Goal: Task Accomplishment & Management: Manage account settings

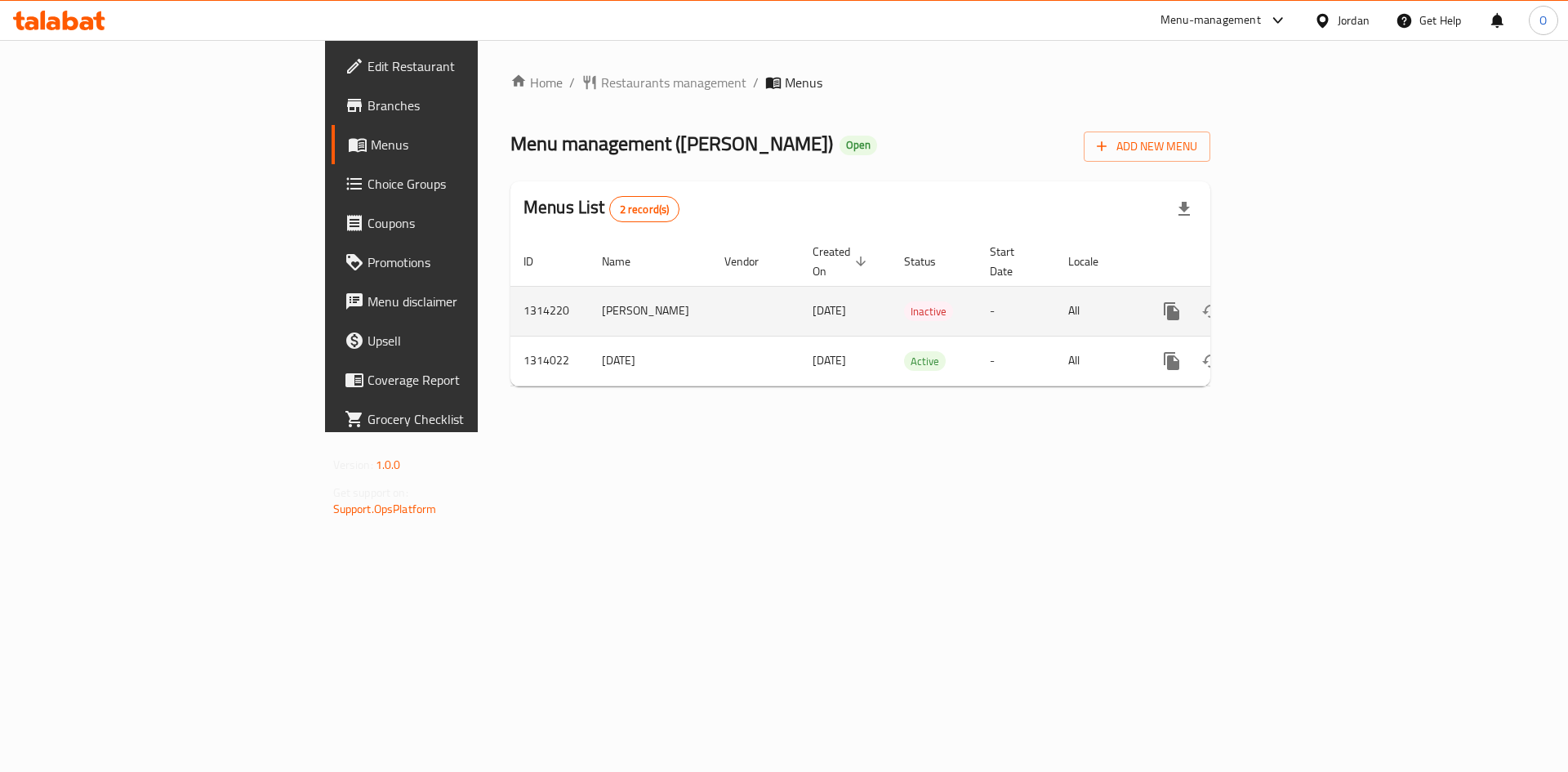
drag, startPoint x: 622, startPoint y: 295, endPoint x: 688, endPoint y: 298, distance: 66.1
click at [799, 298] on td "[DATE]" at bounding box center [845, 311] width 91 height 50
click at [1300, 301] on icon "enhanced table" at bounding box center [1290, 311] width 19 height 19
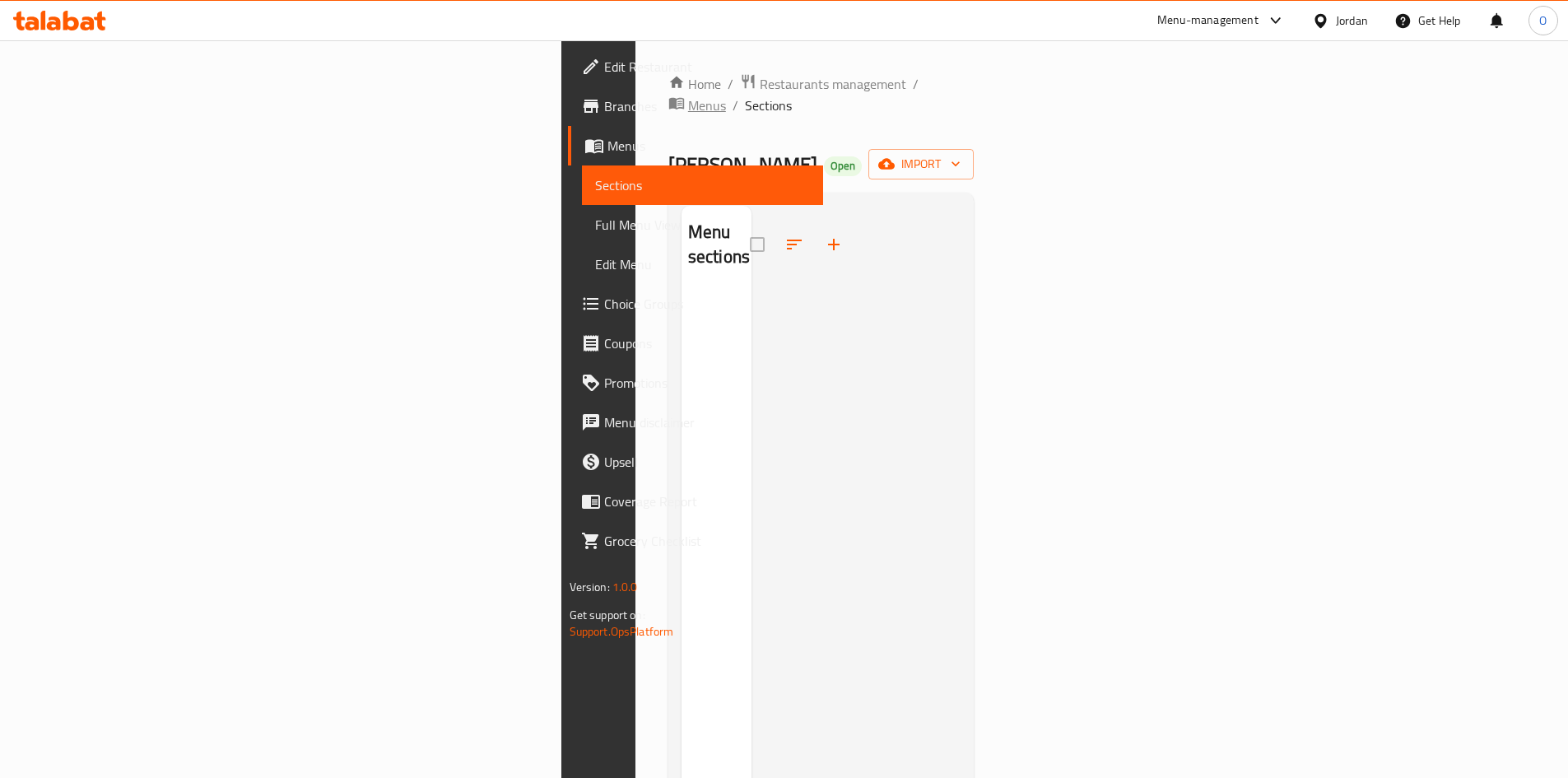
click at [688, 95] on span "Menus" at bounding box center [707, 105] width 37 height 20
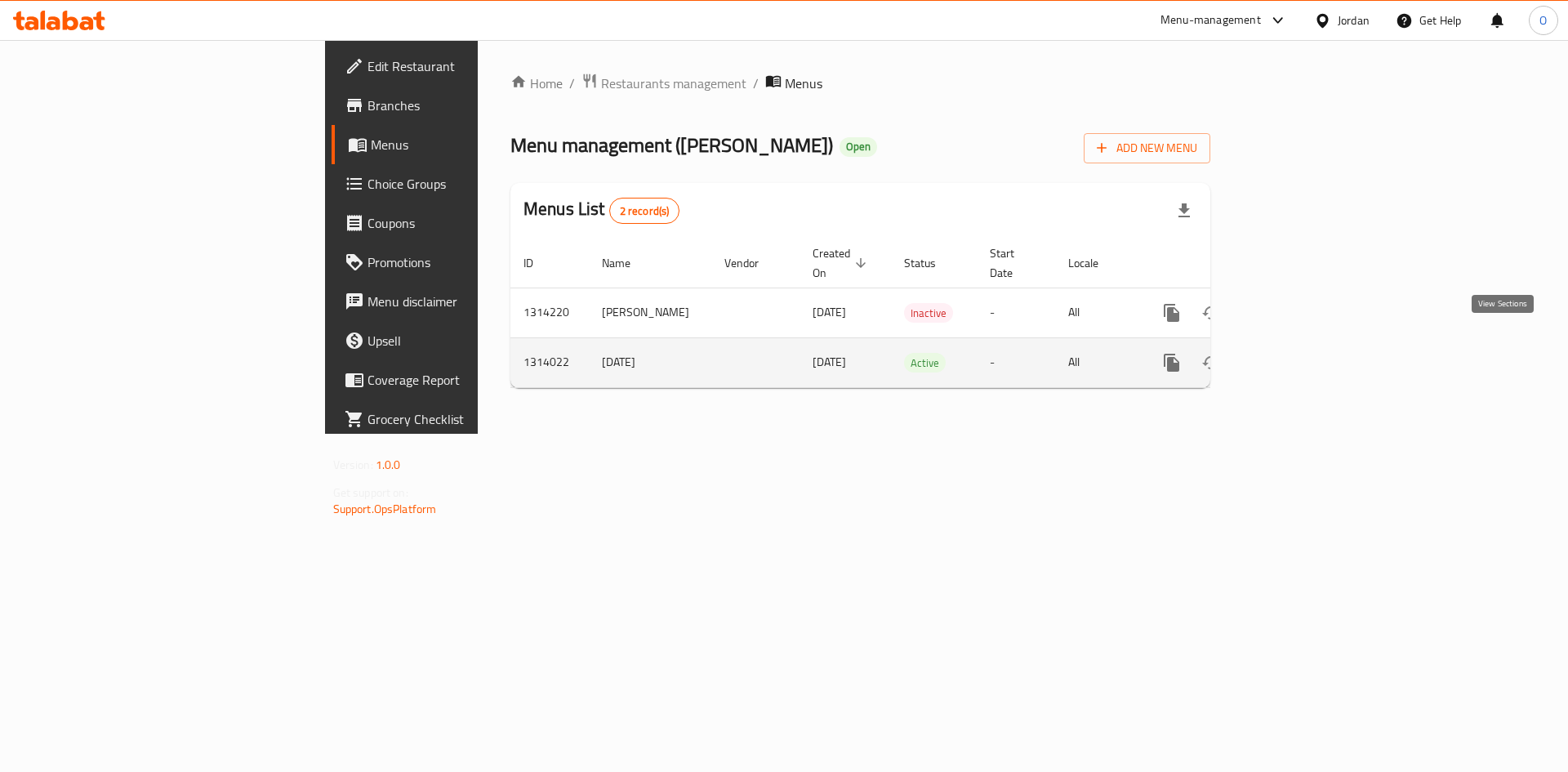
click at [1300, 353] on icon "enhanced table" at bounding box center [1290, 363] width 19 height 19
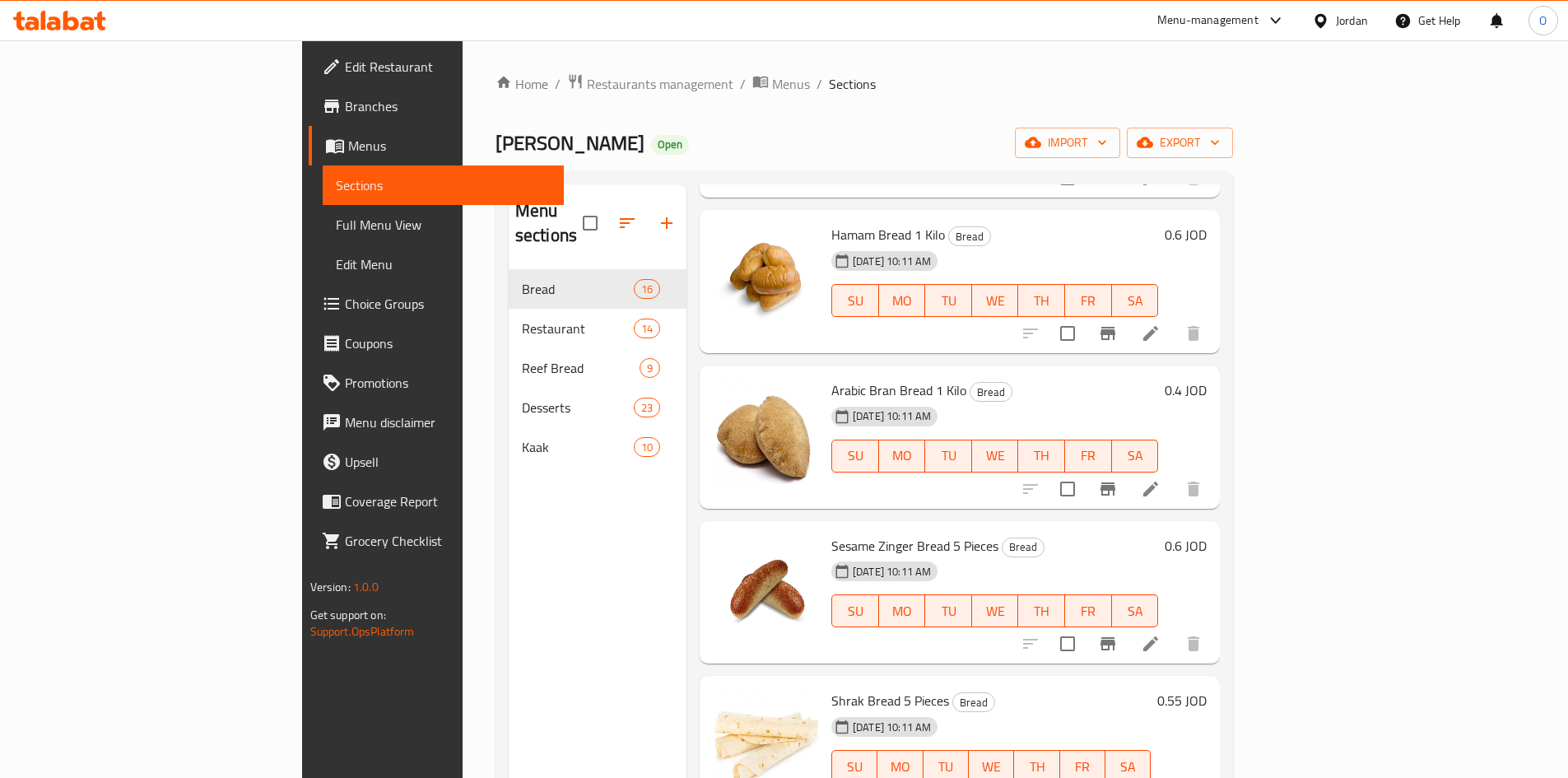
scroll to position [247, 0]
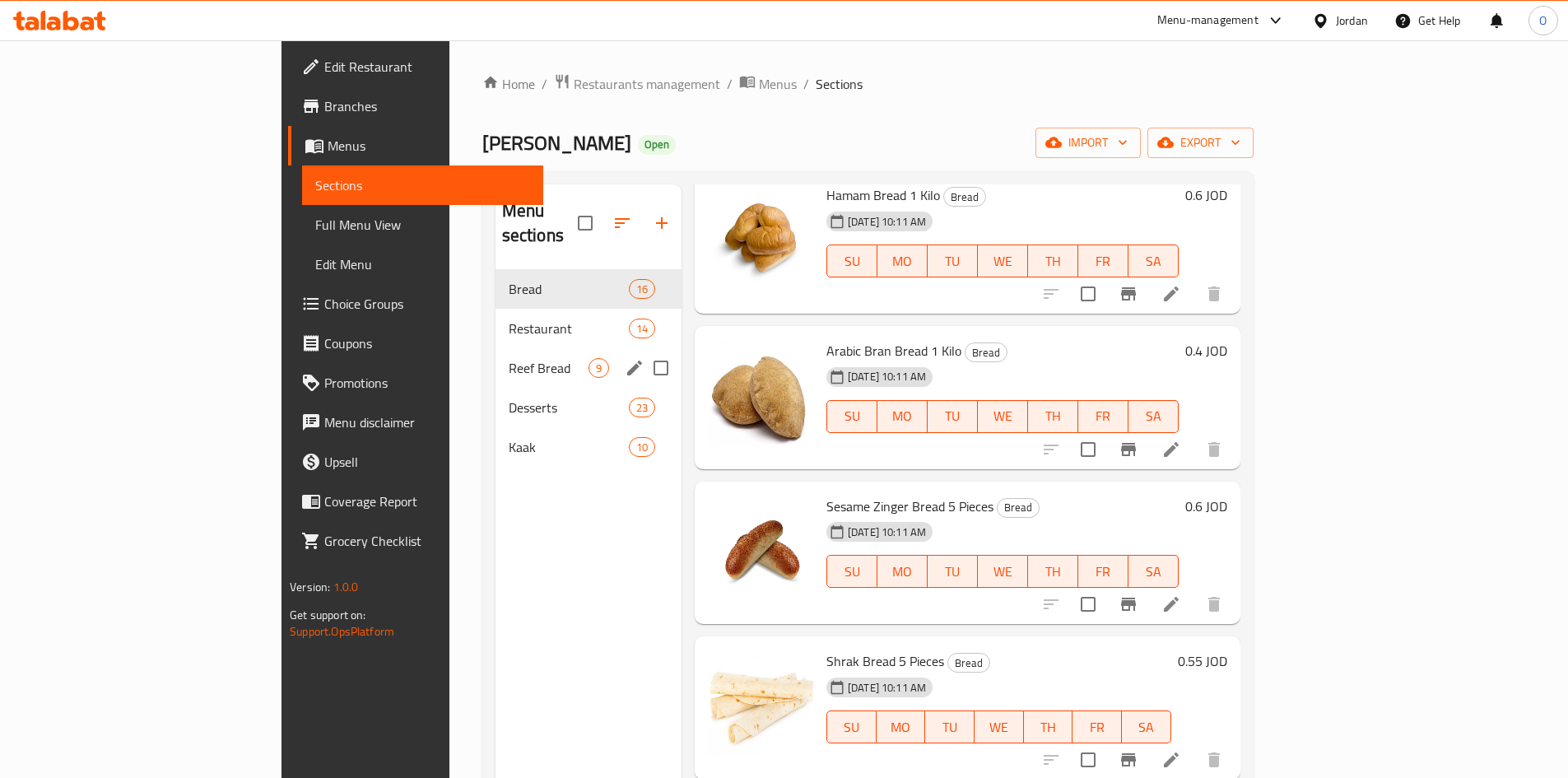
click at [509, 358] on span "Reef Bread" at bounding box center [548, 368] width 79 height 20
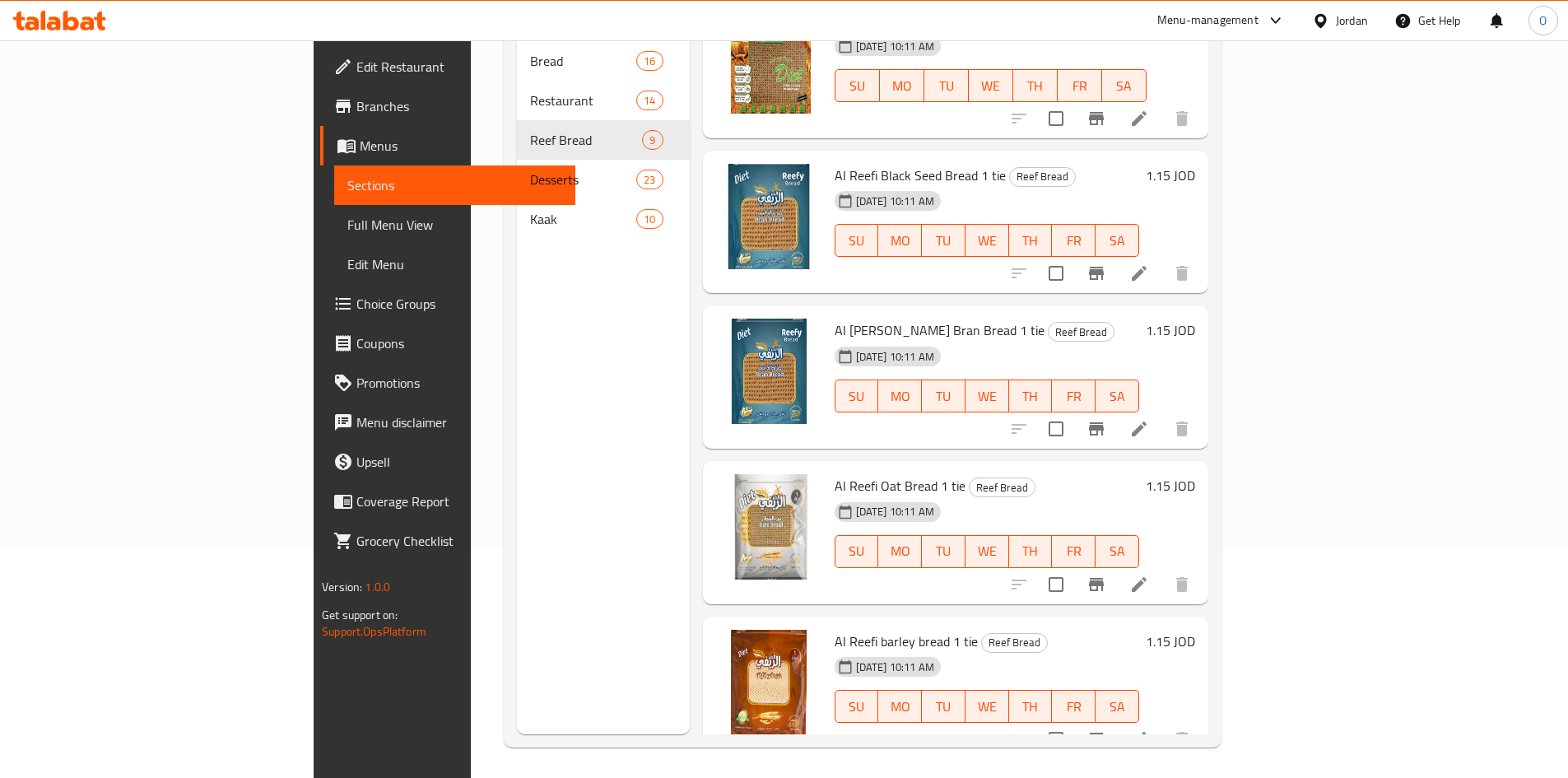
scroll to position [230, 0]
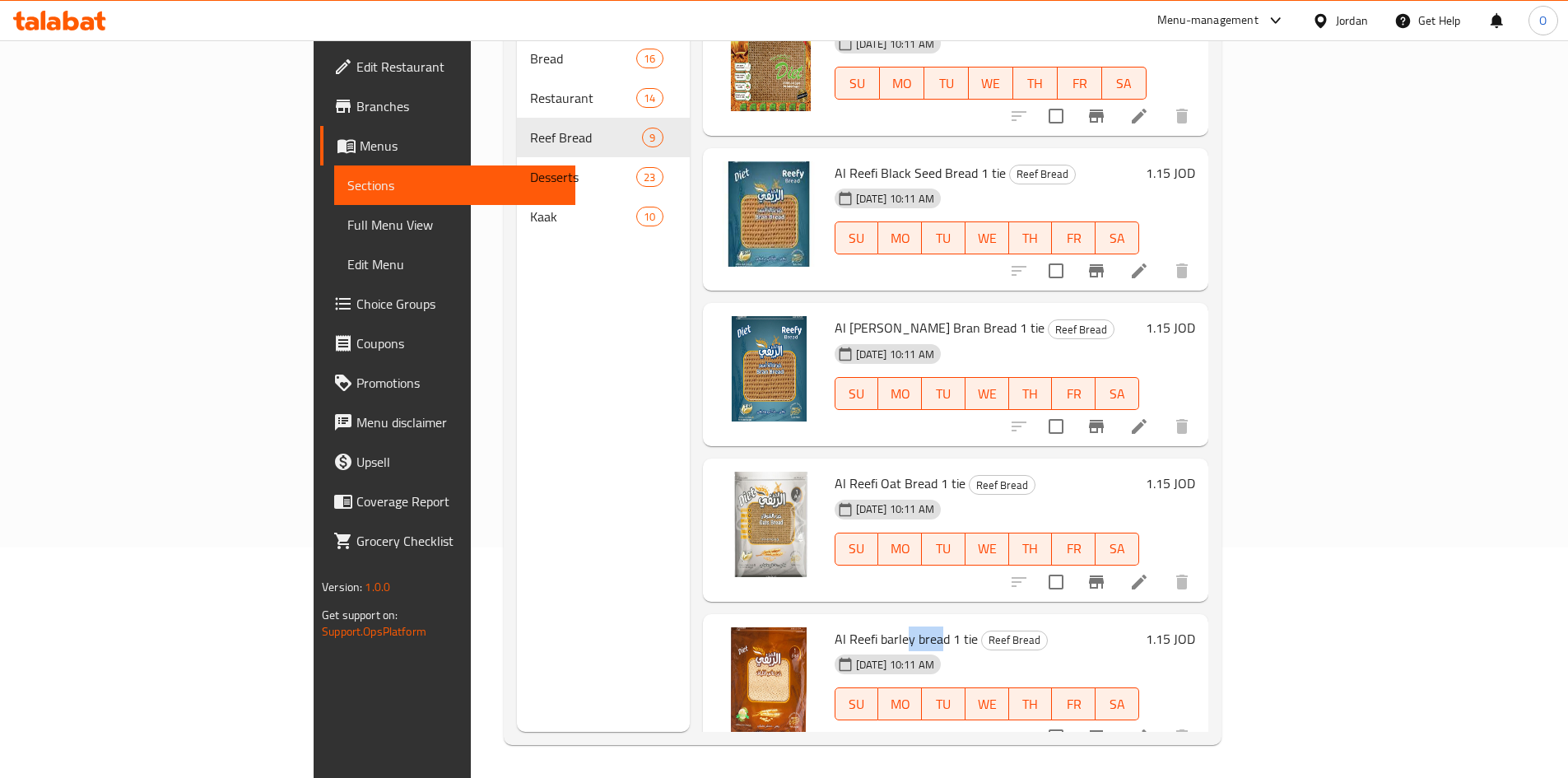
drag, startPoint x: 832, startPoint y: 608, endPoint x: 867, endPoint y: 608, distance: 35.0
click at [867, 626] on span "Al Reefi barley bread 1 tie" at bounding box center [906, 639] width 144 height 25
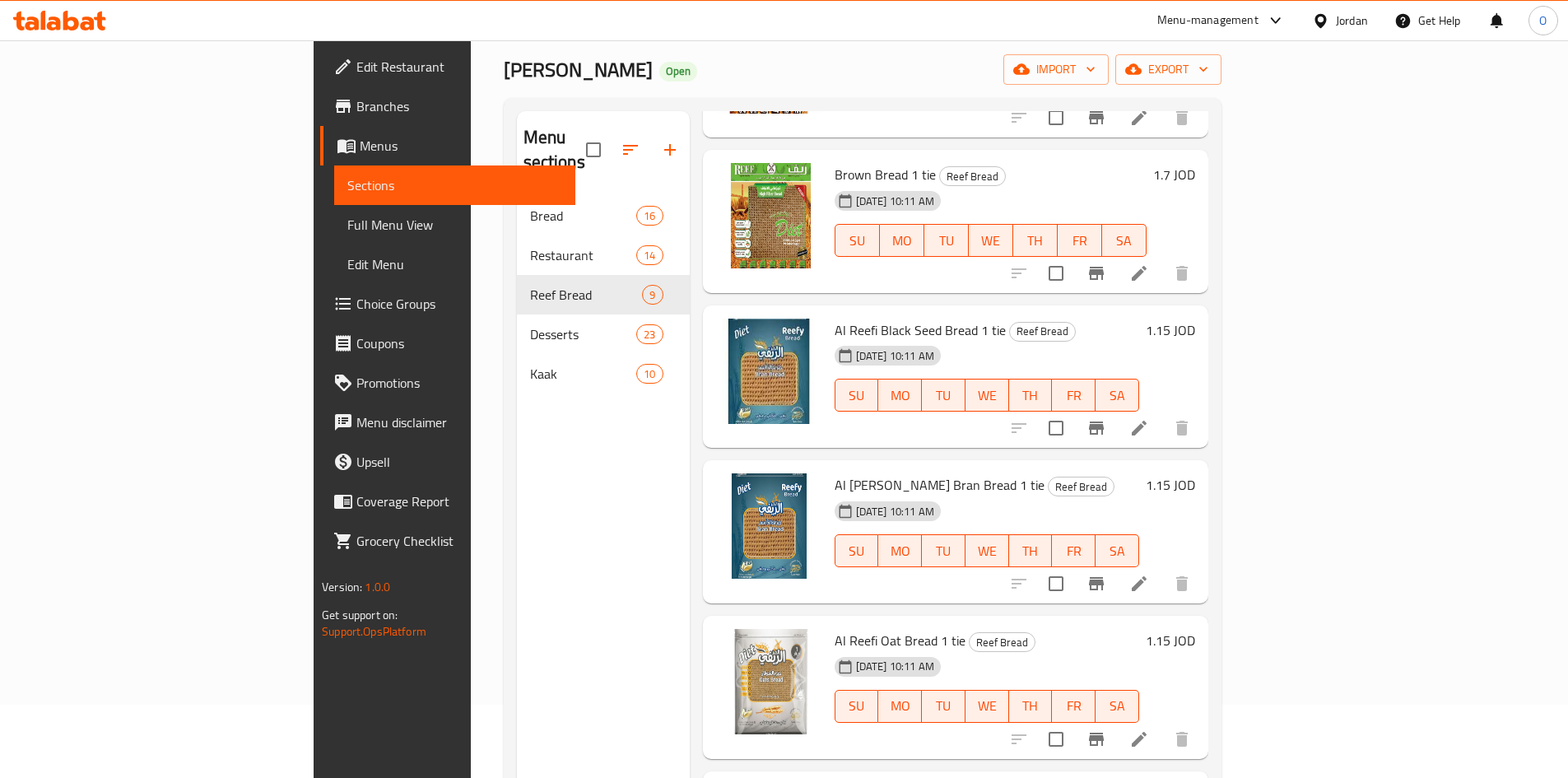
scroll to position [66, 0]
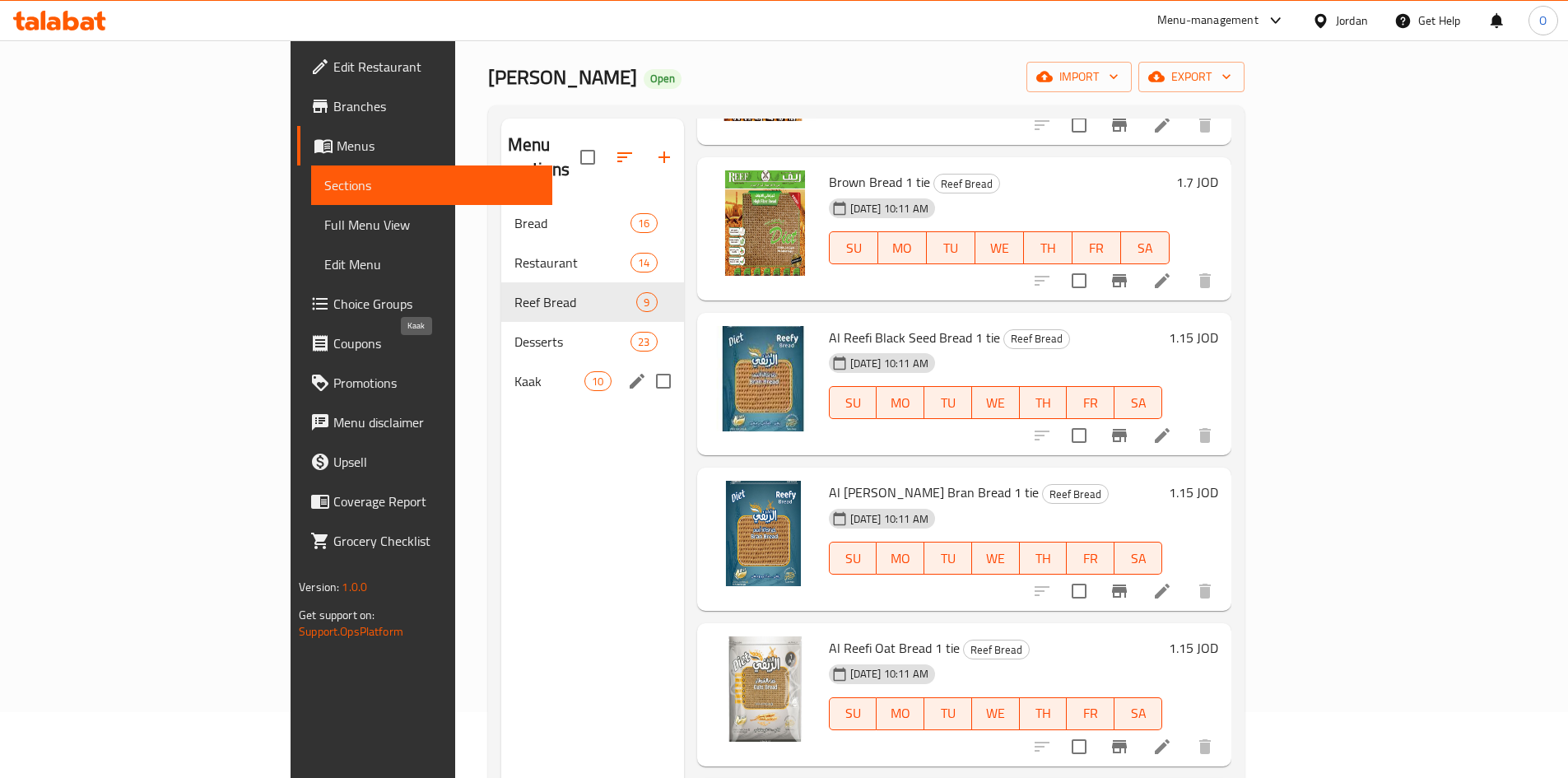
click at [515, 371] on span "Kaak" at bounding box center [550, 381] width 70 height 20
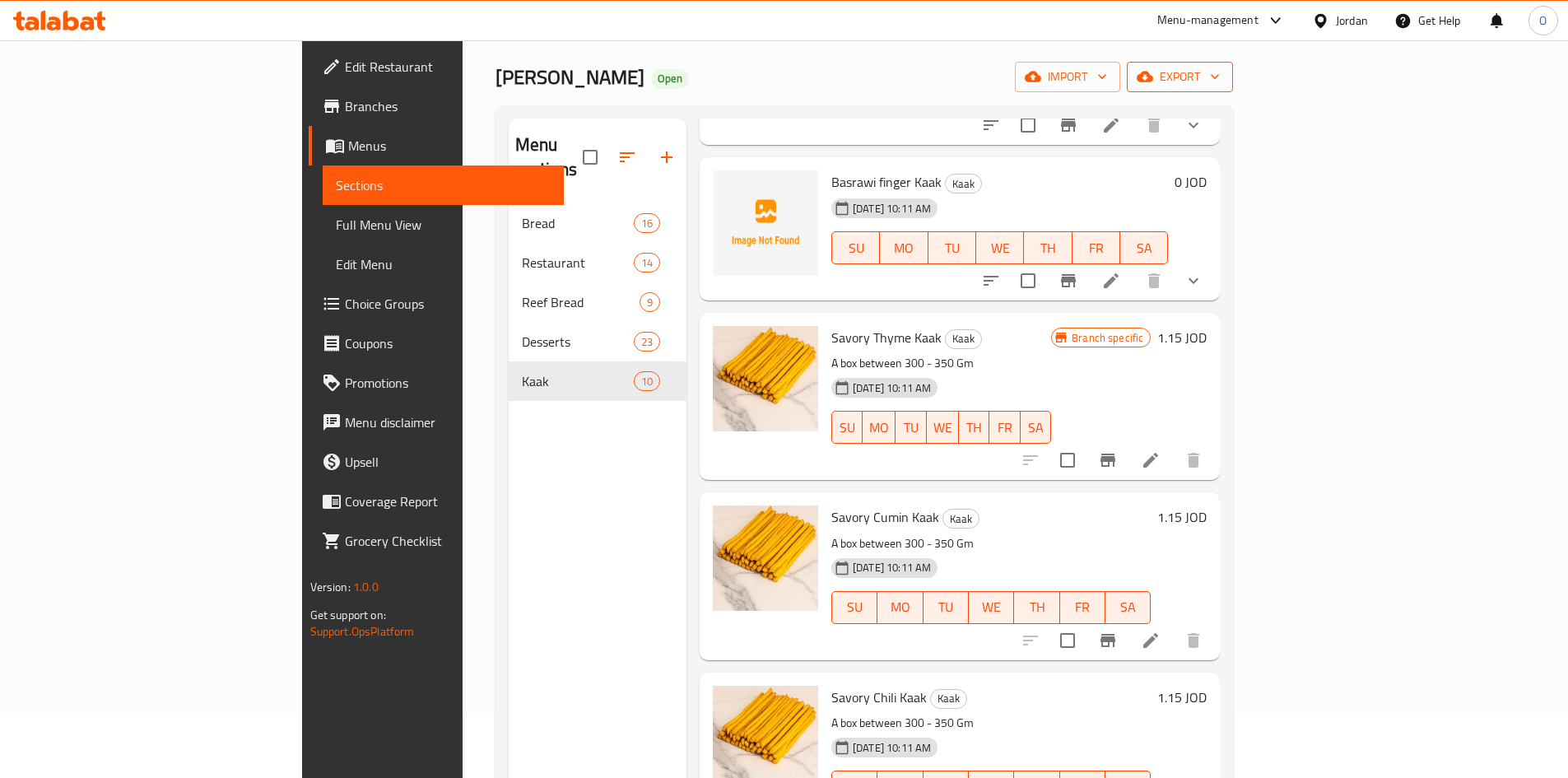
click at [1220, 83] on span "export" at bounding box center [1180, 77] width 79 height 21
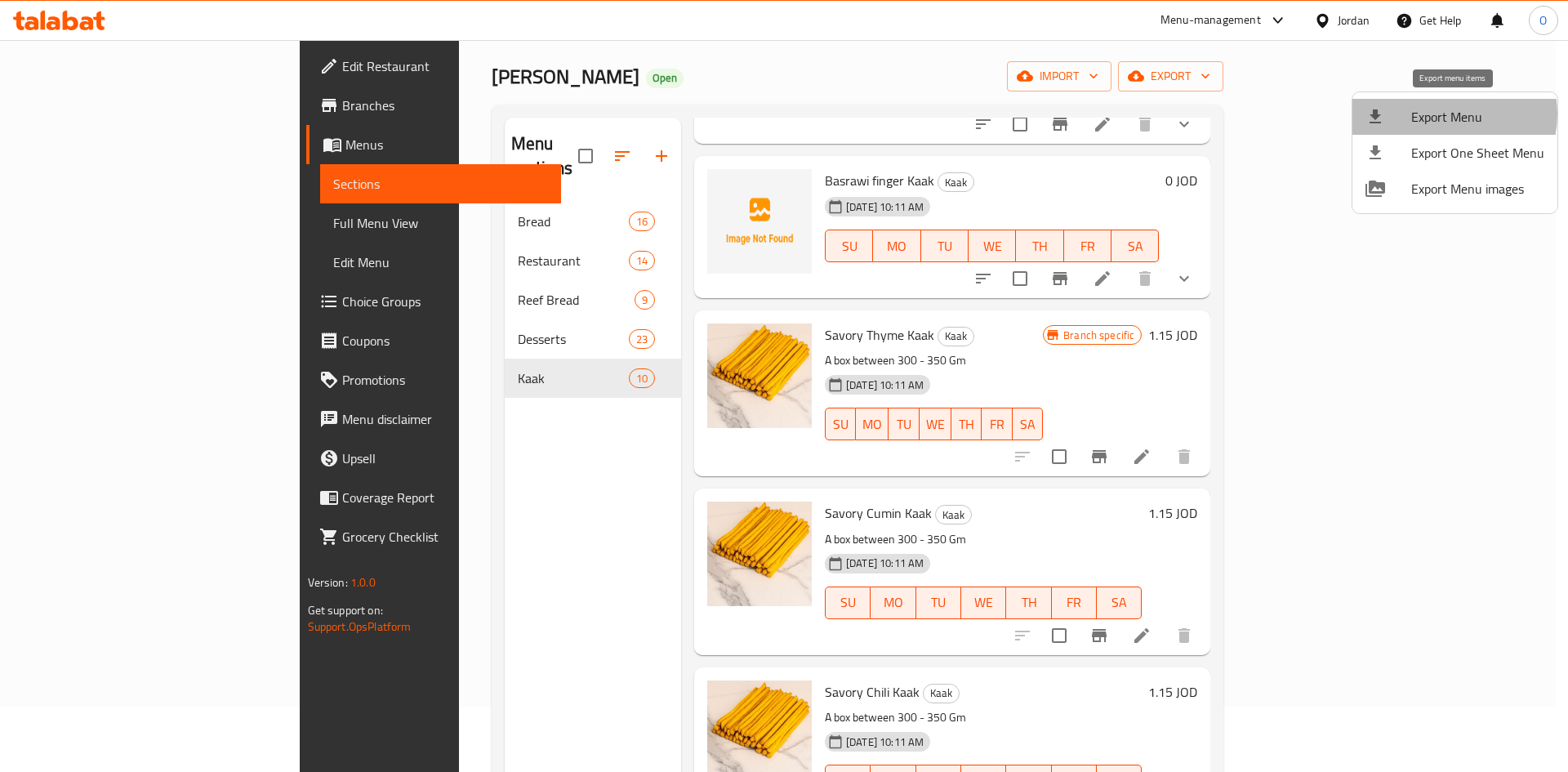
click at [1450, 114] on span "Export Menu" at bounding box center [1478, 117] width 133 height 19
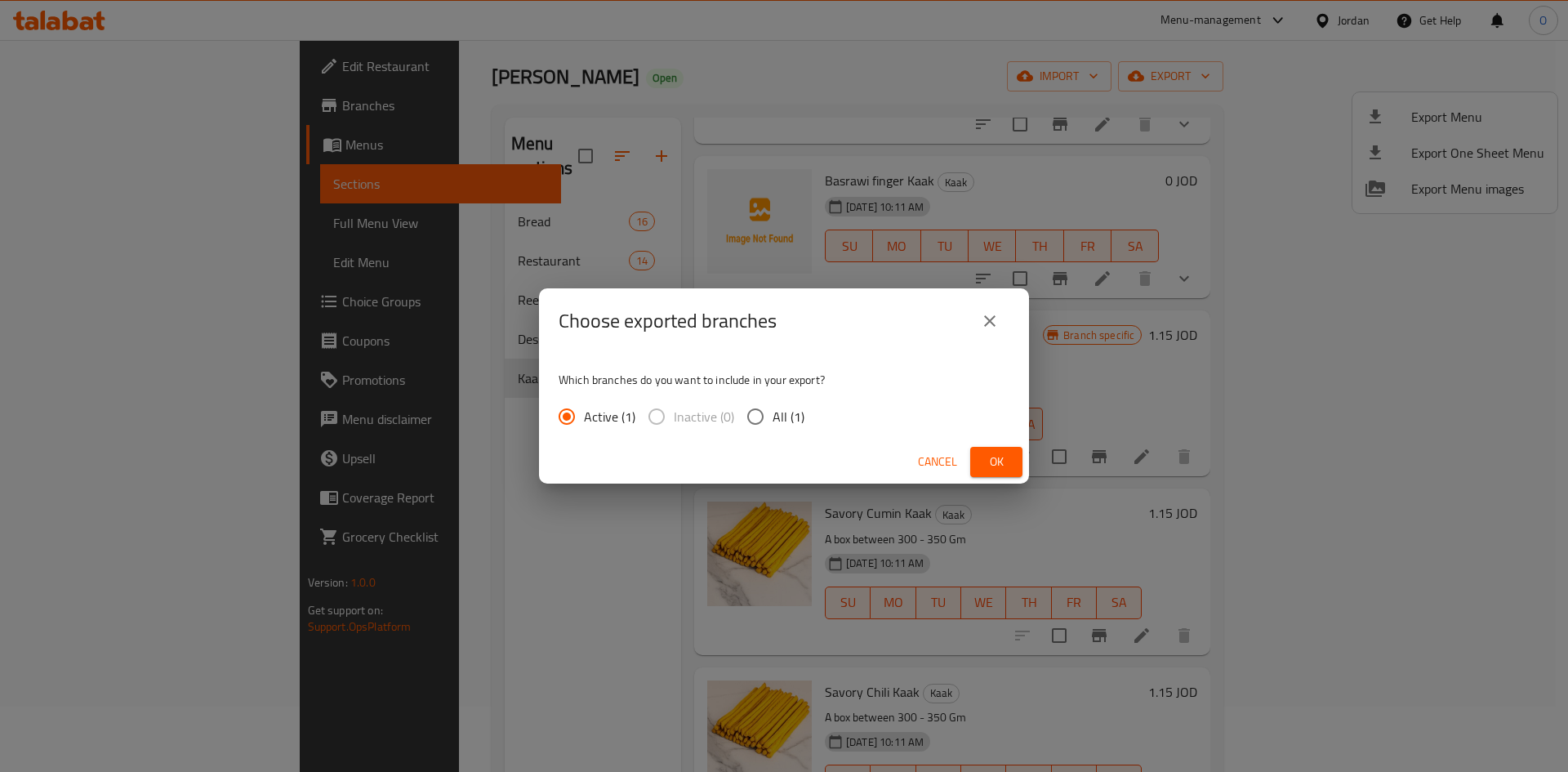
click at [997, 467] on span "Ok" at bounding box center [997, 461] width 27 height 20
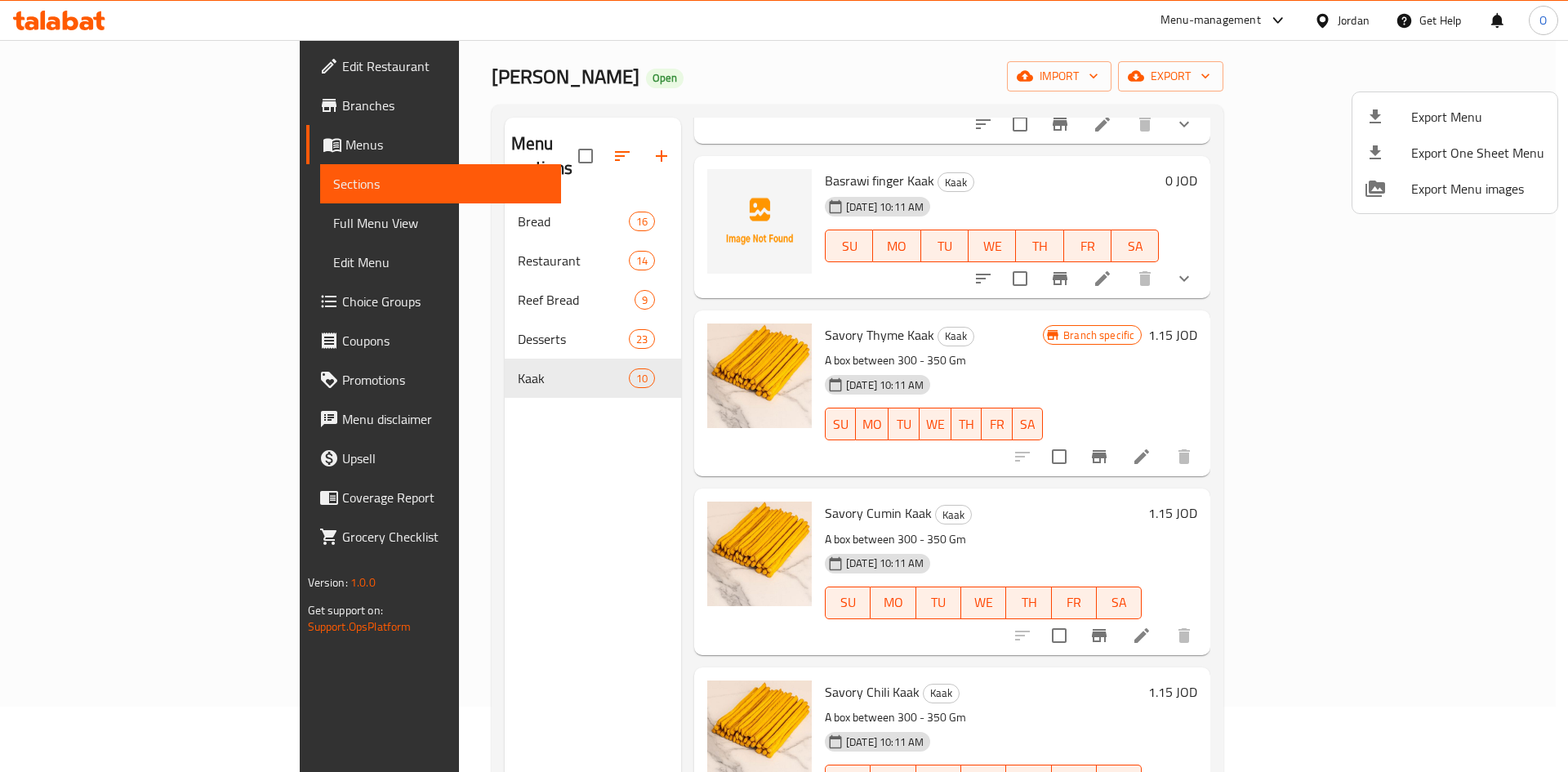
click at [628, 79] on div at bounding box center [784, 386] width 1568 height 772
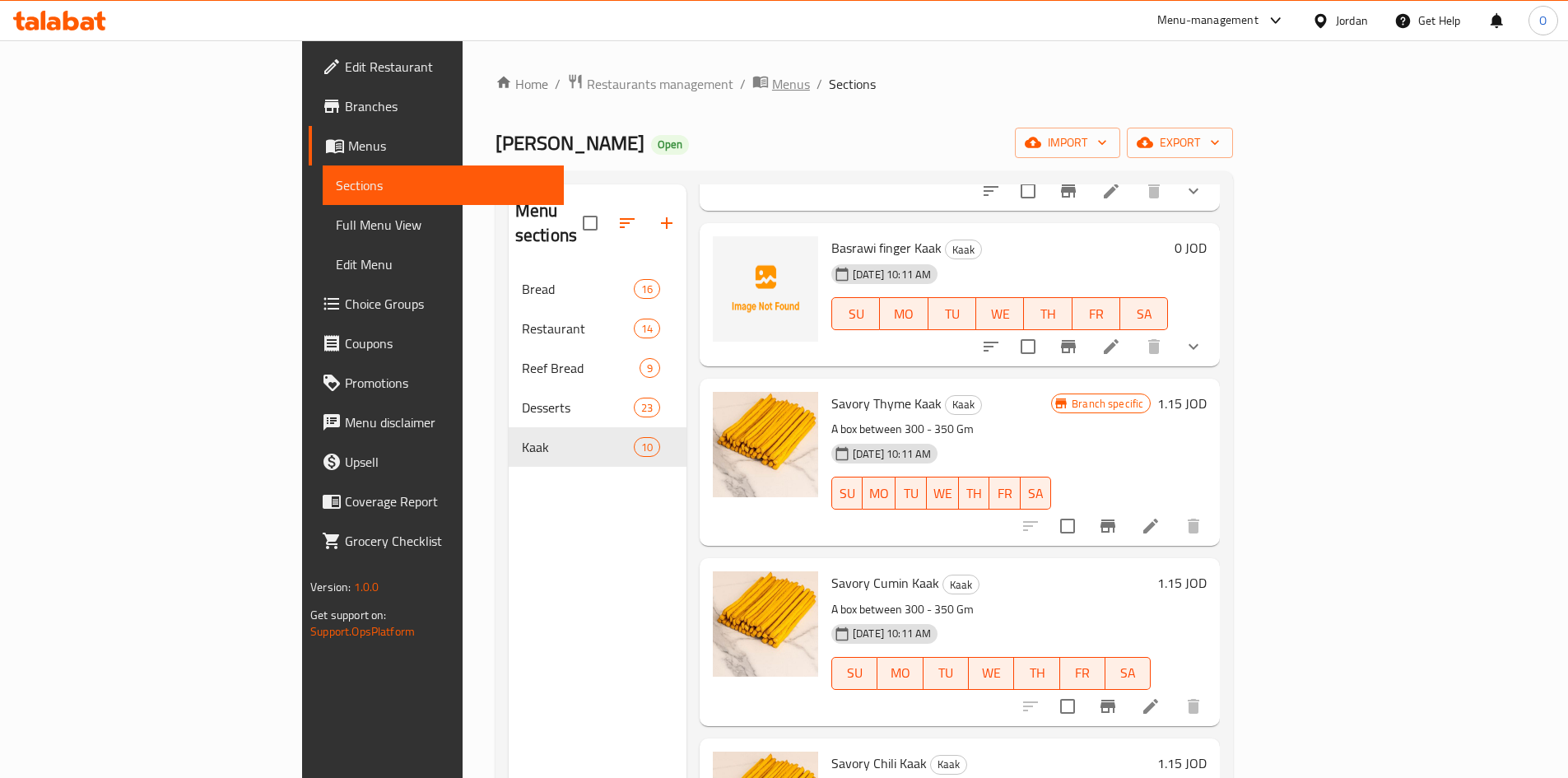
click at [761, 83] on icon "breadcrumb" at bounding box center [764, 82] width 5 height 5
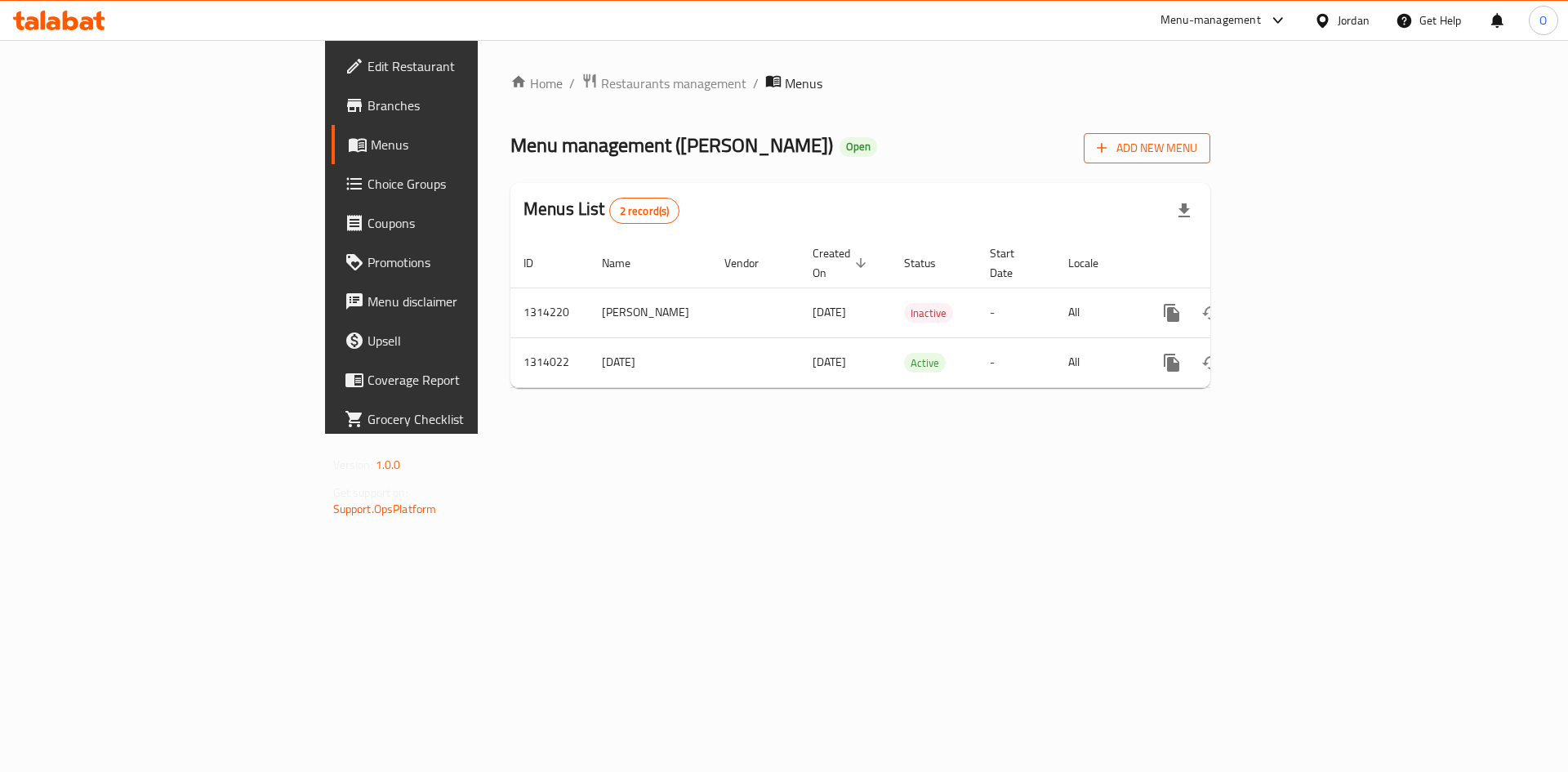
click at [1197, 143] on span "Add New Menu" at bounding box center [1147, 148] width 100 height 20
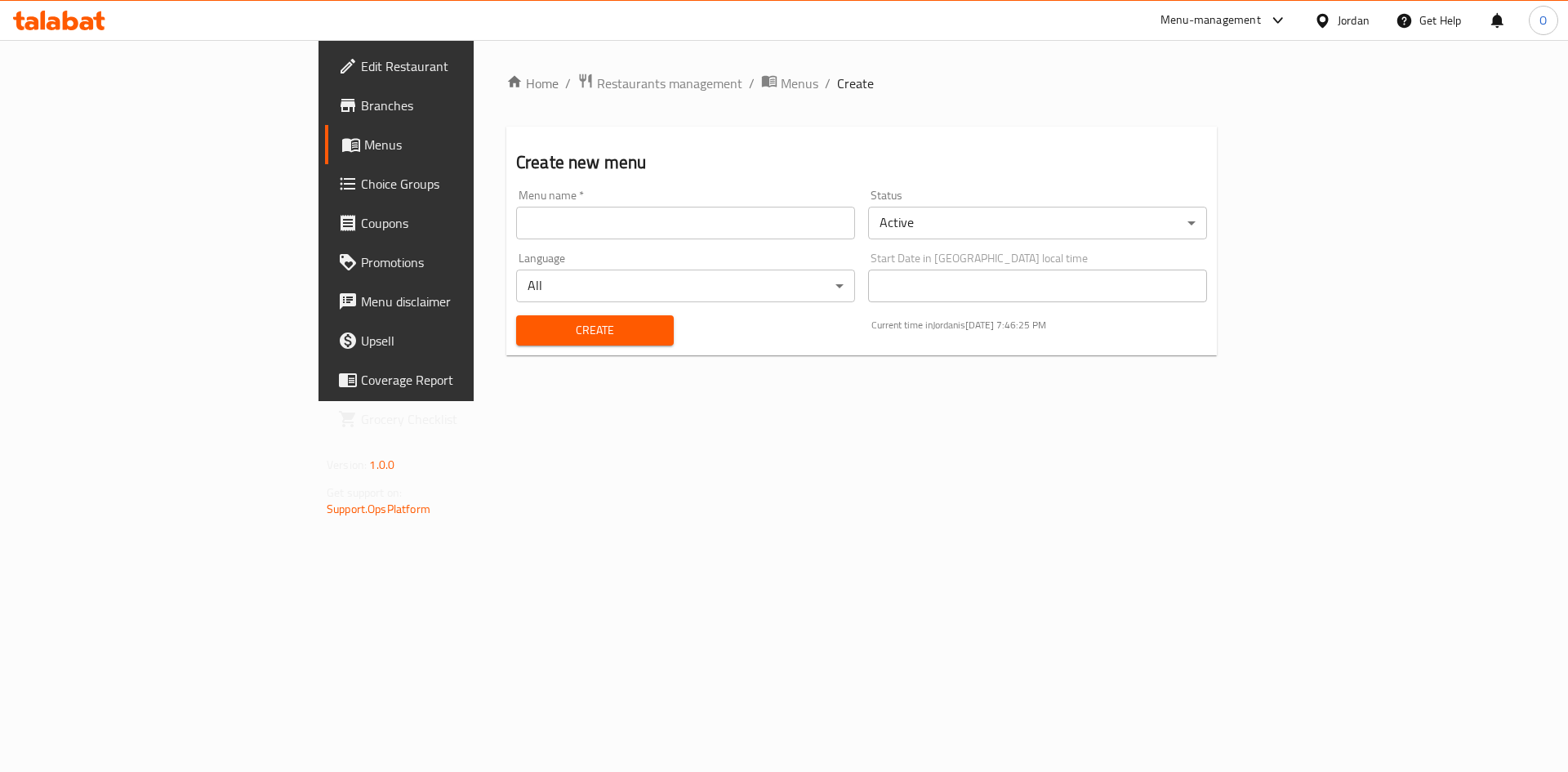
click at [972, 216] on body "​ Menu-management Jordan Get Help O Edit Restaurant Branches Menus Choice Group…" at bounding box center [784, 405] width 1568 height 732
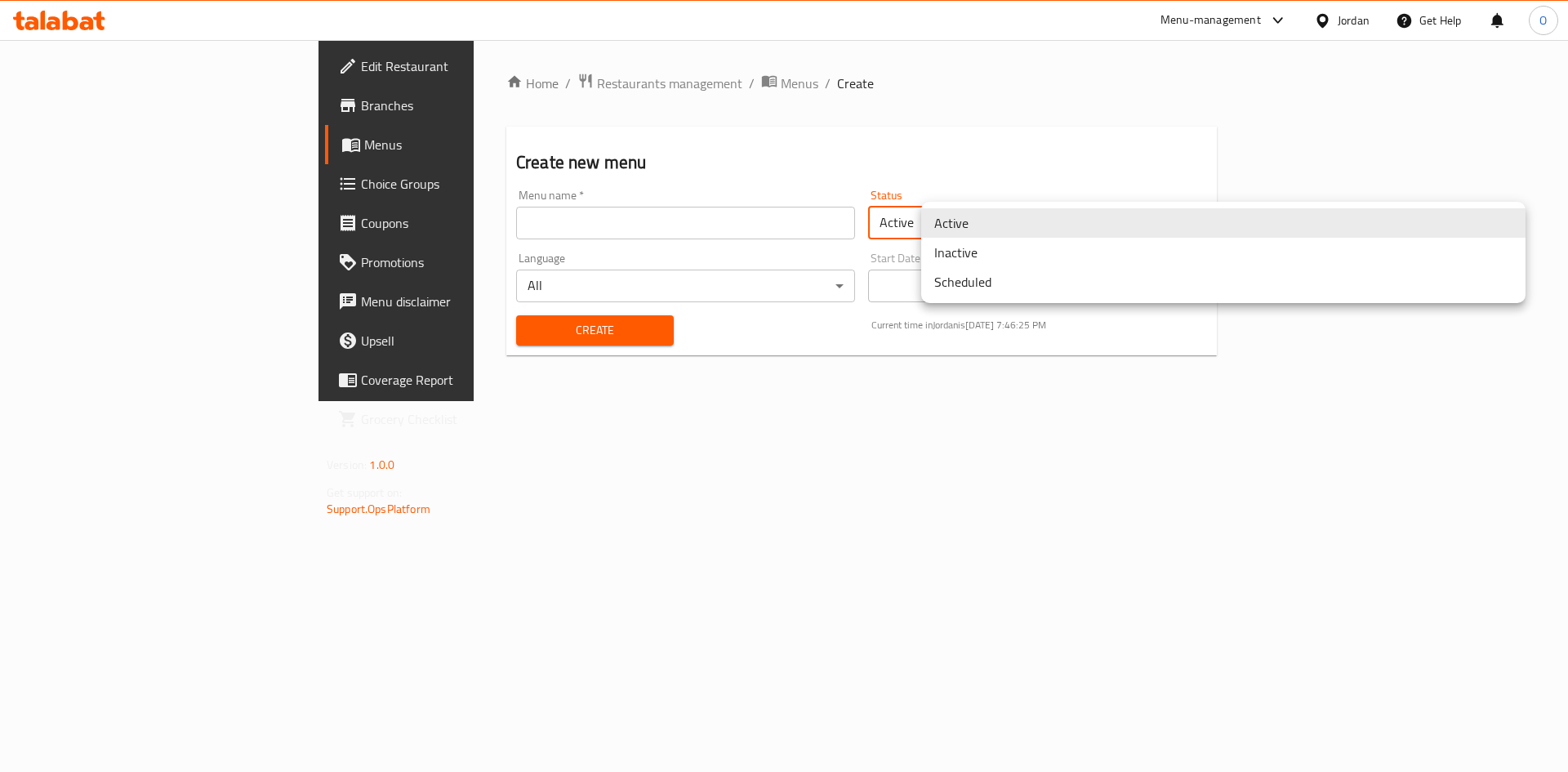
click at [973, 251] on li "Inactive" at bounding box center [1224, 251] width 605 height 29
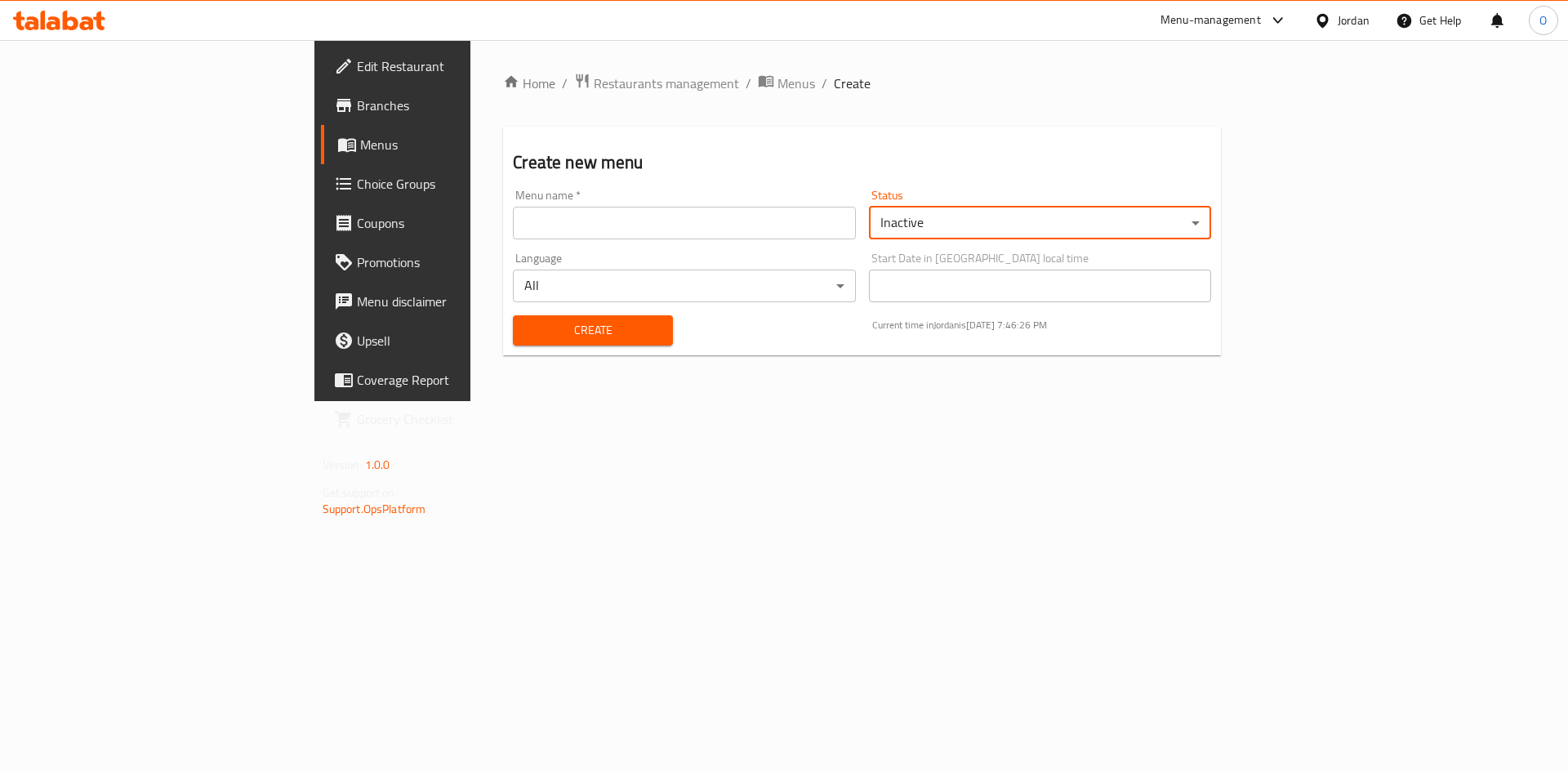
click at [722, 235] on input "text" at bounding box center [684, 222] width 343 height 33
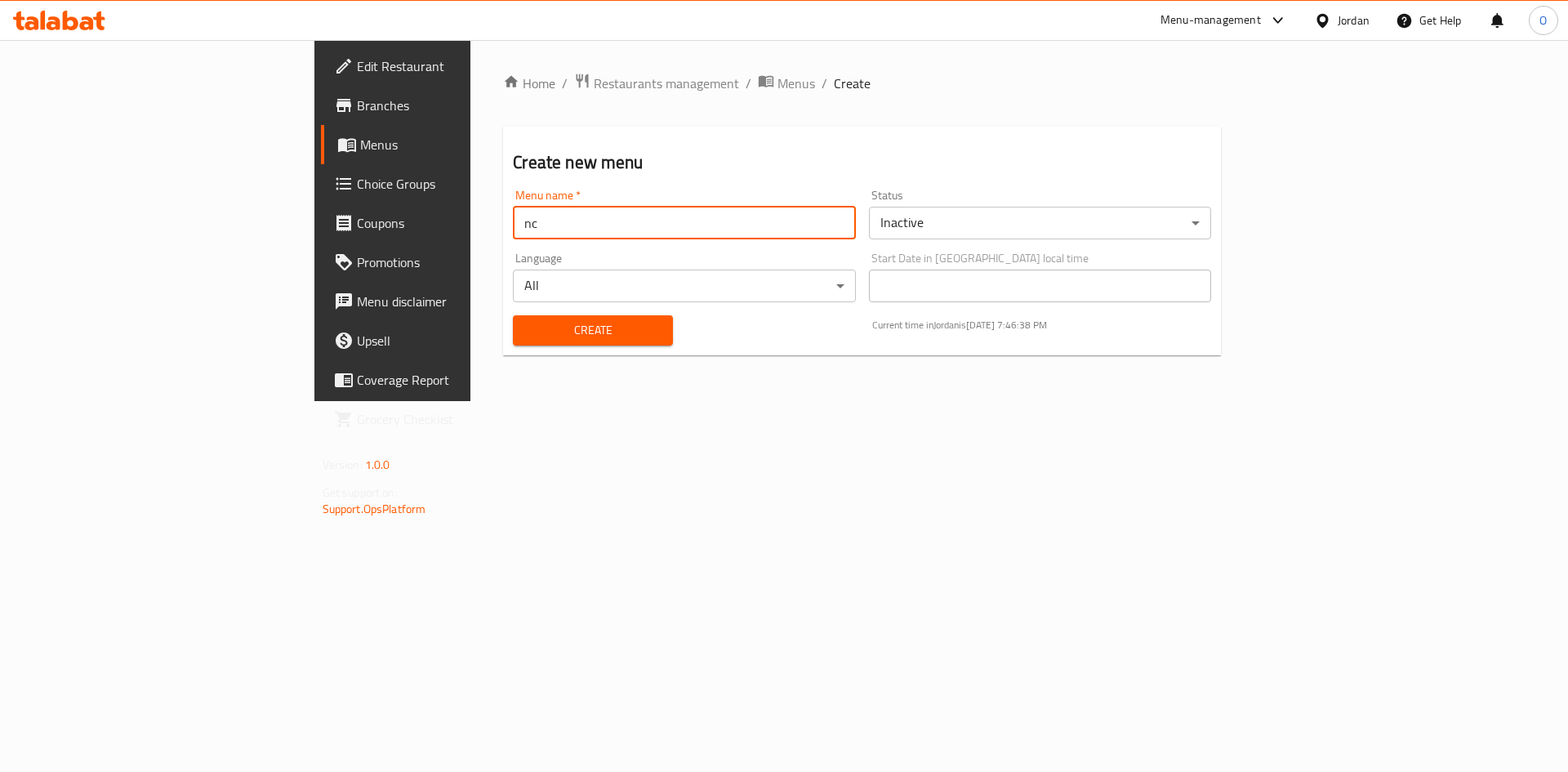
paste input "342541933"
type input "nc 342541933"
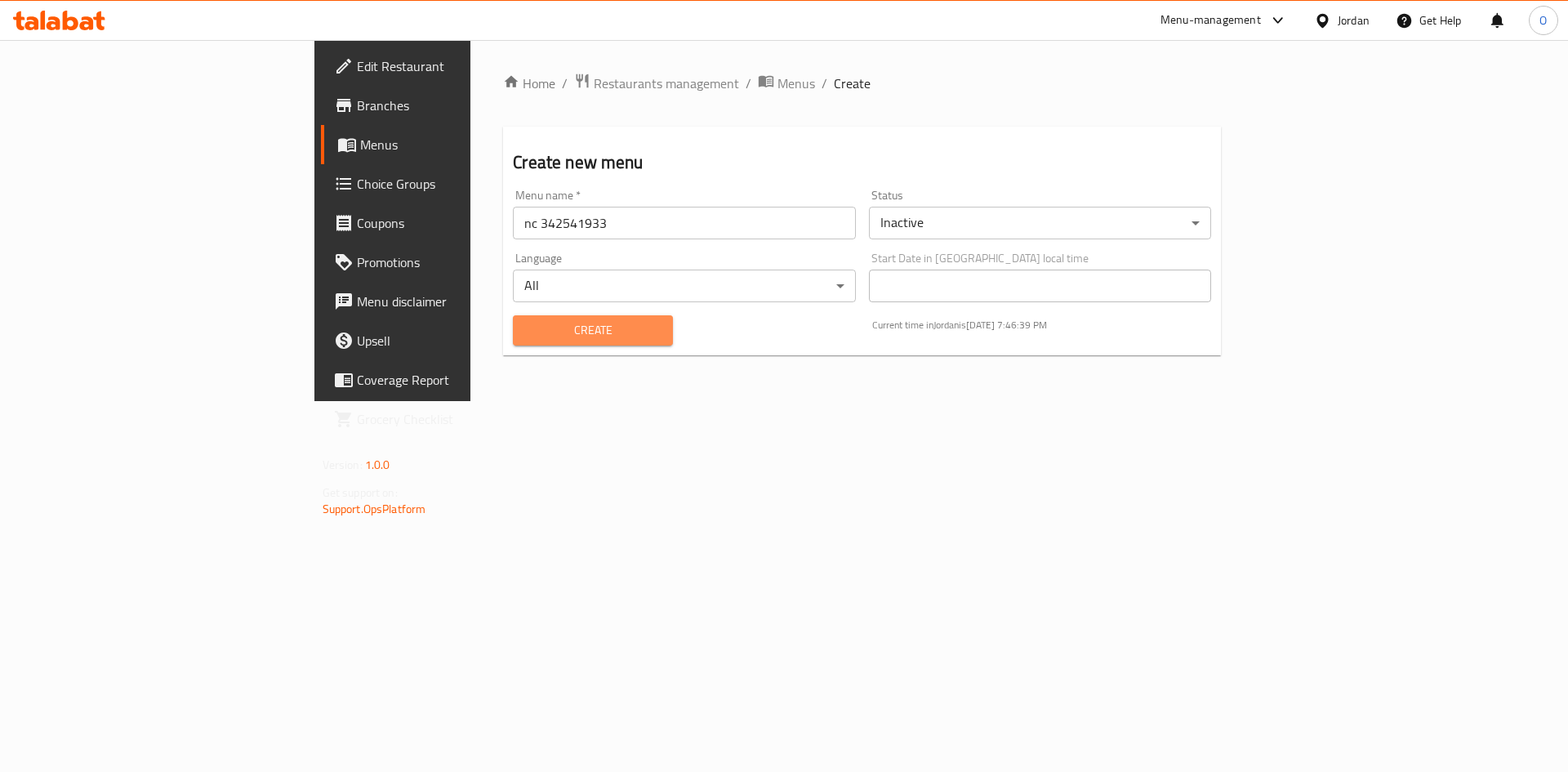
click at [526, 332] on span "Create" at bounding box center [592, 330] width 134 height 20
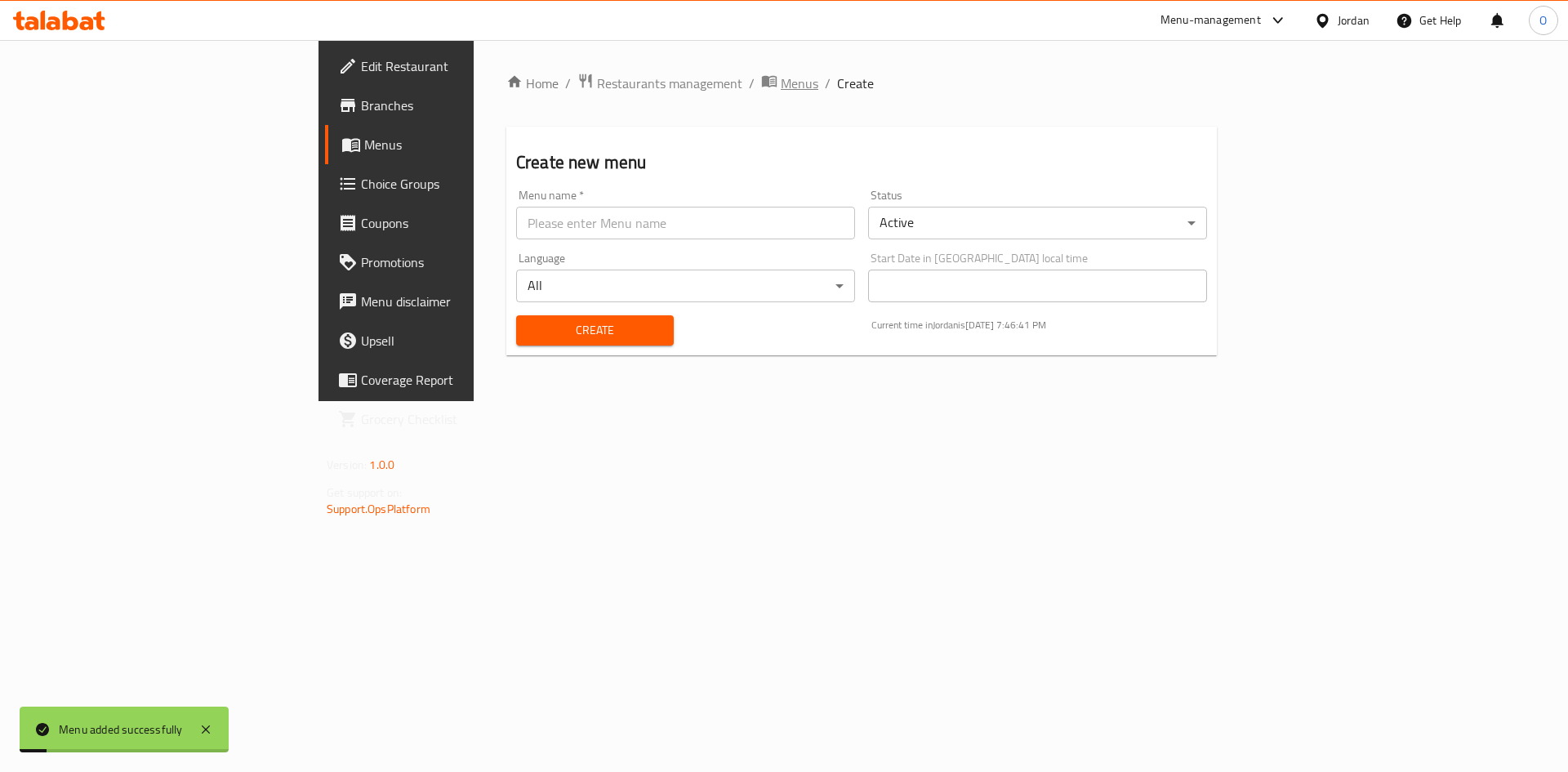
click at [781, 85] on span "Menus" at bounding box center [799, 83] width 37 height 19
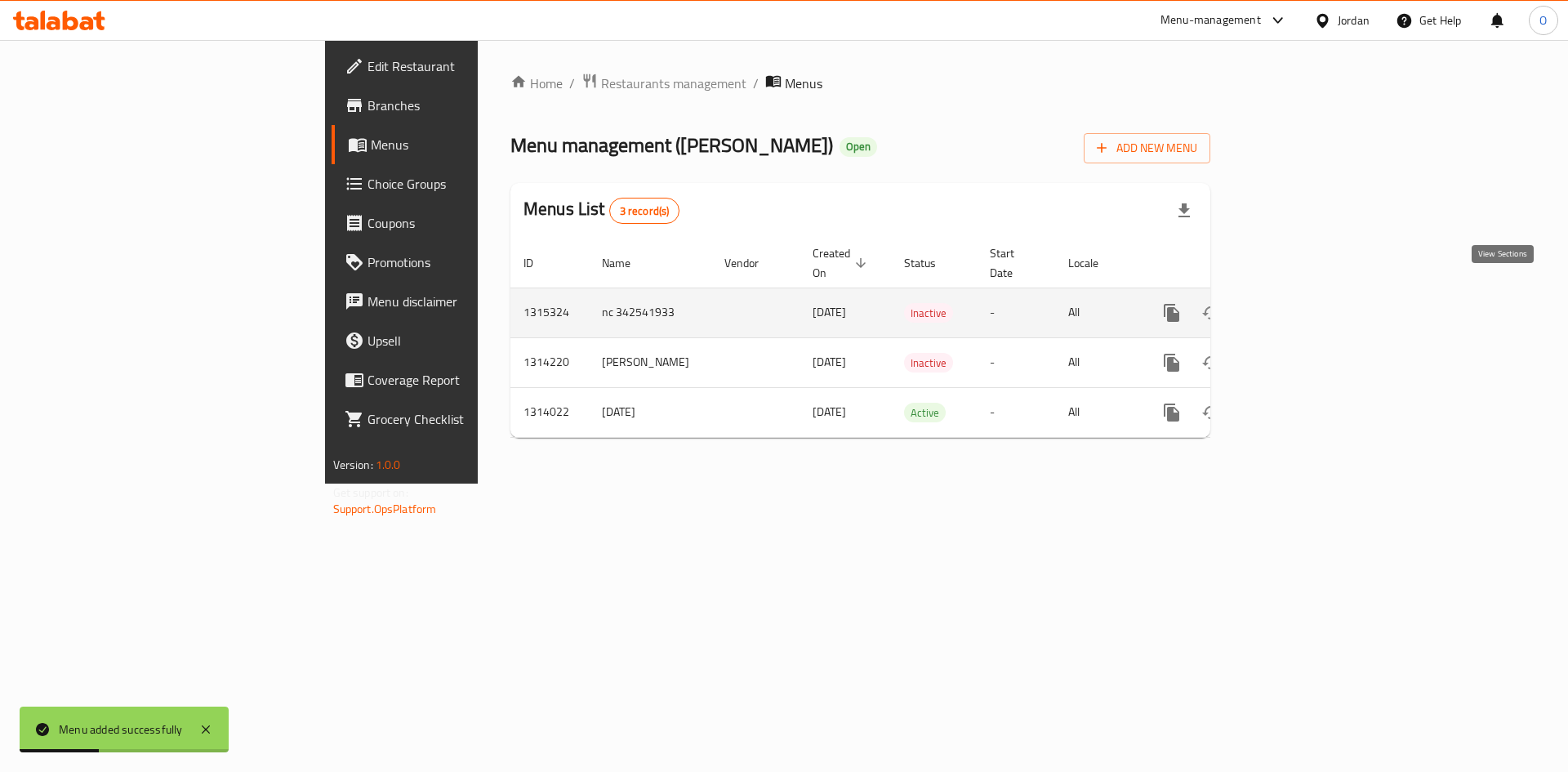
click at [1300, 303] on icon "enhanced table" at bounding box center [1290, 313] width 19 height 19
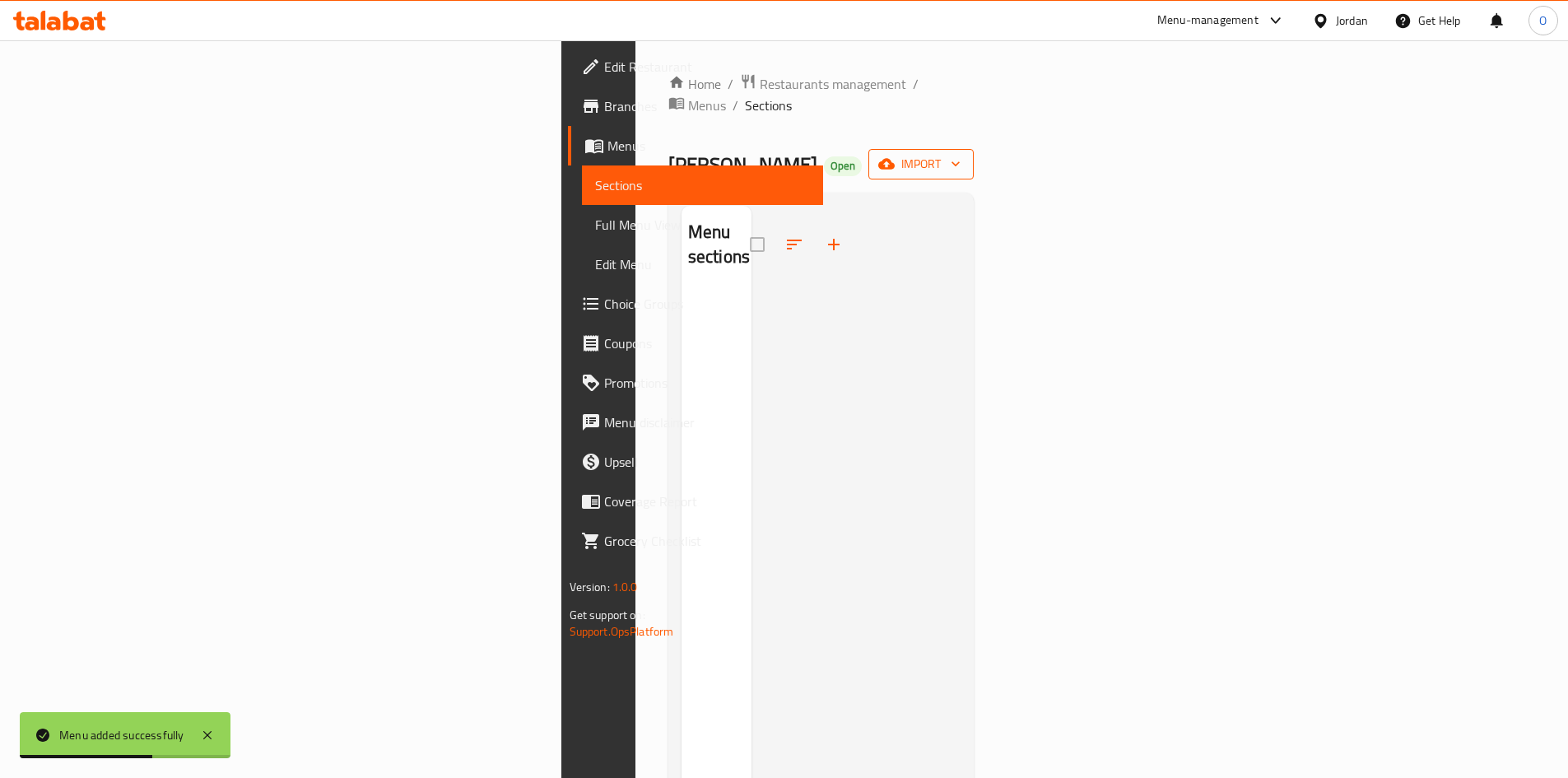
click at [961, 154] on span "import" at bounding box center [921, 164] width 79 height 21
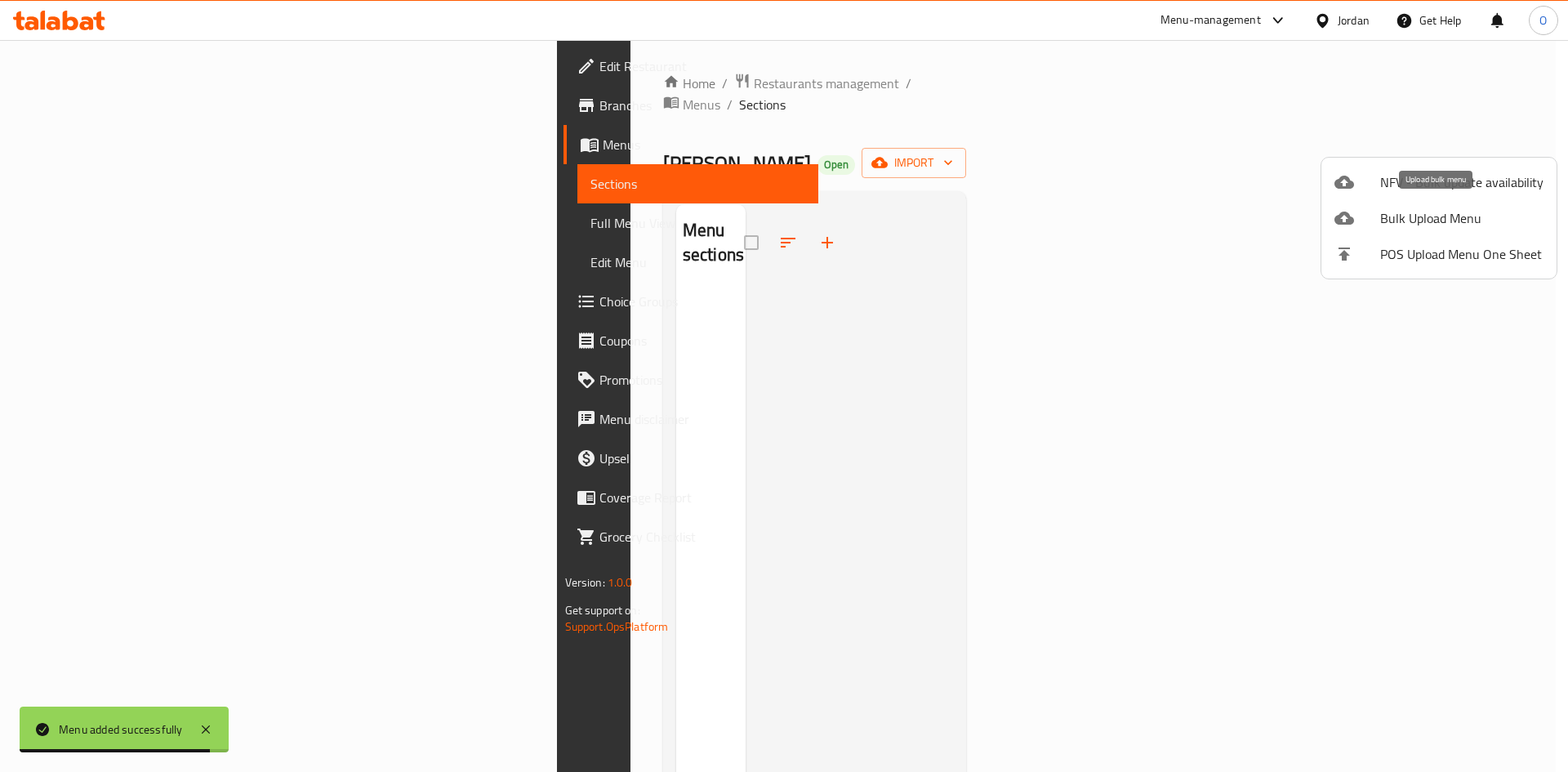
click at [1428, 225] on span "Bulk Upload Menu" at bounding box center [1462, 218] width 164 height 19
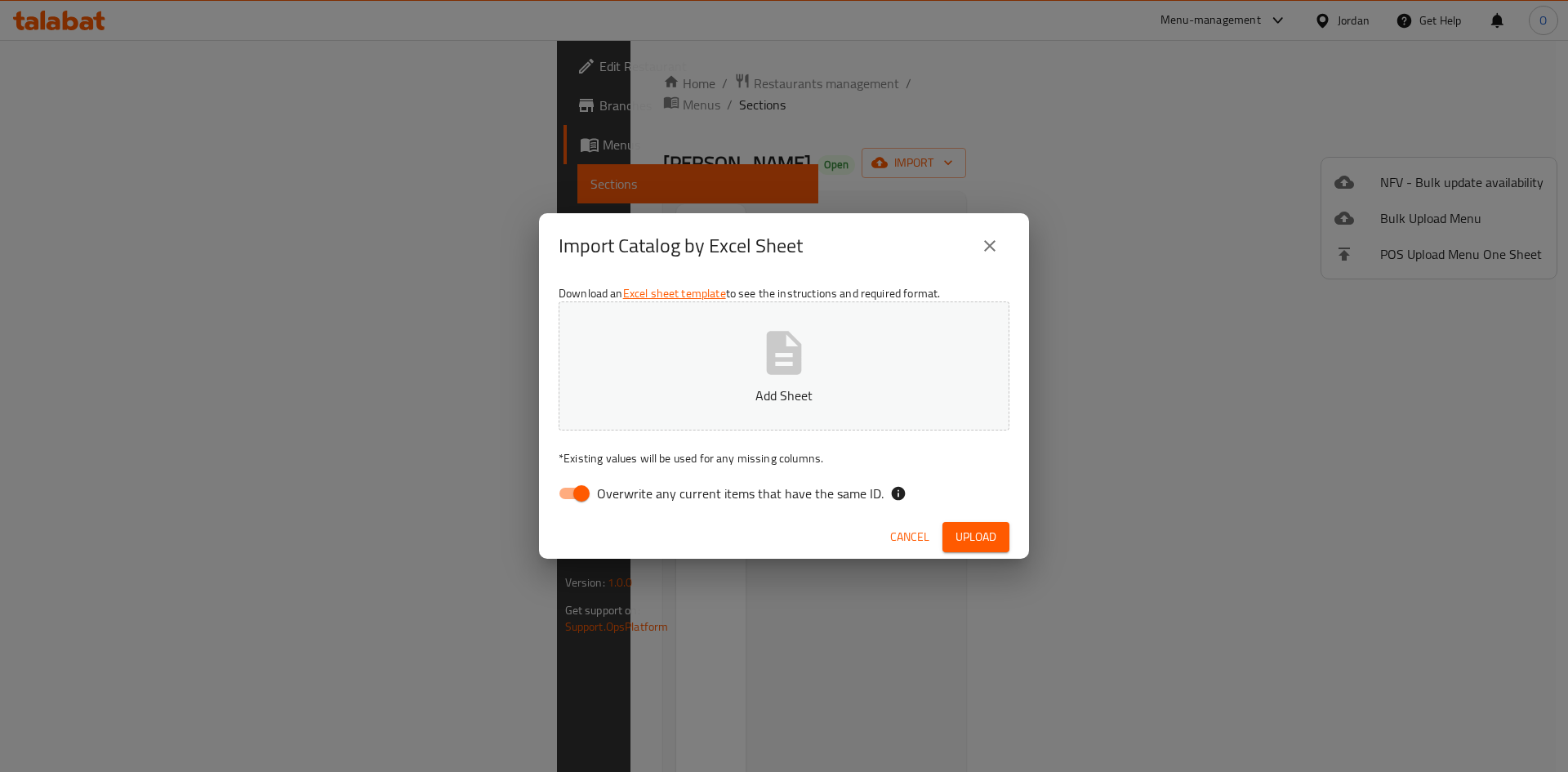
click at [796, 370] on icon "button" at bounding box center [784, 352] width 35 height 43
click at [583, 498] on input "Overwrite any current items that have the same ID." at bounding box center [581, 493] width 93 height 31
checkbox input "false"
click at [973, 538] on span "Upload" at bounding box center [976, 537] width 41 height 20
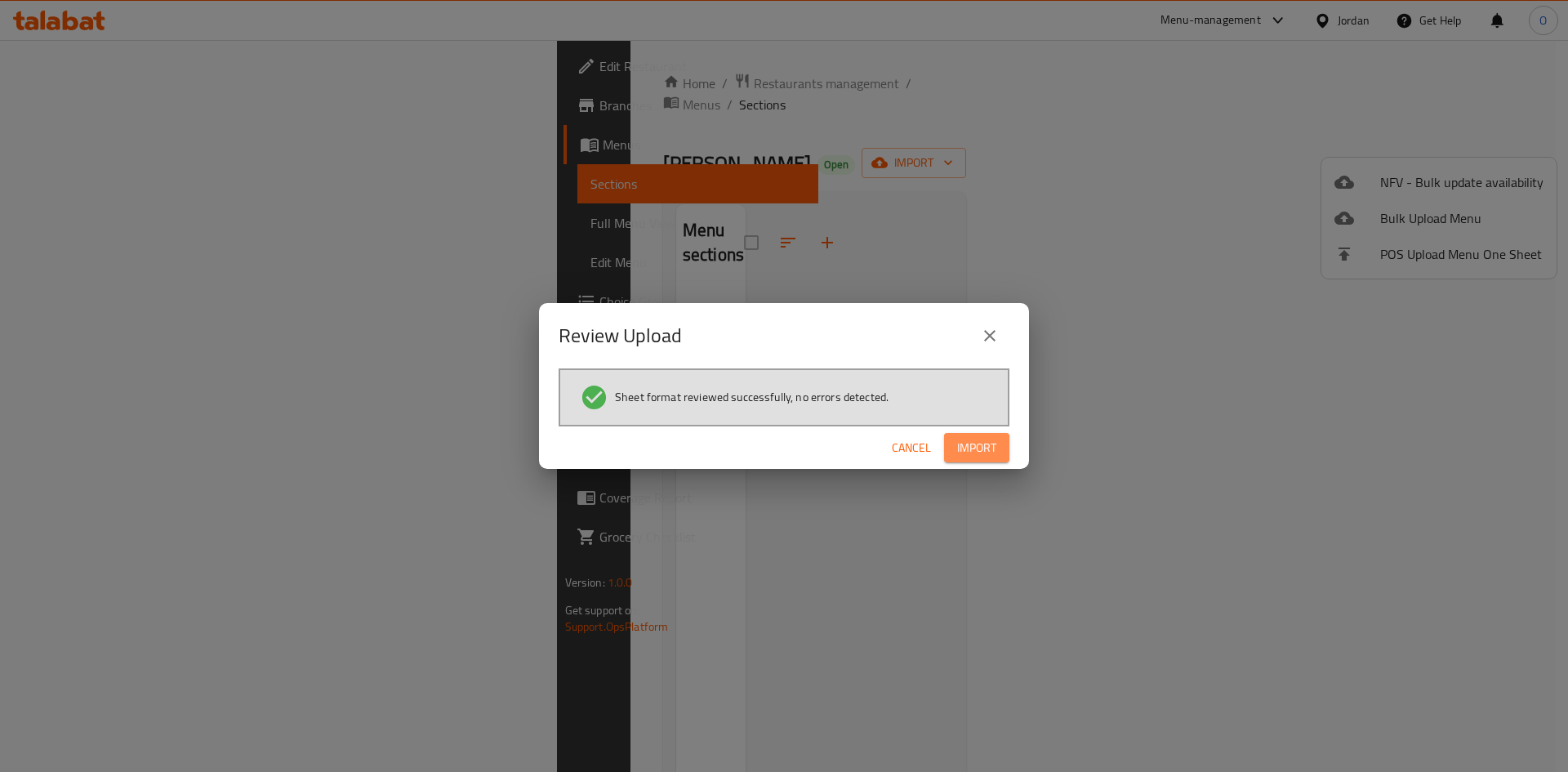
click at [983, 455] on span "Import" at bounding box center [977, 447] width 39 height 20
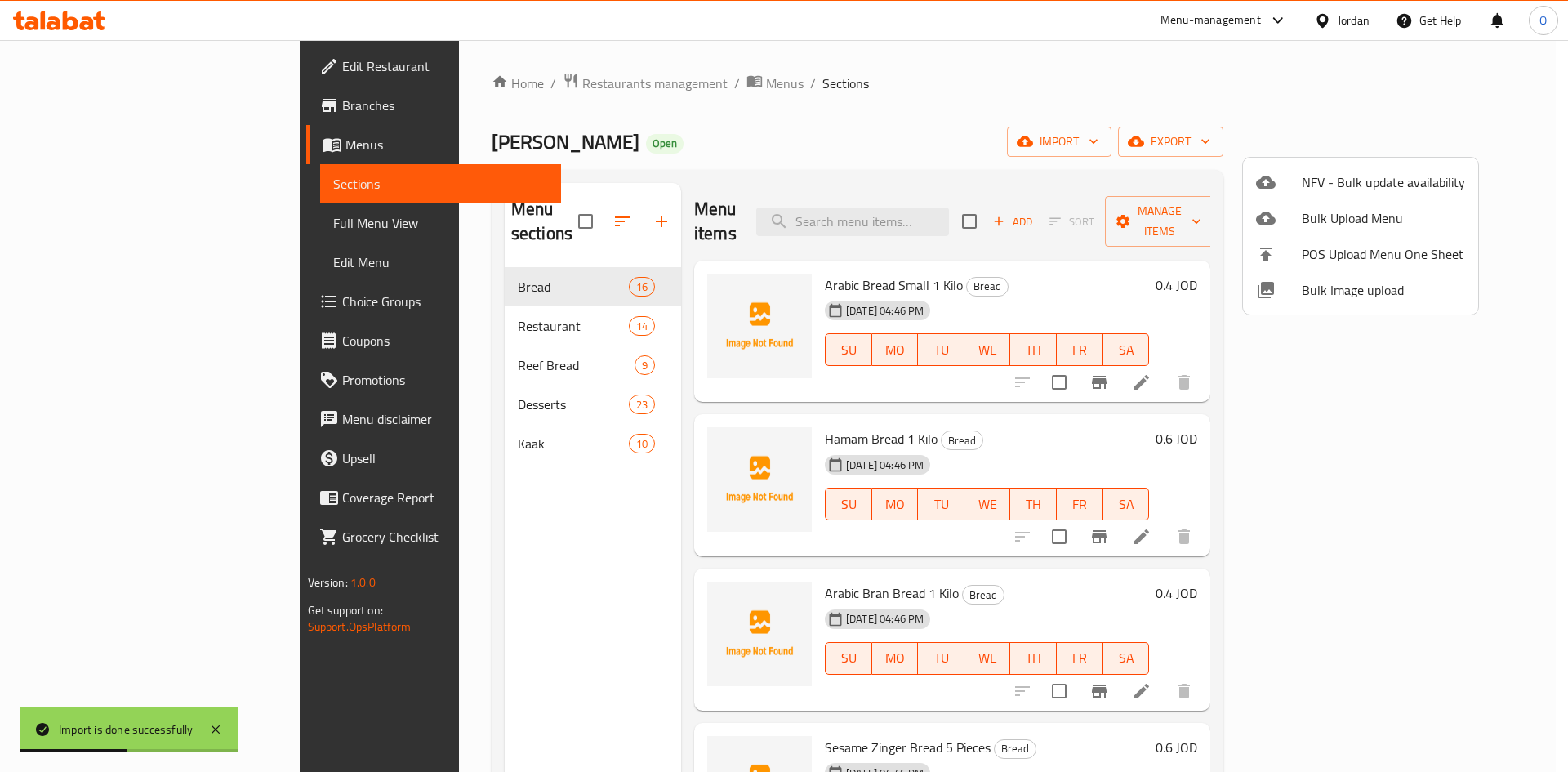
click at [849, 118] on div at bounding box center [784, 386] width 1568 height 772
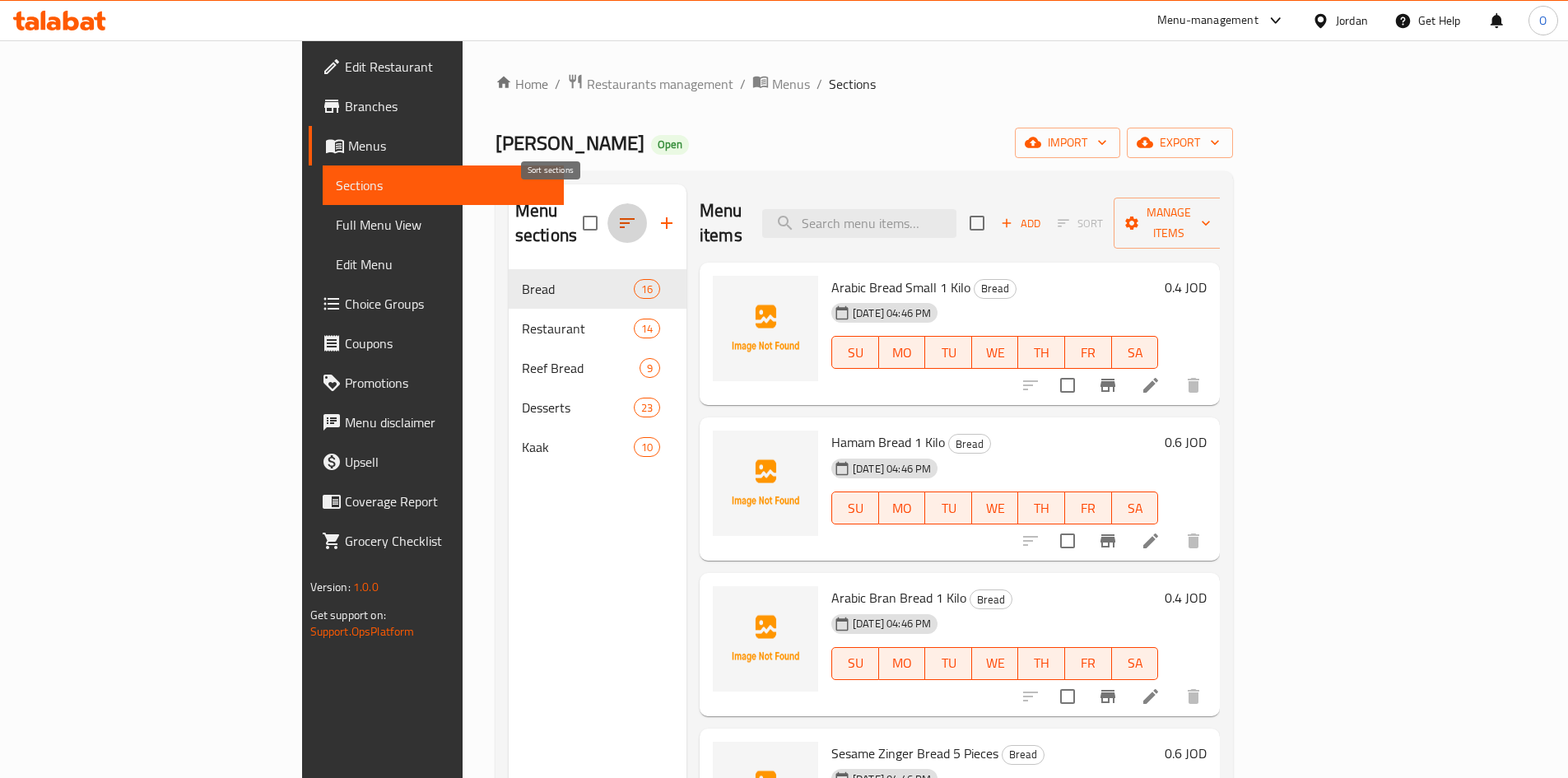
click at [620, 218] on icon "button" at bounding box center [627, 222] width 15 height 10
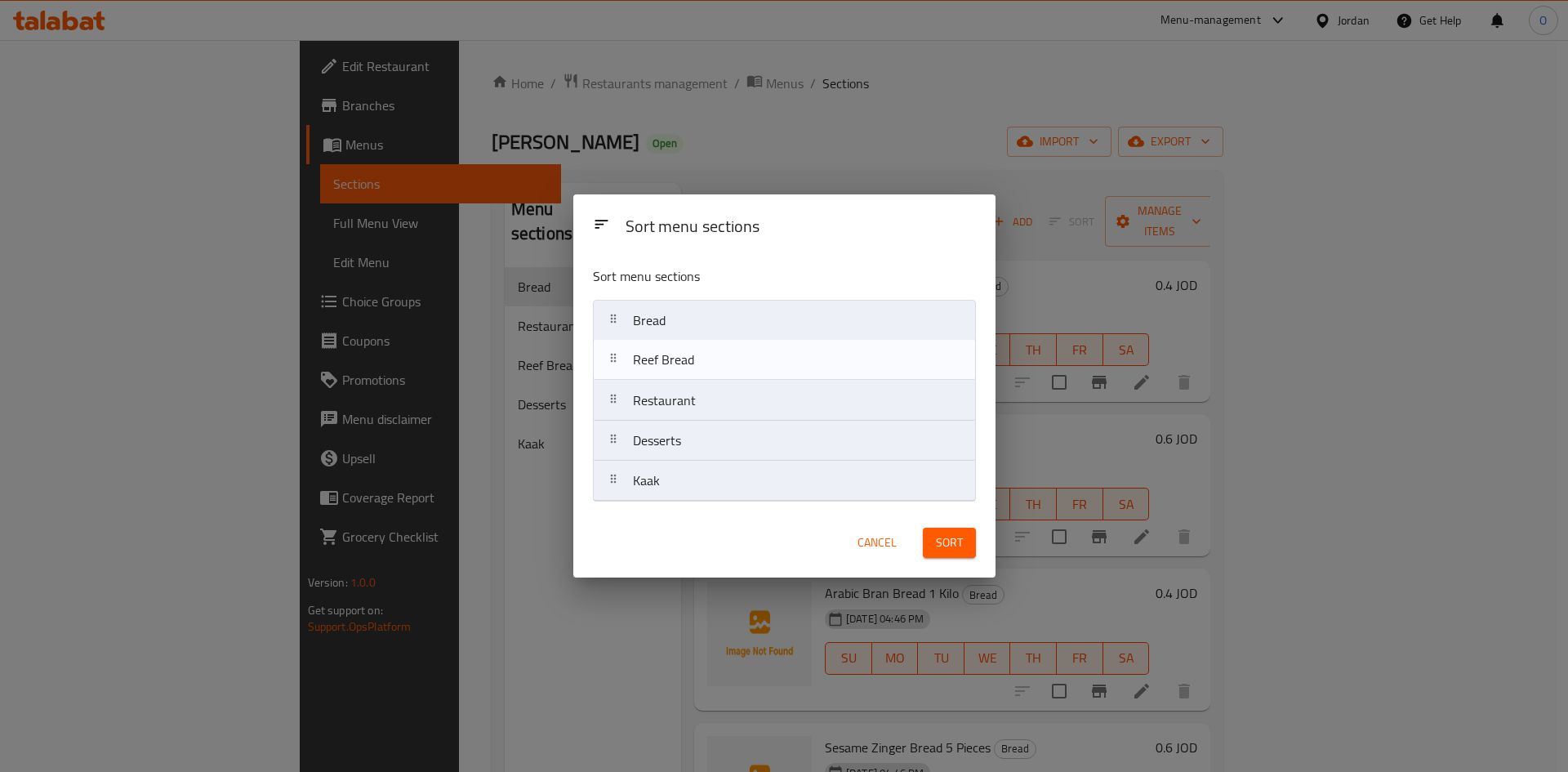
drag, startPoint x: 680, startPoint y: 413, endPoint x: 680, endPoint y: 368, distance: 45.0
click at [680, 368] on nav "Bread Restaurant Reef Bread Desserts Kaak" at bounding box center [784, 401] width 383 height 202
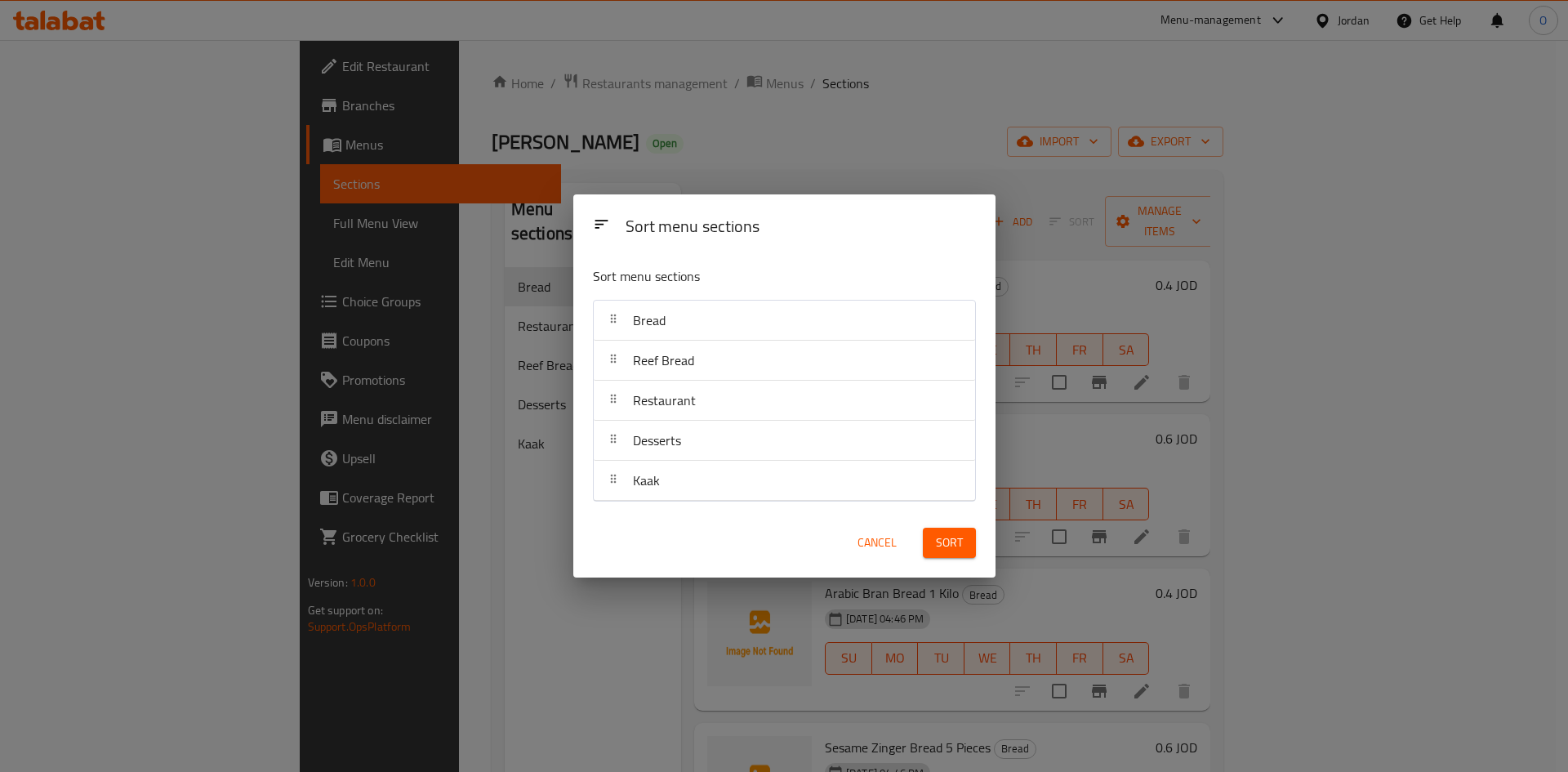
click at [970, 542] on button "Sort" at bounding box center [949, 543] width 53 height 30
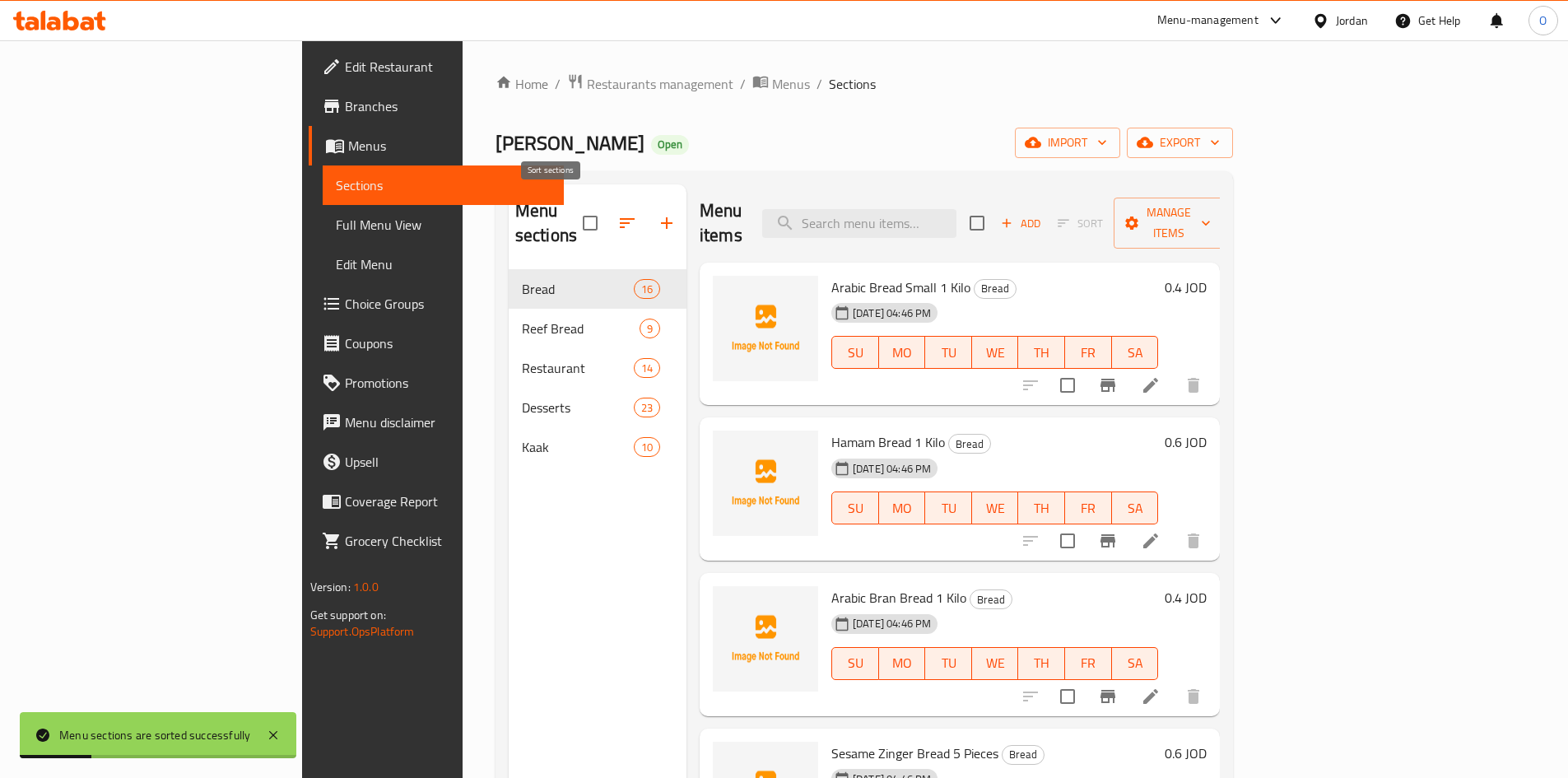
click at [620, 218] on icon "button" at bounding box center [627, 222] width 15 height 10
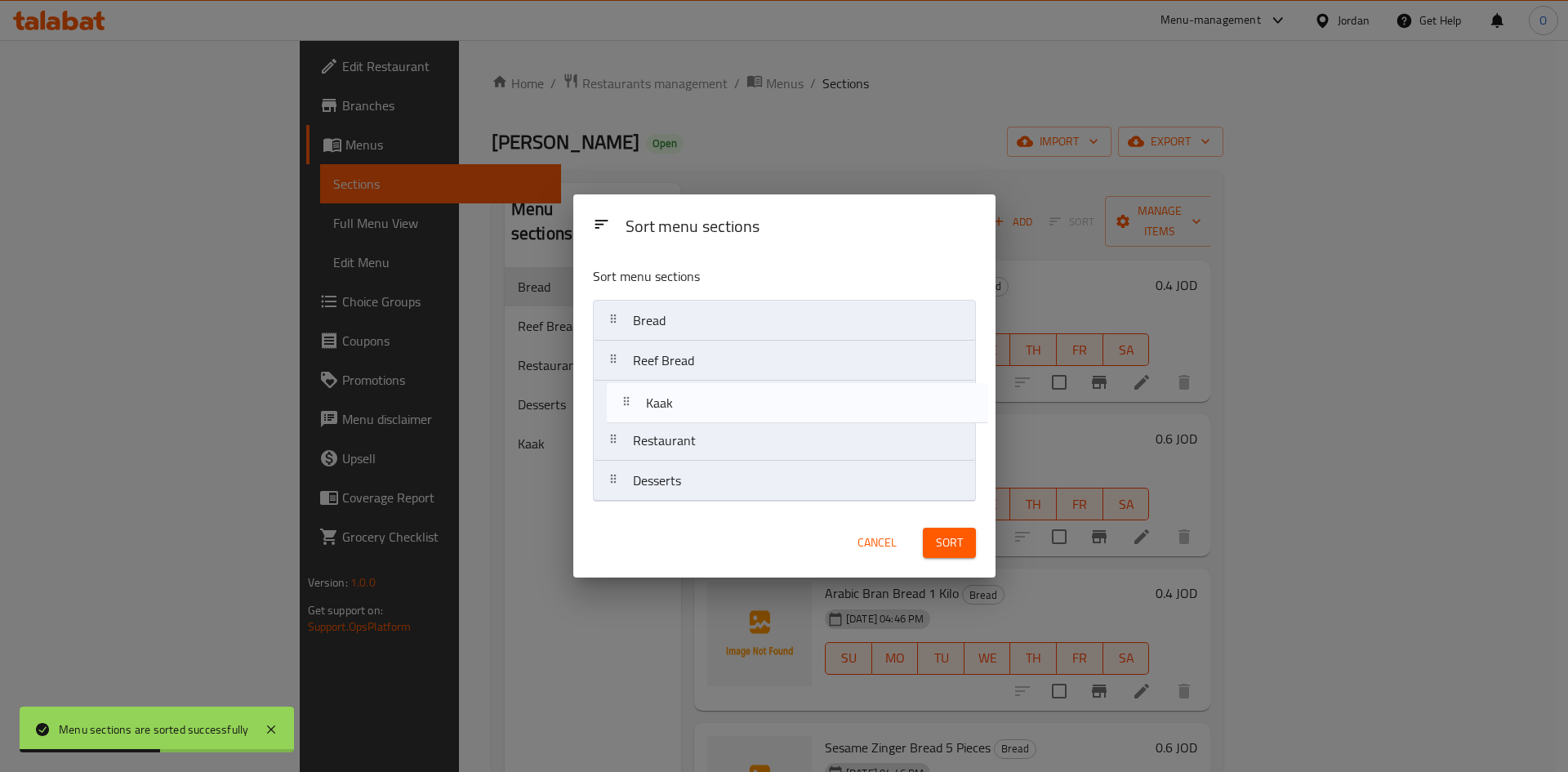
drag, startPoint x: 668, startPoint y: 490, endPoint x: 680, endPoint y: 409, distance: 81.9
click at [680, 409] on nav "Bread Reef Bread Restaurant Desserts Kaak" at bounding box center [784, 401] width 383 height 202
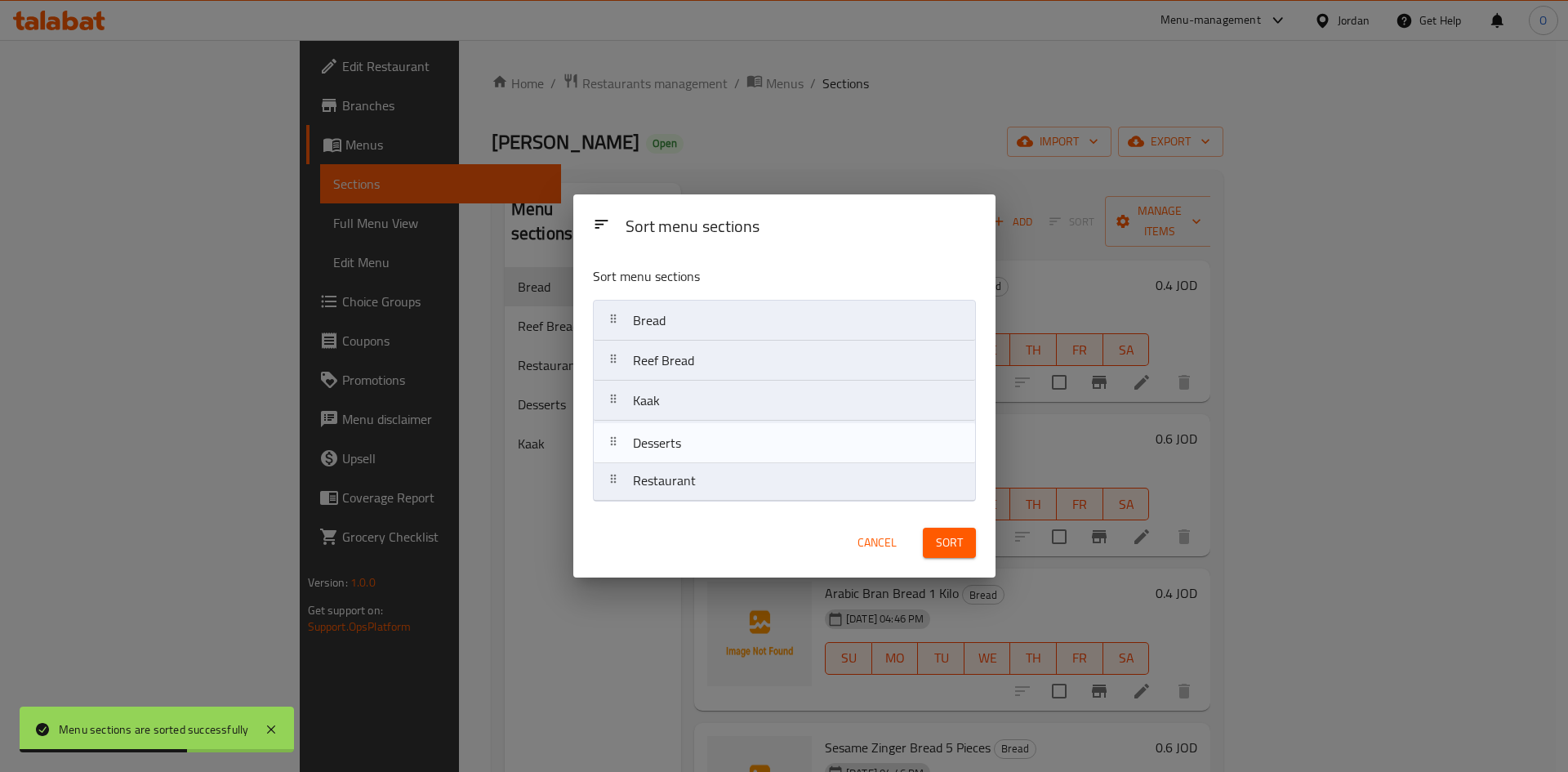
click at [669, 451] on nav "Bread Reef Bread Kaak Restaurant Desserts" at bounding box center [784, 401] width 383 height 202
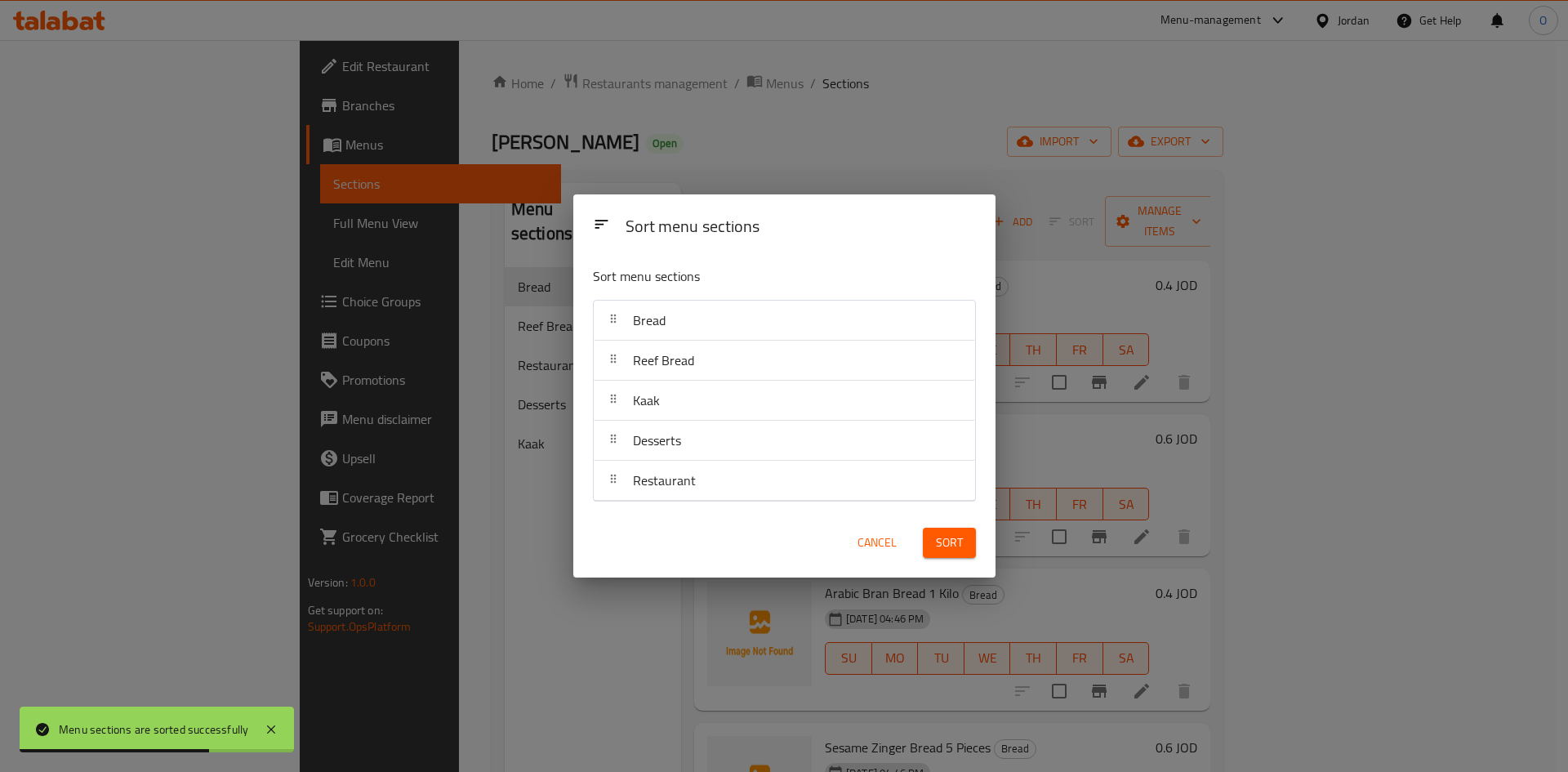
click at [946, 544] on span "Sort" at bounding box center [949, 543] width 27 height 20
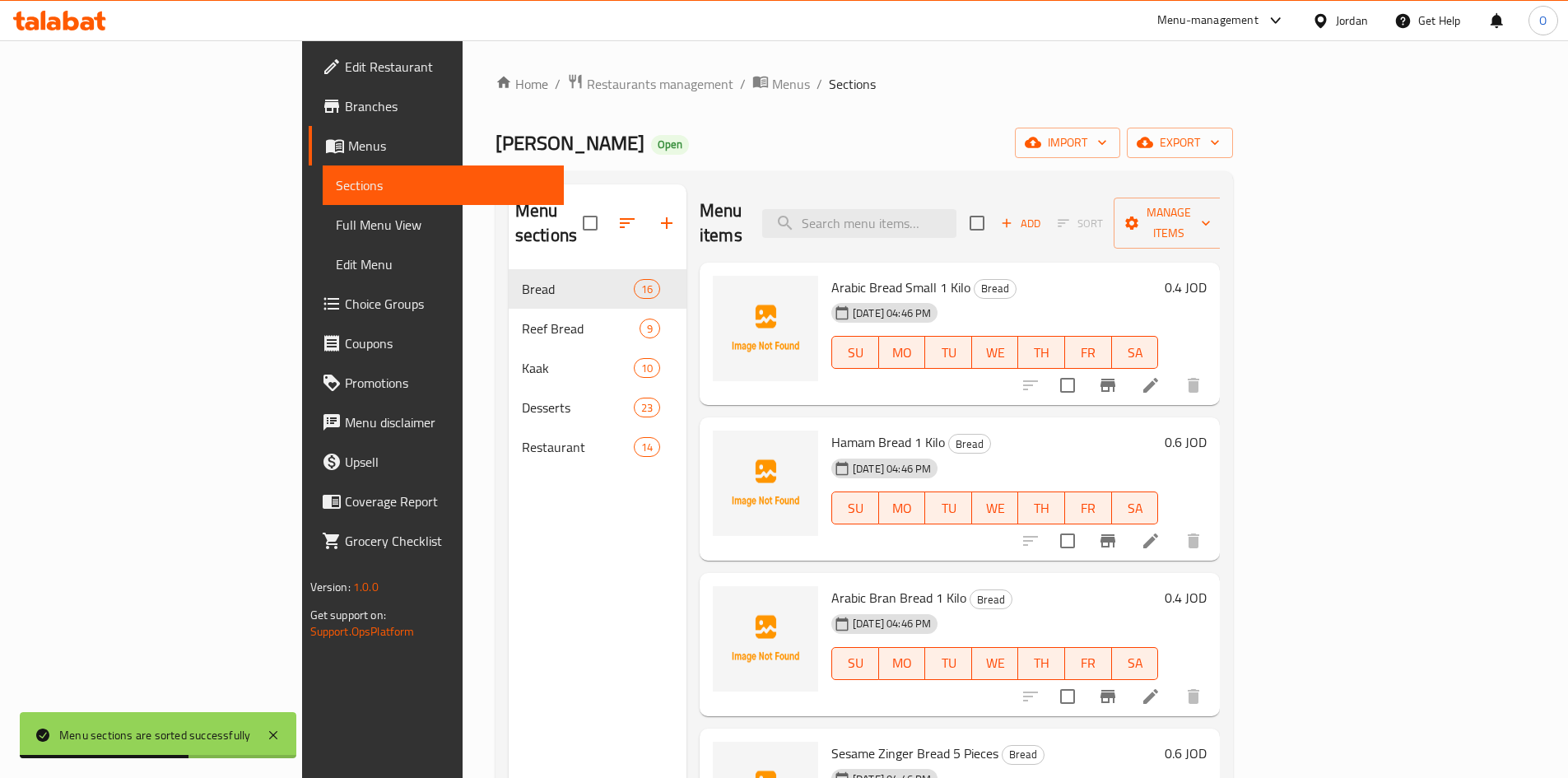
click at [1174, 372] on li at bounding box center [1151, 385] width 46 height 29
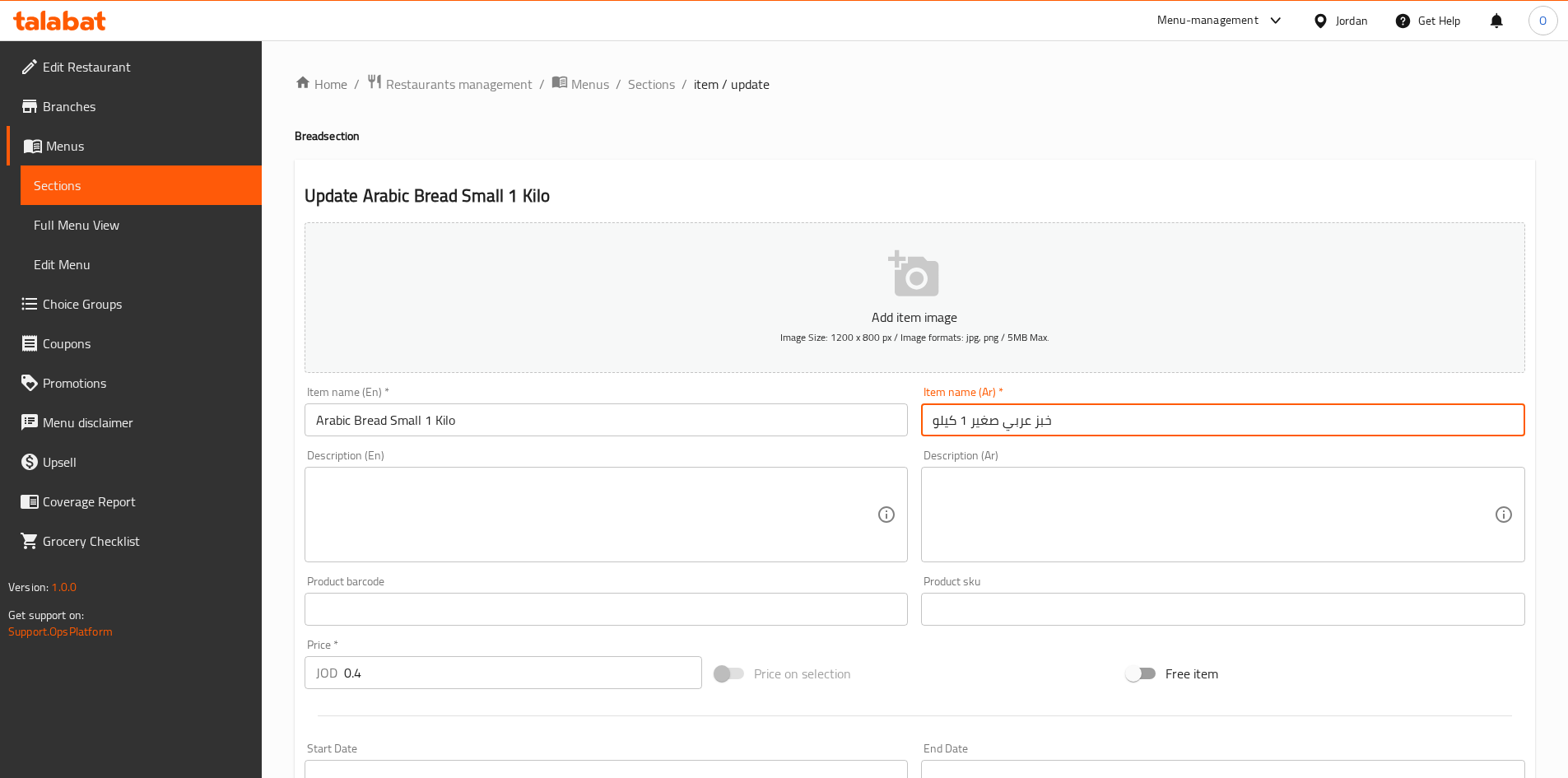
drag, startPoint x: 968, startPoint y: 420, endPoint x: 1055, endPoint y: 424, distance: 87.1
click at [1055, 424] on input "خبز عربي صغير 1 كيلو" at bounding box center [1223, 419] width 604 height 33
click at [1052, 426] on input "خبز عربي صغير 1 كيلو" at bounding box center [1223, 419] width 604 height 33
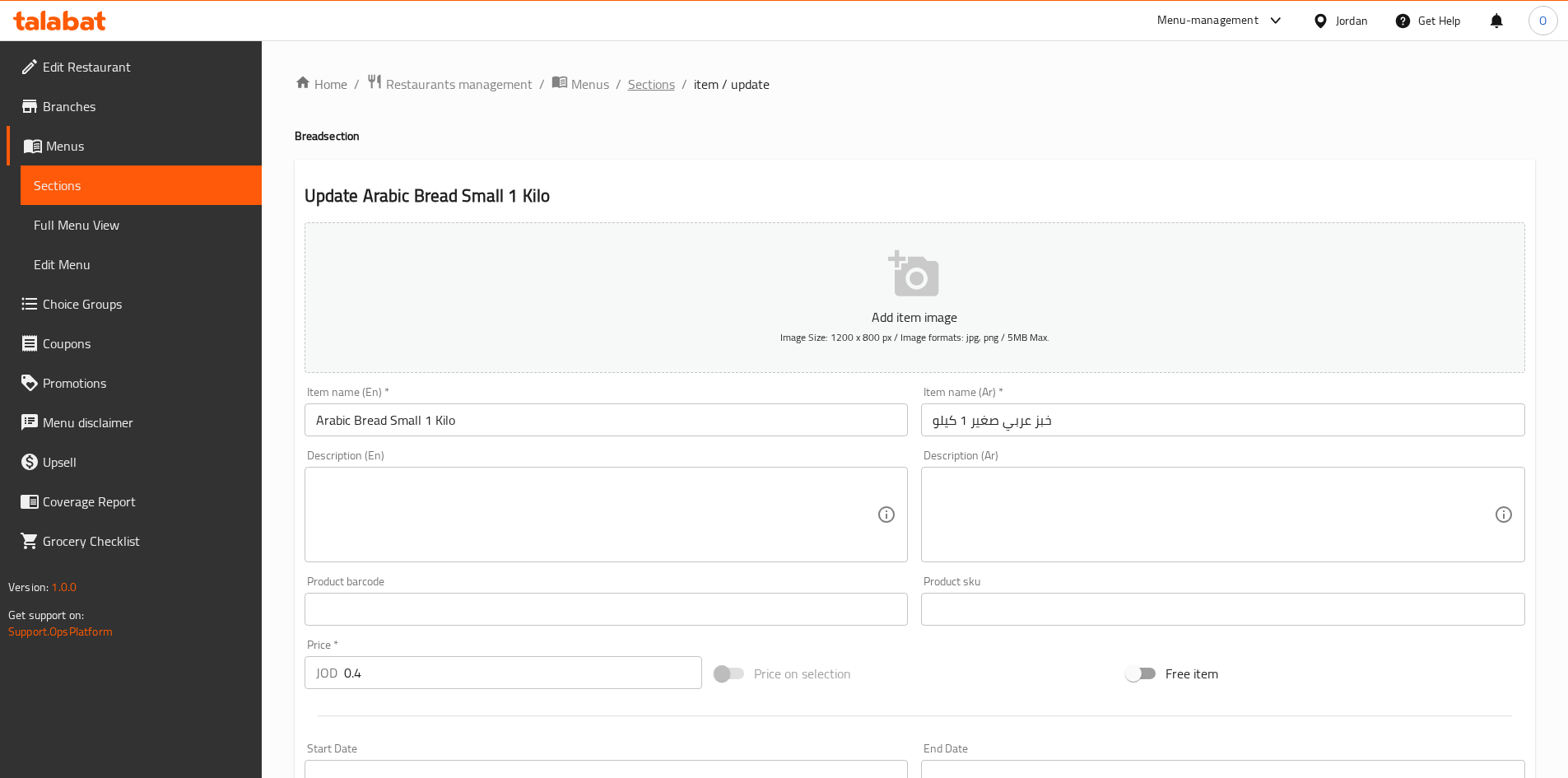
click at [660, 87] on span "Sections" at bounding box center [651, 84] width 47 height 20
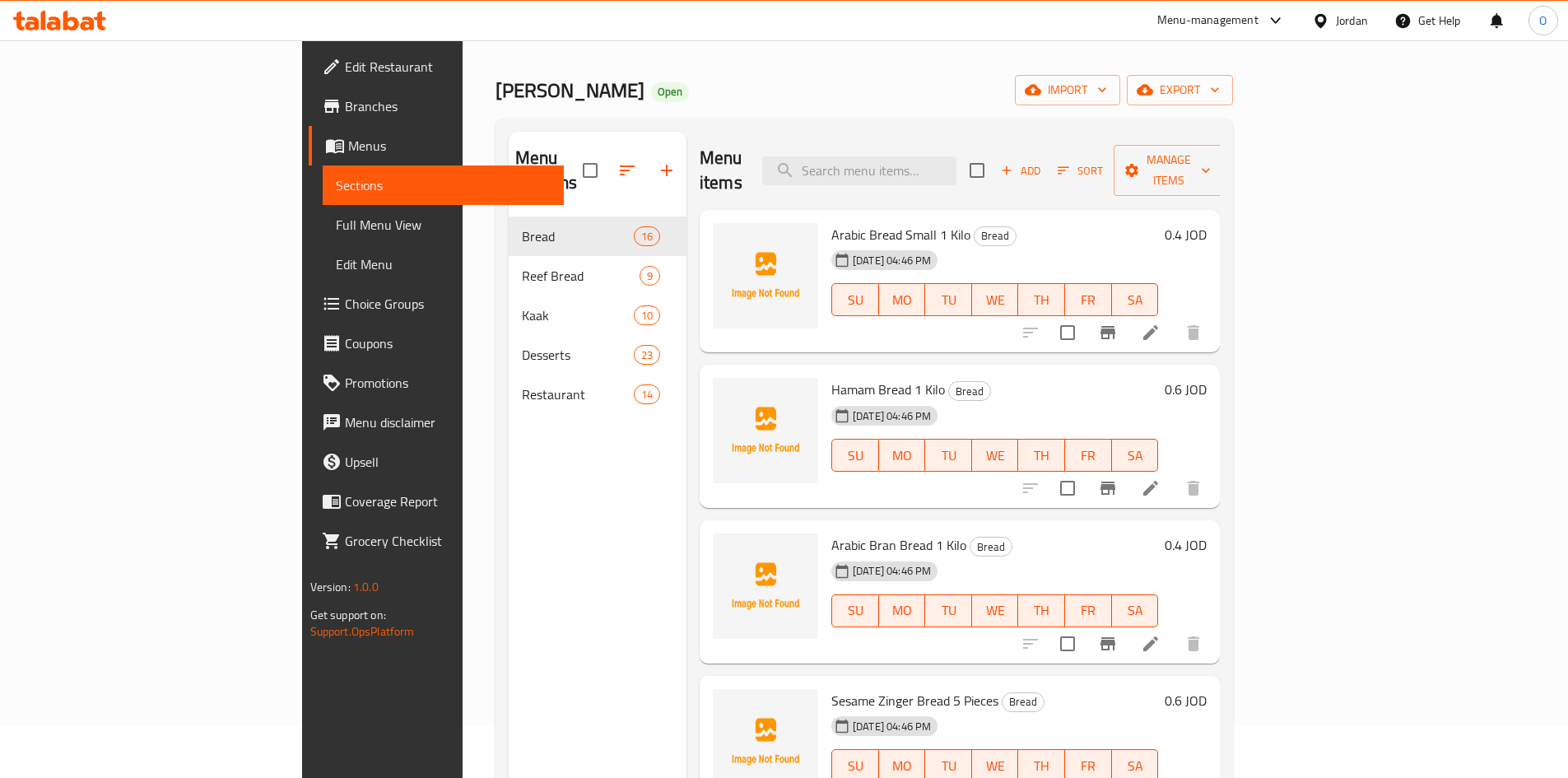
scroll to position [82, 0]
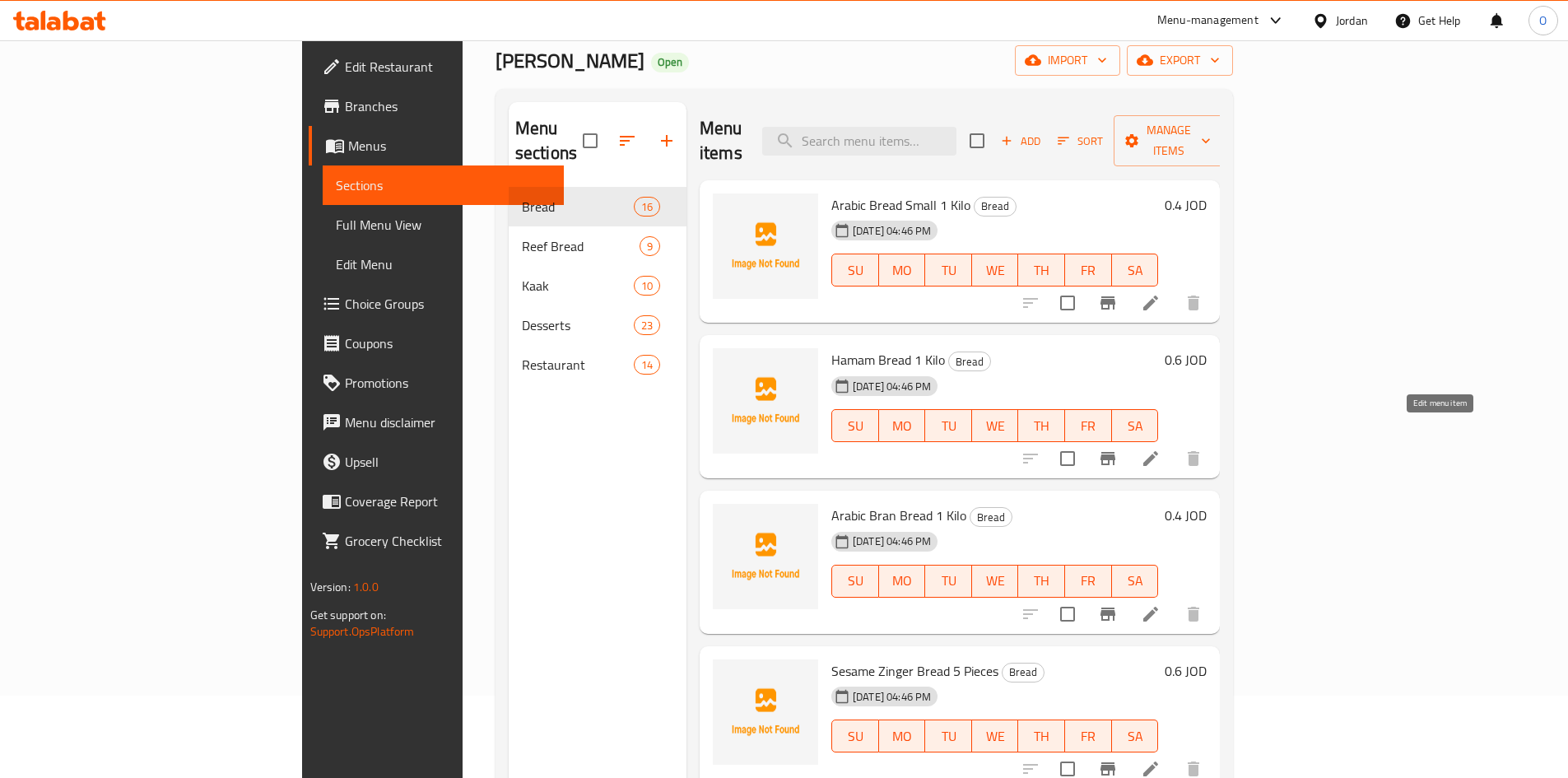
click at [1161, 449] on icon at bounding box center [1151, 459] width 20 height 20
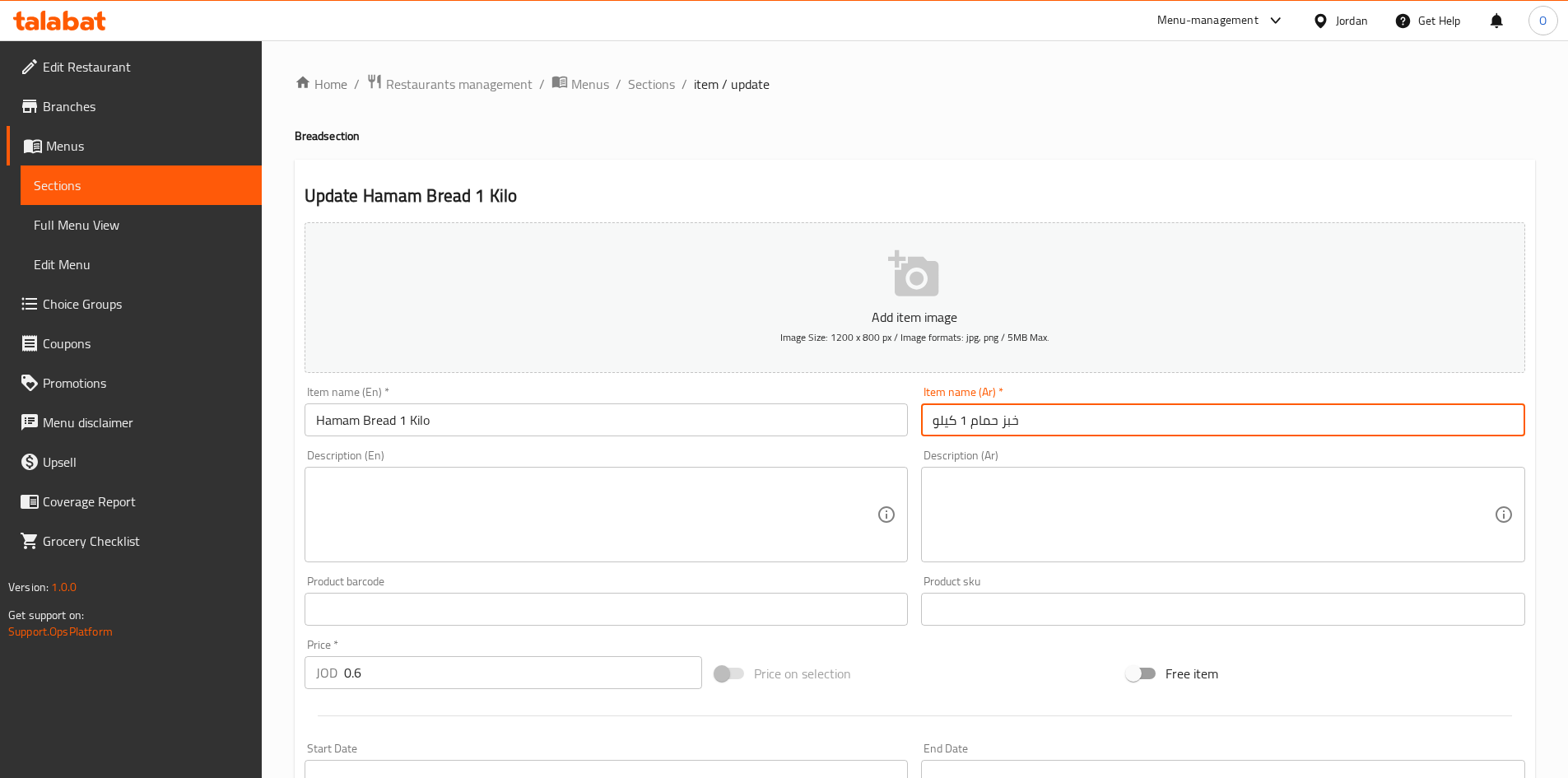
drag, startPoint x: 967, startPoint y: 422, endPoint x: 930, endPoint y: 422, distance: 37.0
click at [930, 422] on input "خبز حمام 1 كيلو" at bounding box center [1223, 419] width 604 height 33
click at [946, 422] on input "خبز حمام 1 كيلو" at bounding box center [1223, 419] width 604 height 33
drag, startPoint x: 933, startPoint y: 418, endPoint x: 962, endPoint y: 423, distance: 29.4
click at [962, 423] on input "خبز حمام 1 كيلو" at bounding box center [1223, 419] width 604 height 33
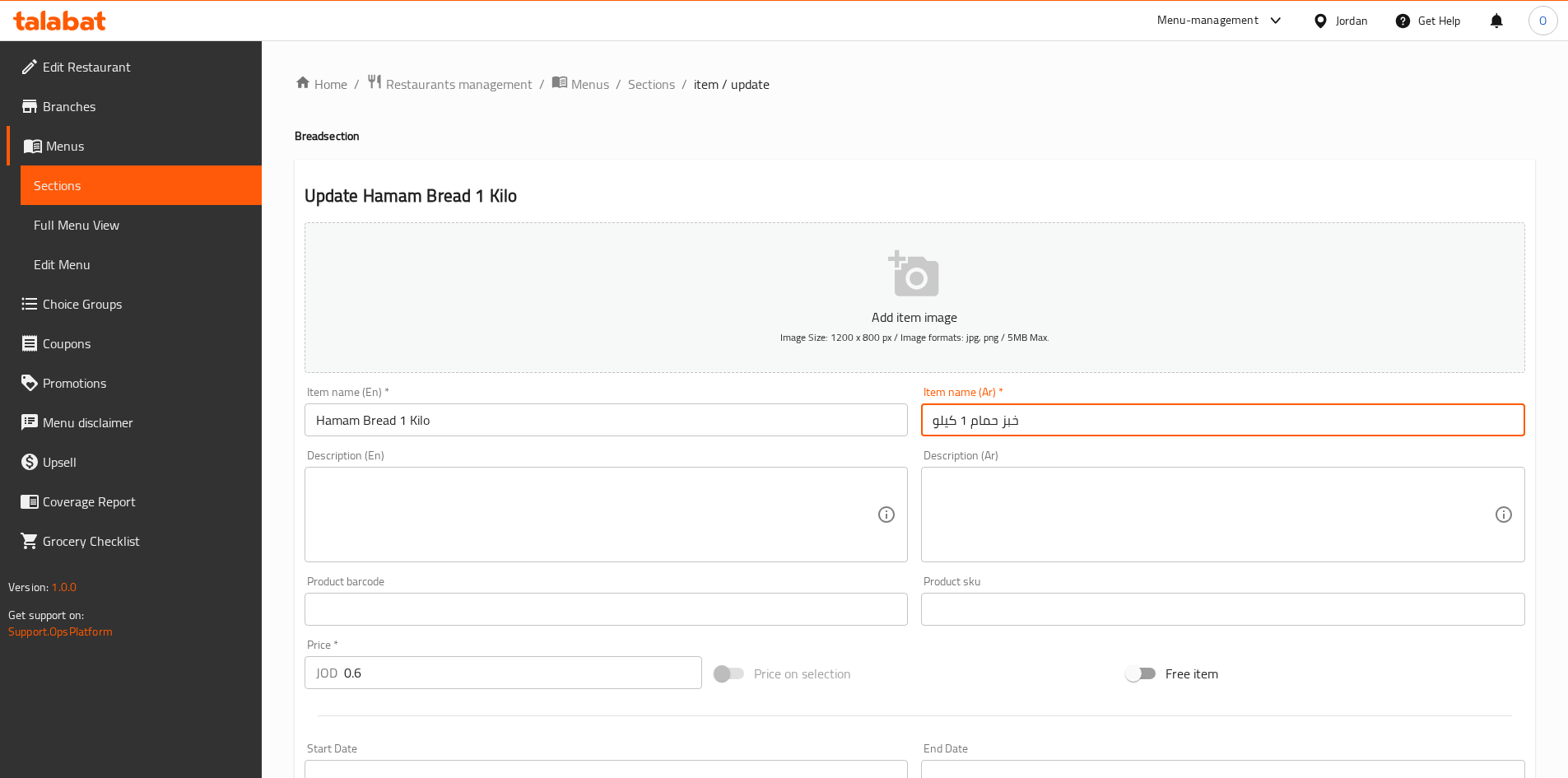
paste input "6 حبات"
type input "خبز حمام 6 حبات"
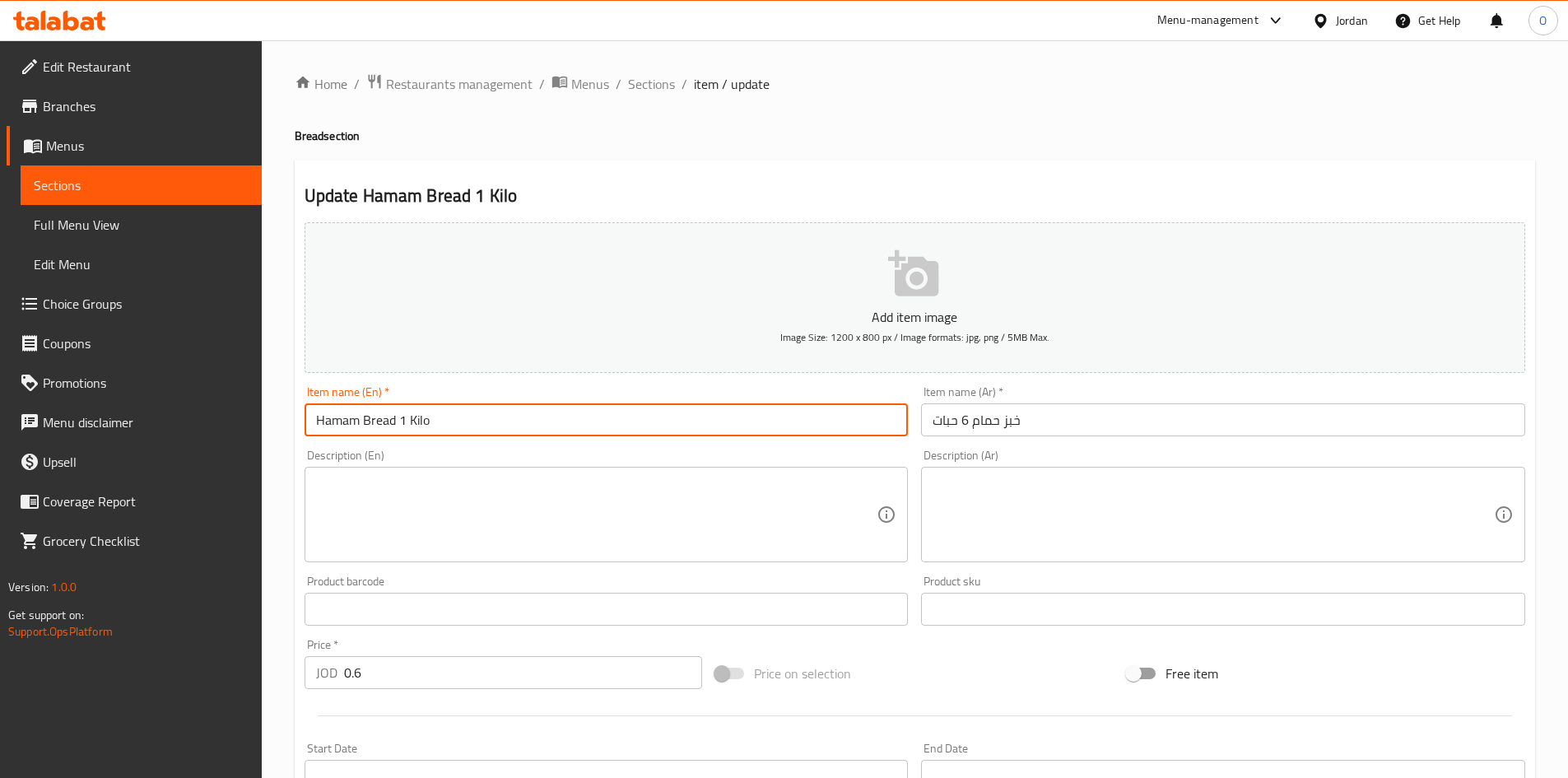
drag, startPoint x: 402, startPoint y: 418, endPoint x: 470, endPoint y: 433, distance: 69.6
click at [470, 433] on input "Hamam Bread 1 Kilo" at bounding box center [606, 419] width 604 height 33
paste input "6 Pieces"
type input "Hamam Bread 6 Pieces"
click at [415, 471] on div "Description (En)" at bounding box center [606, 514] width 604 height 95
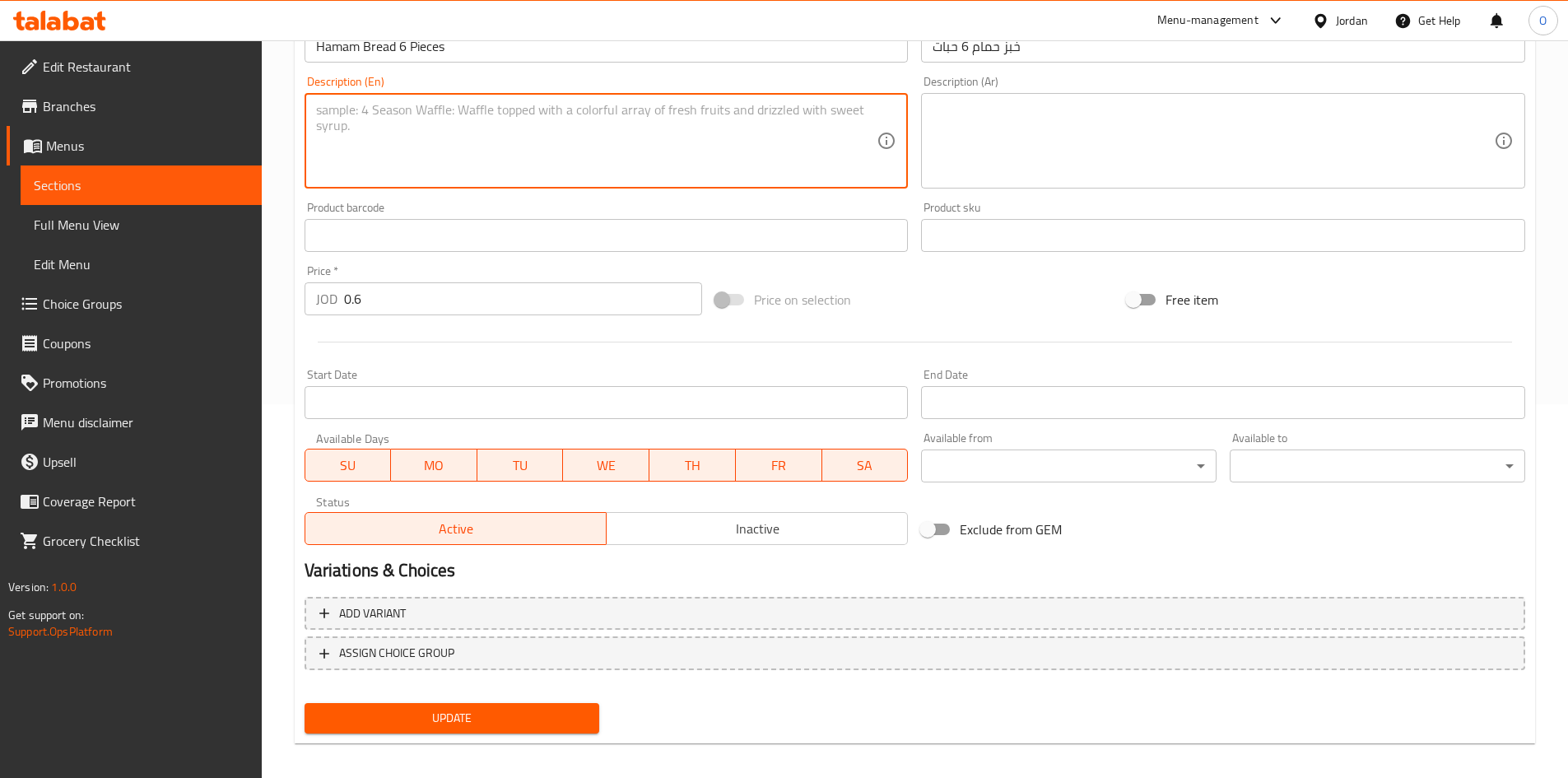
scroll to position [385, 0]
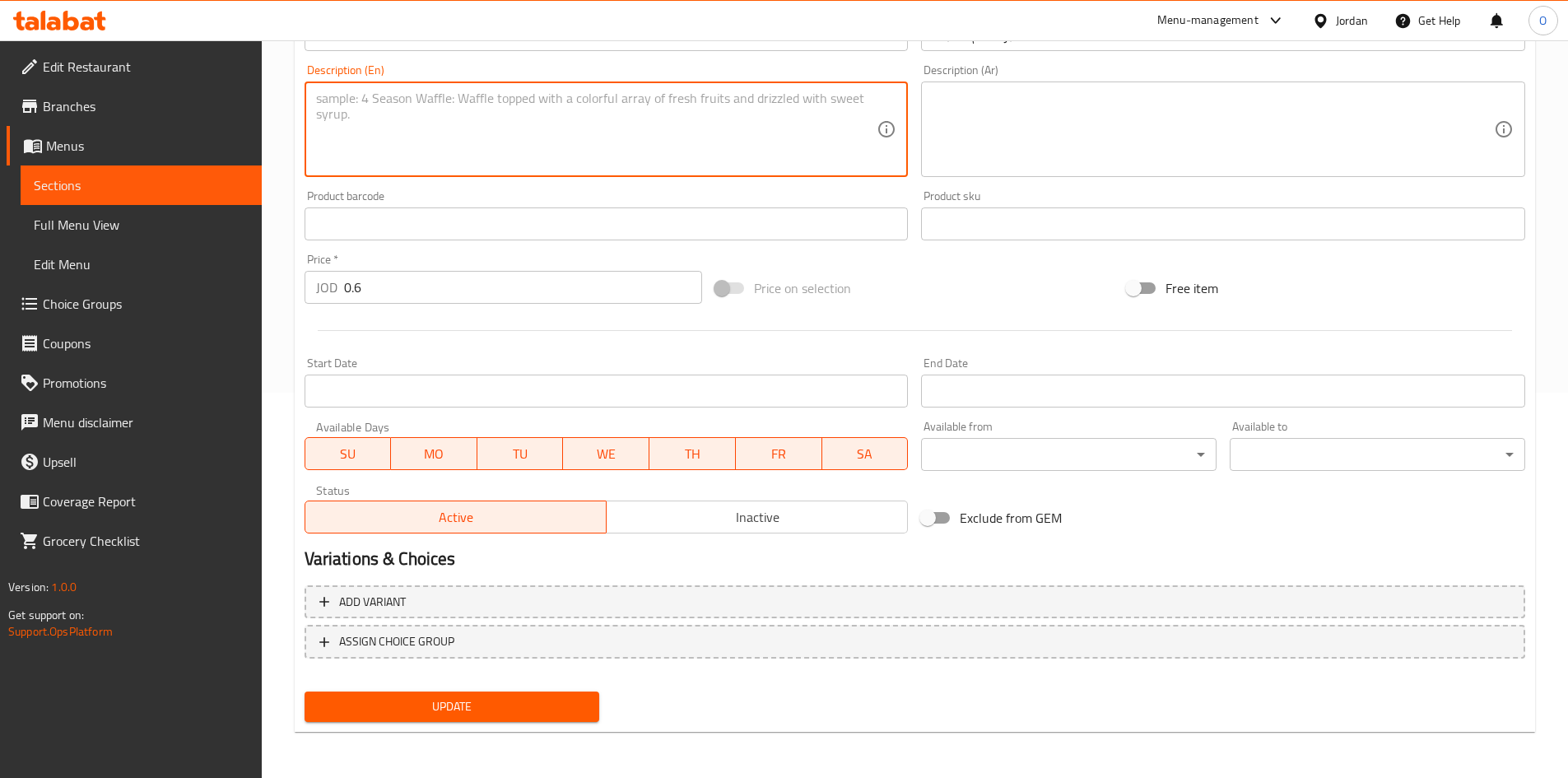
click at [460, 701] on span "Update" at bounding box center [452, 706] width 270 height 21
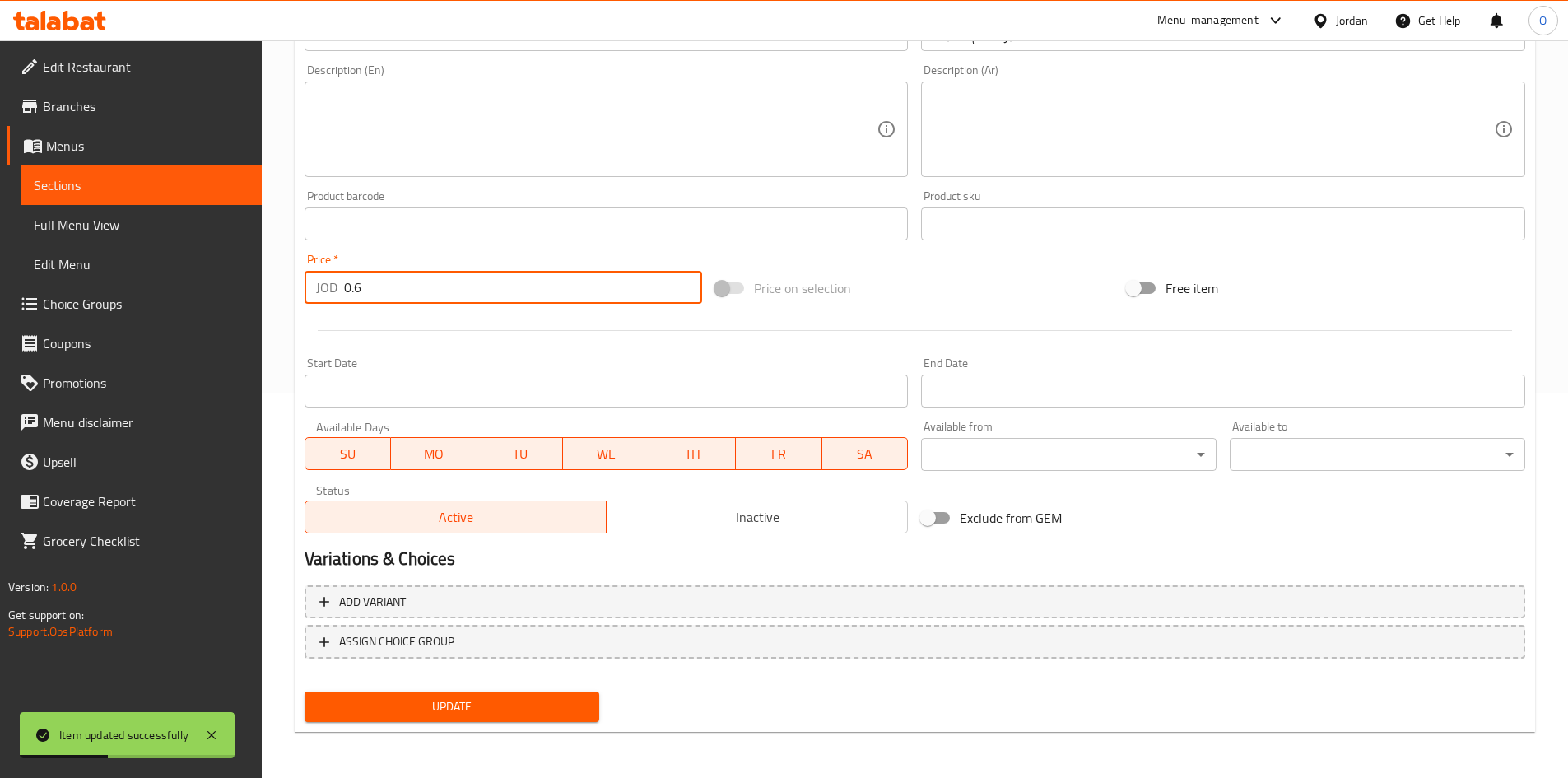
drag, startPoint x: 364, startPoint y: 293, endPoint x: 333, endPoint y: 286, distance: 31.8
click at [333, 286] on div "JOD 0.6 Price *" at bounding box center [503, 287] width 399 height 33
paste input "35"
type input "0.35"
click at [406, 324] on div at bounding box center [915, 330] width 1234 height 40
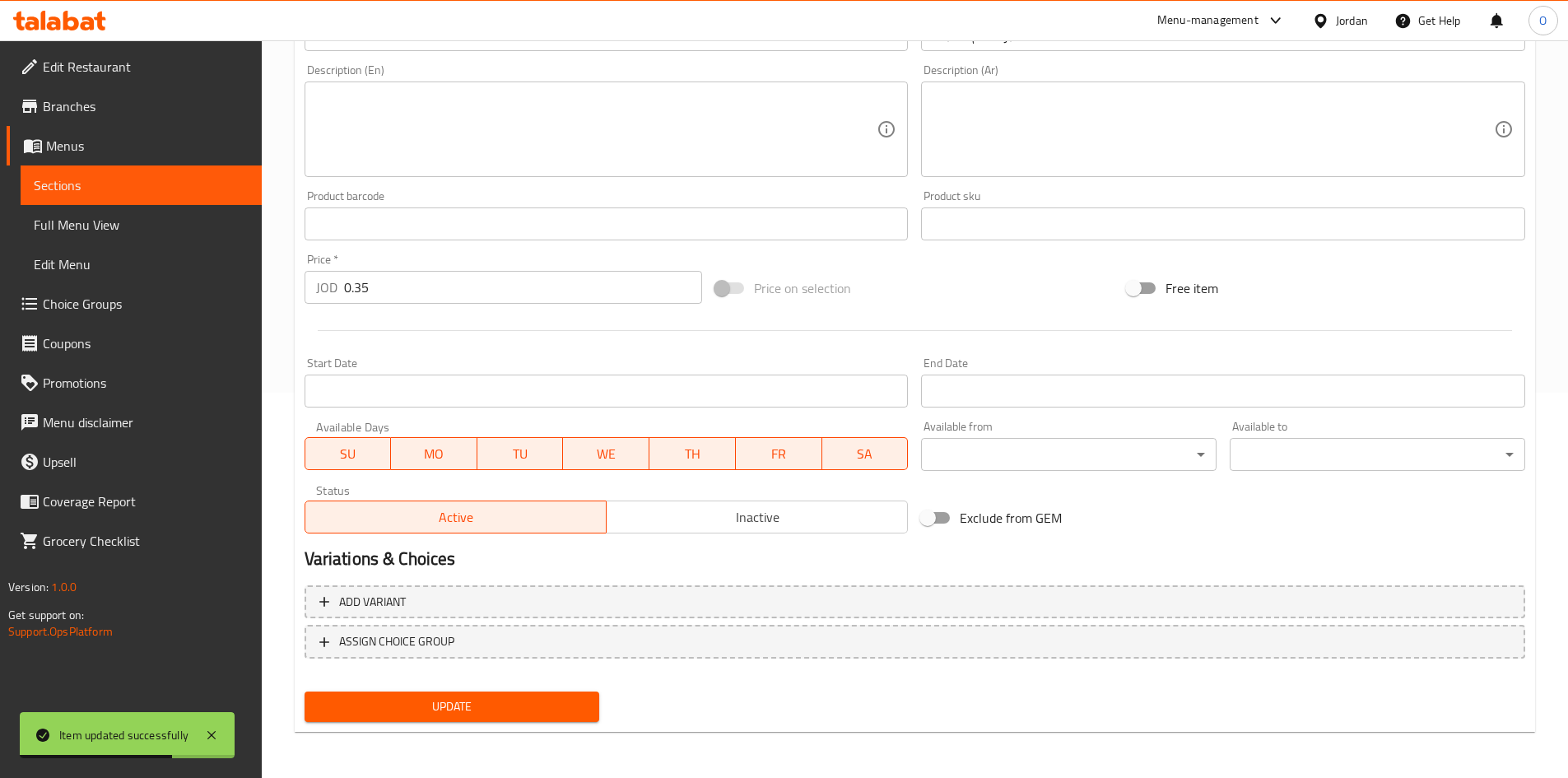
click at [461, 707] on span "Update" at bounding box center [452, 706] width 270 height 21
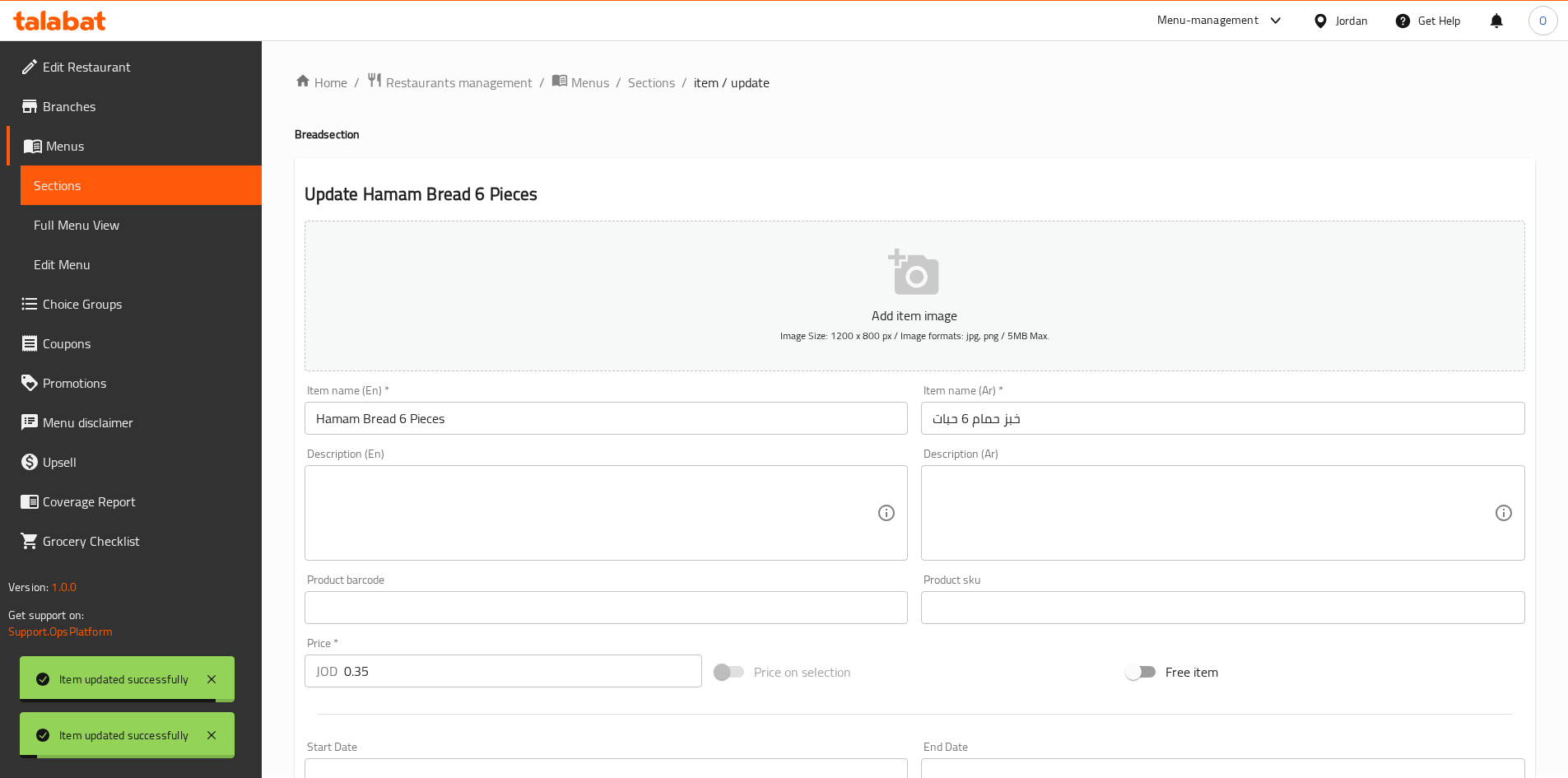
scroll to position [0, 0]
click at [638, 79] on span "Sections" at bounding box center [651, 84] width 47 height 20
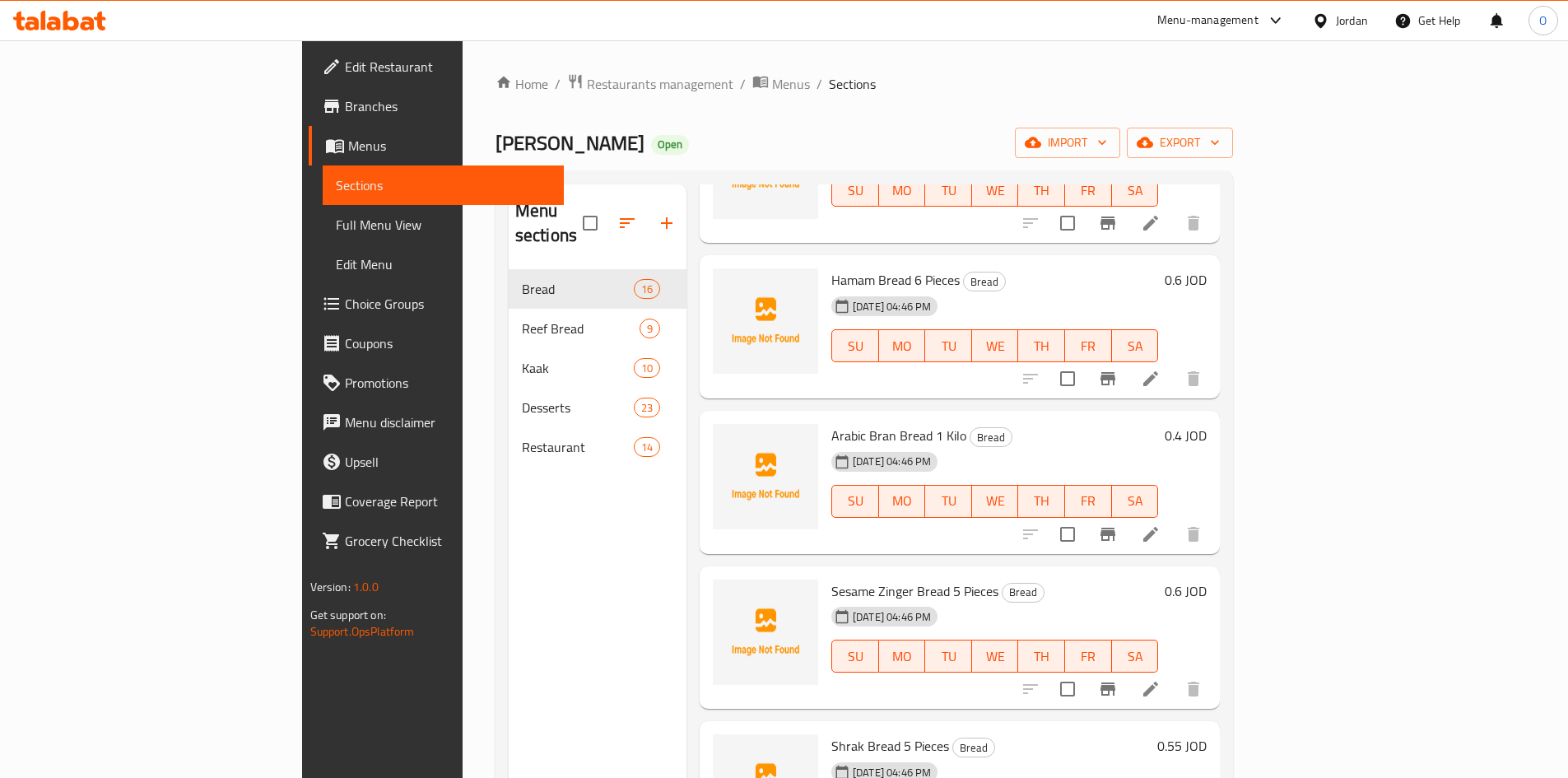
scroll to position [165, 0]
drag, startPoint x: 781, startPoint y: 408, endPoint x: 834, endPoint y: 406, distance: 53.0
click at [834, 420] on span "Arabic Bran Bread 1 Kilo" at bounding box center [899, 433] width 135 height 25
click at [1158, 525] on icon at bounding box center [1150, 532] width 15 height 15
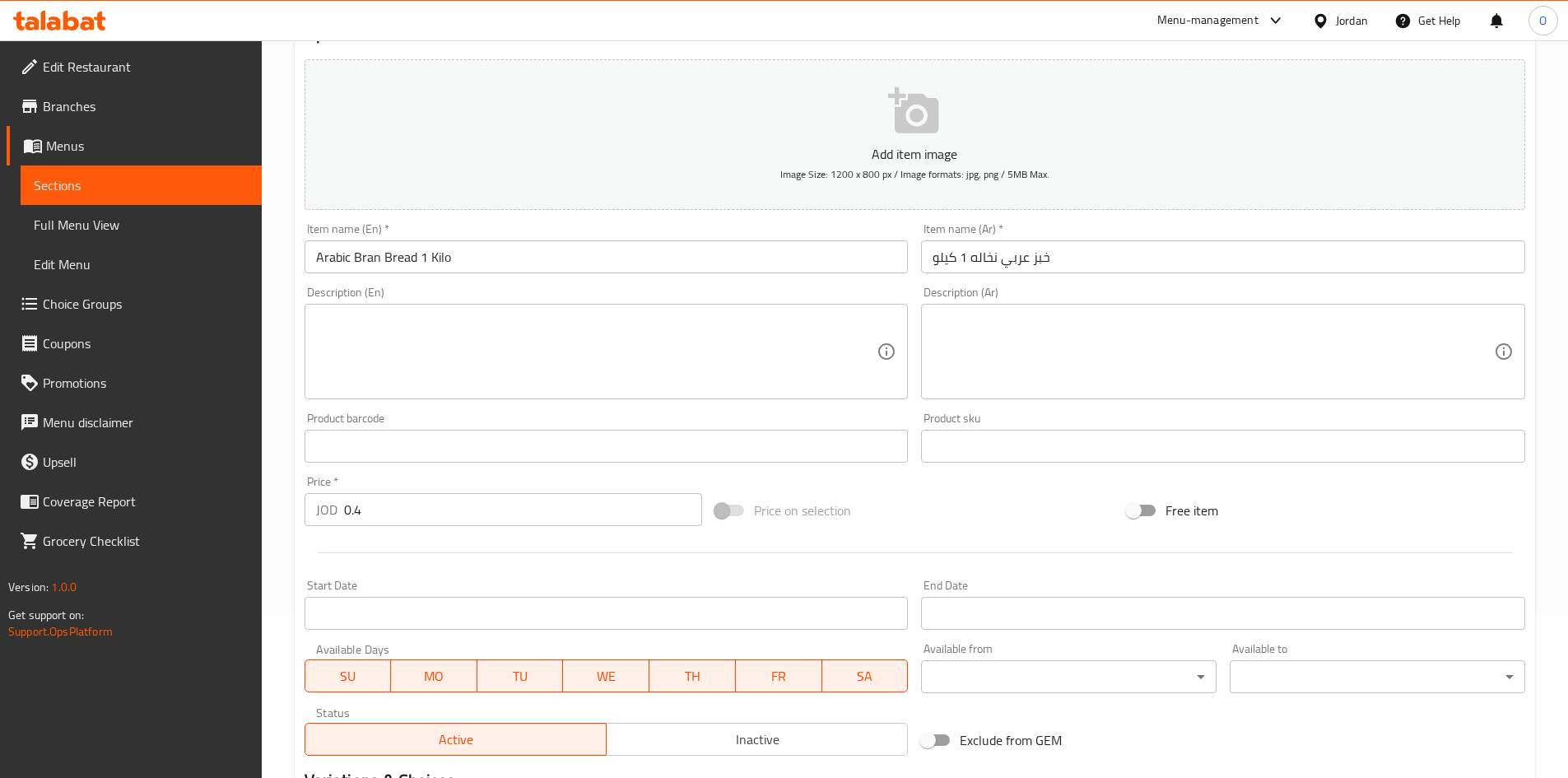
scroll to position [165, 0]
click at [510, 339] on textarea at bounding box center [596, 351] width 561 height 79
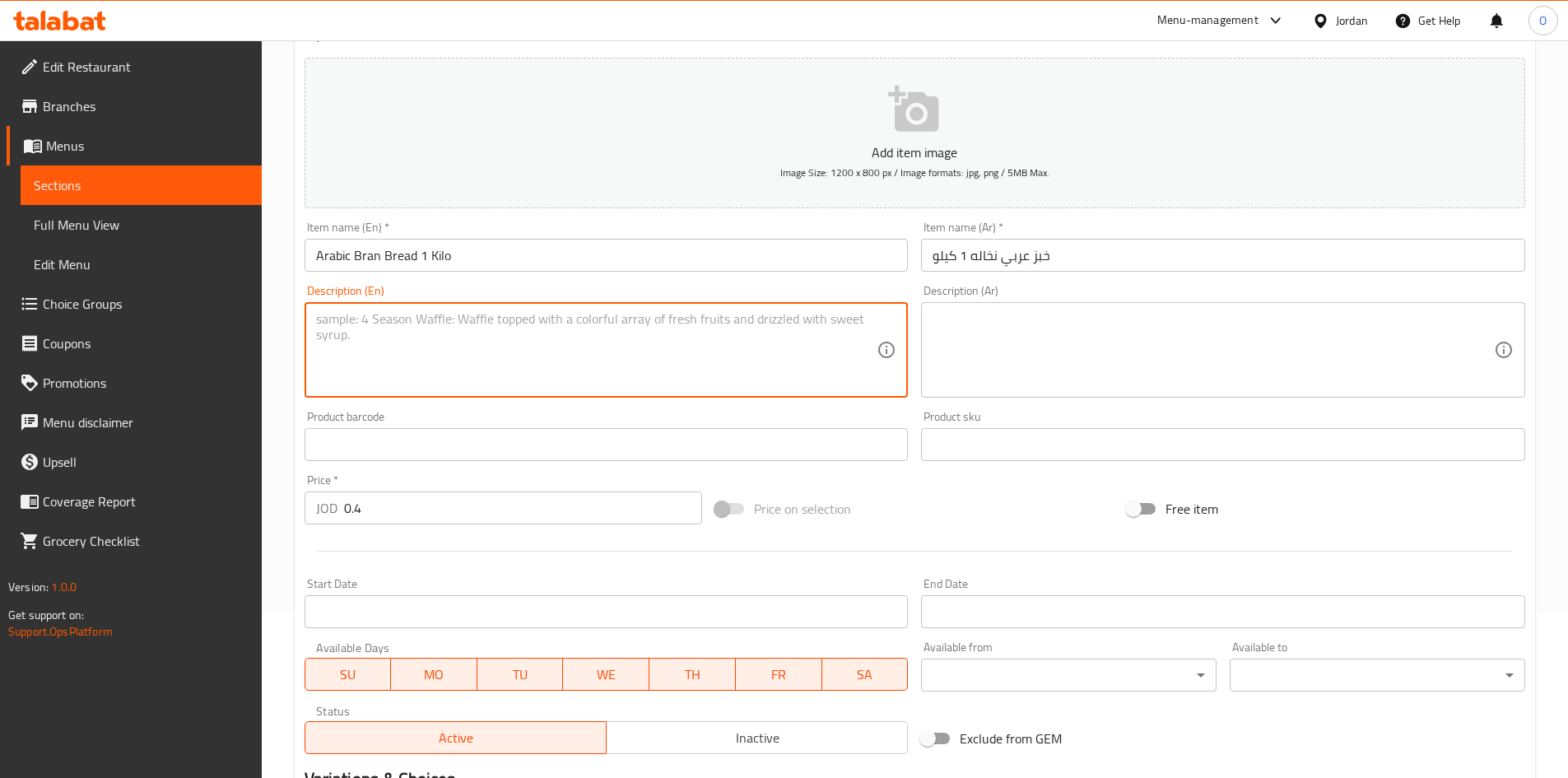
click at [577, 358] on textarea at bounding box center [596, 351] width 561 height 79
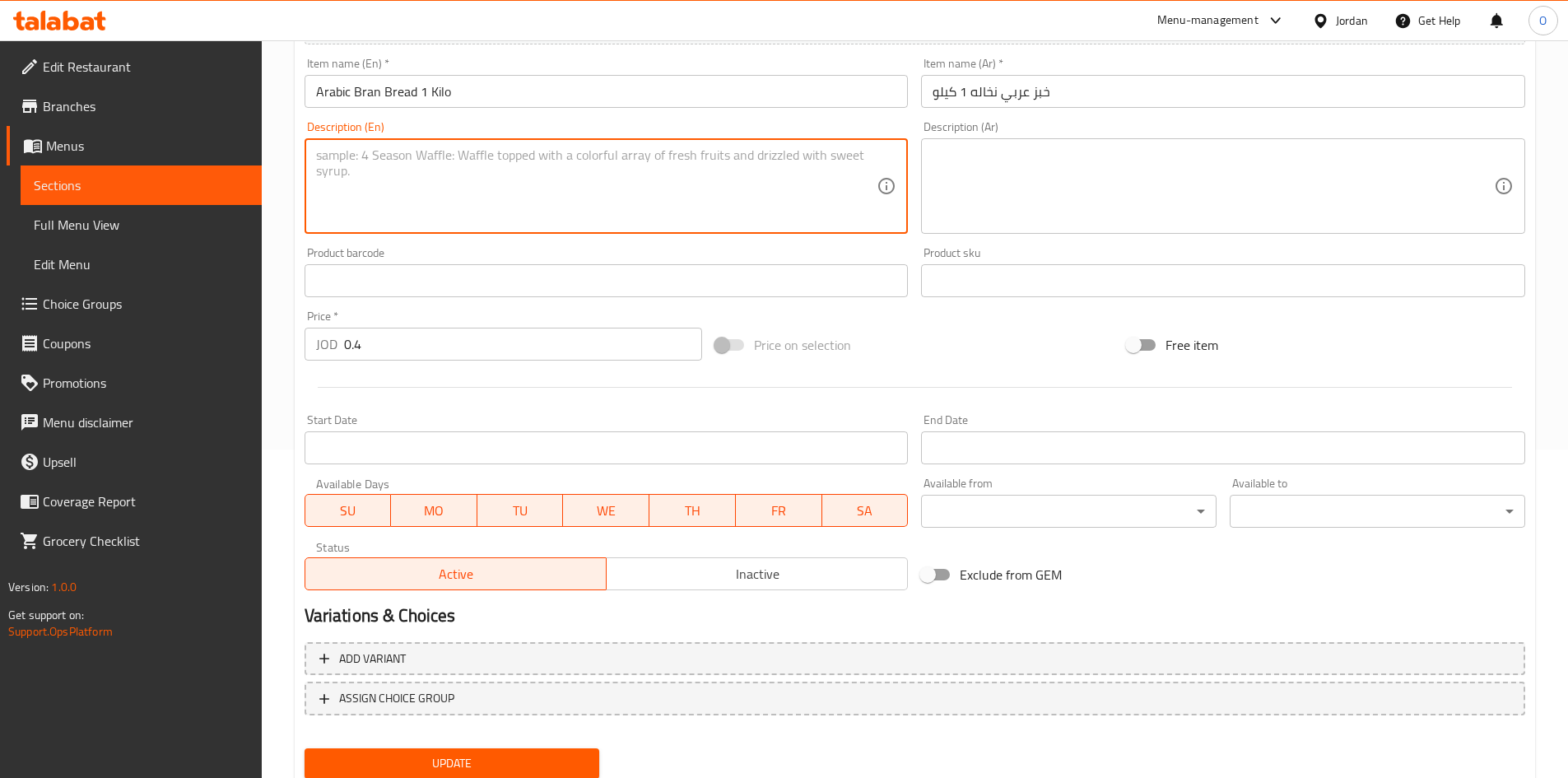
scroll to position [385, 0]
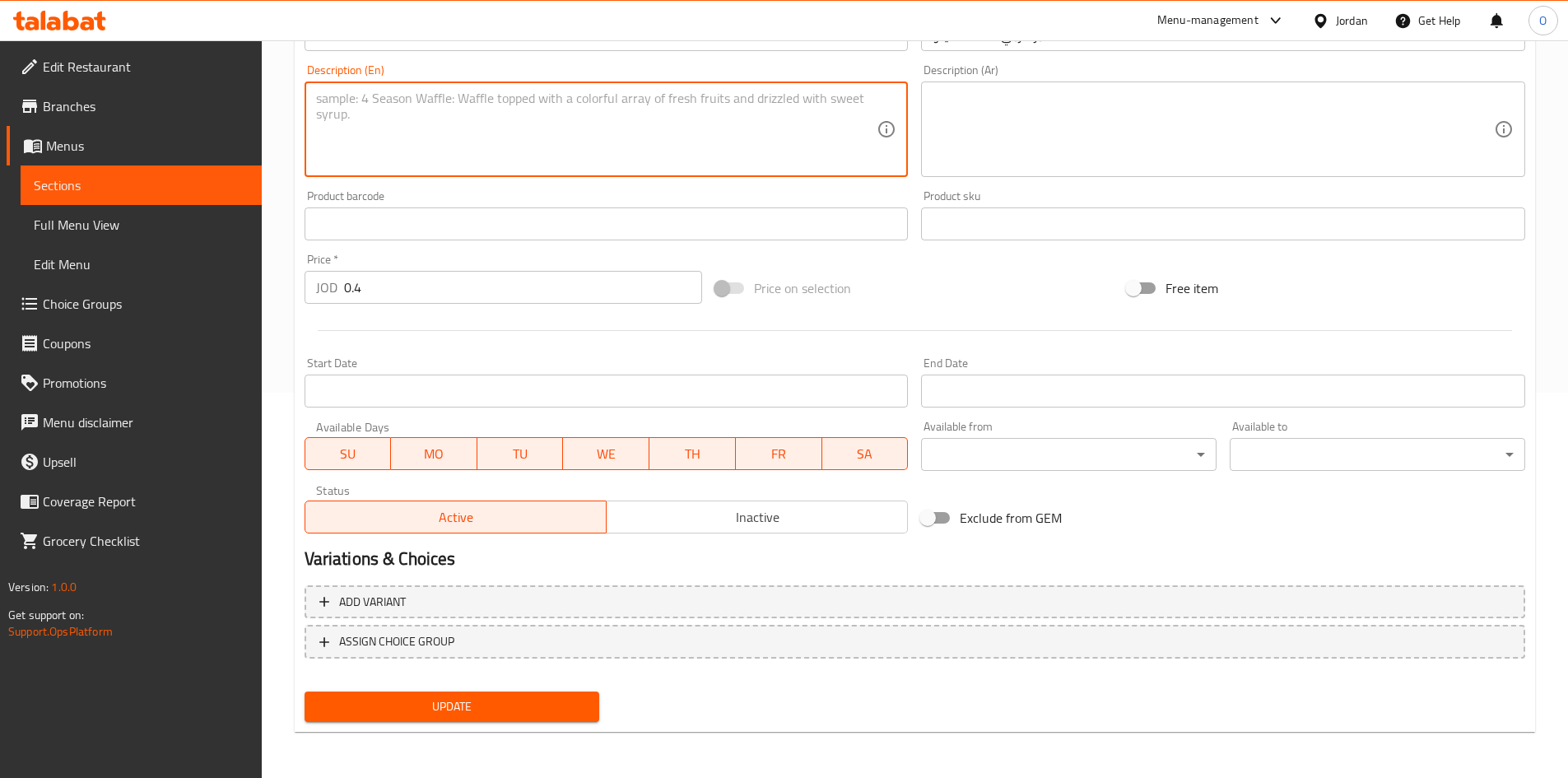
click at [449, 708] on span "Update" at bounding box center [452, 706] width 270 height 21
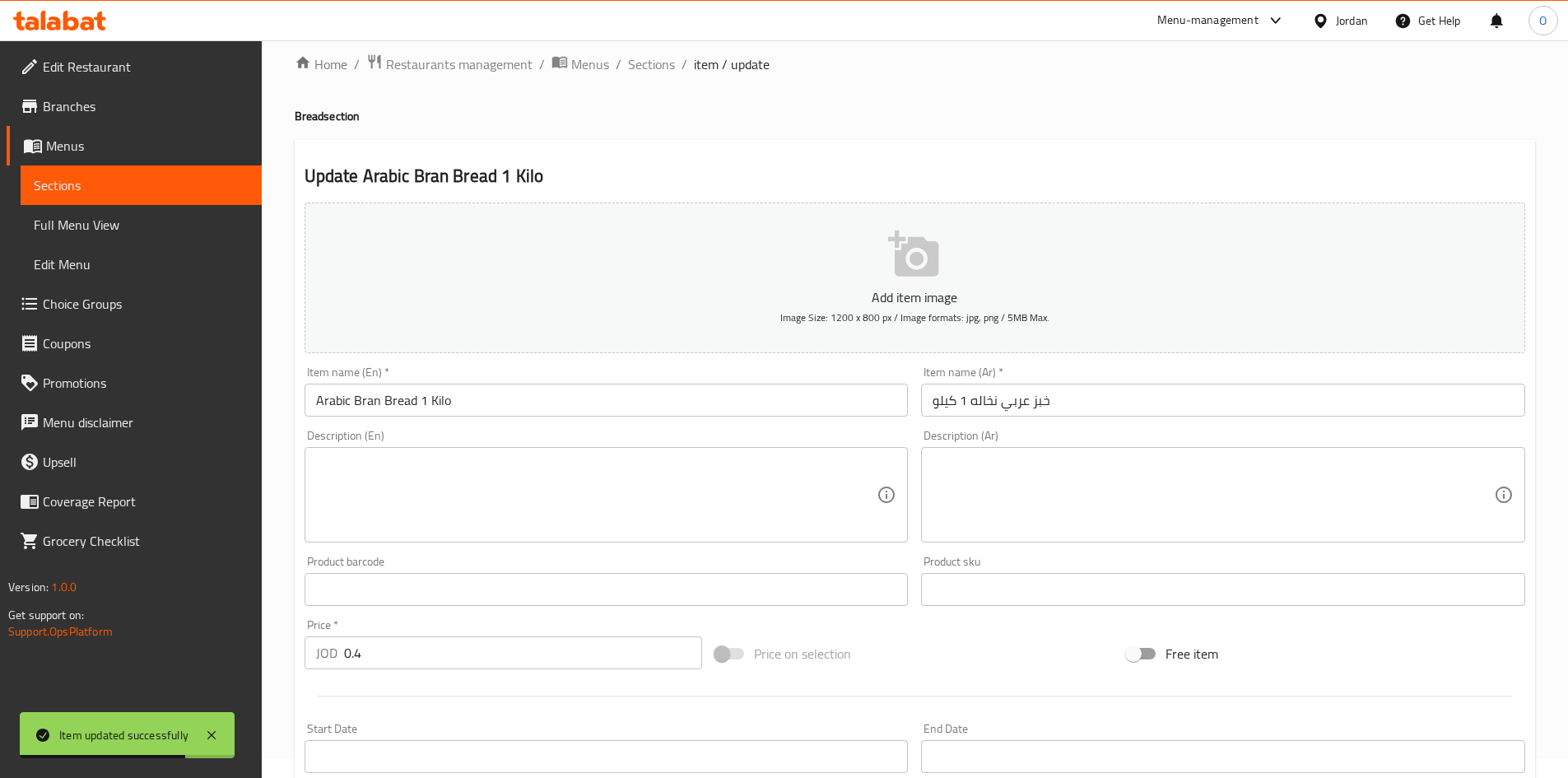
scroll to position [0, 0]
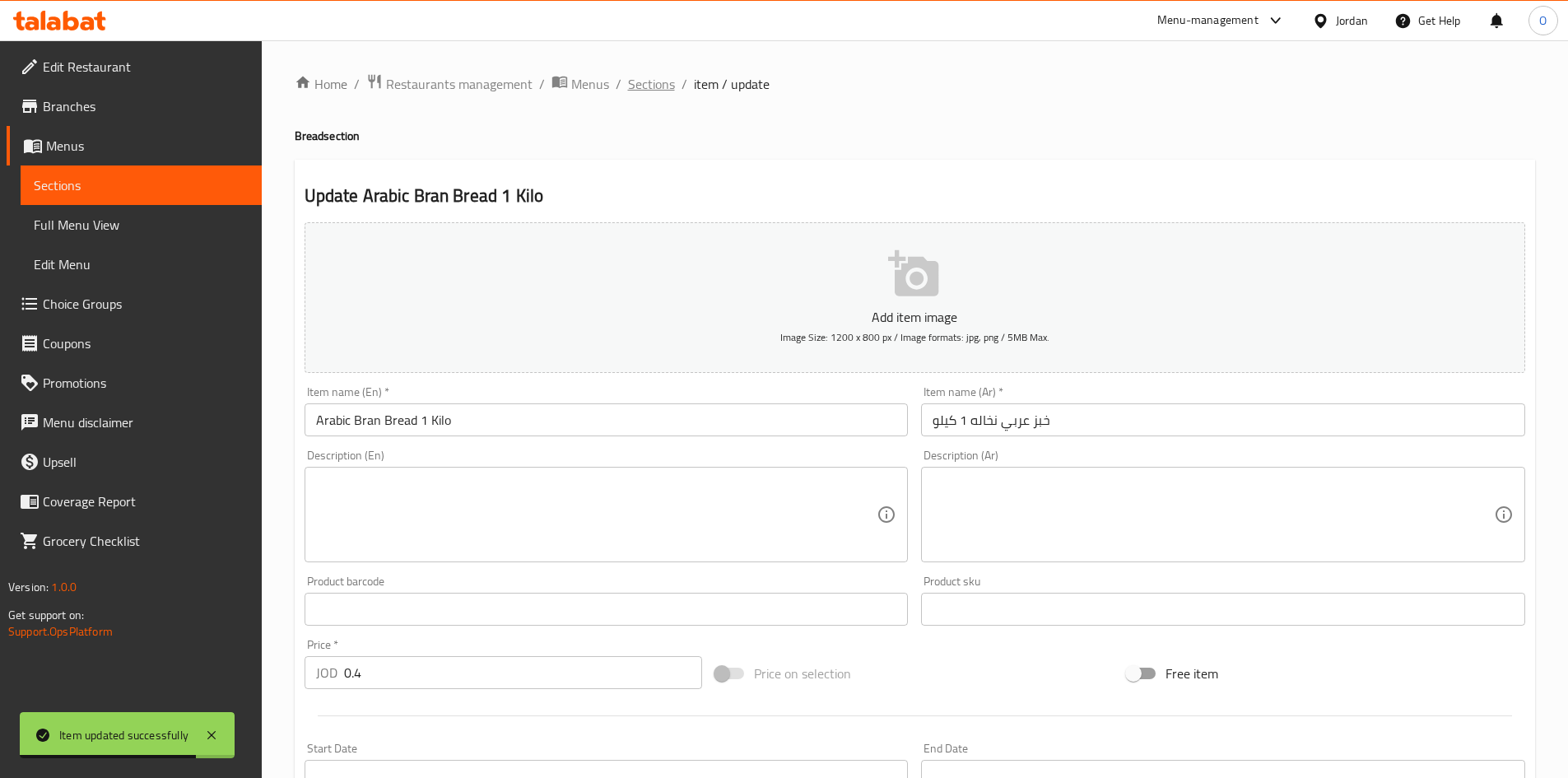
click at [638, 85] on span "Sections" at bounding box center [651, 84] width 47 height 20
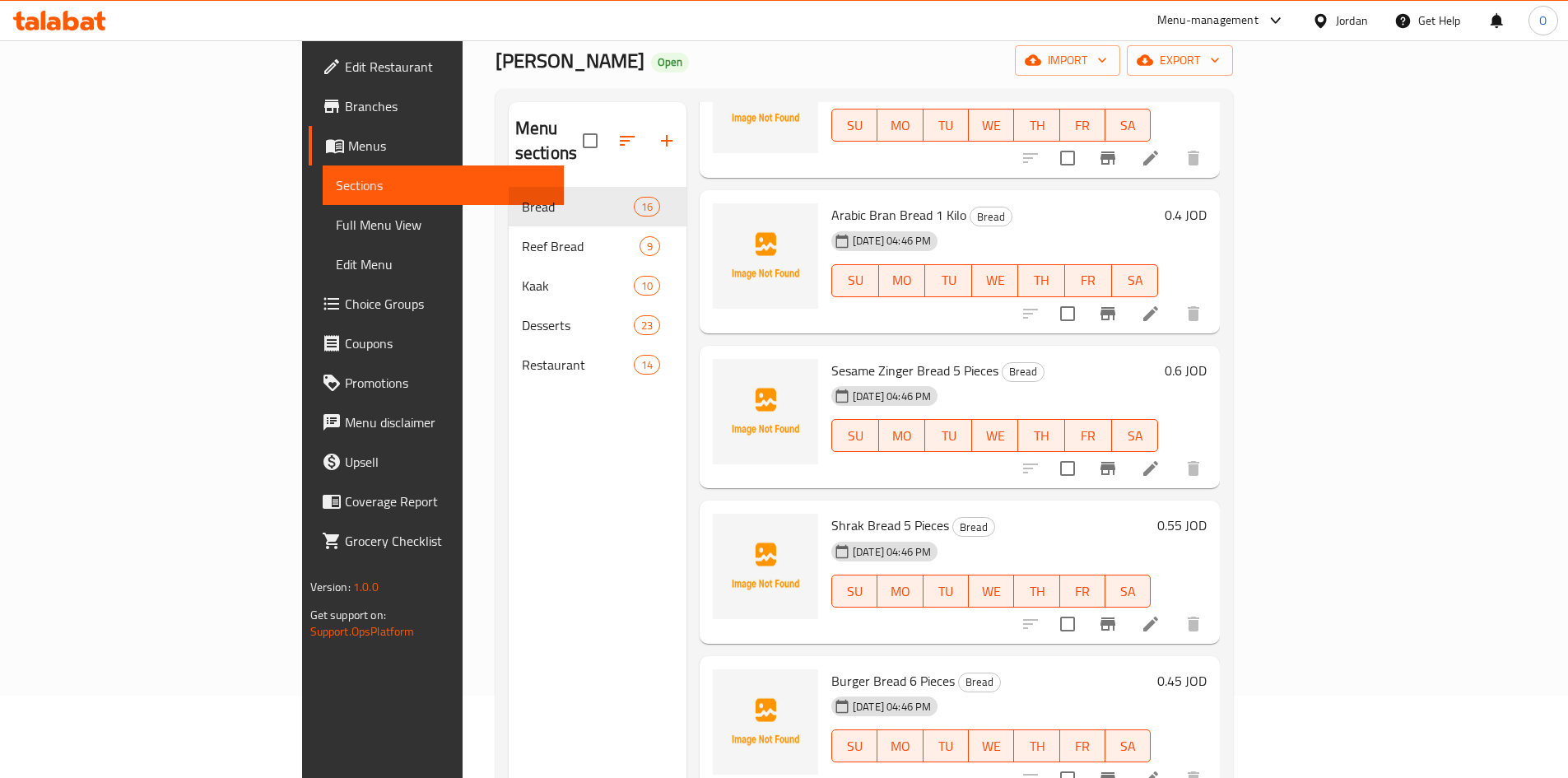
scroll to position [329, 0]
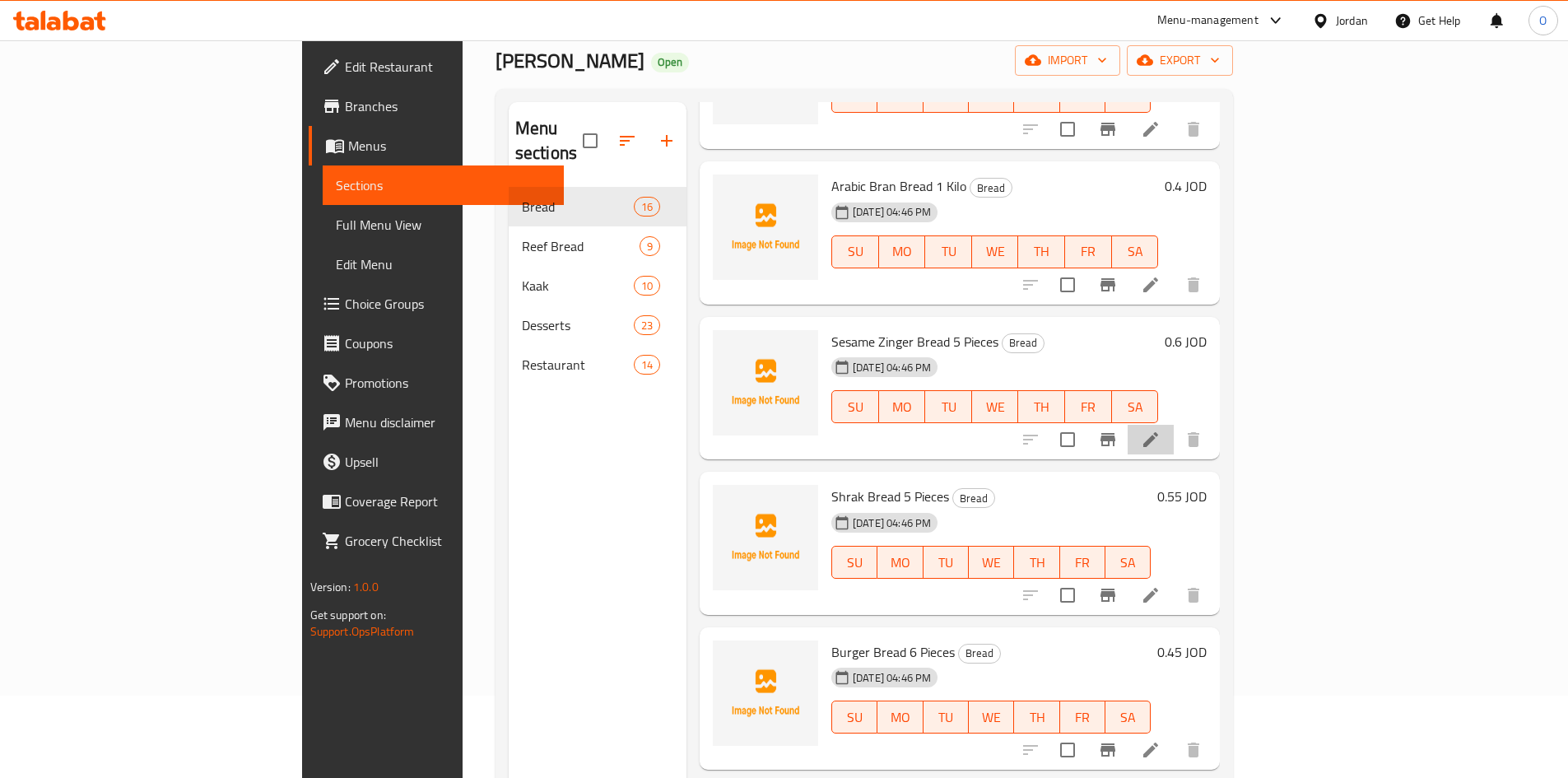
click at [1174, 425] on li at bounding box center [1151, 439] width 46 height 29
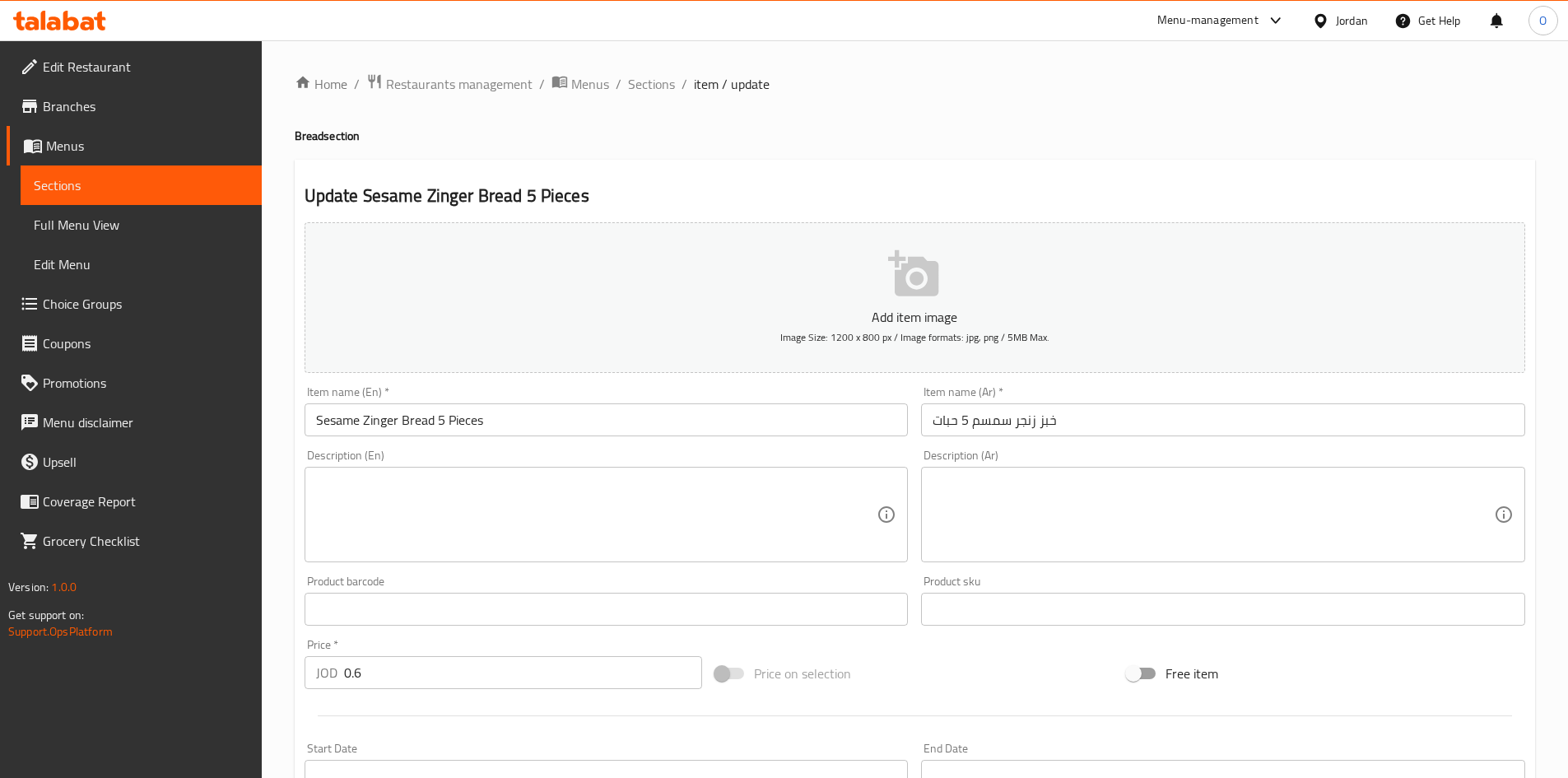
scroll to position [165, 0]
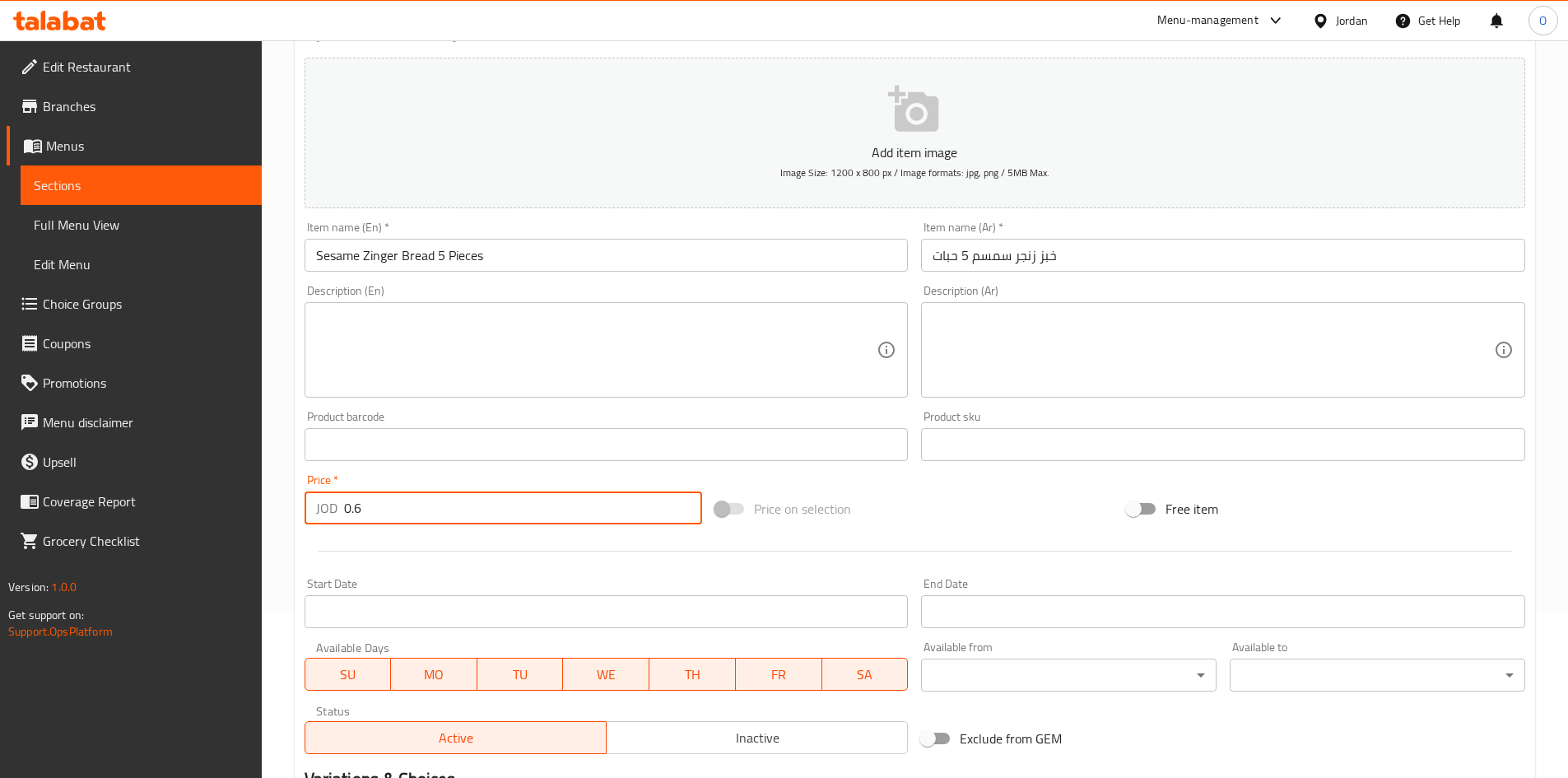
drag, startPoint x: 376, startPoint y: 516, endPoint x: 329, endPoint y: 509, distance: 47.5
click at [329, 509] on div "JOD 0.6 Price *" at bounding box center [503, 508] width 399 height 33
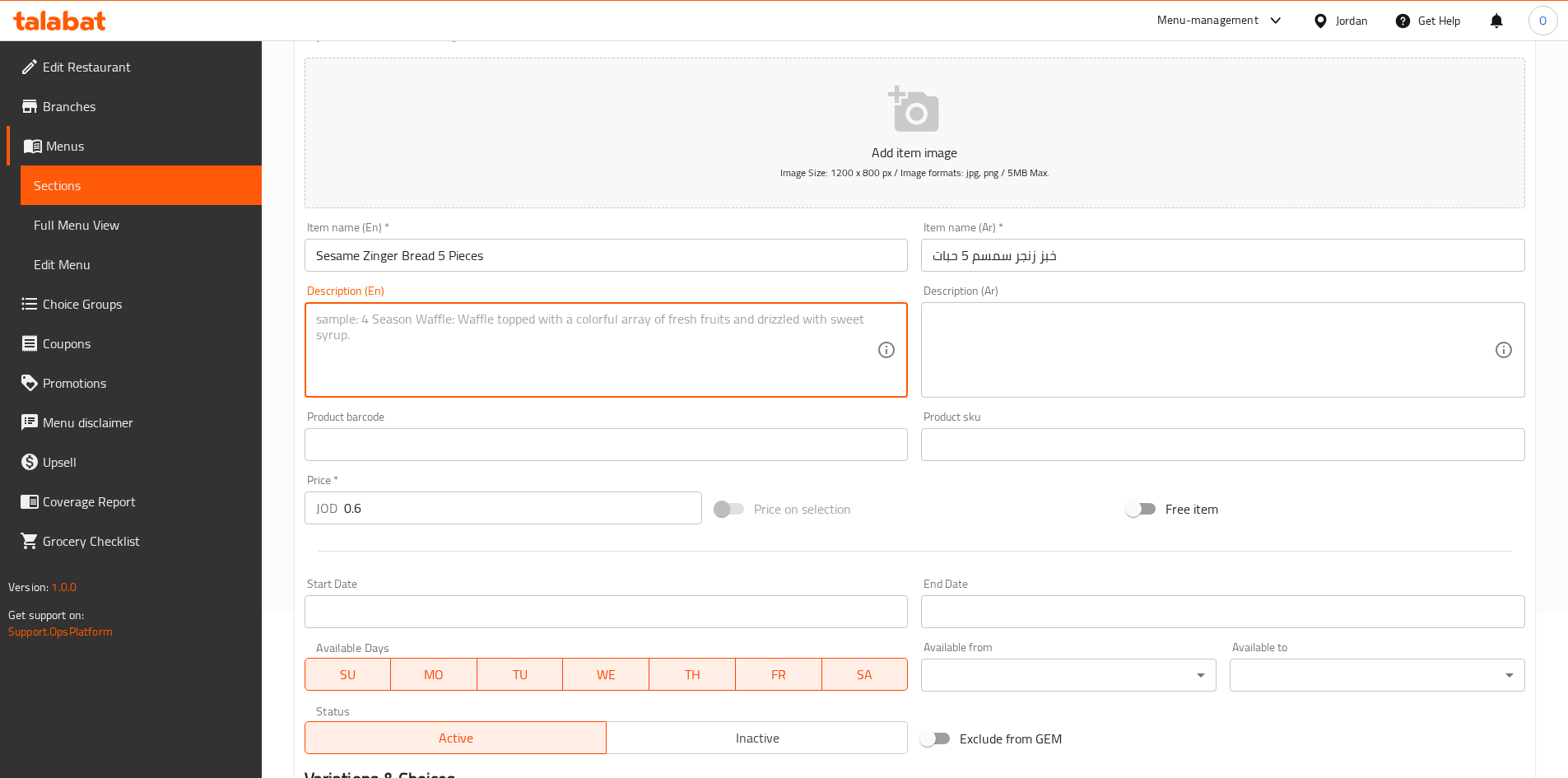
click at [402, 337] on textarea at bounding box center [596, 351] width 561 height 79
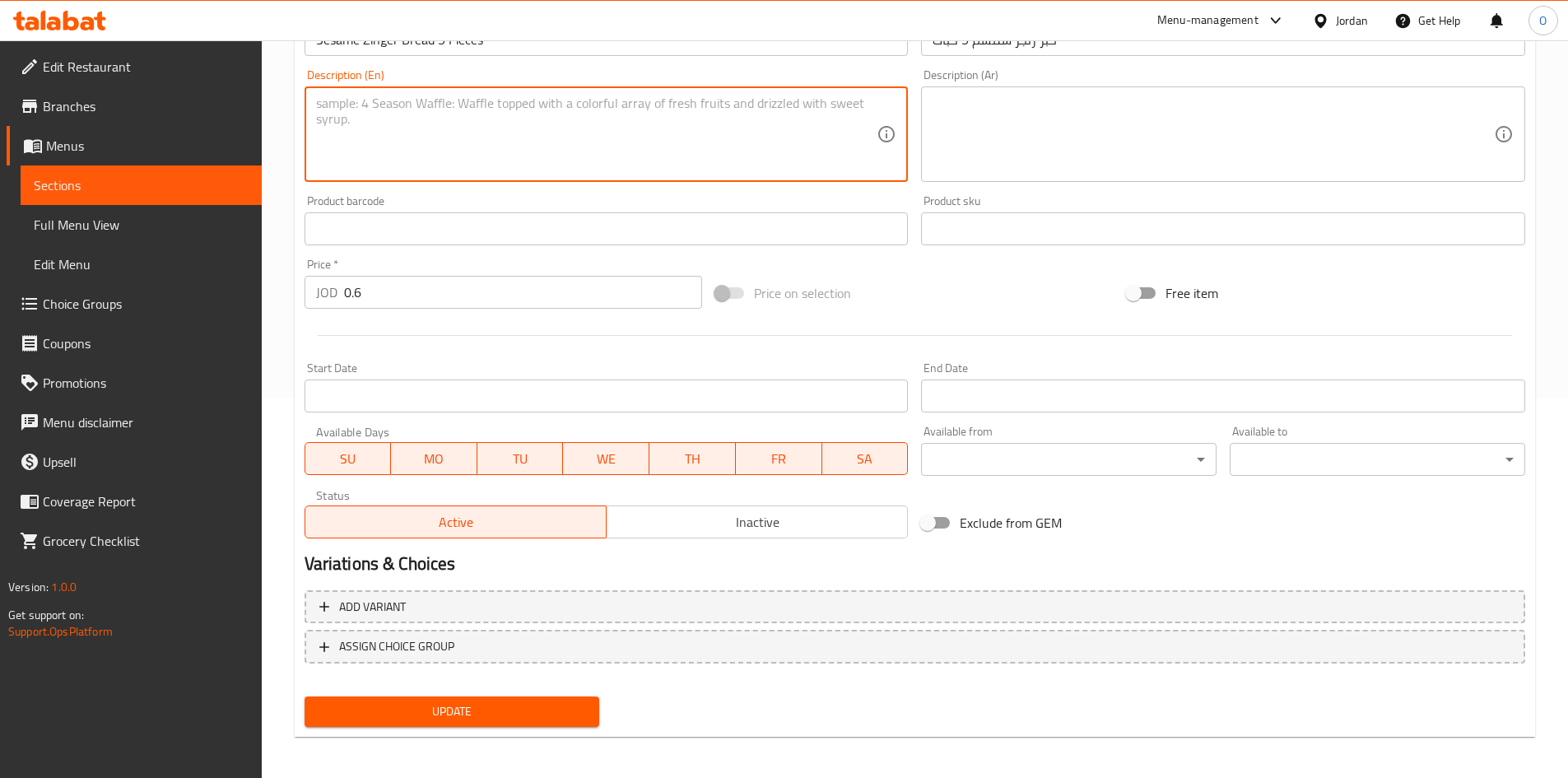
scroll to position [385, 0]
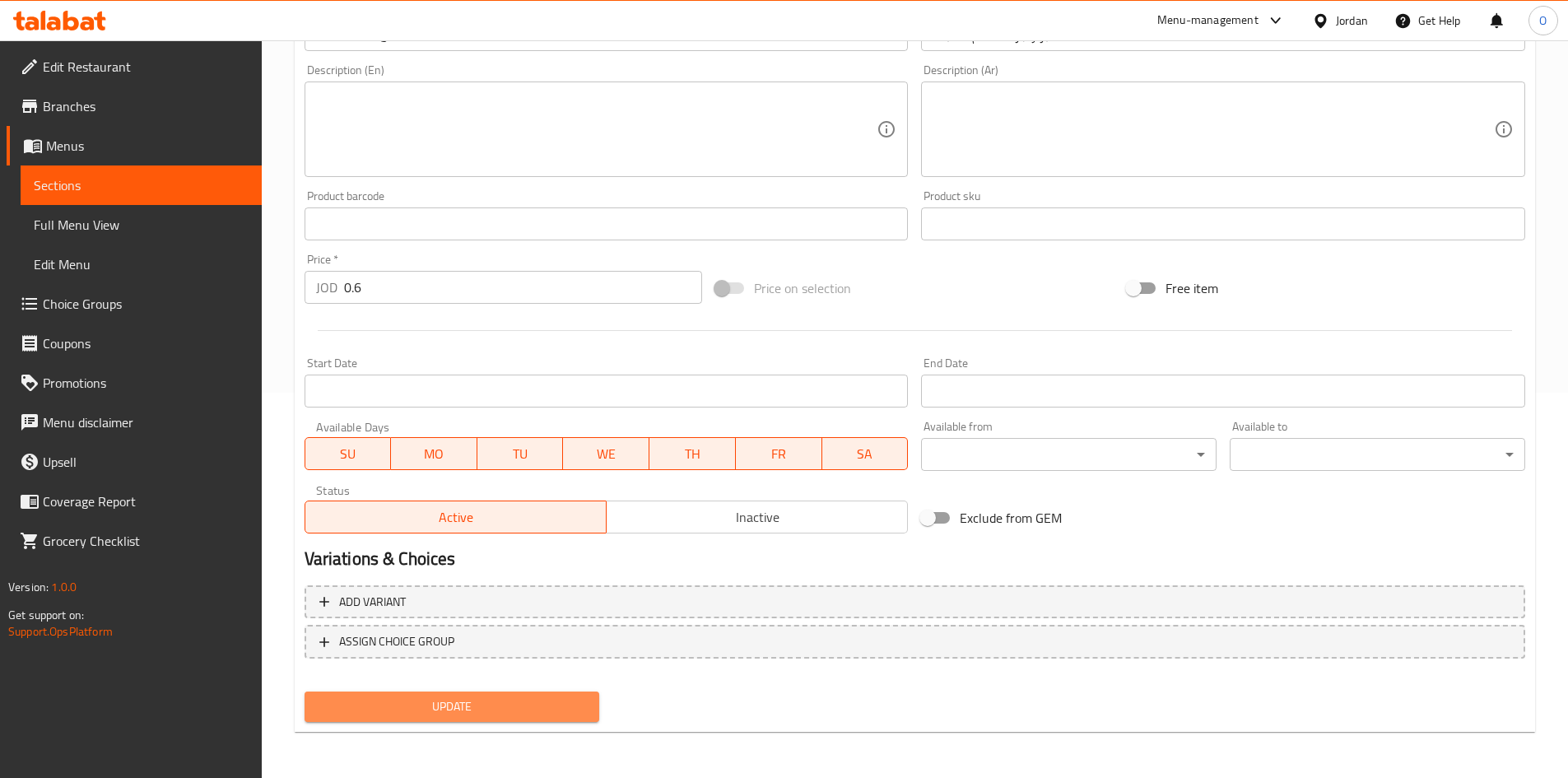
click at [461, 694] on button "Update" at bounding box center [452, 707] width 295 height 30
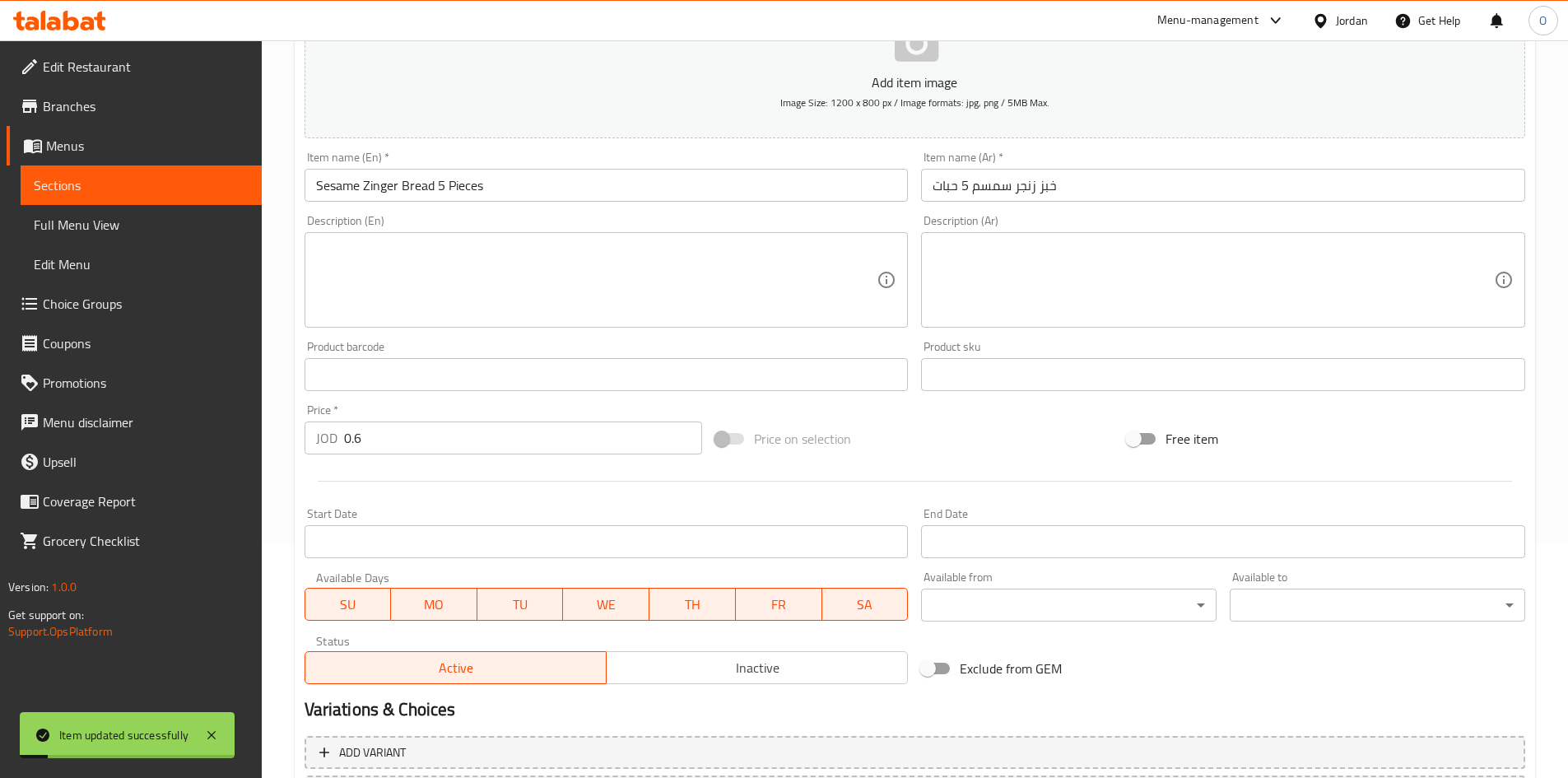
scroll to position [0, 0]
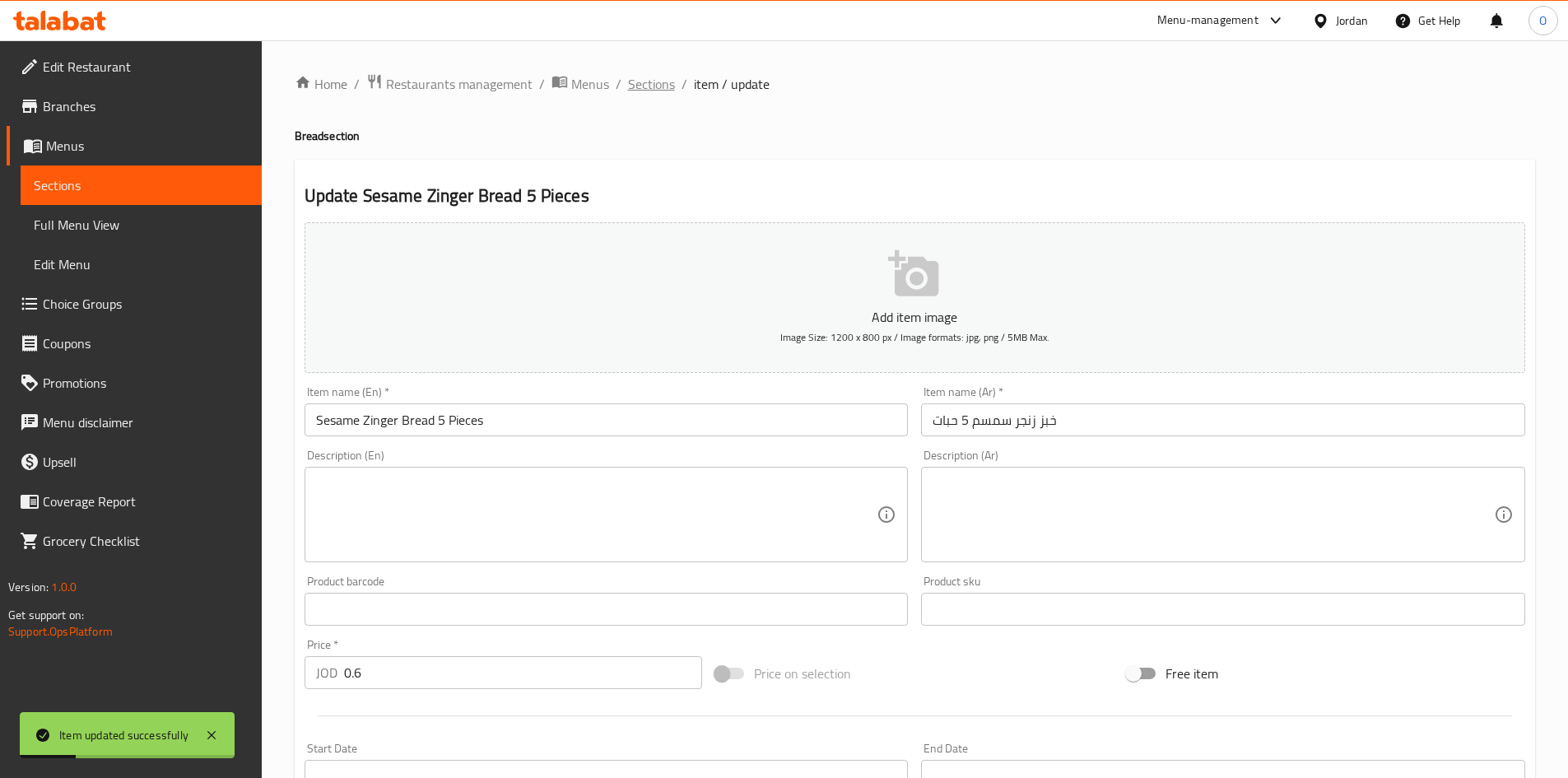
click at [664, 90] on span "Sections" at bounding box center [651, 84] width 47 height 20
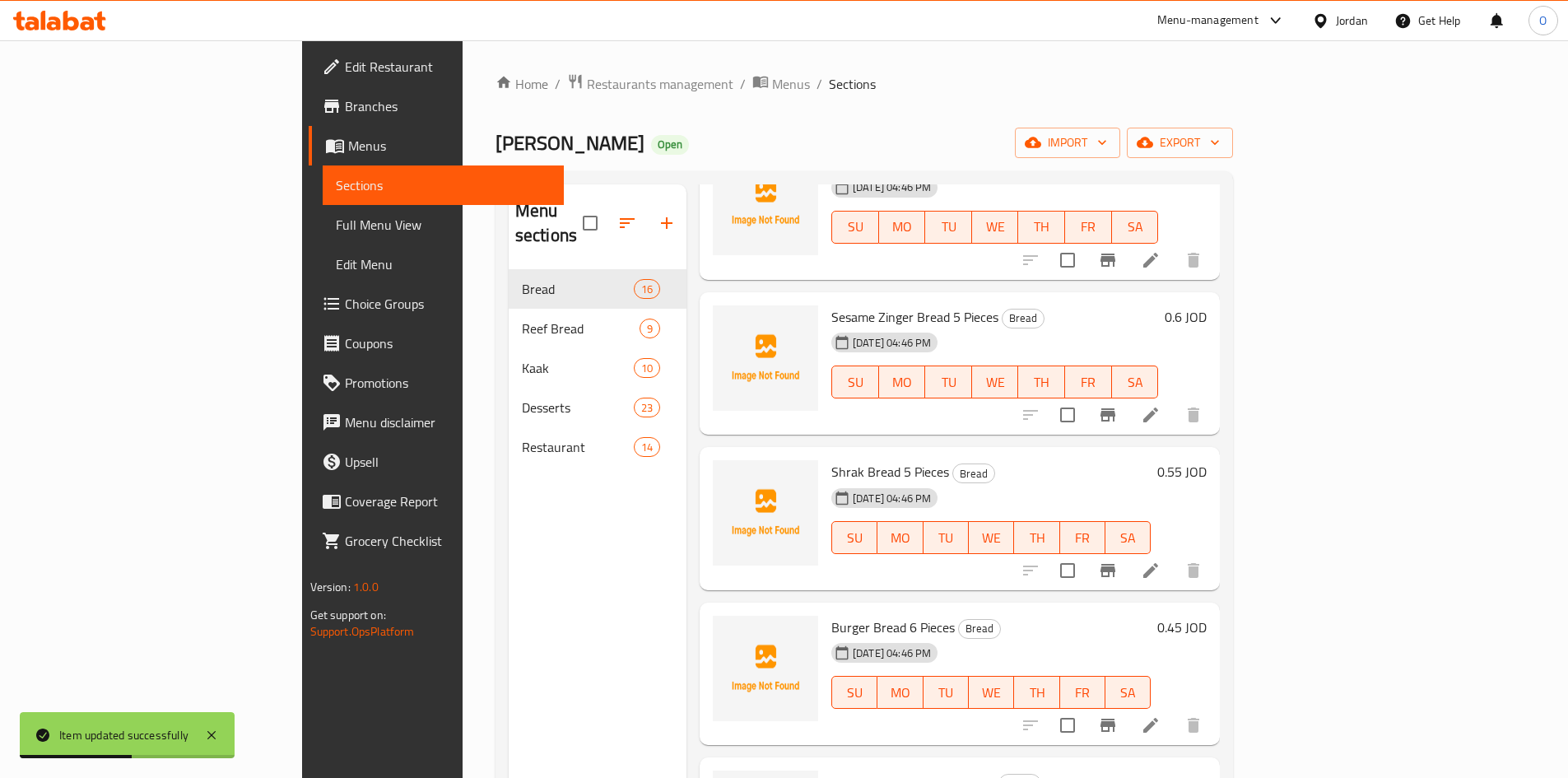
scroll to position [494, 0]
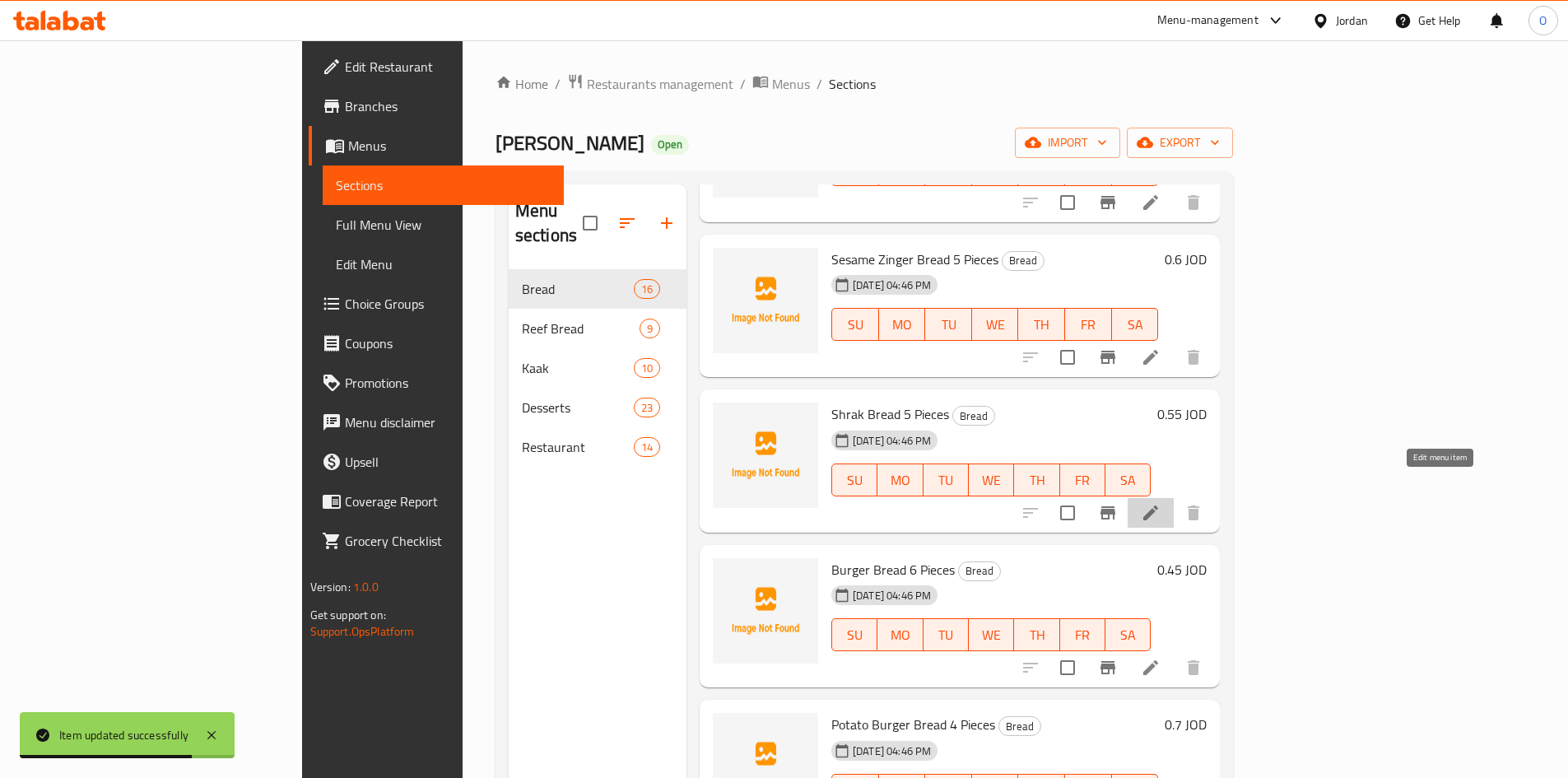
click at [1161, 503] on icon at bounding box center [1151, 513] width 20 height 20
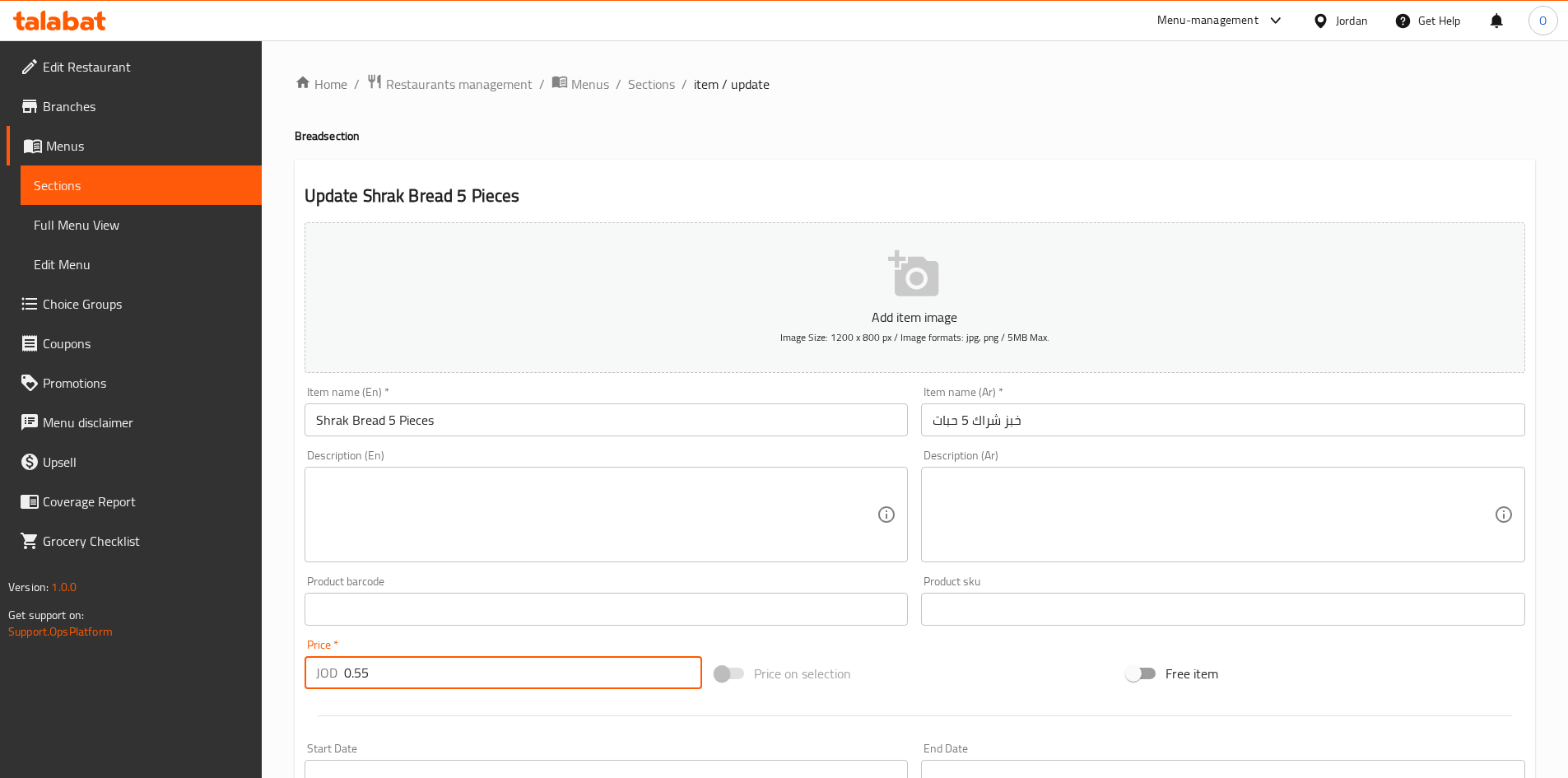
drag, startPoint x: 384, startPoint y: 681, endPoint x: 342, endPoint y: 665, distance: 44.9
click at [342, 665] on div "JOD 0.55 Price *" at bounding box center [503, 672] width 399 height 33
click at [381, 507] on textarea at bounding box center [596, 515] width 561 height 79
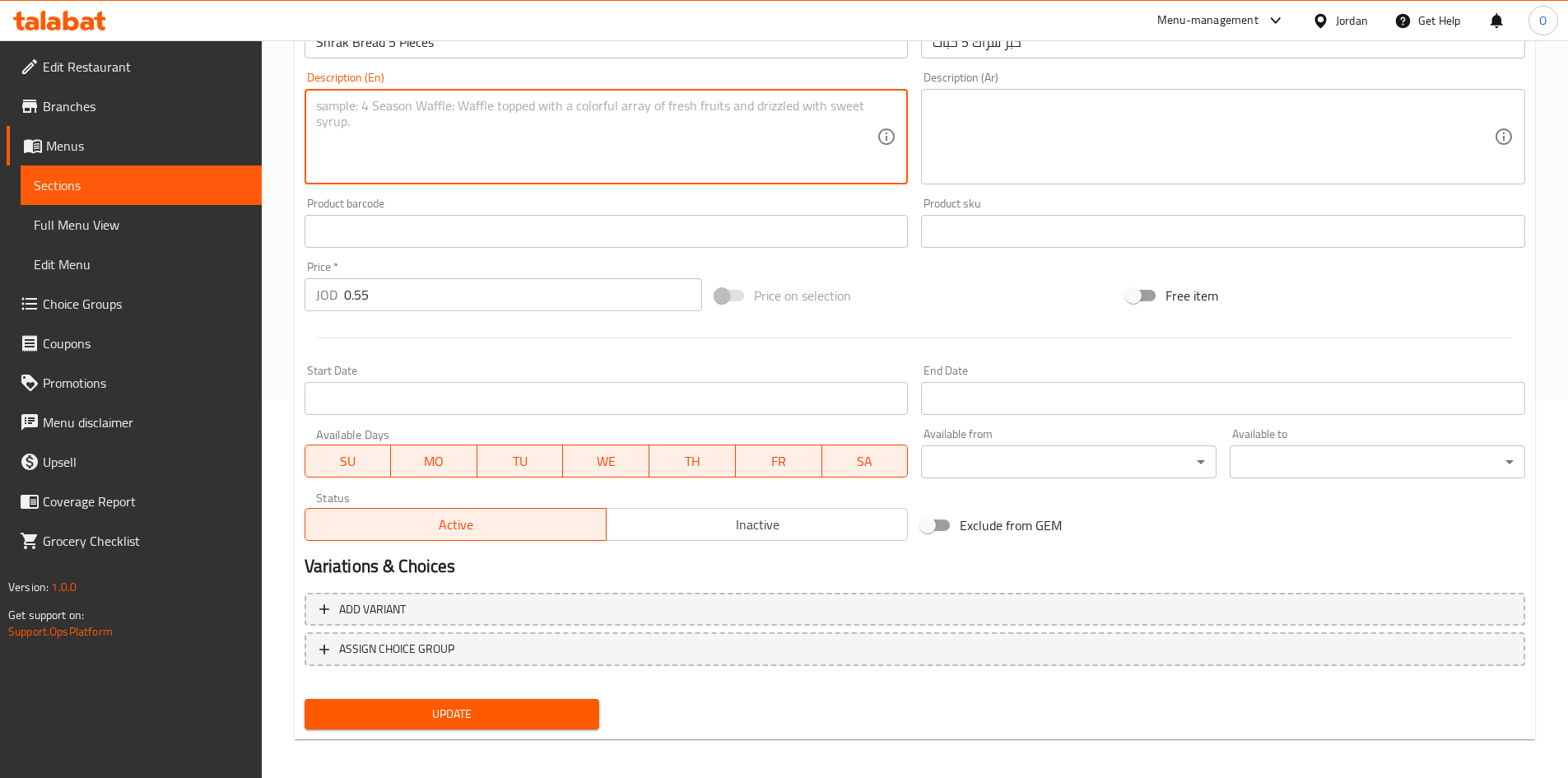
scroll to position [385, 0]
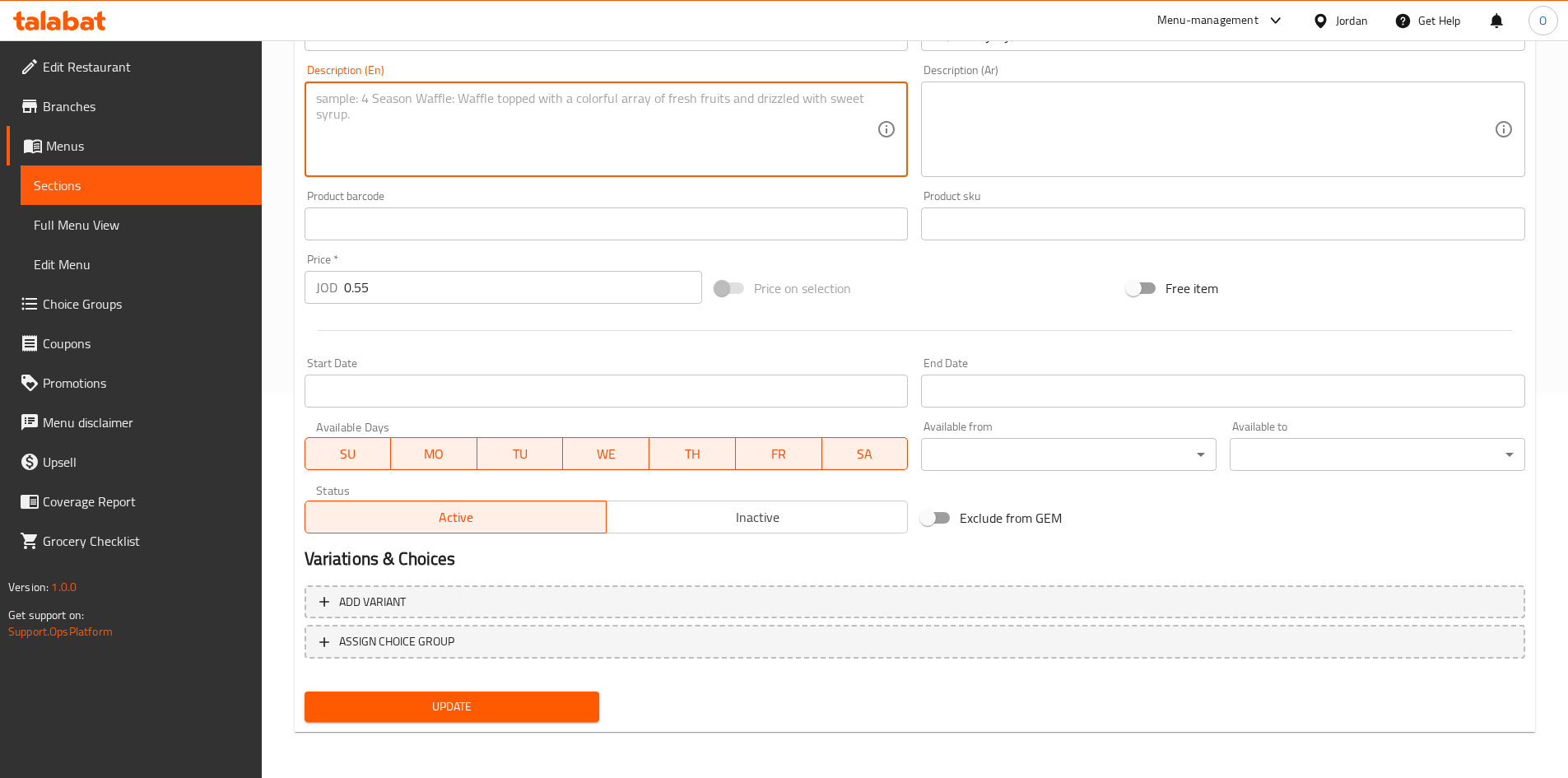
click at [430, 707] on span "Update" at bounding box center [452, 706] width 270 height 21
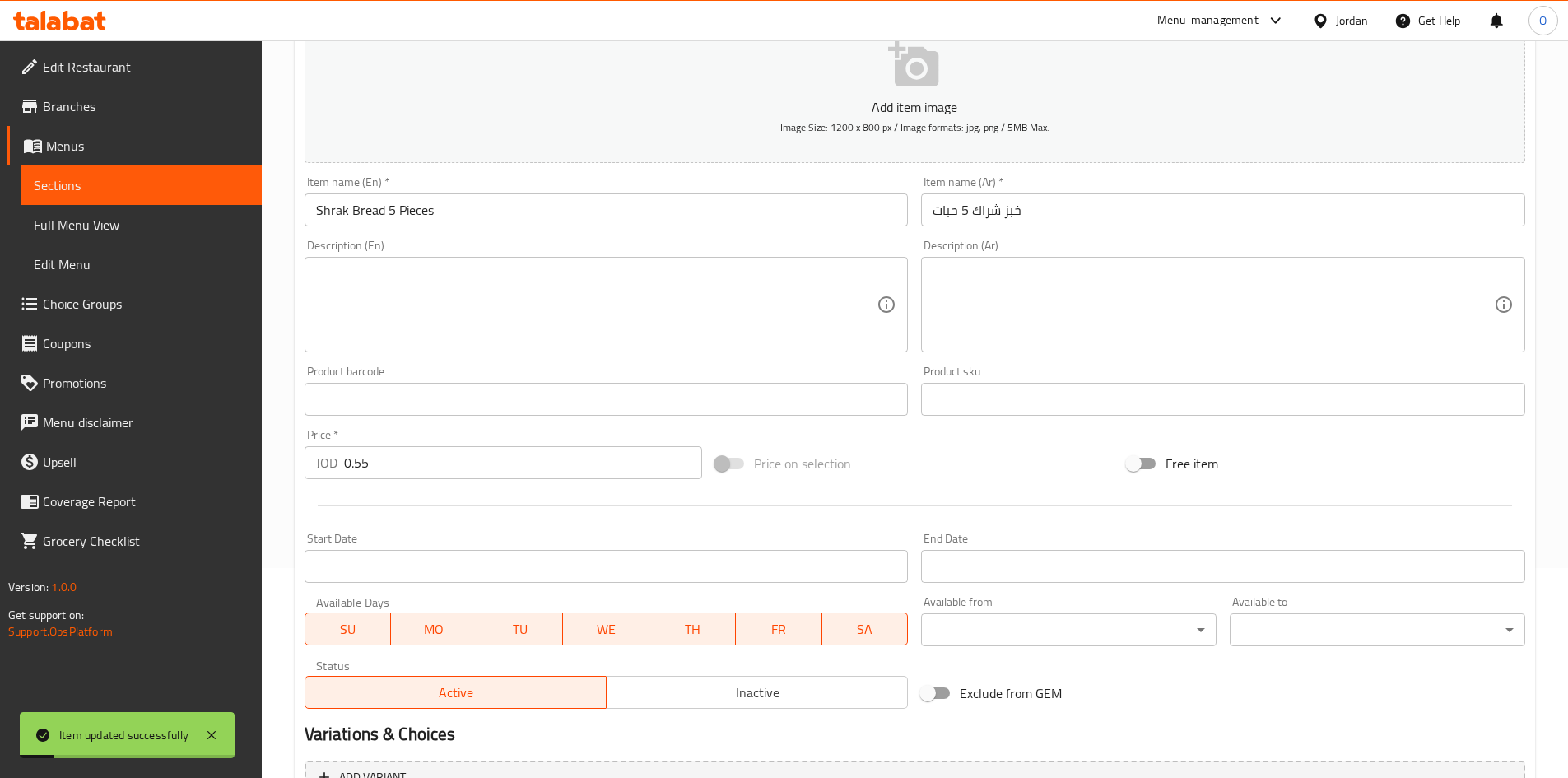
scroll to position [0, 0]
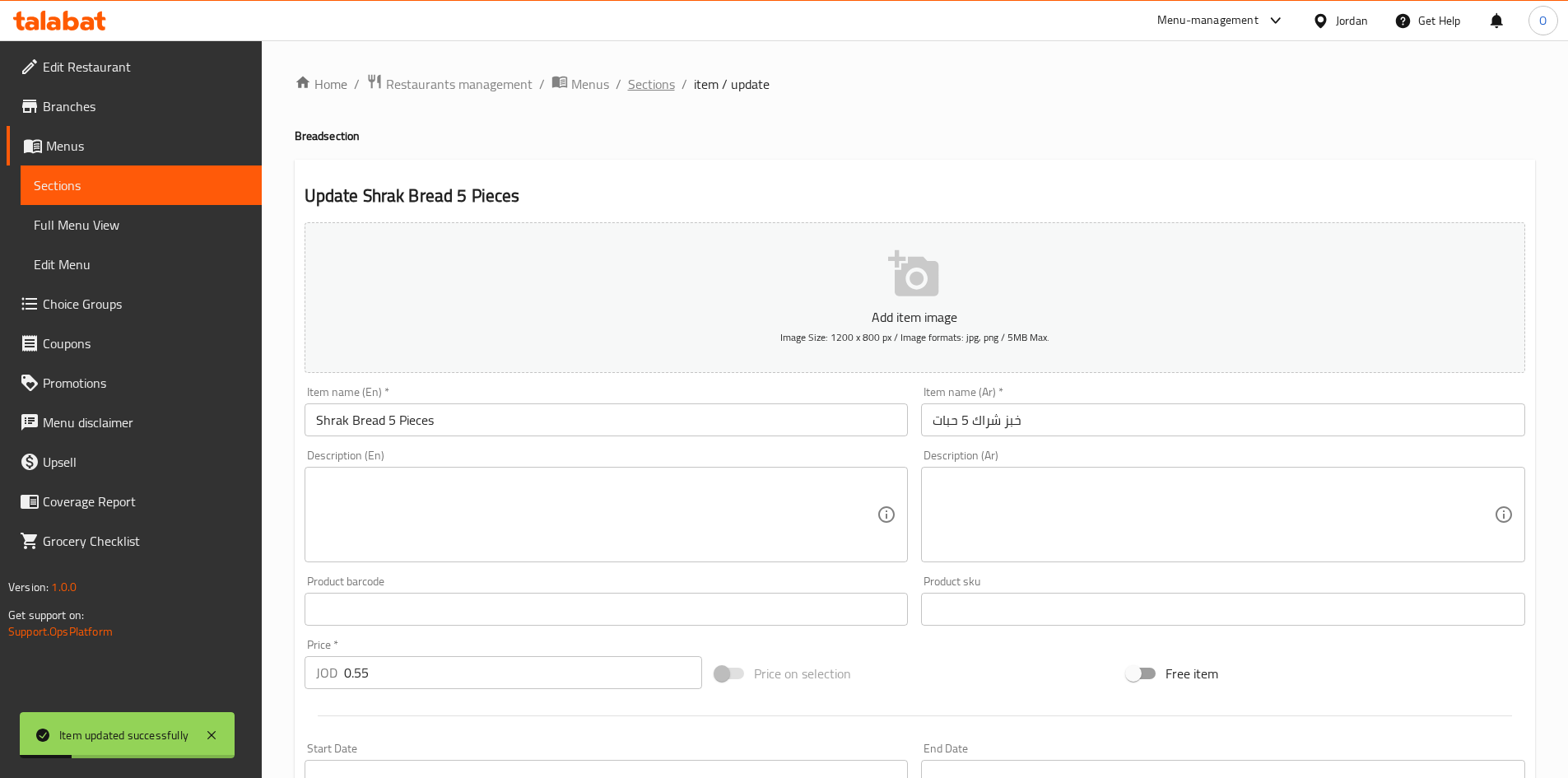
click at [652, 78] on span "Sections" at bounding box center [651, 84] width 47 height 20
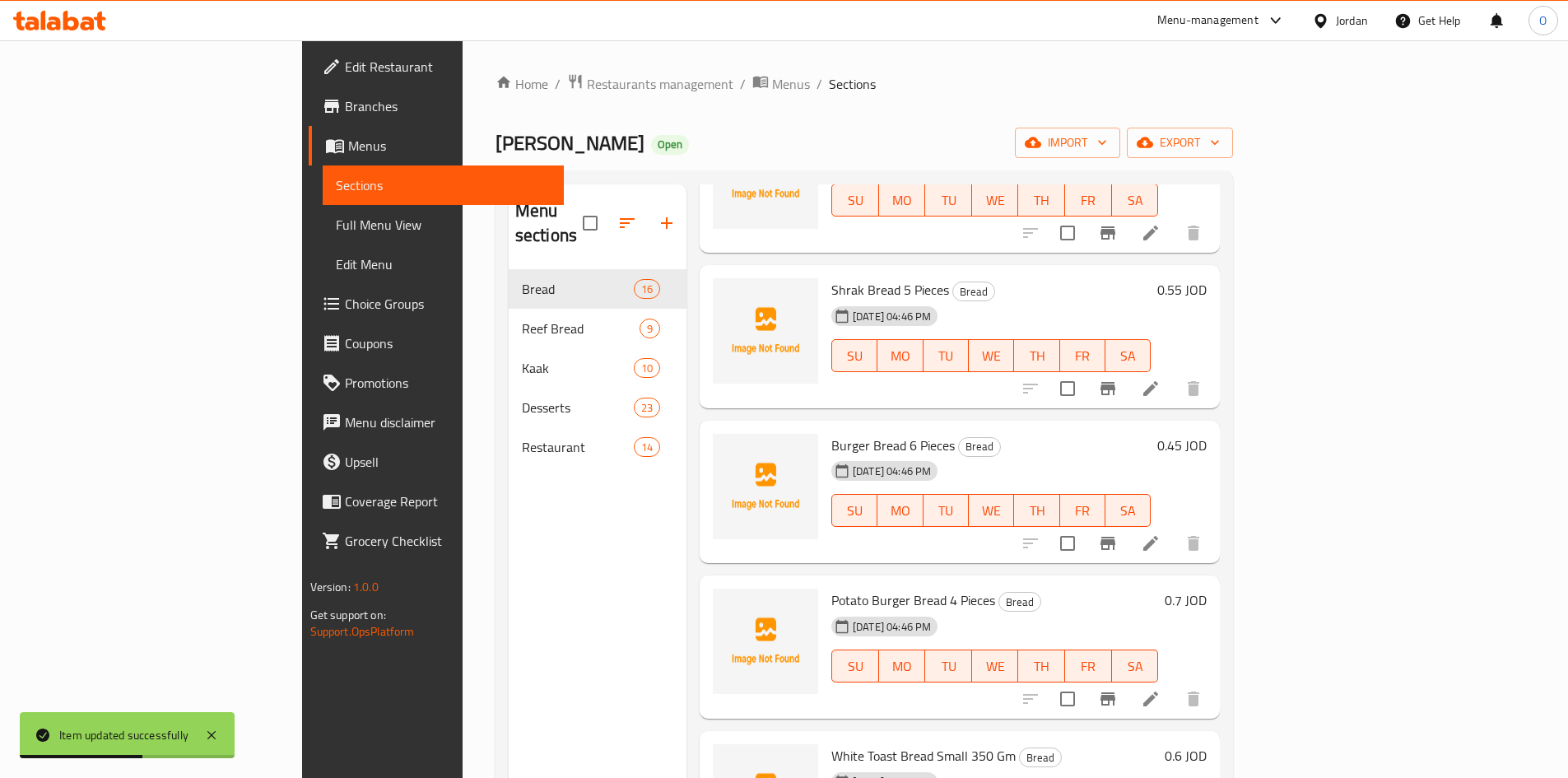
scroll to position [658, 0]
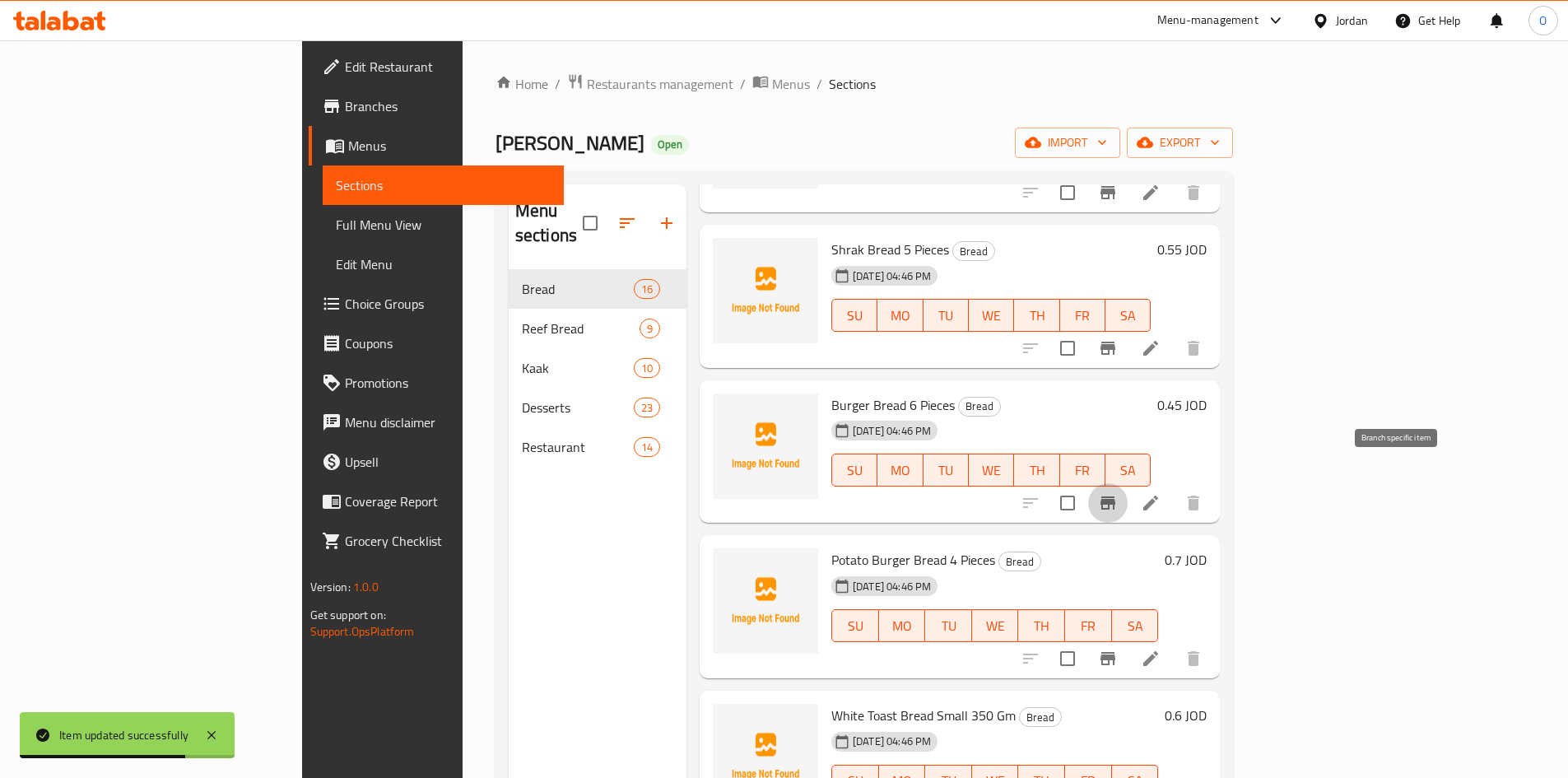
click at [1116, 496] on icon "Branch-specific-item" at bounding box center [1108, 502] width 15 height 13
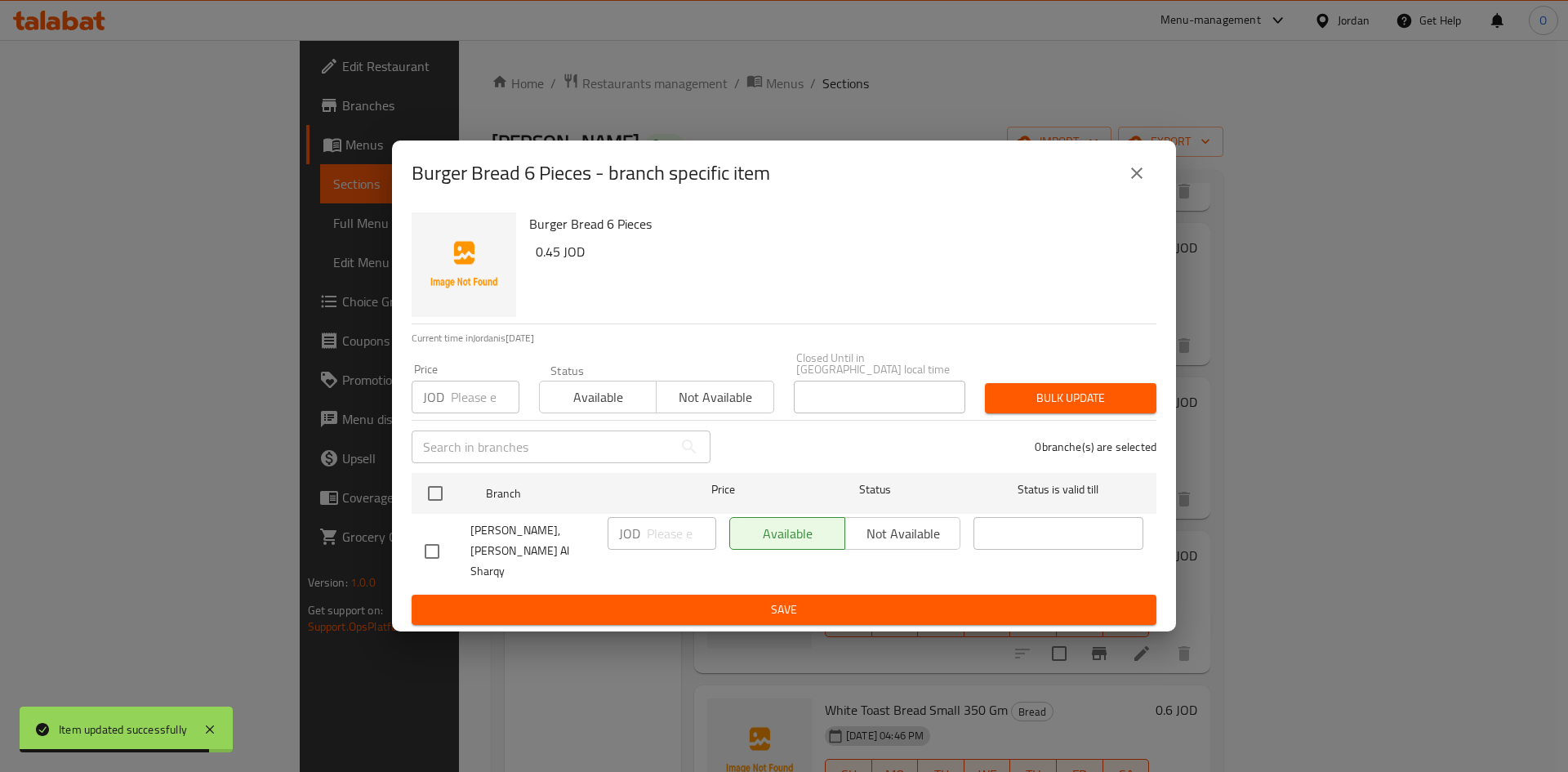
click at [1140, 183] on icon "close" at bounding box center [1137, 174] width 19 height 19
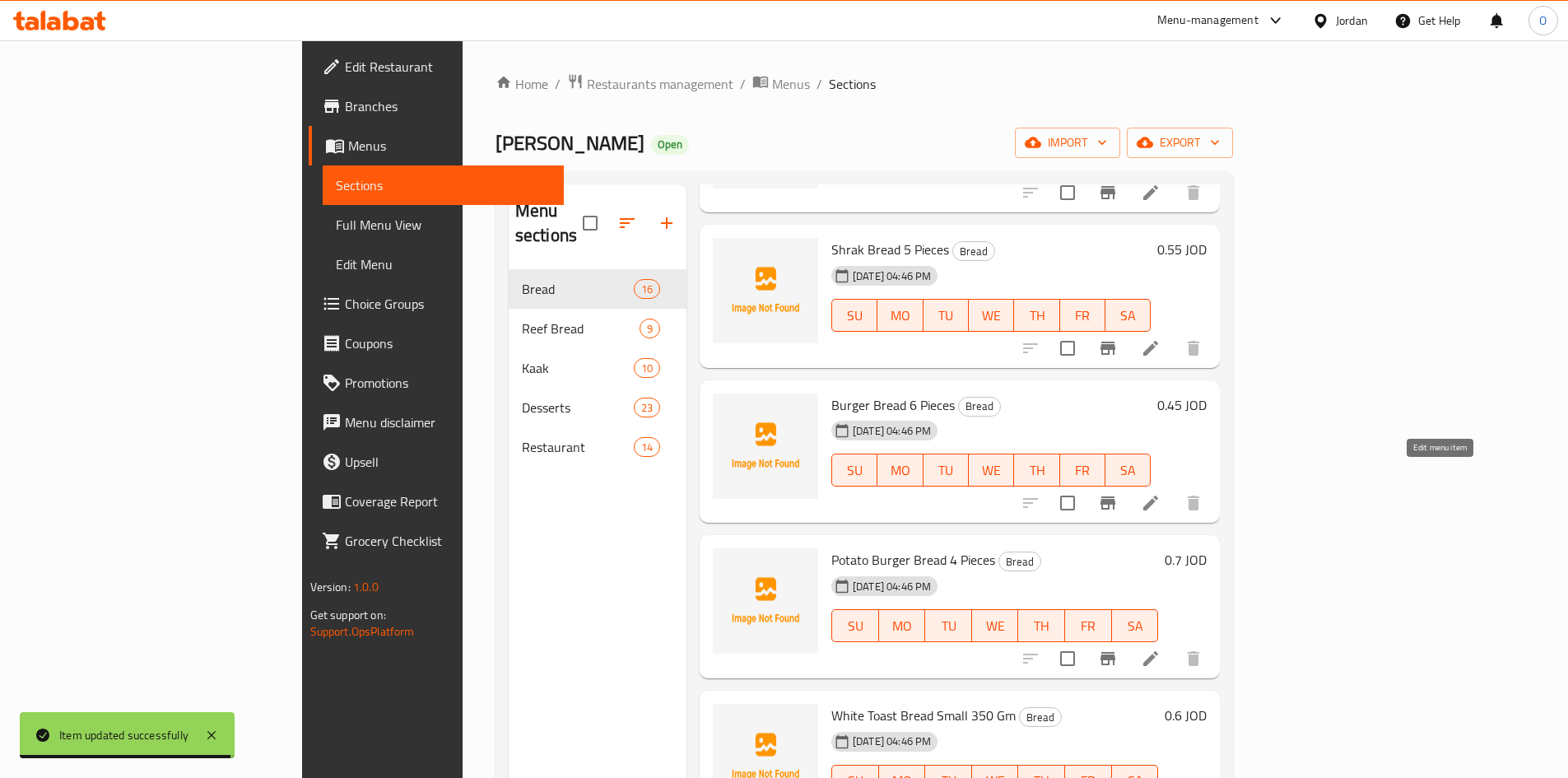
click at [1158, 495] on icon at bounding box center [1150, 502] width 15 height 15
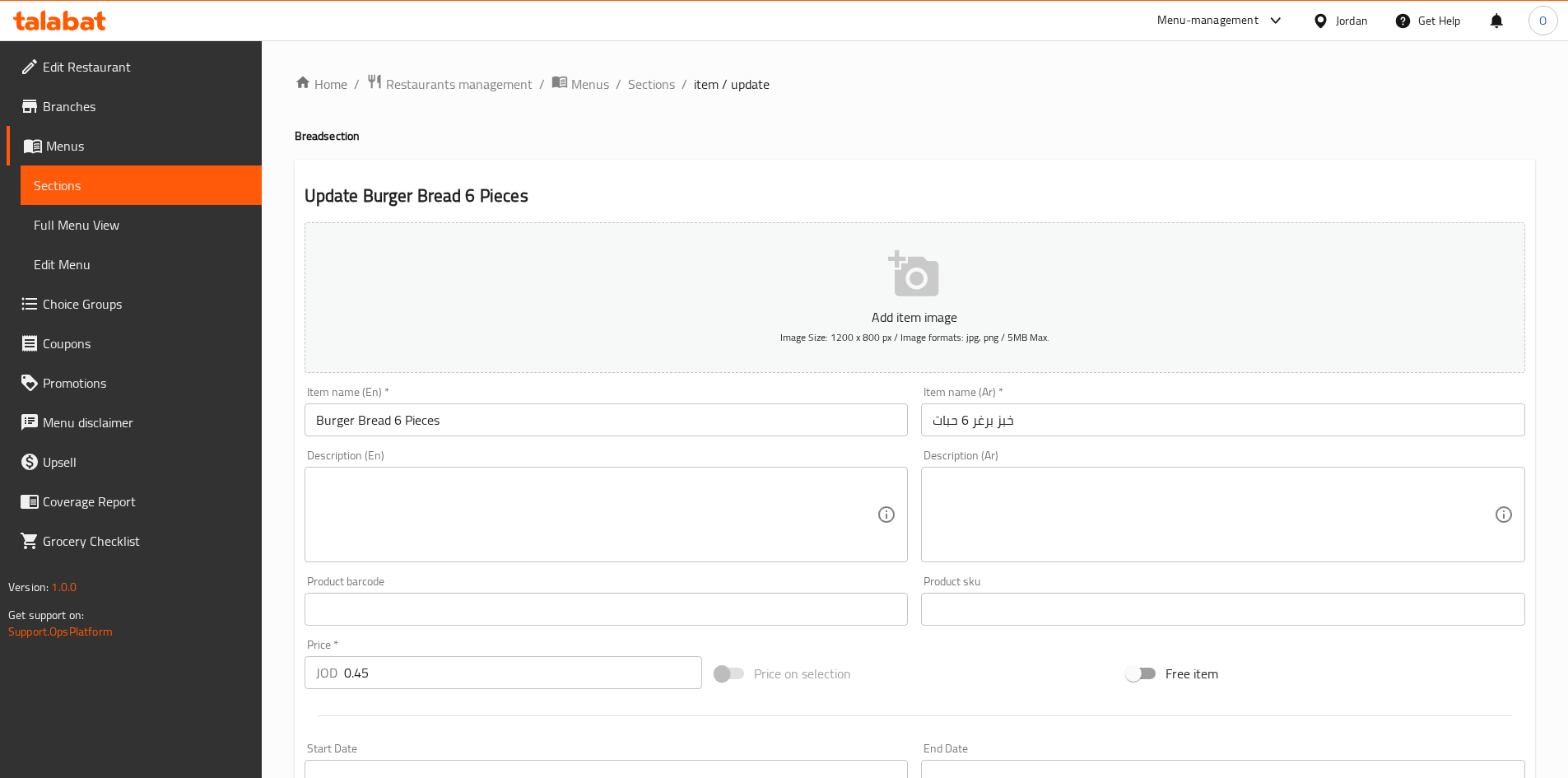
click at [371, 674] on input "0.45" at bounding box center [524, 672] width 359 height 33
click at [511, 451] on div "Description (En) Description (En)" at bounding box center [606, 506] width 604 height 112
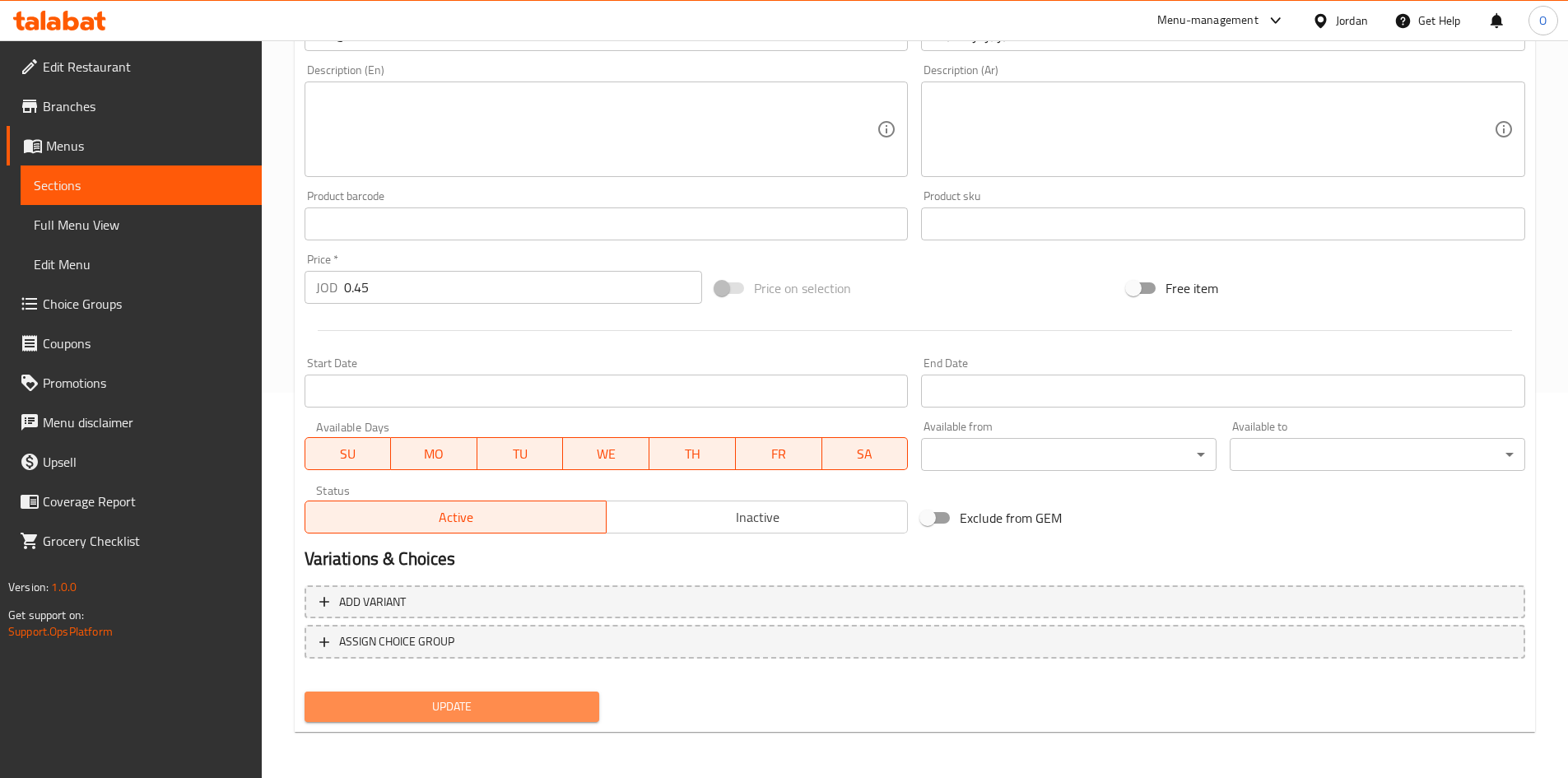
click at [452, 700] on span "Update" at bounding box center [452, 706] width 270 height 21
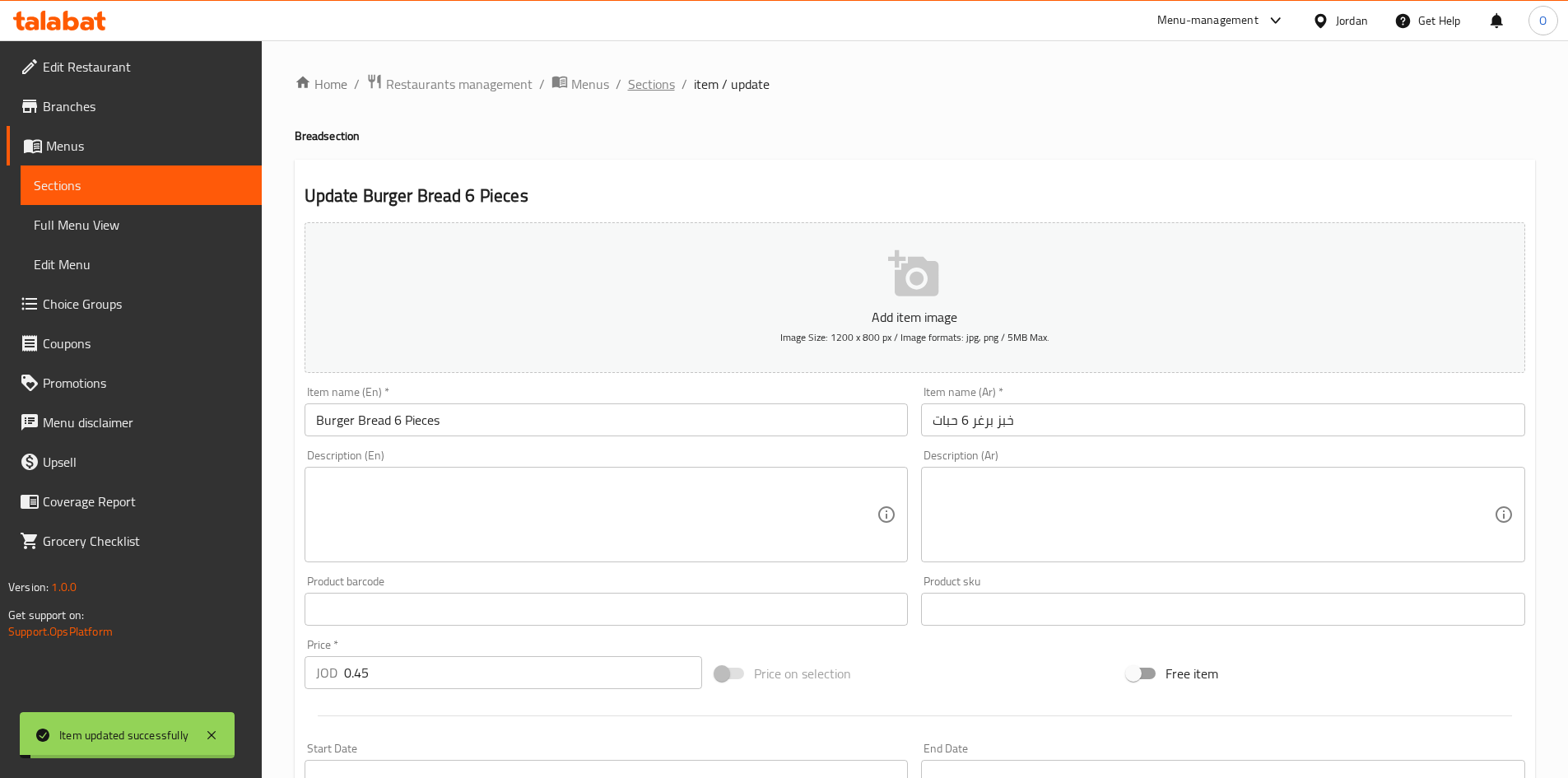
click at [655, 84] on span "Sections" at bounding box center [651, 84] width 47 height 20
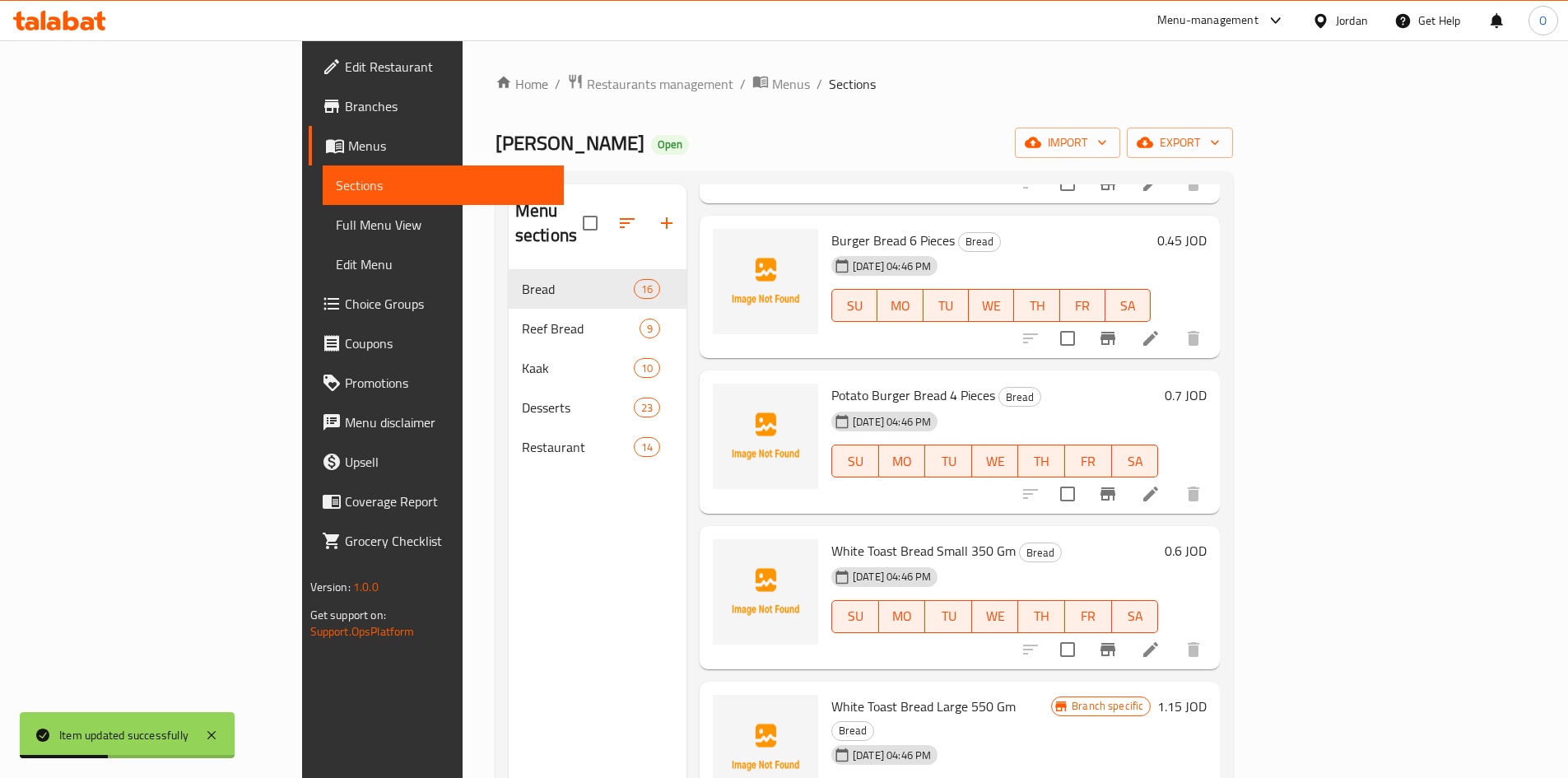
scroll to position [906, 0]
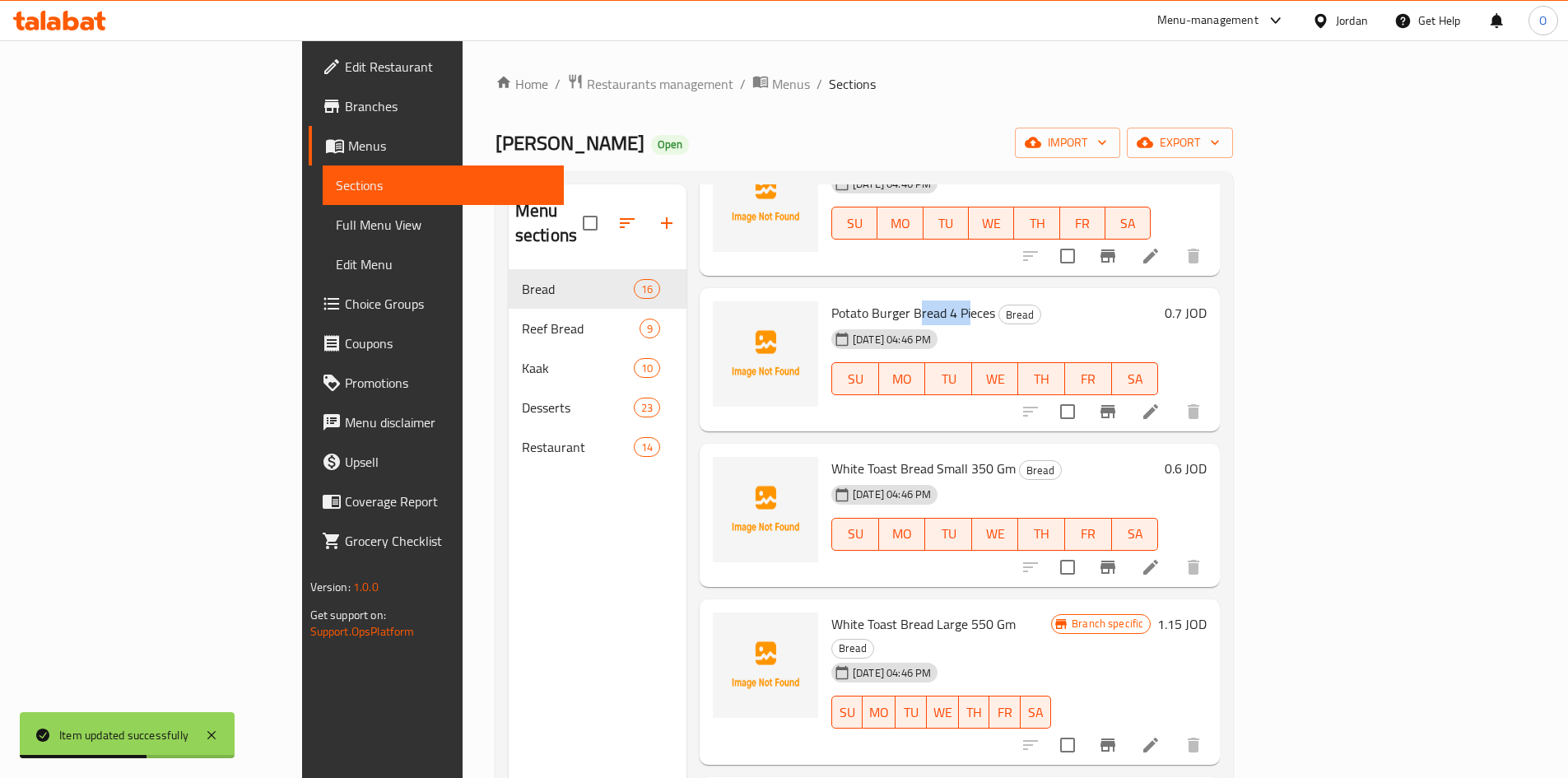
drag, startPoint x: 845, startPoint y: 288, endPoint x: 895, endPoint y: 288, distance: 50.0
click at [895, 301] on span "Potato Burger Bread 4 Pieces" at bounding box center [914, 313] width 164 height 25
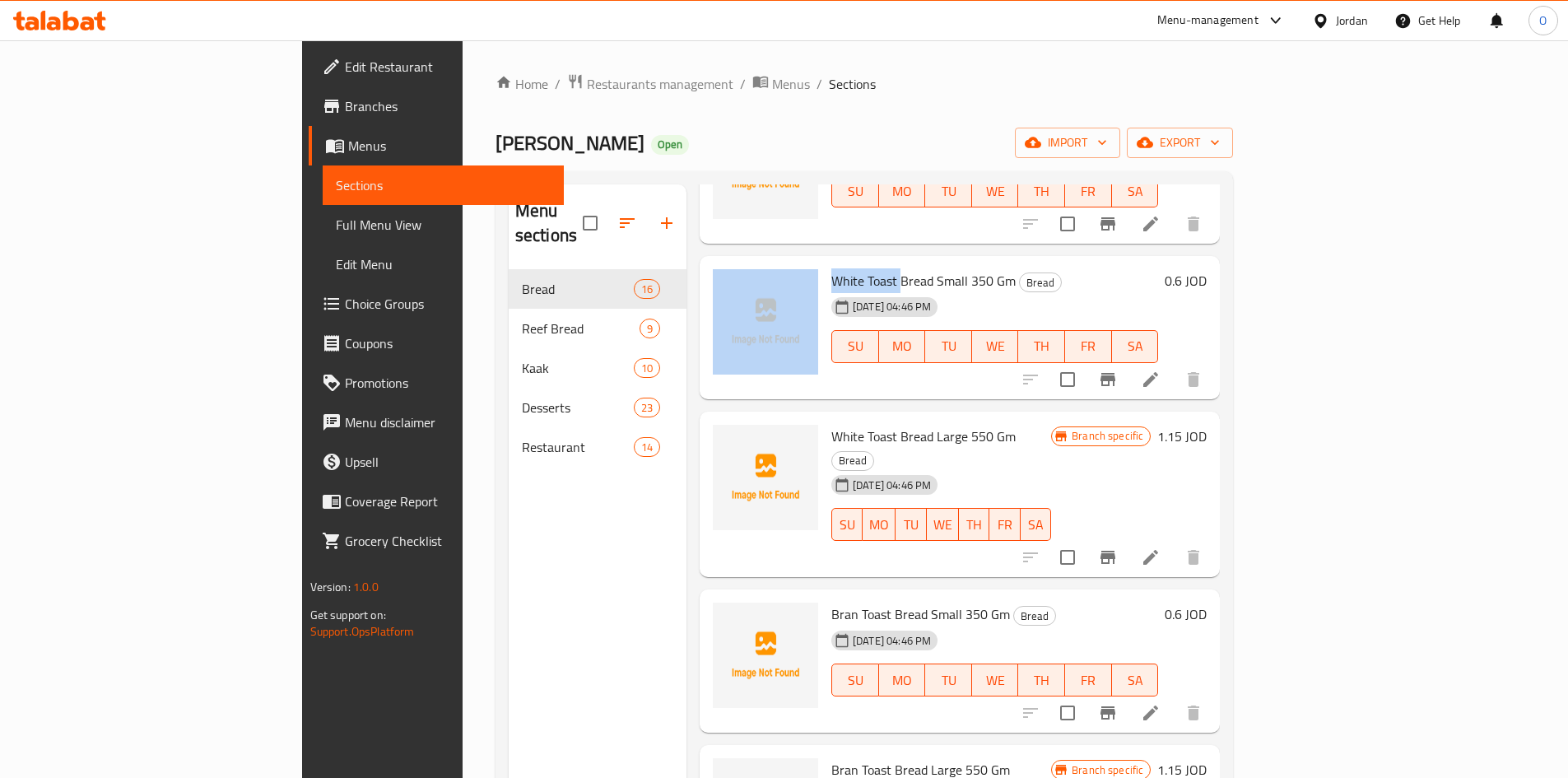
scroll to position [1044, 0]
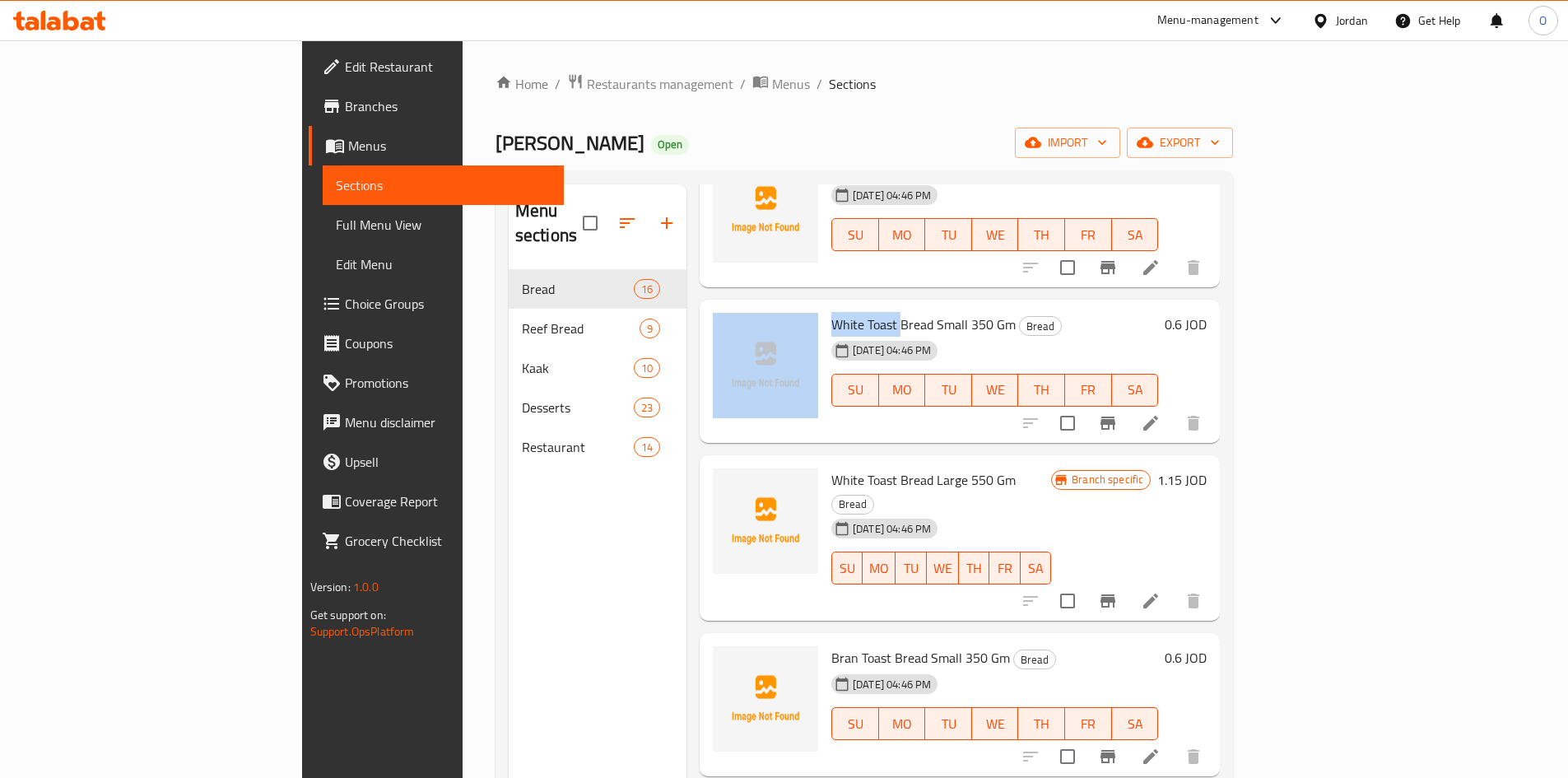
drag, startPoint x: 829, startPoint y: 196, endPoint x: 911, endPoint y: 196, distance: 82.0
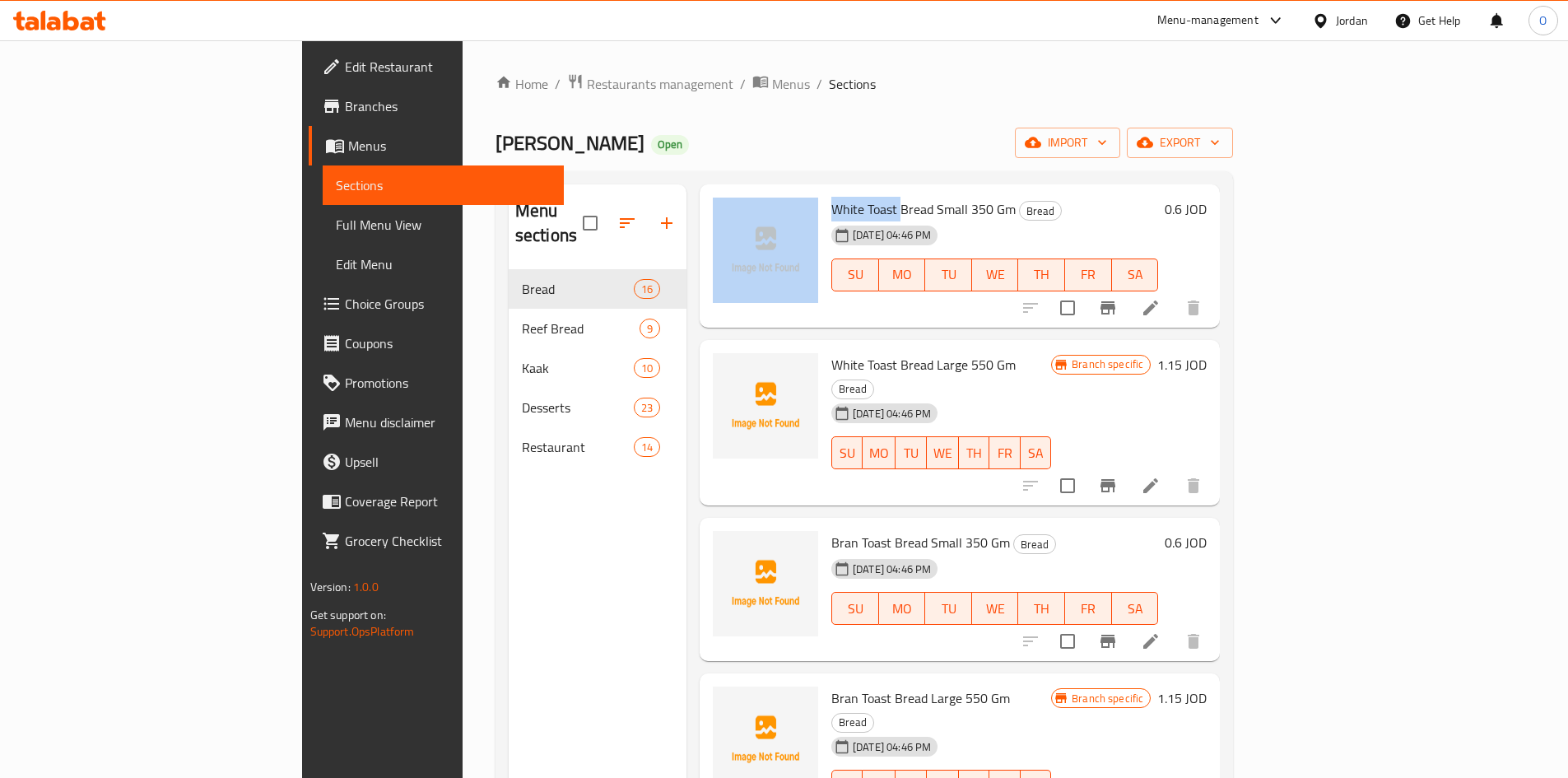
scroll to position [1208, 0]
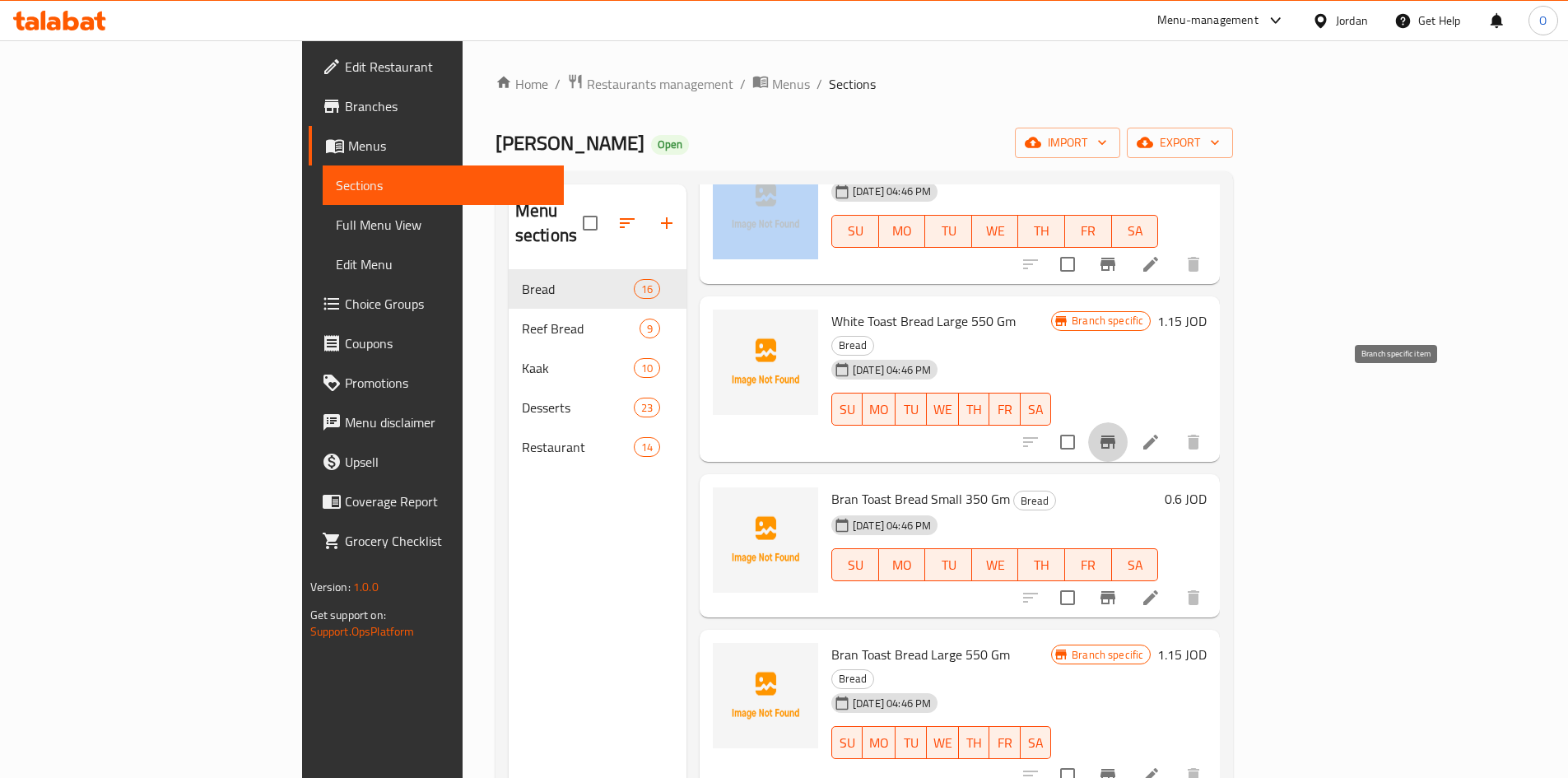
click at [1116, 435] on icon "Branch-specific-item" at bounding box center [1108, 442] width 15 height 13
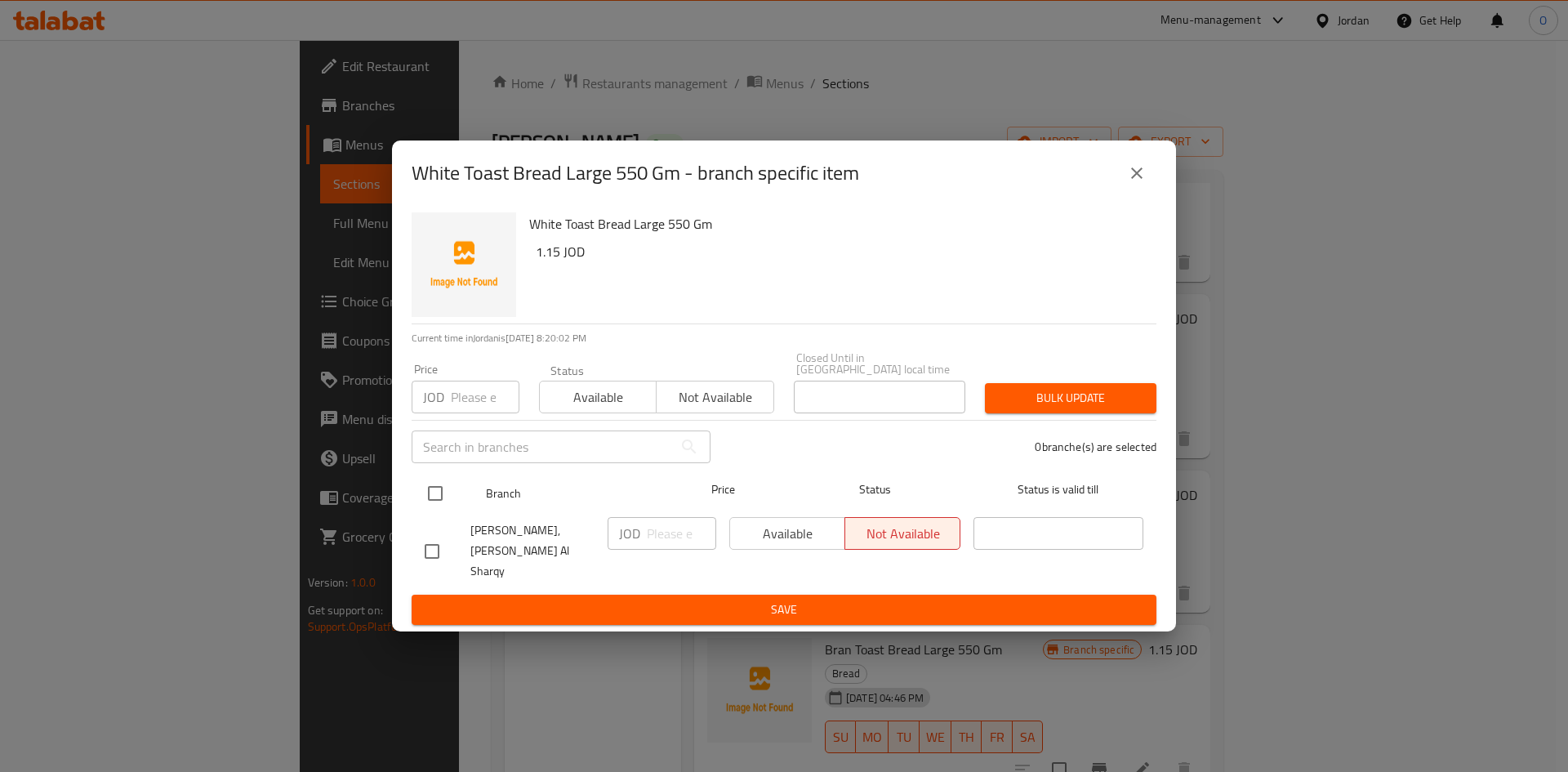
click at [450, 490] on input "checkbox" at bounding box center [435, 493] width 35 height 35
checkbox input "true"
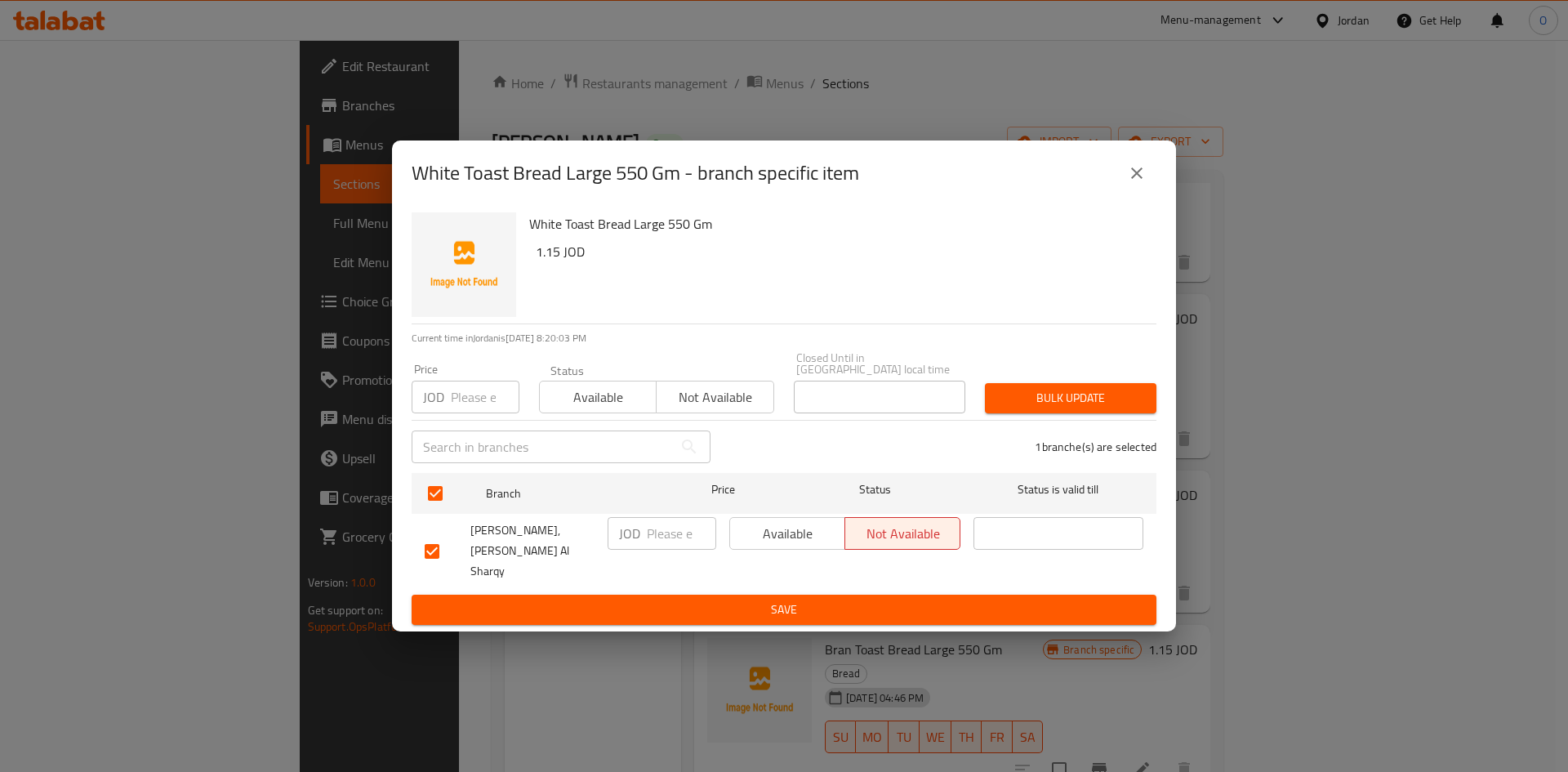
click at [785, 528] on span "Available" at bounding box center [787, 534] width 102 height 24
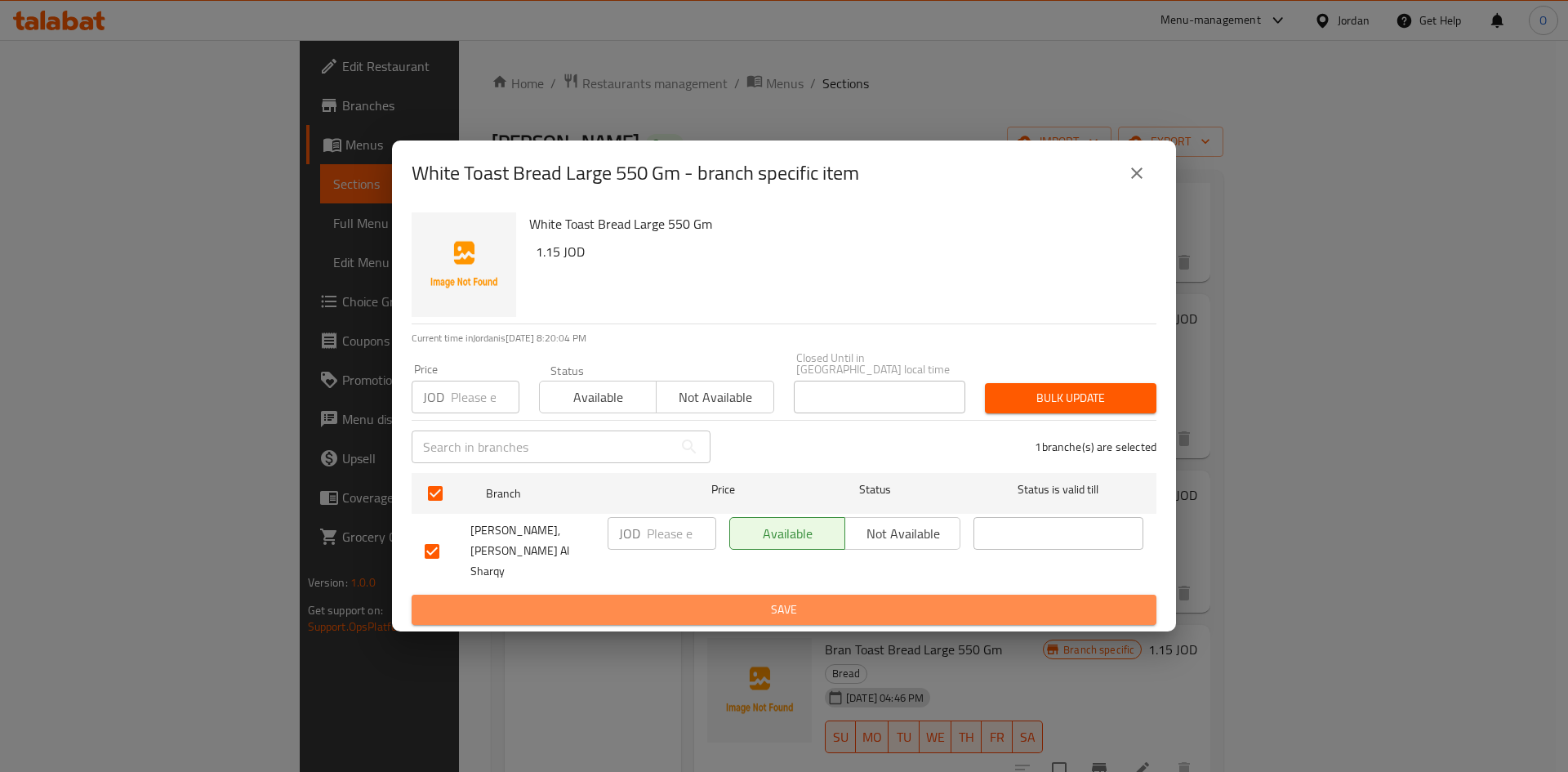
click at [877, 599] on span "Save" at bounding box center [784, 609] width 719 height 20
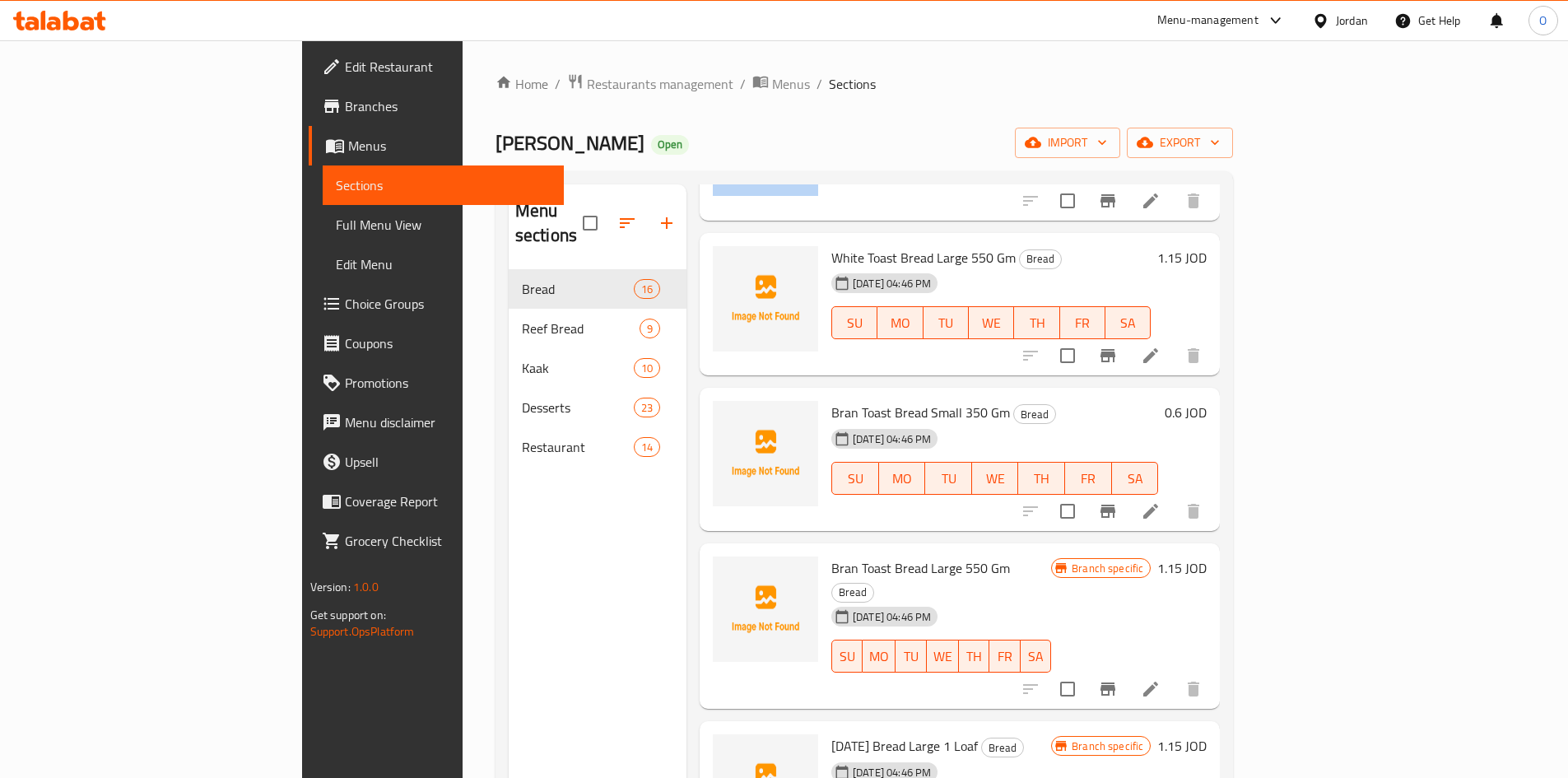
scroll to position [1291, 0]
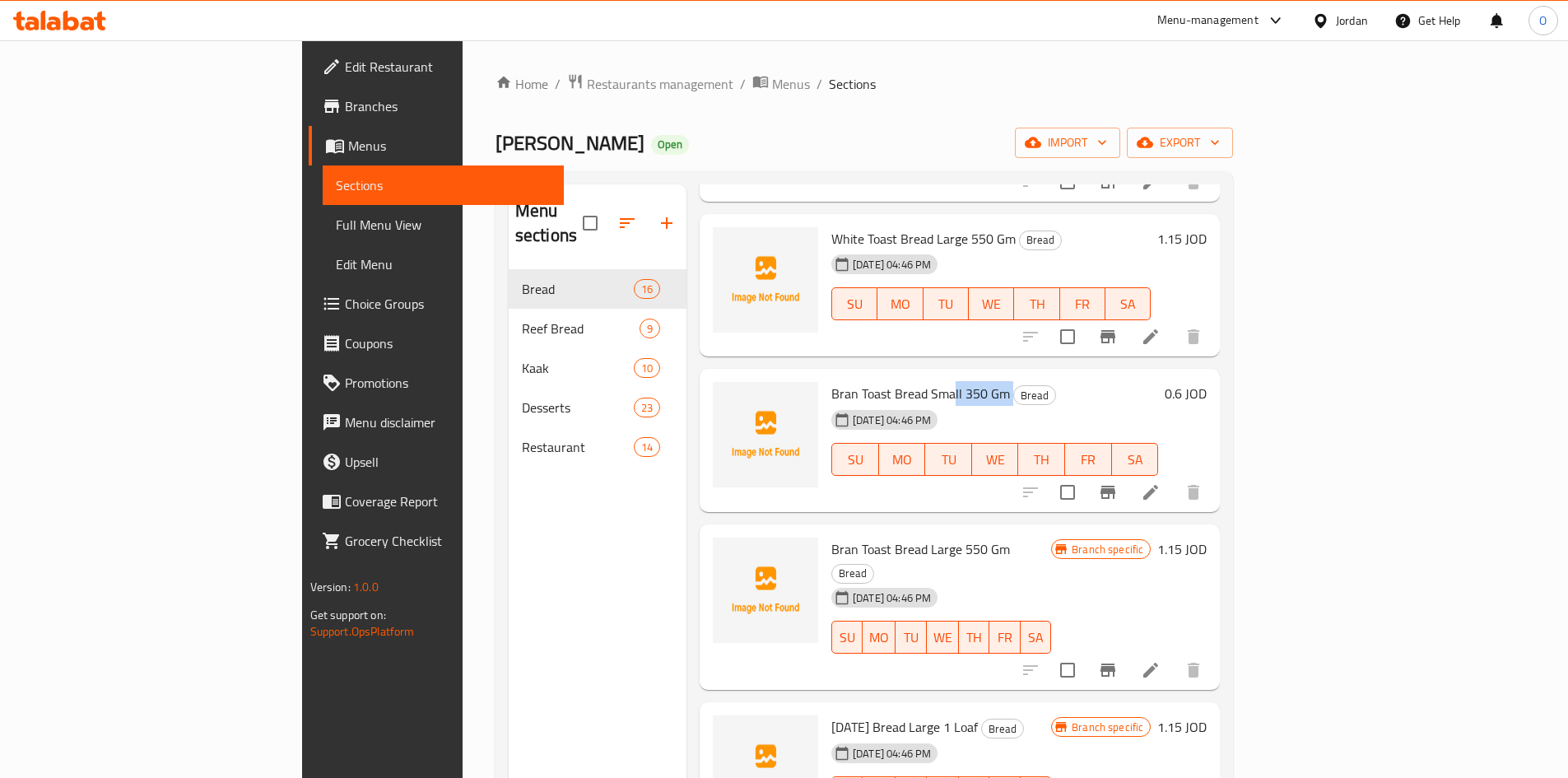
drag, startPoint x: 877, startPoint y: 370, endPoint x: 941, endPoint y: 370, distance: 64.0
click at [941, 382] on h6 "Bran Toast Bread Small 350 Gm Bread" at bounding box center [995, 393] width 327 height 23
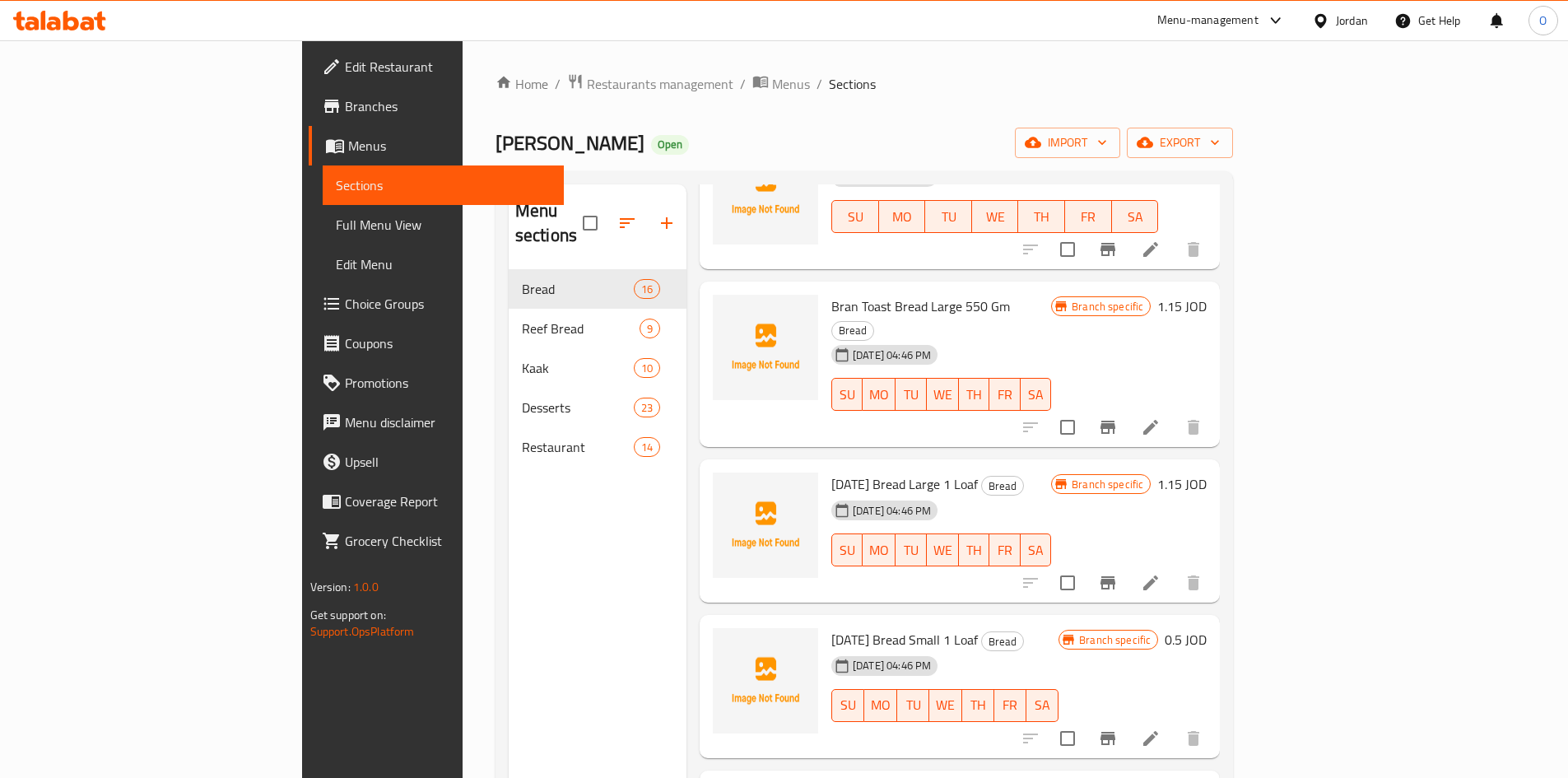
scroll to position [1537, 0]
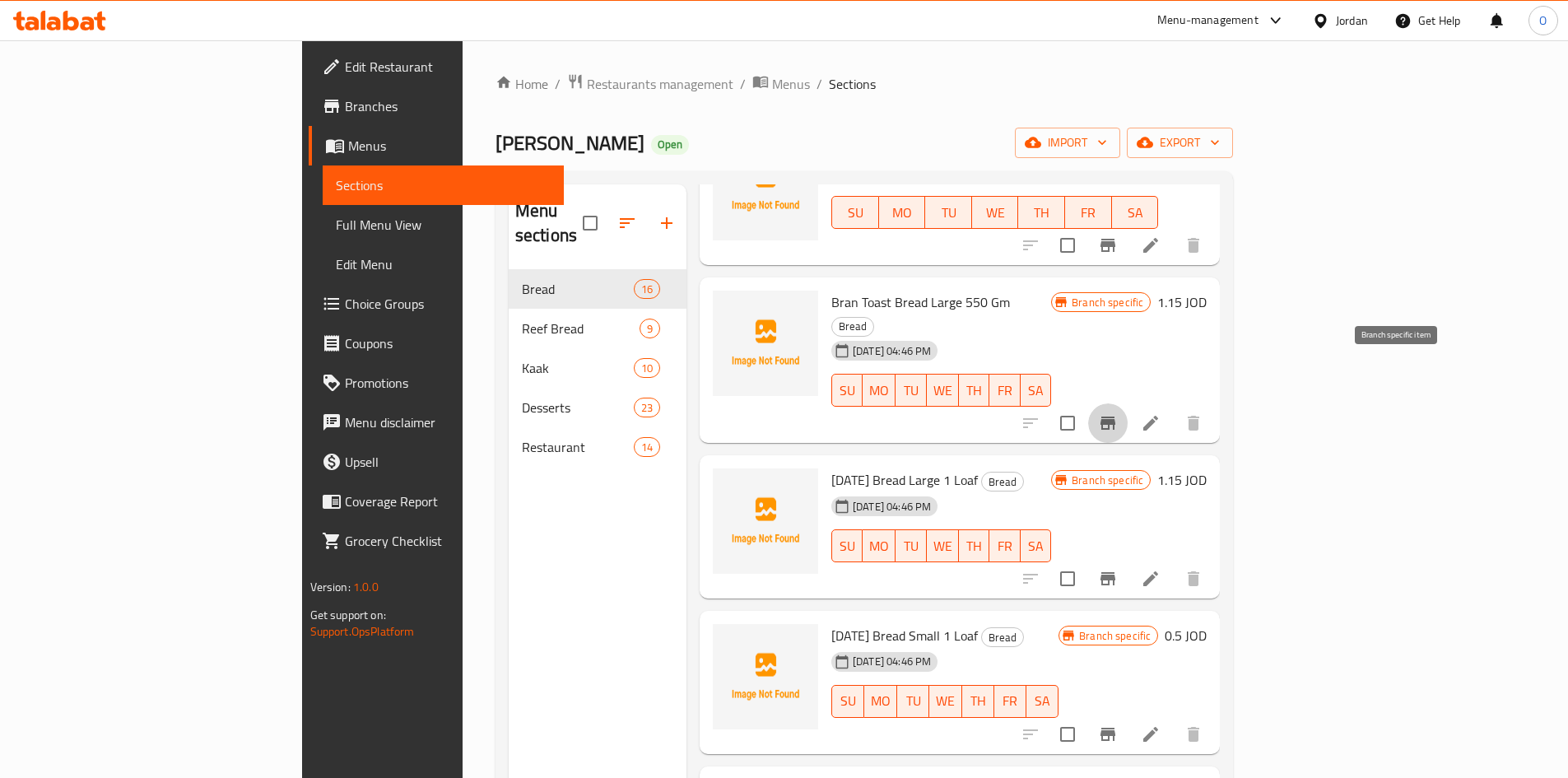
click at [1116, 417] on icon "Branch-specific-item" at bounding box center [1108, 423] width 15 height 13
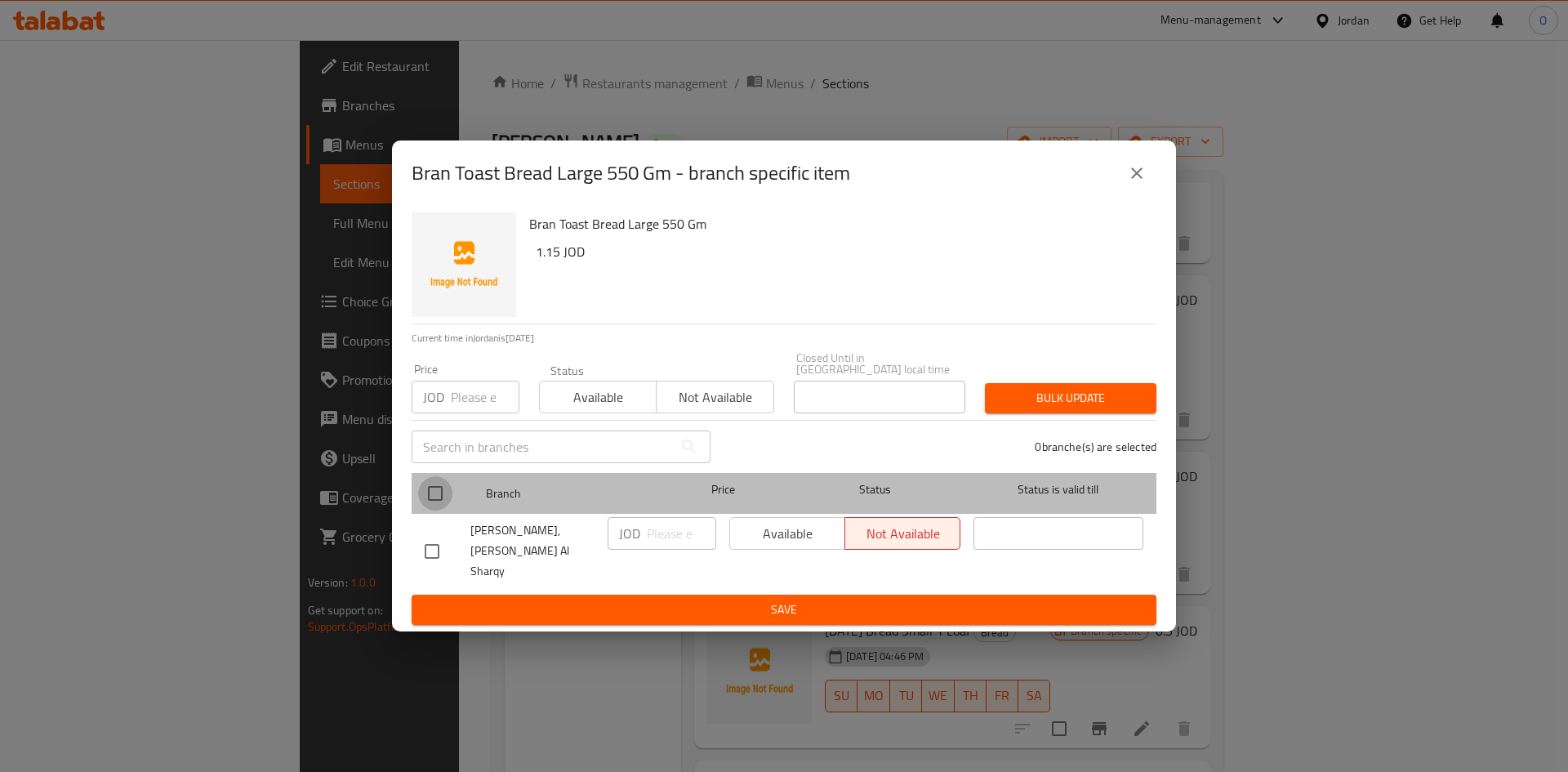
click at [444, 493] on input "checkbox" at bounding box center [435, 493] width 35 height 35
checkbox input "true"
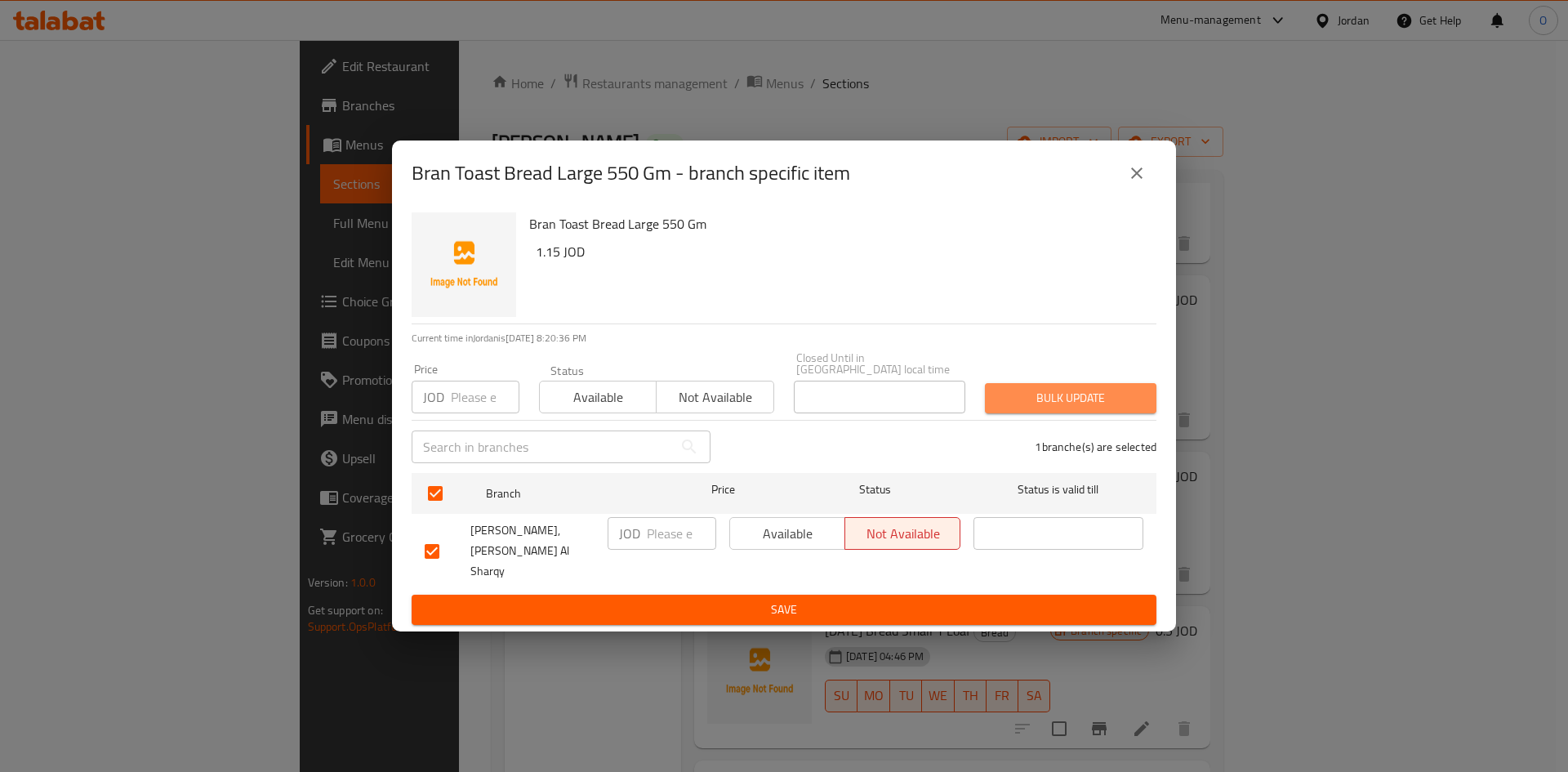
click at [1145, 396] on button "Bulk update" at bounding box center [1071, 398] width 172 height 30
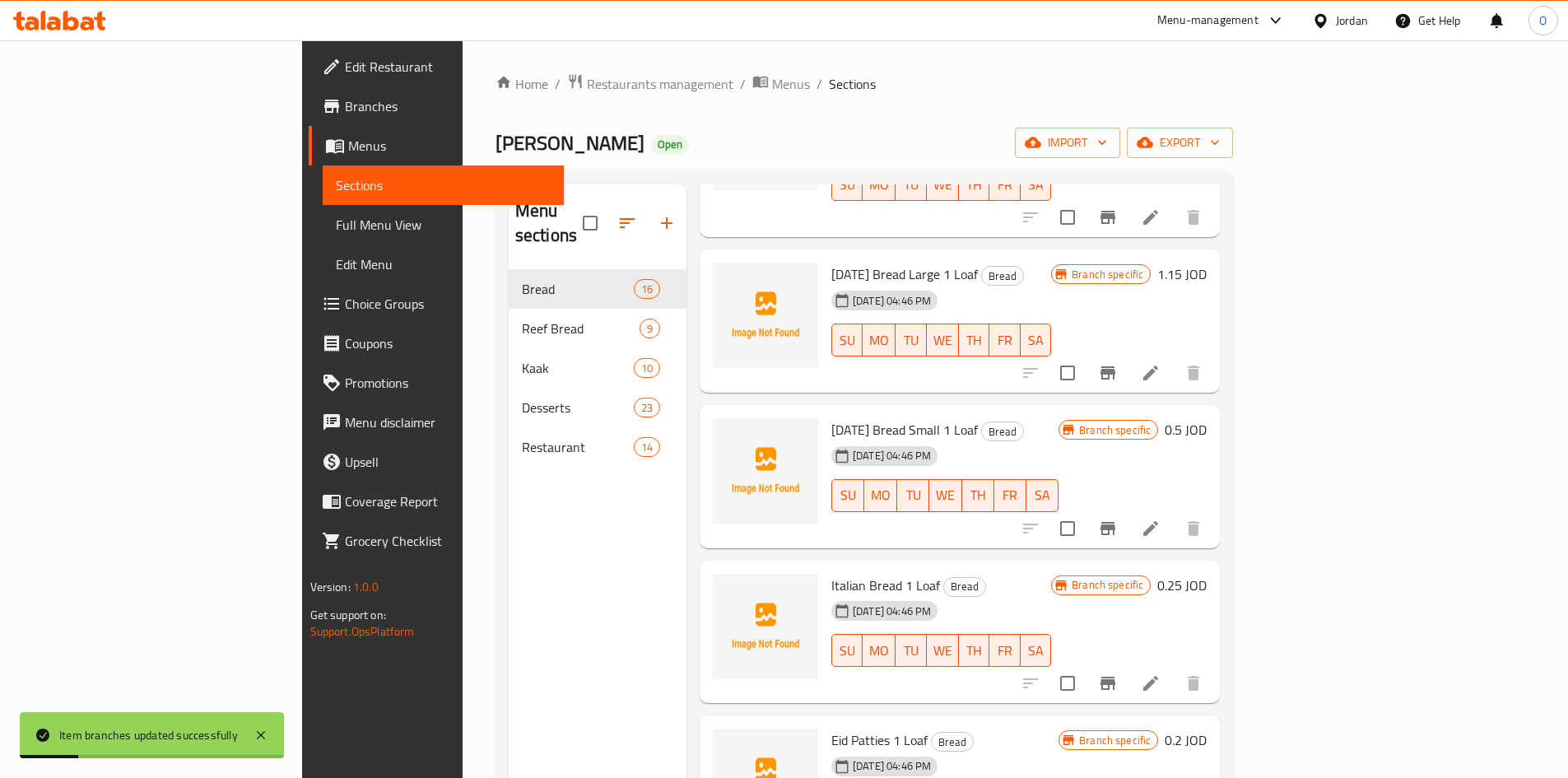
scroll to position [1747, 0]
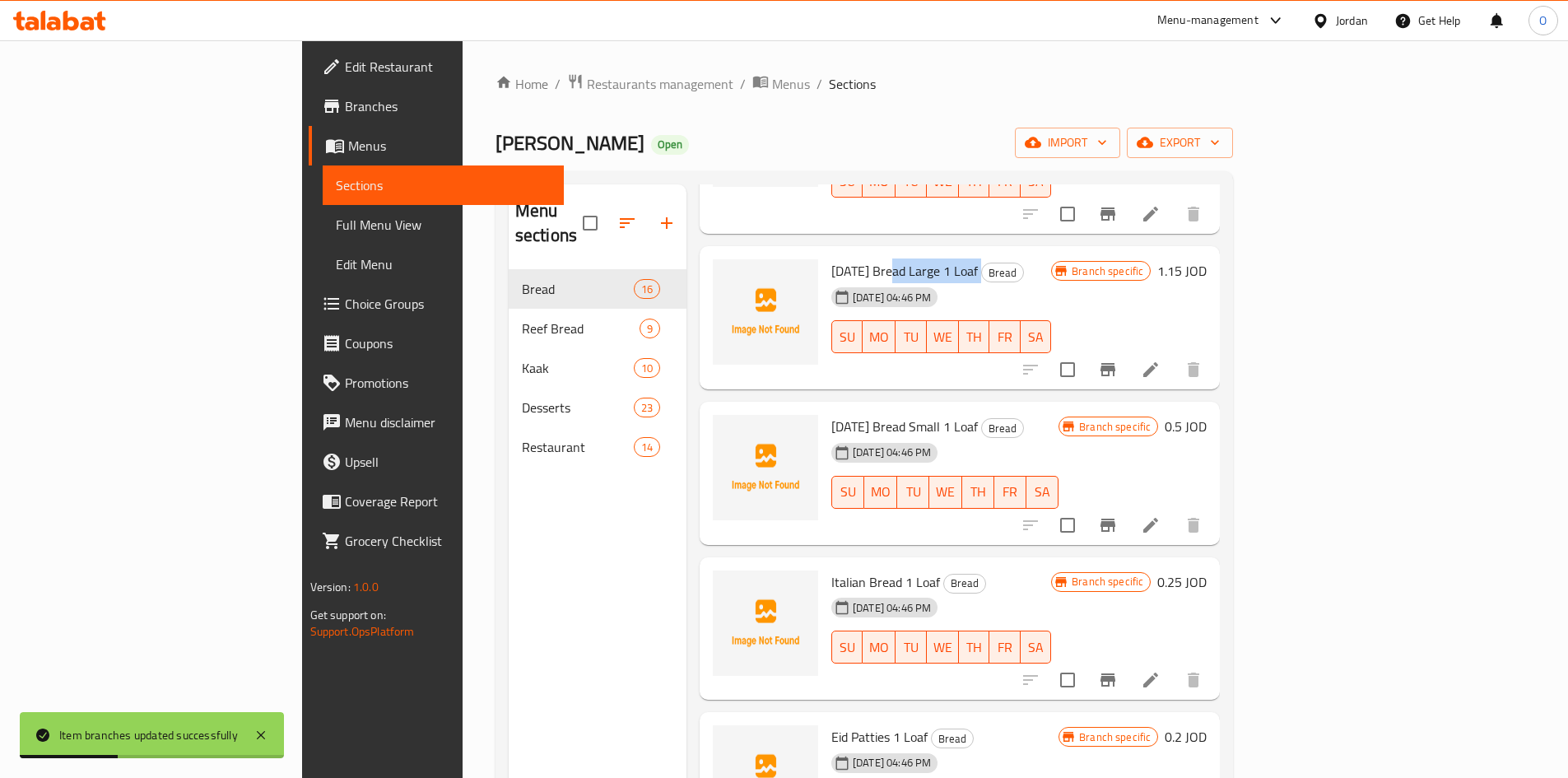
drag, startPoint x: 826, startPoint y: 224, endPoint x: 919, endPoint y: 233, distance: 93.4
click at [919, 260] on h6 "Ramadan Bread Large 1 Loaf Bread" at bounding box center [942, 271] width 220 height 23
click at [1116, 363] on icon "Branch-specific-item" at bounding box center [1108, 369] width 15 height 13
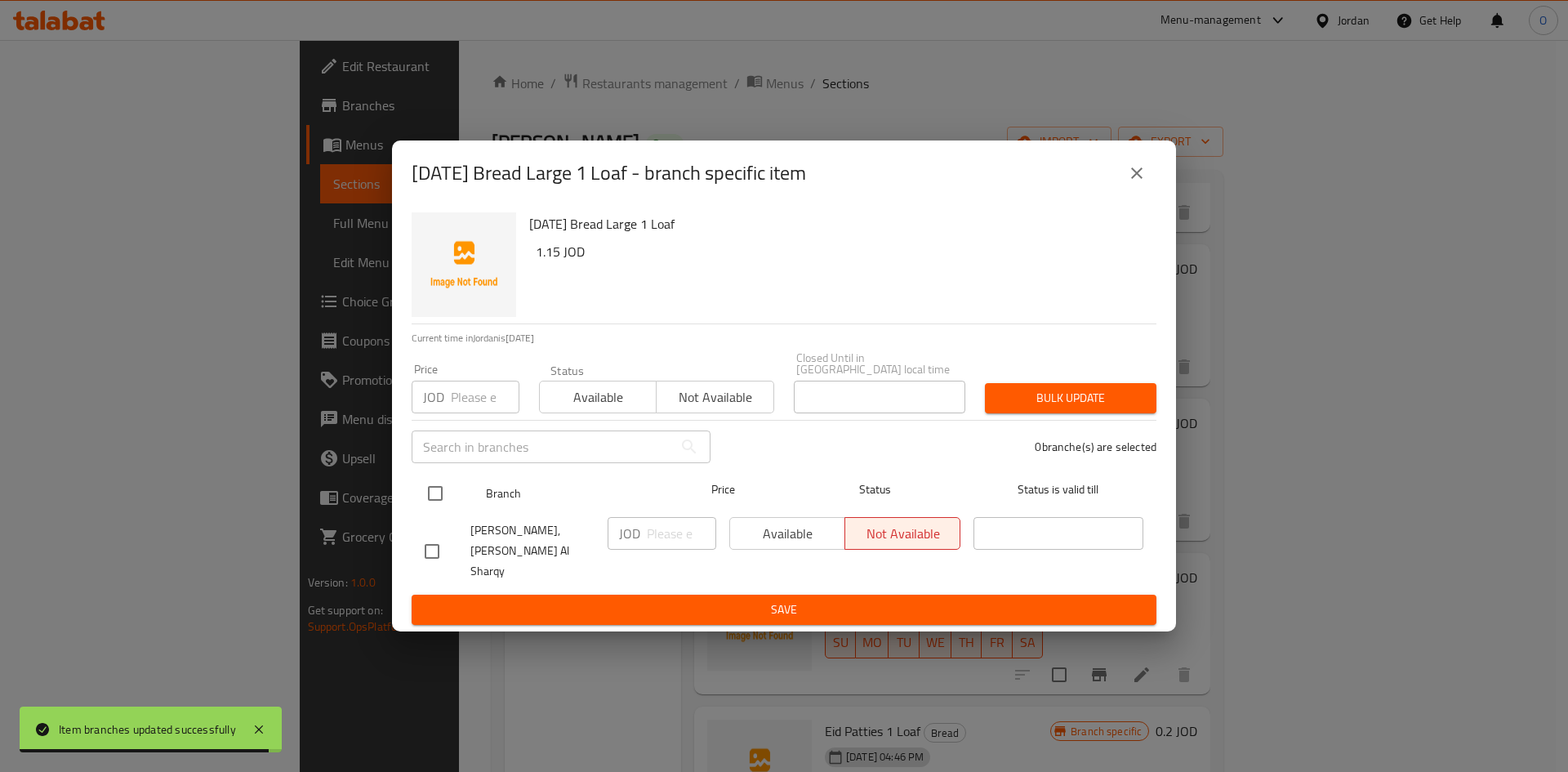
click at [431, 482] on input "checkbox" at bounding box center [435, 493] width 35 height 35
checkbox input "true"
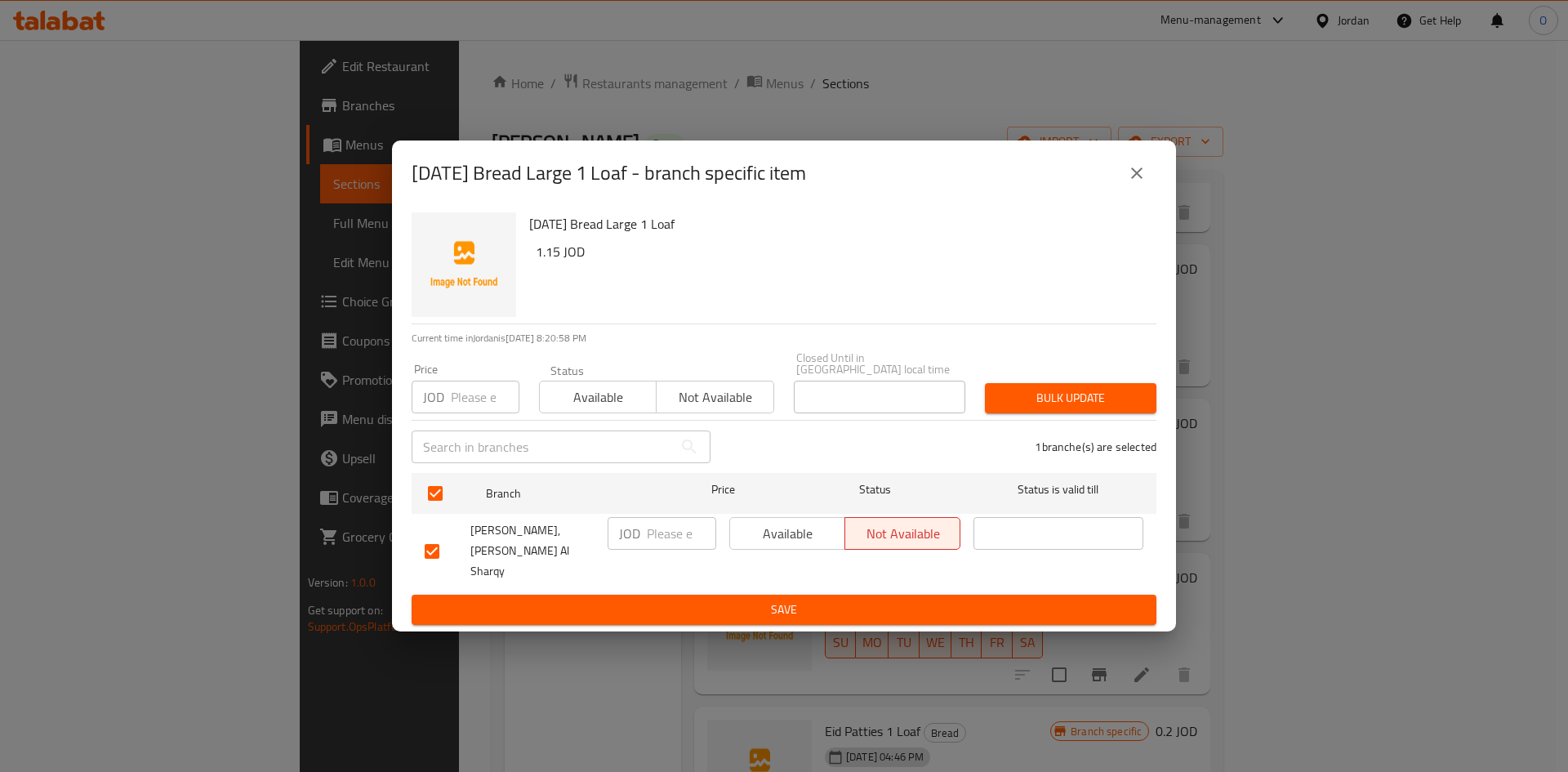
click at [790, 544] on span "Available" at bounding box center [787, 534] width 102 height 24
click at [777, 595] on button "Save" at bounding box center [784, 610] width 745 height 30
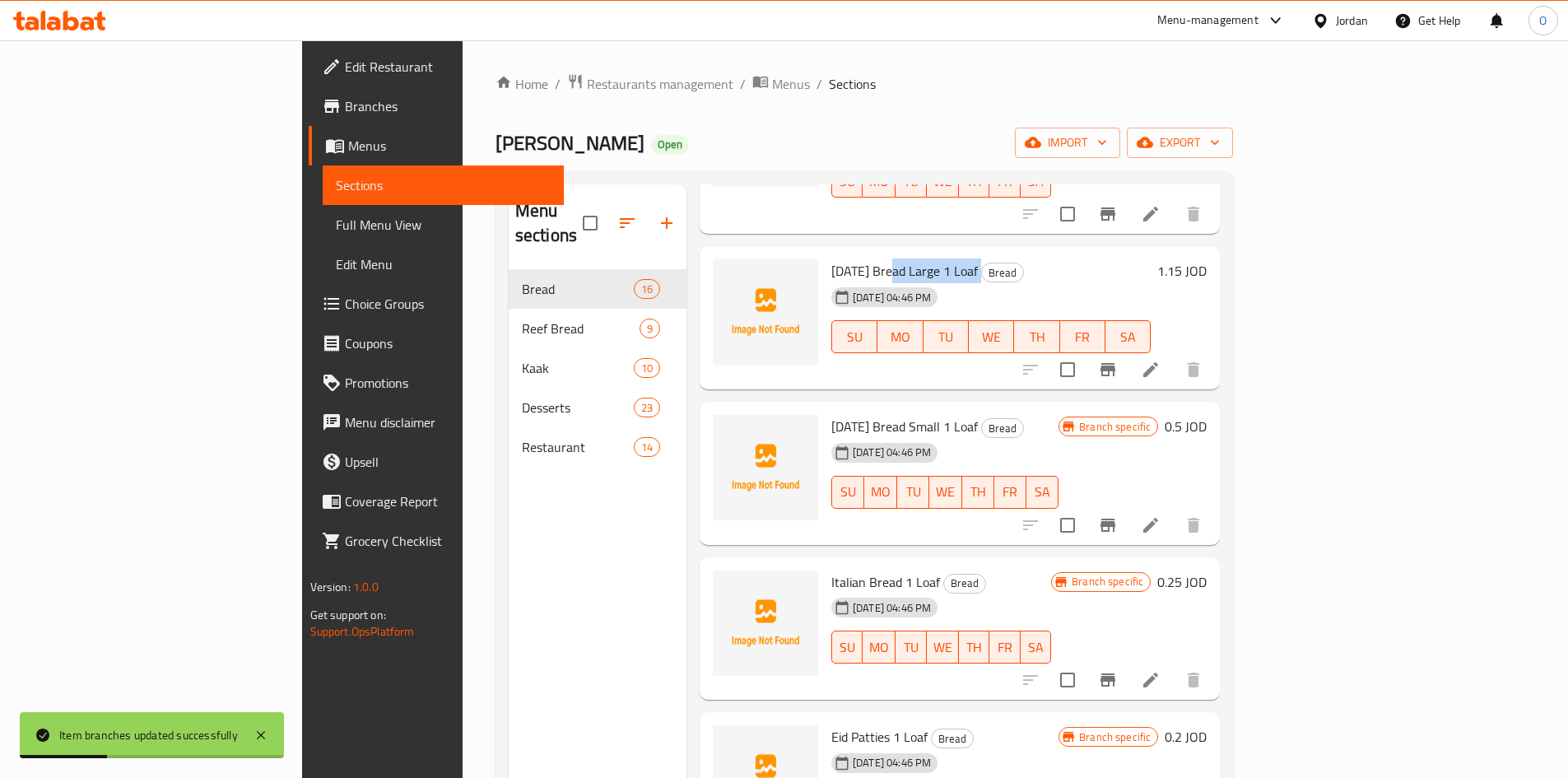
scroll to position [82, 0]
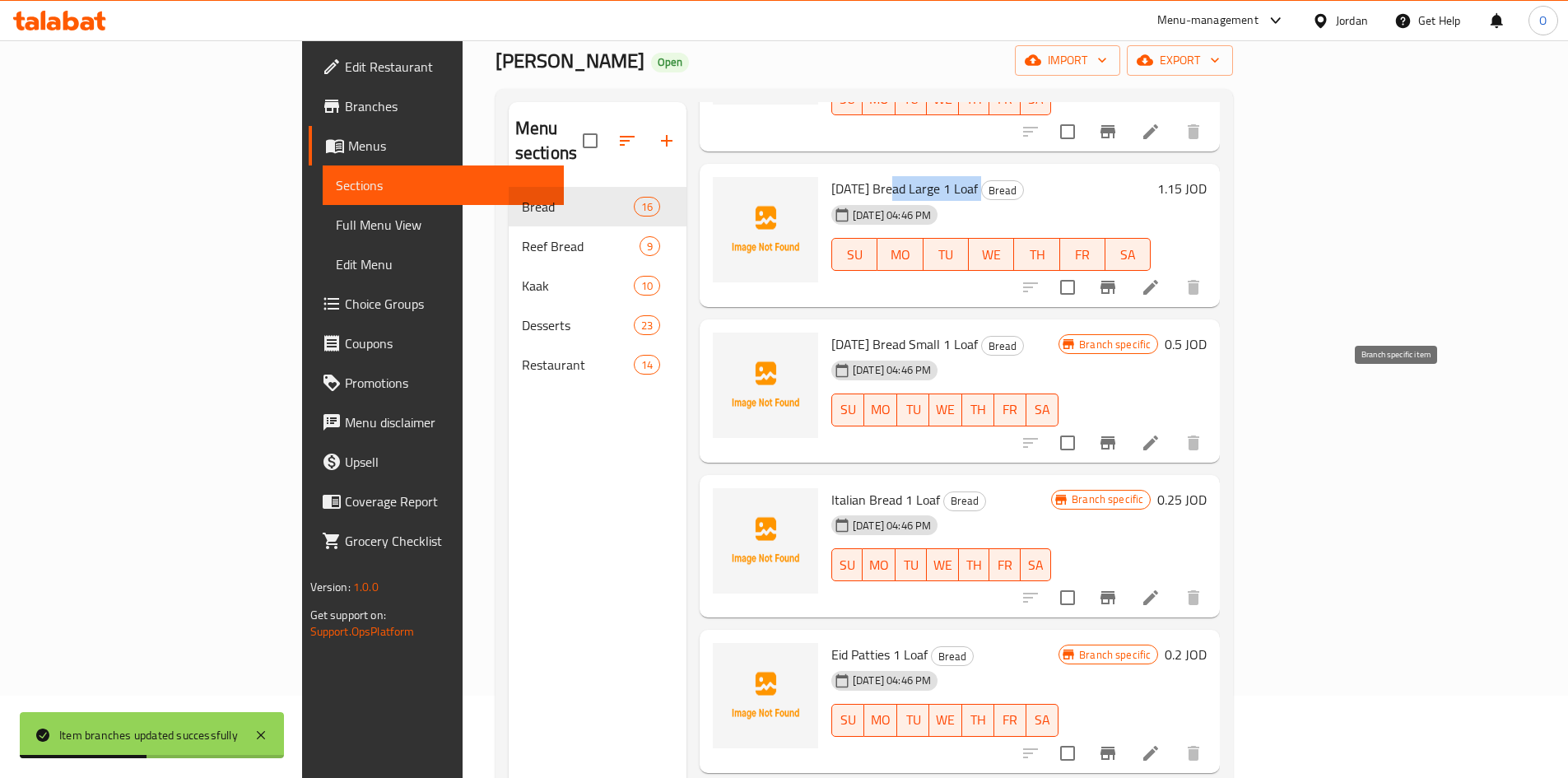
click at [1128, 423] on button "Branch-specific-item" at bounding box center [1108, 443] width 39 height 39
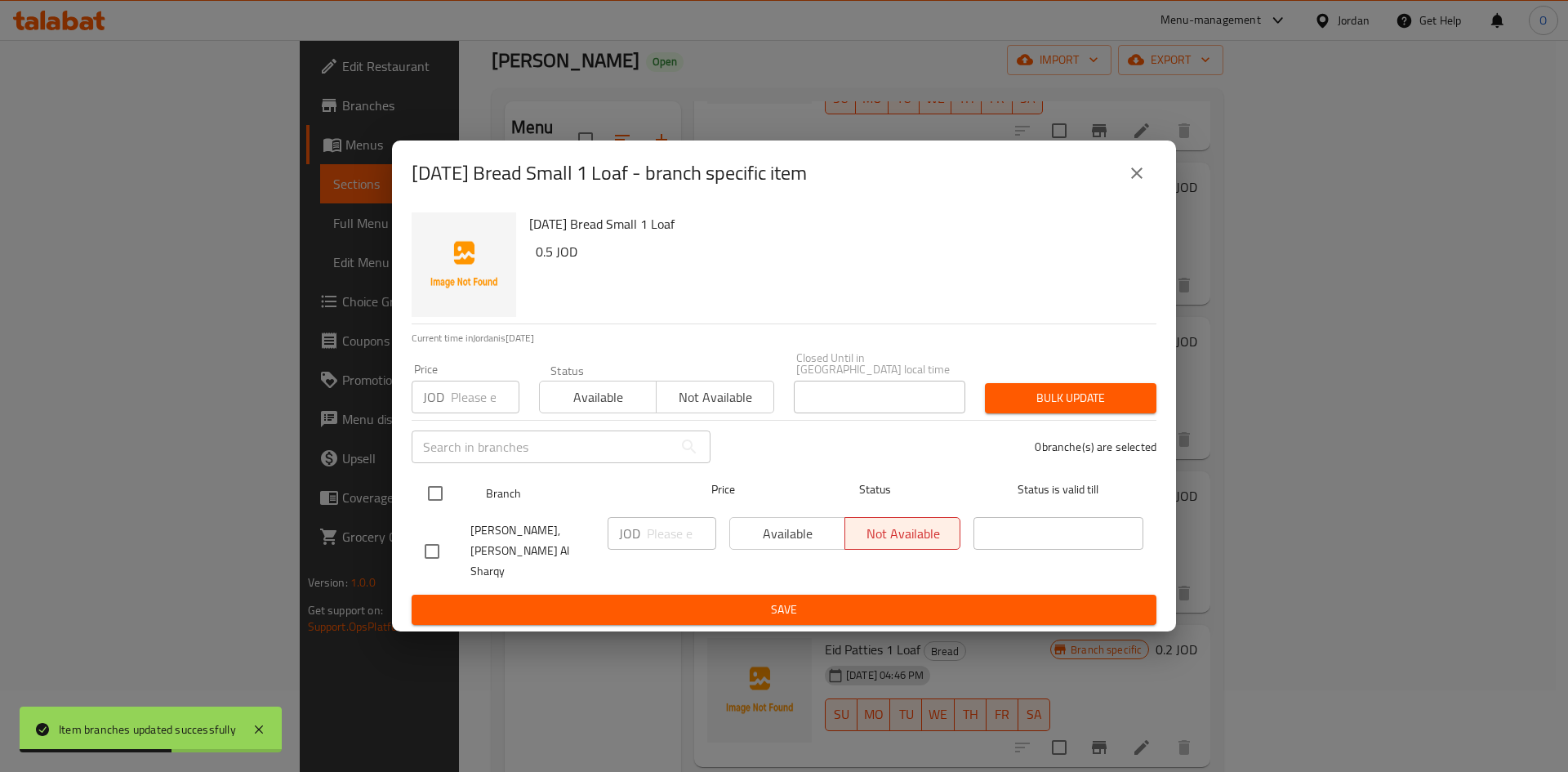
click at [428, 501] on input "checkbox" at bounding box center [435, 493] width 35 height 35
checkbox input "true"
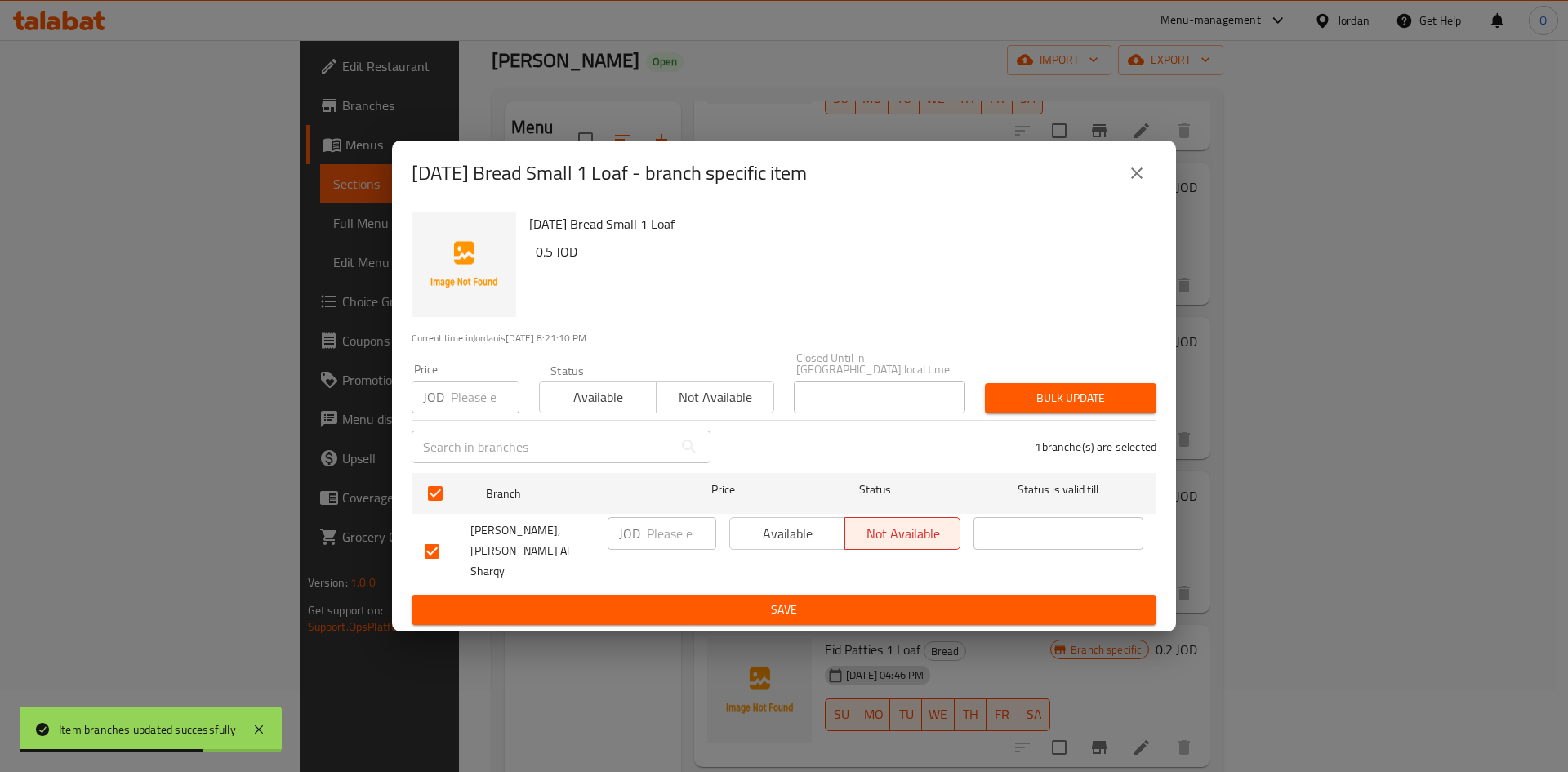
click at [778, 540] on span "Available" at bounding box center [787, 534] width 102 height 24
click at [765, 599] on span "Save" at bounding box center [784, 609] width 719 height 20
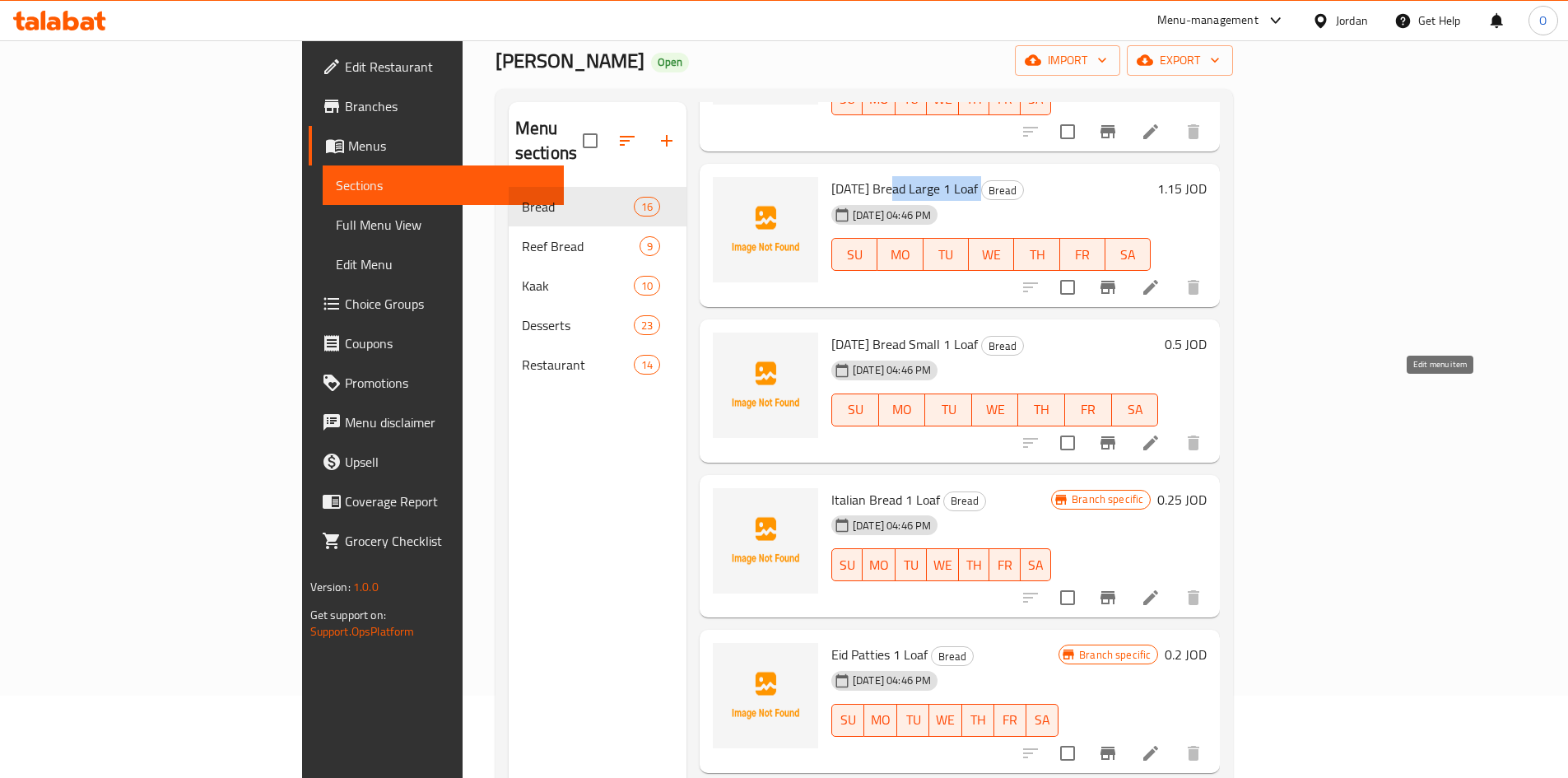
click at [1158, 435] on icon at bounding box center [1150, 443] width 15 height 15
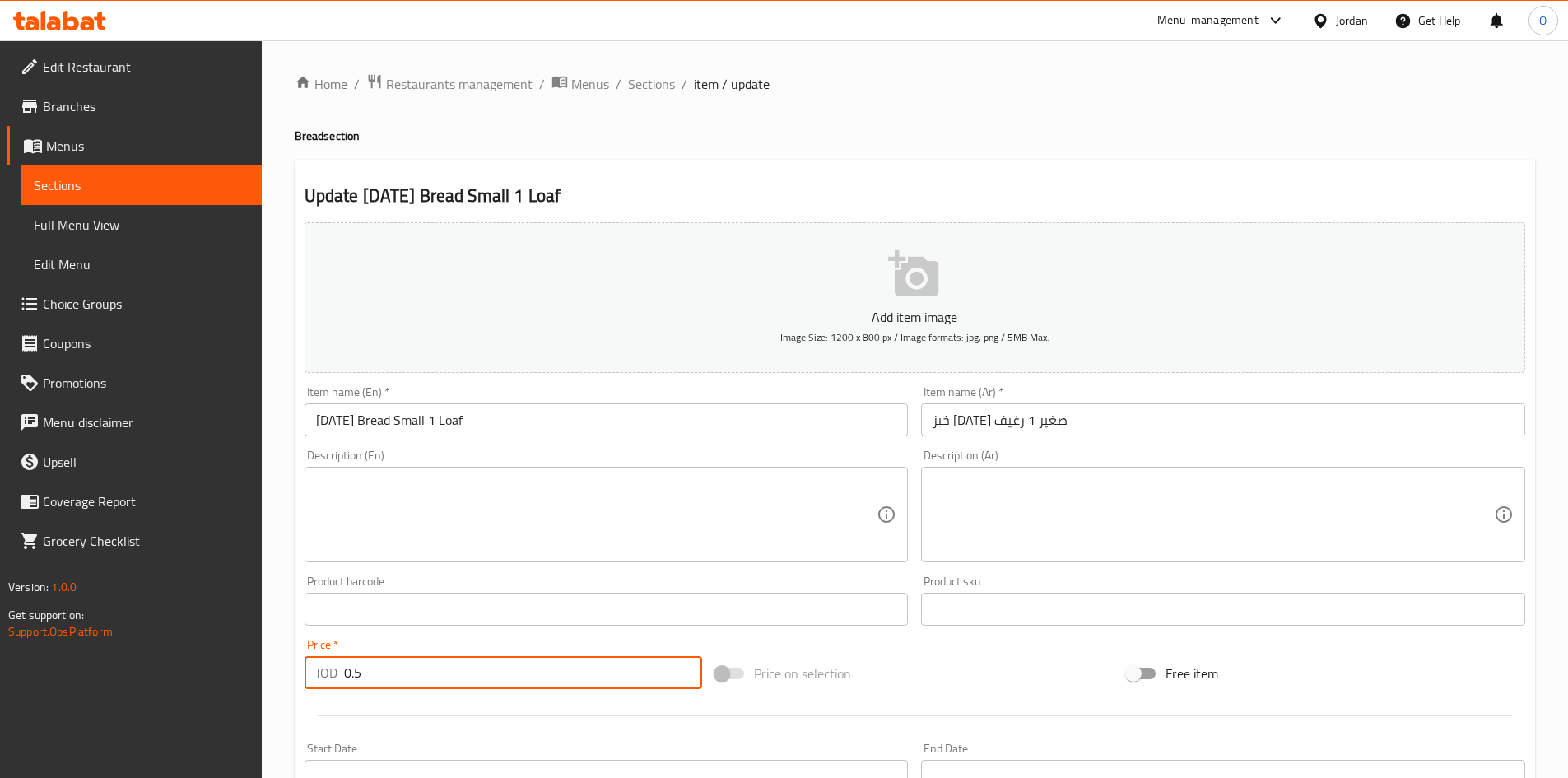
click at [376, 681] on input "0.5" at bounding box center [524, 672] width 359 height 33
paste input "6"
type input "0.6"
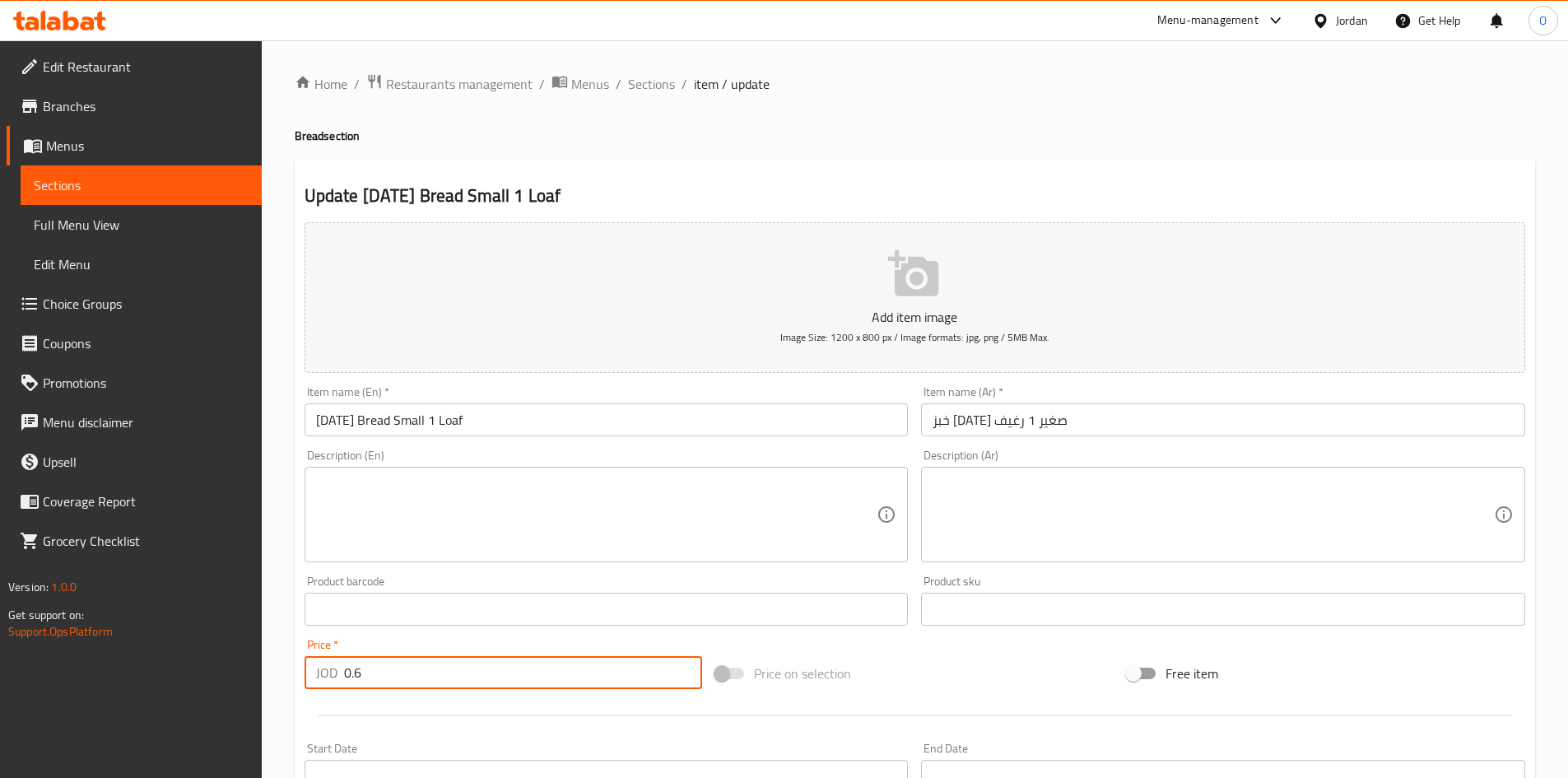
click at [497, 511] on textarea at bounding box center [596, 515] width 561 height 79
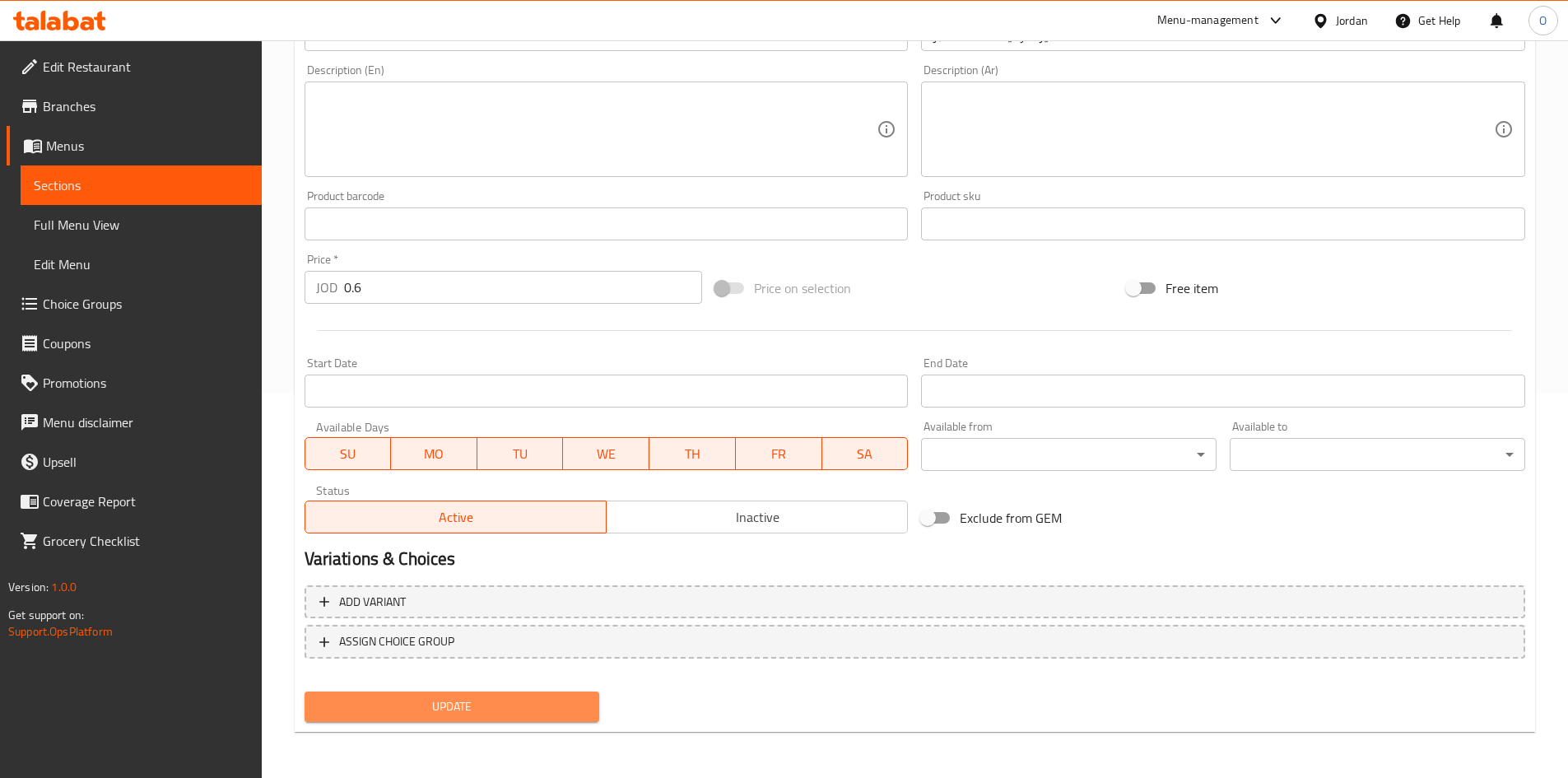
click at [460, 697] on span "Update" at bounding box center [452, 706] width 270 height 21
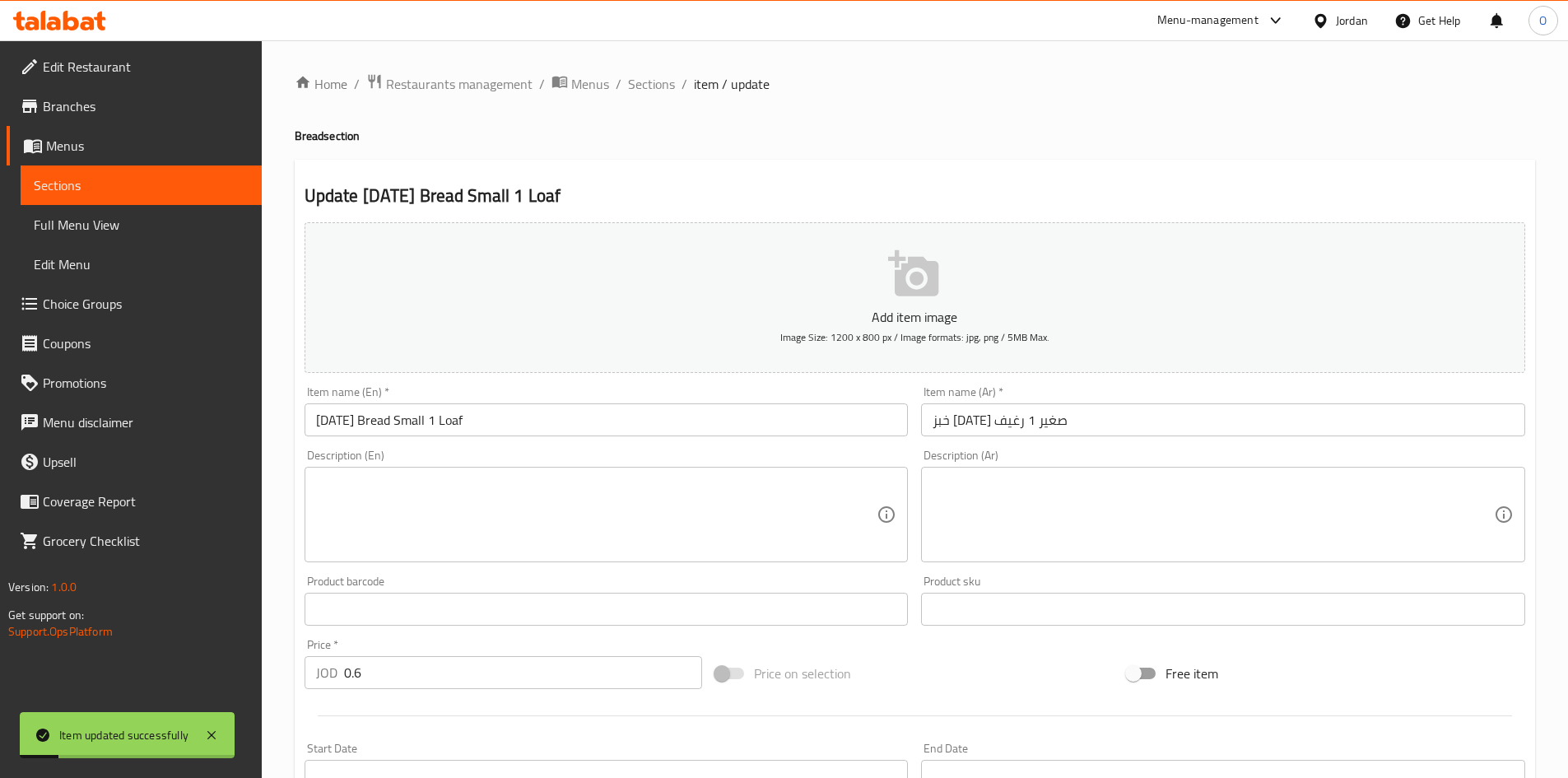
drag, startPoint x: 652, startPoint y: 79, endPoint x: 552, endPoint y: 163, distance: 130.6
click at [652, 79] on span "Sections" at bounding box center [651, 84] width 47 height 20
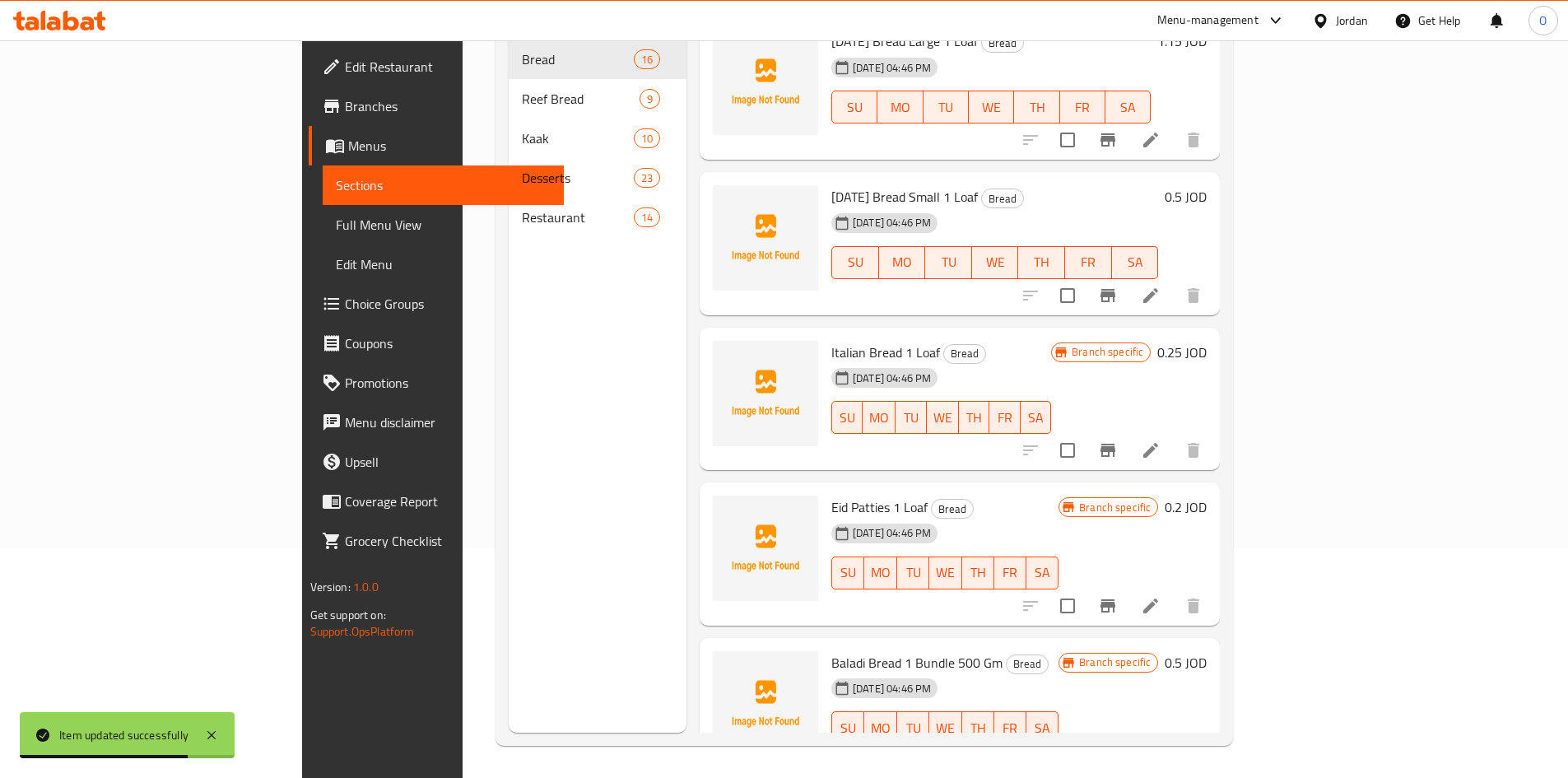
scroll to position [230, 0]
click at [1118, 440] on icon "Branch-specific-item" at bounding box center [1108, 450] width 20 height 20
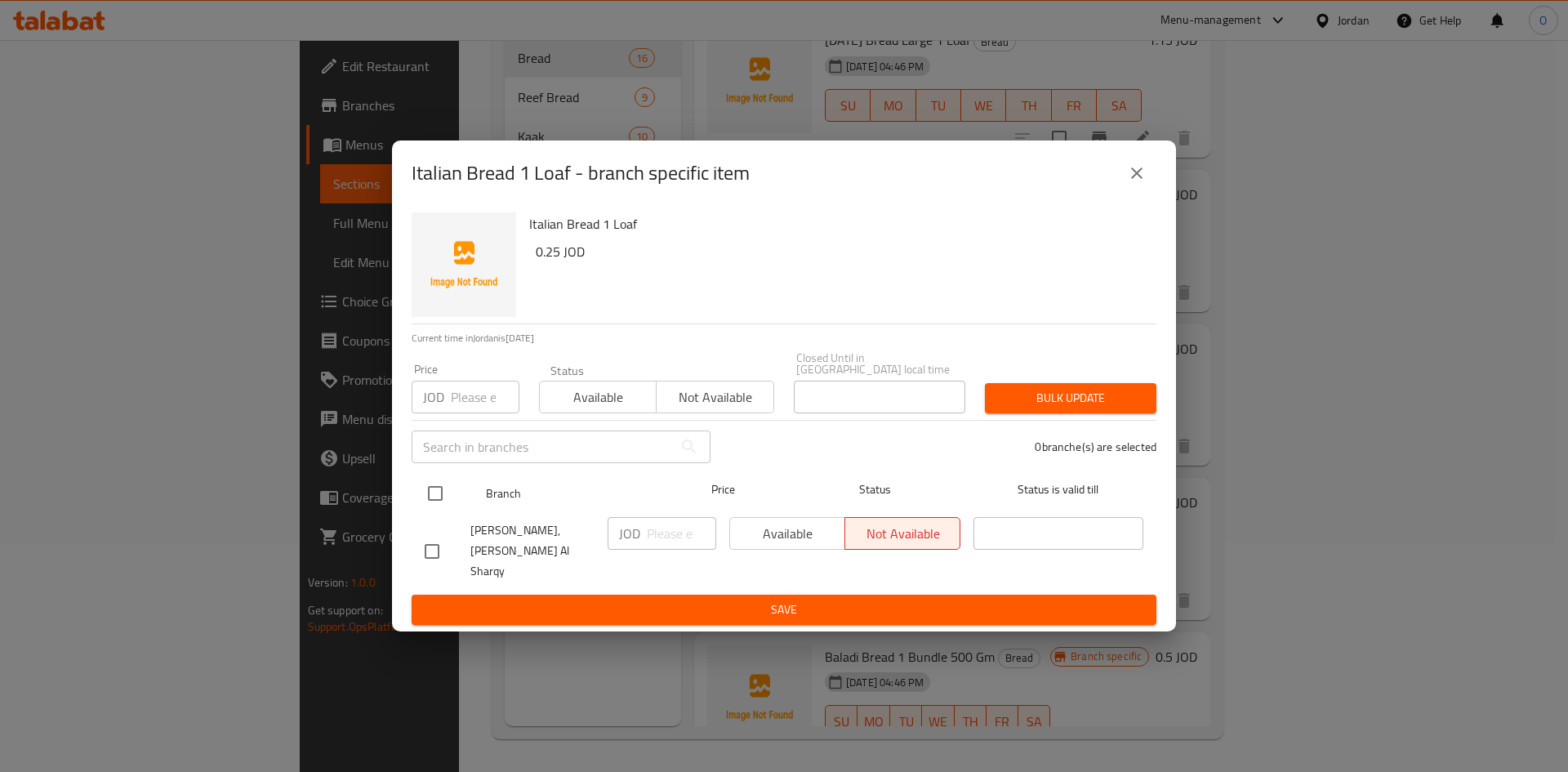
click at [448, 491] on input "checkbox" at bounding box center [435, 493] width 35 height 35
checkbox input "true"
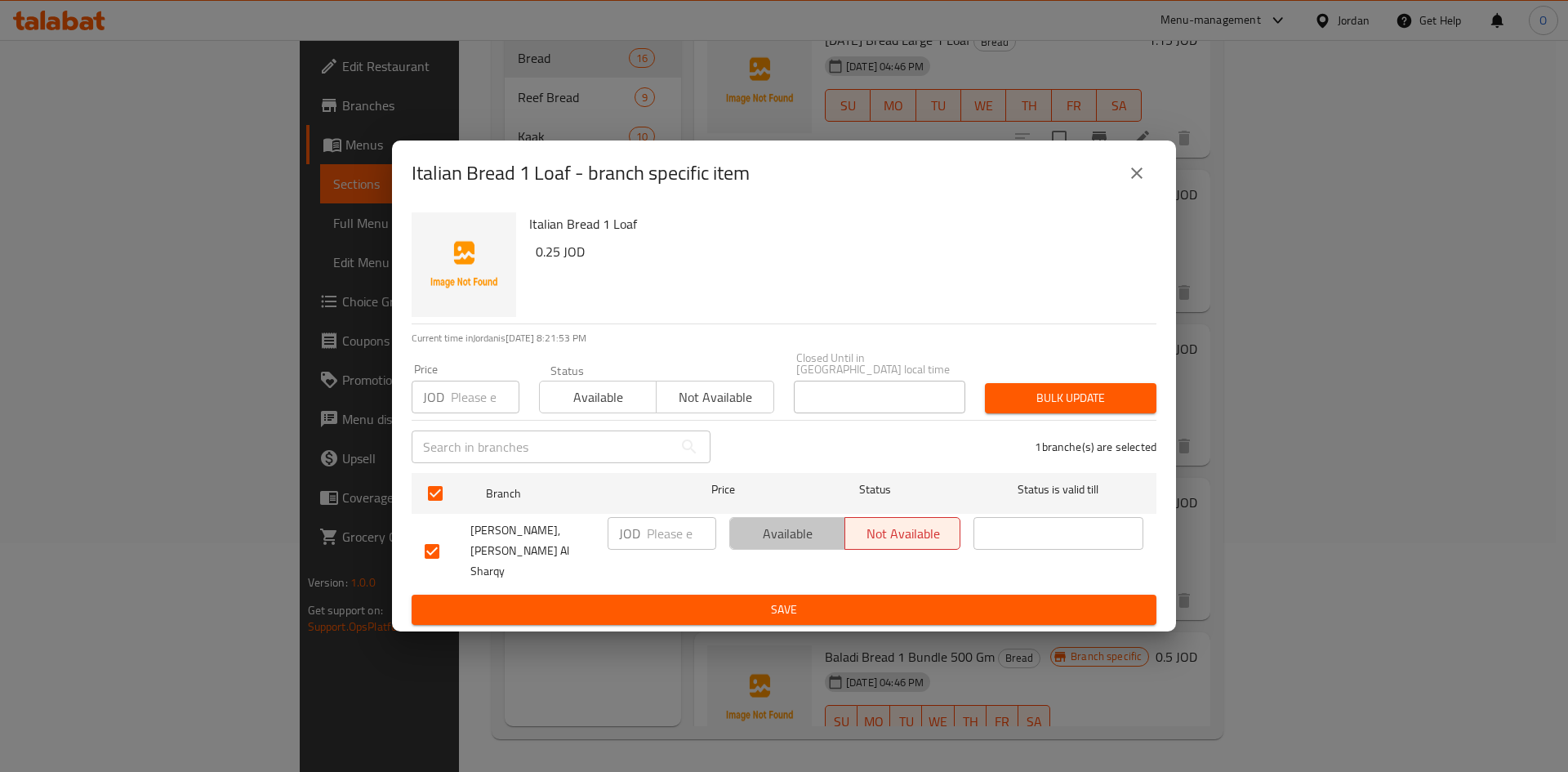
click at [808, 544] on span "Available" at bounding box center [787, 534] width 102 height 24
click at [780, 599] on span "Save" at bounding box center [784, 609] width 719 height 20
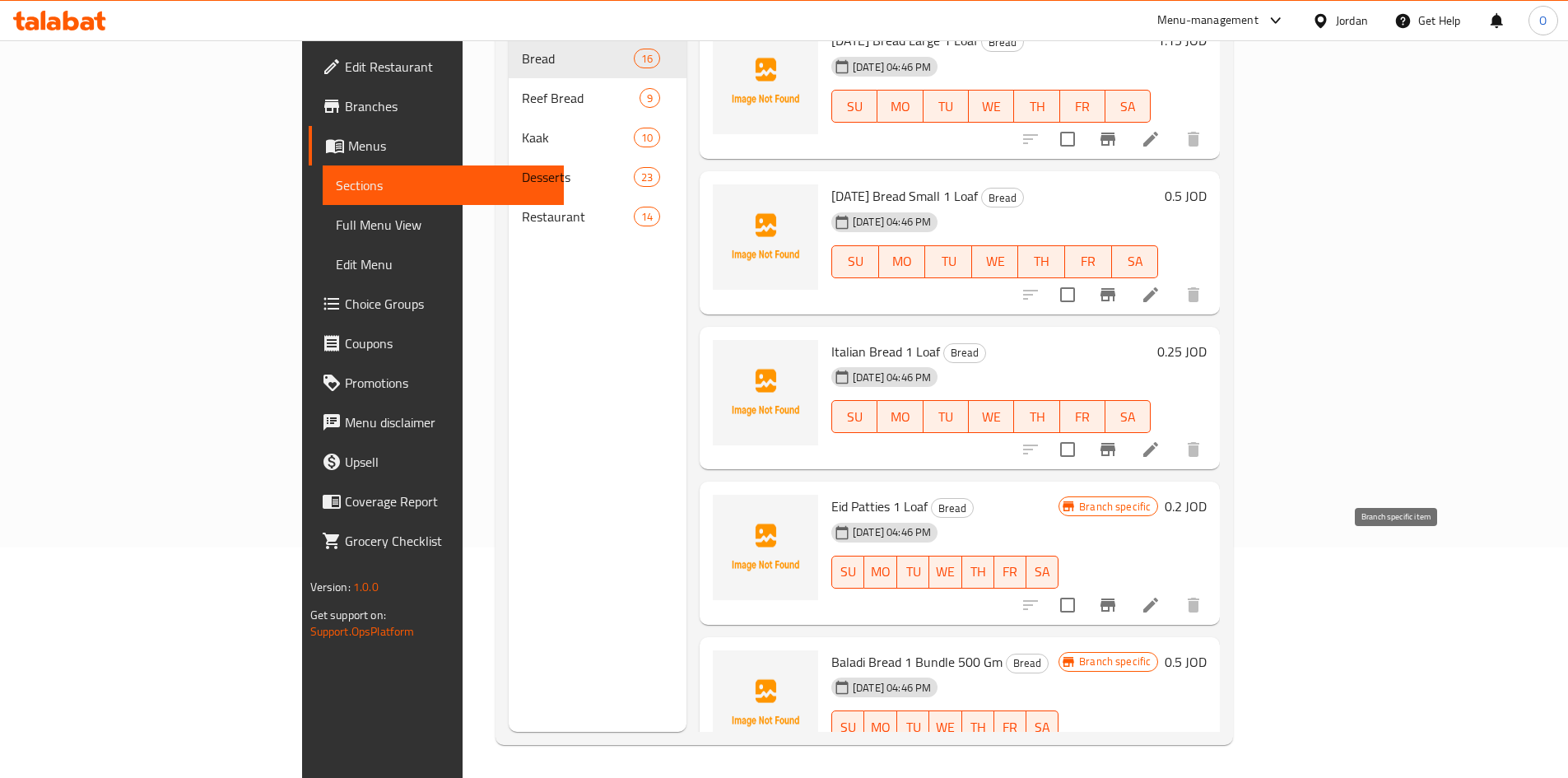
click at [1128, 585] on button "Branch-specific-item" at bounding box center [1108, 605] width 39 height 39
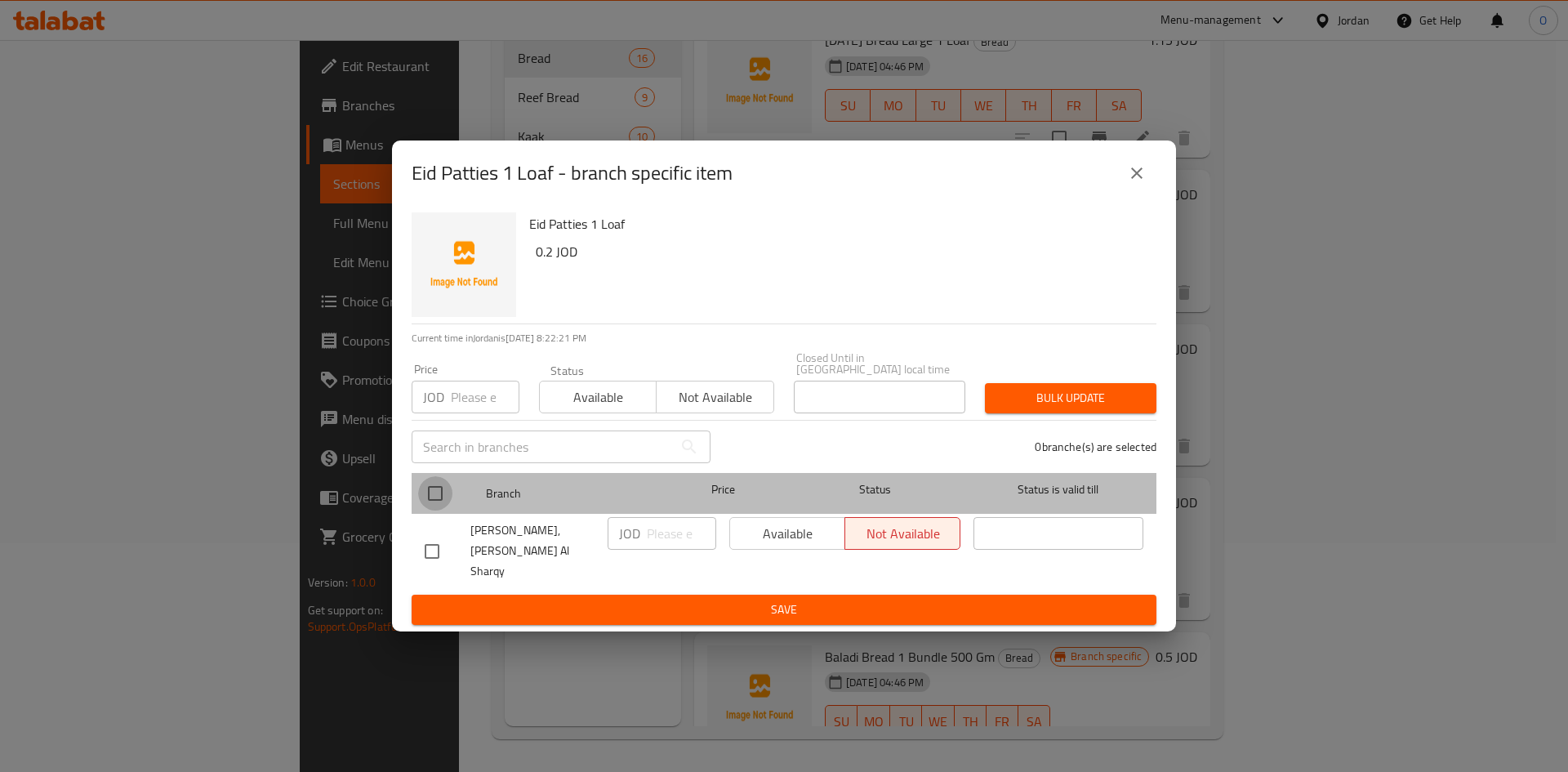
click at [445, 501] on input "checkbox" at bounding box center [435, 493] width 35 height 35
checkbox input "true"
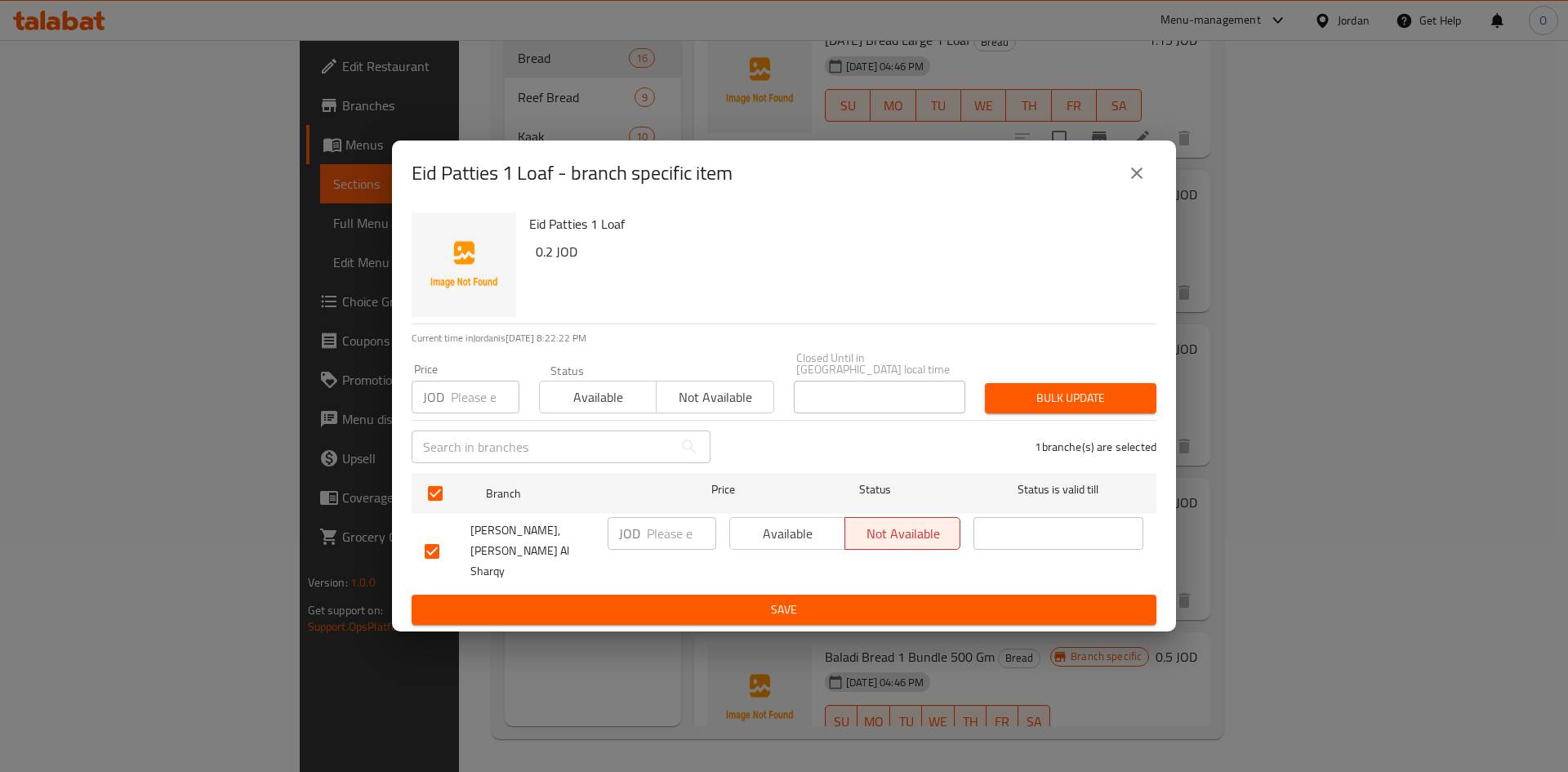
click at [1155, 411] on button "Bulk update" at bounding box center [1071, 398] width 172 height 30
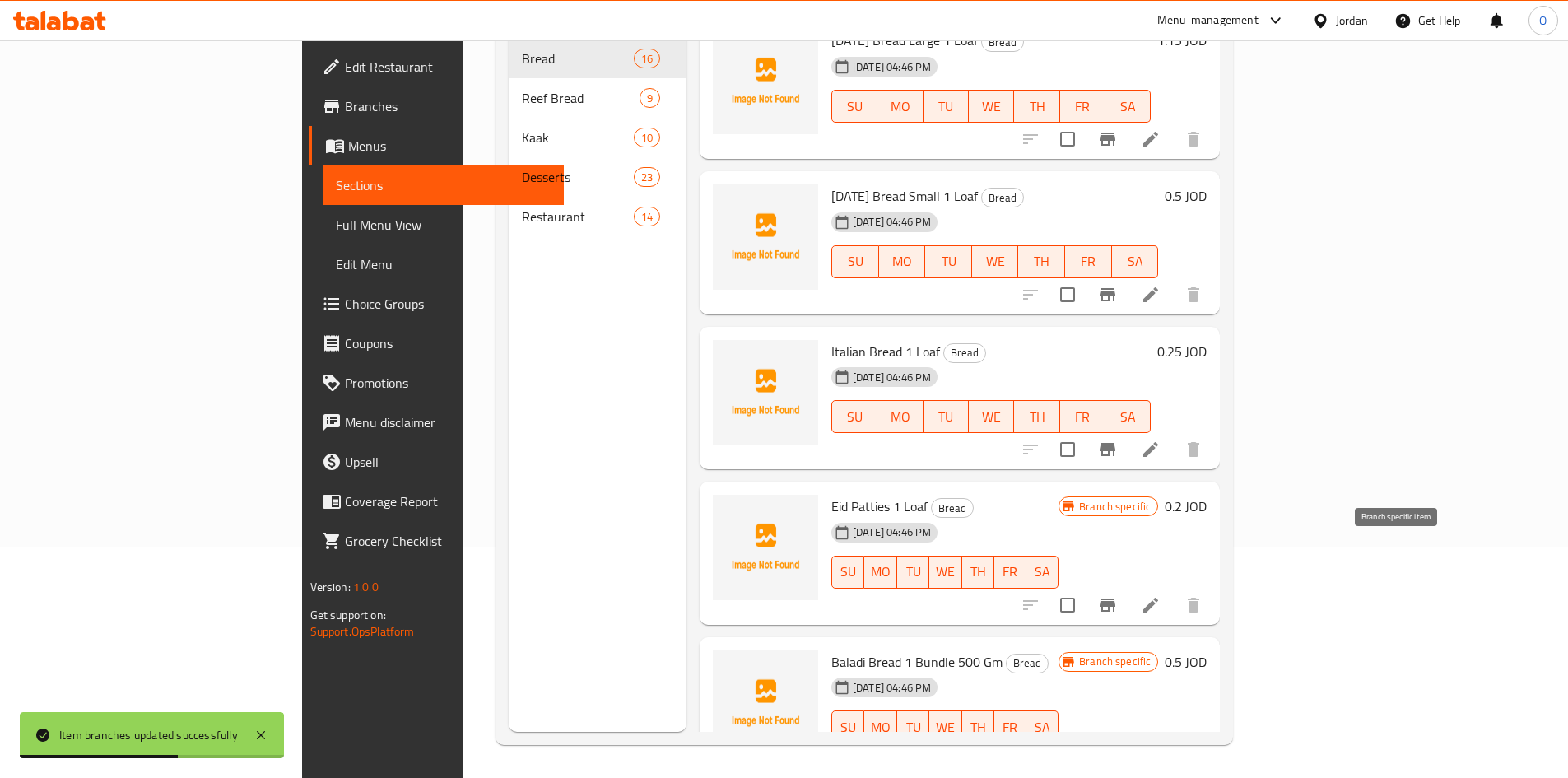
click at [1116, 599] on icon "Branch-specific-item" at bounding box center [1108, 605] width 15 height 13
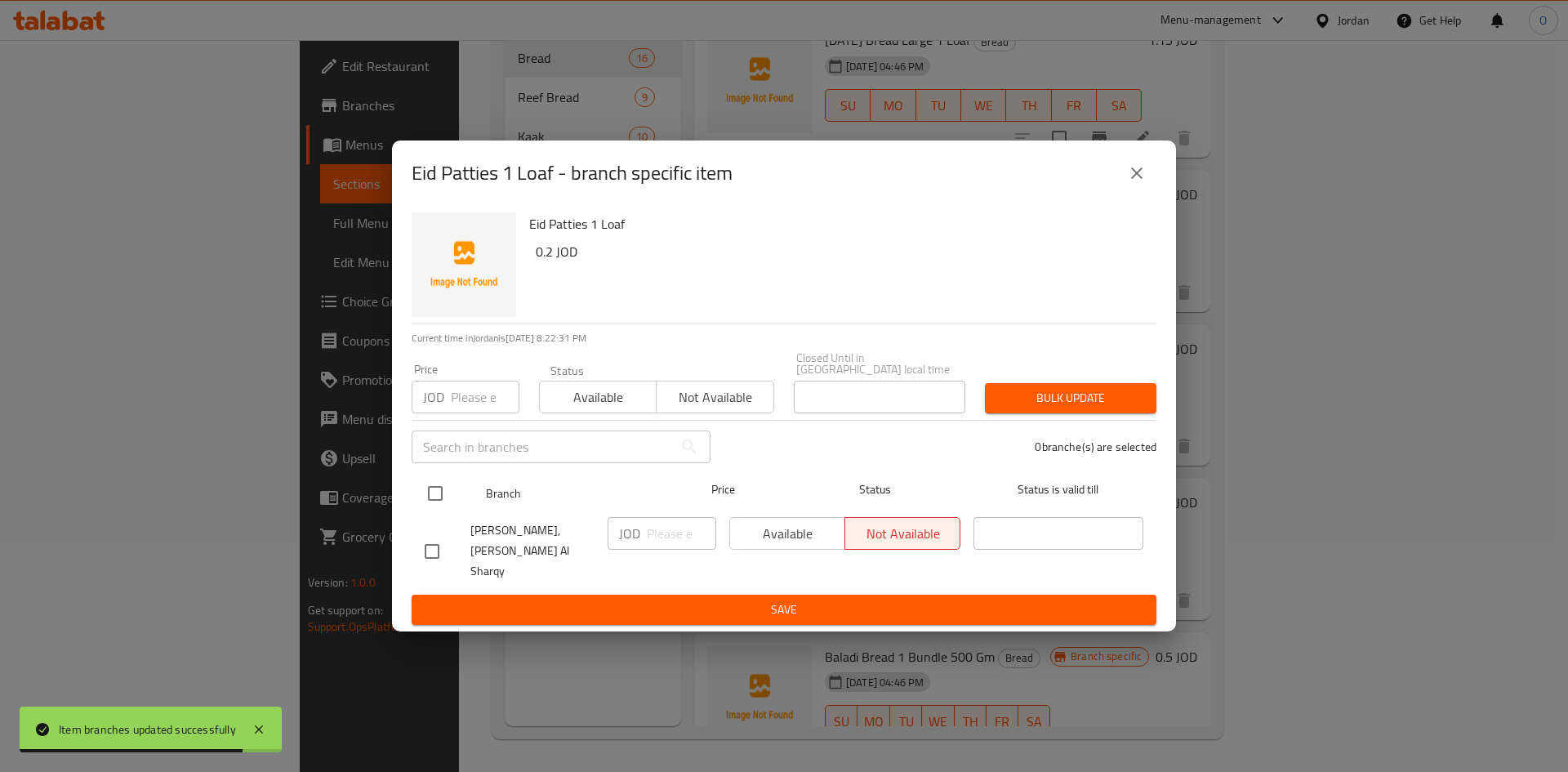
click at [429, 497] on input "checkbox" at bounding box center [435, 493] width 35 height 35
checkbox input "true"
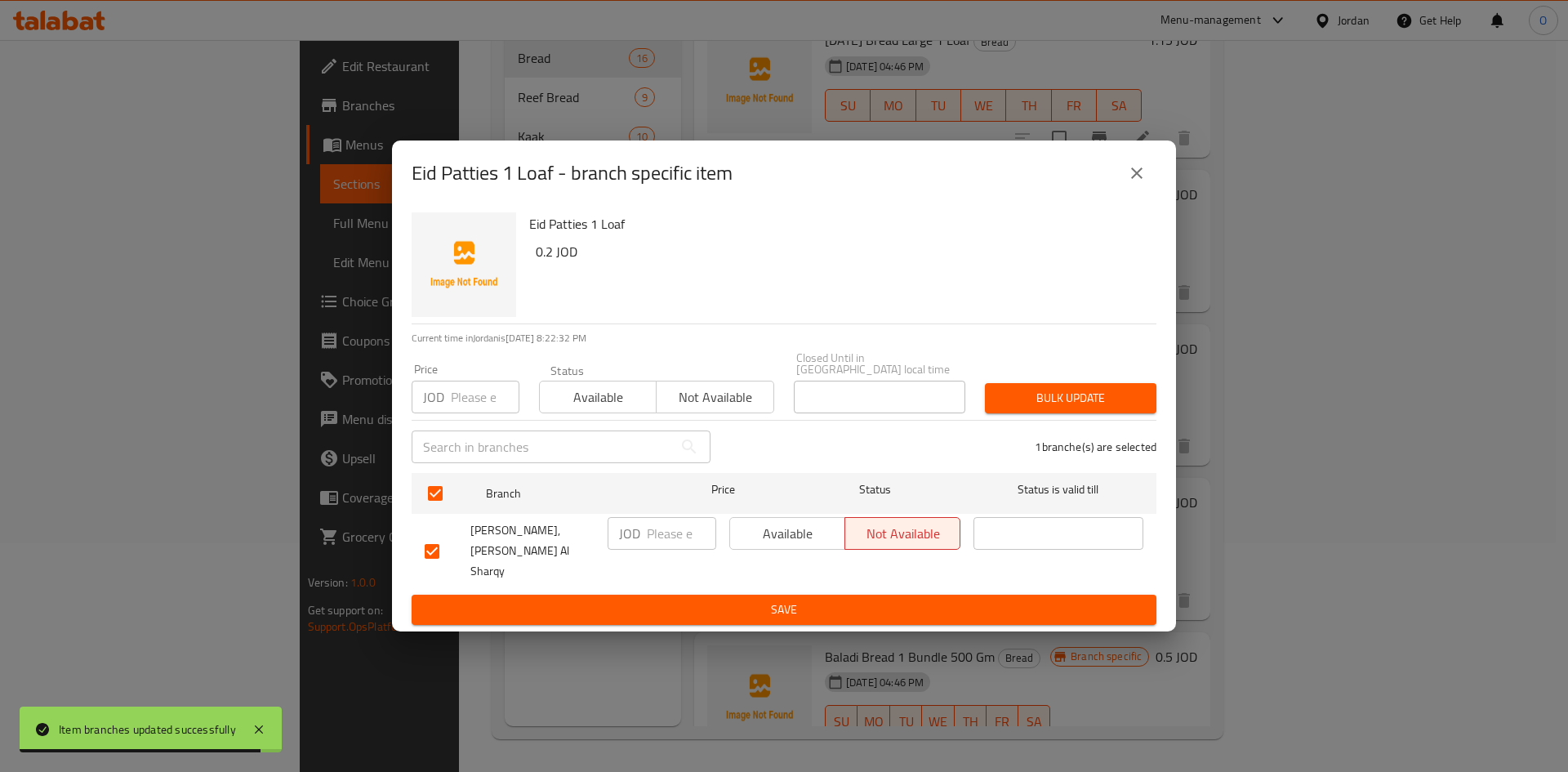
click at [749, 542] on span "Available" at bounding box center [787, 534] width 102 height 24
click at [749, 571] on div "Available Not available" at bounding box center [845, 551] width 244 height 81
click at [749, 599] on span "Save" at bounding box center [784, 609] width 719 height 20
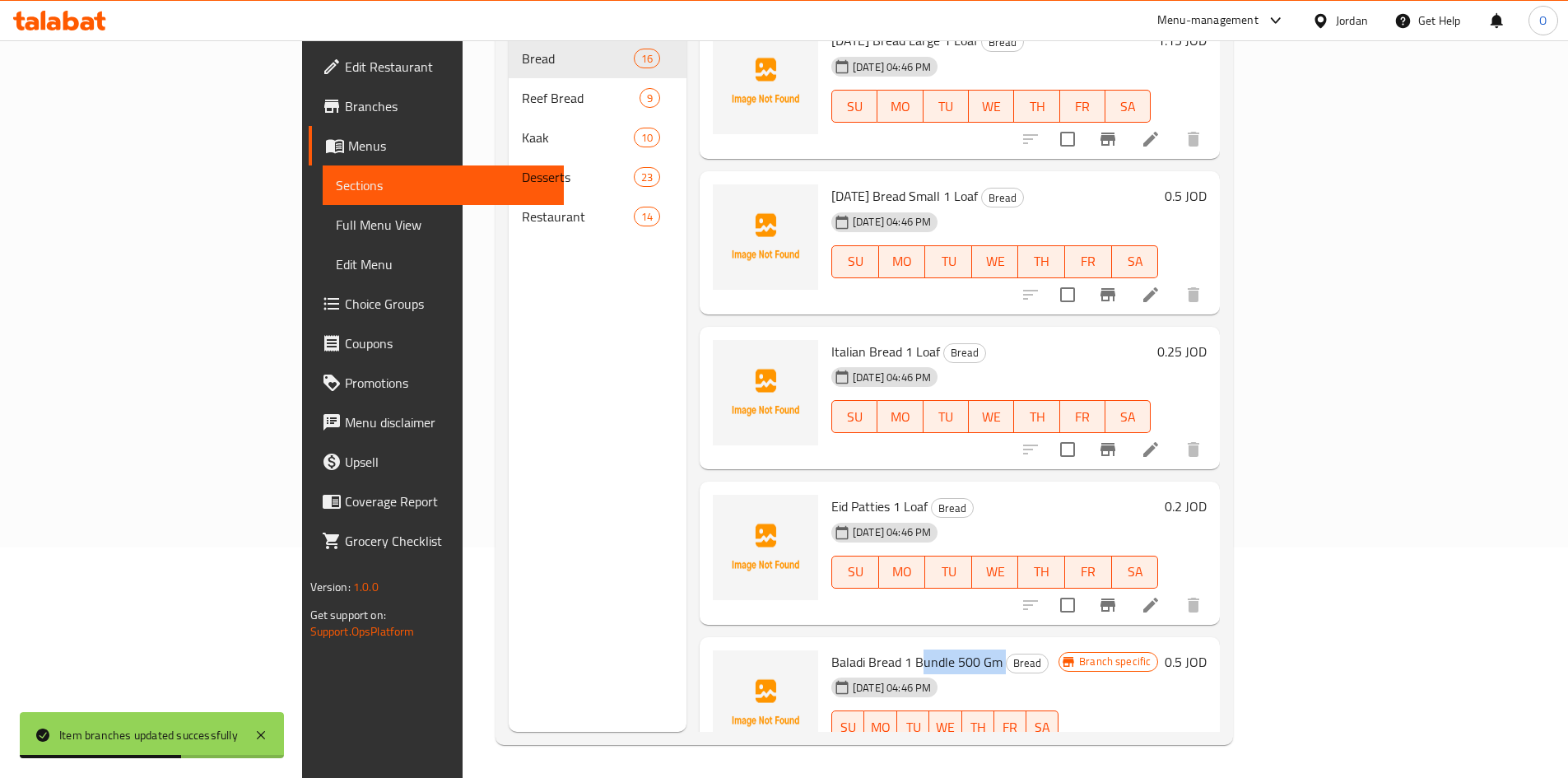
drag, startPoint x: 872, startPoint y: 610, endPoint x: 928, endPoint y: 610, distance: 56.0
click at [928, 650] on h6 "Baladi Bread 1 Bundle 500 Gm Bread" at bounding box center [945, 662] width 228 height 23
click at [1128, 740] on button "Branch-specific-item" at bounding box center [1108, 759] width 39 height 39
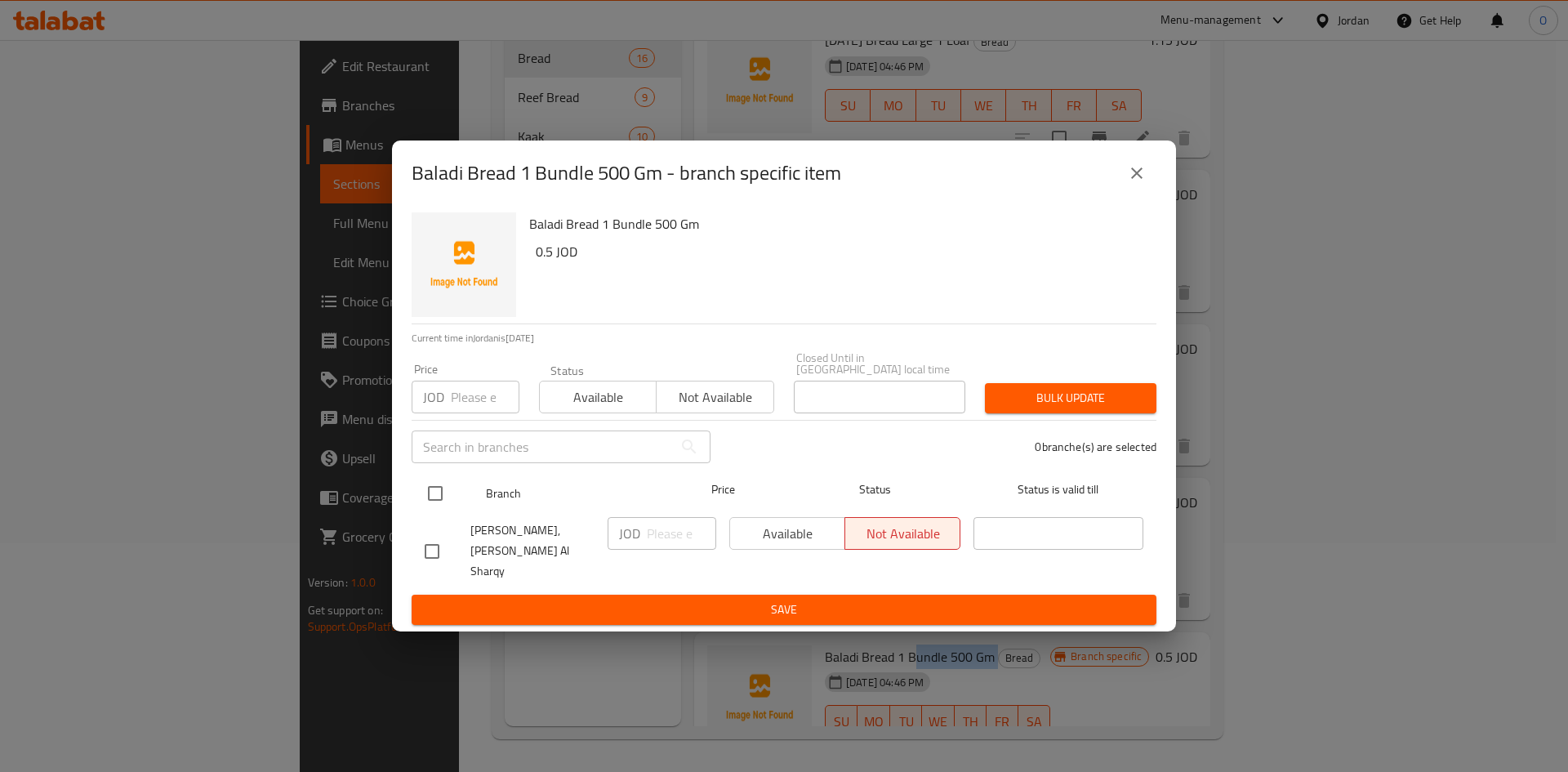
click at [434, 486] on input "checkbox" at bounding box center [435, 493] width 35 height 35
checkbox input "true"
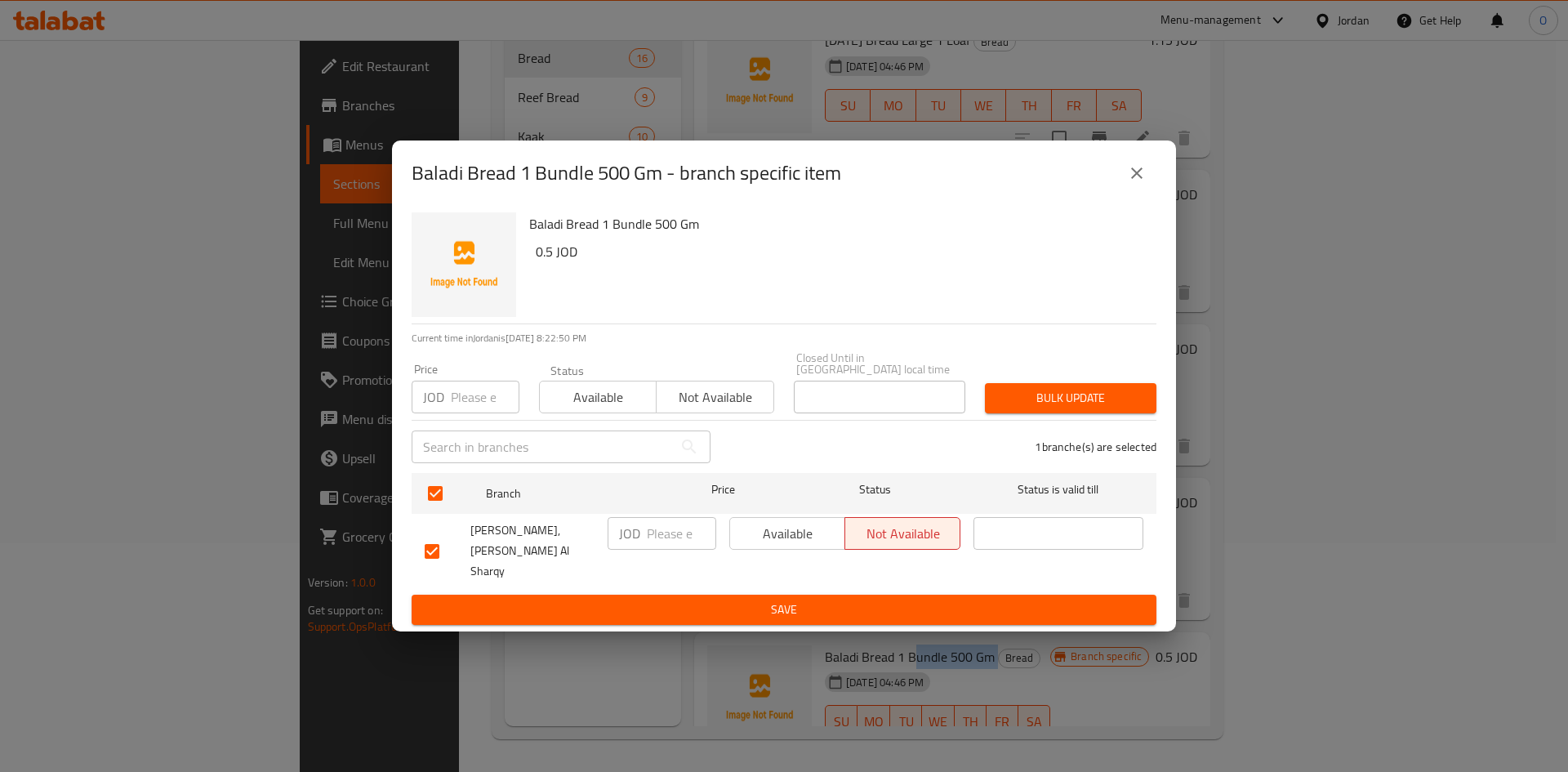
click at [769, 543] on span "Available" at bounding box center [787, 534] width 102 height 24
click at [742, 599] on span "Save" at bounding box center [784, 609] width 719 height 20
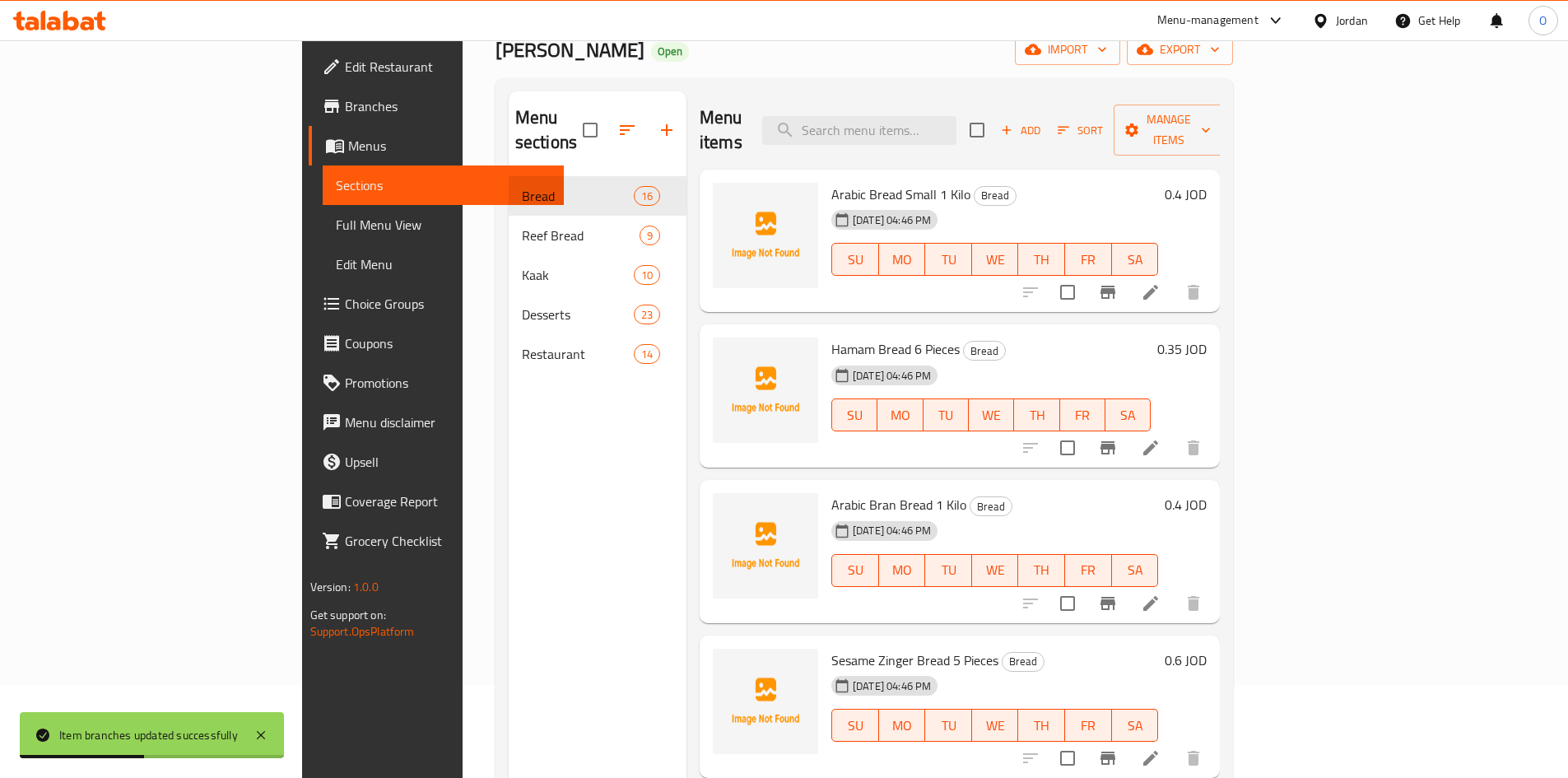
scroll to position [0, 0]
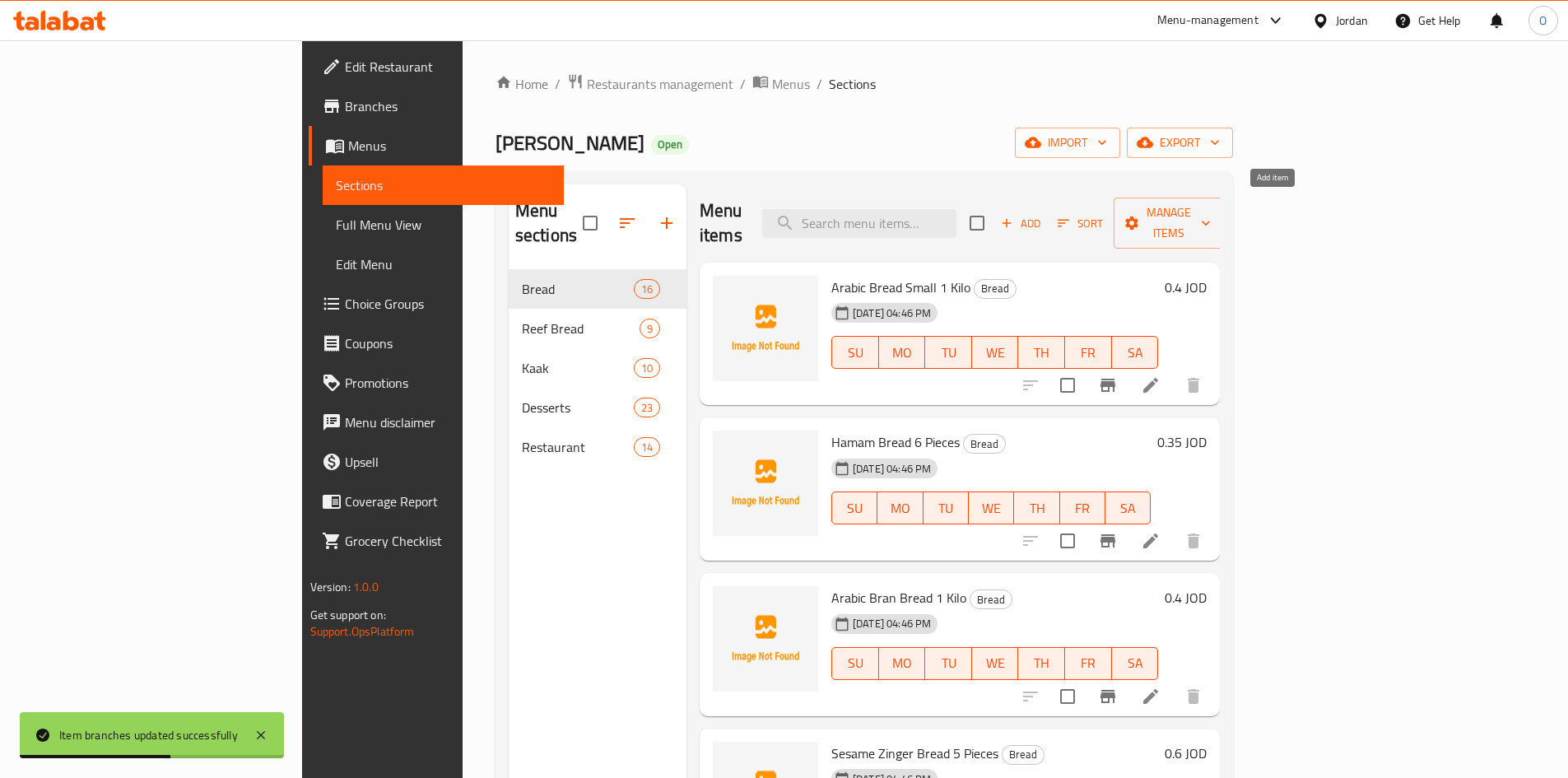
click at [1043, 214] on span "Add" at bounding box center [1021, 223] width 45 height 19
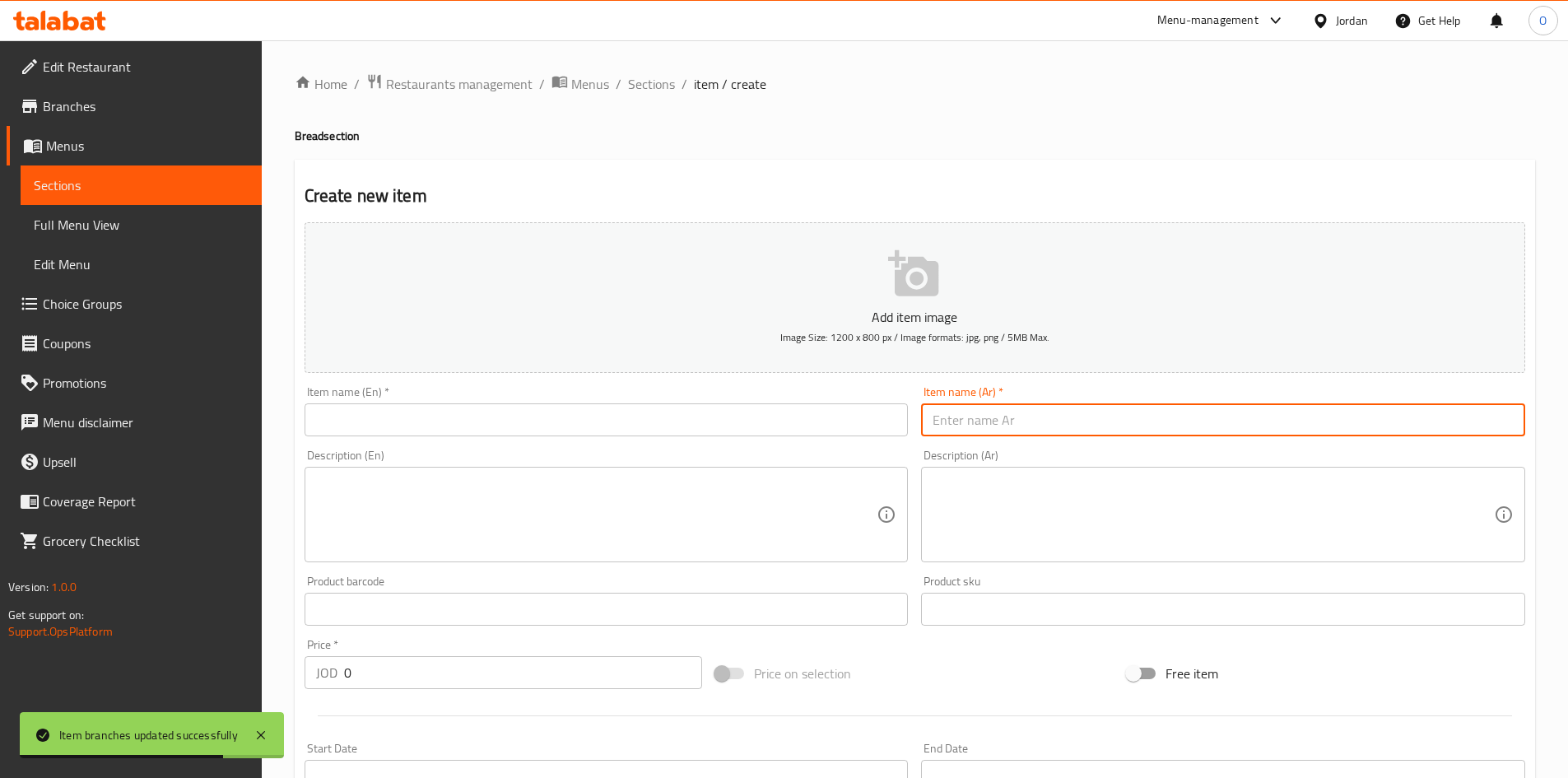
paste input "خبز عجوة"
type input "خبز عجوة"
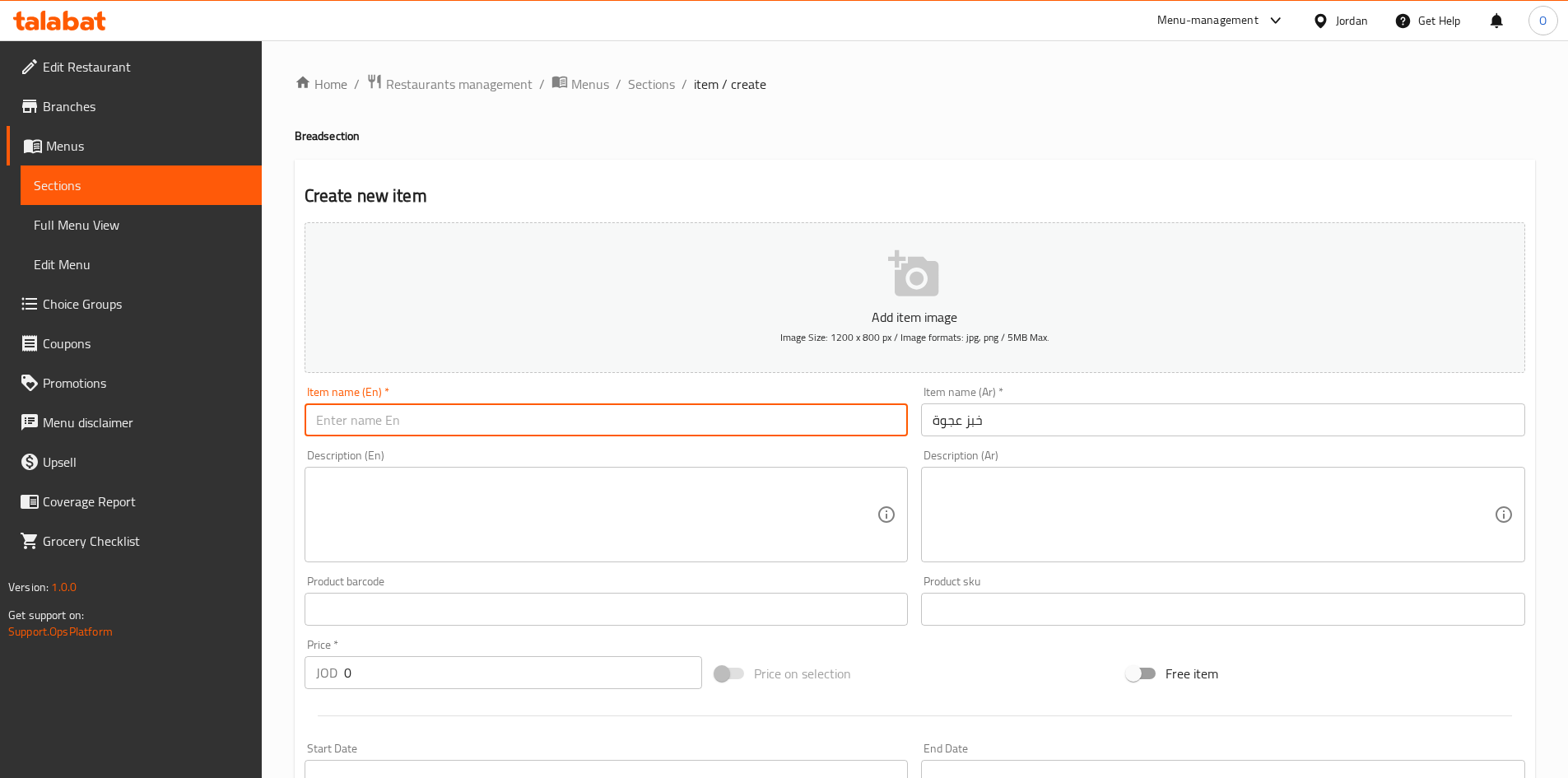
paste input "Date Bread"
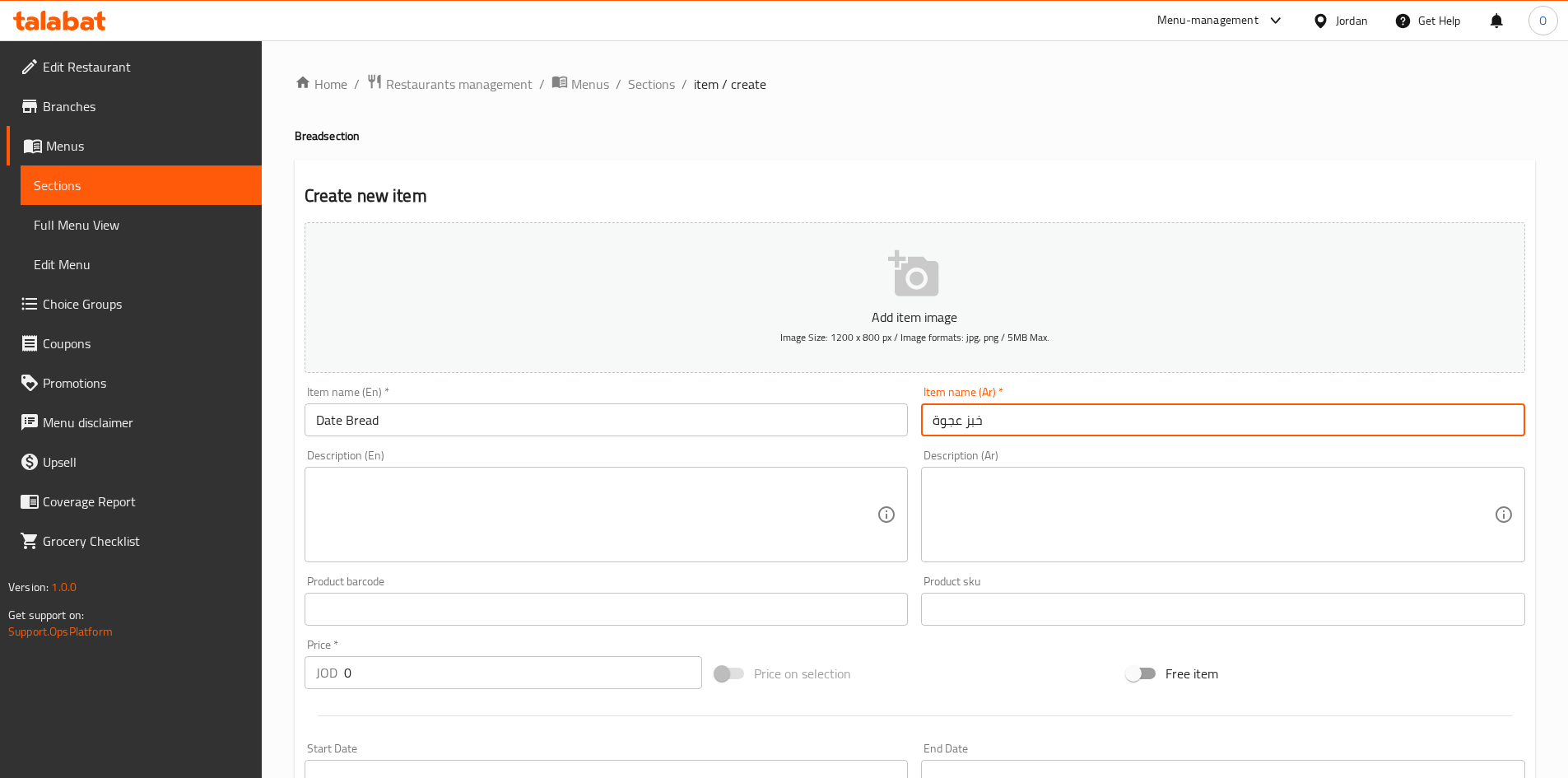
click at [951, 423] on input "خبز عجوة" at bounding box center [1223, 419] width 604 height 33
click at [322, 417] on input "Date Bread" at bounding box center [606, 419] width 604 height 33
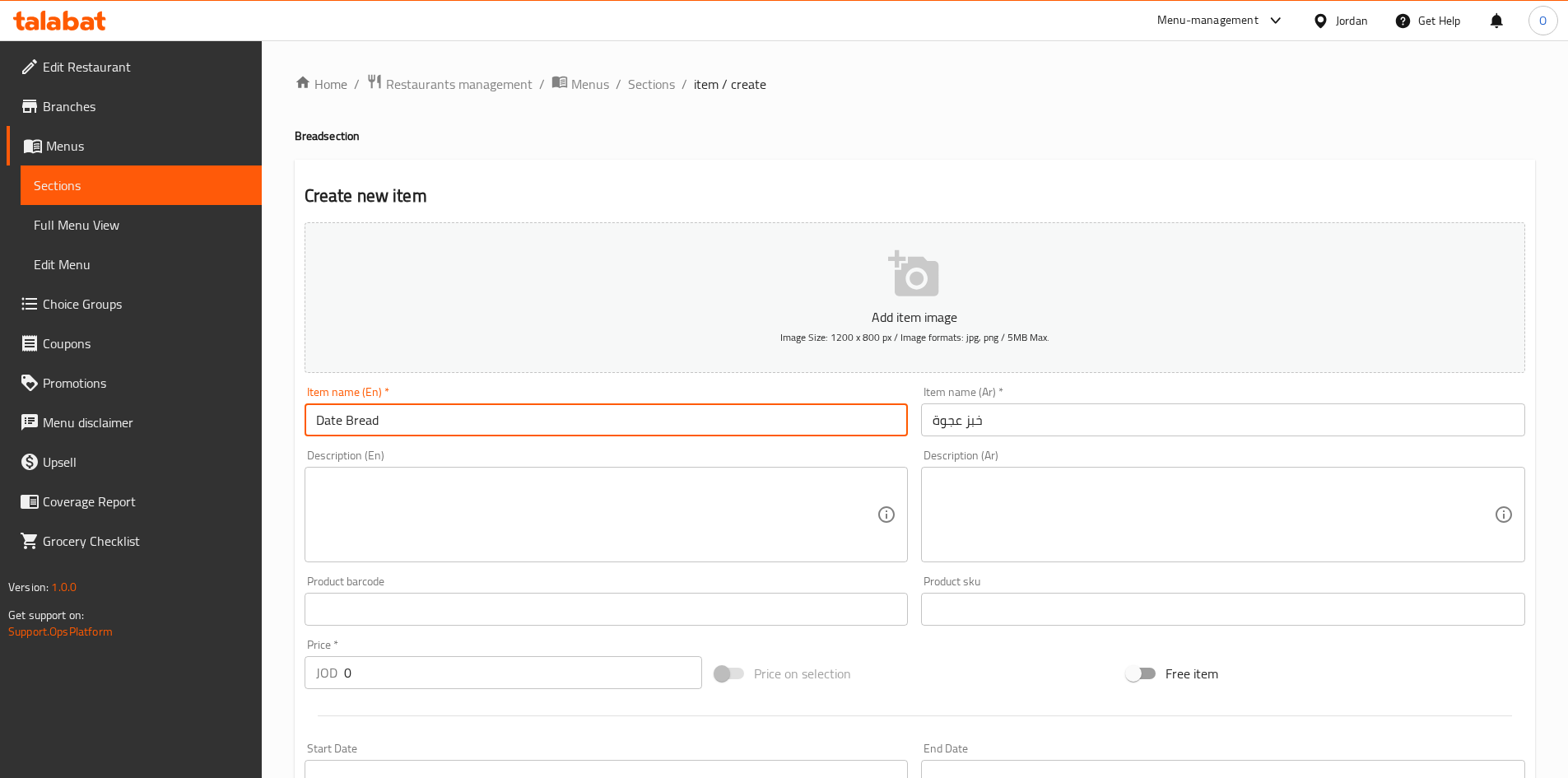
click at [322, 417] on input "Date Bread" at bounding box center [606, 419] width 604 height 33
paste input "Ajwa"
type input "Ajwa Bread"
click at [989, 424] on input "خبز عجوة" at bounding box center [1223, 419] width 604 height 33
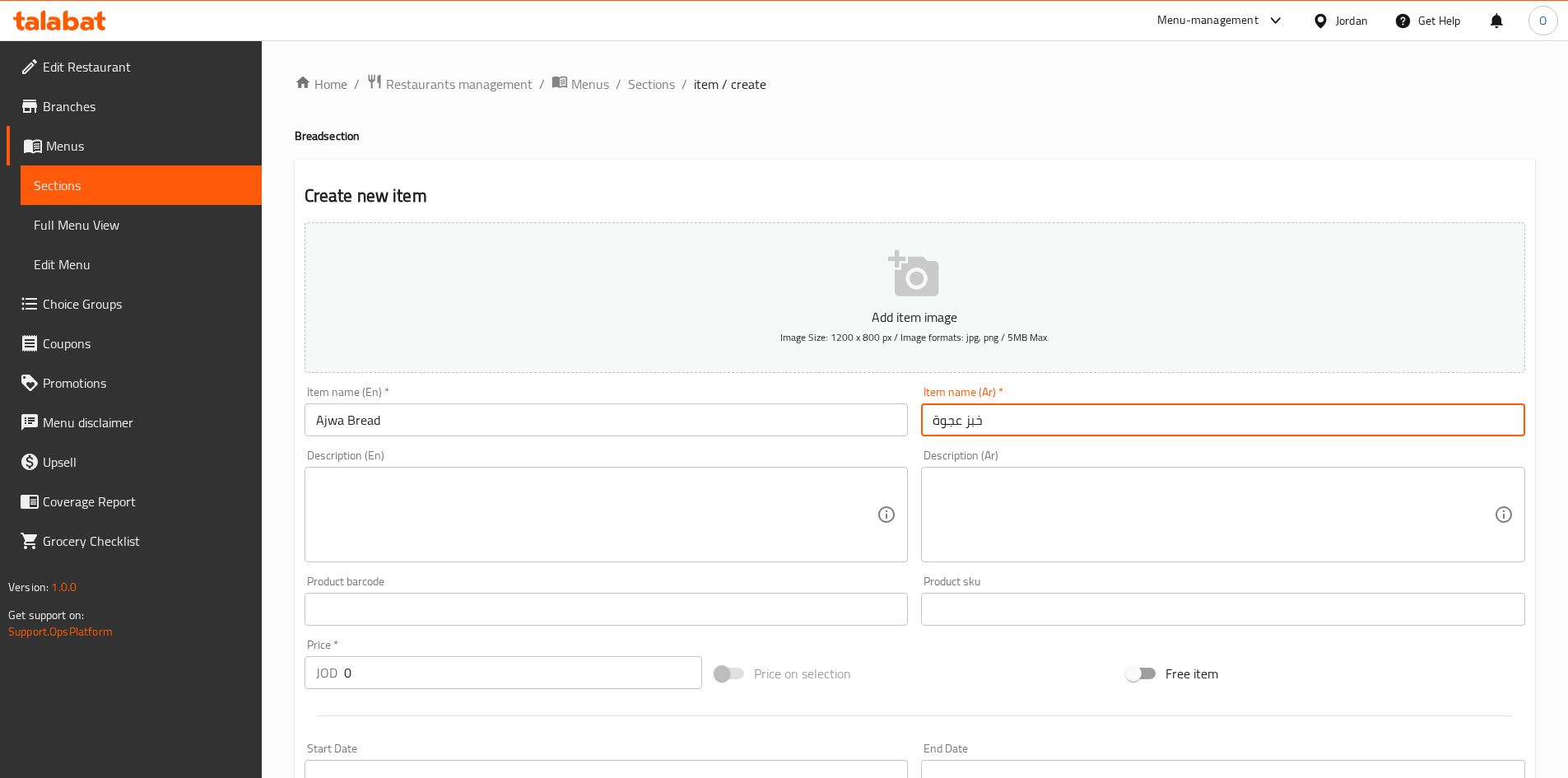
paste input "حبة"
type input "خبز عجوة حبة"
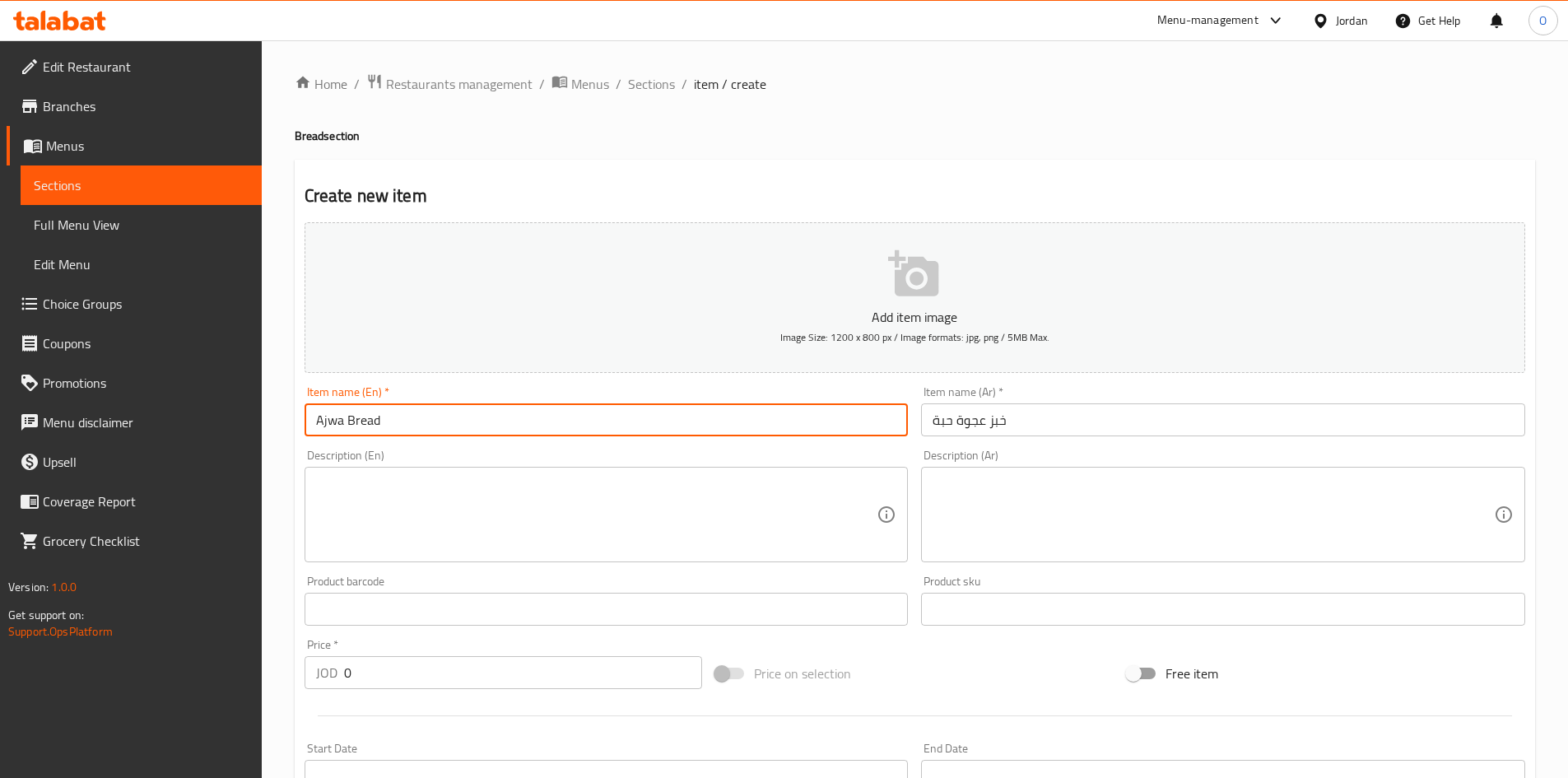
click at [422, 424] on input "Ajwa Bread" at bounding box center [606, 419] width 604 height 33
click at [401, 420] on input "Ajwa Bread 1 Pice" at bounding box center [606, 419] width 604 height 33
click at [395, 426] on input "Ajwa Bread 1 Pice" at bounding box center [606, 419] width 604 height 33
click at [399, 420] on input "Ajwa Bread 1 Pice" at bounding box center [606, 419] width 604 height 33
click at [411, 430] on input "Ajwa Bread 1 Peice" at bounding box center [606, 419] width 604 height 33
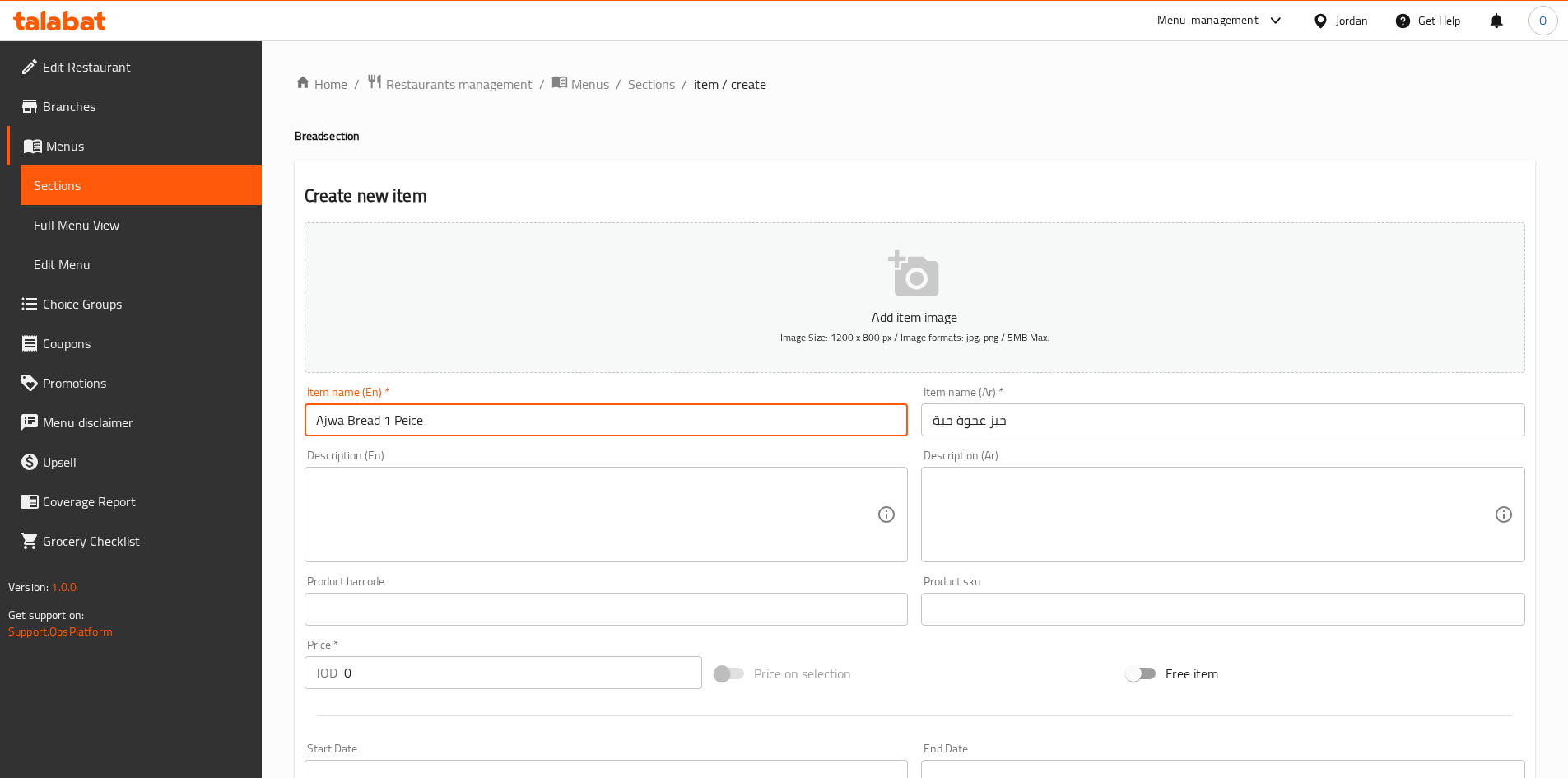
click at [411, 430] on input "Ajwa Bread 1 Peice" at bounding box center [606, 419] width 604 height 33
click at [386, 425] on input "Ajwa Bread 1 Peice" at bounding box center [606, 419] width 604 height 33
drag, startPoint x: 381, startPoint y: 421, endPoint x: 436, endPoint y: 427, distance: 55.3
click at [436, 427] on input "Ajwa Bread 1 Peice" at bounding box center [606, 419] width 604 height 33
paste input "ie"
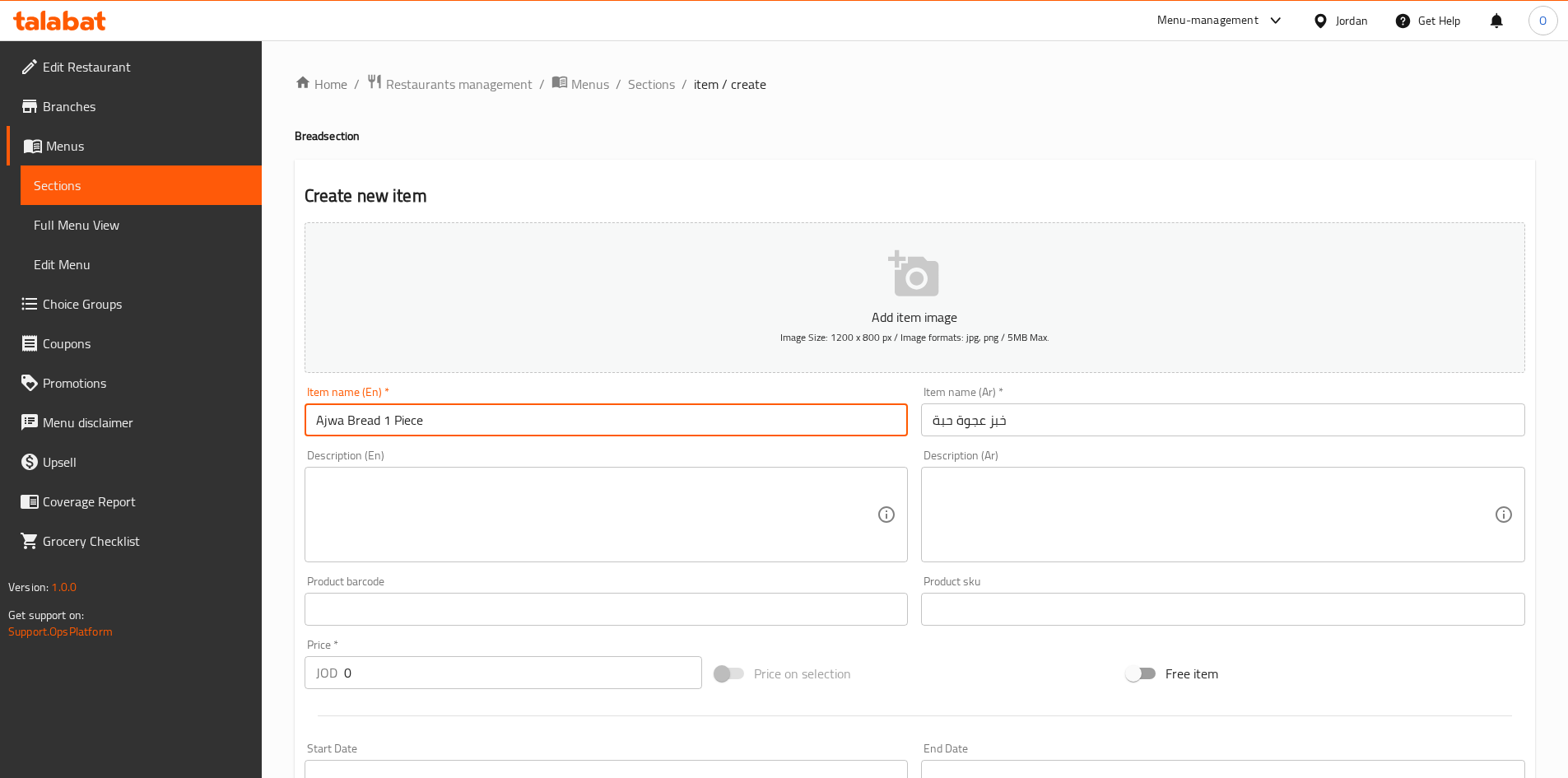
type input "Ajwa Bread 1 Piece"
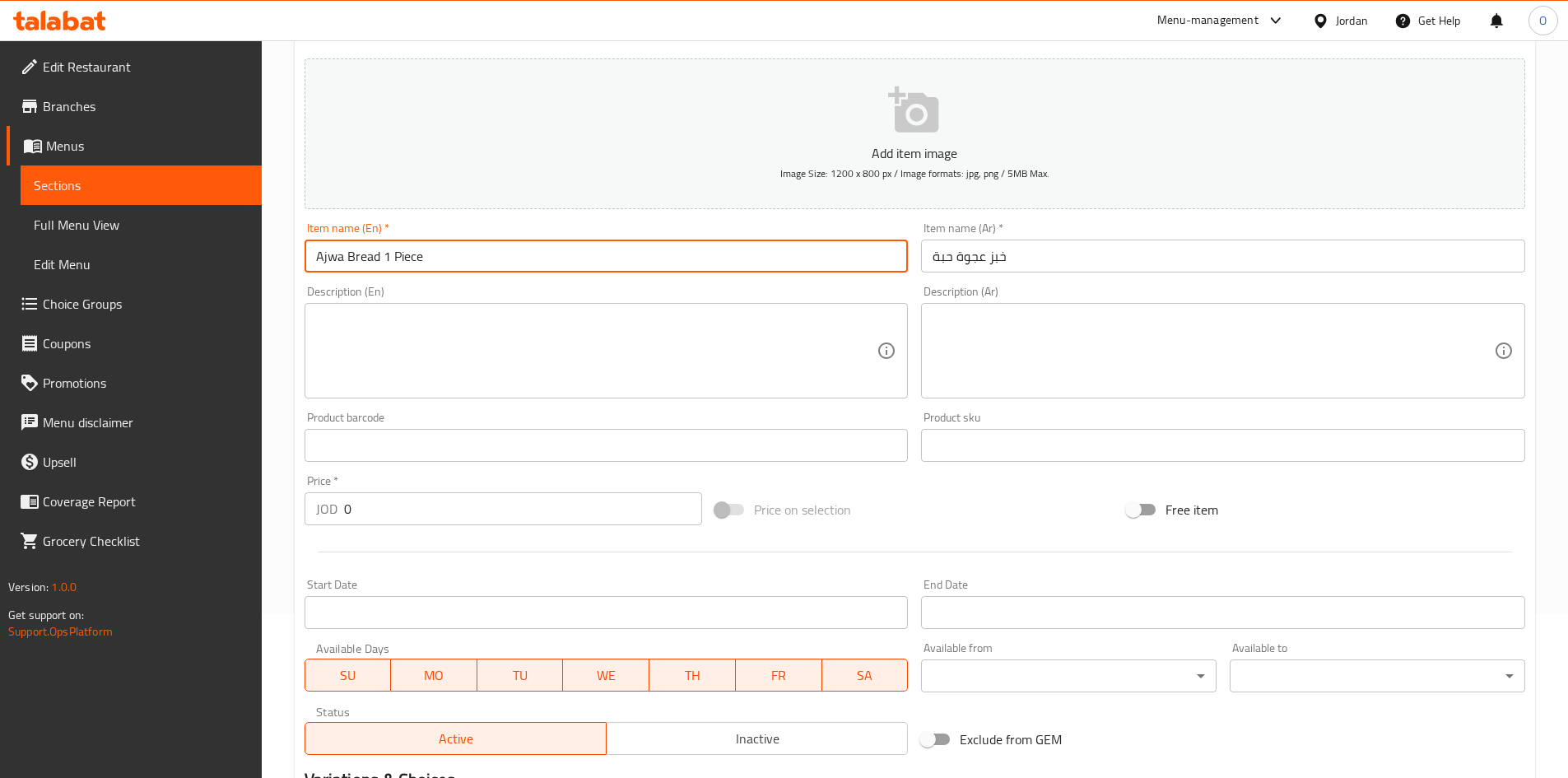
scroll to position [165, 0]
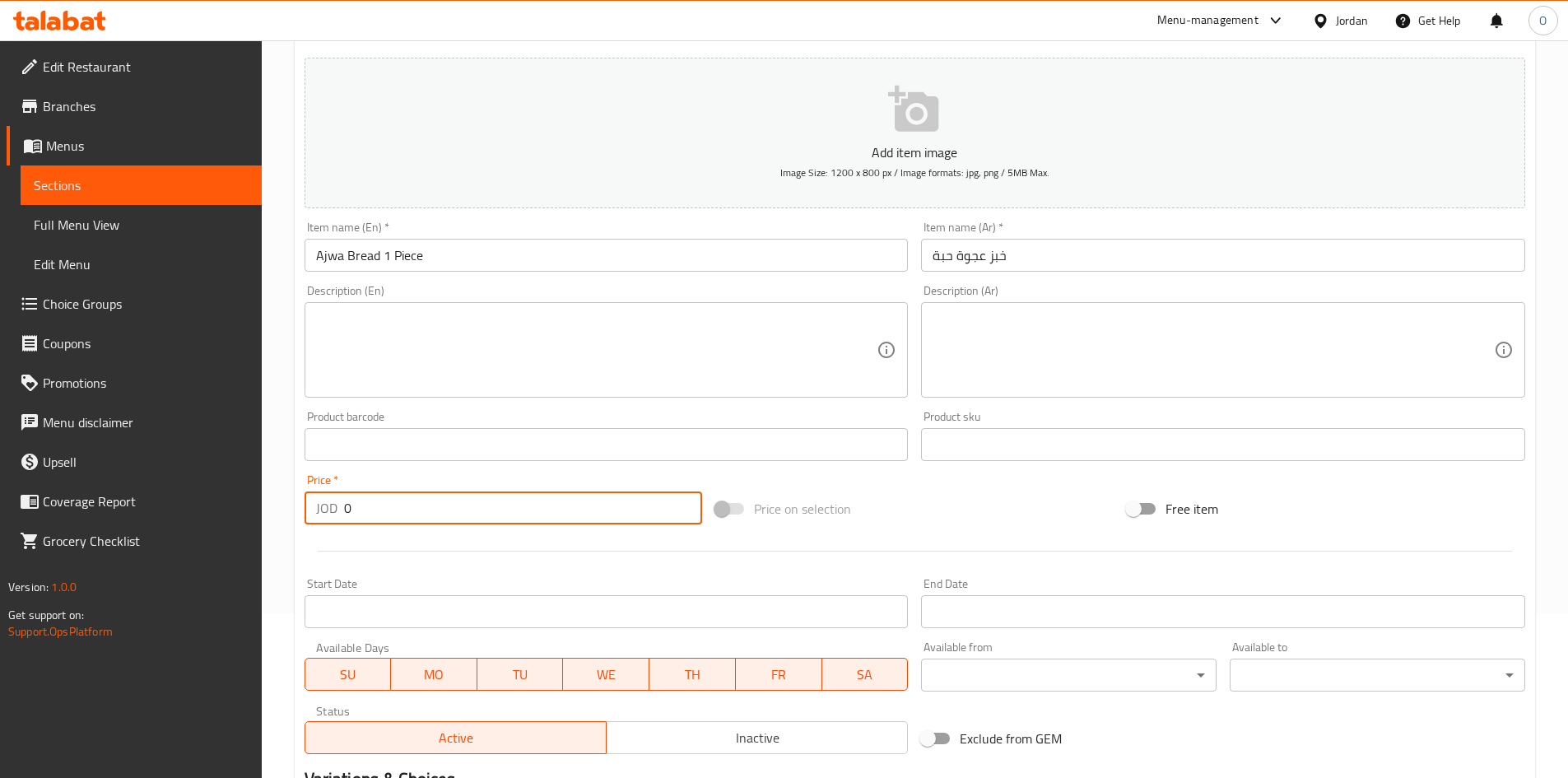
drag, startPoint x: 361, startPoint y: 518, endPoint x: 322, endPoint y: 509, distance: 40.0
click at [322, 509] on div "JOD 0 Price *" at bounding box center [503, 508] width 399 height 33
paste input ".2"
type input "0.2"
click at [419, 350] on textarea at bounding box center [596, 351] width 561 height 79
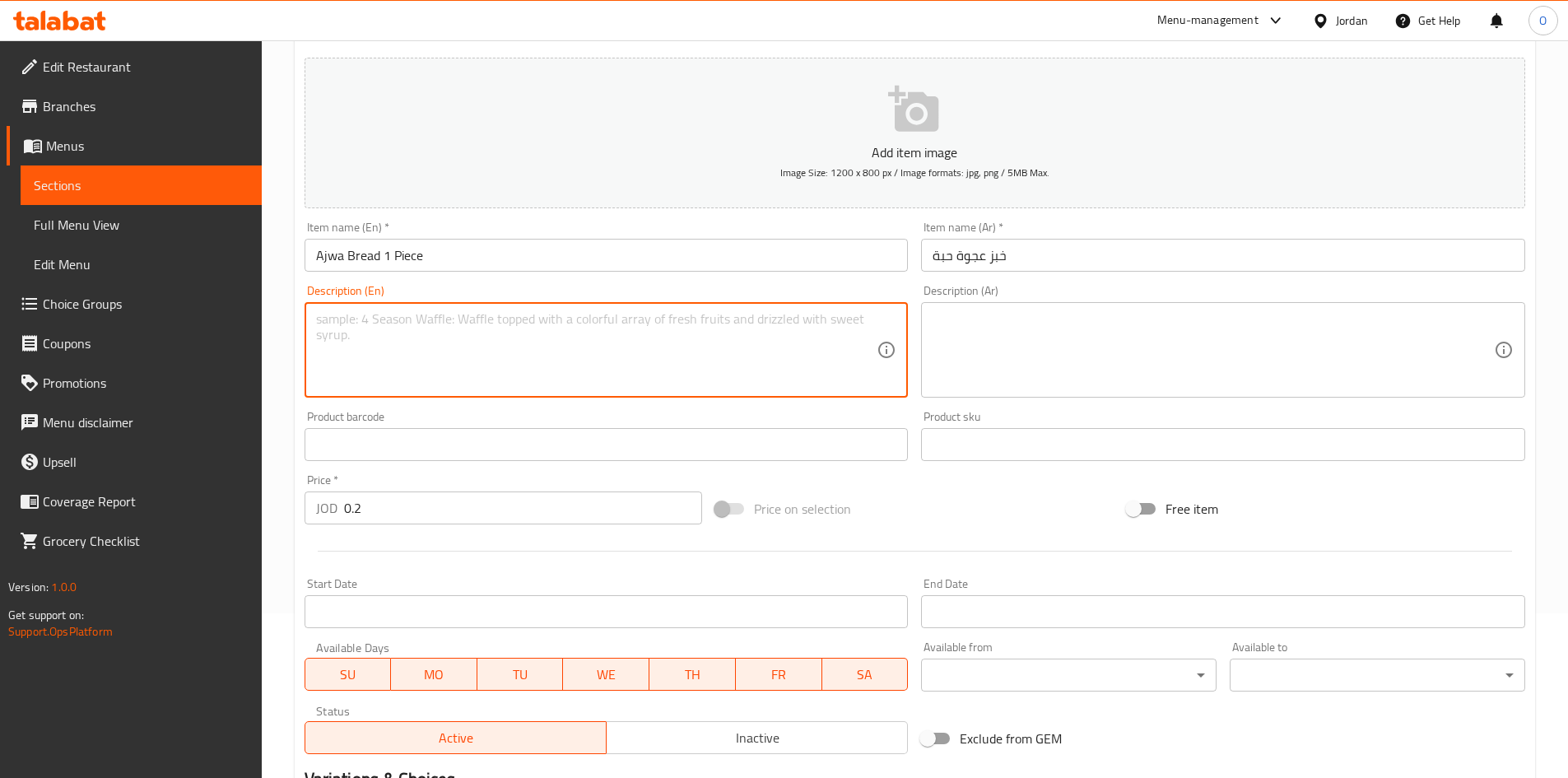
scroll to position [385, 0]
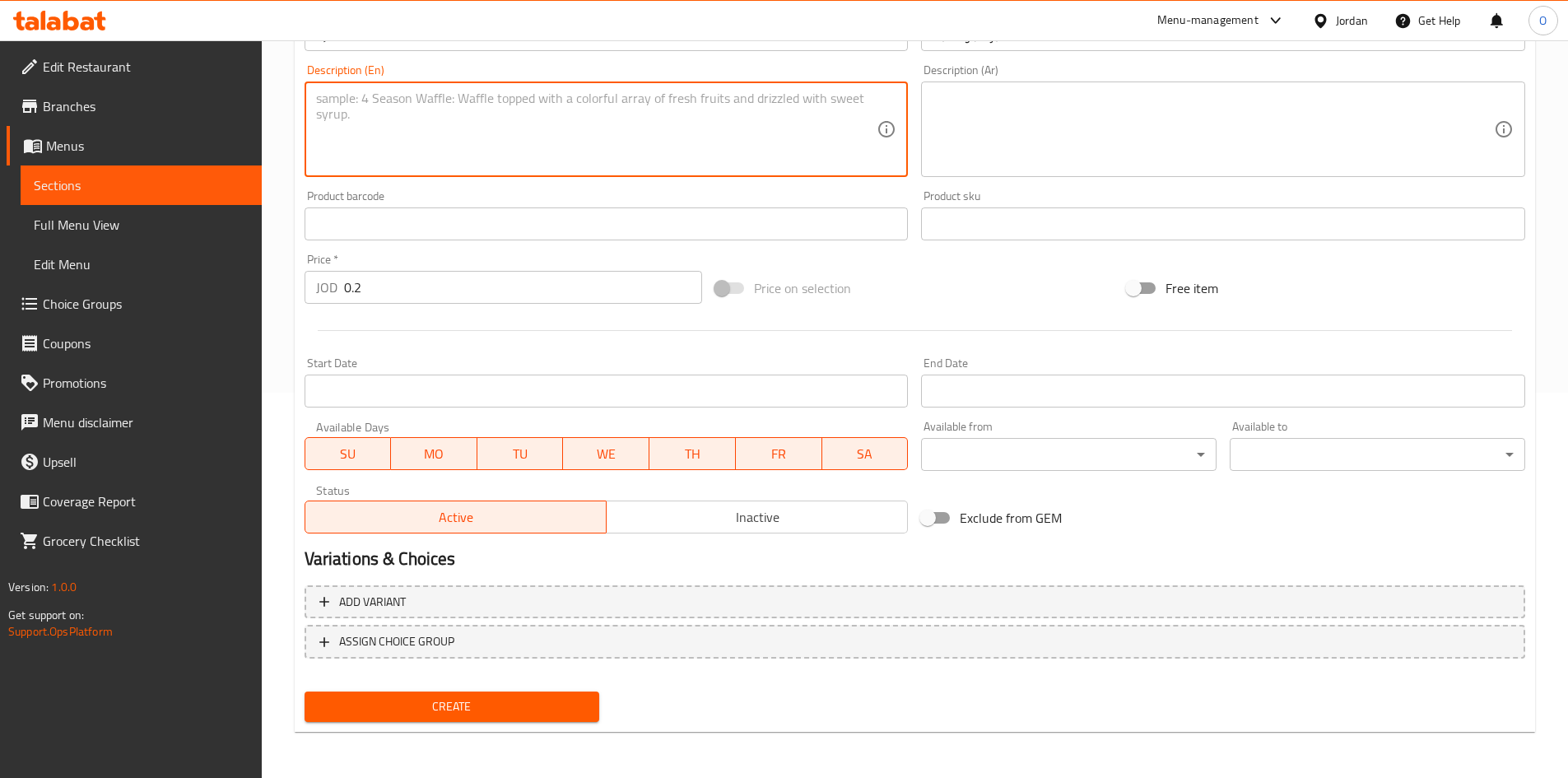
click at [399, 714] on span "Create" at bounding box center [452, 706] width 270 height 21
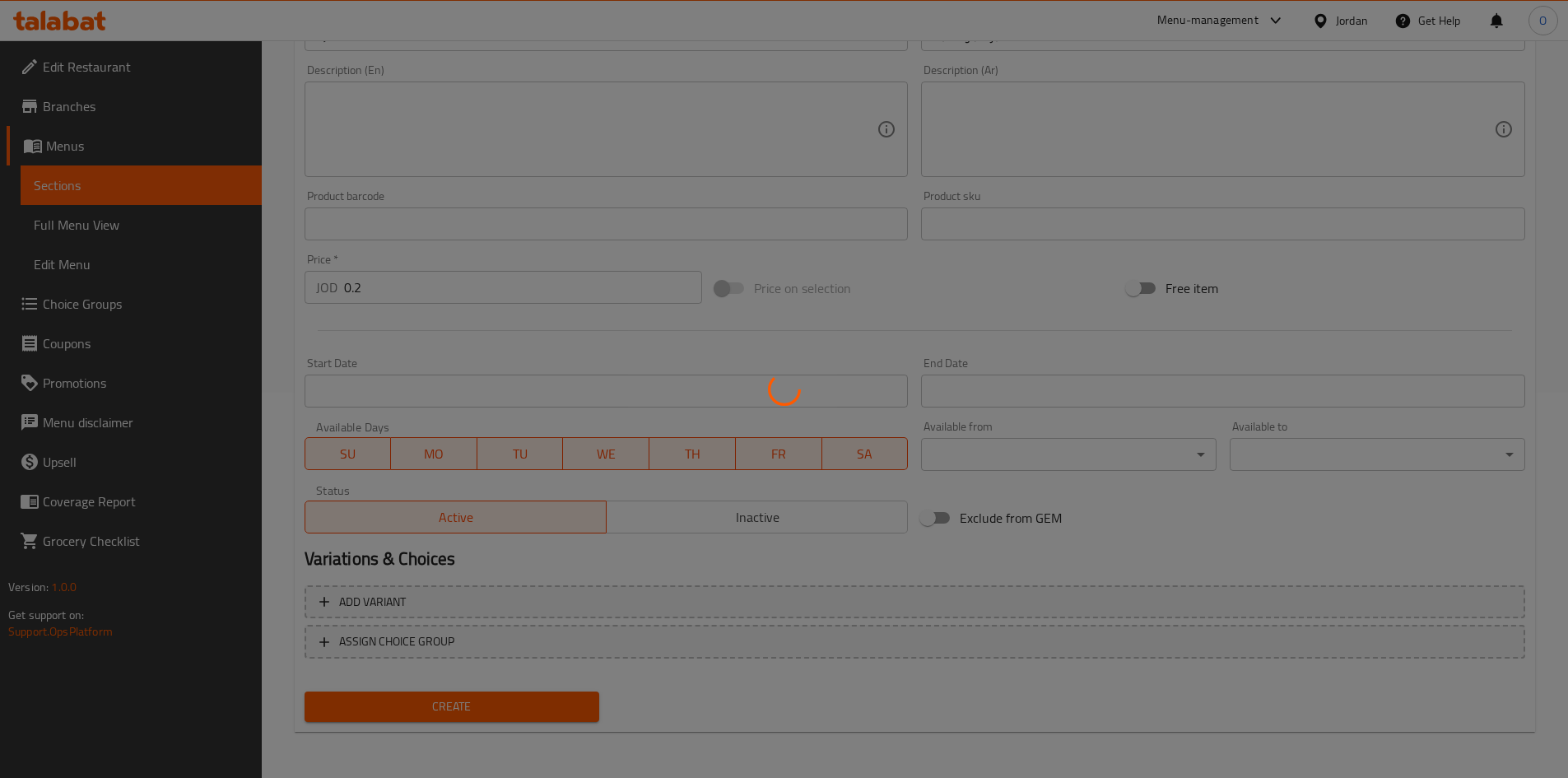
type input "0"
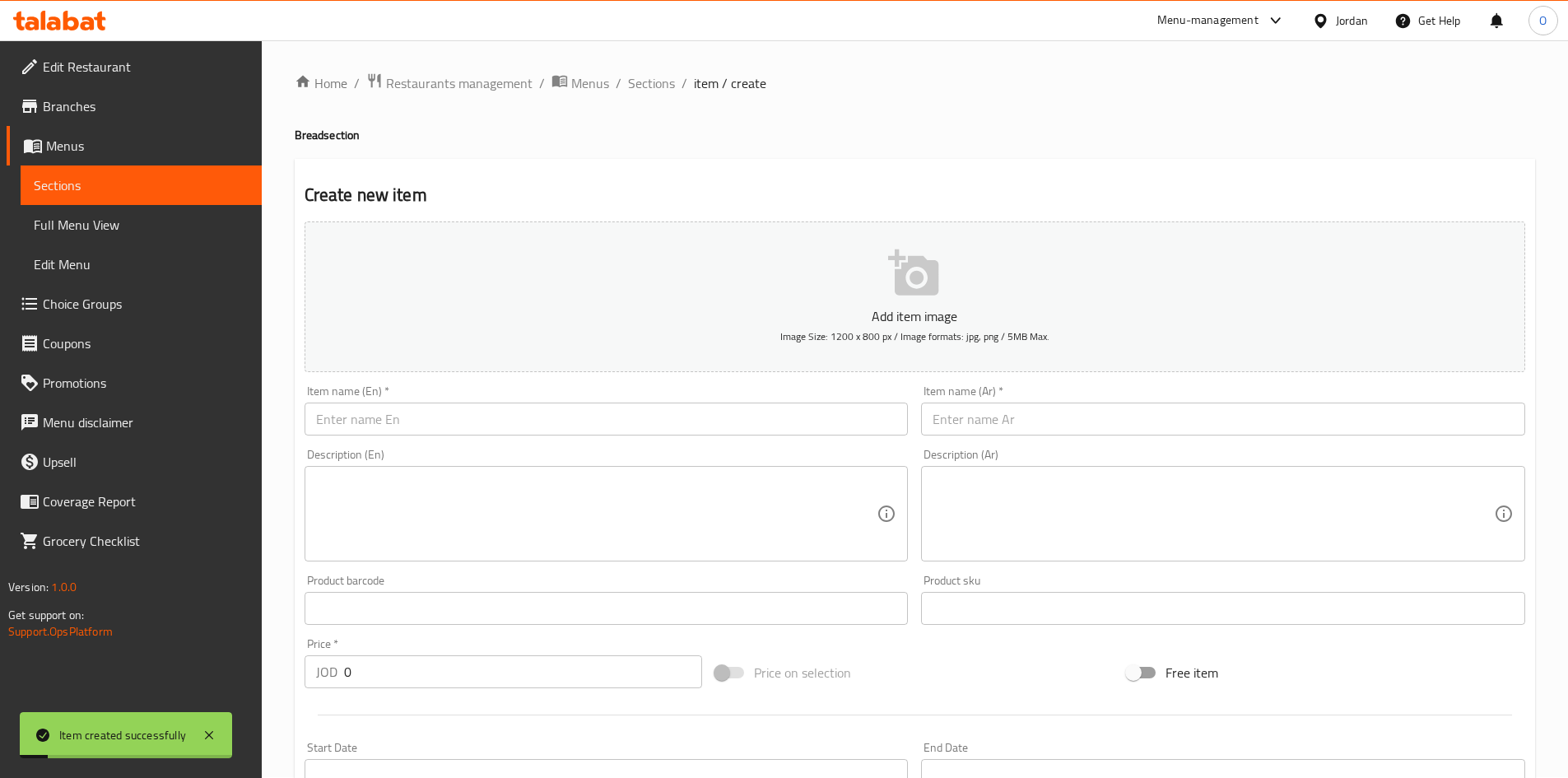
scroll to position [0, 0]
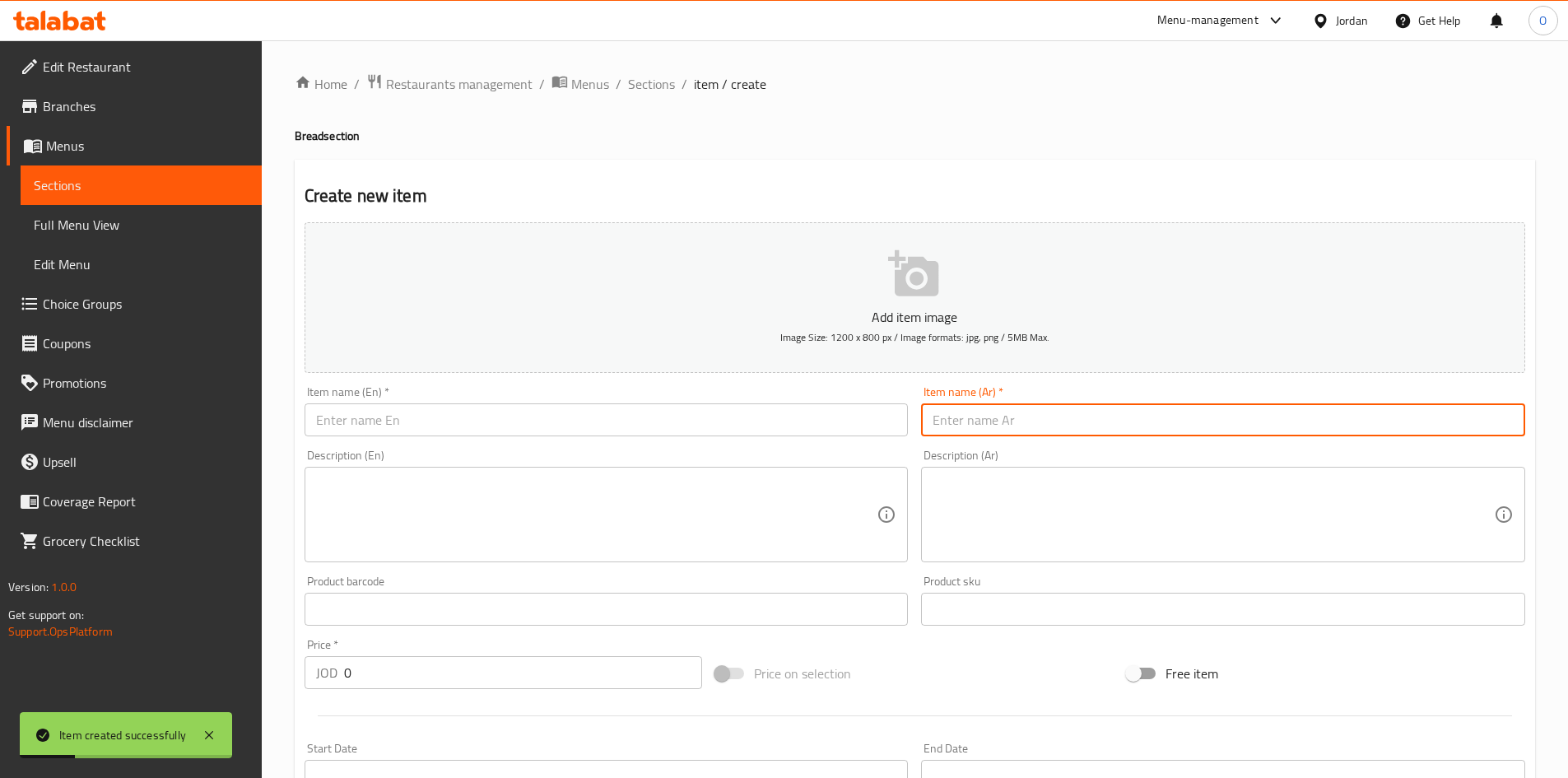
paste input "خبز حمام ميني"
type input "خبز حمام ميني"
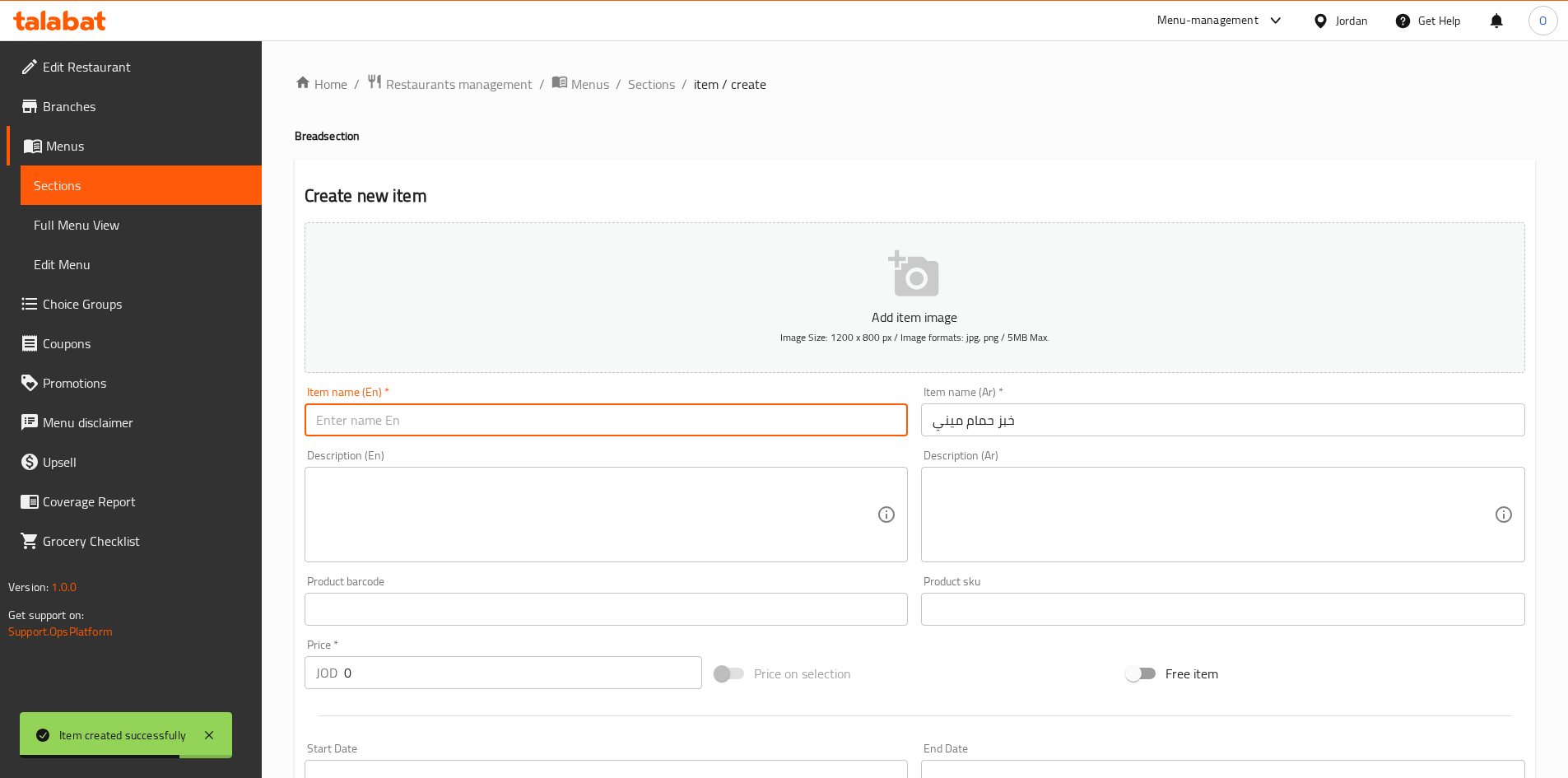
paste input "Mini Pigeon Bread"
click at [354, 428] on input "Mini Pigeon Bread" at bounding box center [606, 419] width 604 height 33
type input "Mini Hamam Bread"
click at [1040, 418] on input "خبز حمام ميني" at bounding box center [1223, 419] width 604 height 33
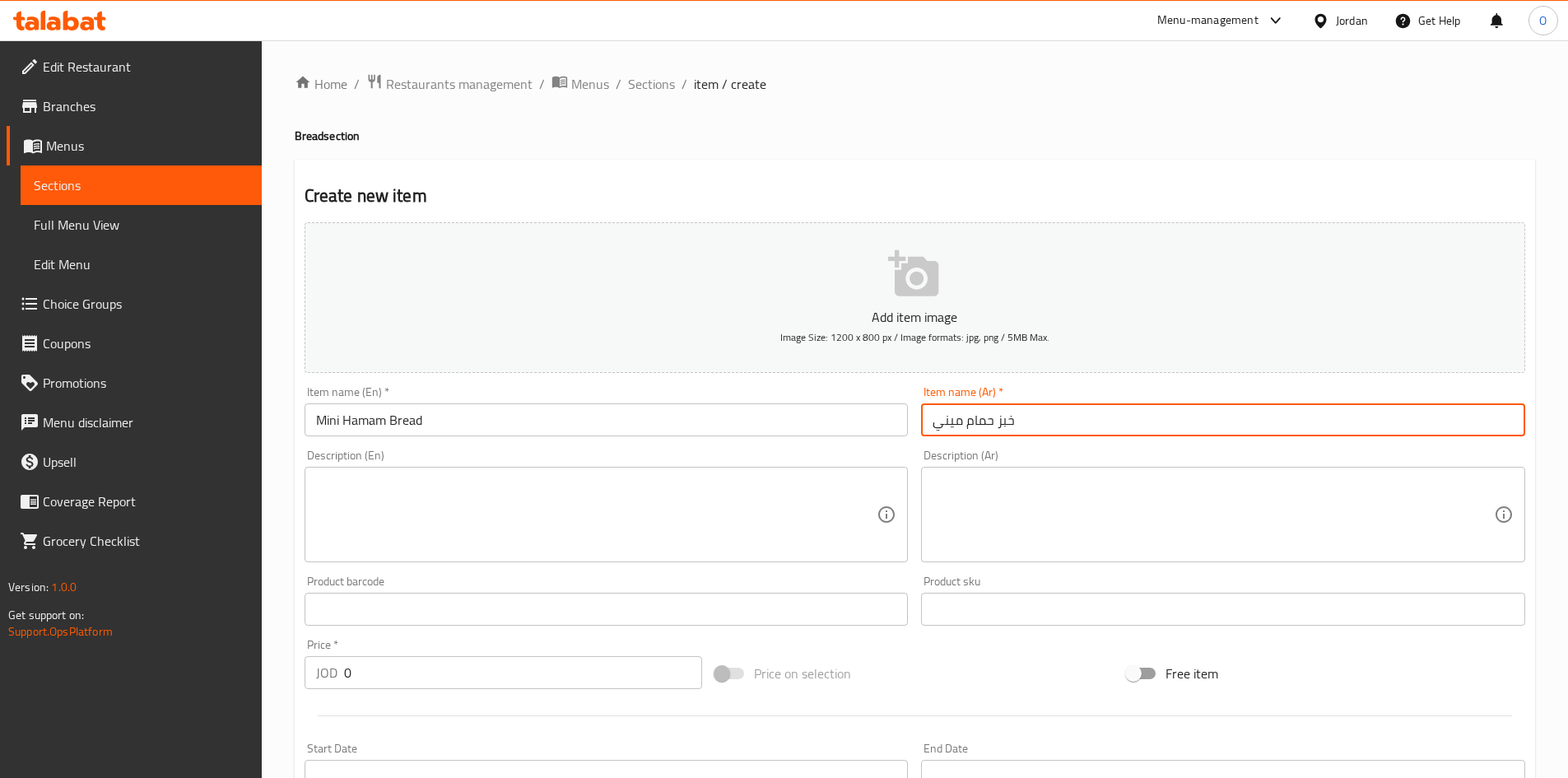
paste input "10 حبات"
type input "خبز حمام ميني 10 حبات"
click at [444, 425] on input "Mini Hamam Bread" at bounding box center [606, 419] width 604 height 33
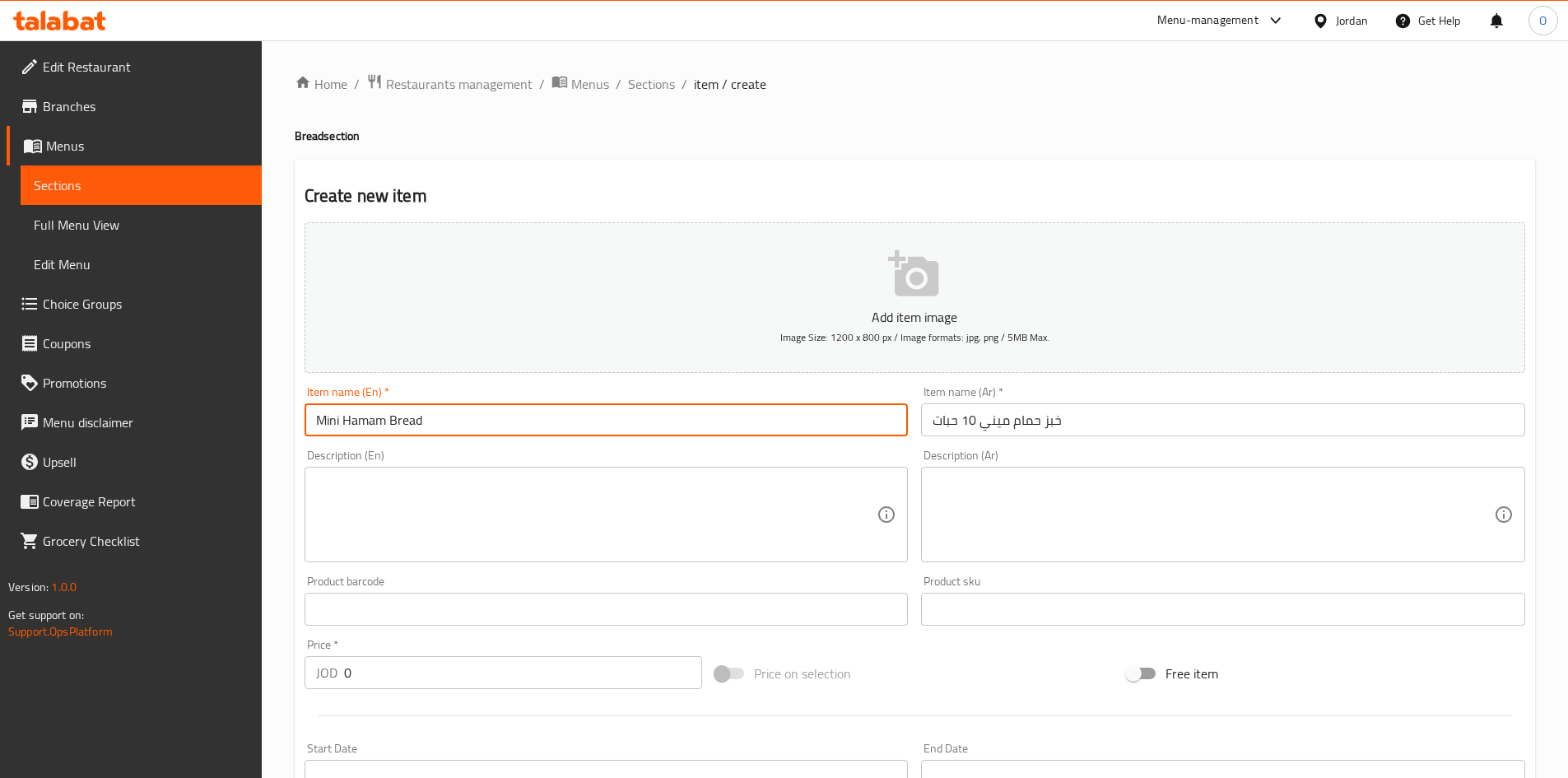
paste input "10 pills"
drag, startPoint x: 444, startPoint y: 418, endPoint x: 494, endPoint y: 416, distance: 50.0
click at [494, 416] on input "Mini Hamam Bread 10 pills" at bounding box center [606, 419] width 604 height 33
drag, startPoint x: 428, startPoint y: 419, endPoint x: 499, endPoint y: 420, distance: 71.0
click at [499, 420] on input "Mini Hamam Bread 10 Pieces" at bounding box center [606, 419] width 604 height 33
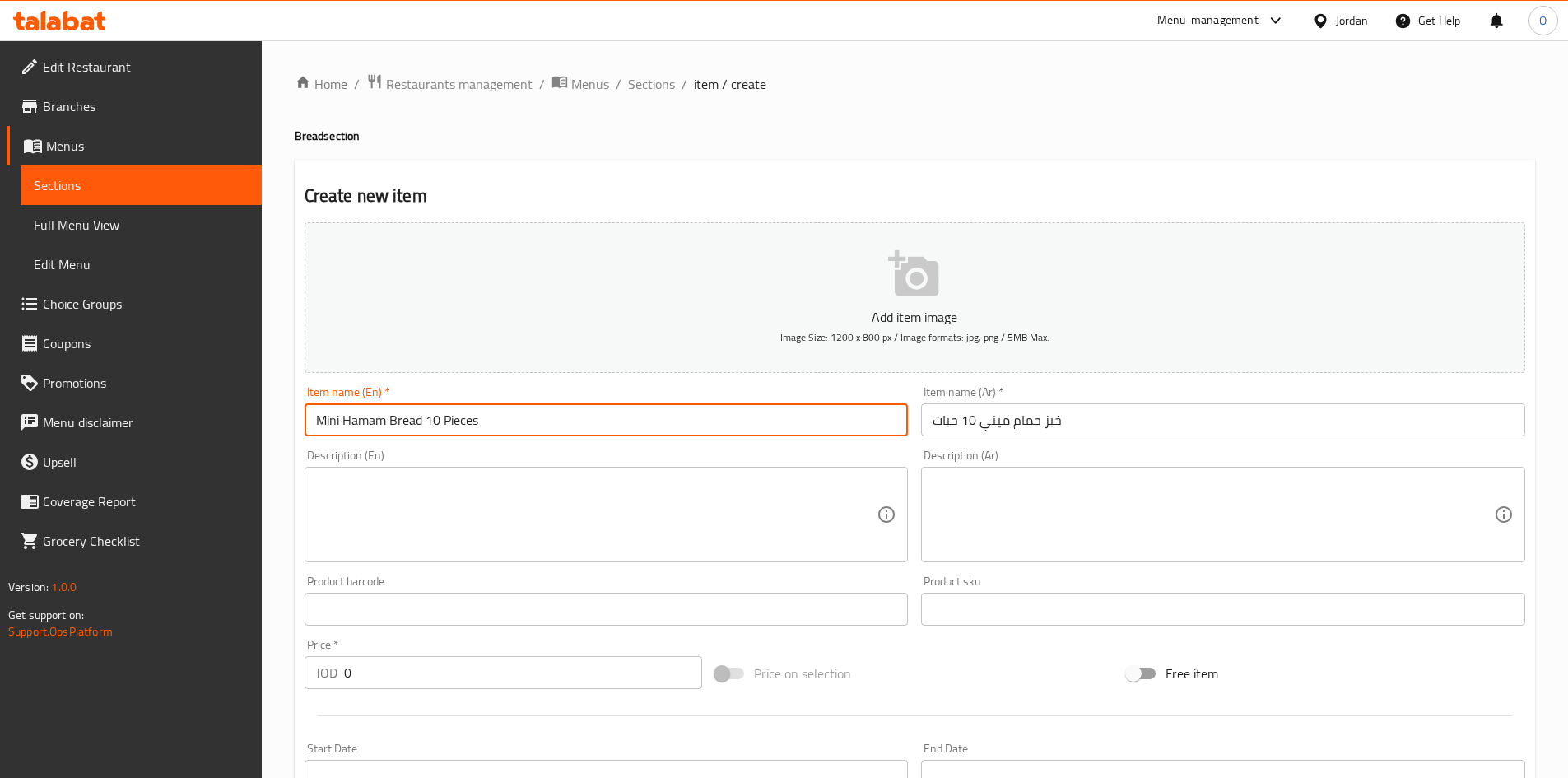
type input "Mini Hamam Bread 10 Pieces"
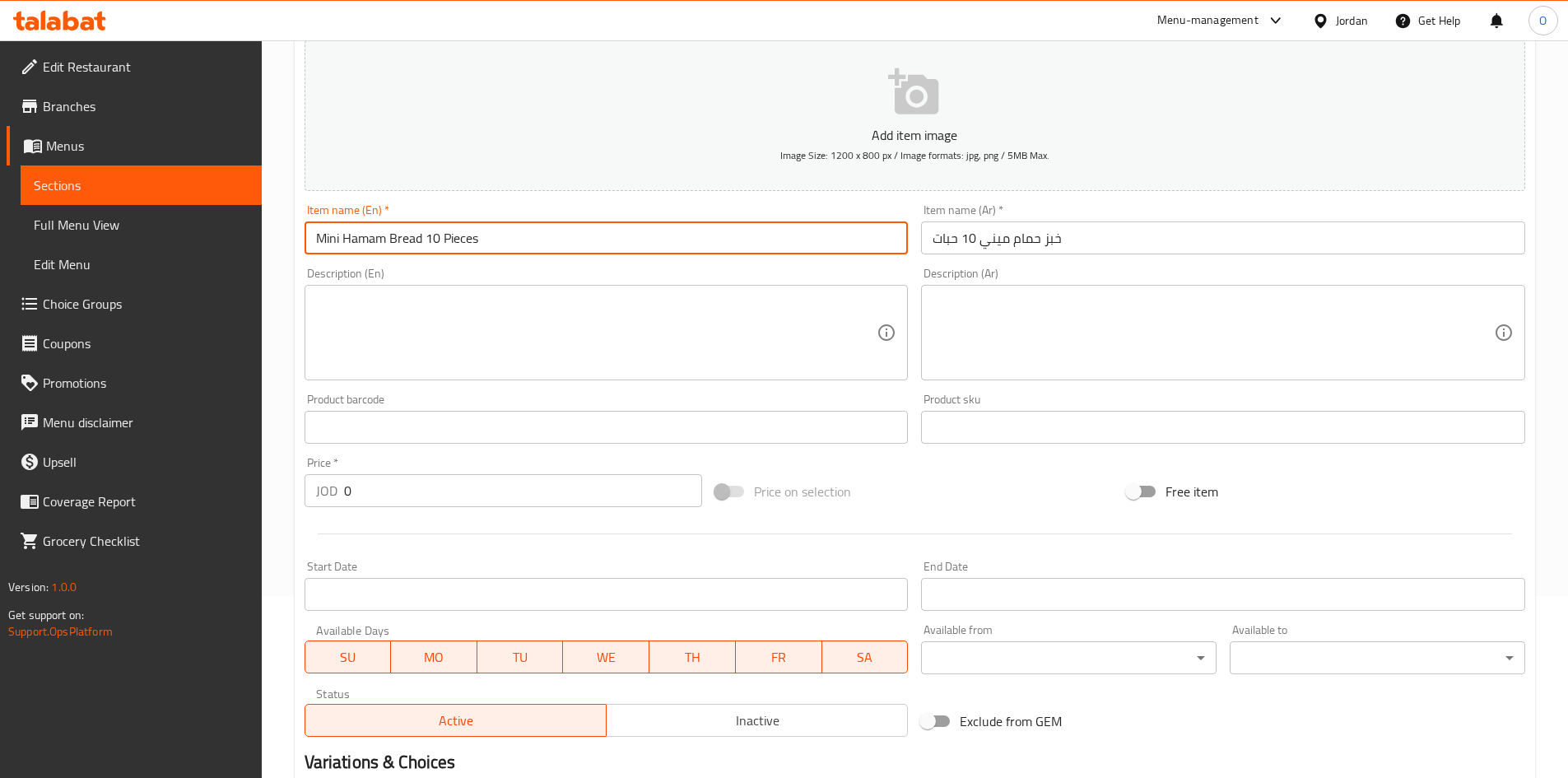
scroll to position [247, 0]
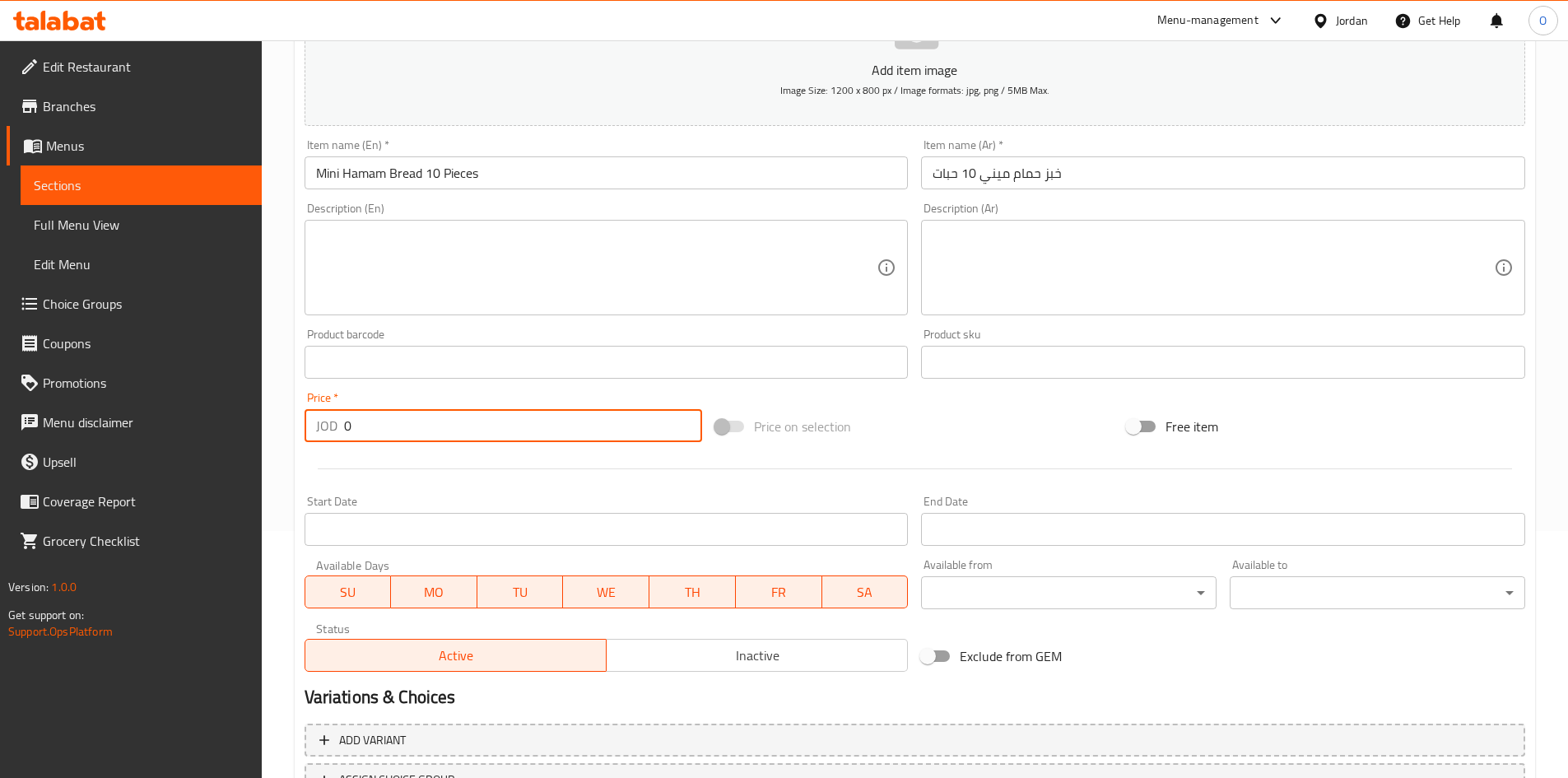
drag, startPoint x: 376, startPoint y: 427, endPoint x: 313, endPoint y: 414, distance: 64.3
click at [313, 414] on div "JOD 0 Price *" at bounding box center [503, 426] width 399 height 33
paste input ".35"
type input "0.35"
click at [477, 241] on textarea at bounding box center [596, 268] width 561 height 79
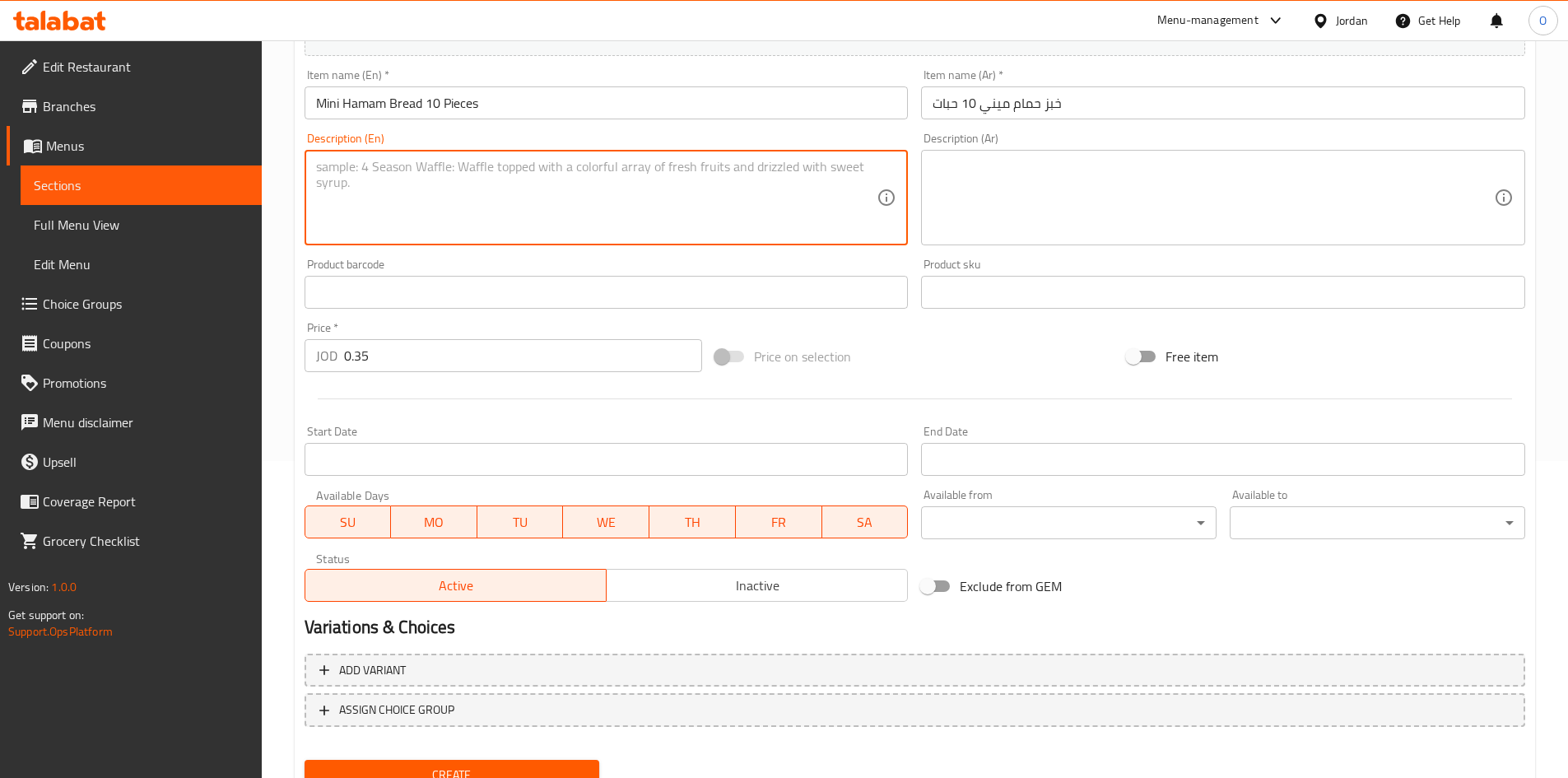
scroll to position [385, 0]
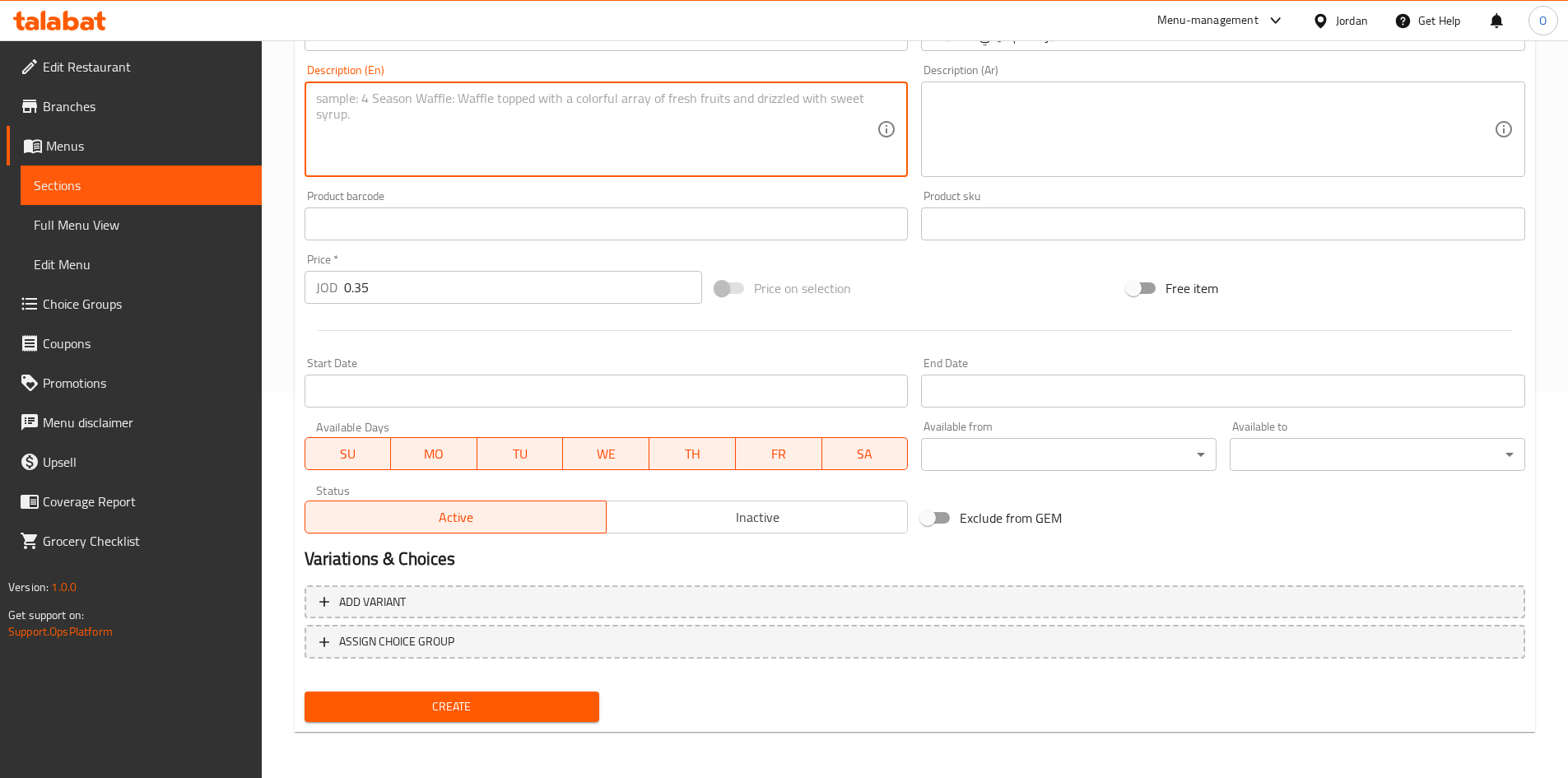
click at [447, 704] on span "Create" at bounding box center [452, 706] width 270 height 21
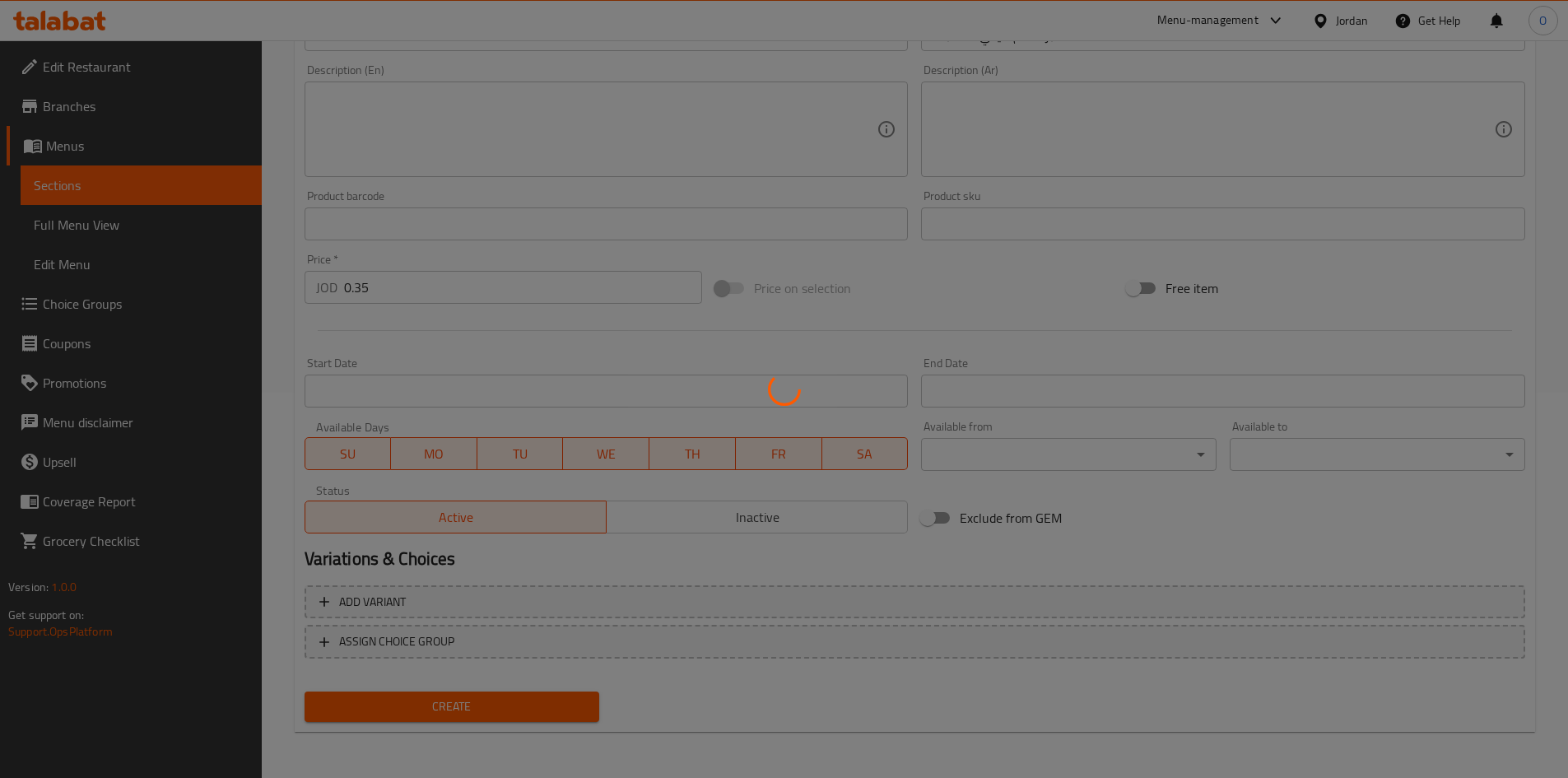
type input "0"
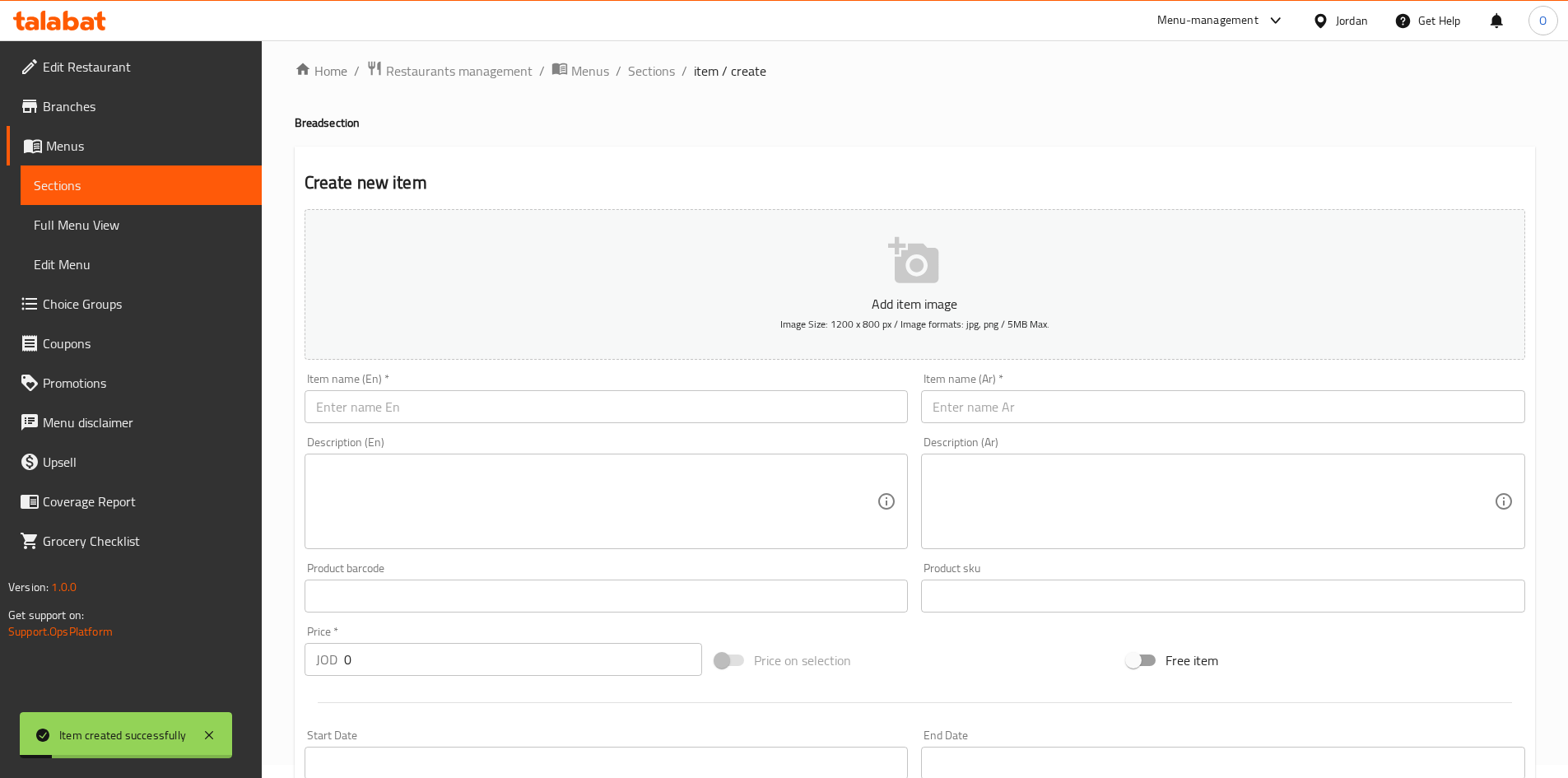
scroll to position [0, 0]
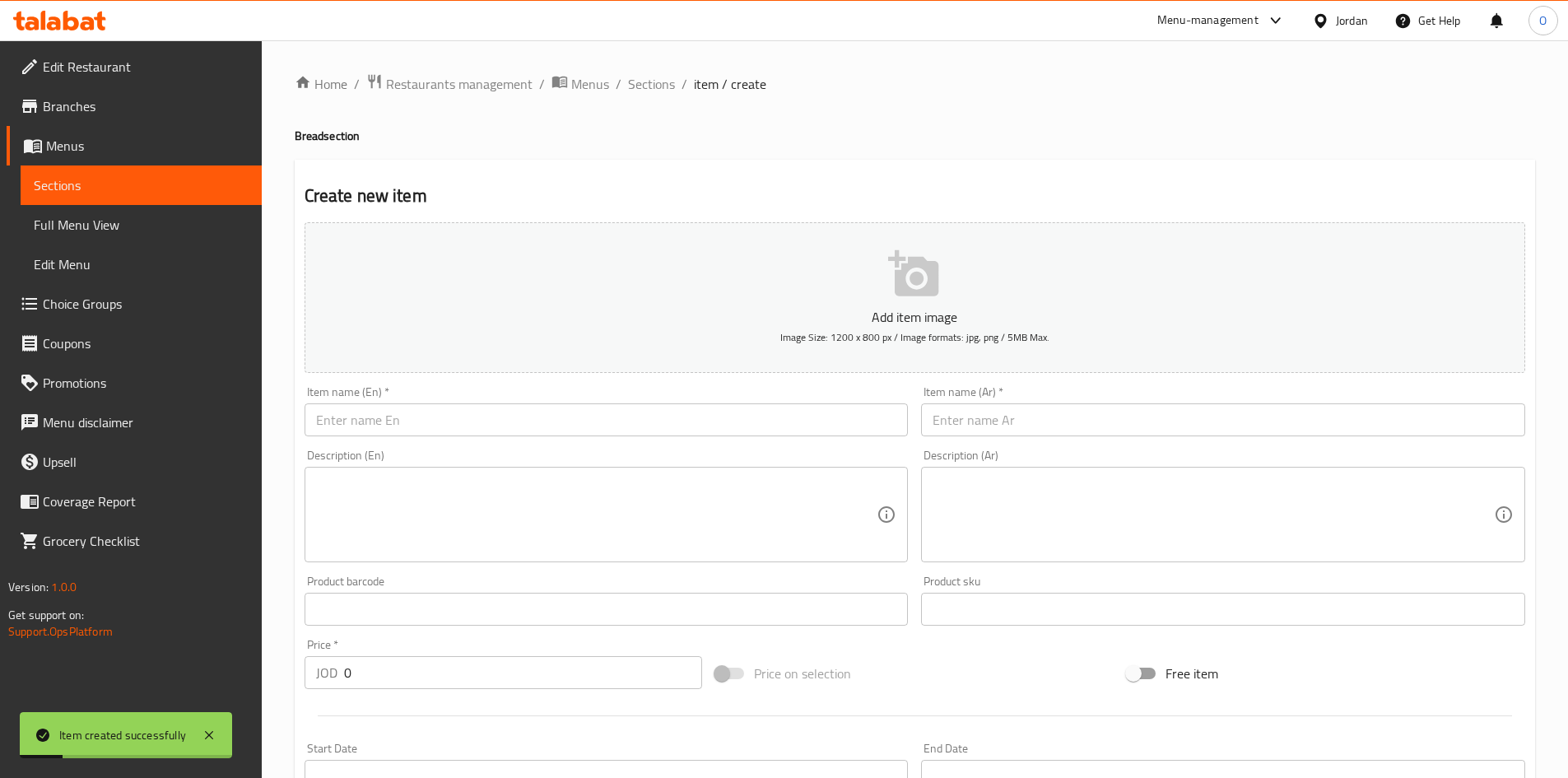
drag, startPoint x: 668, startPoint y: 73, endPoint x: 645, endPoint y: 166, distance: 95.8
click at [668, 74] on span "Sections" at bounding box center [651, 84] width 47 height 20
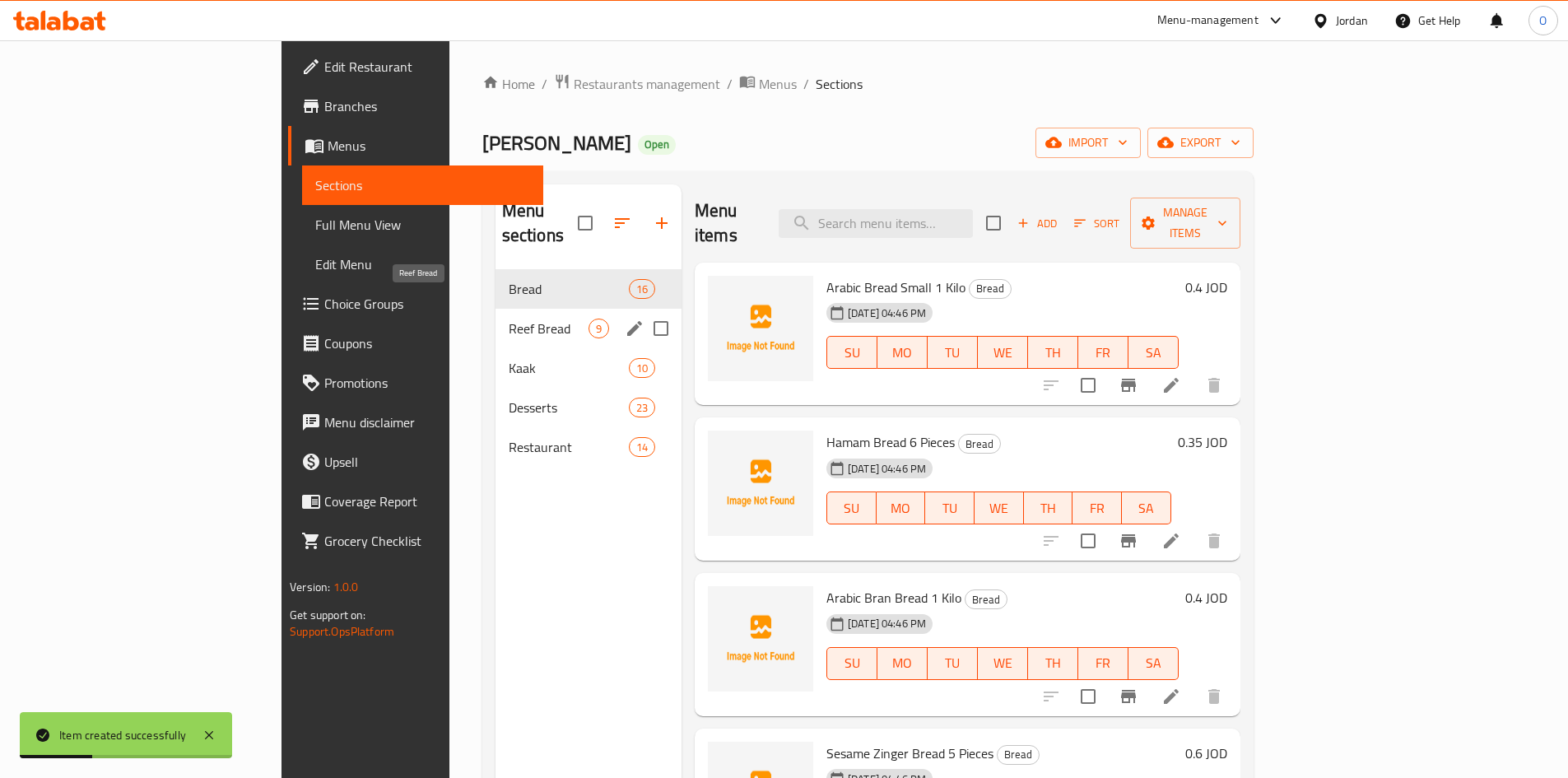
click at [509, 319] on span "Reef Bread" at bounding box center [548, 328] width 79 height 20
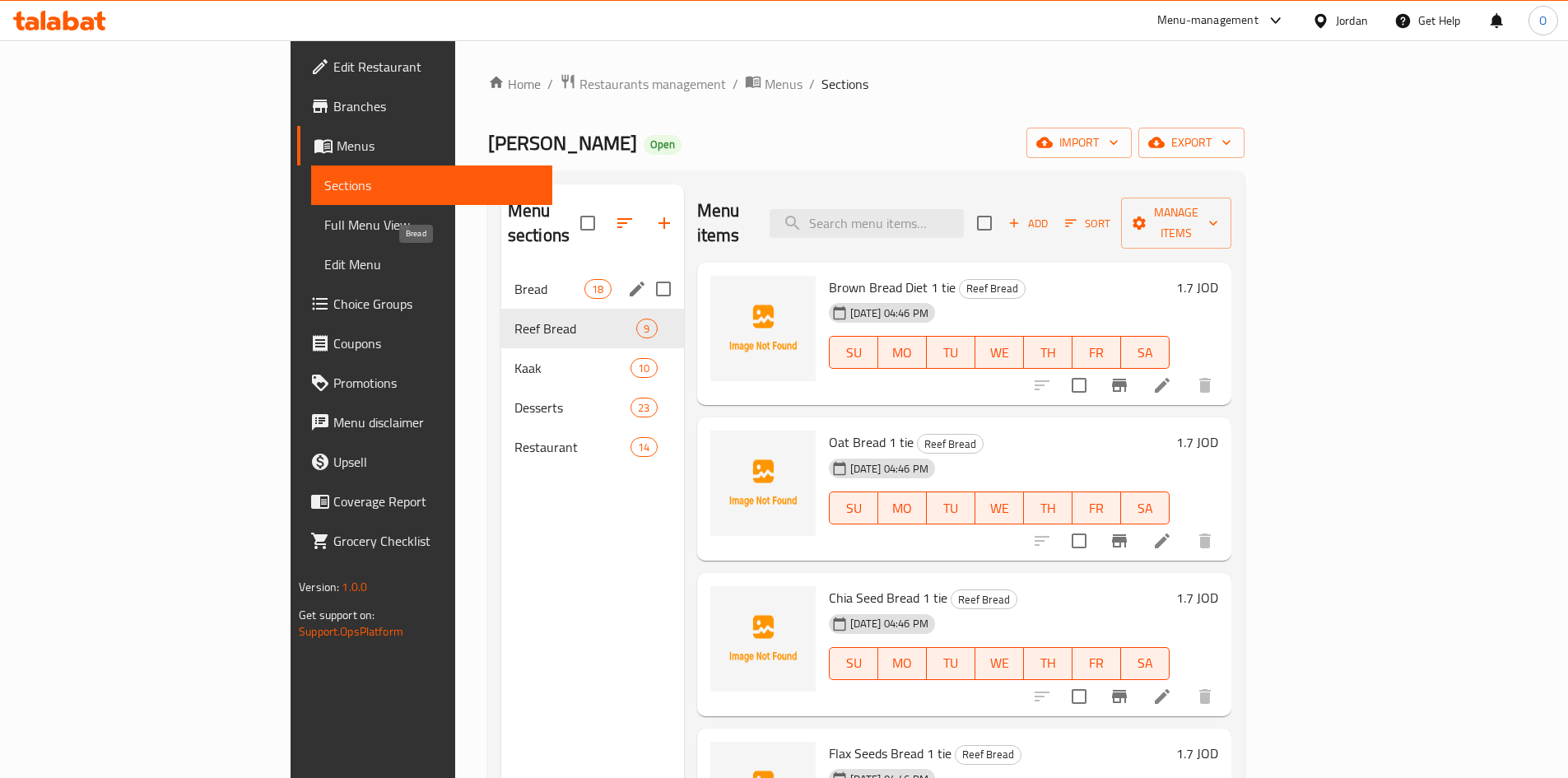
click at [515, 279] on span "Bread" at bounding box center [550, 289] width 70 height 20
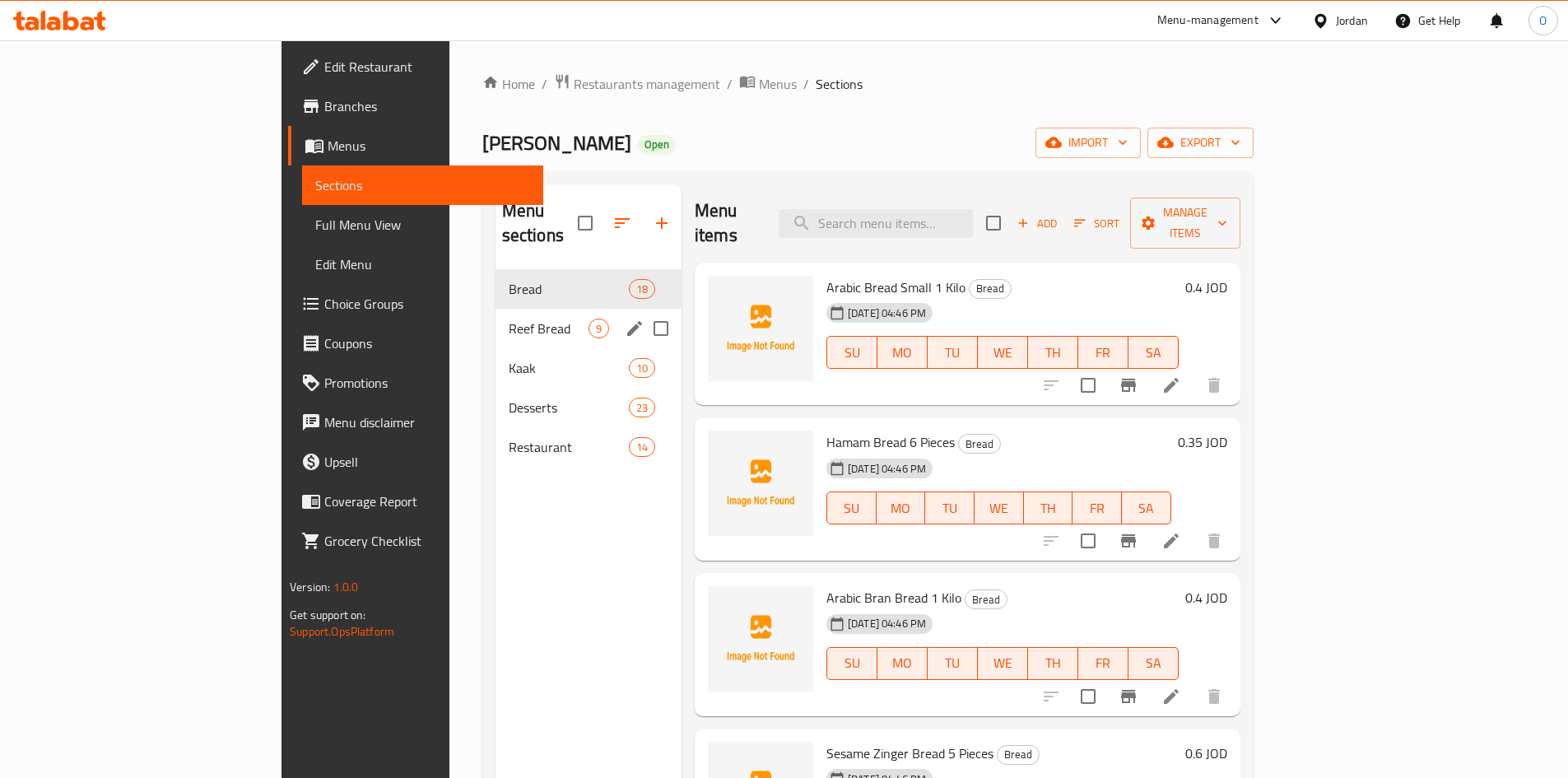
click at [509, 319] on span "Reef Bread" at bounding box center [548, 328] width 79 height 20
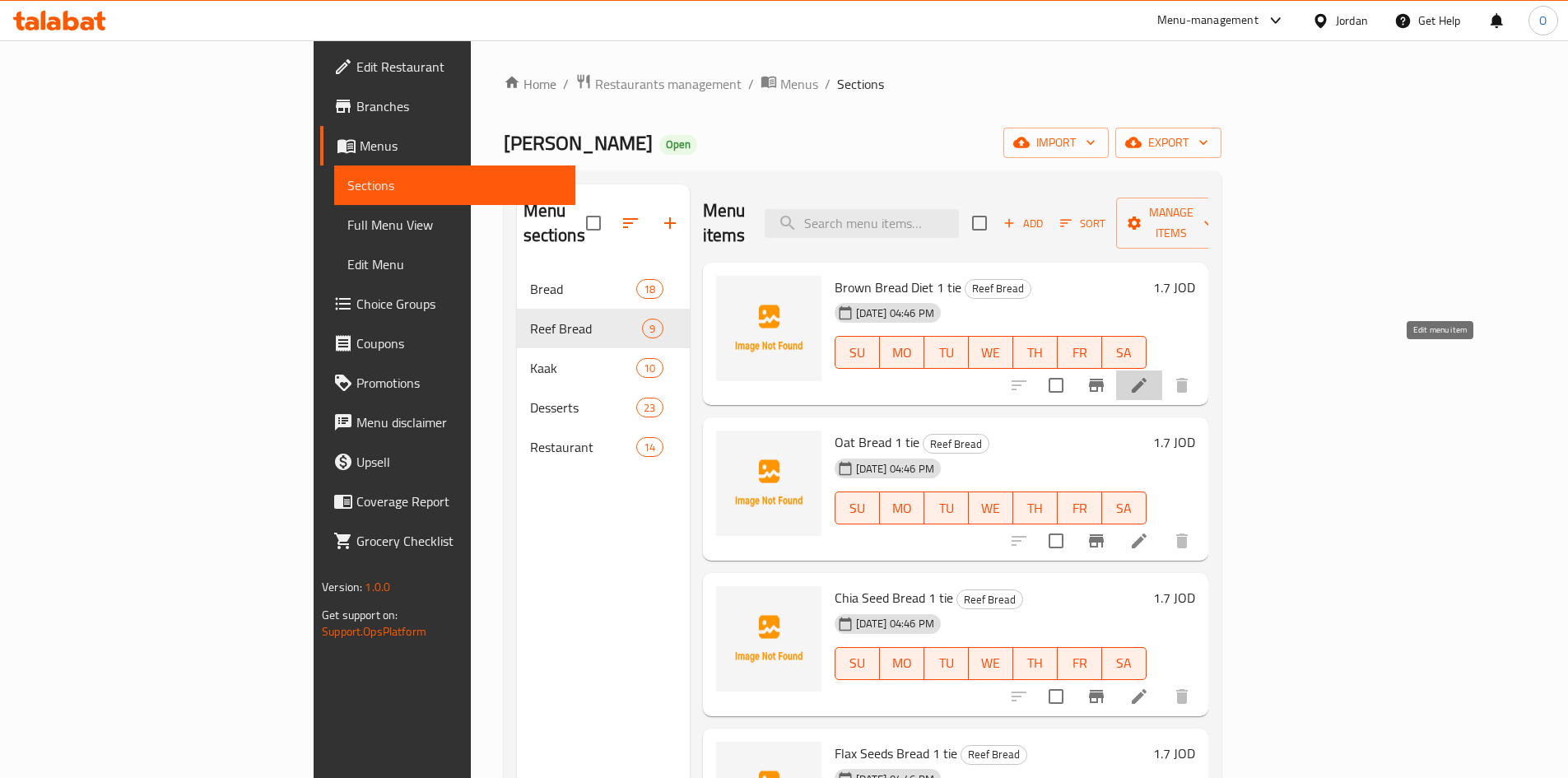
click at [1149, 376] on icon at bounding box center [1140, 385] width 20 height 20
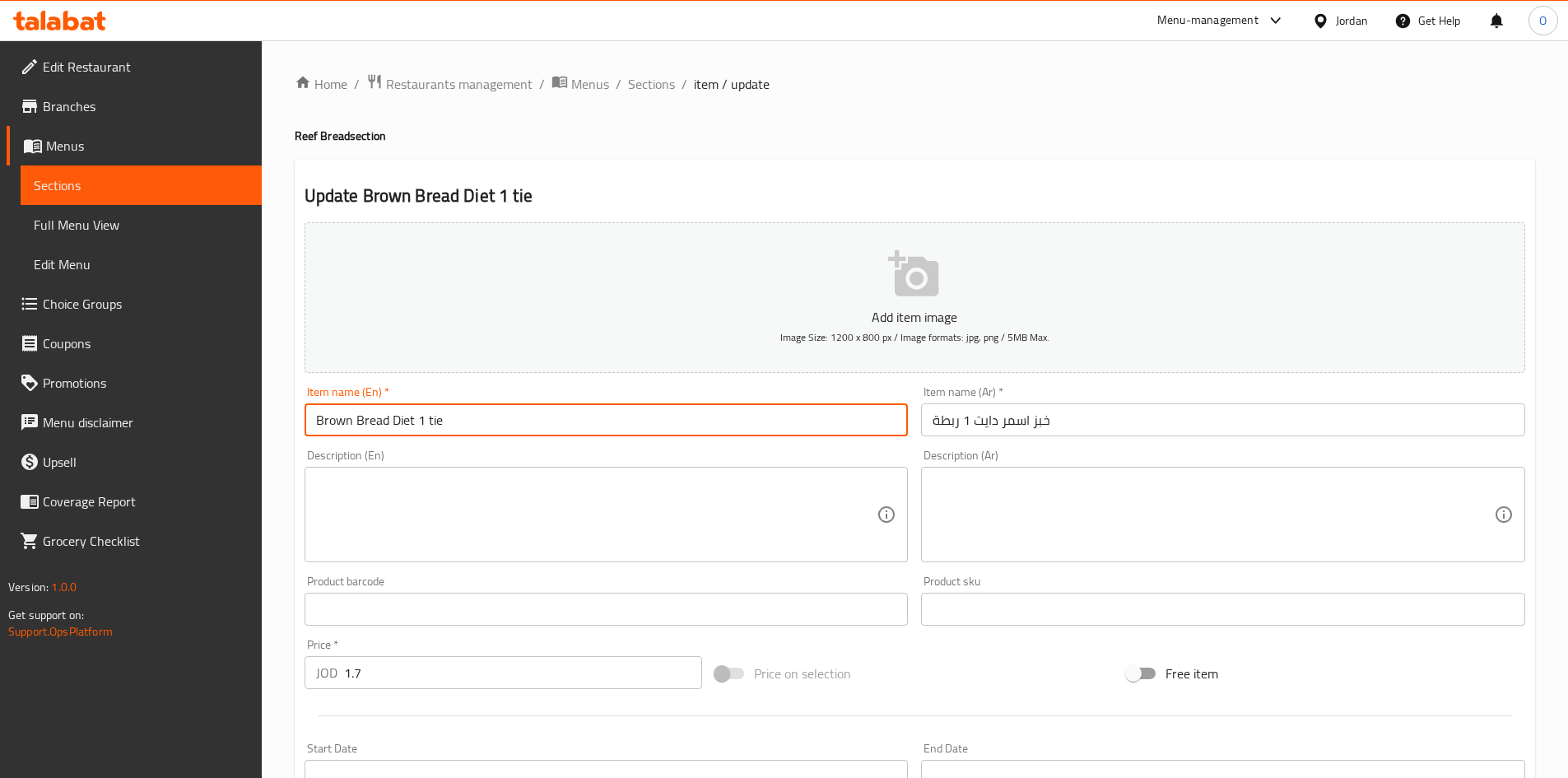
drag, startPoint x: 419, startPoint y: 420, endPoint x: 477, endPoint y: 426, distance: 58.3
click at [477, 426] on input "Brown Bread Diet 1 tie" at bounding box center [606, 419] width 604 height 33
type input "Brown Bread Diet"
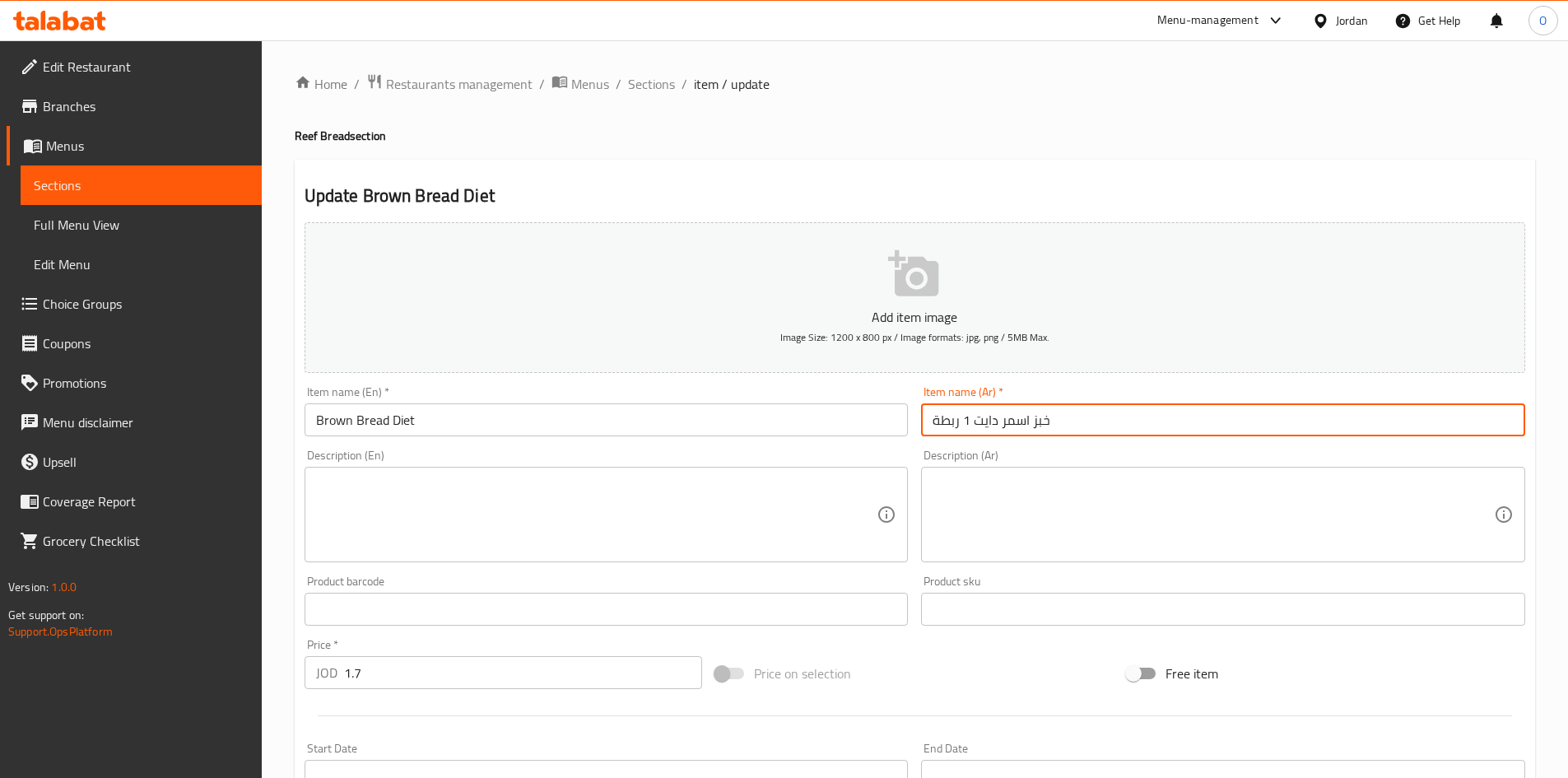
drag, startPoint x: 972, startPoint y: 425, endPoint x: 919, endPoint y: 431, distance: 53.3
click at [919, 431] on div "Item name (Ar)   * خبز اسمر دايت 1 ربطة Item name (Ar) *" at bounding box center [1224, 410] width 618 height 63
click at [976, 422] on input "خبز اسمر دايت 1 ربطة" at bounding box center [1223, 419] width 604 height 33
drag, startPoint x: 974, startPoint y: 422, endPoint x: 921, endPoint y: 422, distance: 53.0
click at [921, 422] on input "خبز اسمر دايت 1 ربطة" at bounding box center [1223, 419] width 604 height 33
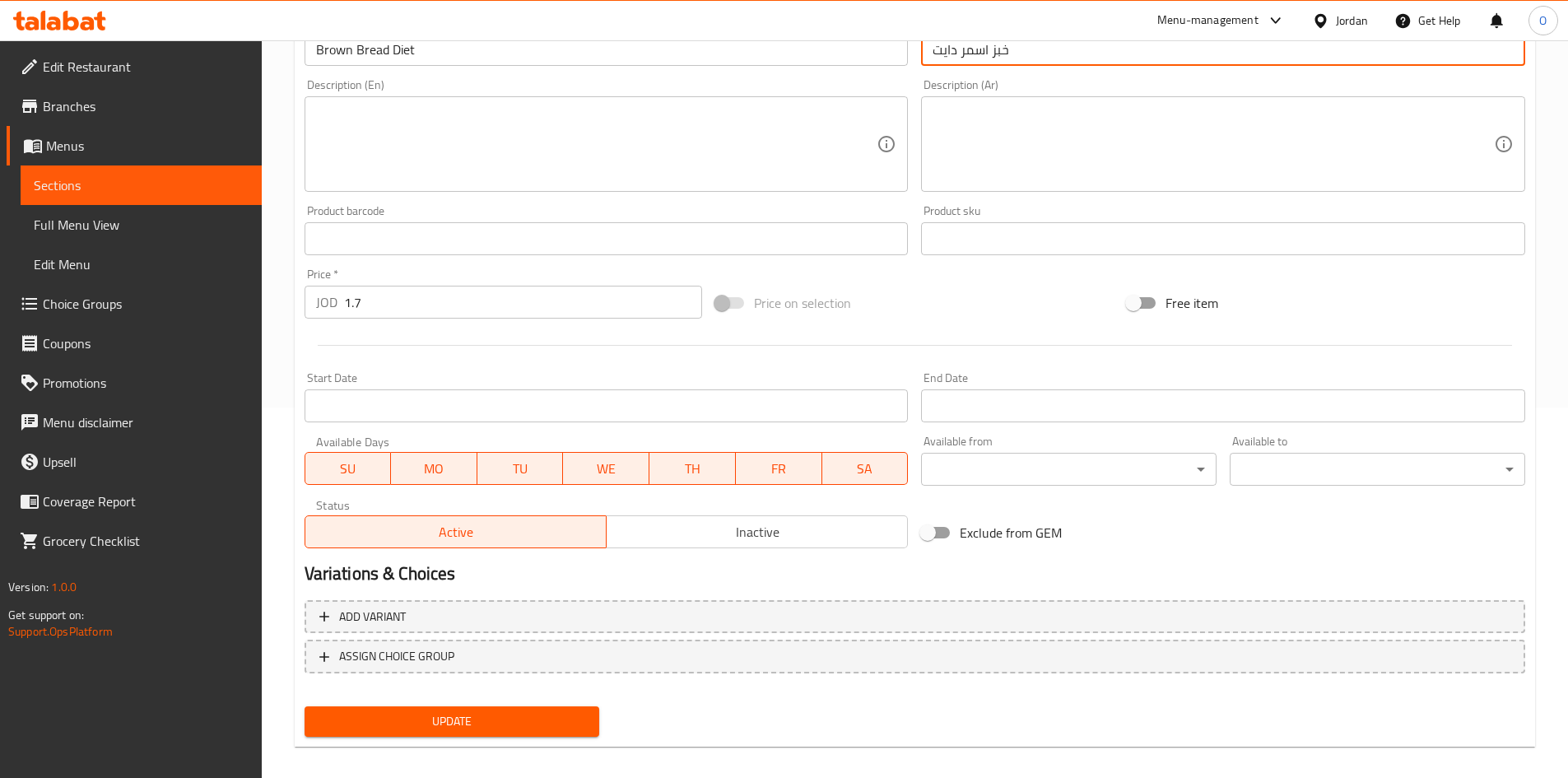
scroll to position [385, 0]
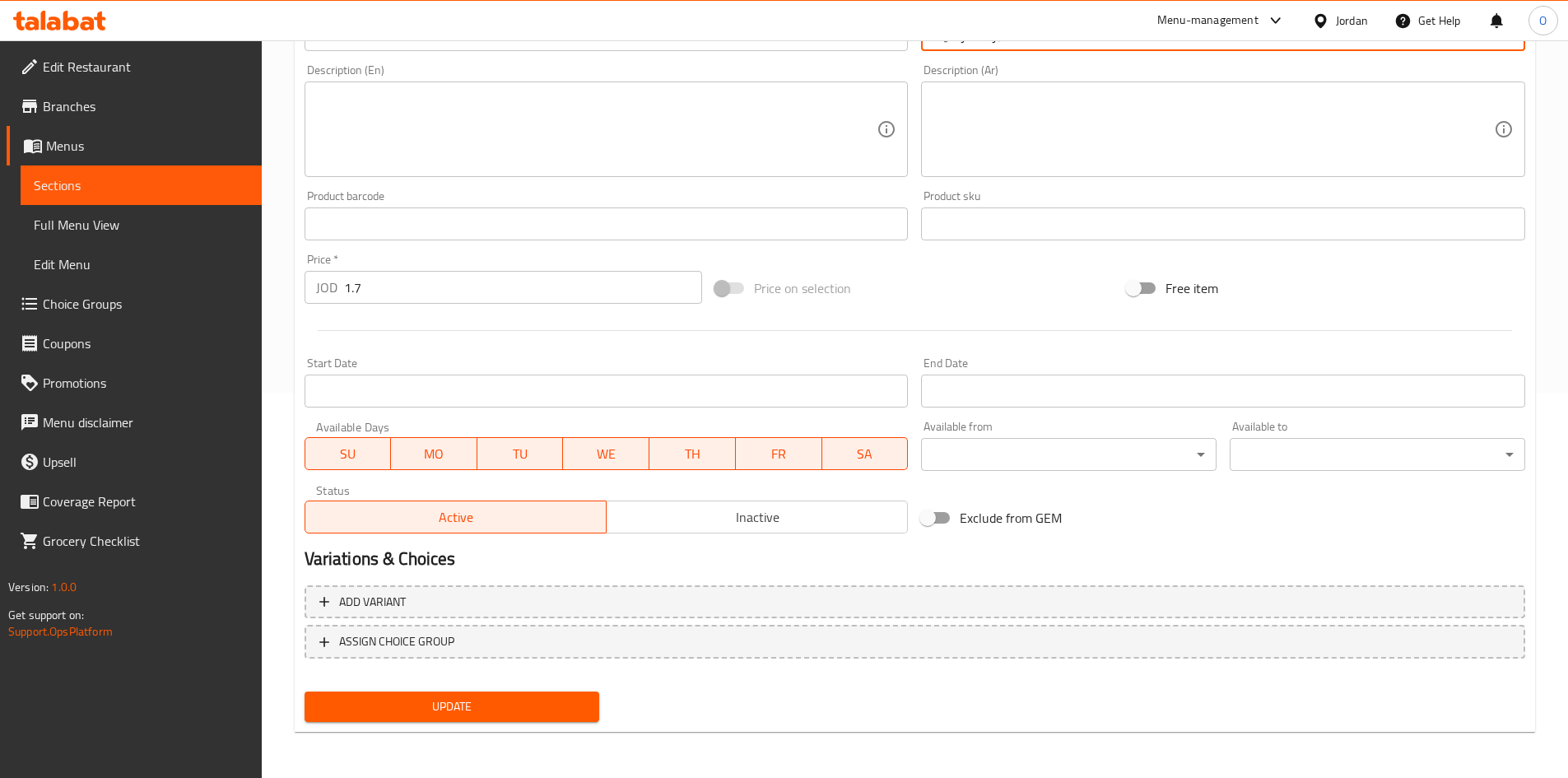
type input "خبز اسمر دايت"
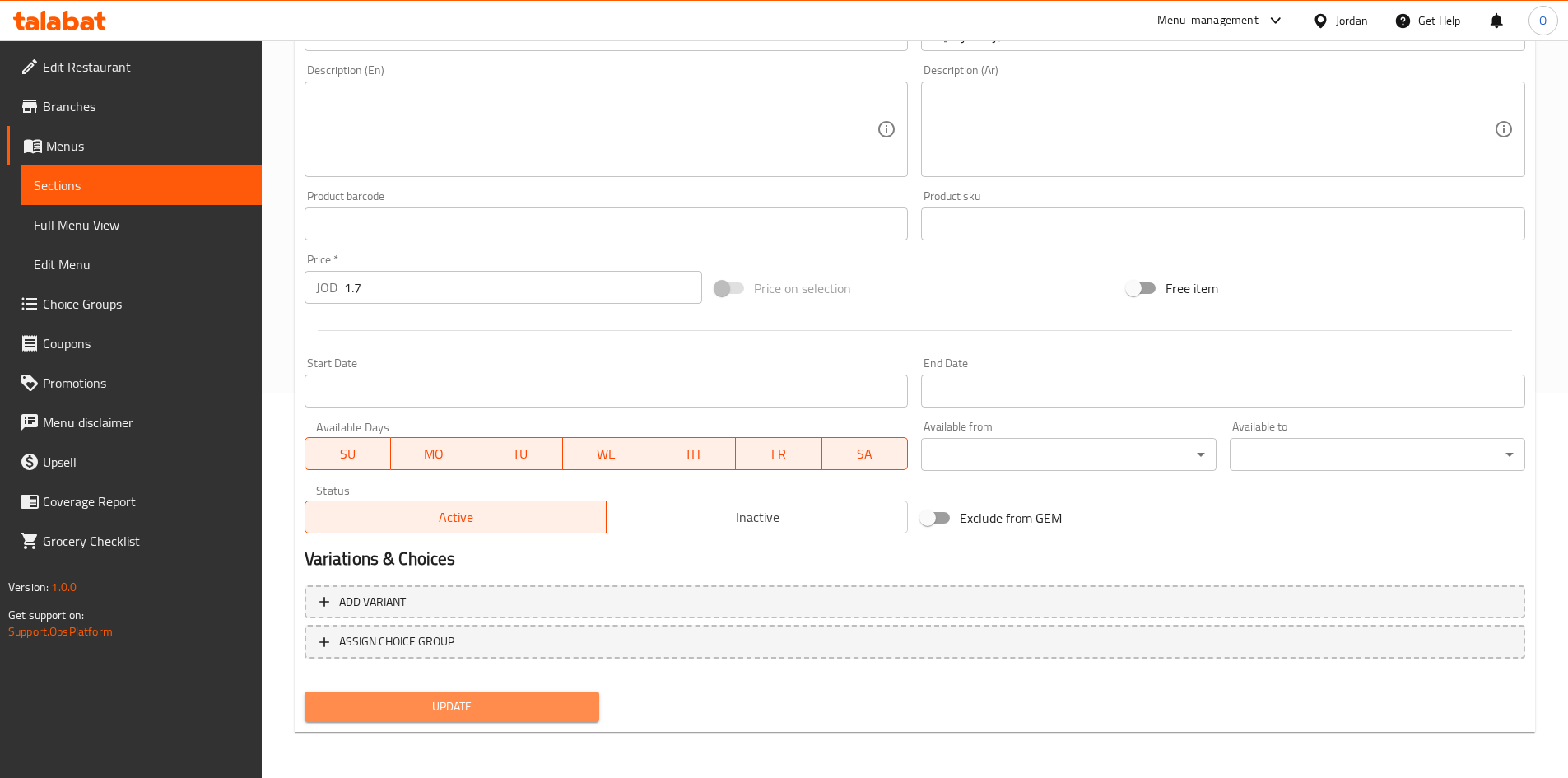
click at [448, 701] on span "Update" at bounding box center [452, 706] width 270 height 21
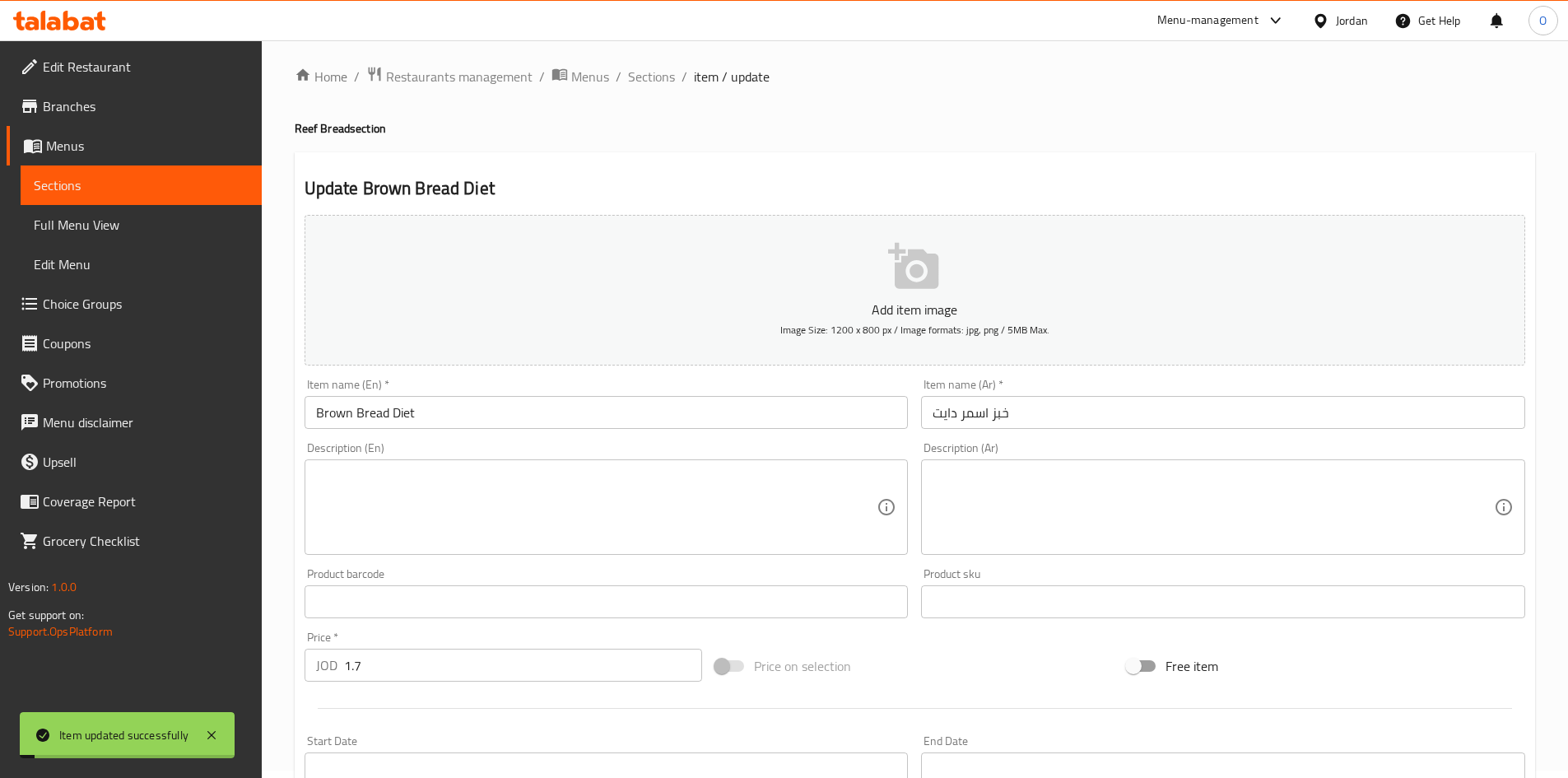
scroll to position [0, 0]
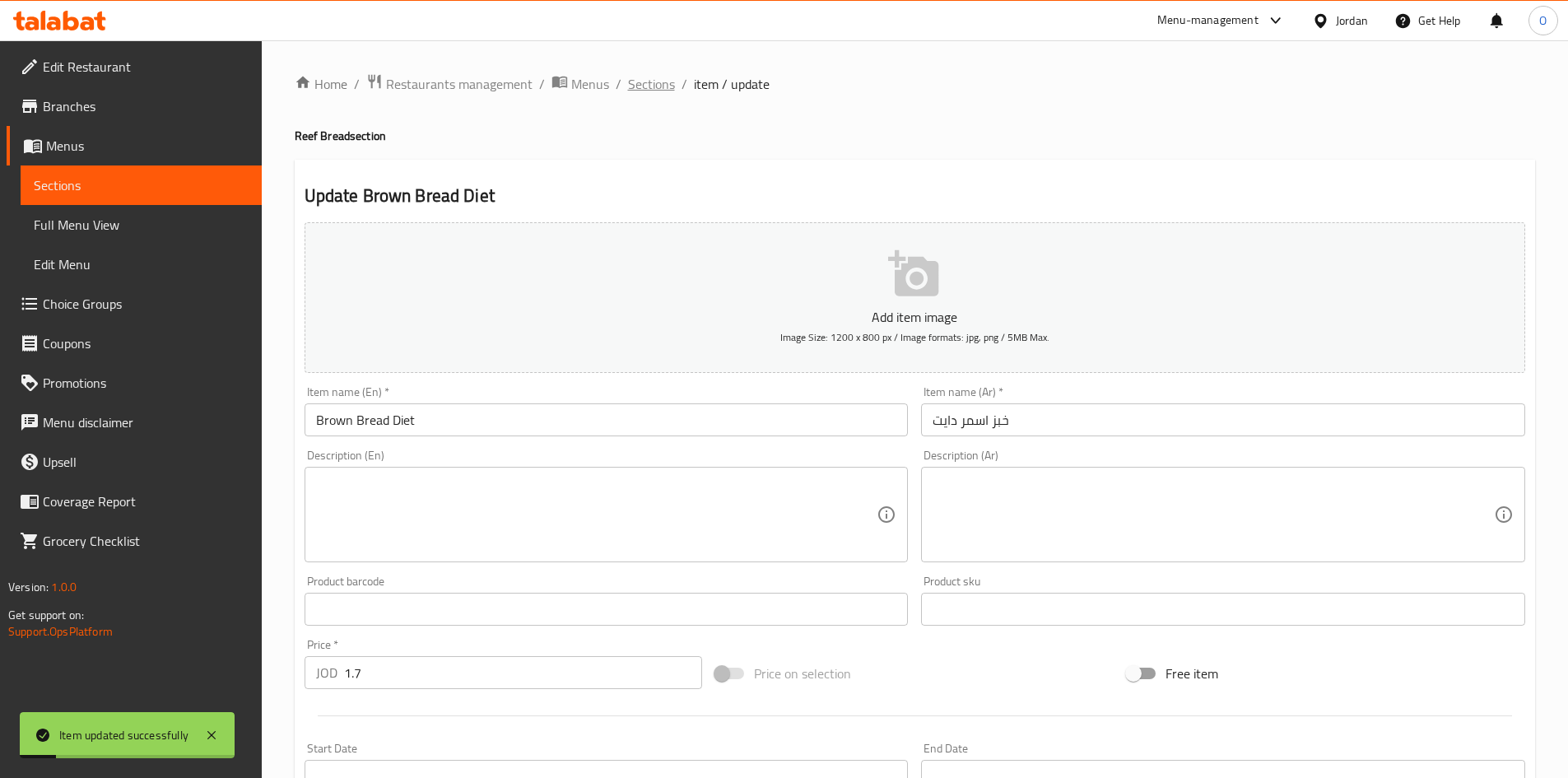
click at [655, 74] on span "Sections" at bounding box center [651, 84] width 47 height 20
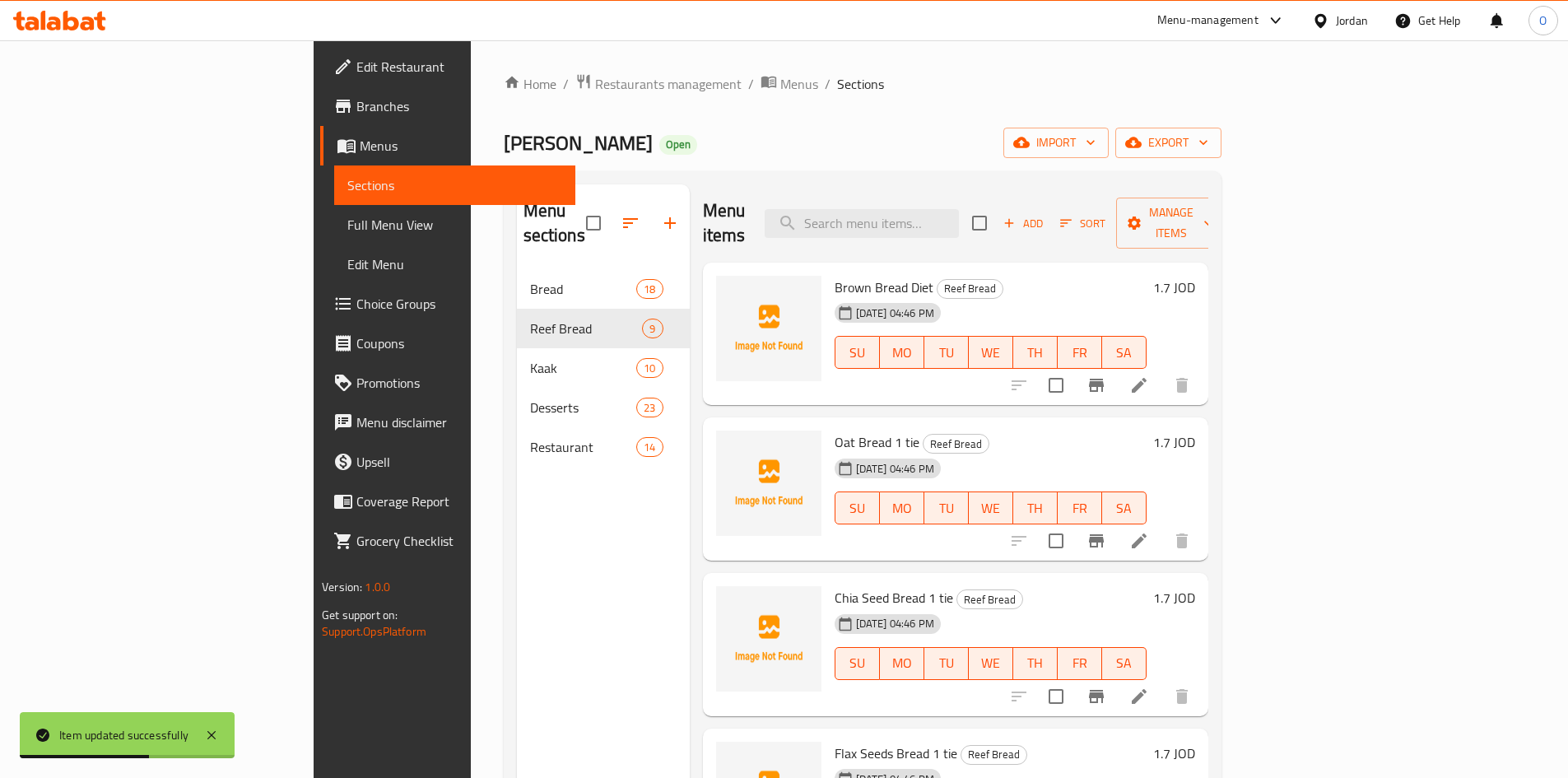
scroll to position [82, 0]
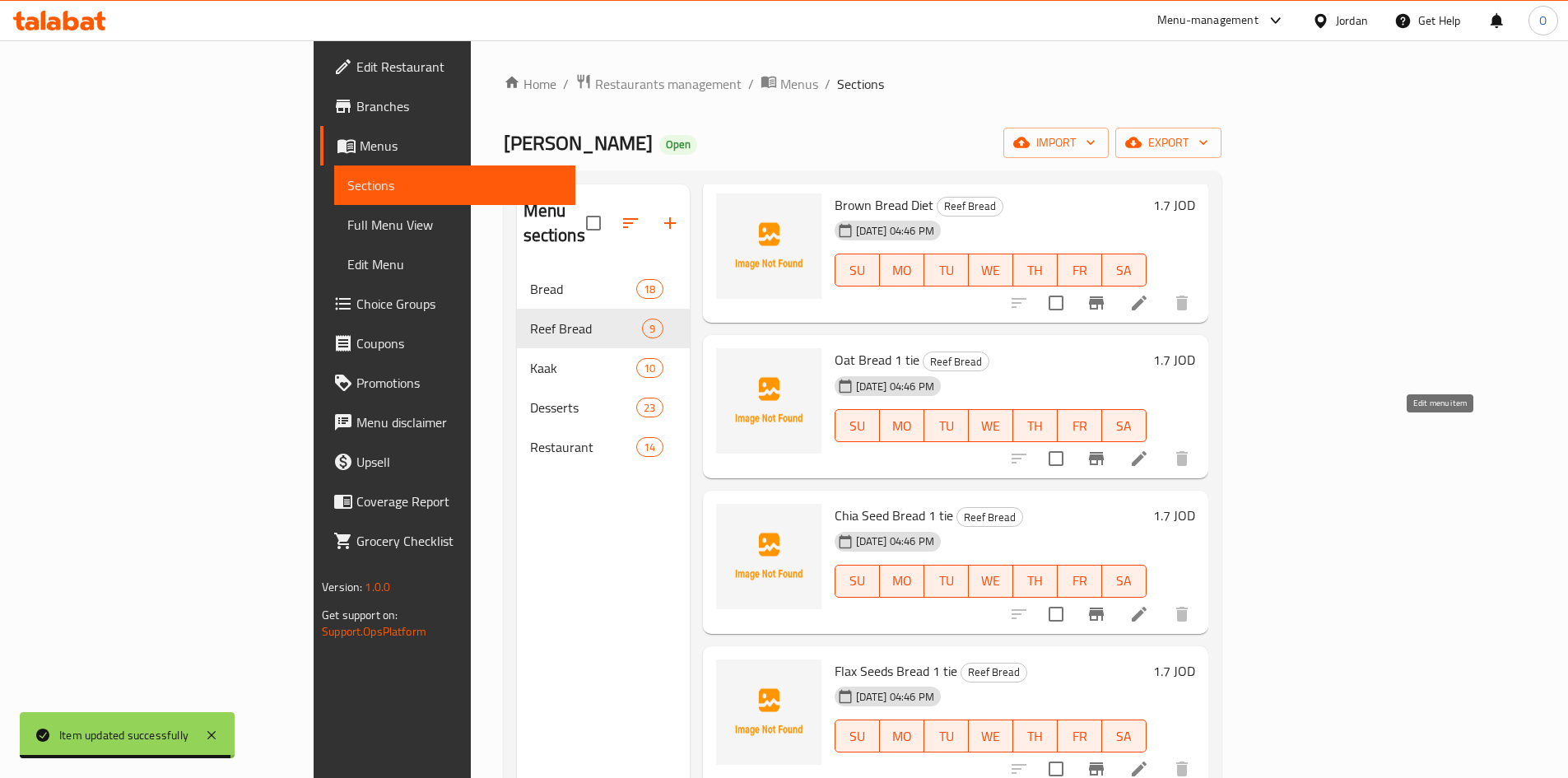
click at [1149, 449] on icon at bounding box center [1140, 459] width 20 height 20
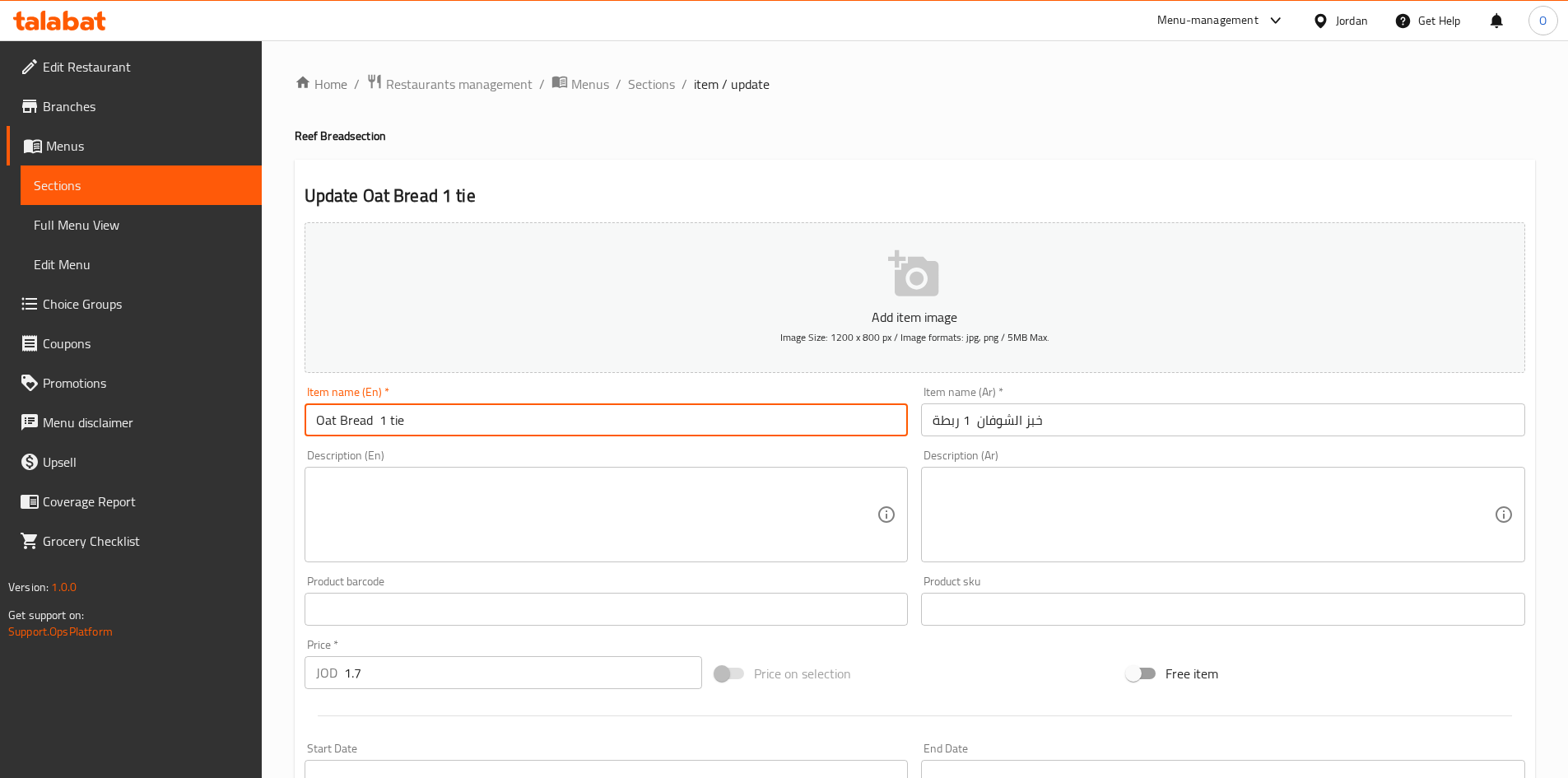
drag, startPoint x: 375, startPoint y: 420, endPoint x: 429, endPoint y: 425, distance: 54.2
click at [429, 425] on input "Oat Bread 1 tie" at bounding box center [606, 419] width 604 height 33
type input "Oat Bread"
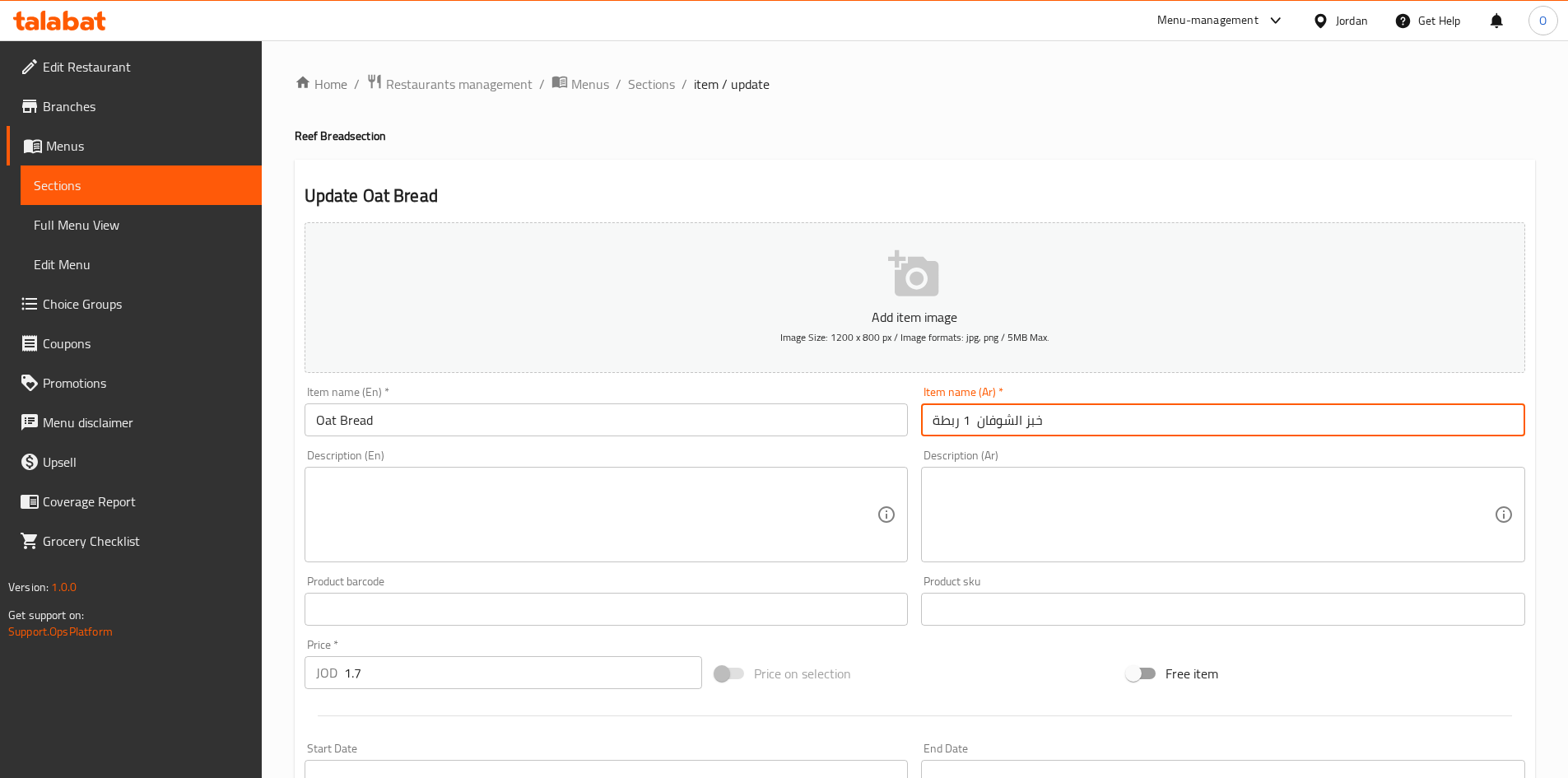
drag, startPoint x: 973, startPoint y: 420, endPoint x: 925, endPoint y: 438, distance: 51.3
click at [925, 438] on div "Item name (Ar)   * خبز الشوفان 1 ربطة Item name (Ar) *" at bounding box center [1224, 410] width 618 height 63
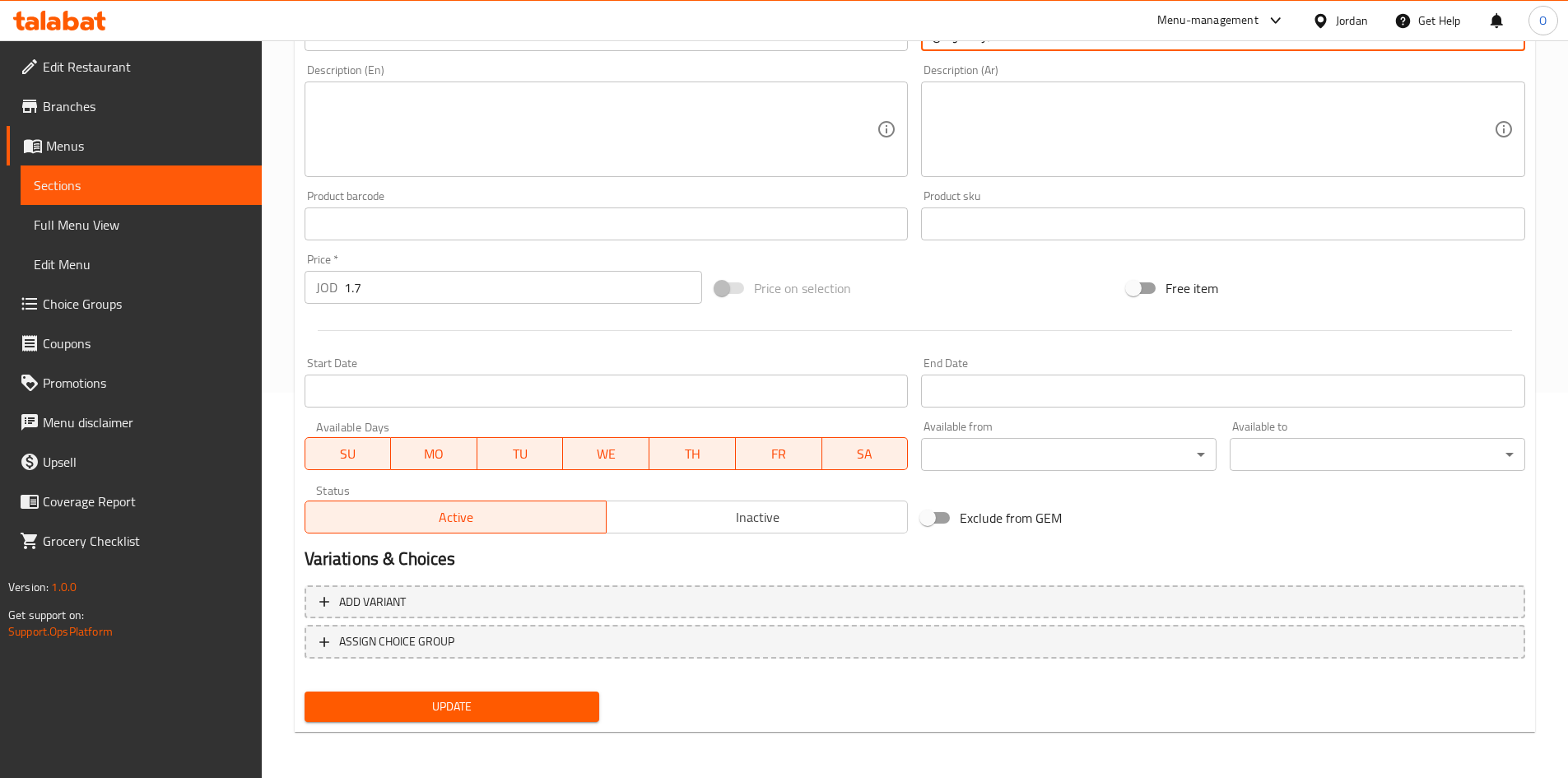
type input "خبز الشوفان"
click at [477, 701] on span "Update" at bounding box center [452, 706] width 270 height 21
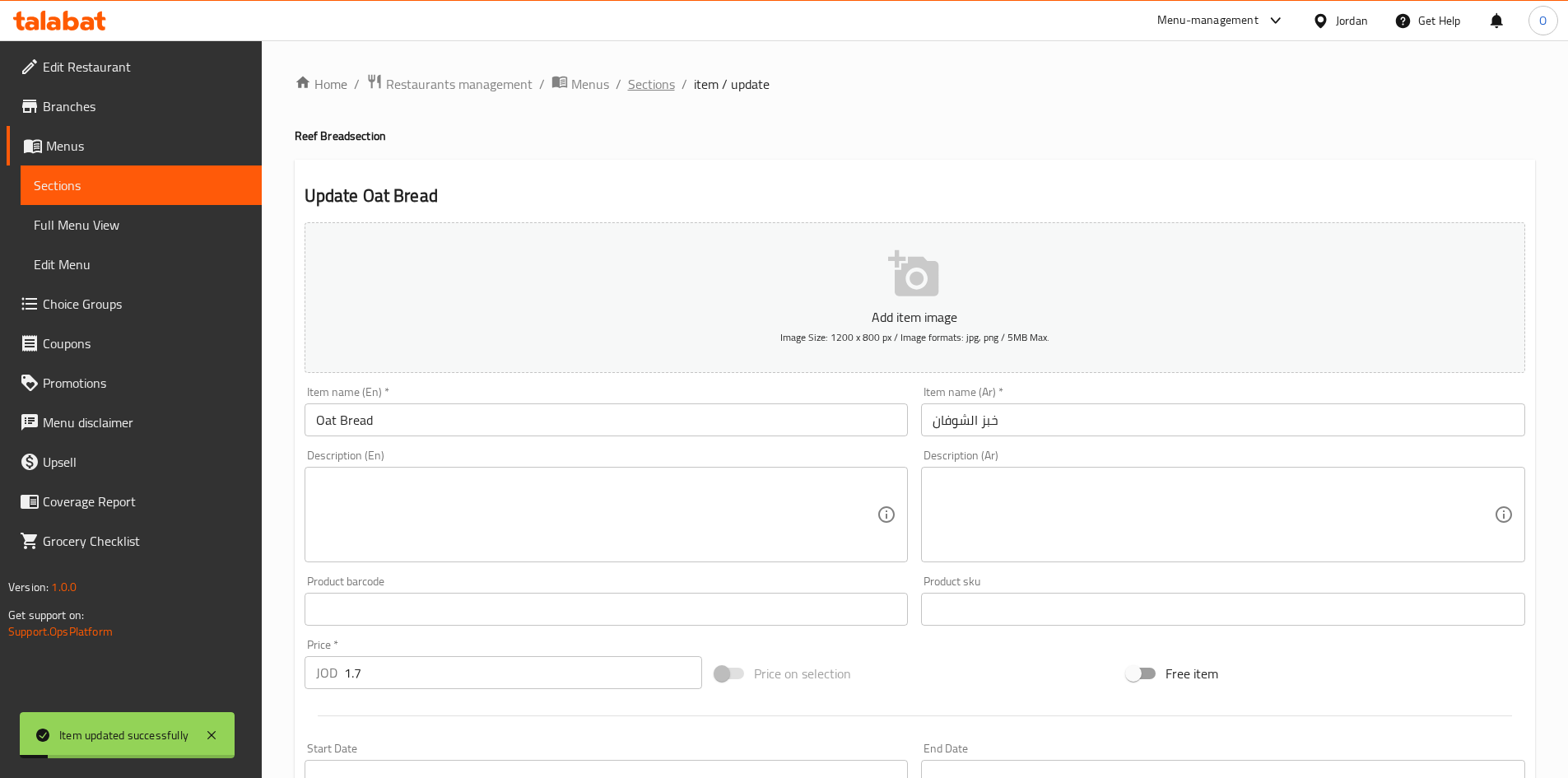
click at [645, 87] on span "Sections" at bounding box center [651, 84] width 47 height 20
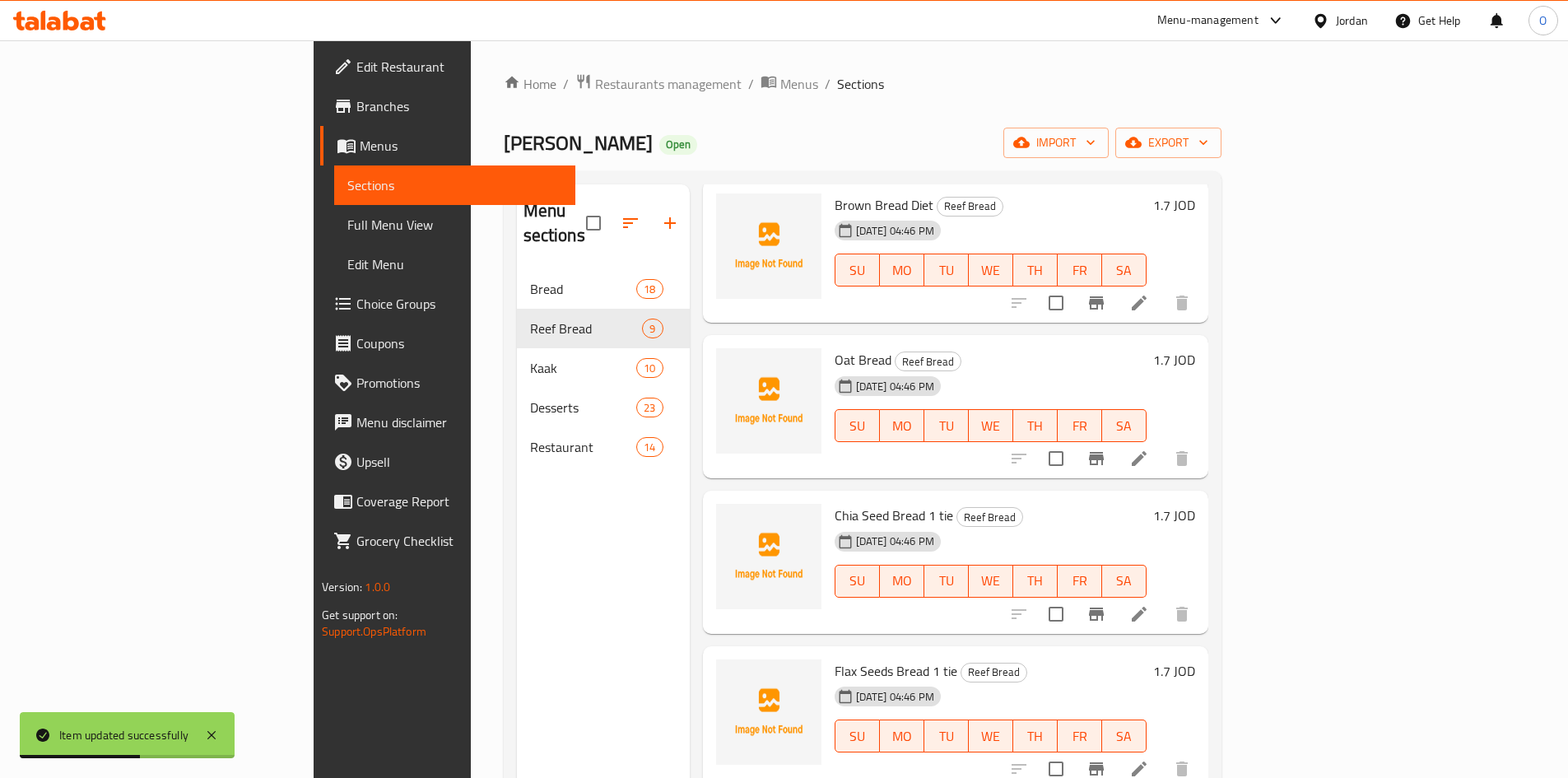
scroll to position [165, 0]
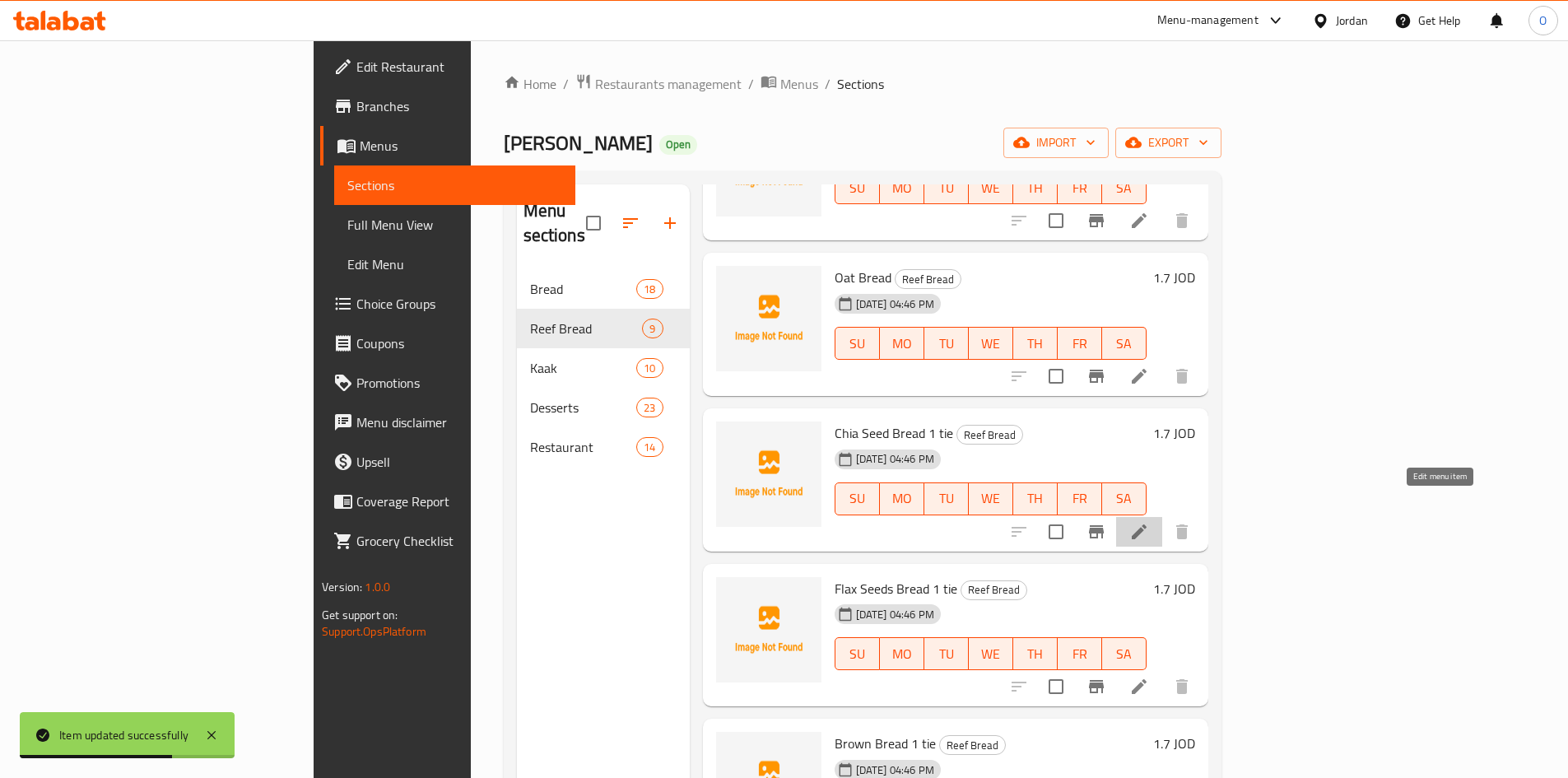
click at [1147, 525] on icon at bounding box center [1140, 532] width 15 height 15
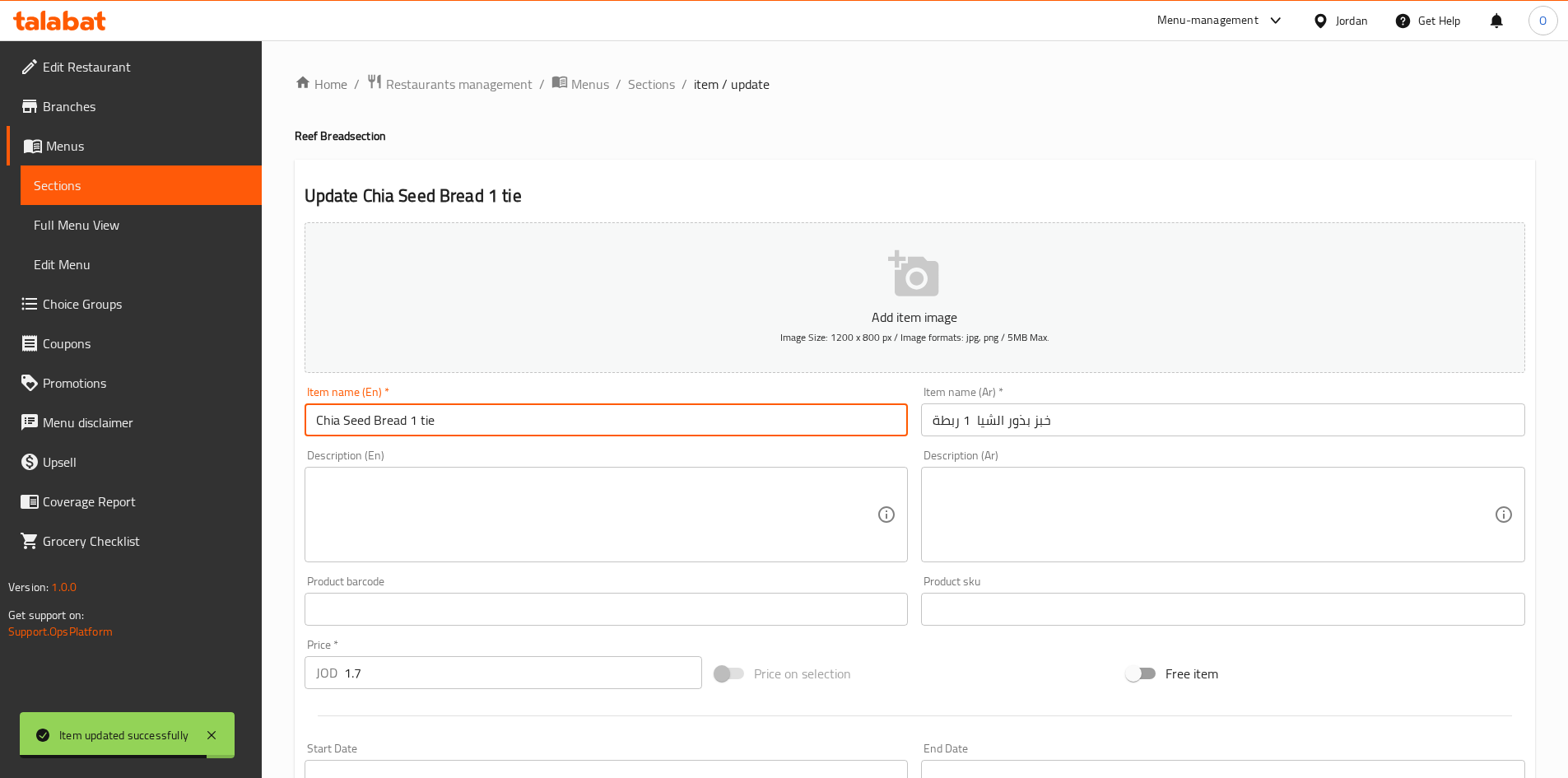
drag, startPoint x: 409, startPoint y: 424, endPoint x: 484, endPoint y: 426, distance: 75.0
click at [484, 426] on input "Chia Seed Bread 1 tie" at bounding box center [606, 419] width 604 height 33
type input "Chia Seed Bread"
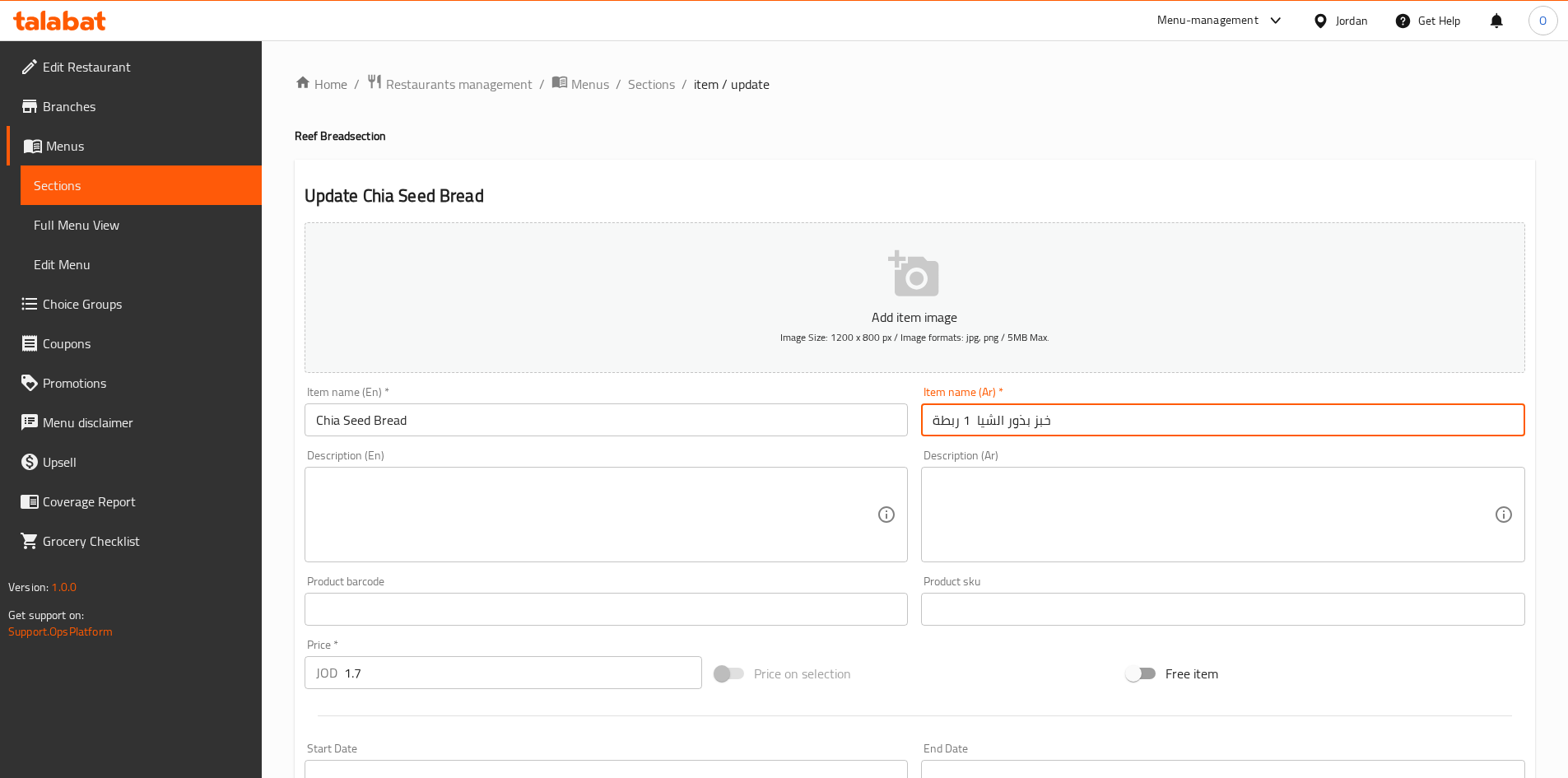
drag, startPoint x: 973, startPoint y: 426, endPoint x: 920, endPoint y: 427, distance: 53.0
click at [920, 427] on div "Item name (Ar)   * خبز بذور الشيا 1 ربطة Item name (Ar) *" at bounding box center [1224, 410] width 618 height 63
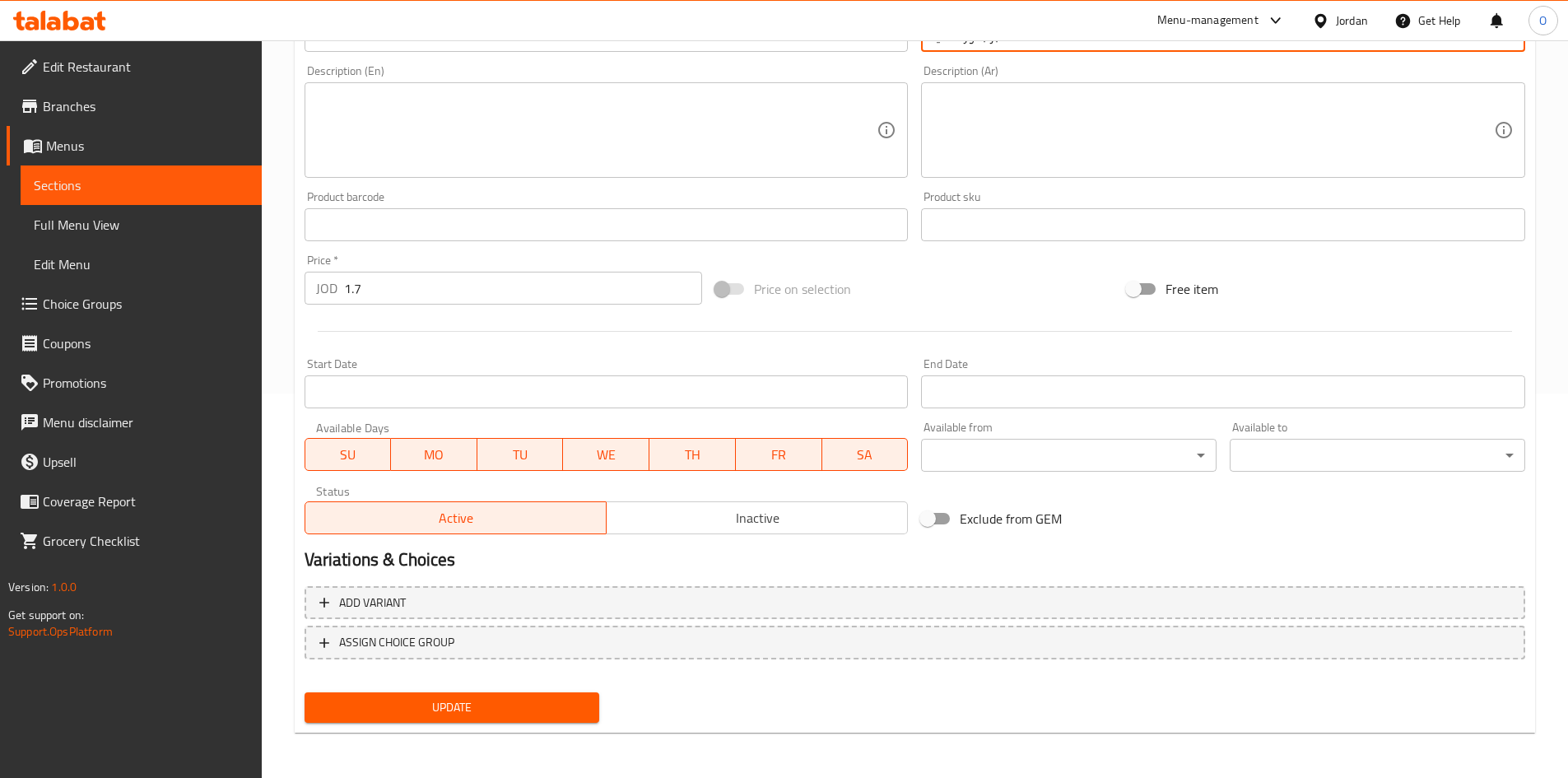
scroll to position [385, 0]
type input "خبز بذور الشيا"
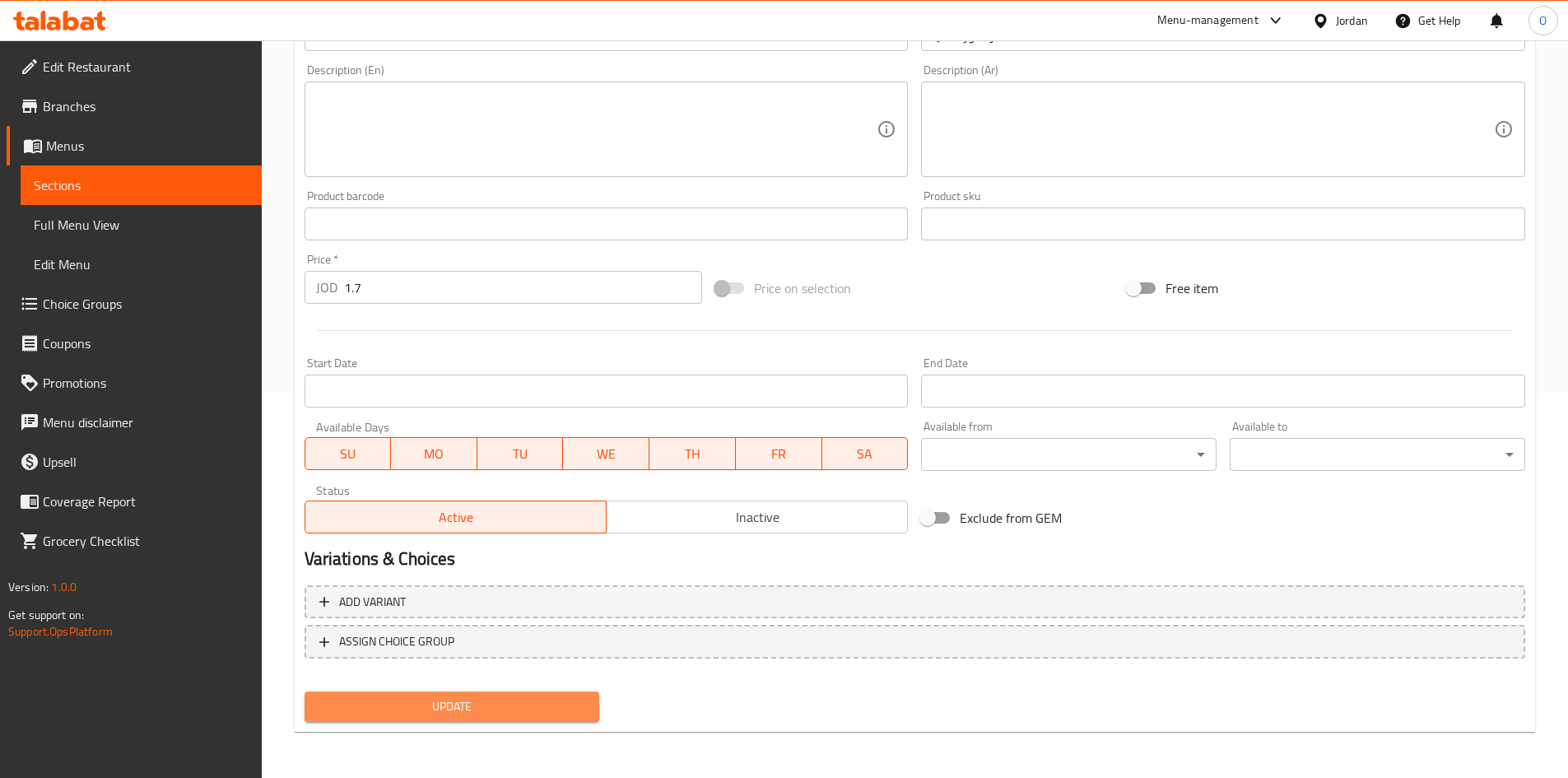
click at [488, 713] on span "Update" at bounding box center [452, 706] width 270 height 21
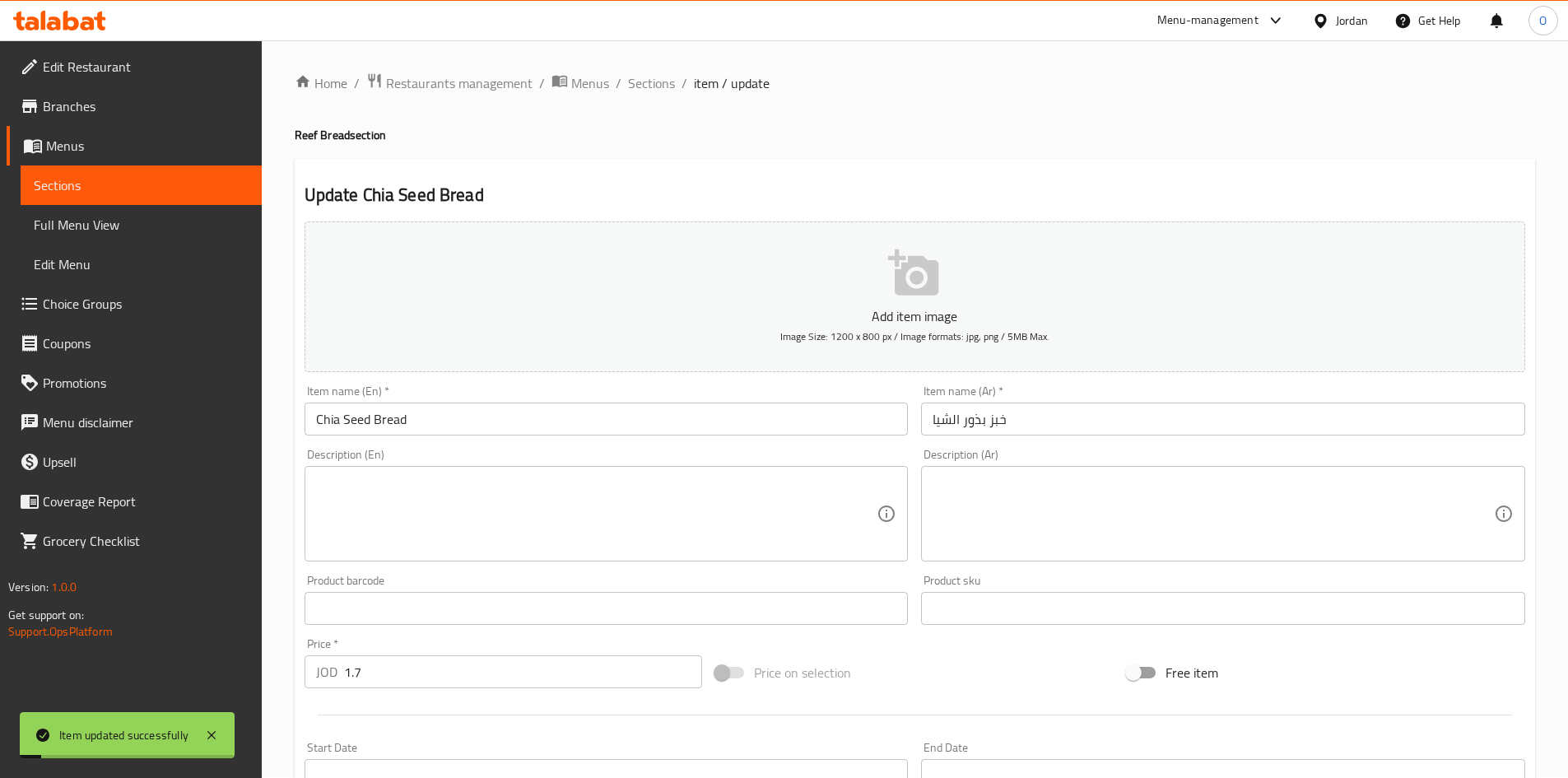
scroll to position [0, 0]
click at [656, 92] on span "Sections" at bounding box center [651, 84] width 47 height 20
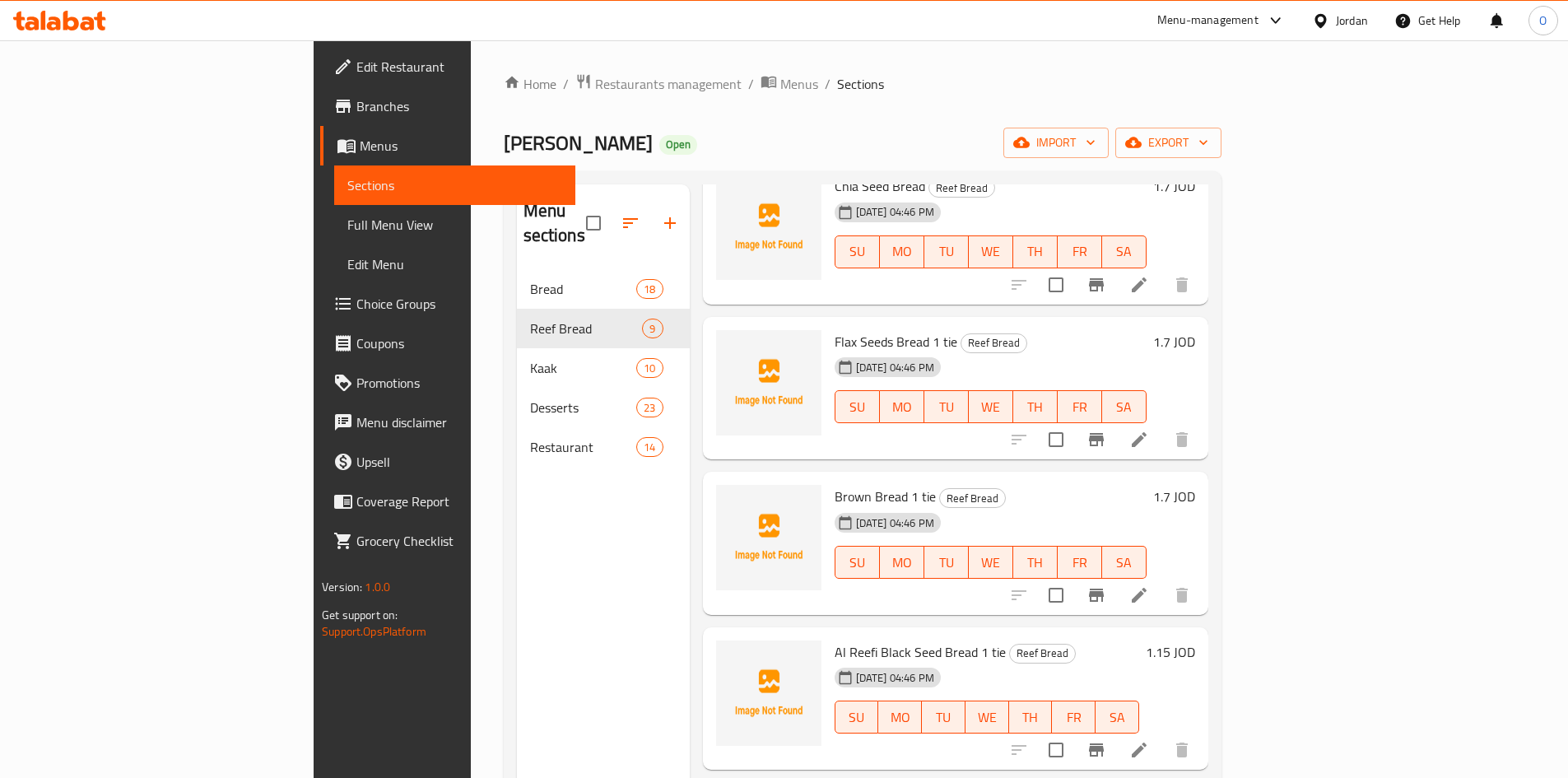
scroll to position [329, 0]
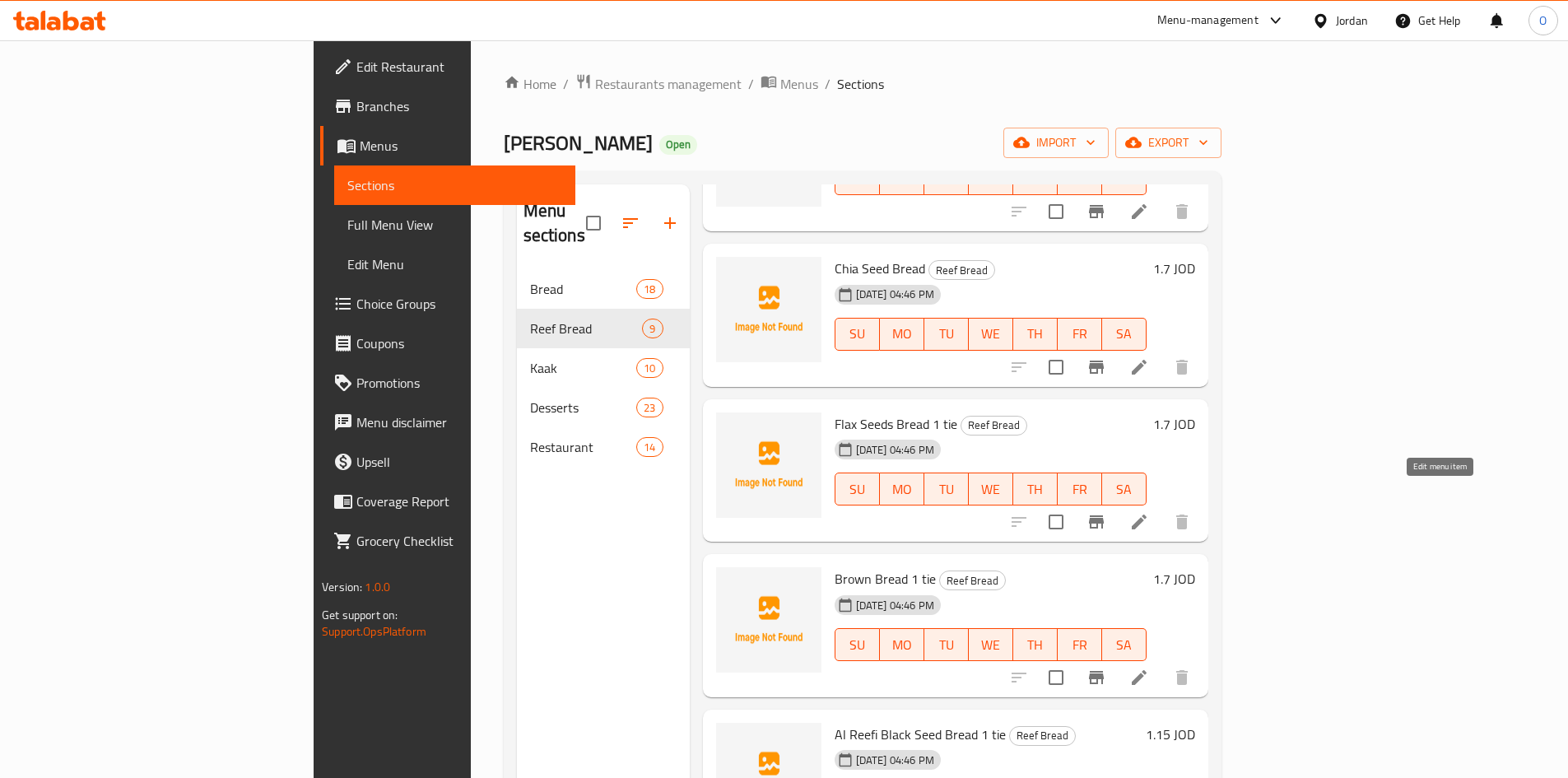
click at [1149, 512] on icon at bounding box center [1140, 522] width 20 height 20
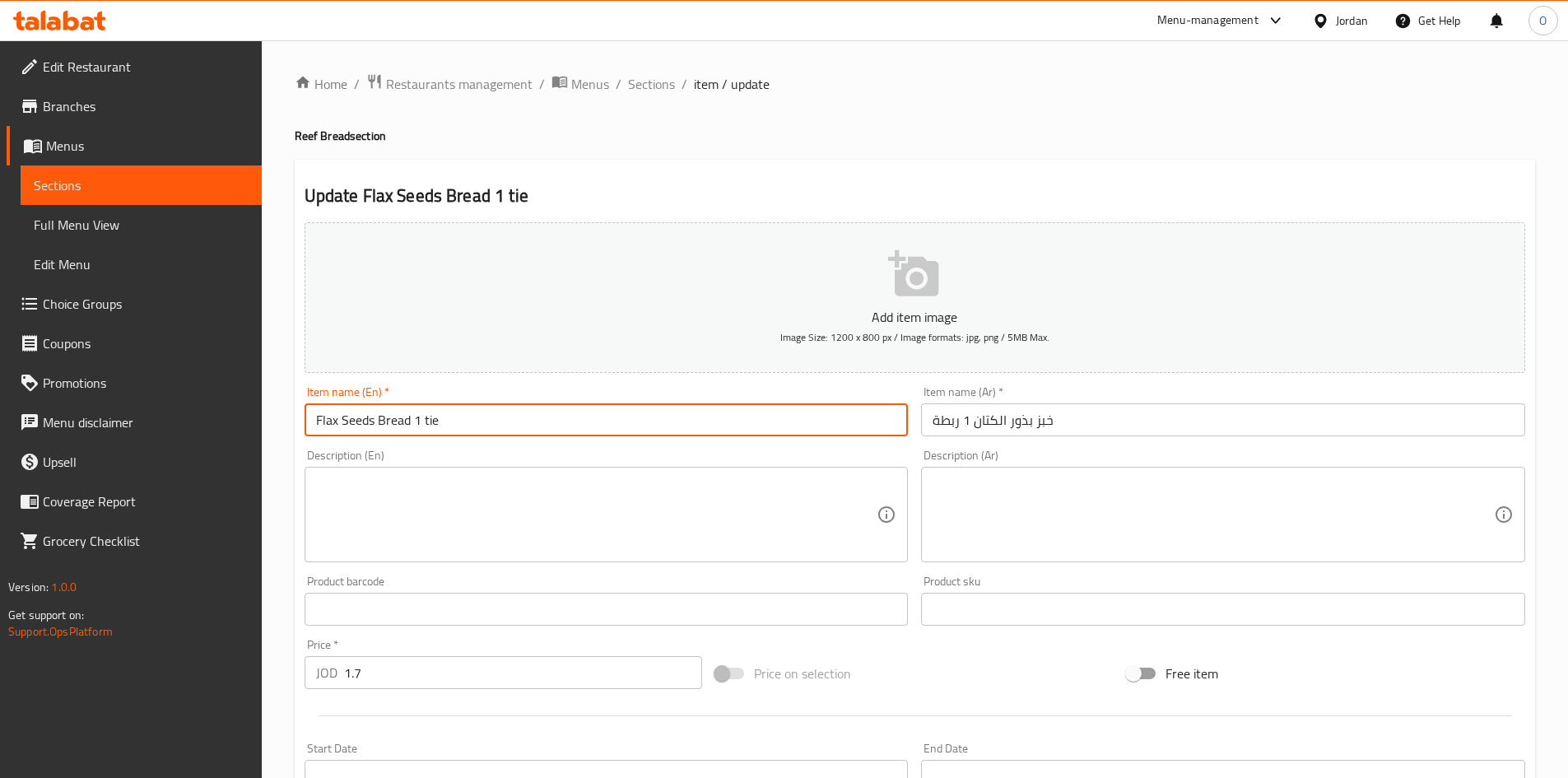
drag, startPoint x: 413, startPoint y: 420, endPoint x: 493, endPoint y: 433, distance: 81.0
click at [493, 433] on input "Flax Seeds Bread 1 tie" at bounding box center [606, 419] width 604 height 33
type input "Flax Seeds Bread"
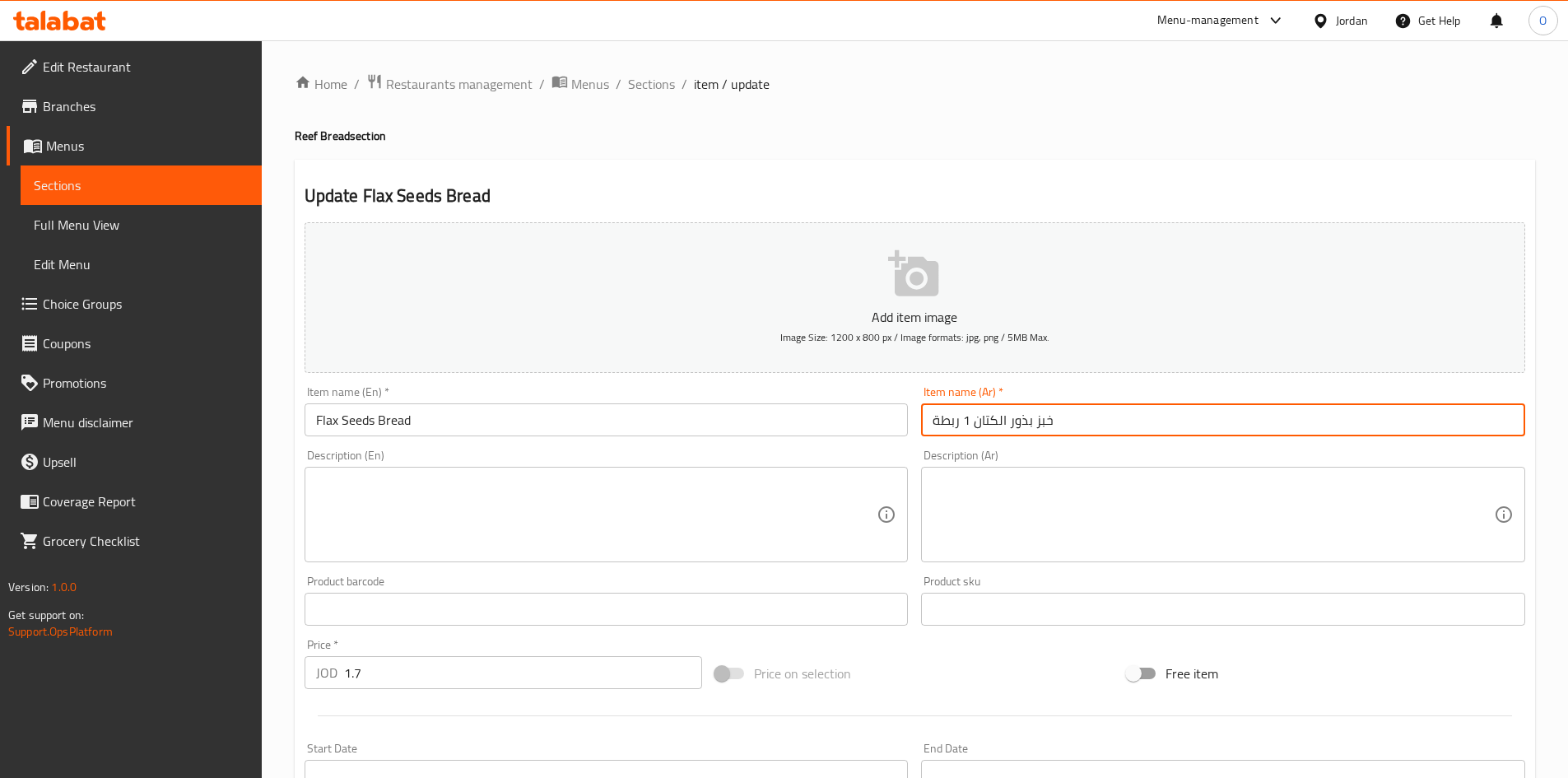
drag, startPoint x: 970, startPoint y: 428, endPoint x: 891, endPoint y: 420, distance: 79.4
click at [891, 420] on div "Add item image Image Size: 1200 x 800 px / Image formats: jpg, png / 5MB Max. I…" at bounding box center [915, 570] width 1234 height 709
click at [969, 436] on input "خبز بذور الكتان 1 ربطة" at bounding box center [1223, 419] width 604 height 33
drag, startPoint x: 970, startPoint y: 422, endPoint x: 933, endPoint y: 420, distance: 37.1
click at [933, 420] on input "خبز بذور الكتان 1 ربطة" at bounding box center [1223, 419] width 604 height 33
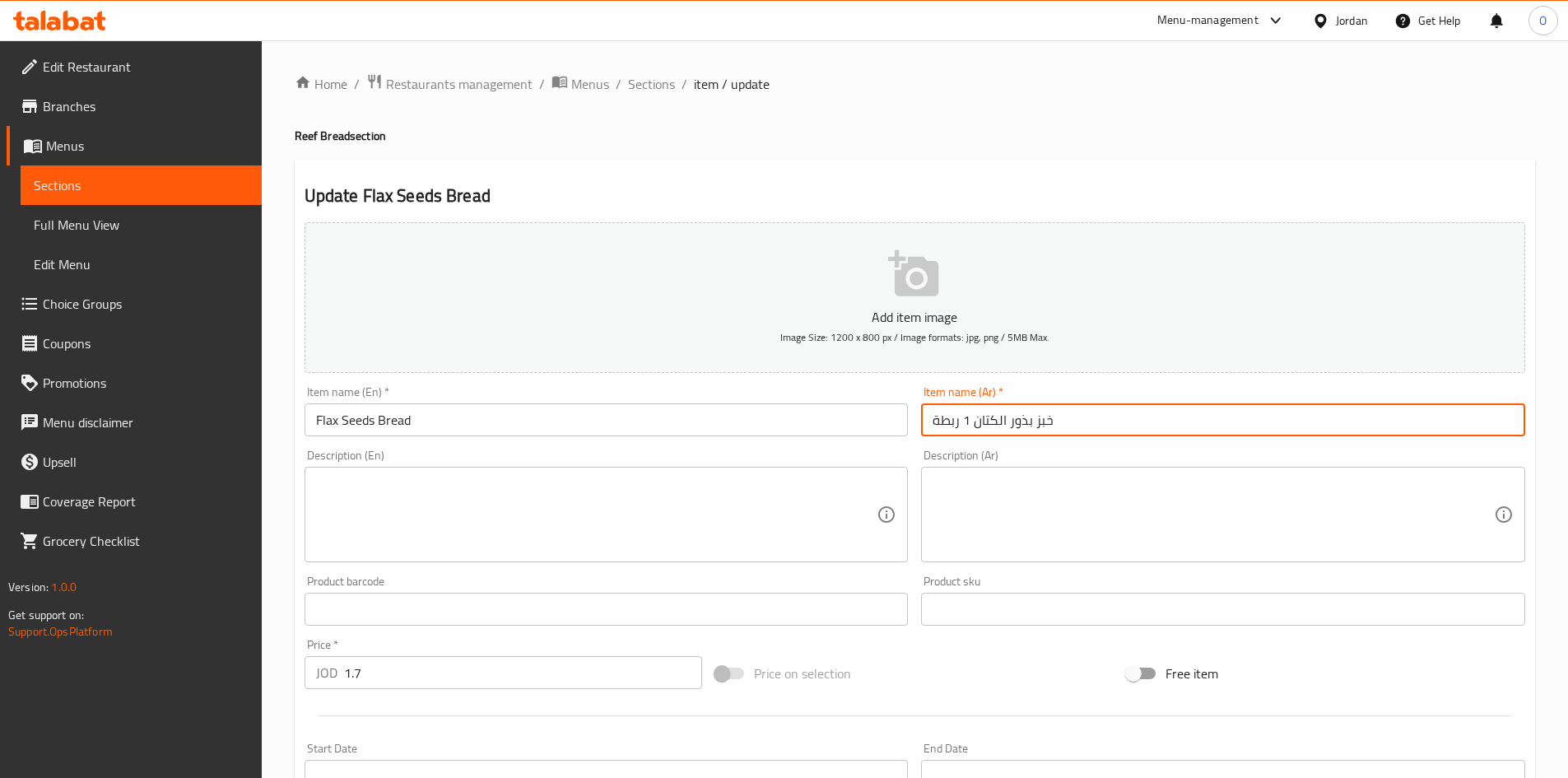
click at [951, 423] on input "خبز بذور الكتان 1 ربطة" at bounding box center [1223, 419] width 604 height 33
drag, startPoint x: 932, startPoint y: 420, endPoint x: 964, endPoint y: 422, distance: 32.1
click at [964, 422] on input "خبز بذور الكتان 1 ربطة" at bounding box center [1223, 419] width 604 height 33
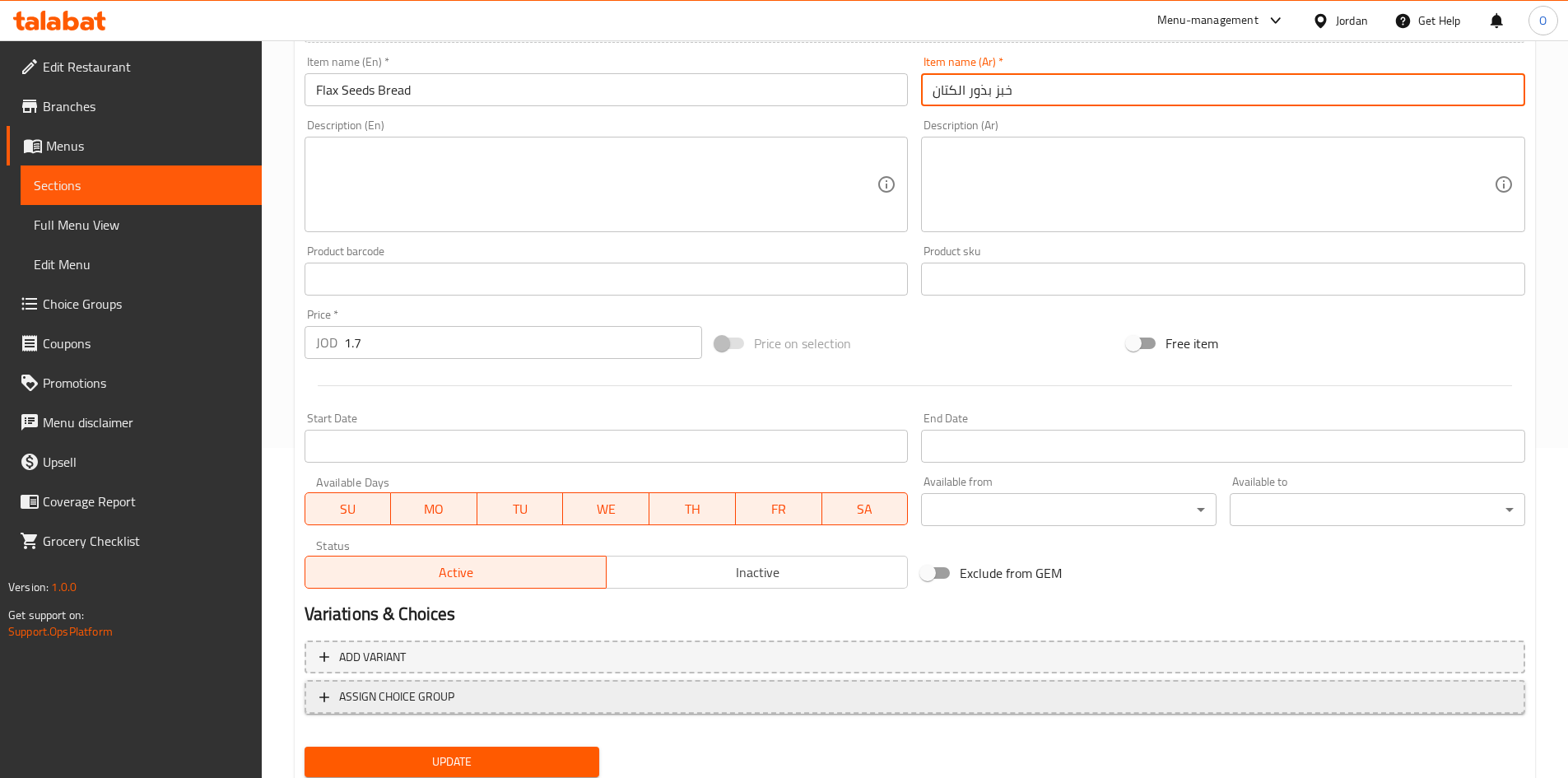
scroll to position [385, 0]
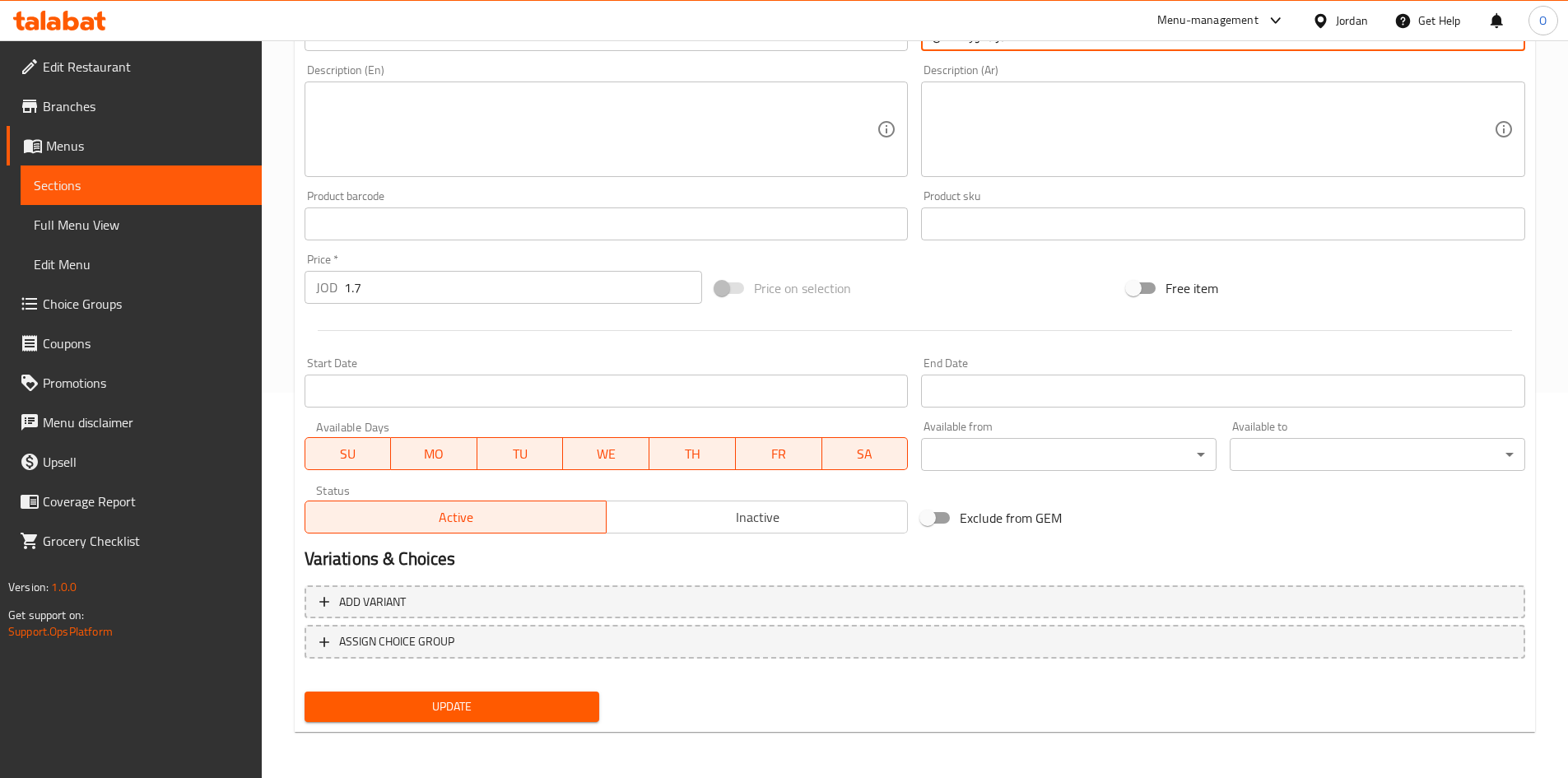
type input "خبز بذور الكتان"
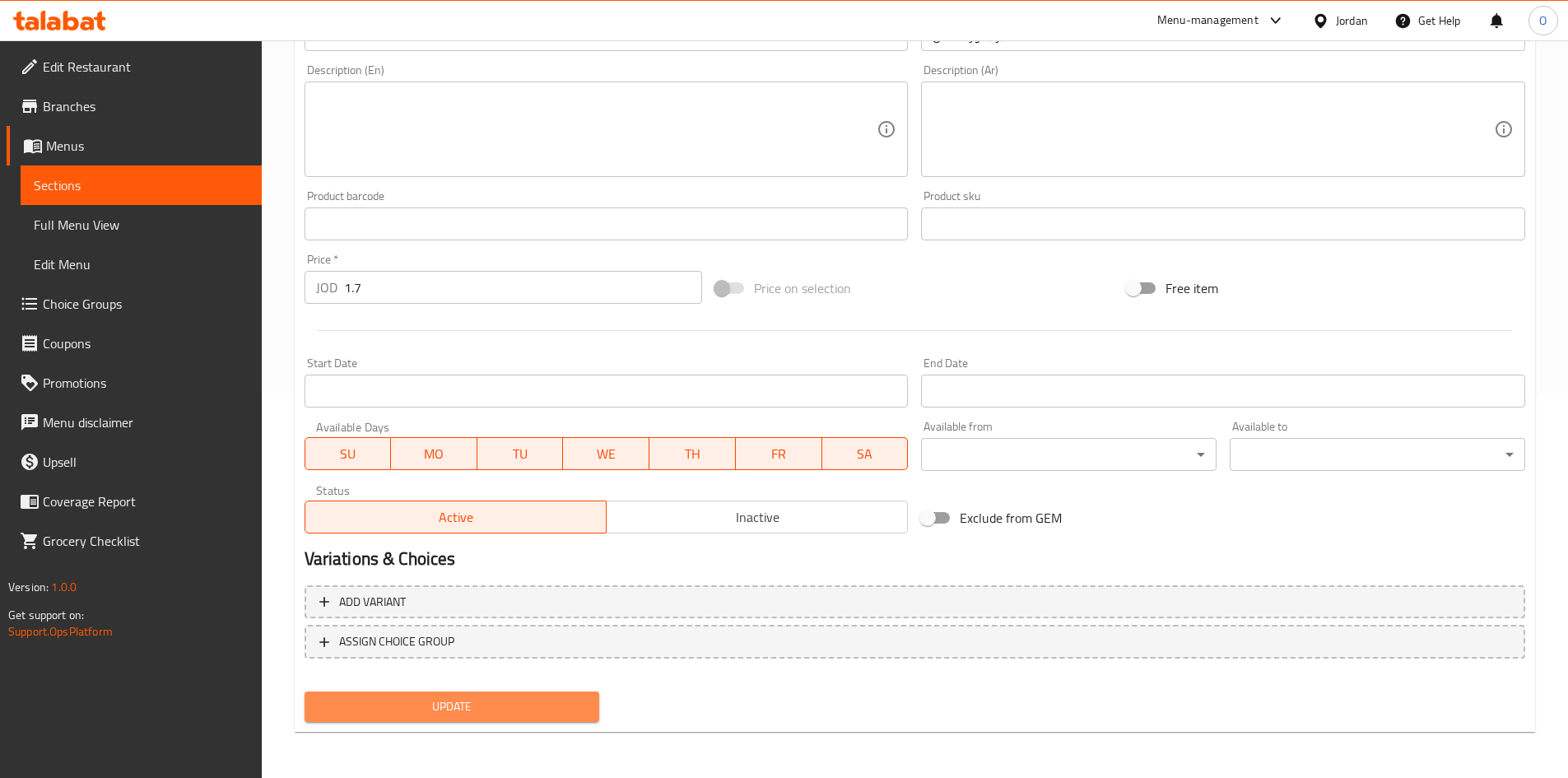
click at [549, 702] on span "Update" at bounding box center [452, 706] width 270 height 21
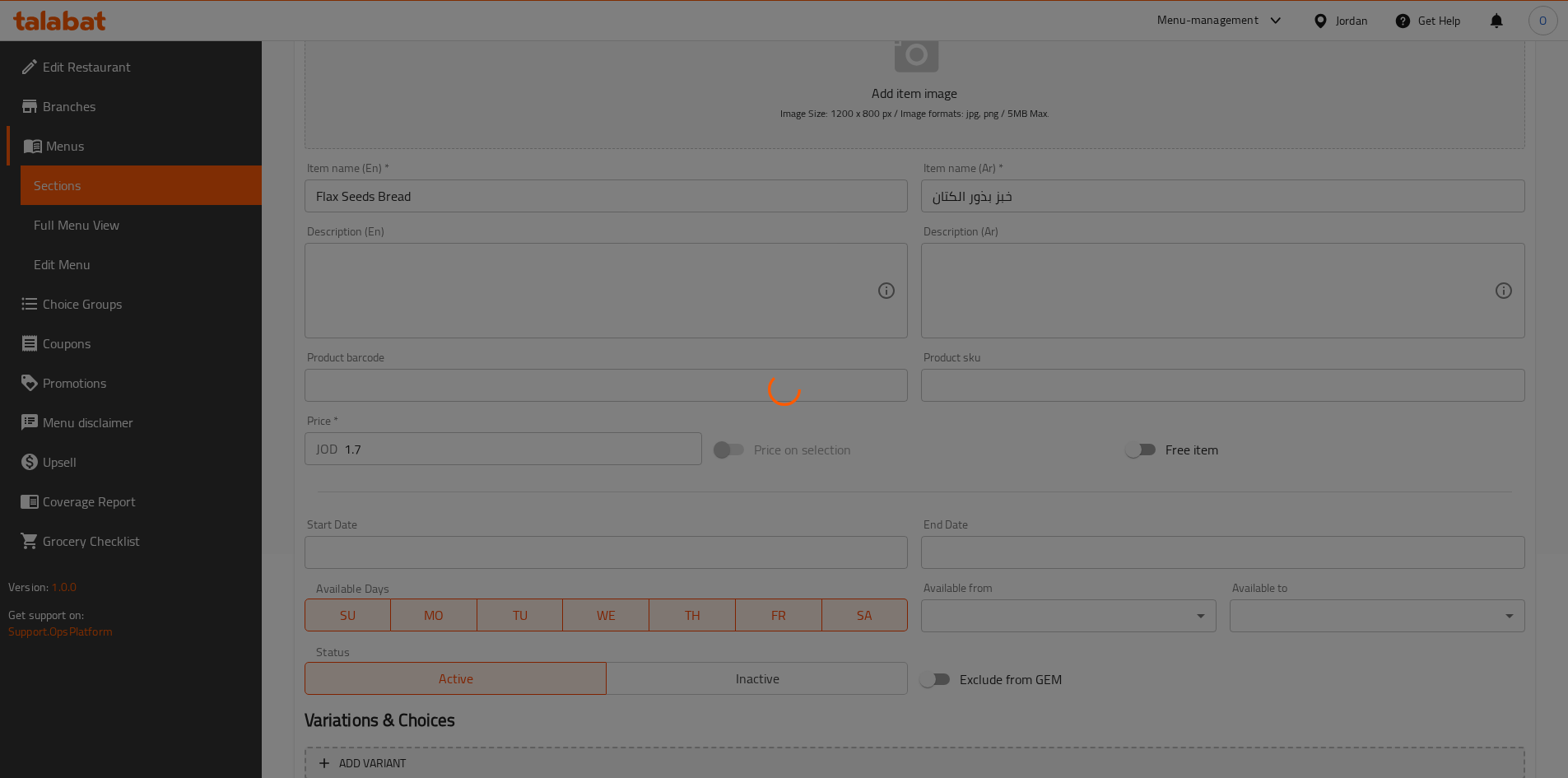
scroll to position [0, 0]
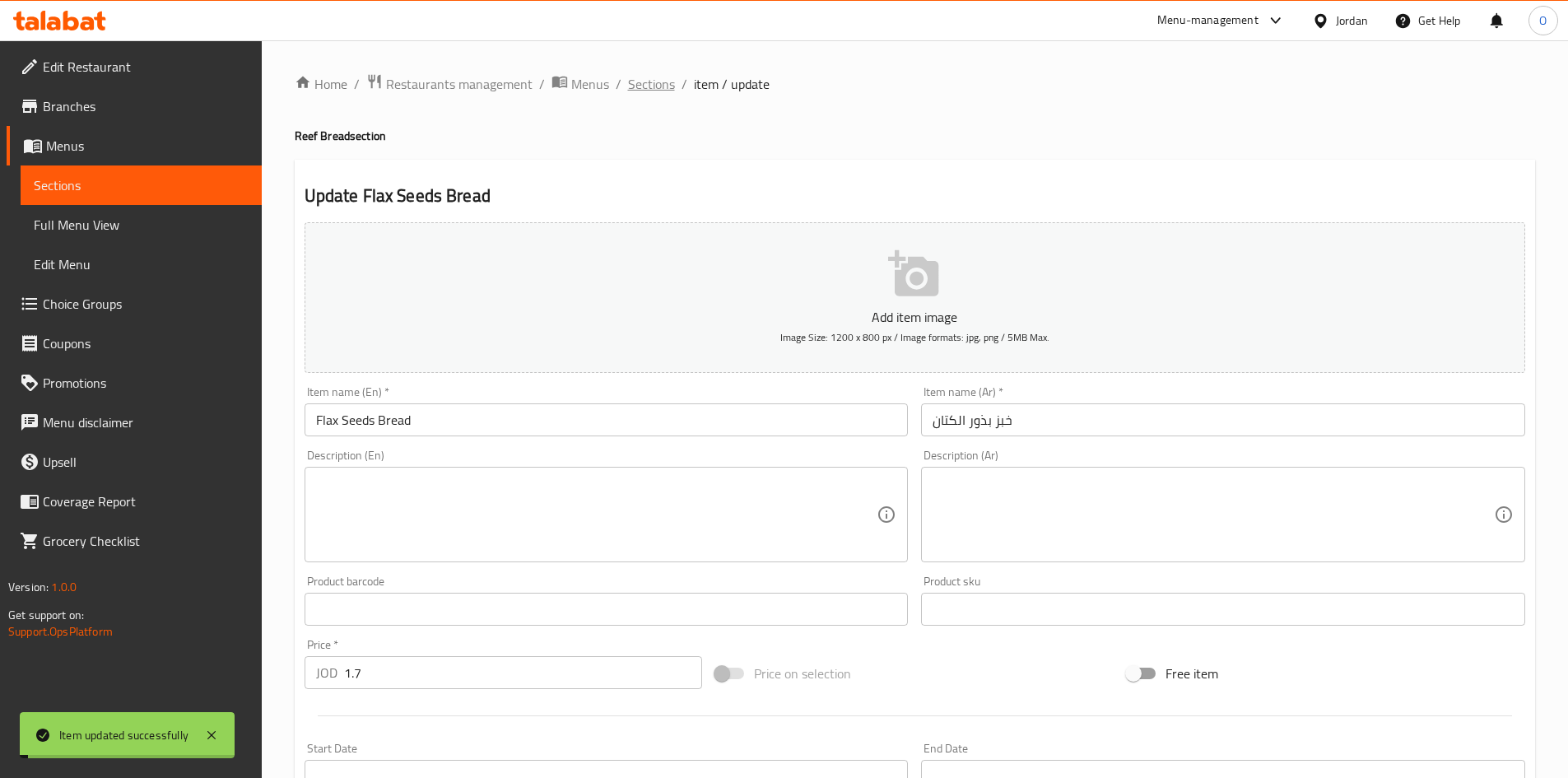
click at [654, 94] on span "Sections" at bounding box center [651, 84] width 47 height 20
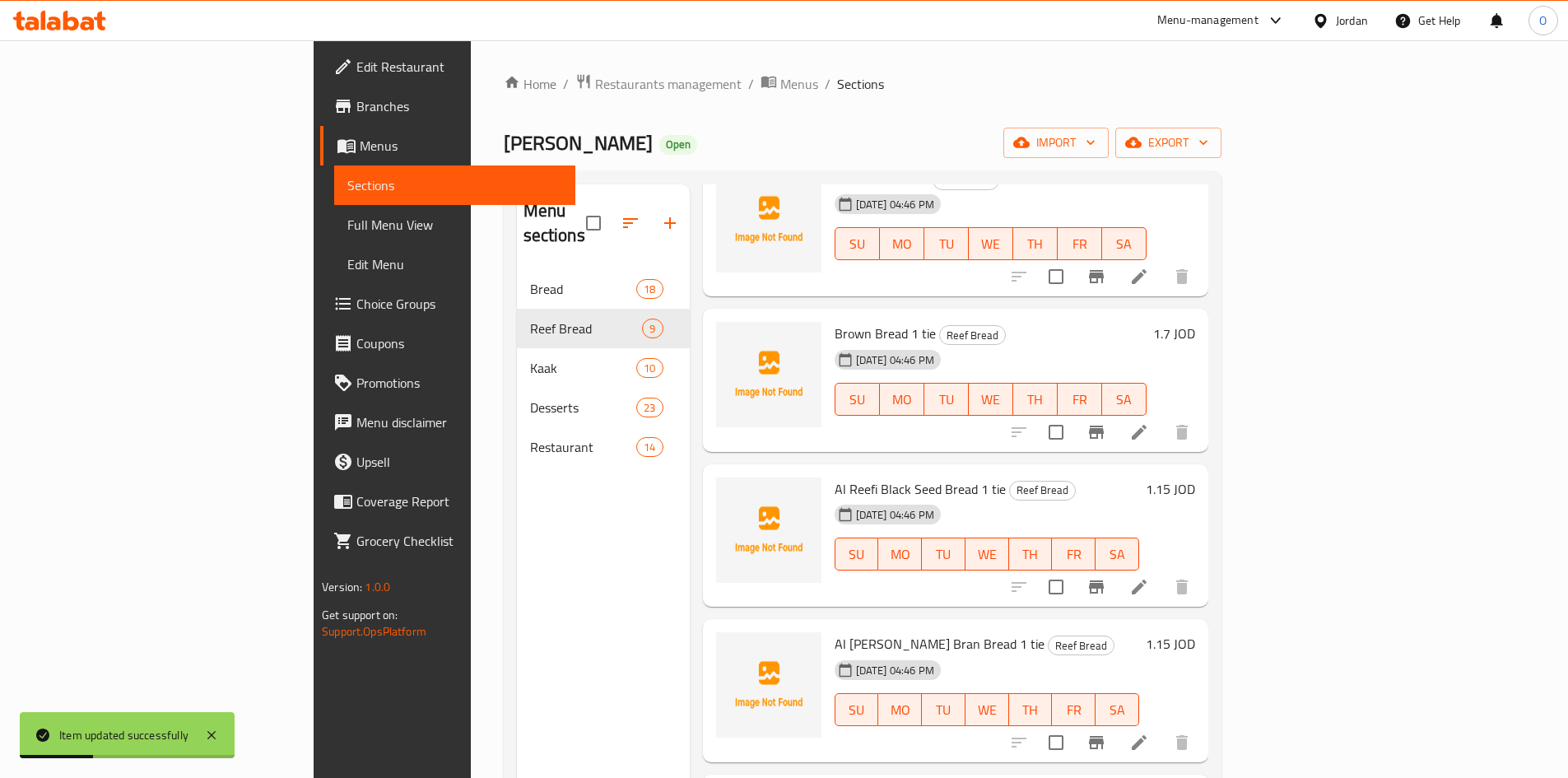
scroll to position [576, 0]
click at [1149, 420] on icon at bounding box center [1140, 430] width 20 height 20
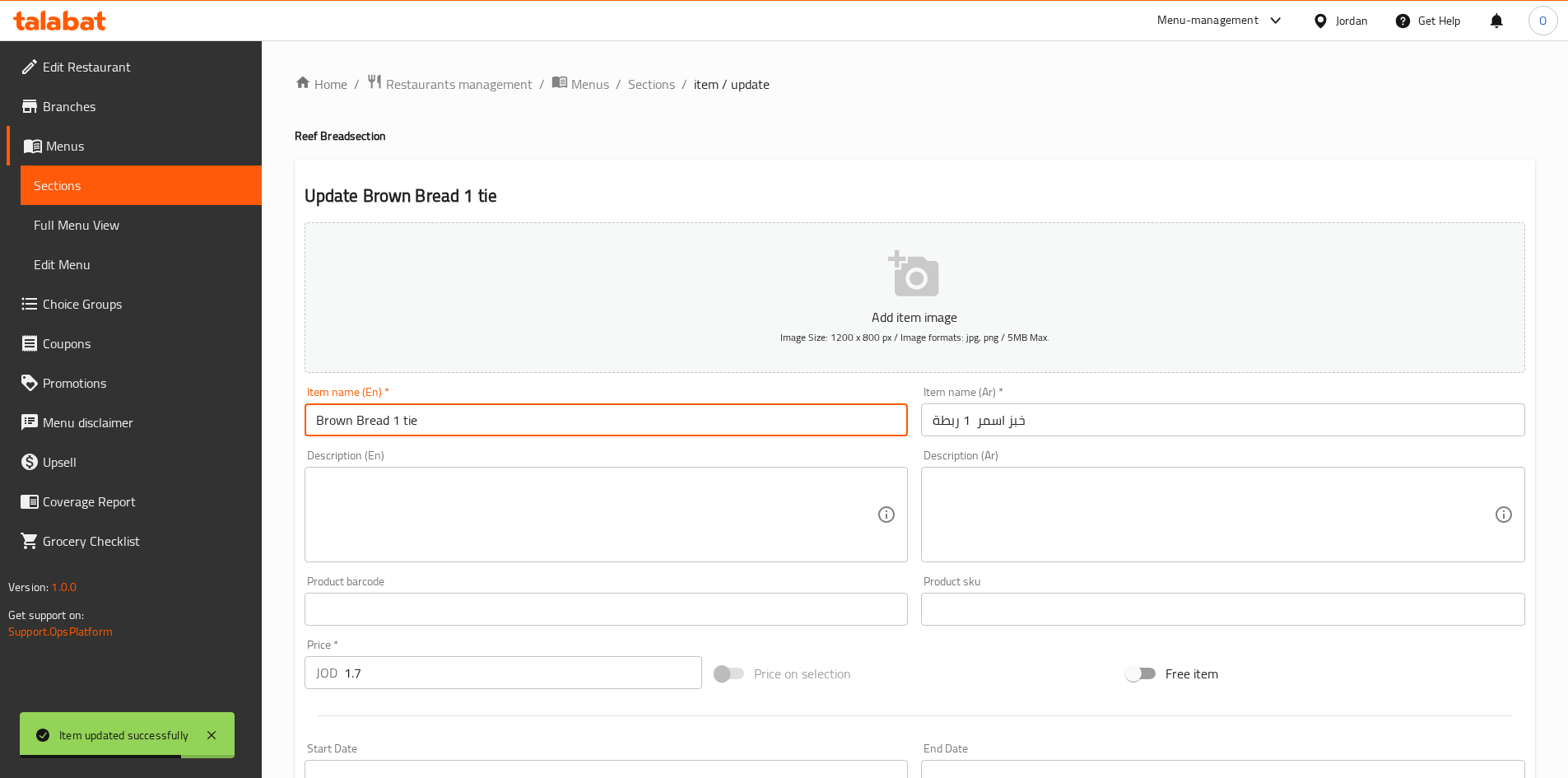
drag, startPoint x: 393, startPoint y: 421, endPoint x: 425, endPoint y: 431, distance: 33.5
click at [431, 429] on input "Brown Bread 1 tie" at bounding box center [606, 419] width 604 height 33
type input "Brown Bread"
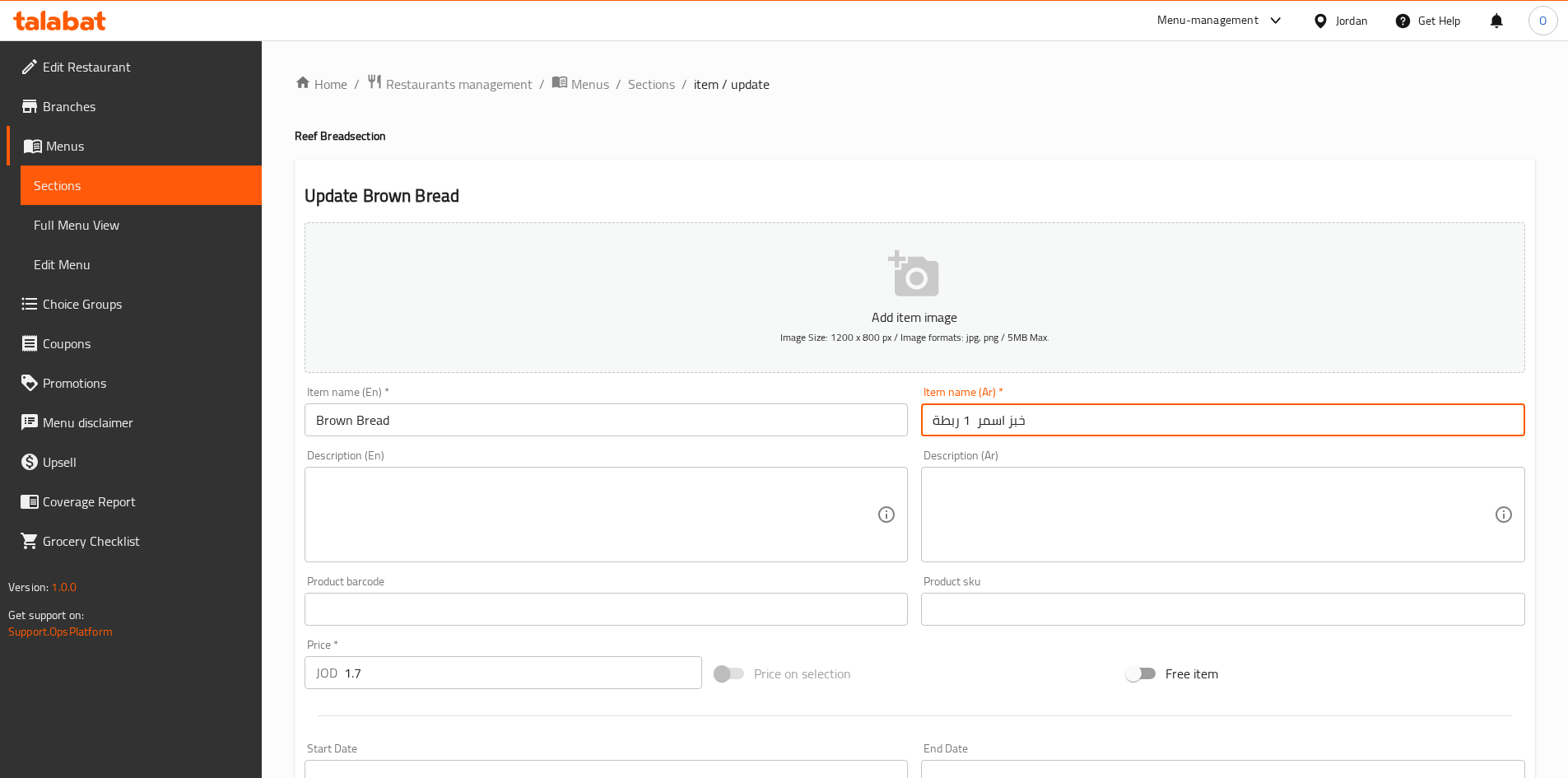
drag, startPoint x: 972, startPoint y: 418, endPoint x: 930, endPoint y: 420, distance: 42.0
click at [930, 420] on input "خبز اسمر 1 ربطة" at bounding box center [1223, 419] width 604 height 33
click at [941, 423] on input "خبز اسمر 1 ربطة" at bounding box center [1223, 419] width 604 height 33
drag, startPoint x: 933, startPoint y: 419, endPoint x: 967, endPoint y: 425, distance: 34.5
click at [967, 425] on input "خبز اسمر 1 ربطة" at bounding box center [1223, 419] width 604 height 33
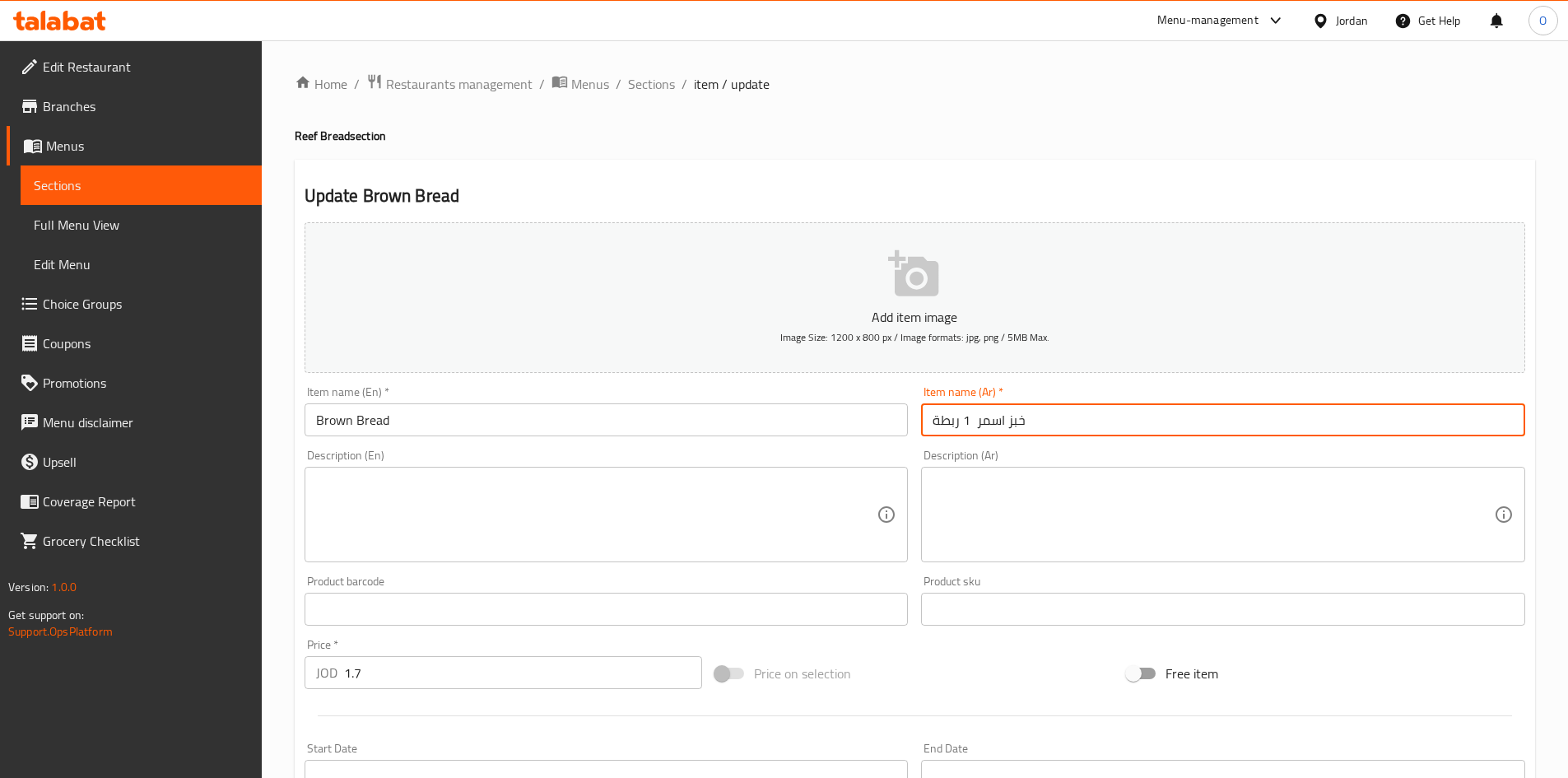
click at [966, 426] on input "خبز اسمر 1 ربطة" at bounding box center [1223, 419] width 604 height 33
click at [933, 426] on input "خبز اسمر 1 ربطة" at bounding box center [1223, 419] width 604 height 33
drag, startPoint x: 933, startPoint y: 423, endPoint x: 967, endPoint y: 427, distance: 34.2
click at [967, 427] on input "خبز اسمر 1 ربطة" at bounding box center [1223, 419] width 604 height 33
click at [946, 422] on input "خبز اسمر 1 ربطة" at bounding box center [1223, 419] width 604 height 33
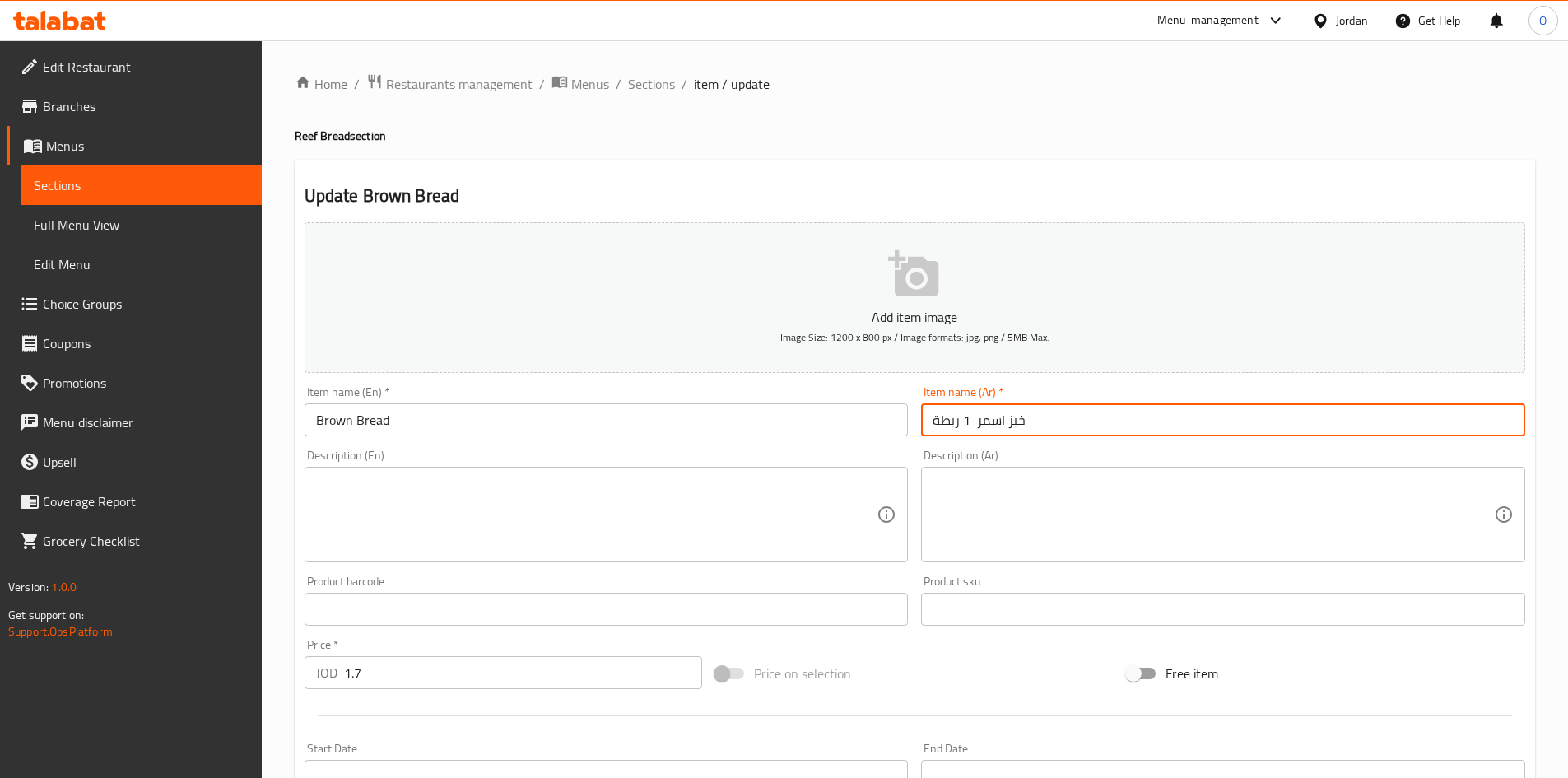
drag, startPoint x: 934, startPoint y: 419, endPoint x: 966, endPoint y: 423, distance: 32.2
click at [966, 423] on input "خبز اسمر 1 ربطة" at bounding box center [1223, 419] width 604 height 33
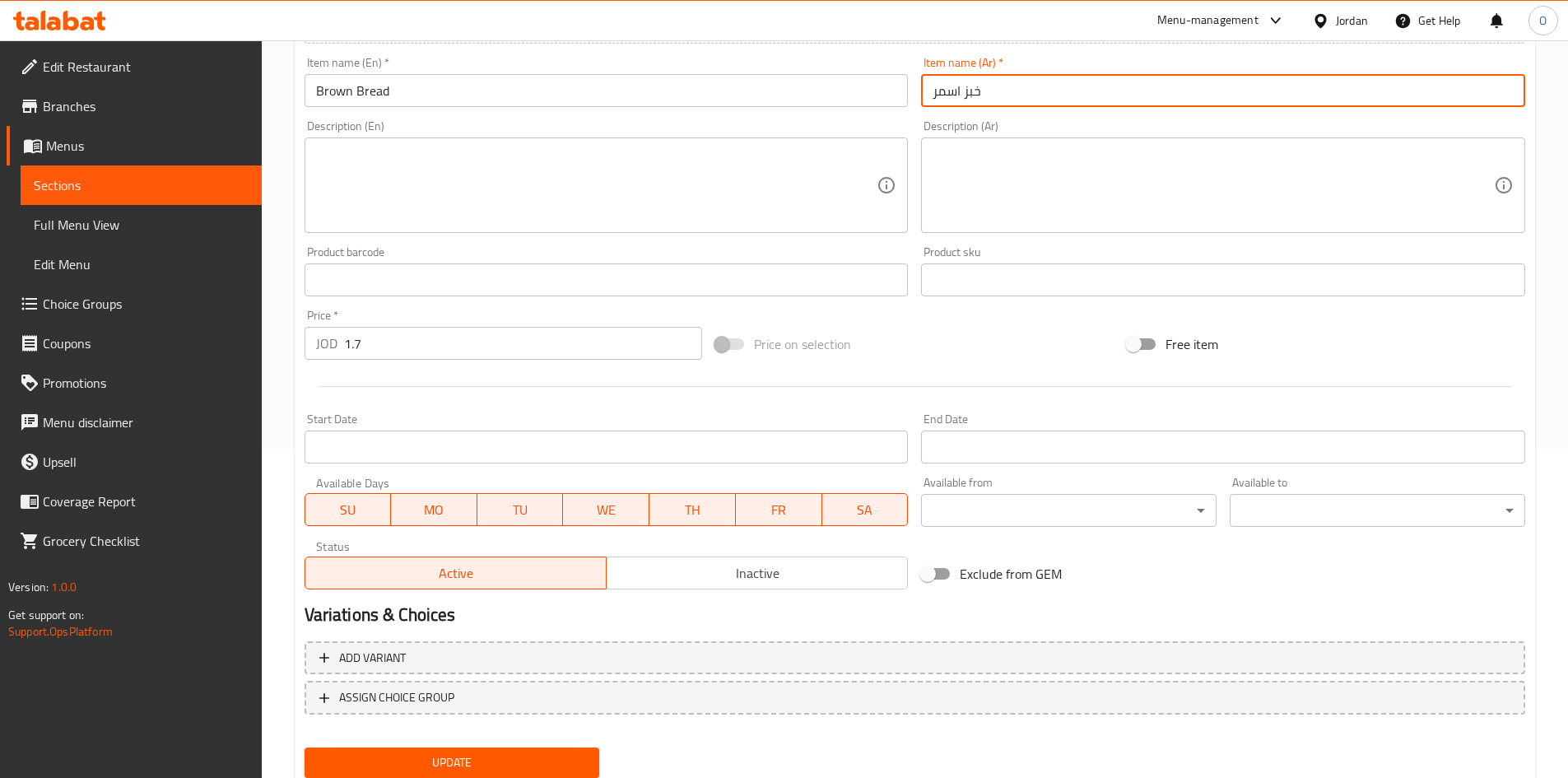
type input "خبز اسمر"
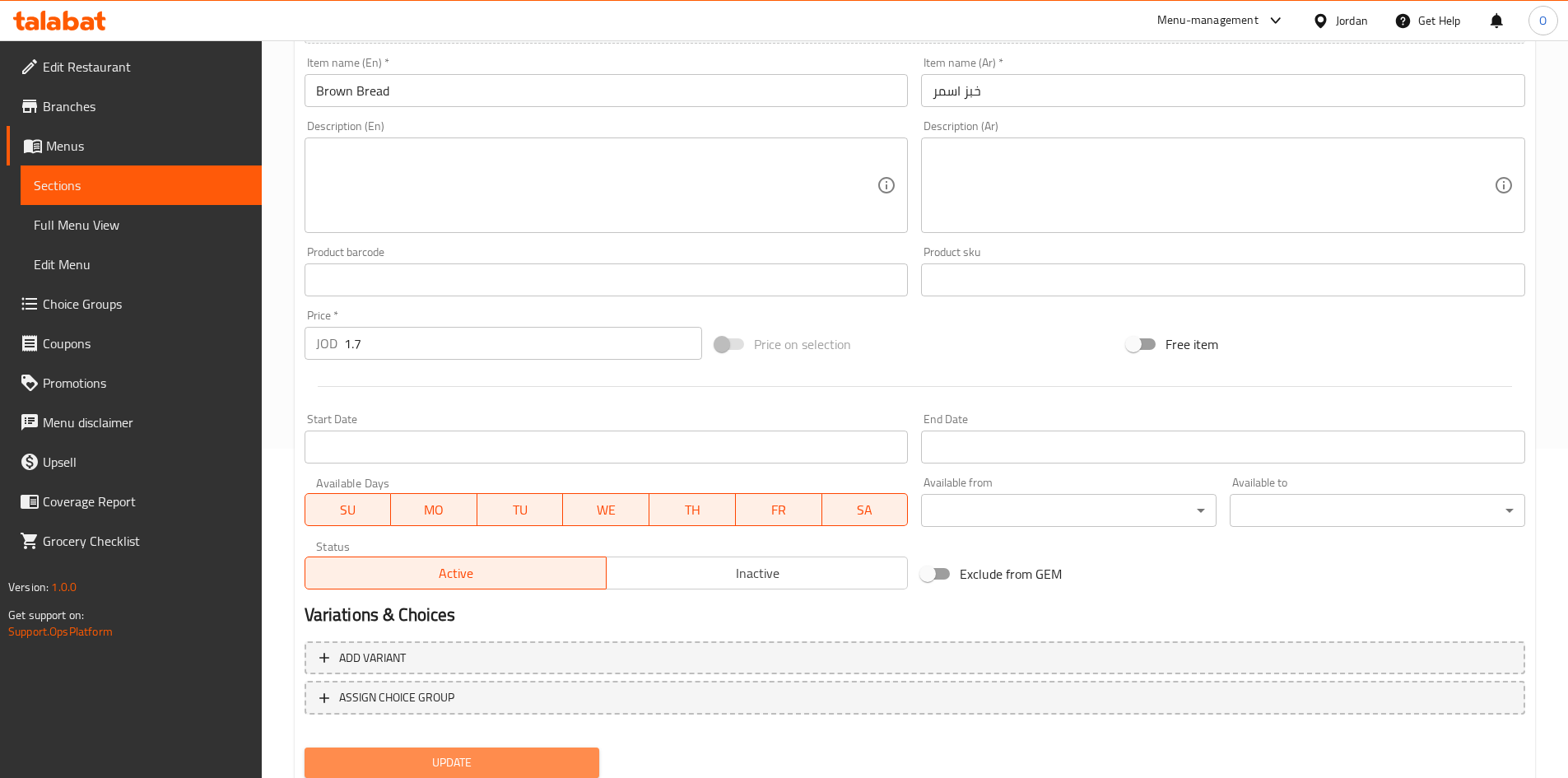
click at [462, 760] on span "Update" at bounding box center [452, 762] width 270 height 21
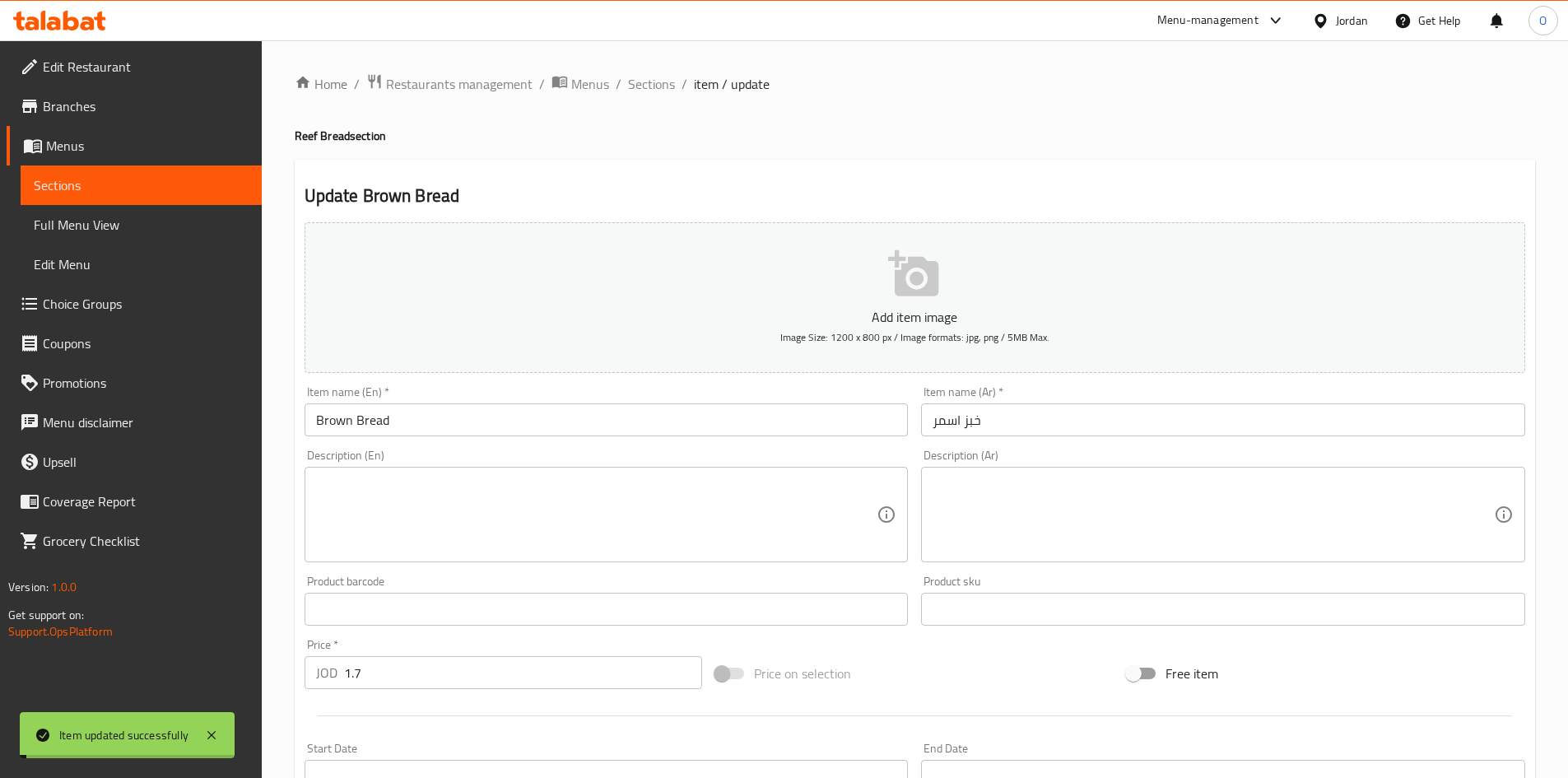
drag, startPoint x: 673, startPoint y: 87, endPoint x: 671, endPoint y: 100, distance: 13.2
click at [673, 87] on span "Sections" at bounding box center [651, 84] width 47 height 20
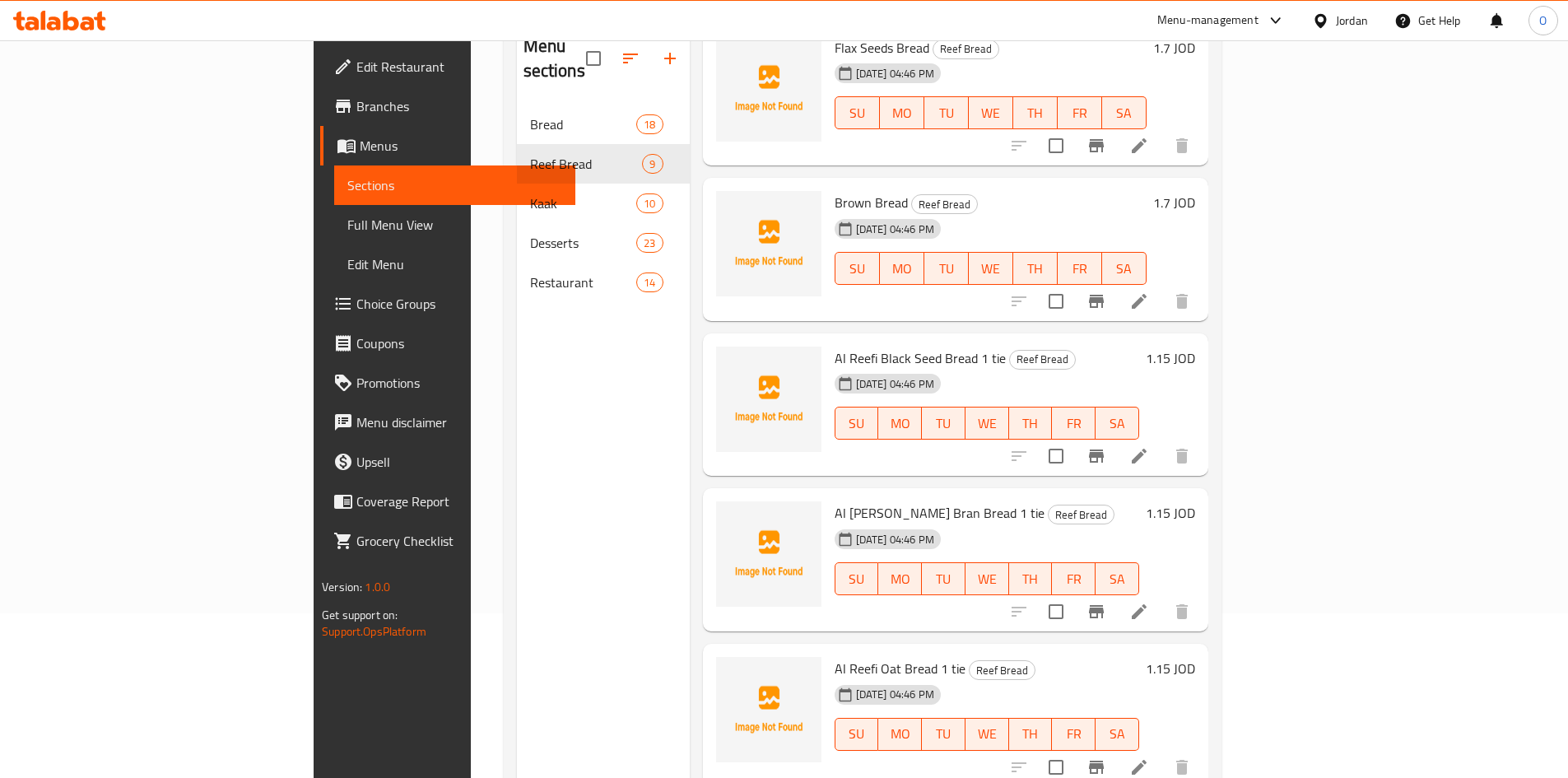
scroll to position [495, 0]
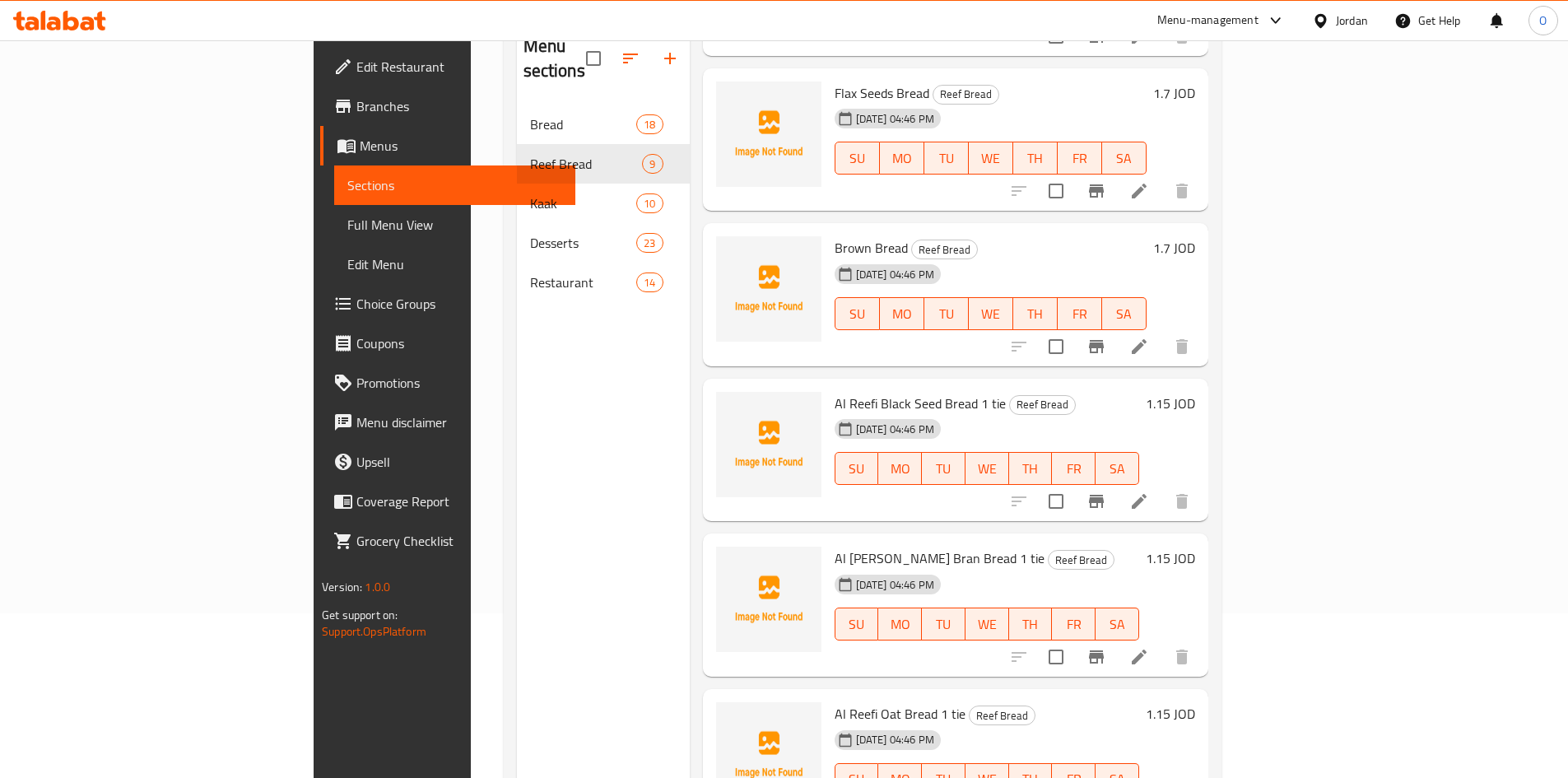
click at [1163, 488] on li at bounding box center [1140, 501] width 46 height 29
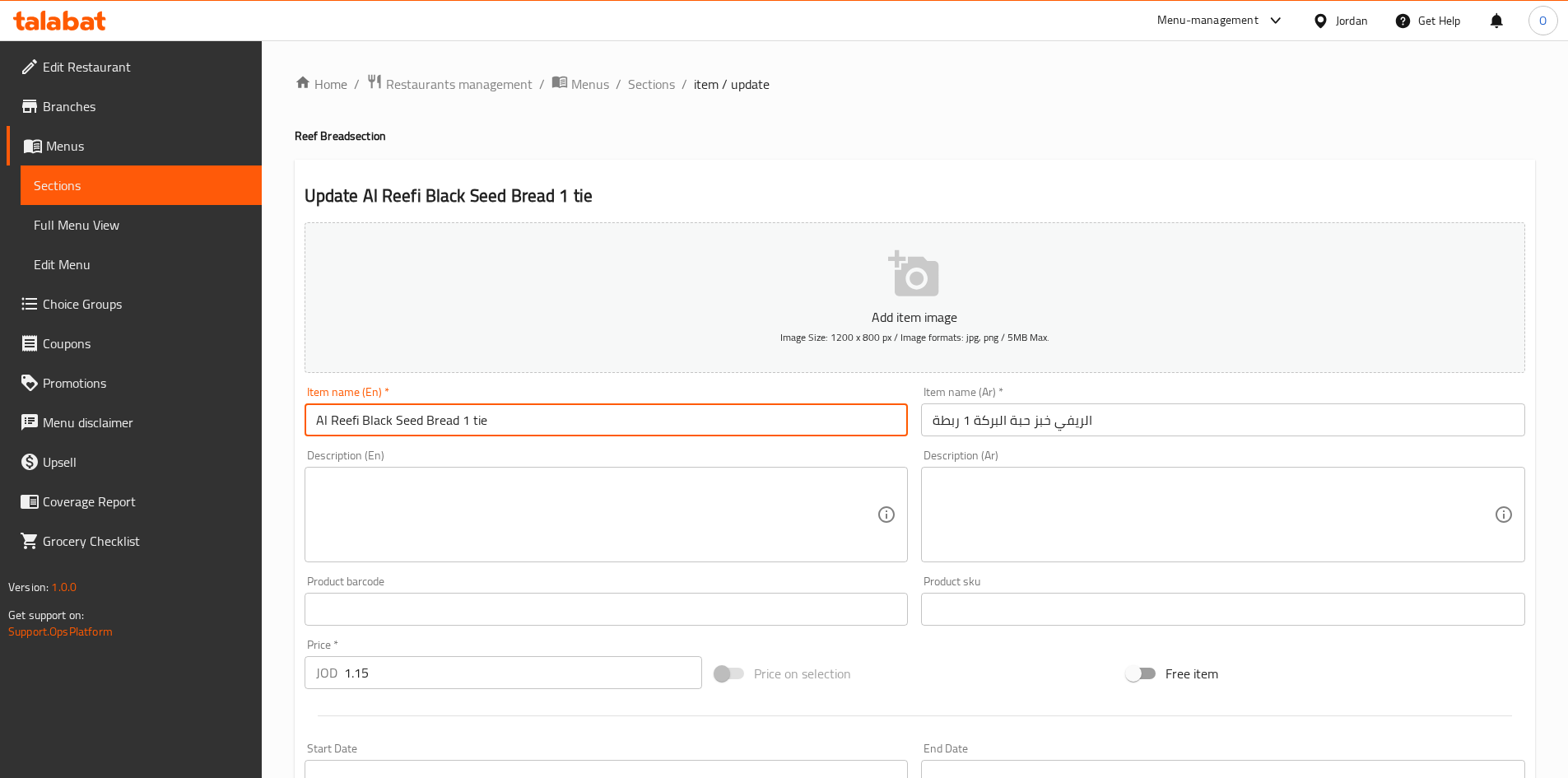
drag, startPoint x: 458, startPoint y: 418, endPoint x: 505, endPoint y: 431, distance: 48.8
click at [505, 431] on input "Al Reefi Black Seed Bread 1 tie" at bounding box center [606, 419] width 604 height 33
type input "Al Reefi Black Seed Bread"
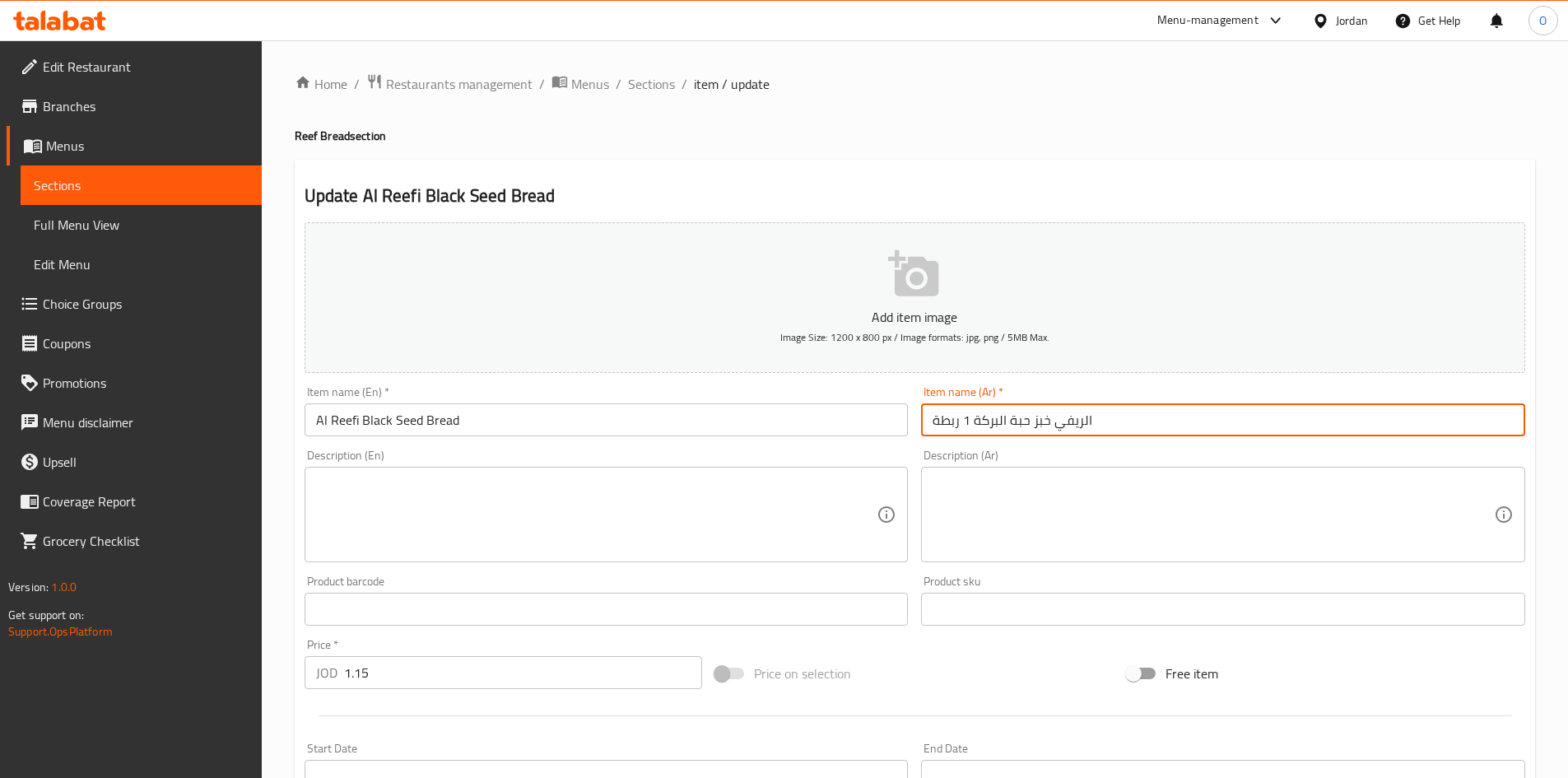
drag, startPoint x: 973, startPoint y: 426, endPoint x: 925, endPoint y: 422, distance: 48.2
click at [925, 422] on input "الريفي خبز حبة البركة 1 ربطة" at bounding box center [1223, 419] width 604 height 33
click at [994, 431] on input "الريفي خبز حبة البركة 1 ربطة" at bounding box center [1223, 419] width 604 height 33
click at [970, 424] on input "الريفي خبز حبة البركة 1 ربطة" at bounding box center [1223, 419] width 604 height 33
drag, startPoint x: 976, startPoint y: 426, endPoint x: 936, endPoint y: 427, distance: 40.0
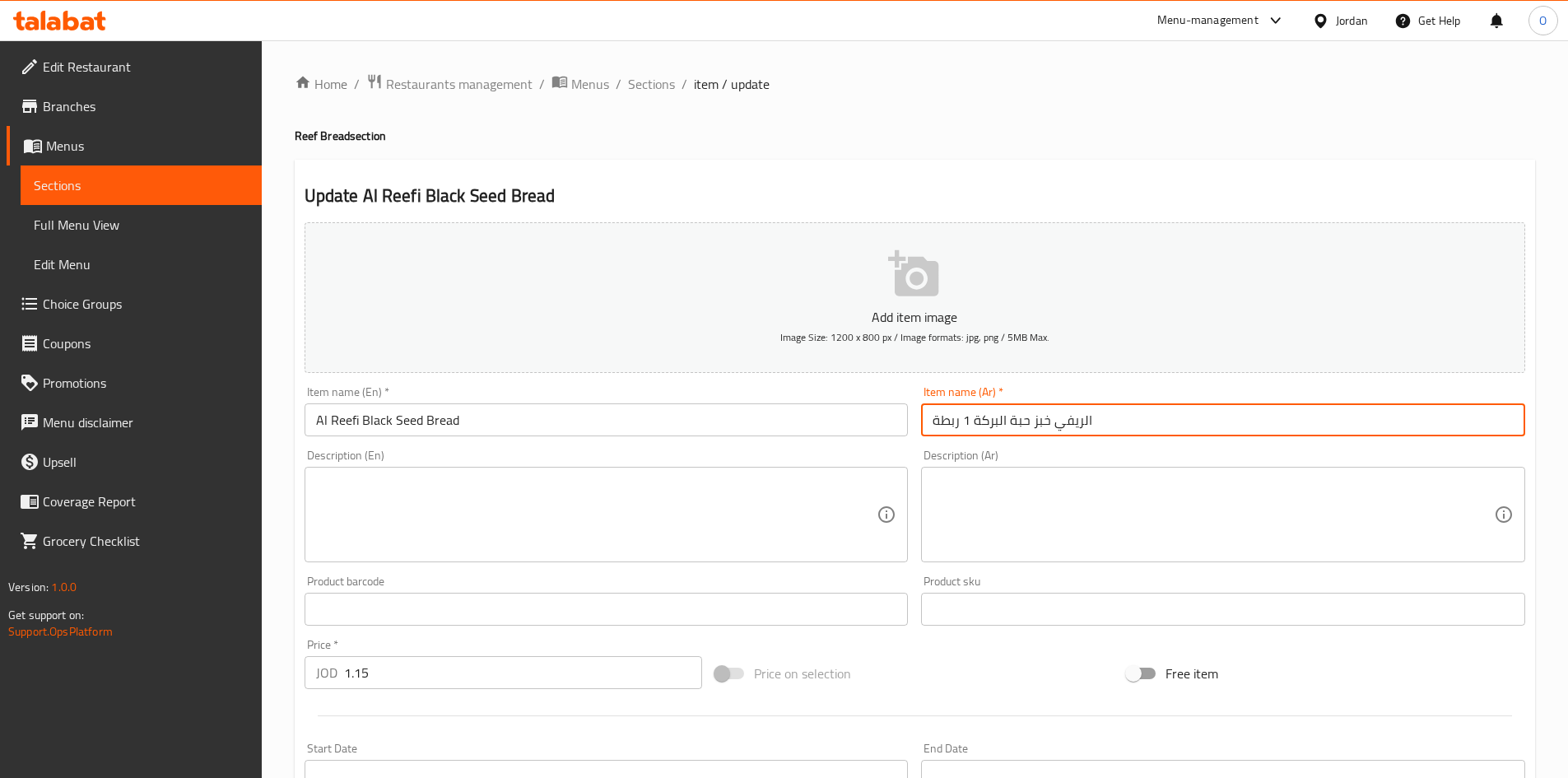
click at [936, 427] on input "الريفي خبز حبة البركة 1 ربطة" at bounding box center [1223, 419] width 604 height 33
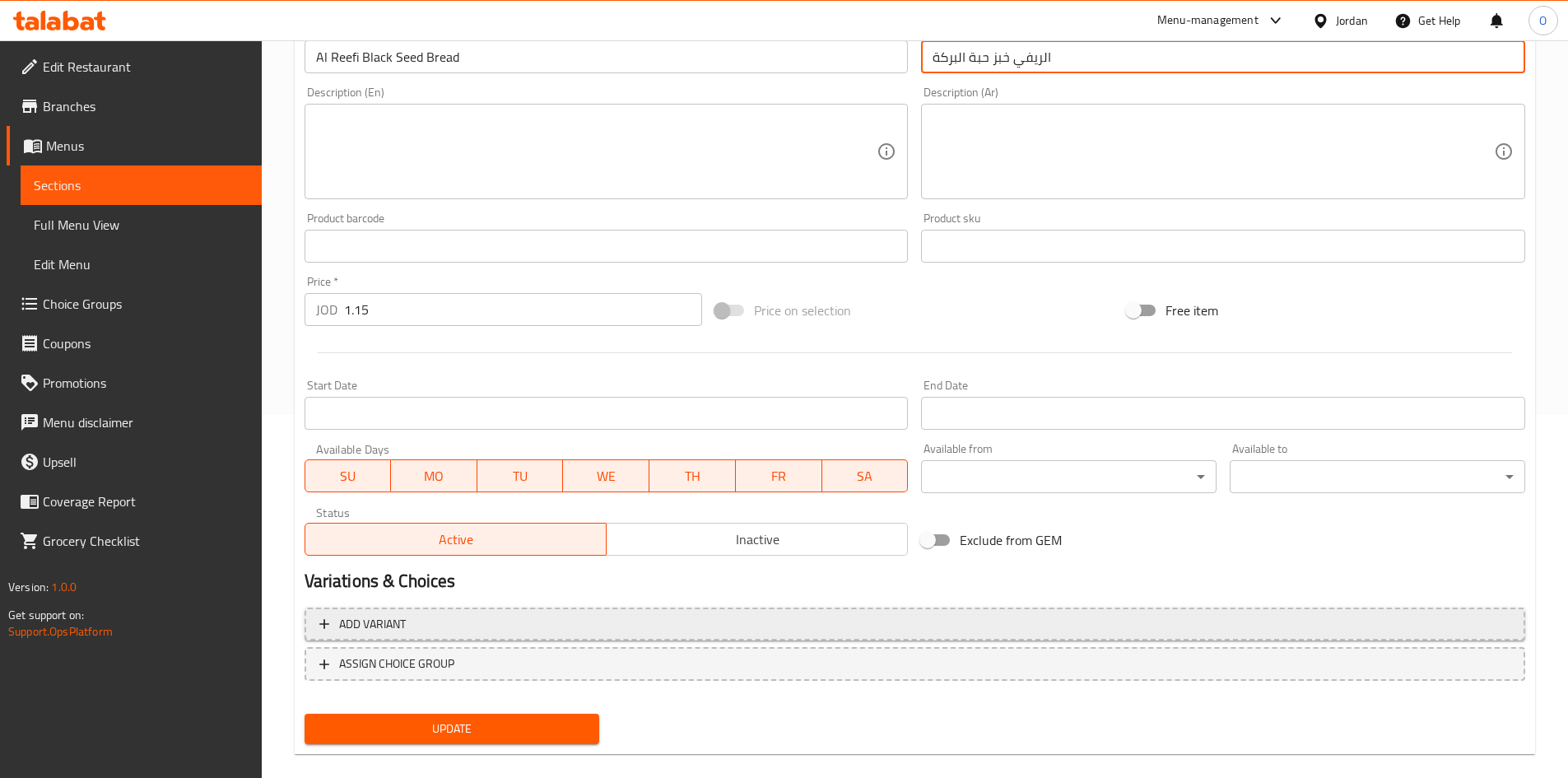
scroll to position [385, 0]
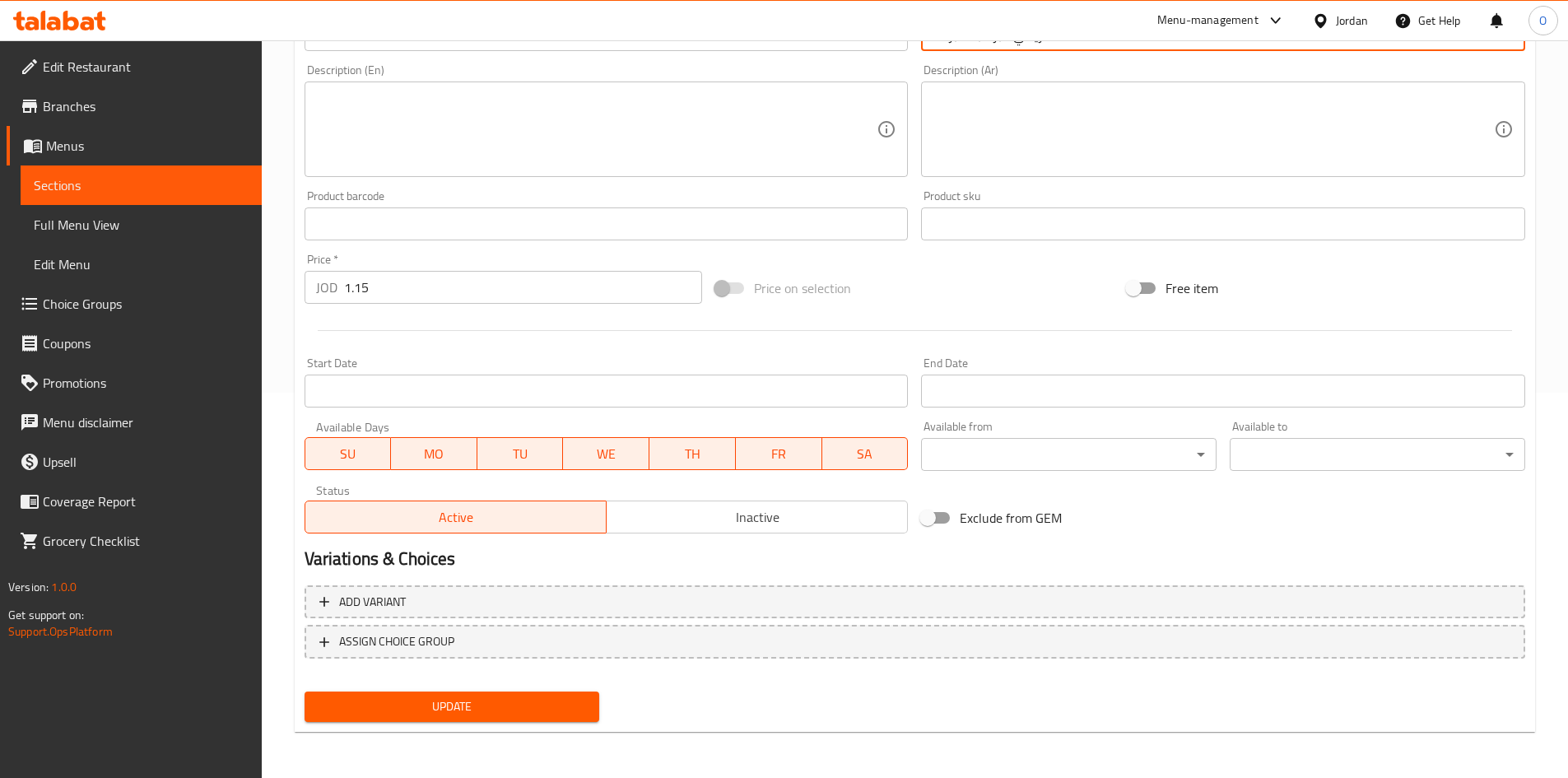
type input "الريفي خبز حبة البركة"
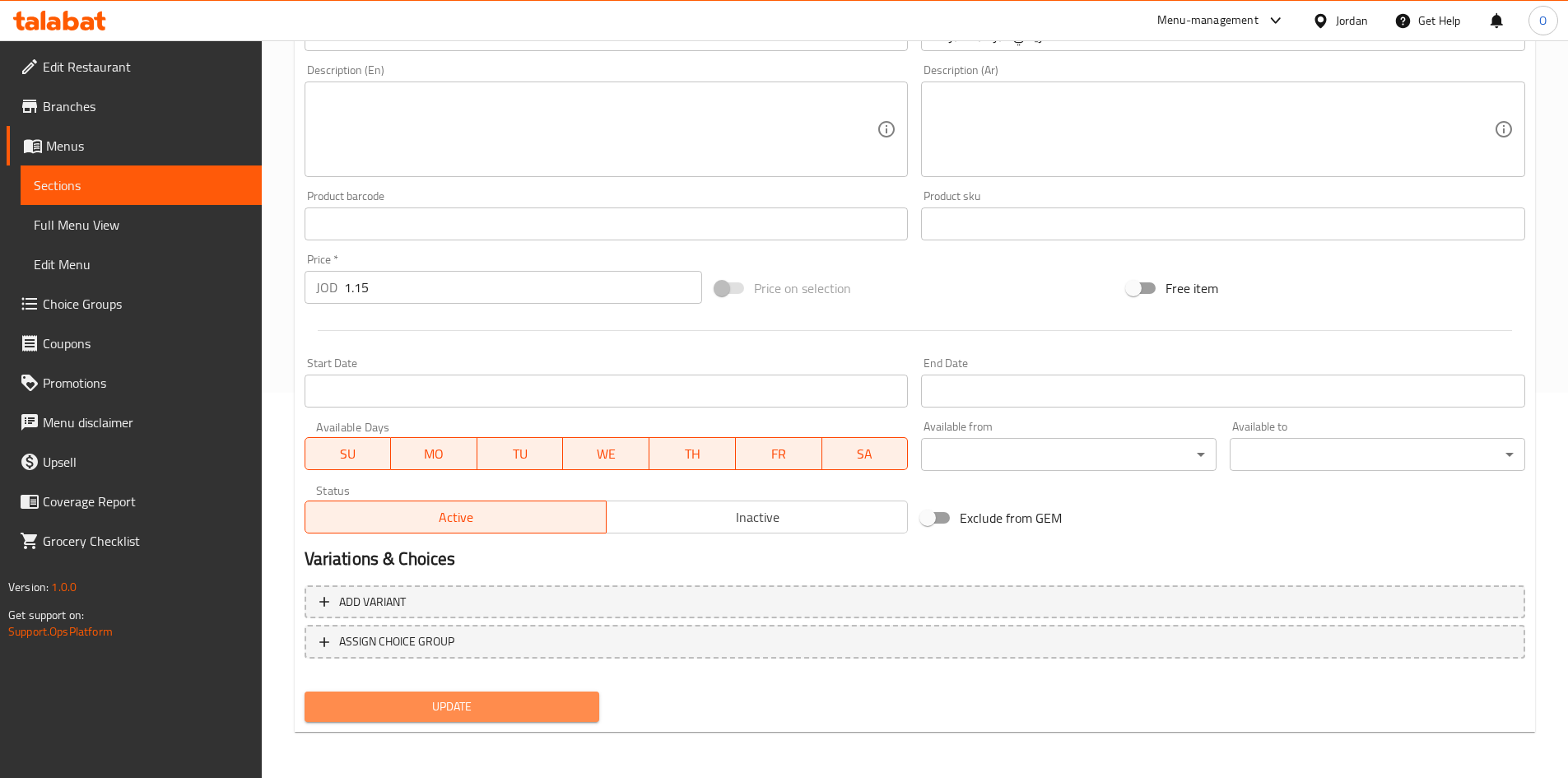
click at [494, 705] on span "Update" at bounding box center [452, 706] width 270 height 21
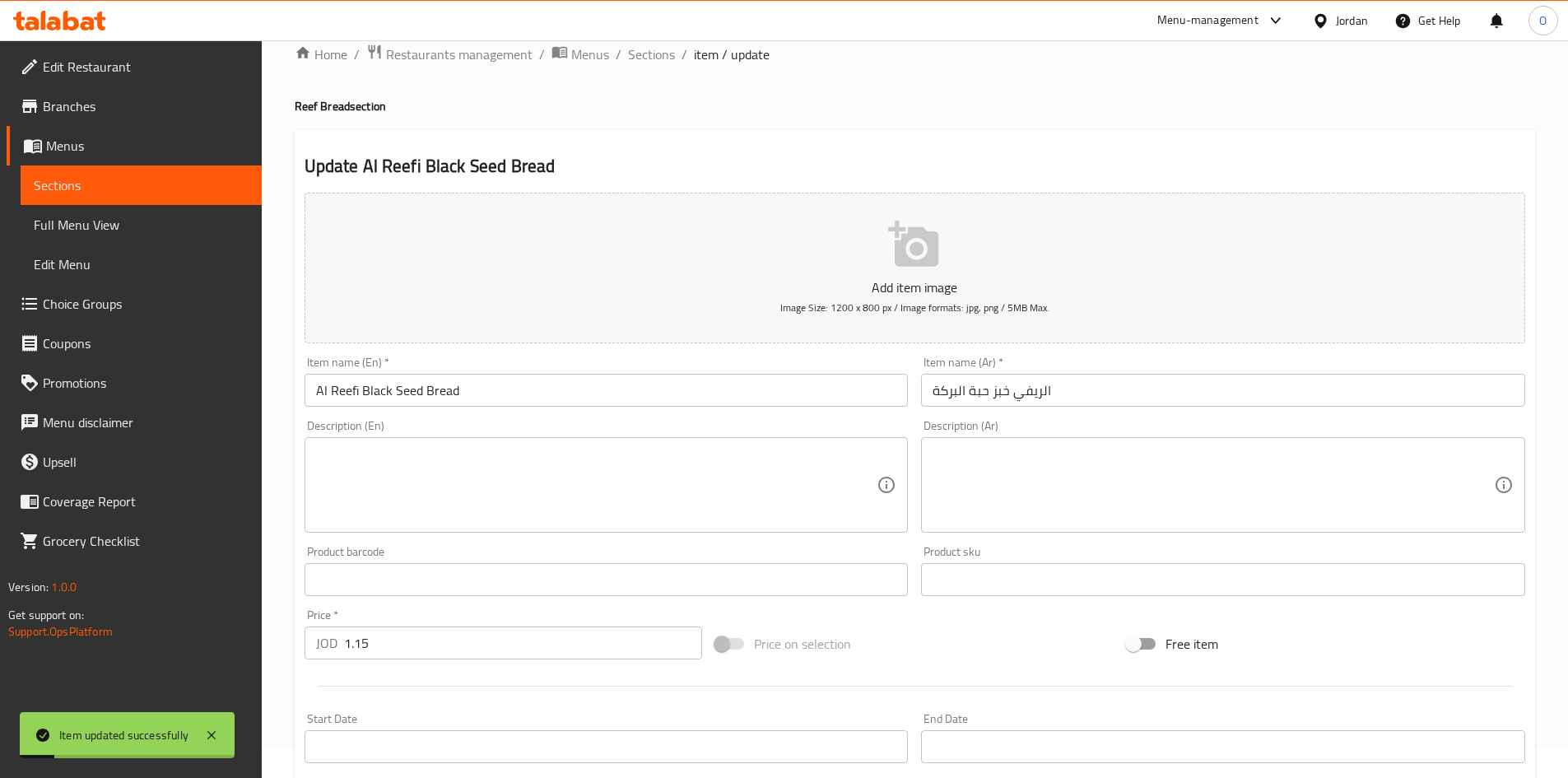
scroll to position [0, 0]
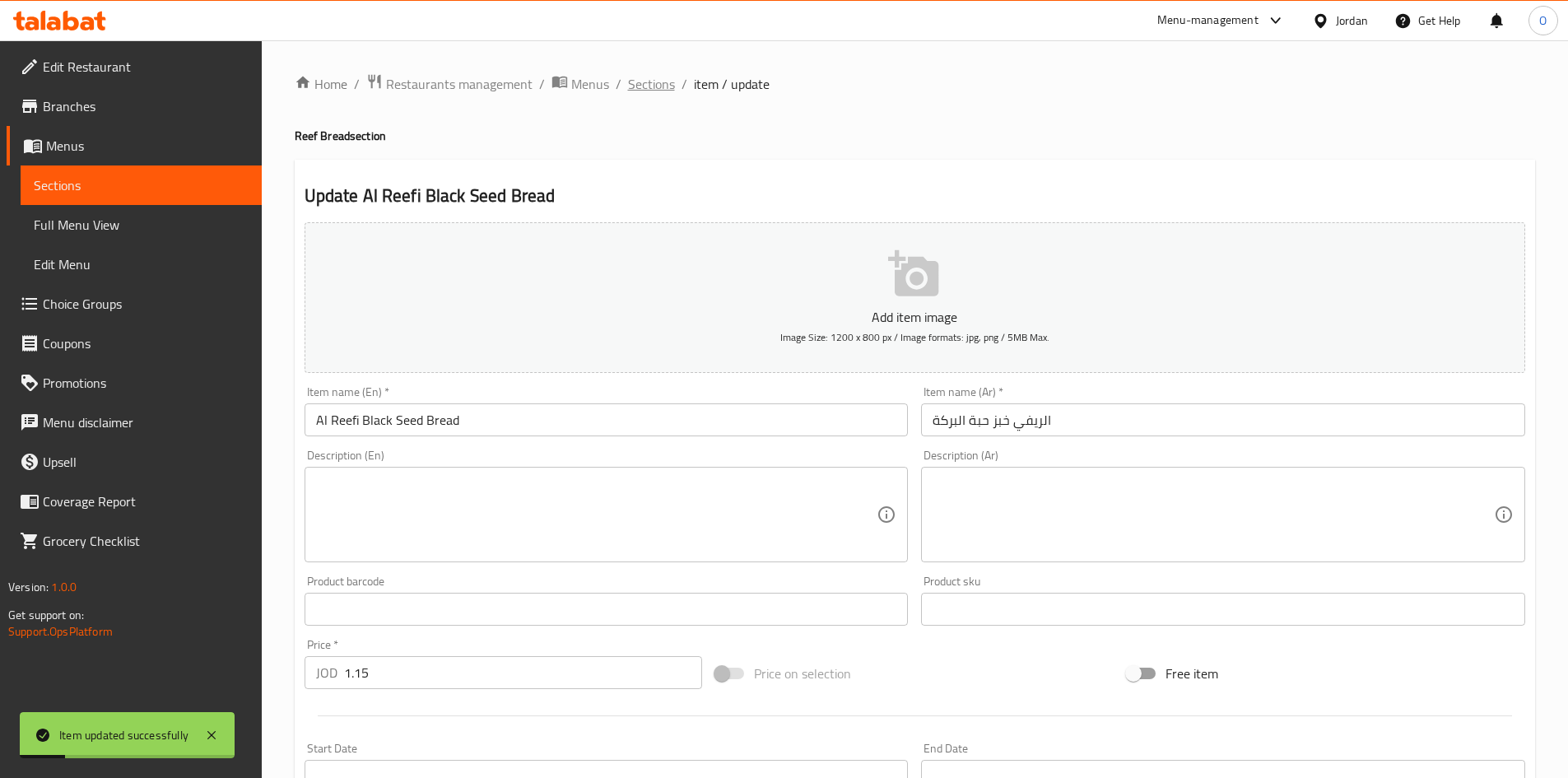
click at [651, 87] on span "Sections" at bounding box center [651, 84] width 47 height 20
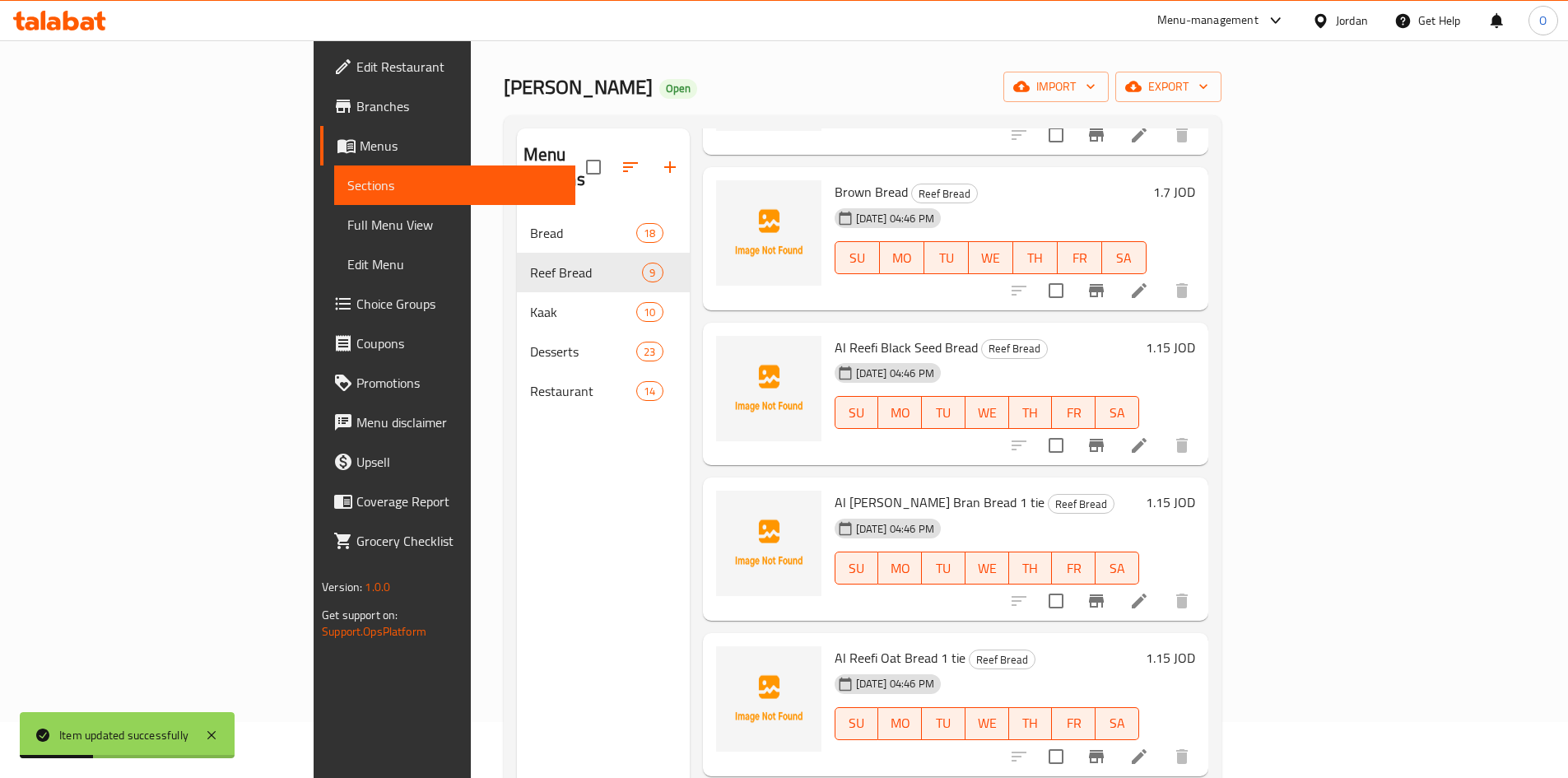
scroll to position [230, 0]
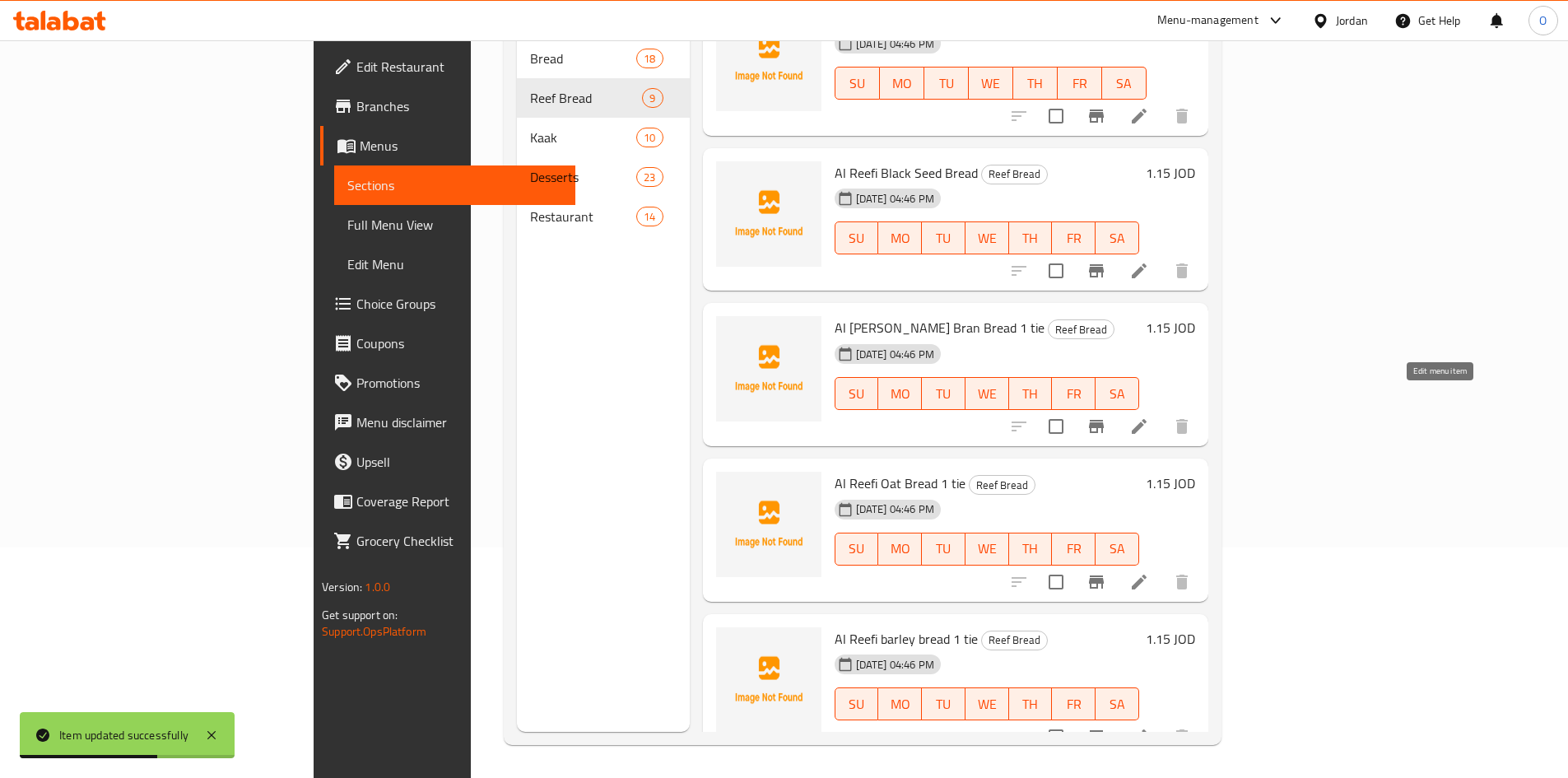
click at [1149, 417] on icon at bounding box center [1140, 426] width 20 height 20
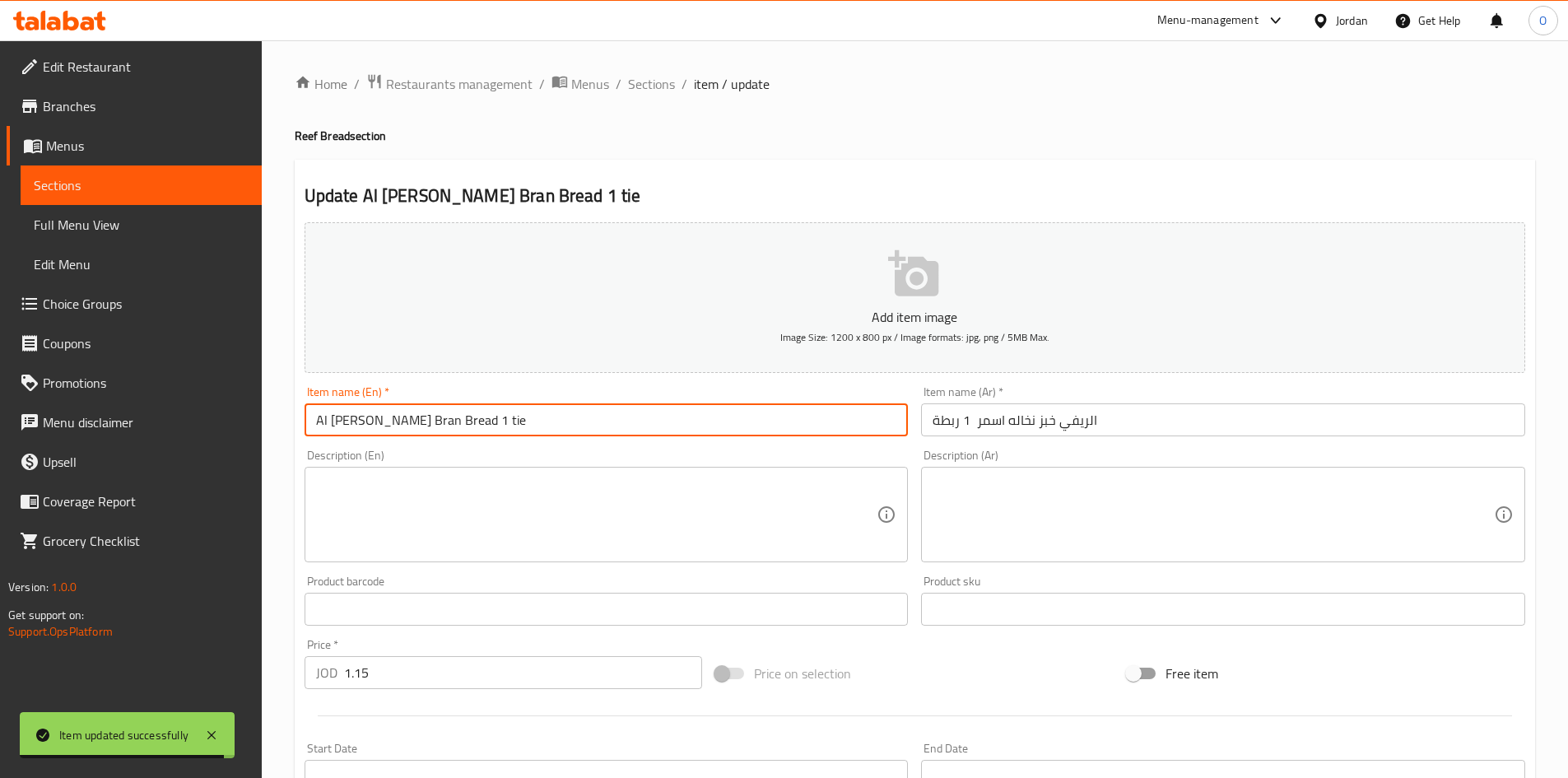
drag, startPoint x: 468, startPoint y: 418, endPoint x: 511, endPoint y: 418, distance: 43.0
click at [511, 418] on input "Al Reefi Brown Bran Bread 1 tie" at bounding box center [606, 419] width 604 height 33
type input "Al Reefi Brown Bran Bread"
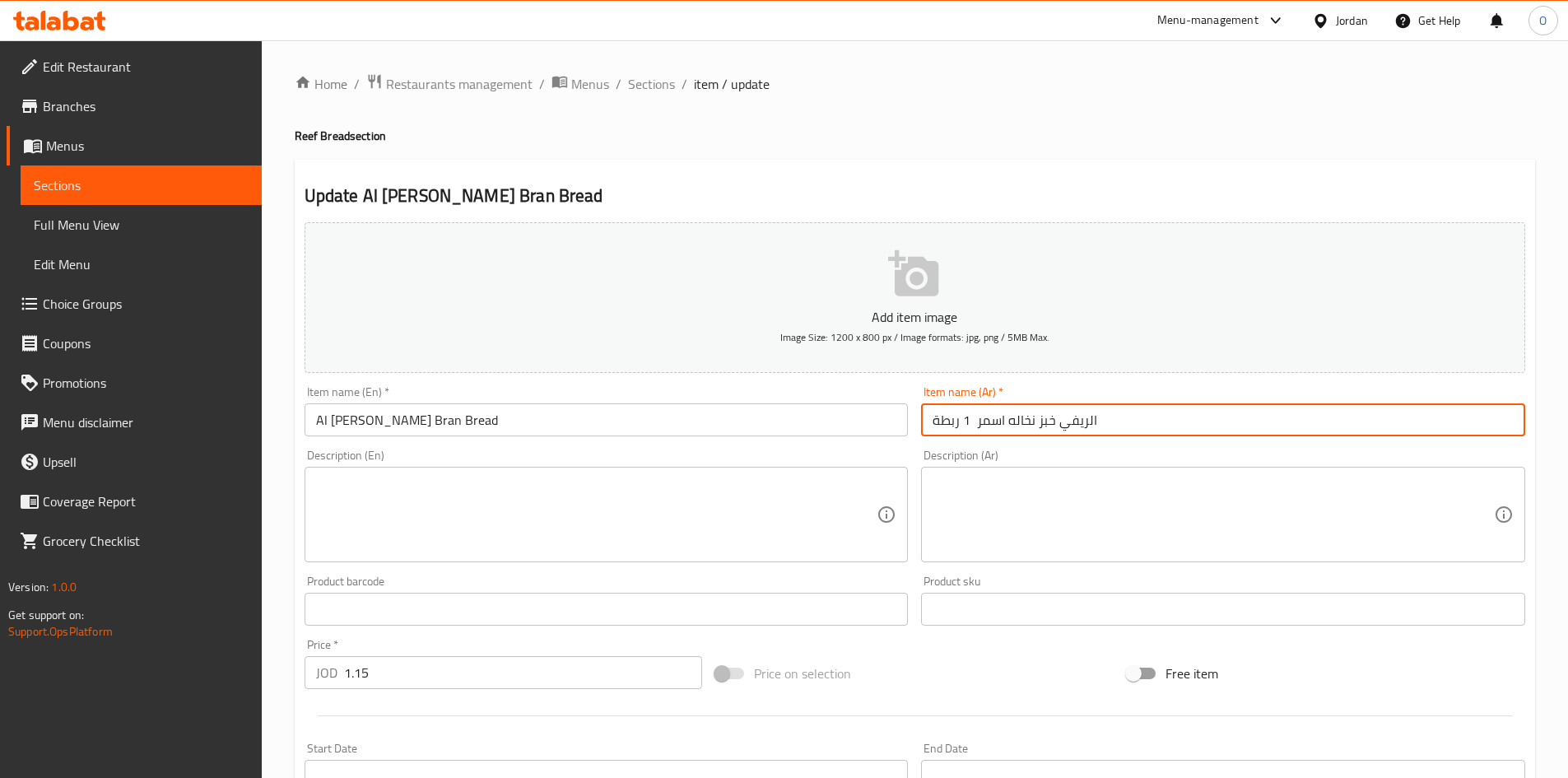
drag, startPoint x: 975, startPoint y: 419, endPoint x: 936, endPoint y: 420, distance: 39.0
click at [936, 420] on input "الريفي خبز نخاله اسمر 1 ربطة" at bounding box center [1223, 419] width 604 height 33
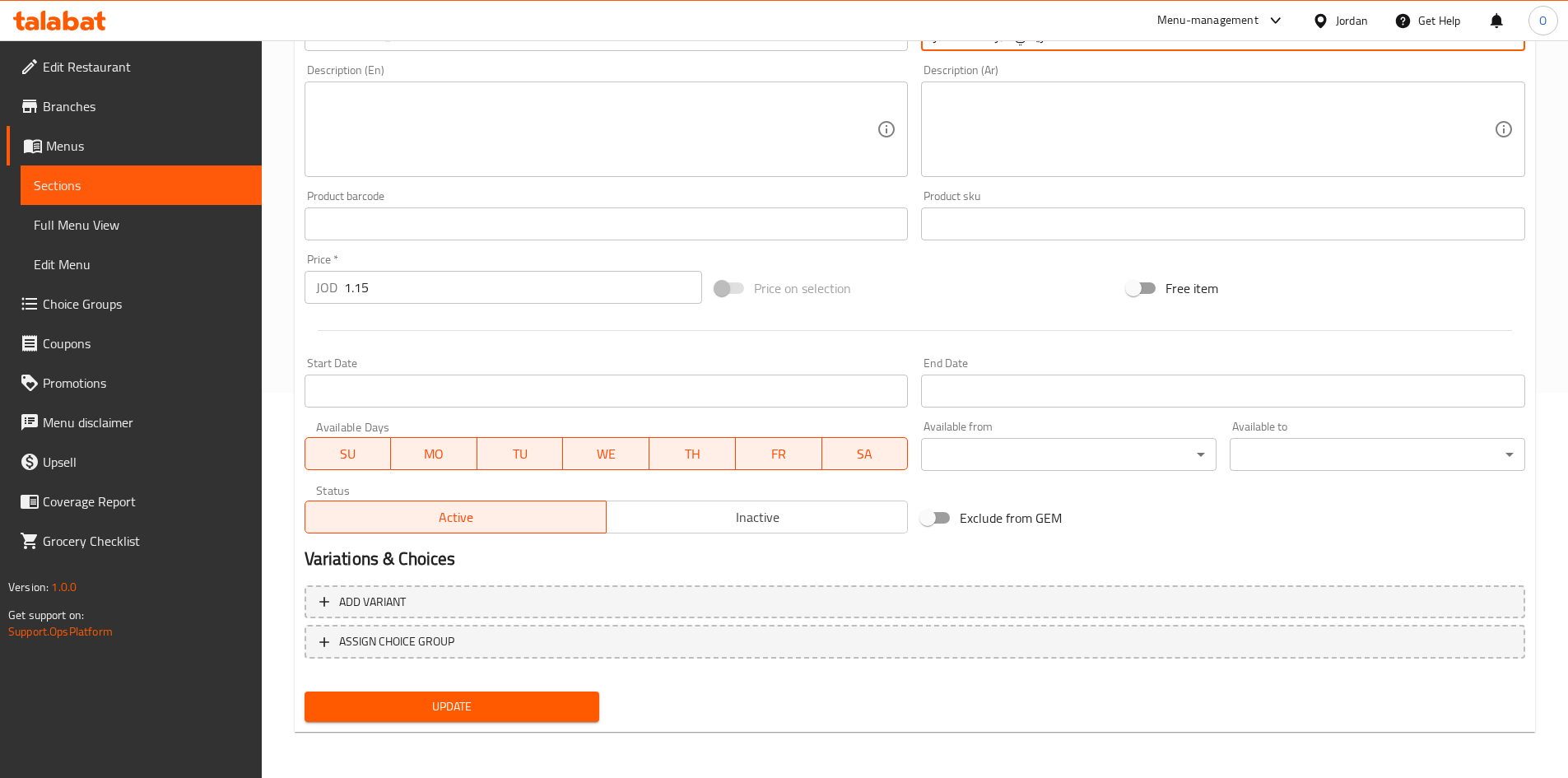
type input "الريفي خبز نخاله اسمر"
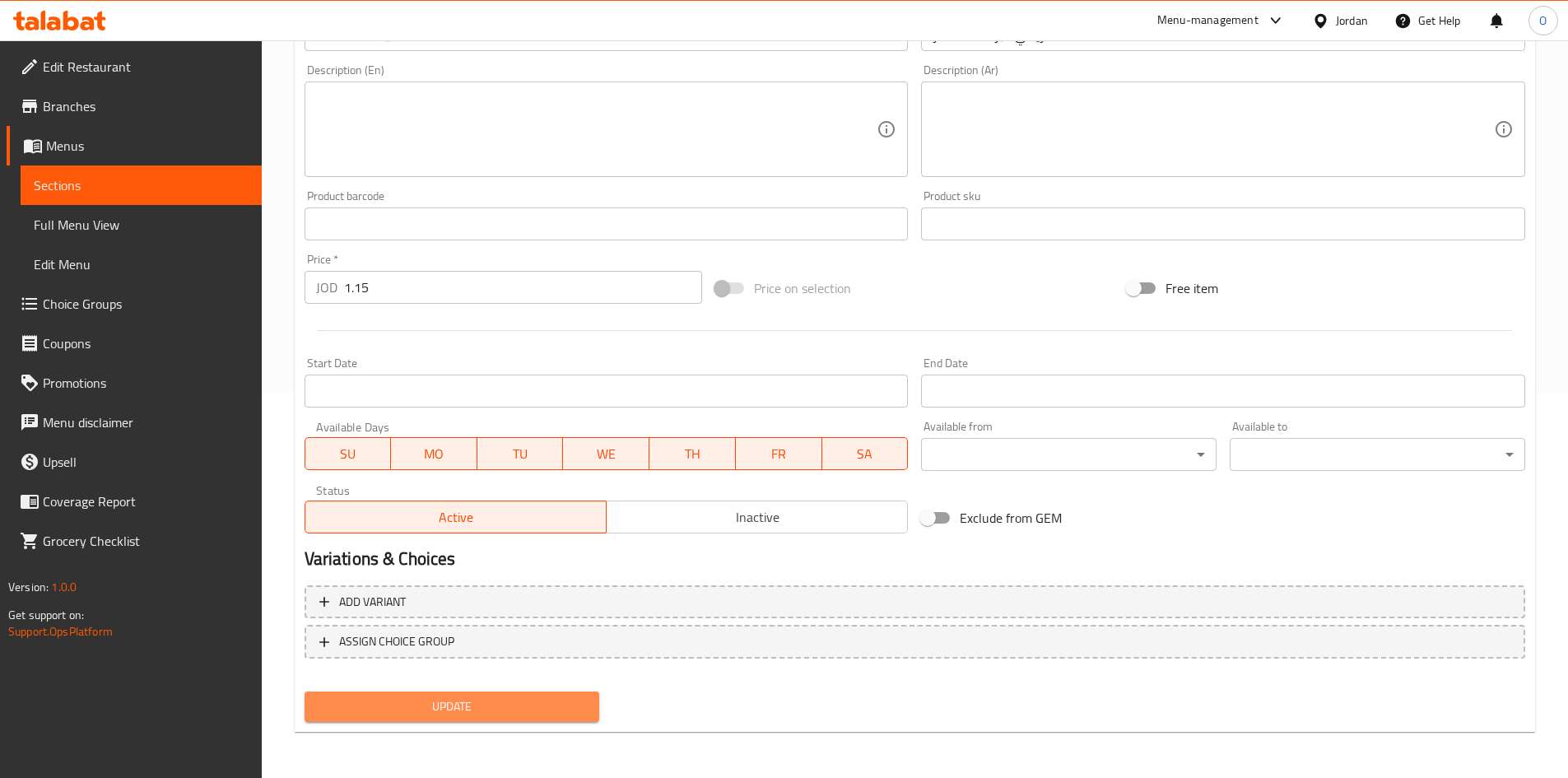
click at [472, 703] on span "Update" at bounding box center [452, 706] width 270 height 21
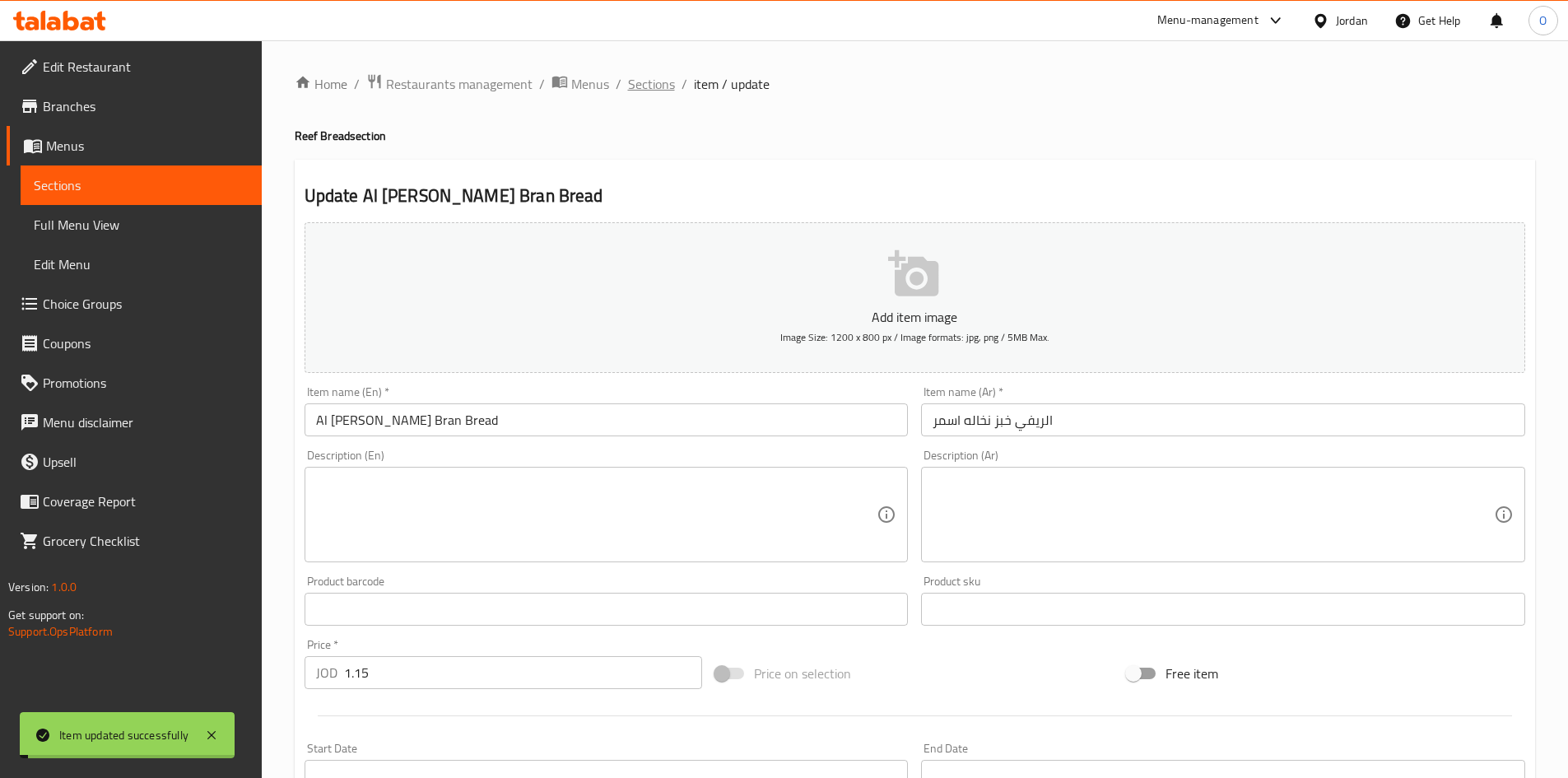
click at [665, 85] on span "Sections" at bounding box center [651, 84] width 47 height 20
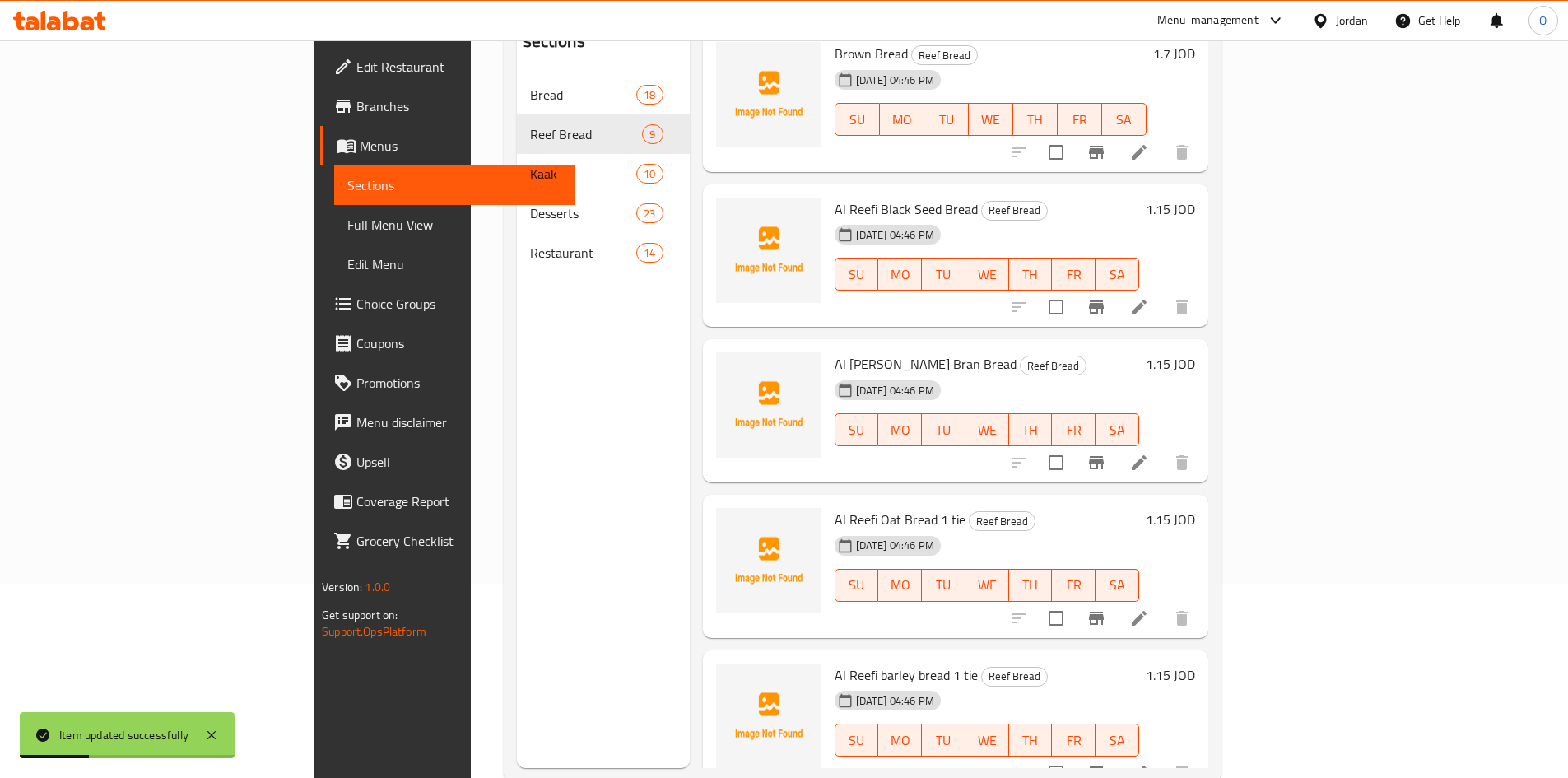
scroll to position [230, 0]
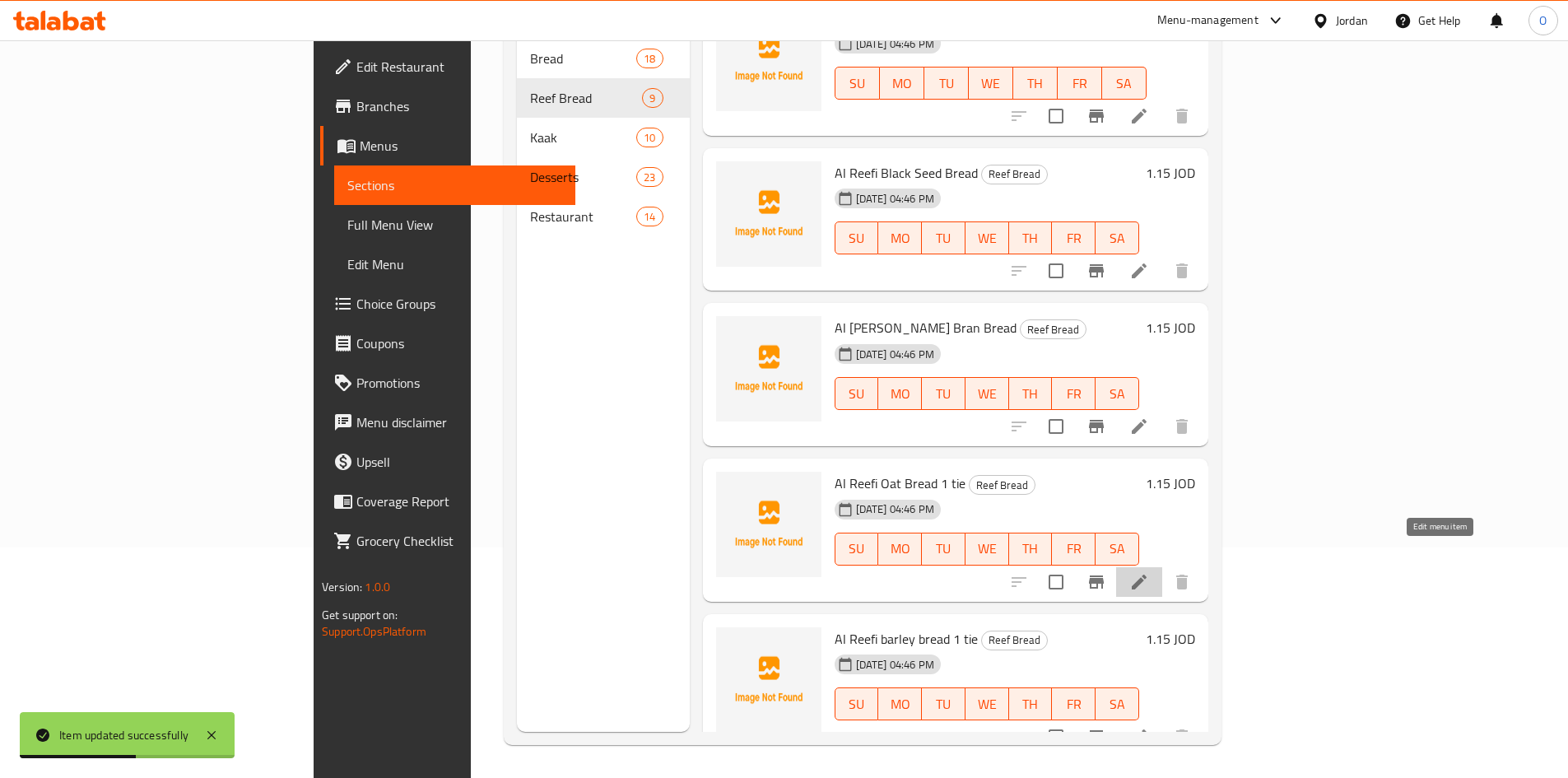
click at [1147, 575] on icon at bounding box center [1140, 582] width 15 height 15
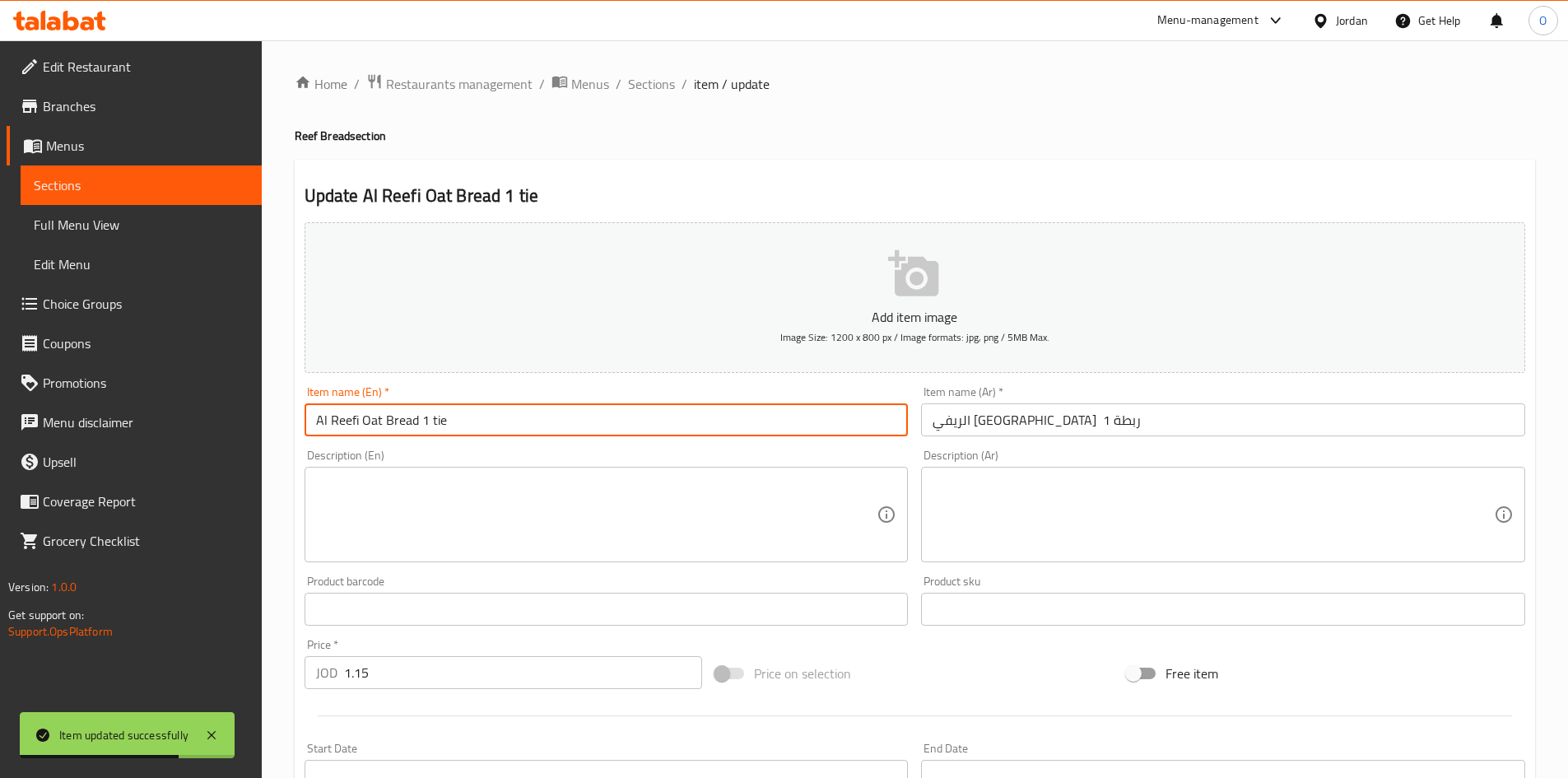
drag, startPoint x: 422, startPoint y: 421, endPoint x: 492, endPoint y: 423, distance: 70.0
click at [492, 423] on input "Al Reefi Oat Bread 1 tie" at bounding box center [606, 419] width 604 height 33
type input "Al Reefi Oat Bread"
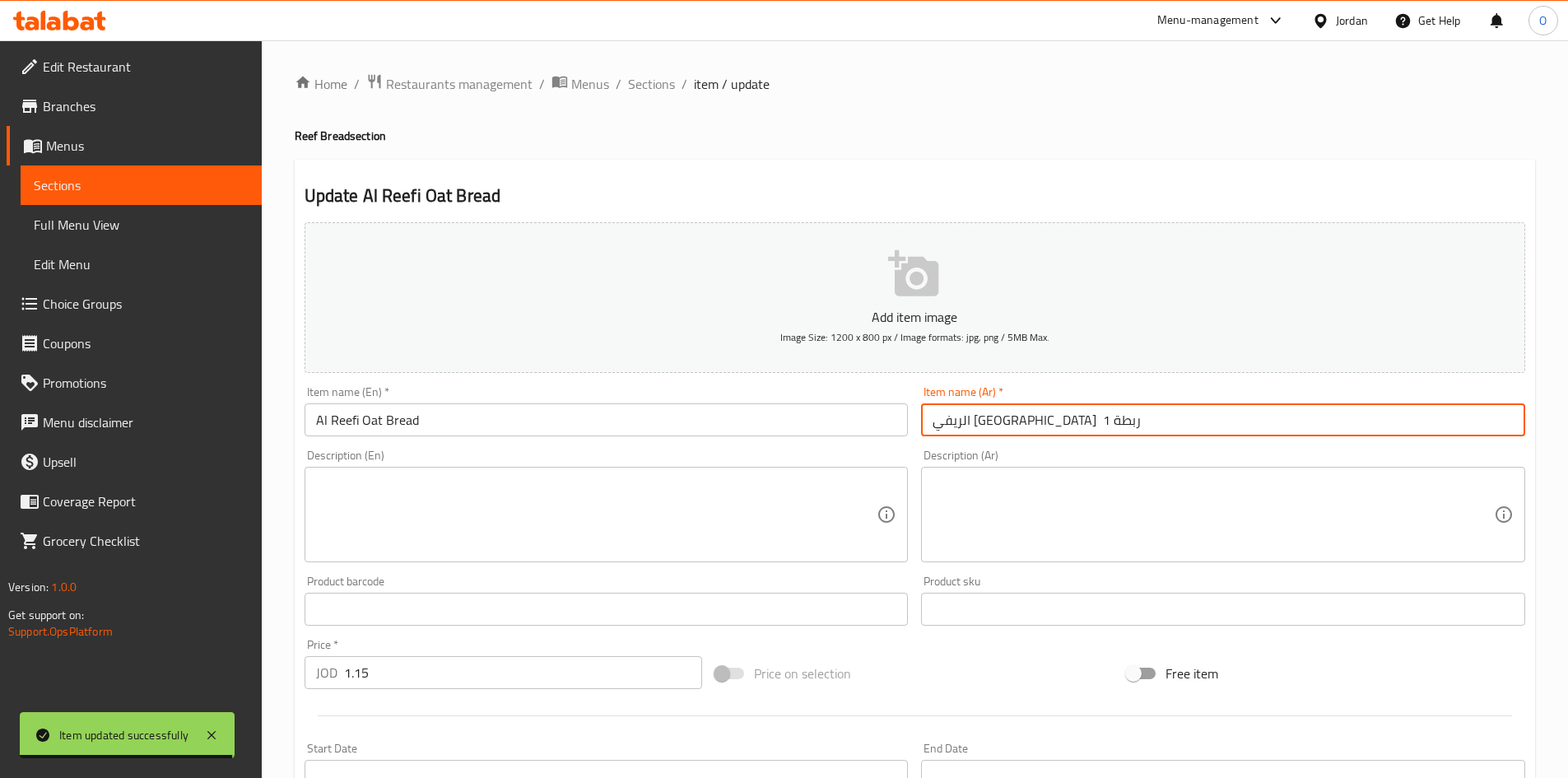
drag, startPoint x: 973, startPoint y: 422, endPoint x: 932, endPoint y: 428, distance: 41.4
click at [932, 428] on input "الريفي خبز الشوفان 1 ربطة" at bounding box center [1223, 419] width 604 height 33
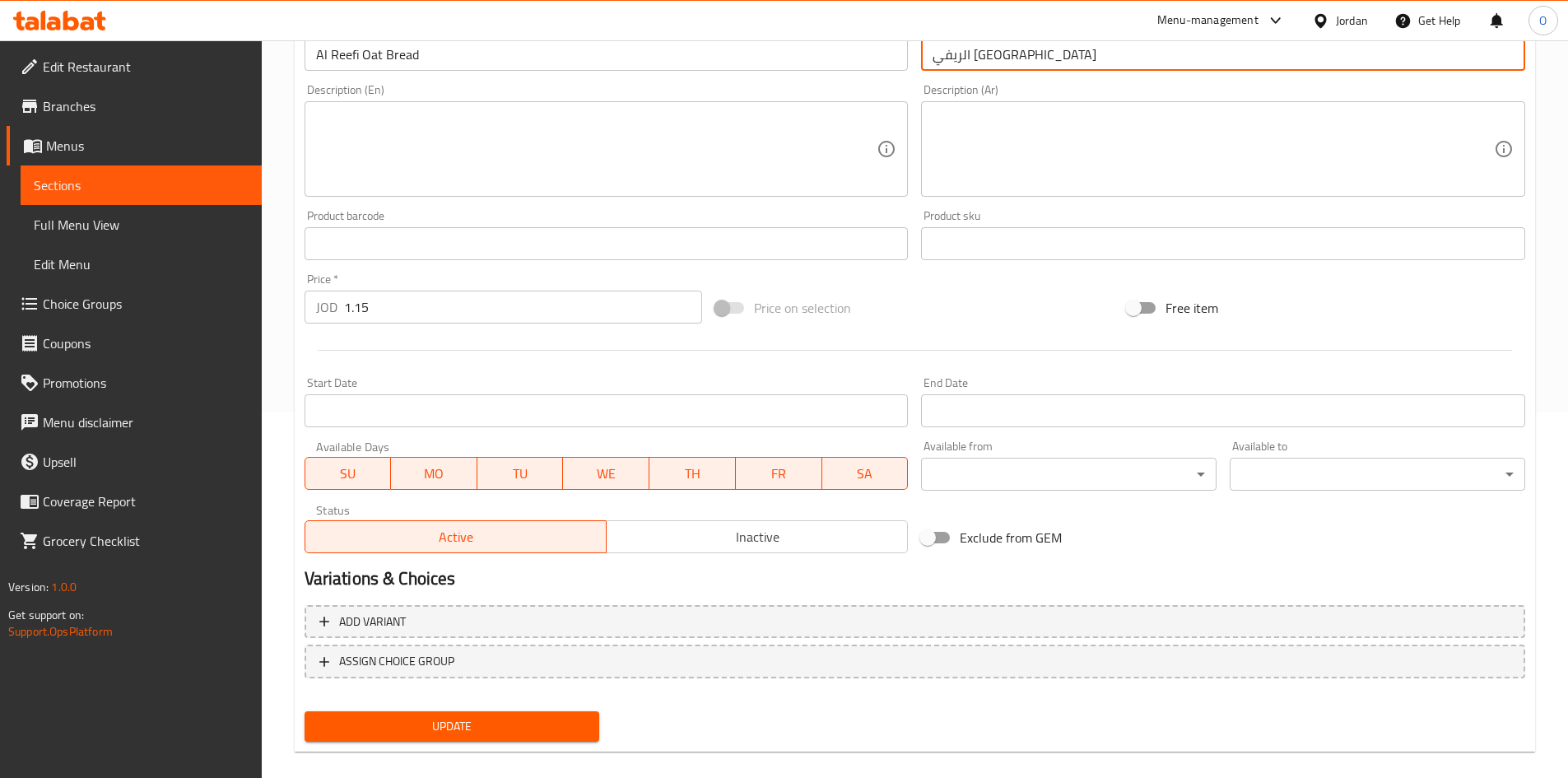
scroll to position [385, 0]
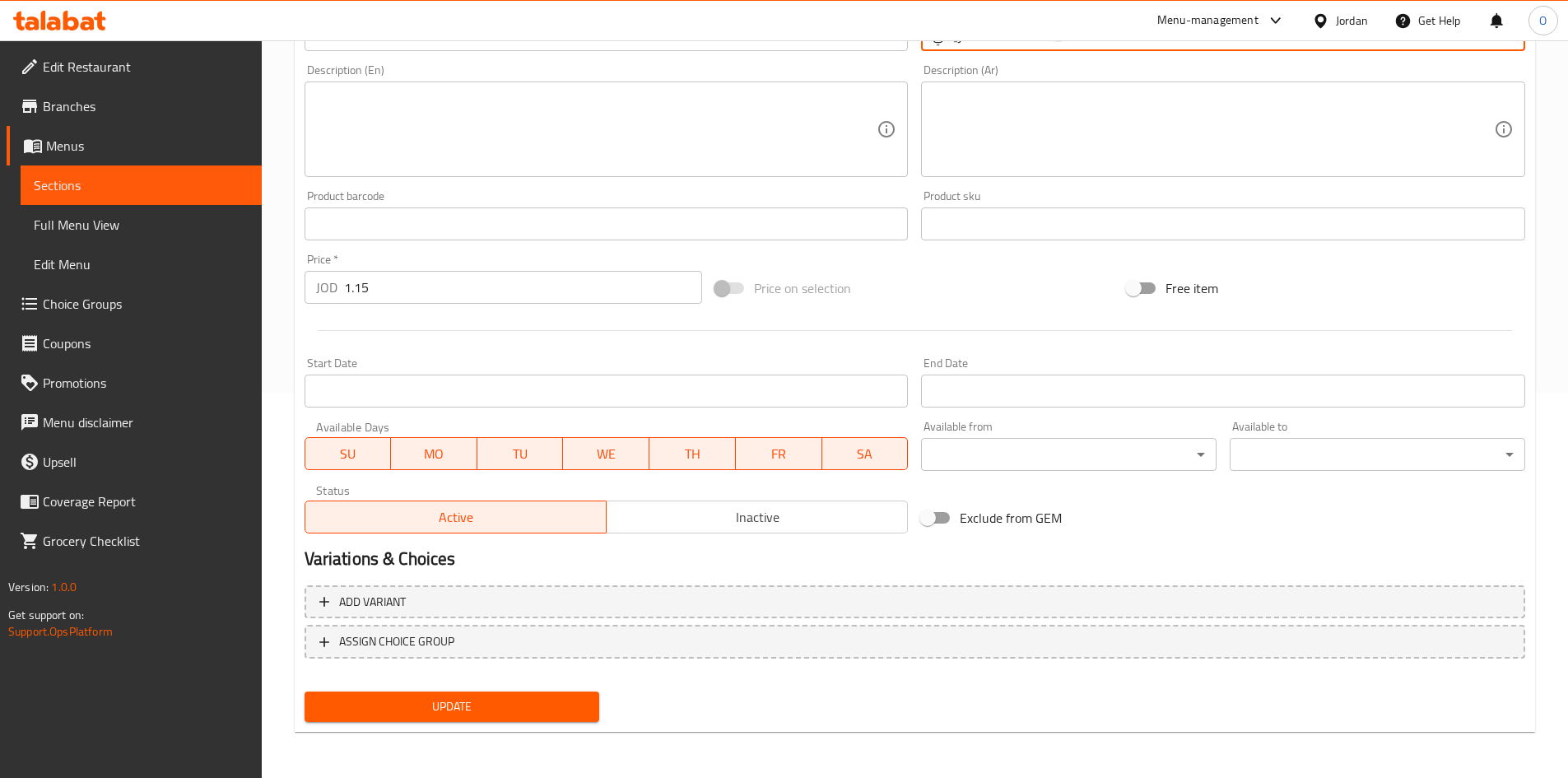
type input "الريفي خبز الشوفان"
click at [465, 705] on span "Update" at bounding box center [452, 706] width 270 height 21
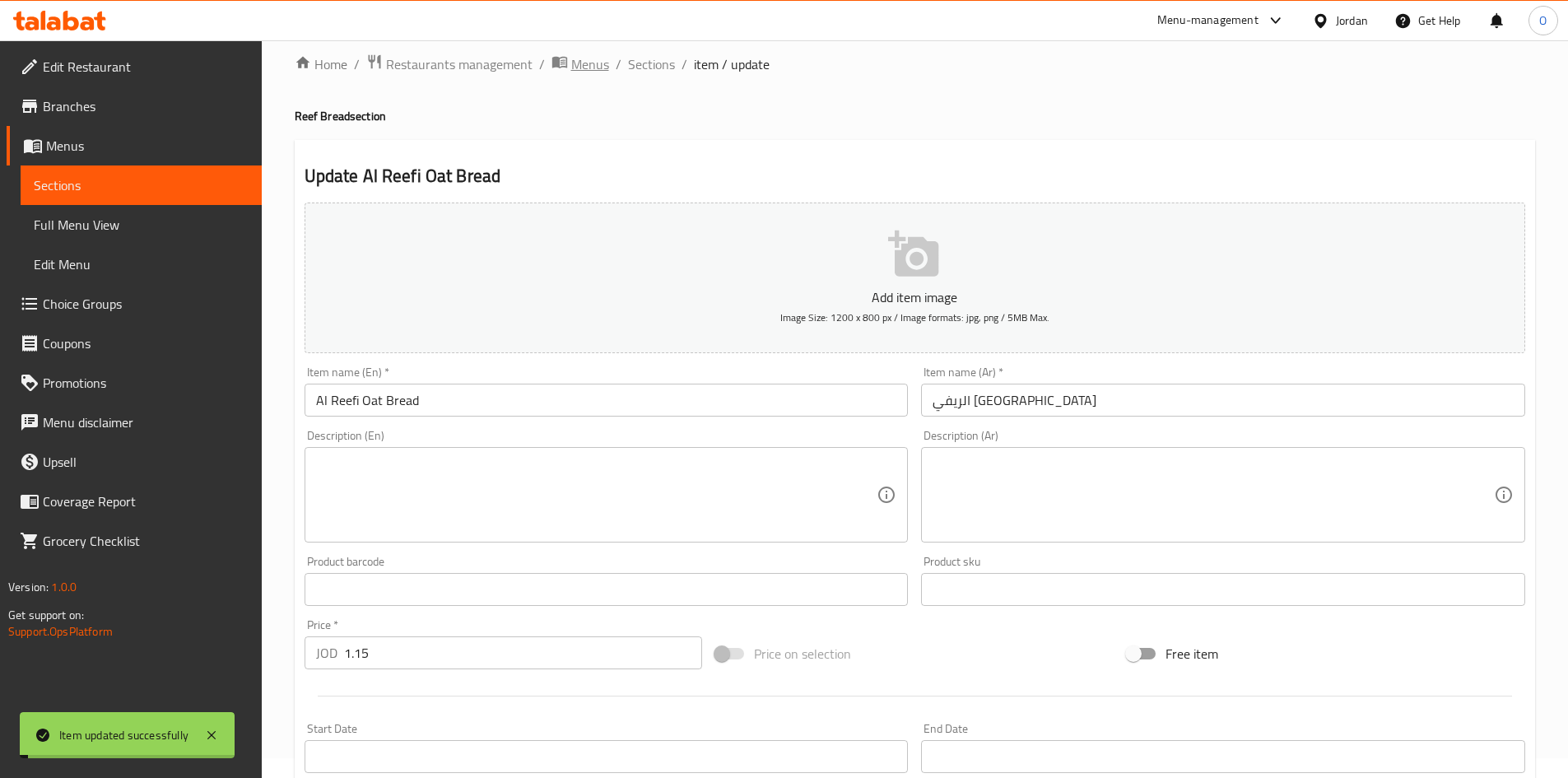
scroll to position [0, 0]
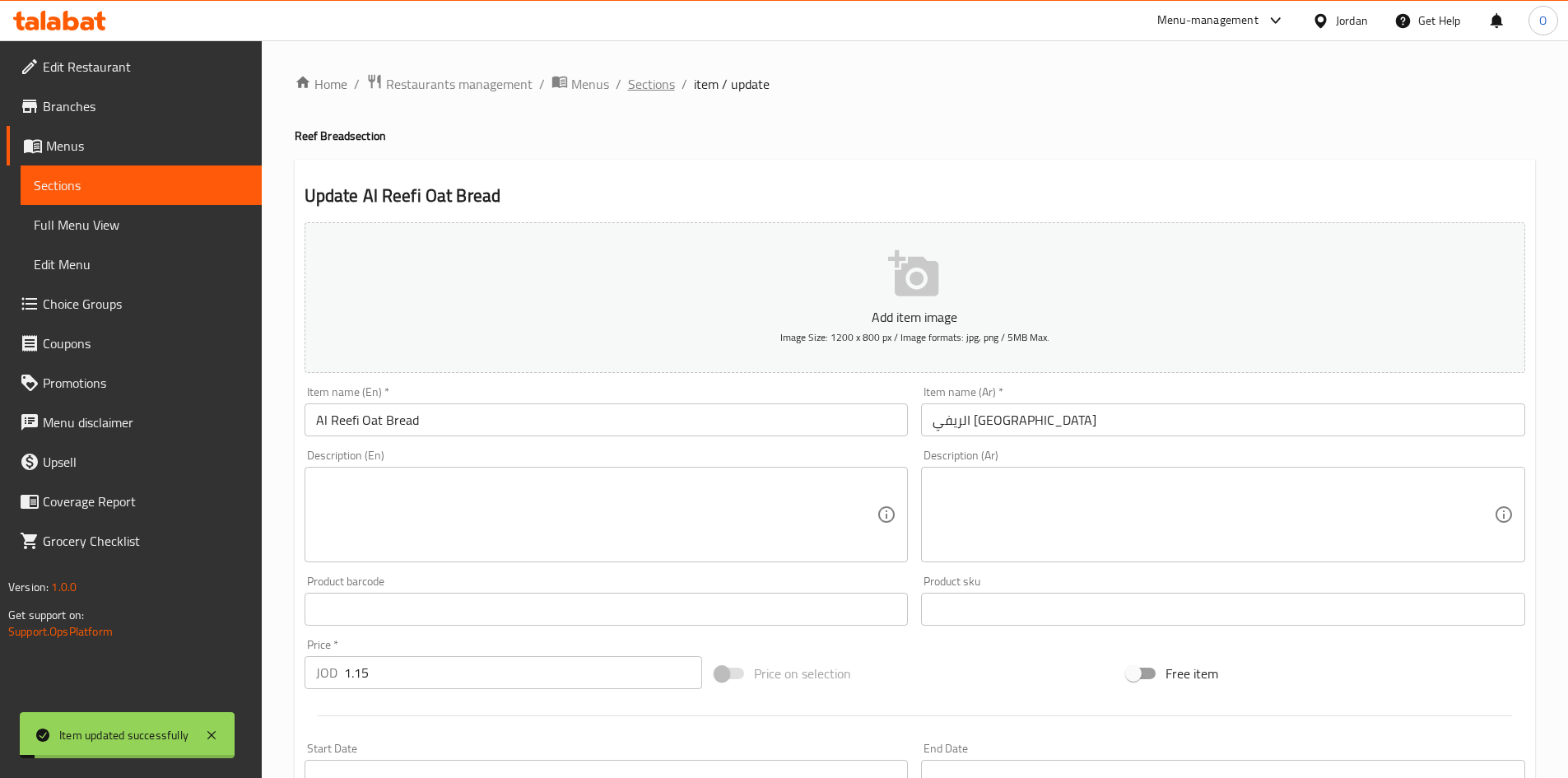
click at [656, 85] on span "Sections" at bounding box center [651, 84] width 47 height 20
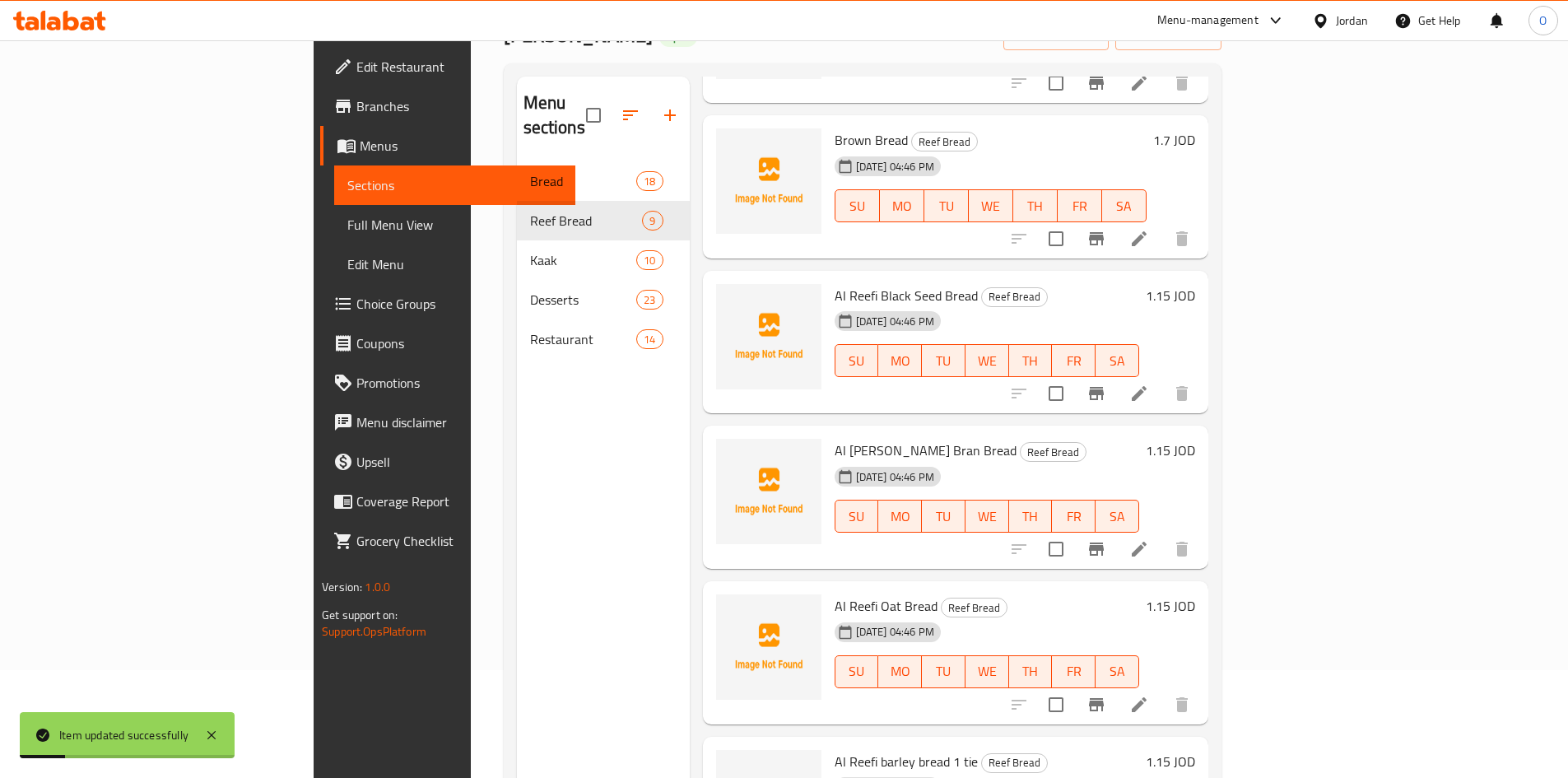
scroll to position [230, 0]
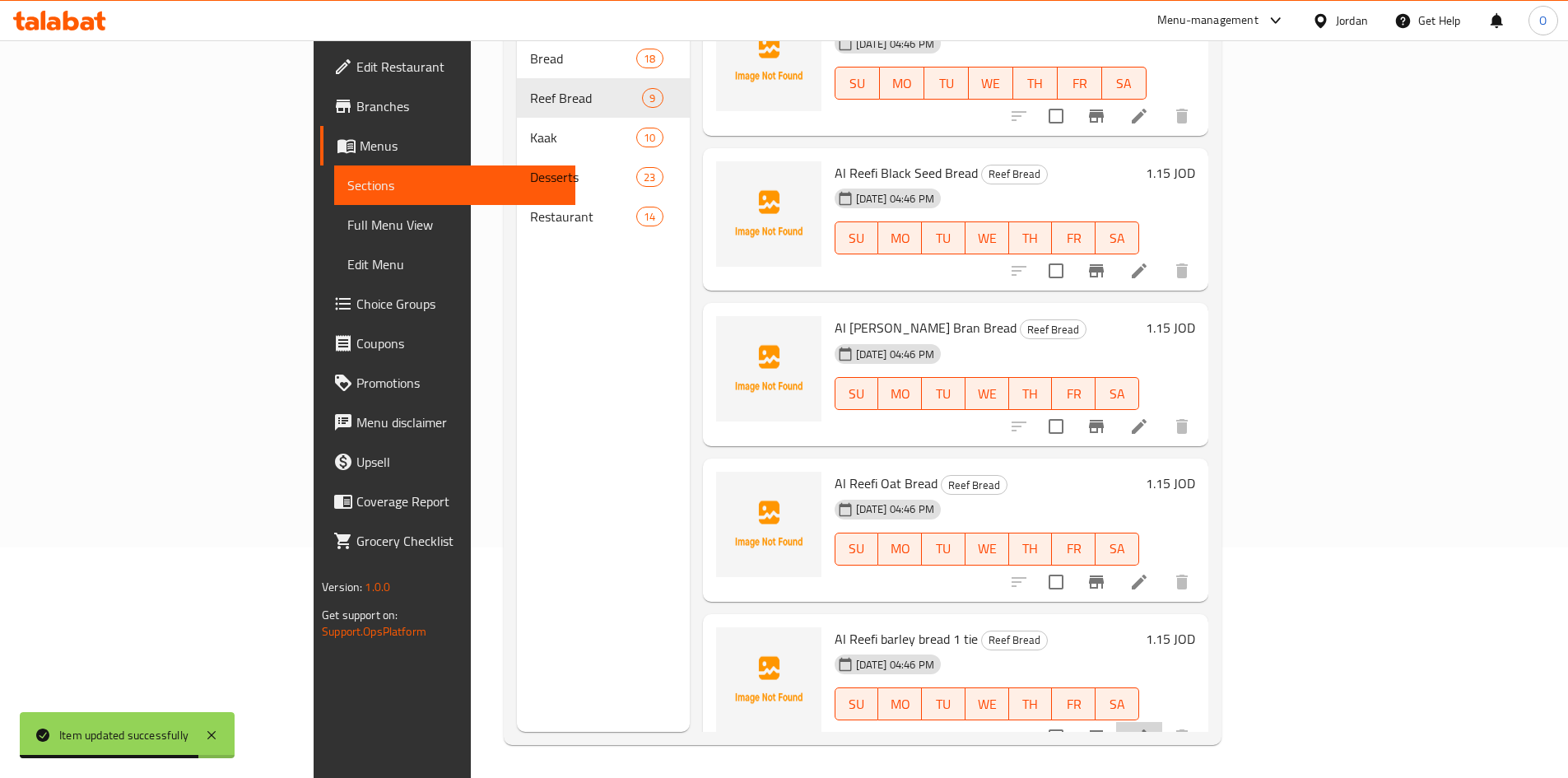
click at [1163, 722] on li at bounding box center [1140, 736] width 46 height 29
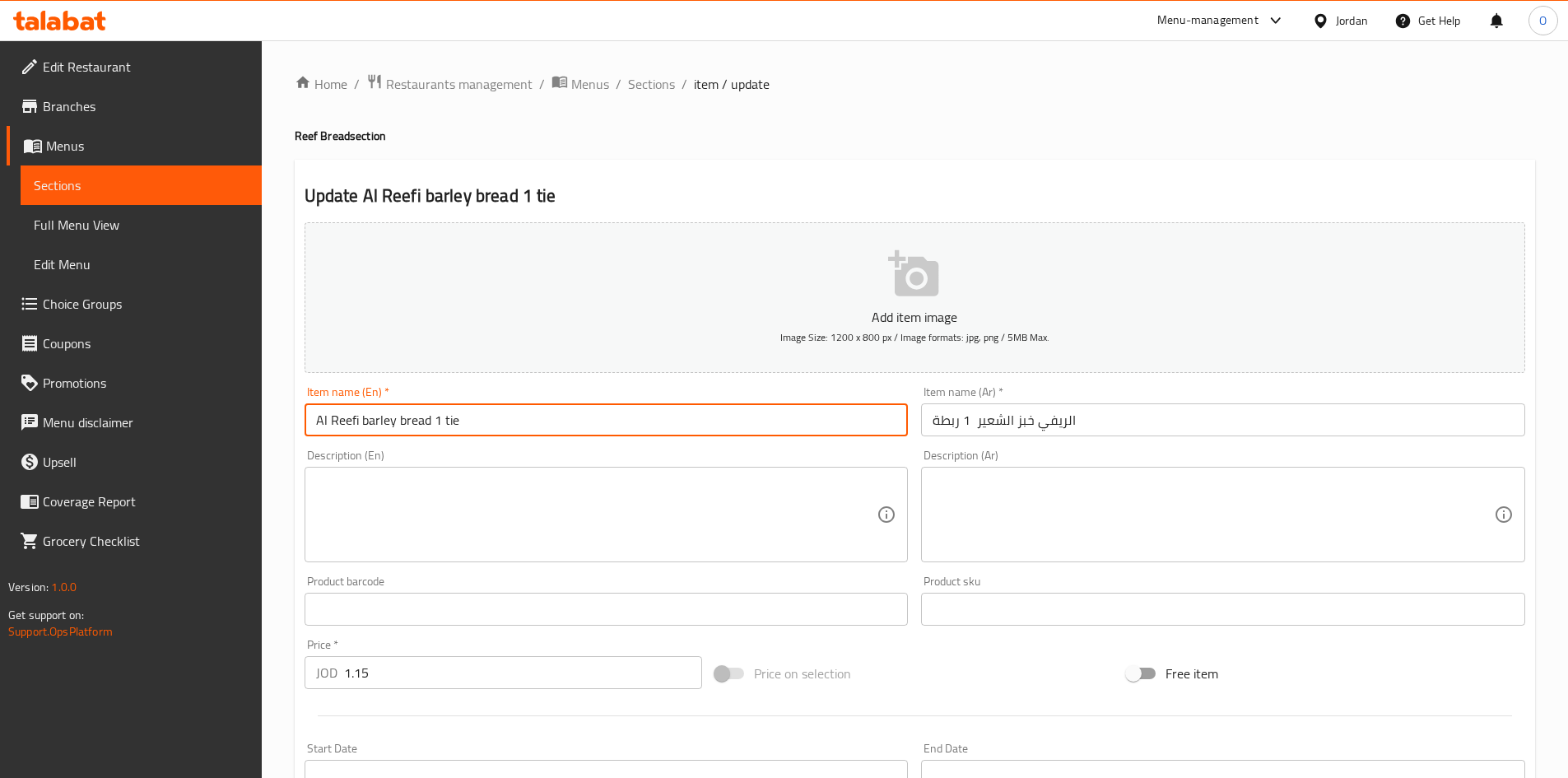
drag, startPoint x: 431, startPoint y: 420, endPoint x: 480, endPoint y: 428, distance: 49.6
click at [480, 428] on input "Al Reefi barley bread 1 tie" at bounding box center [606, 419] width 604 height 33
type input "Al Reefi barley bread"
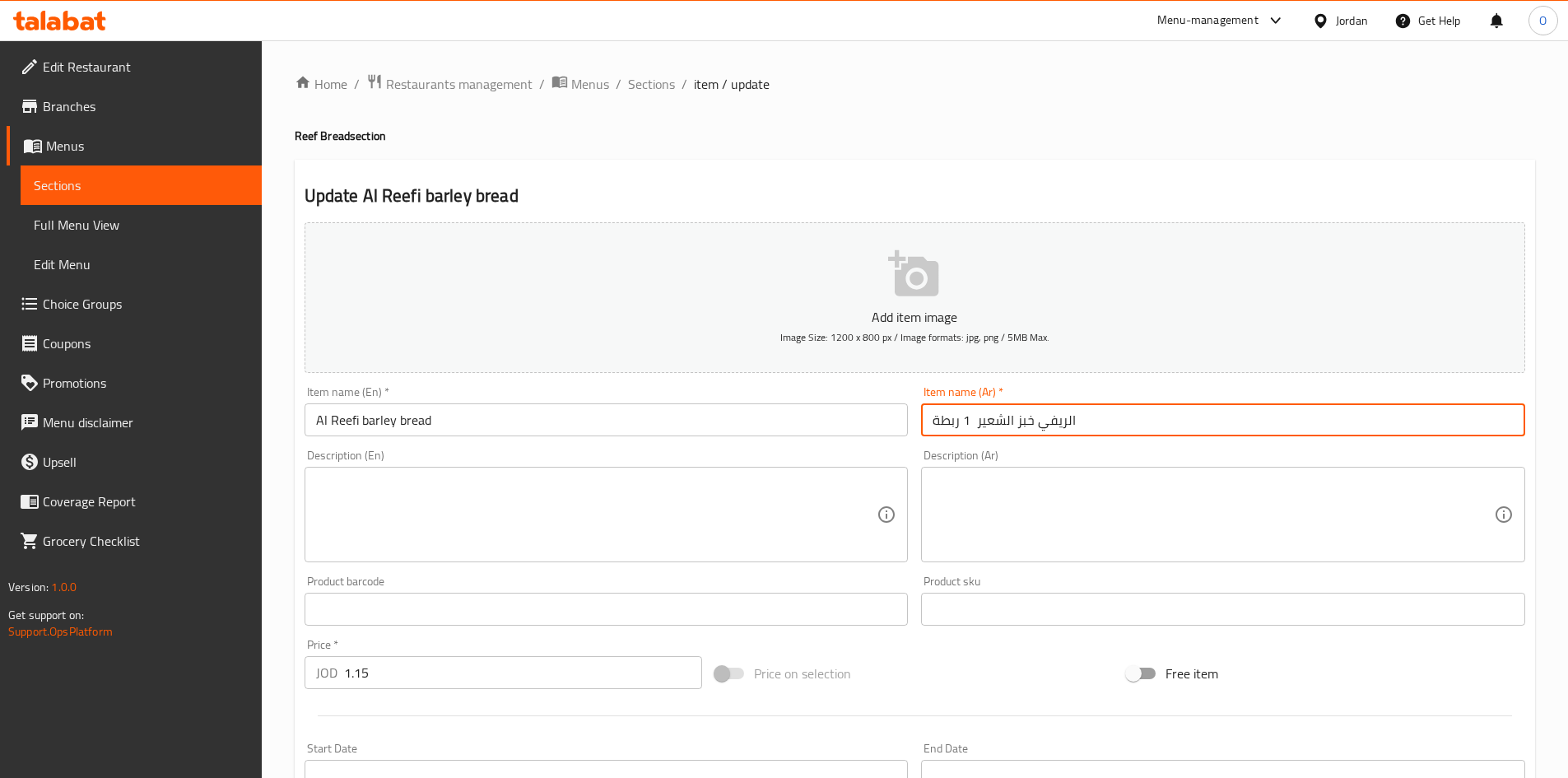
drag, startPoint x: 972, startPoint y: 422, endPoint x: 923, endPoint y: 426, distance: 49.2
click at [923, 426] on input "الريفي خبز الشعير 1 ربطة" at bounding box center [1223, 419] width 604 height 33
click at [935, 427] on input "الريفي خبز الشعير 1 ربطة" at bounding box center [1223, 419] width 604 height 33
drag, startPoint x: 935, startPoint y: 423, endPoint x: 965, endPoint y: 420, distance: 30.1
click at [965, 420] on input "الريفي خبز الشعير 1 ربطة" at bounding box center [1223, 419] width 604 height 33
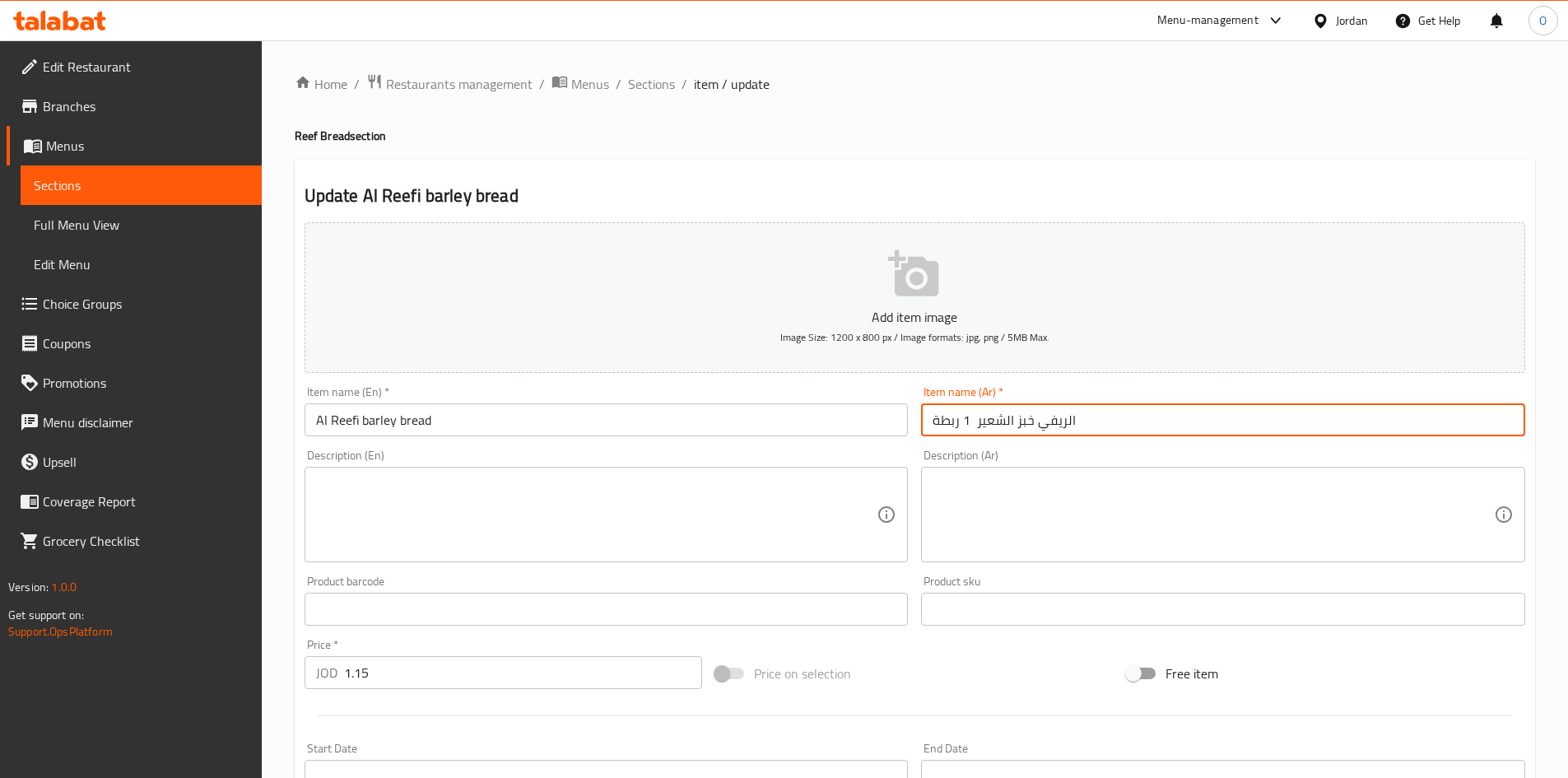
click at [964, 420] on input "الريفي خبز الشعير 1 ربطة" at bounding box center [1223, 419] width 604 height 33
type input "الريفي خبز الشعير"
click at [383, 429] on input "Al Reefi barley bread" at bounding box center [606, 419] width 604 height 33
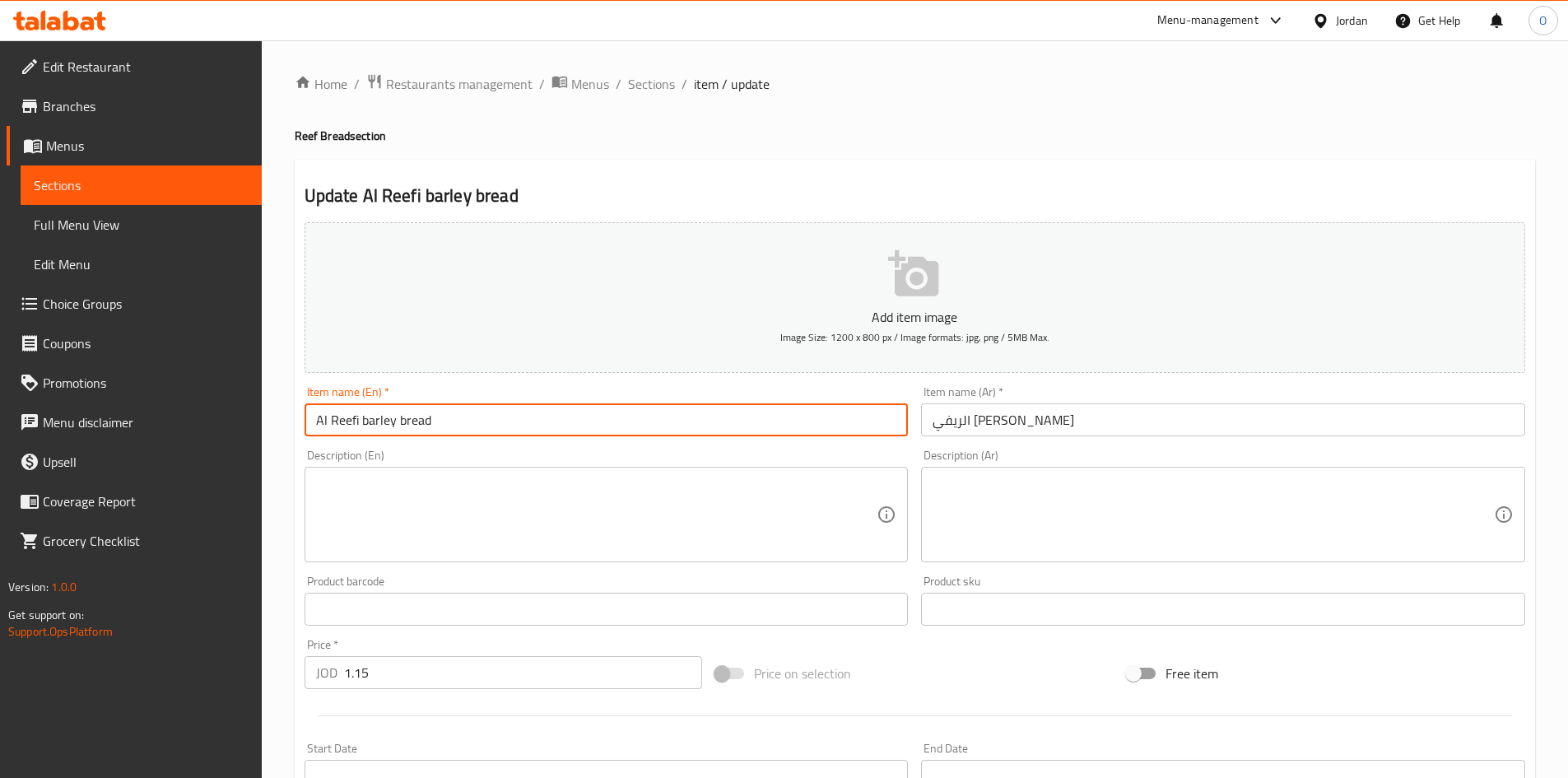
click at [383, 429] on input "Al Reefi barley bread" at bounding box center [606, 419] width 604 height 33
paste input "Barley B"
type input "Al Reefi Barley Bread"
click at [395, 476] on textarea at bounding box center [596, 515] width 561 height 79
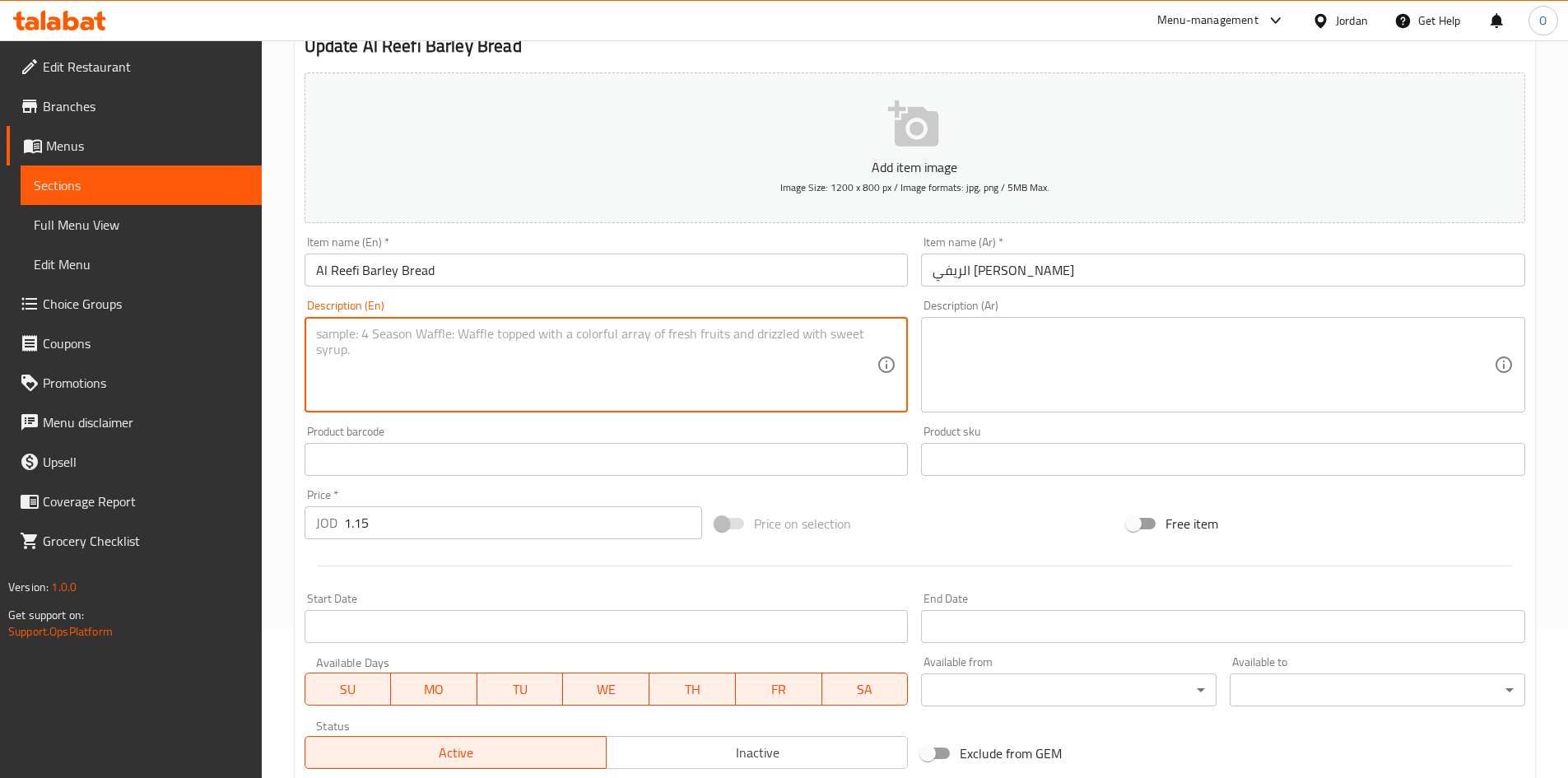
scroll to position [385, 0]
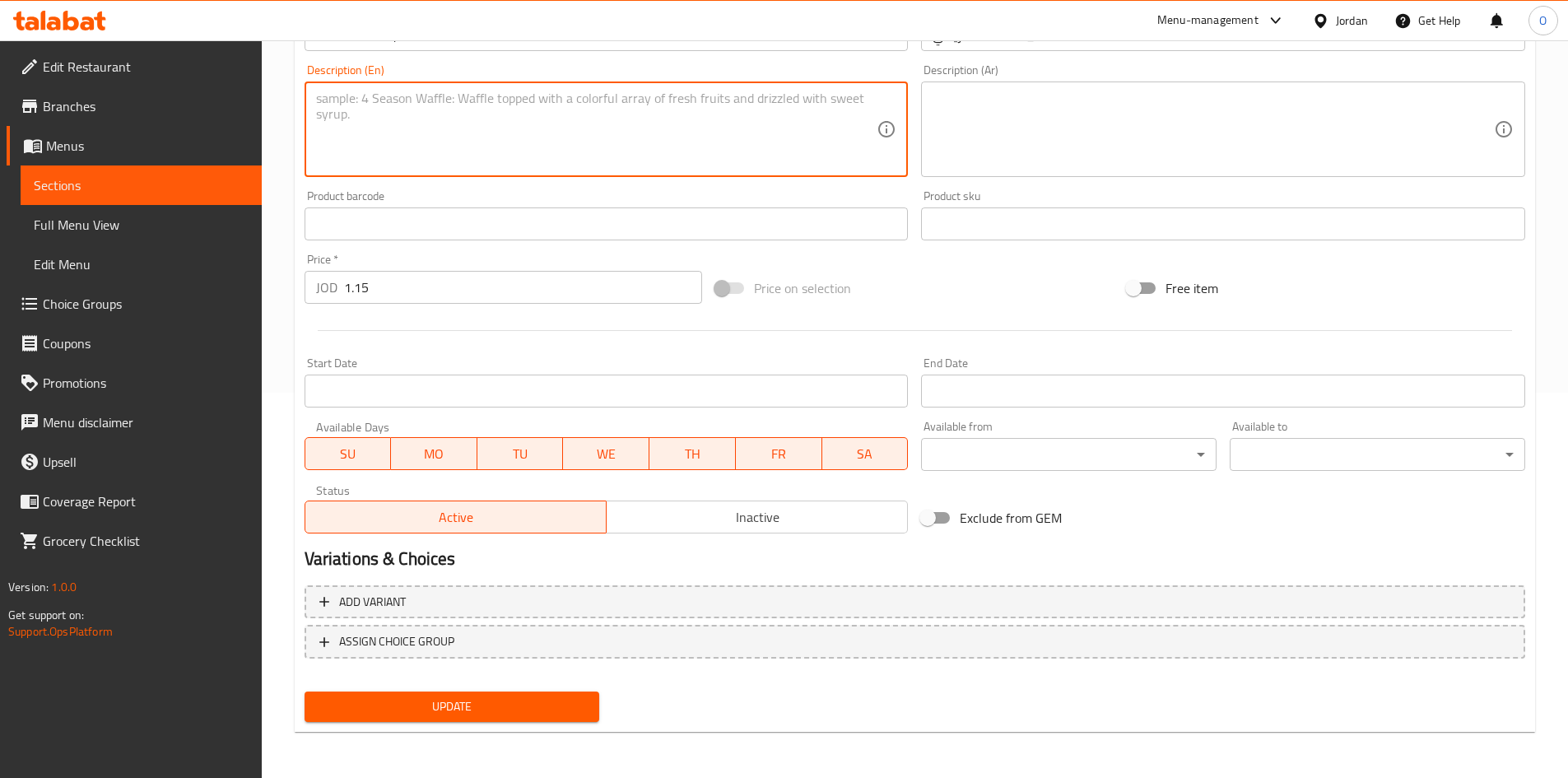
click at [434, 696] on span "Update" at bounding box center [452, 706] width 270 height 21
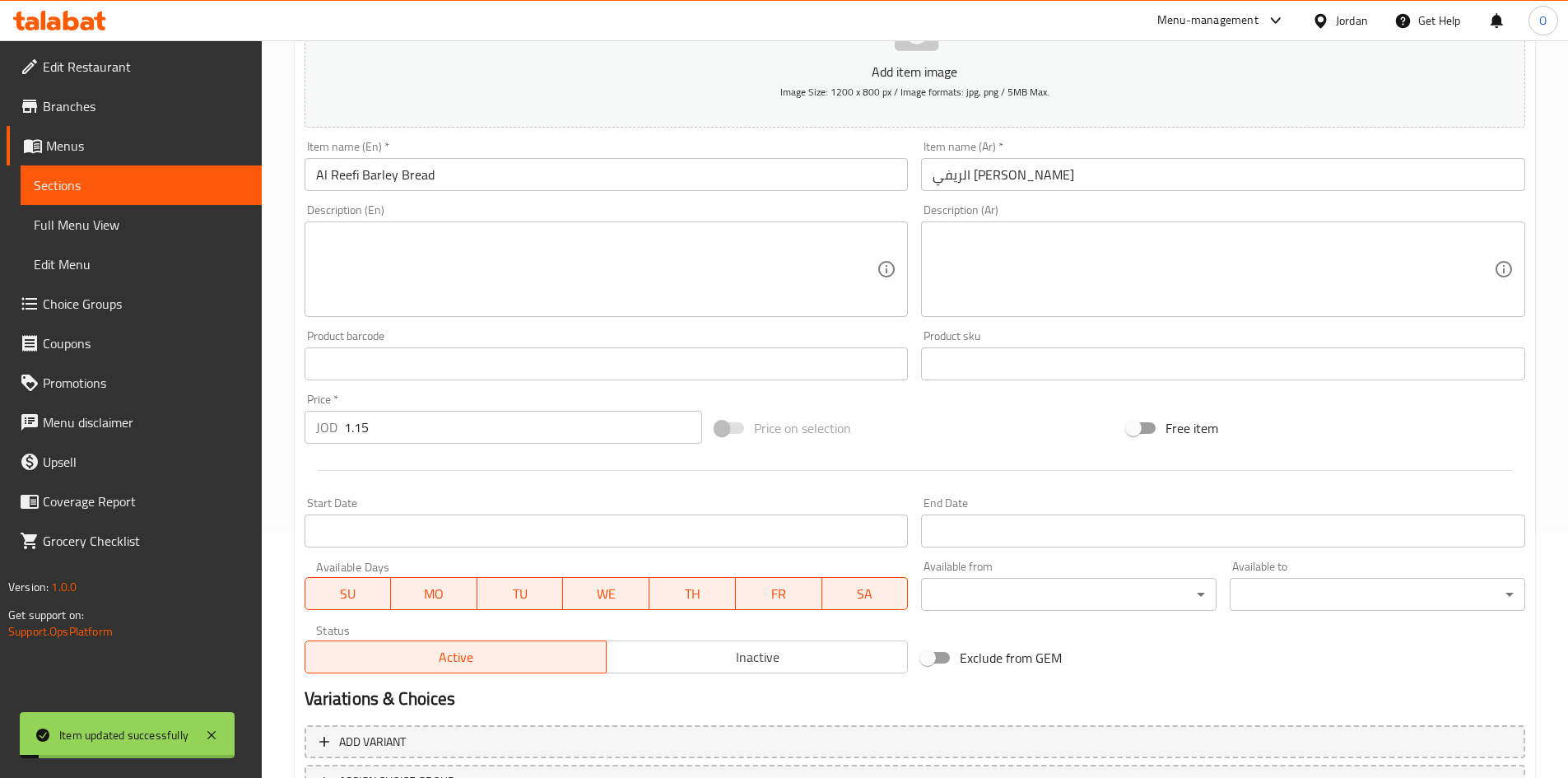
scroll to position [0, 0]
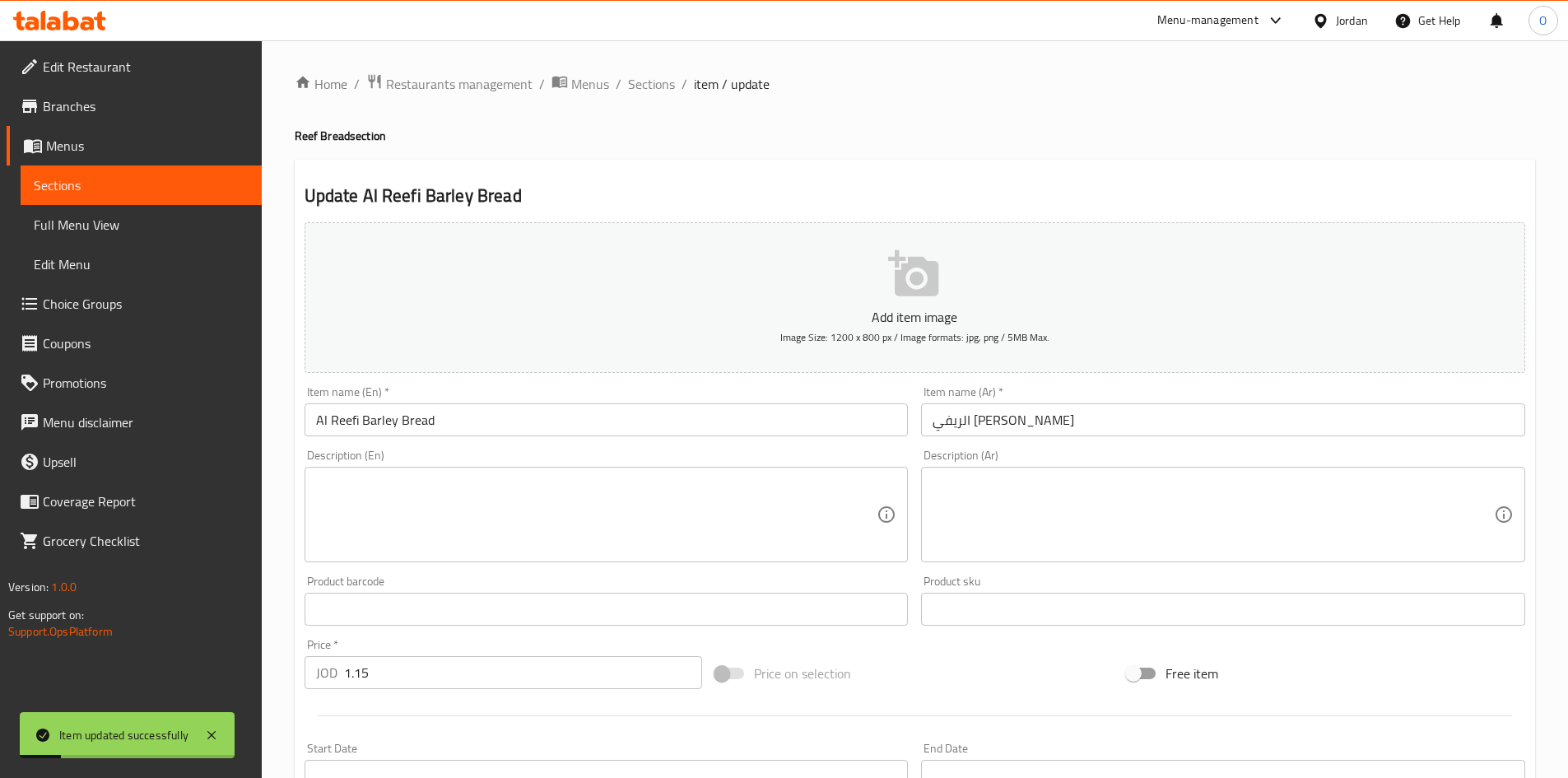
drag, startPoint x: 663, startPoint y: 81, endPoint x: 654, endPoint y: 119, distance: 39.1
click at [663, 81] on span "Sections" at bounding box center [651, 84] width 47 height 20
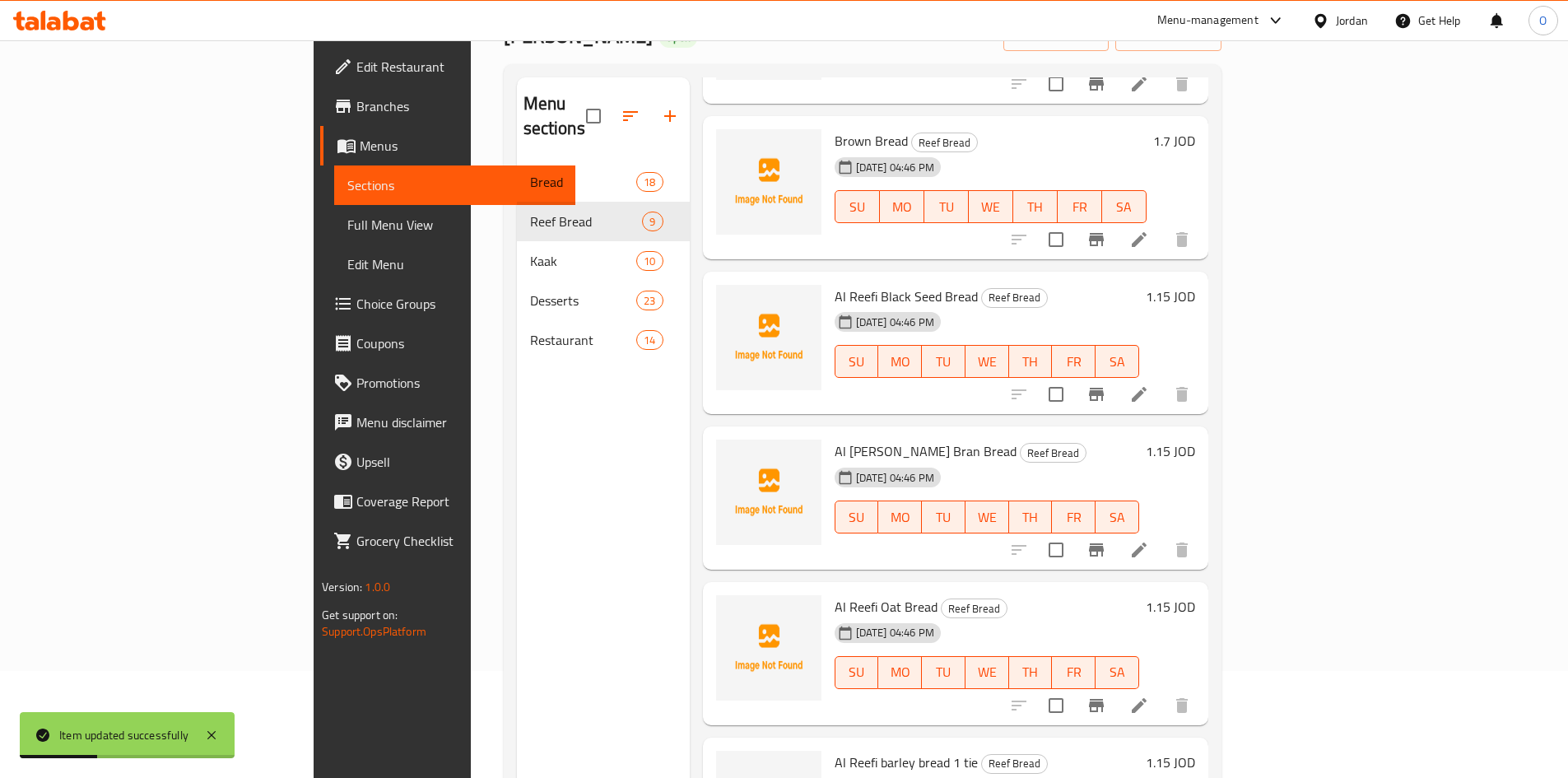
scroll to position [230, 0]
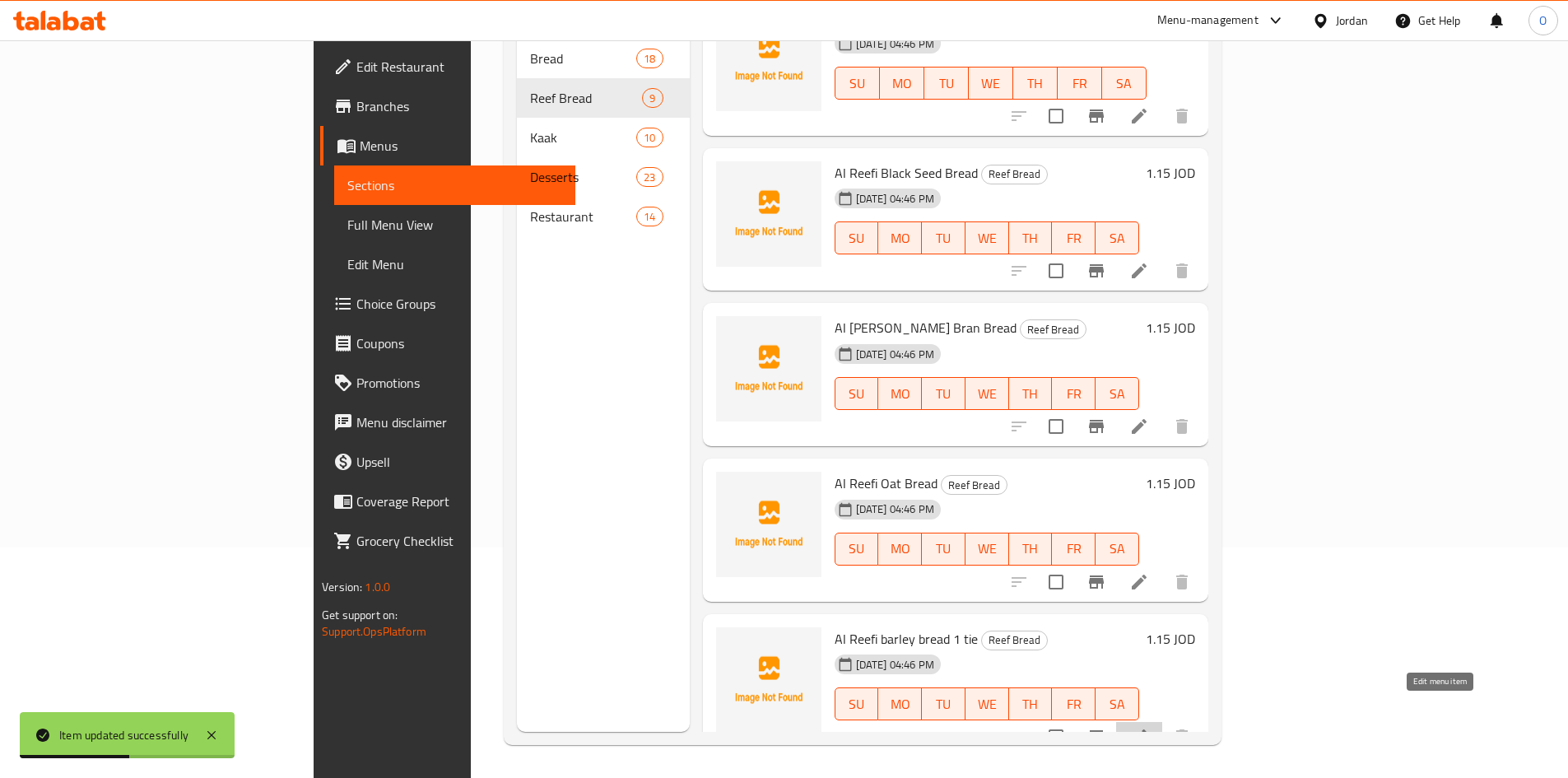
click at [1149, 727] on icon at bounding box center [1140, 737] width 20 height 20
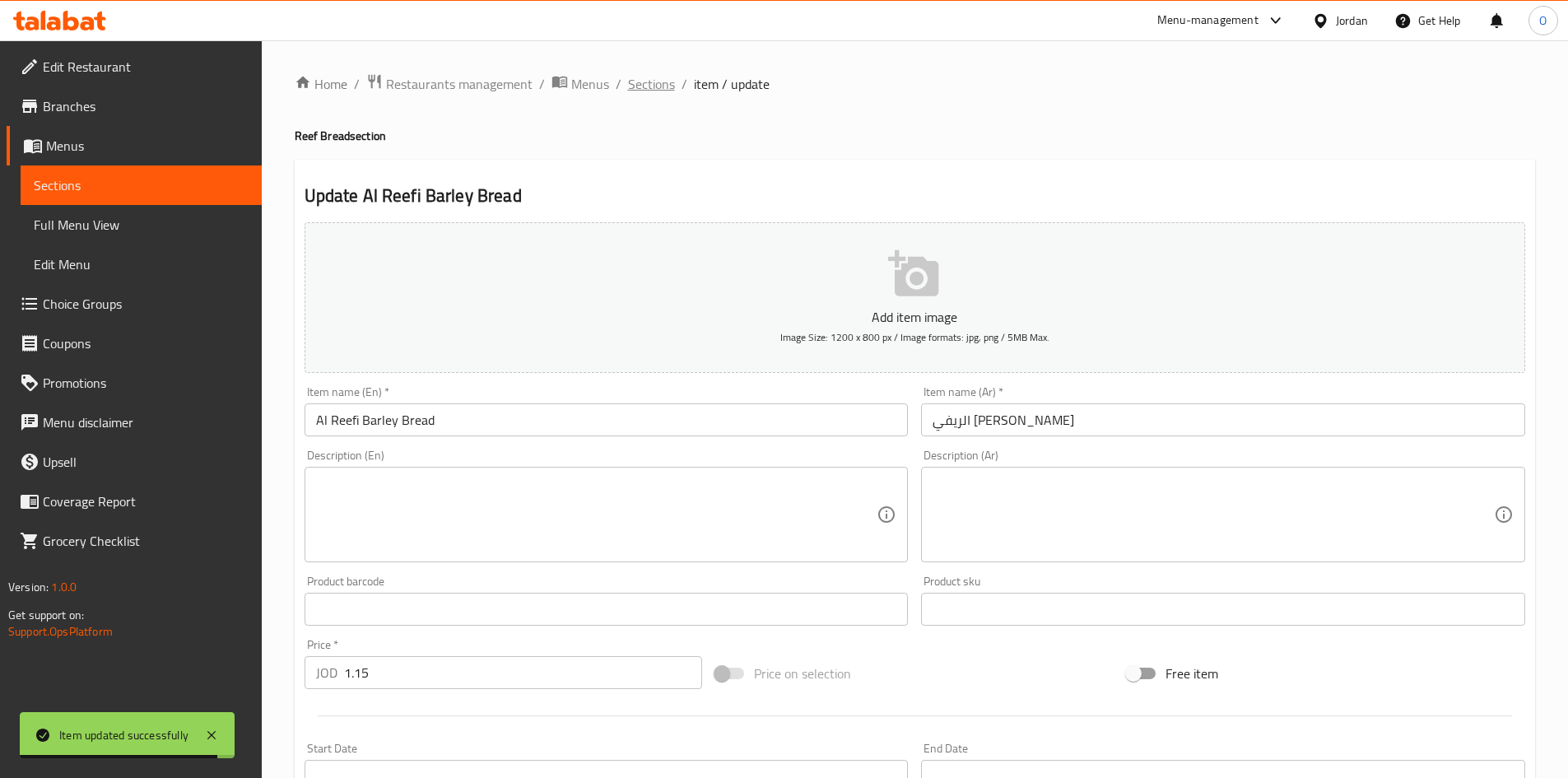
click at [665, 89] on span "Sections" at bounding box center [651, 84] width 47 height 20
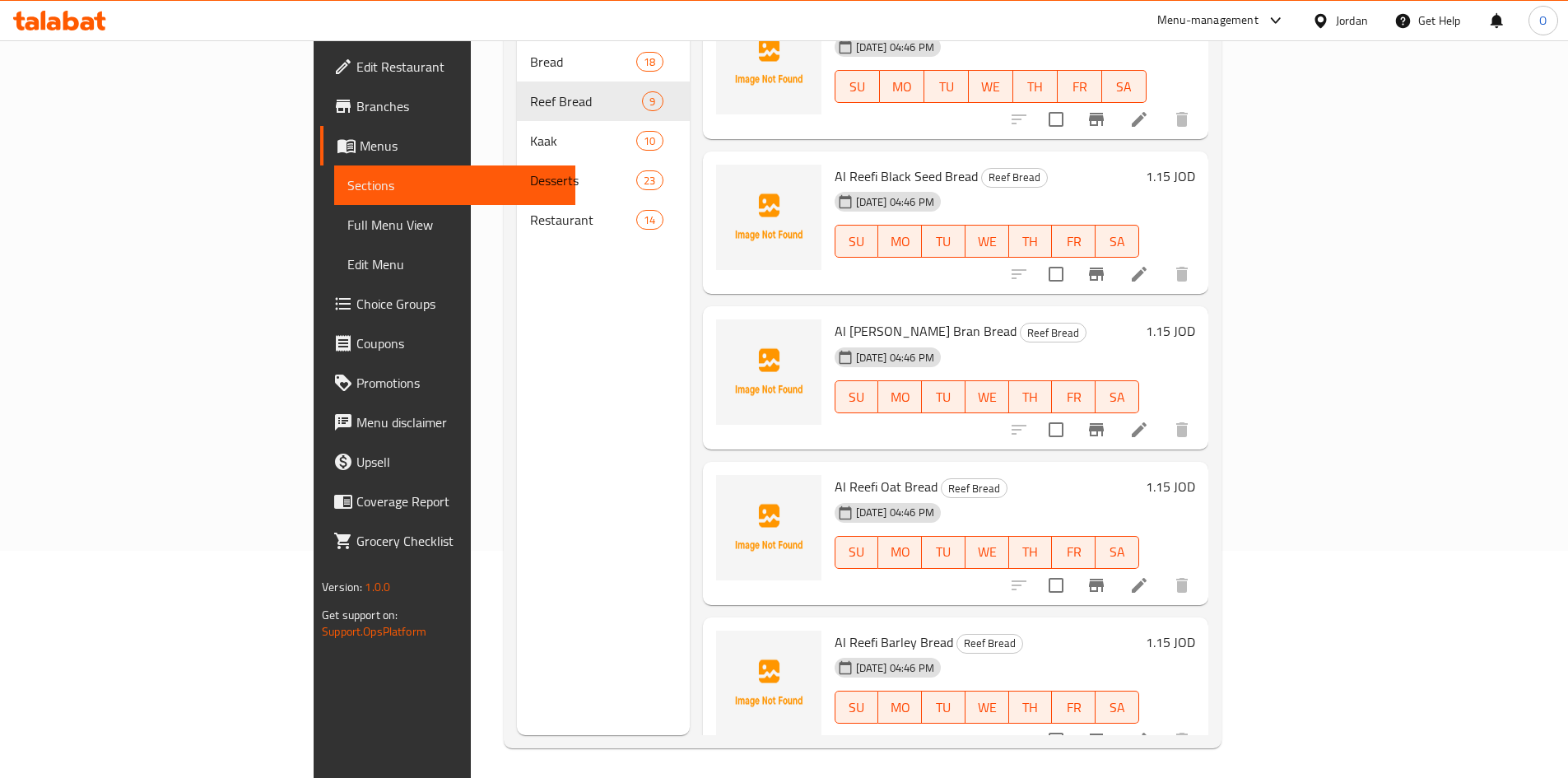
scroll to position [230, 0]
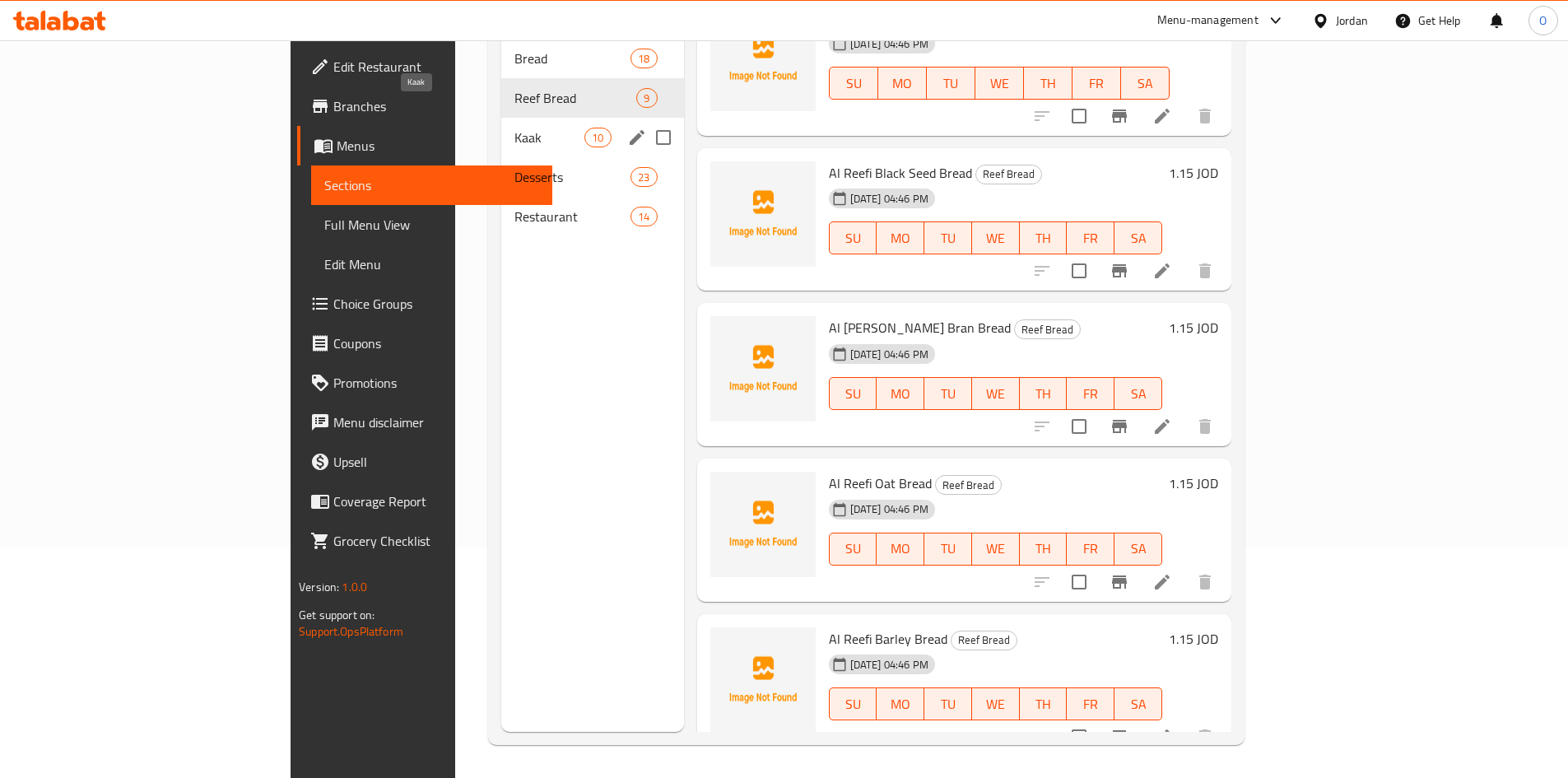
click at [515, 128] on span "Kaak" at bounding box center [550, 137] width 70 height 20
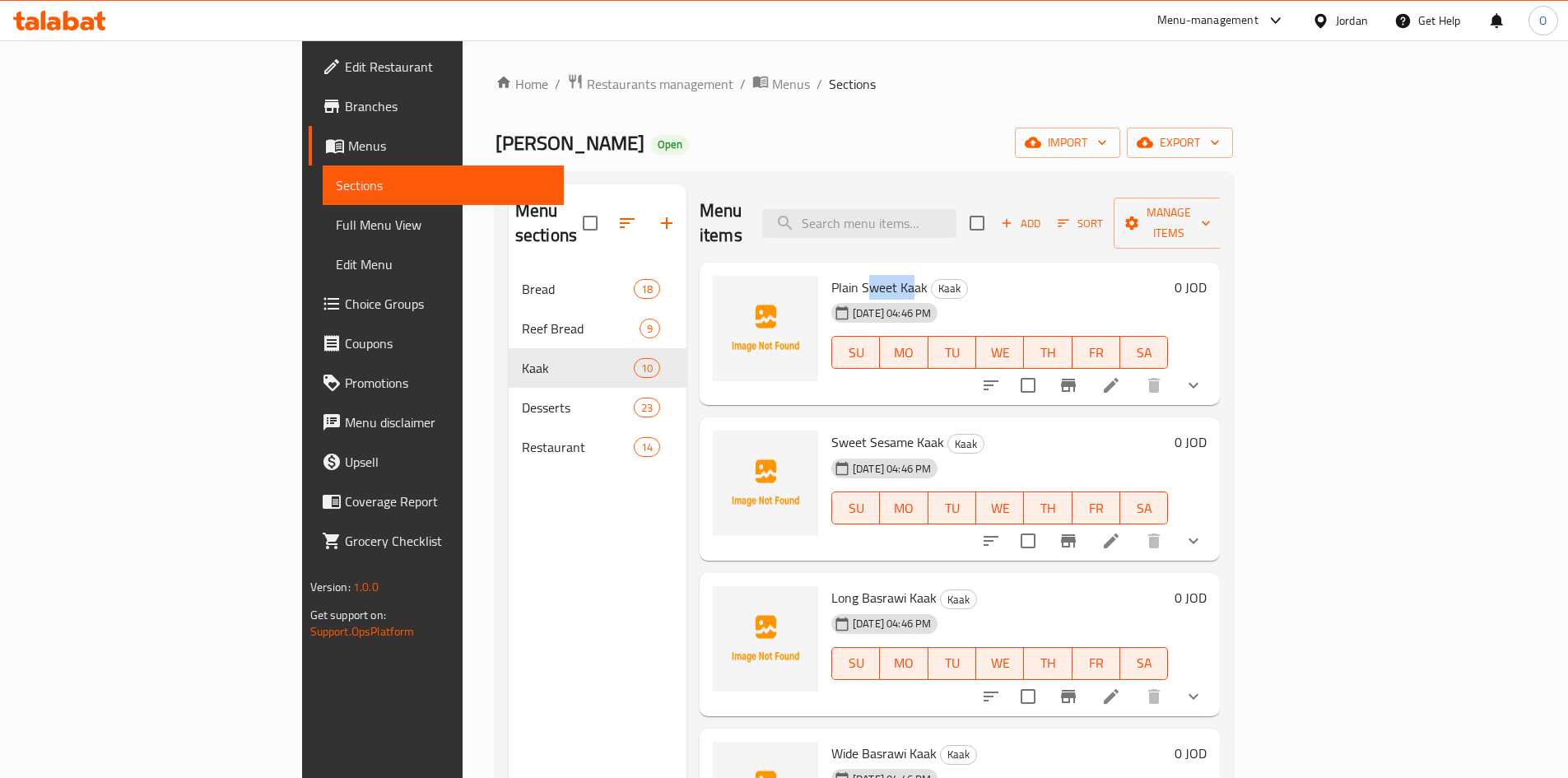
drag, startPoint x: 795, startPoint y: 258, endPoint x: 836, endPoint y: 261, distance: 41.1
click at [836, 275] on span "Plain Sweet Kaak" at bounding box center [880, 287] width 96 height 25
click at [1214, 368] on button "show more" at bounding box center [1194, 385] width 39 height 39
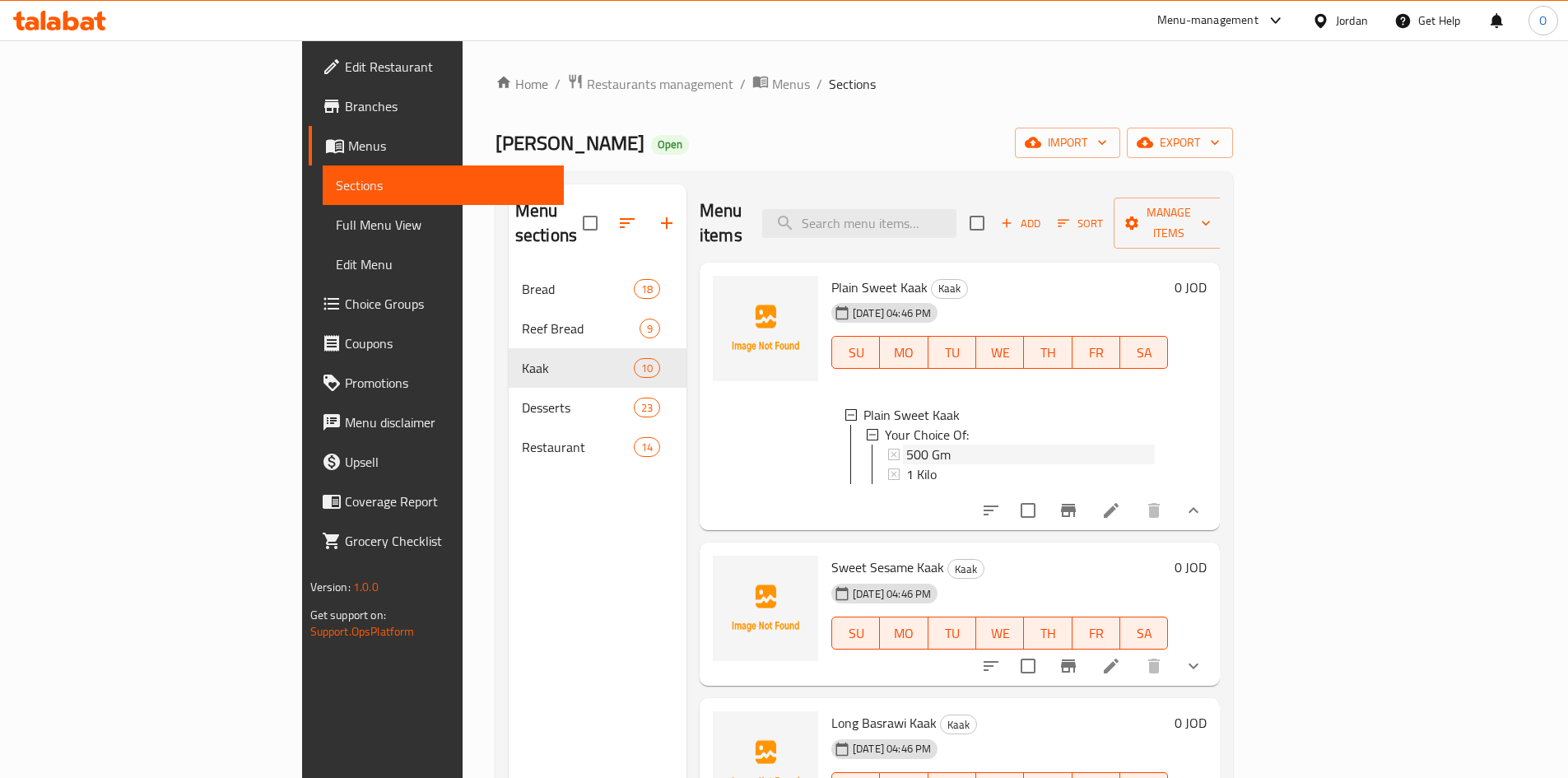
click at [907, 444] on div "500 Gm" at bounding box center [1031, 454] width 249 height 20
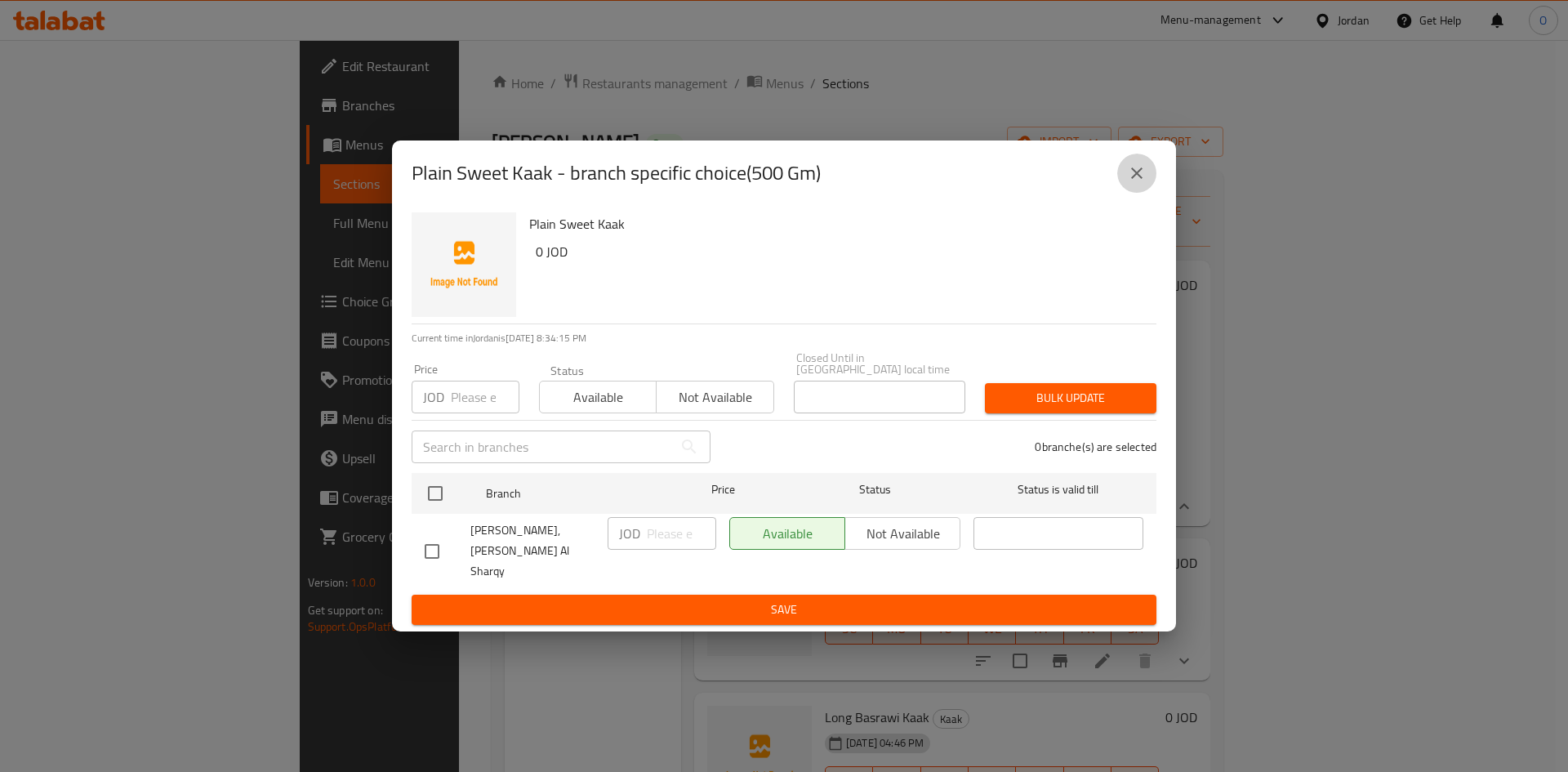
click at [1139, 183] on icon "close" at bounding box center [1137, 174] width 19 height 19
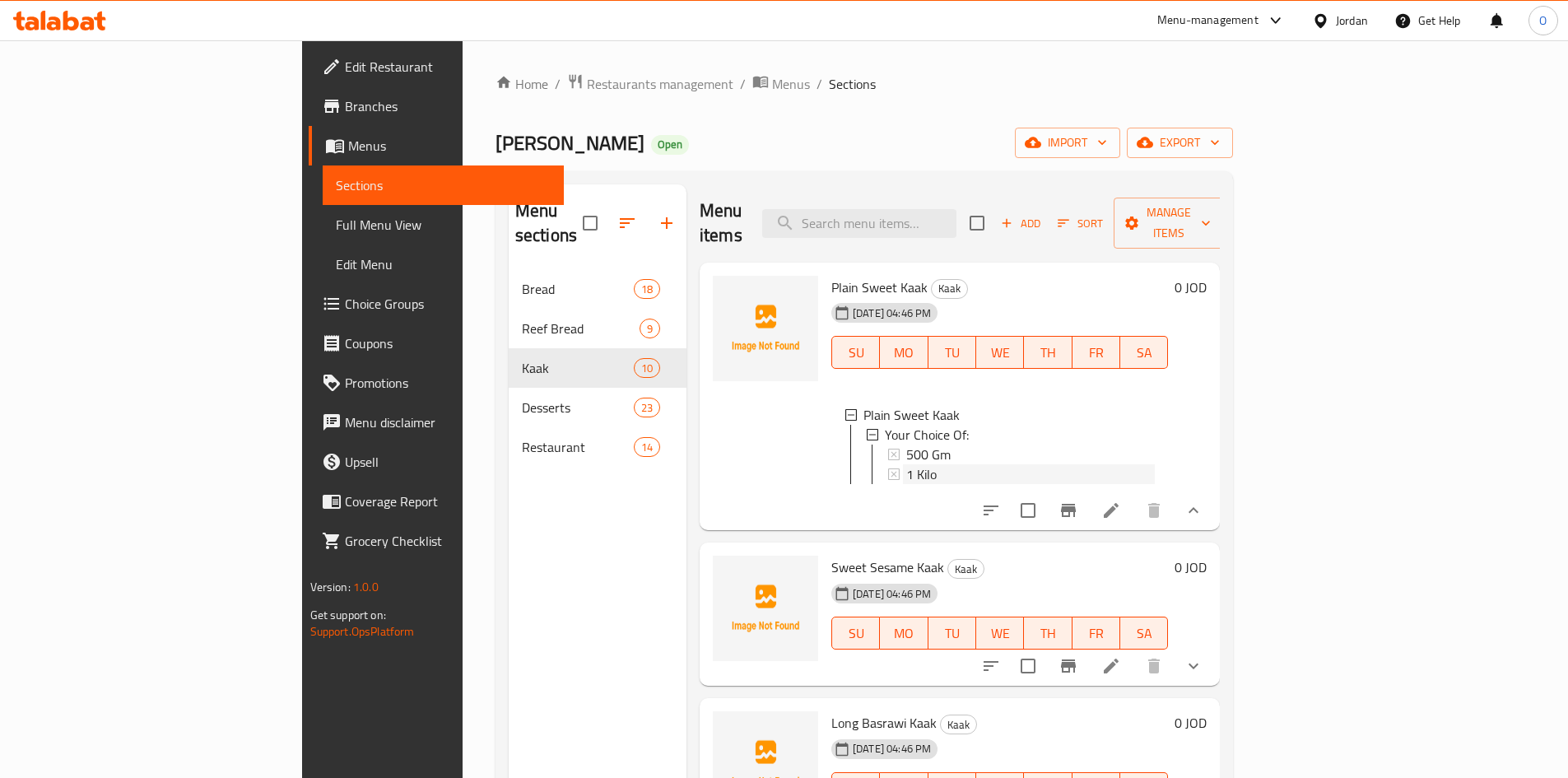
click at [923, 464] on div "1 Kilo" at bounding box center [1031, 474] width 249 height 20
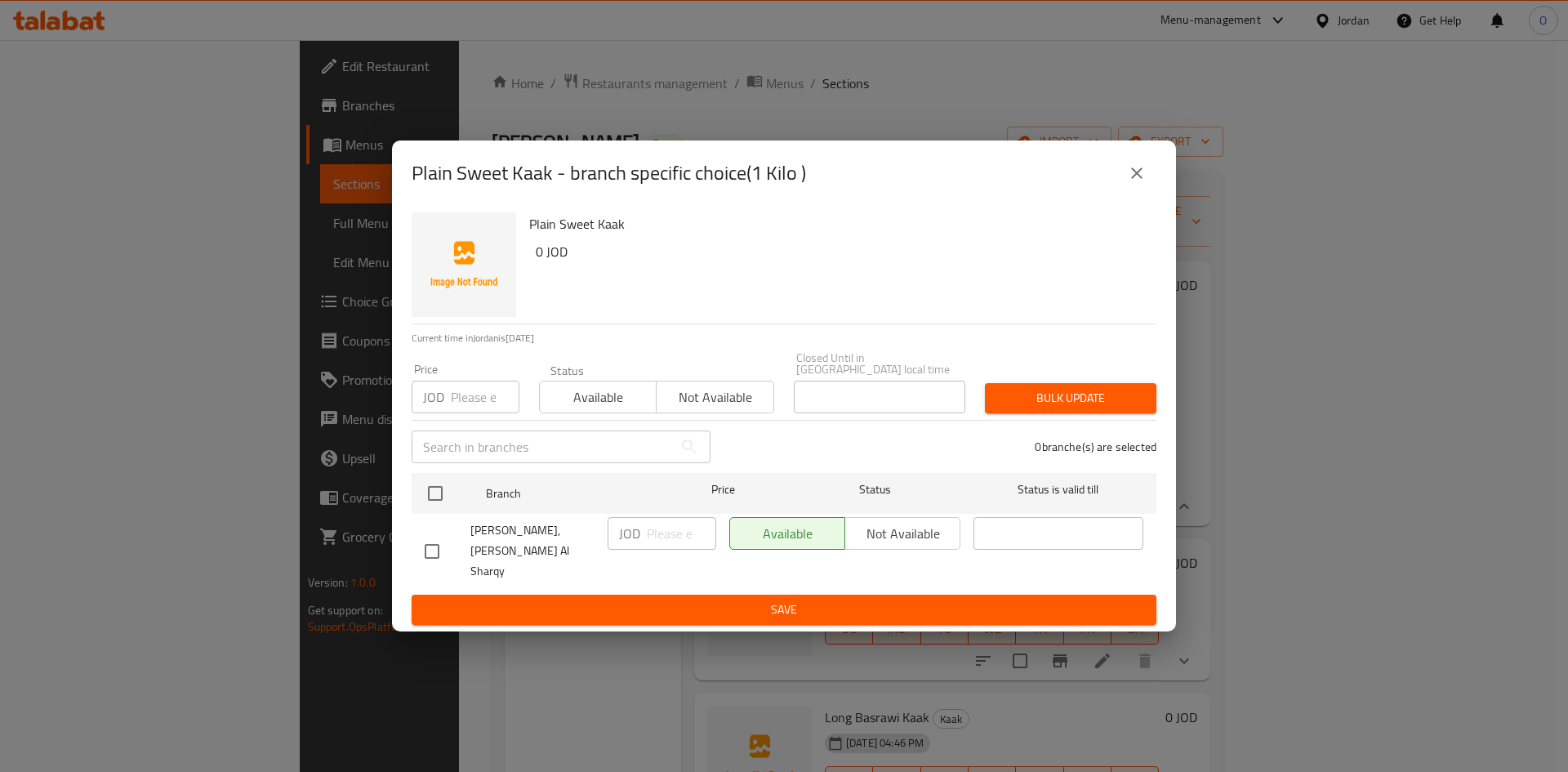
click at [1139, 180] on icon "close" at bounding box center [1137, 174] width 19 height 19
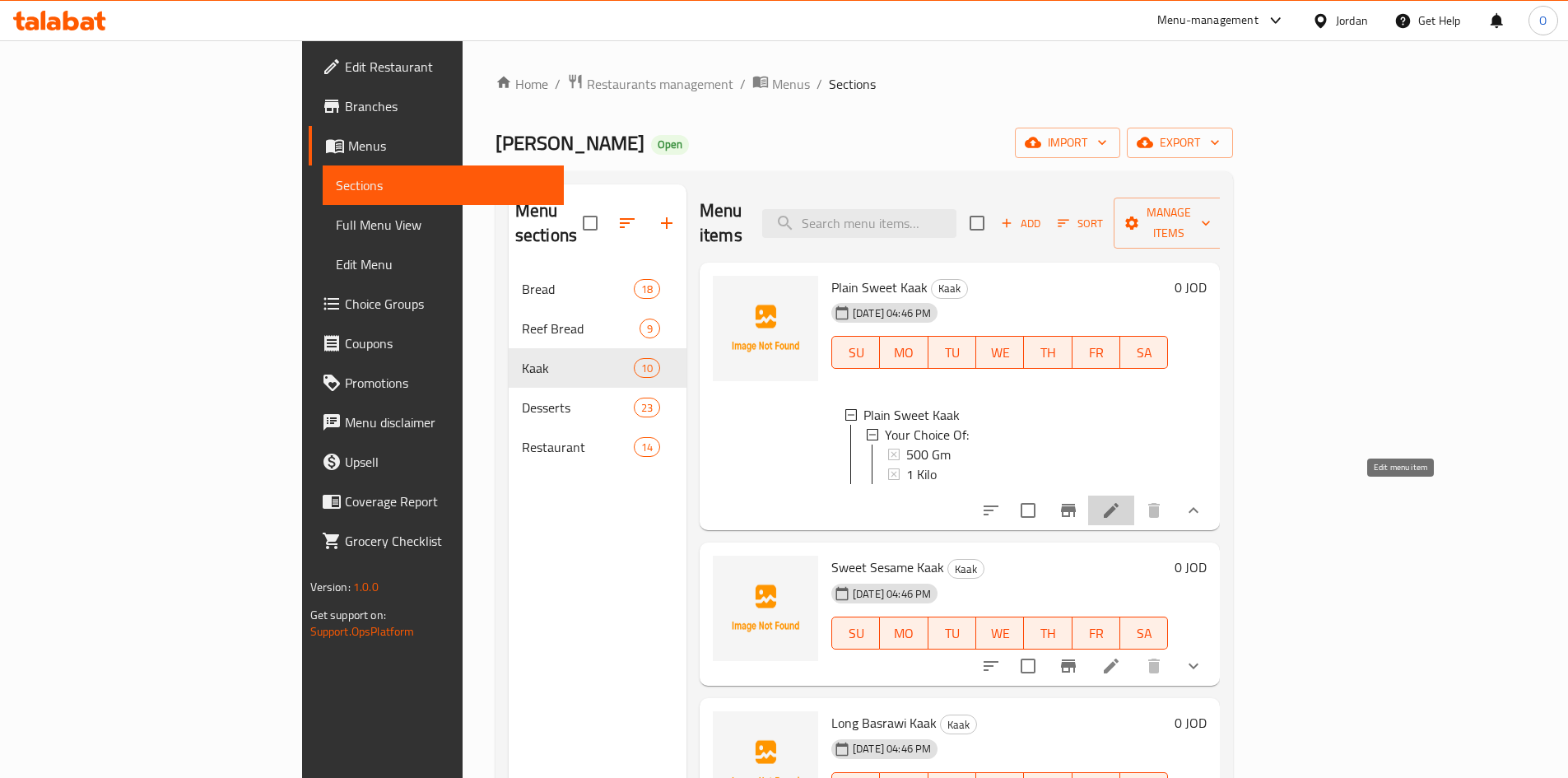
click at [1119, 504] on icon at bounding box center [1111, 510] width 15 height 15
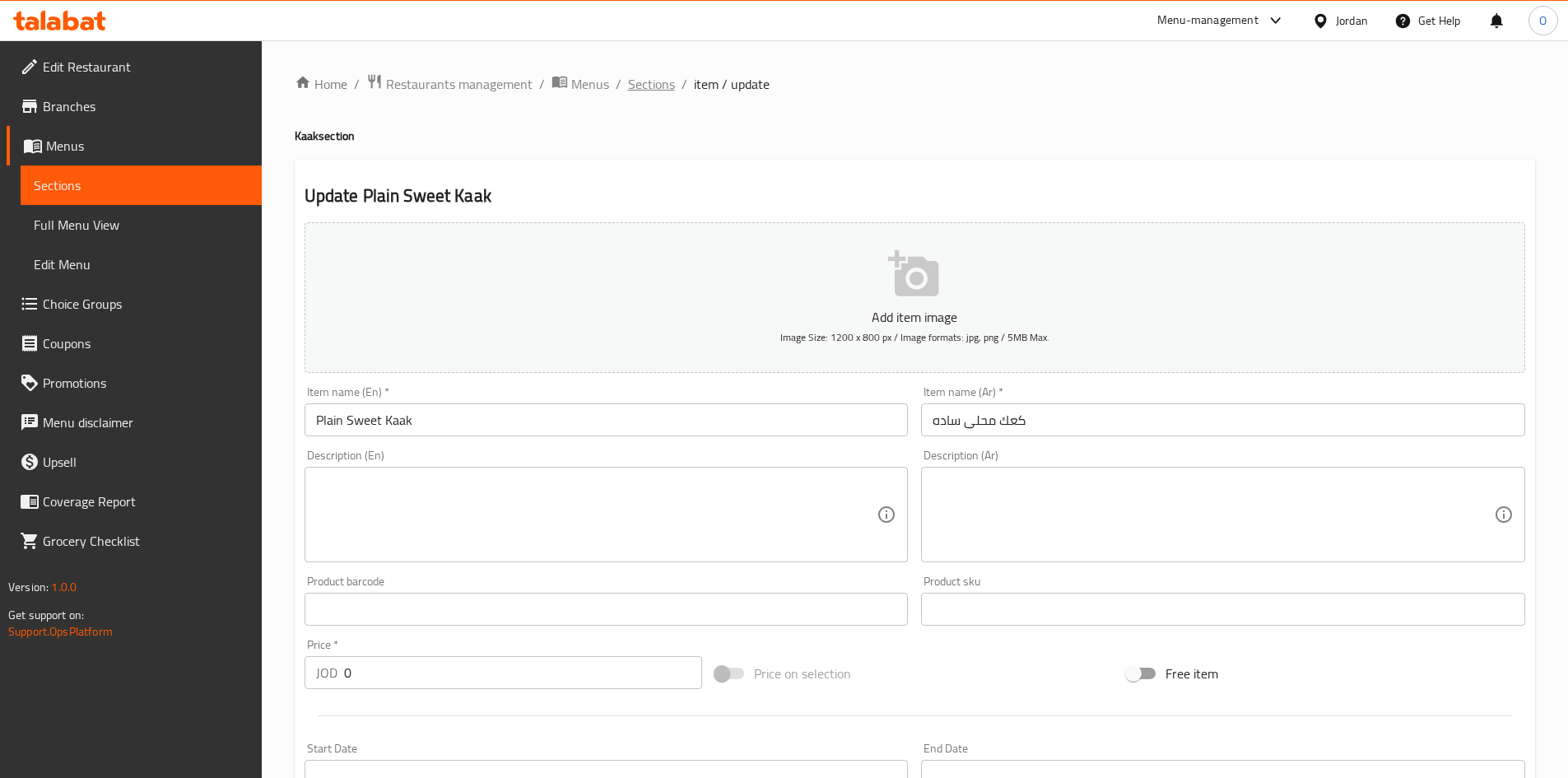
click at [646, 86] on span "Sections" at bounding box center [651, 84] width 47 height 20
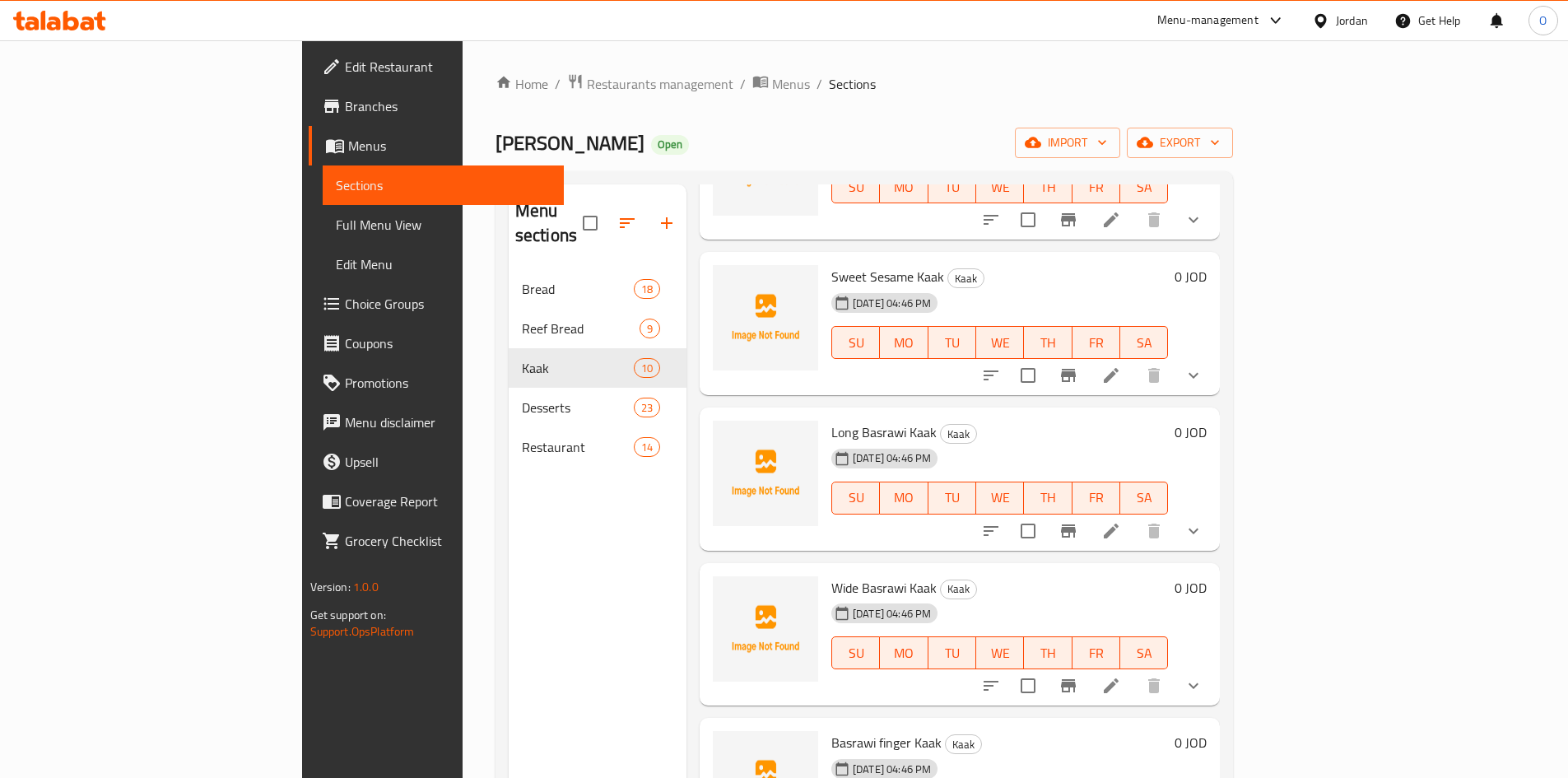
scroll to position [165, 0]
click at [1214, 367] on button "show more" at bounding box center [1194, 376] width 39 height 39
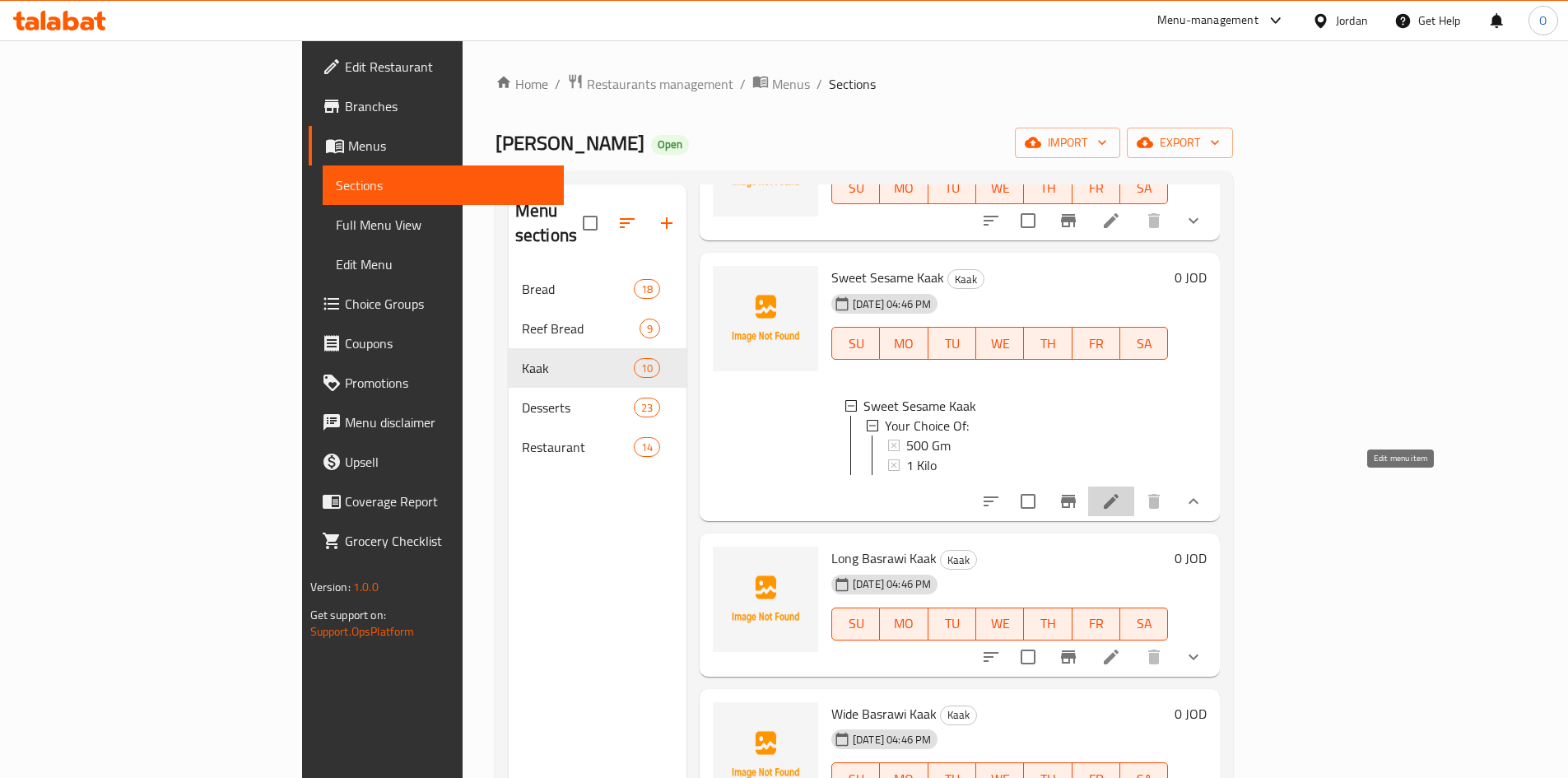
click at [1119, 494] on icon at bounding box center [1111, 501] width 15 height 15
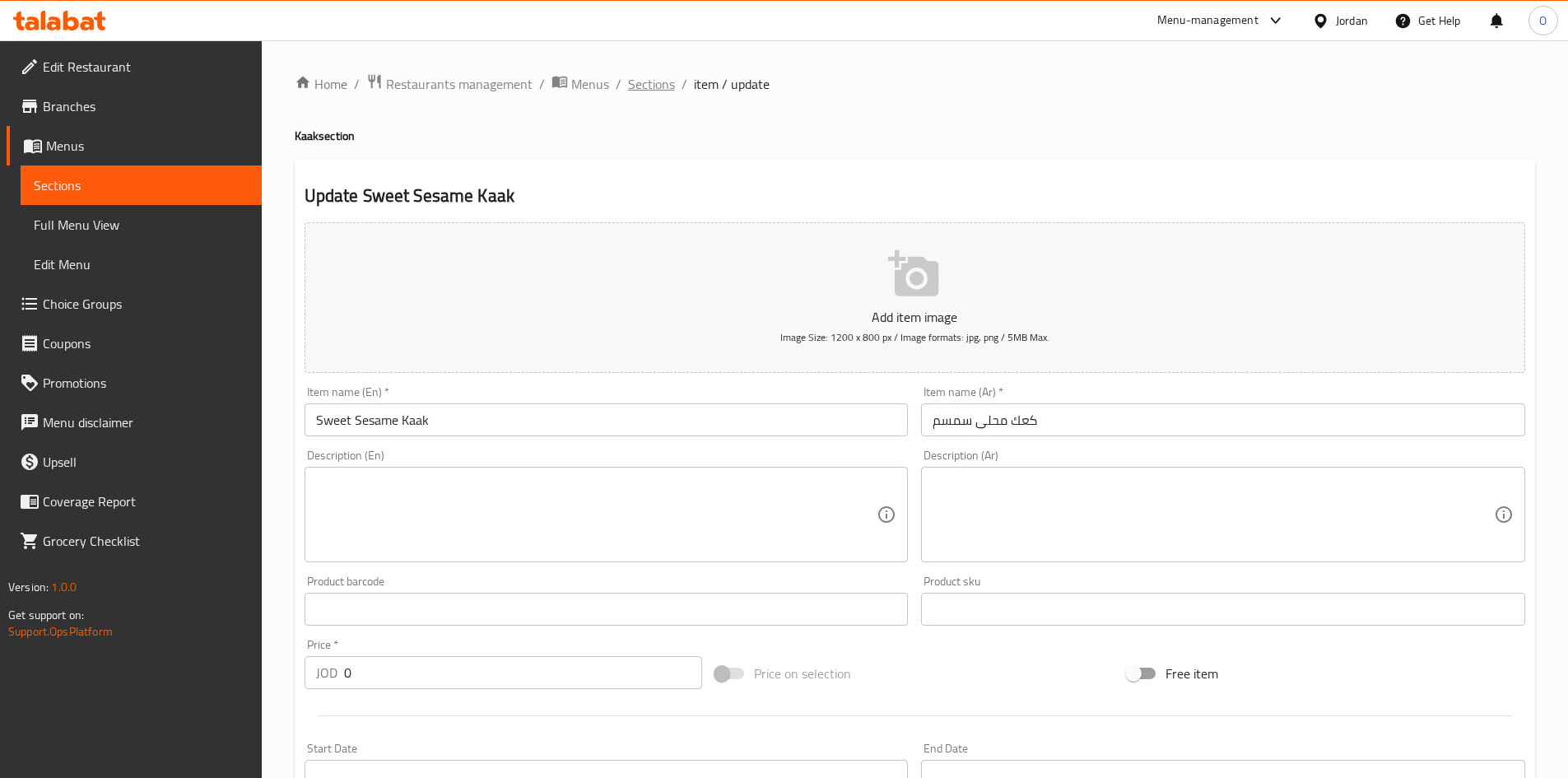
click at [665, 87] on span "Sections" at bounding box center [651, 84] width 47 height 20
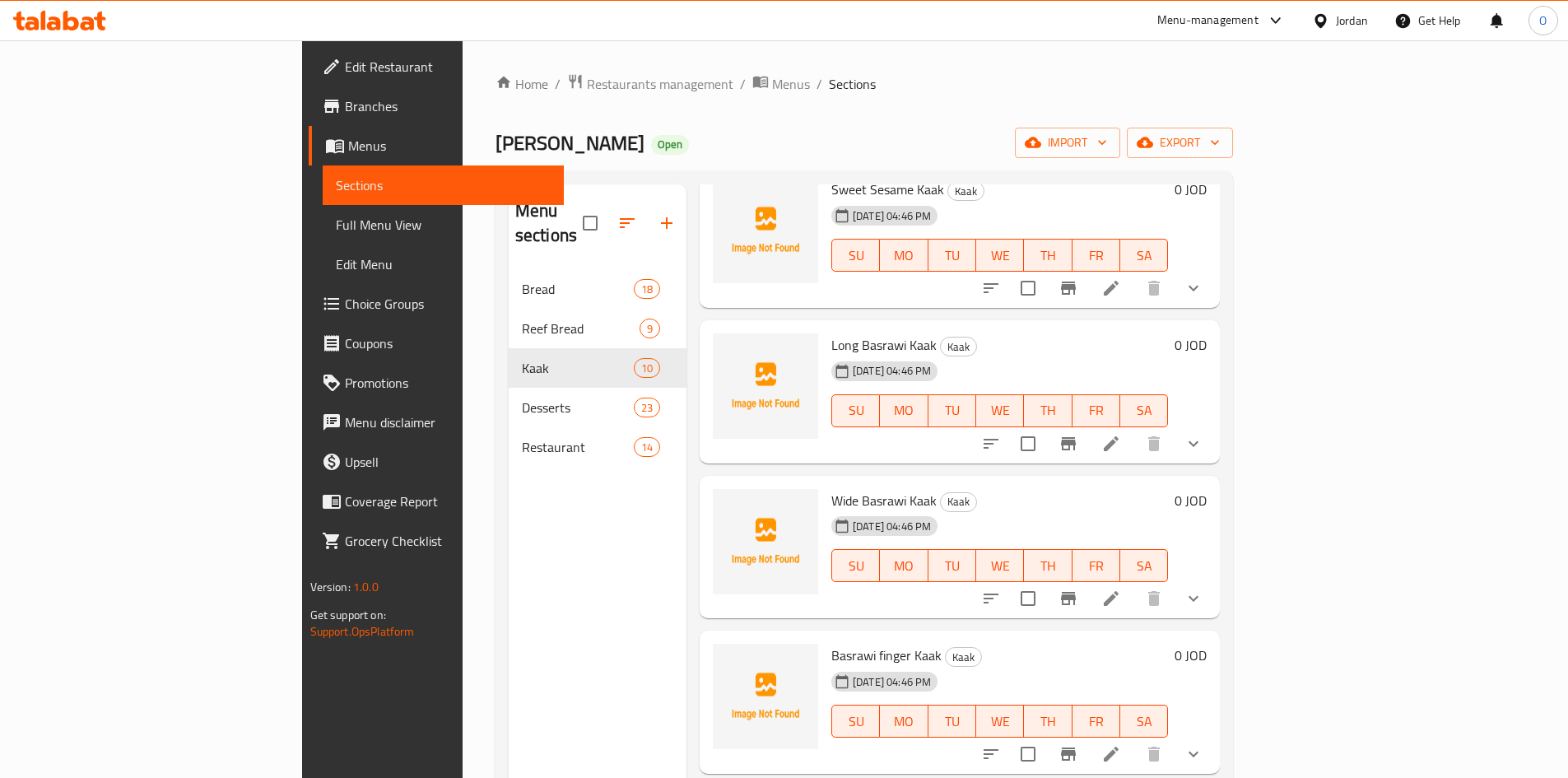
scroll to position [247, 0]
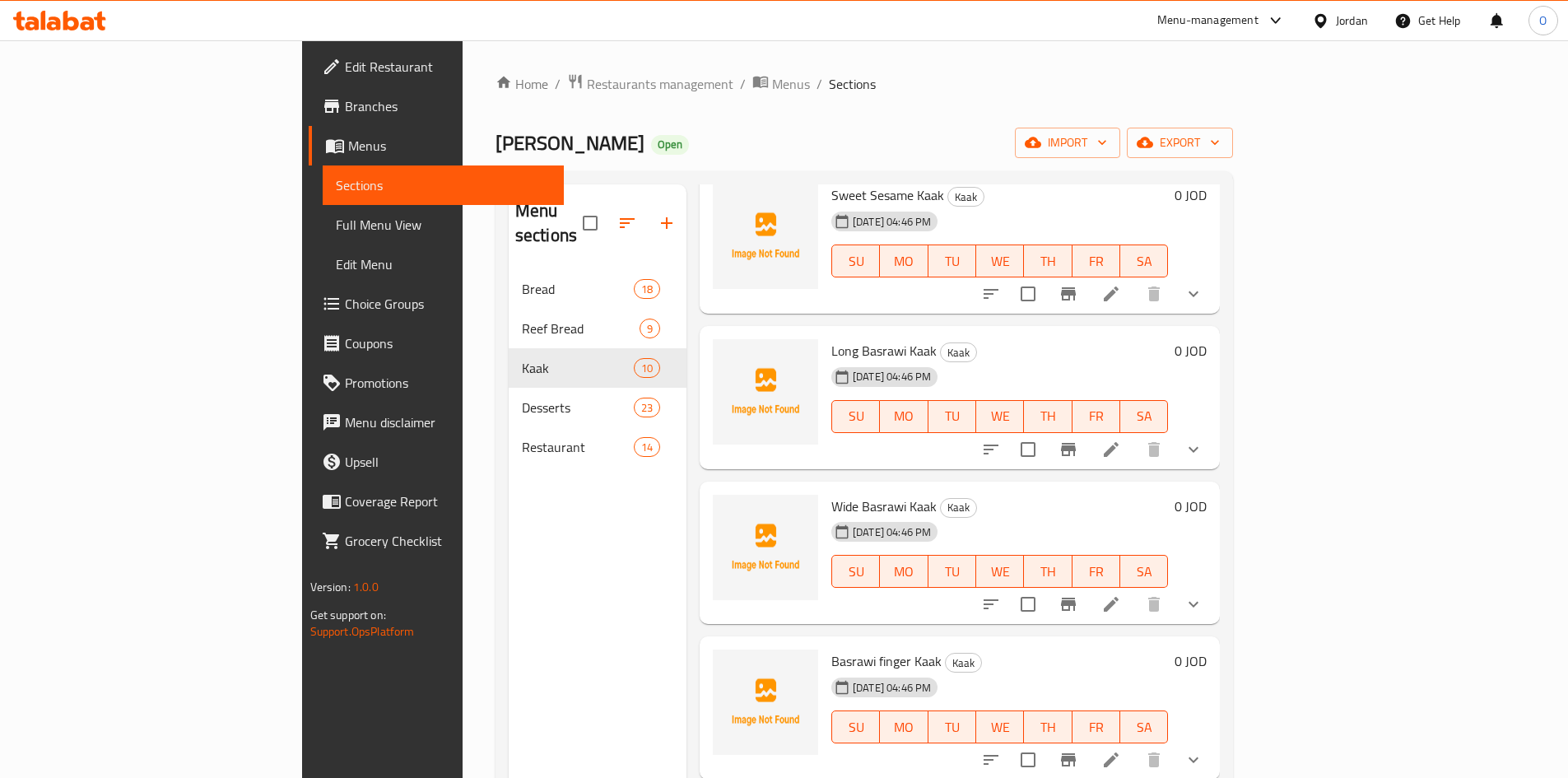
click at [1214, 430] on button "show more" at bounding box center [1194, 450] width 39 height 39
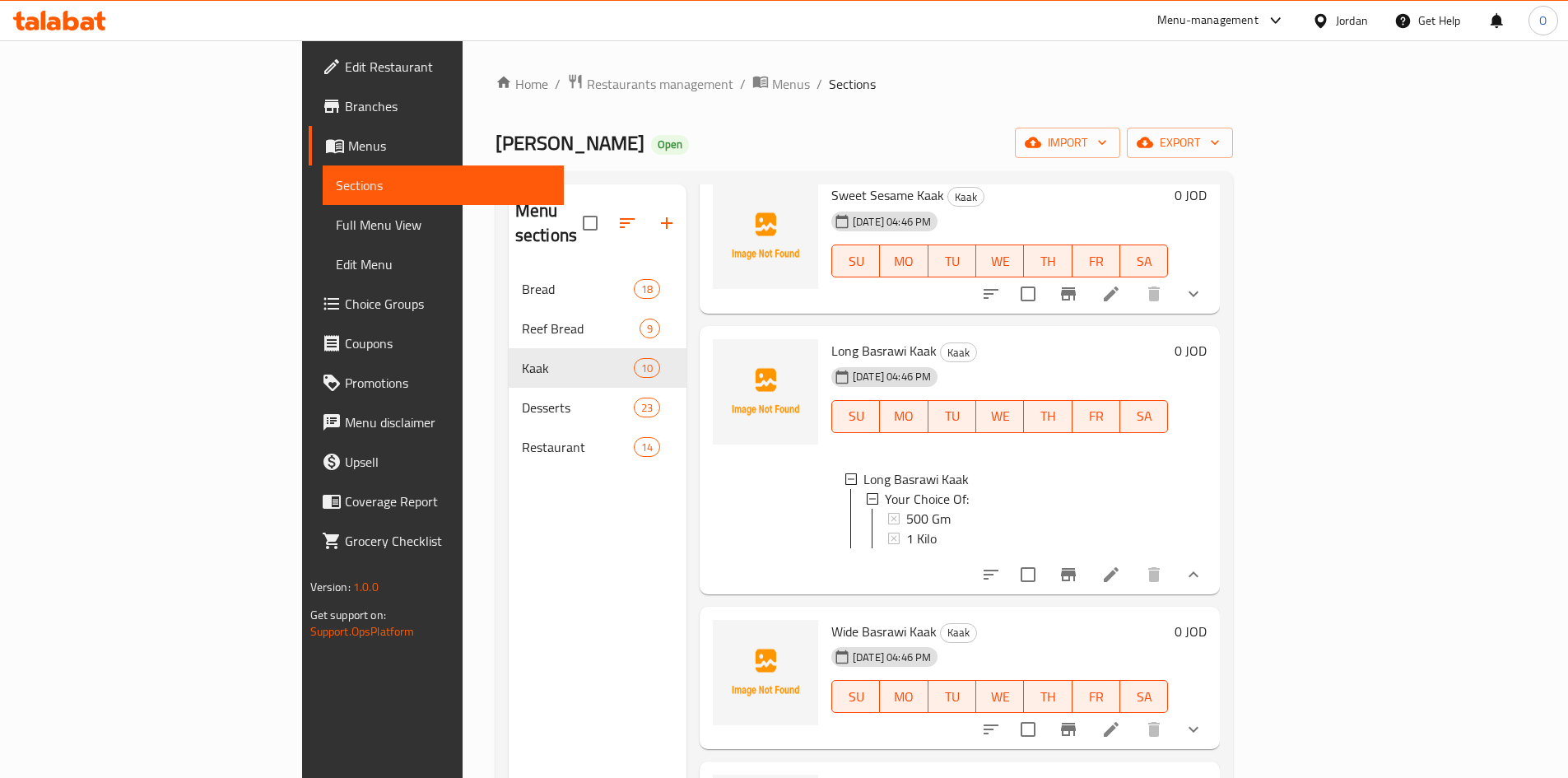
click at [1122, 565] on icon at bounding box center [1111, 575] width 20 height 20
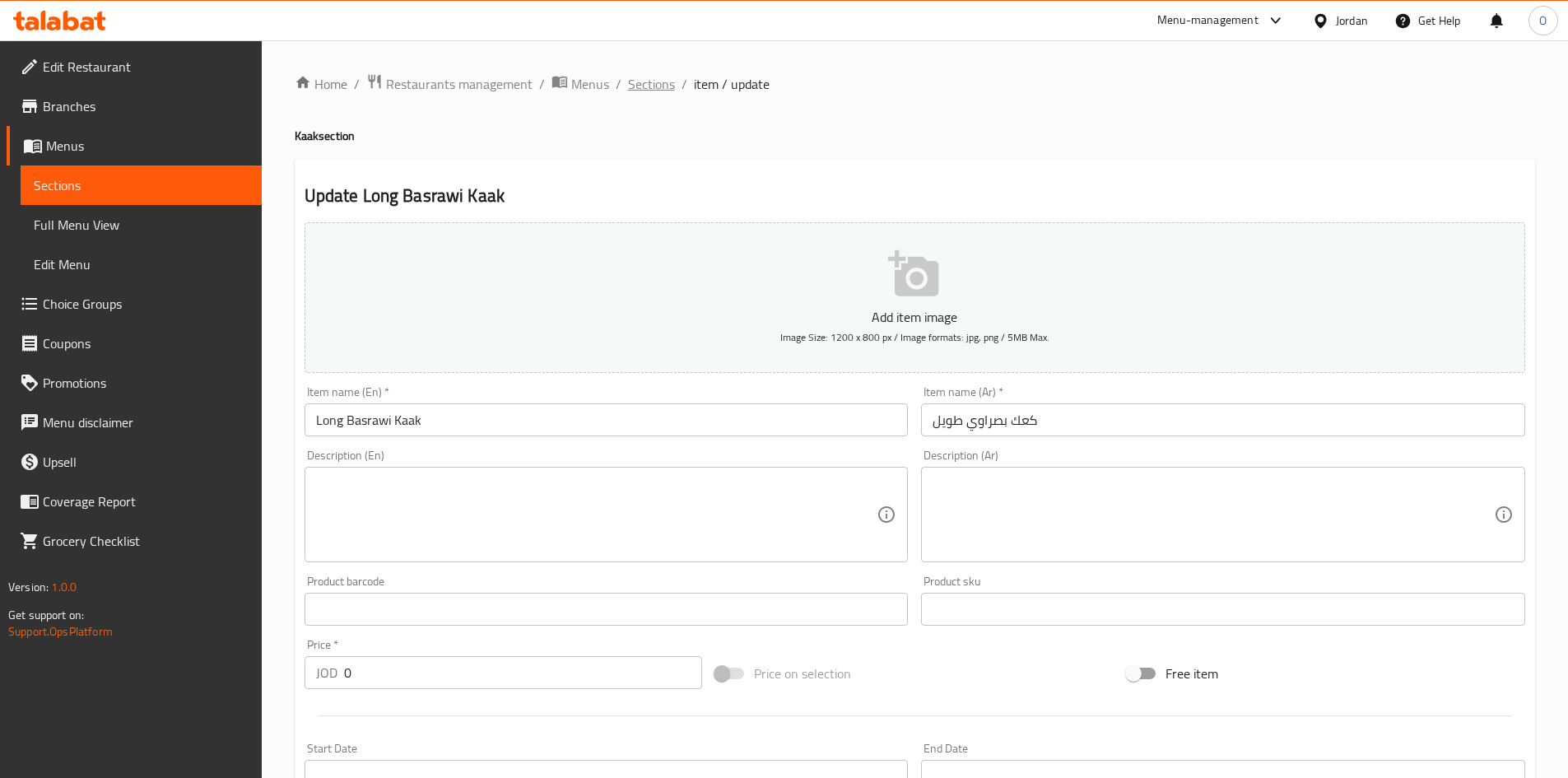
click at [641, 88] on span "Sections" at bounding box center [651, 84] width 47 height 20
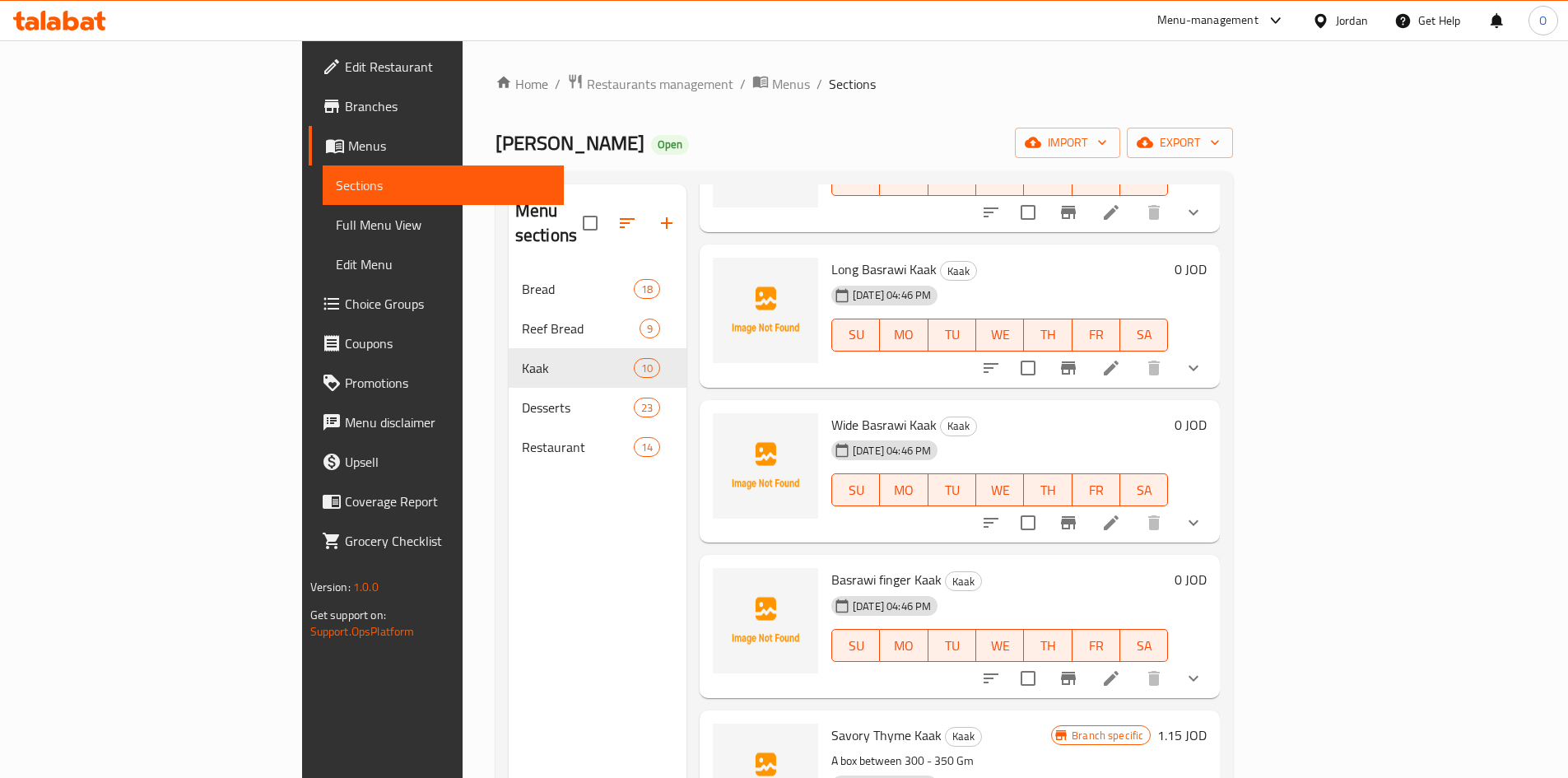
scroll to position [411, 0]
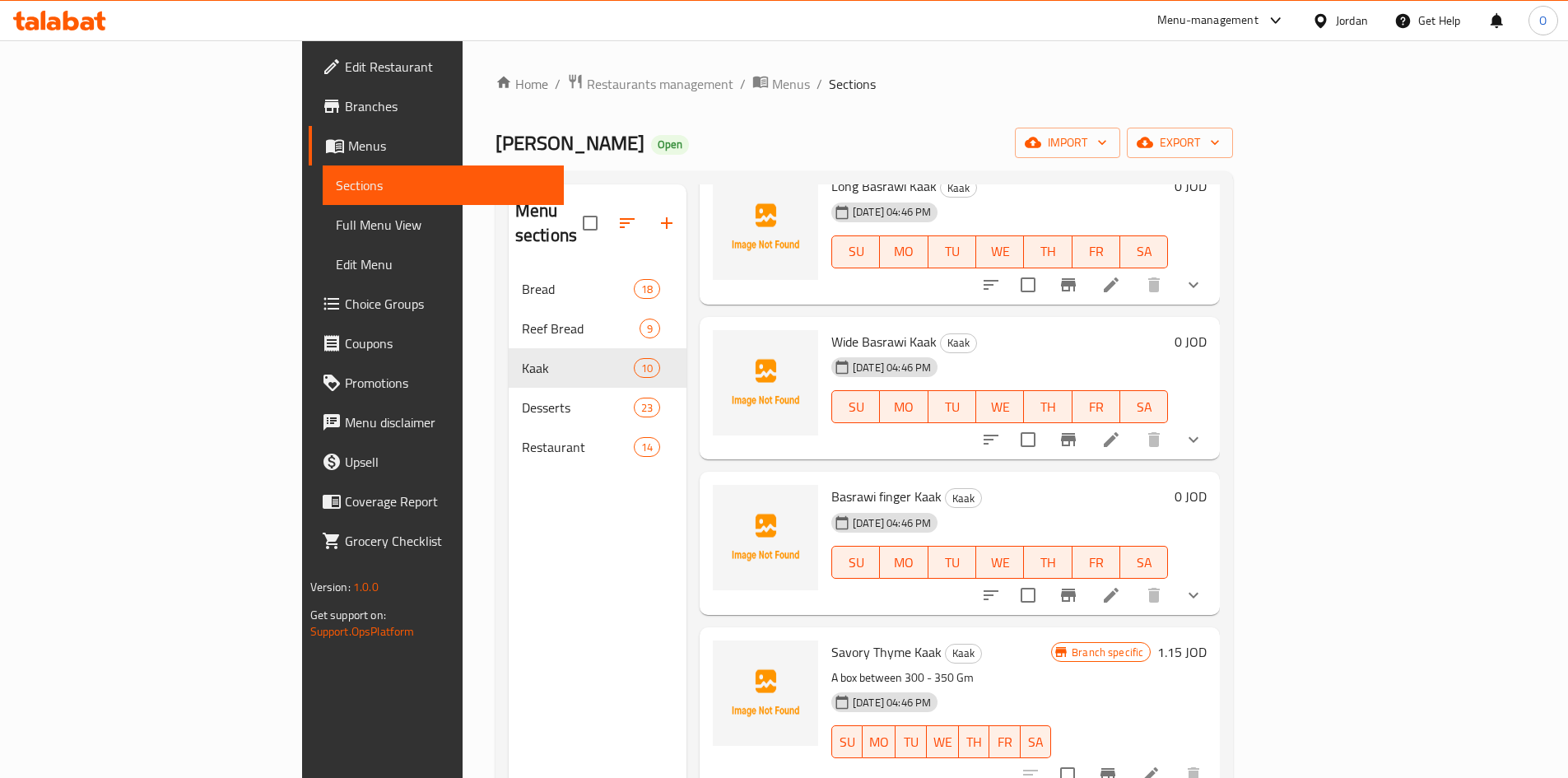
click at [951, 351] on div "30-09-2025 04:46 PM SU MO TU WE TH FR SA" at bounding box center [1000, 395] width 350 height 89
click at [1122, 430] on icon at bounding box center [1111, 440] width 20 height 20
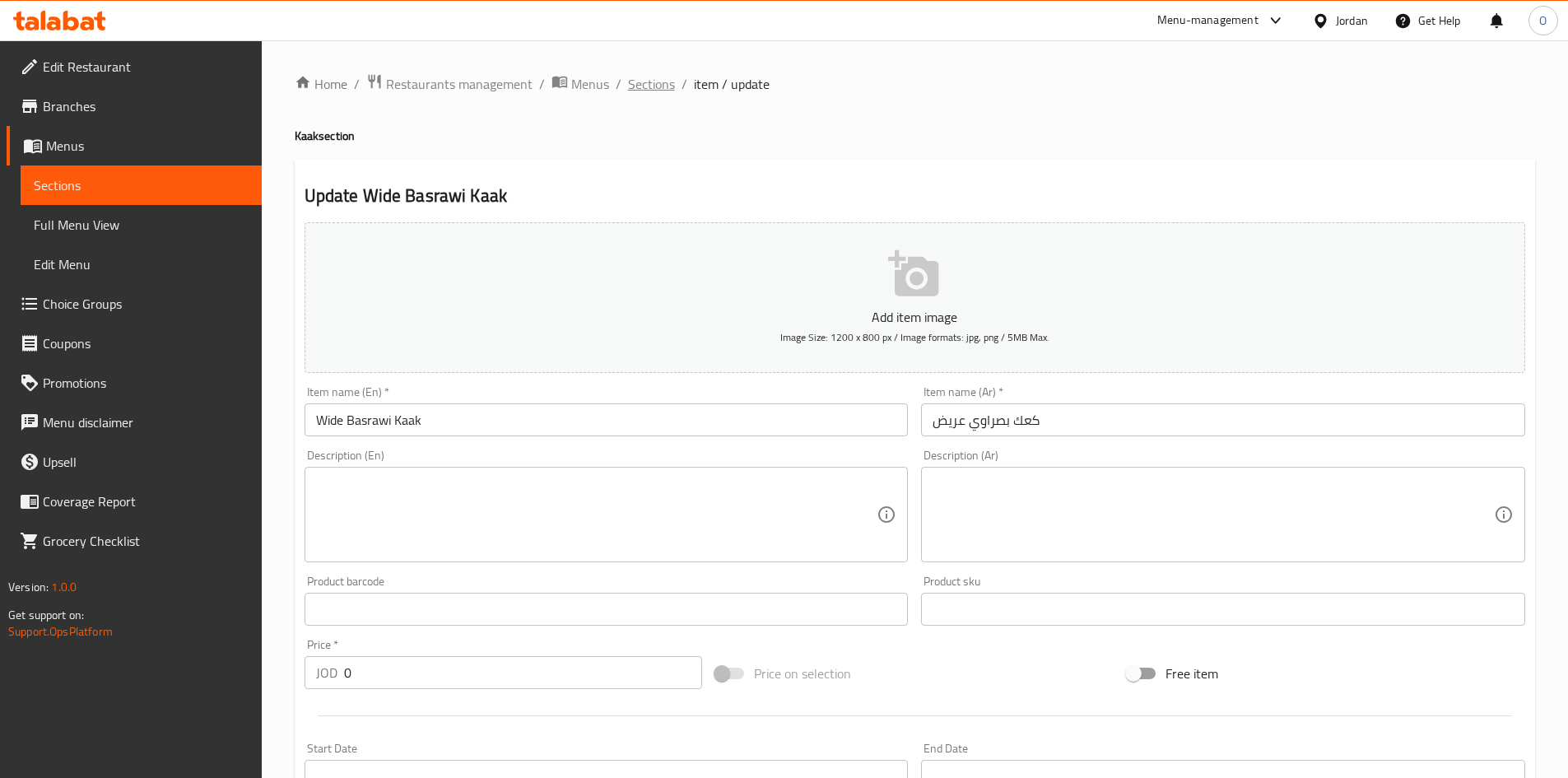
click at [654, 87] on span "Sections" at bounding box center [651, 84] width 47 height 20
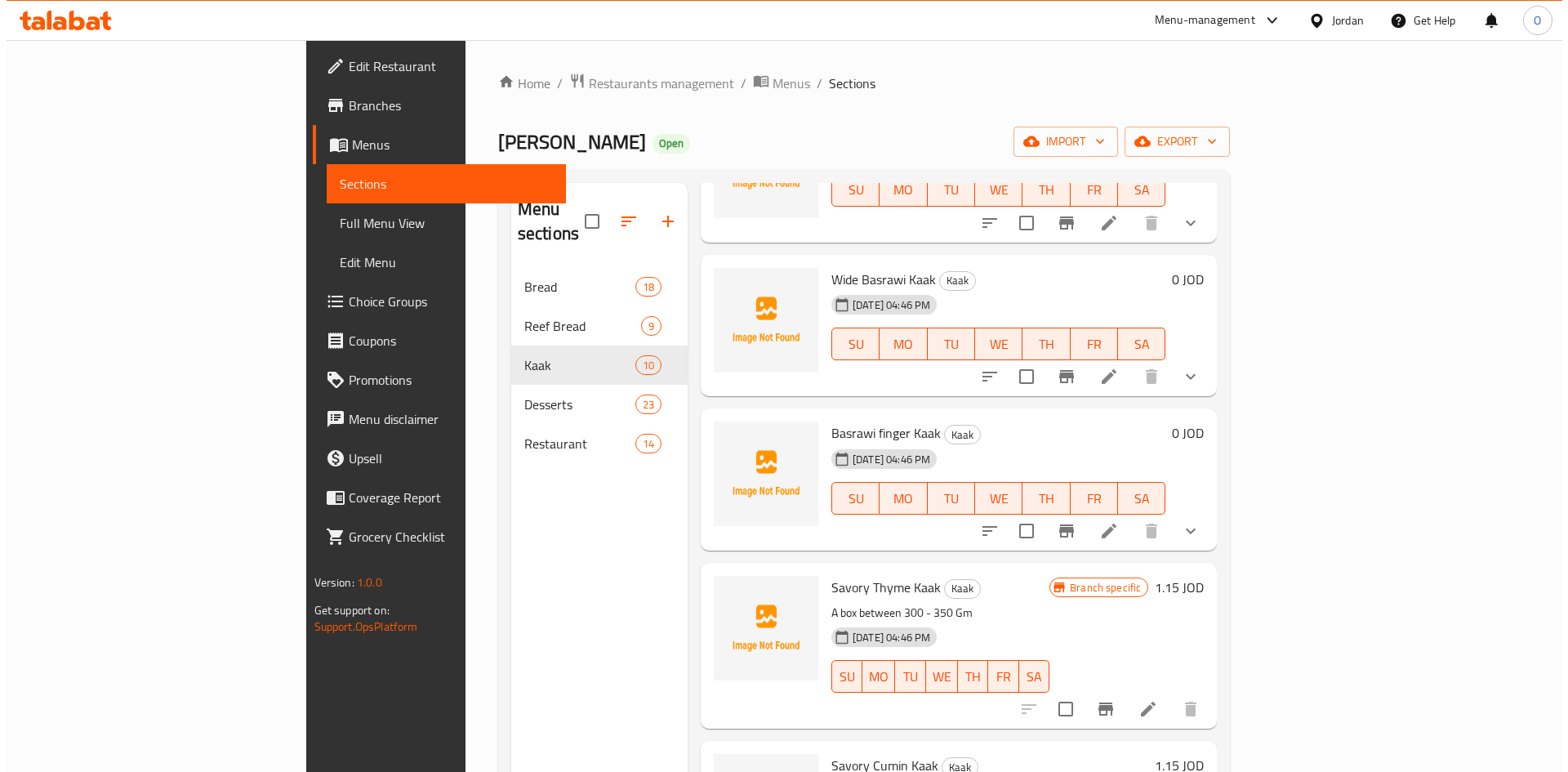
scroll to position [490, 0]
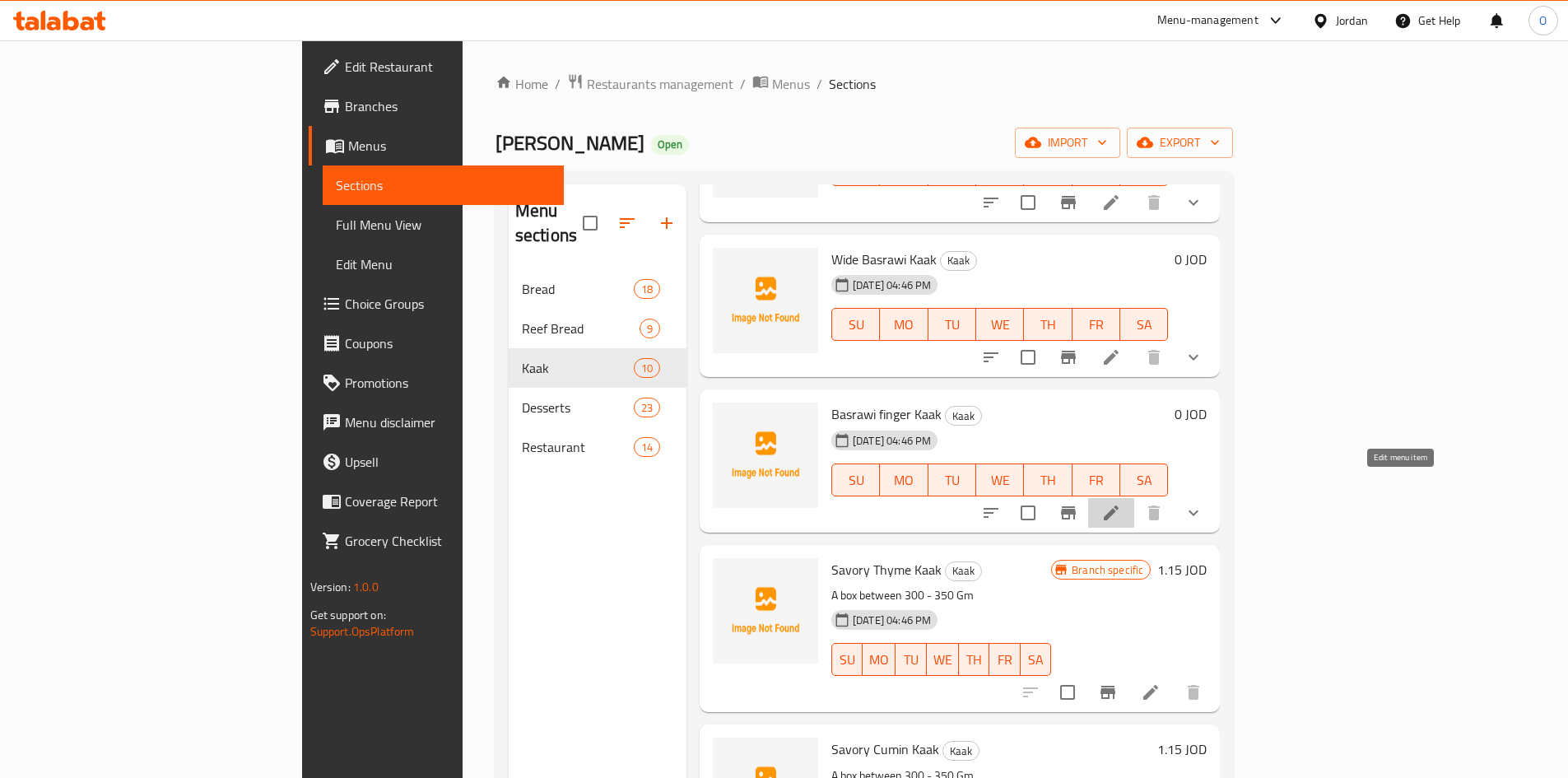
click at [1119, 505] on icon at bounding box center [1111, 512] width 15 height 15
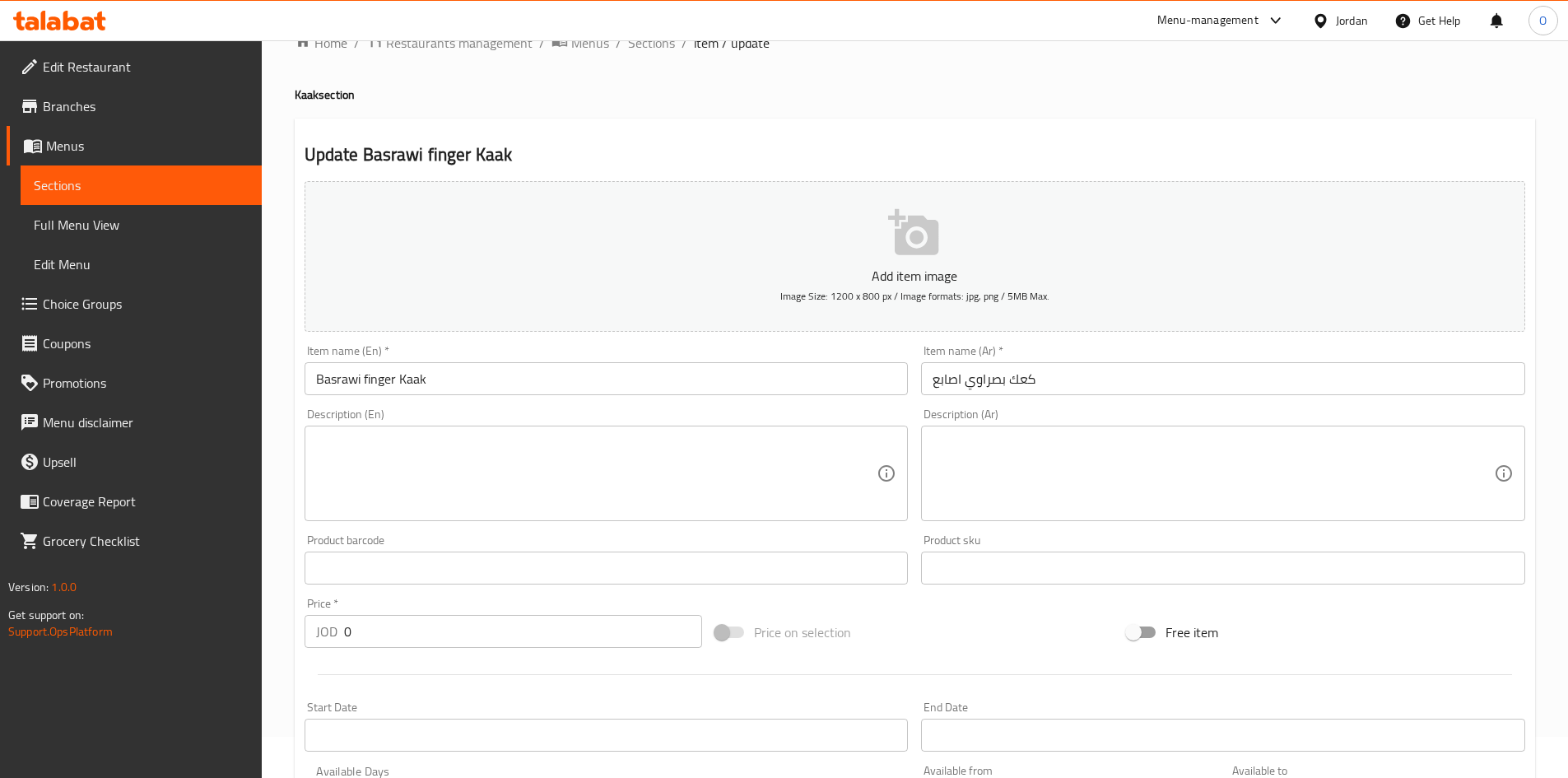
scroll to position [11, 0]
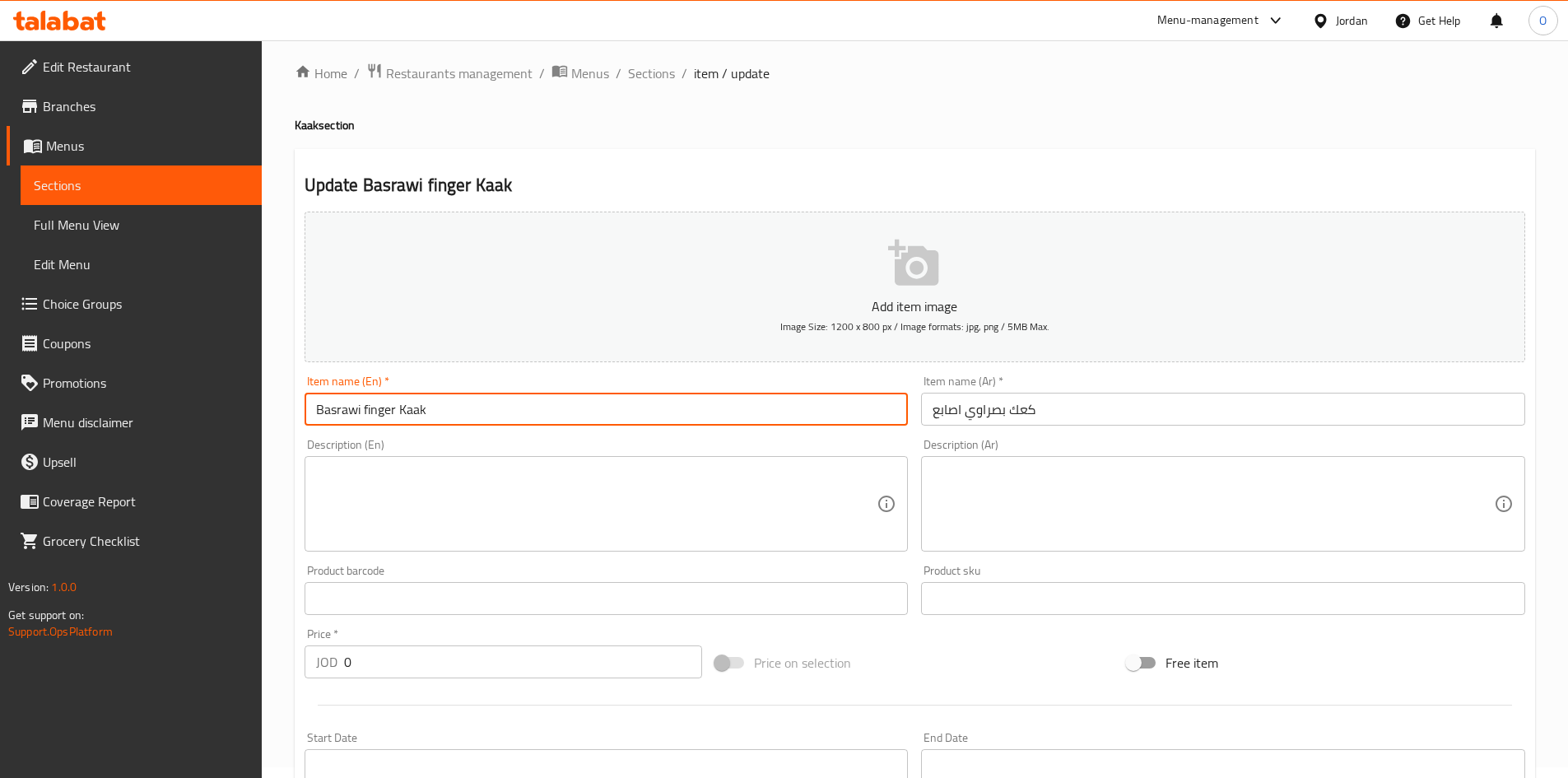
click at [400, 417] on input "Basrawi finger Kaak" at bounding box center [606, 409] width 604 height 33
click at [361, 417] on input "Basrawi finger Kaak" at bounding box center [606, 409] width 604 height 33
click at [364, 413] on input "Basrawi finger Kaak" at bounding box center [606, 409] width 604 height 33
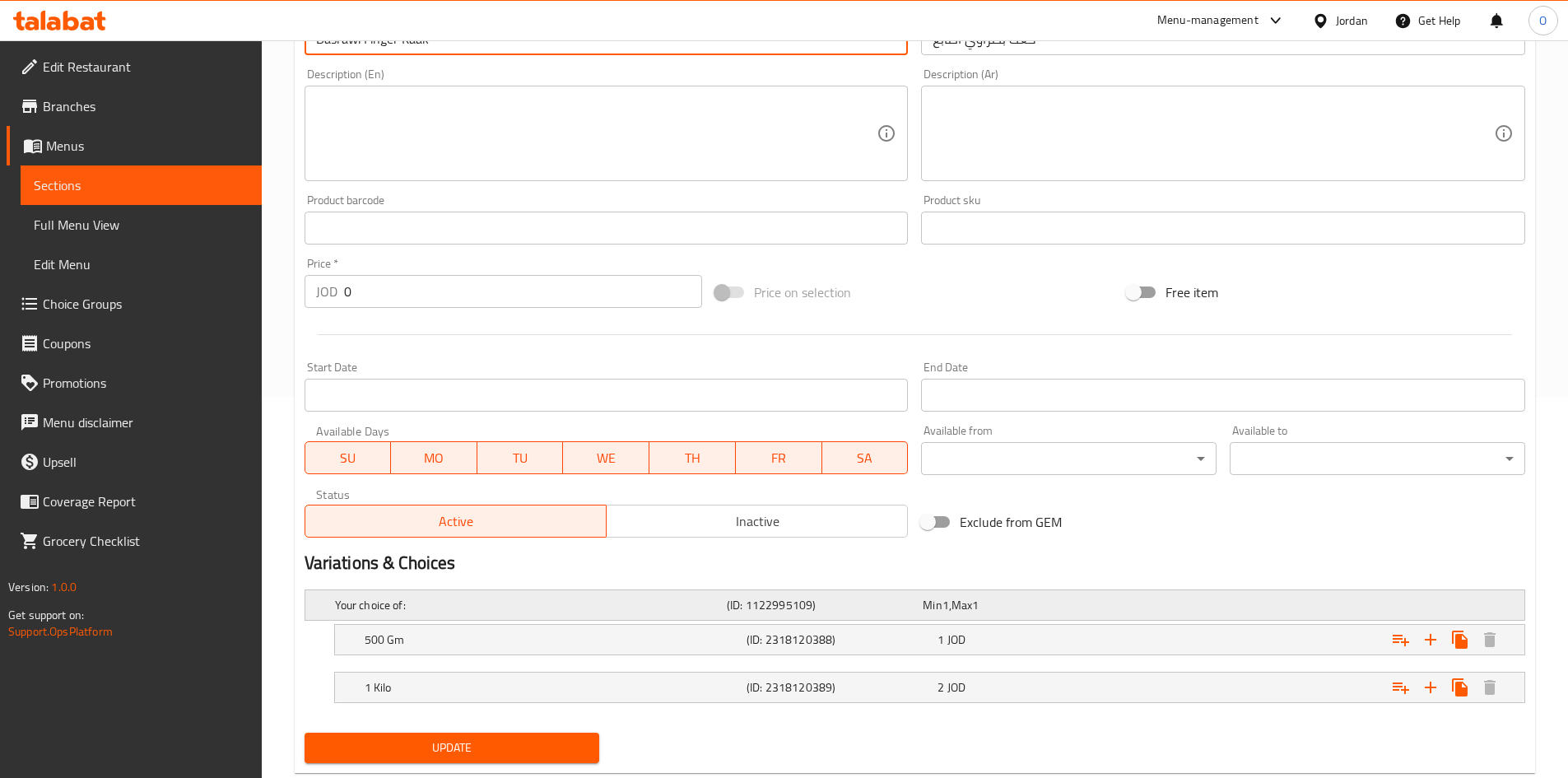
scroll to position [422, 0]
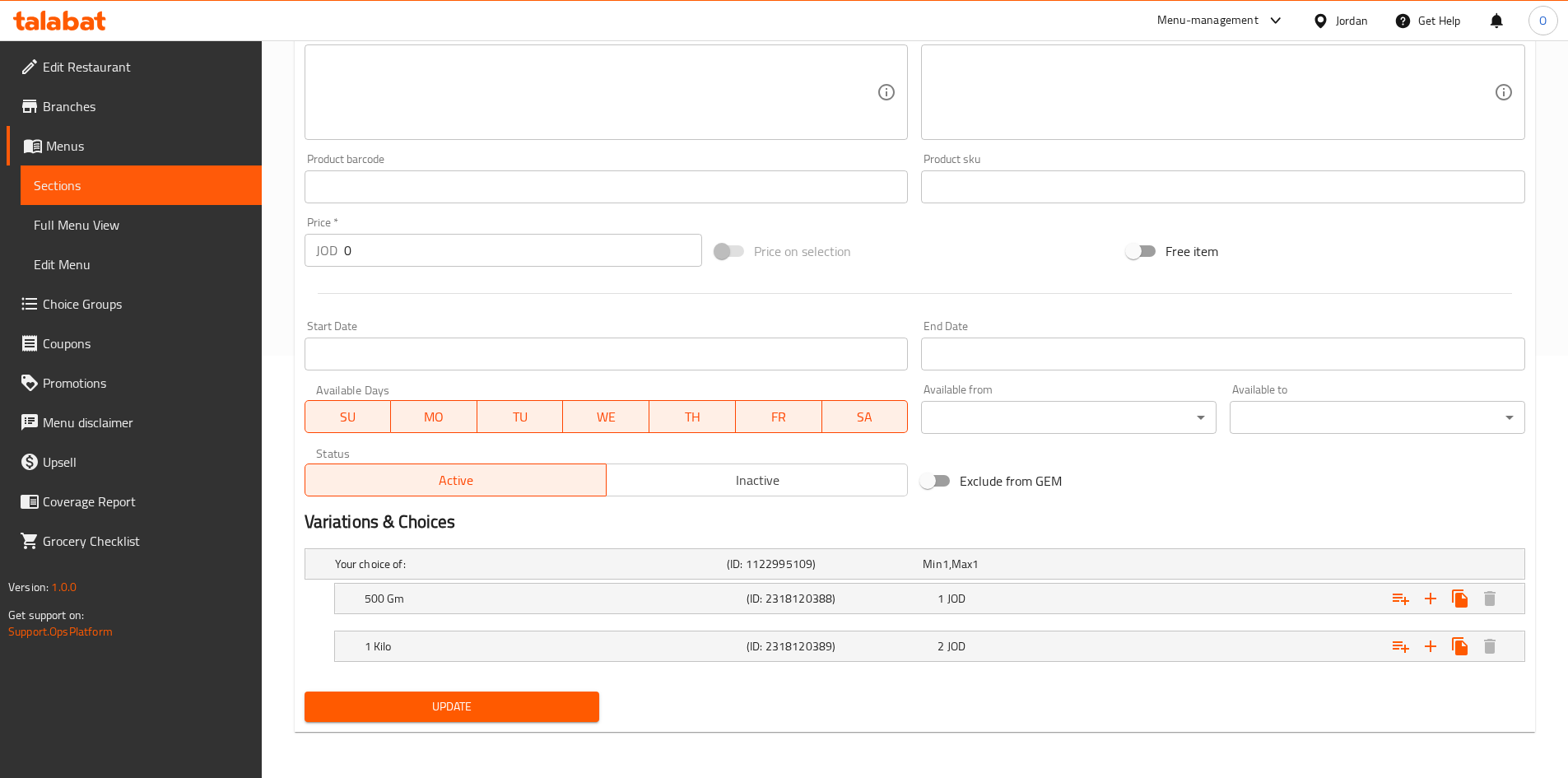
type input "Basrawi Finger Kaak"
click at [425, 708] on span "Update" at bounding box center [452, 706] width 270 height 21
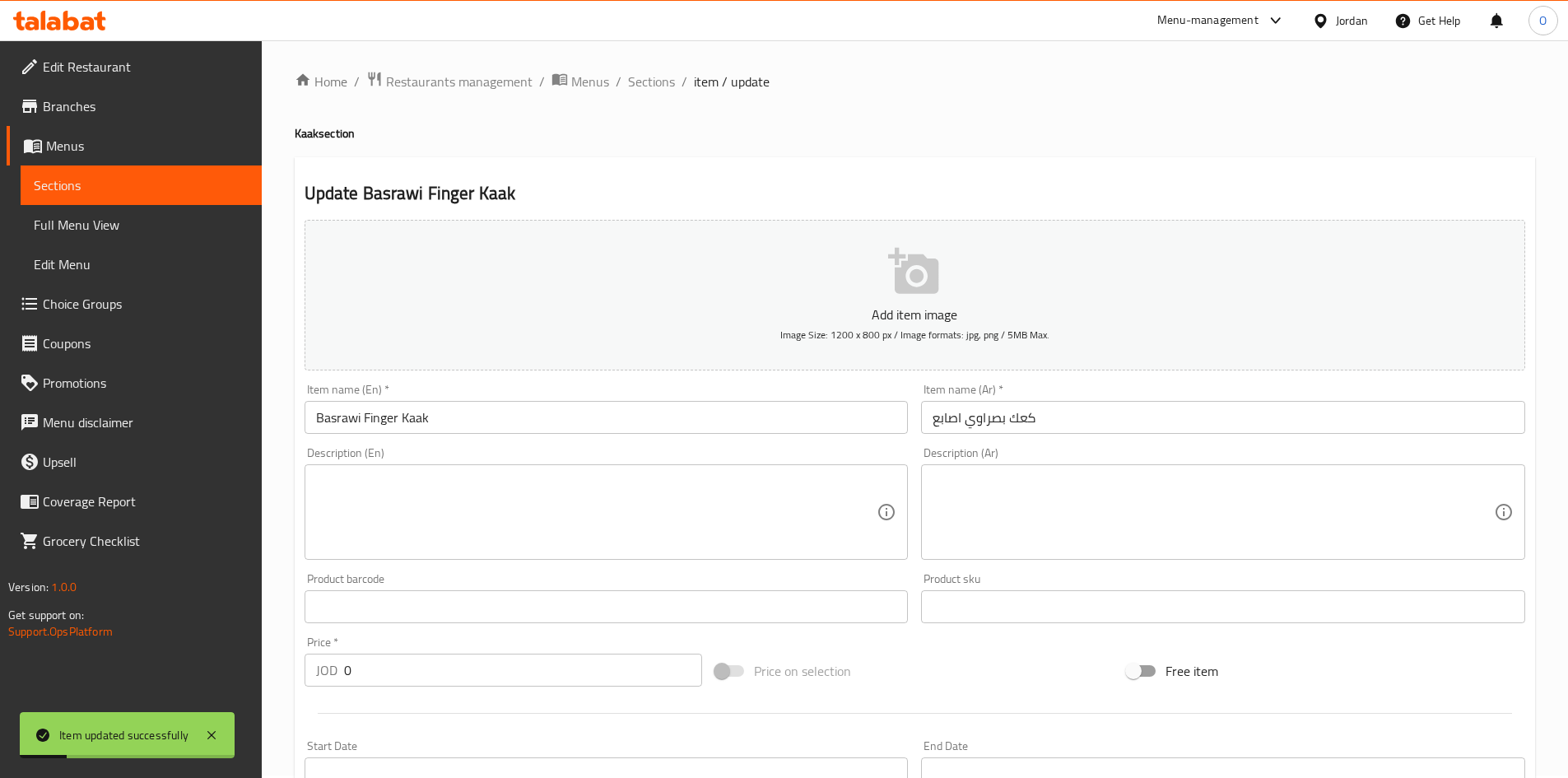
scroll to position [0, 0]
click at [643, 74] on span "Sections" at bounding box center [651, 84] width 47 height 20
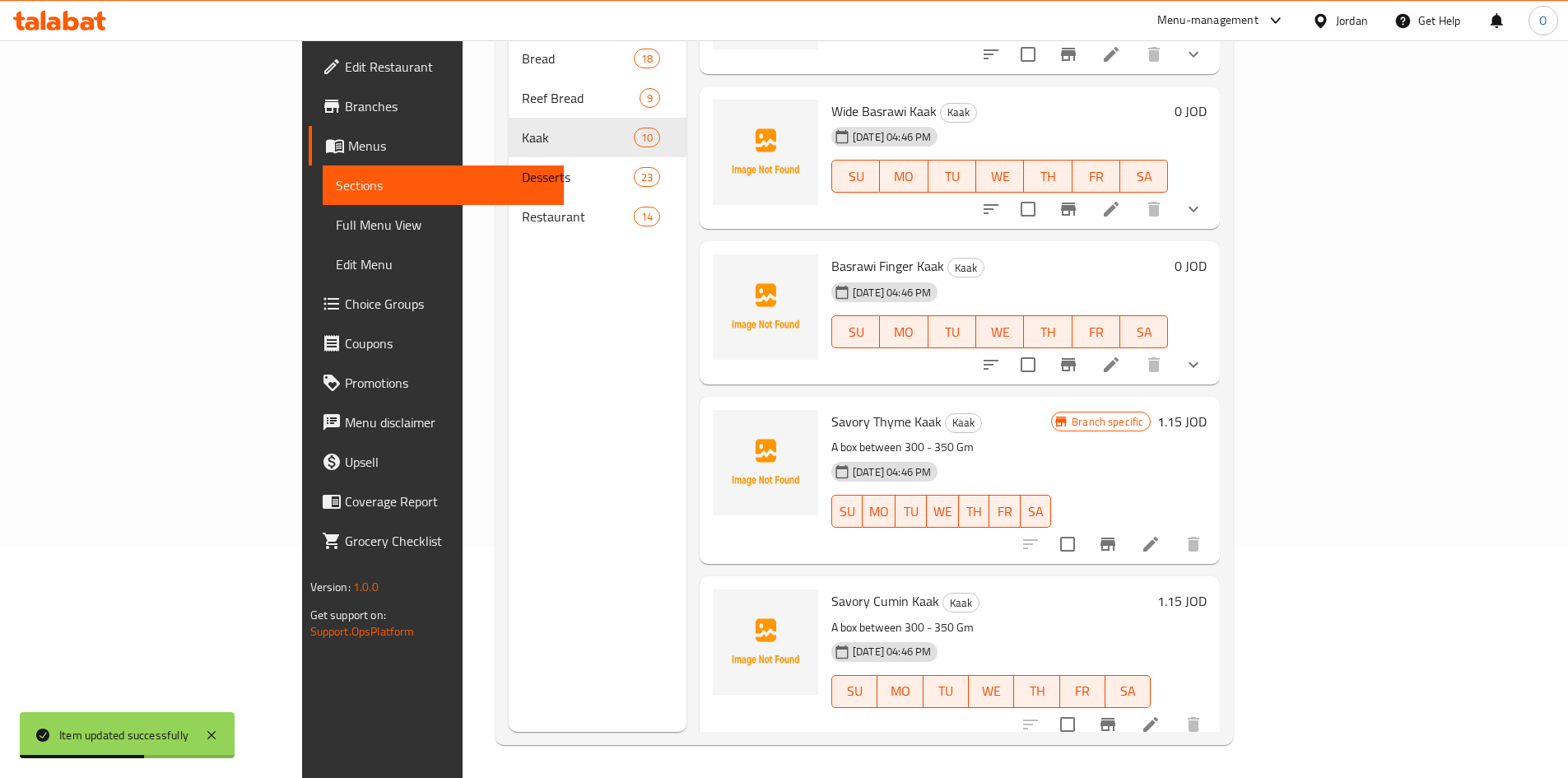
scroll to position [494, 0]
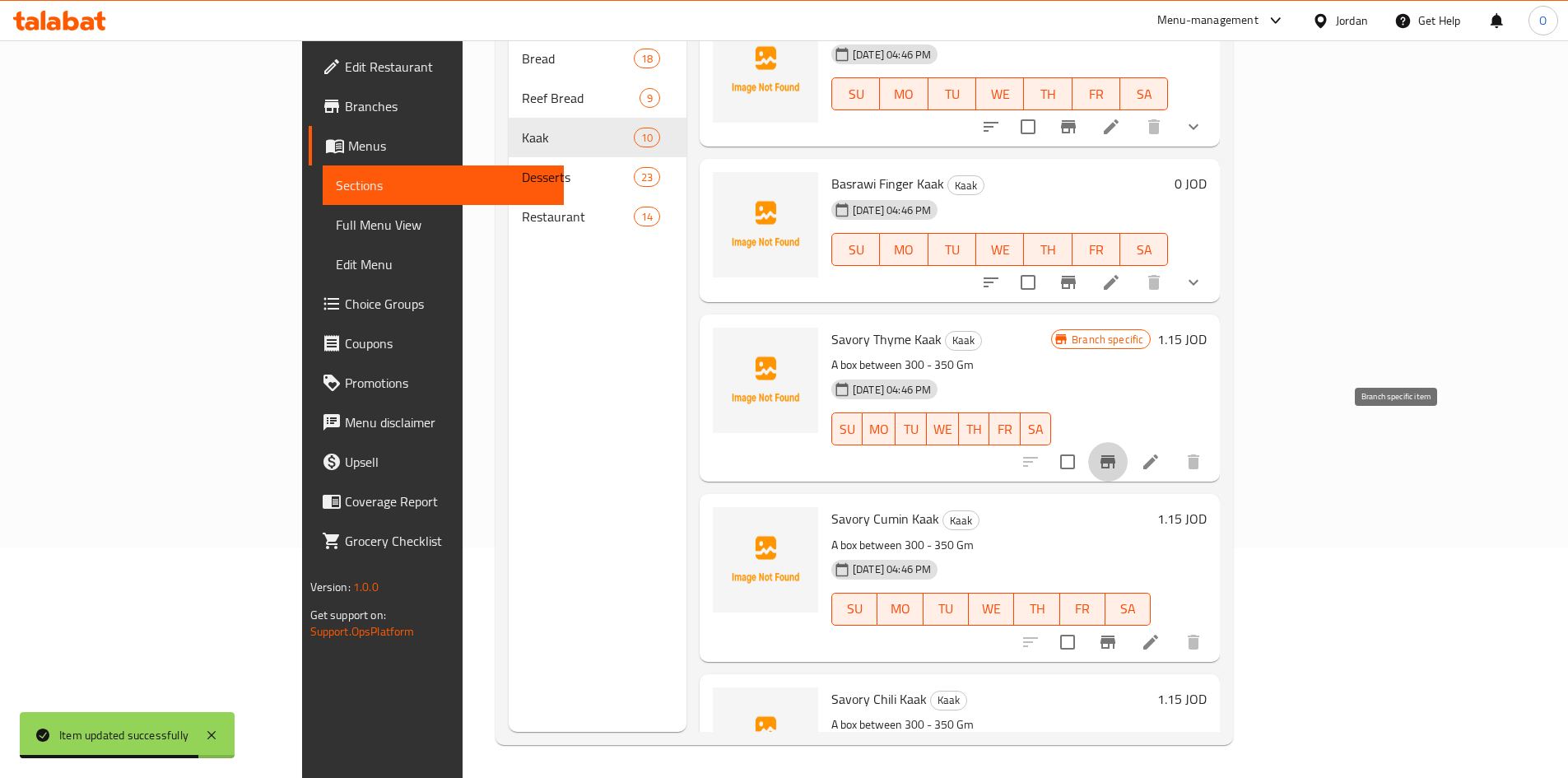
click at [1128, 443] on button "Branch-specific-item" at bounding box center [1108, 461] width 39 height 39
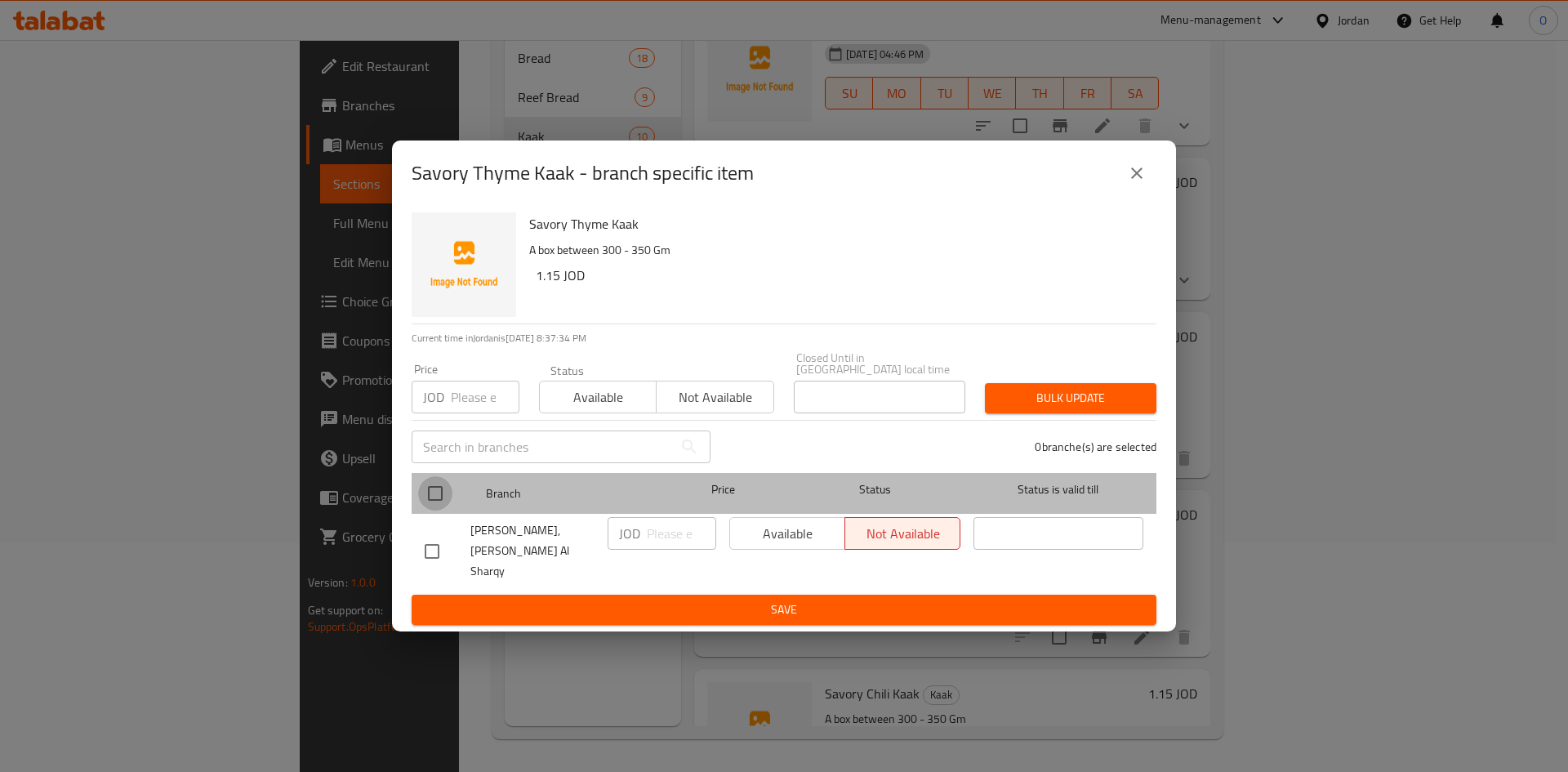
click at [438, 494] on input "checkbox" at bounding box center [435, 493] width 35 height 35
checkbox input "true"
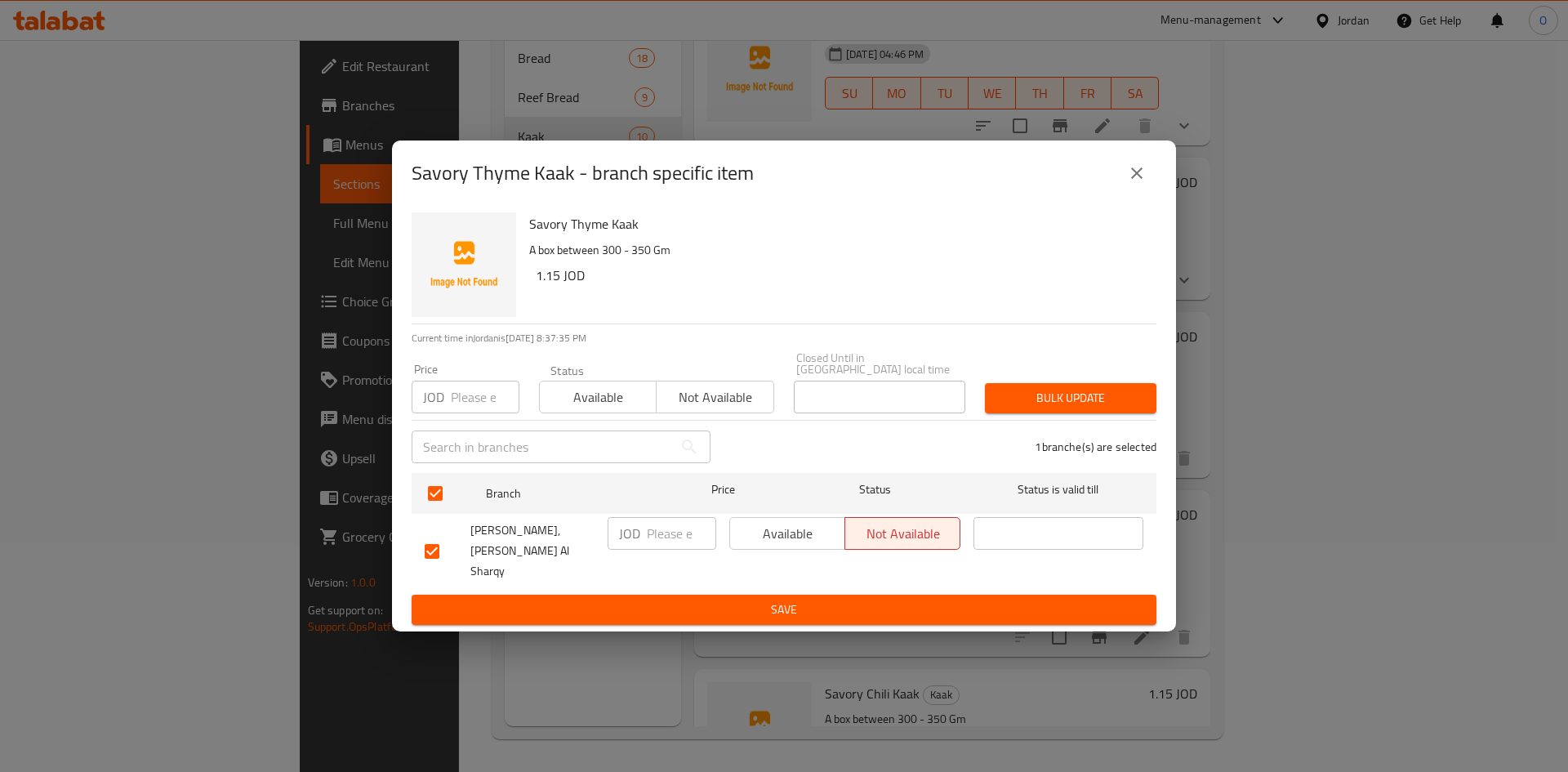
click at [778, 533] on span "Available" at bounding box center [787, 534] width 102 height 24
click at [764, 599] on span "Save" at bounding box center [784, 609] width 719 height 20
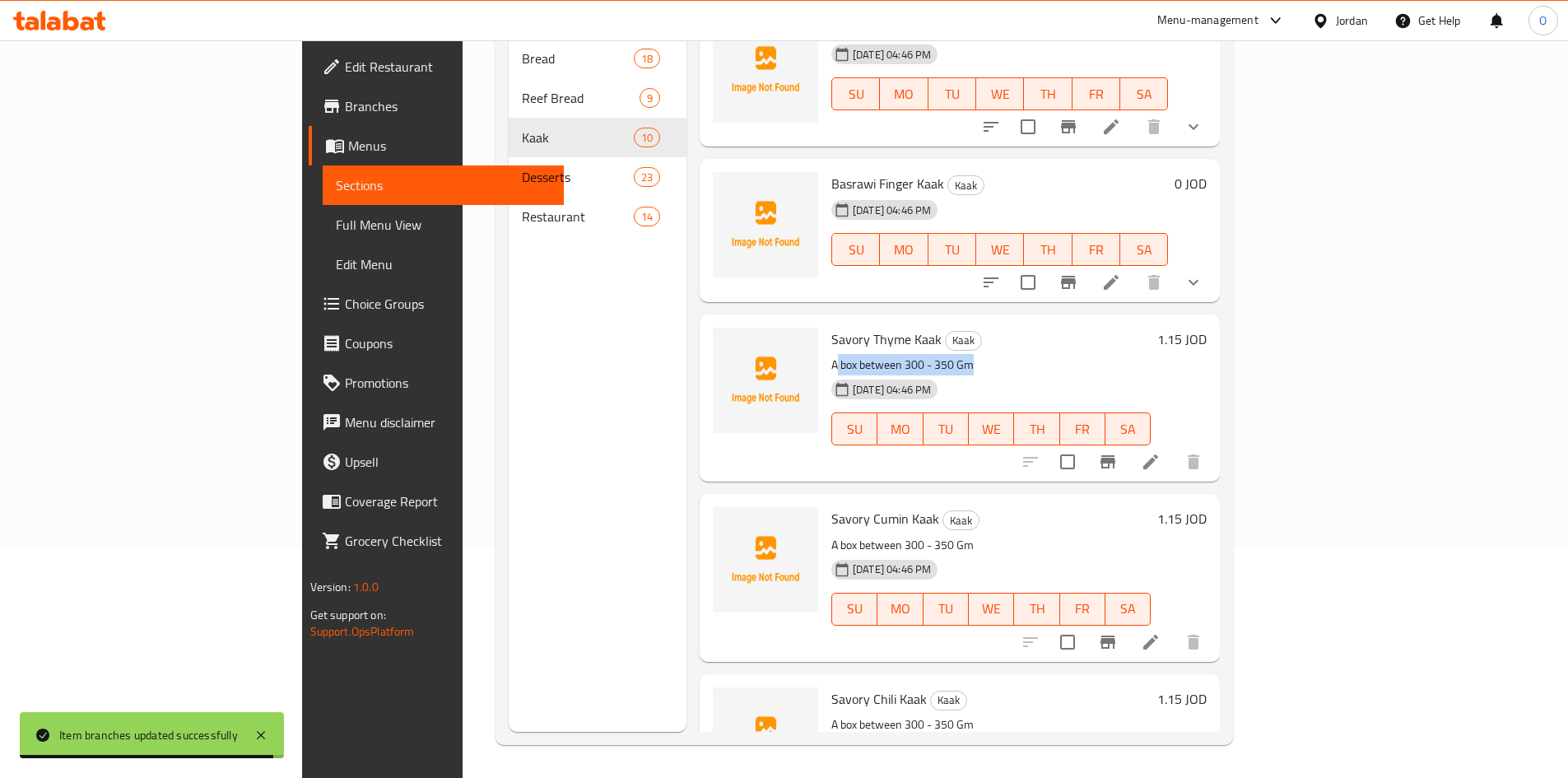
drag, startPoint x: 763, startPoint y: 336, endPoint x: 914, endPoint y: 335, distance: 151.0
click at [914, 355] on p "A box between 300 - 350 Gm" at bounding box center [991, 365] width 319 height 21
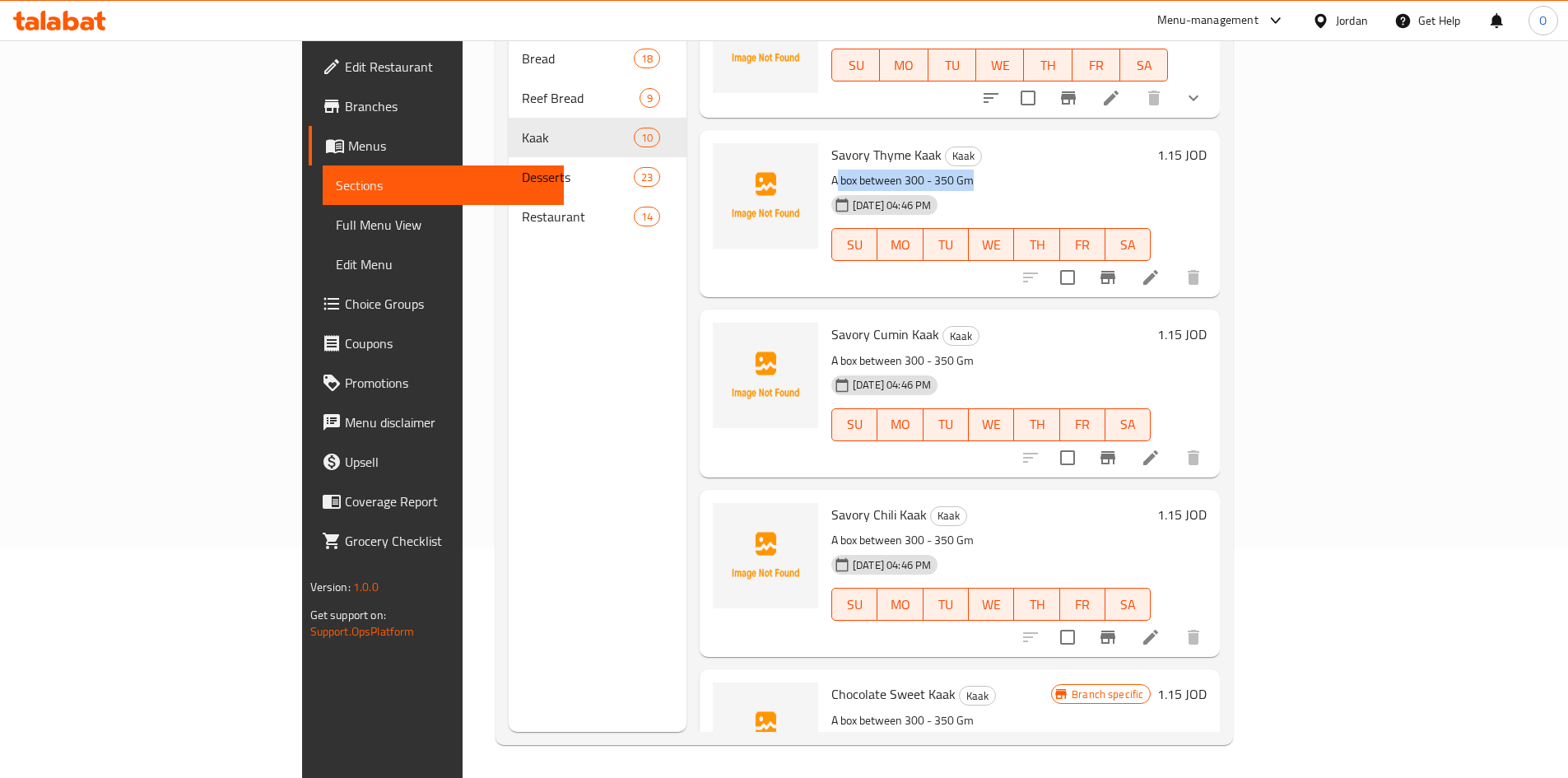
scroll to position [741, 0]
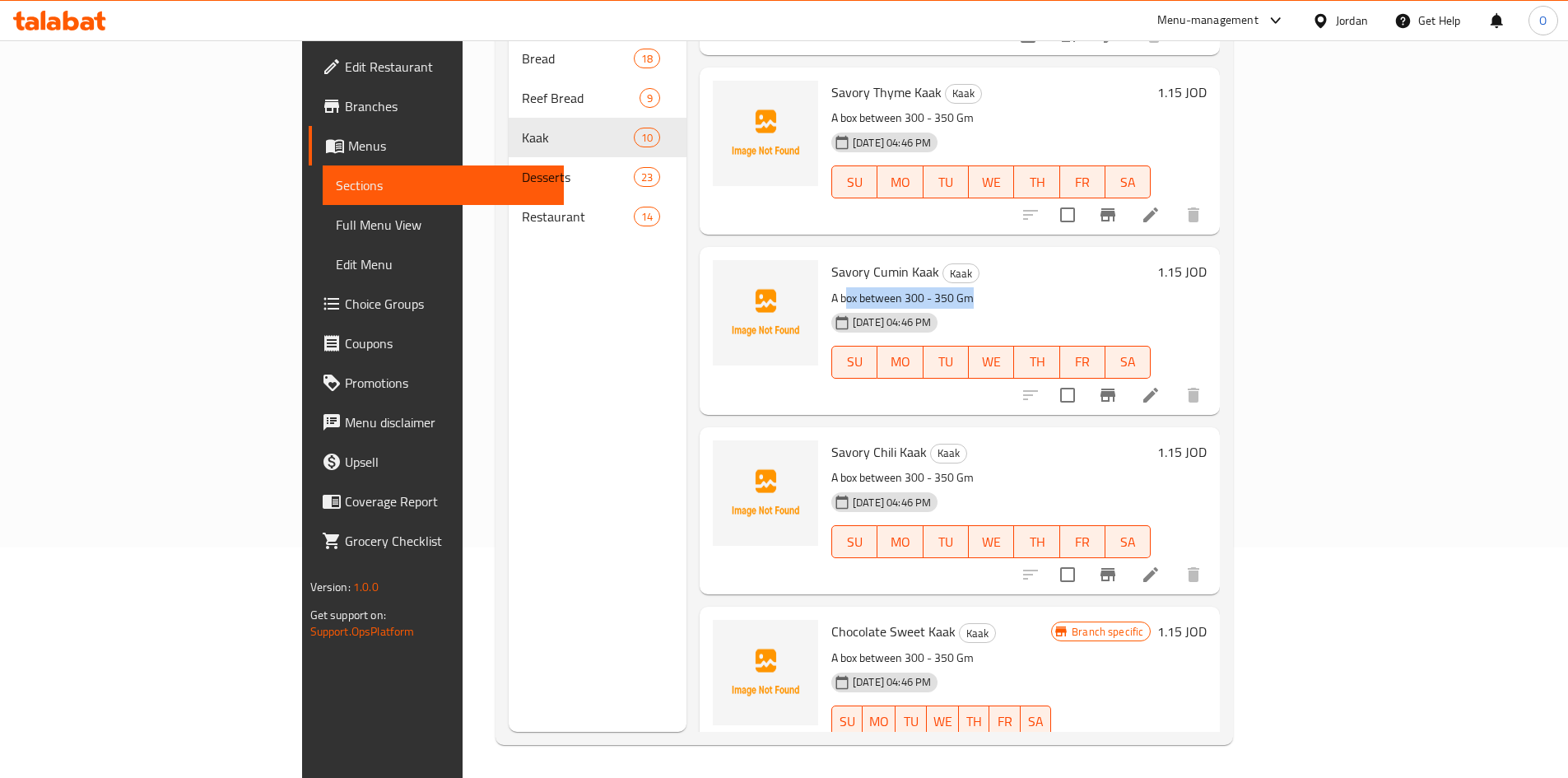
drag, startPoint x: 769, startPoint y: 271, endPoint x: 898, endPoint y: 264, distance: 129.2
click at [898, 288] on p "A box between 300 - 350 Gm" at bounding box center [991, 298] width 319 height 21
drag, startPoint x: 761, startPoint y: 422, endPoint x: 849, endPoint y: 421, distance: 88.0
click at [849, 440] on span "Savory Chili Kaak" at bounding box center [879, 452] width 95 height 25
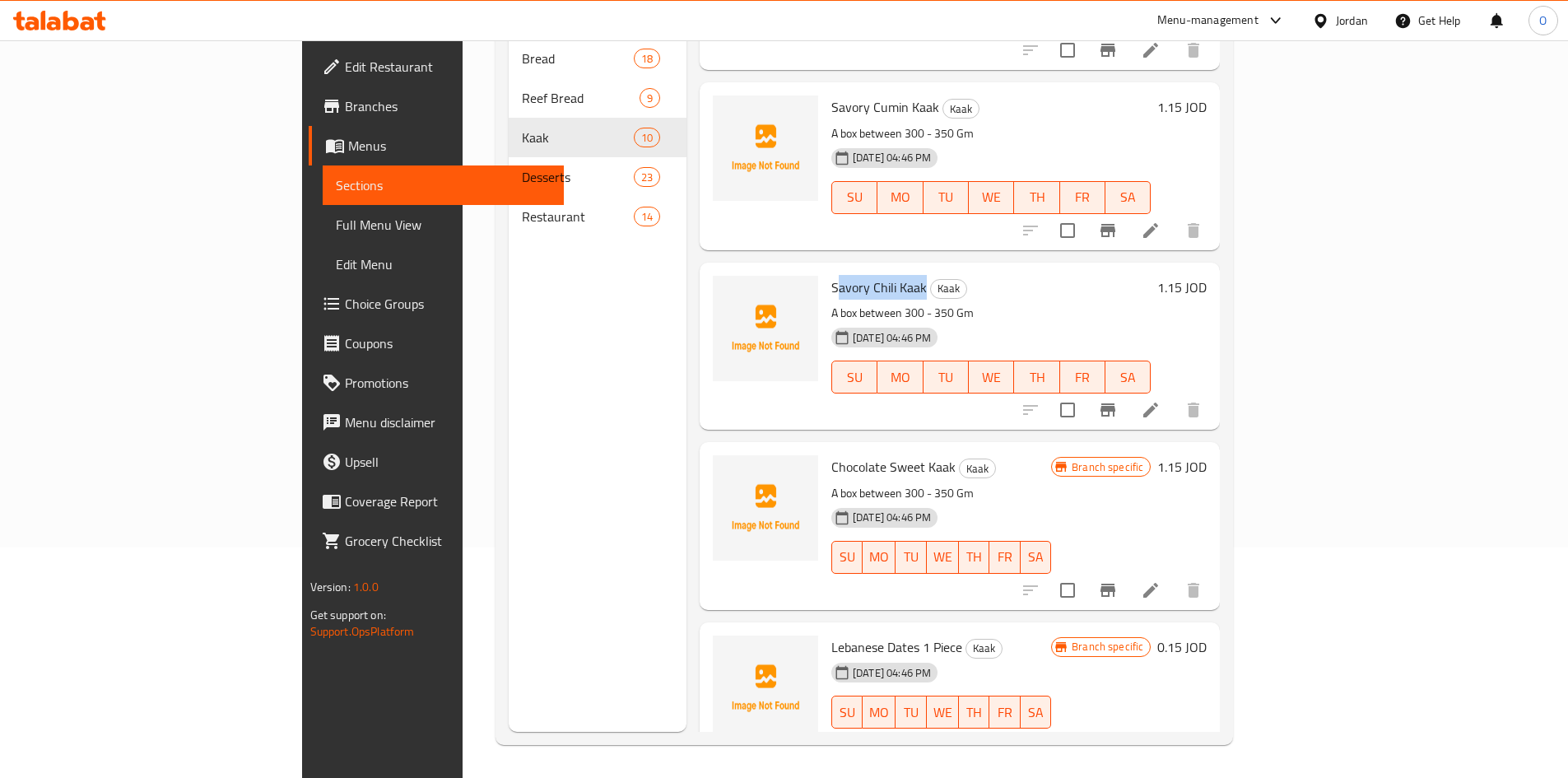
scroll to position [914, 0]
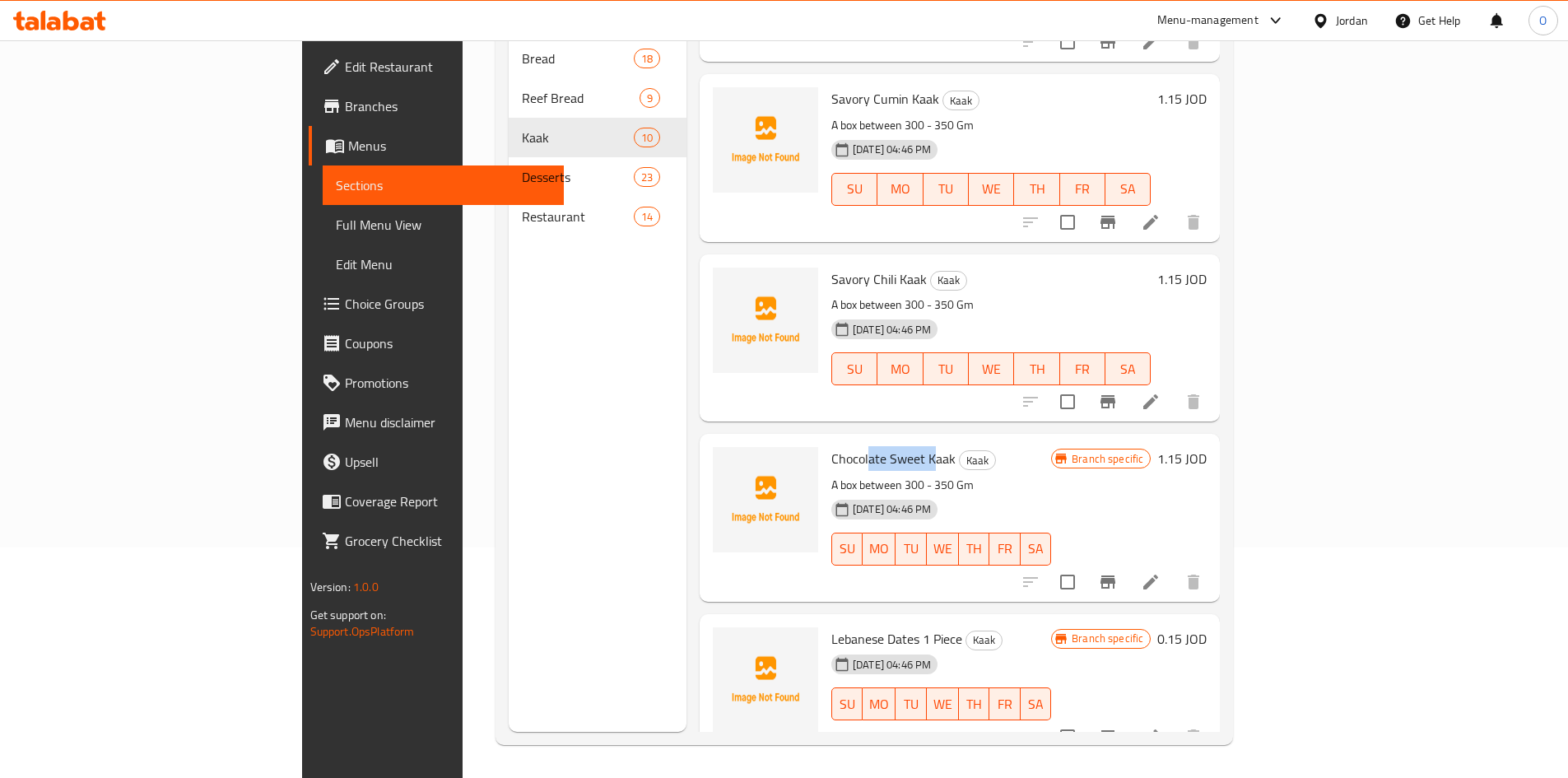
drag, startPoint x: 794, startPoint y: 431, endPoint x: 859, endPoint y: 435, distance: 65.1
click at [859, 446] on span "Chocolate Sweet Kaak" at bounding box center [893, 459] width 124 height 25
click at [1116, 575] on icon "Branch-specific-item" at bounding box center [1108, 582] width 15 height 13
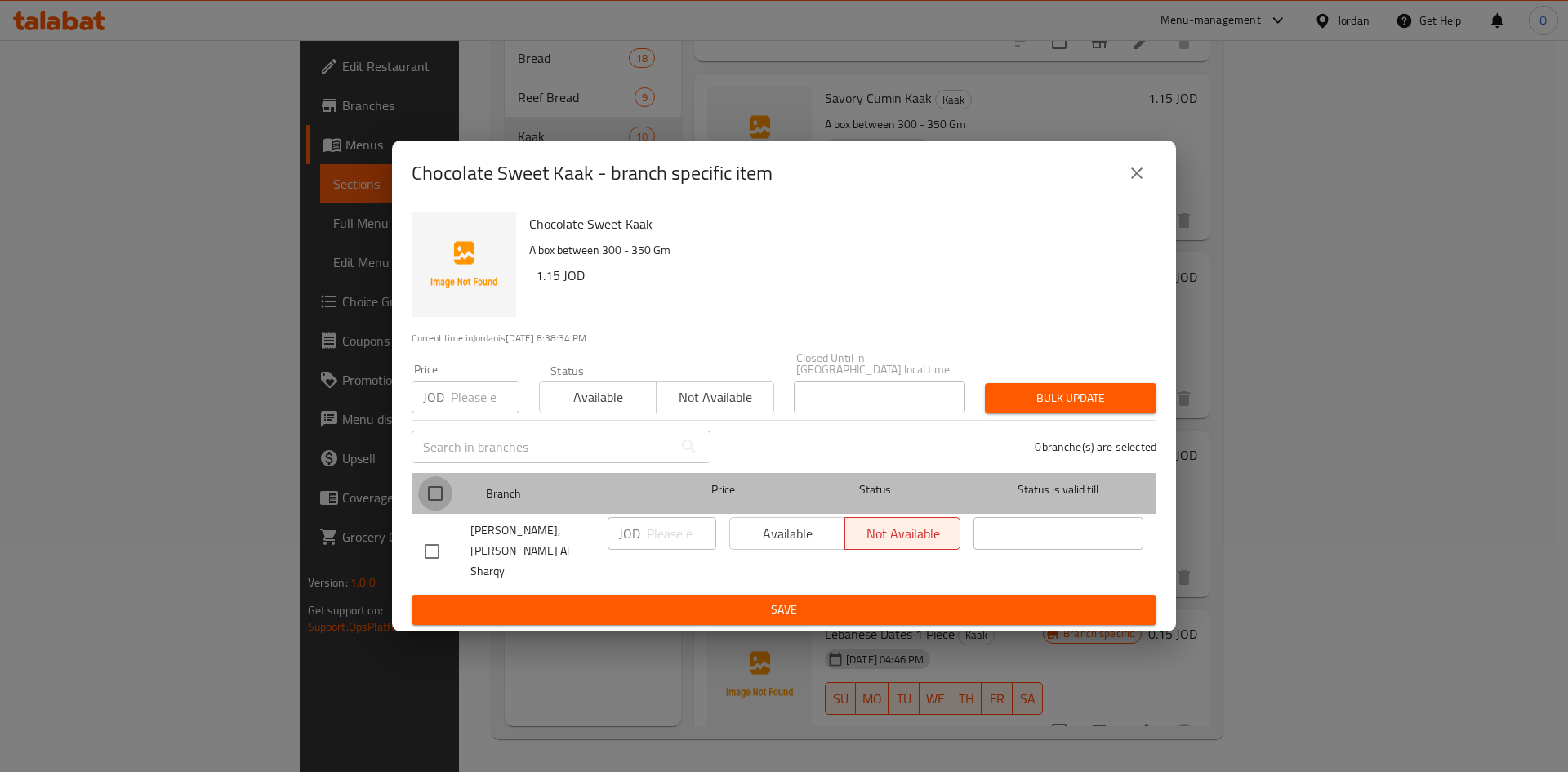
click at [433, 483] on input "checkbox" at bounding box center [435, 493] width 35 height 35
checkbox input "true"
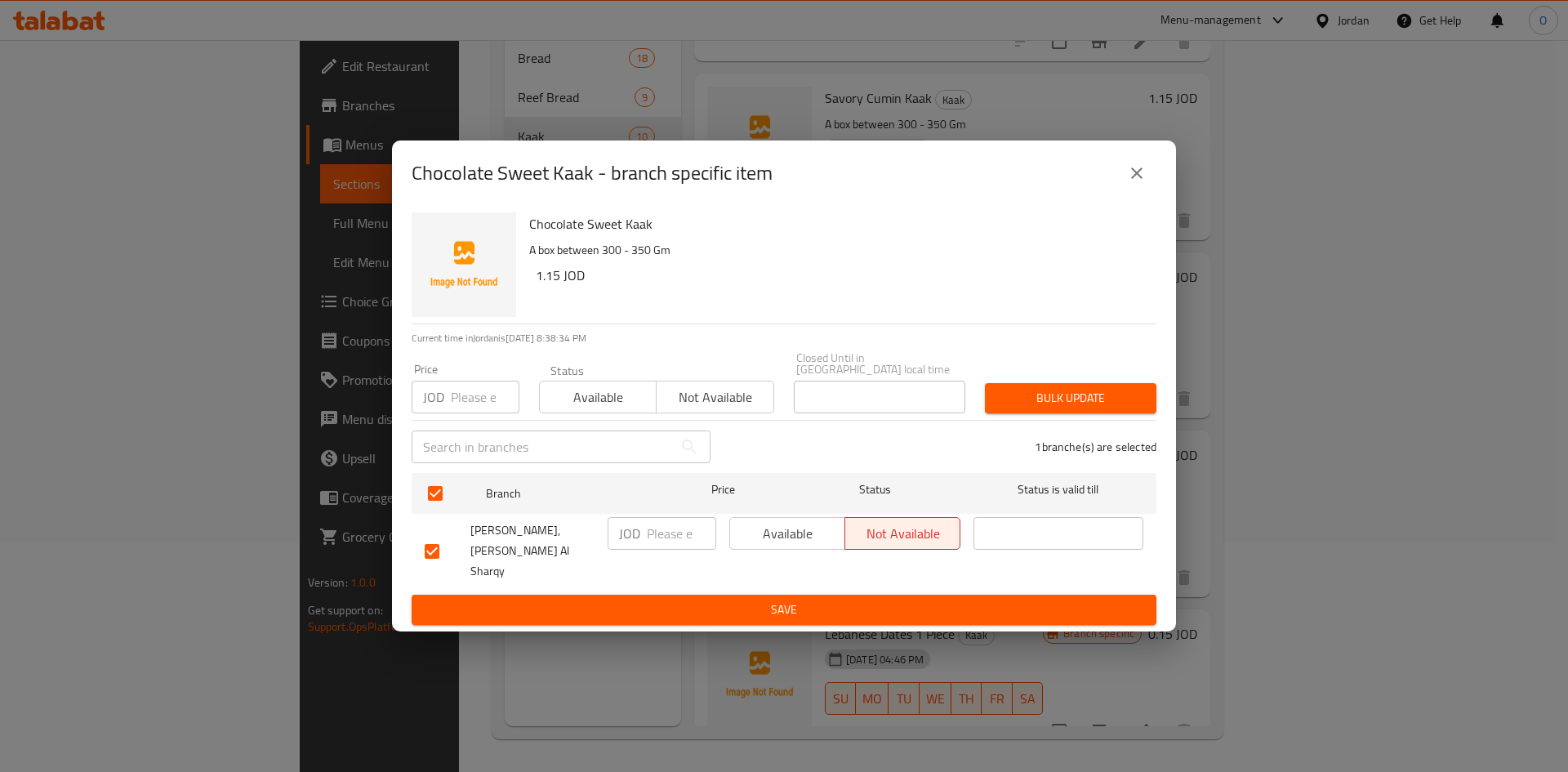
click at [763, 540] on span "Available" at bounding box center [787, 534] width 102 height 24
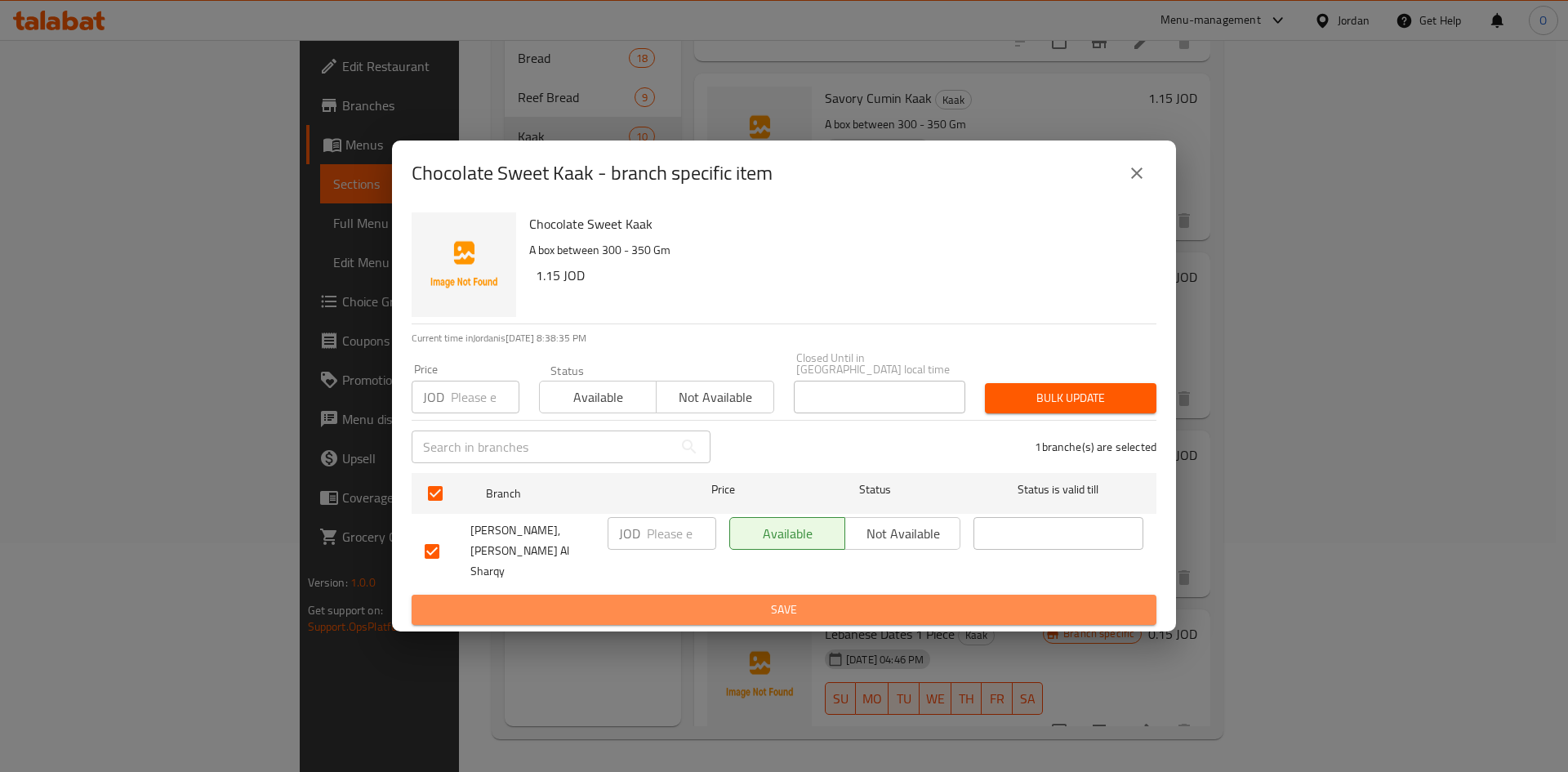
click at [753, 599] on span "Save" at bounding box center [784, 609] width 719 height 20
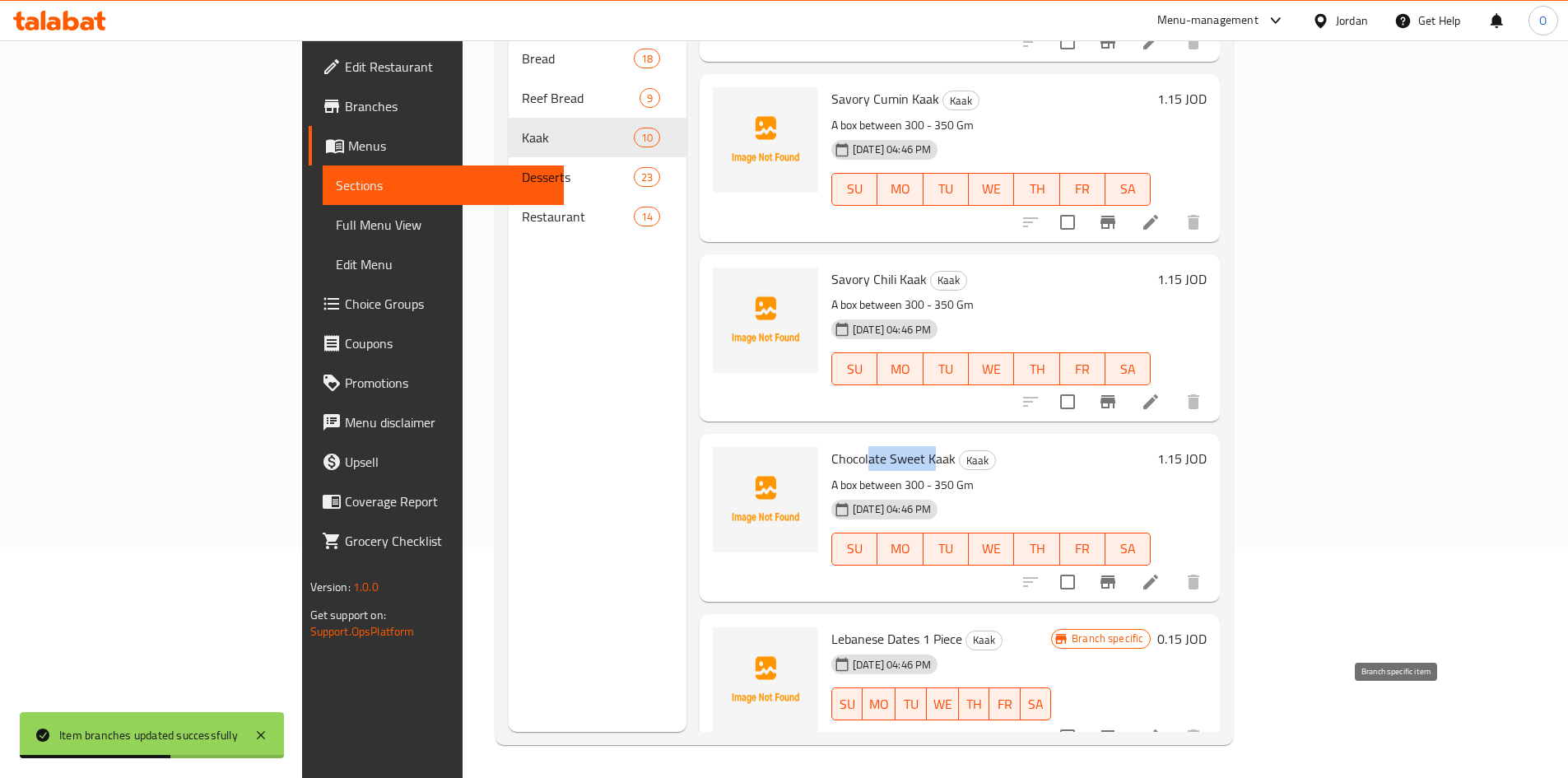
click at [1116, 730] on icon "Branch-specific-item" at bounding box center [1108, 736] width 15 height 13
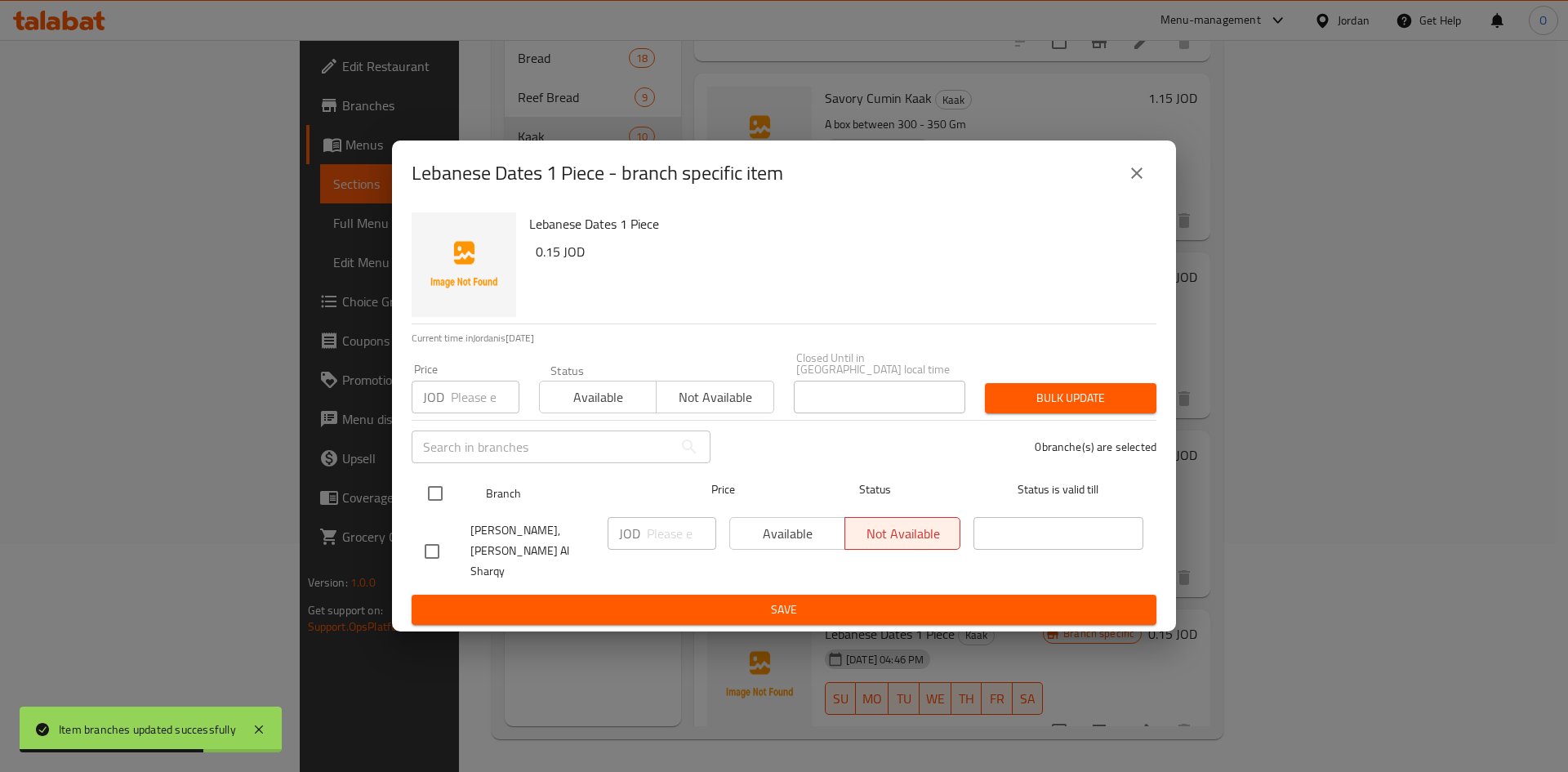
click at [445, 485] on input "checkbox" at bounding box center [435, 493] width 35 height 35
checkbox input "true"
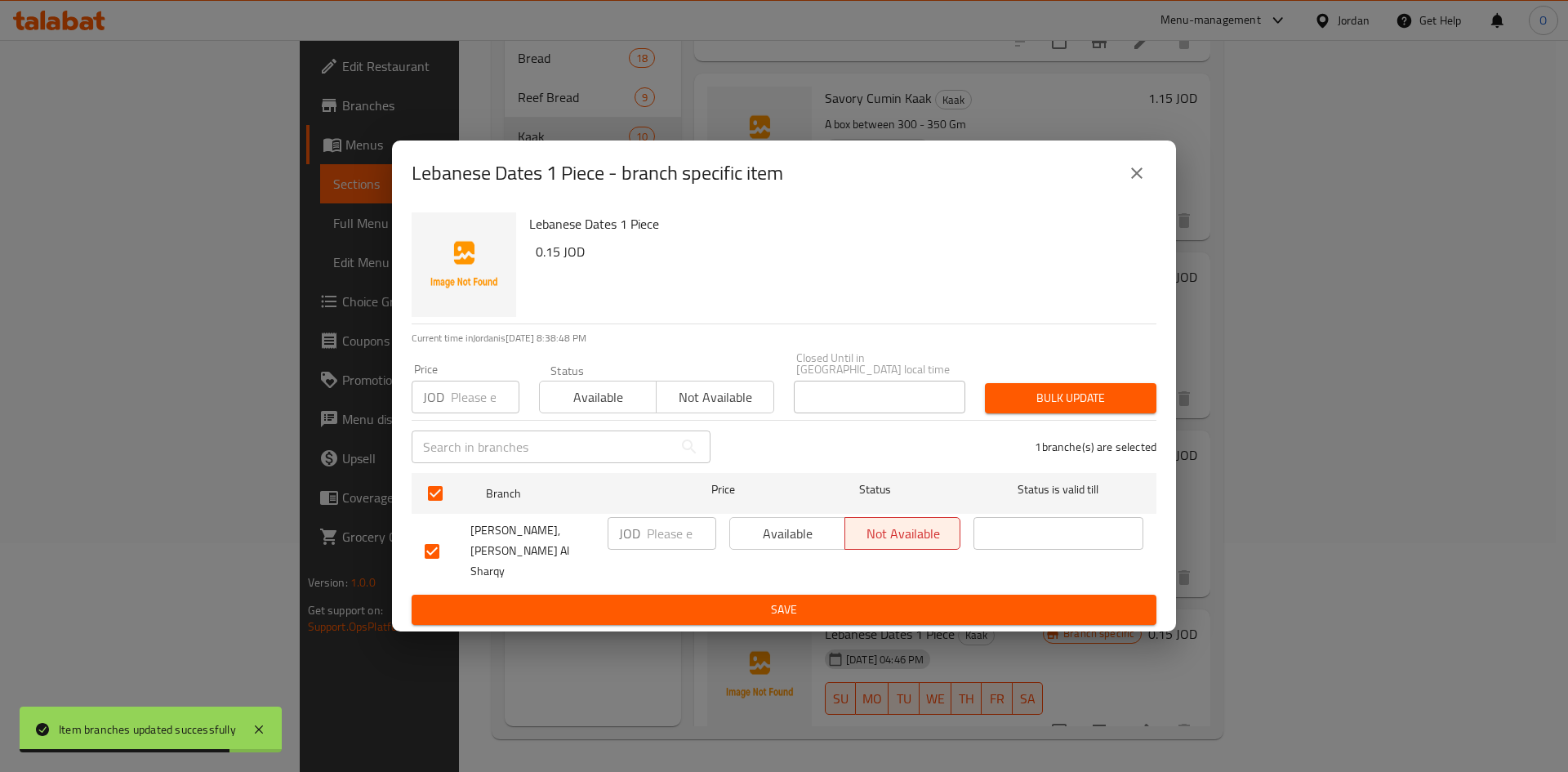
click at [810, 545] on span "Available" at bounding box center [787, 534] width 102 height 24
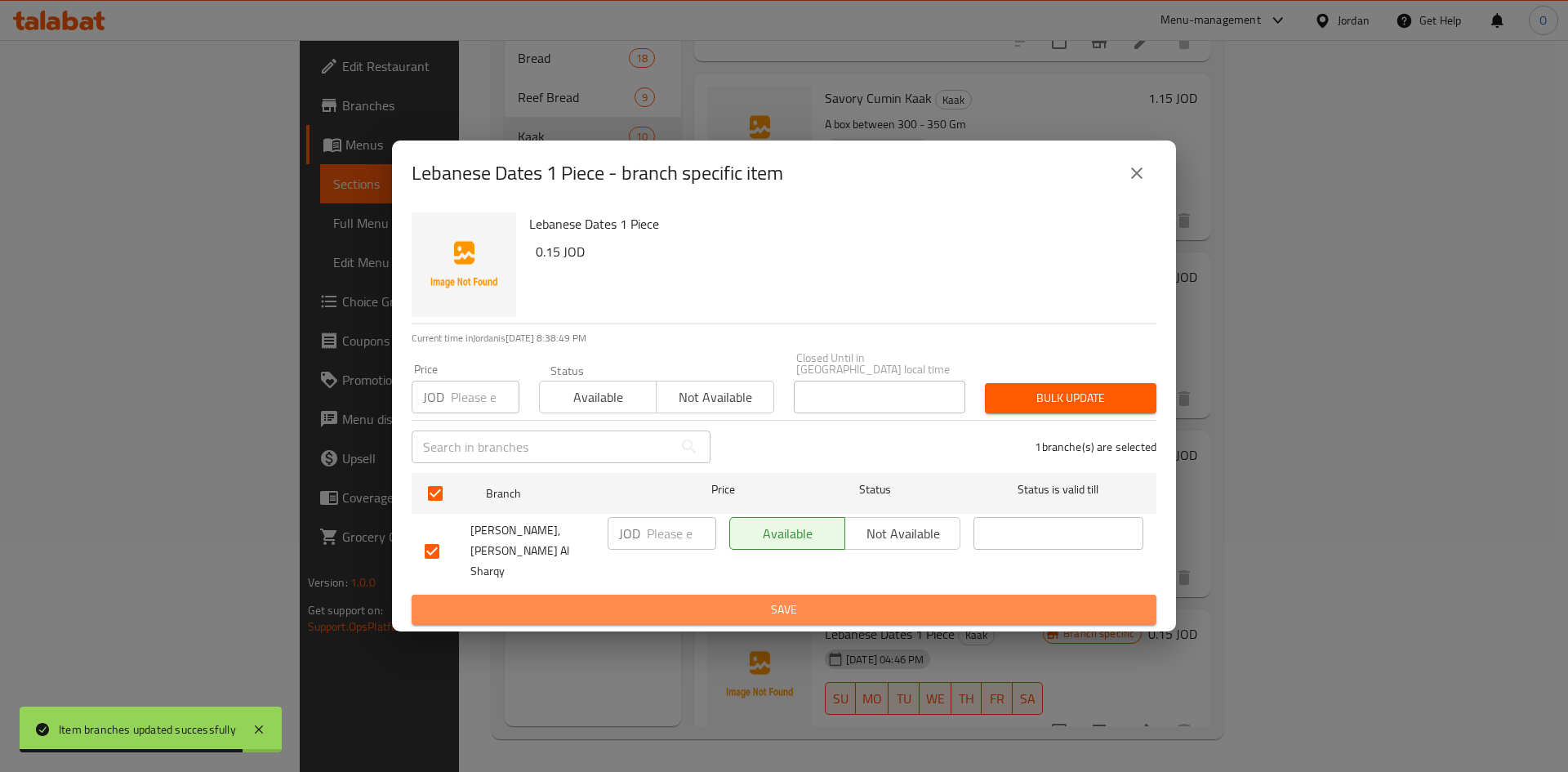
click at [800, 595] on button "Save" at bounding box center [784, 610] width 745 height 30
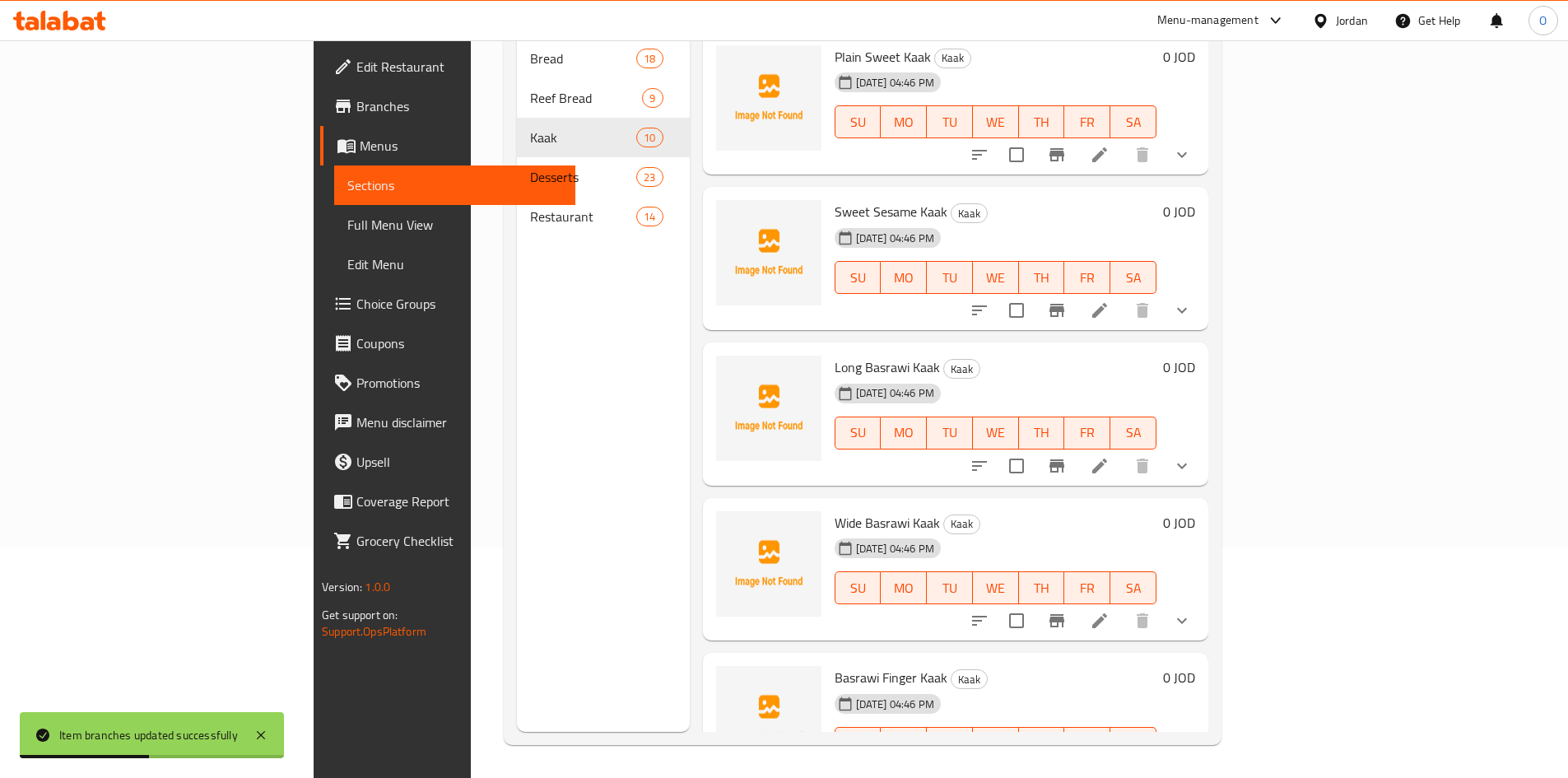
scroll to position [0, 0]
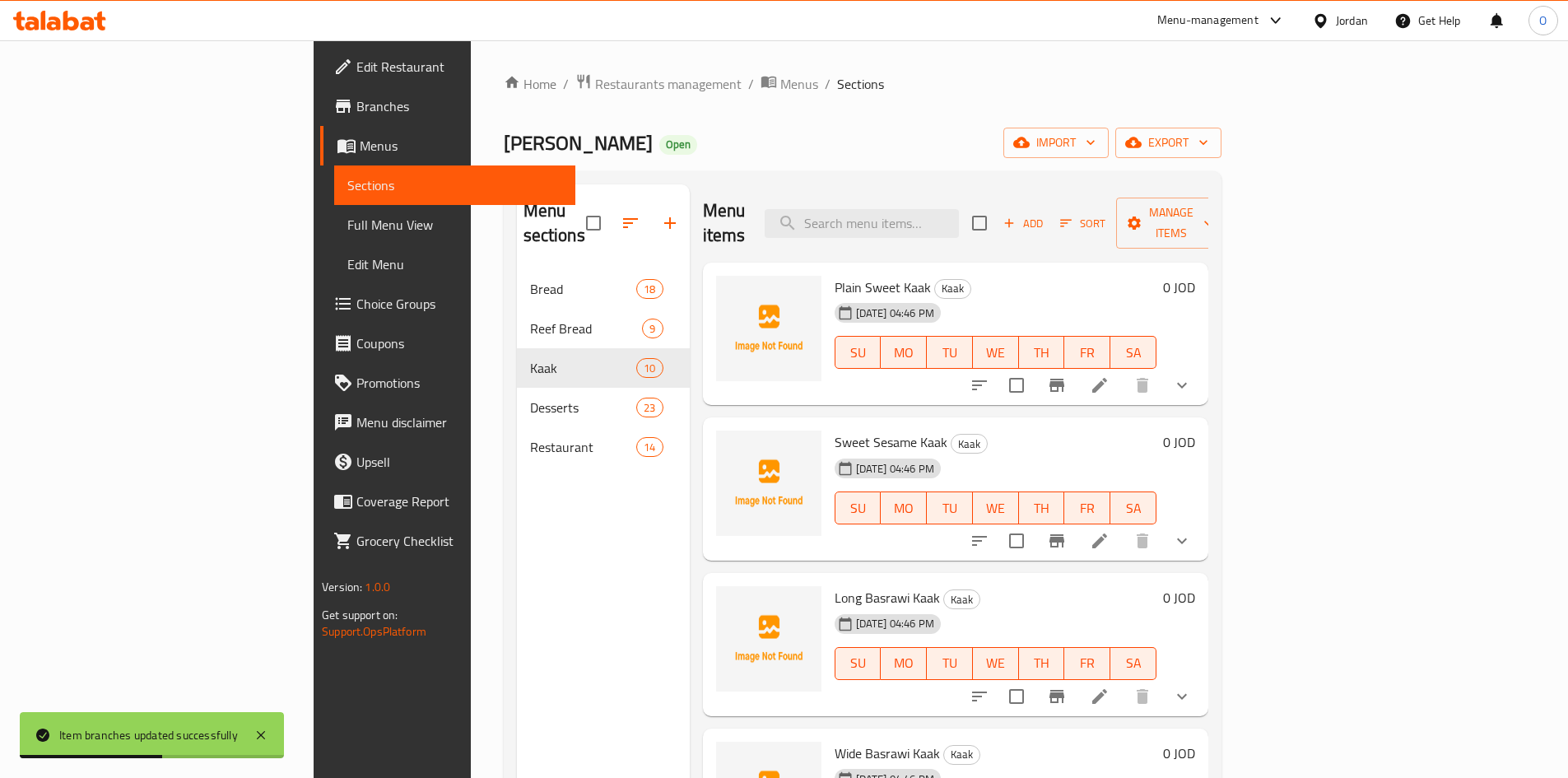
click at [1046, 214] on span "Add" at bounding box center [1024, 223] width 45 height 19
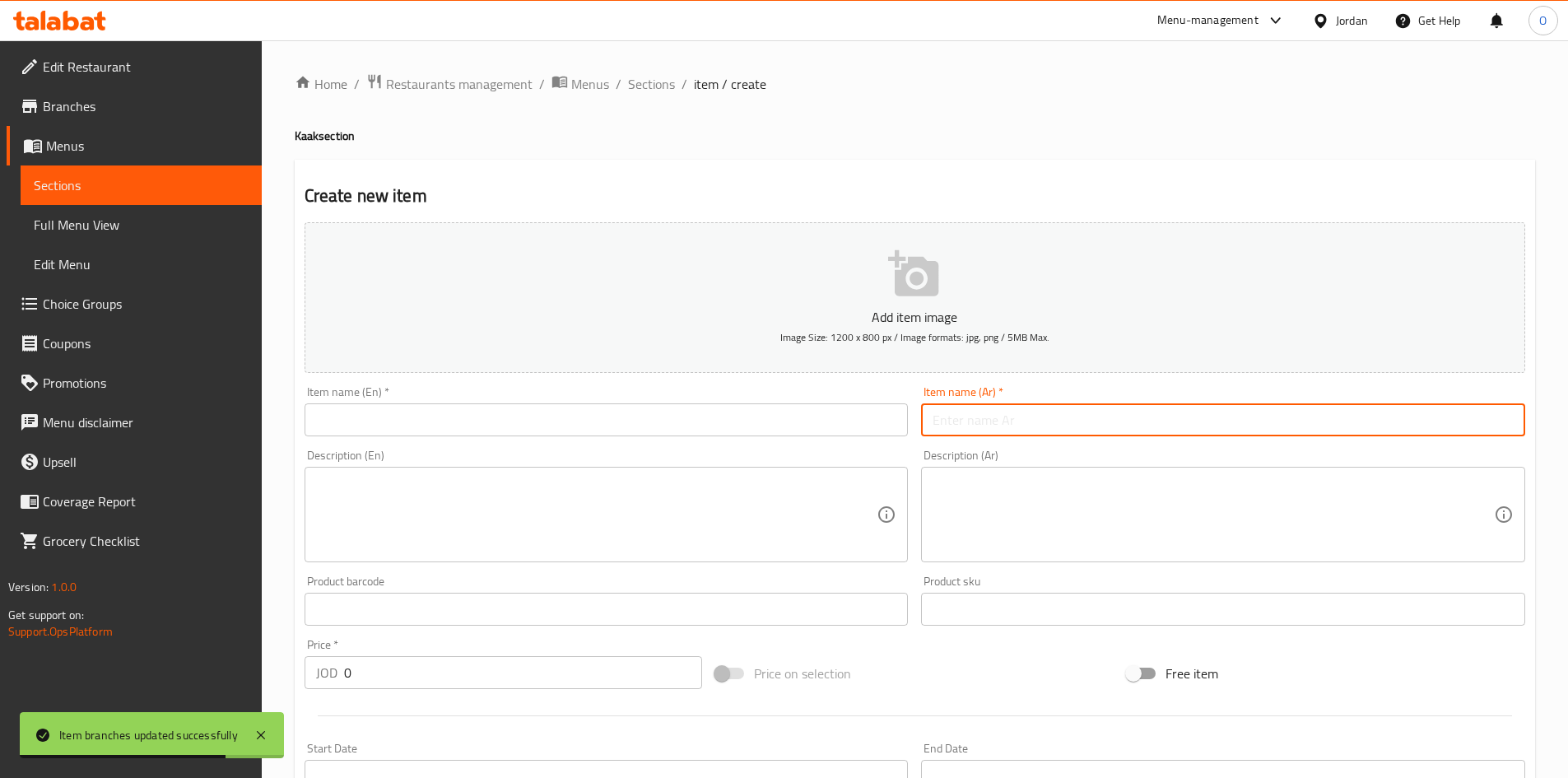
paste input "كعك برازق"
type input "كعك برازق"
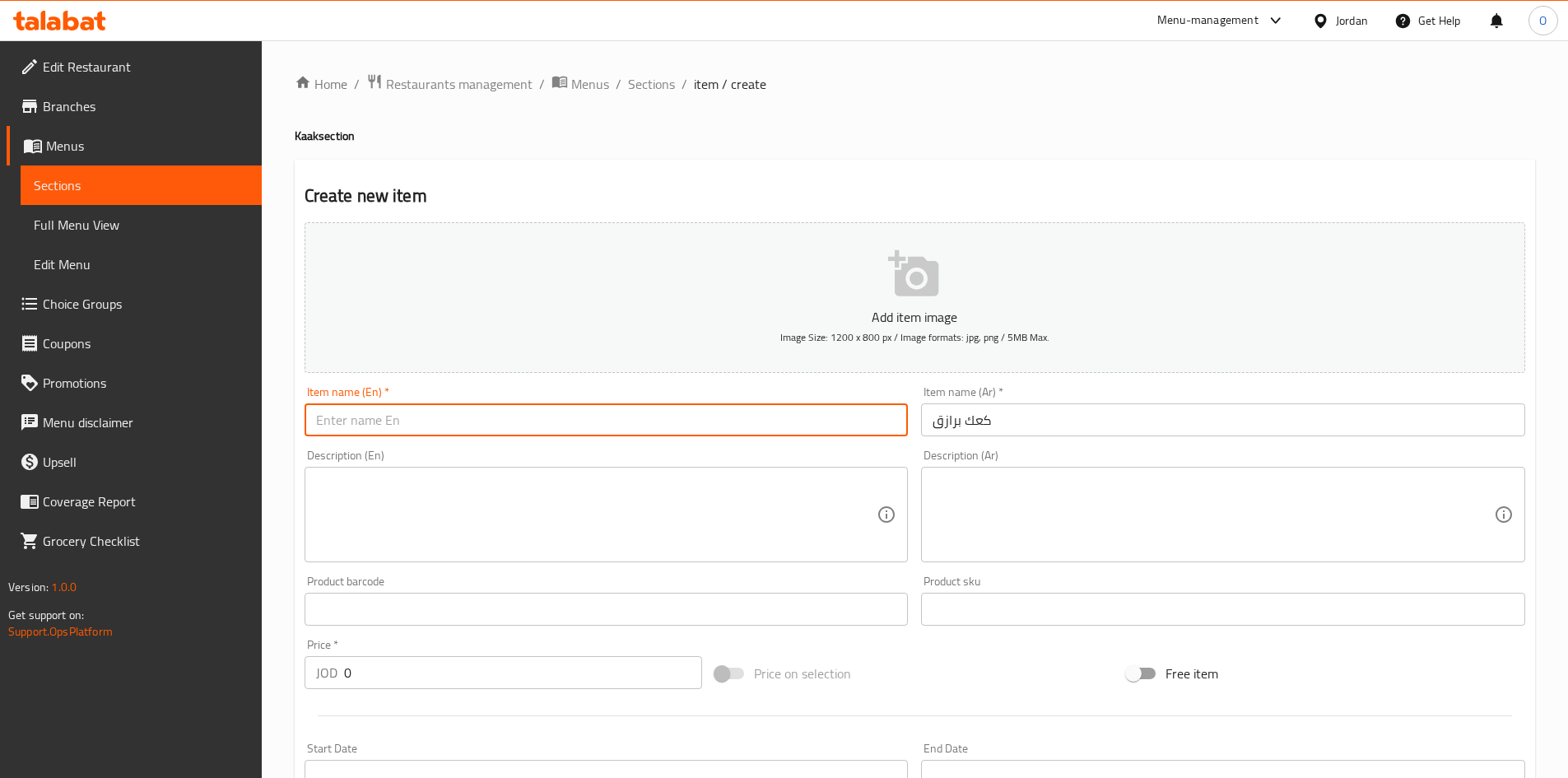
paste input "Brazek cookies"
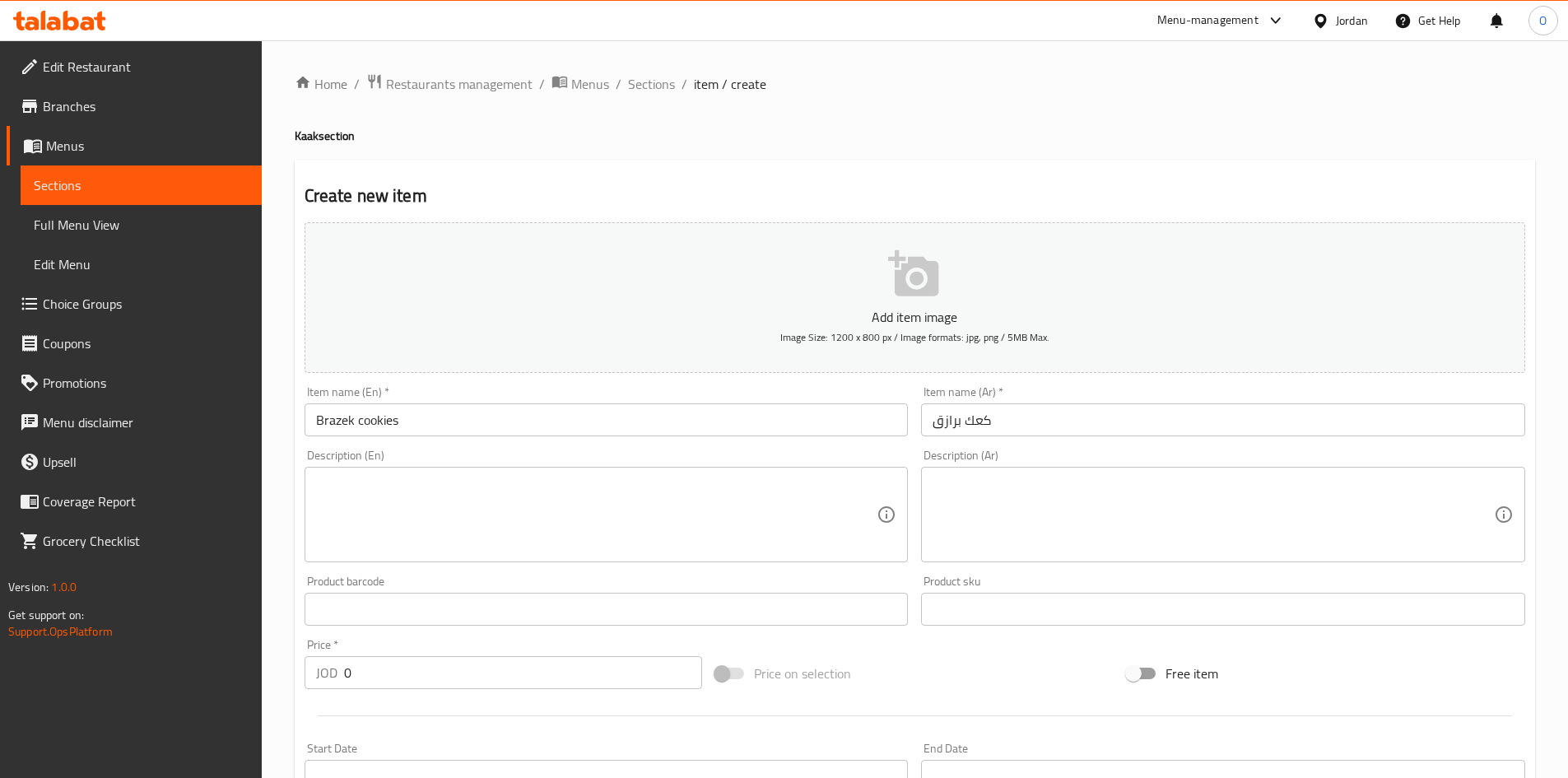
click at [303, 143] on h4 "Kaak section" at bounding box center [915, 136] width 1240 height 16
copy h4 "Kaak"
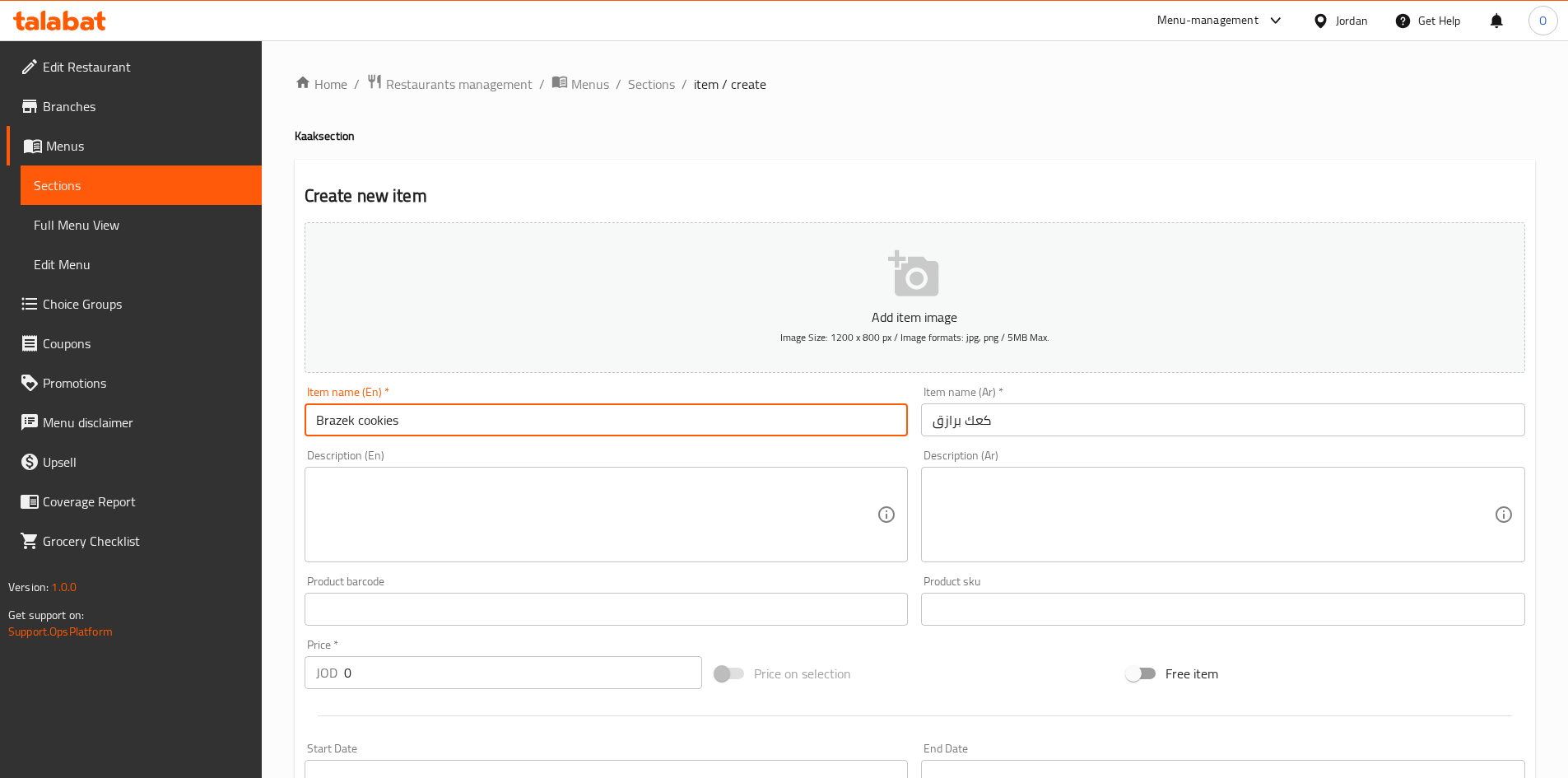
click at [379, 416] on input "Brazek cookies" at bounding box center [606, 419] width 604 height 33
paste input "Kaak"
type input "Brazek Kaak"
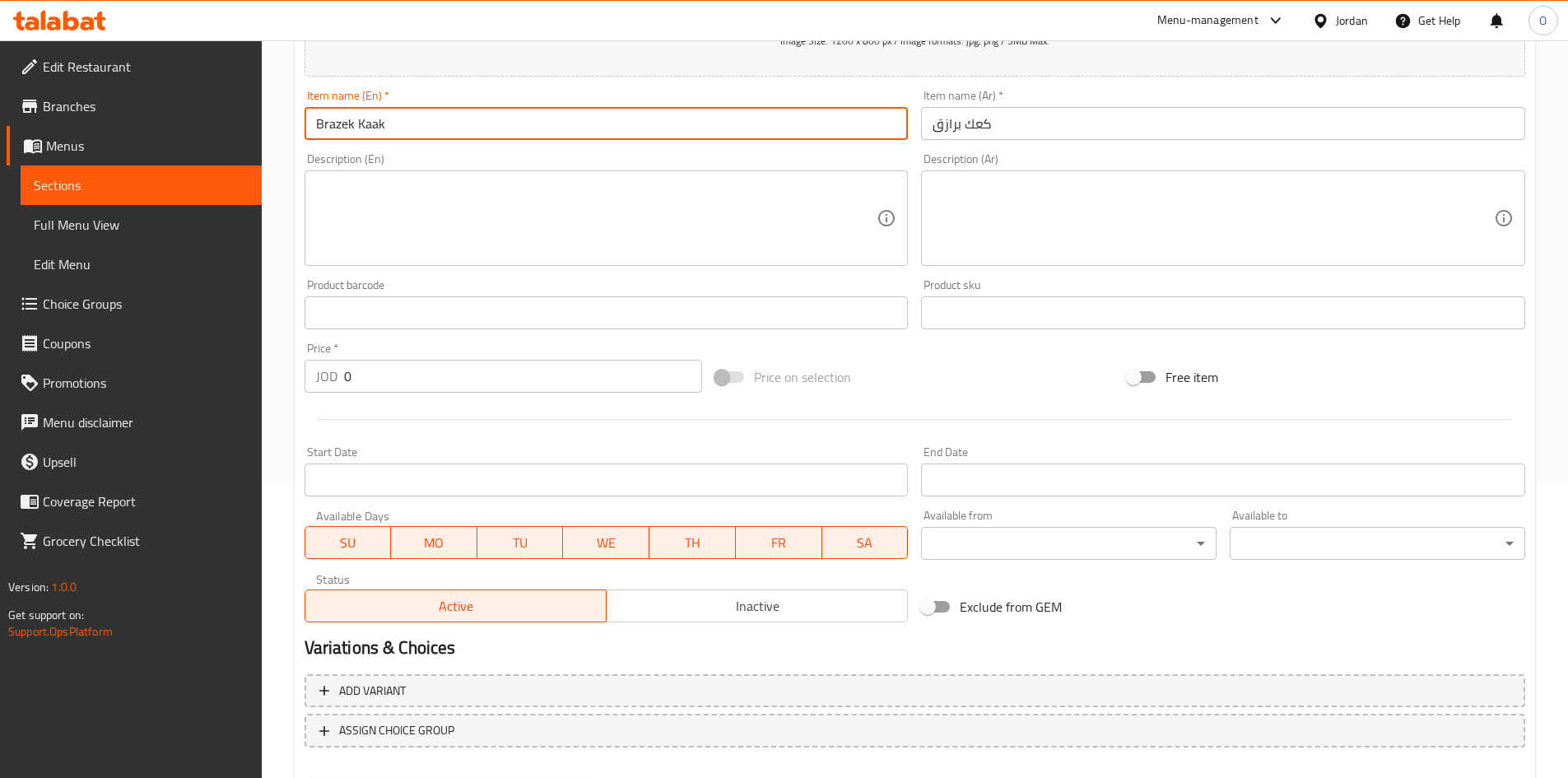
scroll to position [385, 0]
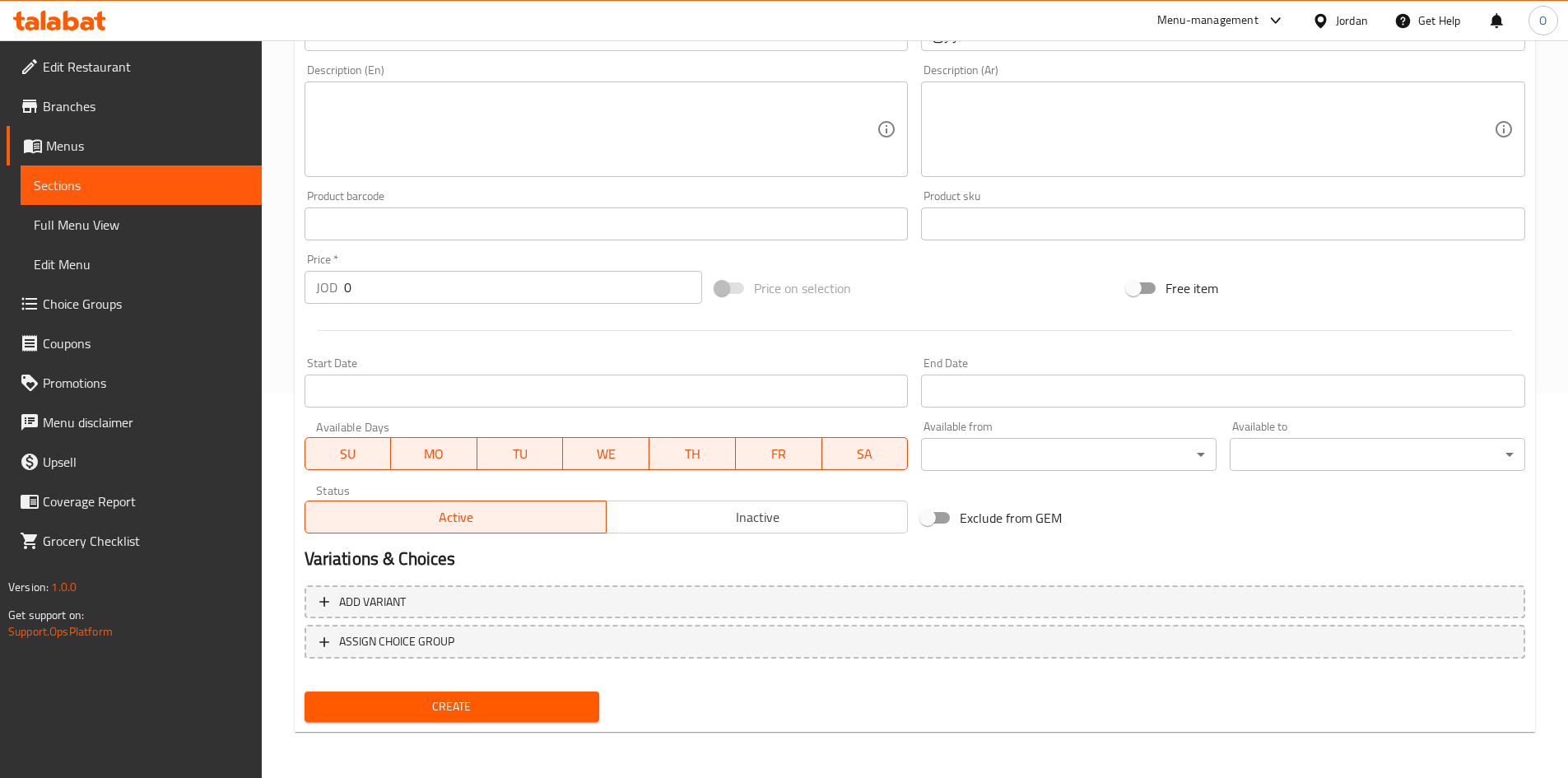
click at [1038, 584] on div "Add variant ASSIGN CHOICE GROUP" at bounding box center [915, 633] width 1234 height 107
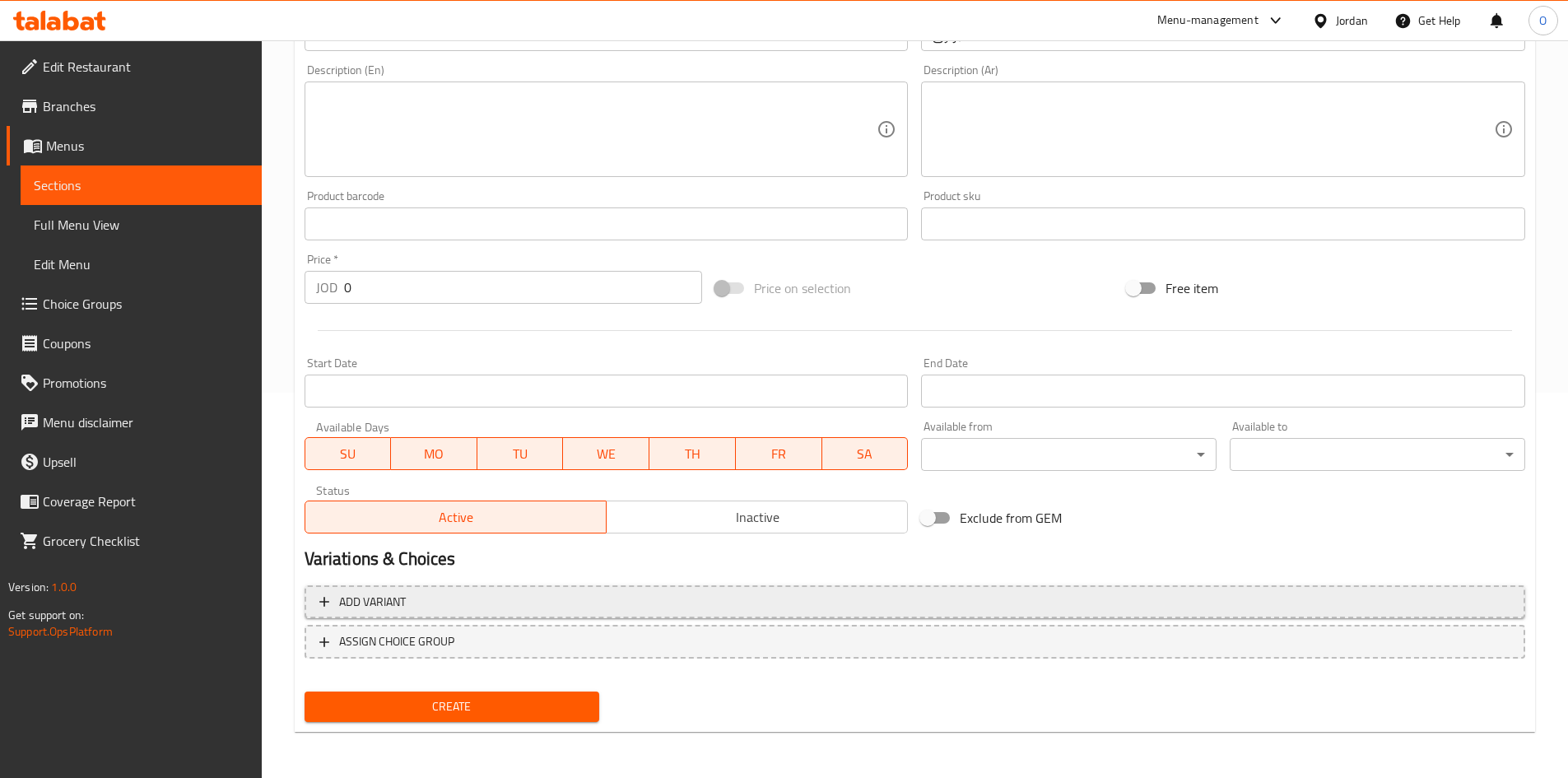
click at [1041, 599] on span "Add variant" at bounding box center [915, 601] width 1191 height 21
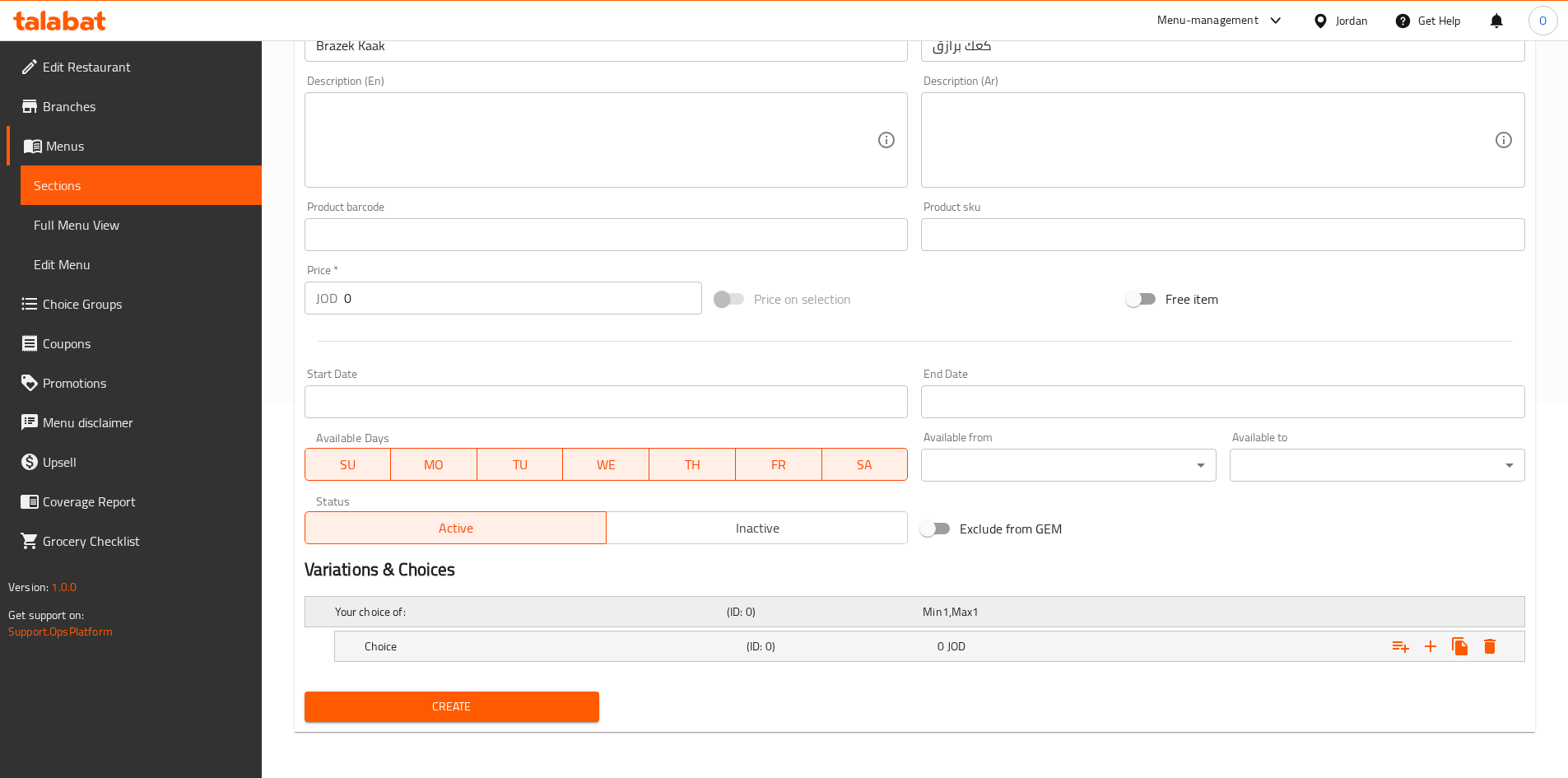
scroll to position [375, 0]
click at [1430, 650] on icon "Expand" at bounding box center [1431, 646] width 20 height 20
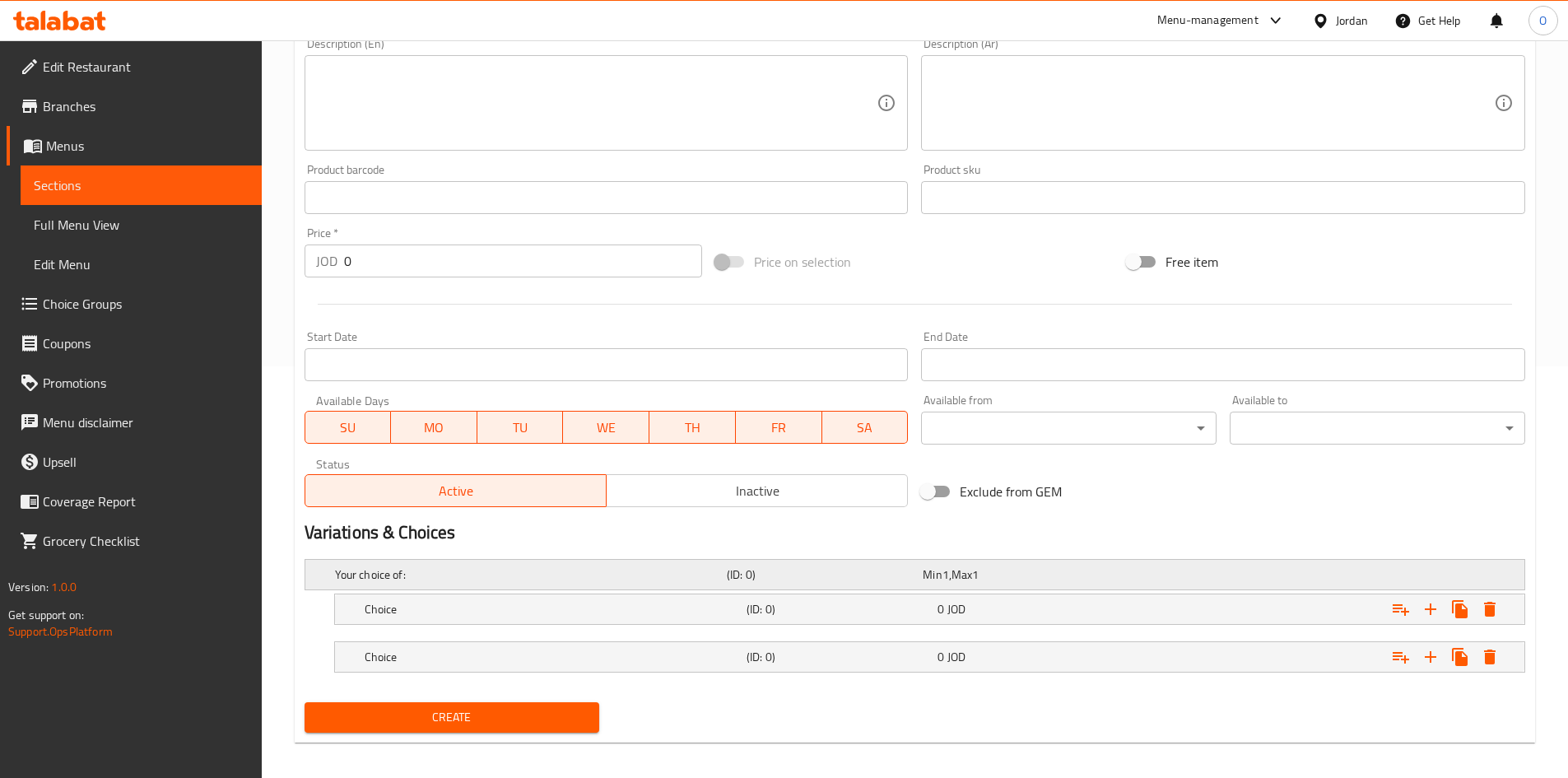
scroll to position [422, 0]
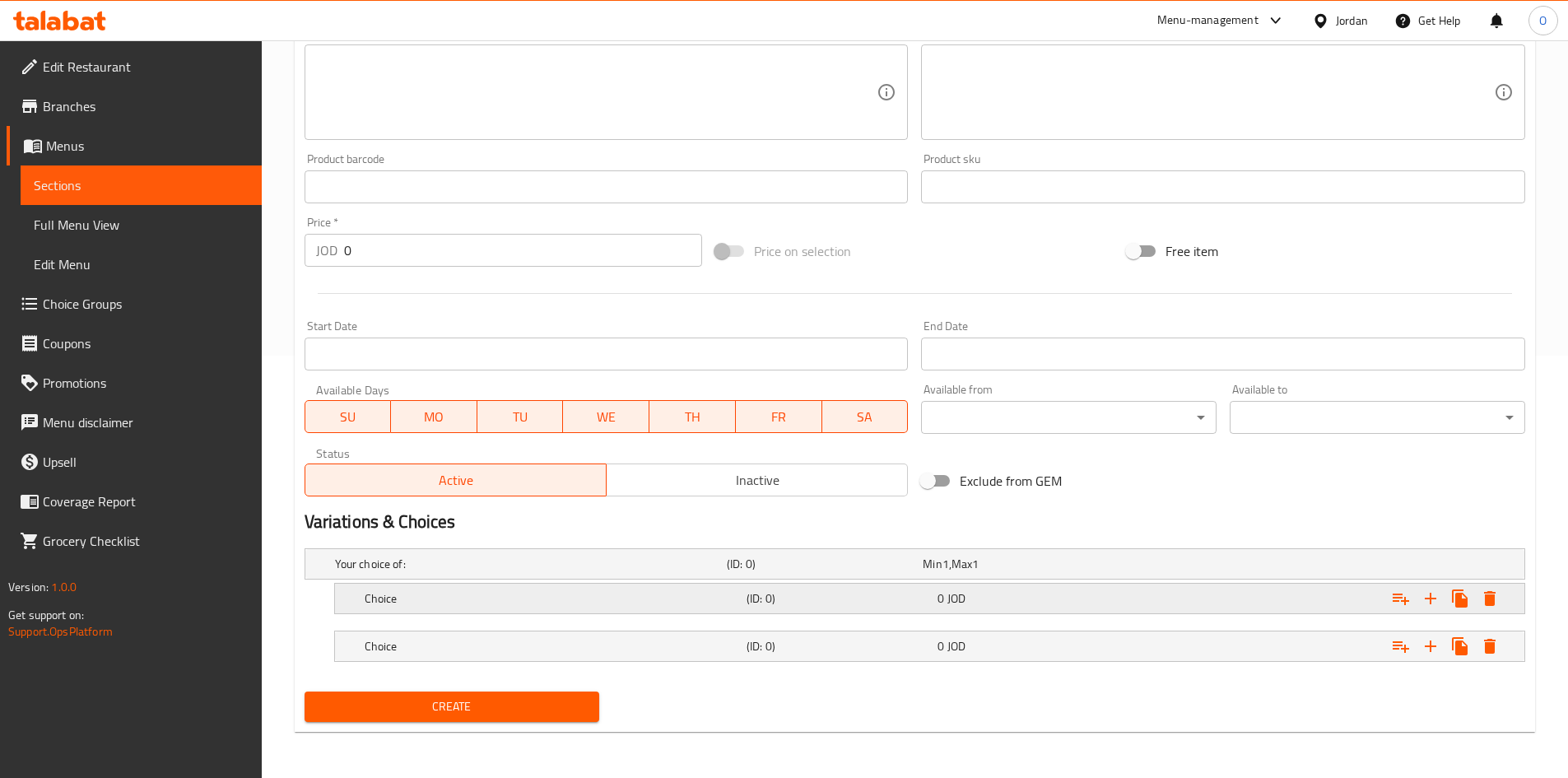
click at [887, 610] on div "Choice (ID: 0) 0 JOD" at bounding box center [934, 598] width 1147 height 37
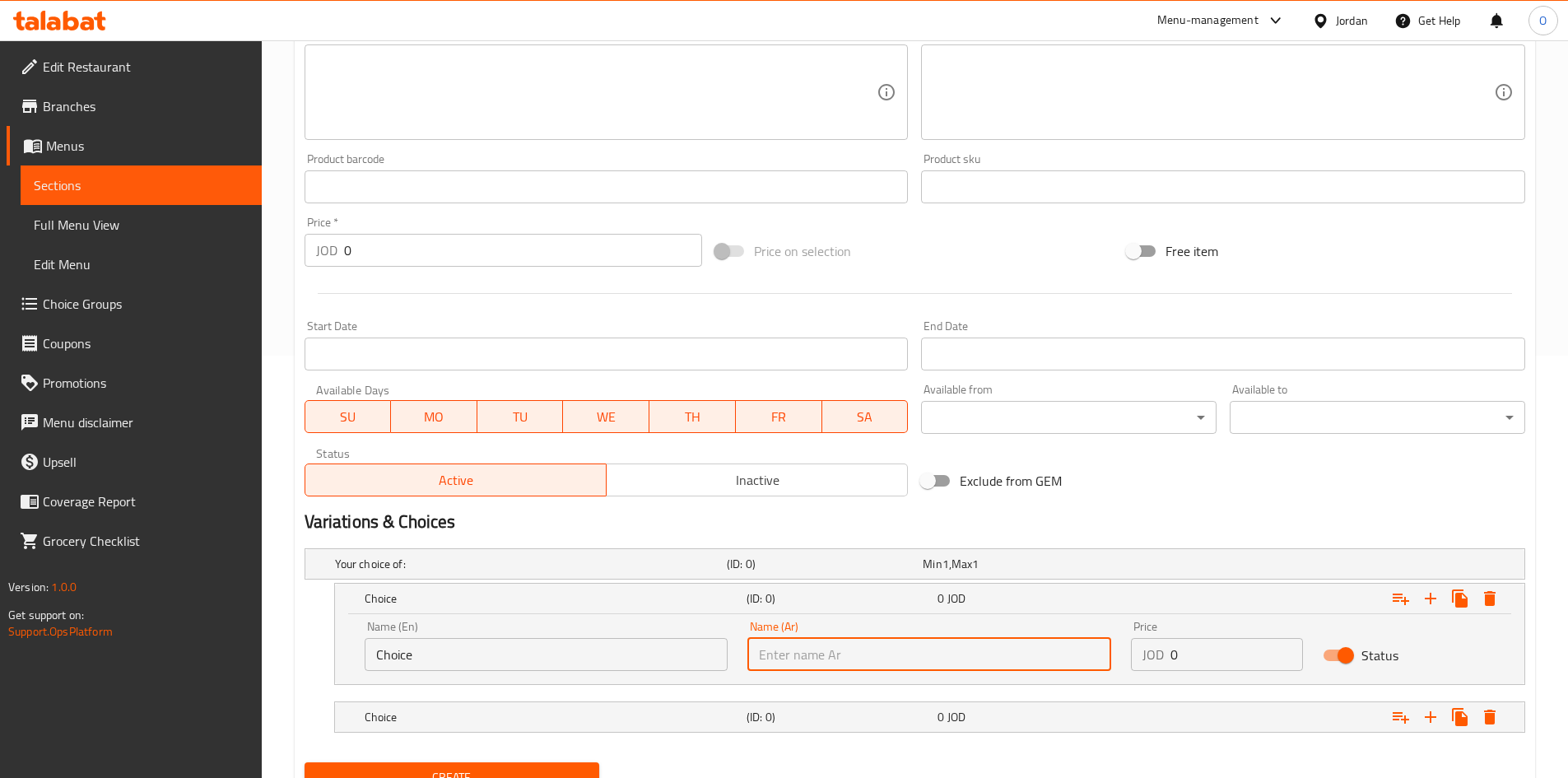
paste input "500 جم"
type input "500 جم"
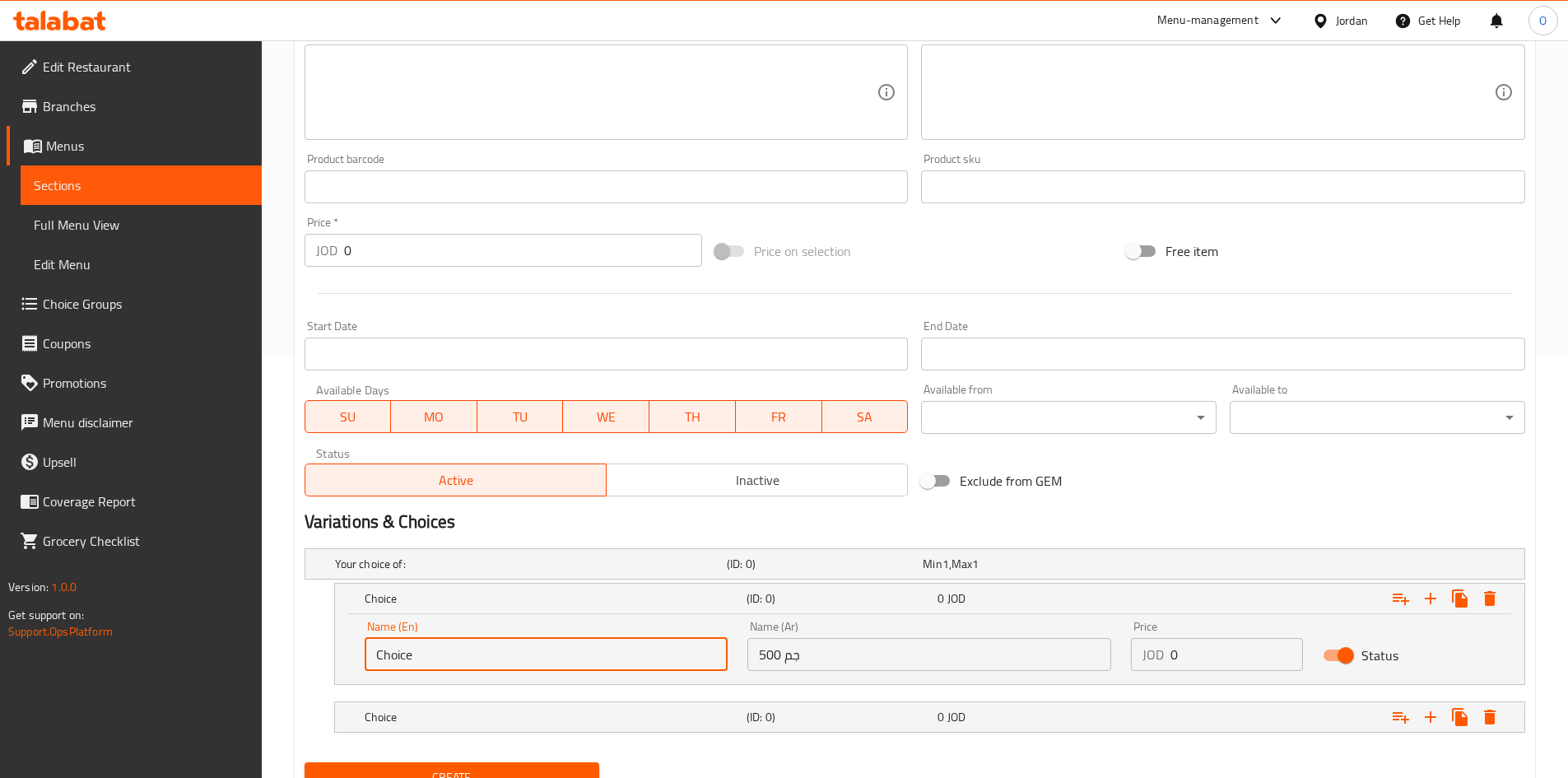
click at [443, 662] on input "Choice" at bounding box center [547, 654] width 364 height 33
paste input "500 G"
type input "500 G"
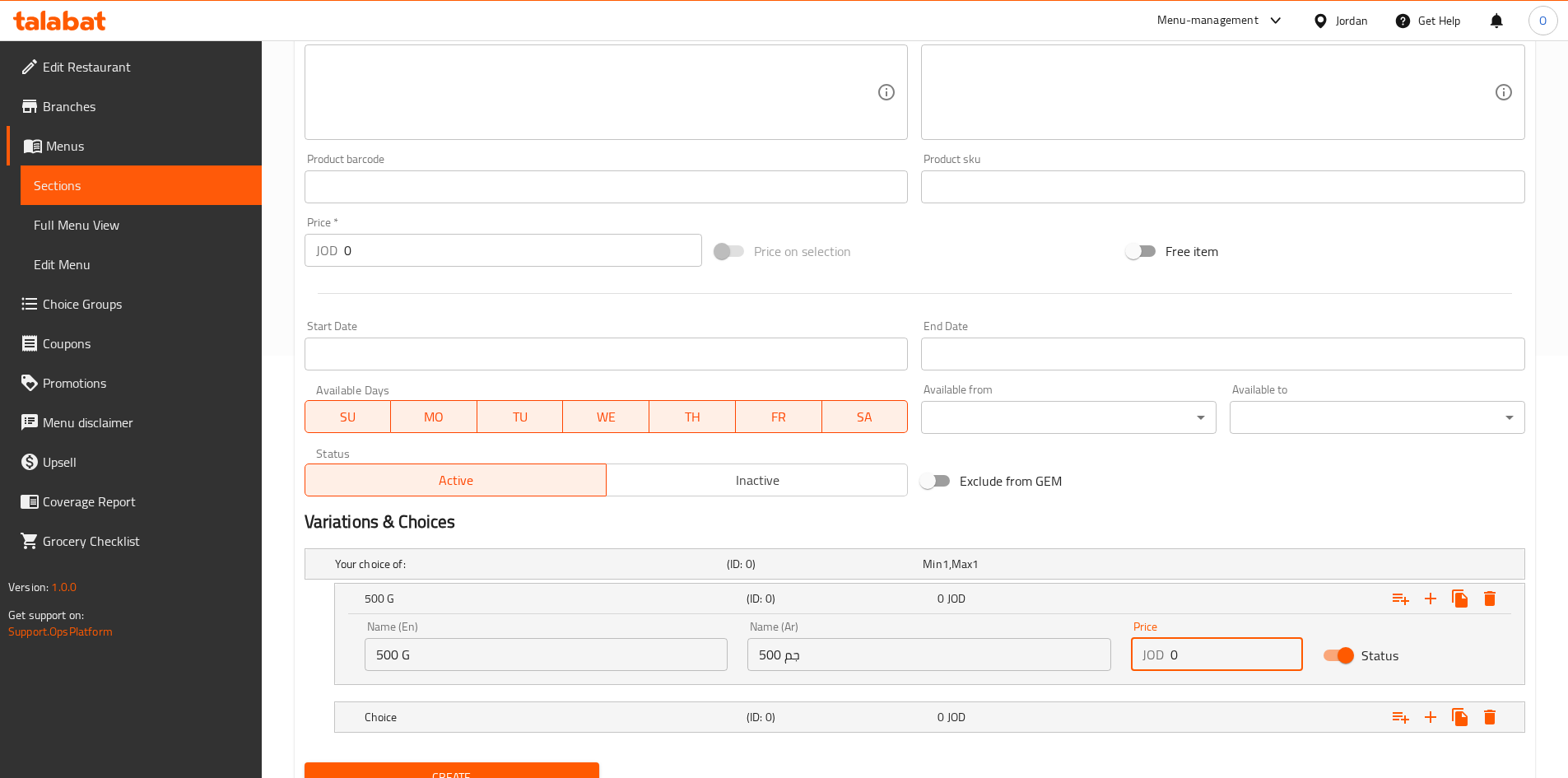
drag, startPoint x: 1188, startPoint y: 657, endPoint x: 1133, endPoint y: 654, distance: 55.1
click at [1133, 654] on div "JOD 0 Price" at bounding box center [1217, 654] width 172 height 33
paste input "1.25"
type input "1.25"
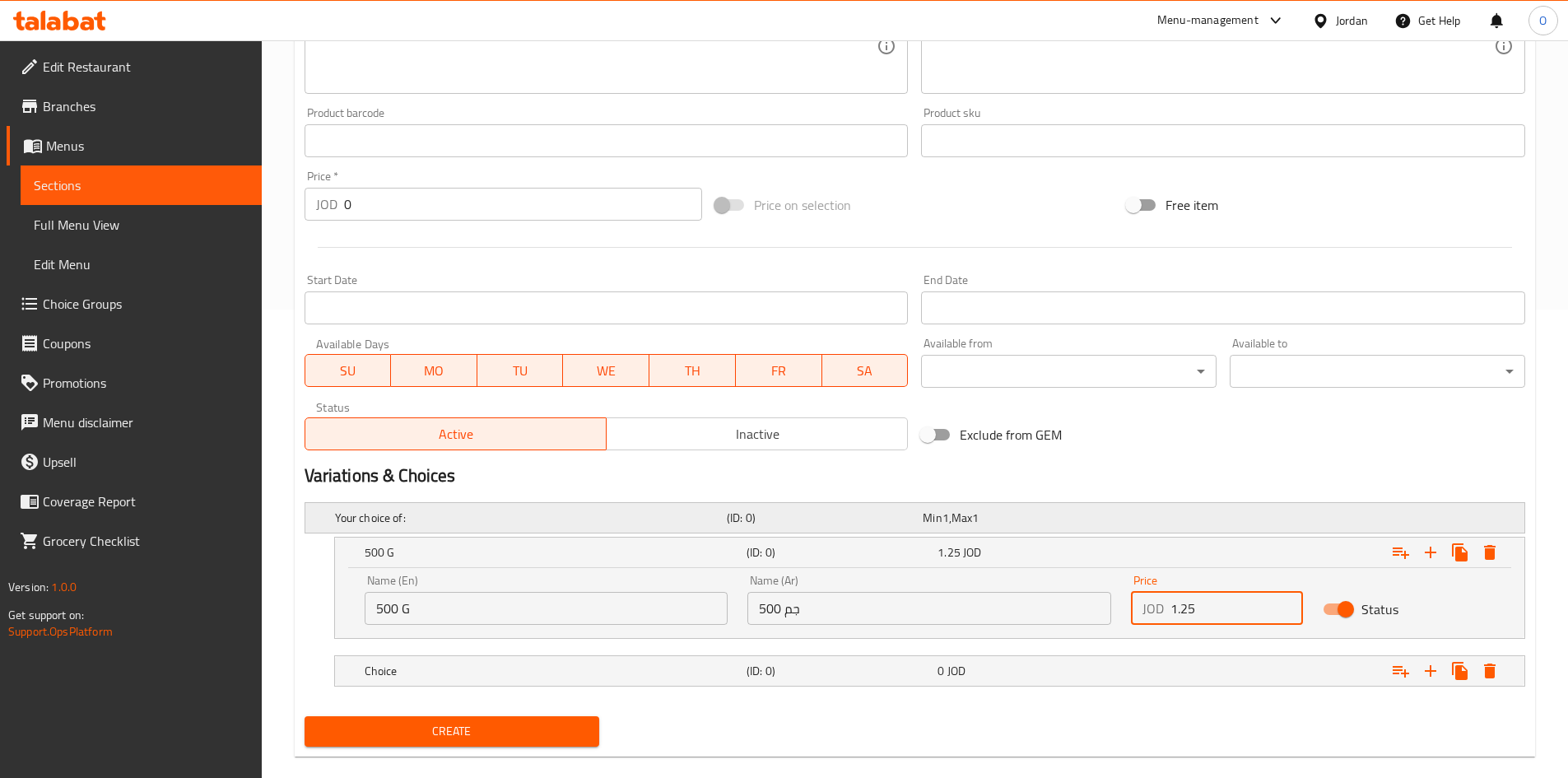
scroll to position [493, 0]
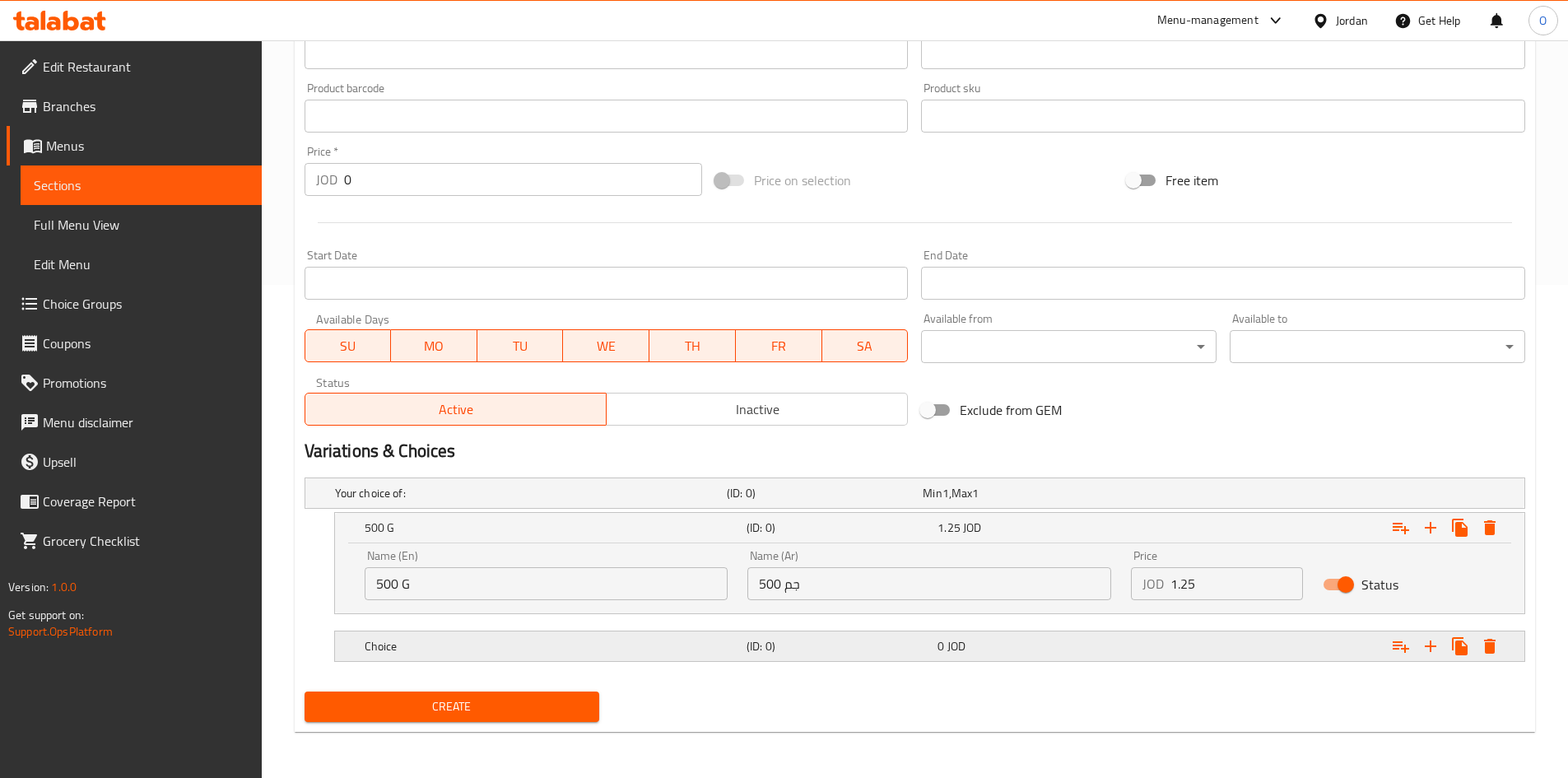
click at [1099, 641] on div "0 JOD" at bounding box center [1030, 646] width 185 height 16
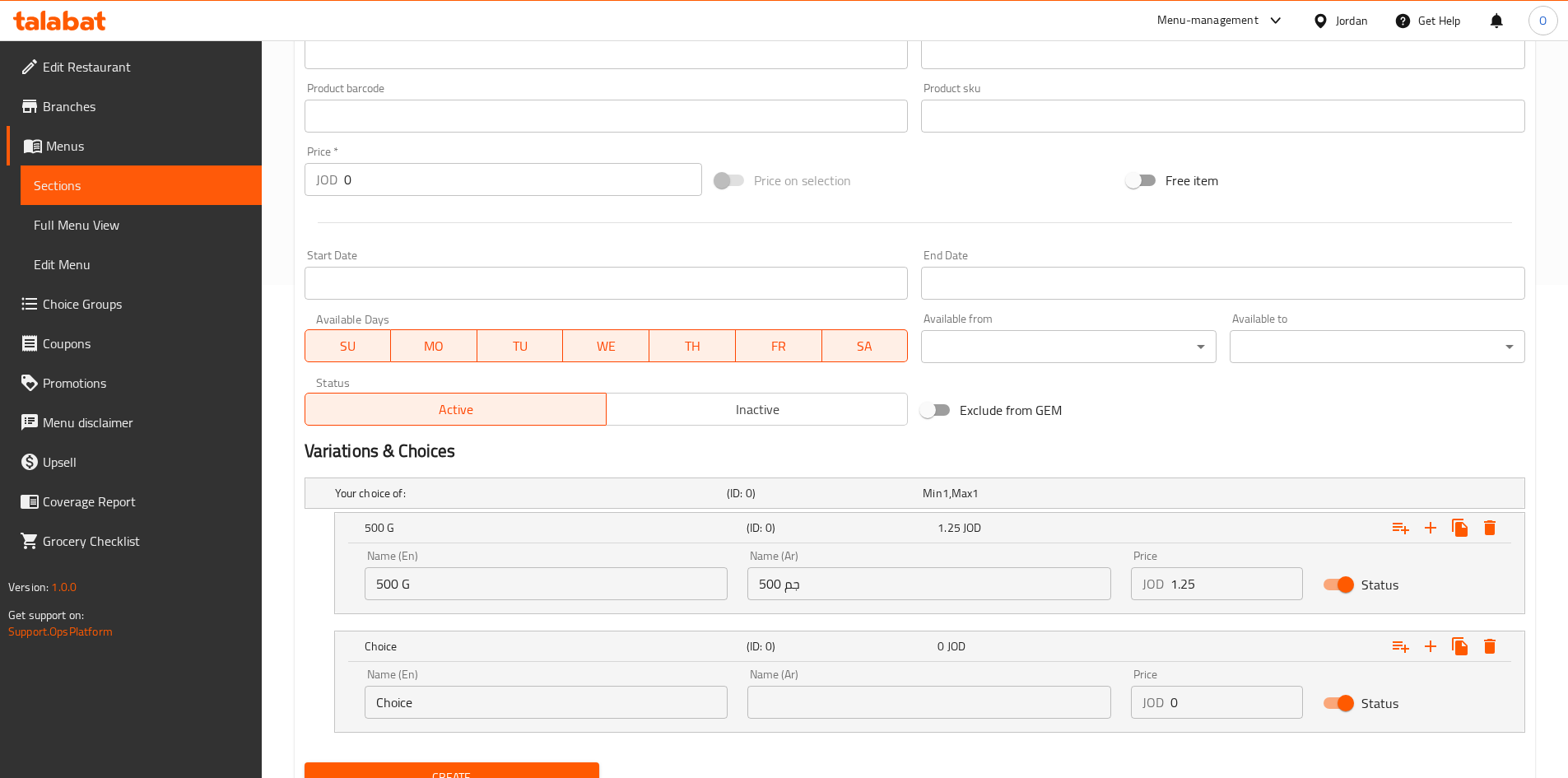
scroll to position [564, 0]
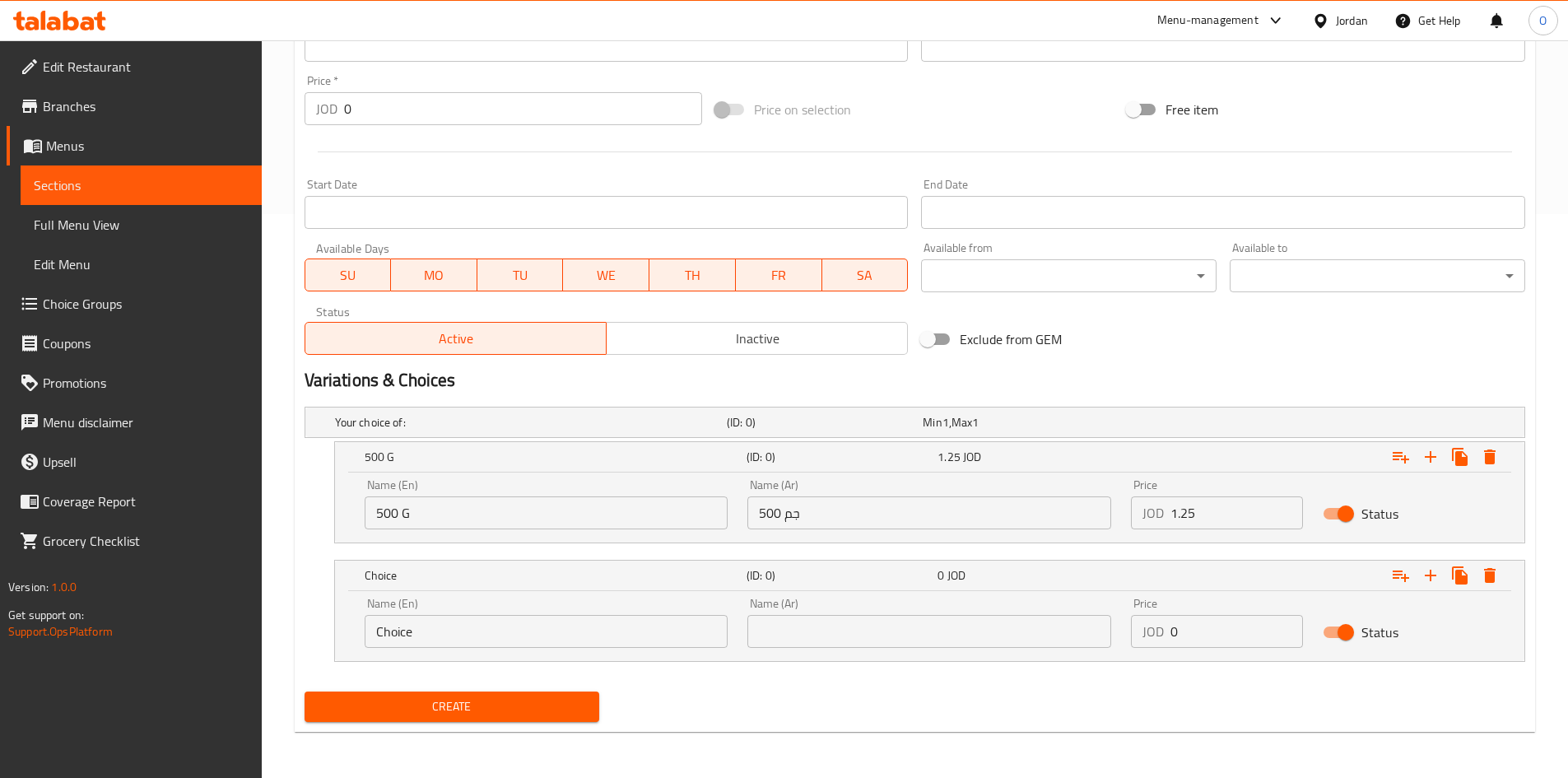
click at [1181, 637] on input "0" at bounding box center [1237, 631] width 133 height 33
click at [1181, 635] on input "0" at bounding box center [1237, 631] width 133 height 33
paste input "2.5"
type input "2.5"
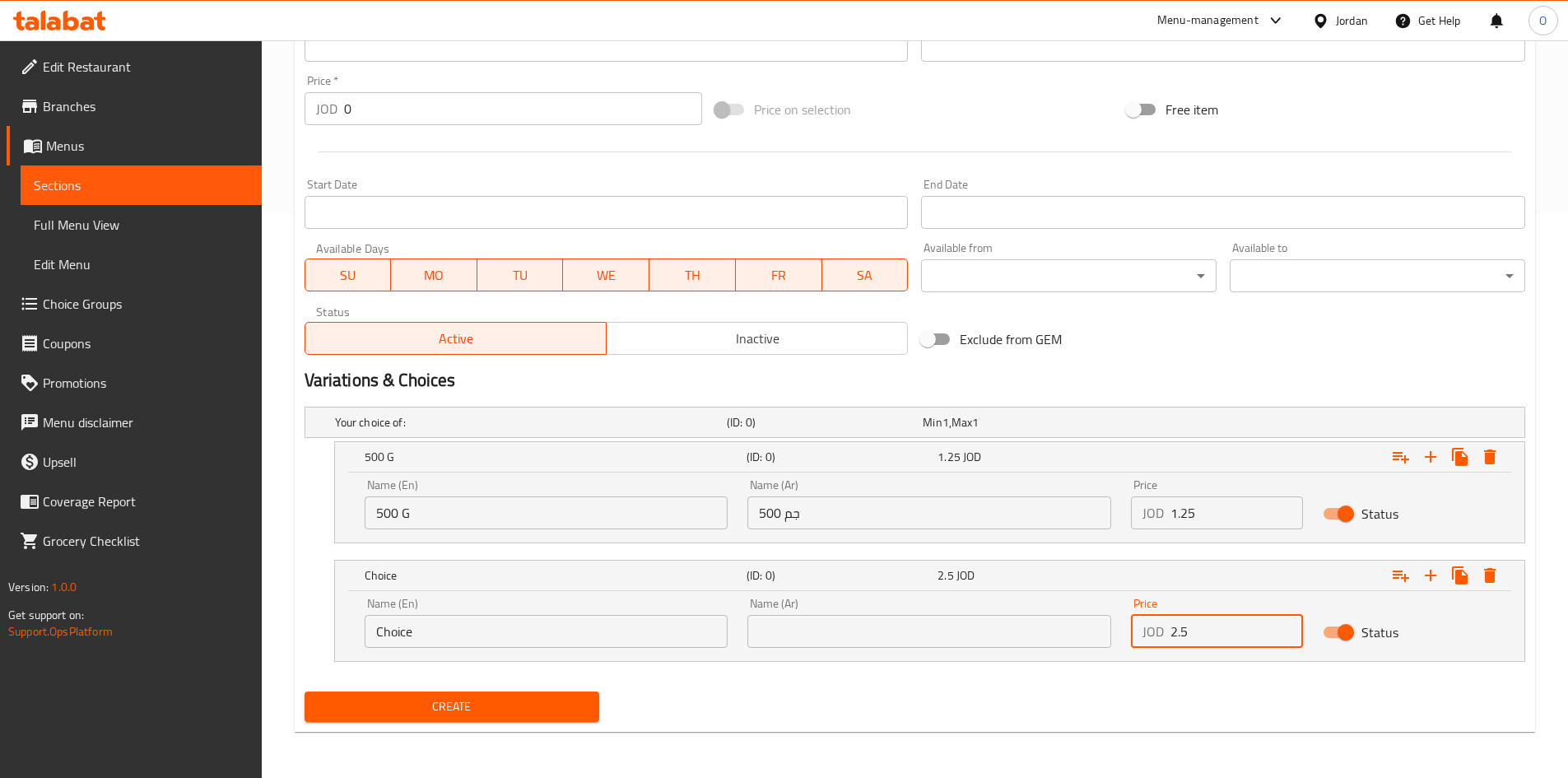
click at [859, 626] on input "text" at bounding box center [930, 631] width 364 height 33
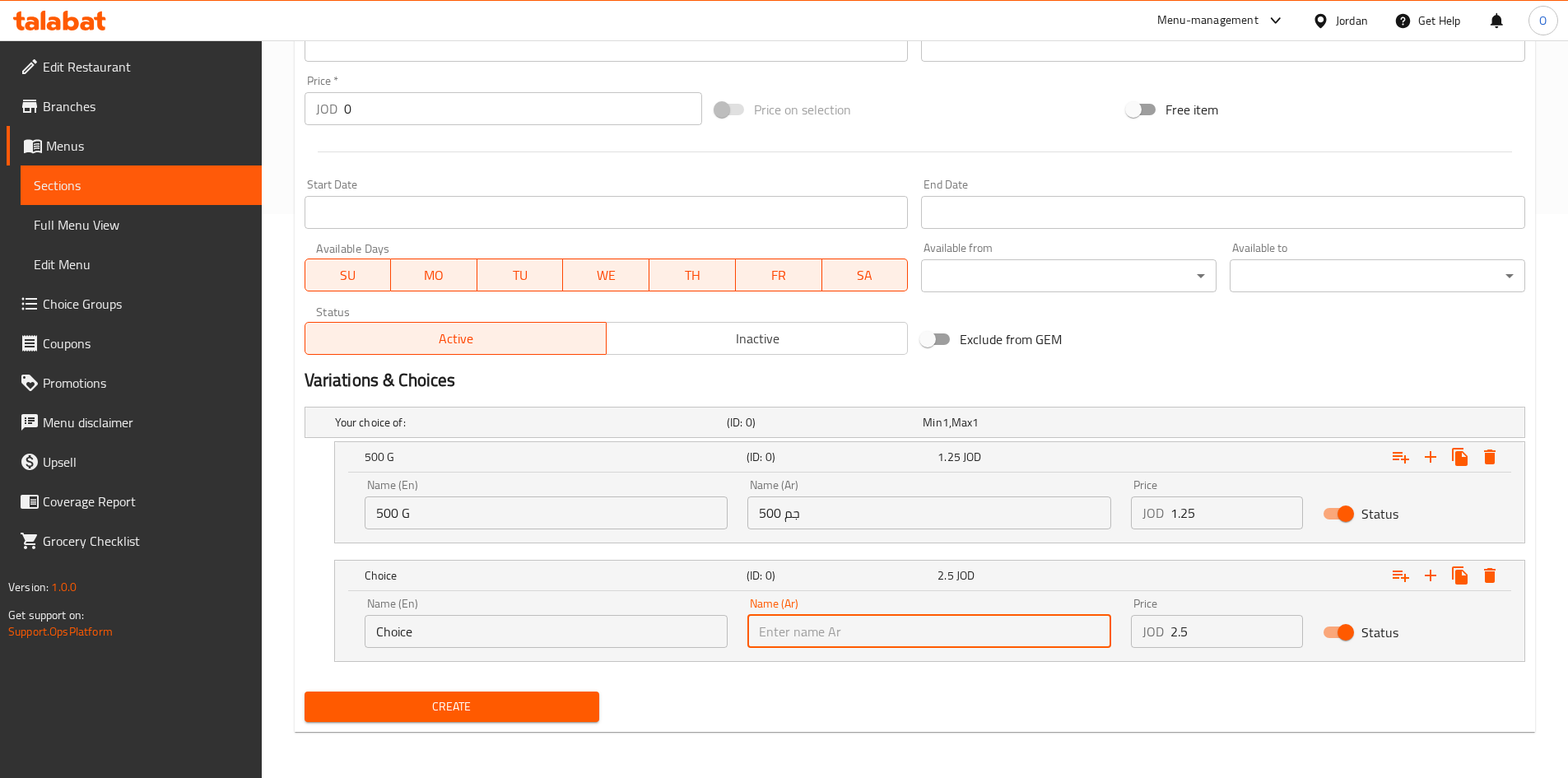
paste input "1 كيلو"
type input "1 كيلو"
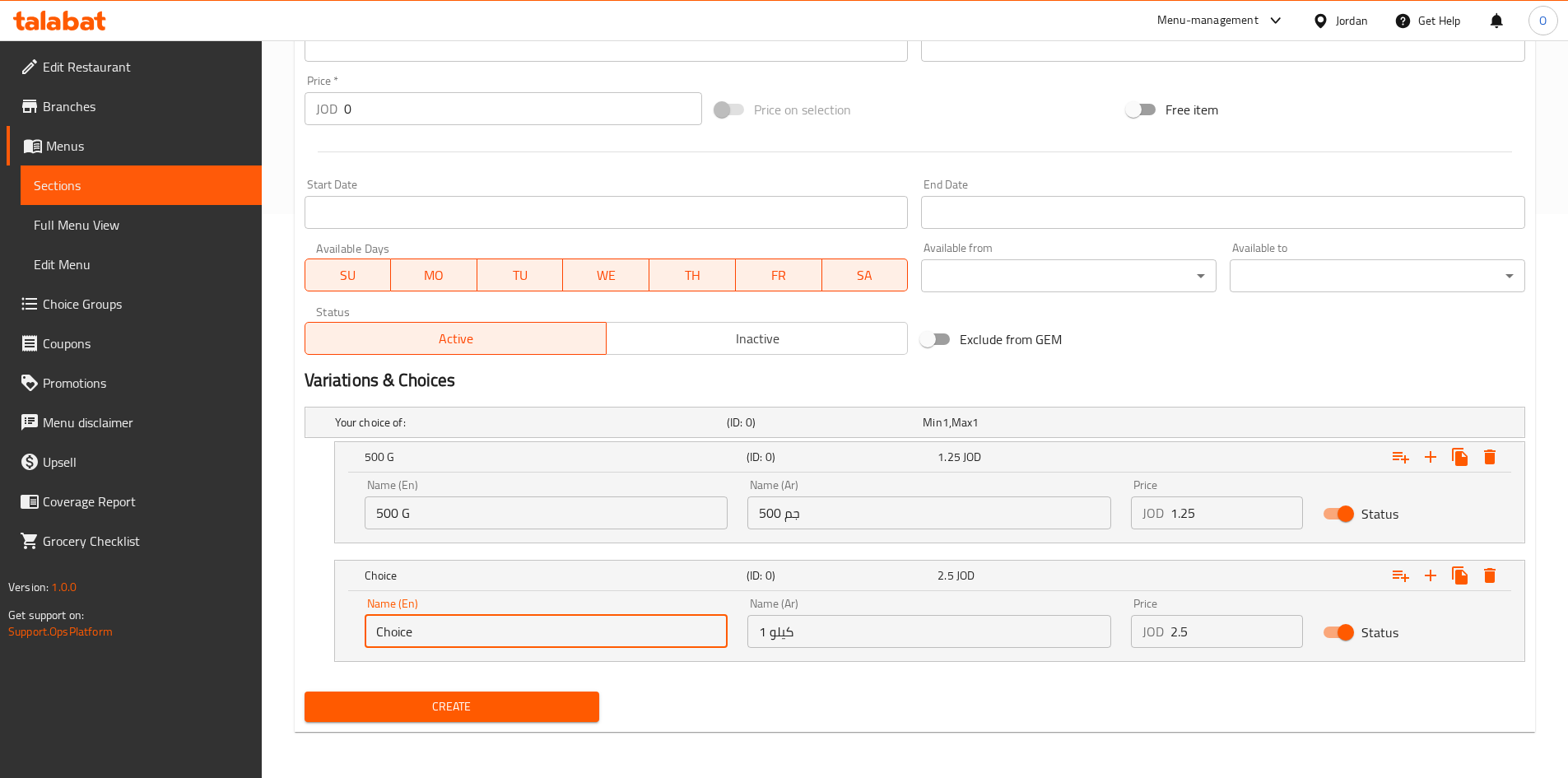
click at [466, 638] on input "Choice" at bounding box center [547, 631] width 364 height 33
paste input "1 Kilo"
type input "1 Kilo"
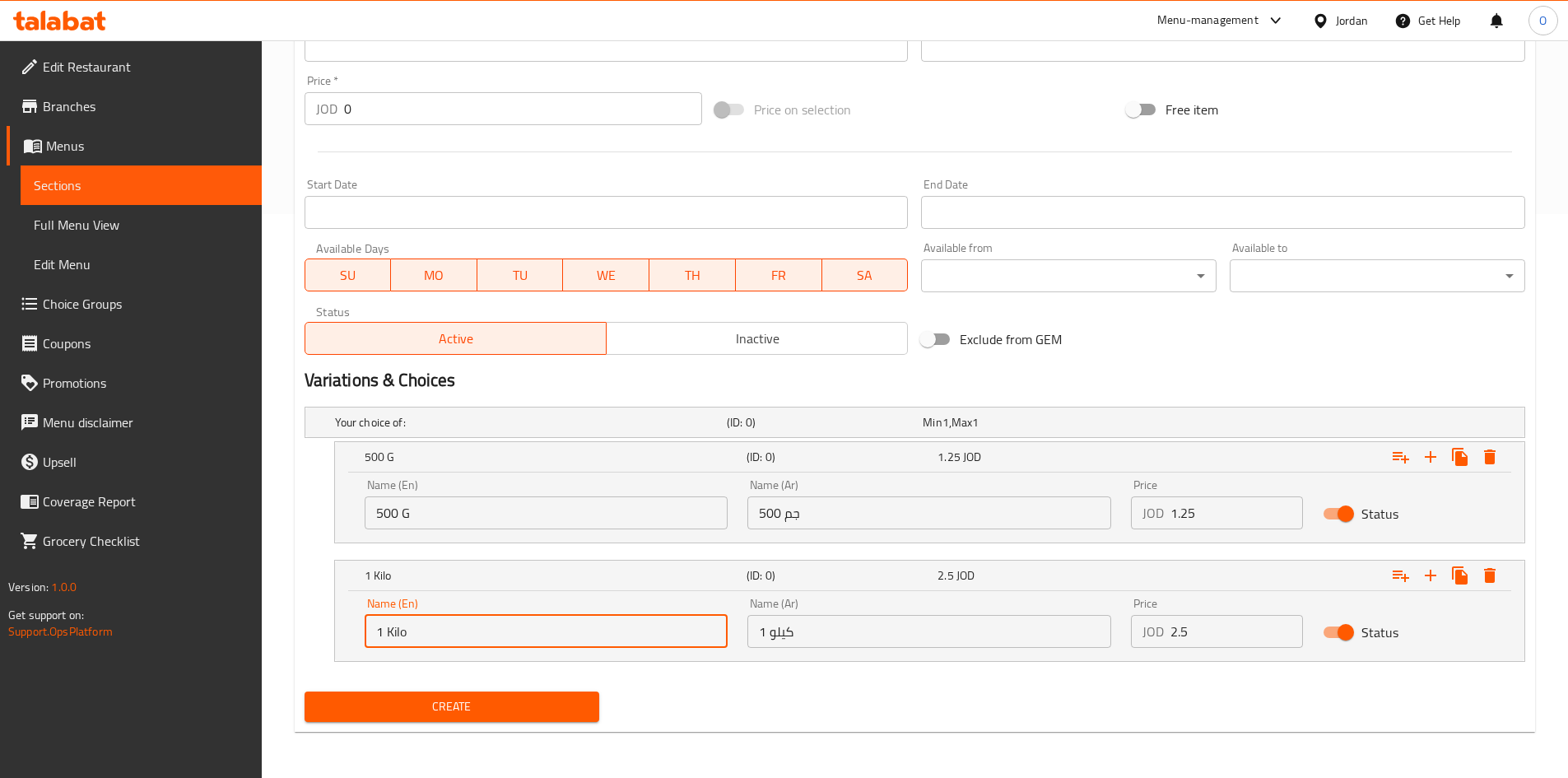
click at [782, 705] on div "Create" at bounding box center [915, 707] width 1234 height 44
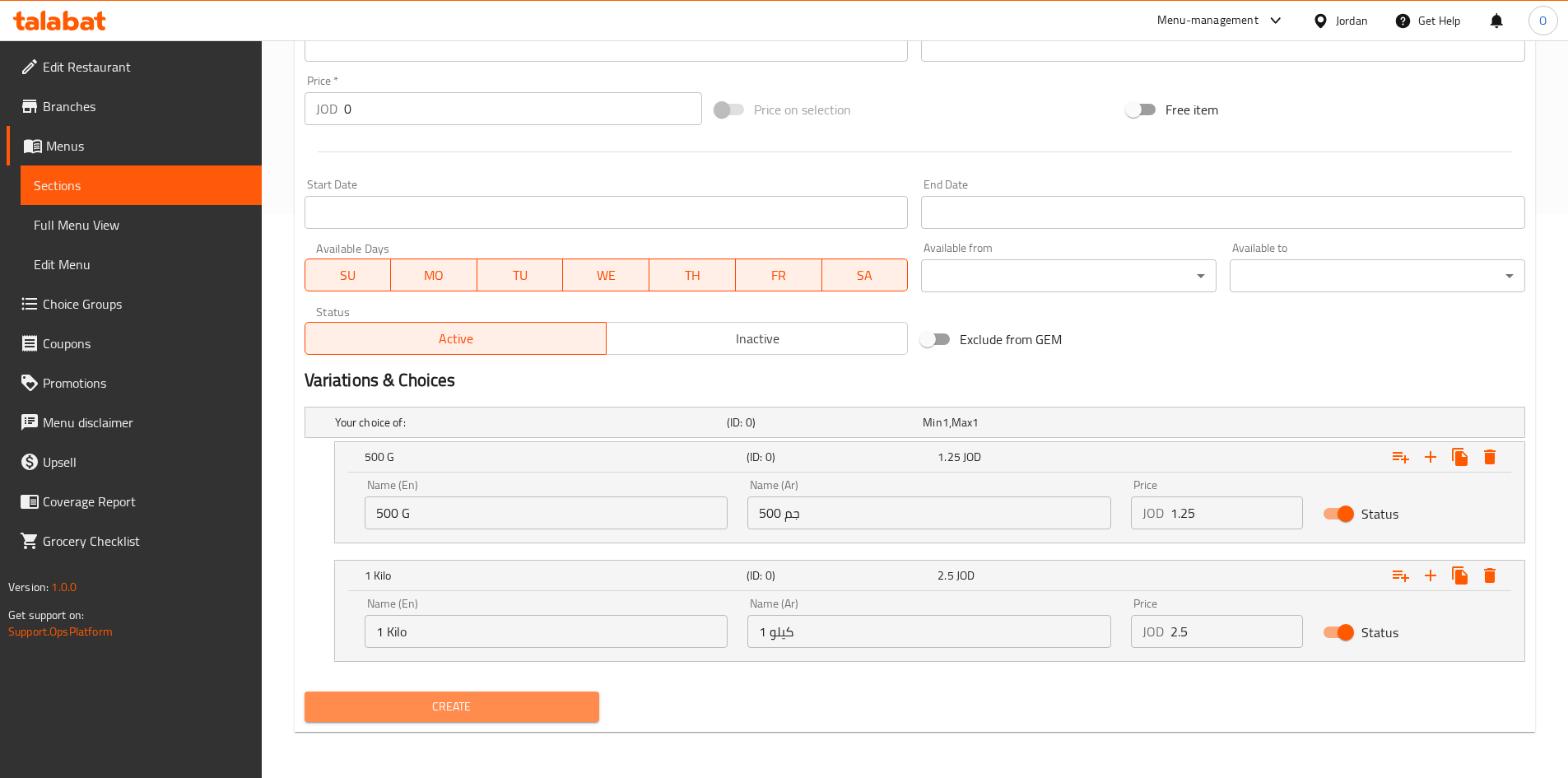
click at [444, 704] on span "Create" at bounding box center [452, 706] width 270 height 21
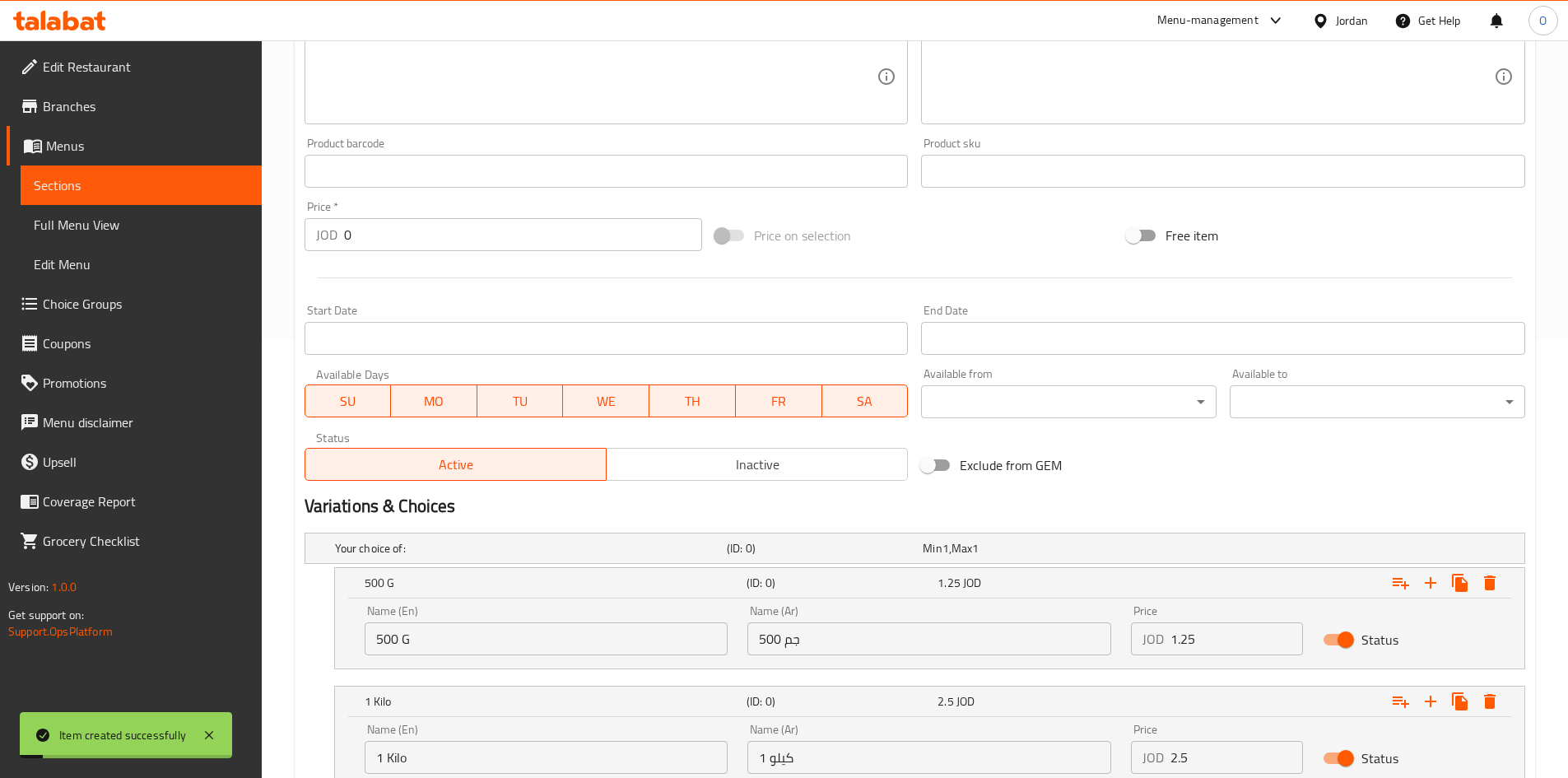
scroll to position [235, 0]
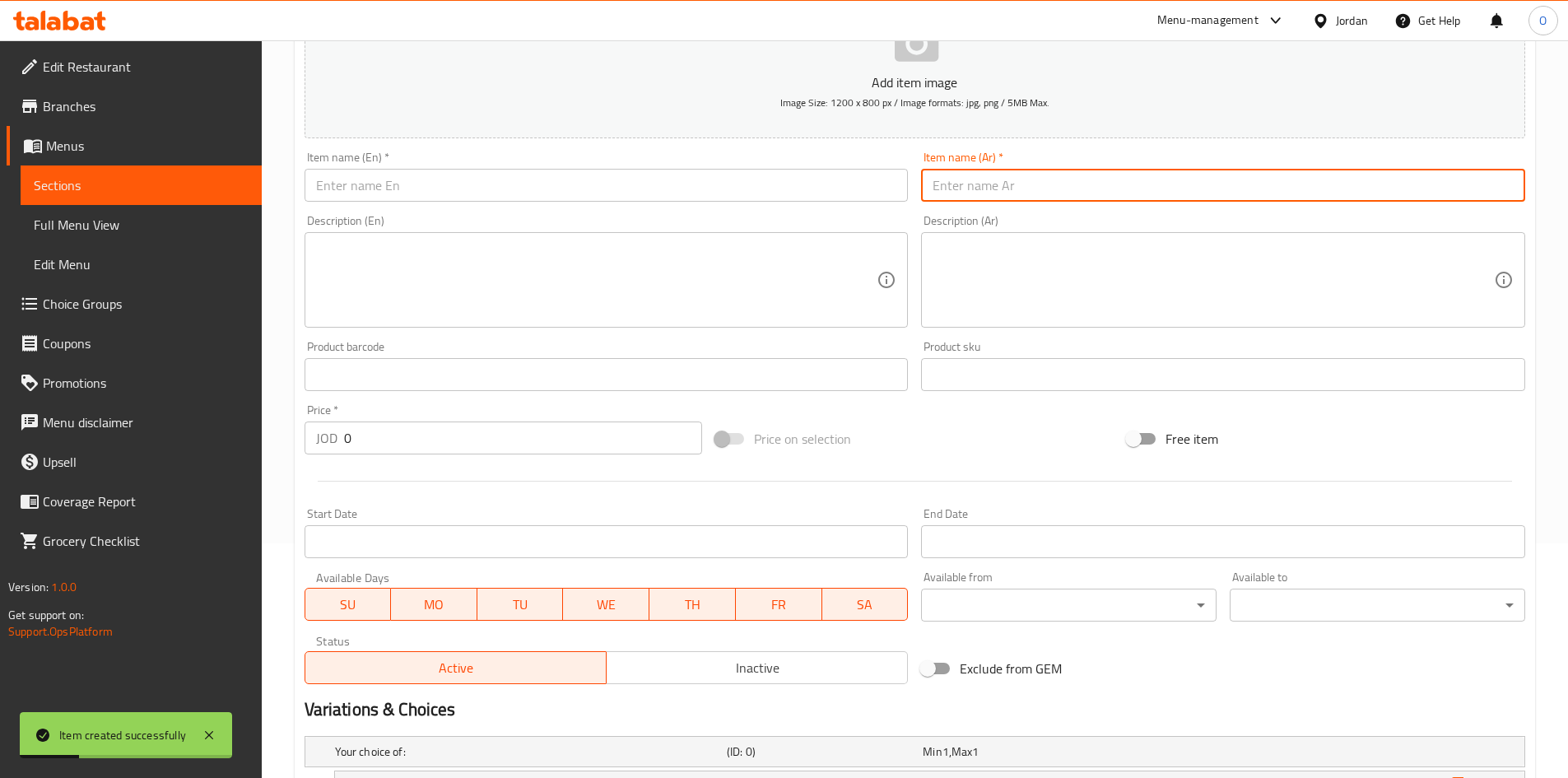
paste input "كعك كورسلينا بالينسون"
type input "كعك كورسلينا بالينسون"
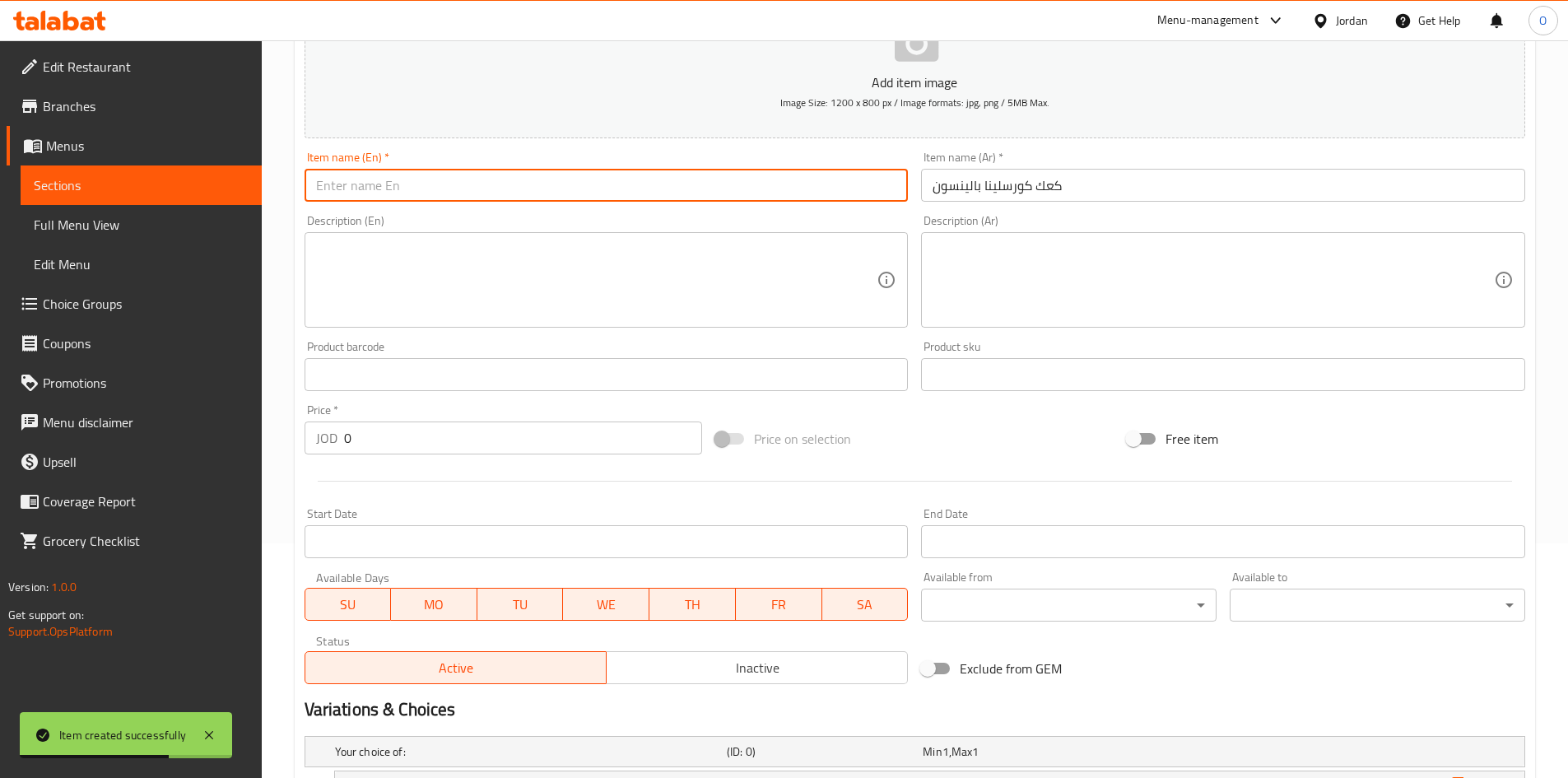
paste input "Corslina Anise Cakes"
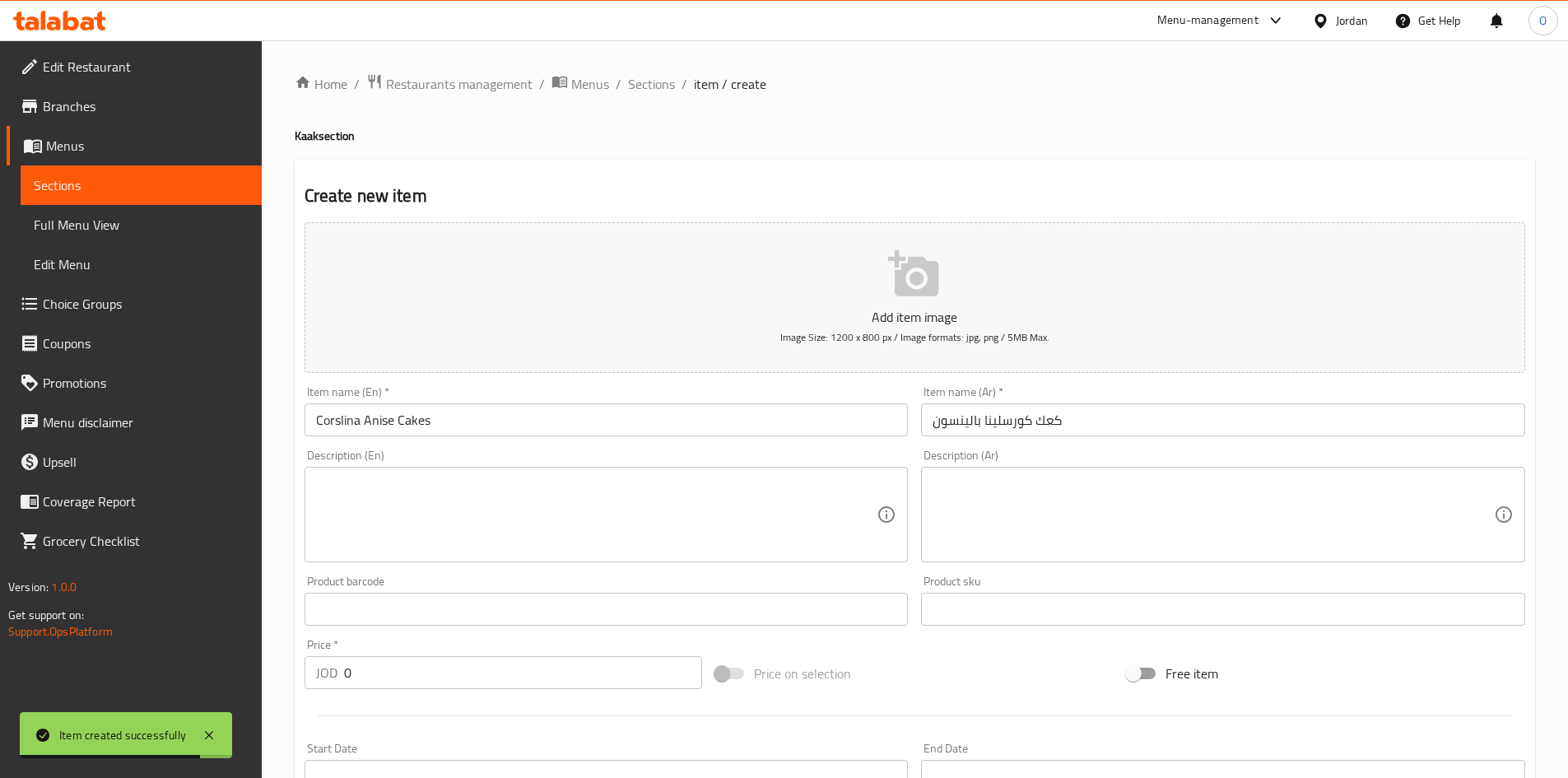
click at [303, 133] on h4 "Kaak section" at bounding box center [915, 136] width 1240 height 16
copy h4 "Kaak"
click at [411, 422] on input "Corslina Anise Cakes" at bounding box center [606, 419] width 604 height 33
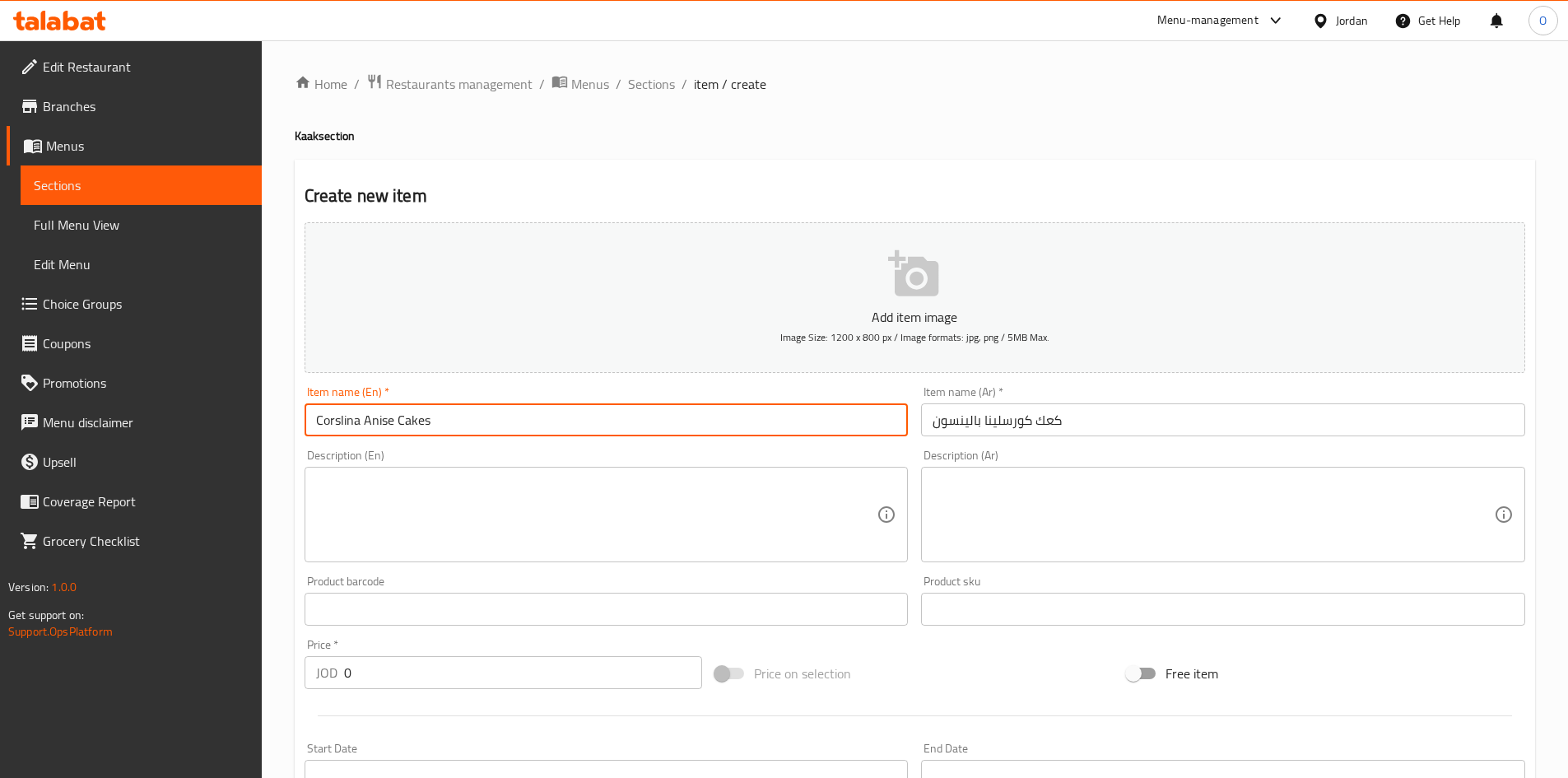
click at [411, 422] on input "Corslina Anise Cakes" at bounding box center [606, 419] width 604 height 33
paste input "Kaak"
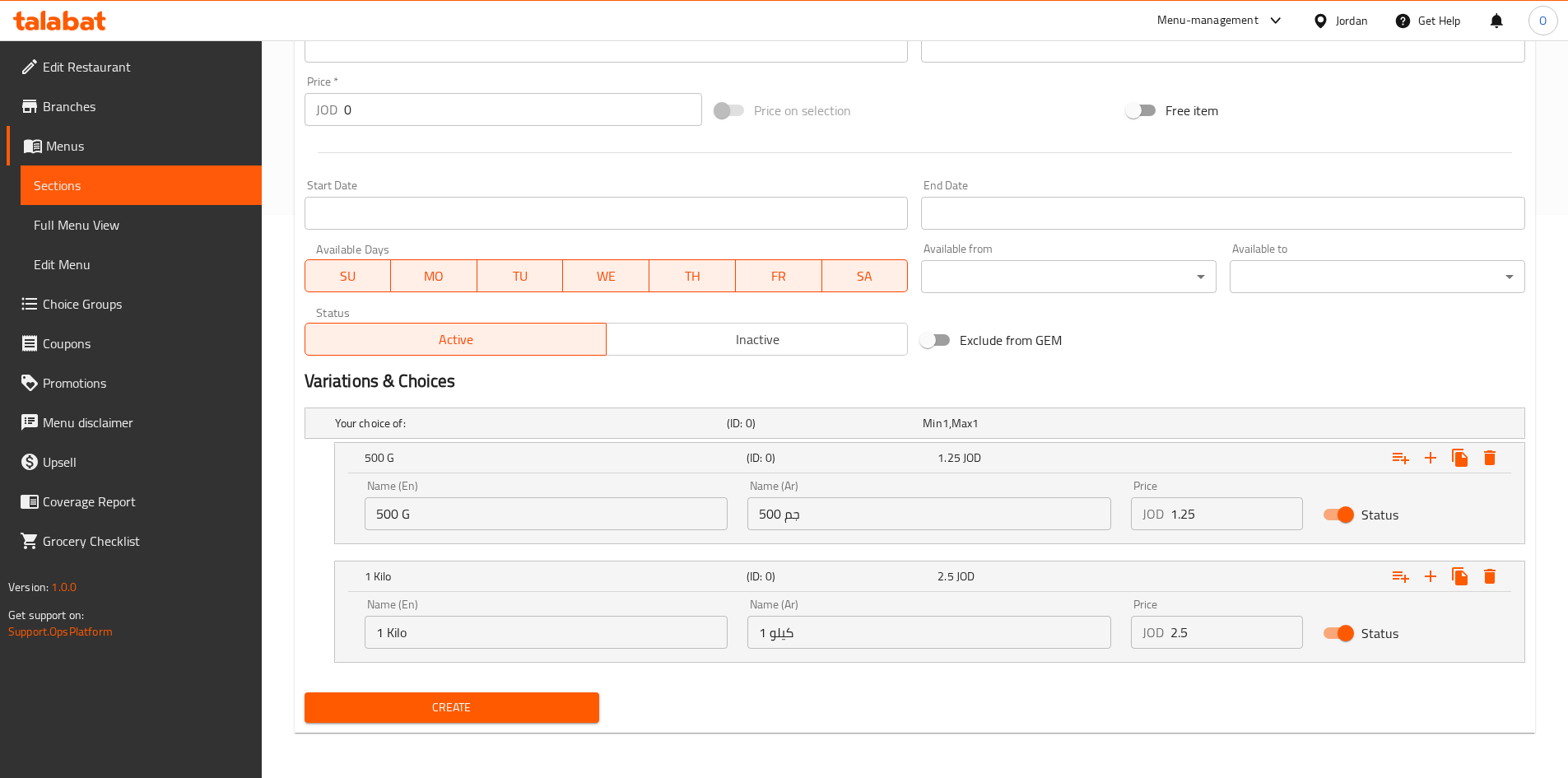
scroll to position [564, 0]
type input "Corslina Anise Kaak"
click at [852, 505] on input "500 جم" at bounding box center [930, 512] width 364 height 33
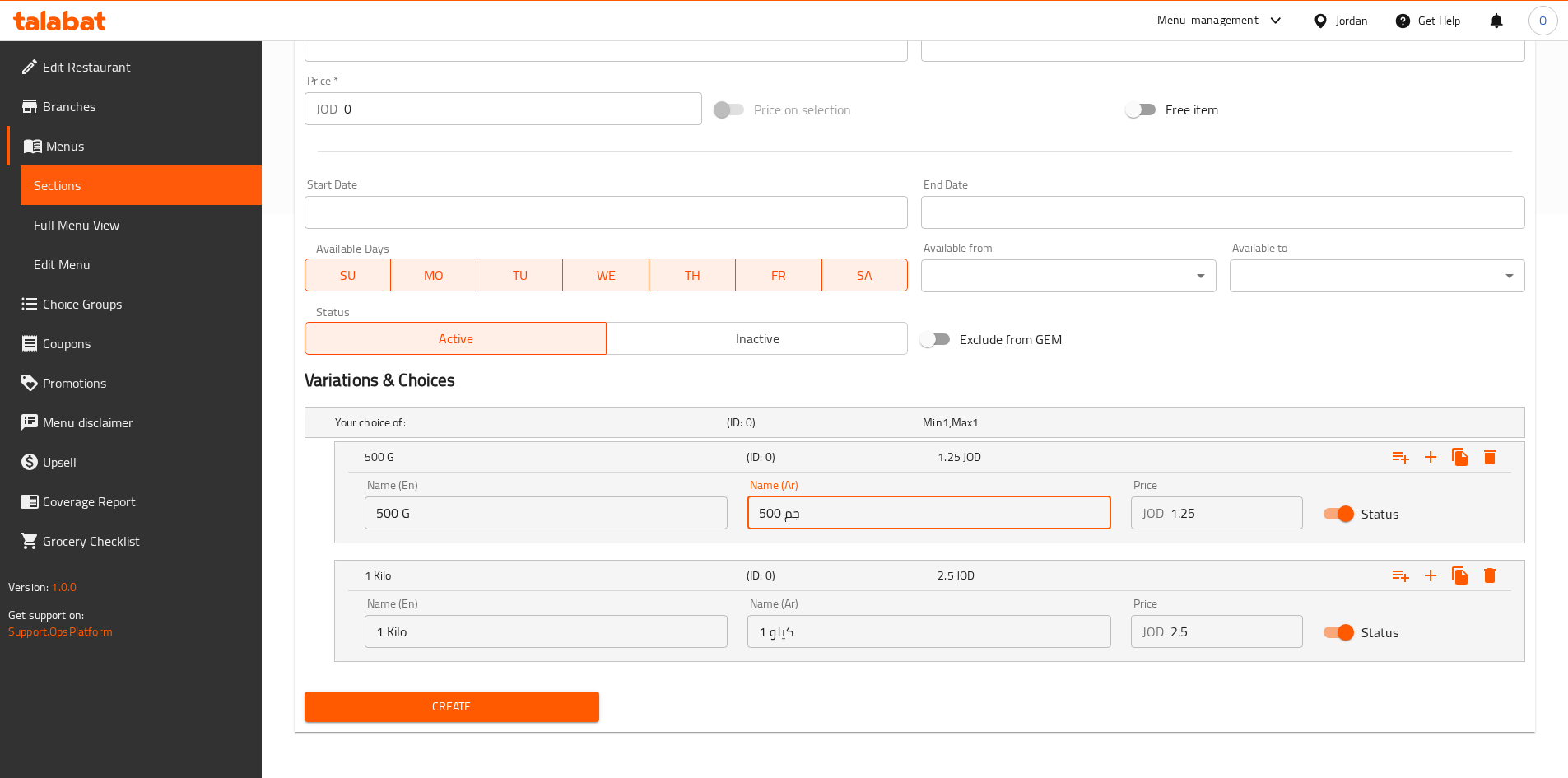
paste input "text"
type input "500 جم"
click at [449, 509] on input "500 G" at bounding box center [547, 512] width 364 height 33
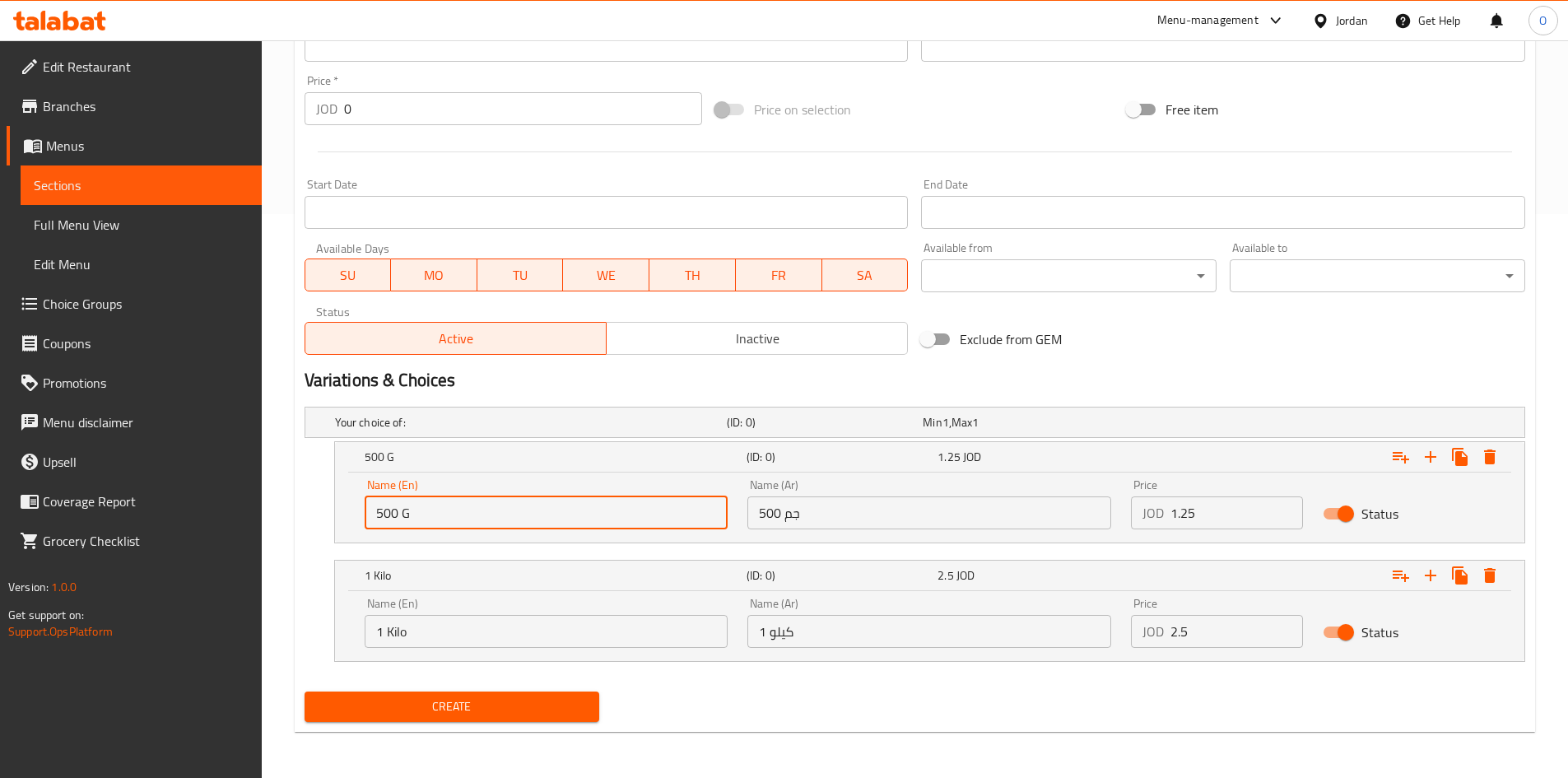
click at [449, 509] on input "500 G" at bounding box center [547, 512] width 364 height 33
paste input "text"
type input "500 G"
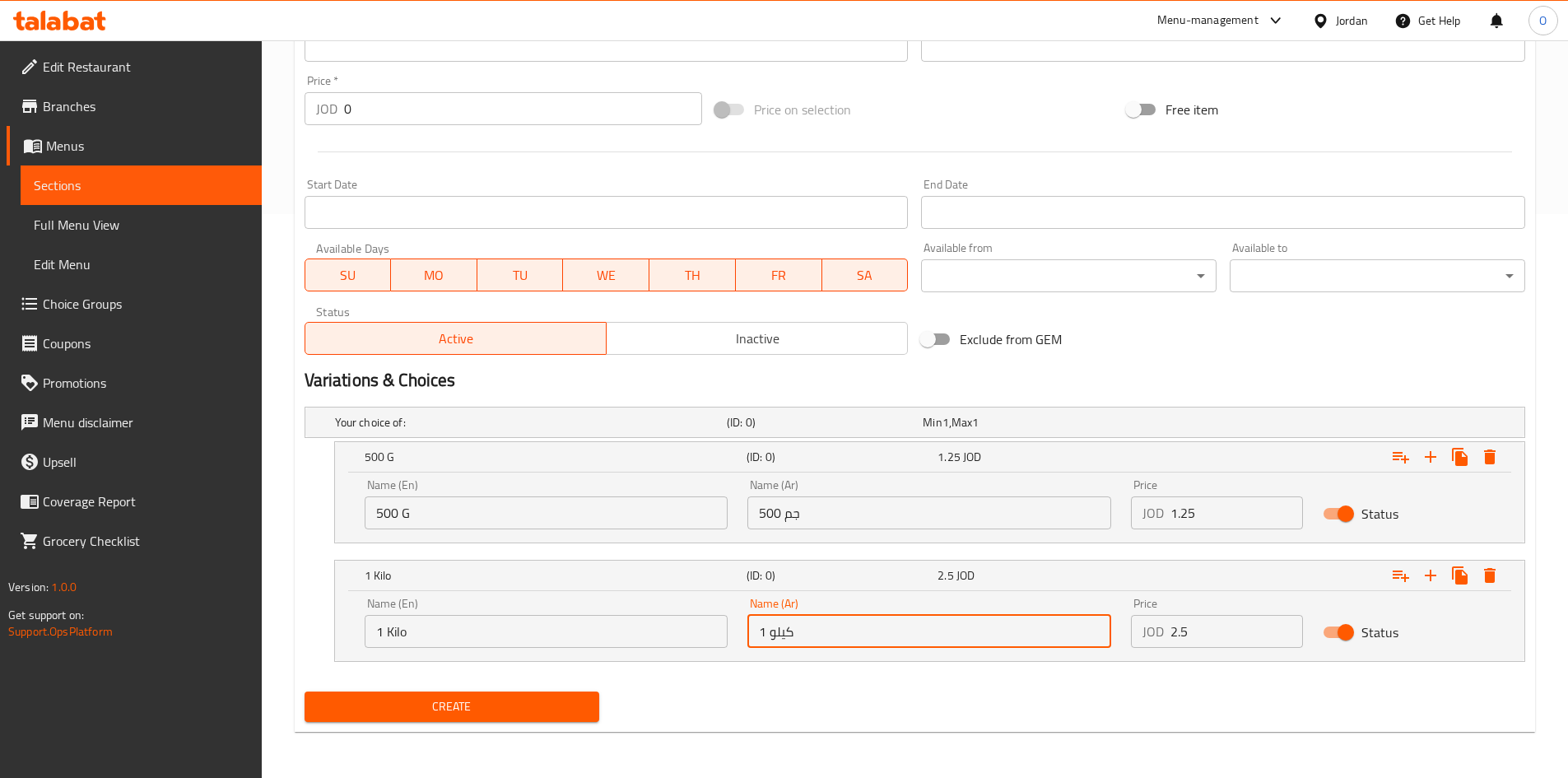
paste input "text"
type input "1 كيلو"
click at [472, 633] on input "1 Kilo" at bounding box center [547, 631] width 364 height 33
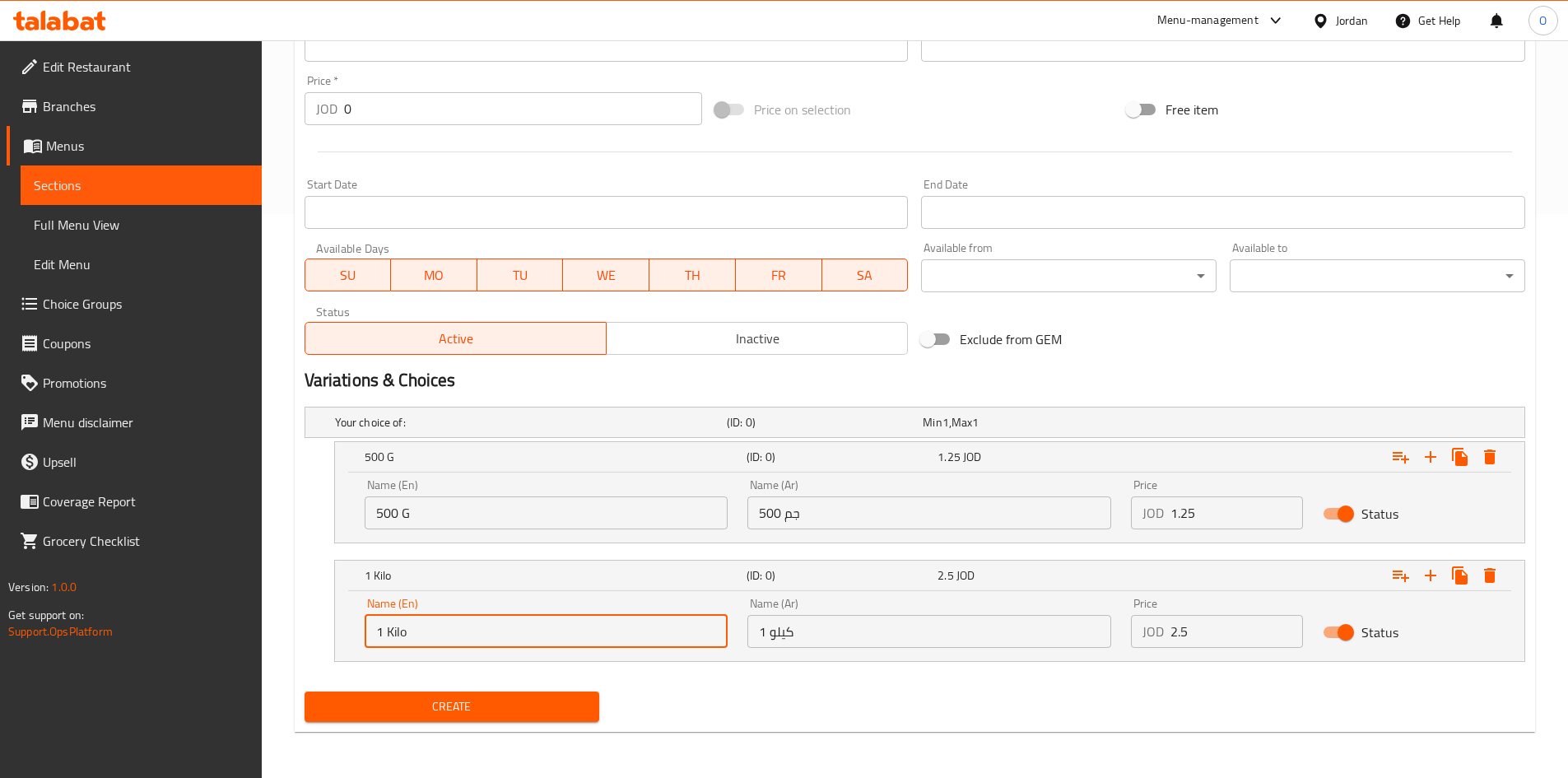
click at [470, 633] on input "1 Kilo" at bounding box center [547, 631] width 364 height 33
paste input "k"
type input "1 Kilo"
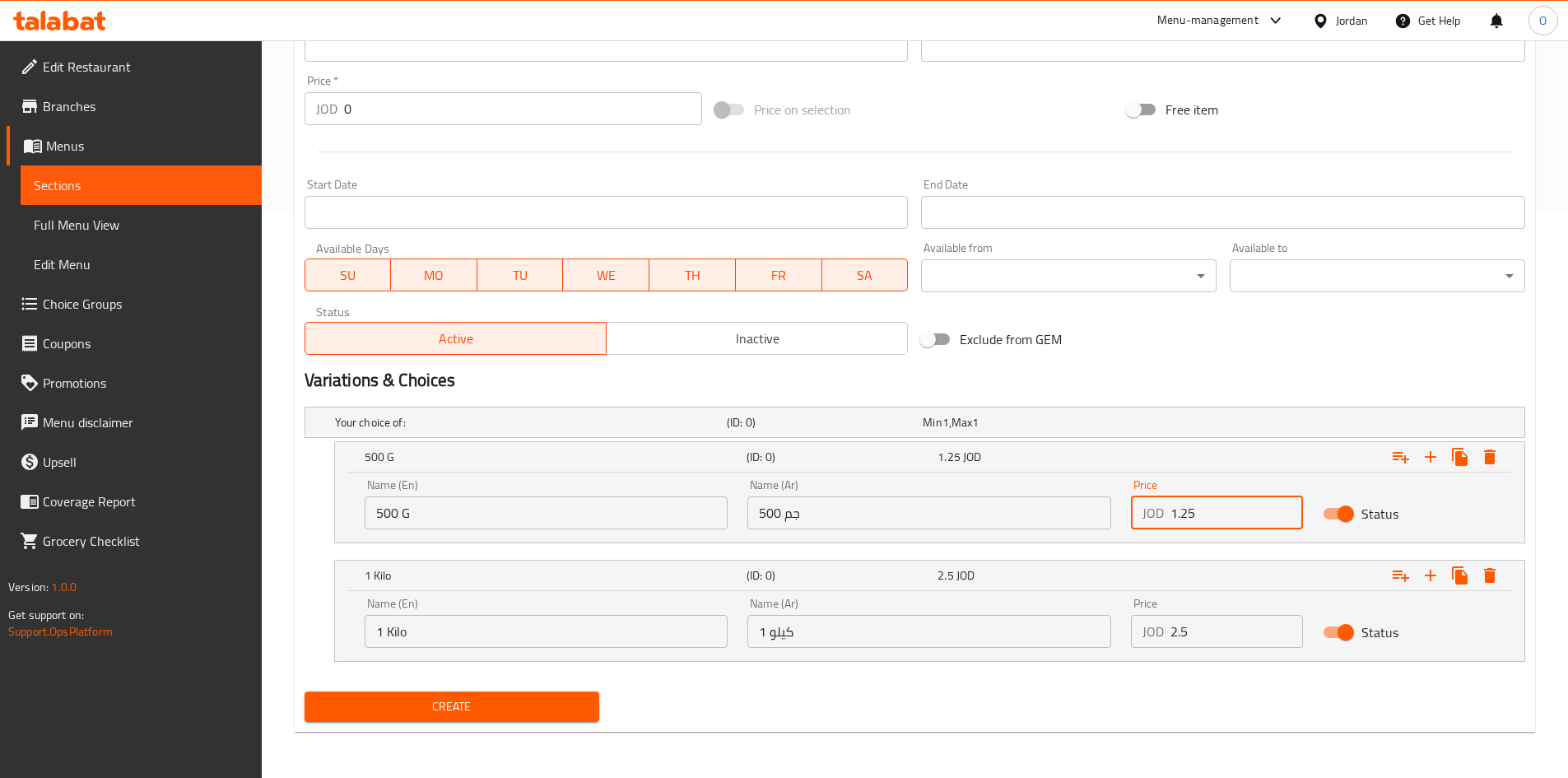
drag, startPoint x: 1202, startPoint y: 509, endPoint x: 1152, endPoint y: 507, distance: 50.0
click at [1152, 508] on div "JOD 1.25 Price" at bounding box center [1217, 512] width 172 height 33
type input "1"
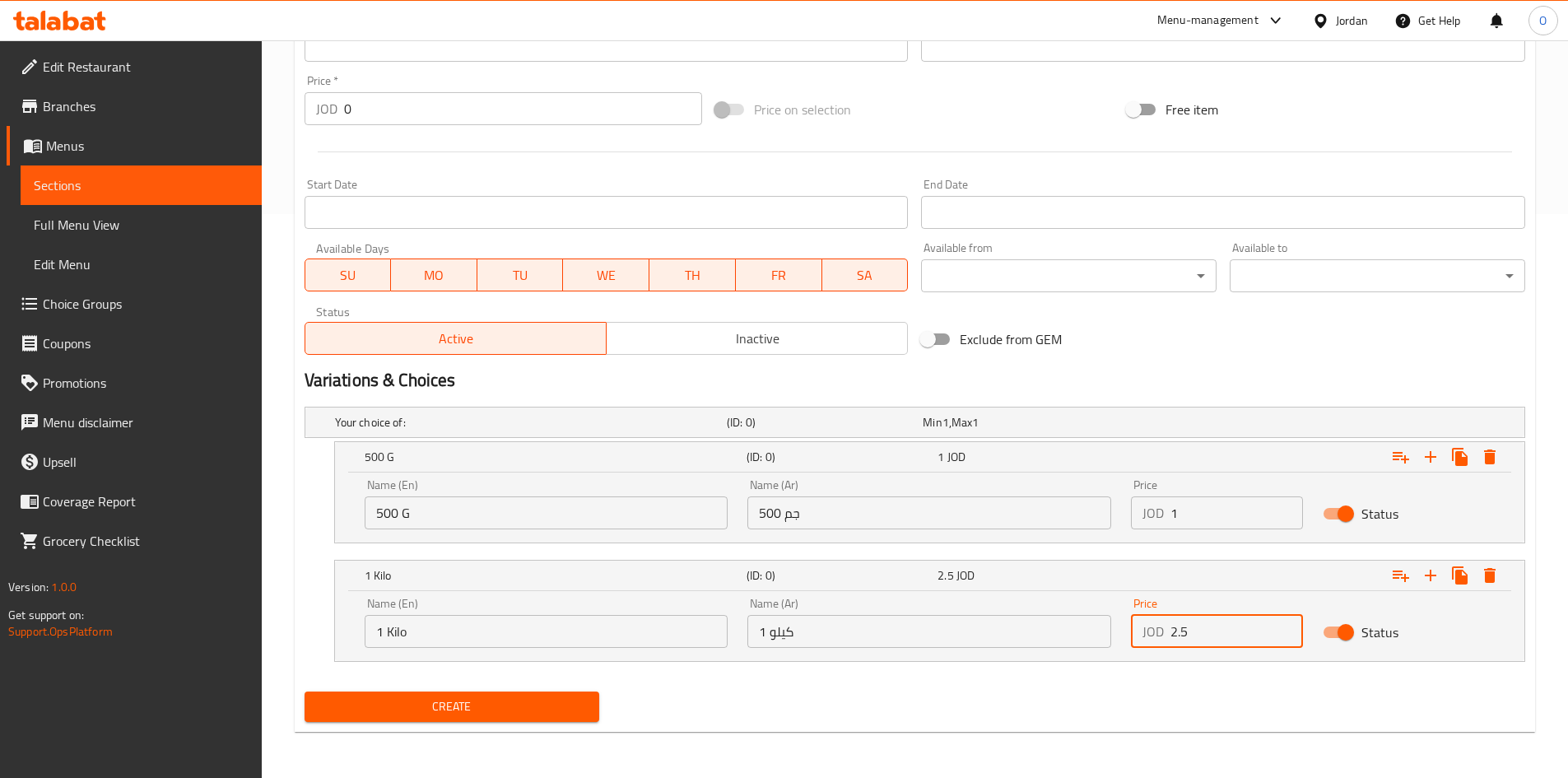
drag, startPoint x: 1183, startPoint y: 636, endPoint x: 1165, endPoint y: 629, distance: 19.3
click at [1165, 629] on div "JOD 2.5 Price" at bounding box center [1217, 631] width 172 height 33
type input "2"
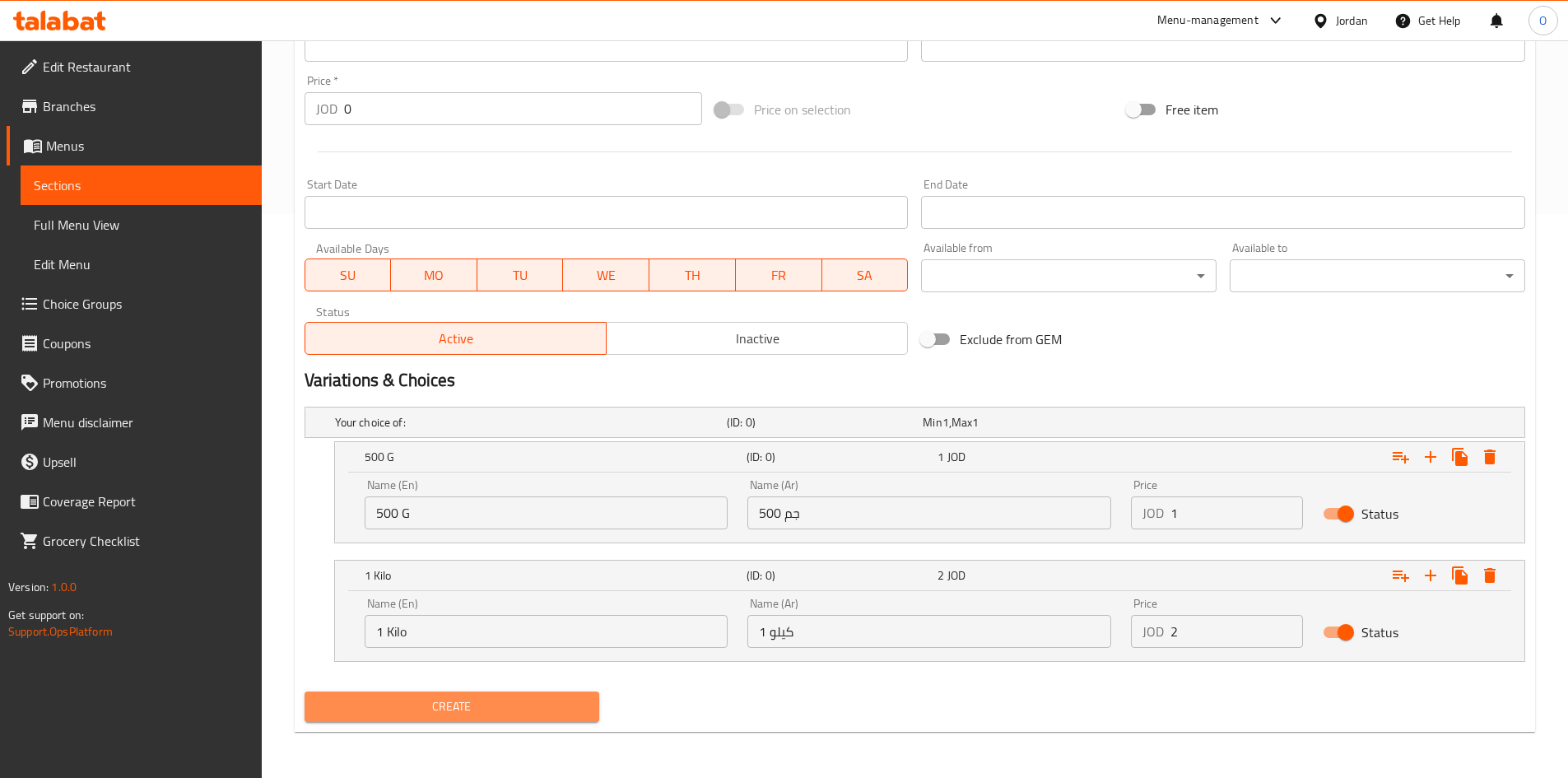
click at [536, 706] on span "Create" at bounding box center [452, 706] width 270 height 21
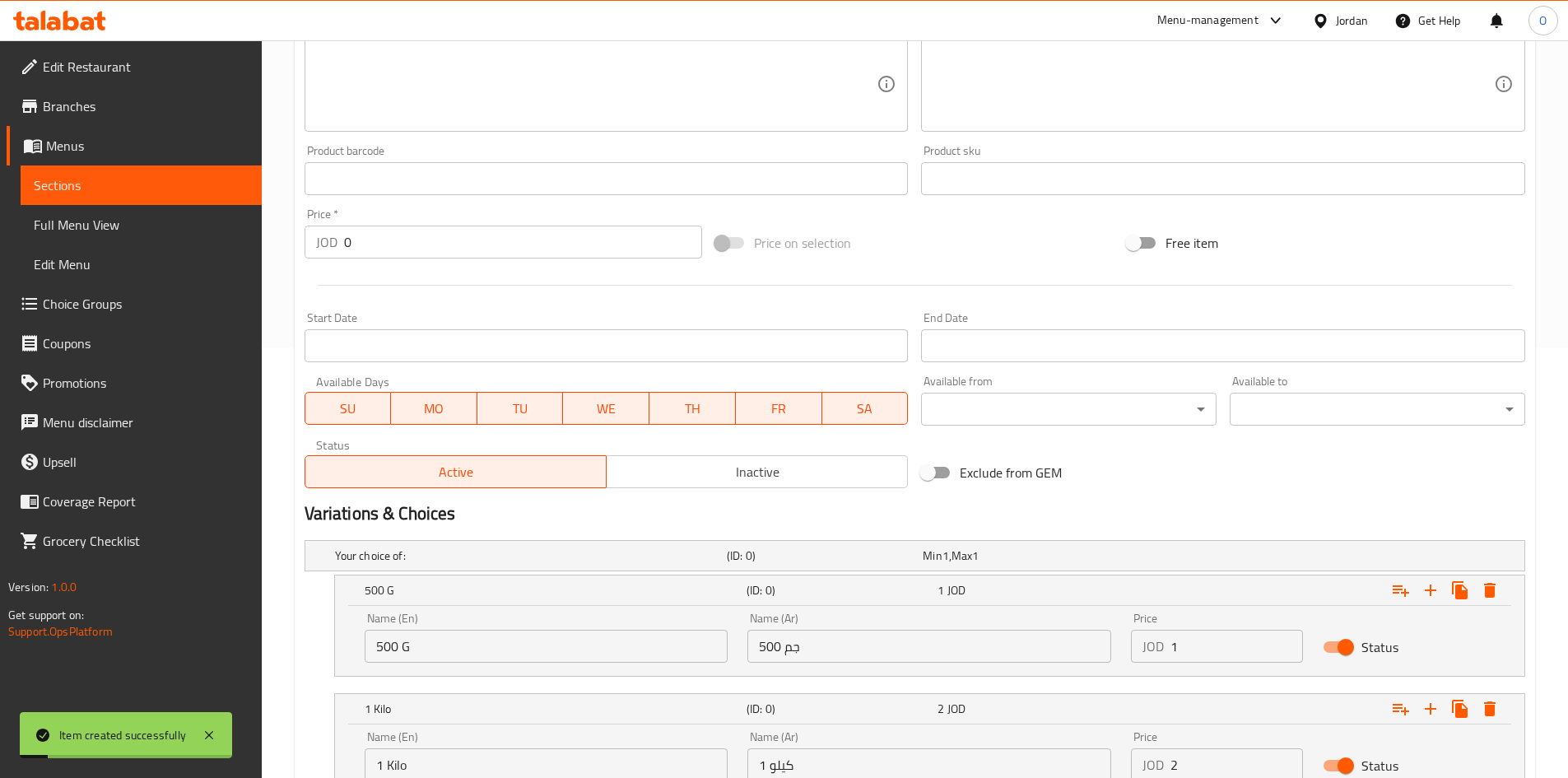
scroll to position [235, 0]
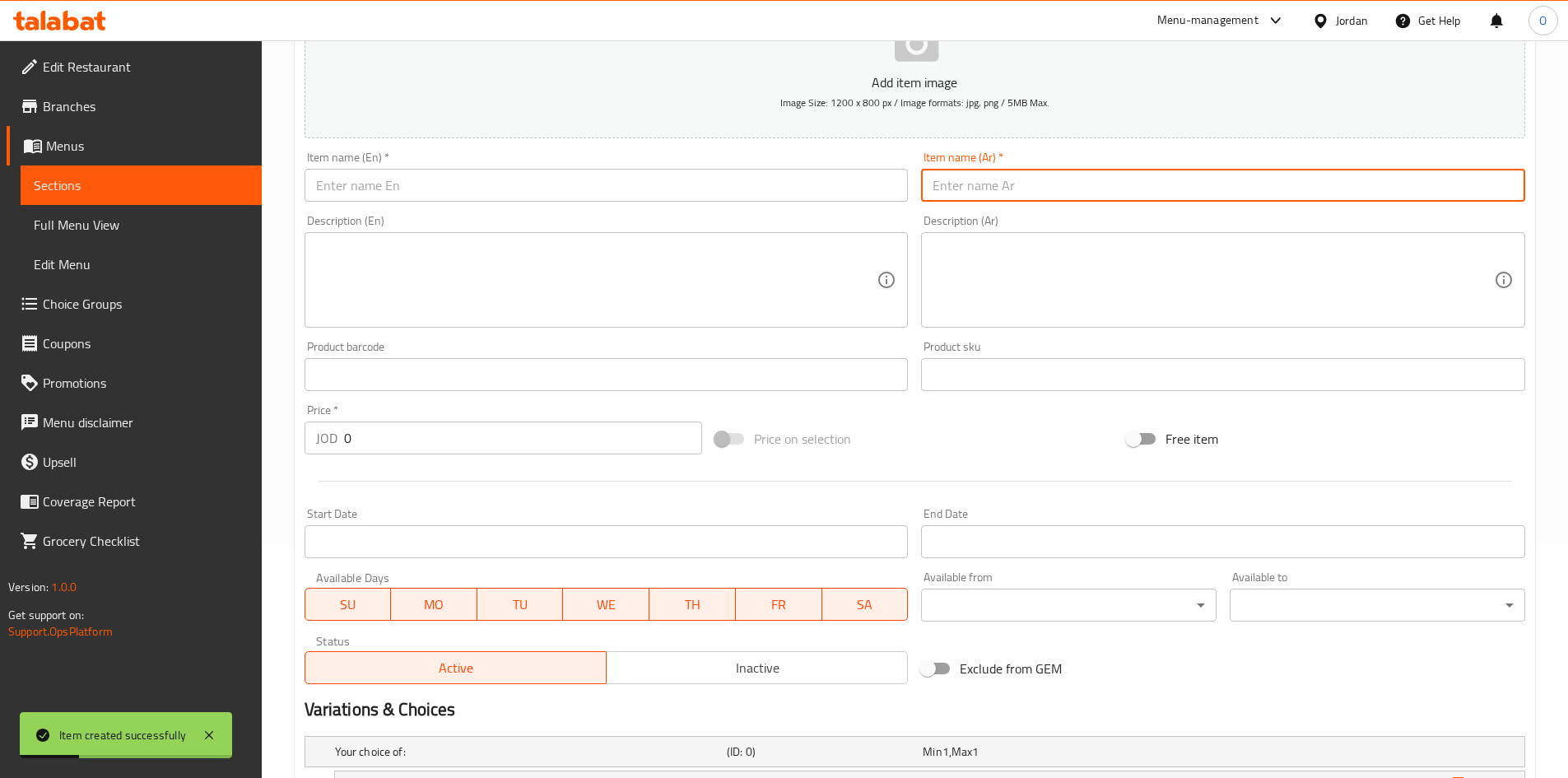
paste input "كعك بصراوي بلحة"
type input "كعك بصراوي بلحة"
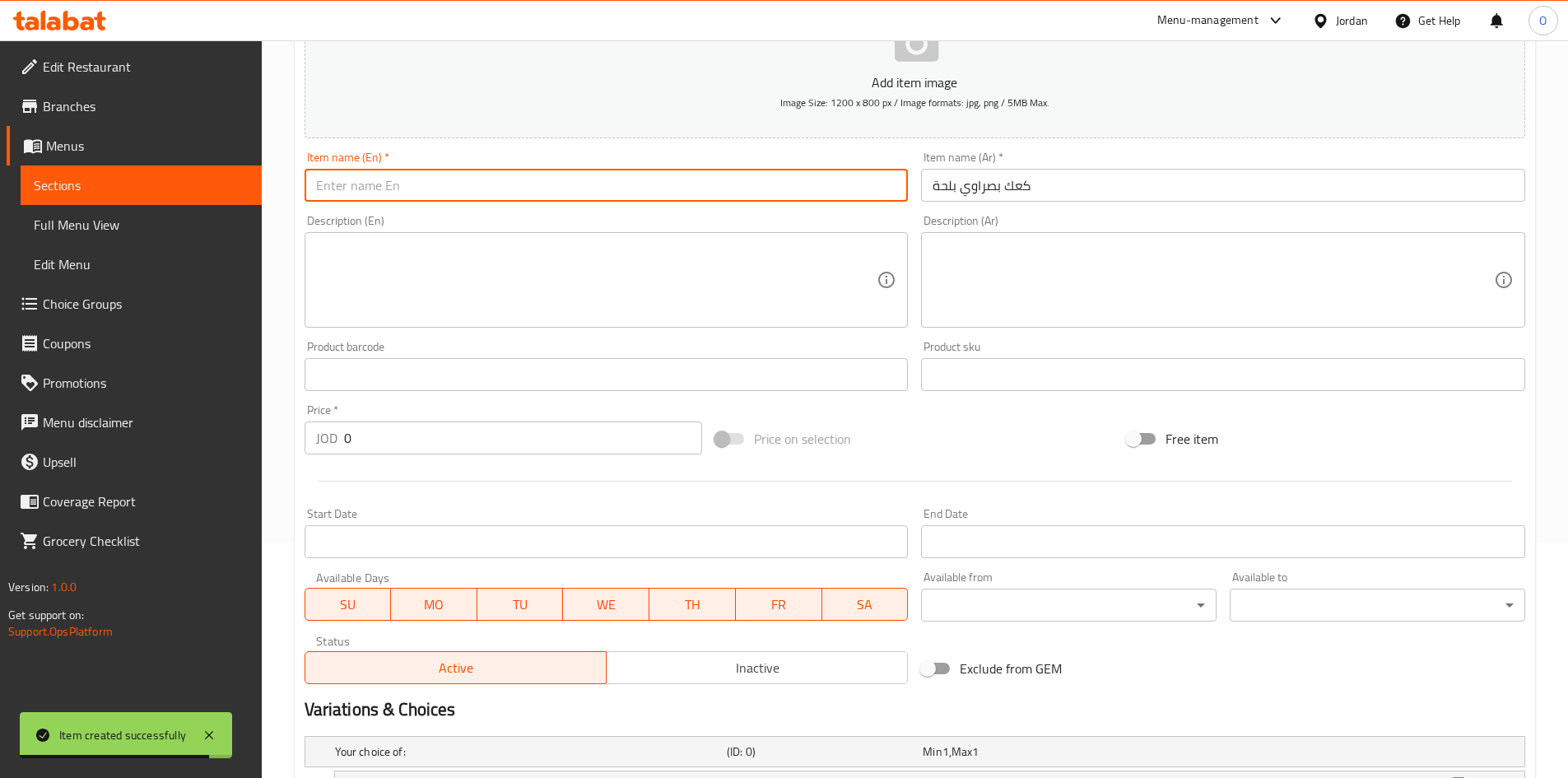
paste input "Basrawi Date Cookies"
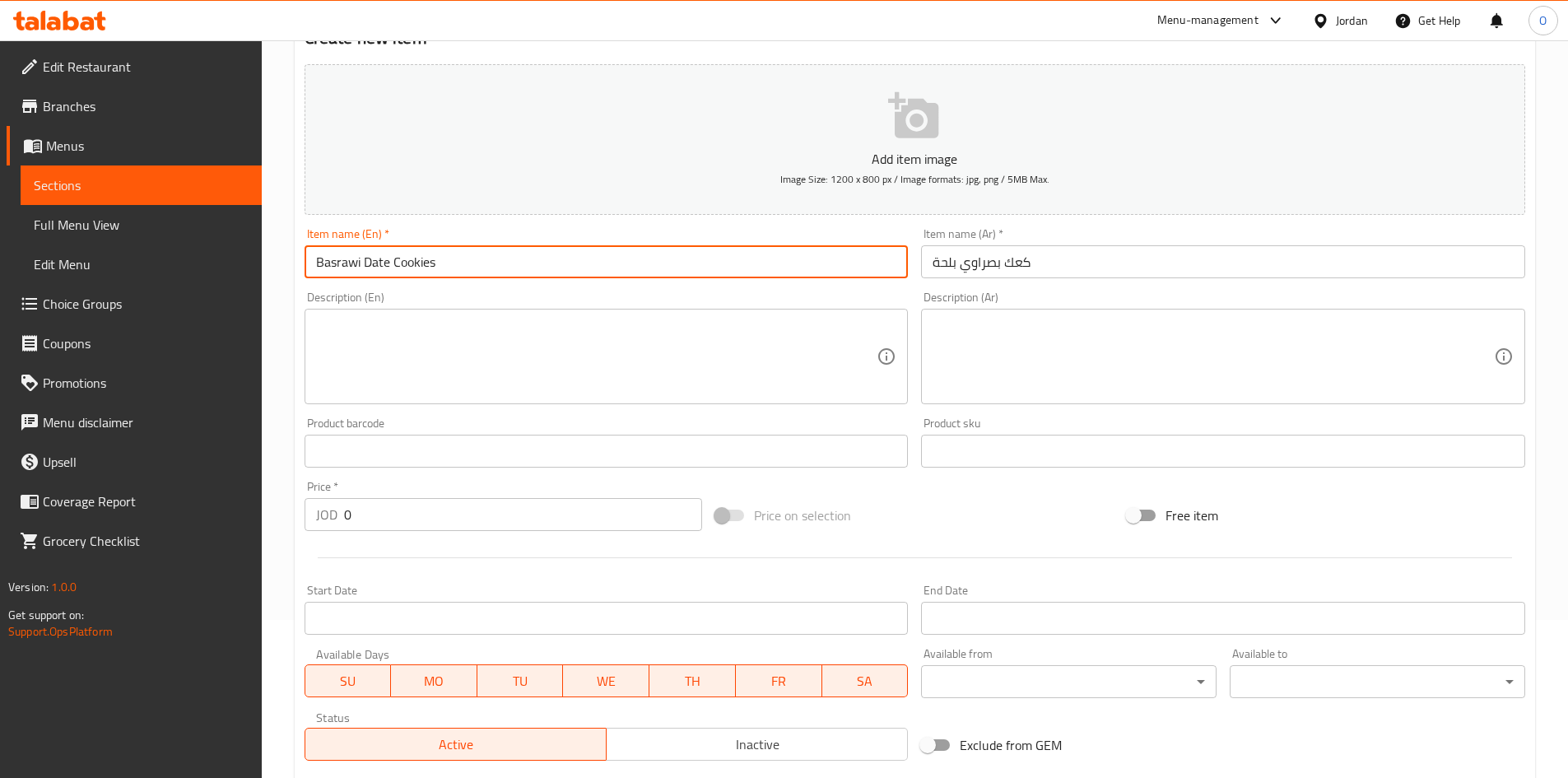
scroll to position [70, 0]
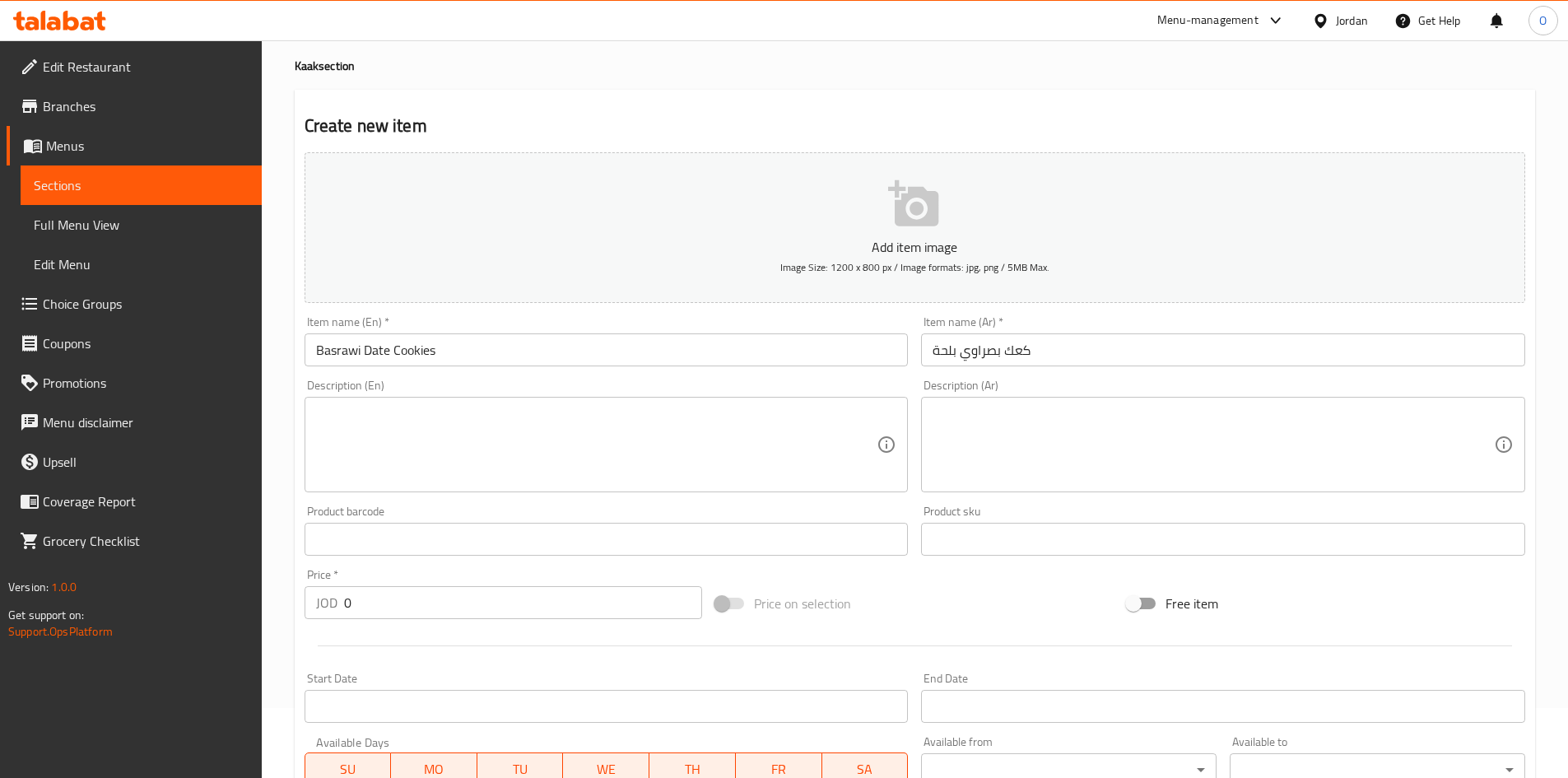
click at [307, 59] on h4 "Kaak section" at bounding box center [915, 66] width 1240 height 16
copy h4 "Kaak"
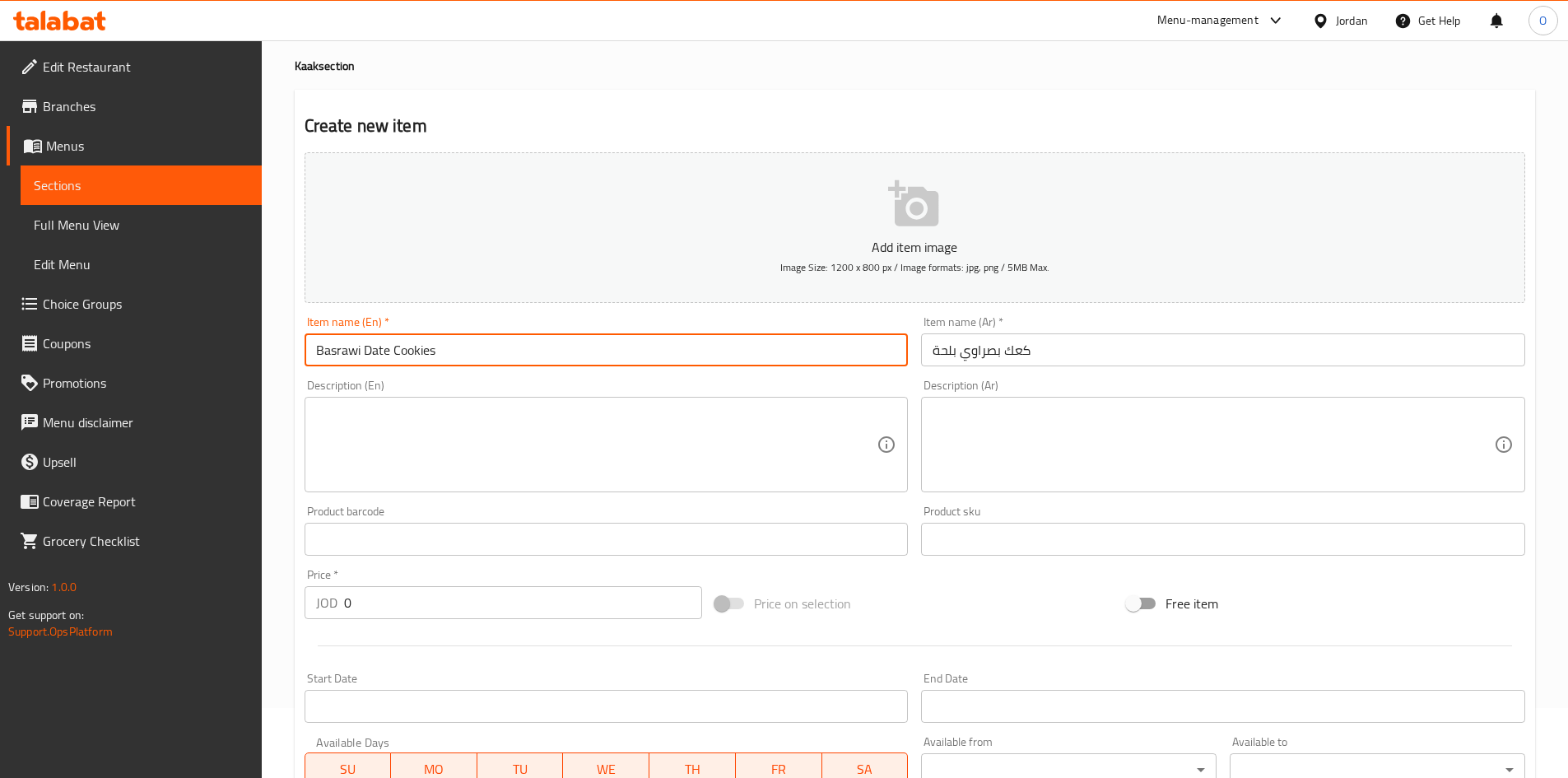
click at [410, 348] on input "Basrawi Date Cookies" at bounding box center [606, 350] width 604 height 33
paste input "Kaak"
type input "Basrawi Date Kaak"
click at [437, 453] on textarea at bounding box center [596, 445] width 561 height 79
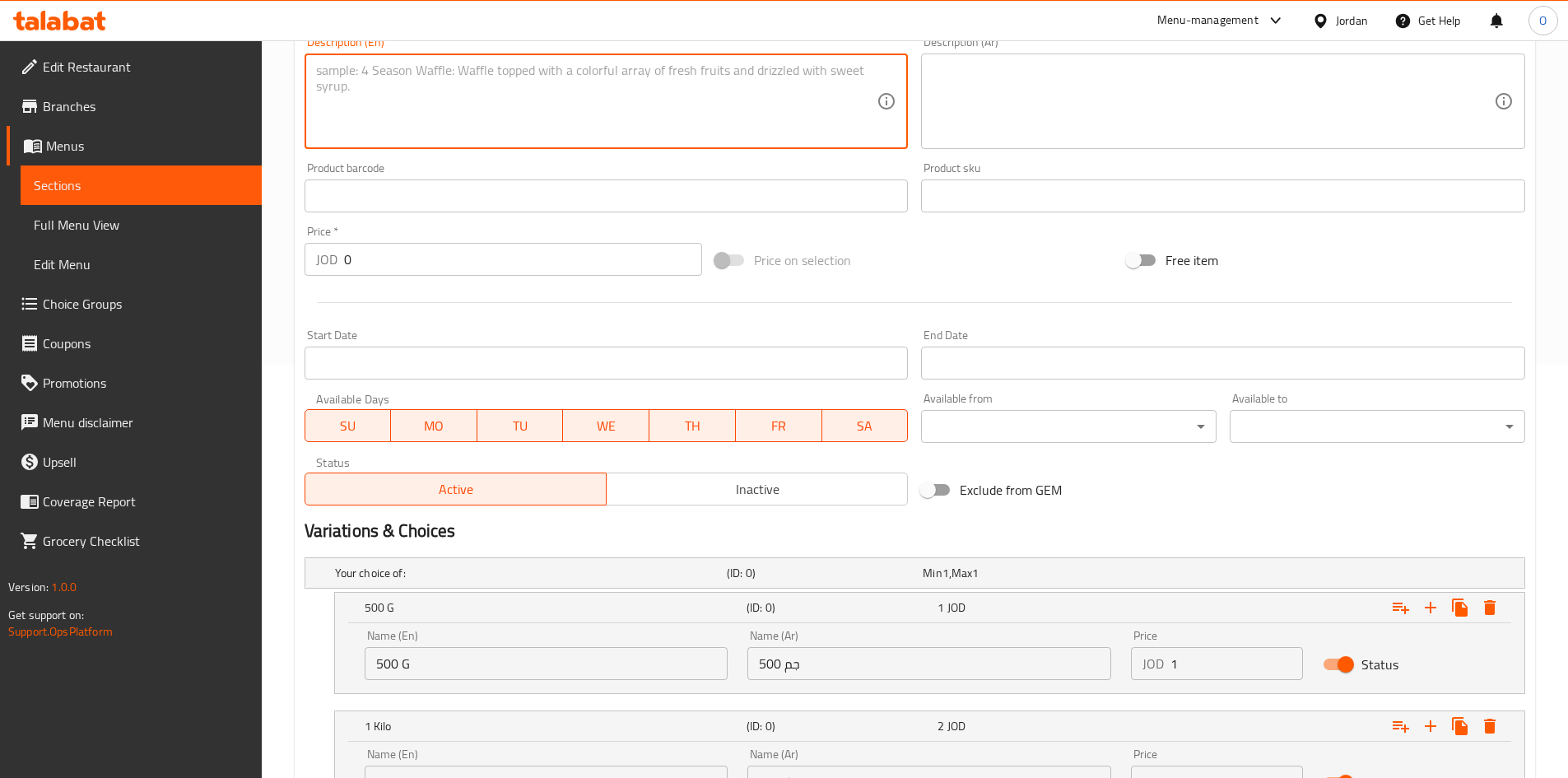
scroll to position [564, 0]
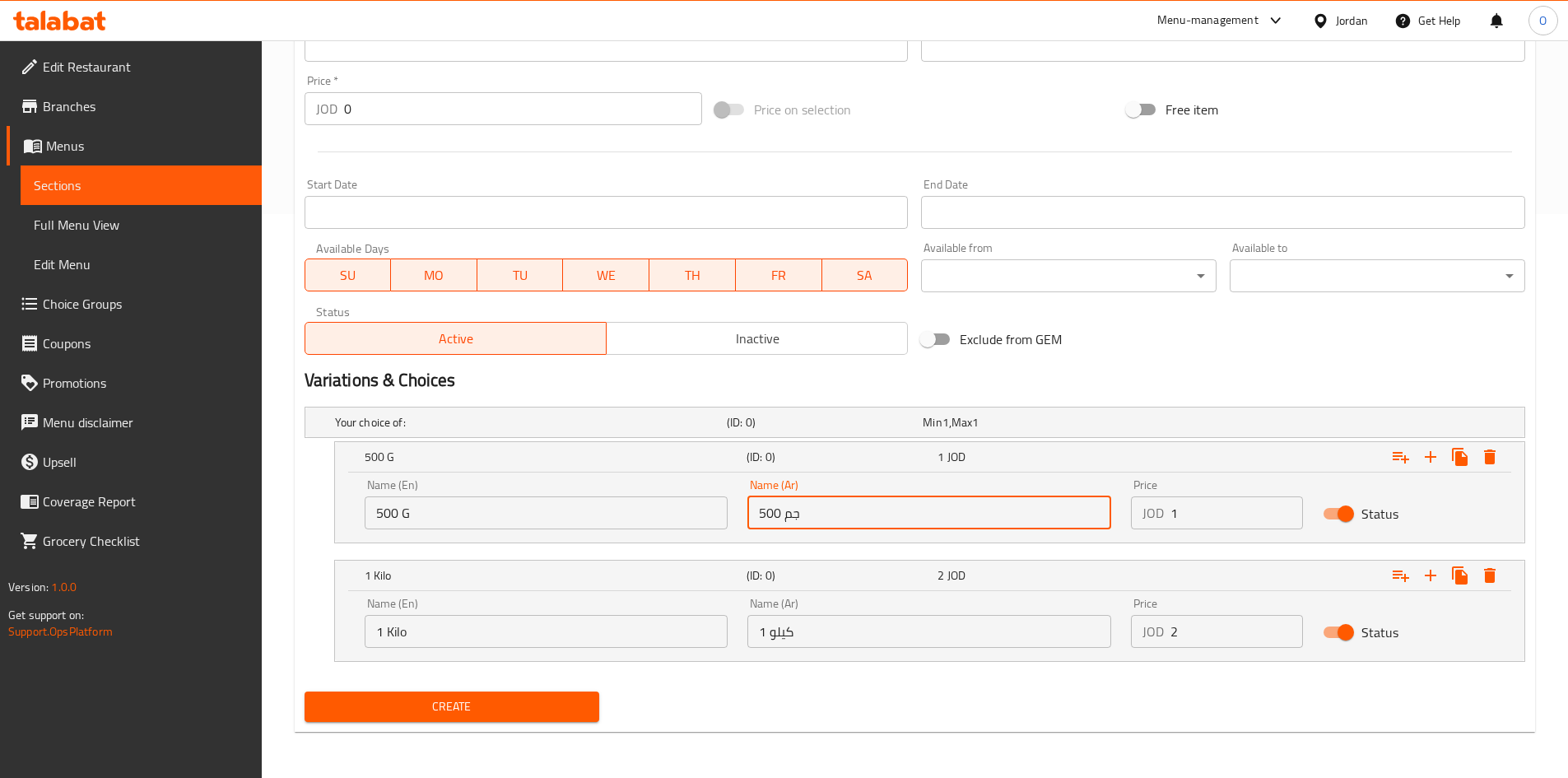
paste input "text"
type input "500 جم"
click at [435, 513] on input "500 G" at bounding box center [547, 512] width 364 height 33
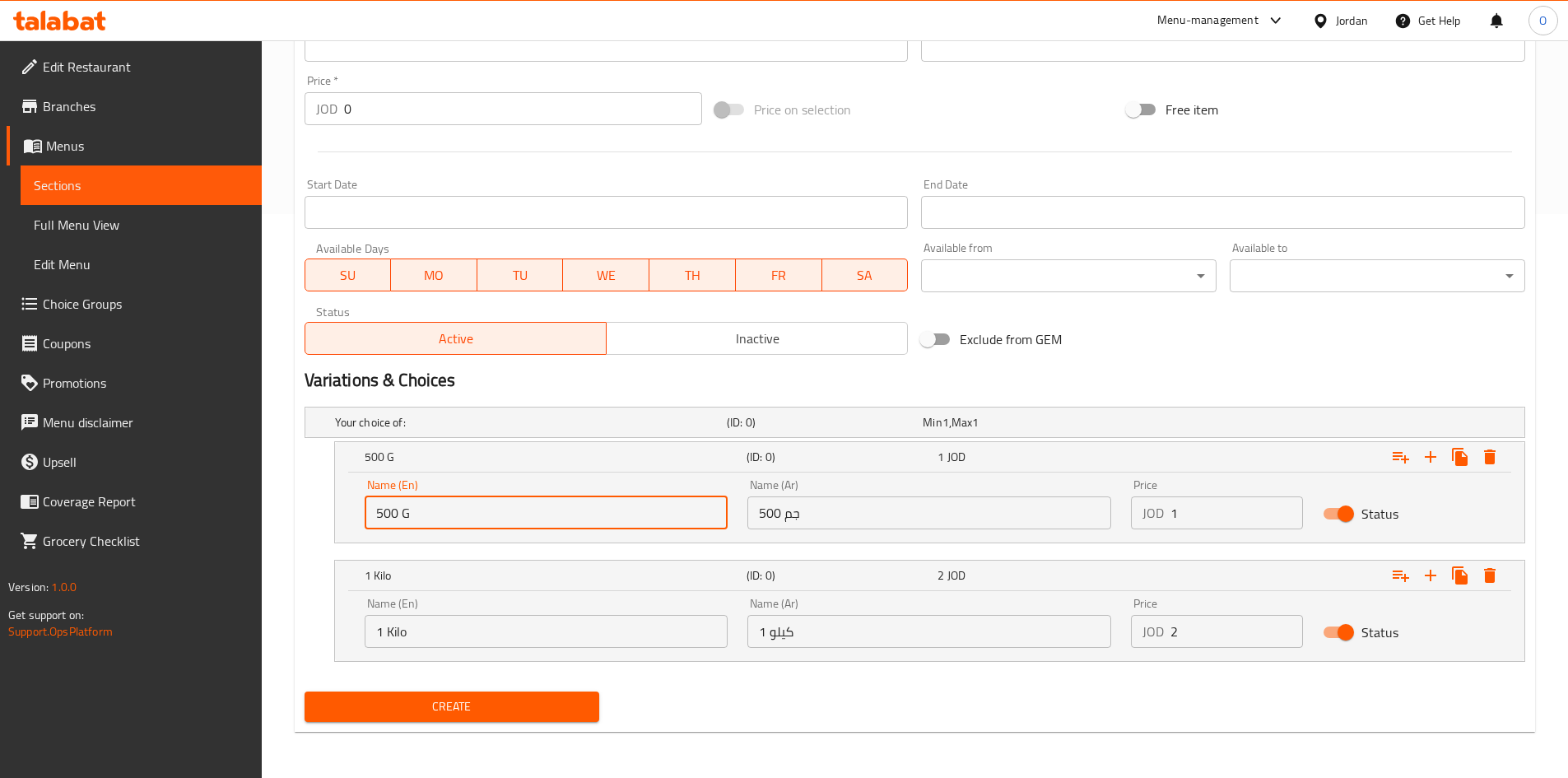
click at [435, 513] on input "500 G" at bounding box center [547, 512] width 364 height 33
paste input "text"
type input "500 G"
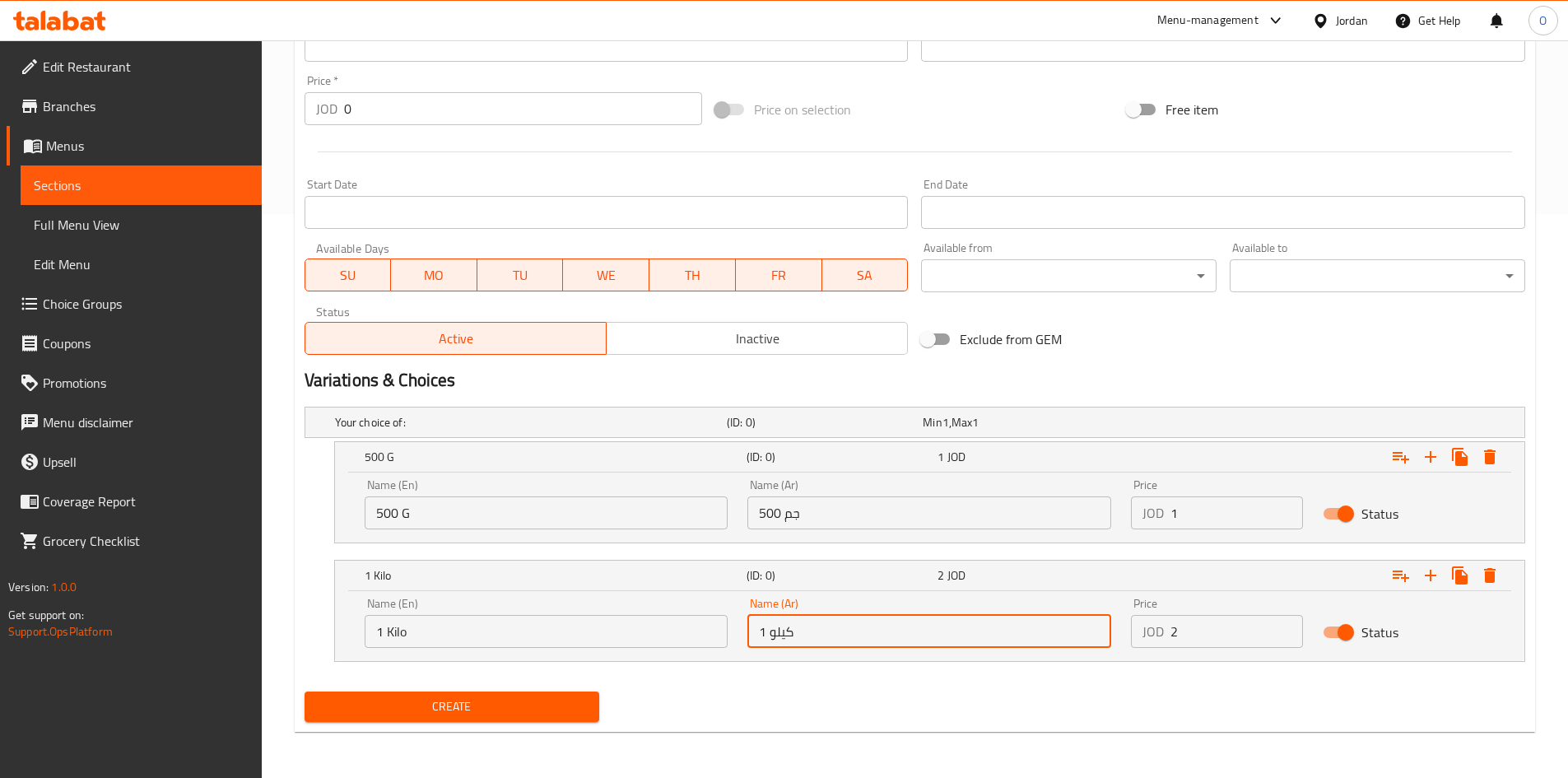
paste input "text"
type input "1 كيلو"
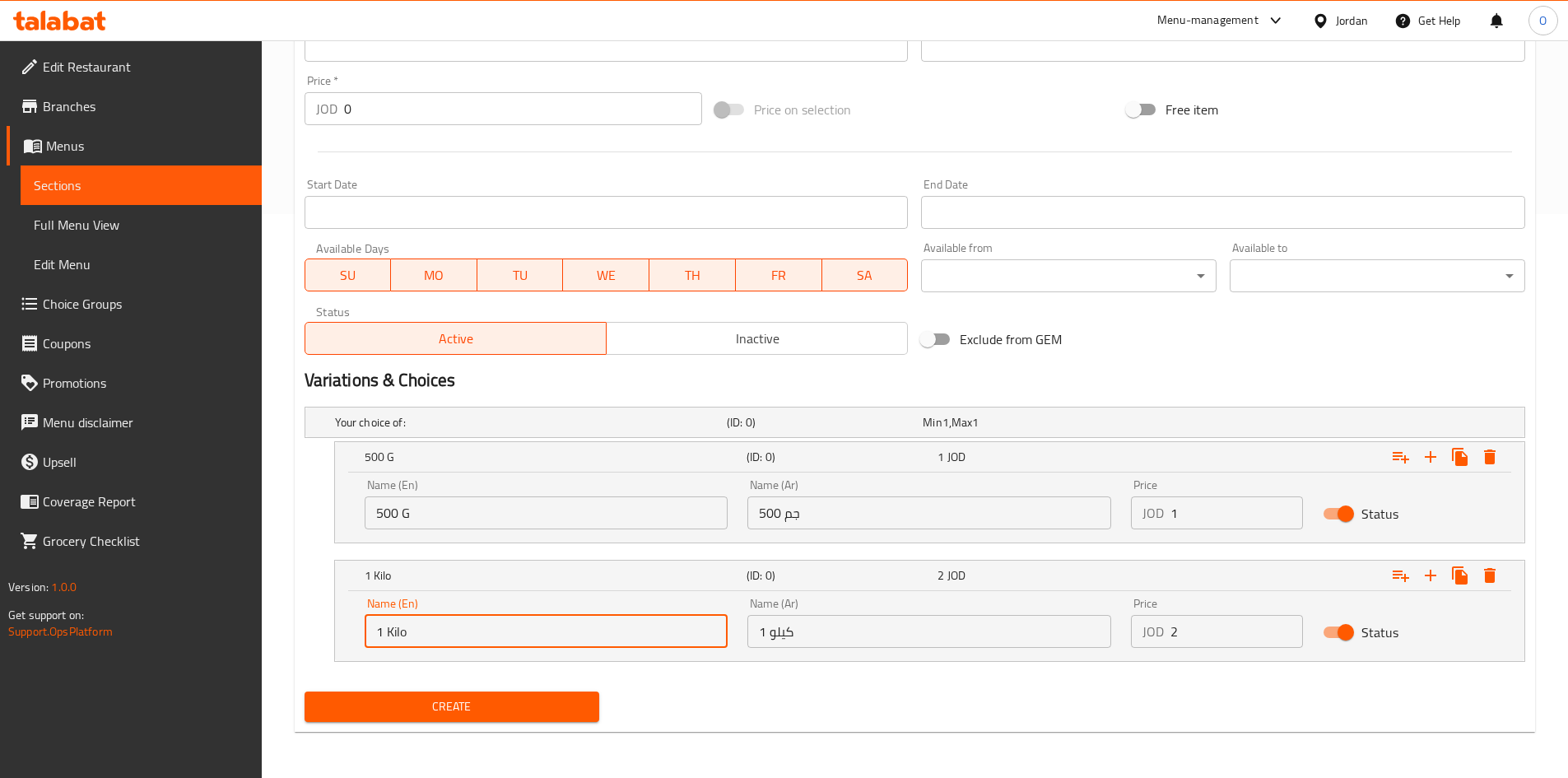
click at [502, 625] on input "1 Kilo" at bounding box center [547, 631] width 364 height 33
paste input "k"
type input "1 Kilo"
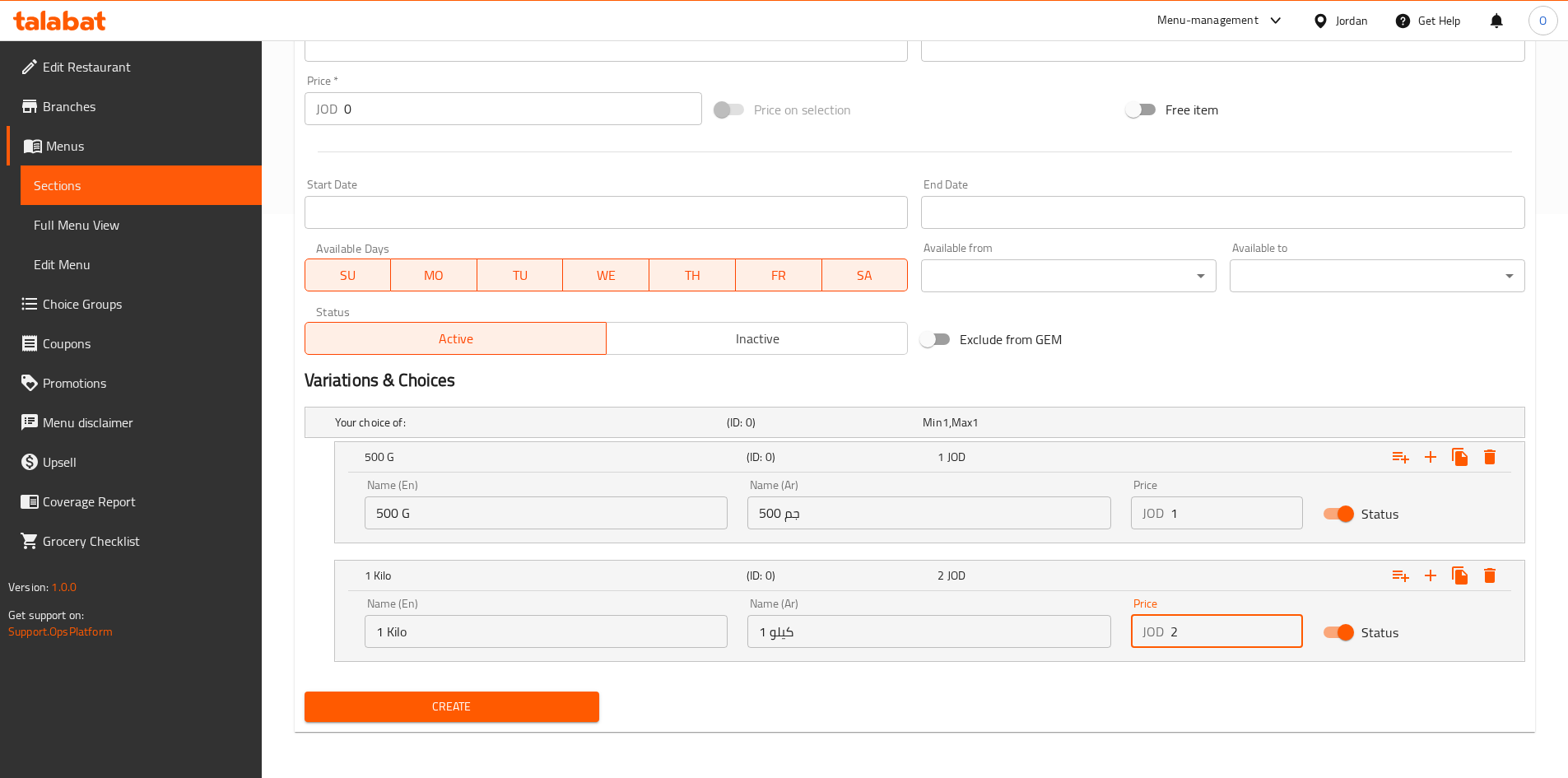
drag, startPoint x: 1199, startPoint y: 633, endPoint x: 1125, endPoint y: 628, distance: 74.2
click at [1125, 628] on div "Price JOD 2 Price" at bounding box center [1217, 623] width 192 height 70
paste input ".5"
type input "2.5"
click at [1174, 493] on div "Price JOD 1 Price" at bounding box center [1217, 504] width 172 height 50
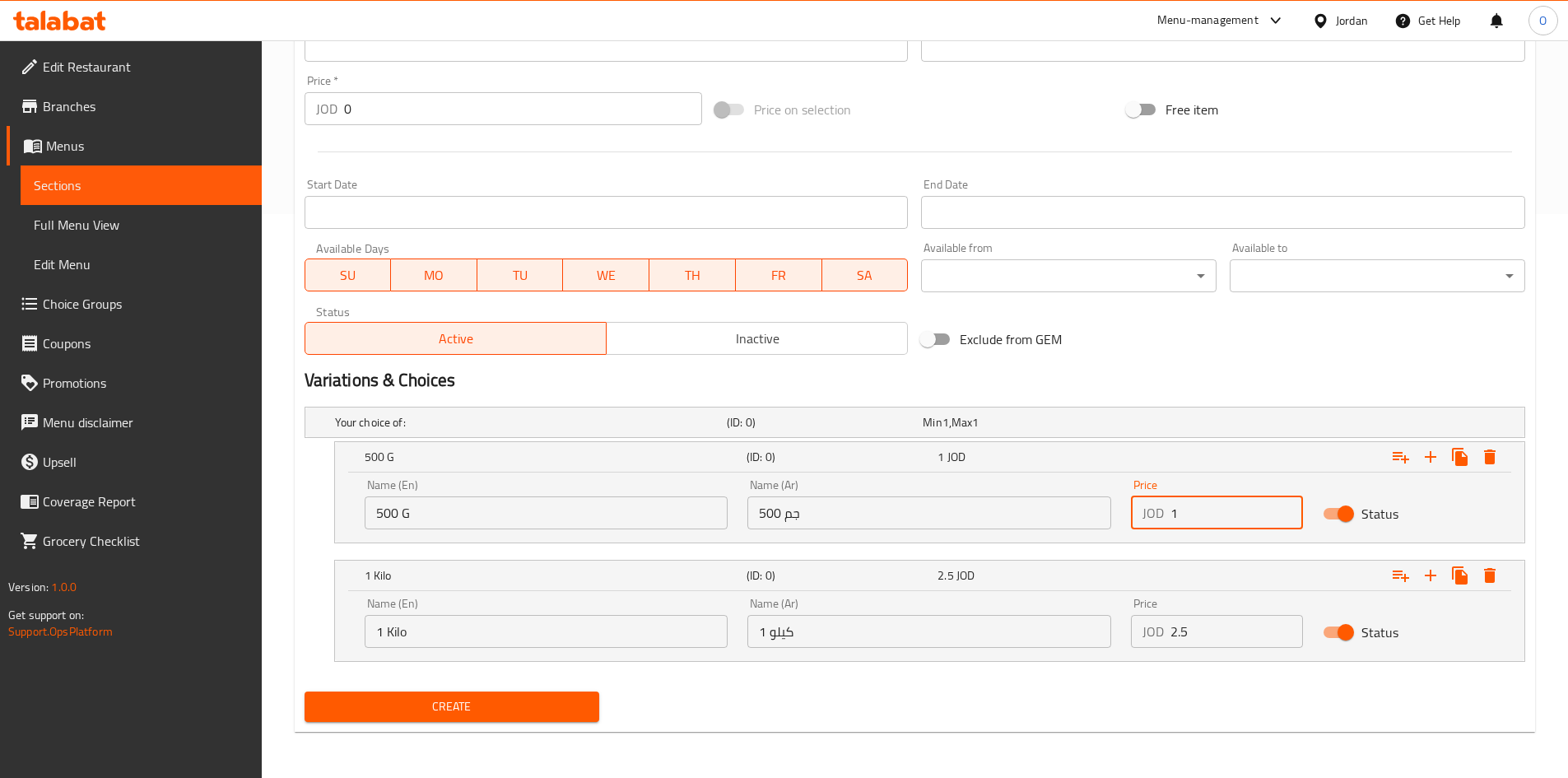
drag, startPoint x: 1185, startPoint y: 516, endPoint x: 1150, endPoint y: 511, distance: 35.4
click at [1150, 511] on div "JOD 1 Price" at bounding box center [1217, 512] width 172 height 33
paste input ".25"
type input "1.25"
click at [1114, 385] on h2 "Variations & Choices" at bounding box center [915, 380] width 1221 height 25
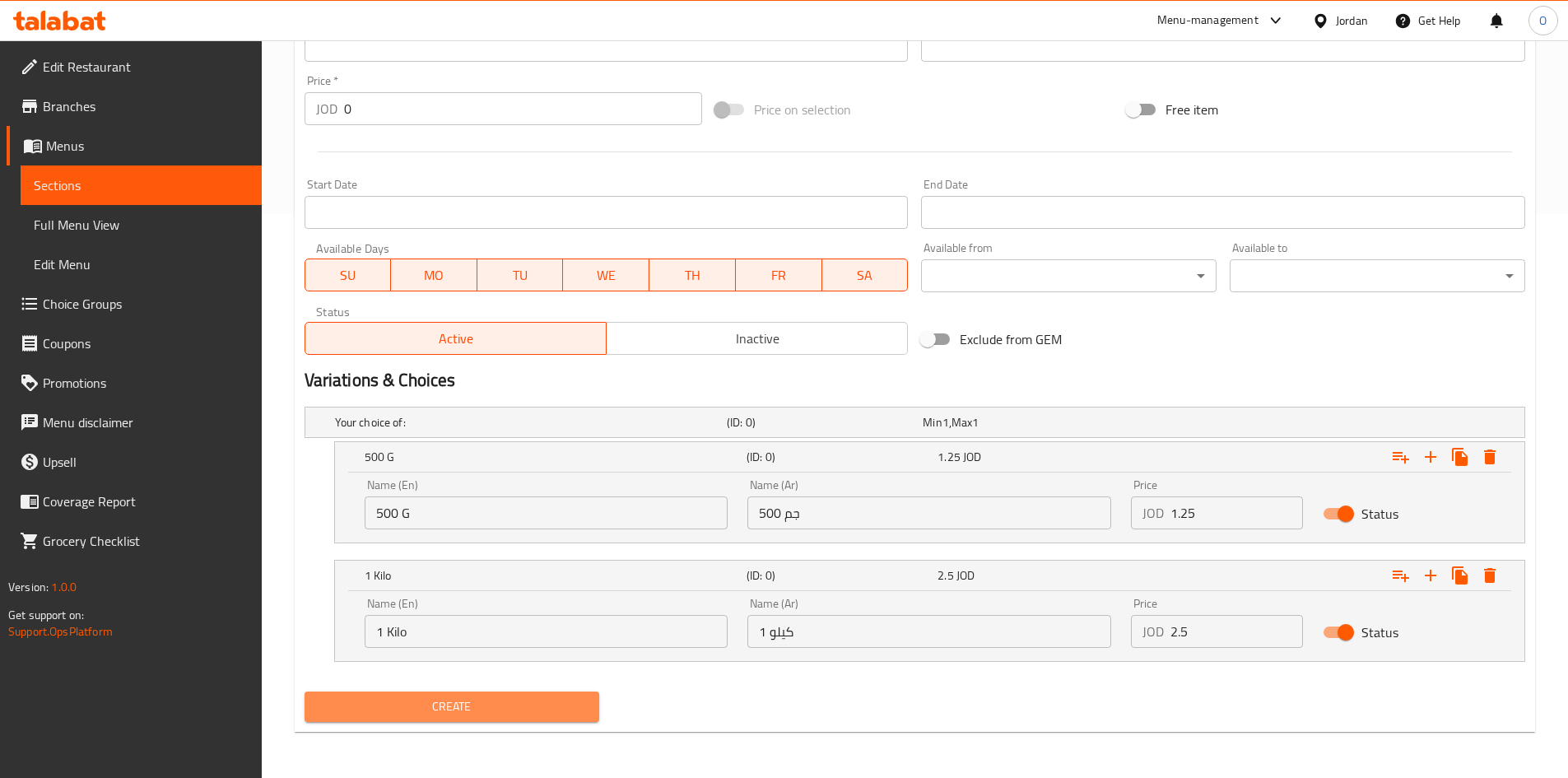
click at [571, 703] on span "Create" at bounding box center [452, 706] width 270 height 21
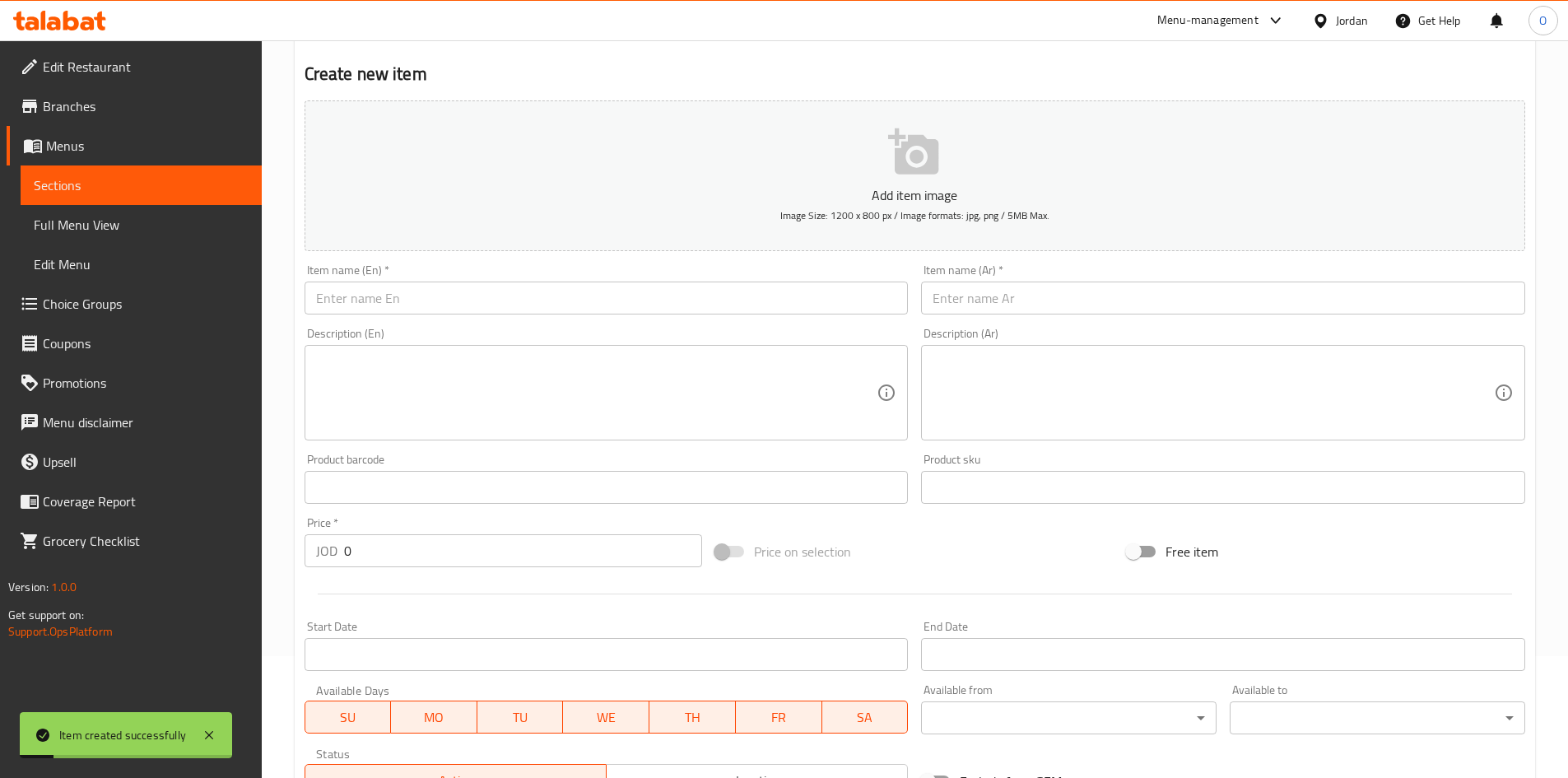
scroll to position [0, 0]
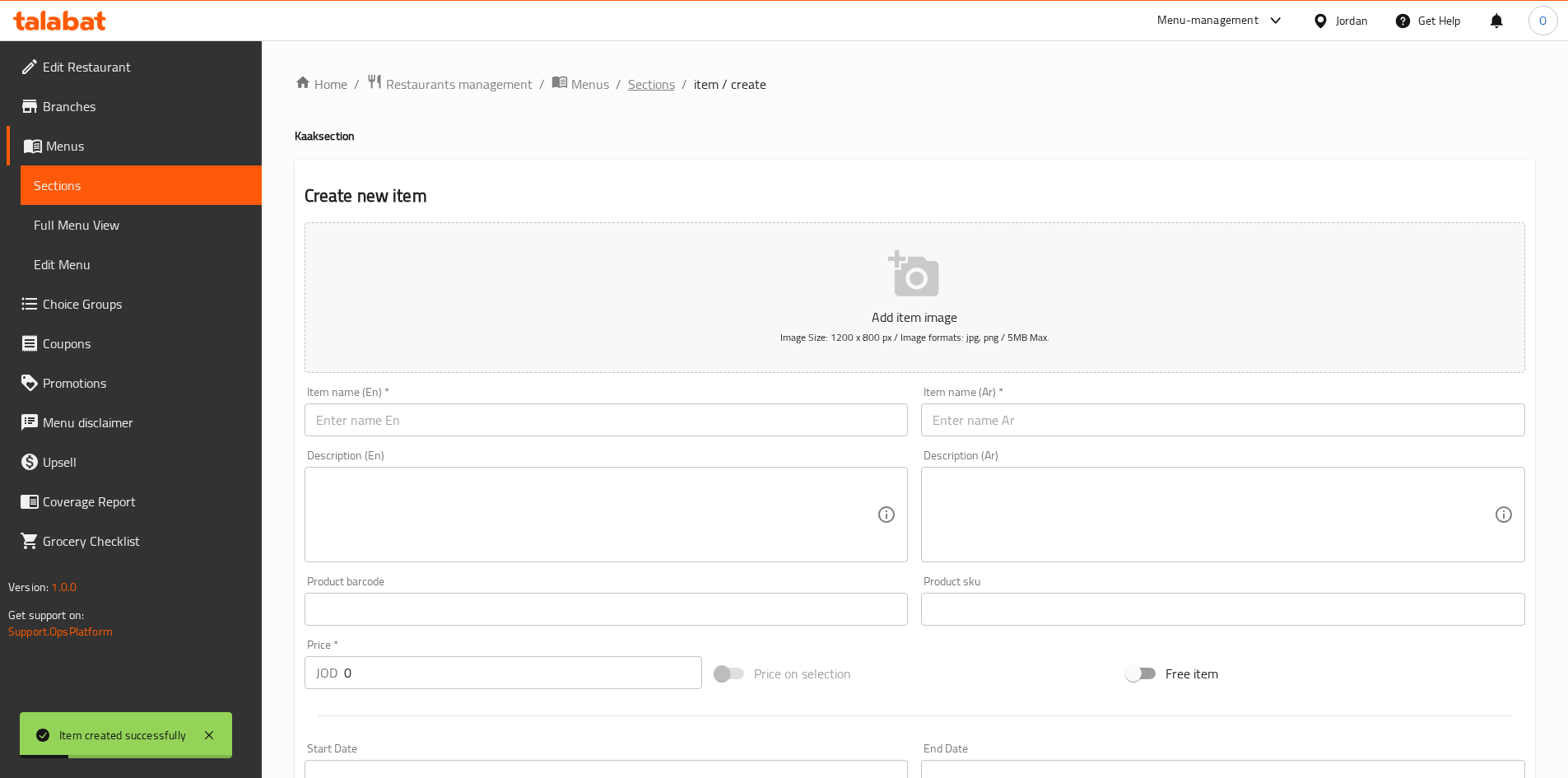
click at [642, 79] on span "Sections" at bounding box center [651, 84] width 47 height 20
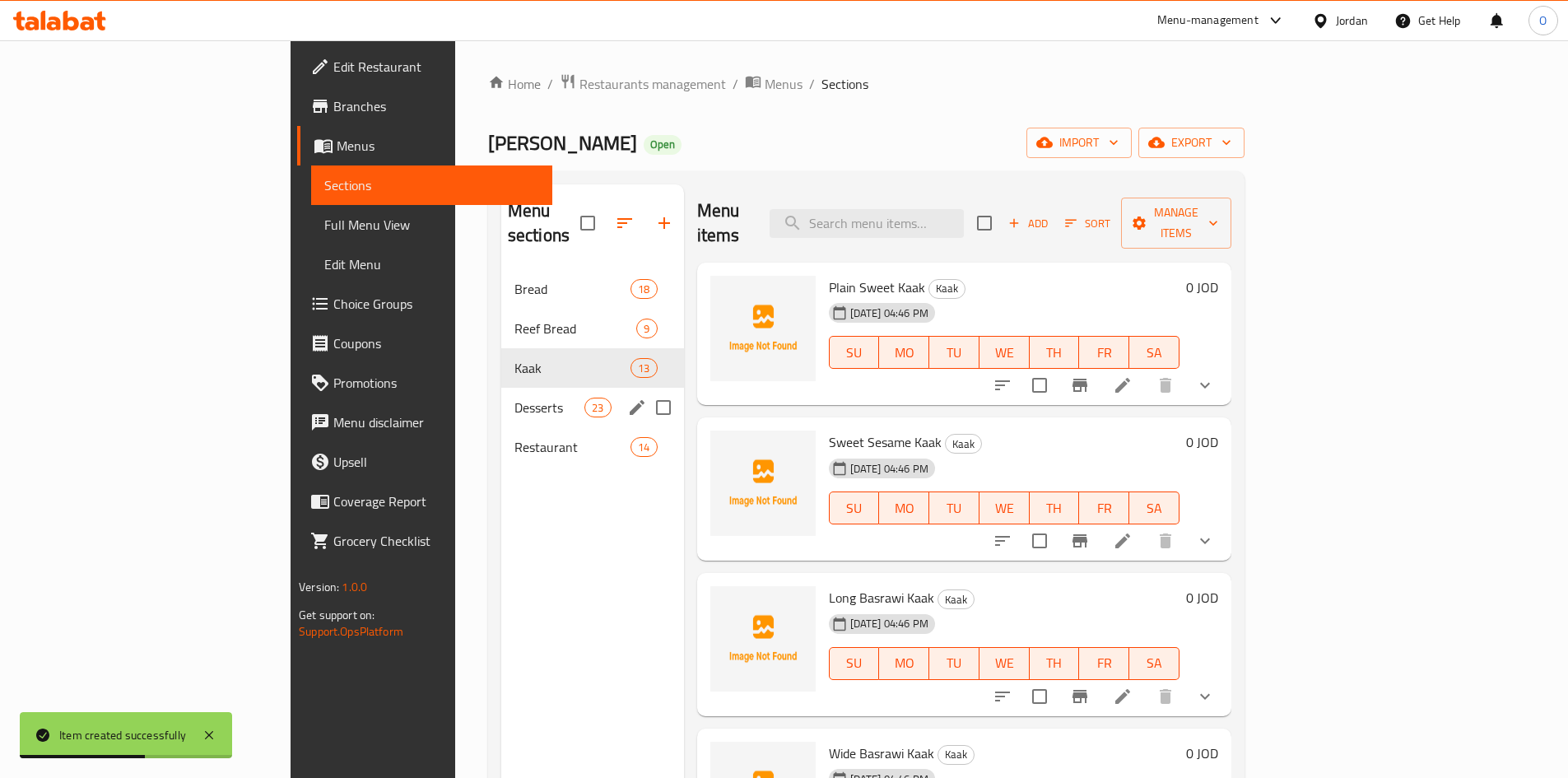
click at [515, 398] on span "Desserts" at bounding box center [550, 408] width 70 height 20
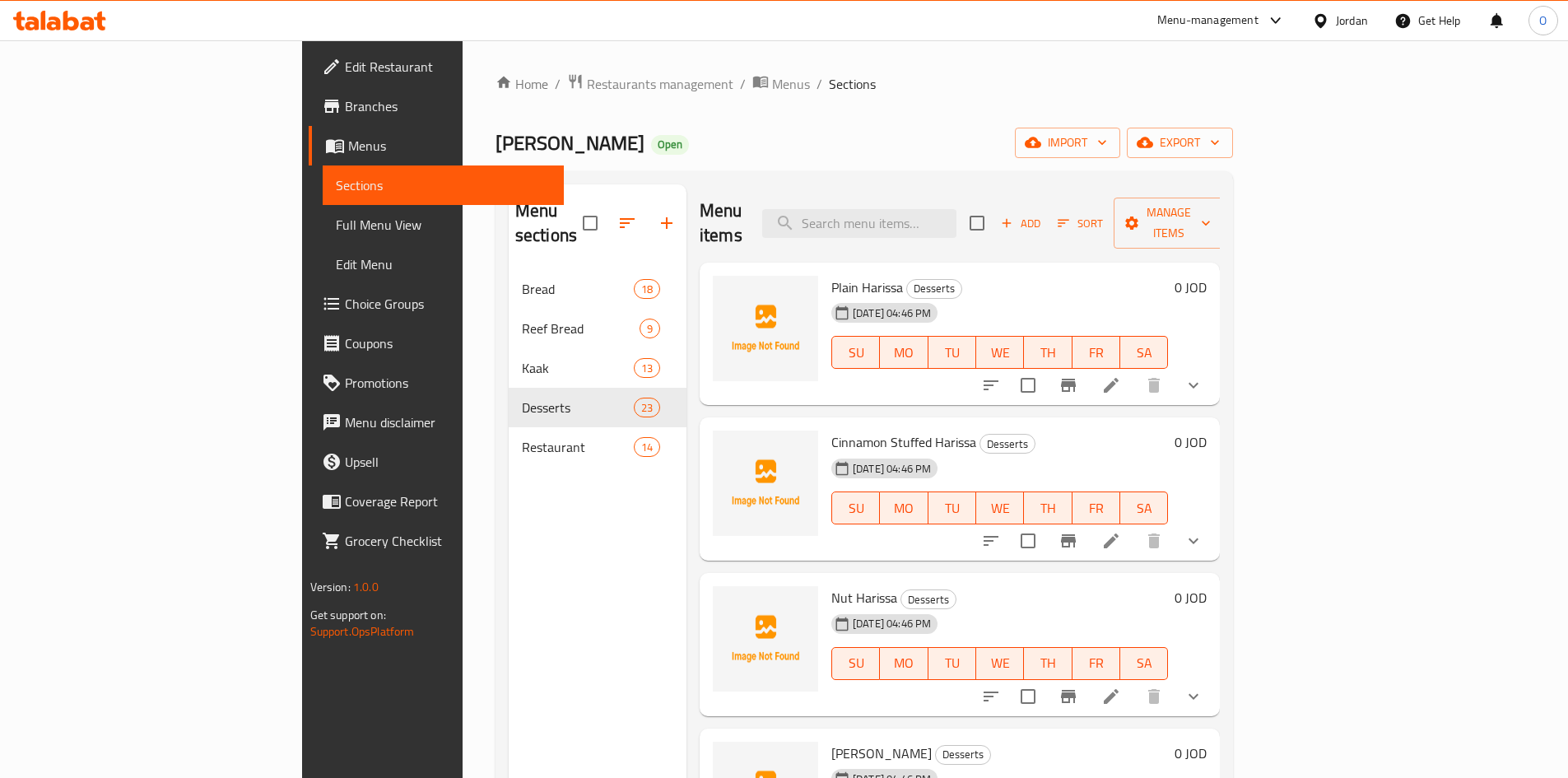
click at [1214, 366] on button "show more" at bounding box center [1194, 385] width 39 height 39
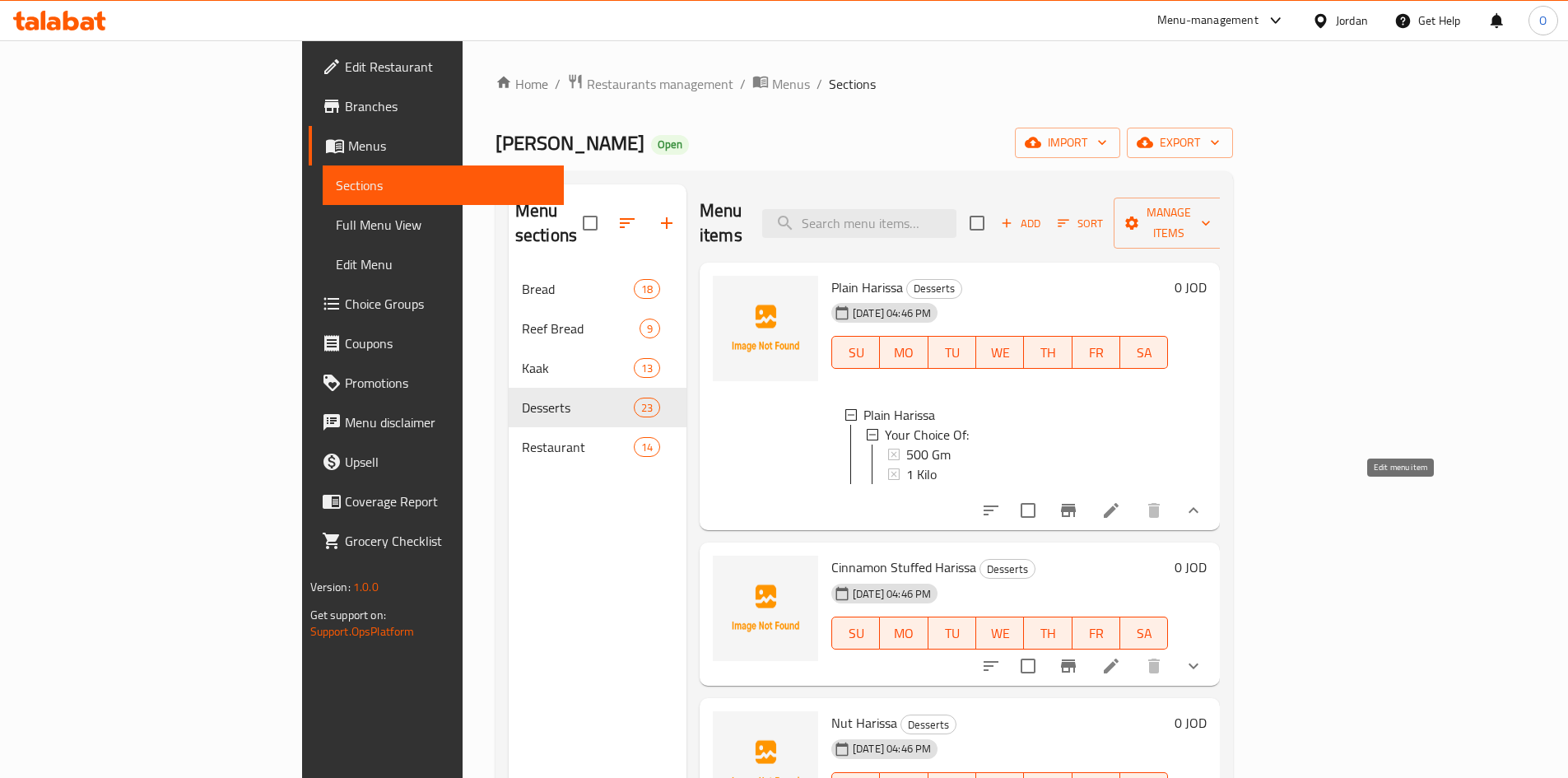
click at [1119, 503] on icon at bounding box center [1111, 510] width 15 height 15
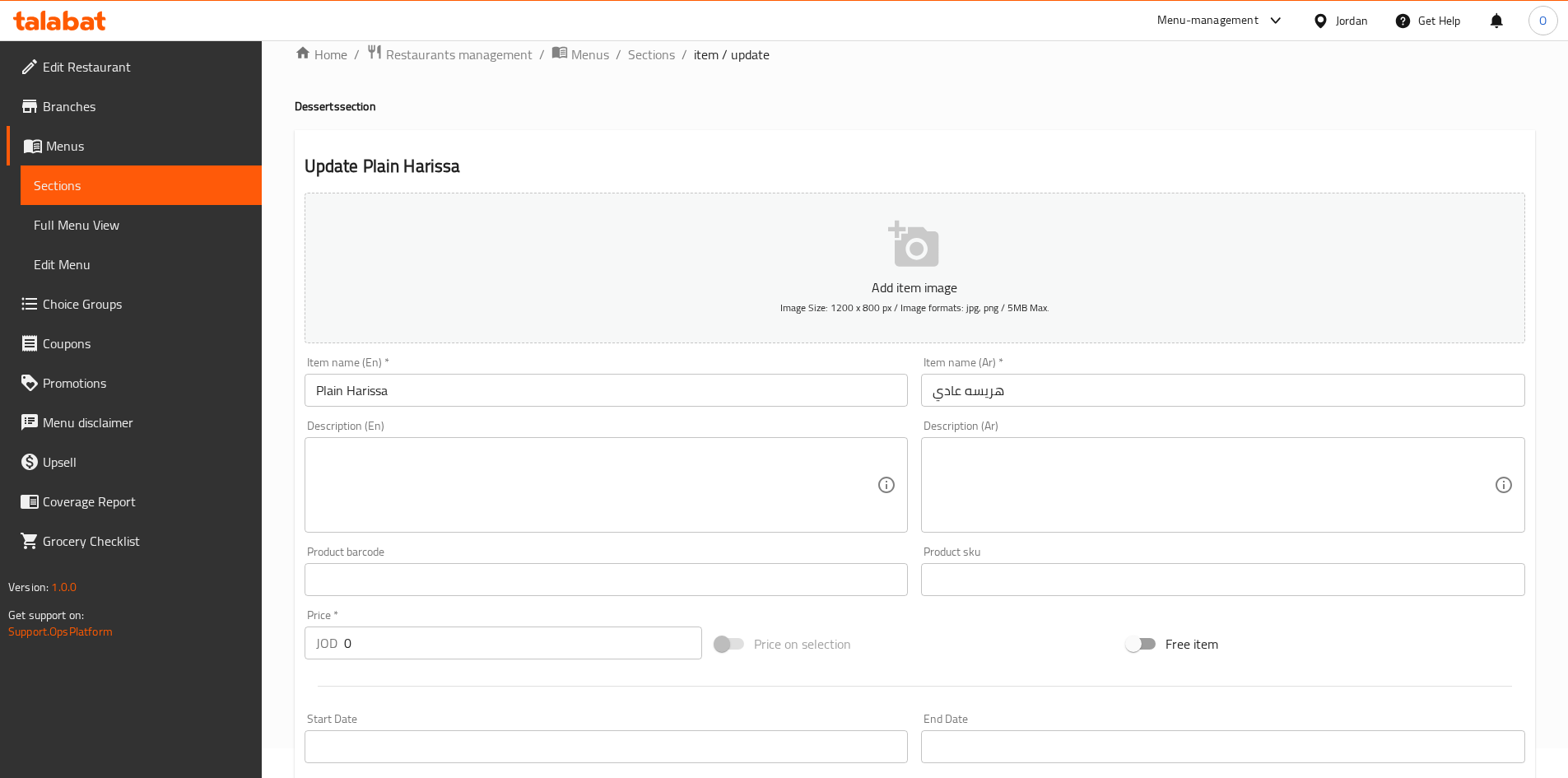
scroll to position [11, 0]
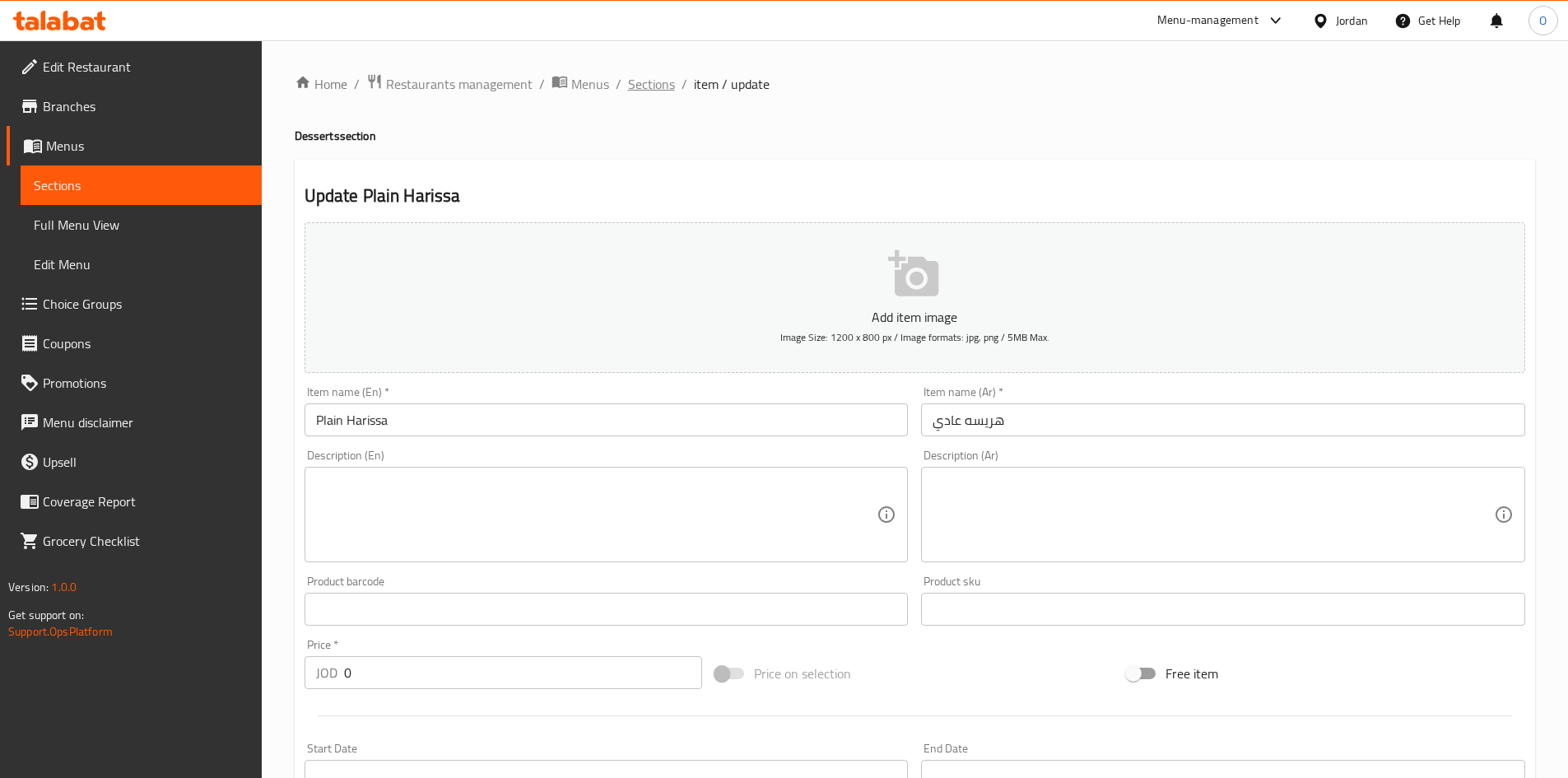
click at [649, 87] on span "Sections" at bounding box center [651, 84] width 47 height 20
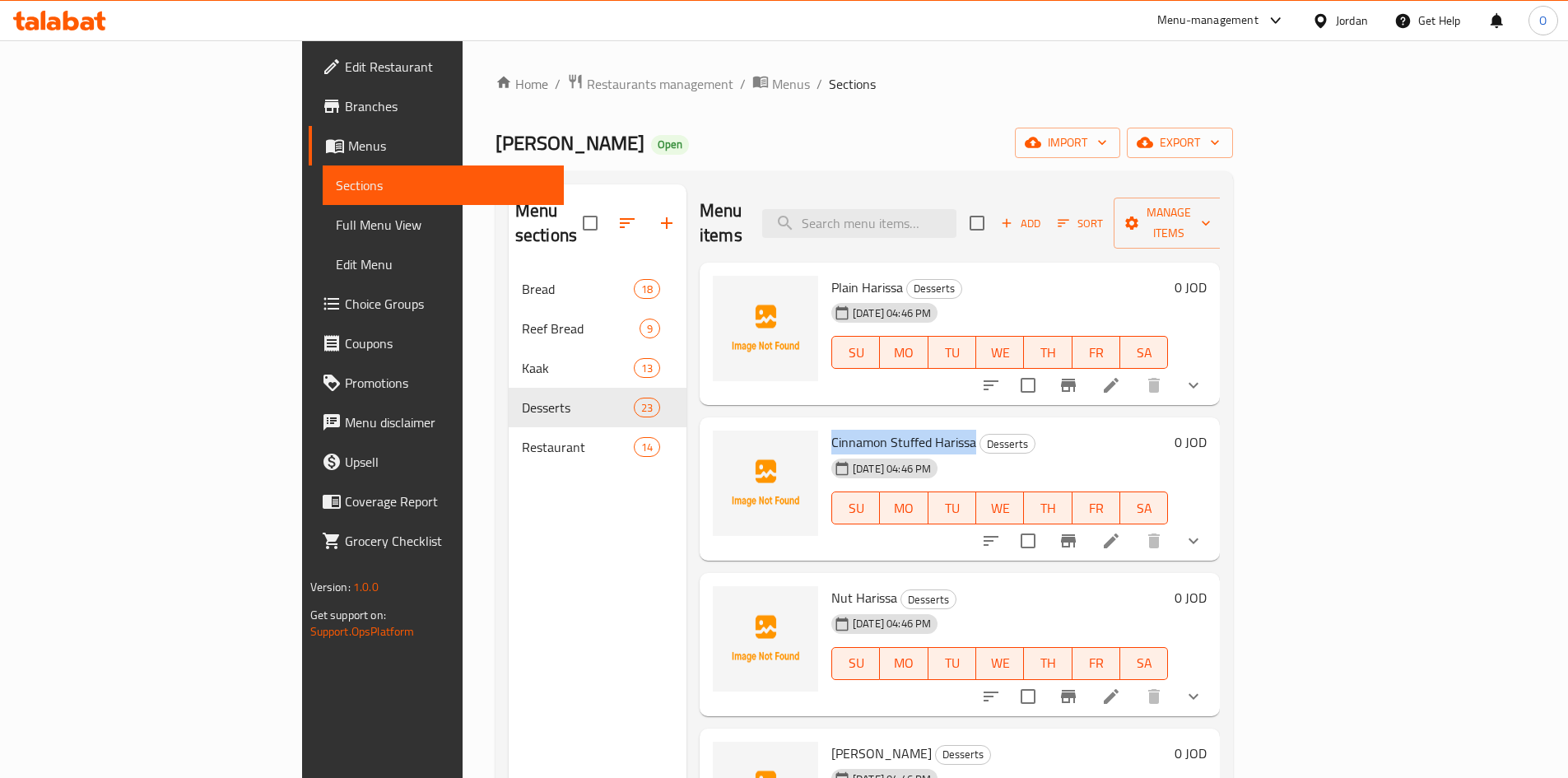
drag, startPoint x: 759, startPoint y: 416, endPoint x: 900, endPoint y: 418, distance: 141.0
click at [900, 431] on h6 "Cinnamon Stuffed Harissa Desserts" at bounding box center [1000, 443] width 336 height 23
click at [1134, 526] on li at bounding box center [1112, 541] width 46 height 29
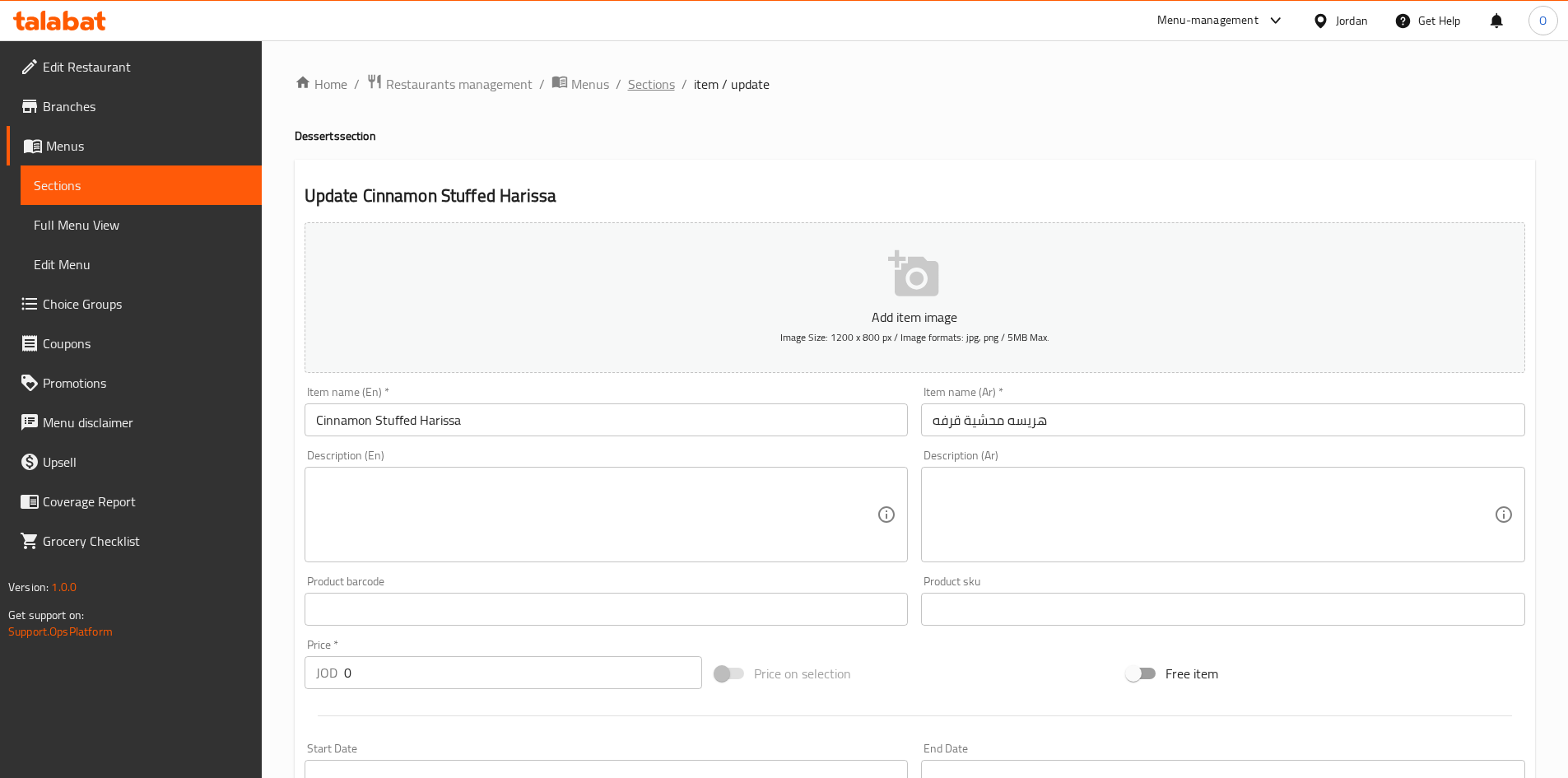
click at [633, 84] on span "Sections" at bounding box center [651, 84] width 47 height 20
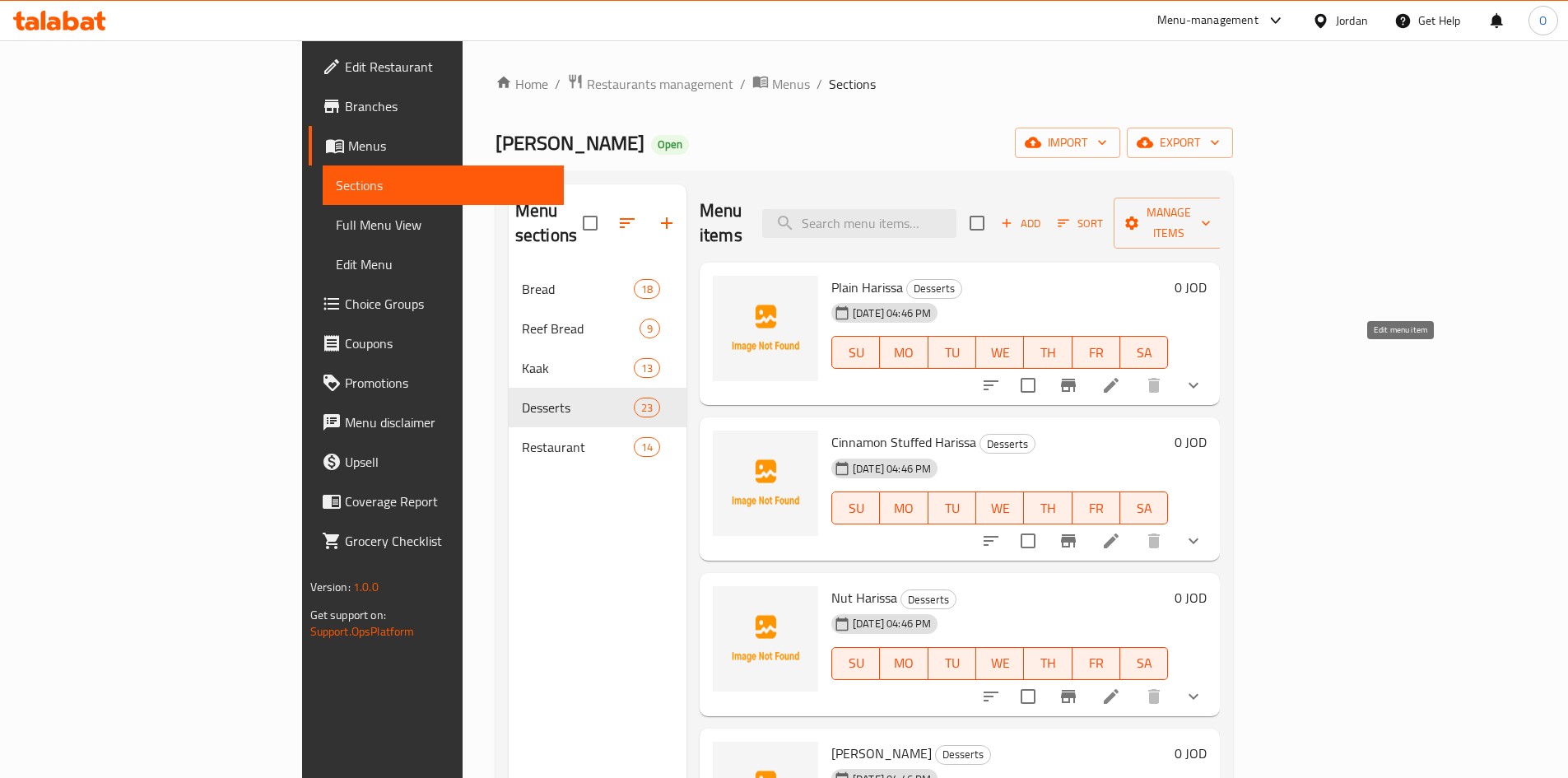
click at [1119, 377] on icon at bounding box center [1111, 385] width 15 height 15
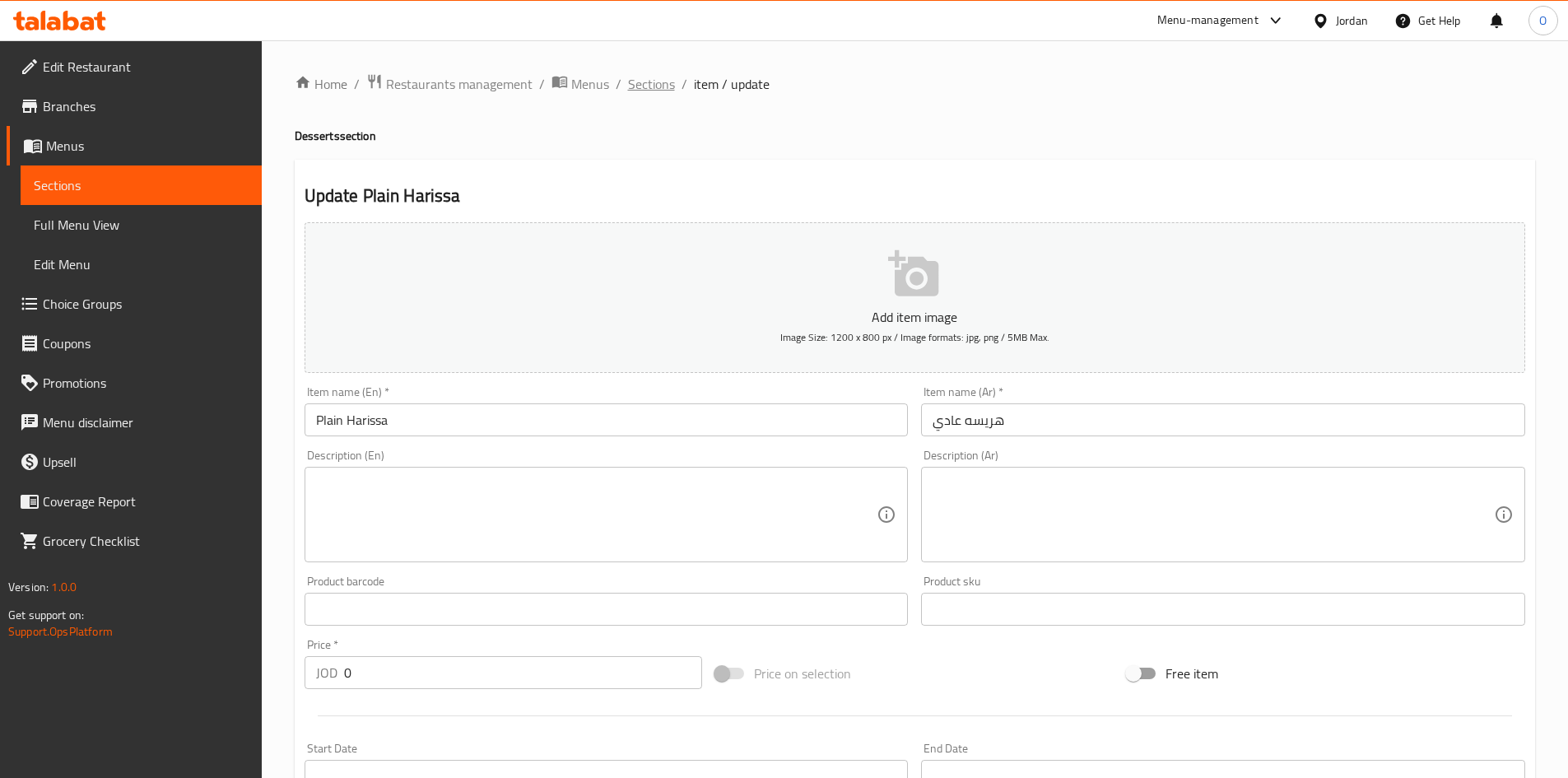
click at [644, 86] on span "Sections" at bounding box center [651, 84] width 47 height 20
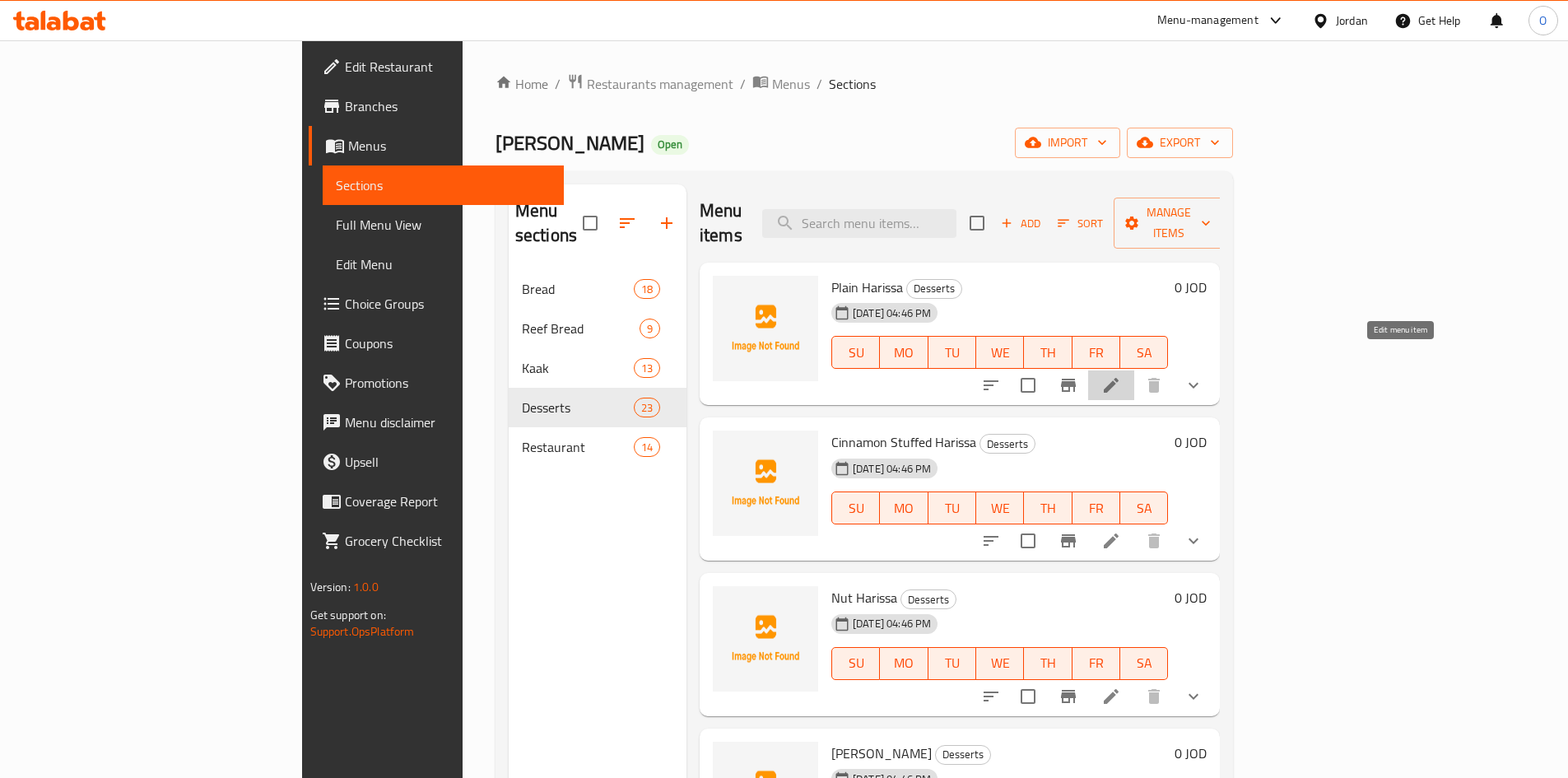
click at [1122, 376] on icon at bounding box center [1111, 385] width 20 height 20
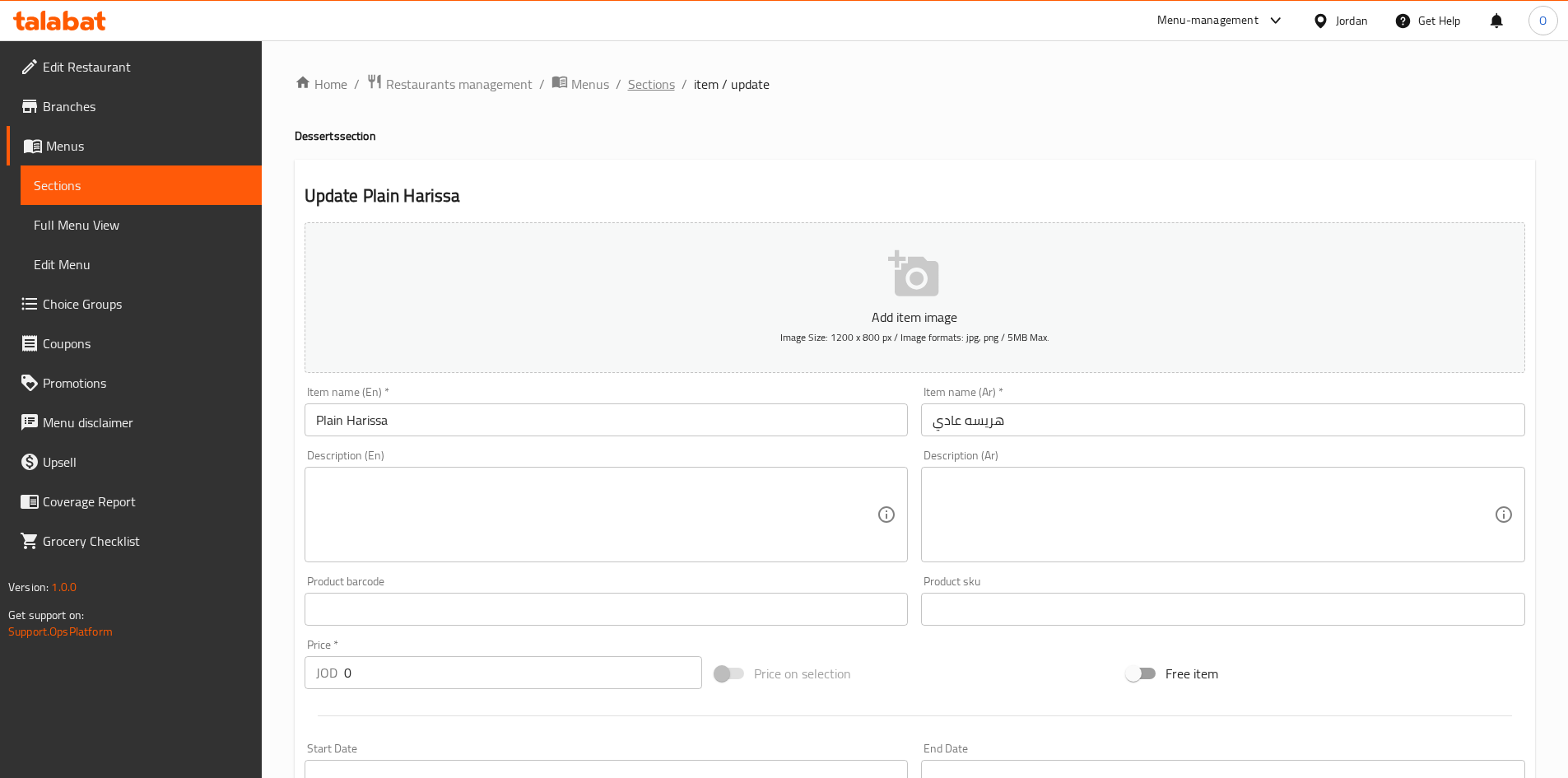
click at [654, 81] on span "Sections" at bounding box center [651, 84] width 47 height 20
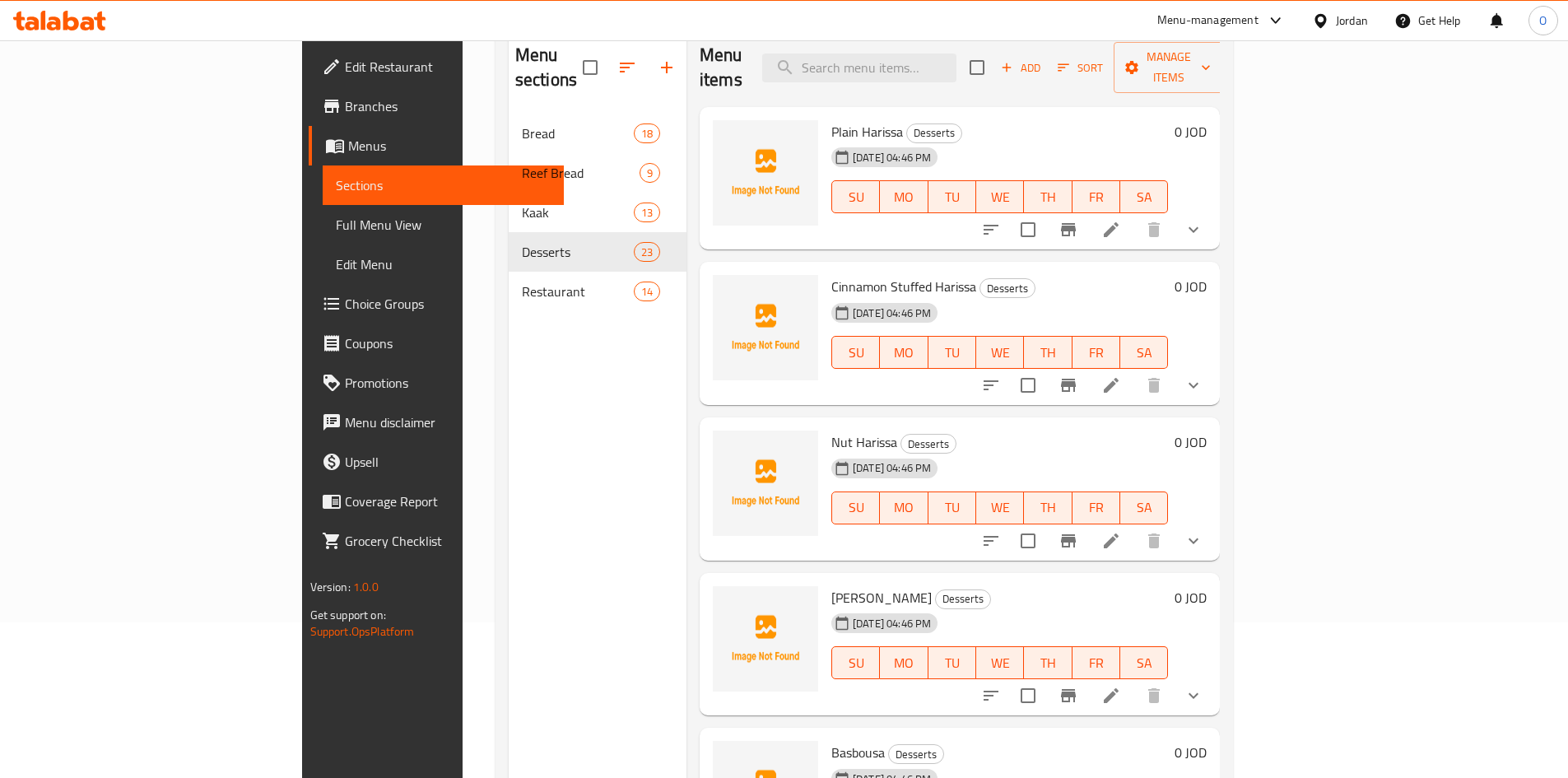
scroll to position [230, 0]
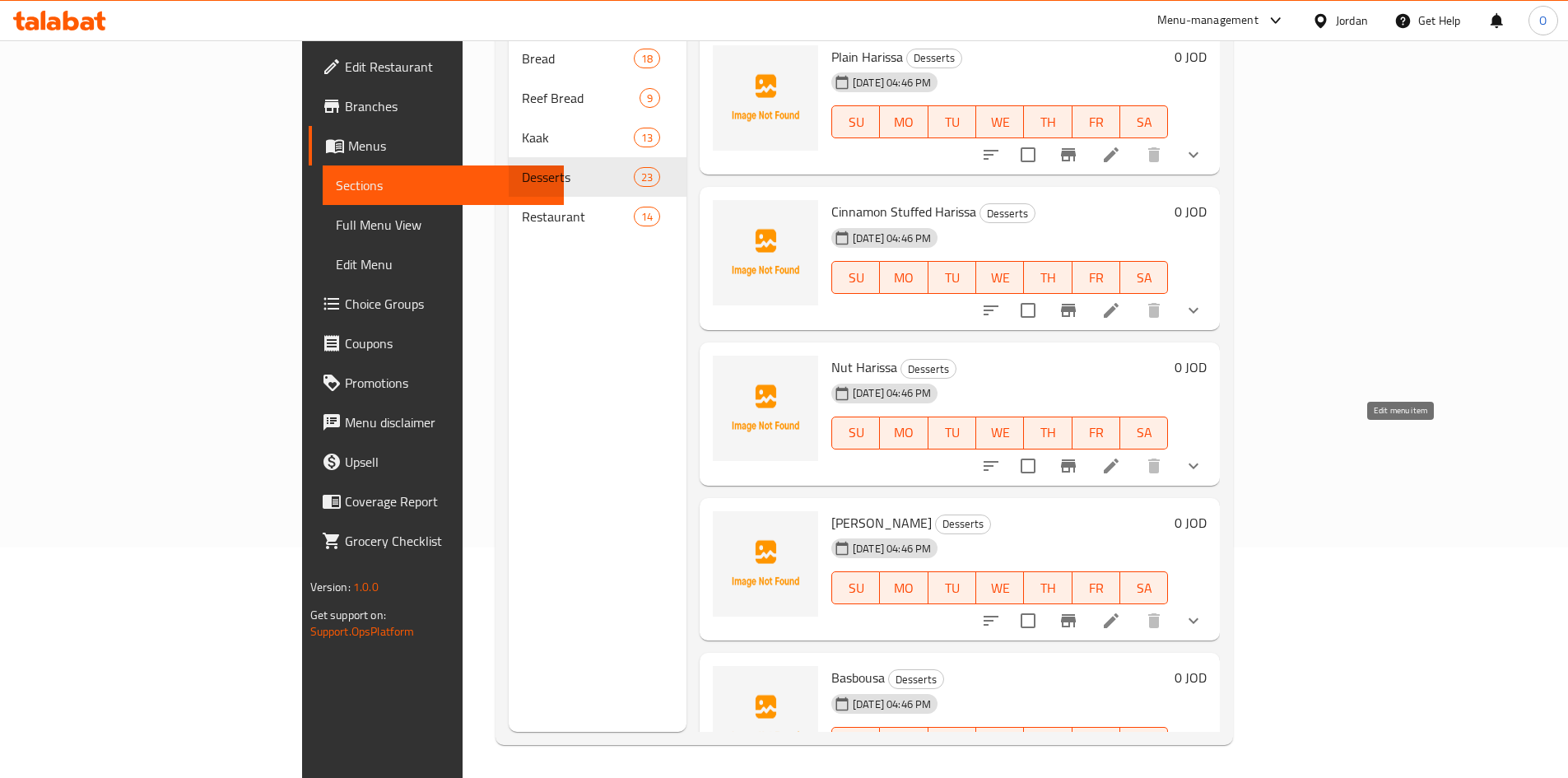
click at [1122, 456] on icon at bounding box center [1111, 466] width 20 height 20
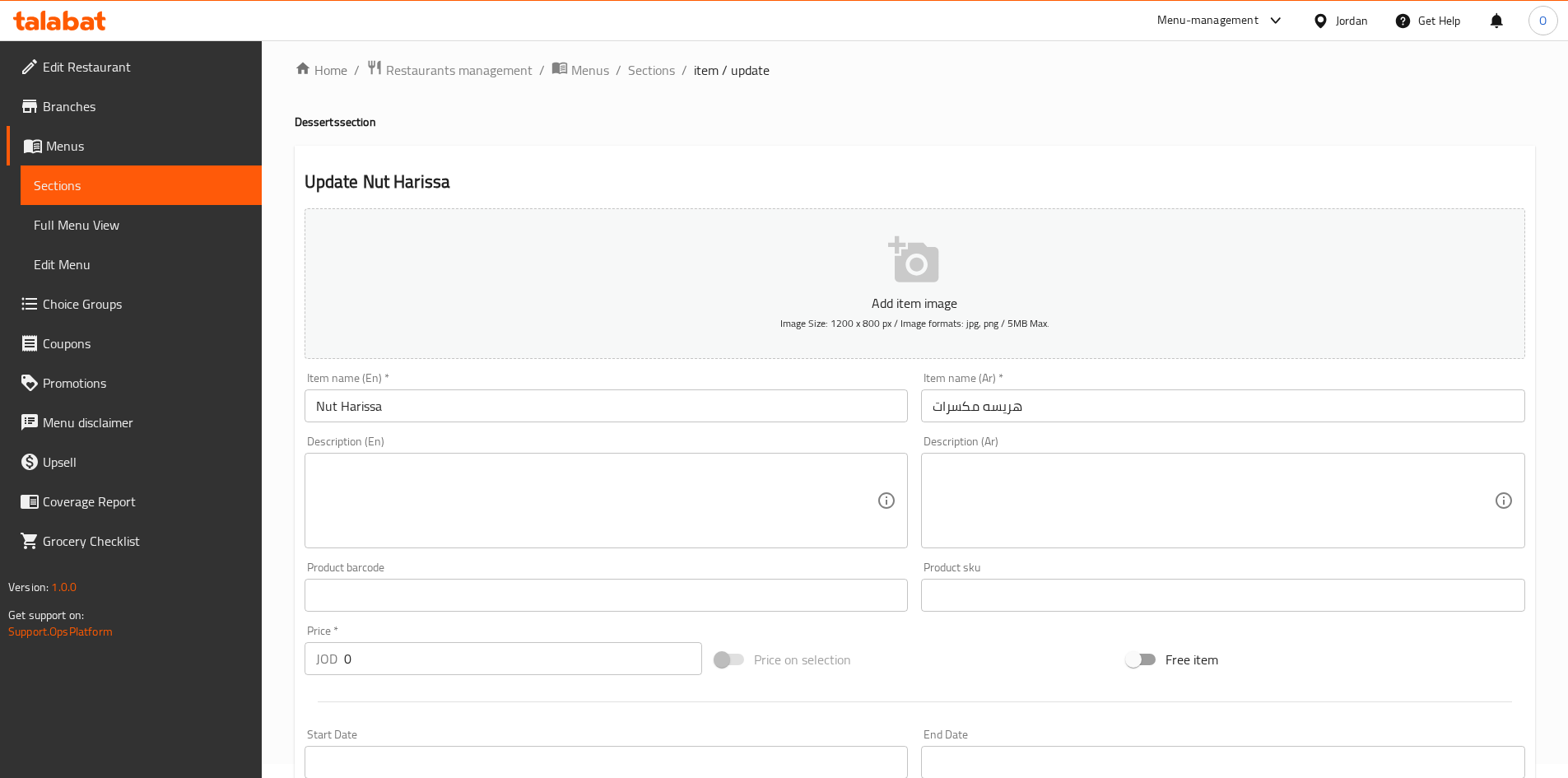
scroll to position [11, 0]
click at [645, 69] on span "Sections" at bounding box center [651, 73] width 47 height 20
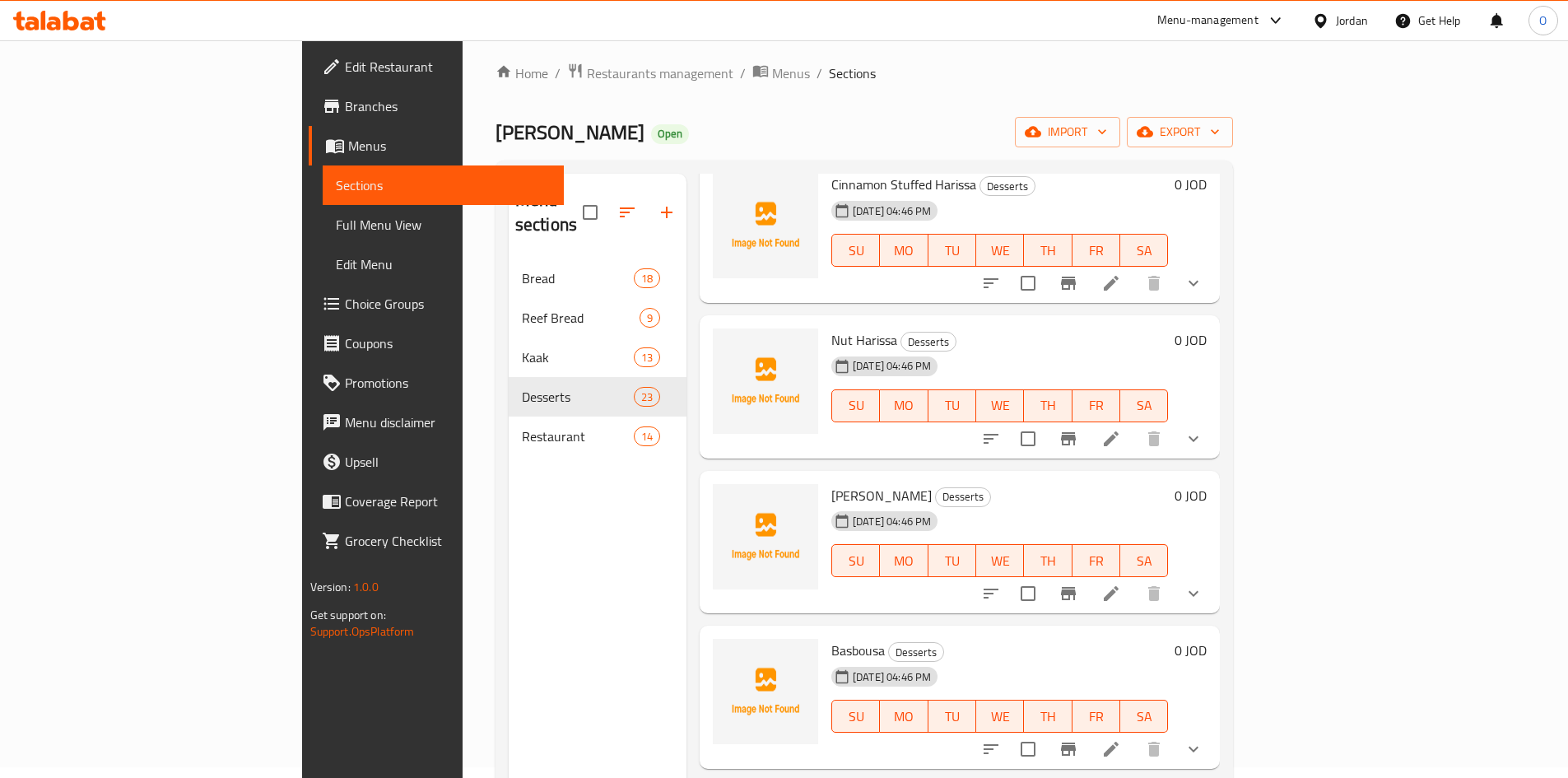
scroll to position [329, 0]
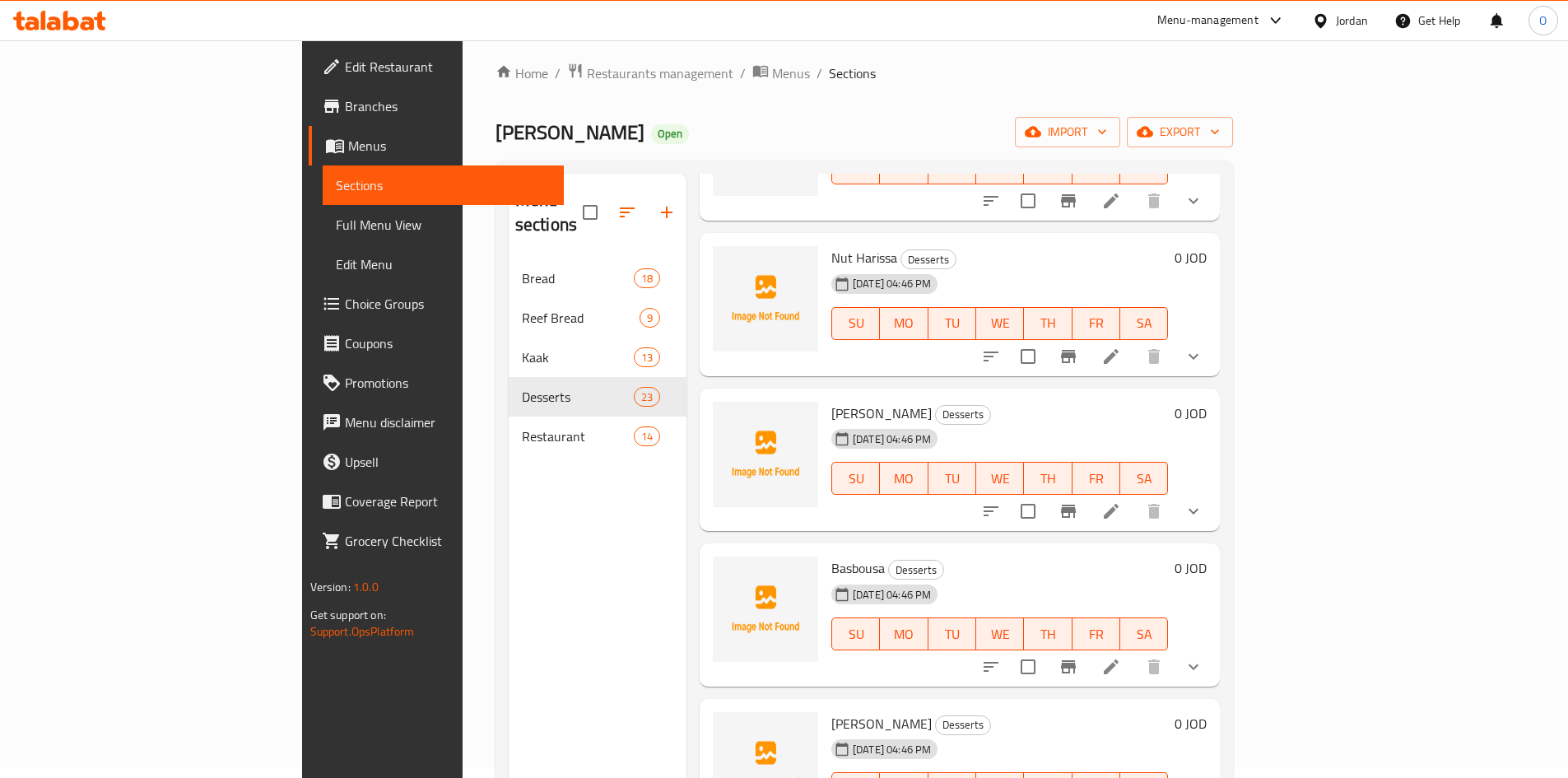
click at [1119, 504] on icon at bounding box center [1111, 511] width 15 height 15
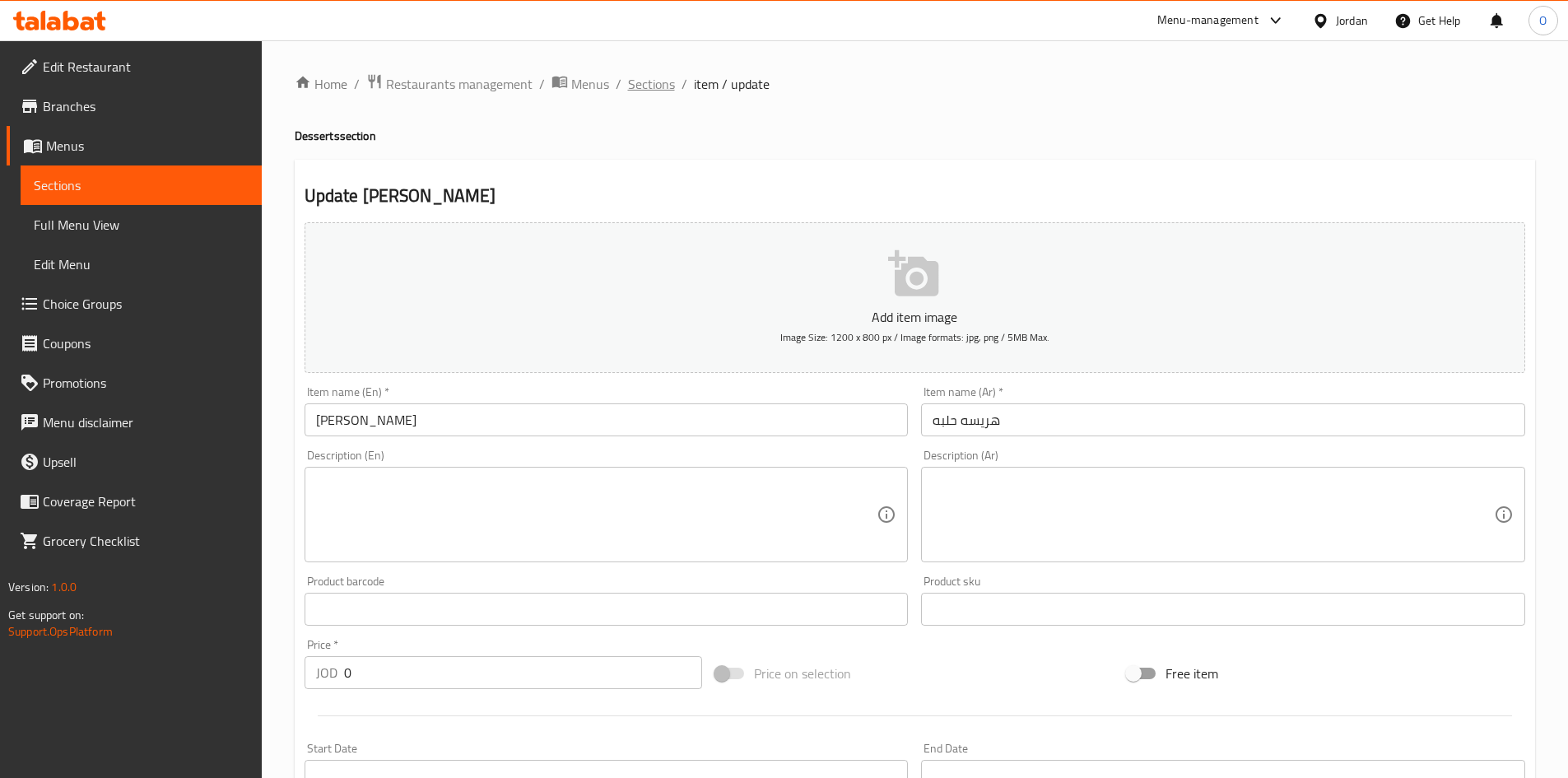
click at [654, 79] on span "Sections" at bounding box center [651, 84] width 47 height 20
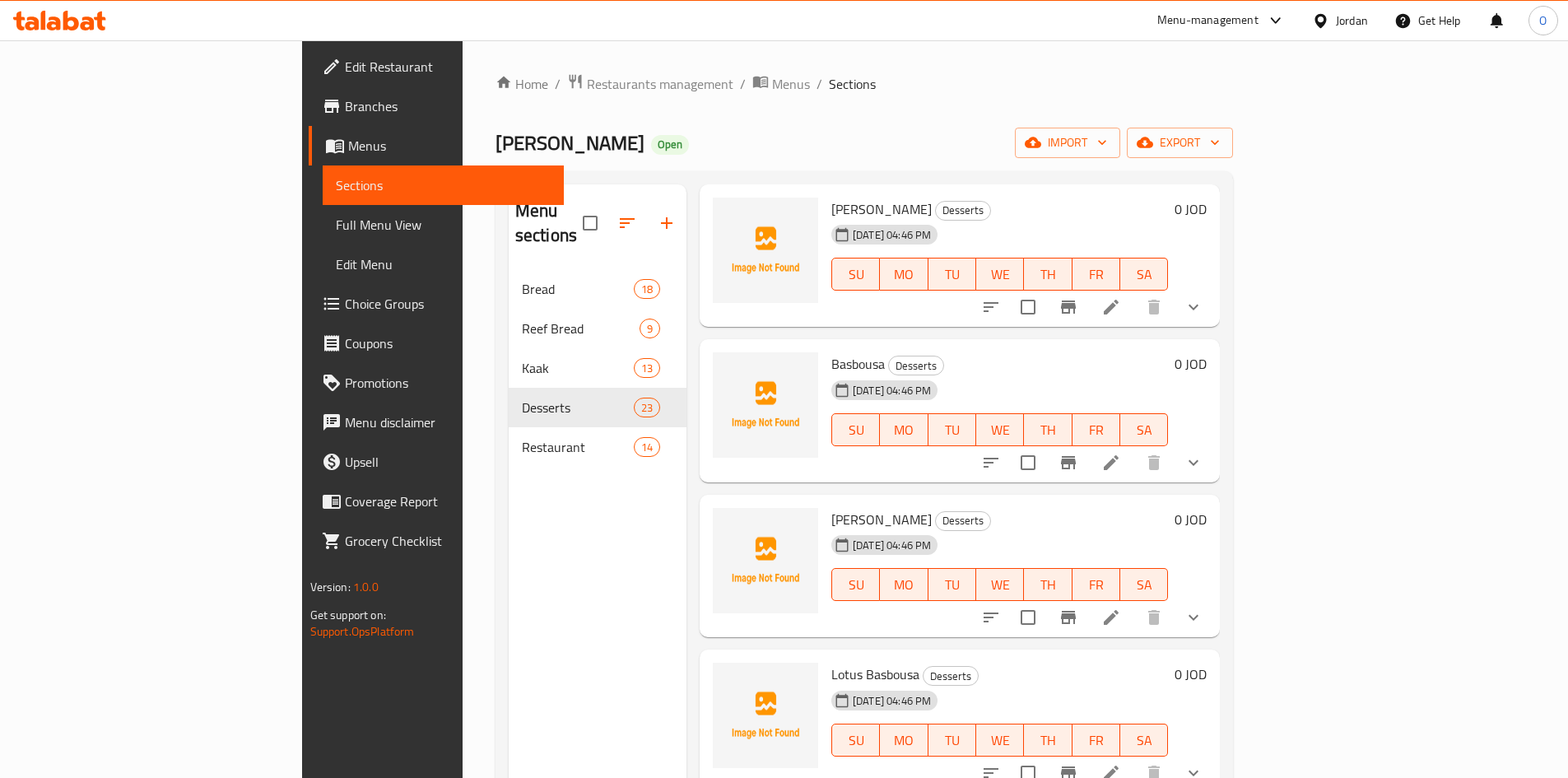
scroll to position [576, 0]
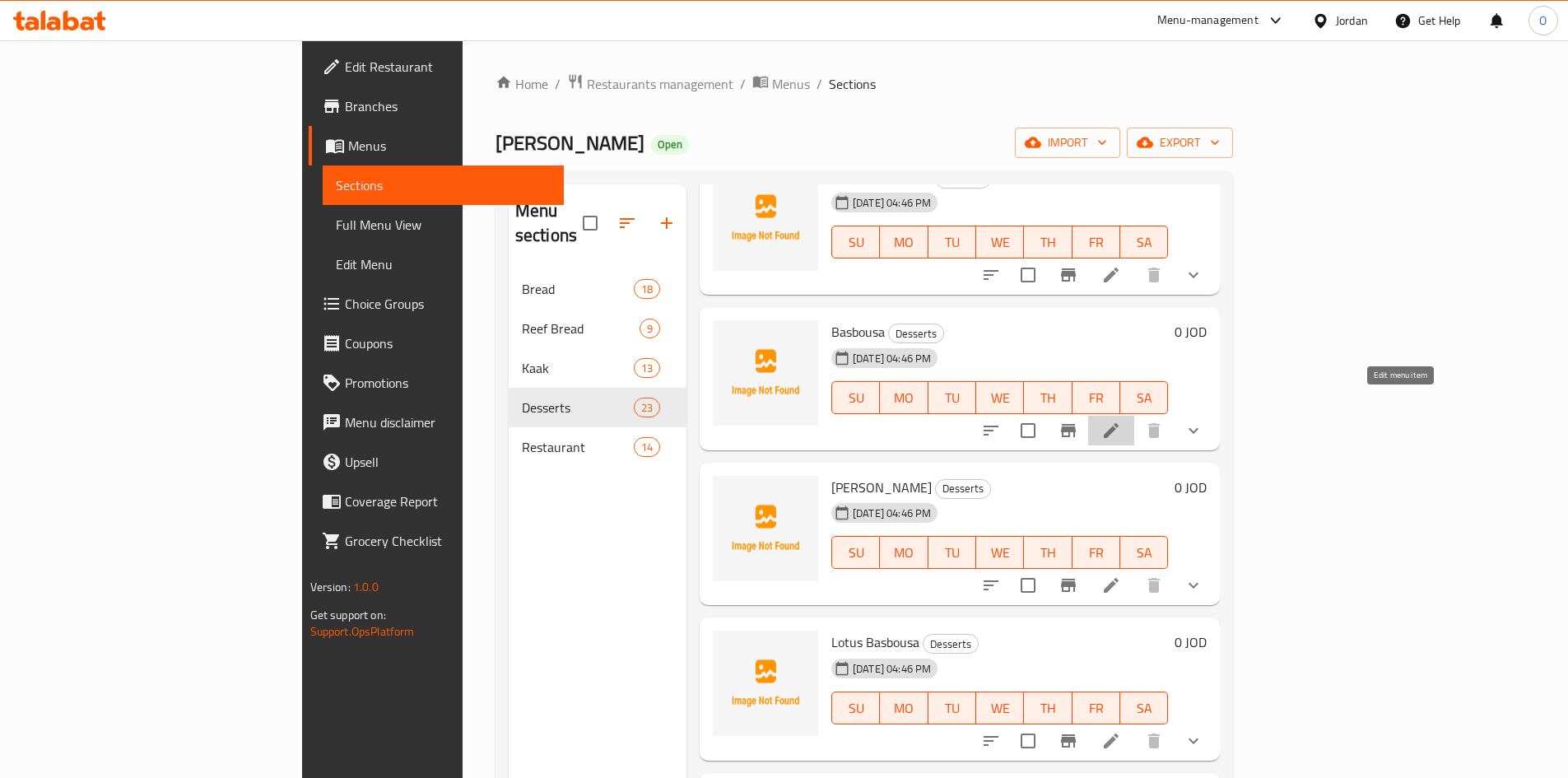
click at [1122, 420] on icon at bounding box center [1111, 430] width 20 height 20
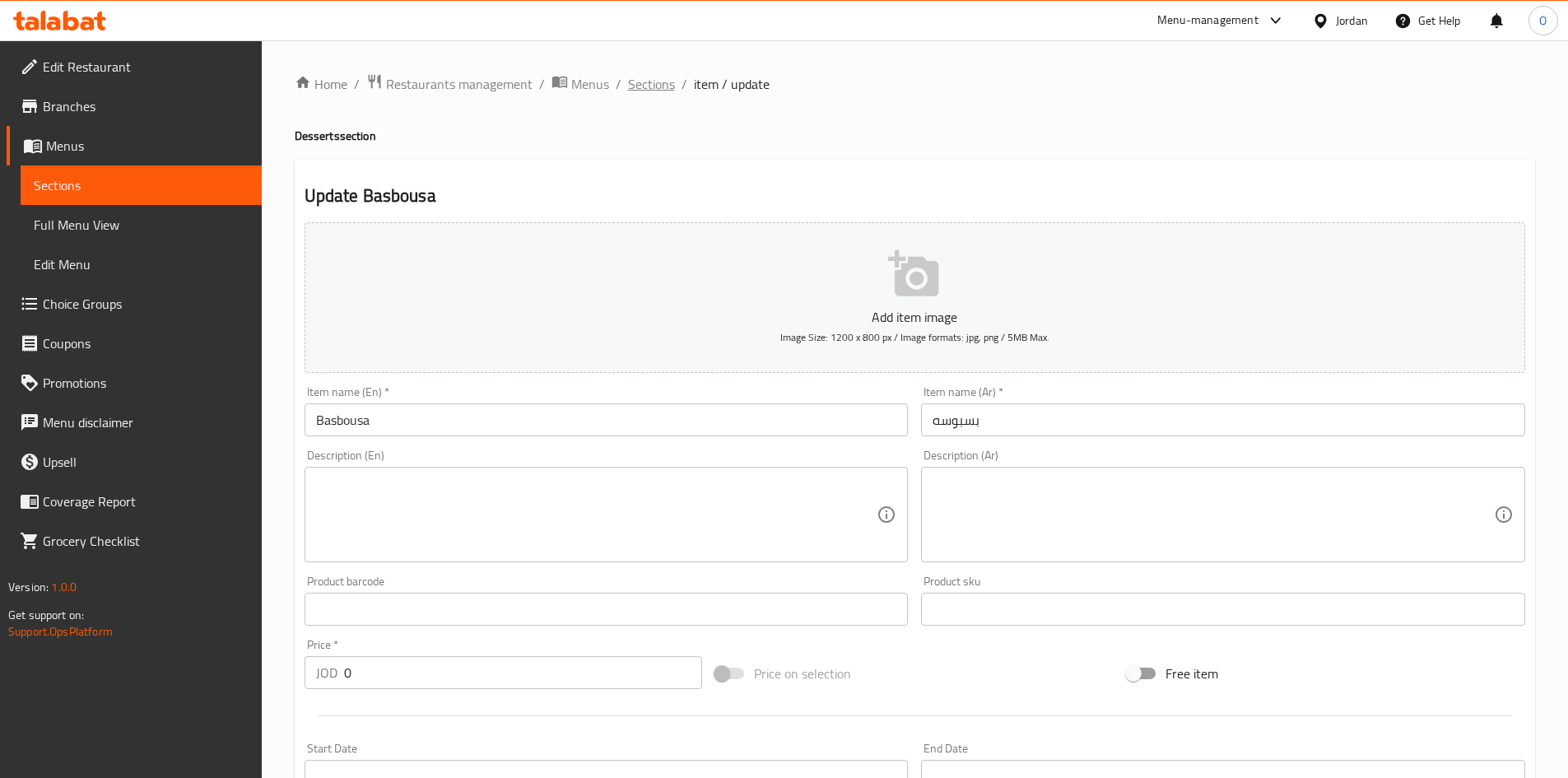
click at [638, 85] on span "Sections" at bounding box center [651, 84] width 47 height 20
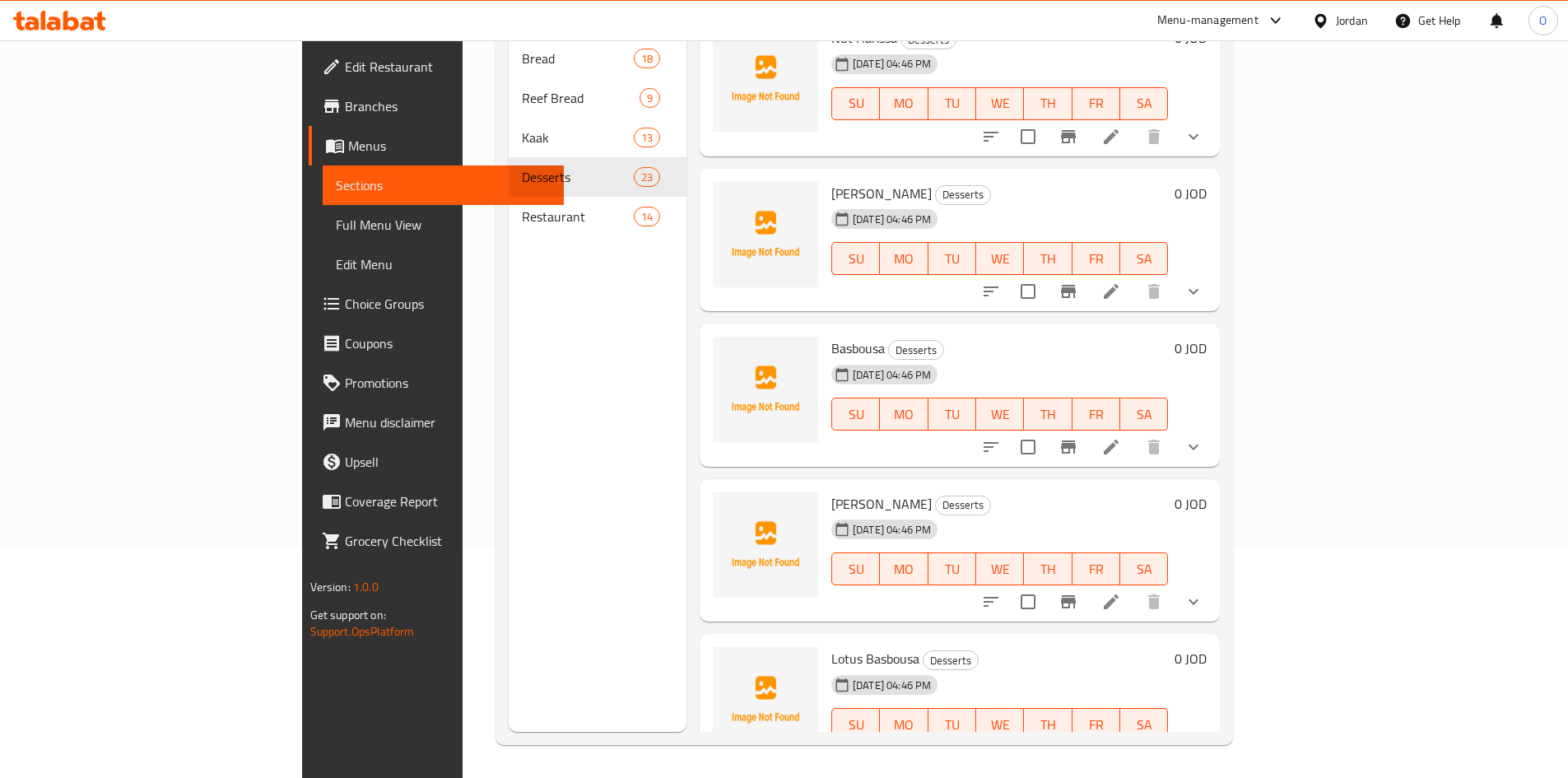
scroll to position [494, 0]
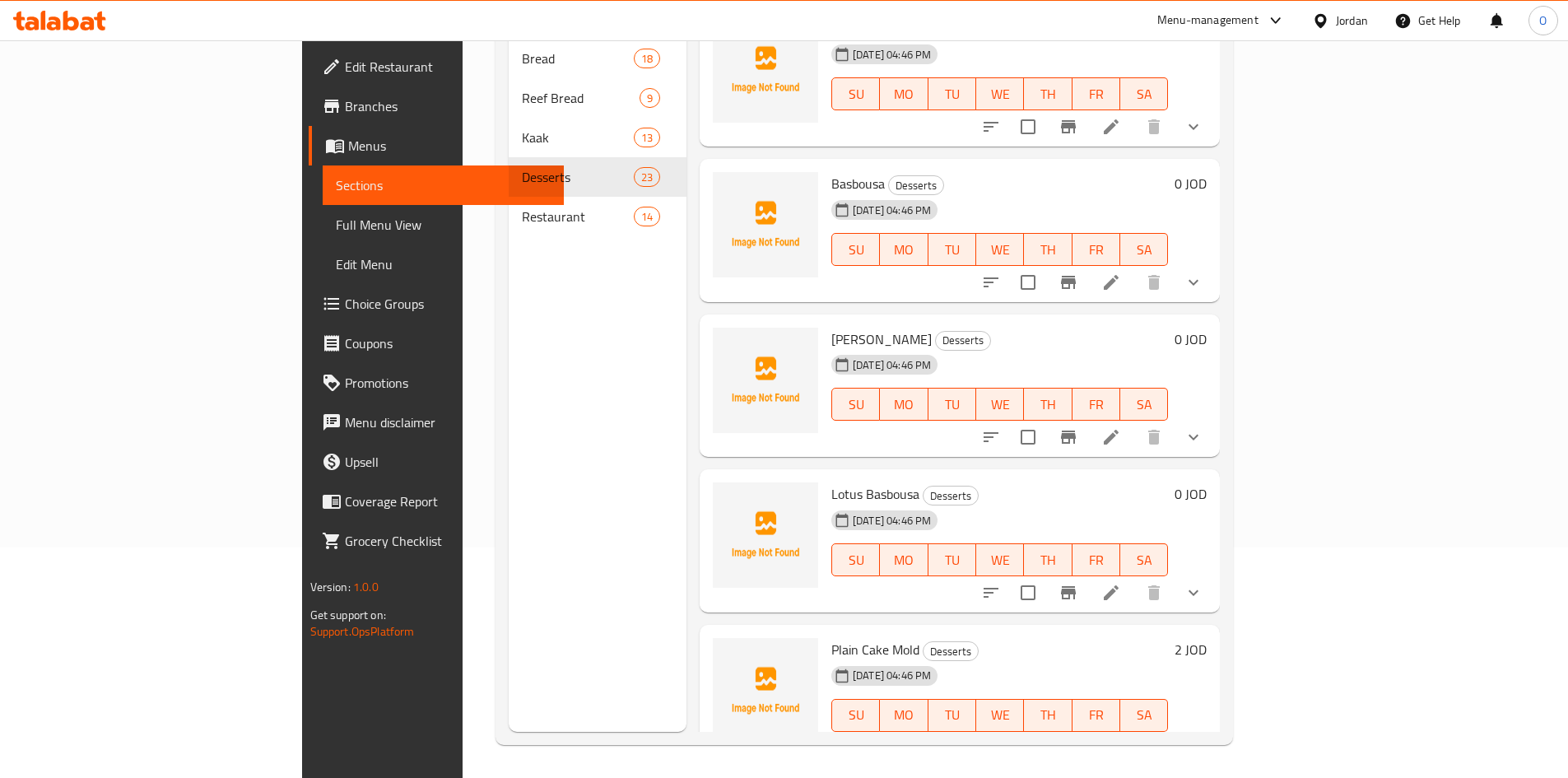
click at [1134, 422] on li at bounding box center [1112, 436] width 46 height 29
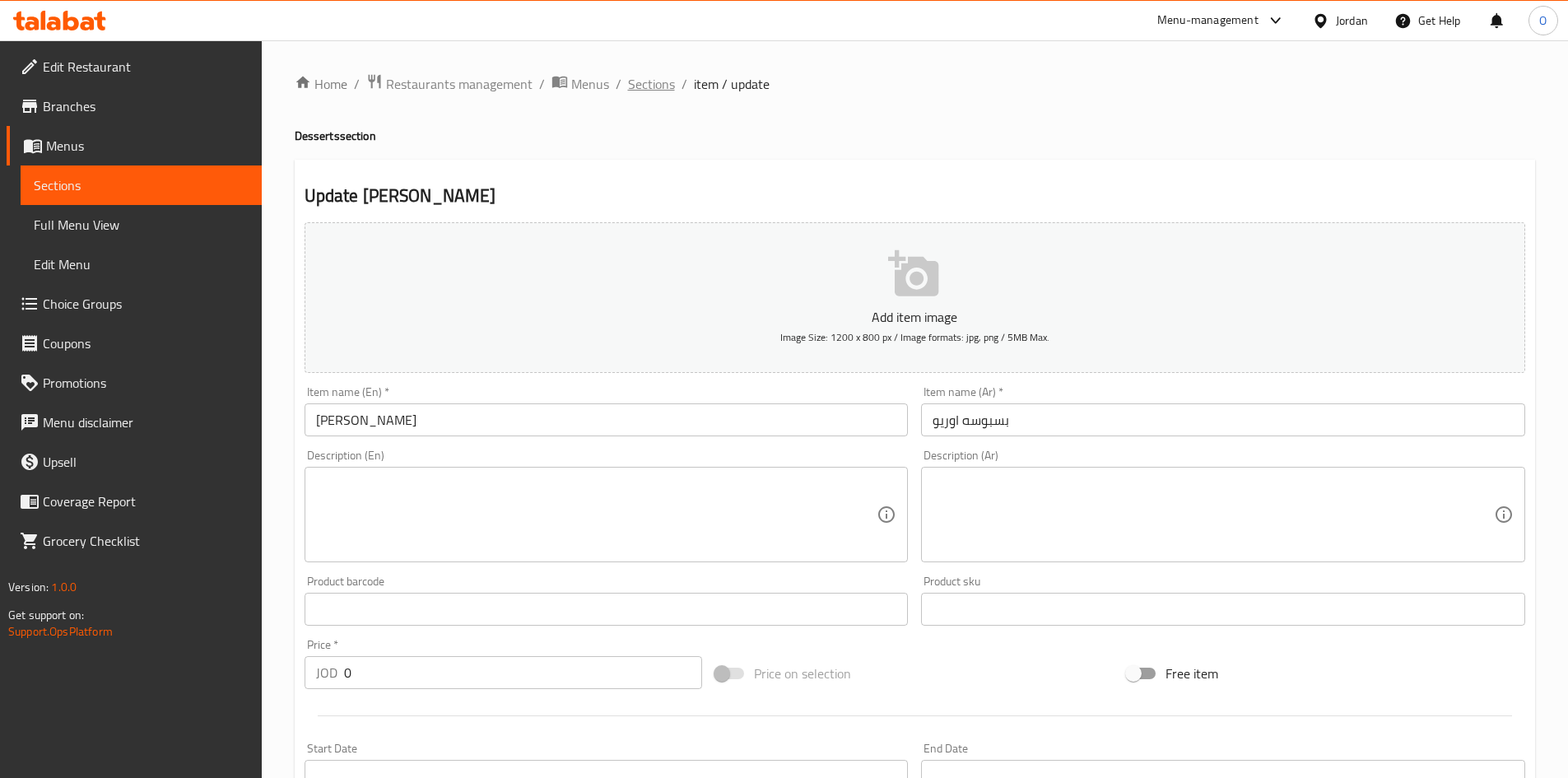
click at [643, 88] on span "Sections" at bounding box center [651, 84] width 47 height 20
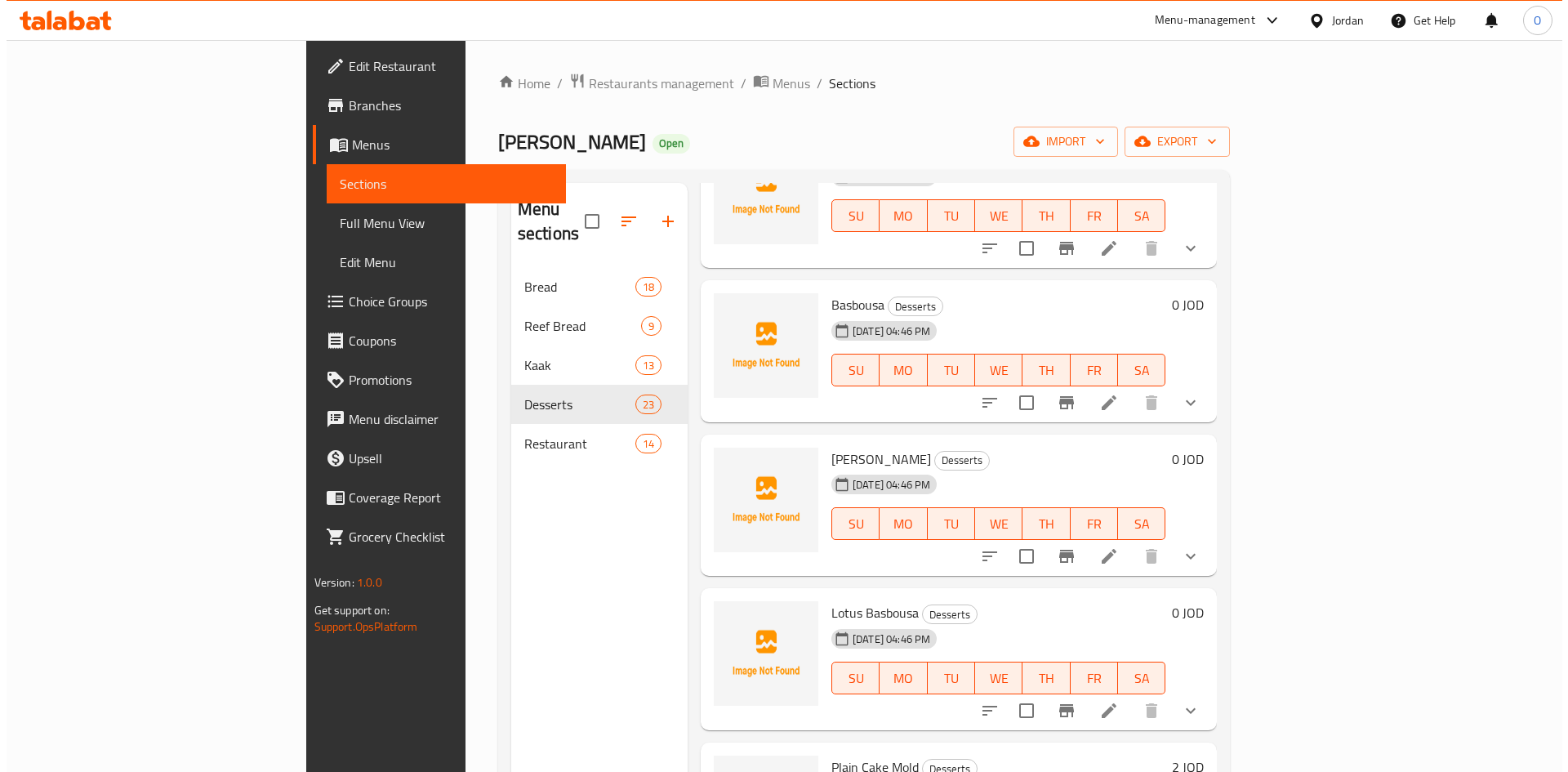
scroll to position [735, 0]
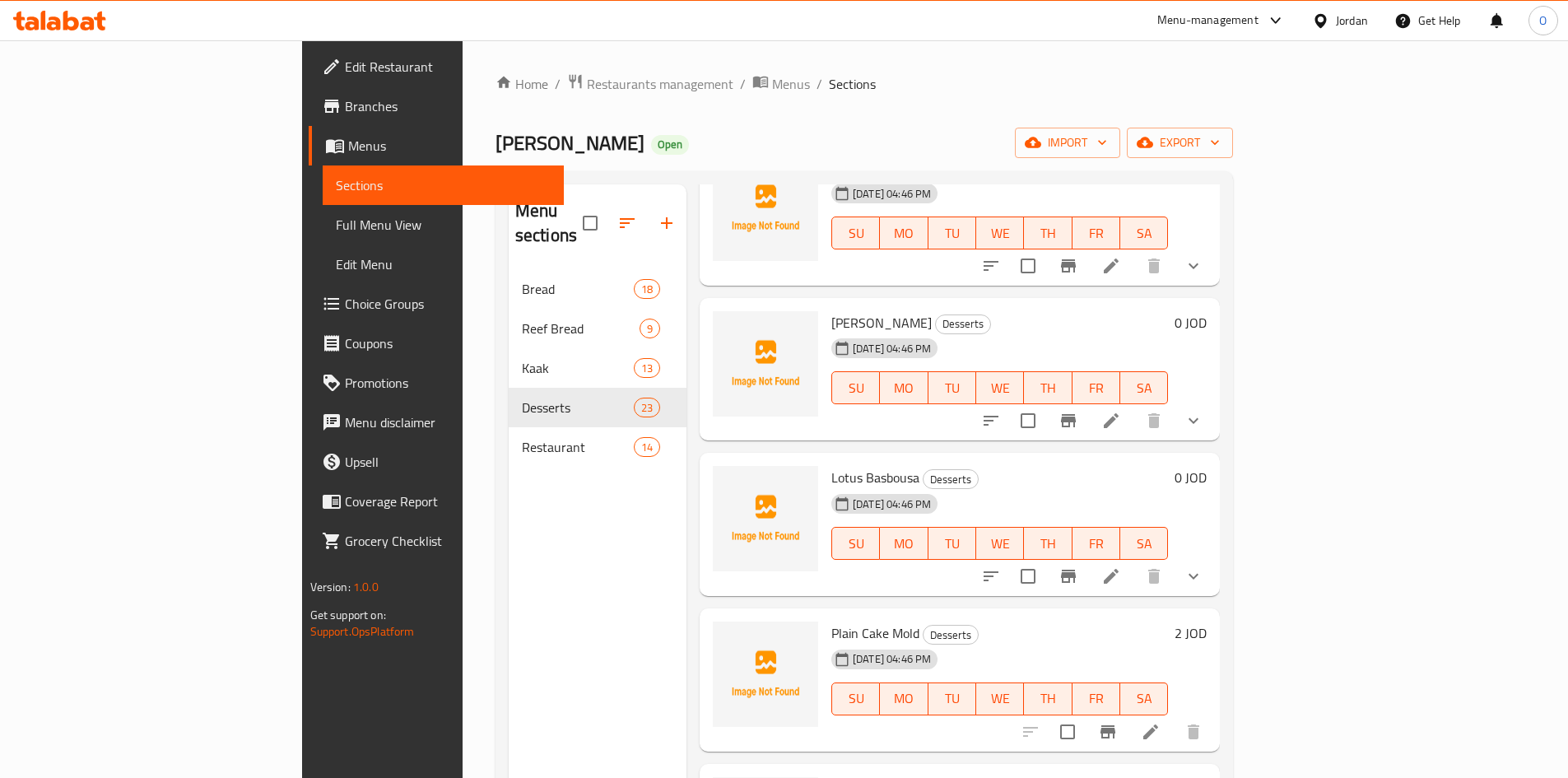
click at [1134, 561] on li at bounding box center [1112, 575] width 46 height 29
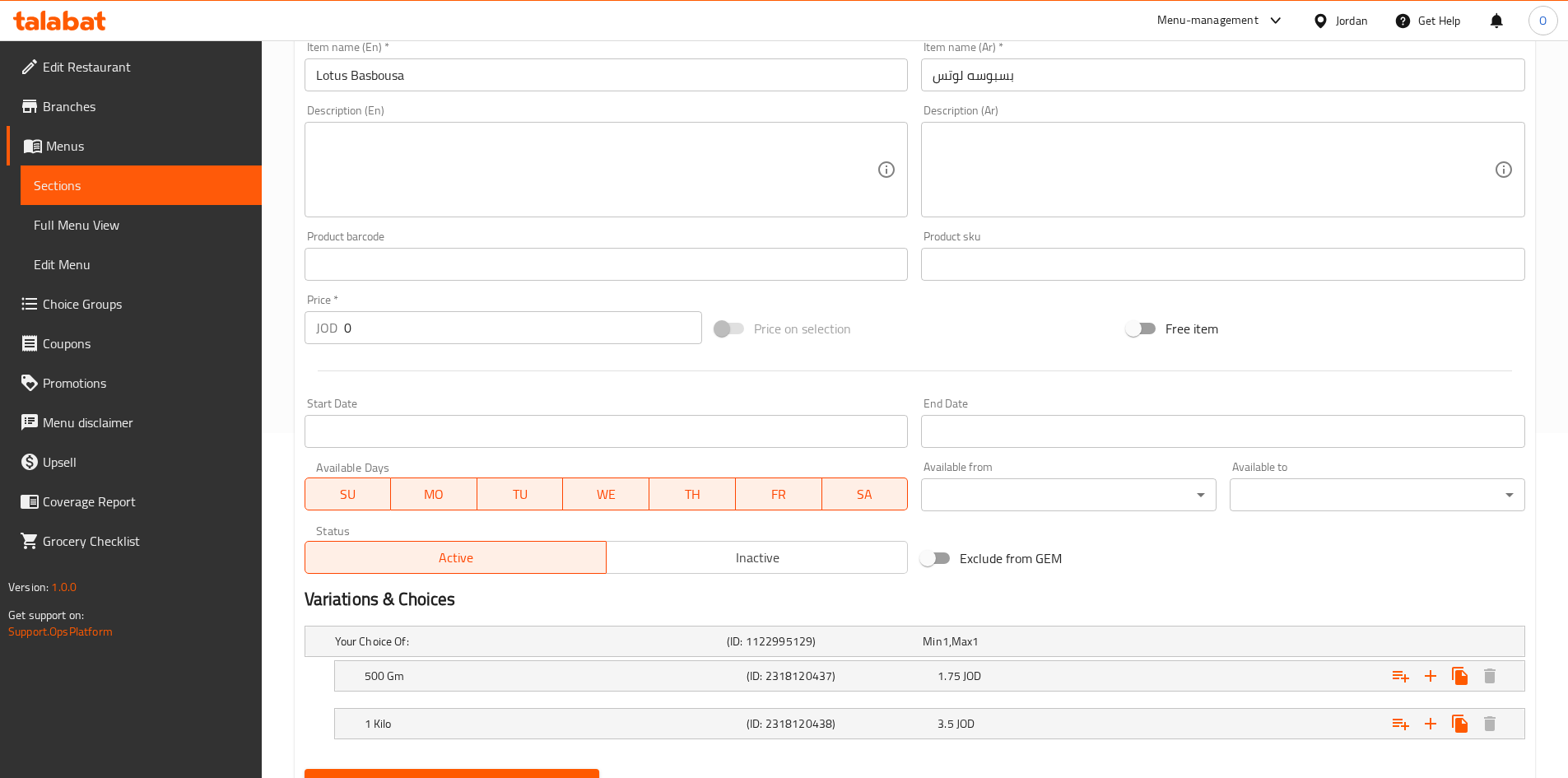
scroll to position [11, 0]
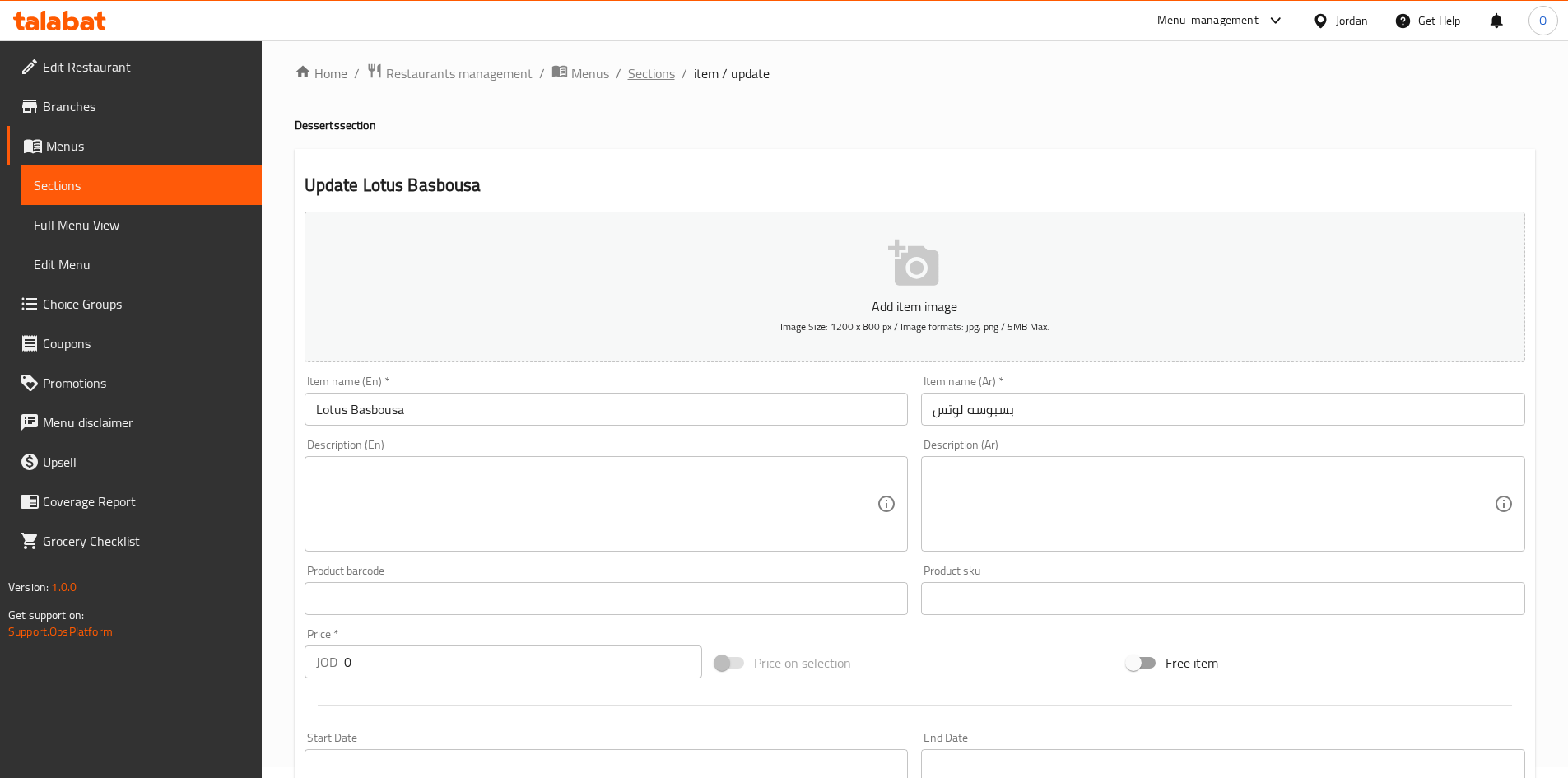
click at [643, 68] on span "Sections" at bounding box center [651, 73] width 47 height 20
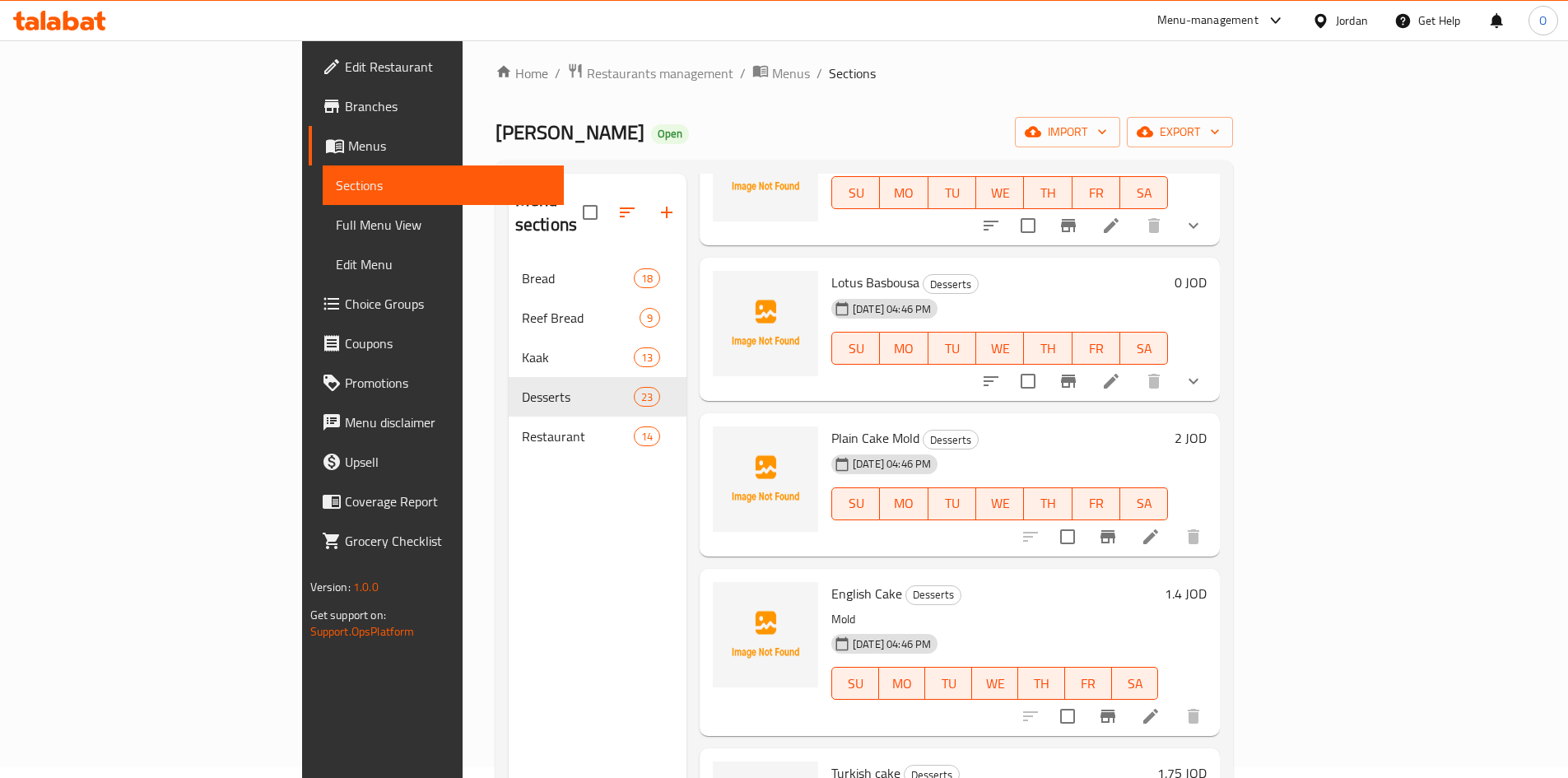
scroll to position [988, 0]
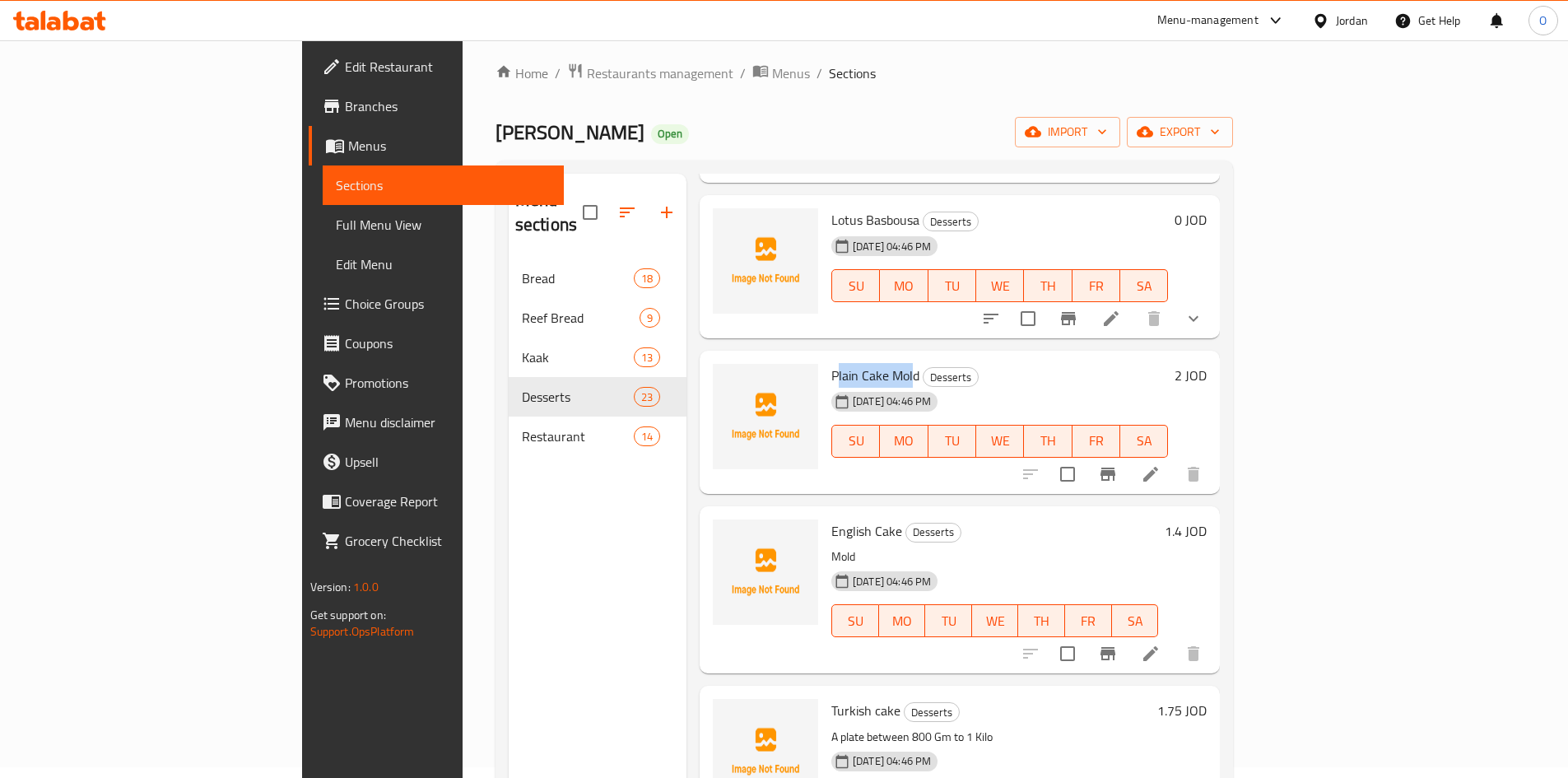
drag, startPoint x: 763, startPoint y: 348, endPoint x: 835, endPoint y: 340, distance: 72.4
click at [835, 363] on span "Plain Cake Mold" at bounding box center [875, 376] width 88 height 25
click at [1161, 464] on icon at bounding box center [1151, 474] width 20 height 20
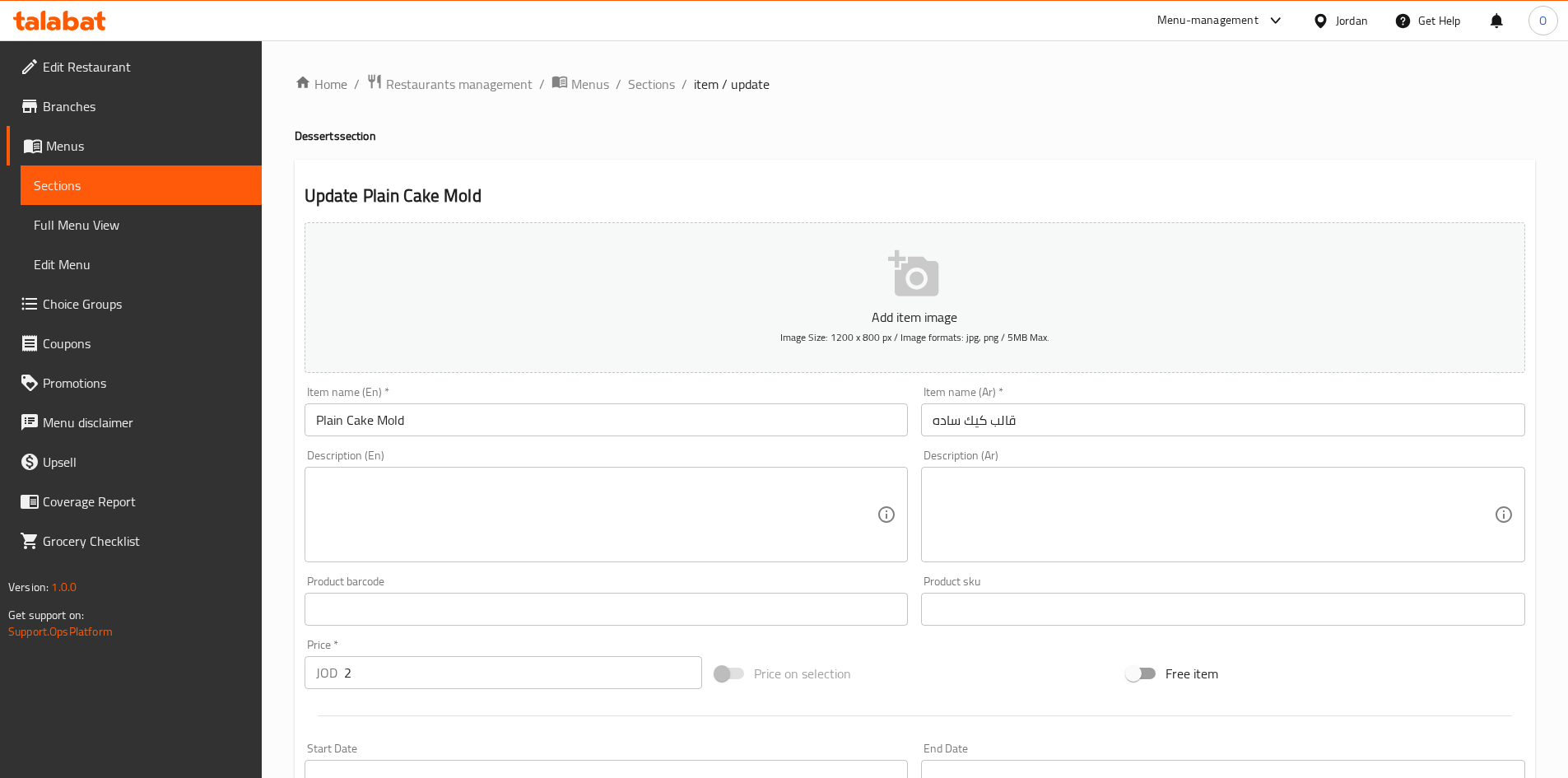
click at [674, 79] on ol "Home / Restaurants management / Menus / Sections / item / update" at bounding box center [915, 84] width 1240 height 21
click at [662, 84] on span "Sections" at bounding box center [651, 84] width 47 height 20
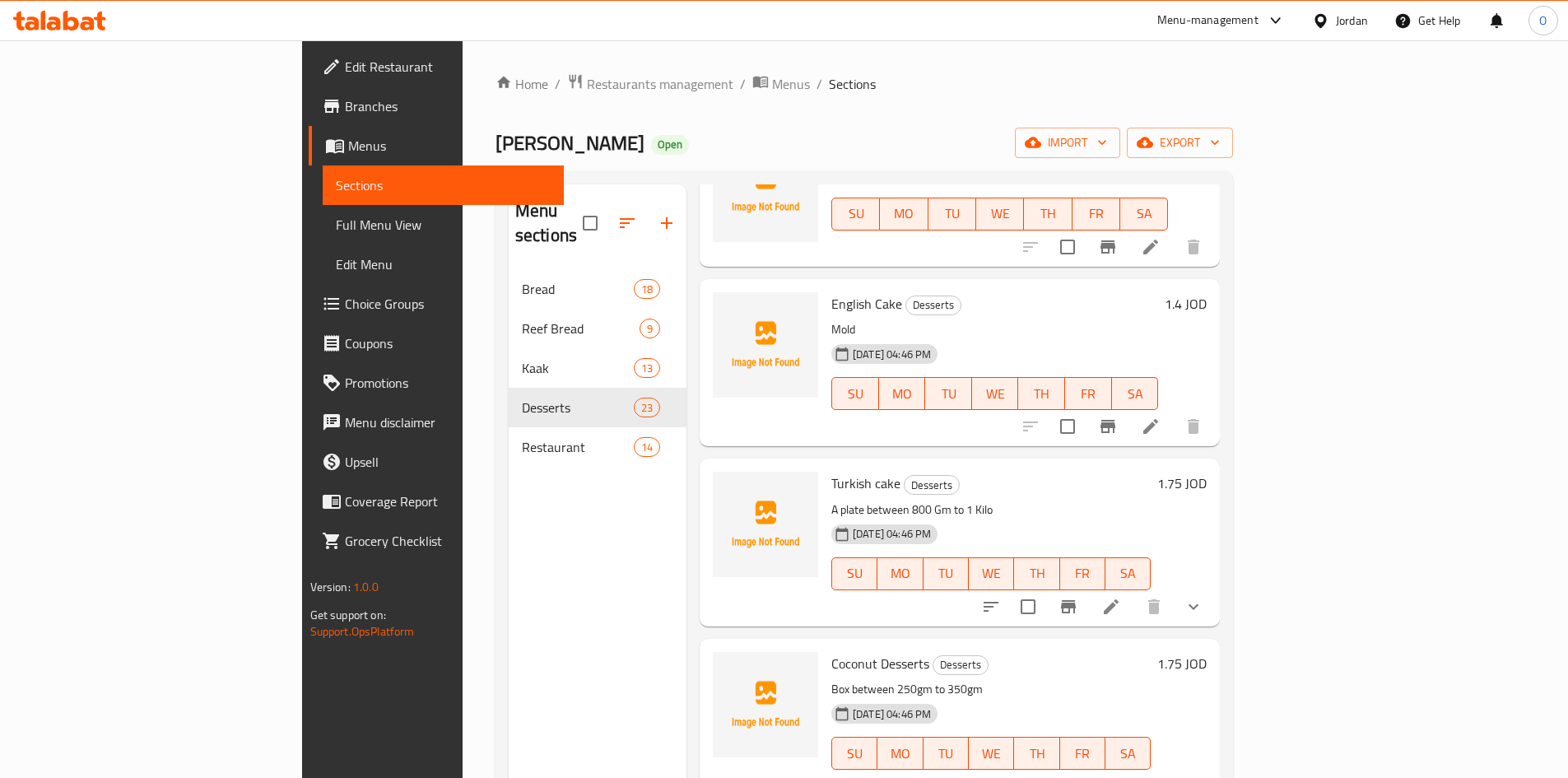
scroll to position [1235, 0]
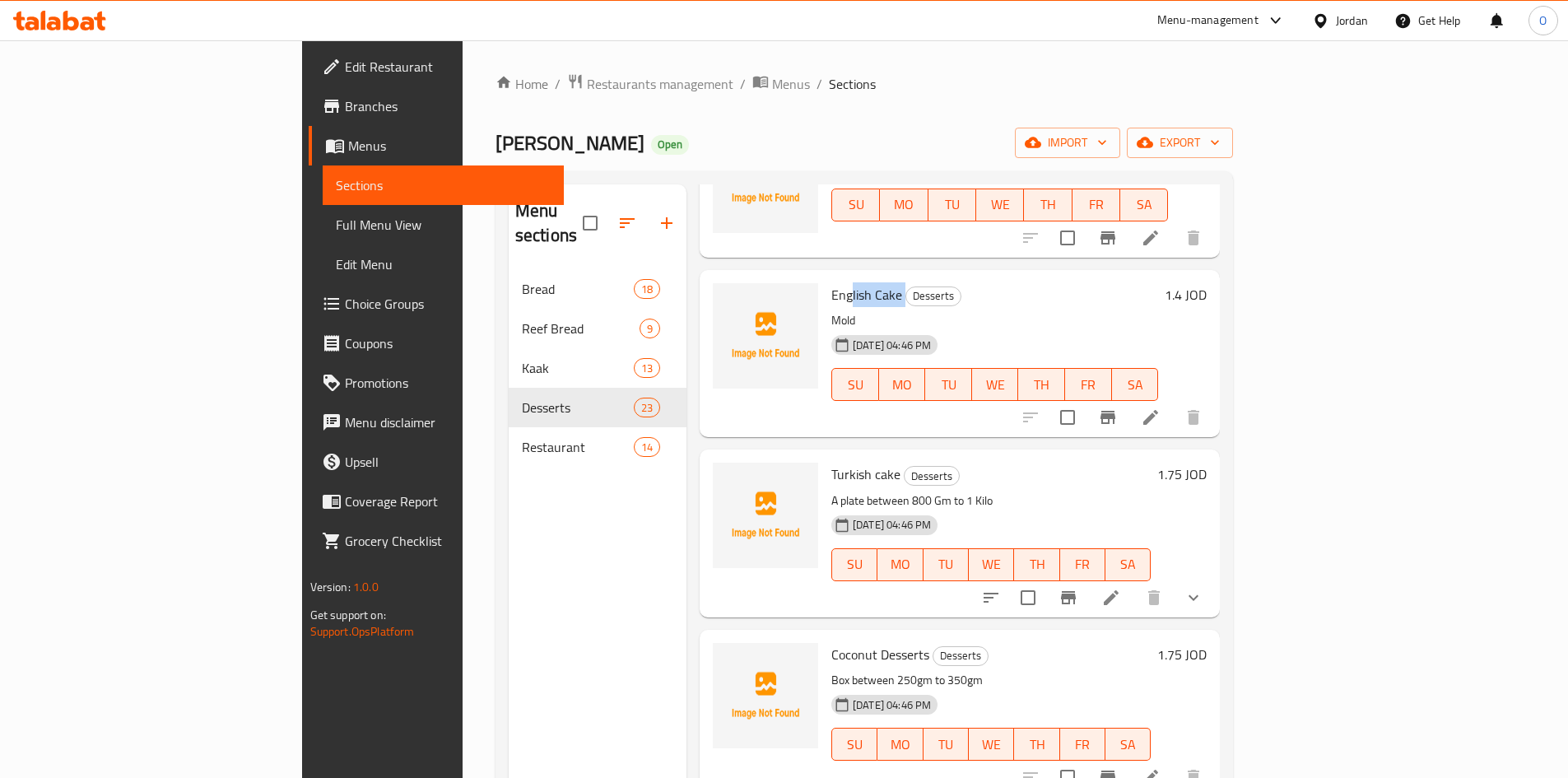
drag, startPoint x: 778, startPoint y: 270, endPoint x: 828, endPoint y: 269, distance: 50.0
click at [832, 283] on h6 "English Cake Desserts" at bounding box center [995, 294] width 327 height 23
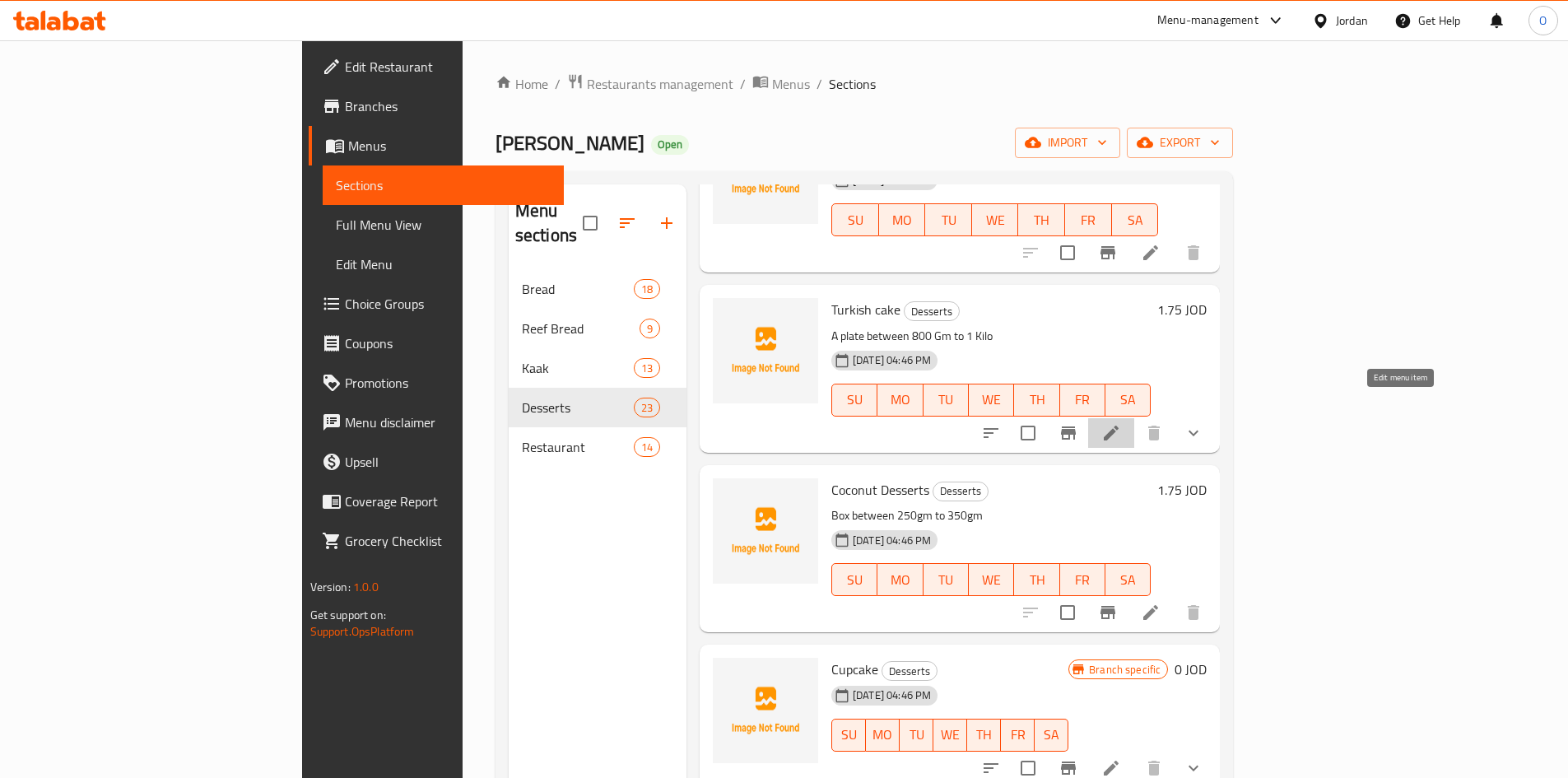
click at [1119, 426] on icon at bounding box center [1111, 433] width 15 height 15
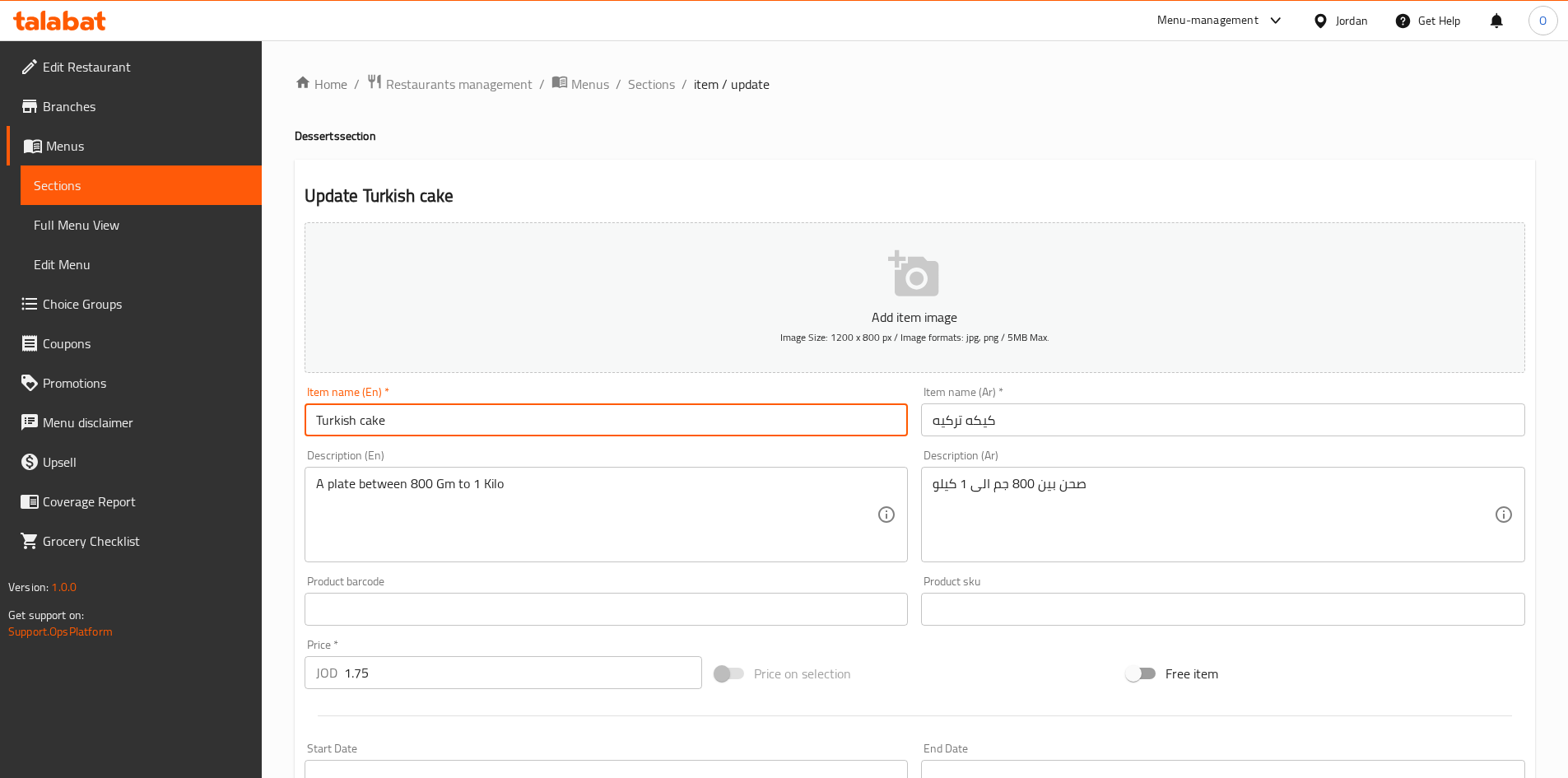
click at [364, 426] on input "Turkish cake" at bounding box center [606, 419] width 604 height 33
type input "Turkish Cake"
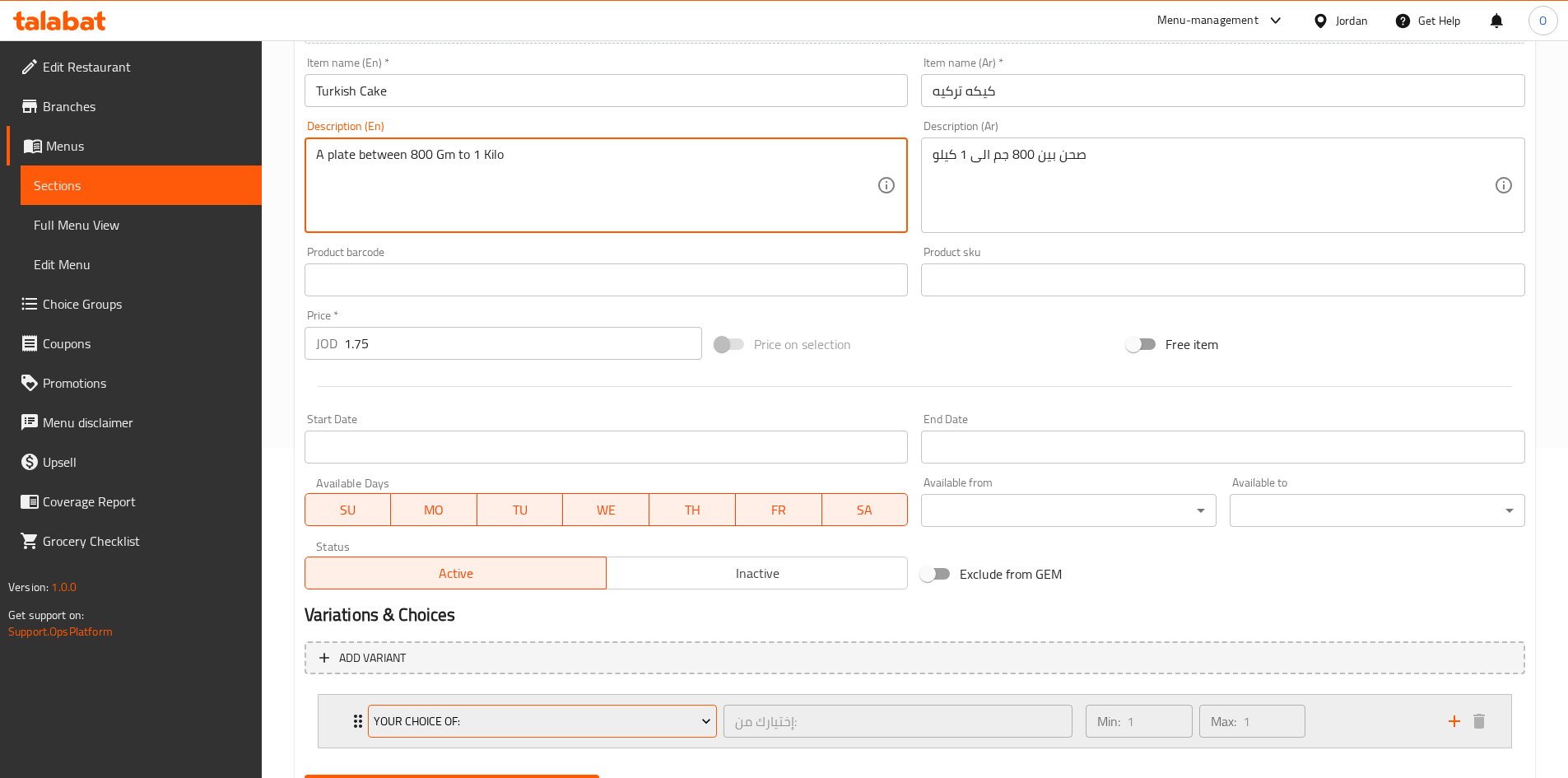
scroll to position [411, 0]
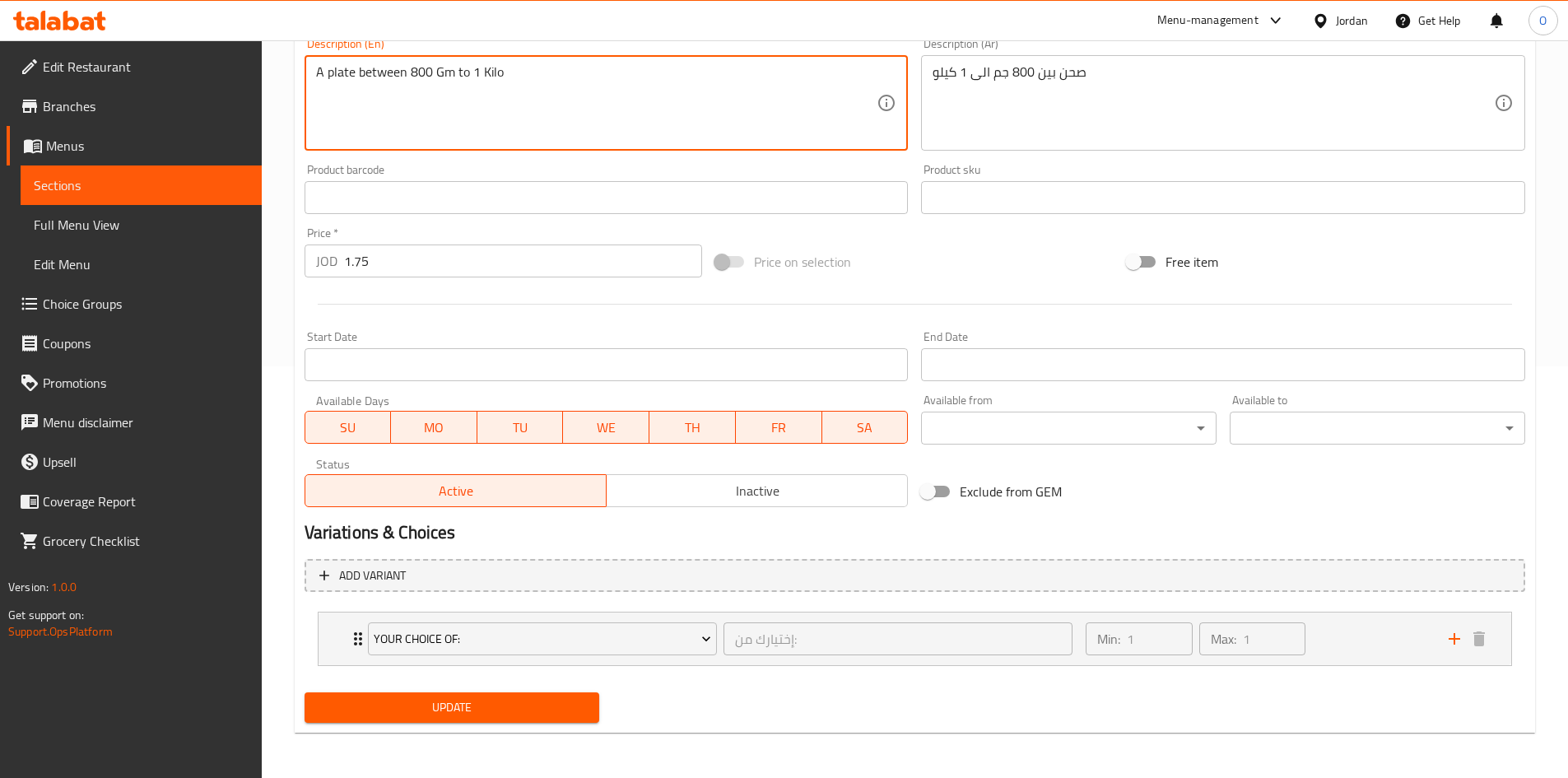
click at [485, 714] on span "Update" at bounding box center [452, 707] width 270 height 21
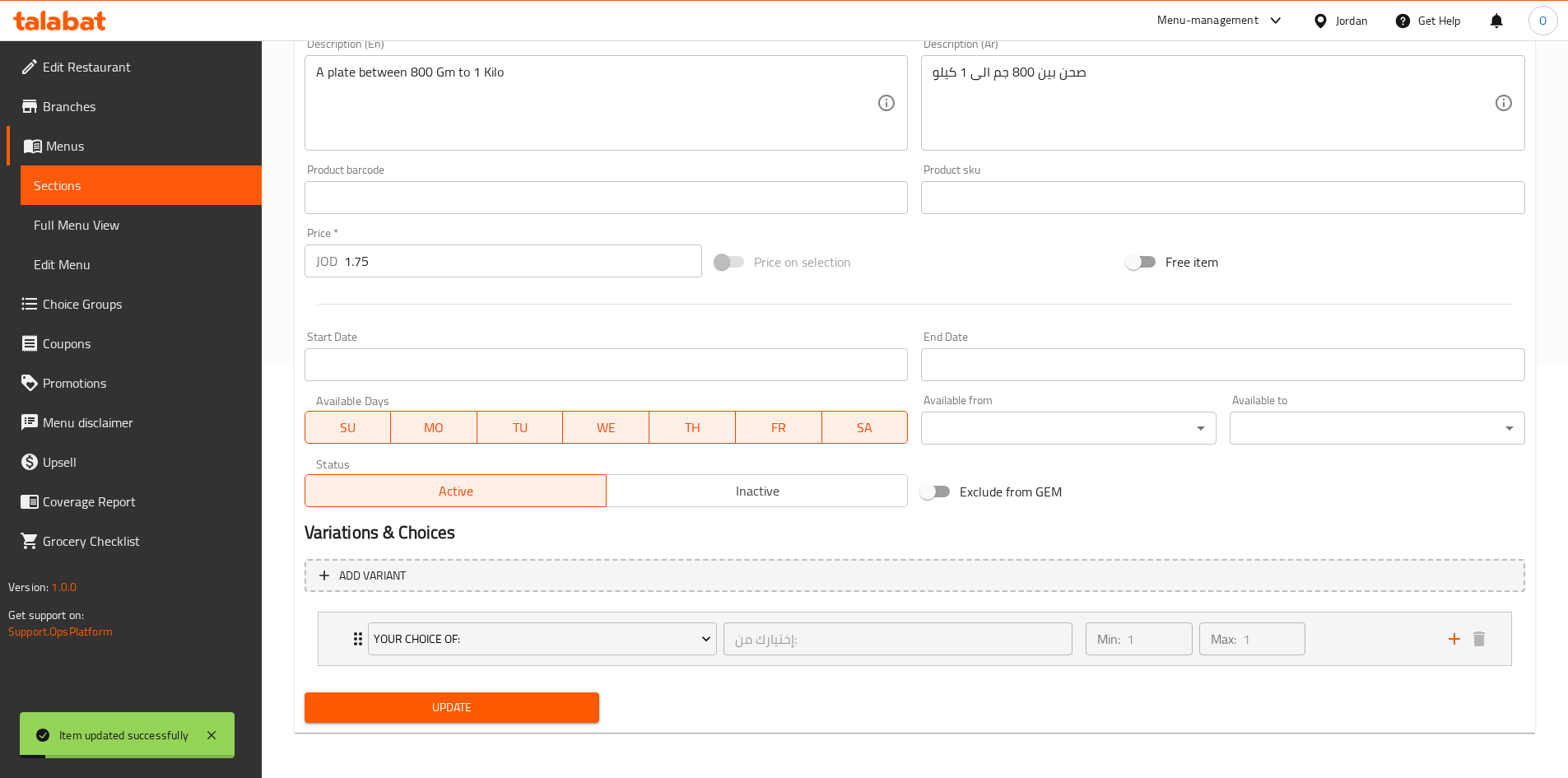
scroll to position [412, 0]
click at [1356, 639] on div "Min: 1 ​ Max: 1 ​" at bounding box center [1257, 637] width 362 height 53
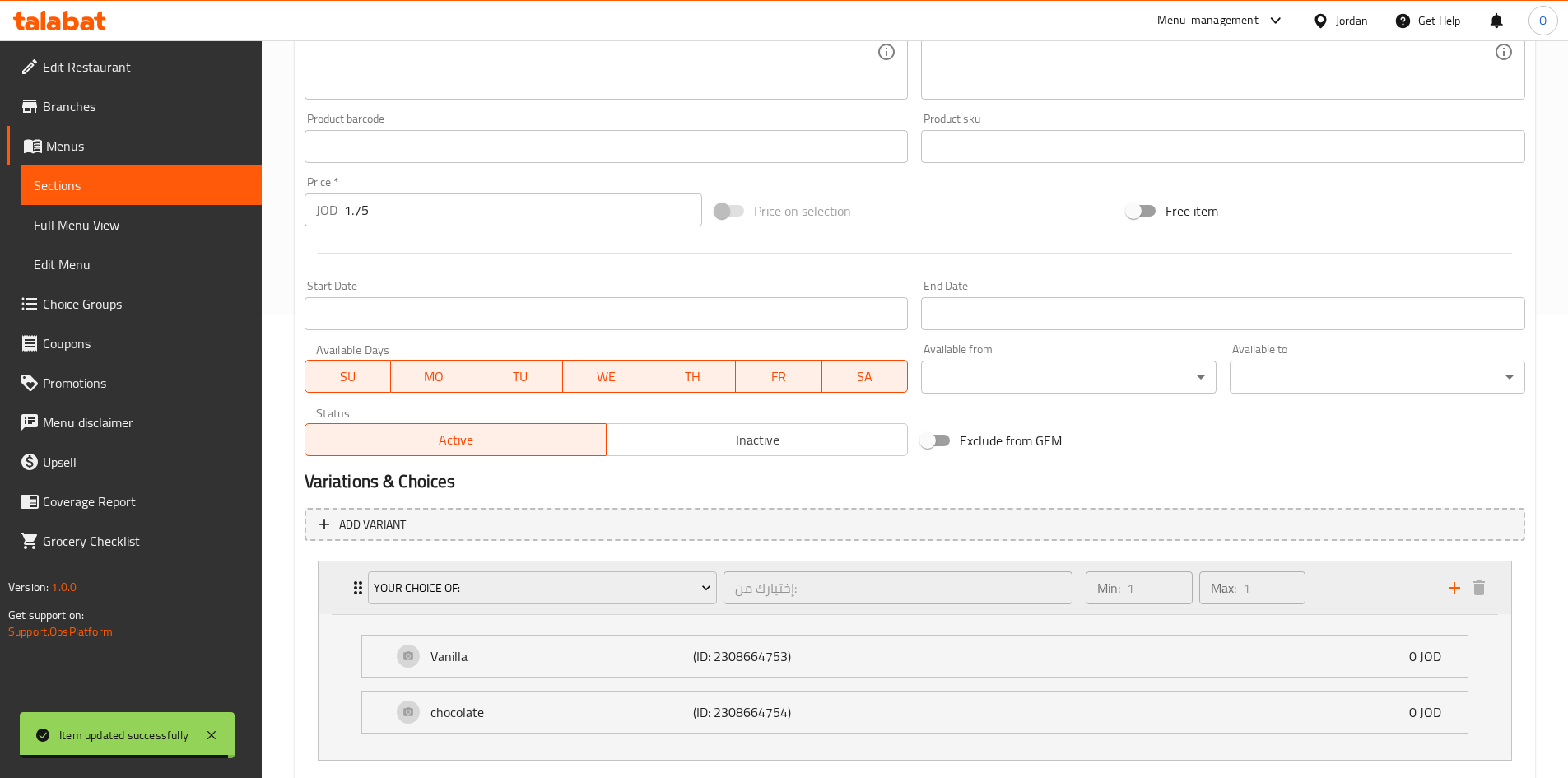
scroll to position [558, 0]
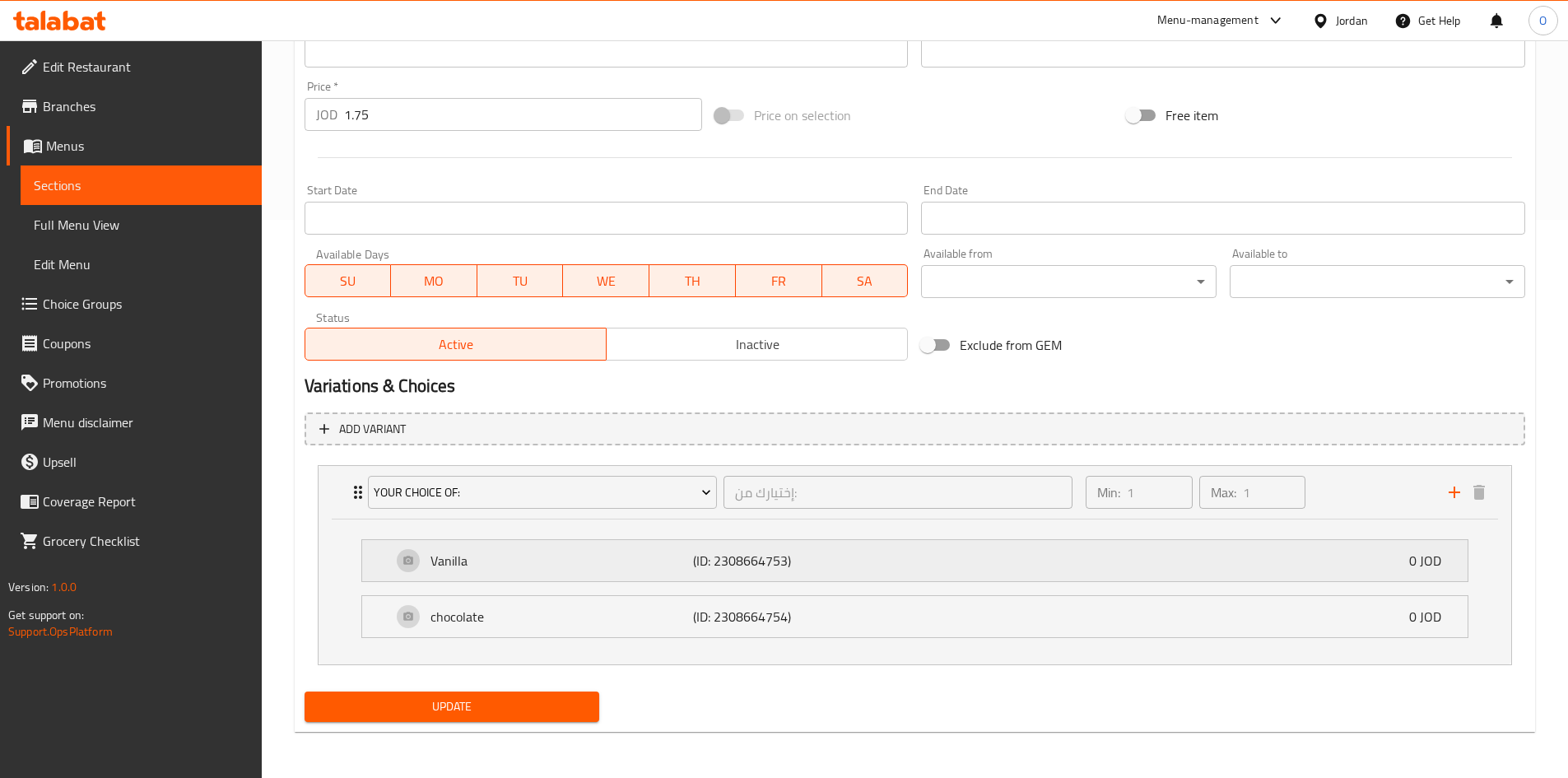
click at [838, 572] on div "Vanilla (ID: 2308664753) 0 JOD" at bounding box center [920, 560] width 1057 height 41
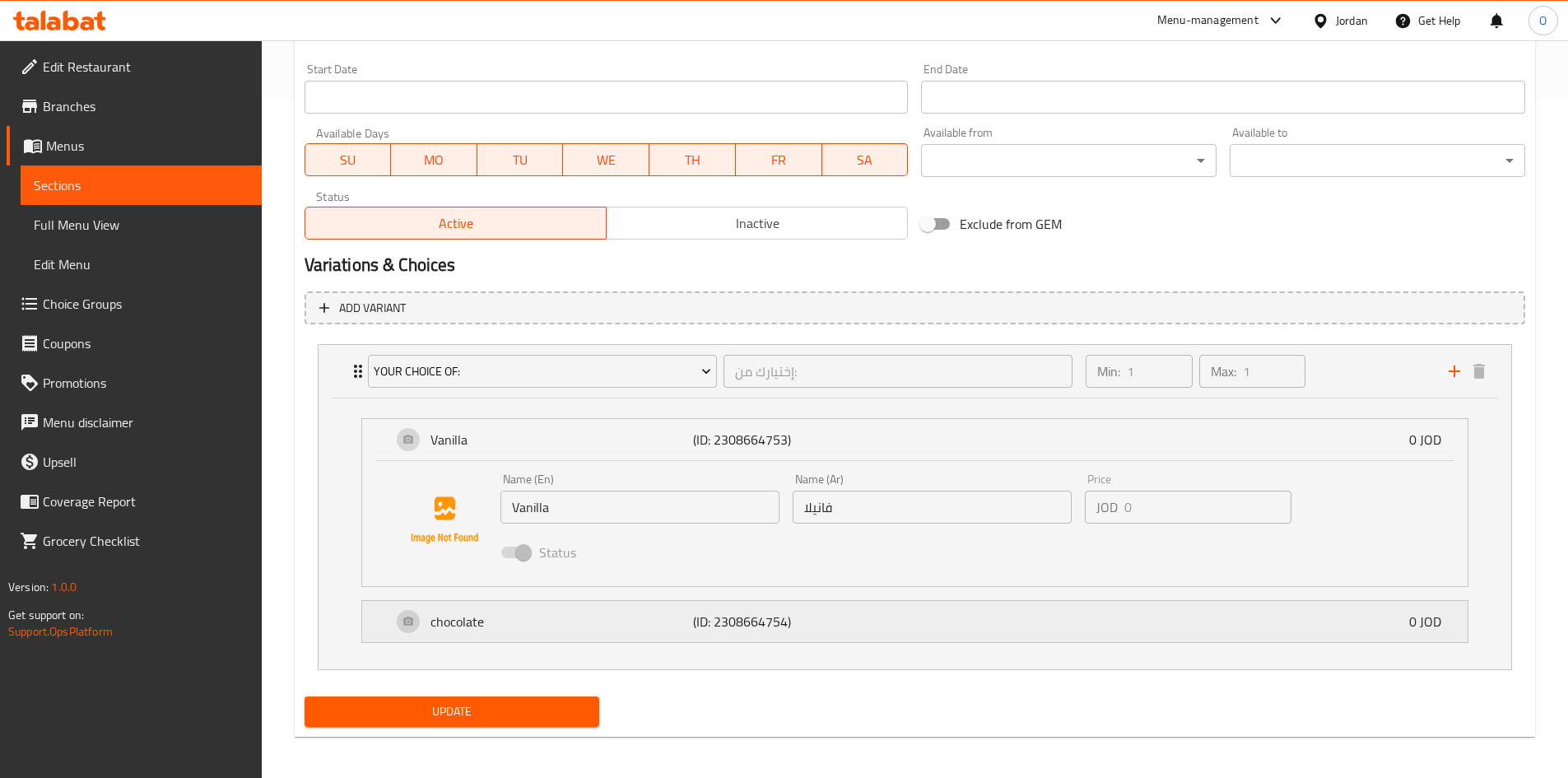
scroll to position [684, 0]
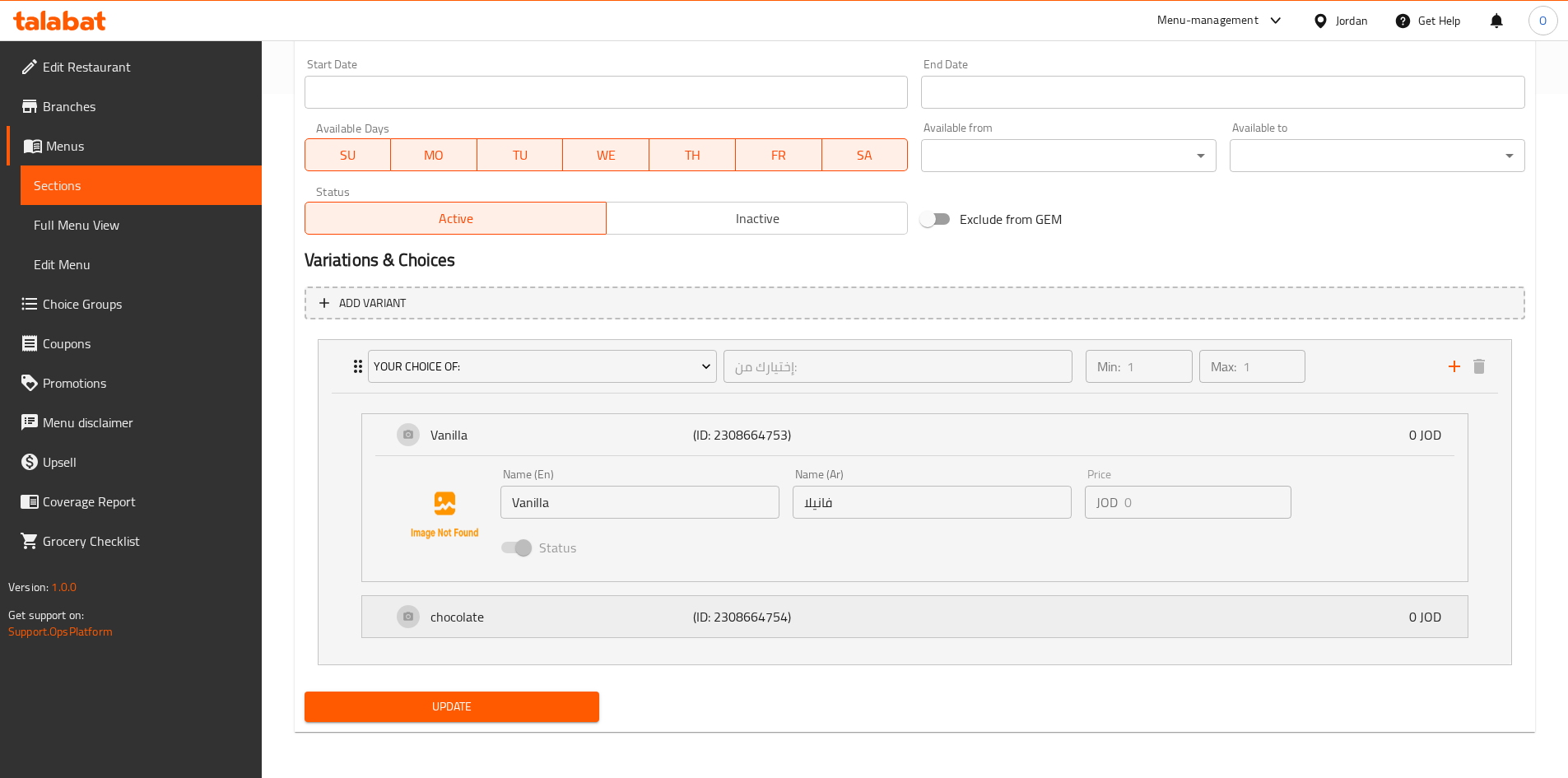
click at [781, 623] on p "(ID: 2308664754)" at bounding box center [781, 617] width 176 height 20
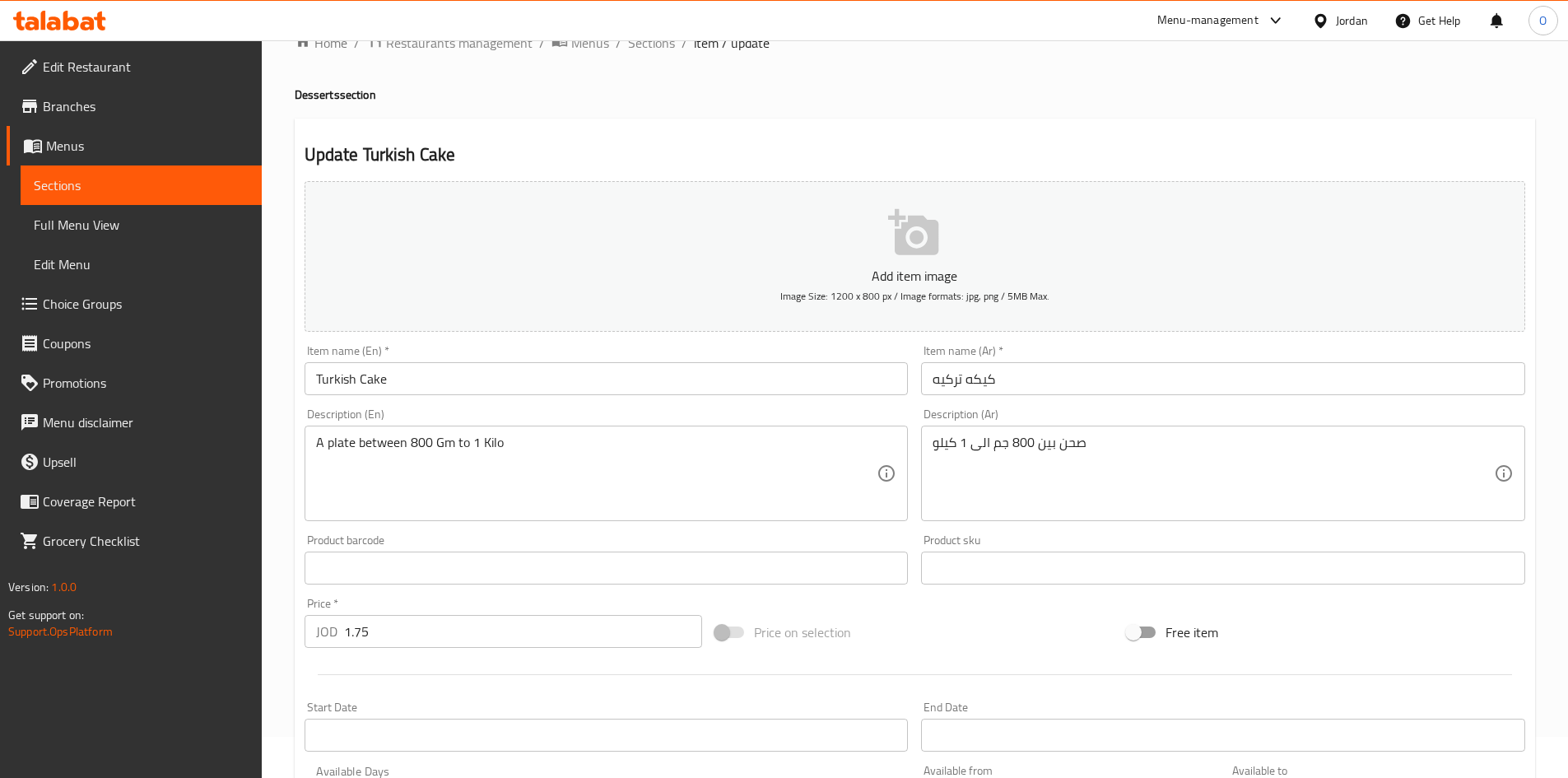
scroll to position [0, 0]
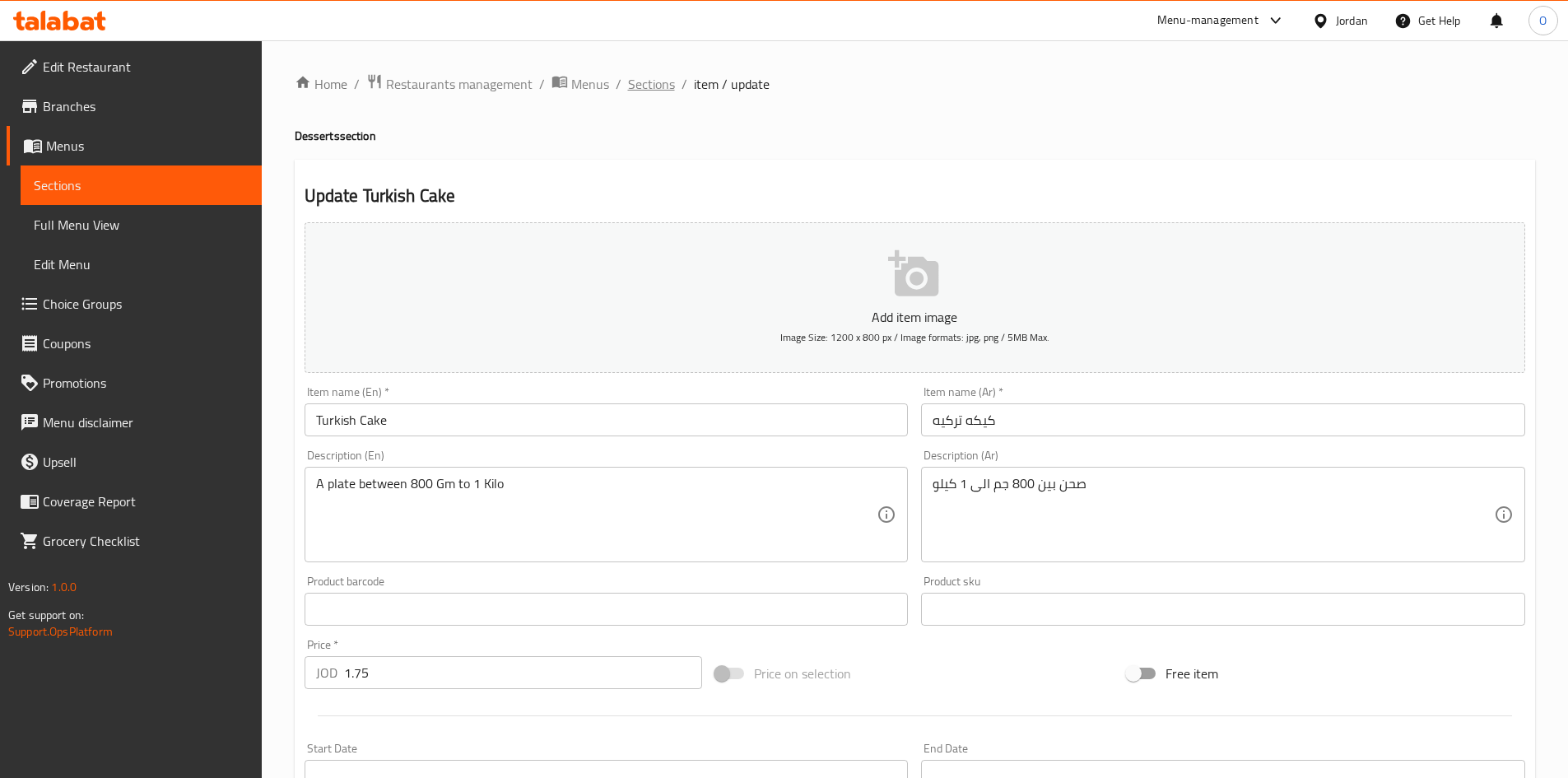
click at [670, 91] on span "Sections" at bounding box center [651, 84] width 47 height 20
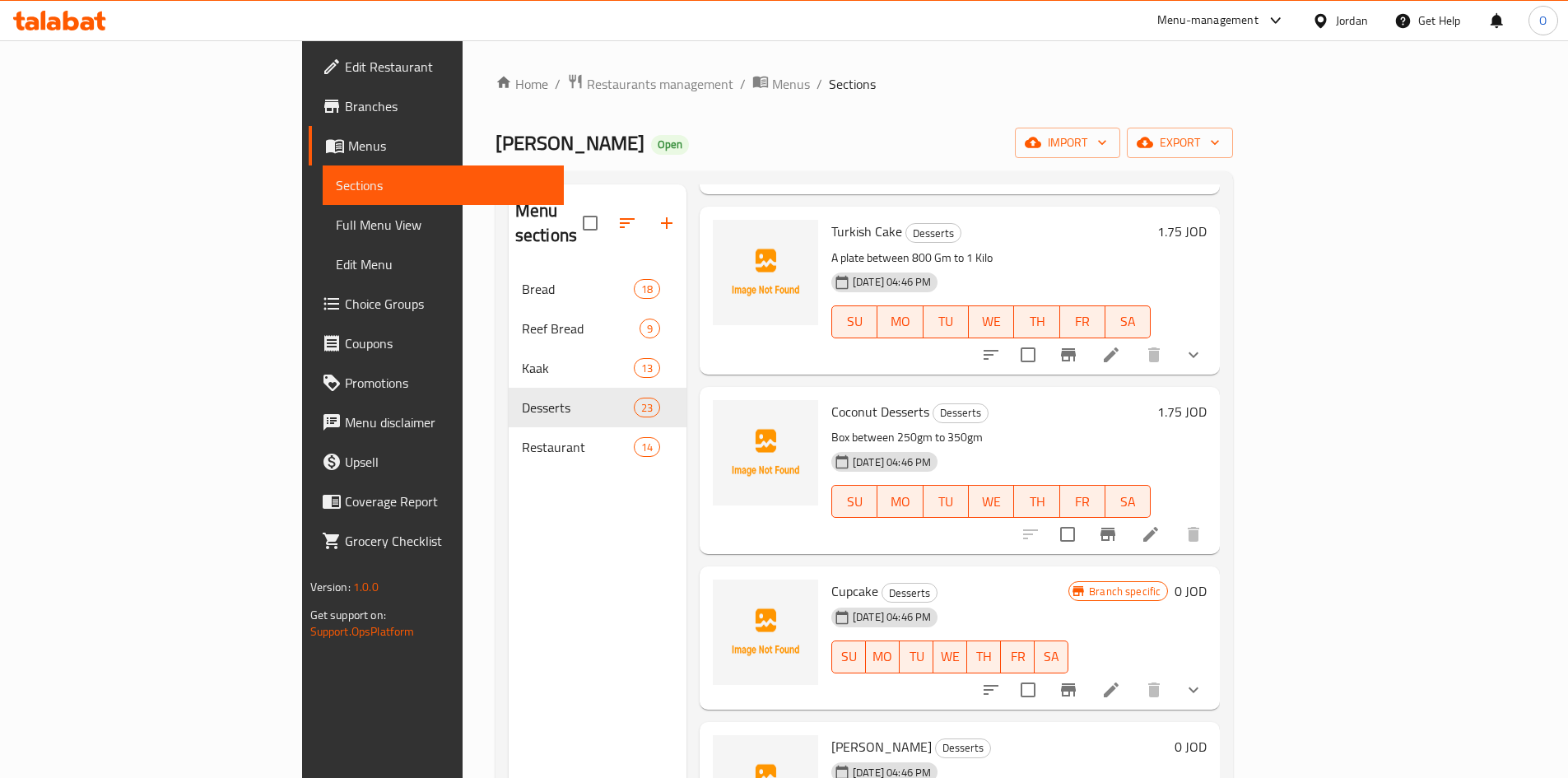
scroll to position [1482, 0]
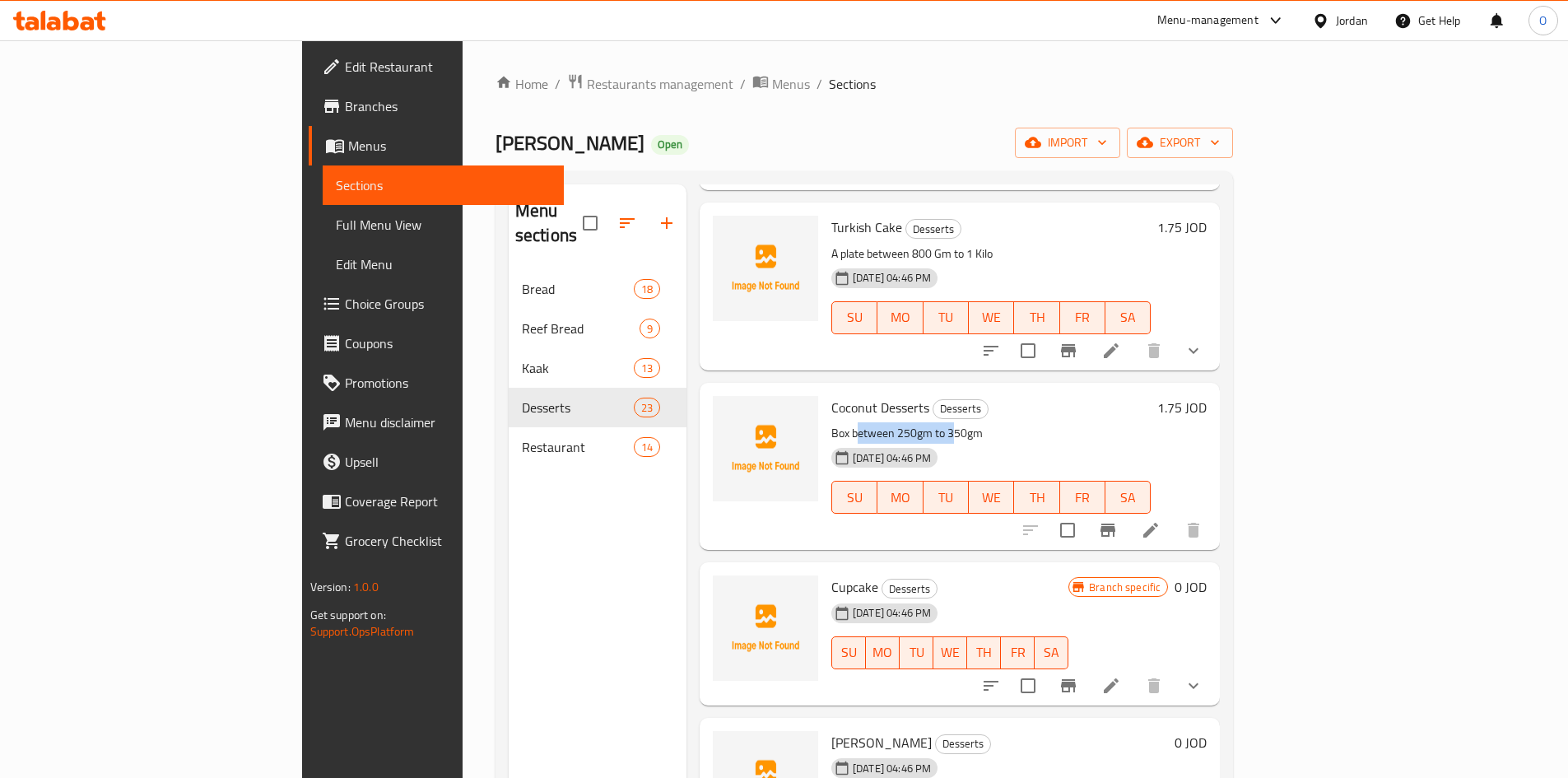
drag, startPoint x: 782, startPoint y: 410, endPoint x: 881, endPoint y: 412, distance: 99.0
click at [881, 423] on p "Box between 250gm to 350gm" at bounding box center [991, 433] width 319 height 21
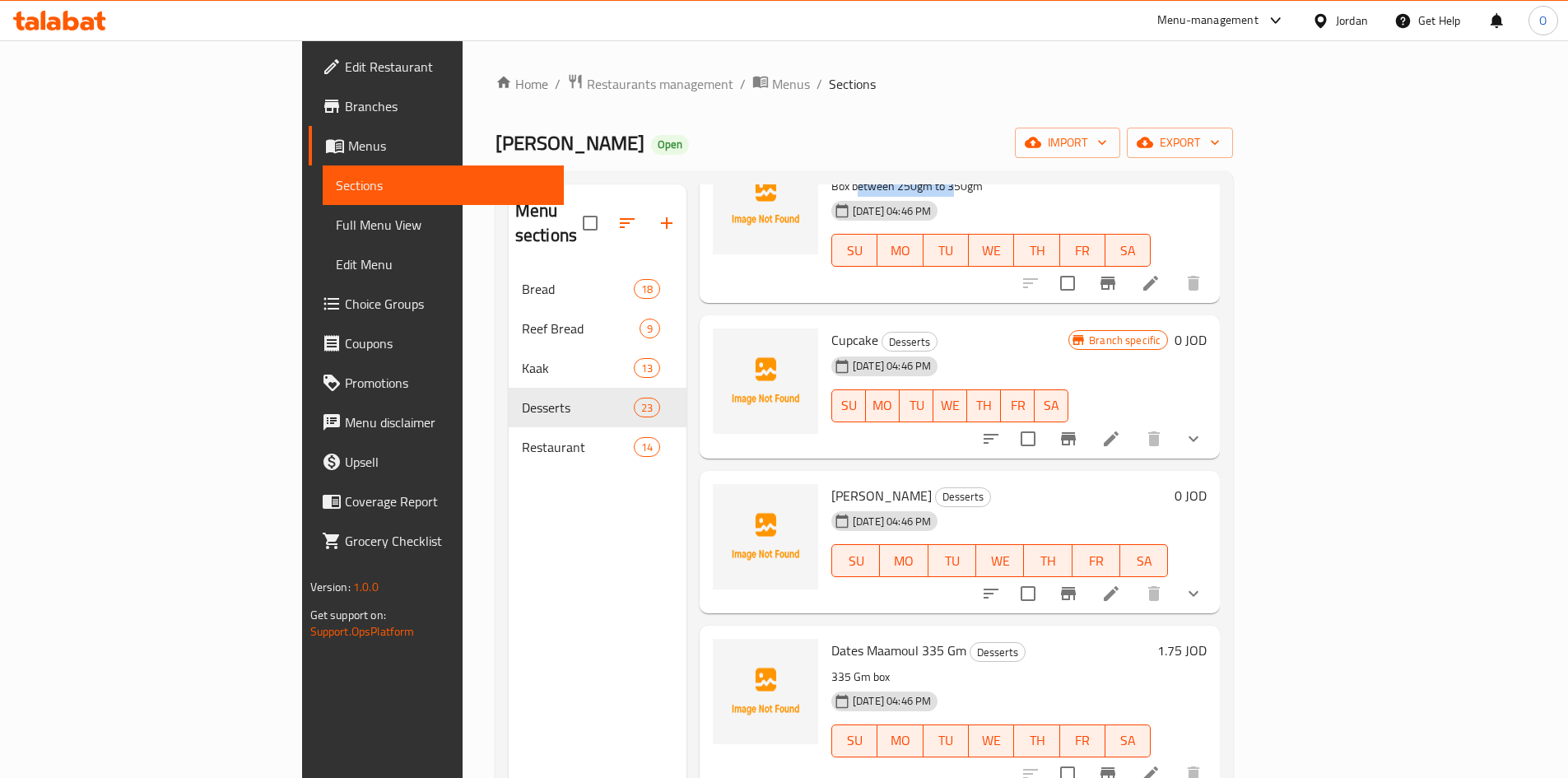
scroll to position [1811, 0]
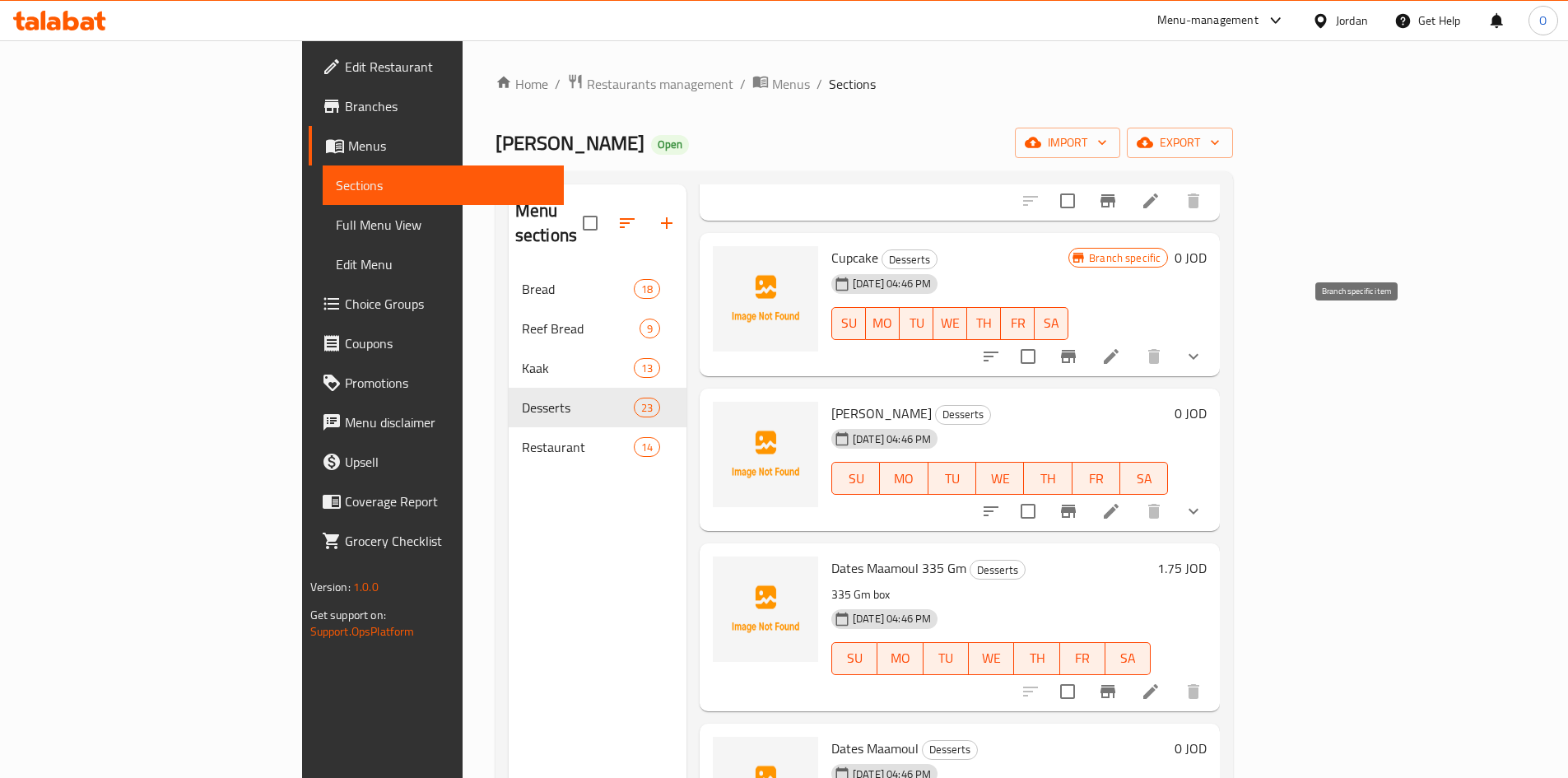
click at [1076, 350] on icon "Branch-specific-item" at bounding box center [1068, 356] width 15 height 13
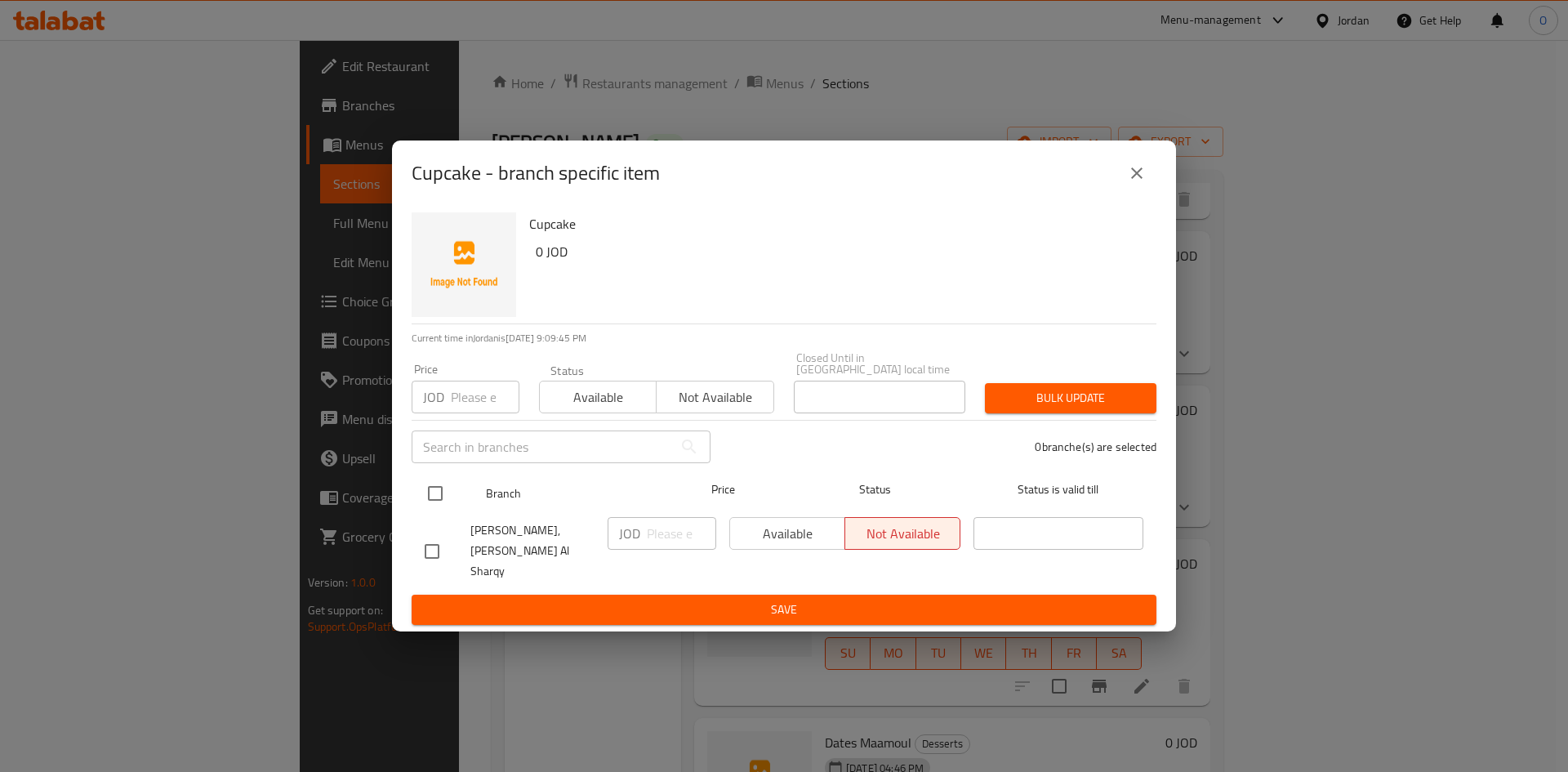
click at [443, 494] on input "checkbox" at bounding box center [435, 493] width 35 height 35
checkbox input "true"
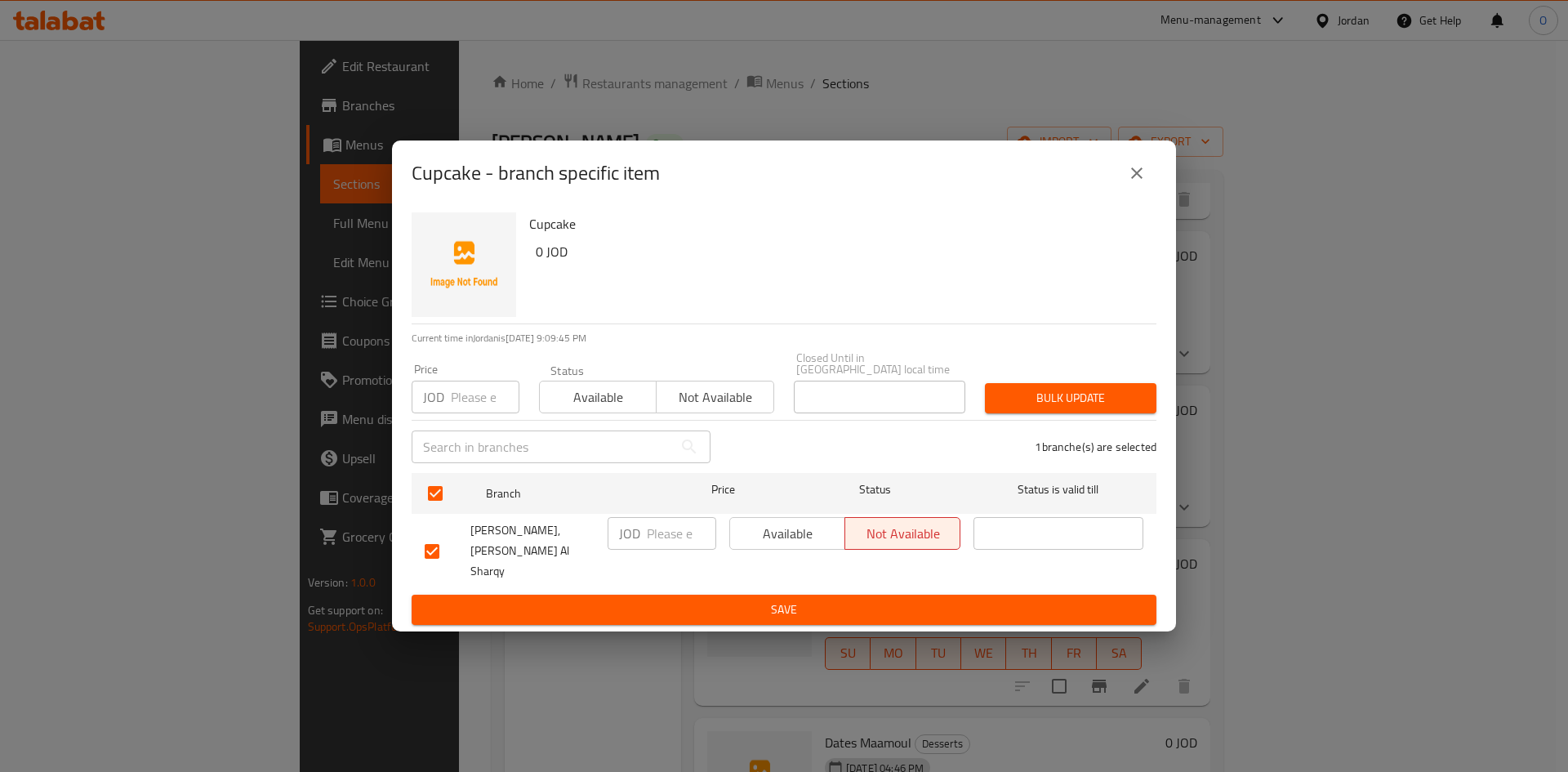
click at [807, 540] on span "Available" at bounding box center [787, 534] width 102 height 24
click at [797, 599] on span "Save" at bounding box center [784, 609] width 719 height 20
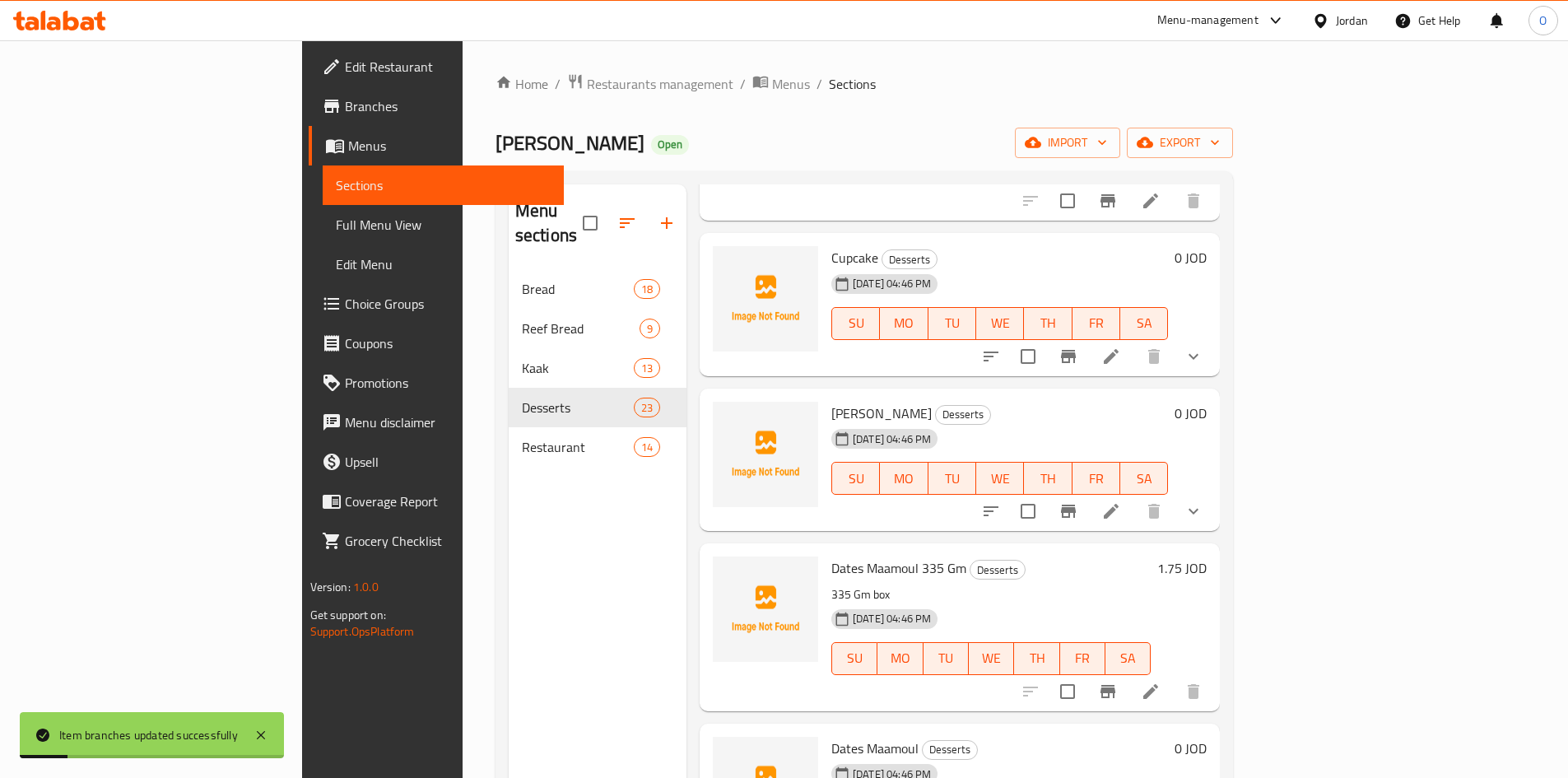
click at [1214, 336] on button "show more" at bounding box center [1194, 356] width 39 height 39
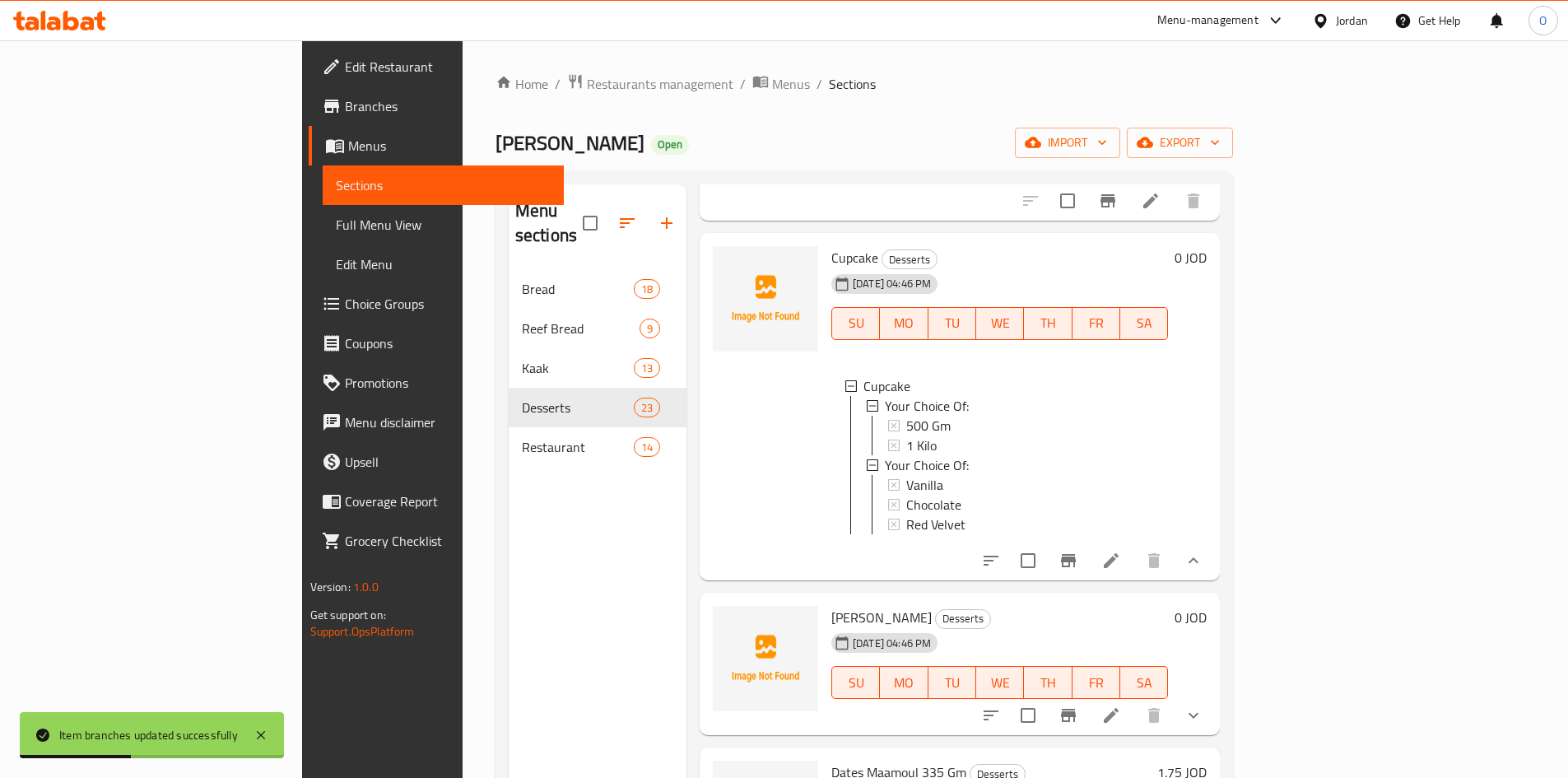
click at [1134, 556] on li at bounding box center [1112, 560] width 46 height 29
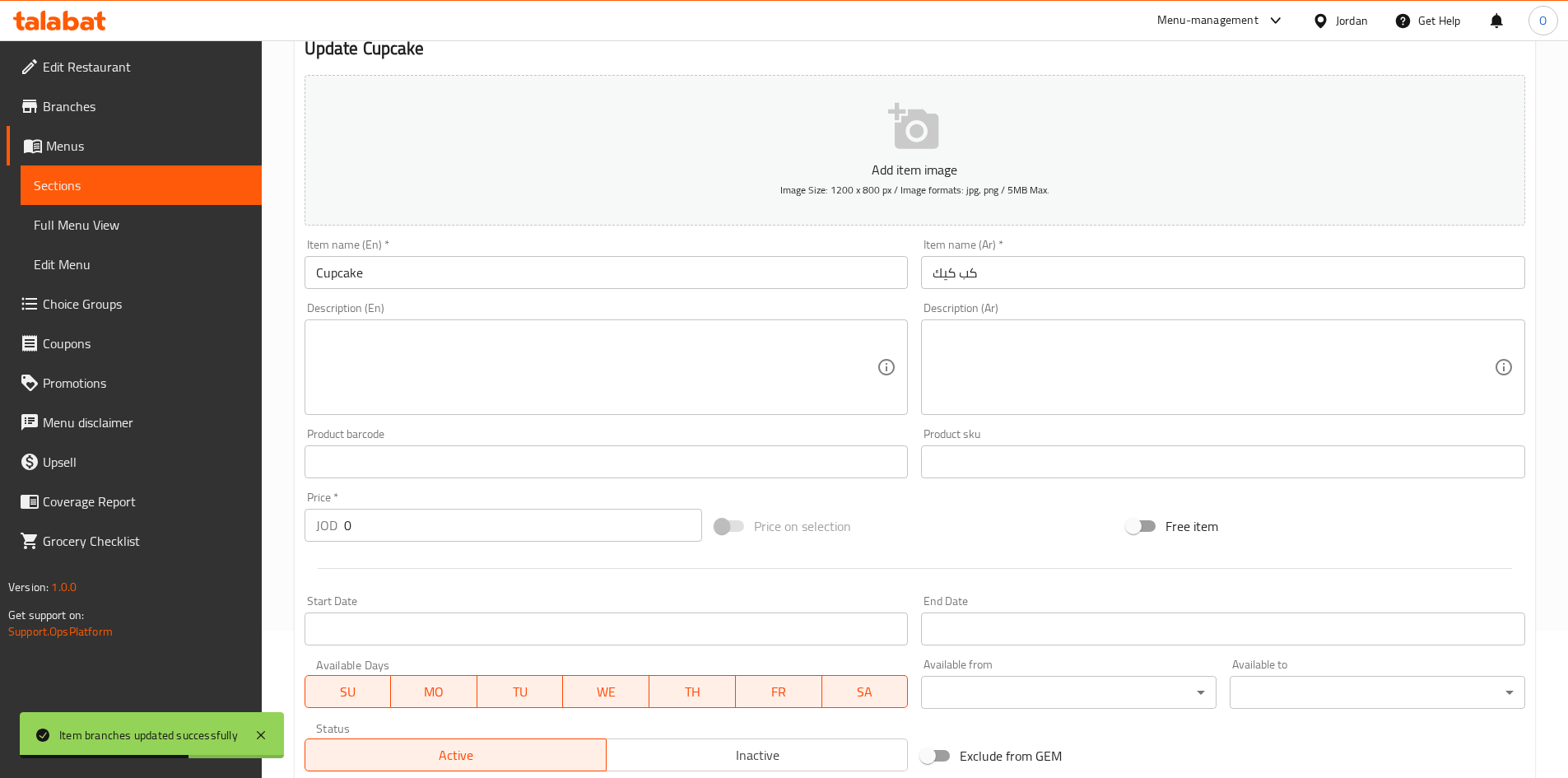
scroll to position [480, 0]
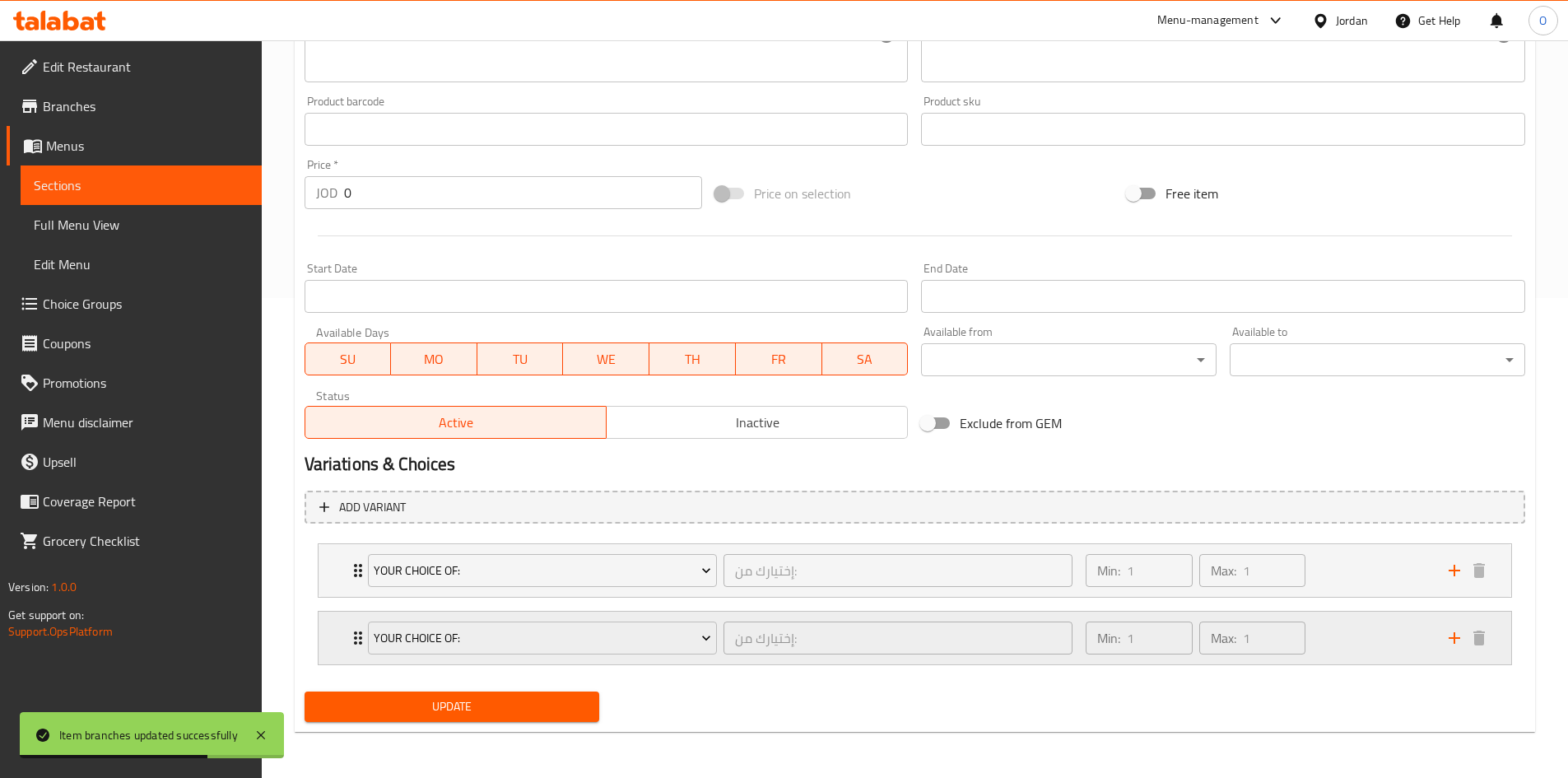
click at [1330, 648] on div "Min: 1 ​ Max: 1 ​" at bounding box center [1257, 637] width 362 height 53
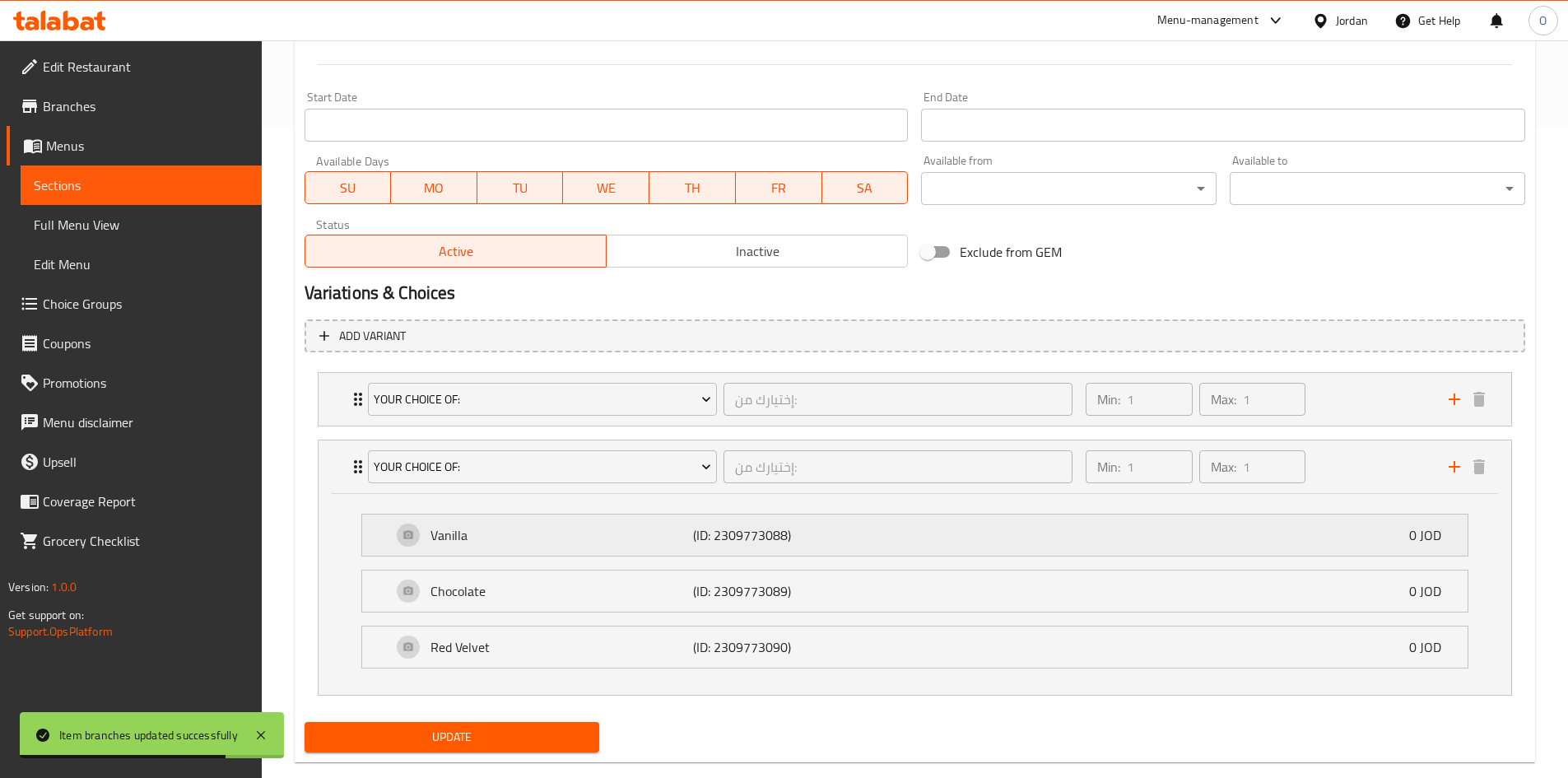
scroll to position [682, 0]
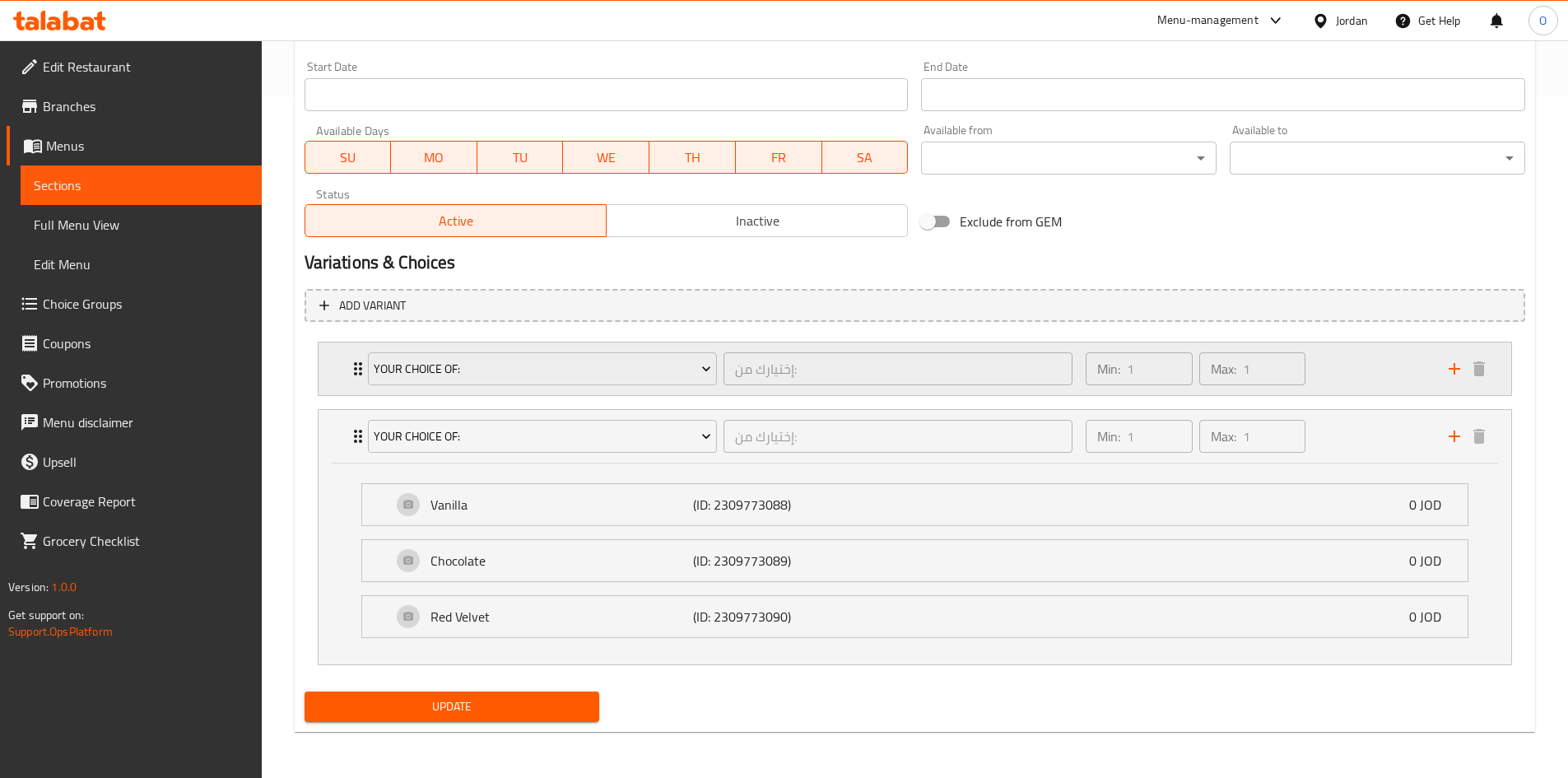
click at [1320, 370] on div "Min: 1 ​ Max: 1 ​" at bounding box center [1257, 368] width 362 height 53
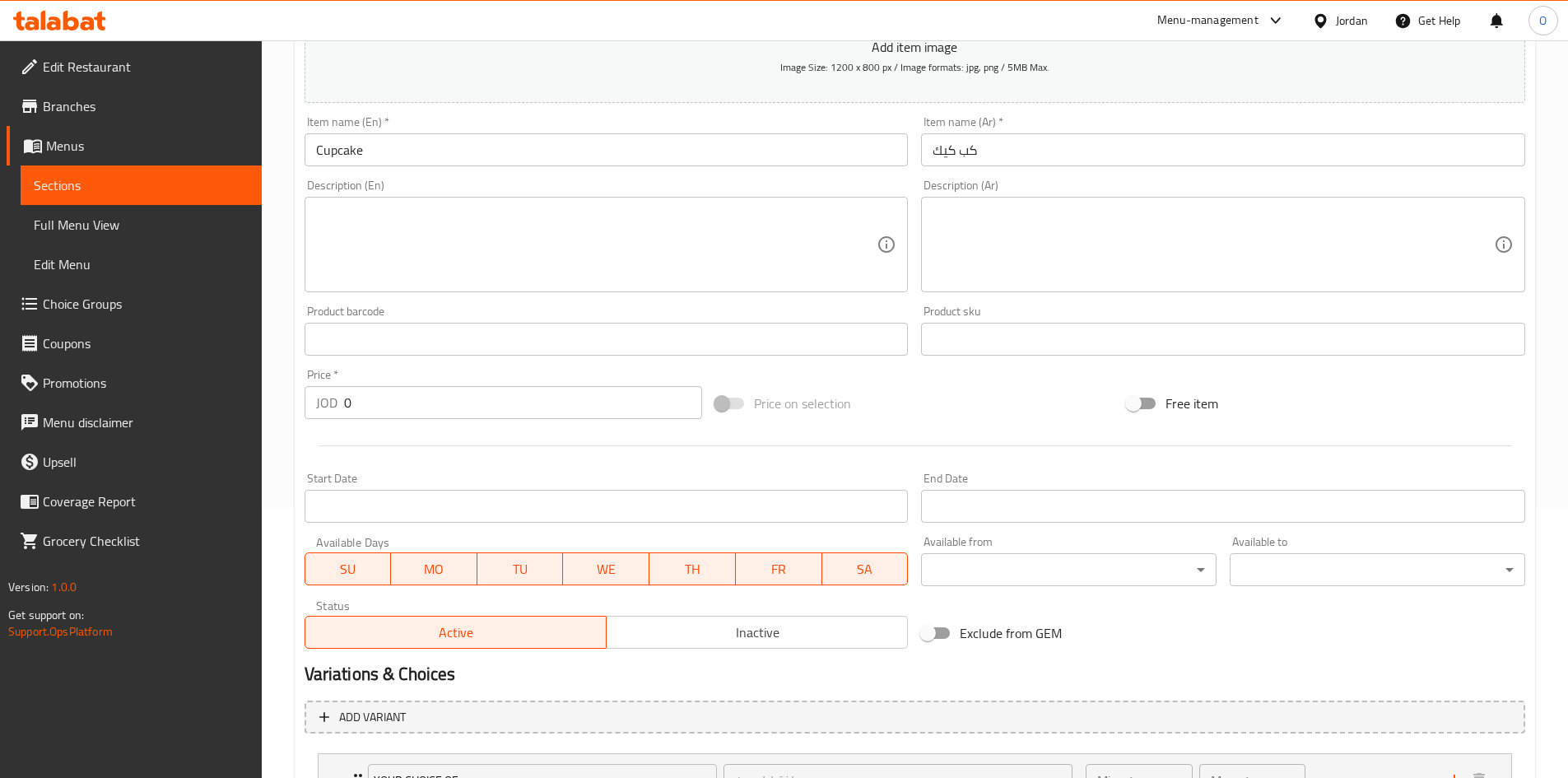
scroll to position [0, 0]
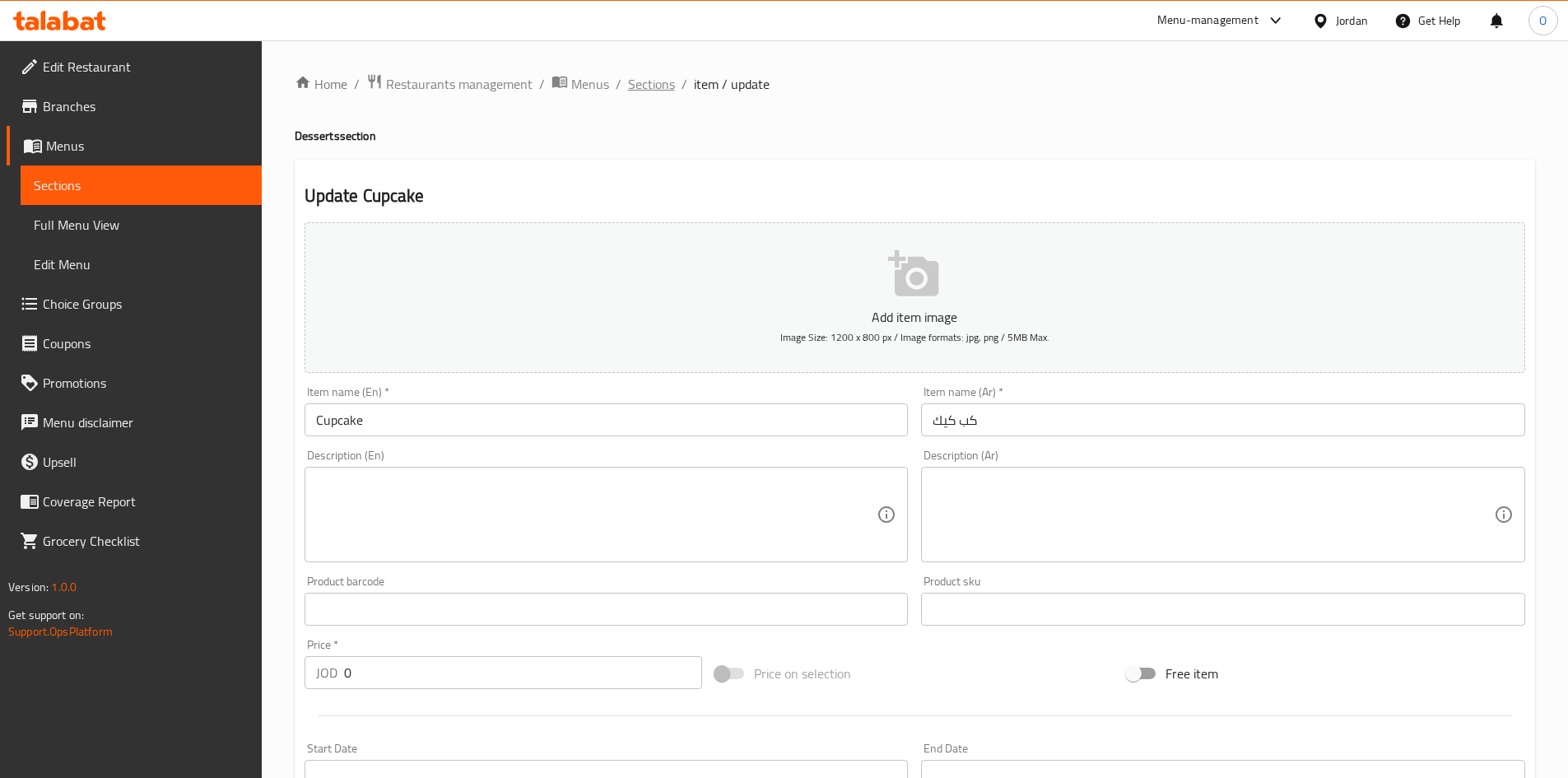
click at [660, 82] on span "Sections" at bounding box center [651, 84] width 47 height 20
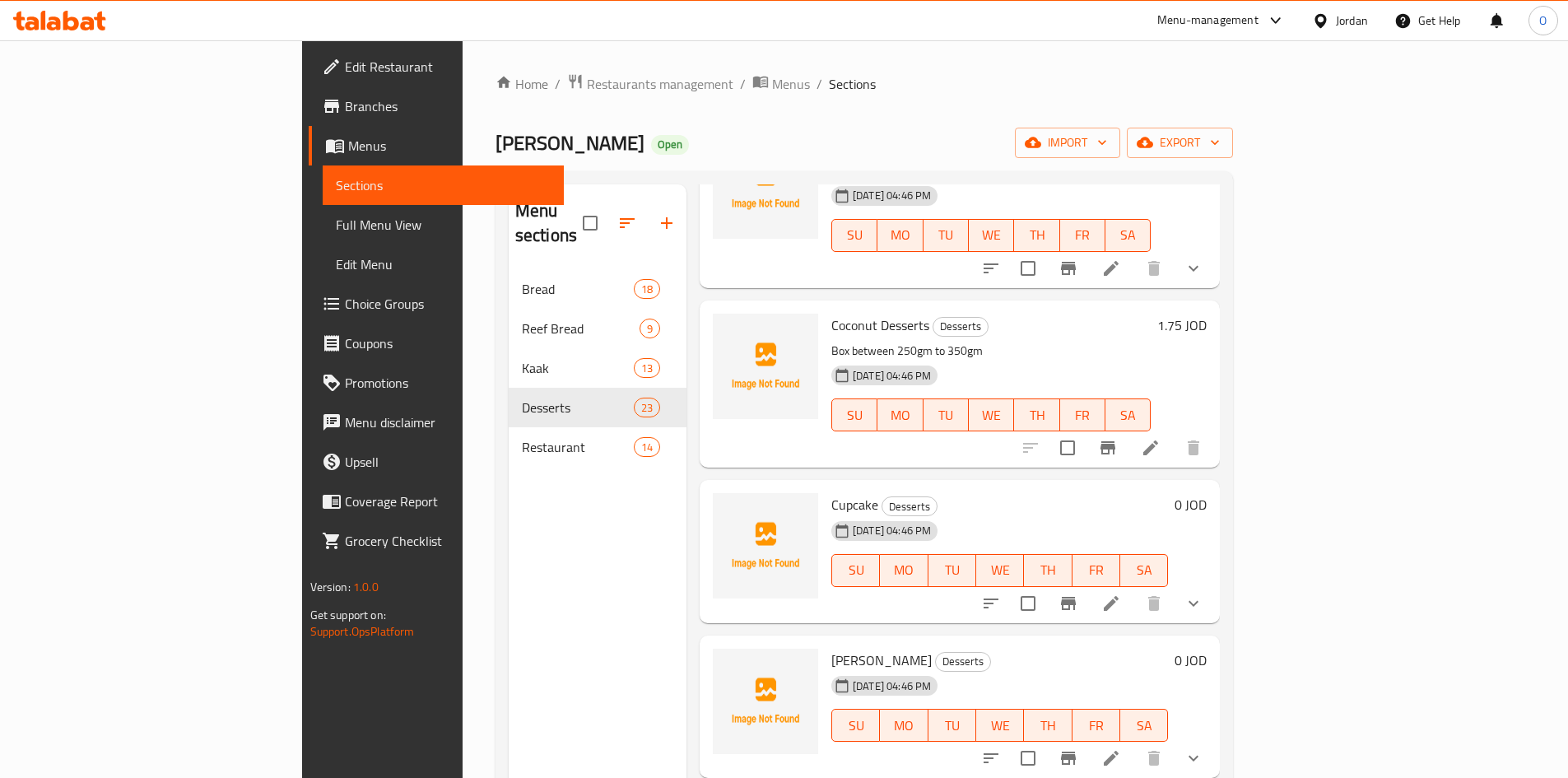
scroll to position [1646, 0]
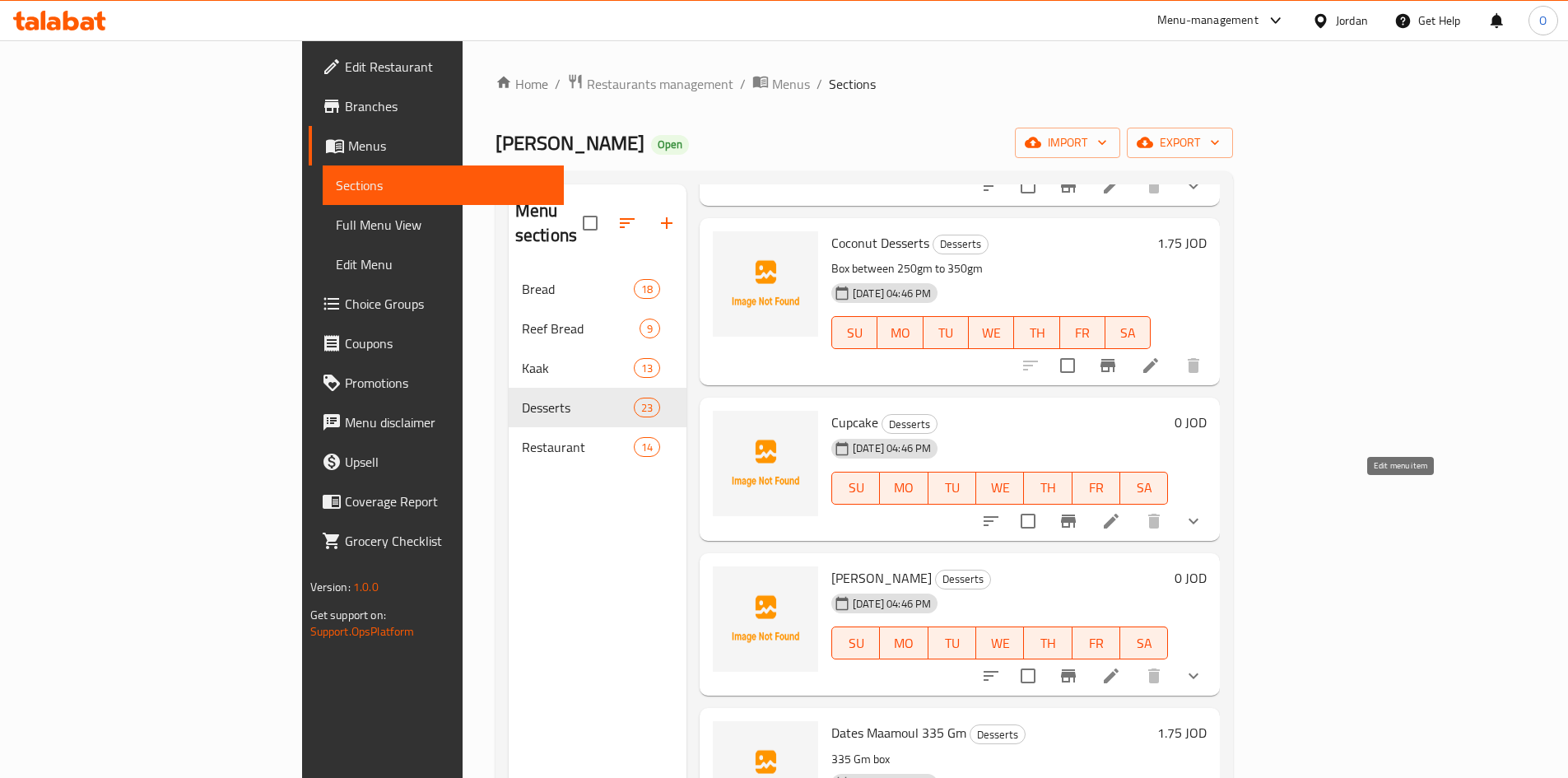
click at [1122, 511] on icon at bounding box center [1111, 521] width 20 height 20
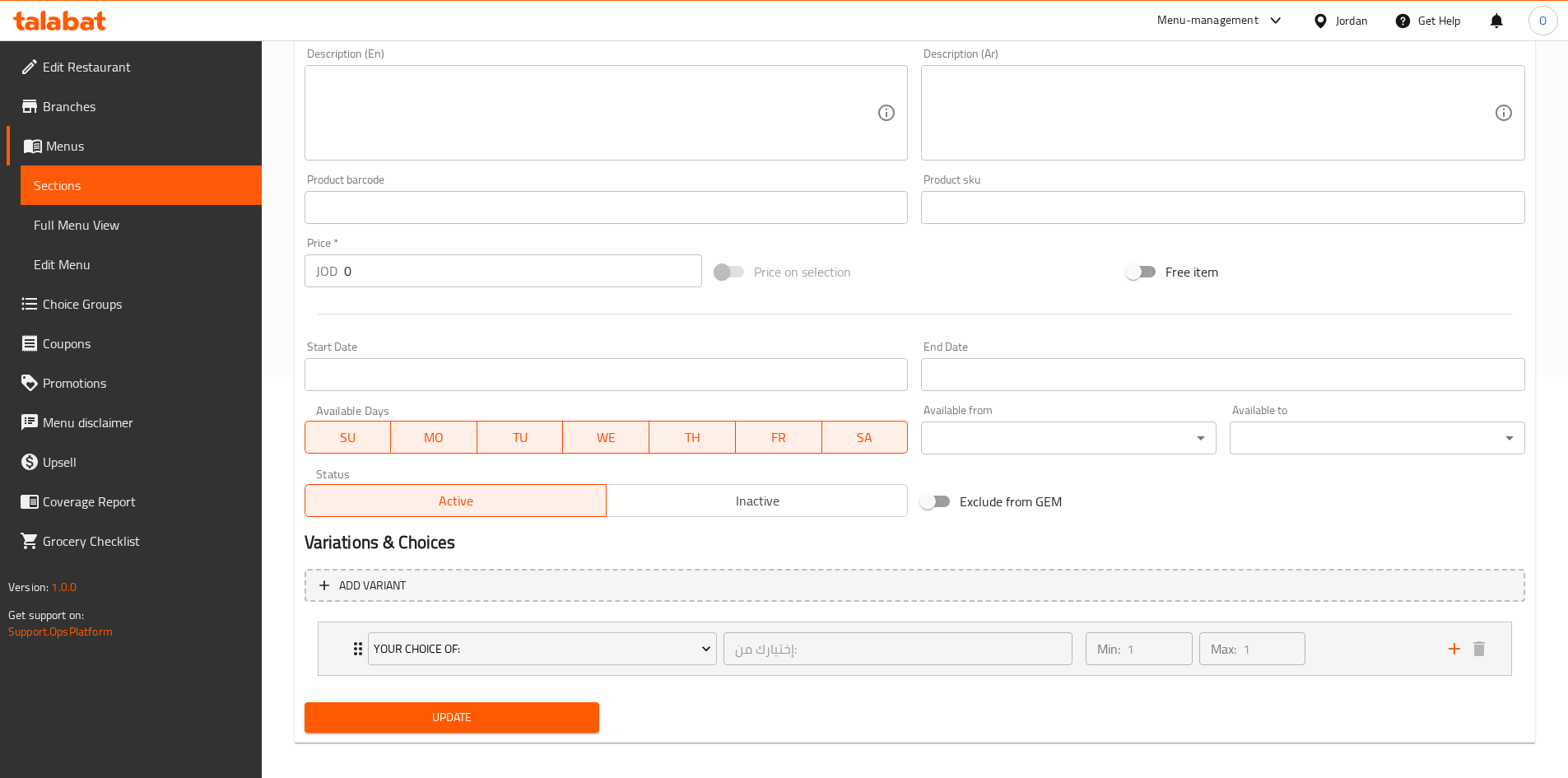
scroll to position [411, 0]
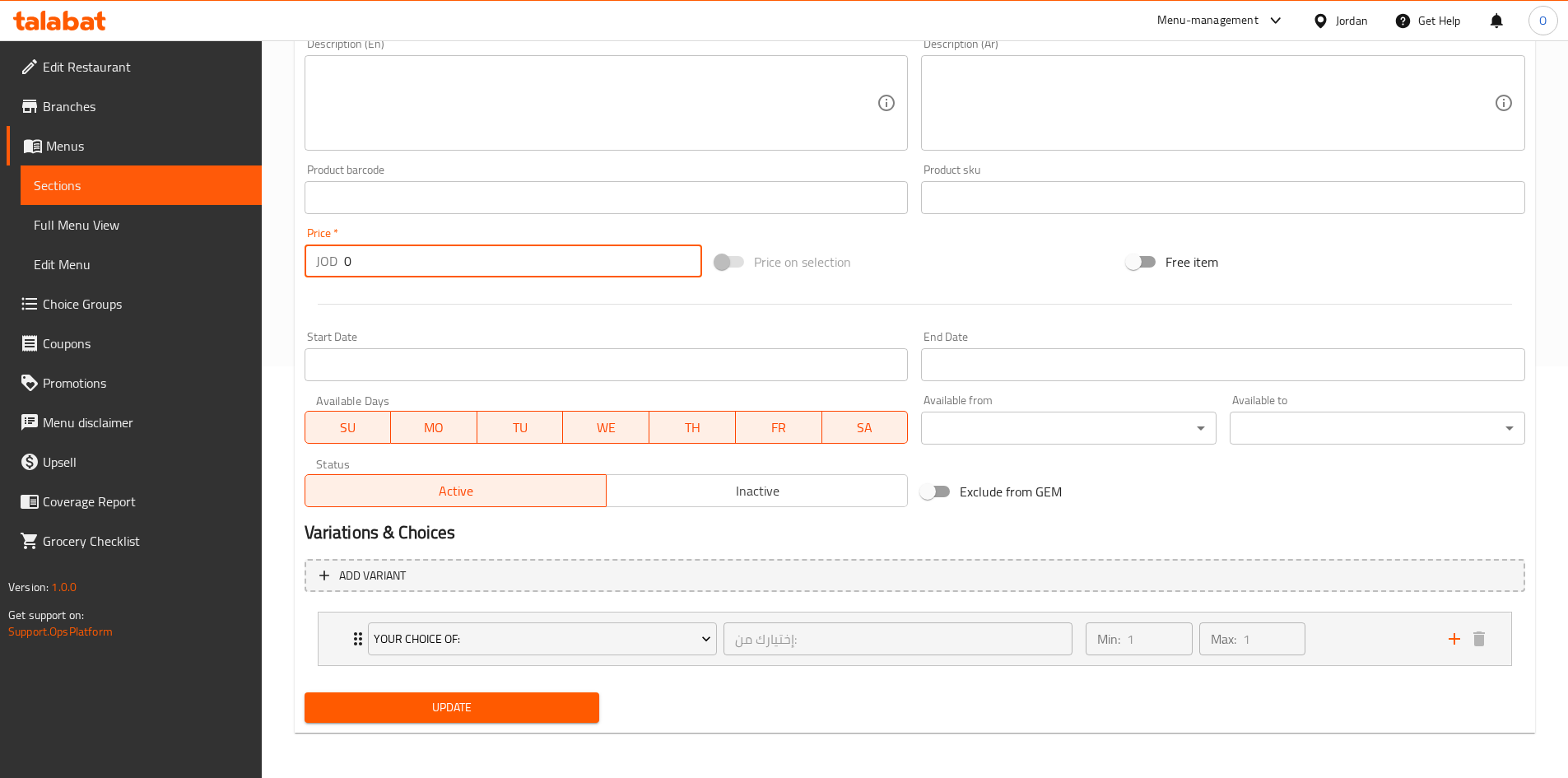
drag, startPoint x: 361, startPoint y: 258, endPoint x: 325, endPoint y: 261, distance: 36.1
click at [325, 261] on div "JOD 0 Price *" at bounding box center [503, 261] width 399 height 33
paste input ".4"
type input "0.4"
click at [441, 706] on span "Update" at bounding box center [452, 707] width 270 height 21
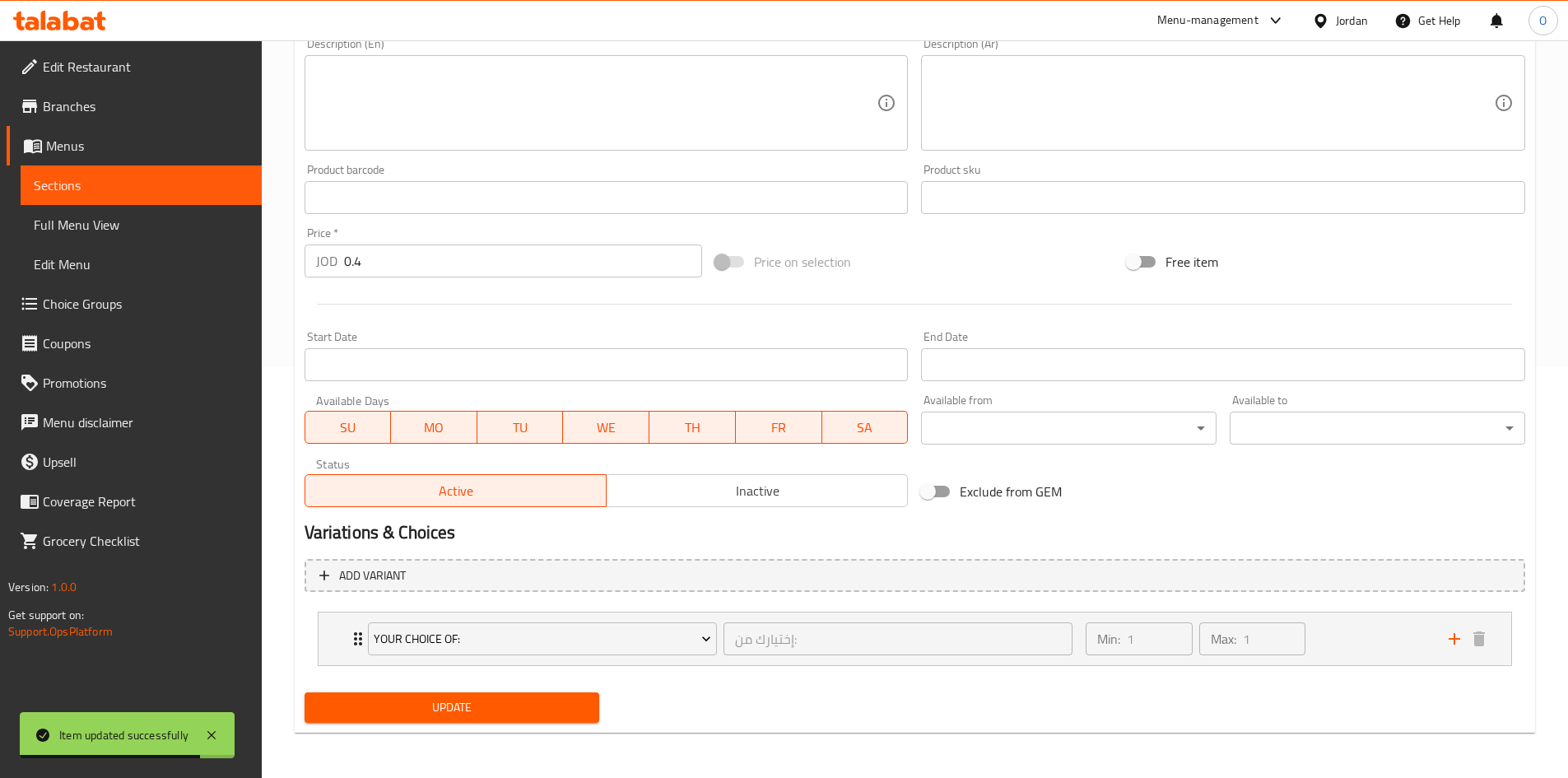
scroll to position [412, 0]
click at [1320, 634] on div "Min: 1 ​ Max: 1 ​" at bounding box center [1257, 637] width 362 height 53
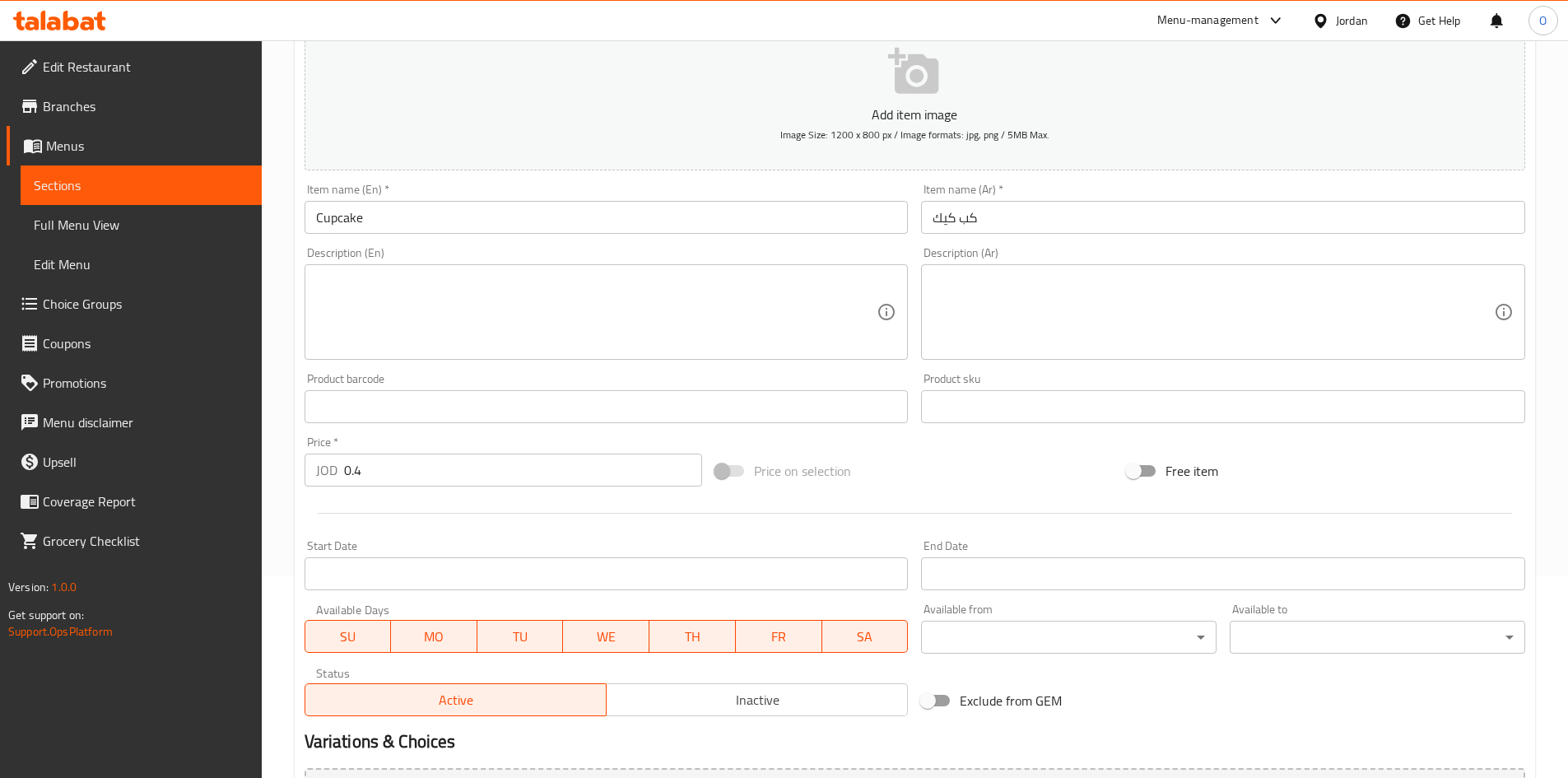
scroll to position [0, 0]
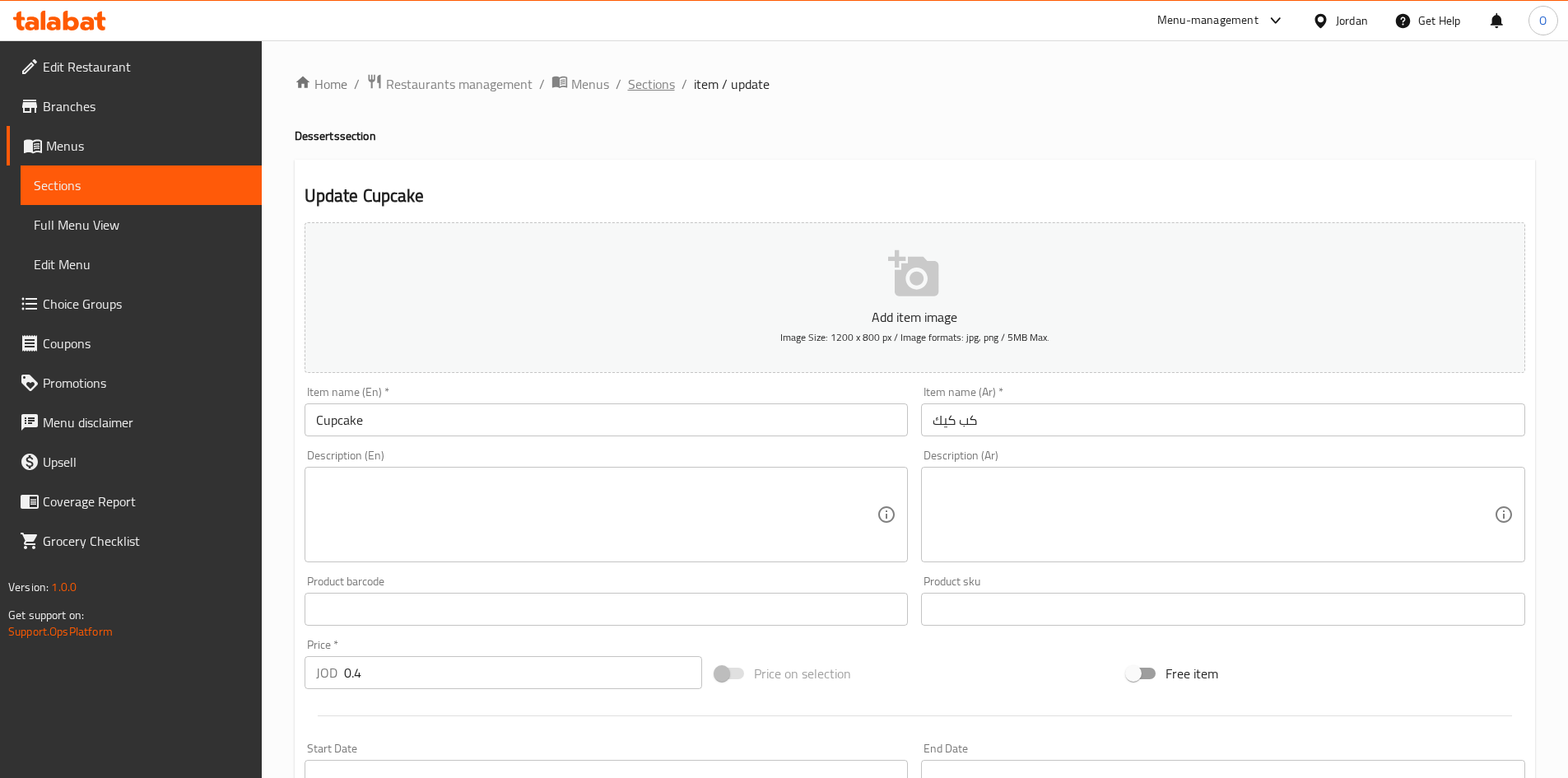
click at [656, 87] on span "Sections" at bounding box center [651, 84] width 47 height 20
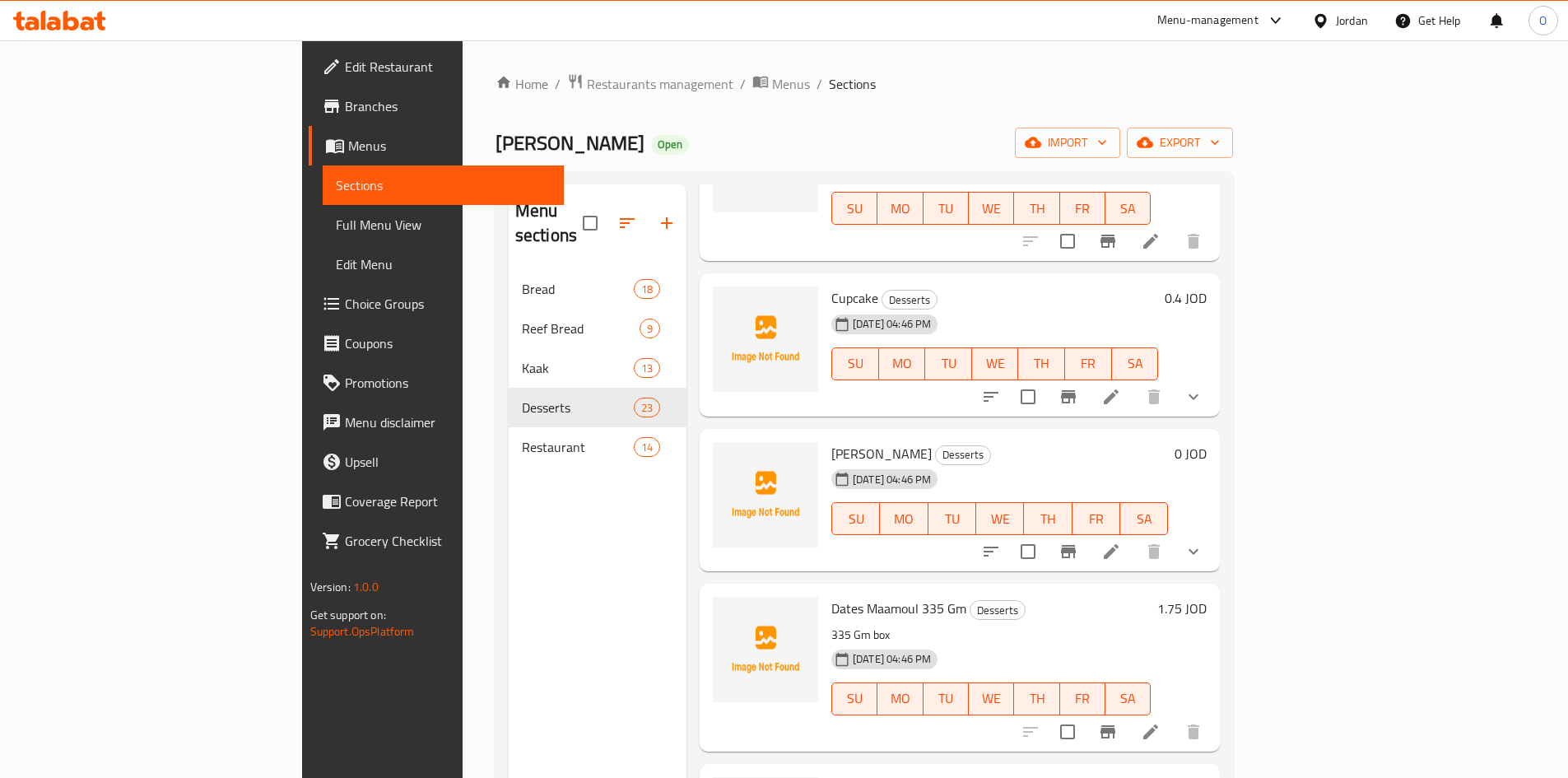
scroll to position [1811, 0]
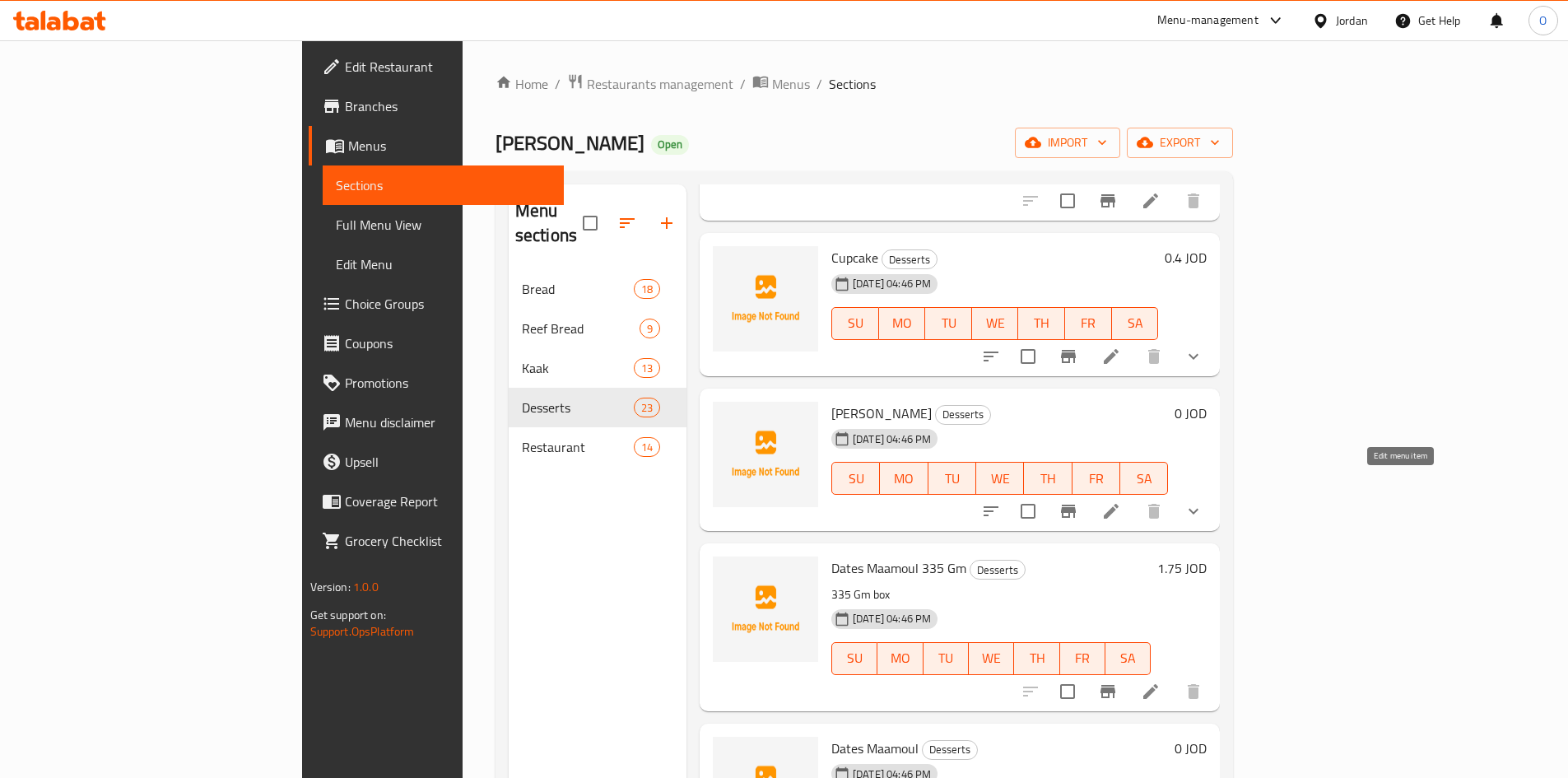
click at [1122, 501] on icon at bounding box center [1111, 511] width 20 height 20
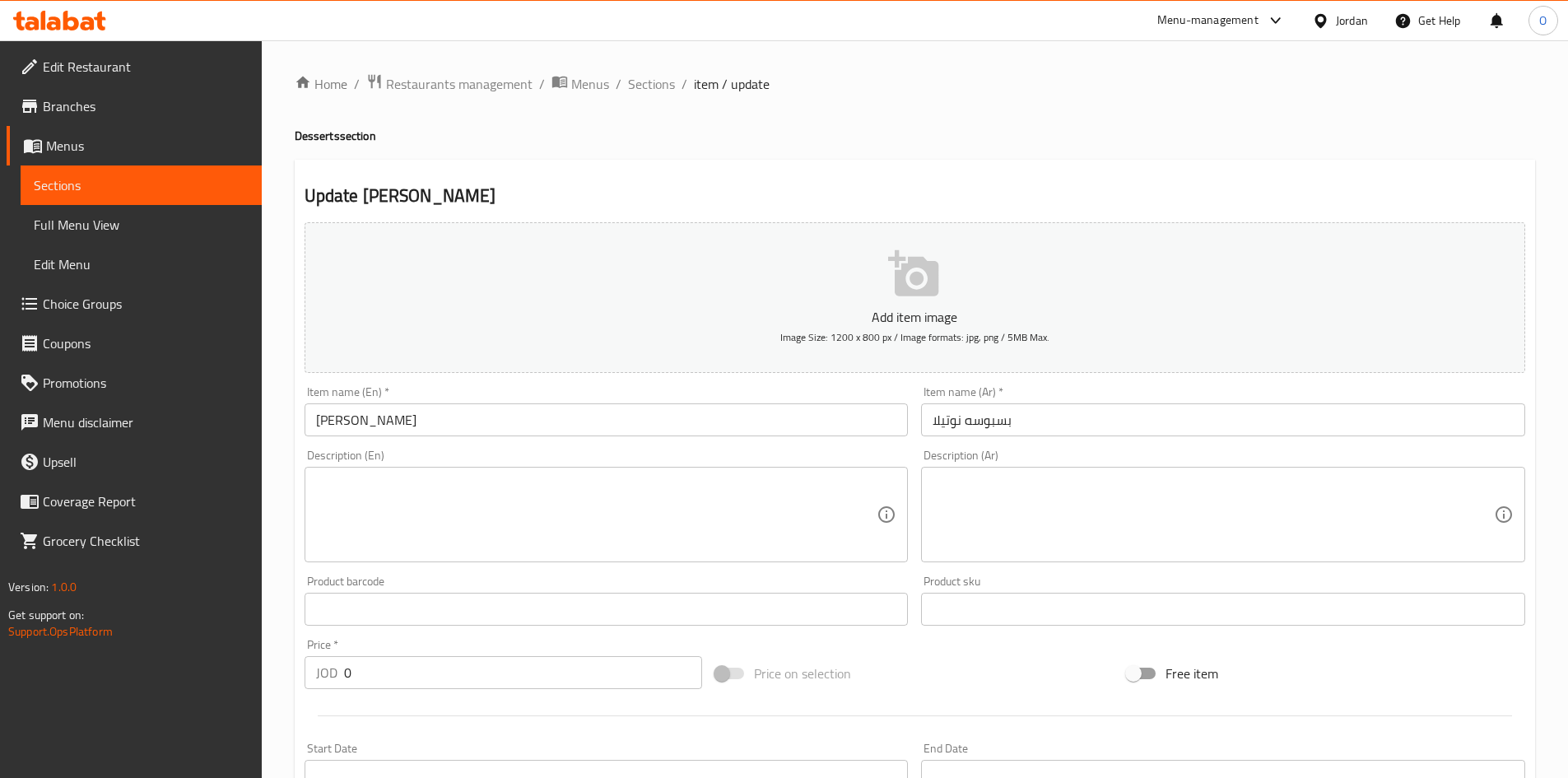
click at [659, 80] on span "Sections" at bounding box center [651, 84] width 47 height 20
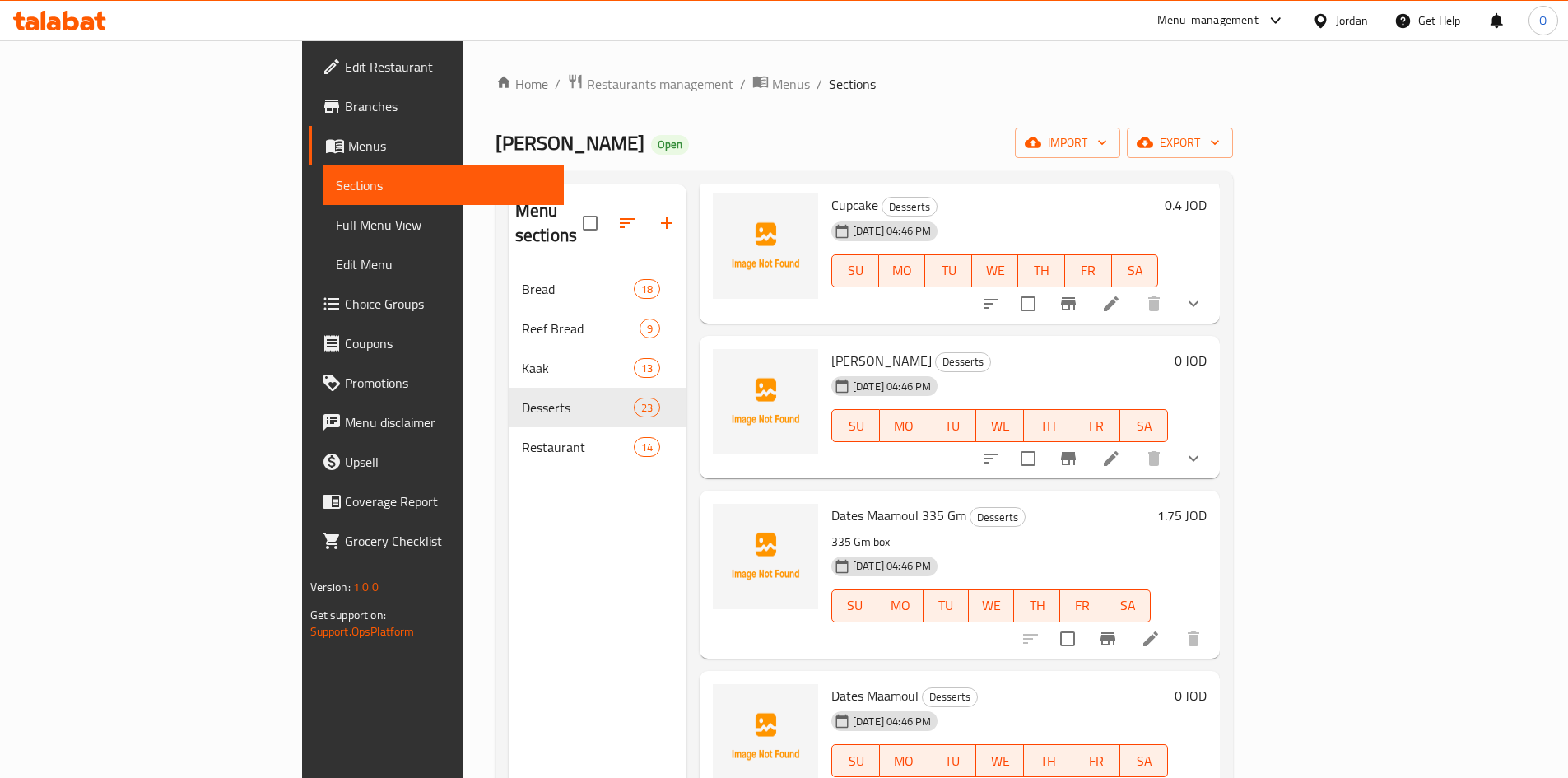
scroll to position [1893, 0]
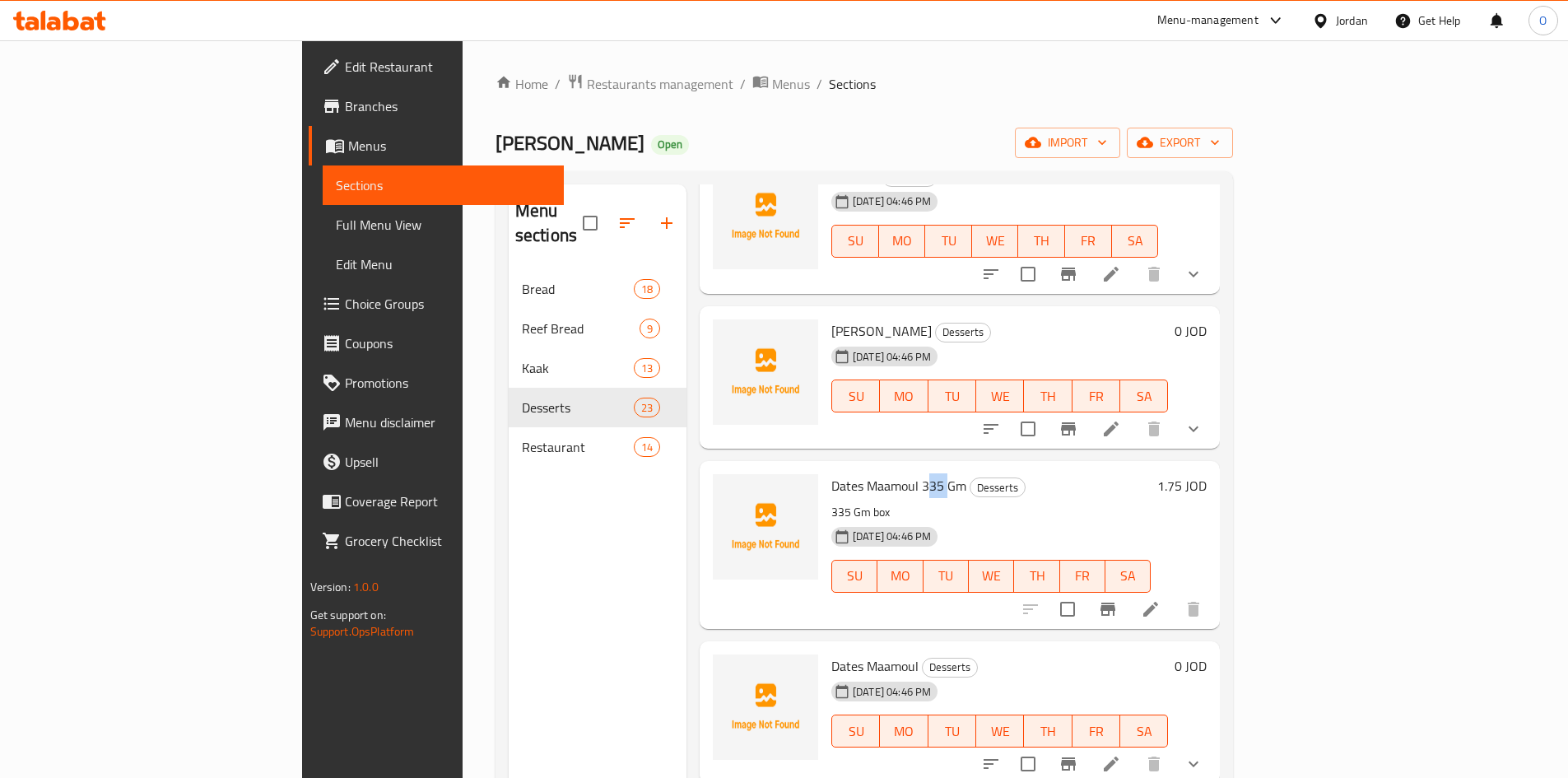
drag, startPoint x: 852, startPoint y: 461, endPoint x: 873, endPoint y: 462, distance: 21.0
click at [873, 473] on span "Dates Maamoul 335 Gm" at bounding box center [899, 485] width 135 height 25
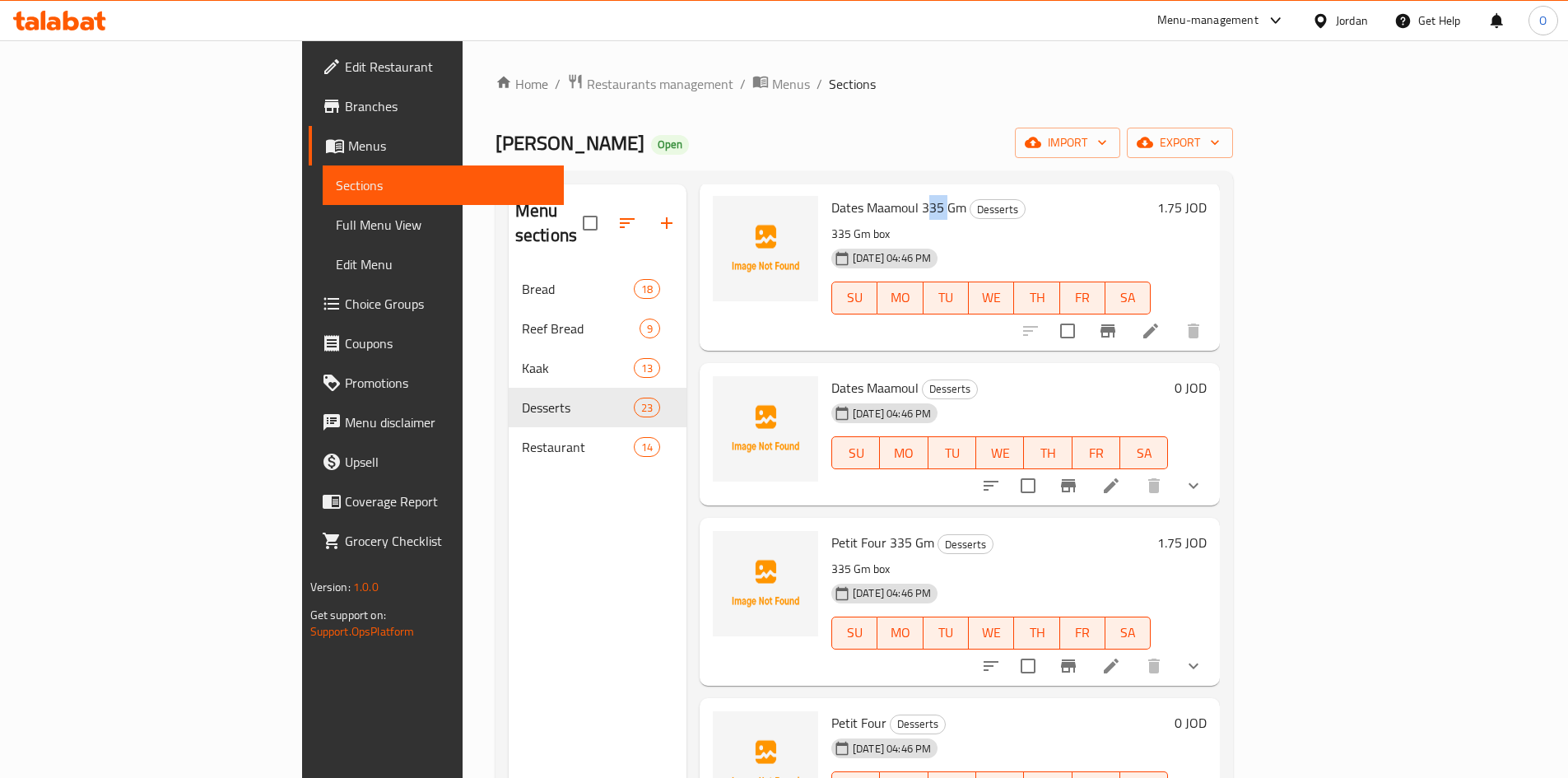
scroll to position [2222, 0]
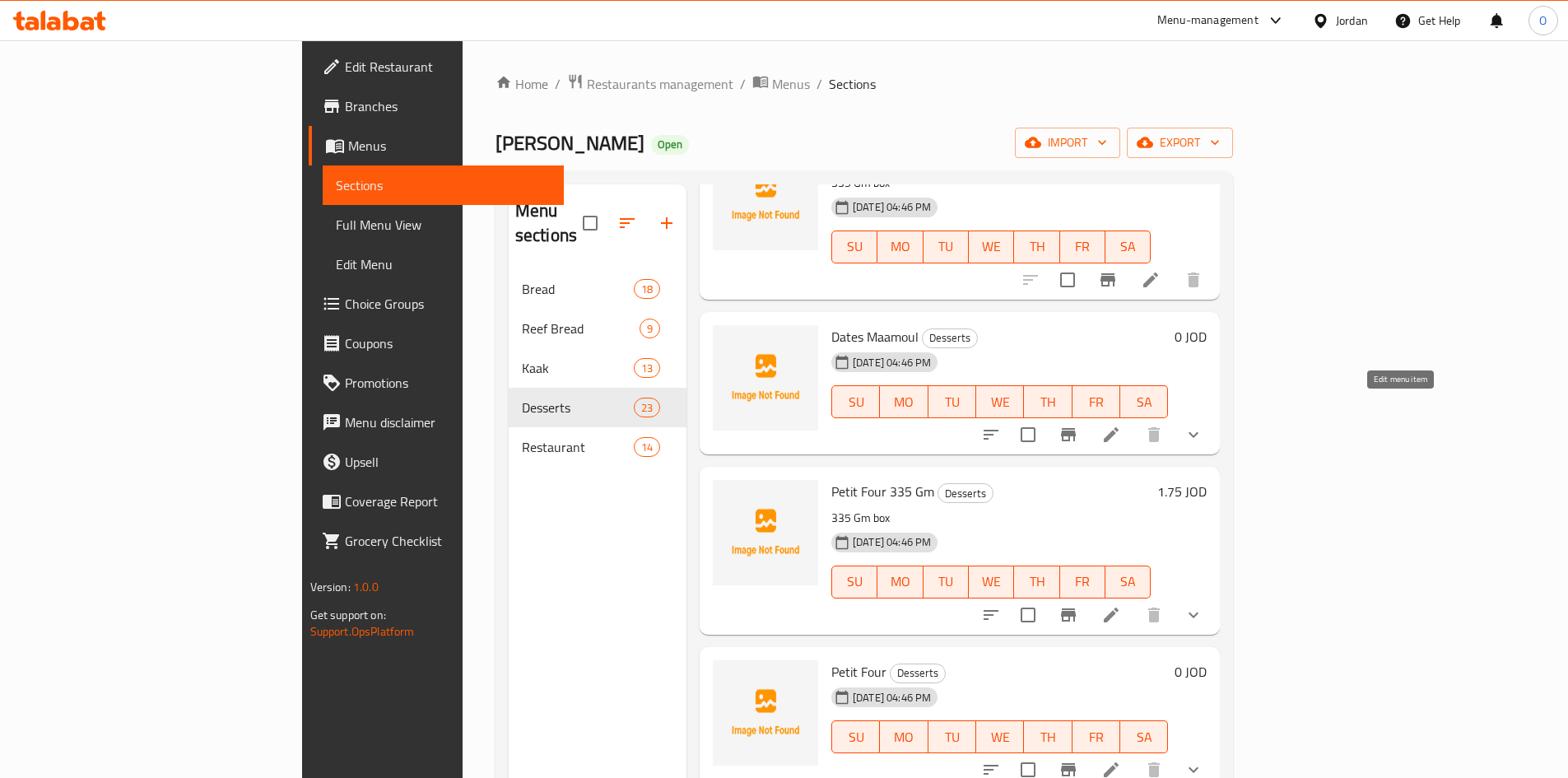
click at [1119, 427] on icon at bounding box center [1111, 435] width 15 height 15
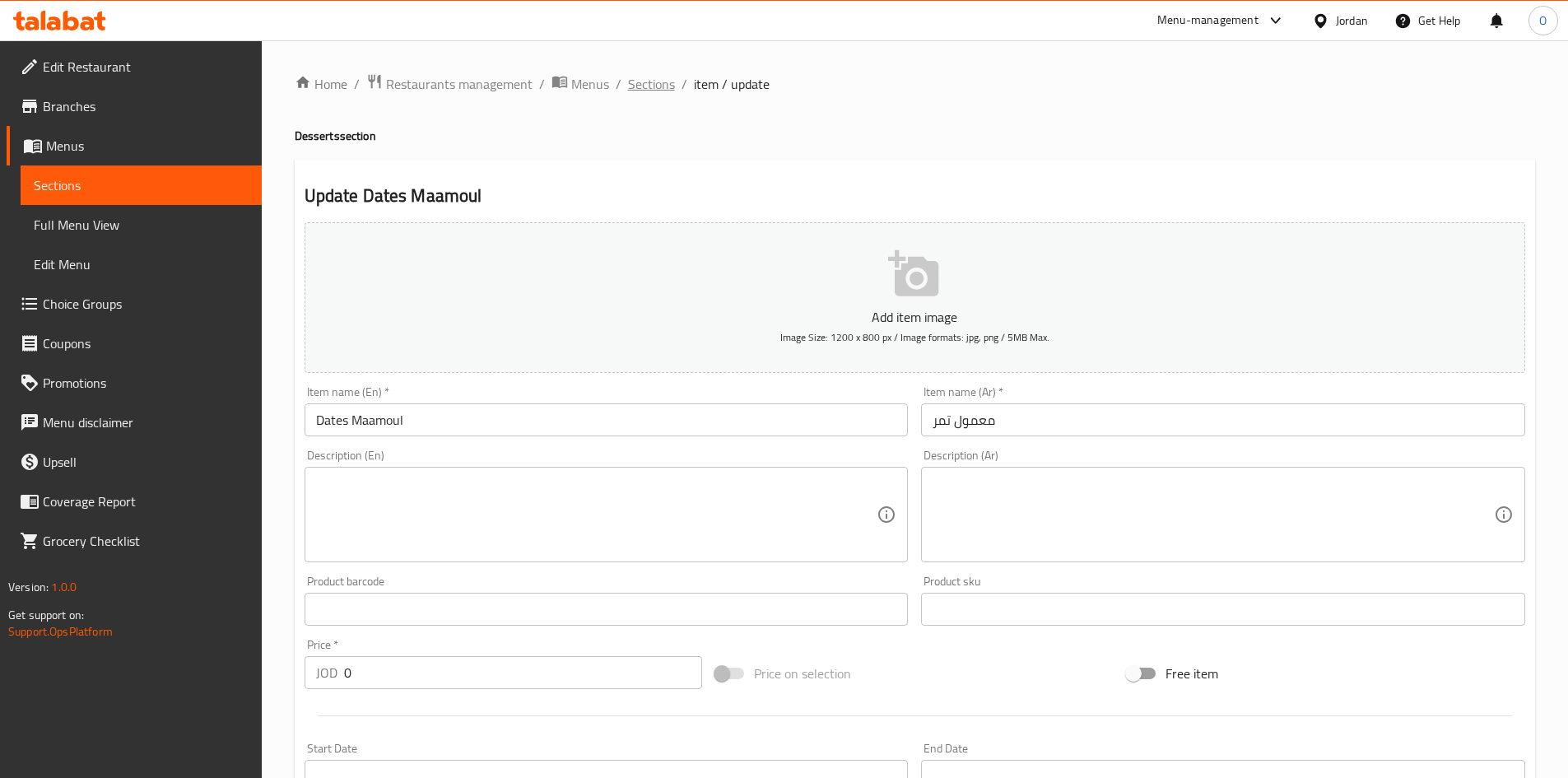
click at [665, 79] on span "Sections" at bounding box center [651, 84] width 47 height 20
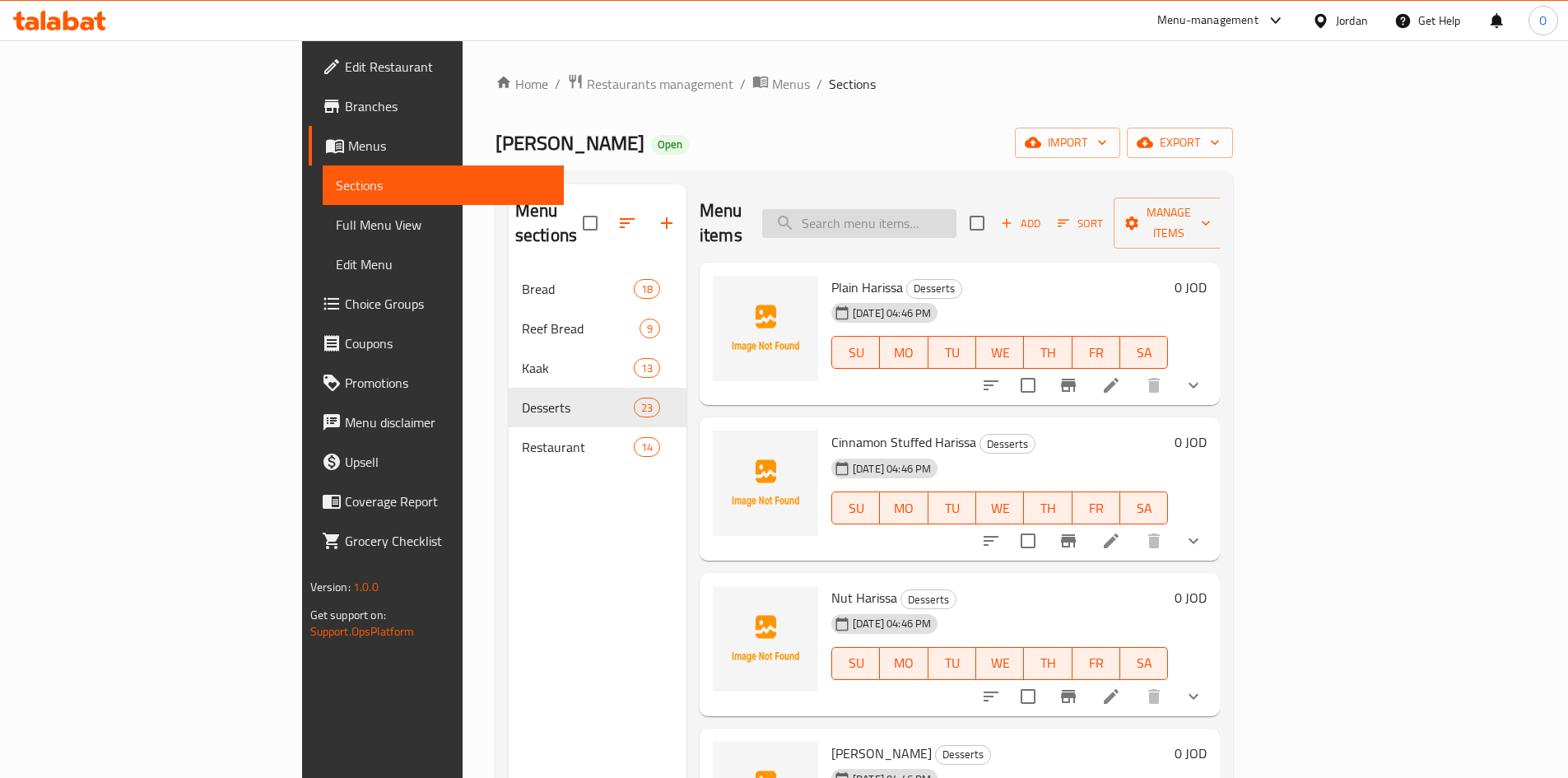
paste input "برازق"
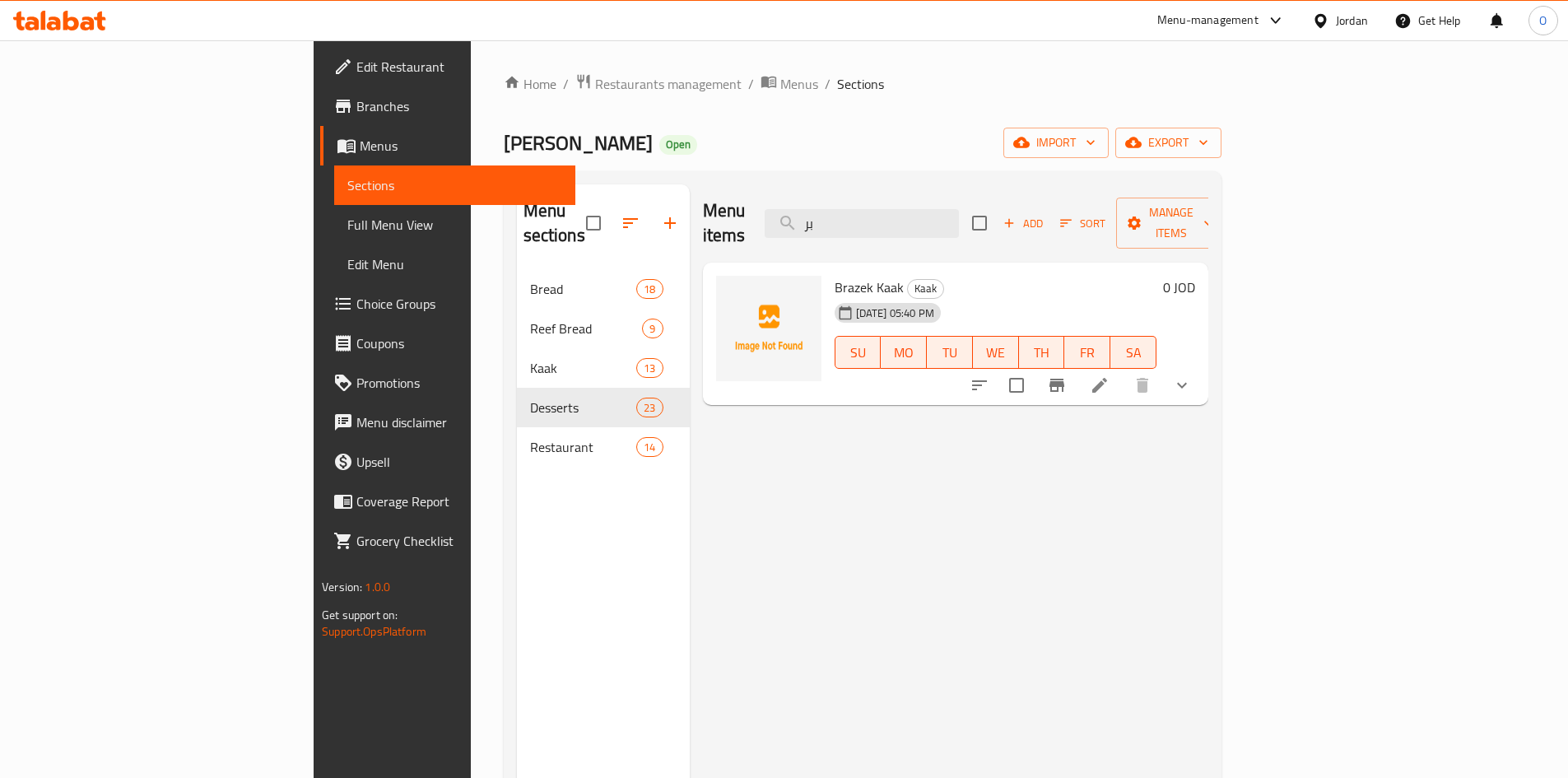
type input "ب"
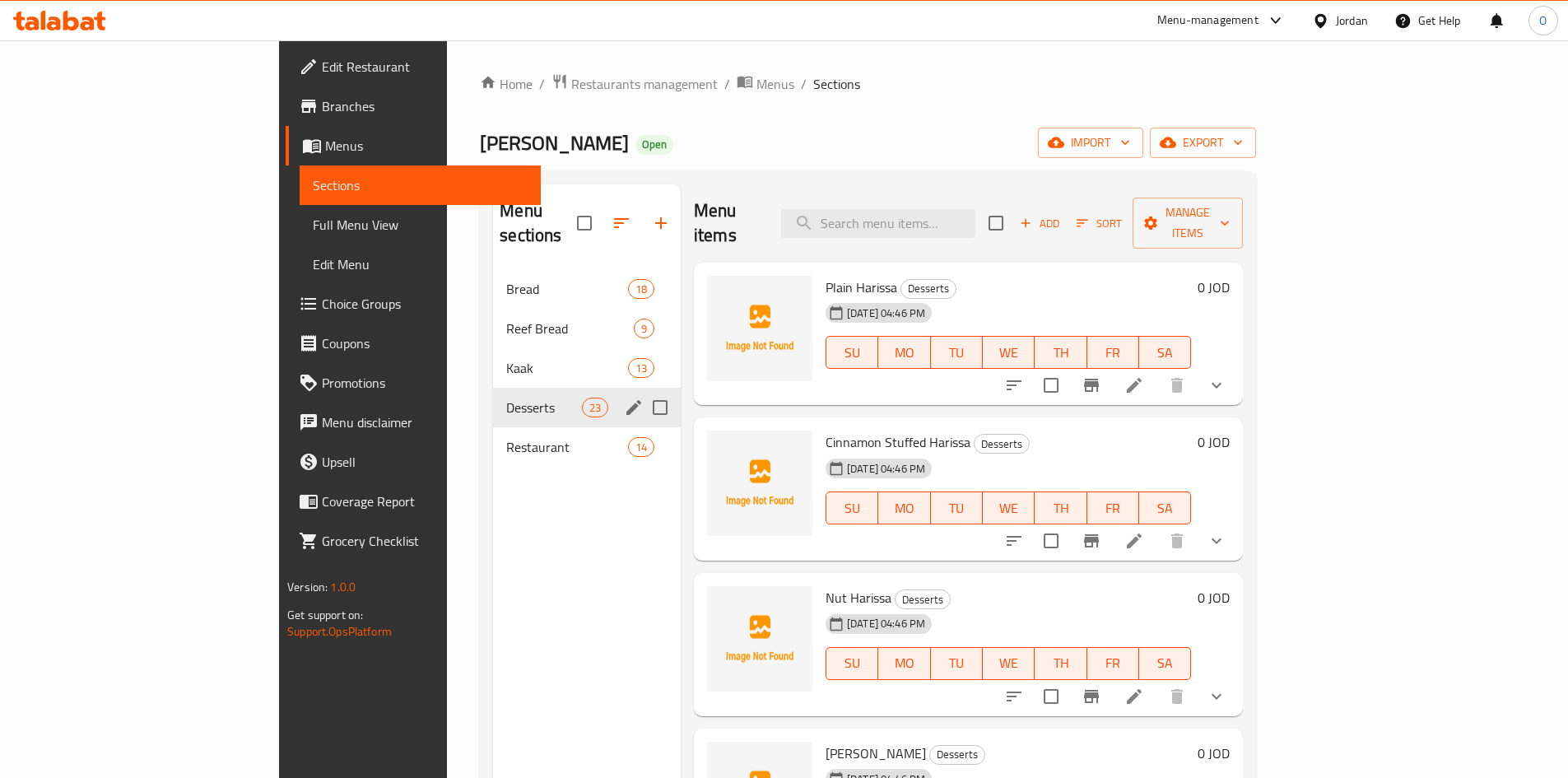
click at [506, 398] on span "Desserts" at bounding box center [543, 408] width 75 height 20
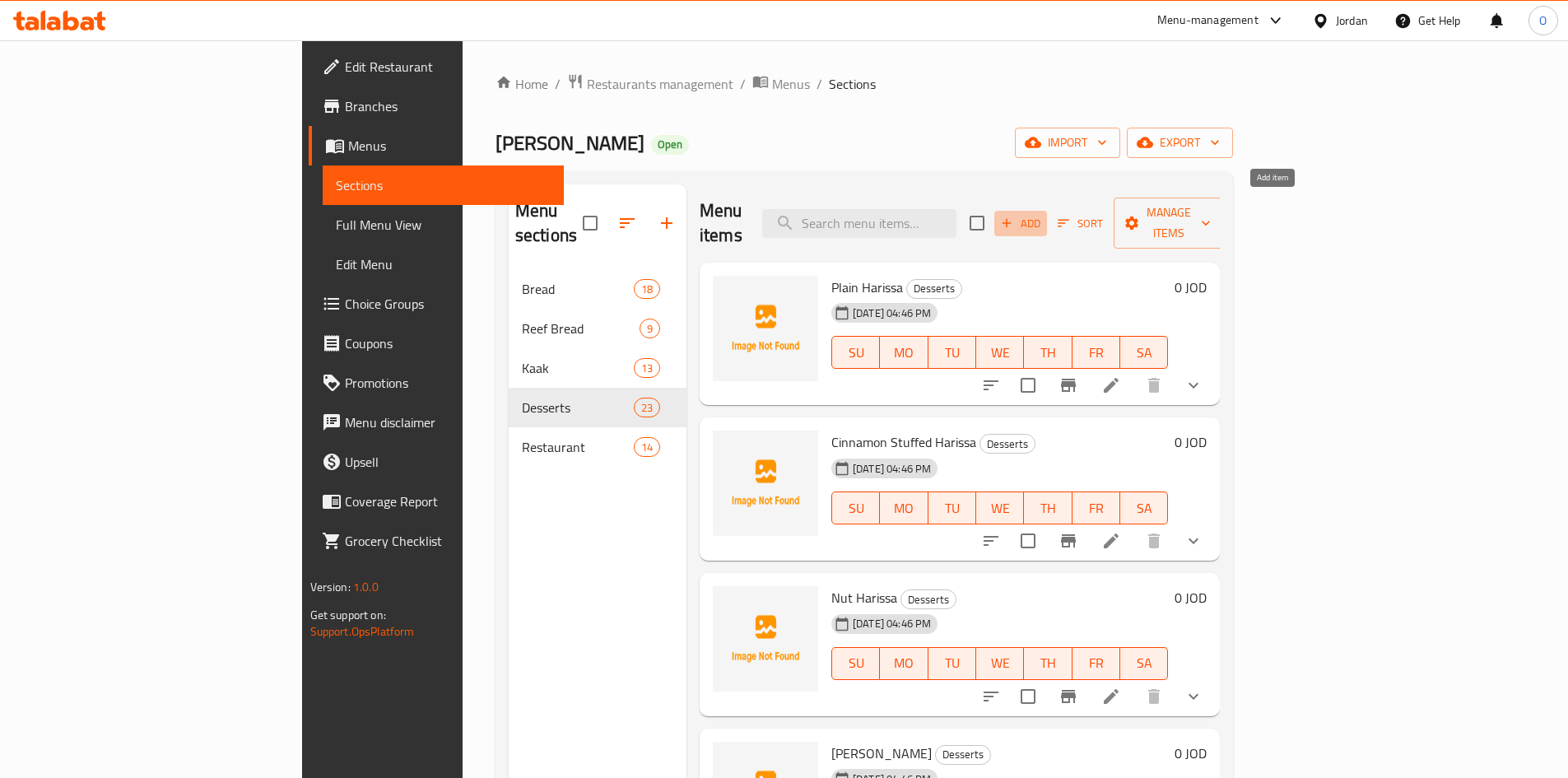
click at [1048, 211] on button "Add" at bounding box center [1020, 223] width 53 height 26
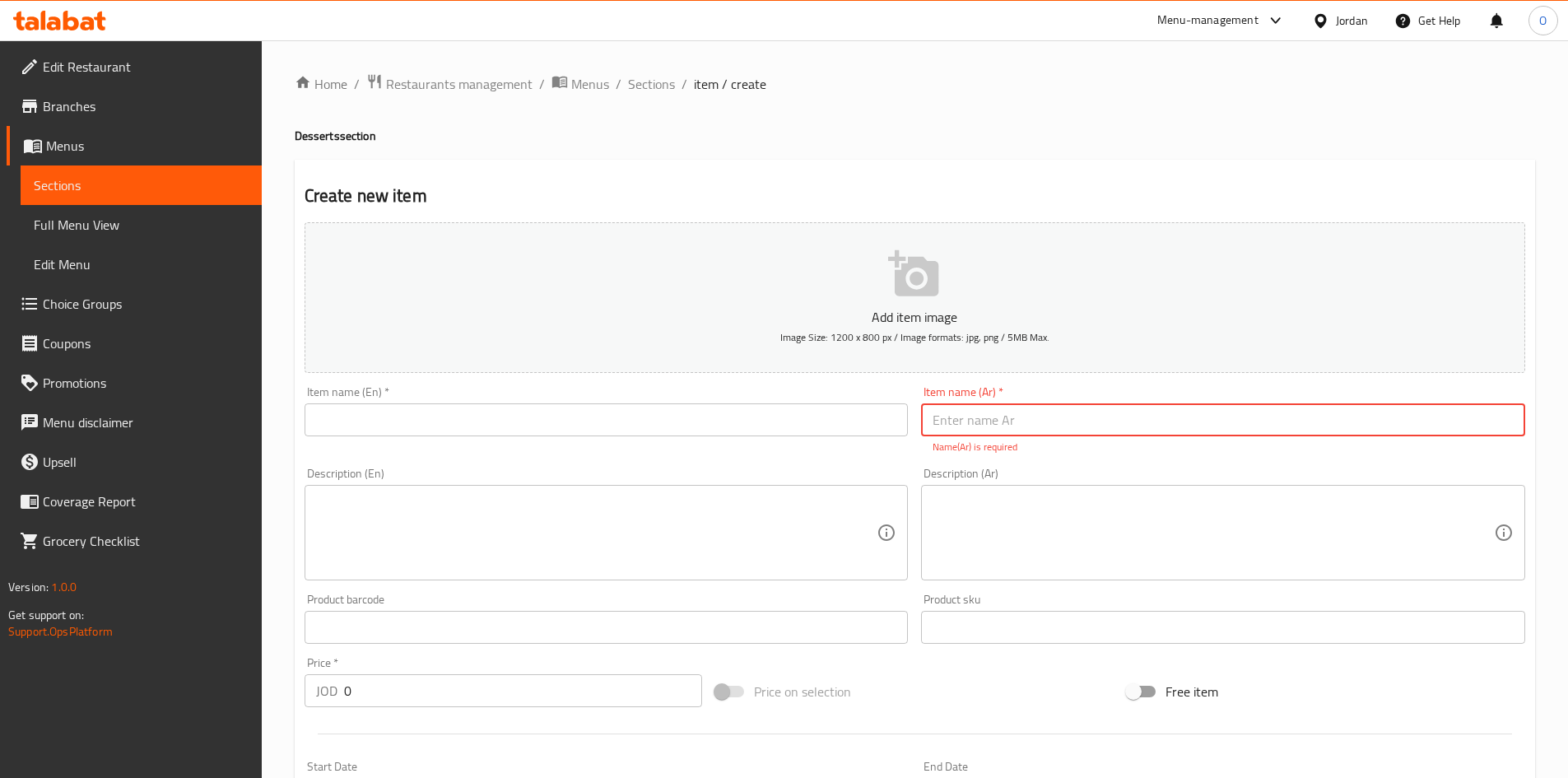
paste input "برازق"
type input "برازق"
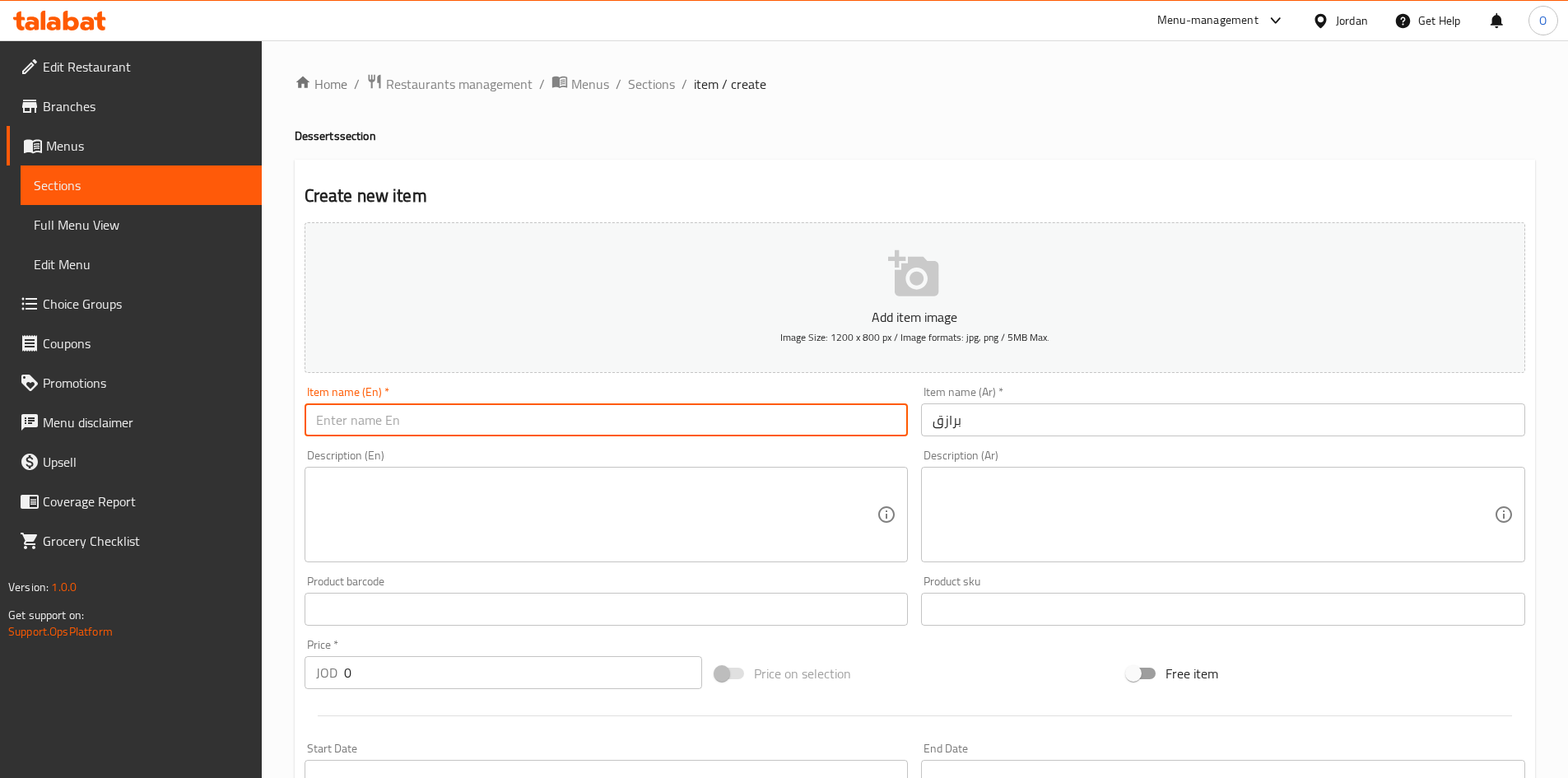
paste input "Brazak"
type input "Brazak"
click at [1041, 429] on input "برازق" at bounding box center [1223, 419] width 604 height 33
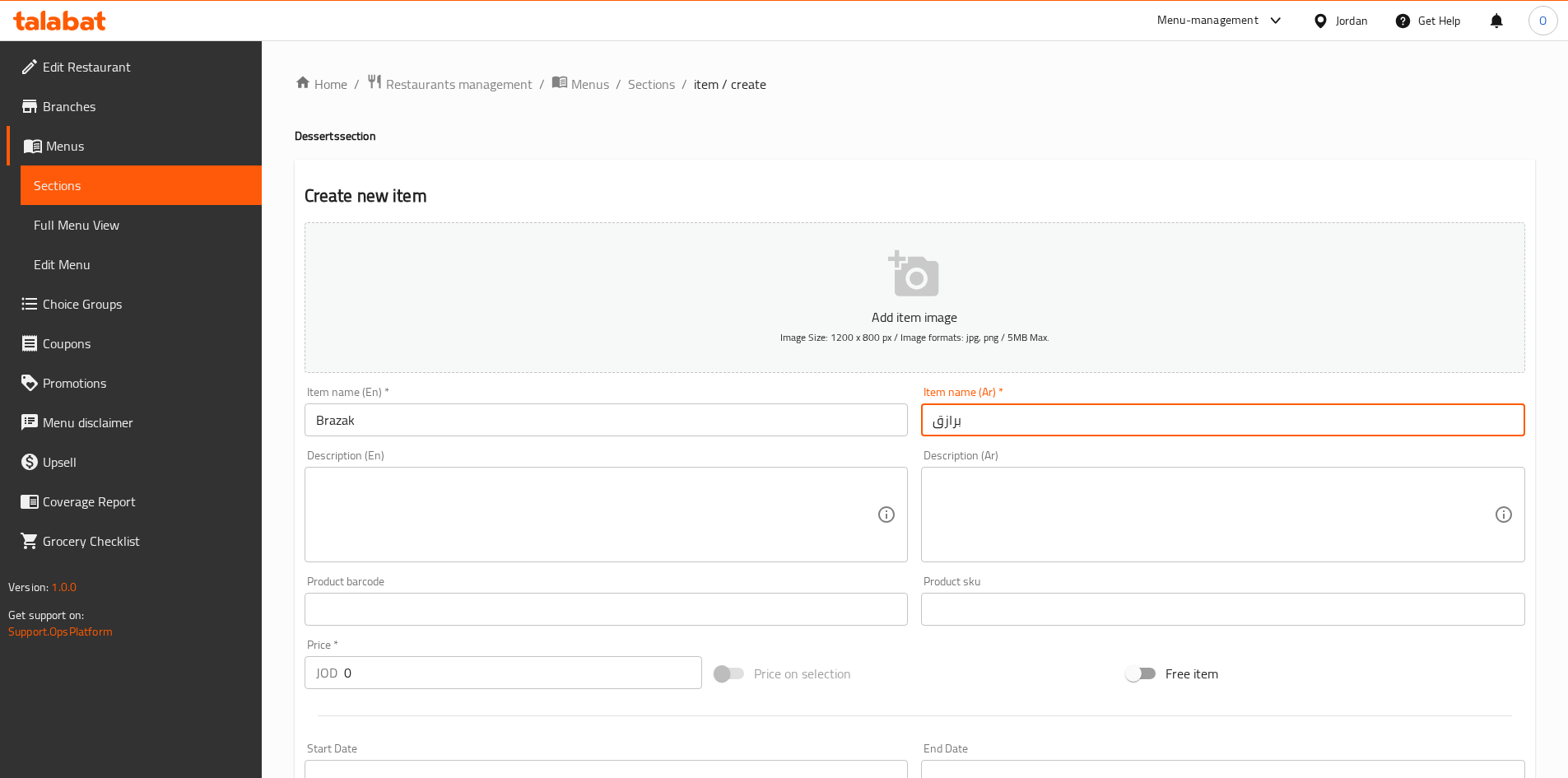
paste input "علبة 335 جم"
type input "برازق علبة 335 جم"
click at [412, 420] on input "Brazak" at bounding box center [606, 419] width 604 height 33
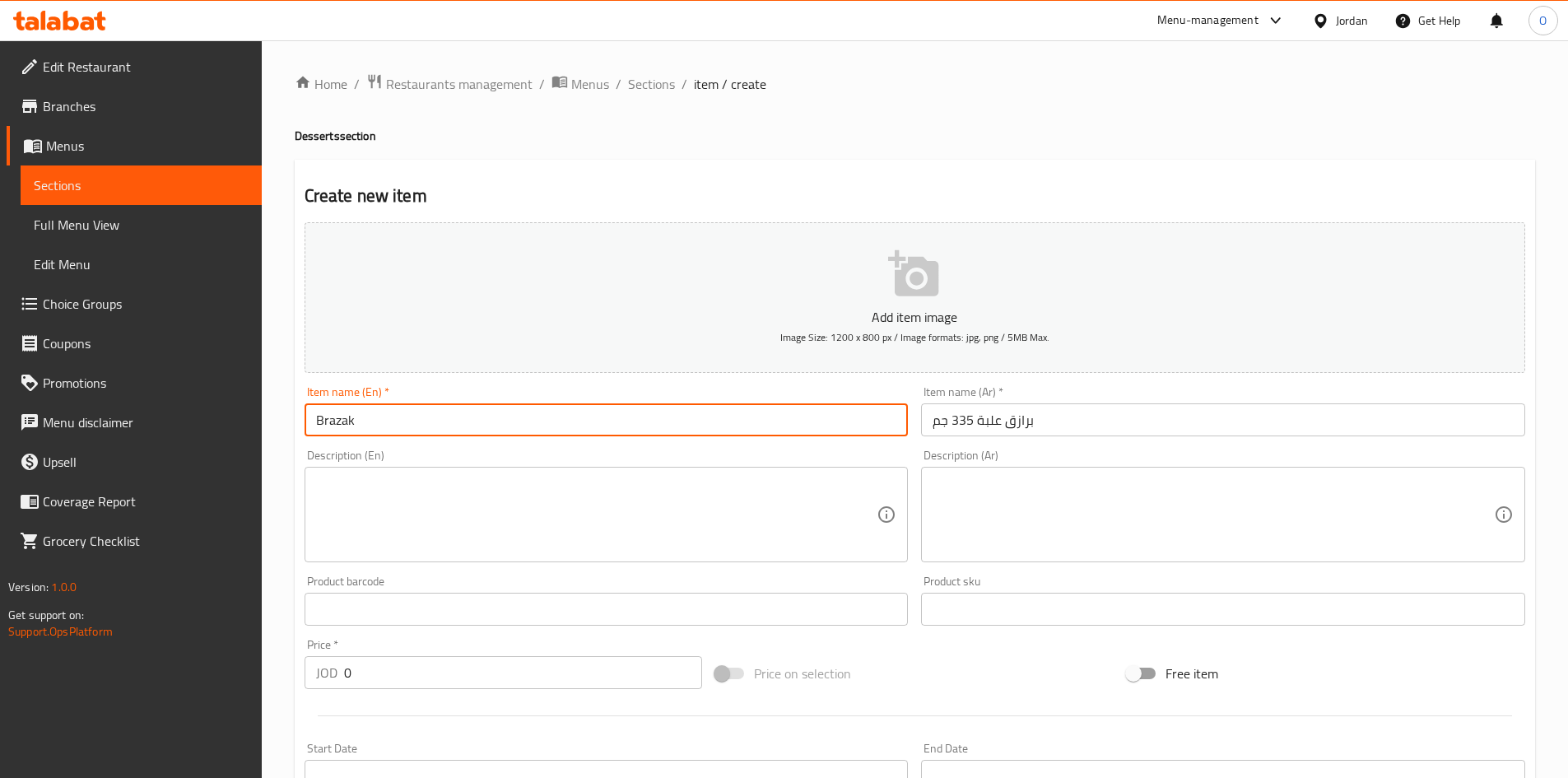
paste input "335 Gm Box"
click at [408, 423] on input "Brazak 335 Gm Box" at bounding box center [606, 419] width 604 height 33
click at [319, 418] on input "Brazak 335 Gm" at bounding box center [606, 419] width 604 height 33
paste input "Box"
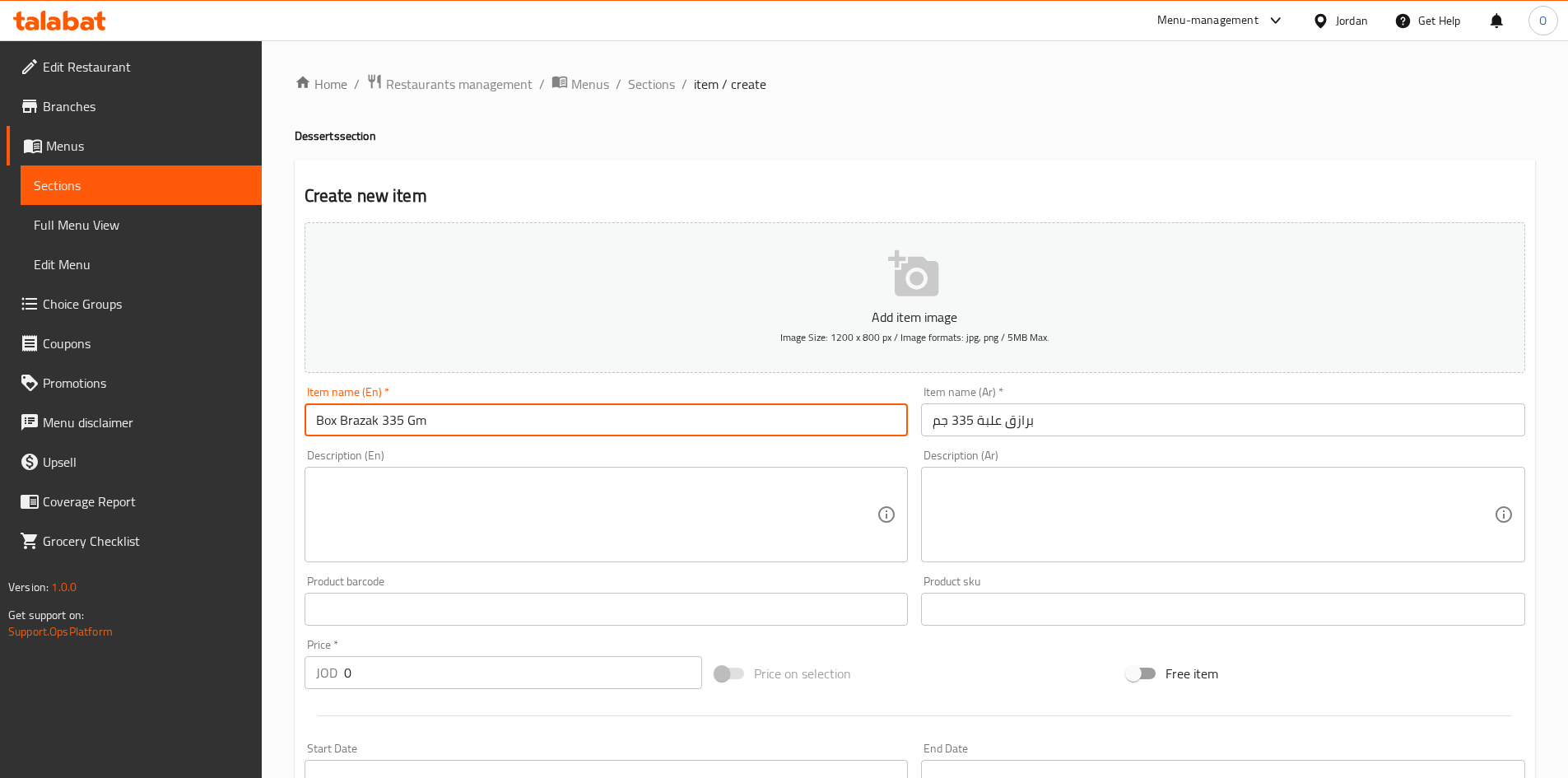
type input "Box Brazak 335 Gm"
click at [667, 84] on span "Sections" at bounding box center [651, 84] width 47 height 20
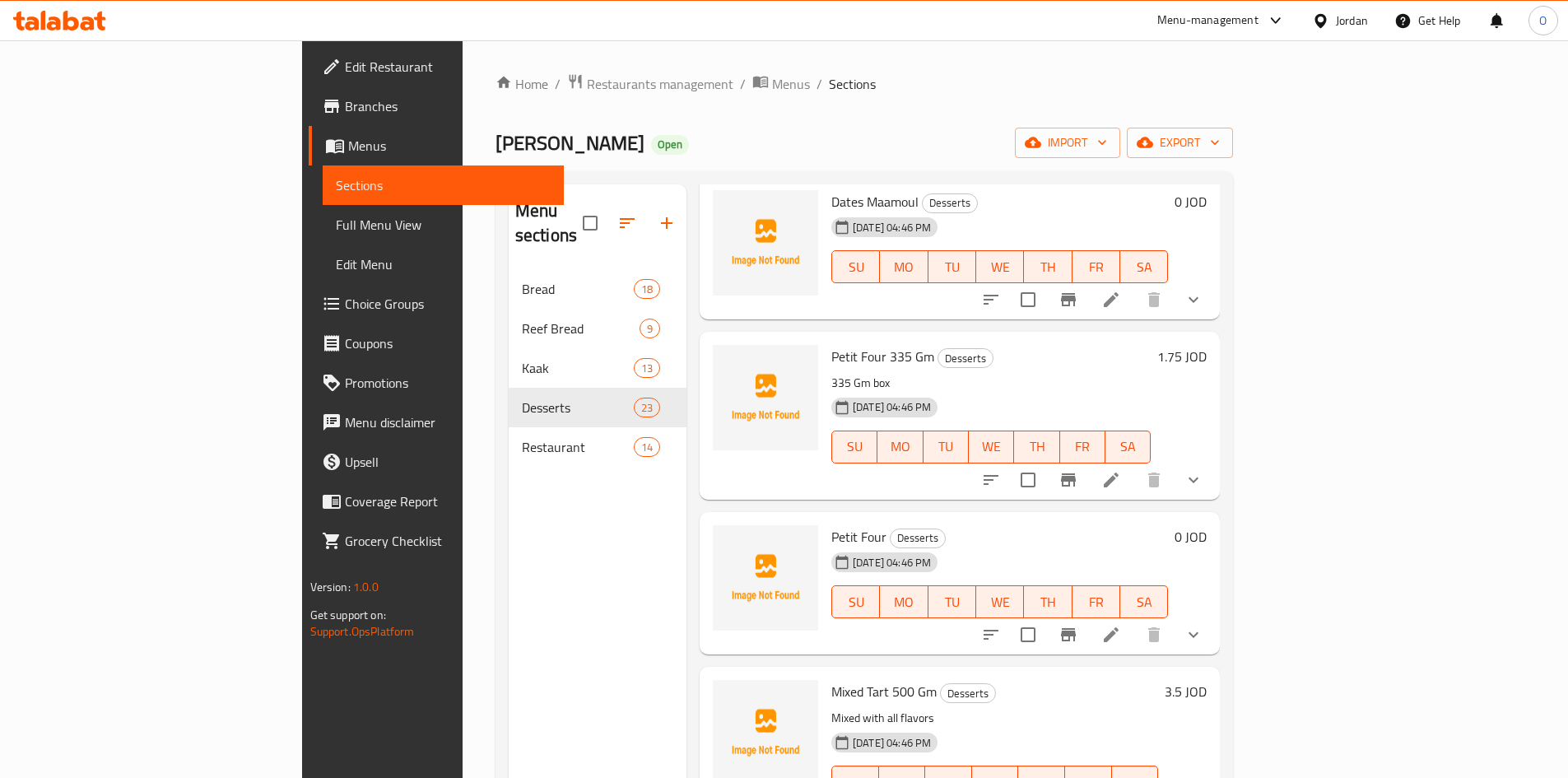
scroll to position [2387, 0]
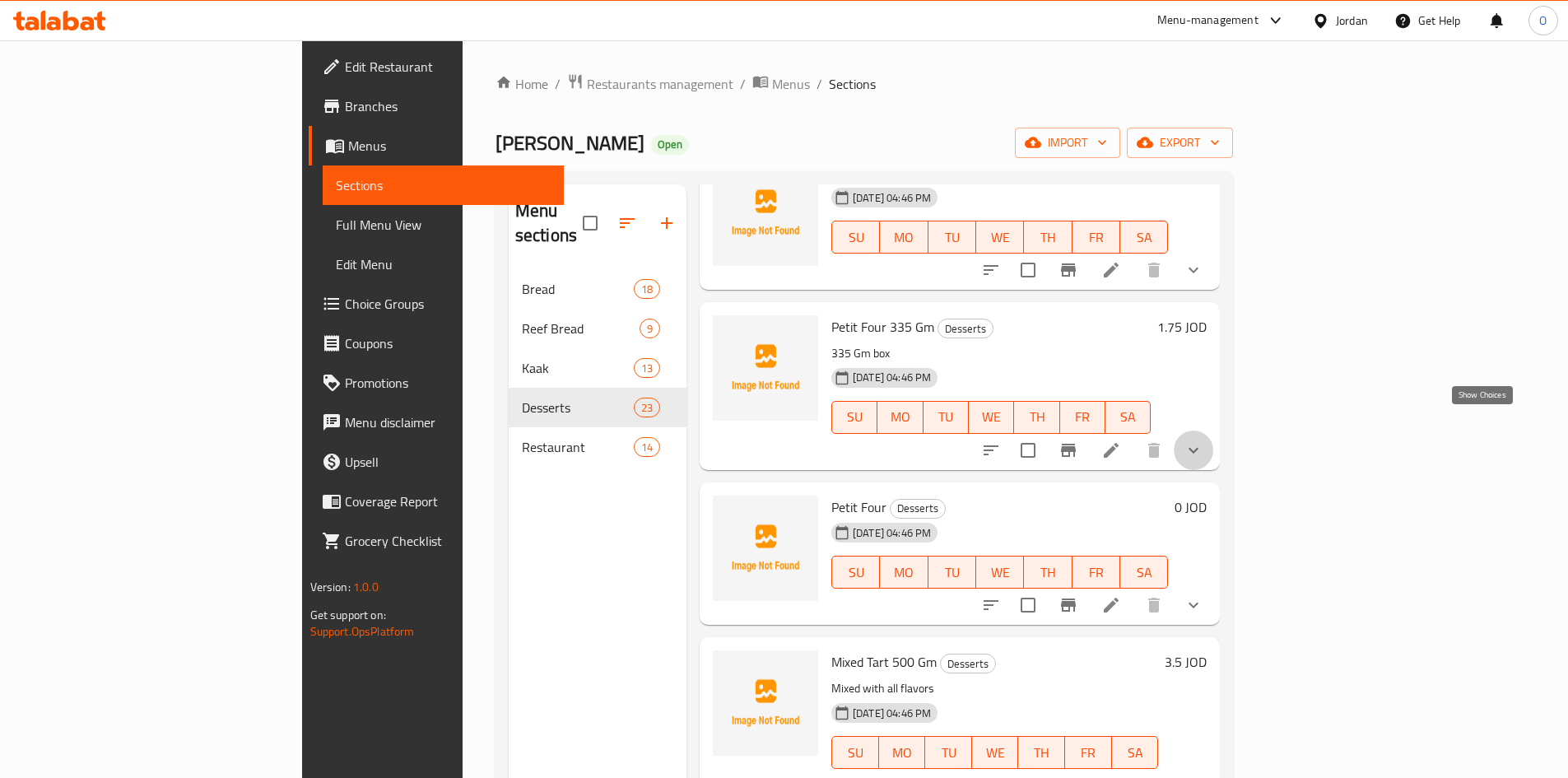
click at [1199, 447] on icon "show more" at bounding box center [1193, 450] width 10 height 5
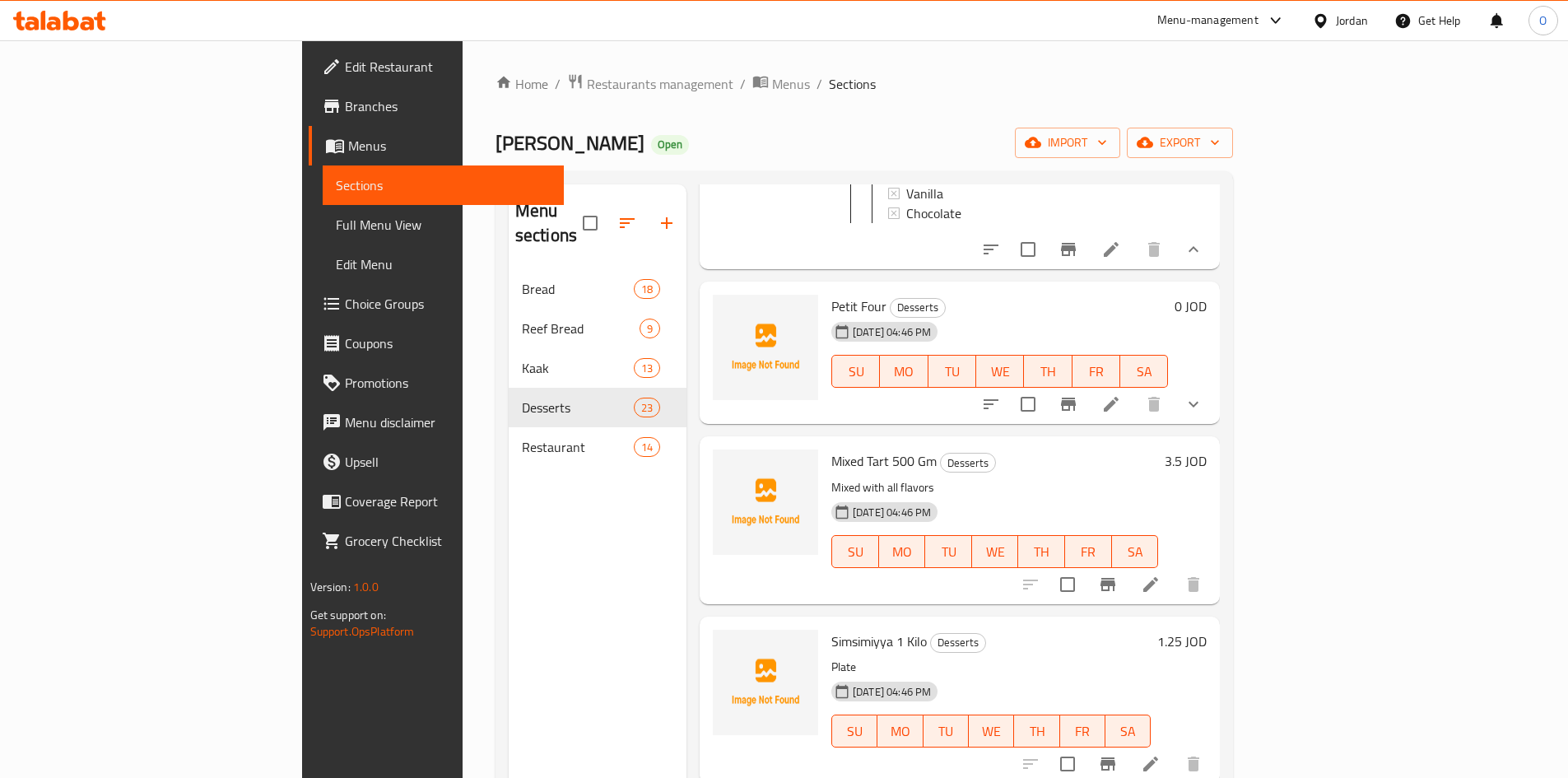
scroll to position [2716, 0]
click at [1214, 390] on button "show more" at bounding box center [1194, 401] width 39 height 39
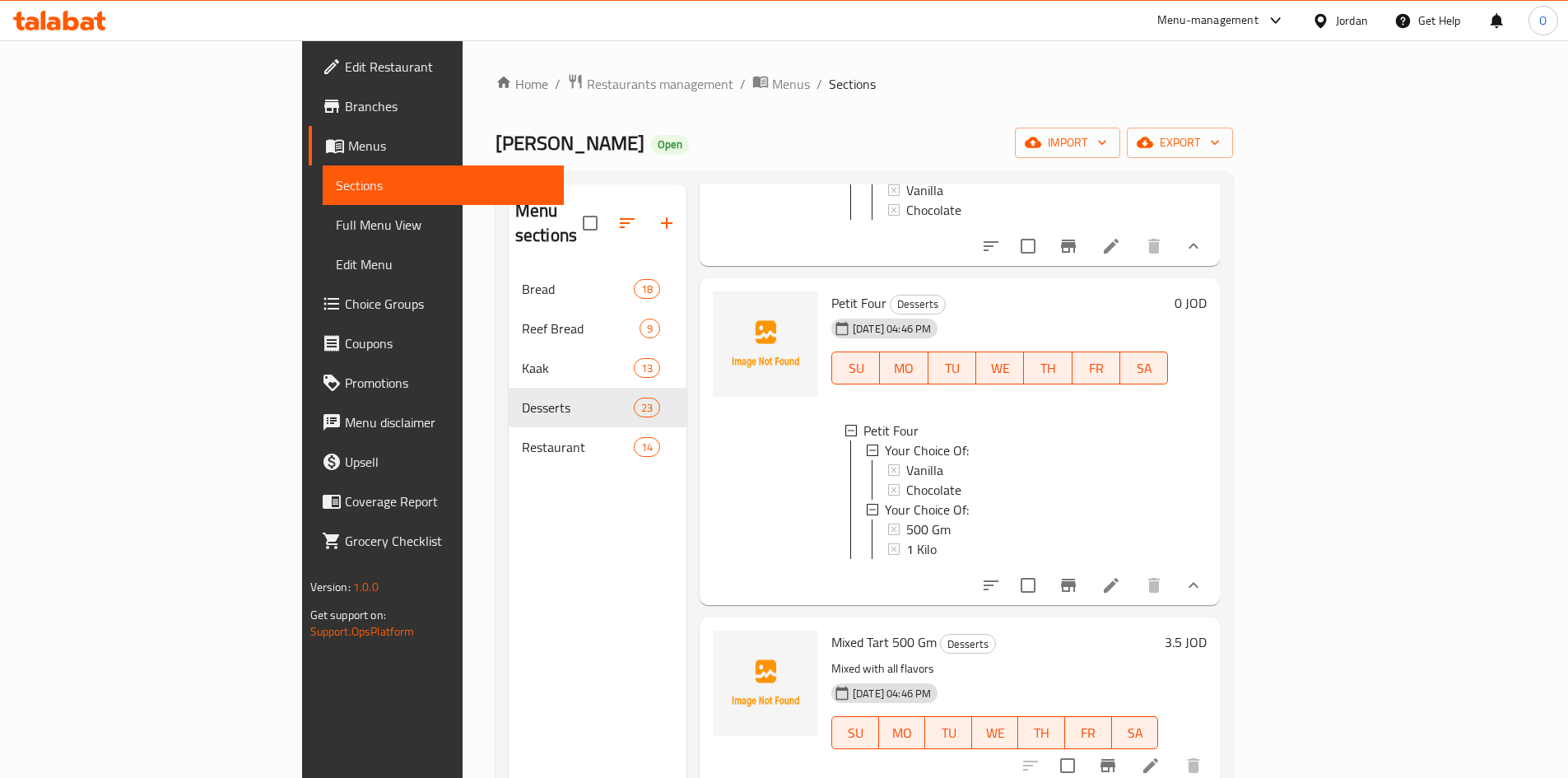
scroll to position [3, 0]
click at [1122, 587] on icon at bounding box center [1111, 585] width 20 height 20
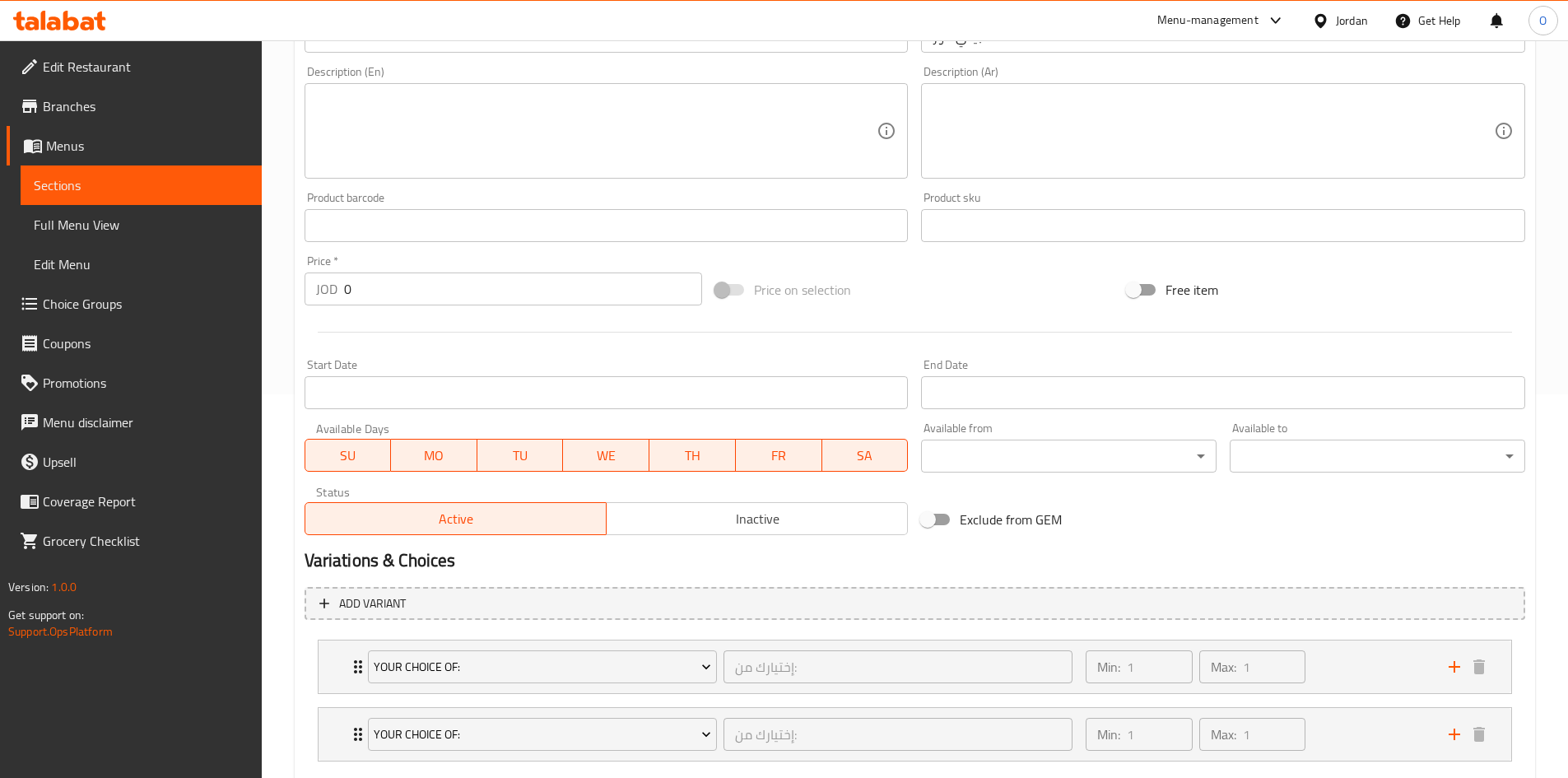
scroll to position [480, 0]
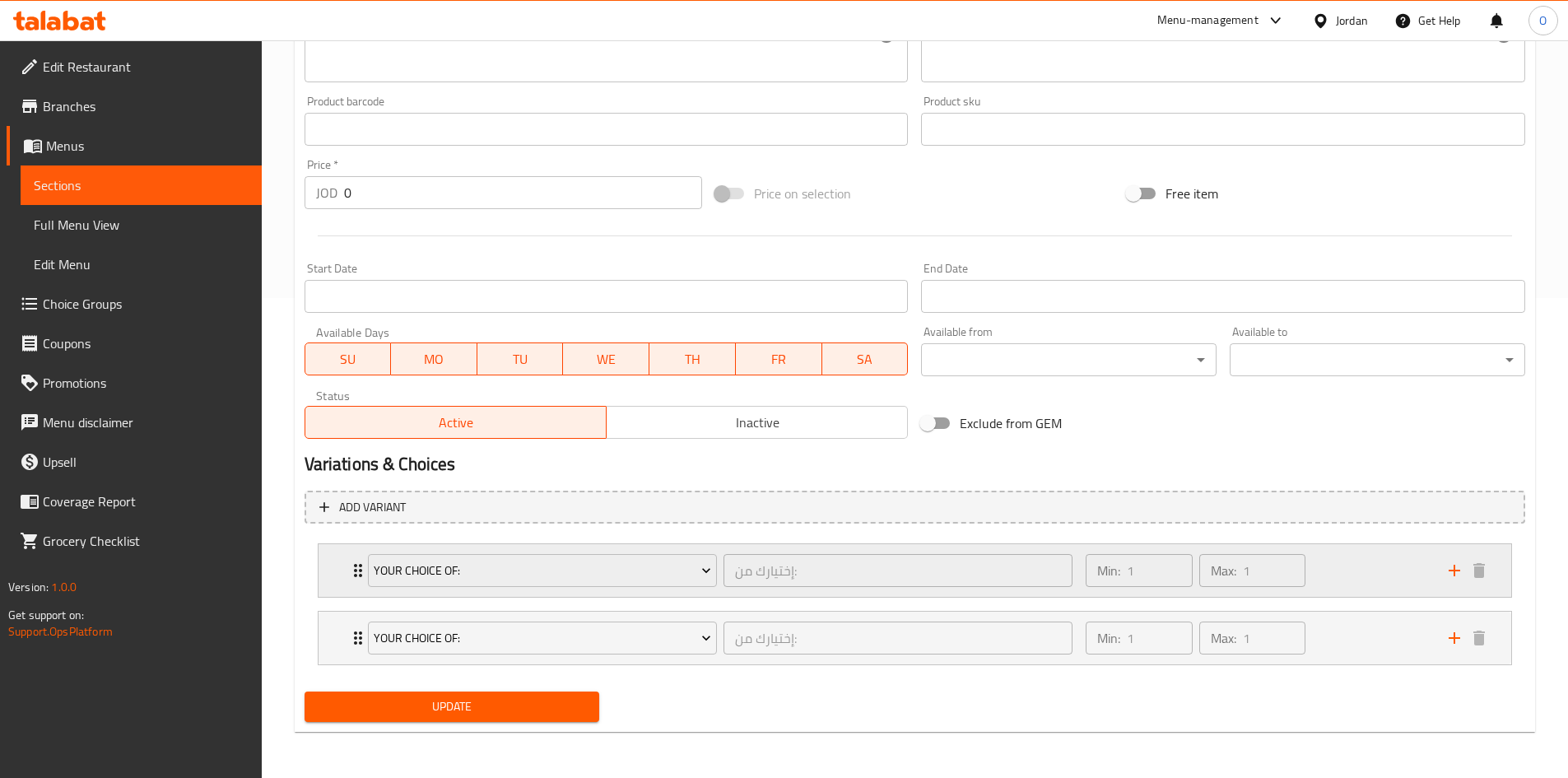
click at [1323, 579] on div "Min: 1 ​ Max: 1 ​" at bounding box center [1257, 570] width 362 height 53
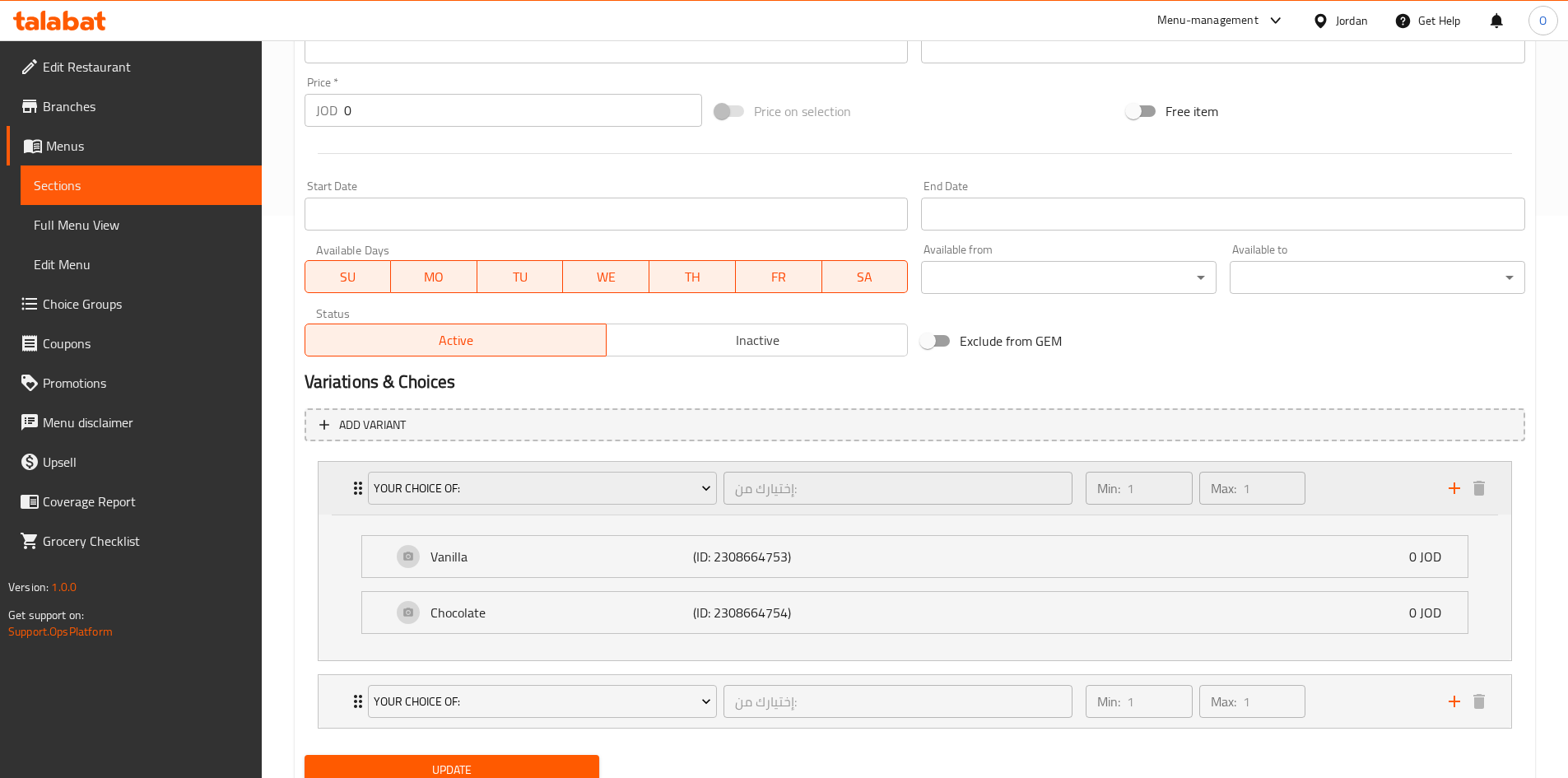
scroll to position [625, 0]
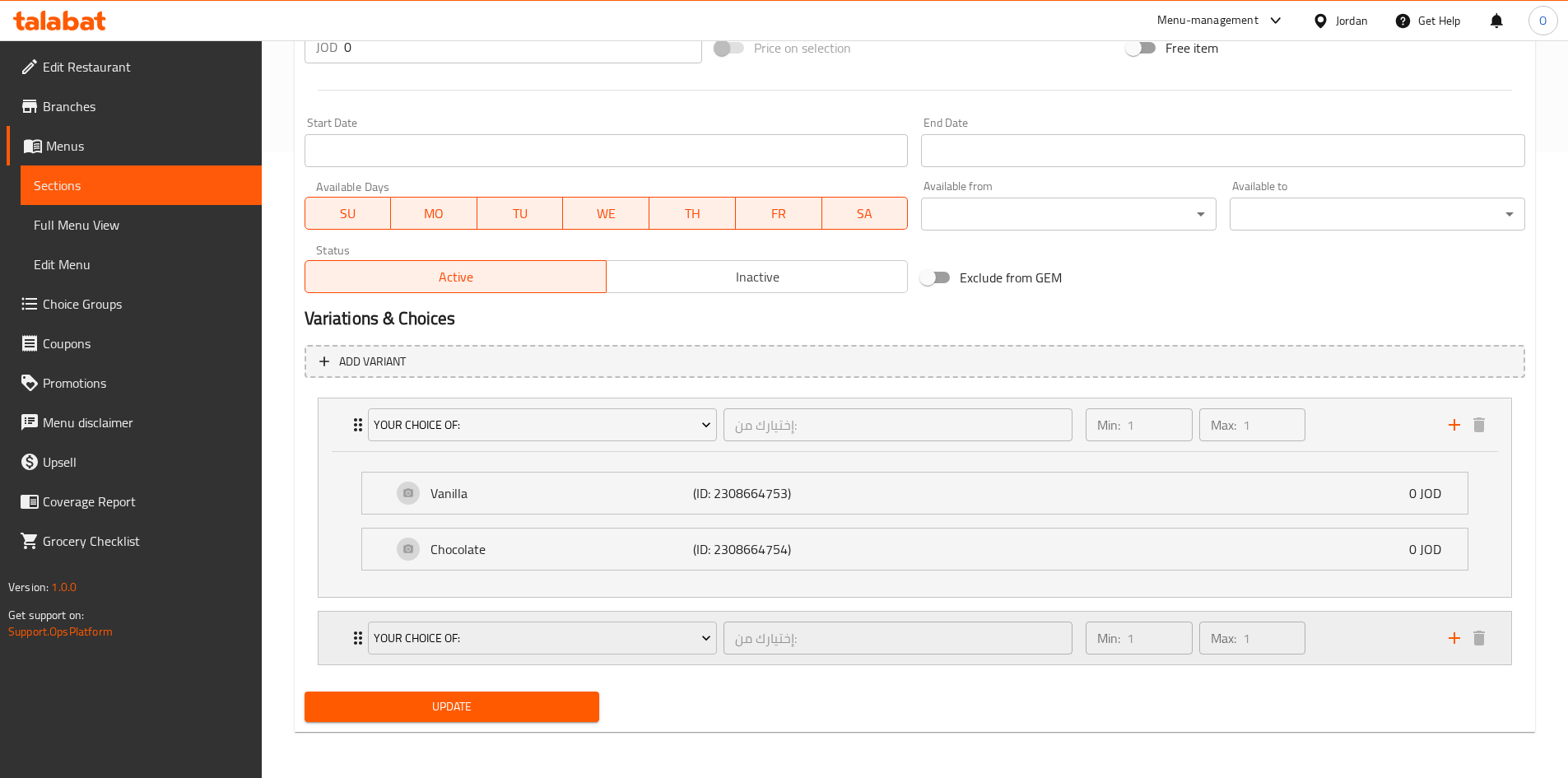
click at [1377, 651] on div "Min: 1 ​ Max: 1 ​" at bounding box center [1257, 637] width 362 height 53
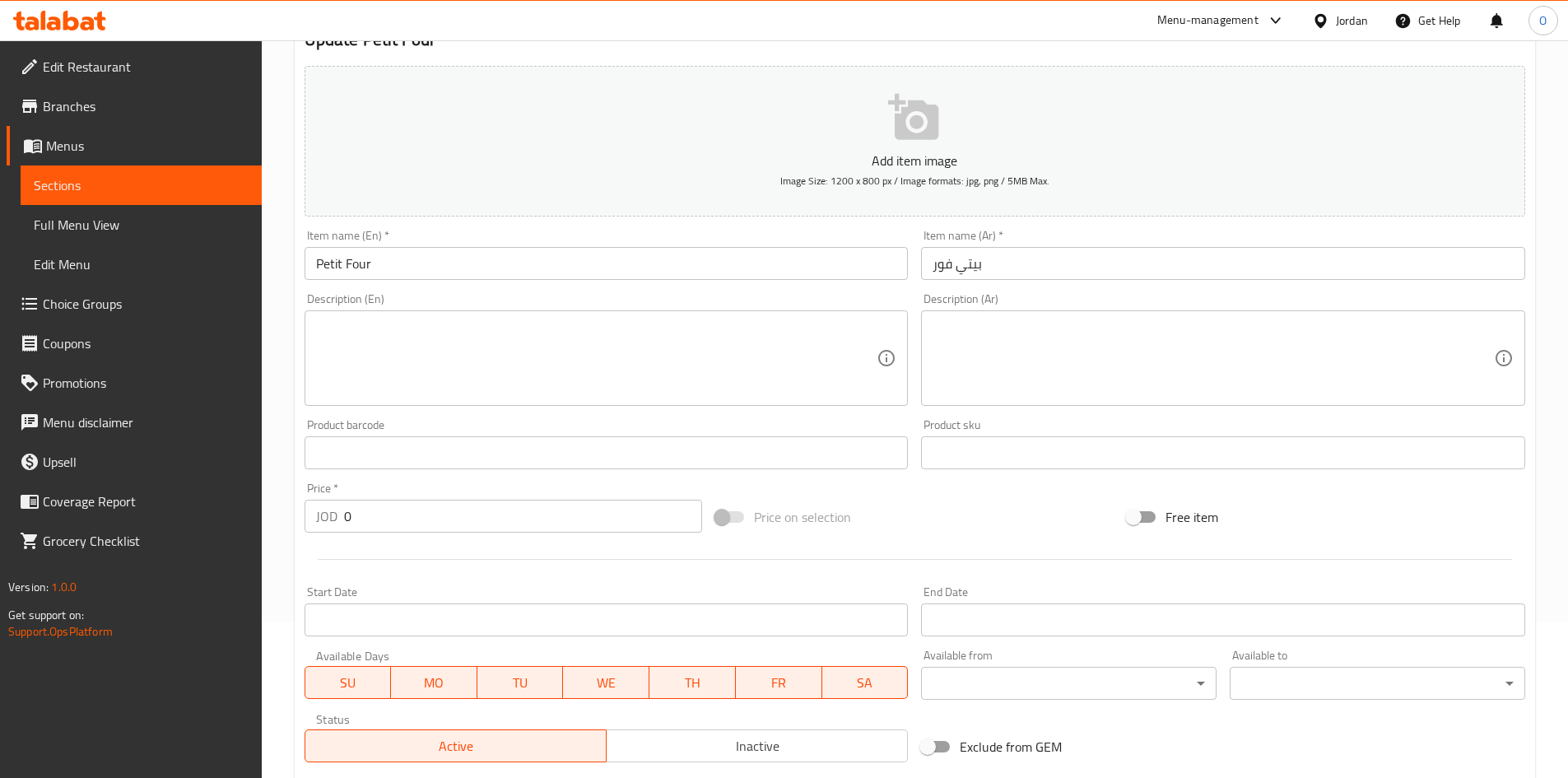
scroll to position [30, 0]
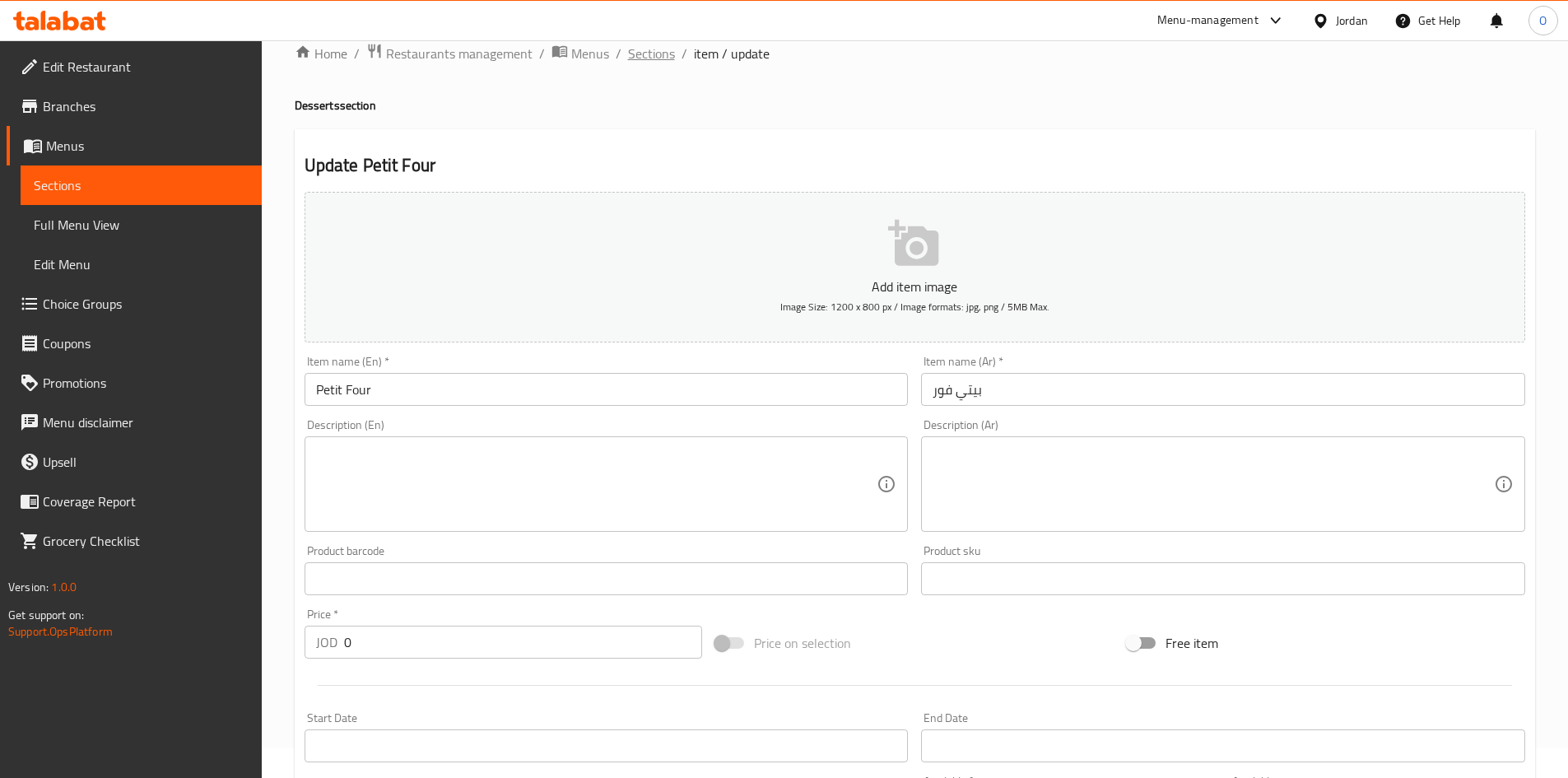
click at [667, 62] on span "Sections" at bounding box center [651, 54] width 47 height 20
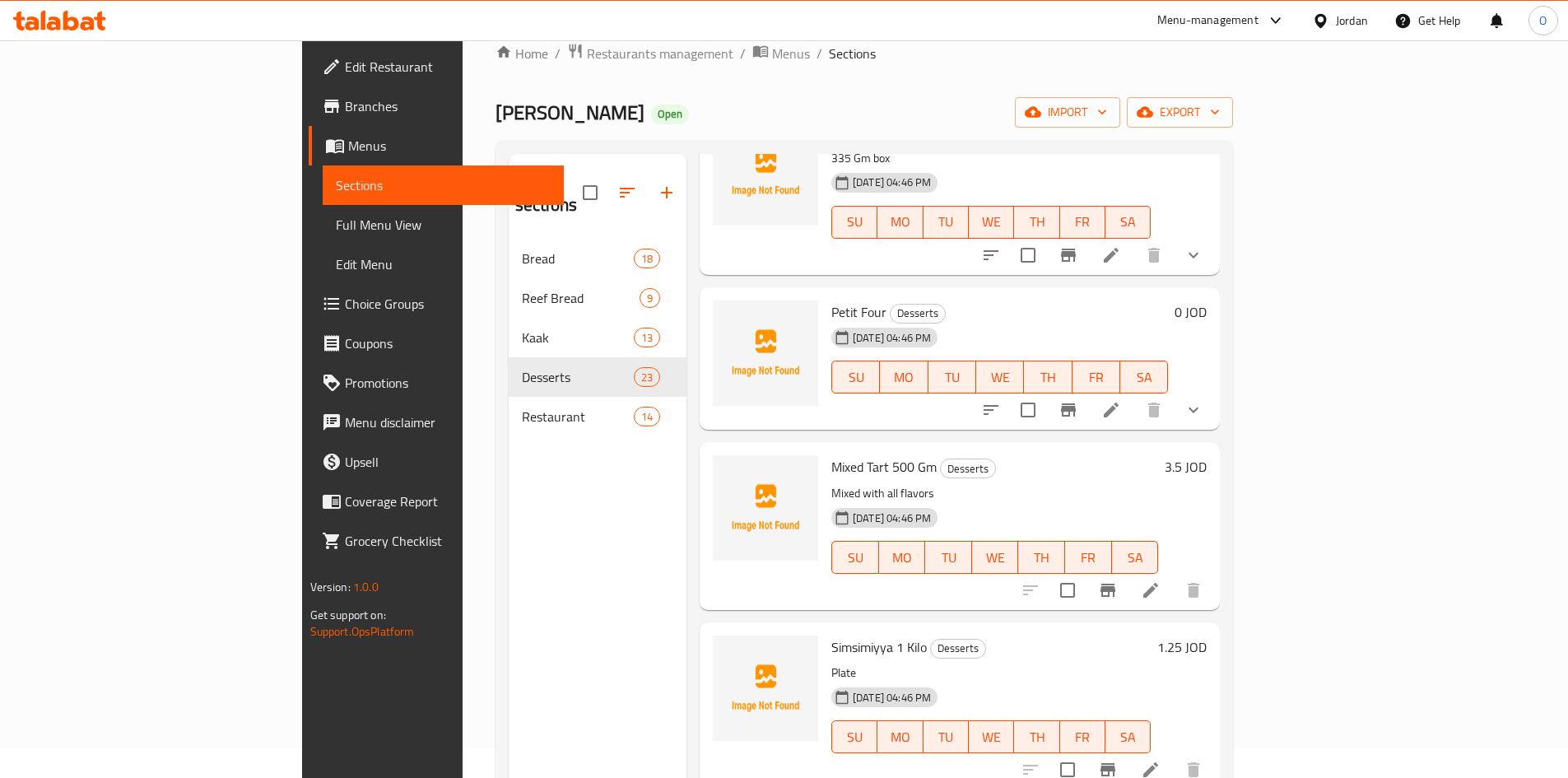
scroll to position [2634, 0]
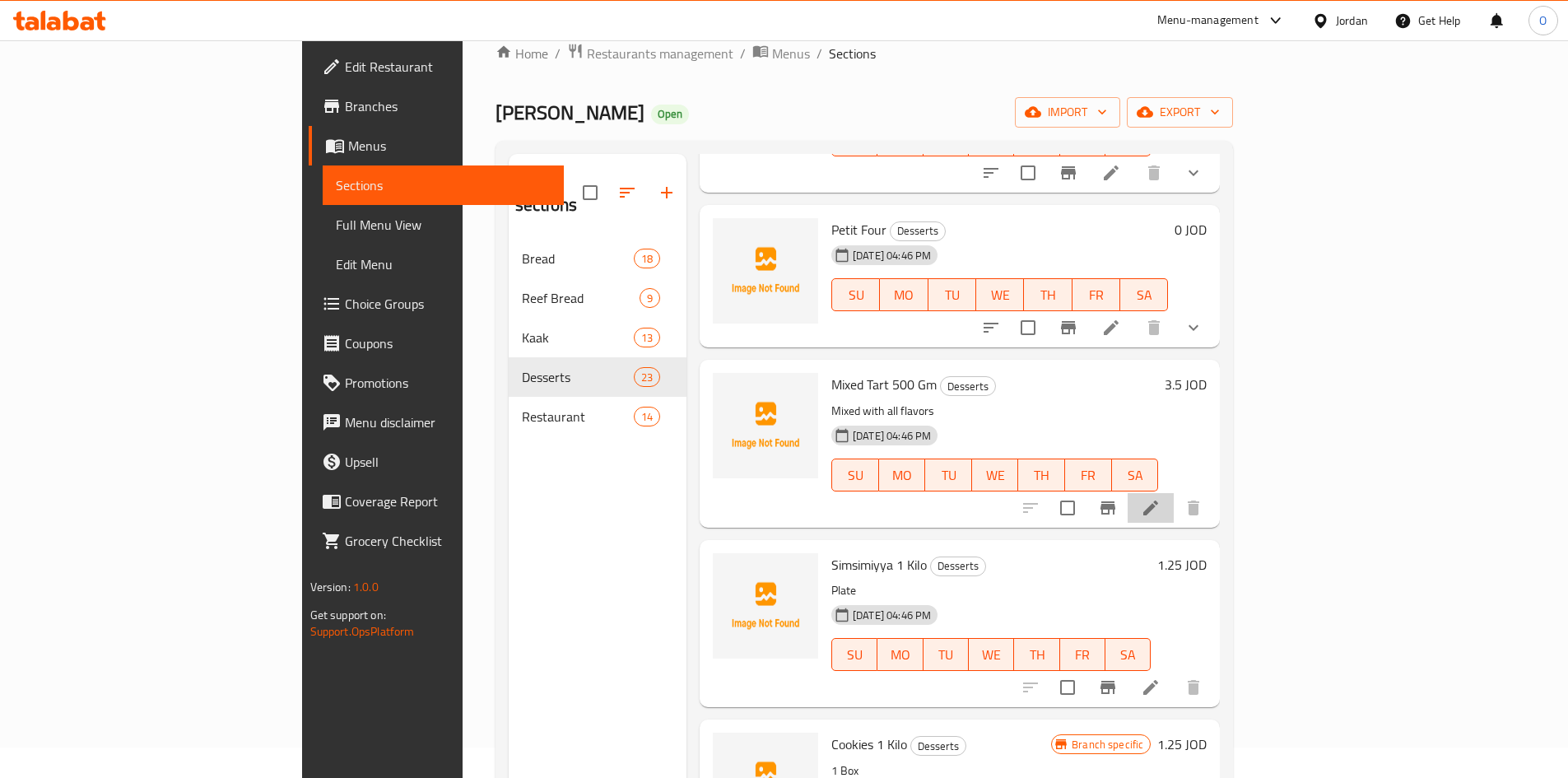
click at [1174, 493] on li at bounding box center [1151, 508] width 46 height 29
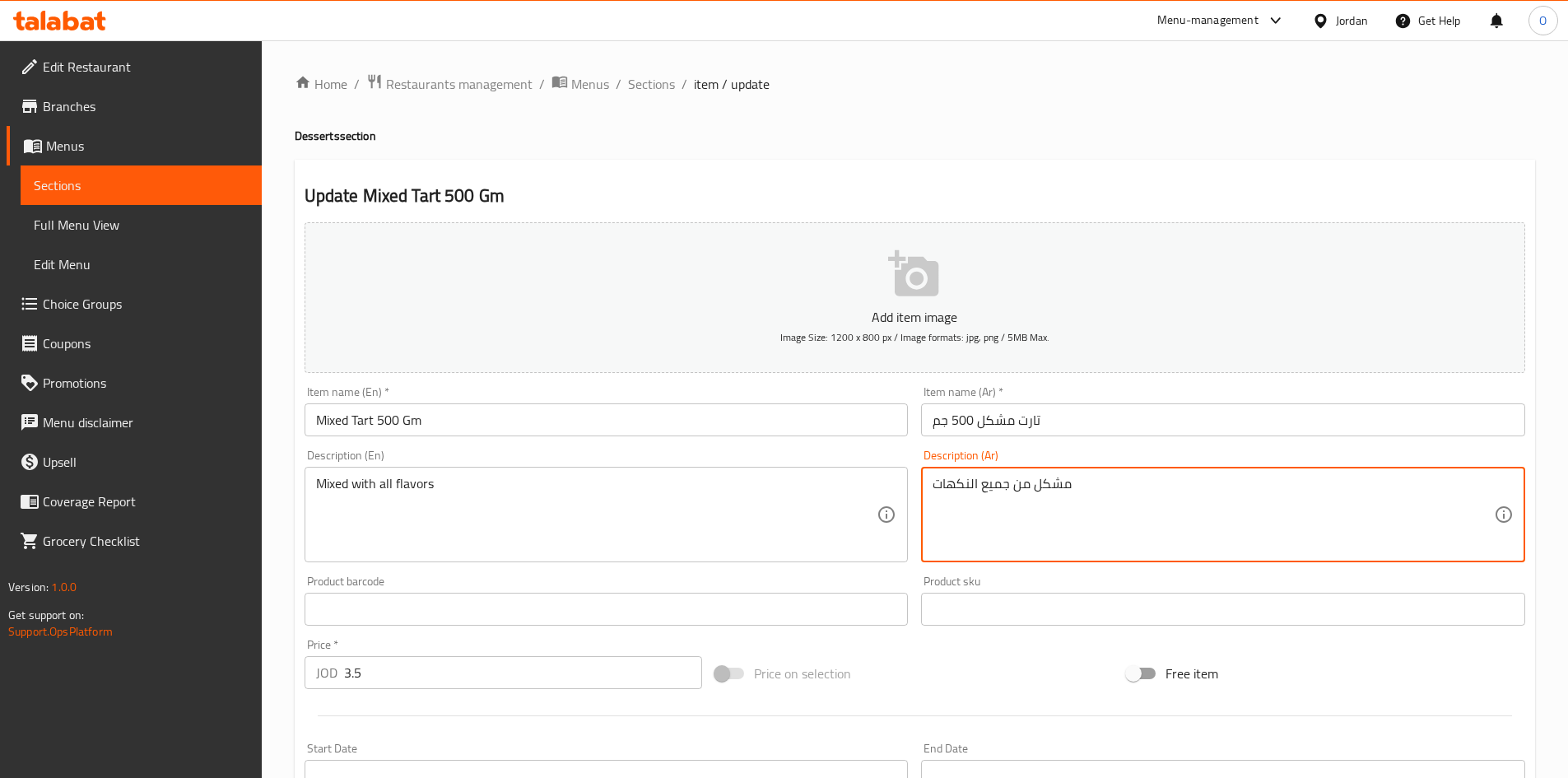
click at [979, 482] on textarea "مشكل من جميع النكهات" at bounding box center [1213, 515] width 561 height 79
drag, startPoint x: 979, startPoint y: 482, endPoint x: 928, endPoint y: 476, distance: 51.4
click at [928, 478] on div "مشكل من جميع النكهات Description (Ar)" at bounding box center [1223, 514] width 604 height 95
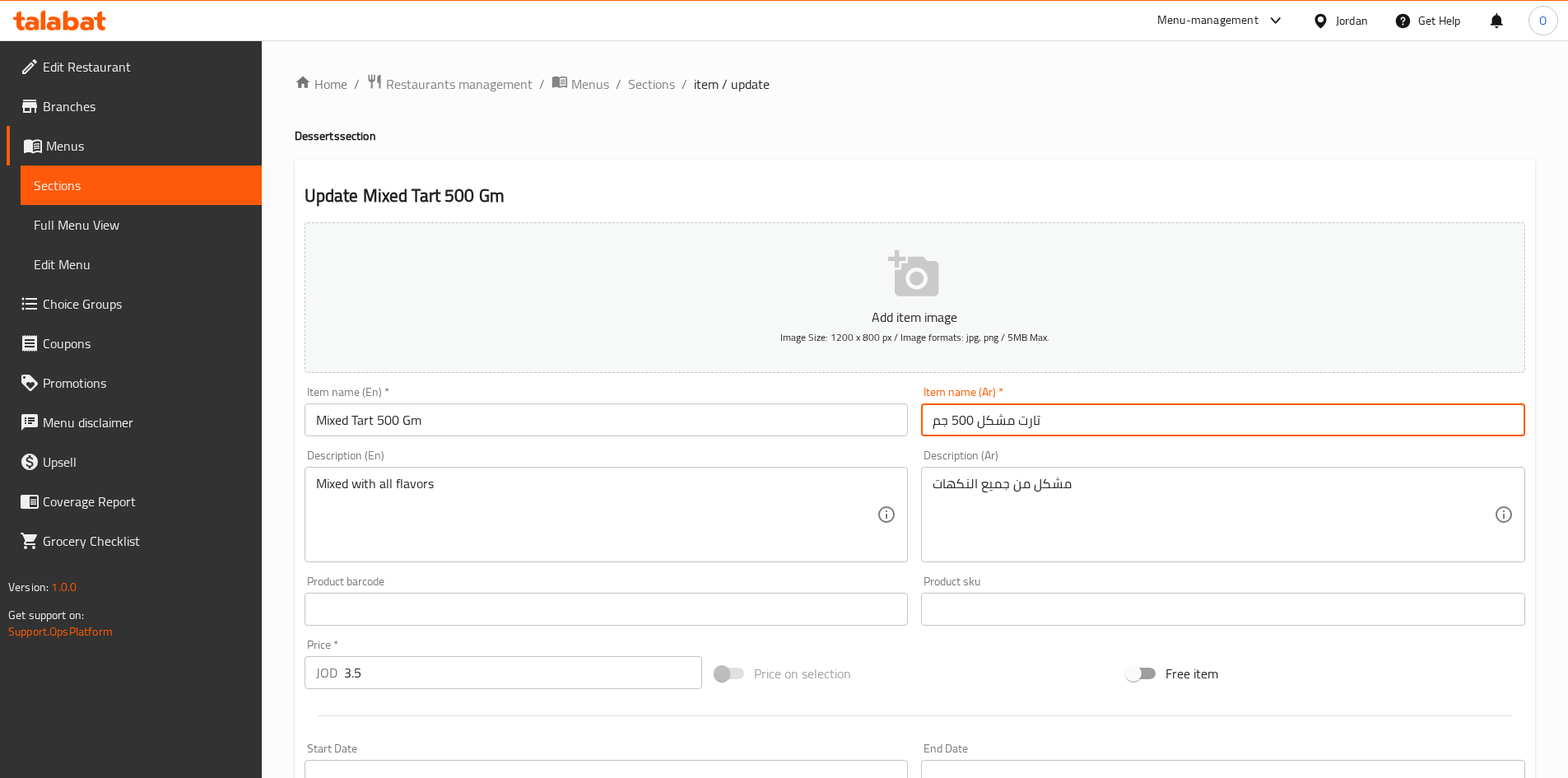
drag, startPoint x: 974, startPoint y: 420, endPoint x: 933, endPoint y: 425, distance: 41.3
click at [933, 425] on input "تارت مشكل 500 جم" at bounding box center [1223, 419] width 604 height 33
drag, startPoint x: 933, startPoint y: 425, endPoint x: 957, endPoint y: 423, distance: 24.1
click at [957, 423] on input "تارت مشكل 500 جم" at bounding box center [1223, 419] width 604 height 33
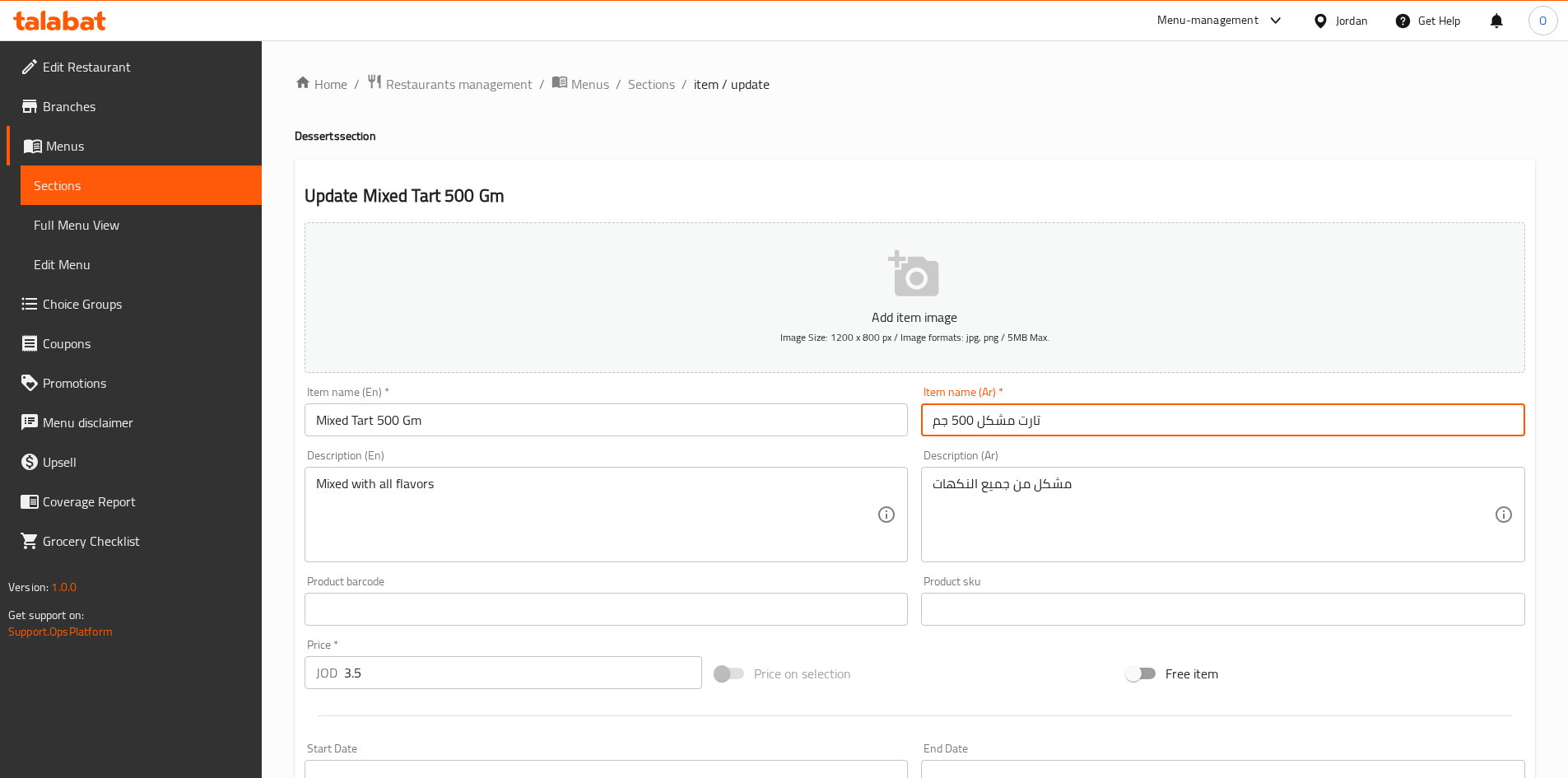
click at [963, 424] on input "تارت مشكل 500 جم" at bounding box center [1223, 419] width 604 height 33
drag, startPoint x: 973, startPoint y: 426, endPoint x: 936, endPoint y: 417, distance: 38.1
click at [936, 417] on input "تارت مشكل 500 جم" at bounding box center [1223, 419] width 604 height 33
click at [939, 431] on input "تارت مشكل 500 جم" at bounding box center [1223, 419] width 604 height 33
drag, startPoint x: 933, startPoint y: 425, endPoint x: 952, endPoint y: 420, distance: 19.6
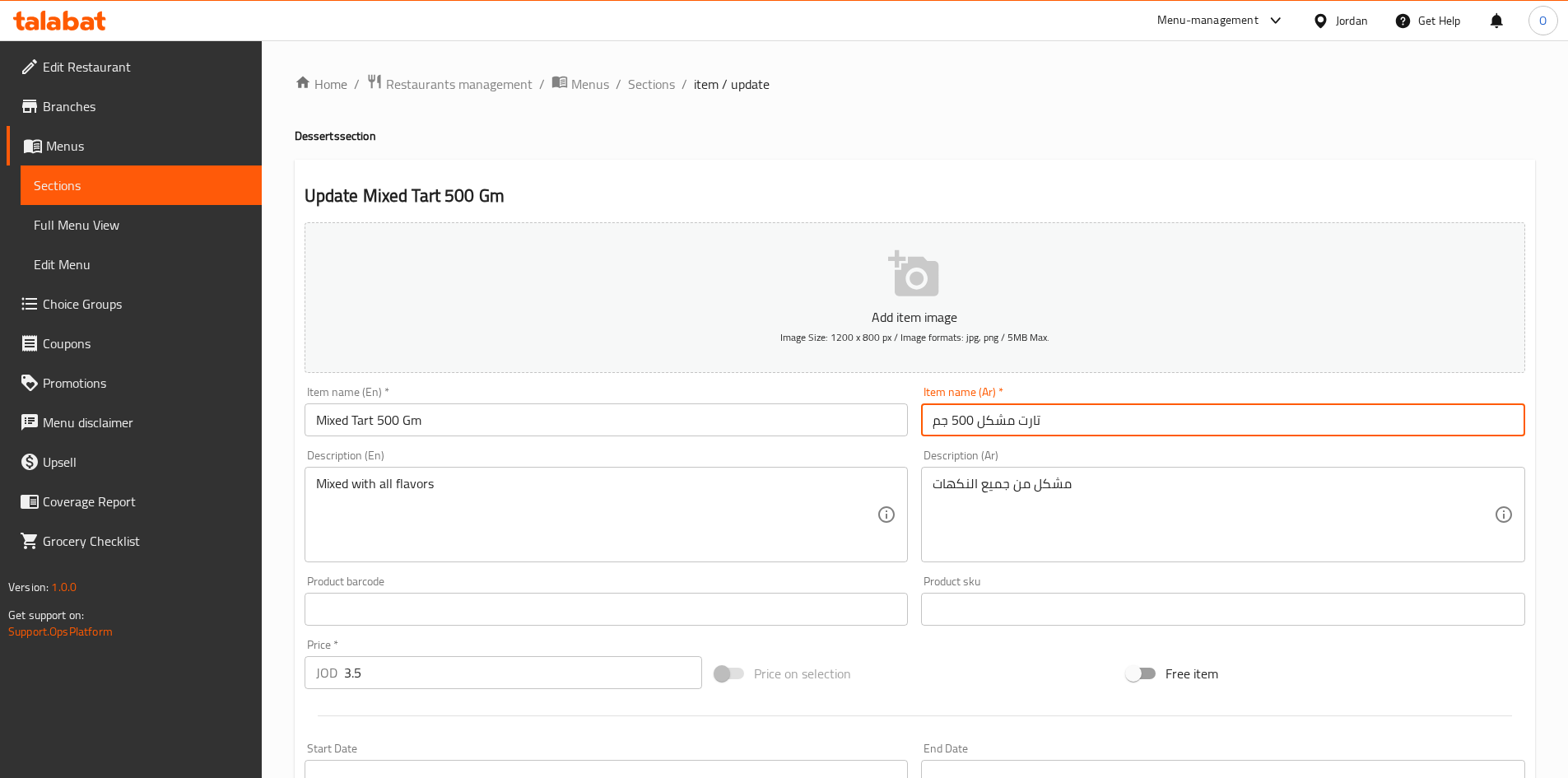
click at [952, 420] on input "تارت مشكل 500 جم" at bounding box center [1223, 419] width 604 height 33
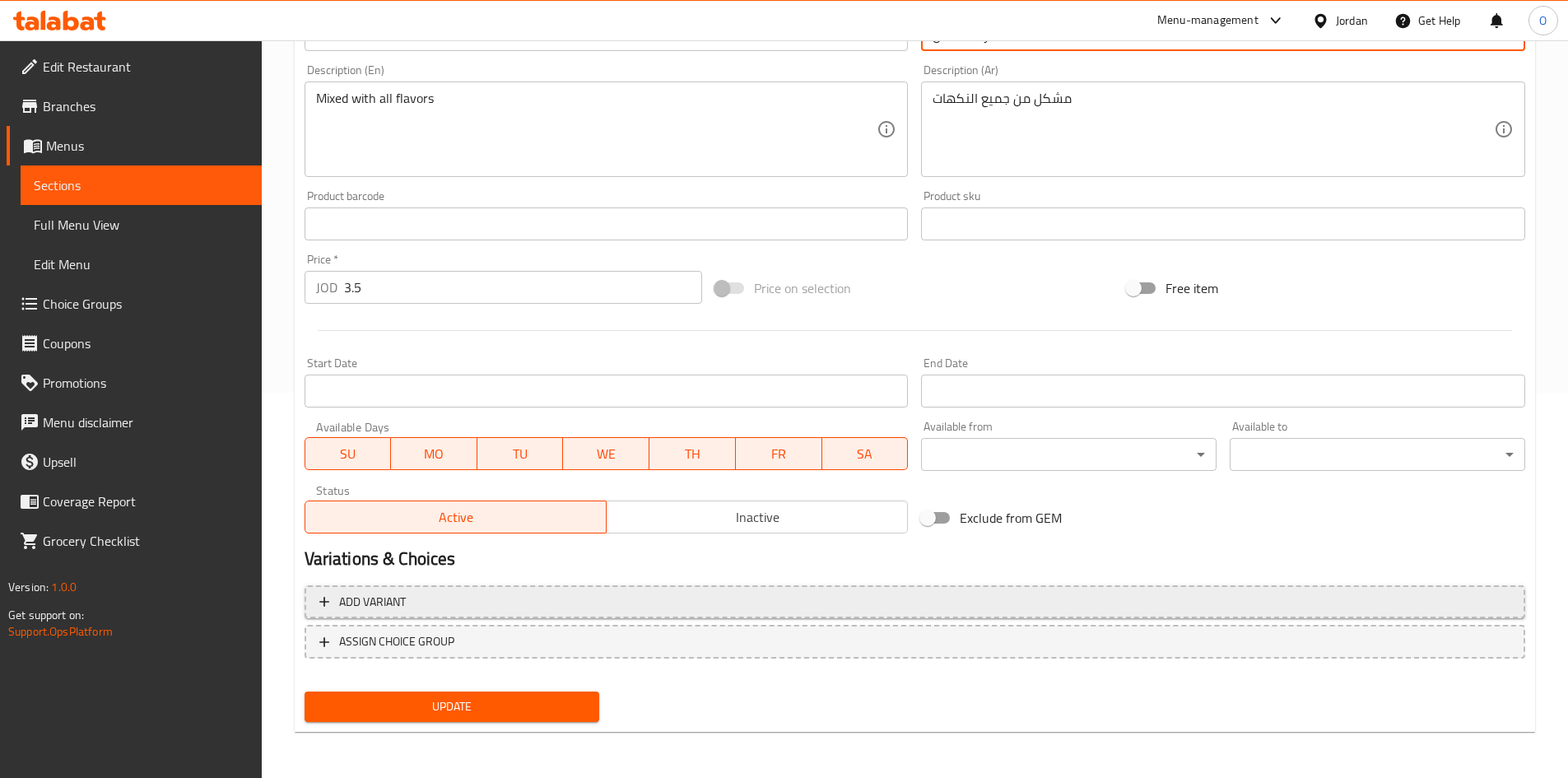
type input "تارت مشكل"
click at [953, 613] on button "Add variant" at bounding box center [915, 602] width 1221 height 34
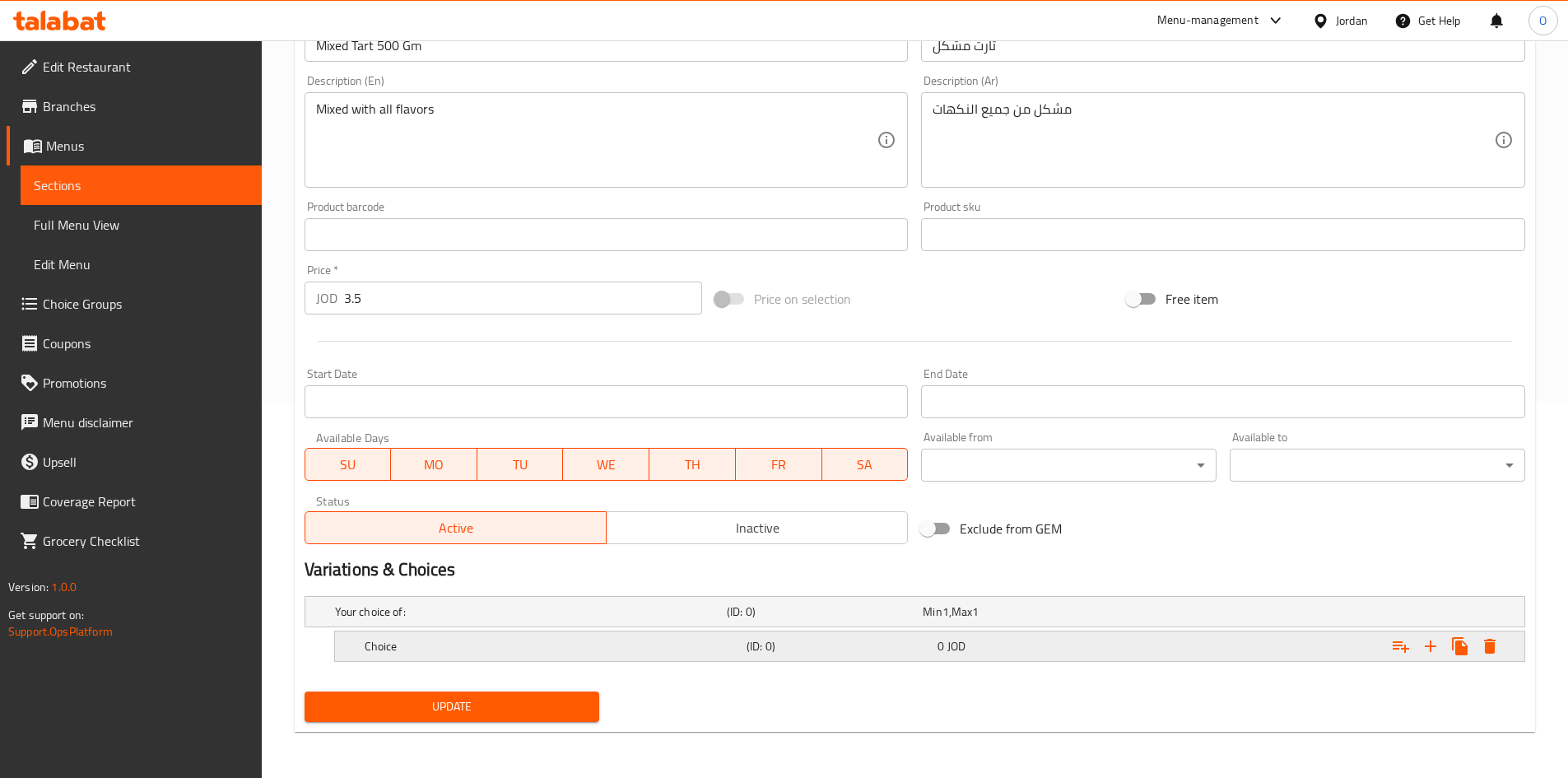
scroll to position [375, 0]
click at [1435, 653] on icon "Expand" at bounding box center [1431, 646] width 20 height 20
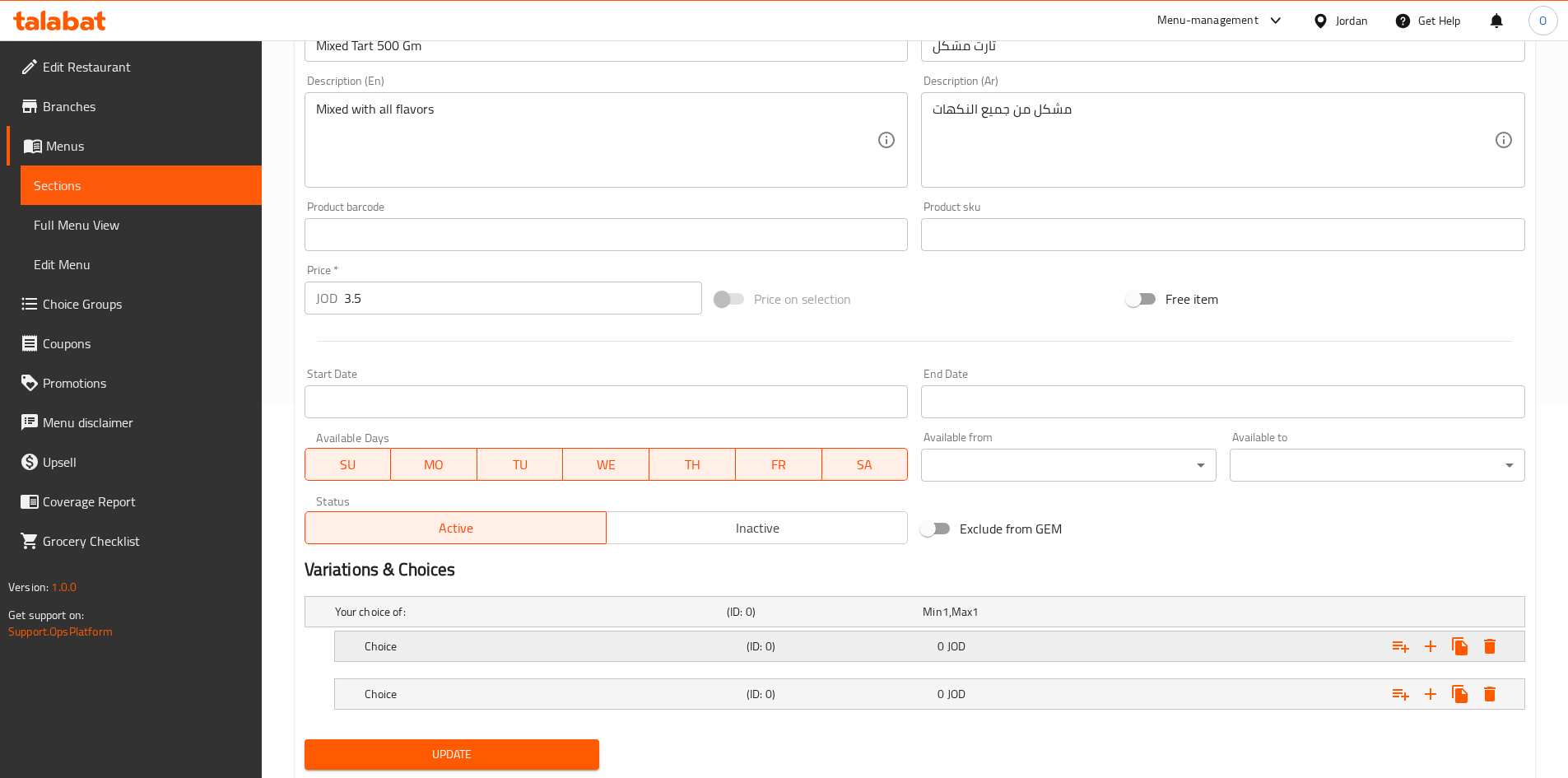
click at [907, 649] on h5 "(ID: 0)" at bounding box center [839, 646] width 185 height 16
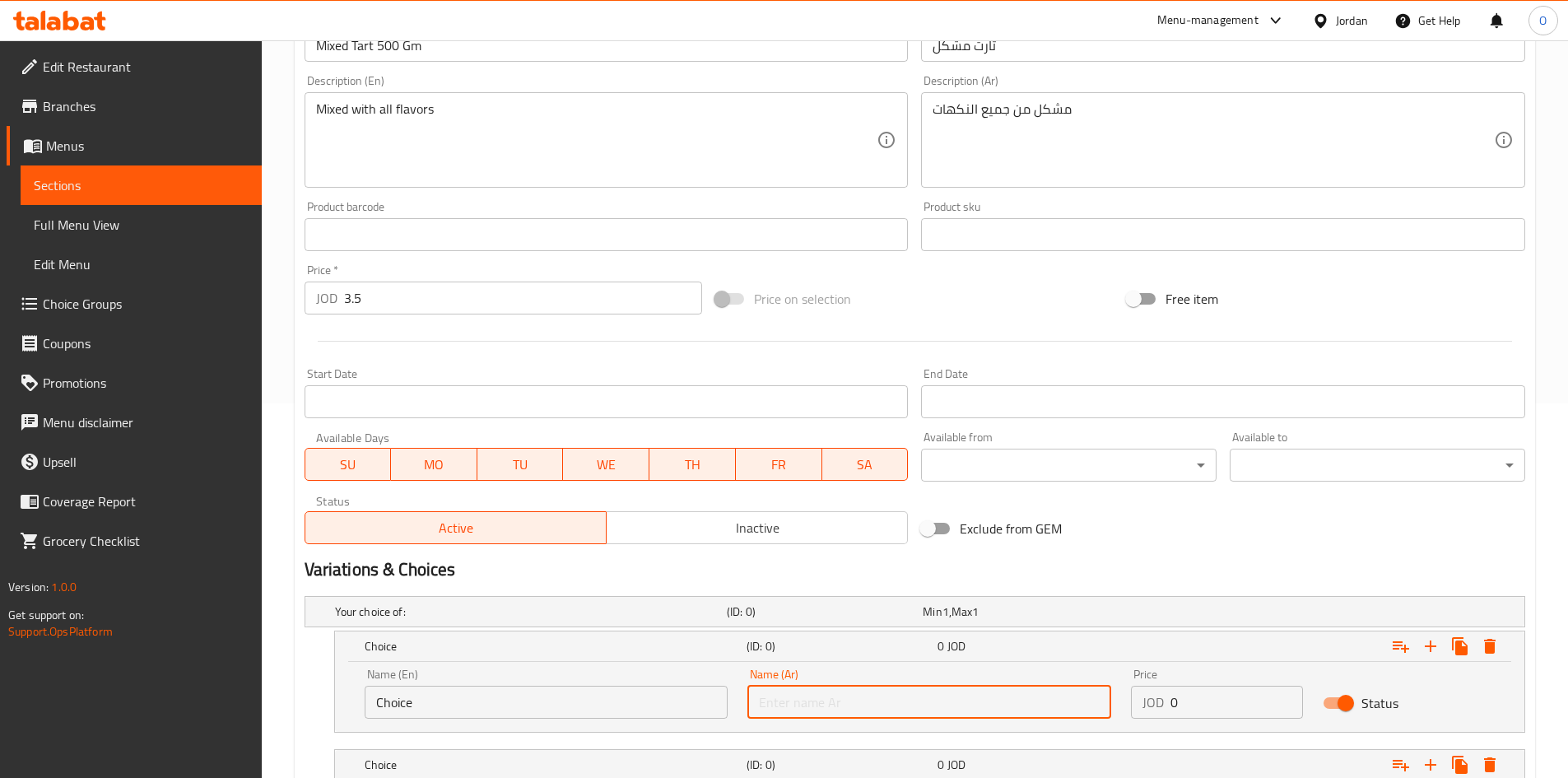
paste input "500 جم"
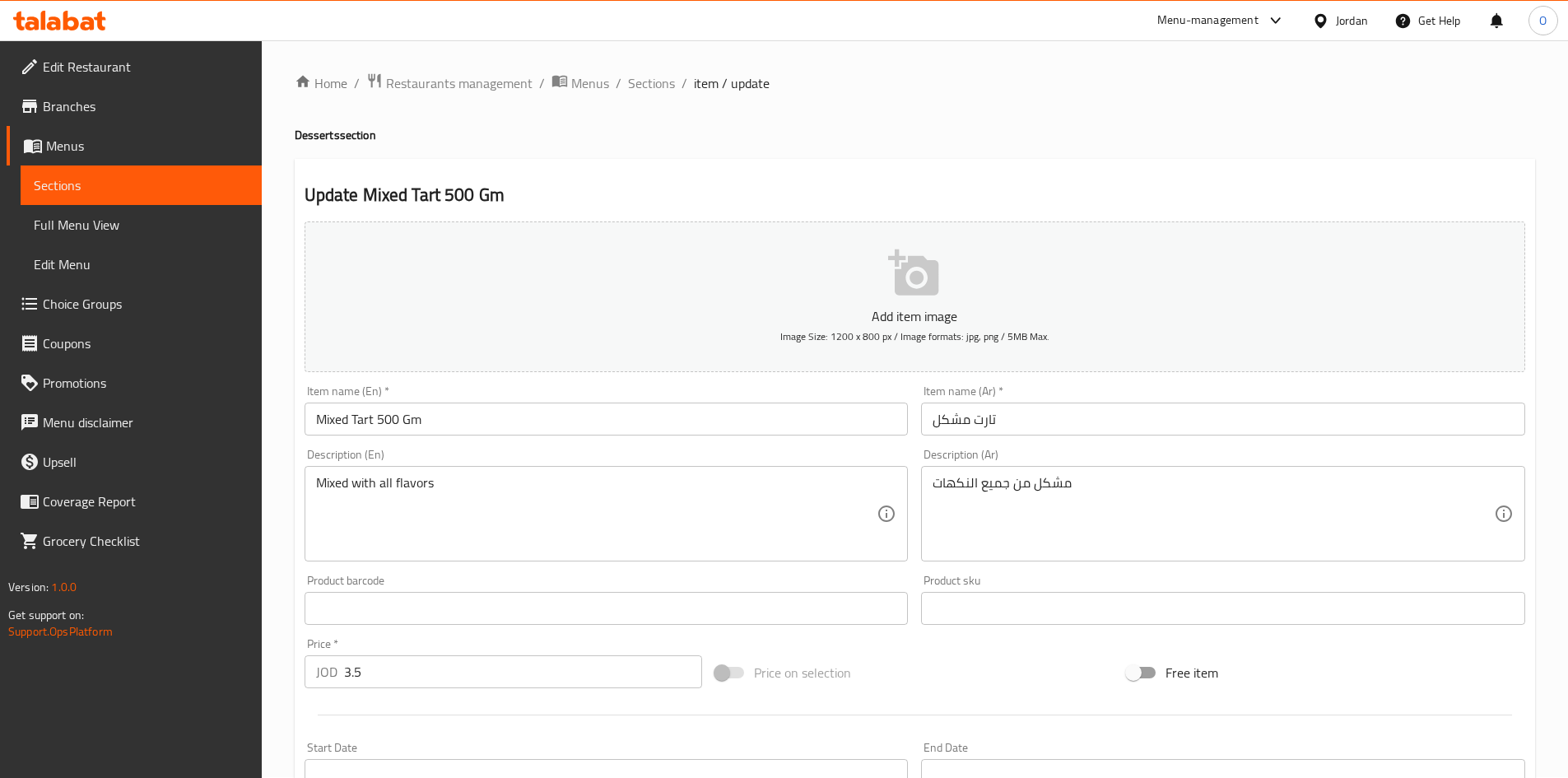
scroll to position [0, 0]
type input "500 جم"
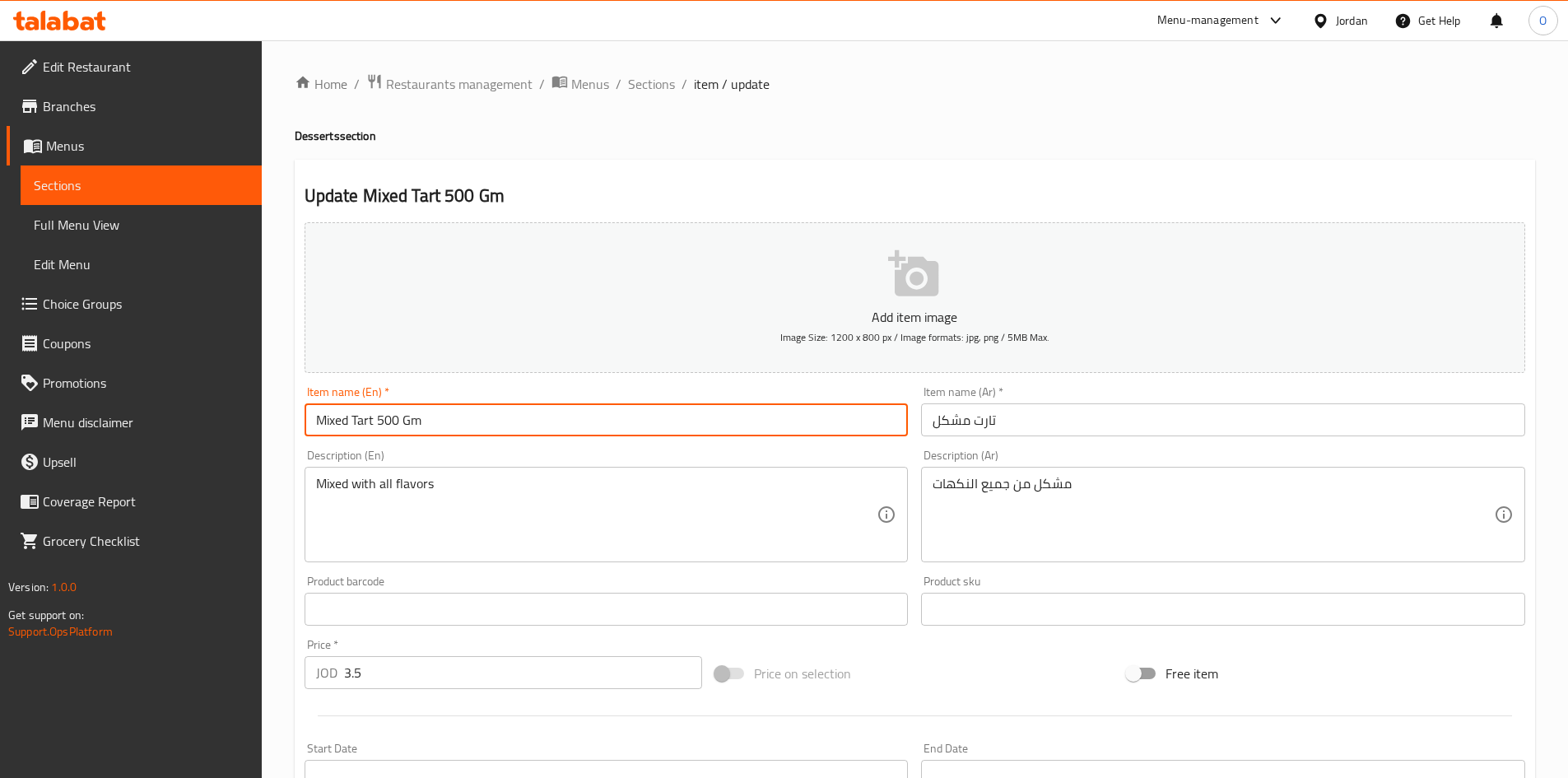
drag, startPoint x: 375, startPoint y: 418, endPoint x: 411, endPoint y: 411, distance: 36.7
click at [411, 411] on input "Mixed Tart 500 Gm" at bounding box center [606, 419] width 604 height 33
click at [393, 420] on input "Mixed Tart 500 Gm" at bounding box center [606, 419] width 604 height 33
drag, startPoint x: 377, startPoint y: 419, endPoint x: 430, endPoint y: 420, distance: 53.0
click at [430, 420] on input "Mixed Tart 500 Gm" at bounding box center [606, 419] width 604 height 33
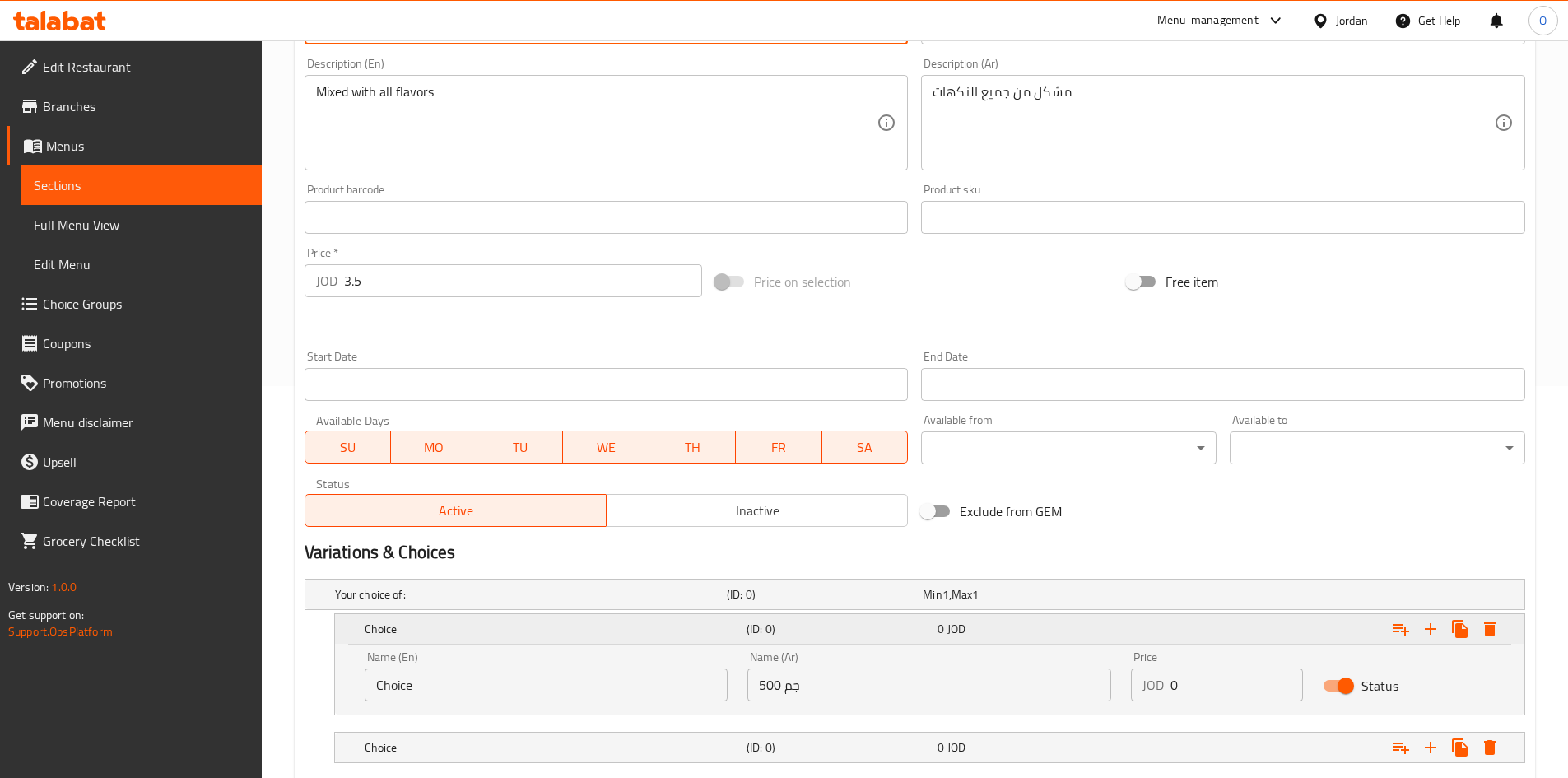
scroll to position [411, 0]
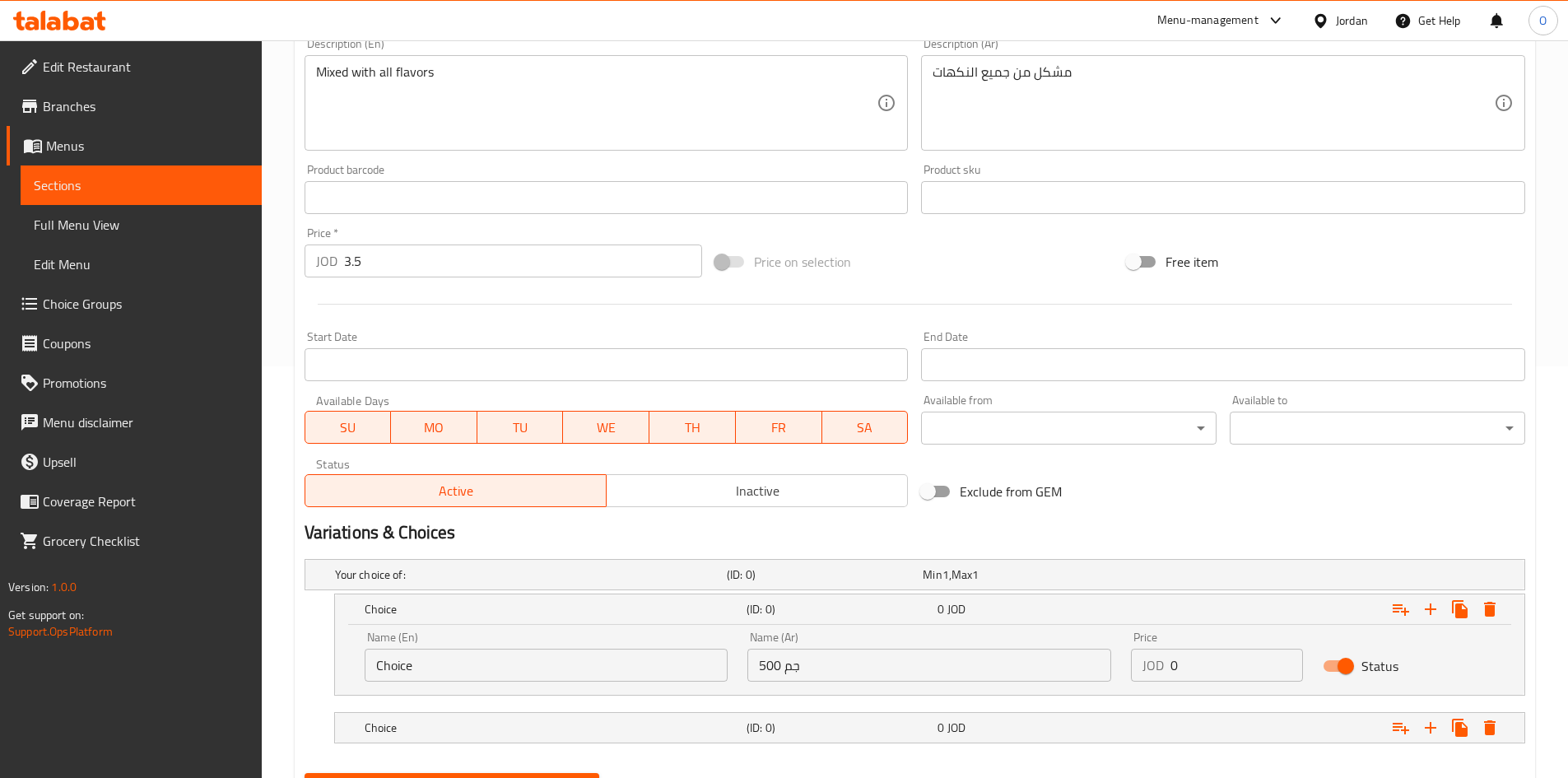
type input "Mixed Tart"
click at [437, 659] on input "Choice" at bounding box center [547, 665] width 364 height 33
paste input "500 Gm"
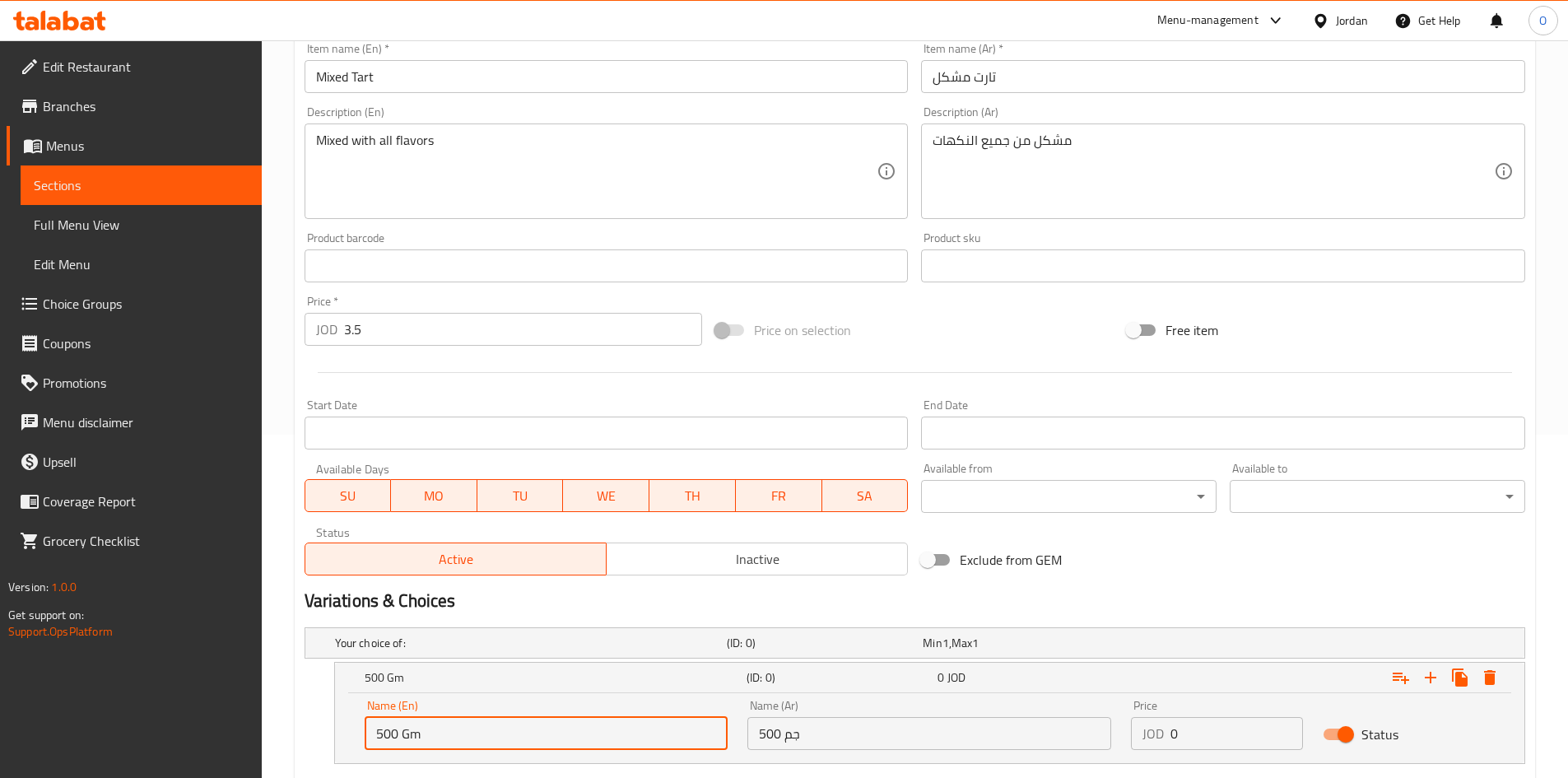
scroll to position [247, 0]
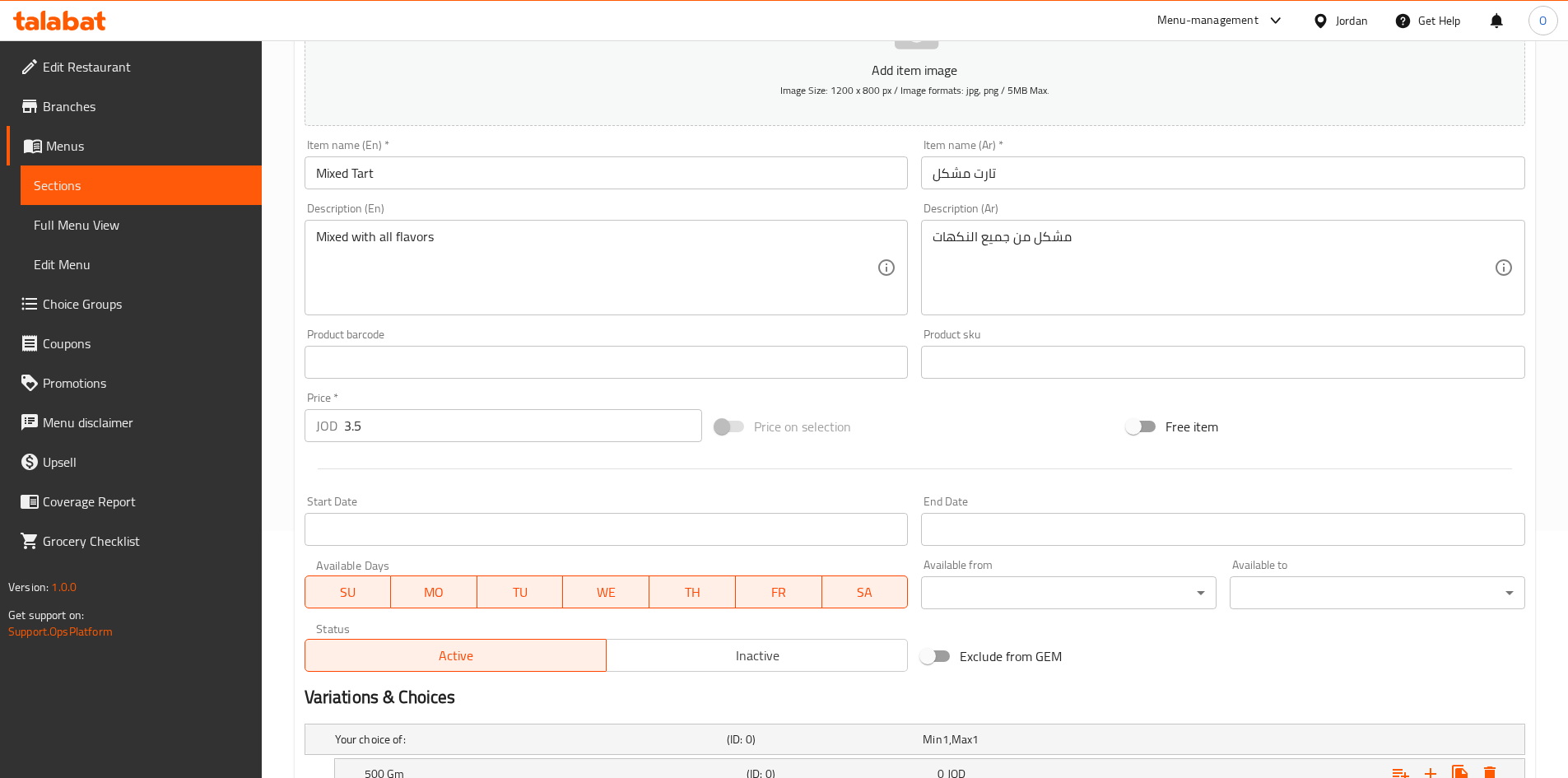
type input "500 Gm"
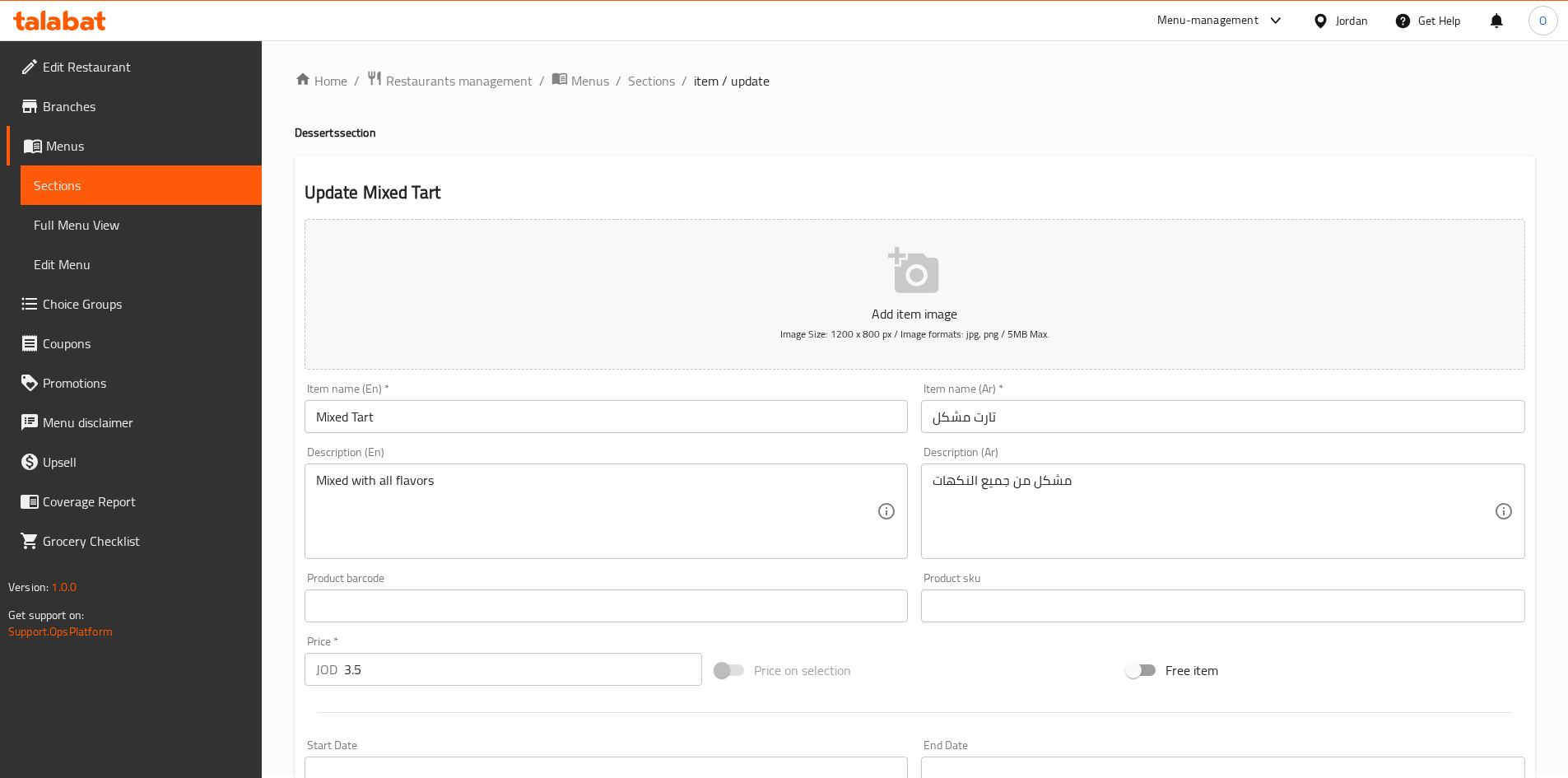
scroll to position [0, 0]
click at [645, 79] on span "Sections" at bounding box center [651, 84] width 47 height 20
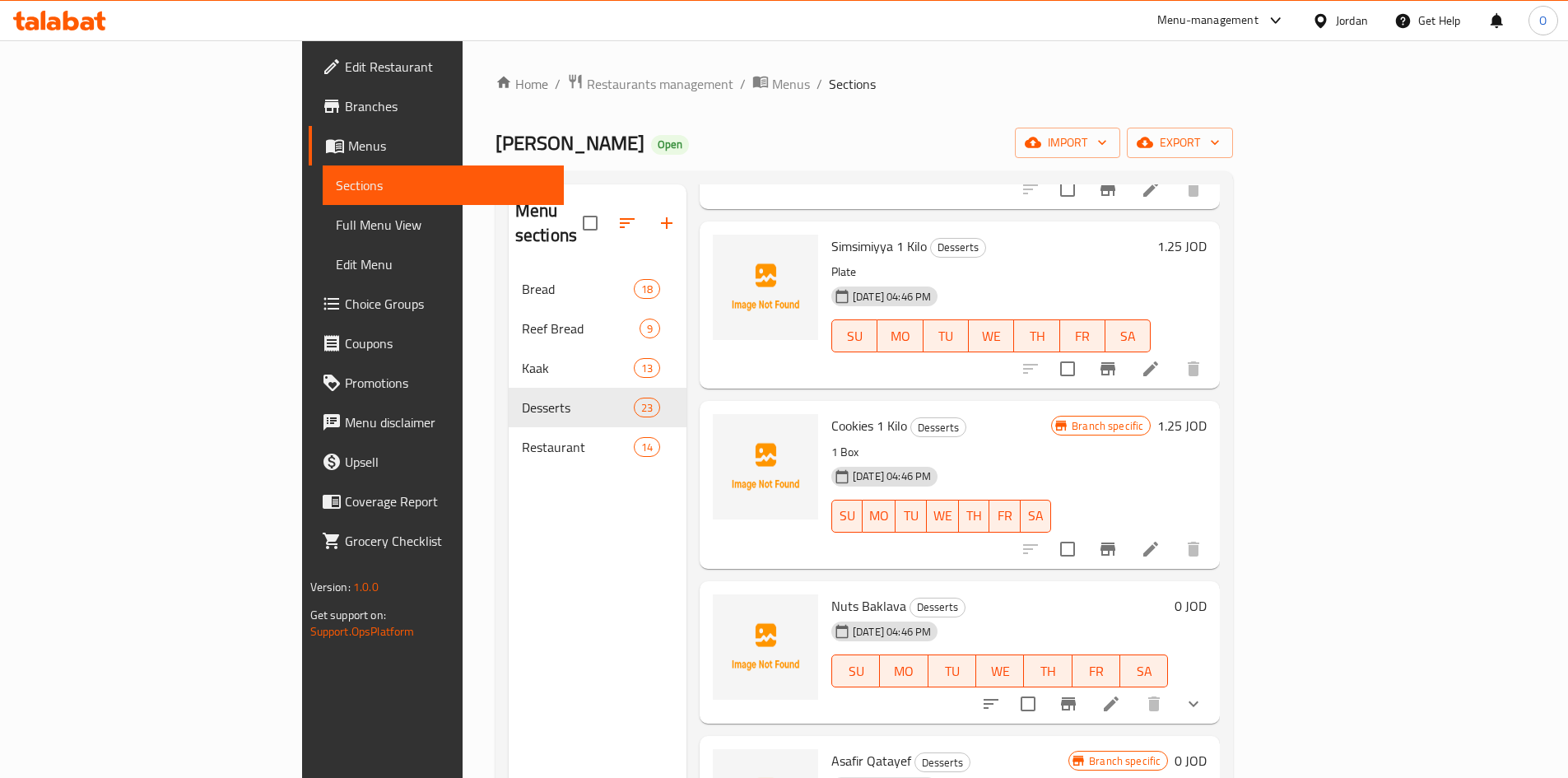
scroll to position [3031, 0]
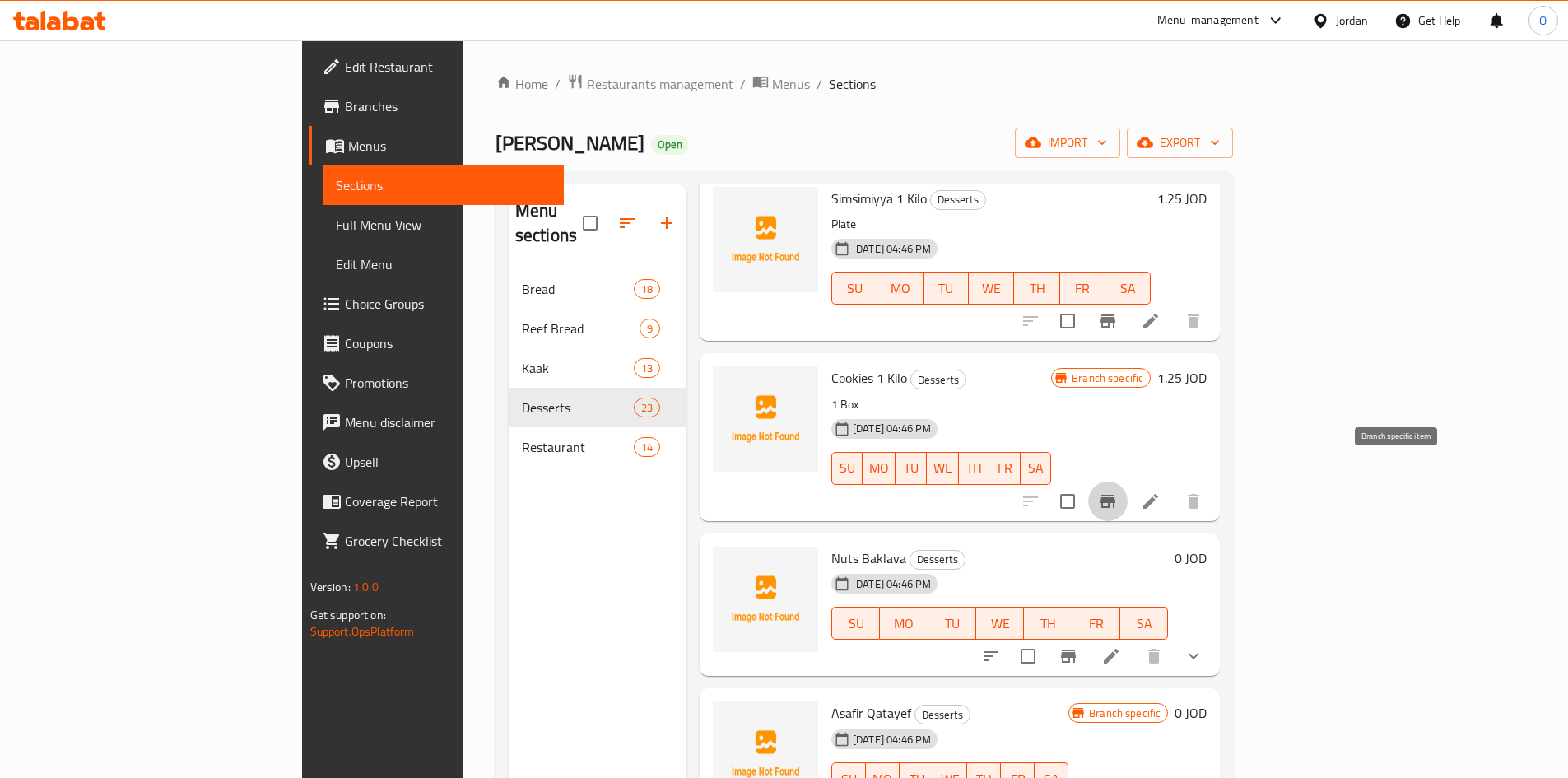
click at [1128, 482] on button "Branch-specific-item" at bounding box center [1108, 501] width 39 height 39
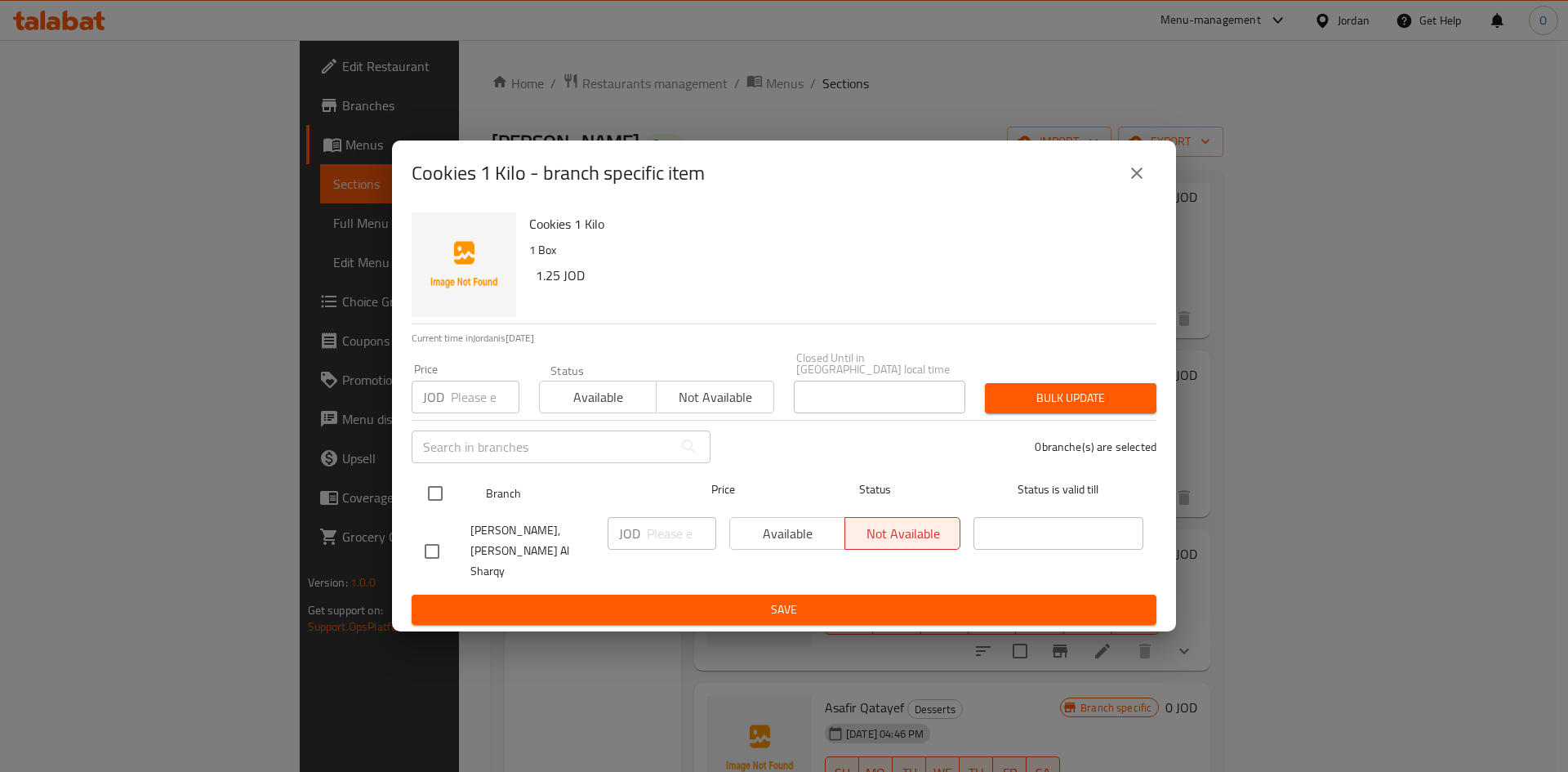
click at [424, 498] on input "checkbox" at bounding box center [435, 493] width 35 height 35
checkbox input "true"
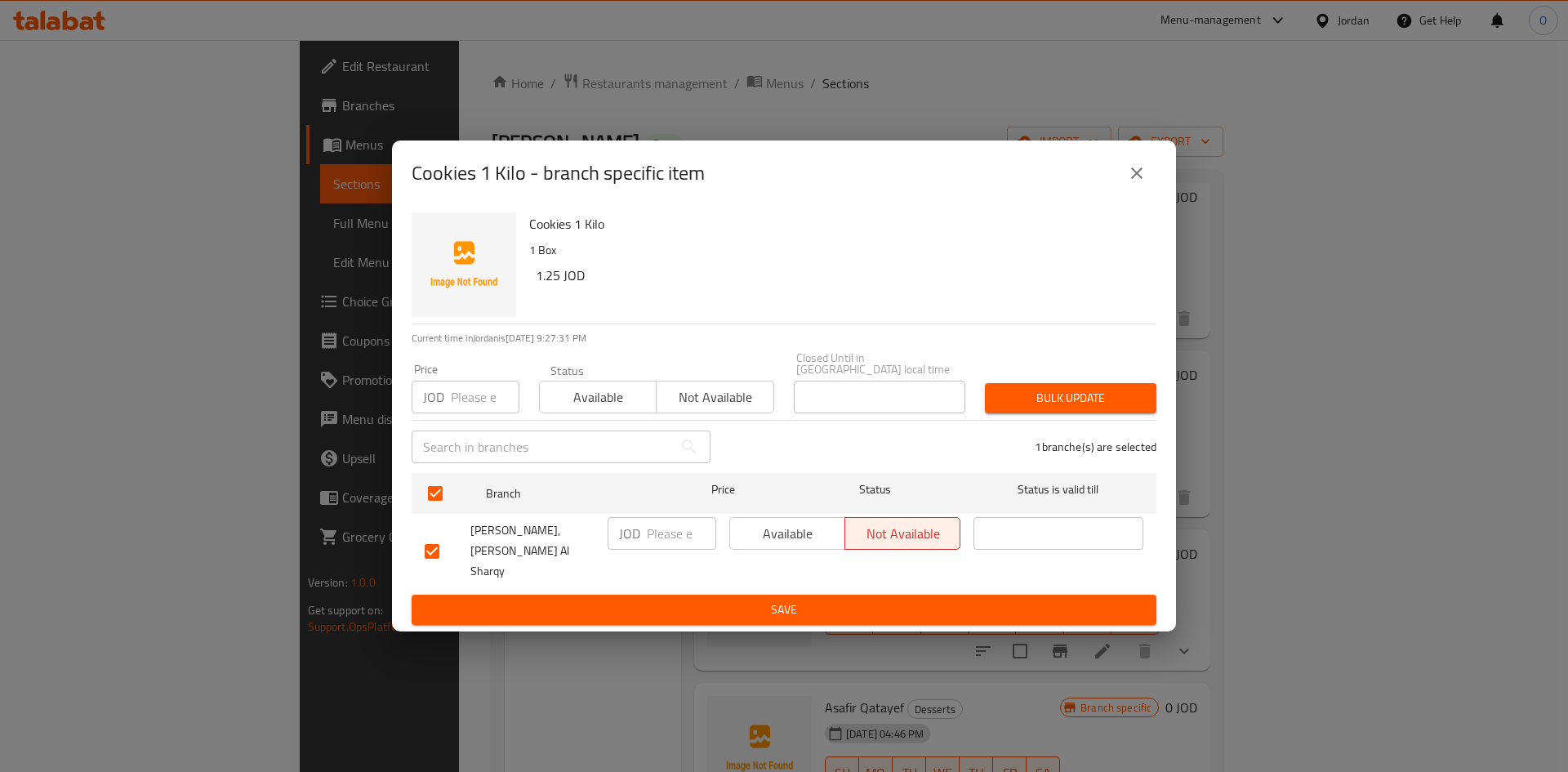
click at [736, 535] on button "Available" at bounding box center [787, 533] width 116 height 33
click at [753, 599] on span "Save" at bounding box center [784, 609] width 719 height 20
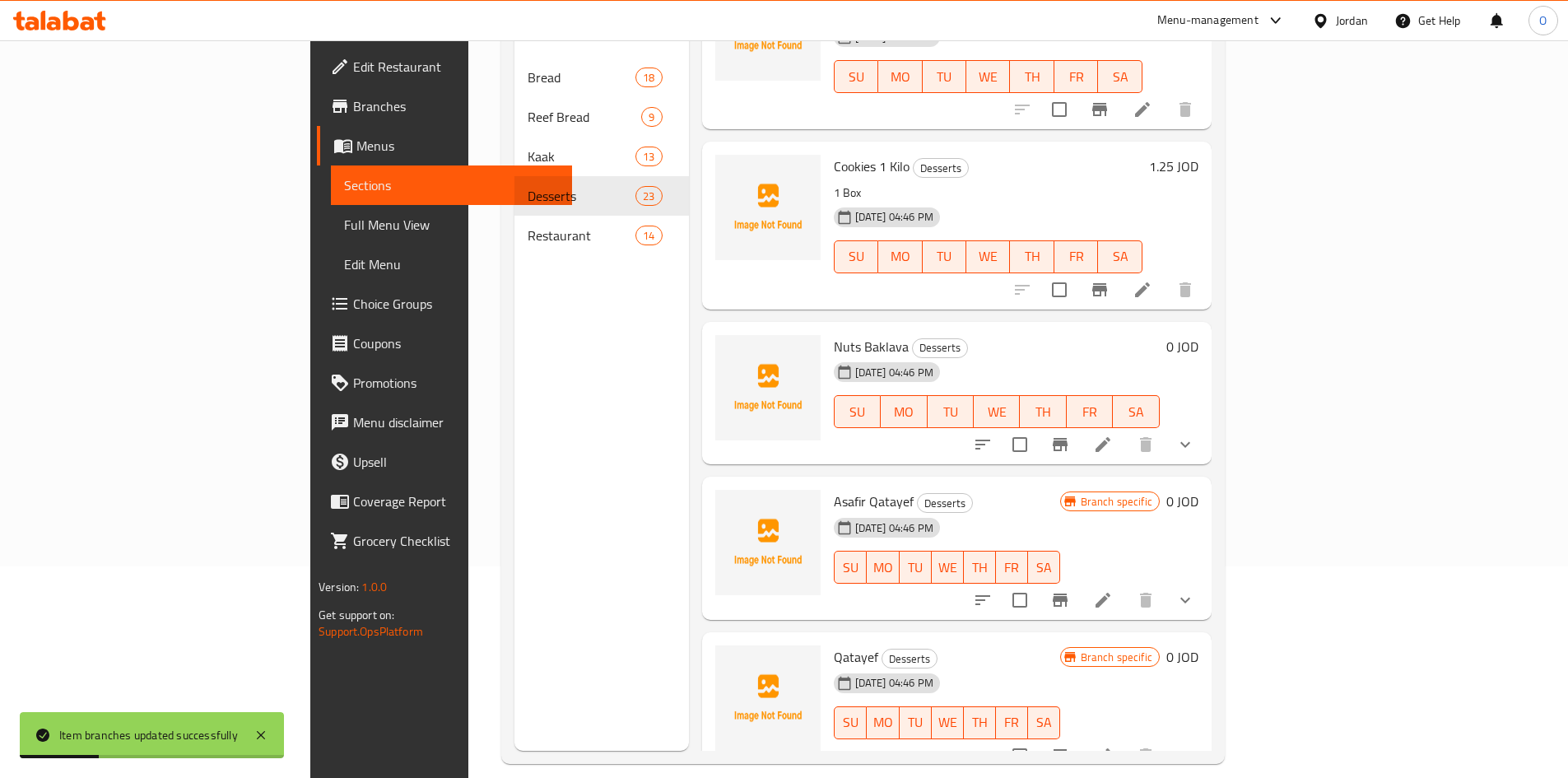
scroll to position [230, 0]
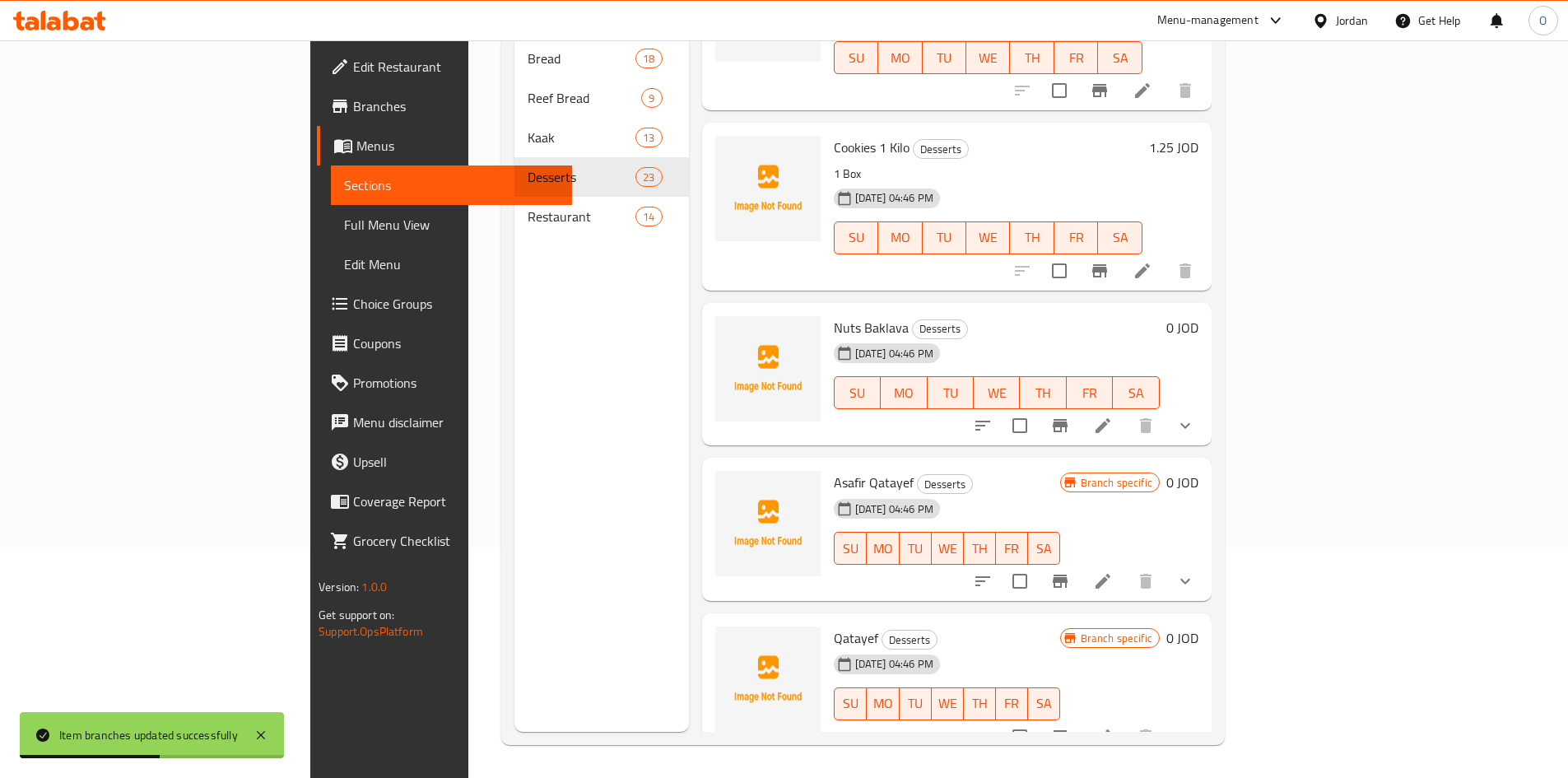
click at [1206, 407] on button "show more" at bounding box center [1185, 426] width 39 height 39
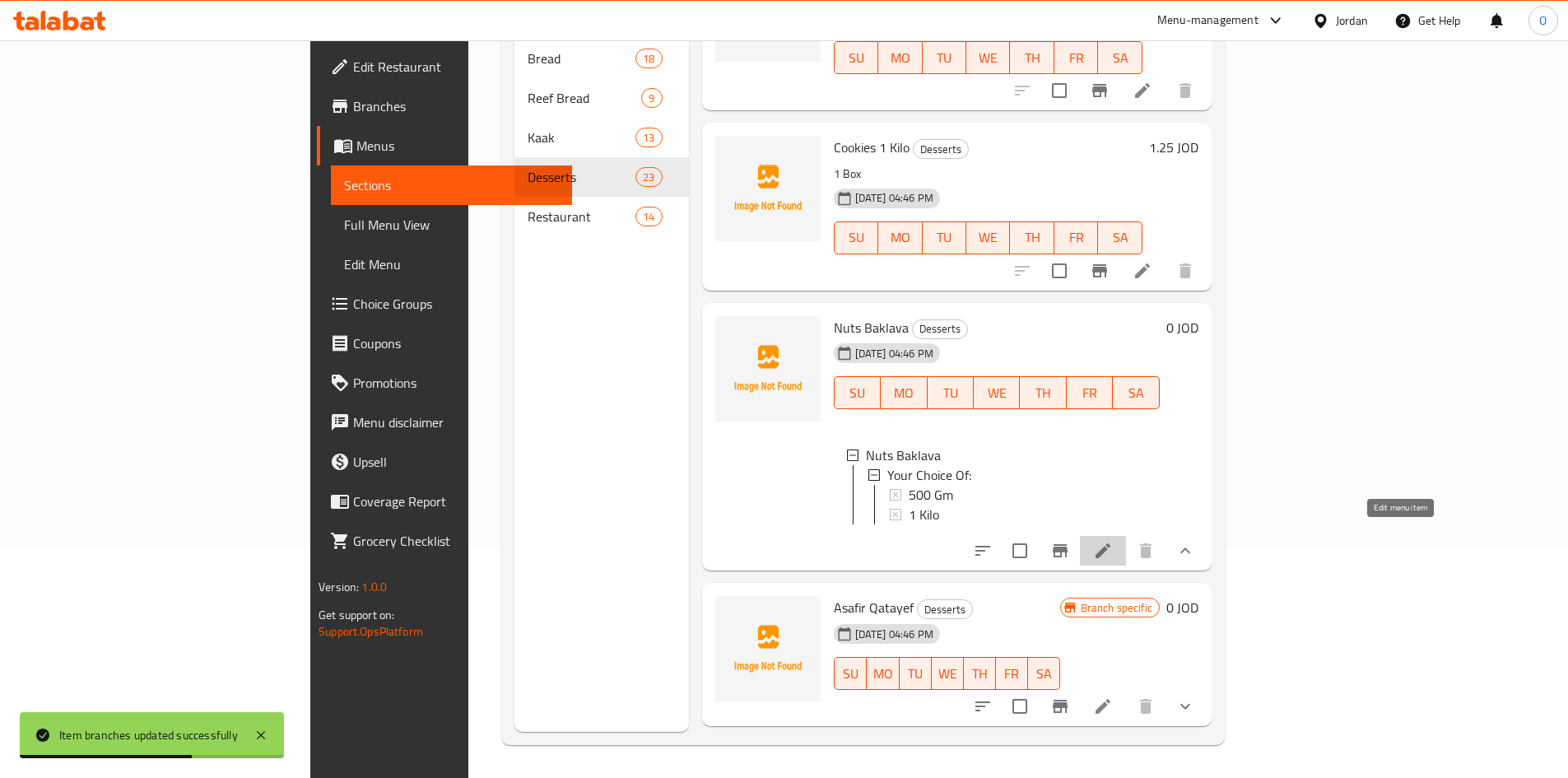
click at [1111, 543] on icon at bounding box center [1103, 550] width 15 height 15
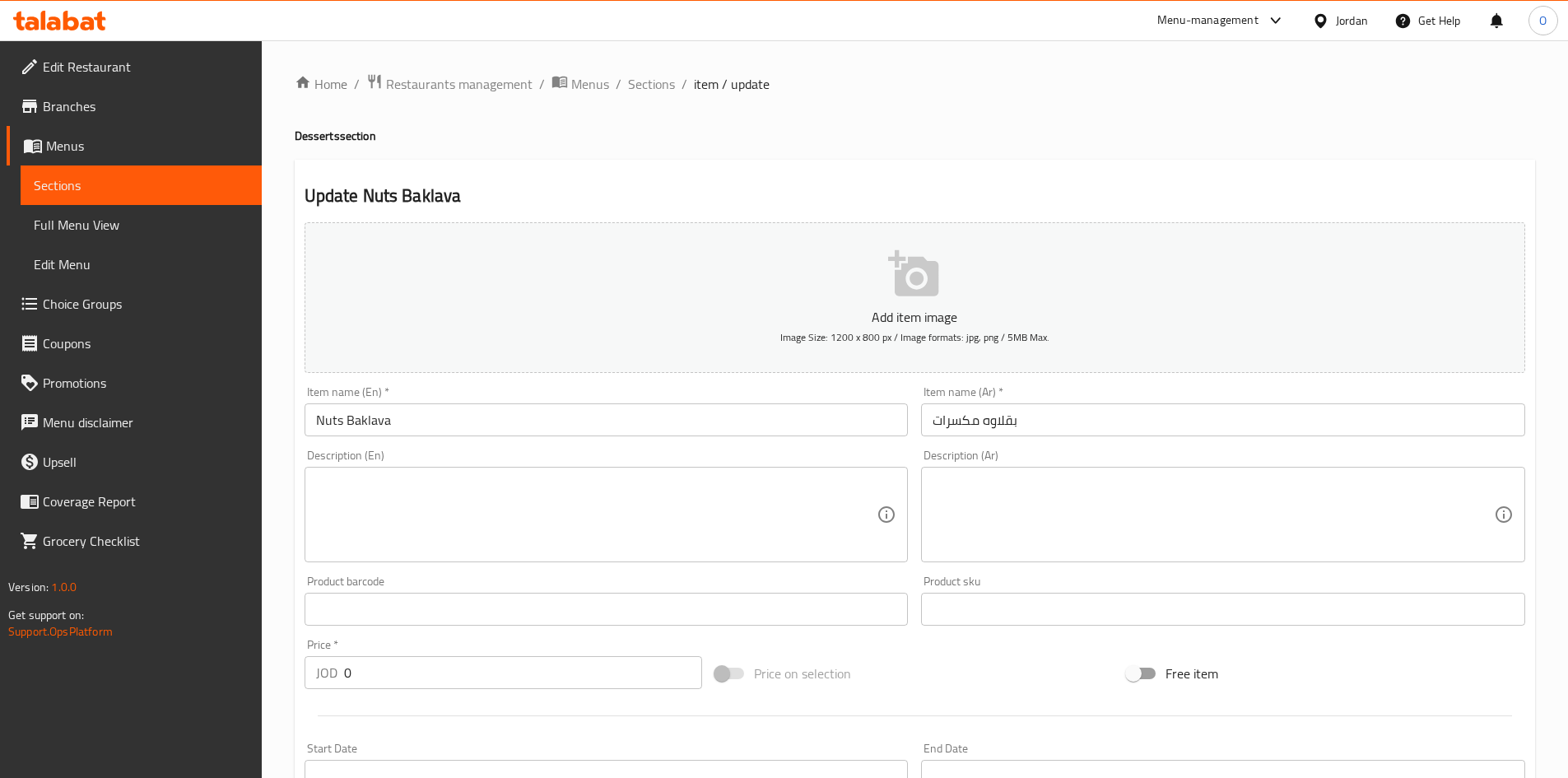
click at [646, 79] on span "Sections" at bounding box center [651, 84] width 47 height 20
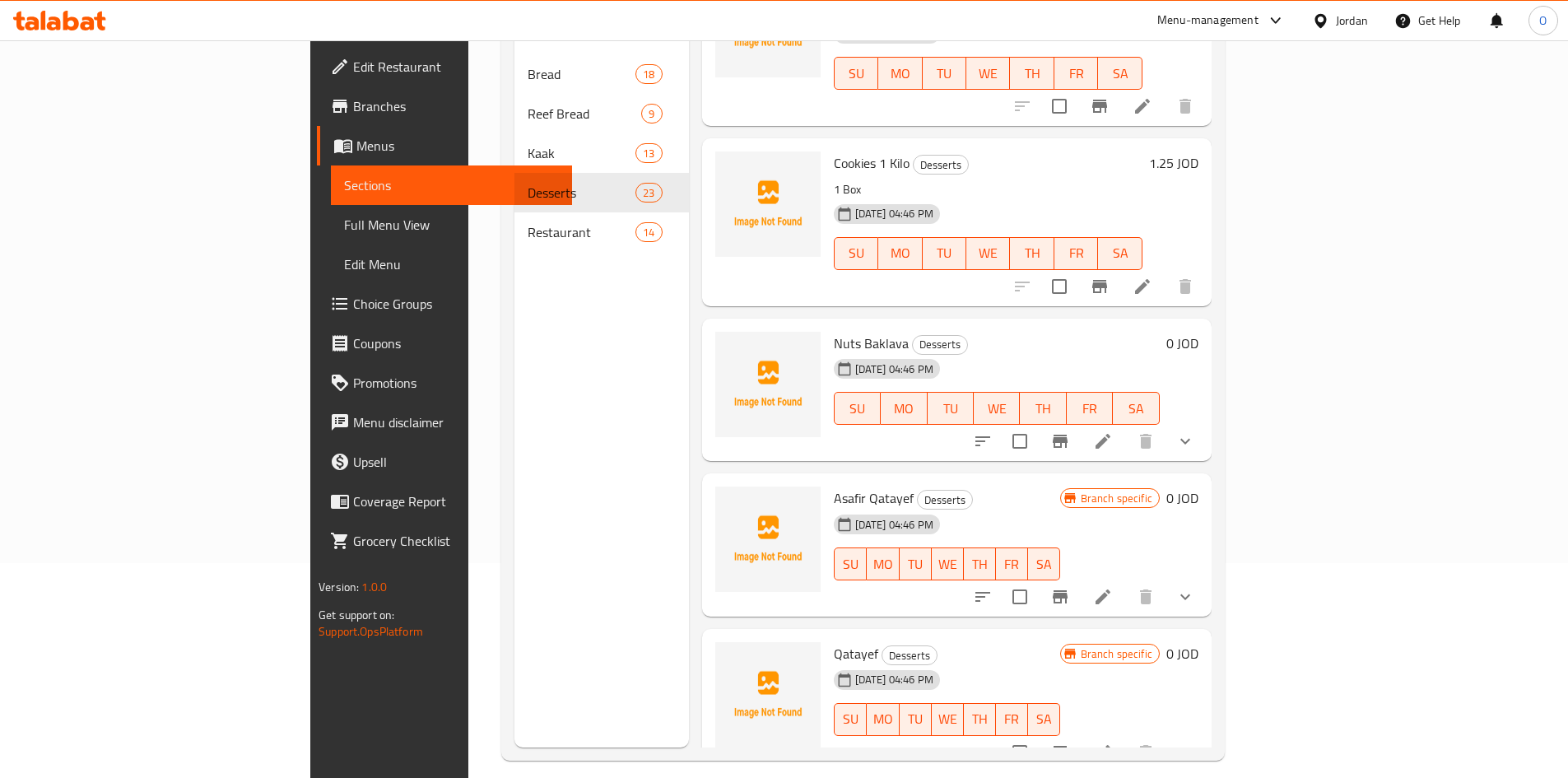
scroll to position [230, 0]
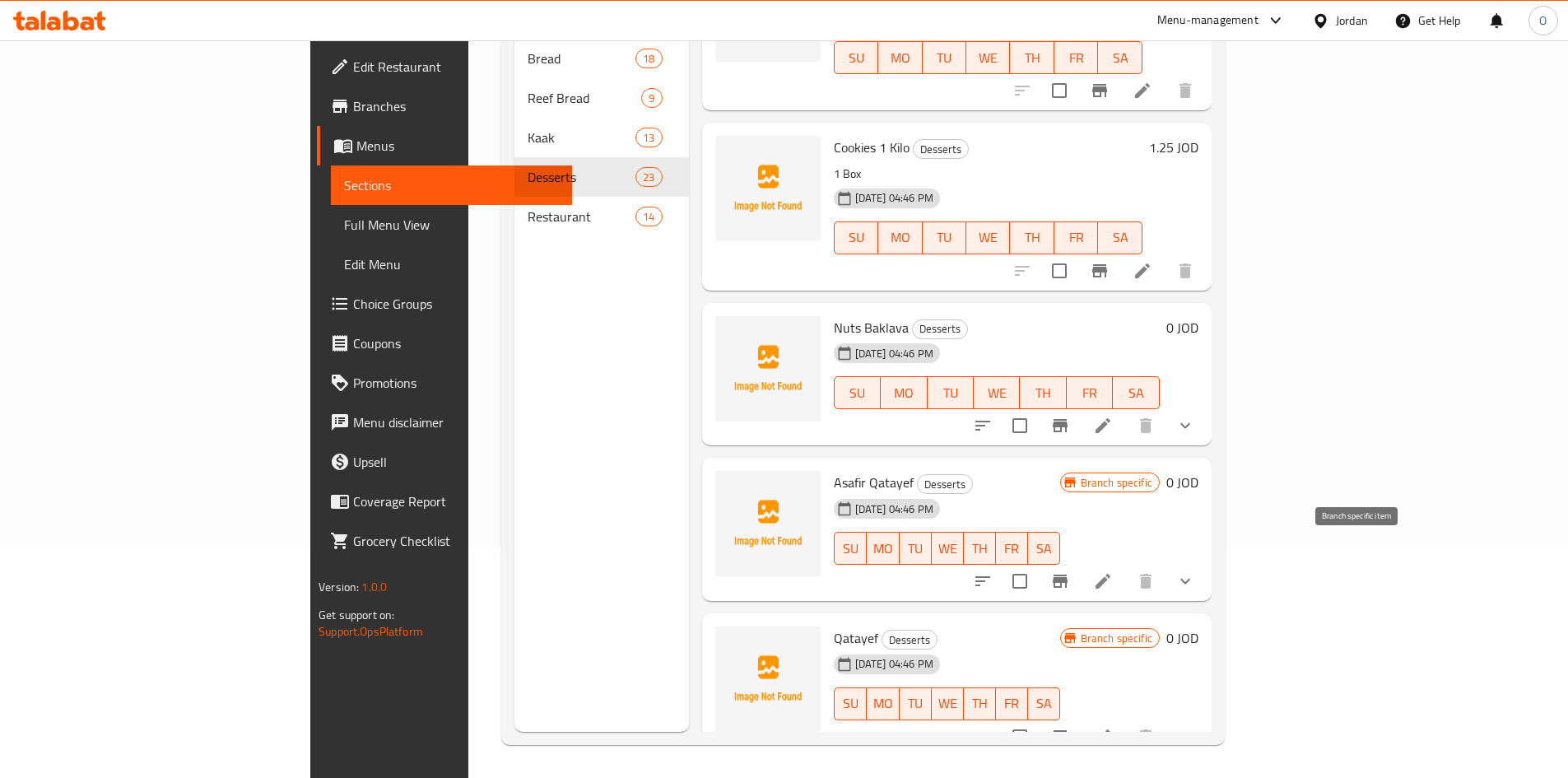
click at [1070, 571] on icon "Branch-specific-item" at bounding box center [1060, 581] width 20 height 20
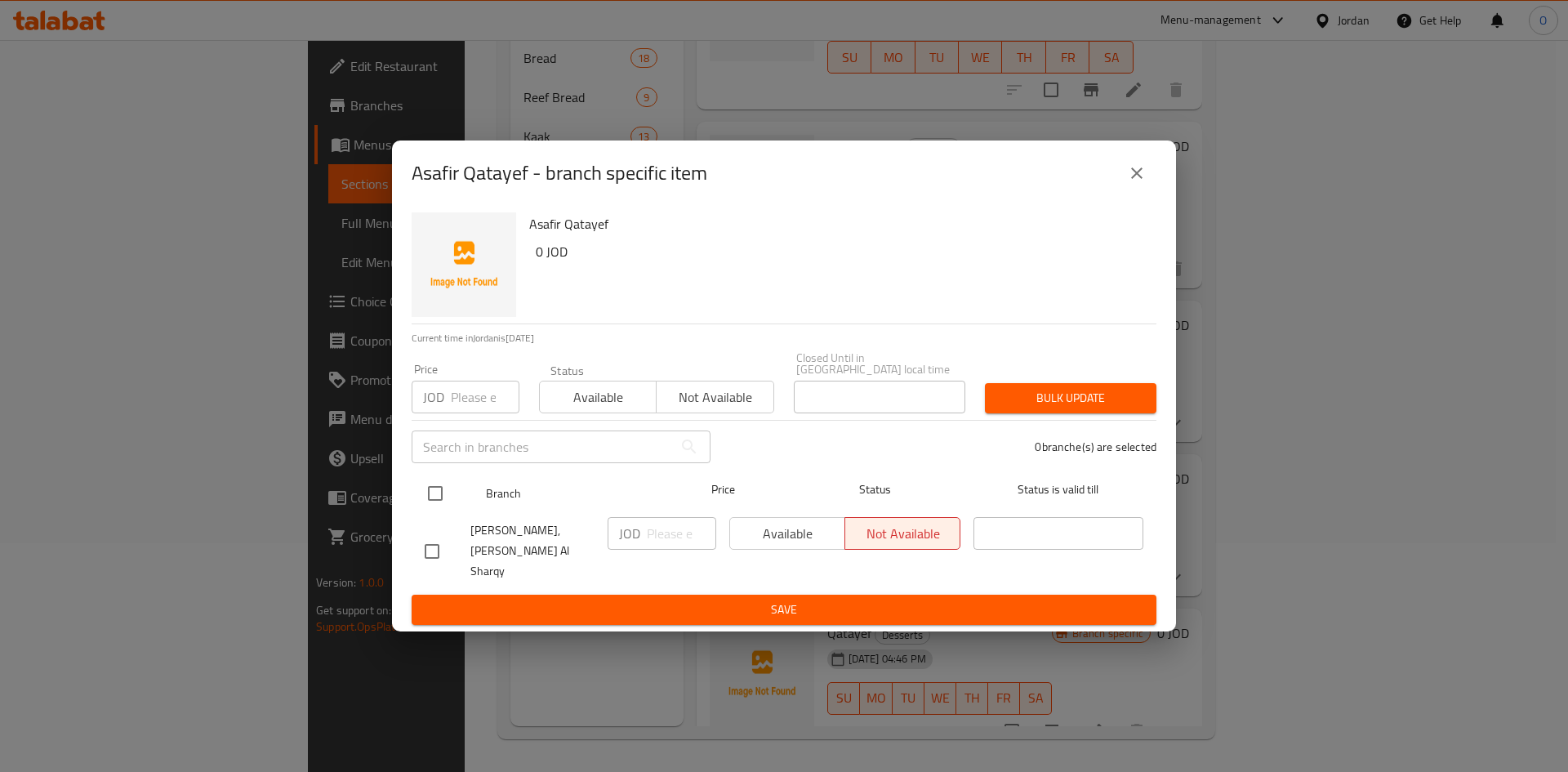
click at [448, 488] on input "checkbox" at bounding box center [435, 493] width 35 height 35
checkbox input "true"
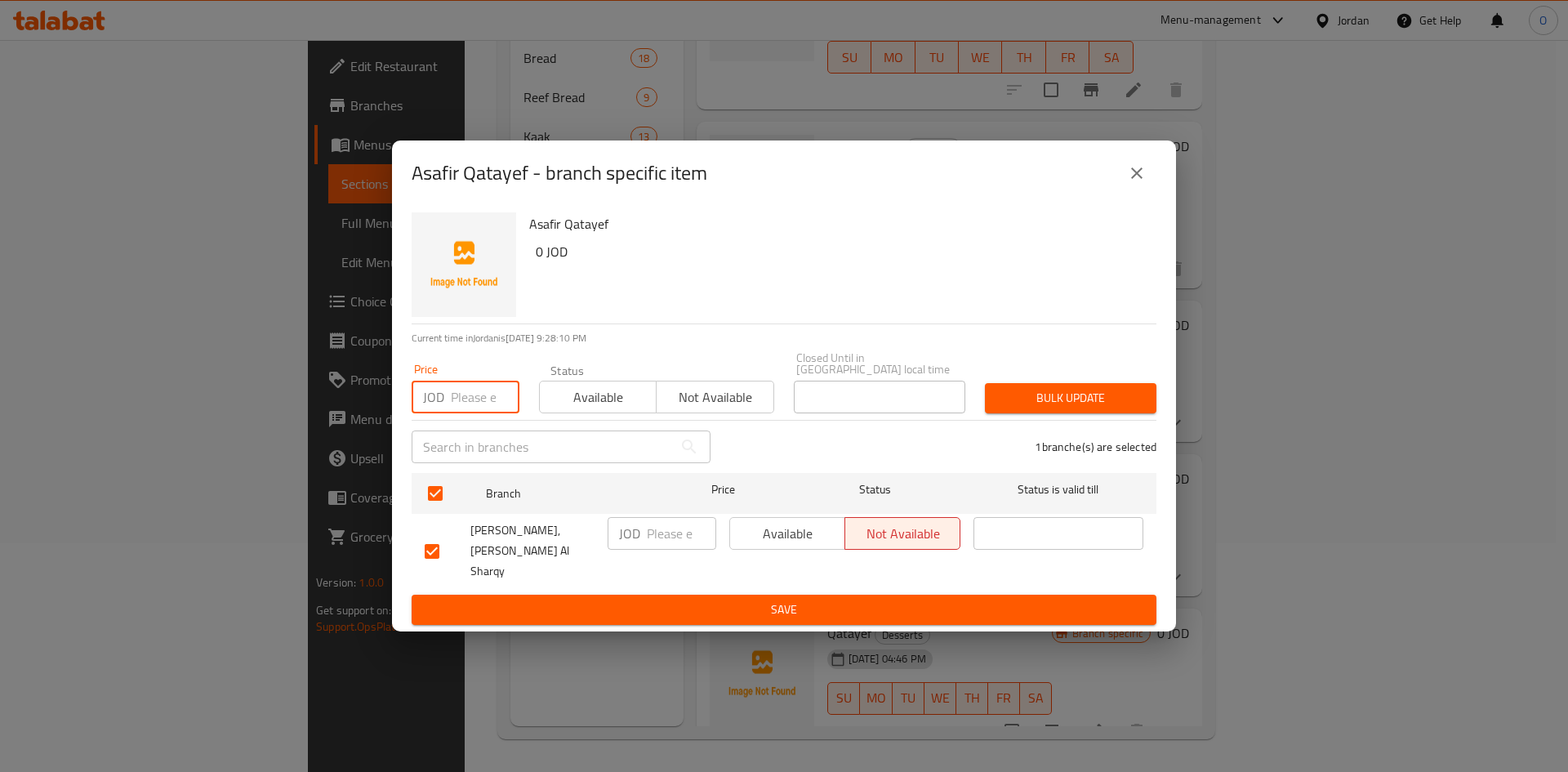
click at [477, 399] on input "number" at bounding box center [484, 397] width 68 height 33
click at [798, 540] on span "Available" at bounding box center [787, 534] width 102 height 24
click at [794, 599] on span "Save" at bounding box center [784, 609] width 719 height 20
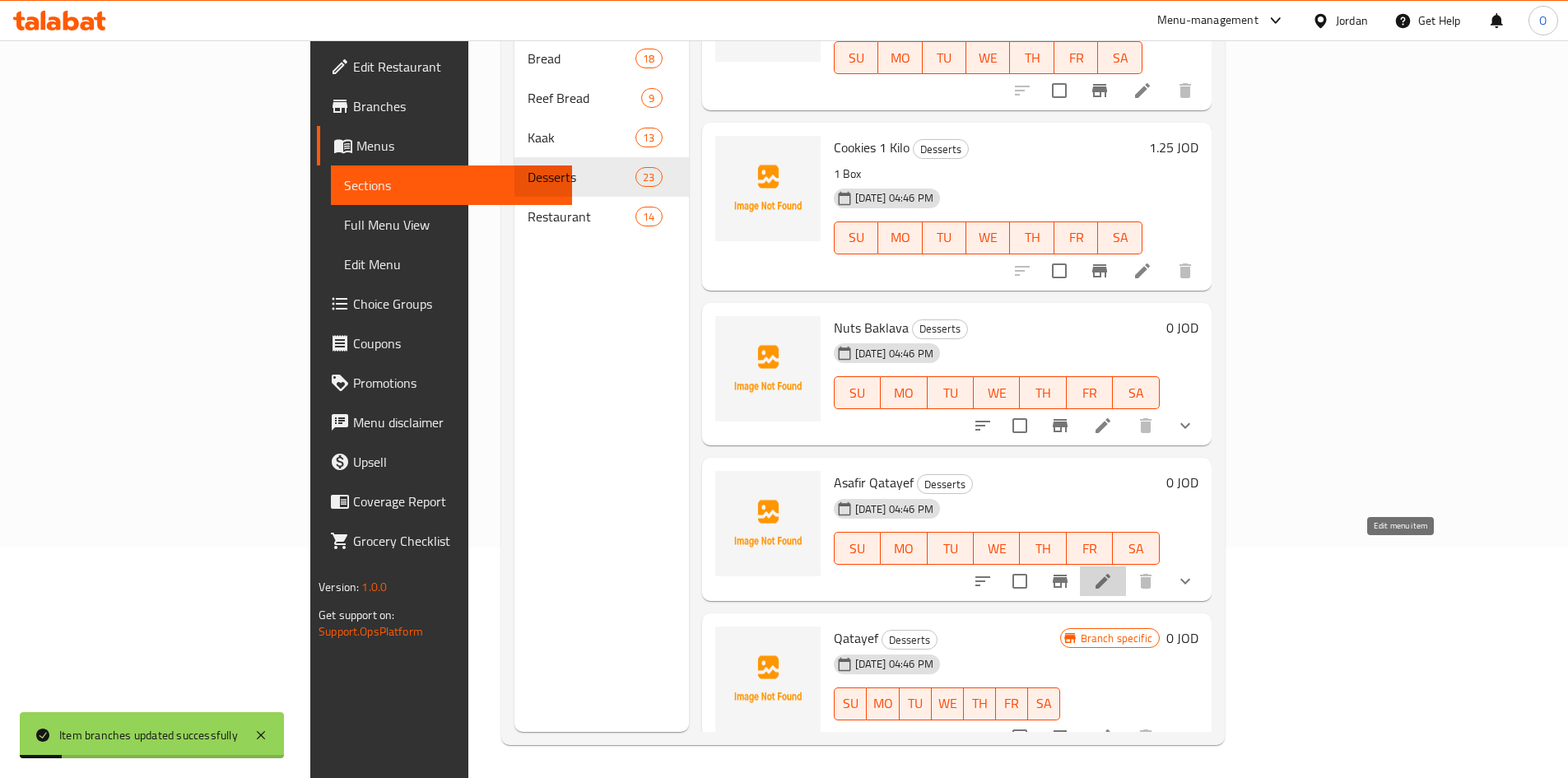
click at [1113, 571] on icon at bounding box center [1103, 581] width 20 height 20
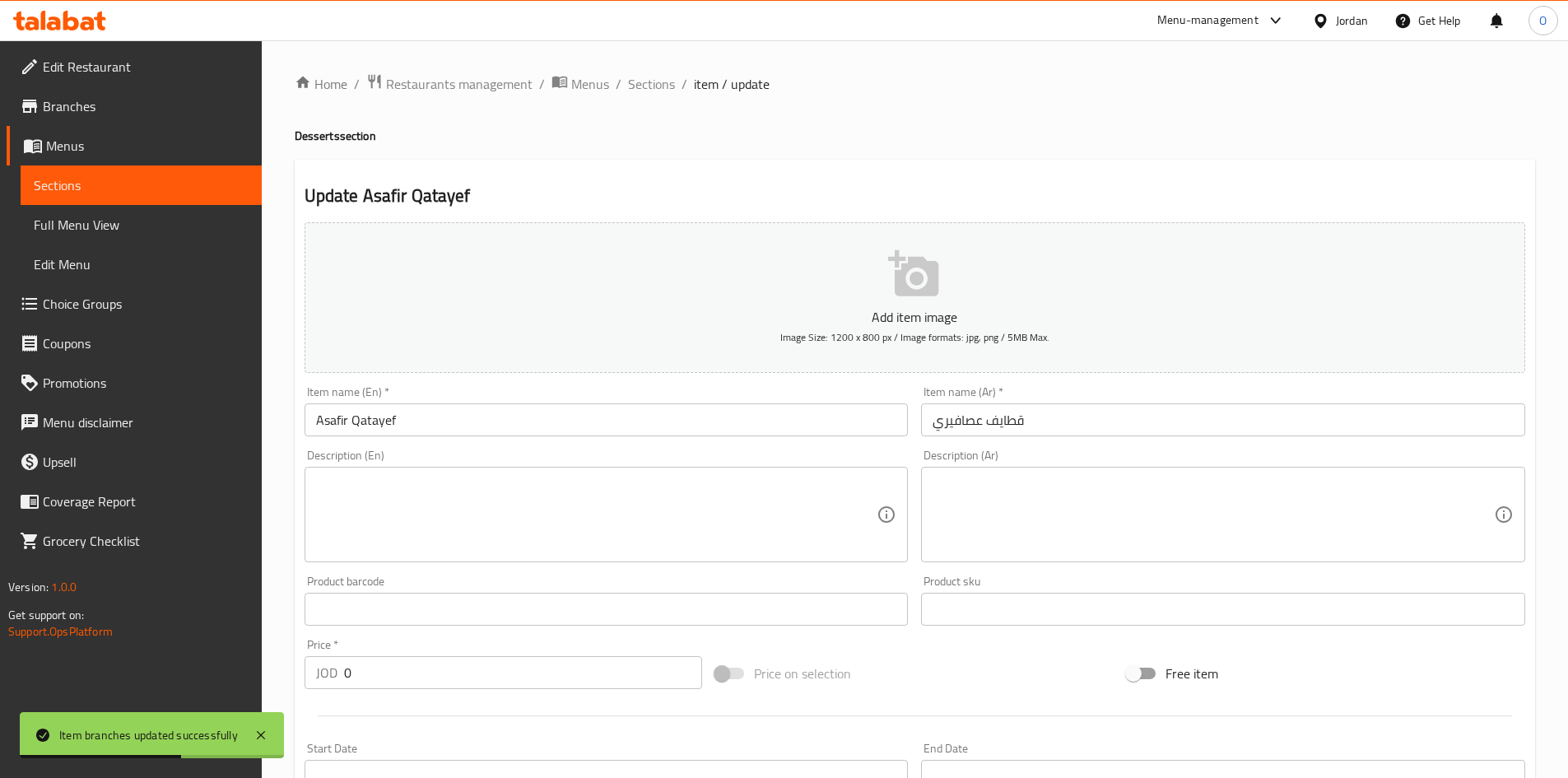
drag, startPoint x: 652, startPoint y: 82, endPoint x: 447, endPoint y: 15, distance: 215.7
click at [652, 82] on span "Sections" at bounding box center [651, 84] width 47 height 20
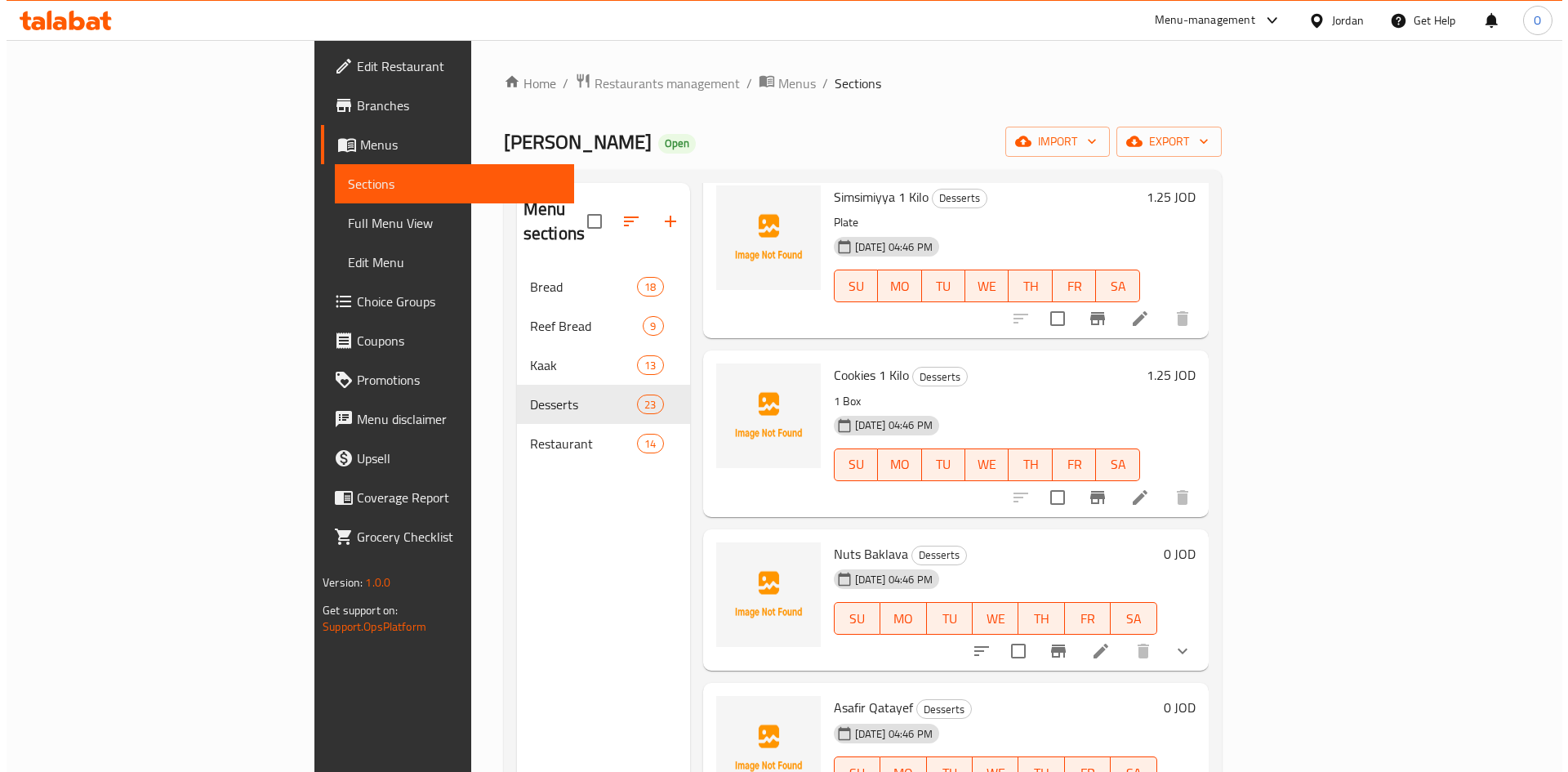
scroll to position [228, 0]
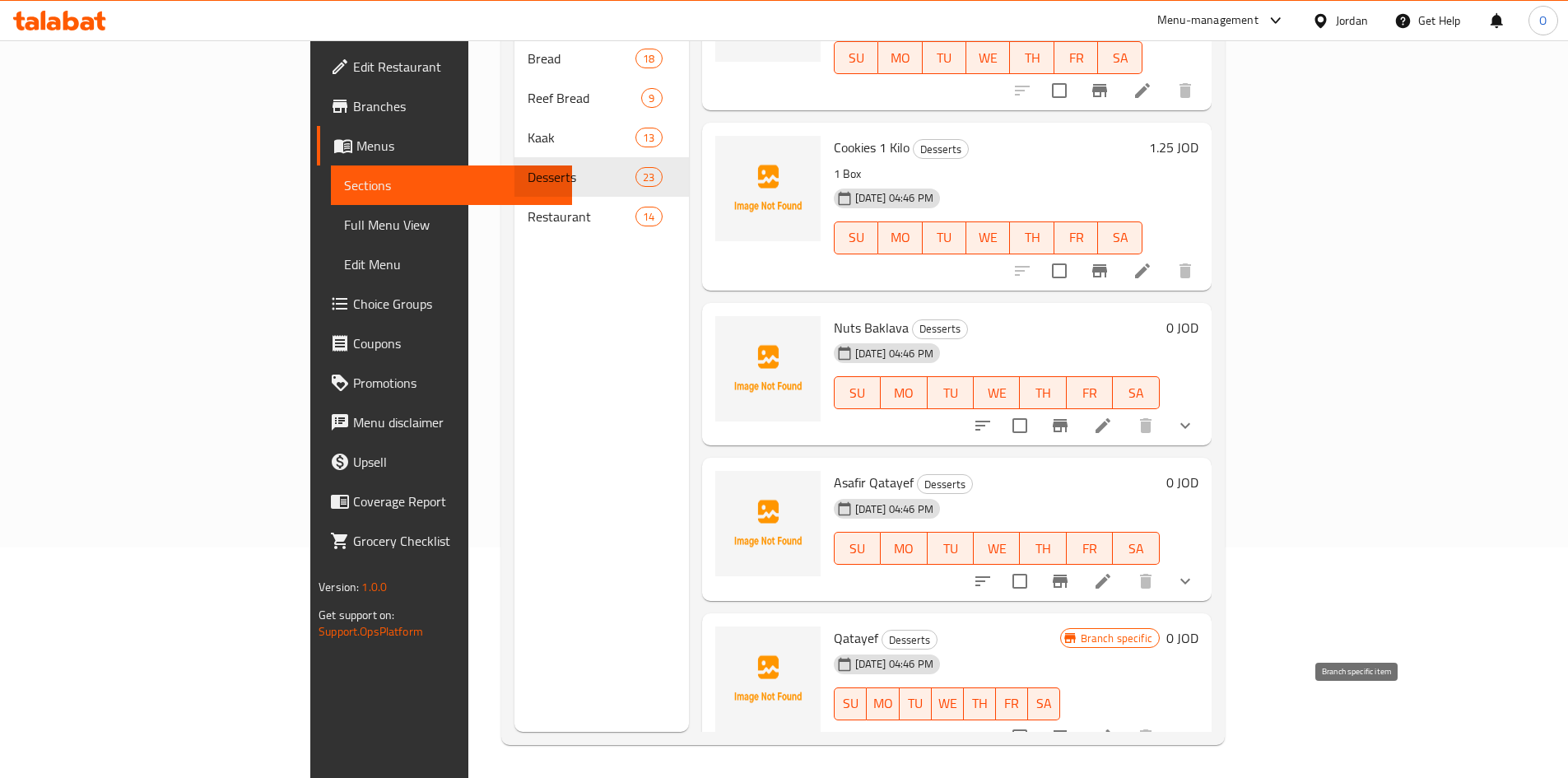
click at [1070, 727] on icon "Branch-specific-item" at bounding box center [1060, 737] width 20 height 20
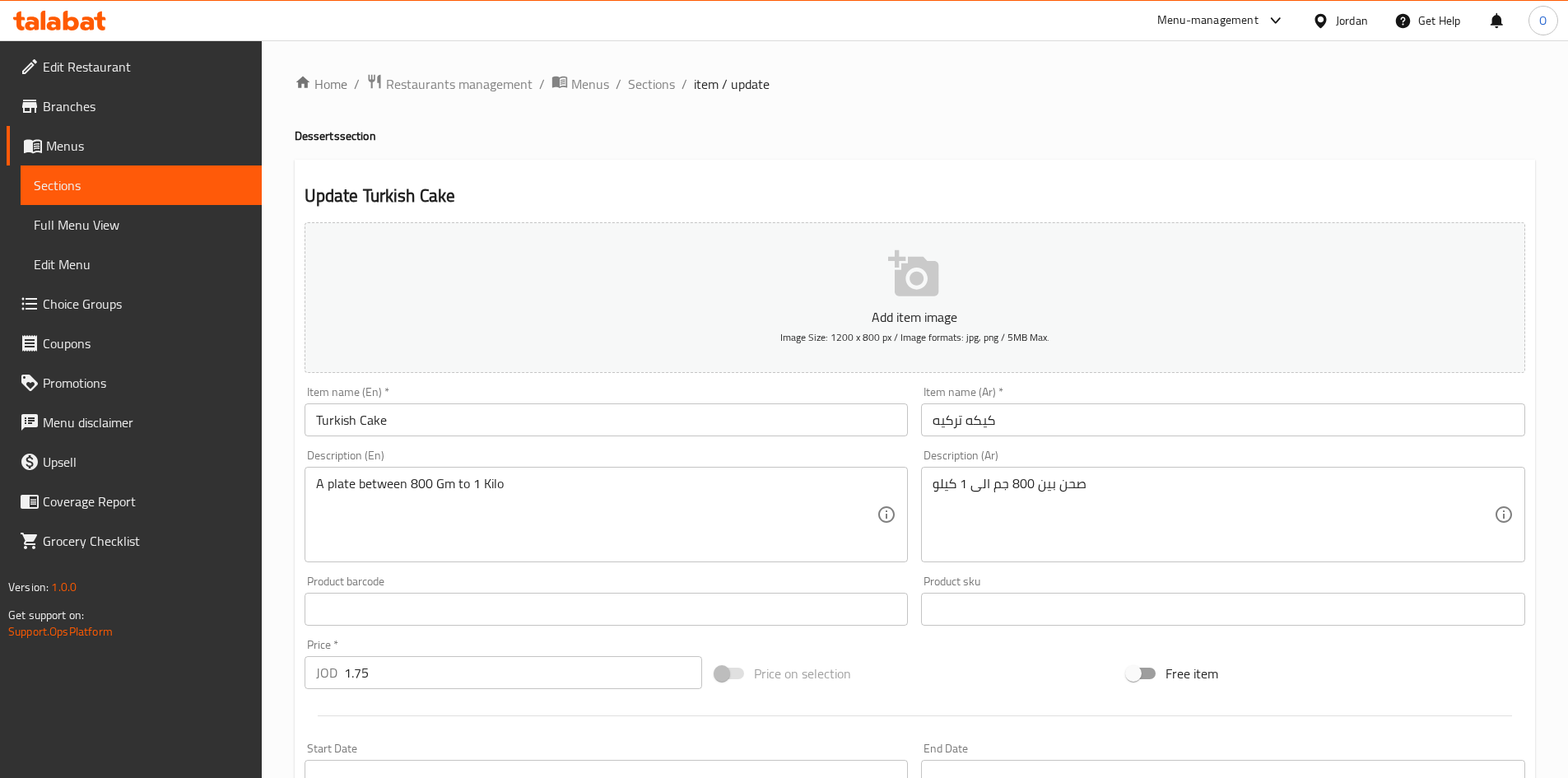
click at [126, 310] on span "Choice Groups" at bounding box center [145, 303] width 206 height 20
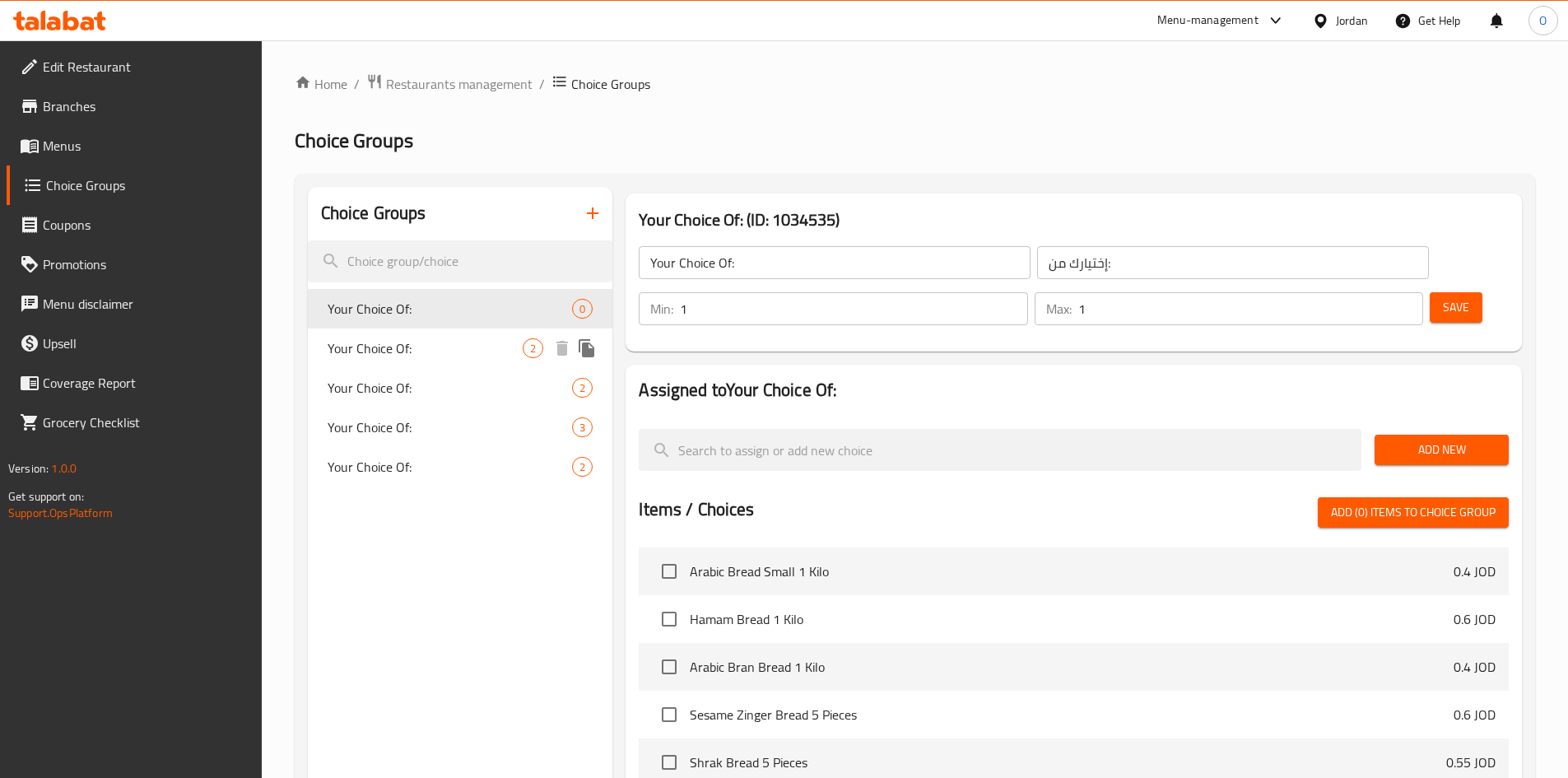
click at [376, 345] on span "Your Choice Of:" at bounding box center [426, 348] width 196 height 20
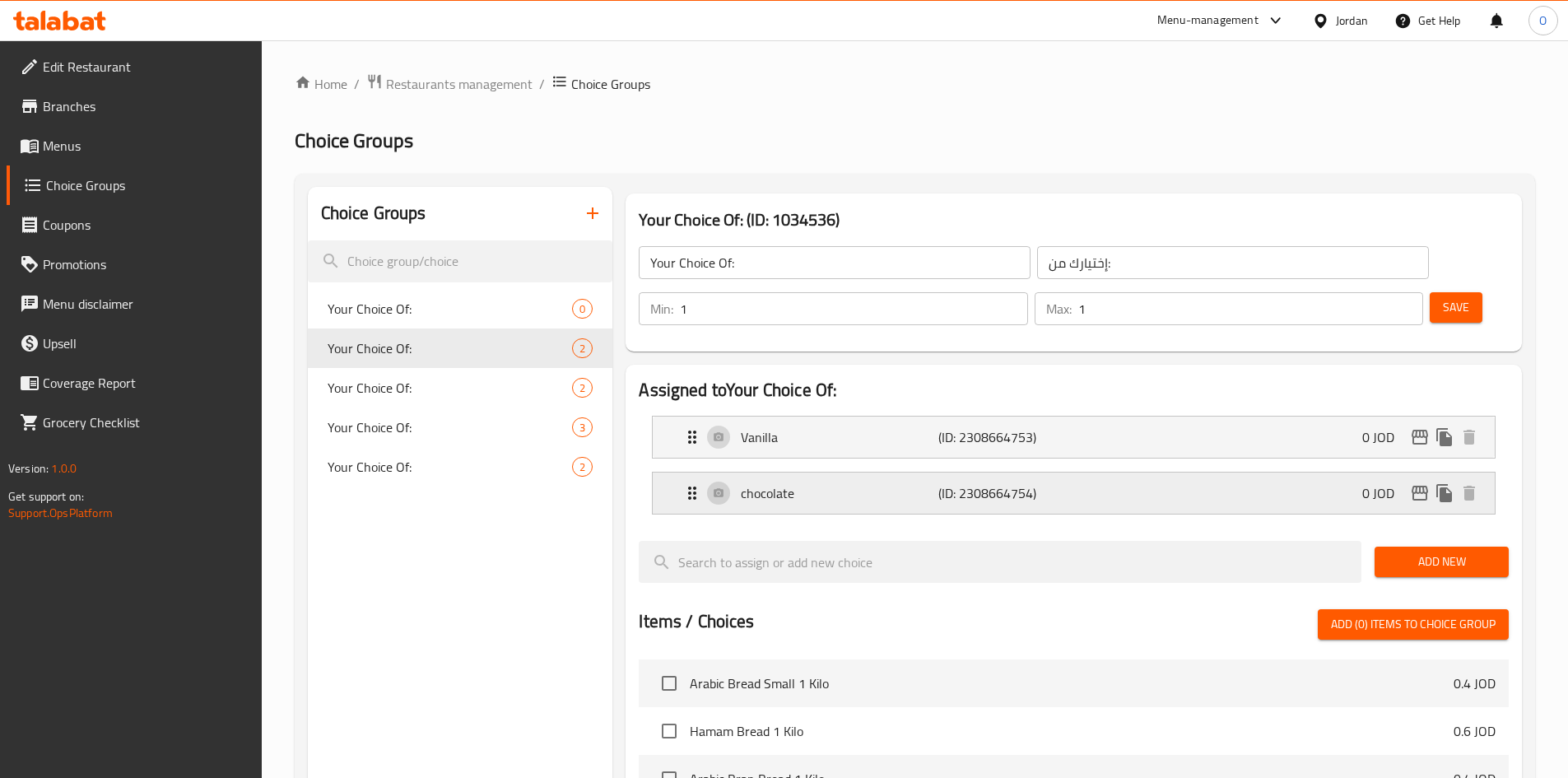
click at [980, 484] on p "(ID: 2308664754)" at bounding box center [1005, 493] width 132 height 20
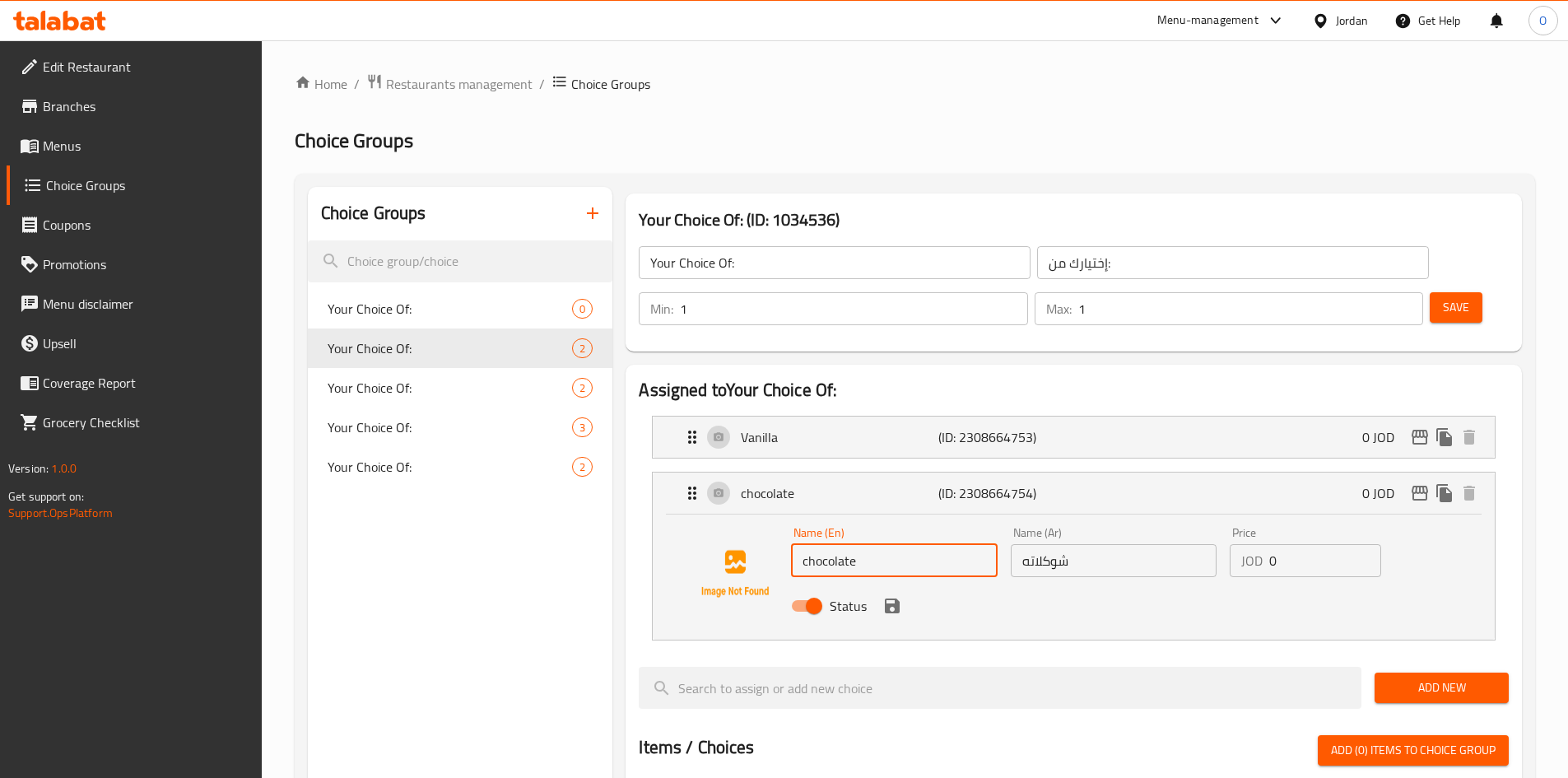
click at [807, 544] on input "chocolate" at bounding box center [894, 560] width 206 height 33
click at [894, 599] on icon "save" at bounding box center [892, 606] width 15 height 15
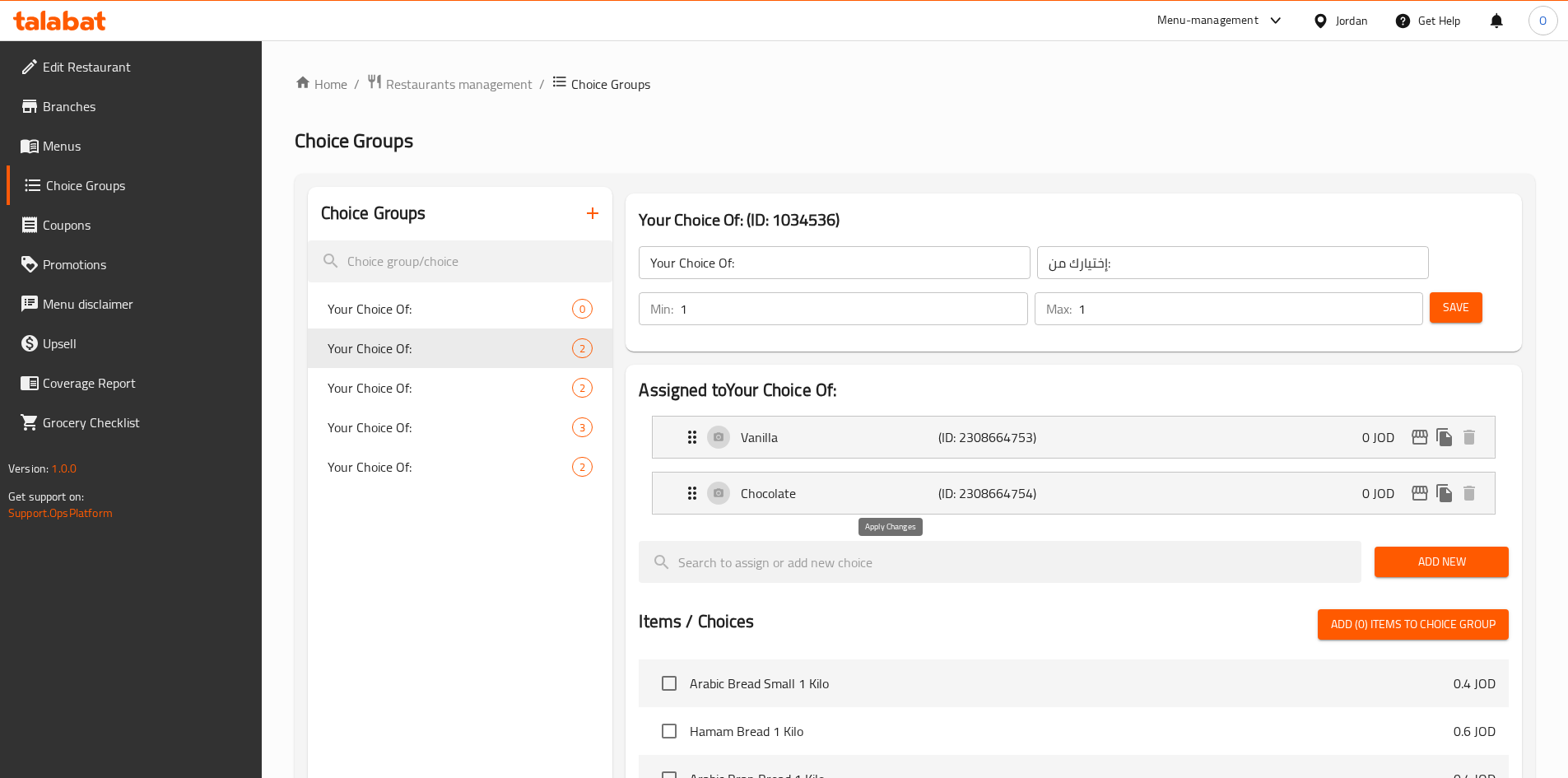
type input "Chocolate"
click at [1443, 297] on span "Save" at bounding box center [1456, 307] width 27 height 21
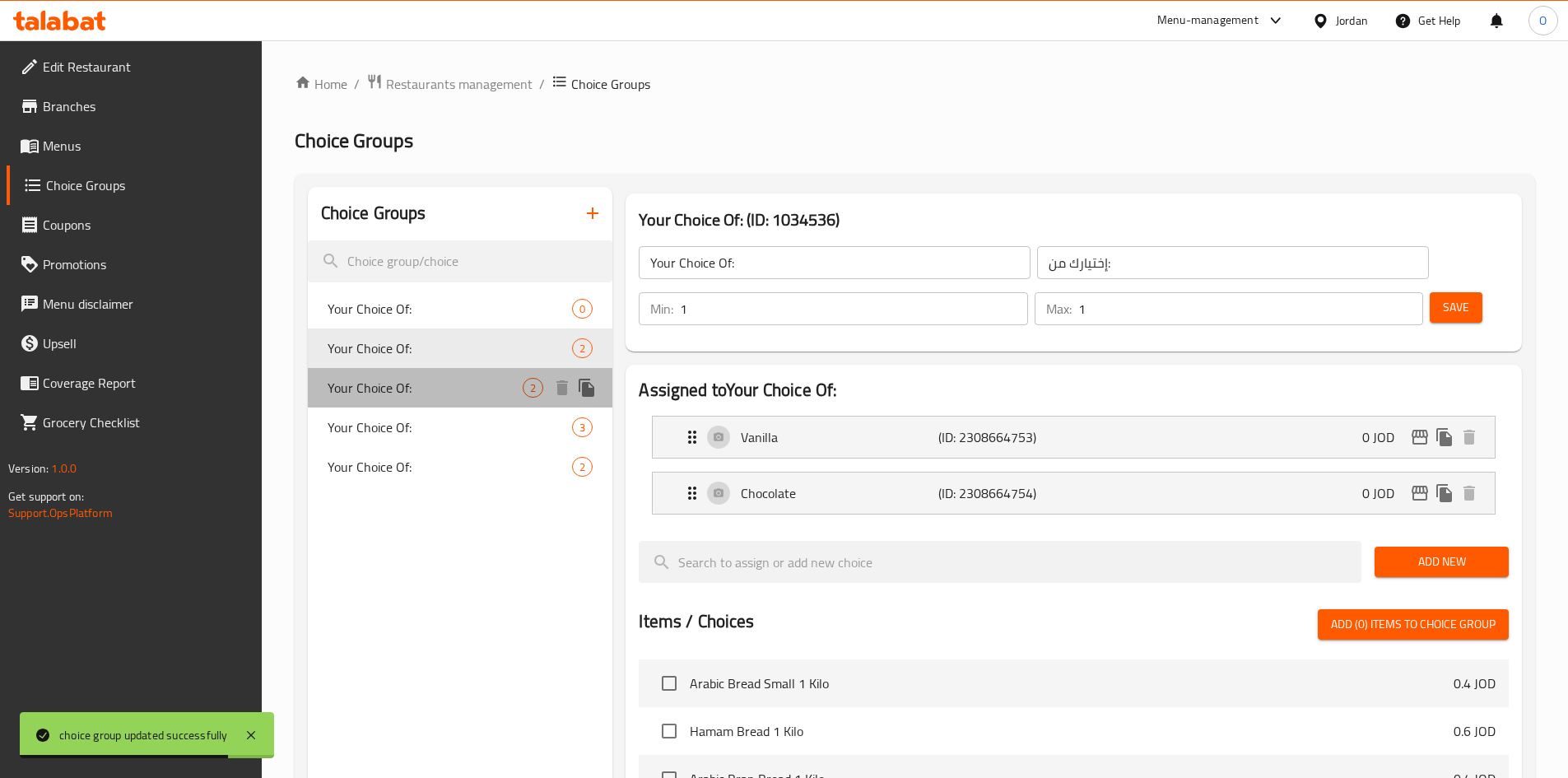
click at [427, 389] on span "Your Choice Of:" at bounding box center [426, 387] width 196 height 20
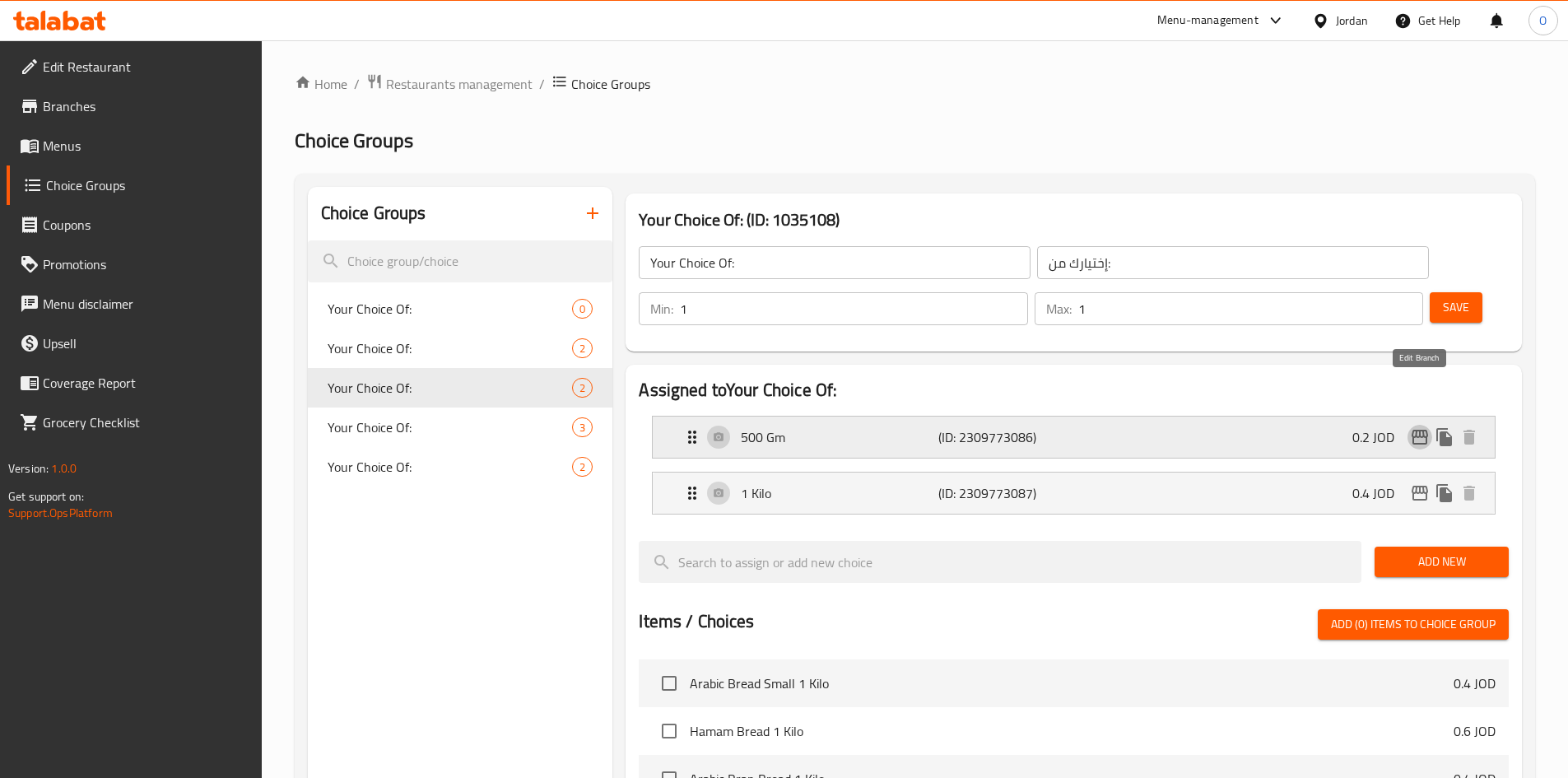
click at [1419, 430] on icon "edit" at bounding box center [1420, 437] width 16 height 15
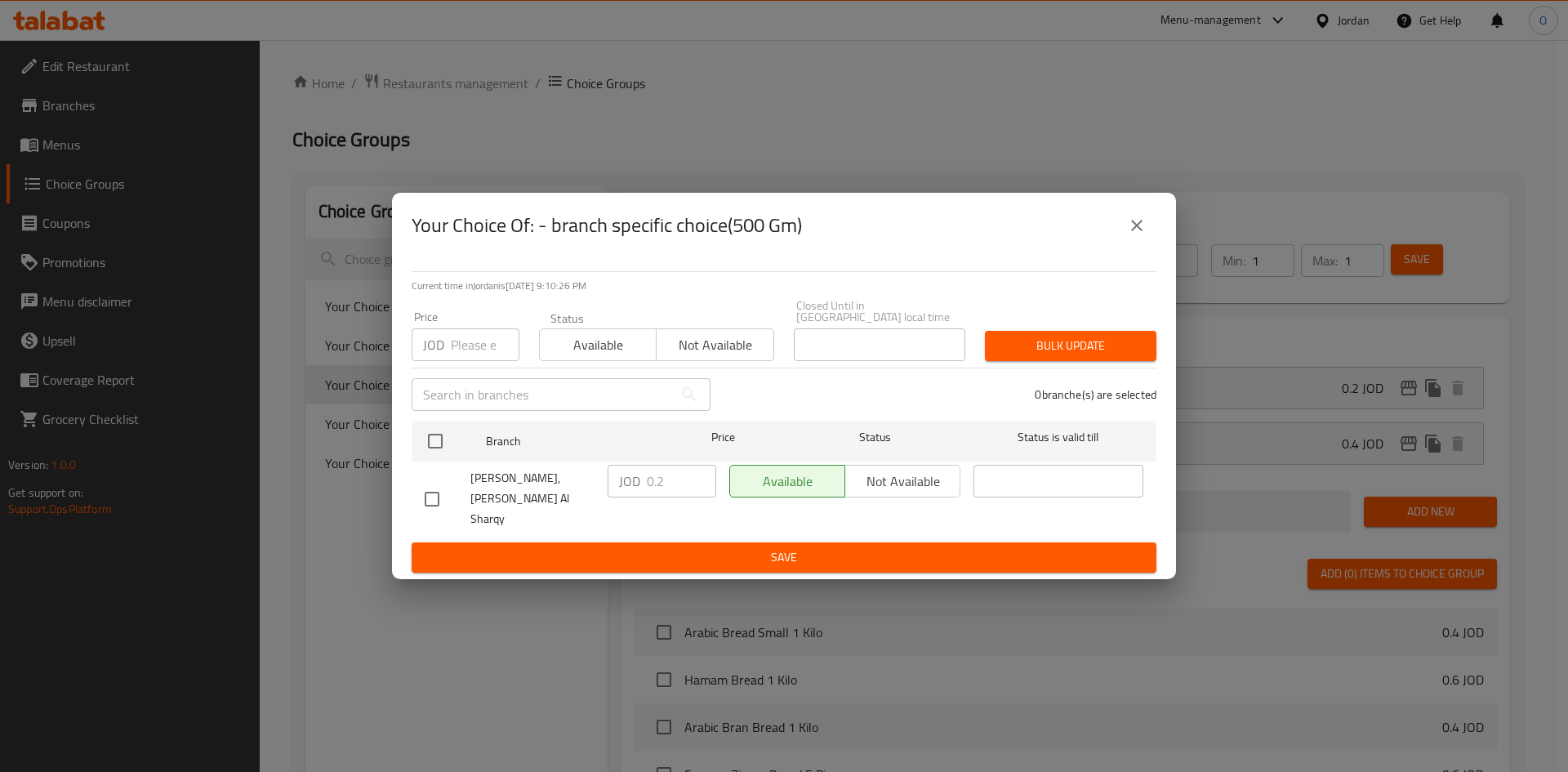
click at [1141, 235] on icon "close" at bounding box center [1137, 226] width 19 height 19
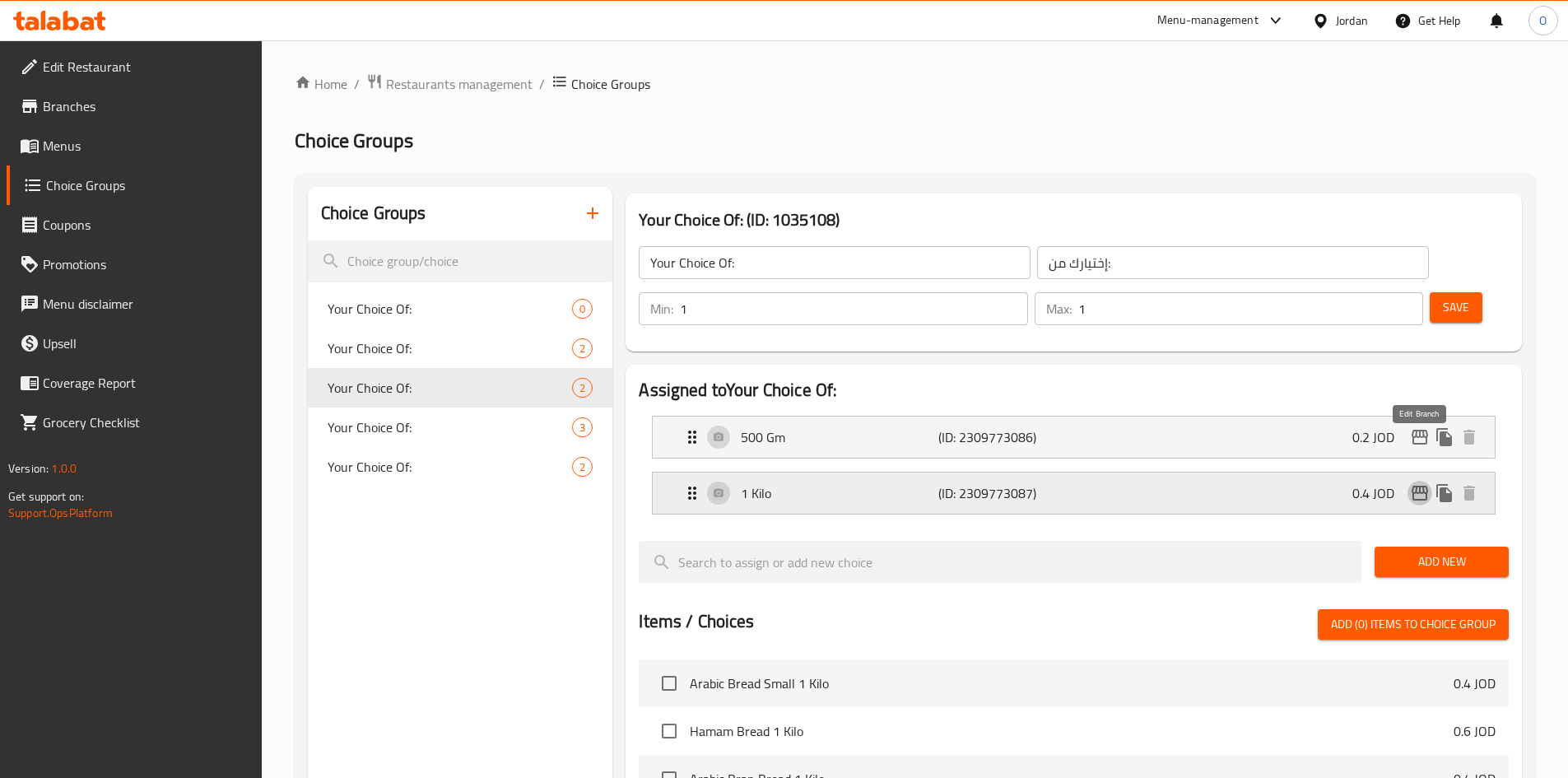
click at [1418, 485] on icon "edit" at bounding box center [1420, 492] width 16 height 15
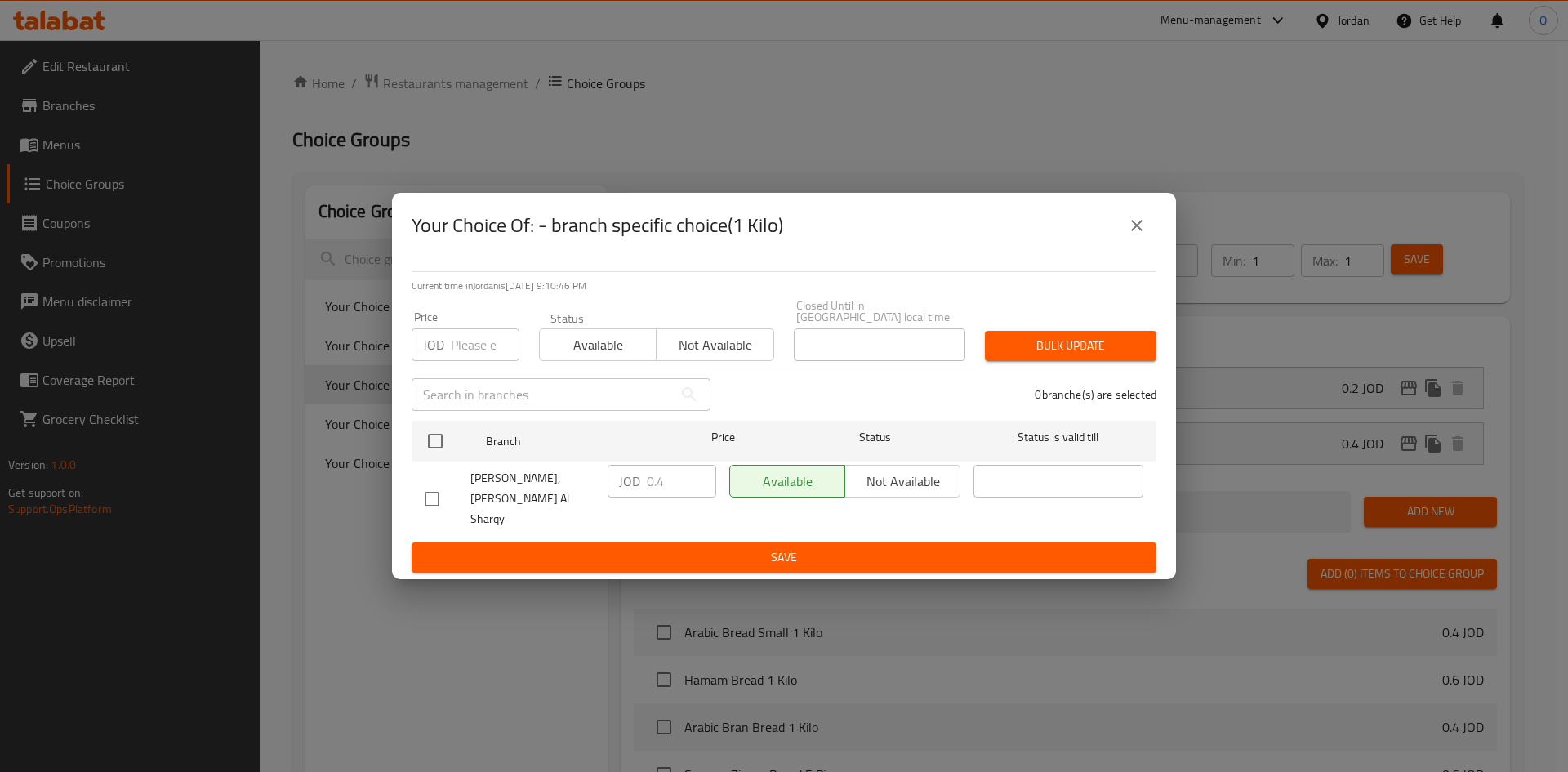
click at [1132, 245] on button "close" at bounding box center [1137, 225] width 39 height 39
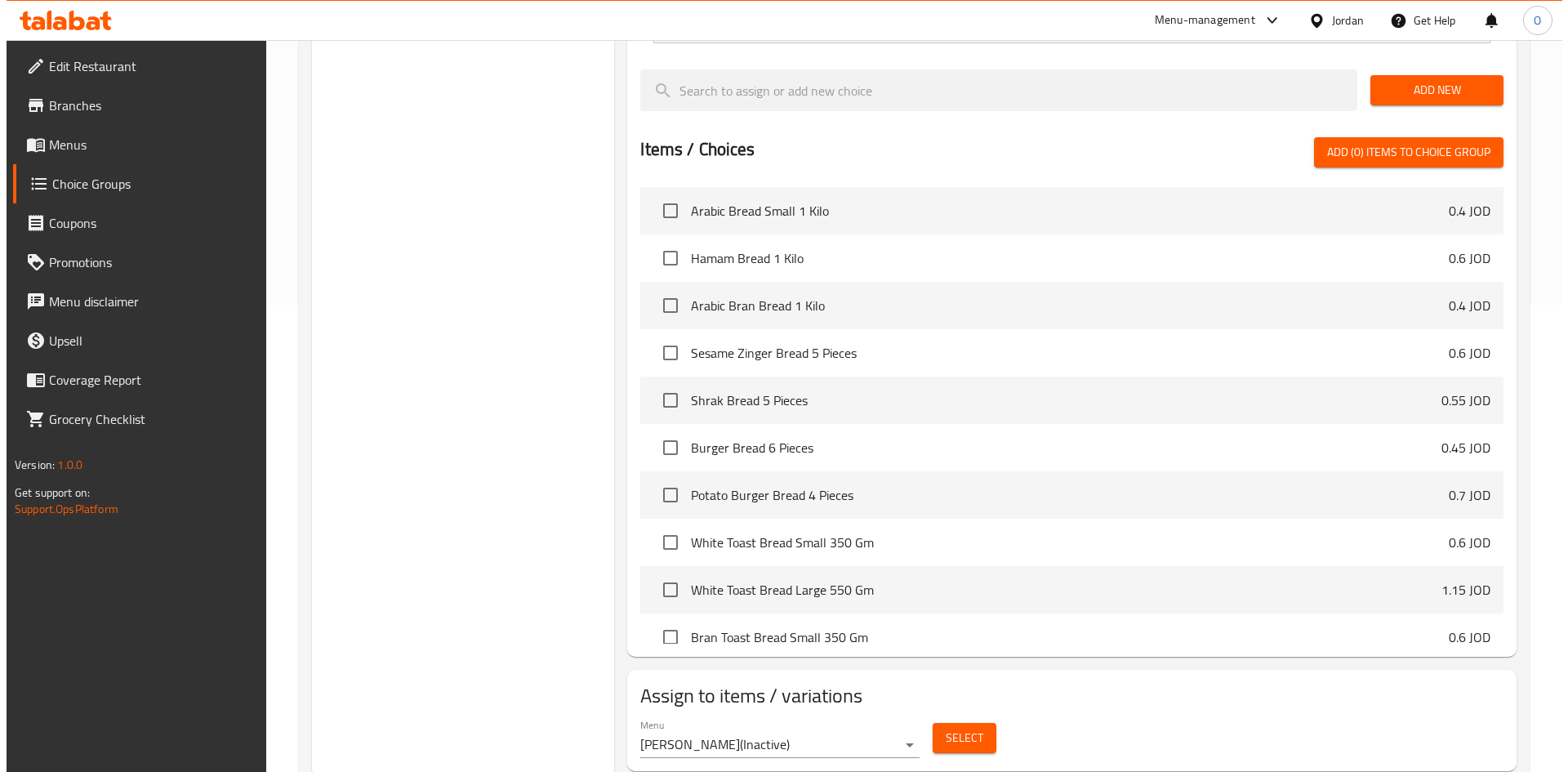
scroll to position [473, 0]
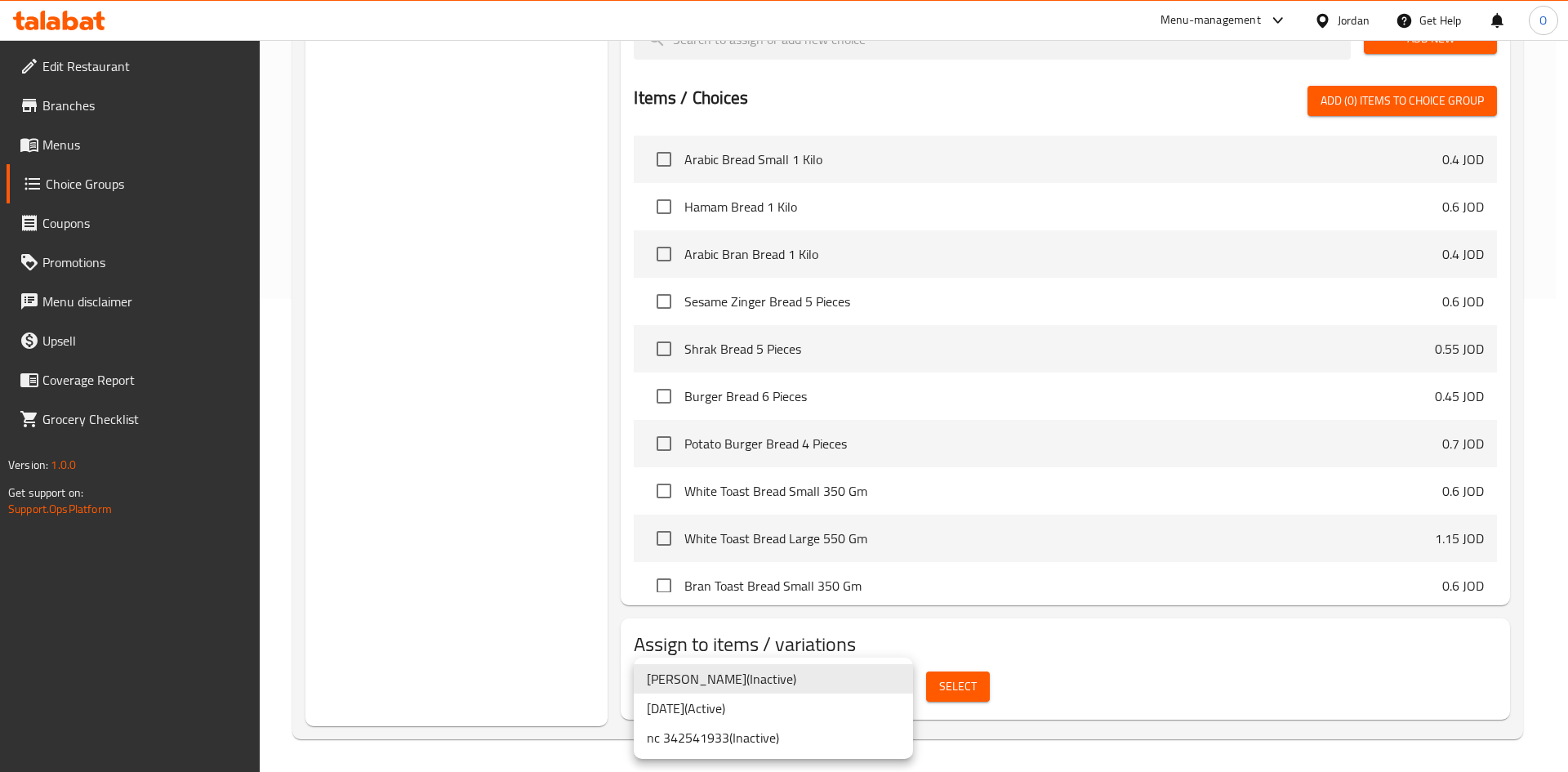
click at [788, 751] on li "nc 342541933 ( Inactive )" at bounding box center [774, 737] width 280 height 29
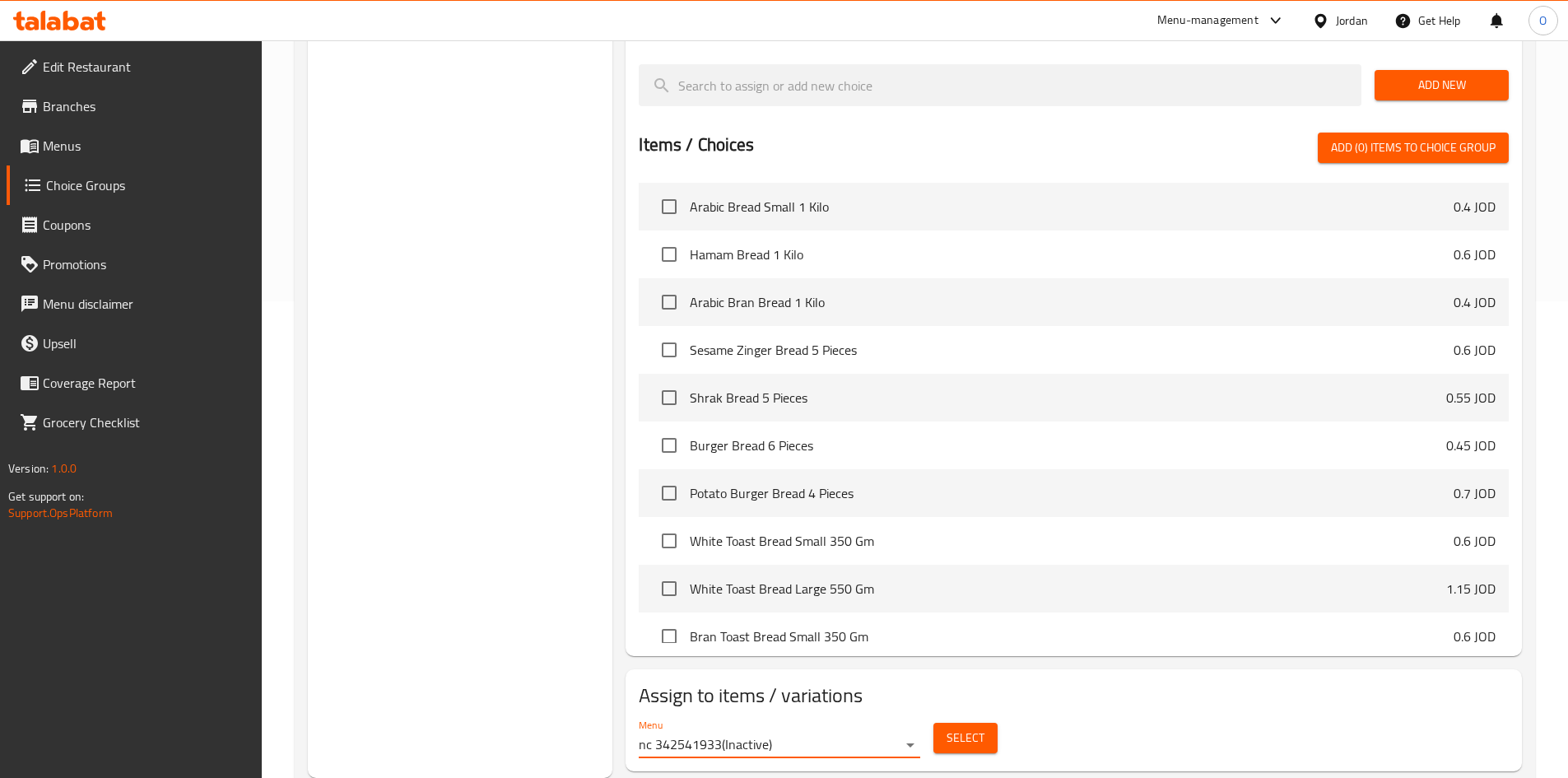
click at [956, 728] on span "Select" at bounding box center [966, 738] width 37 height 21
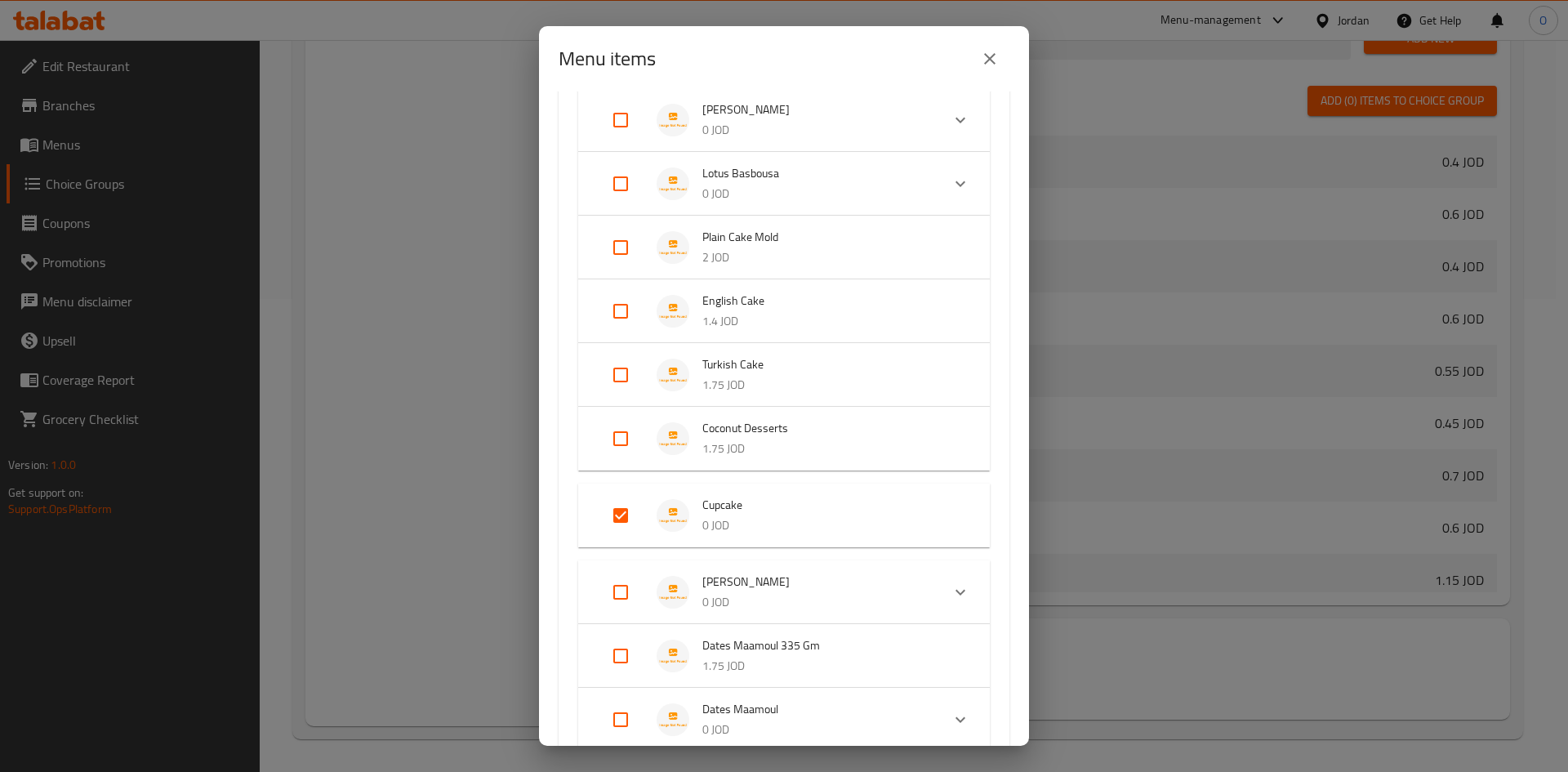
scroll to position [735, 0]
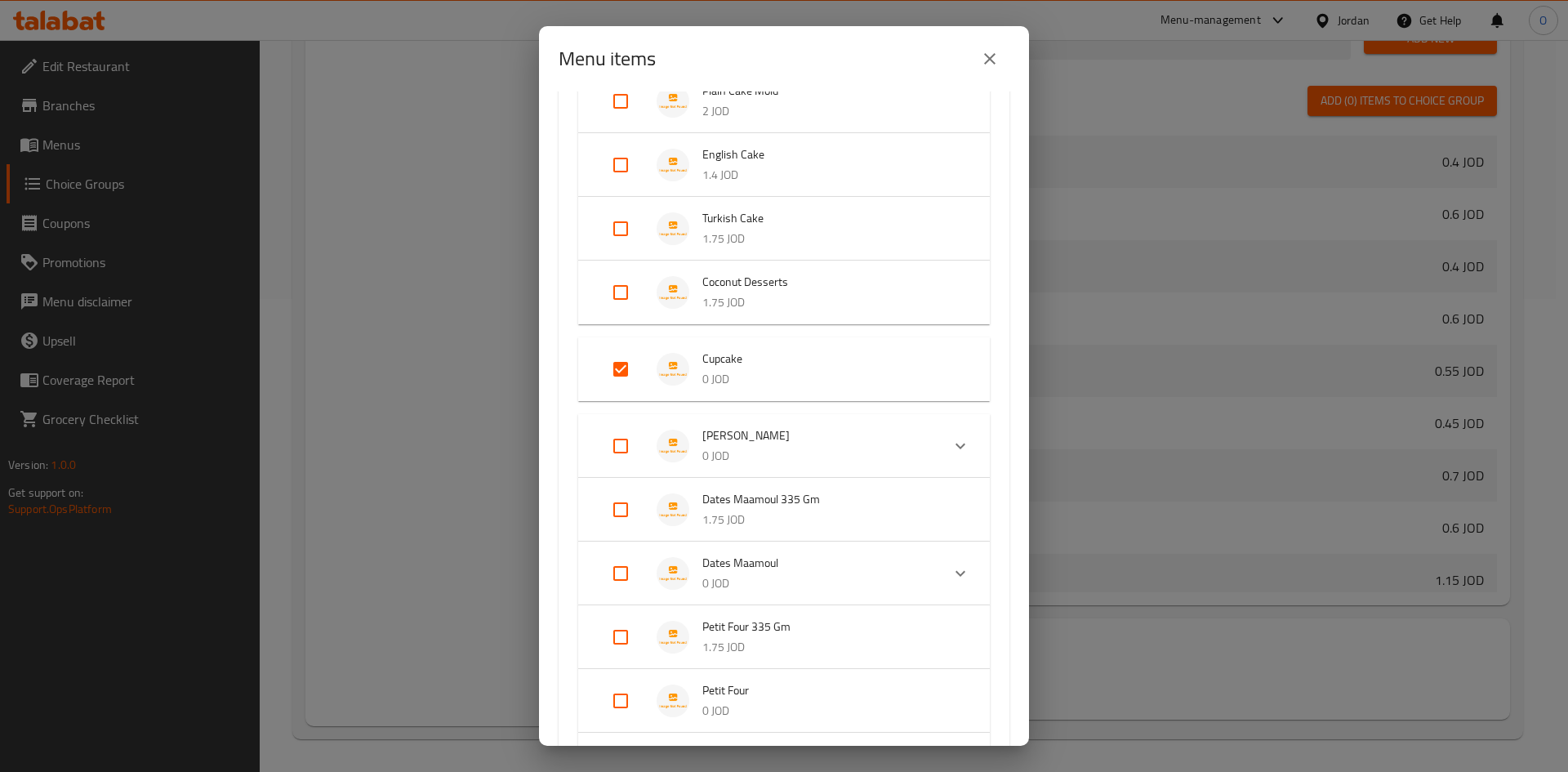
click at [618, 368] on input "Expand" at bounding box center [621, 369] width 39 height 39
checkbox input "false"
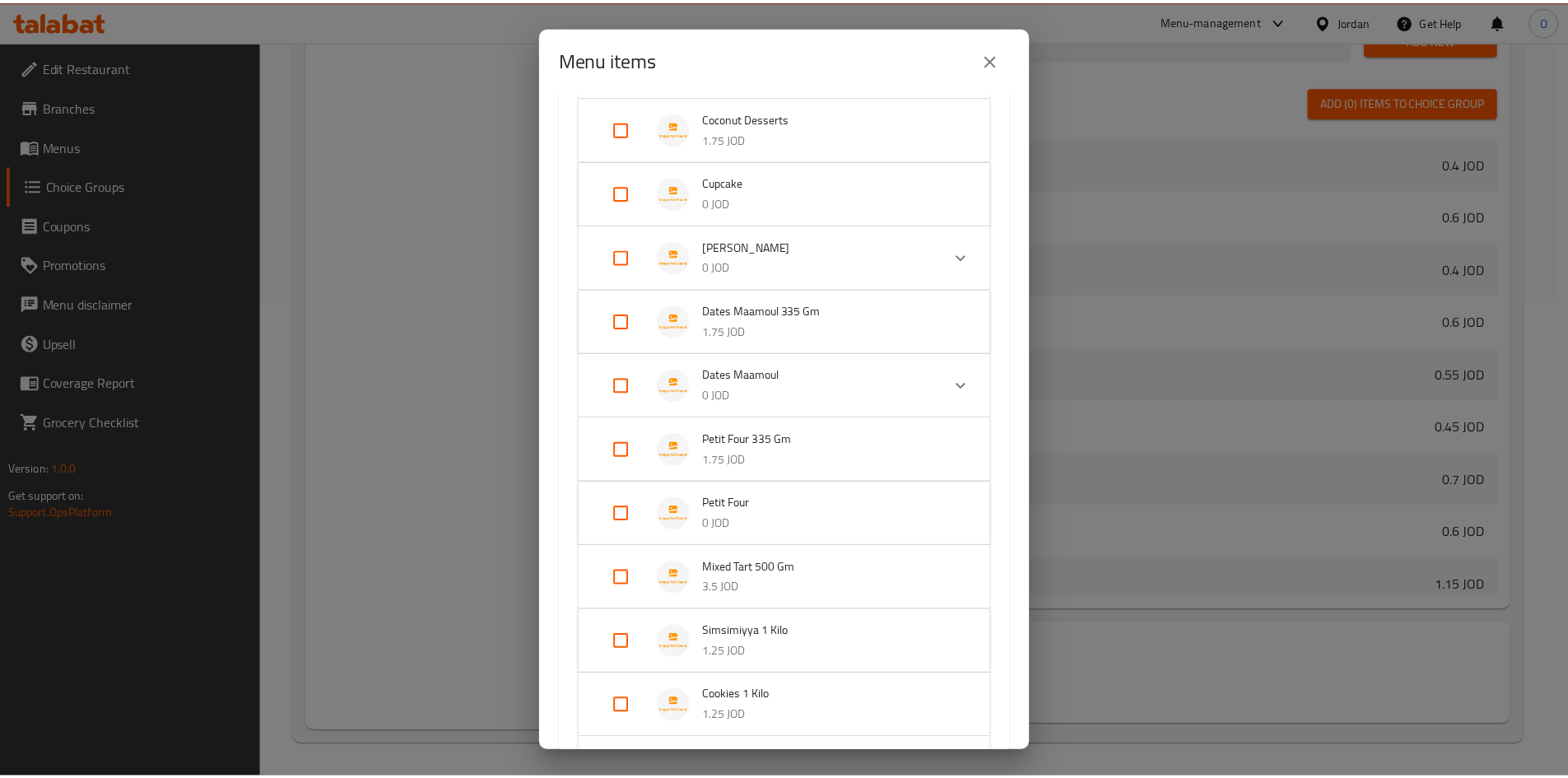
scroll to position [1287, 0]
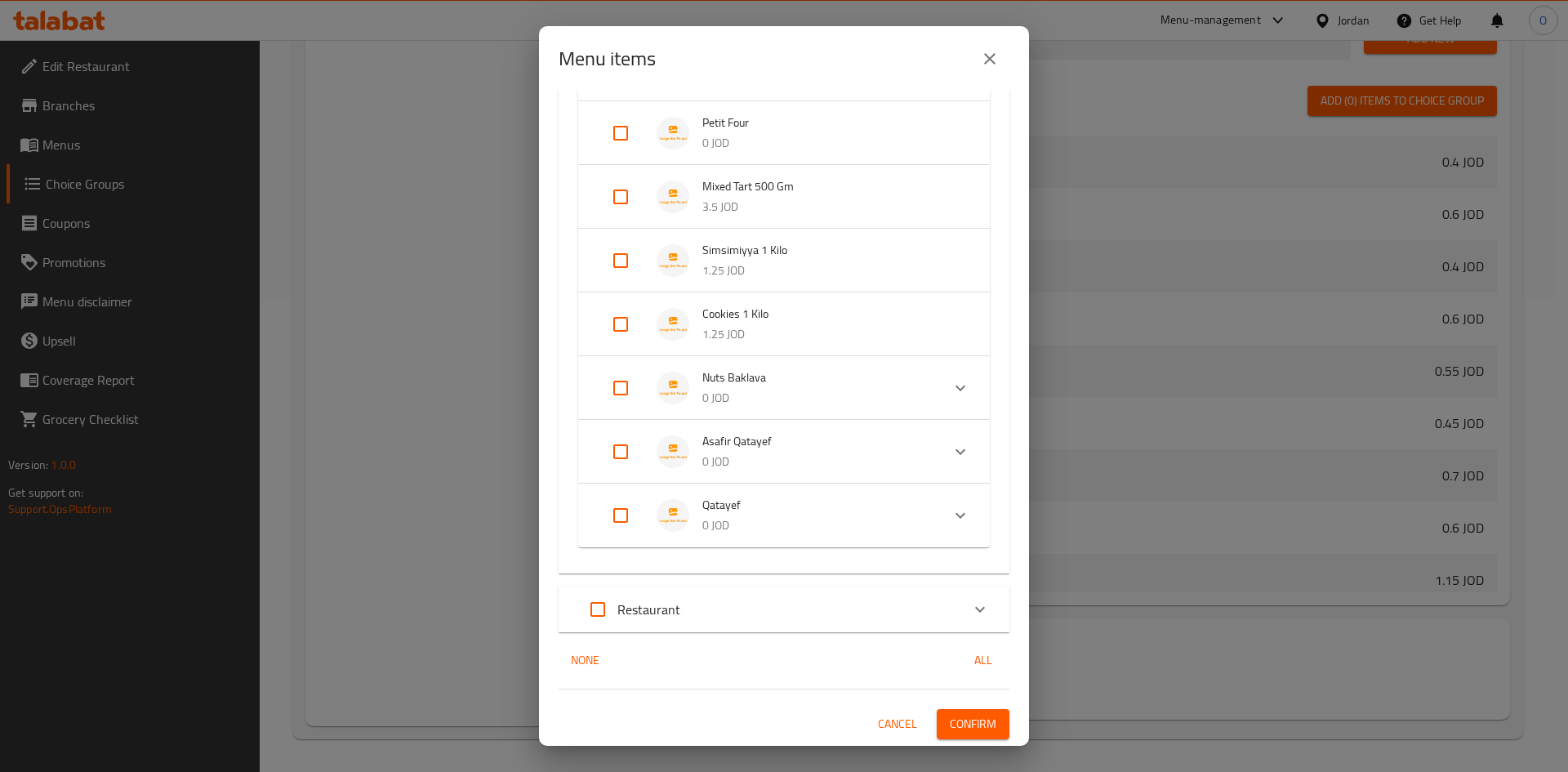
click at [980, 737] on button "Confirm" at bounding box center [973, 724] width 73 height 30
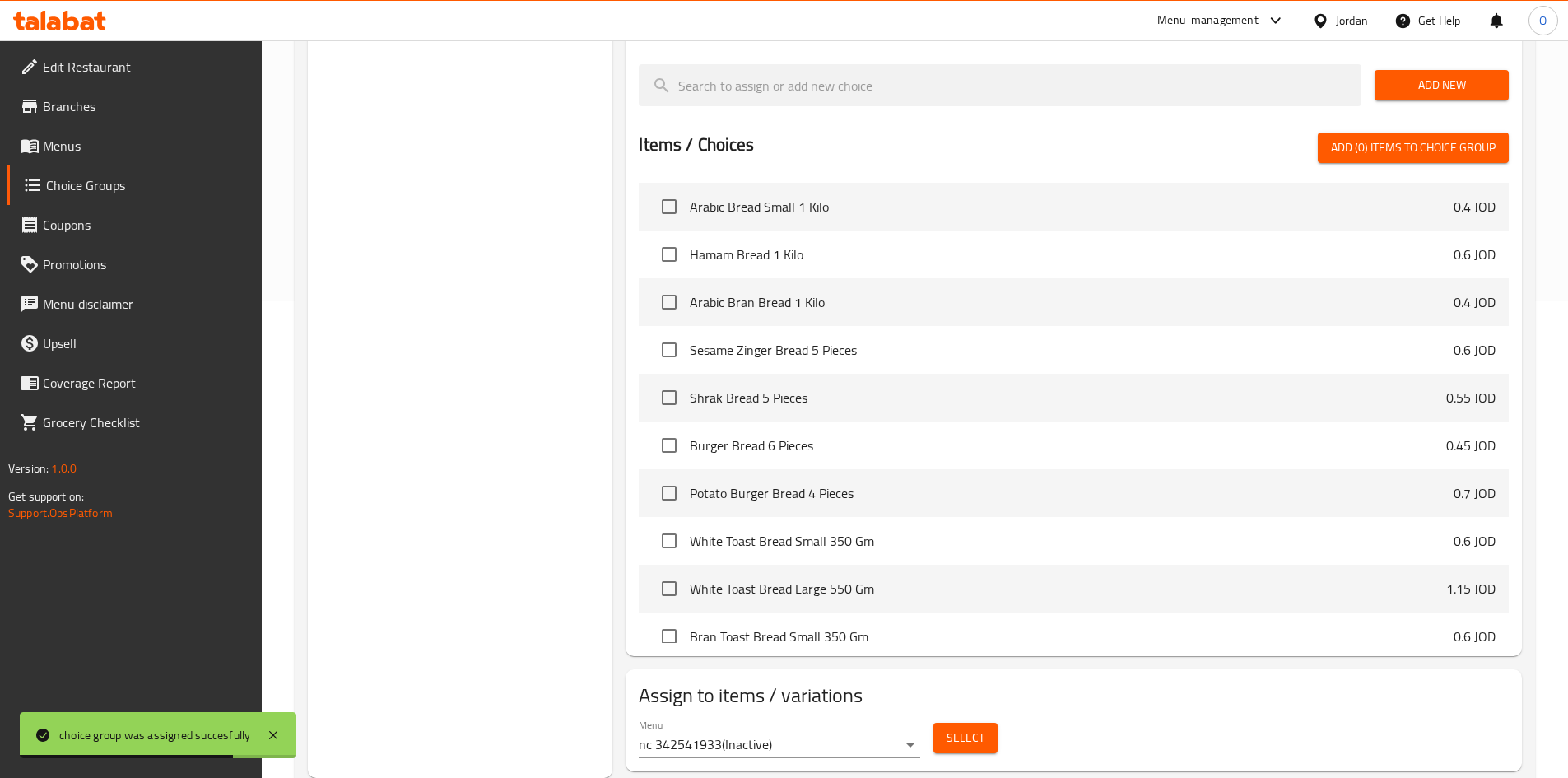
click at [1349, 9] on div "Jordan" at bounding box center [1340, 21] width 82 height 39
click at [1346, 22] on div "Jordan" at bounding box center [1352, 21] width 32 height 18
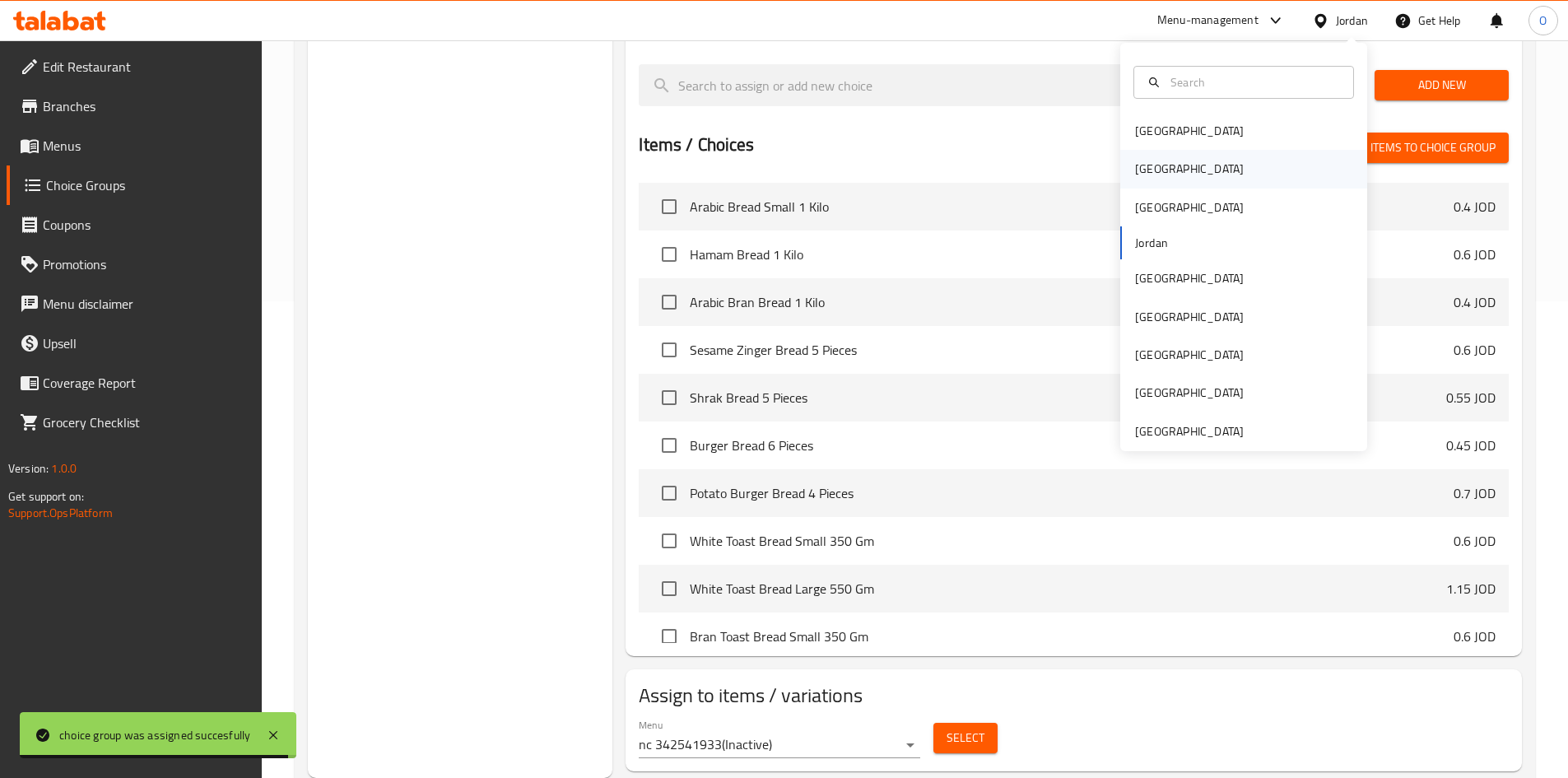
click at [1182, 163] on div "Egypt" at bounding box center [1244, 169] width 247 height 37
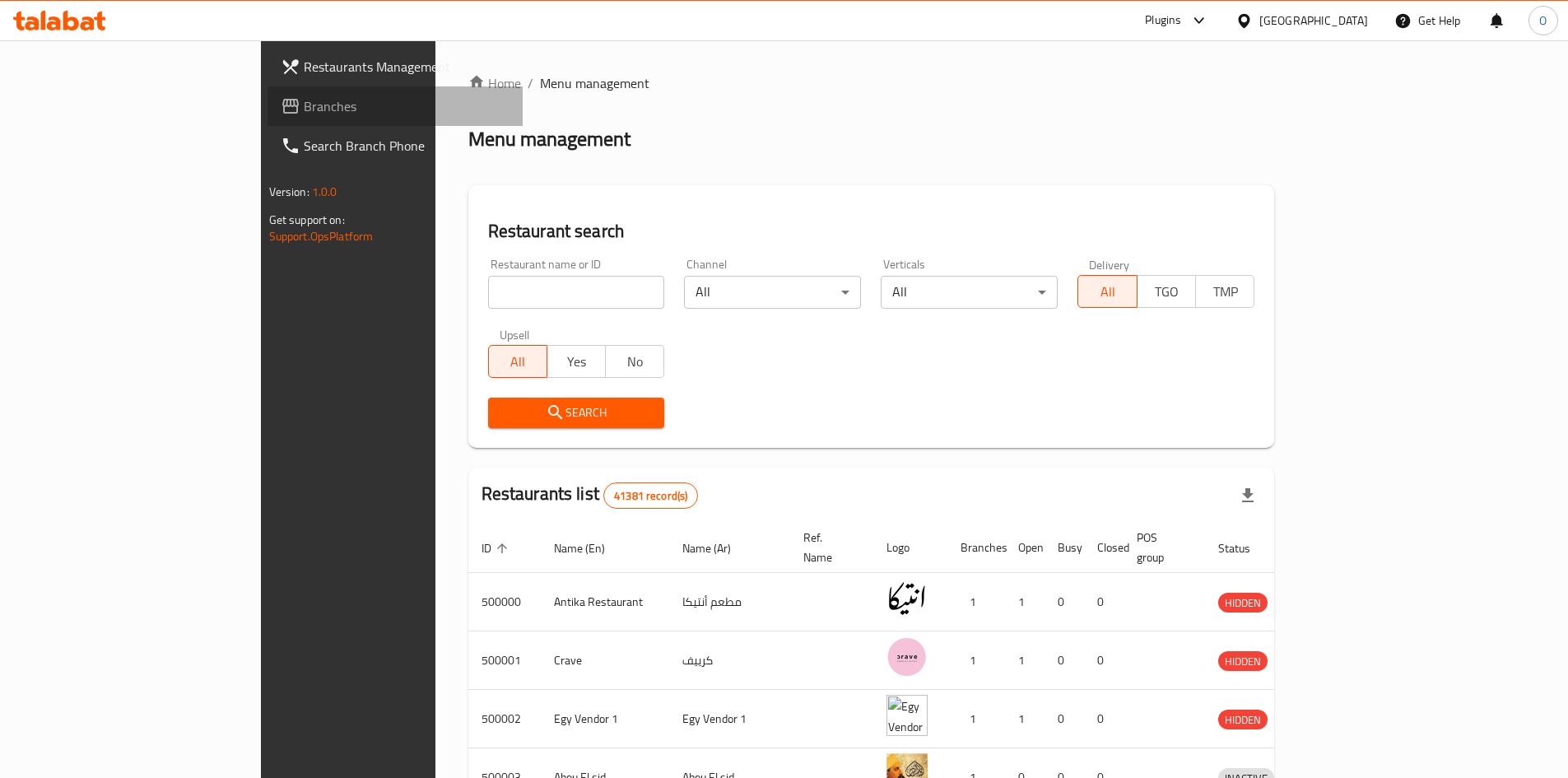
click at [303, 103] on span "Branches" at bounding box center [406, 106] width 206 height 20
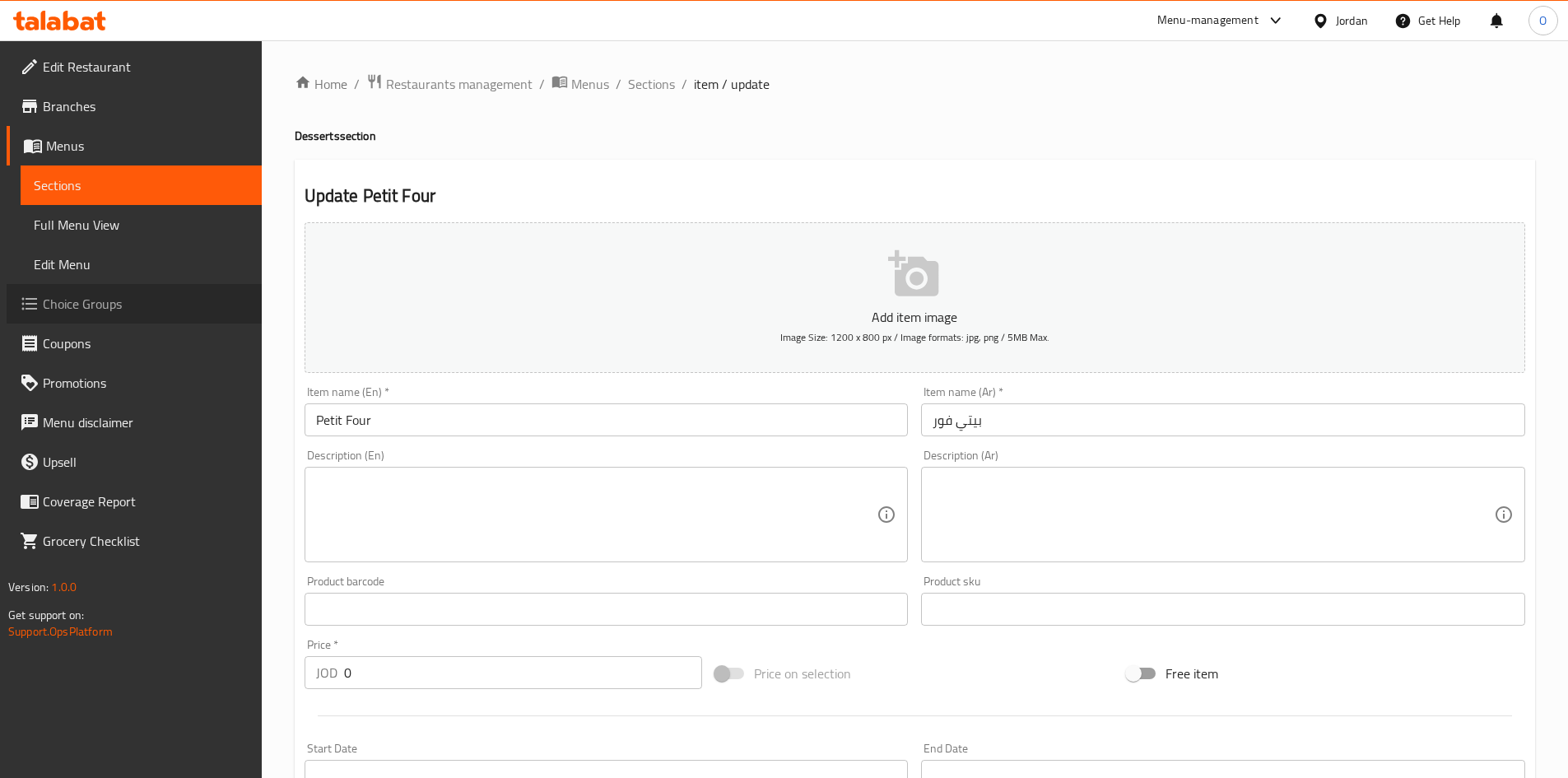
click at [122, 301] on span "Choice Groups" at bounding box center [145, 303] width 206 height 20
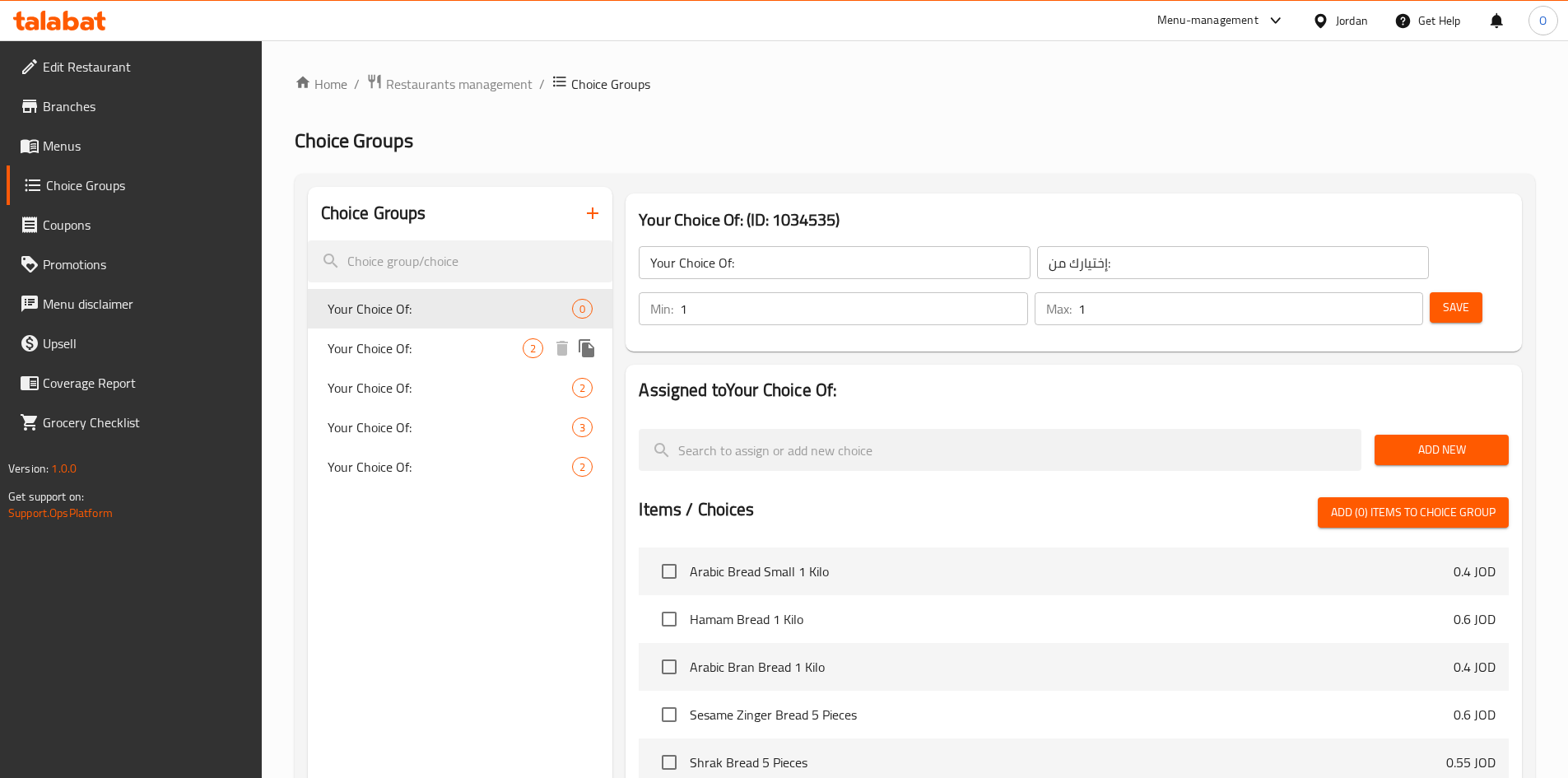
click at [462, 344] on span "Your Choice Of:" at bounding box center [426, 348] width 196 height 20
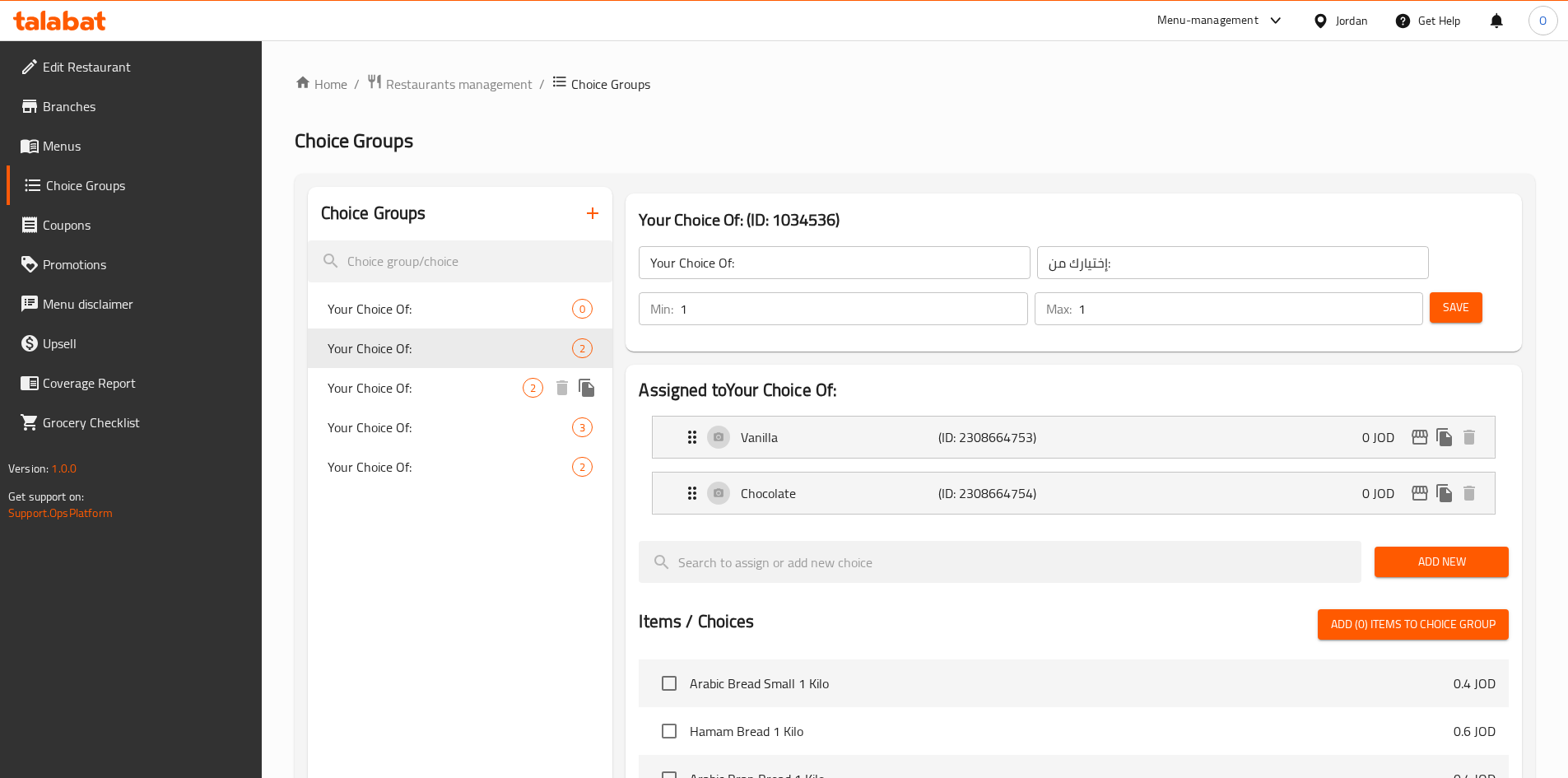
click at [451, 393] on span "Your Choice Of:" at bounding box center [426, 387] width 196 height 20
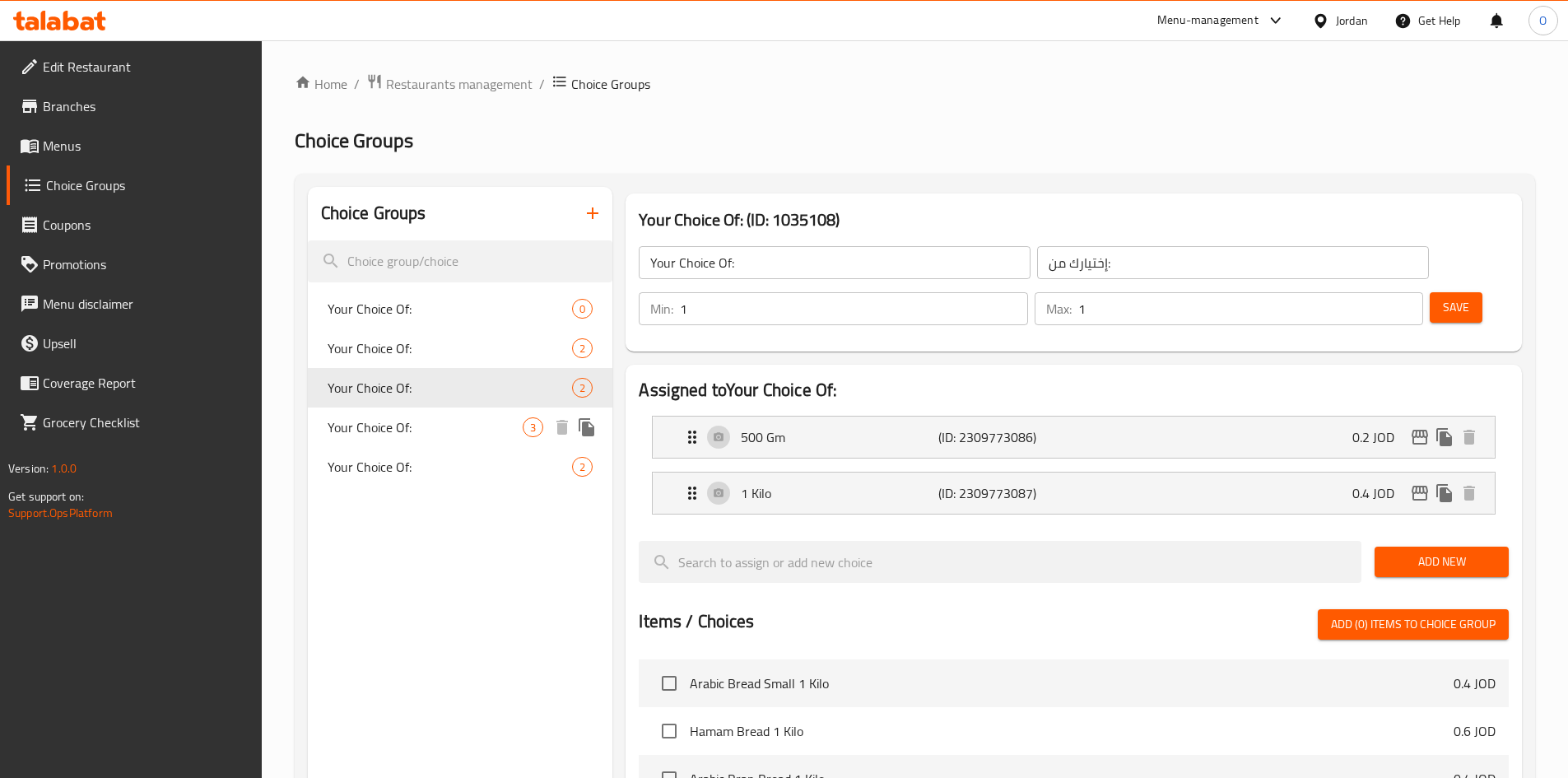
click at [444, 431] on span "Your Choice Of:" at bounding box center [426, 427] width 196 height 20
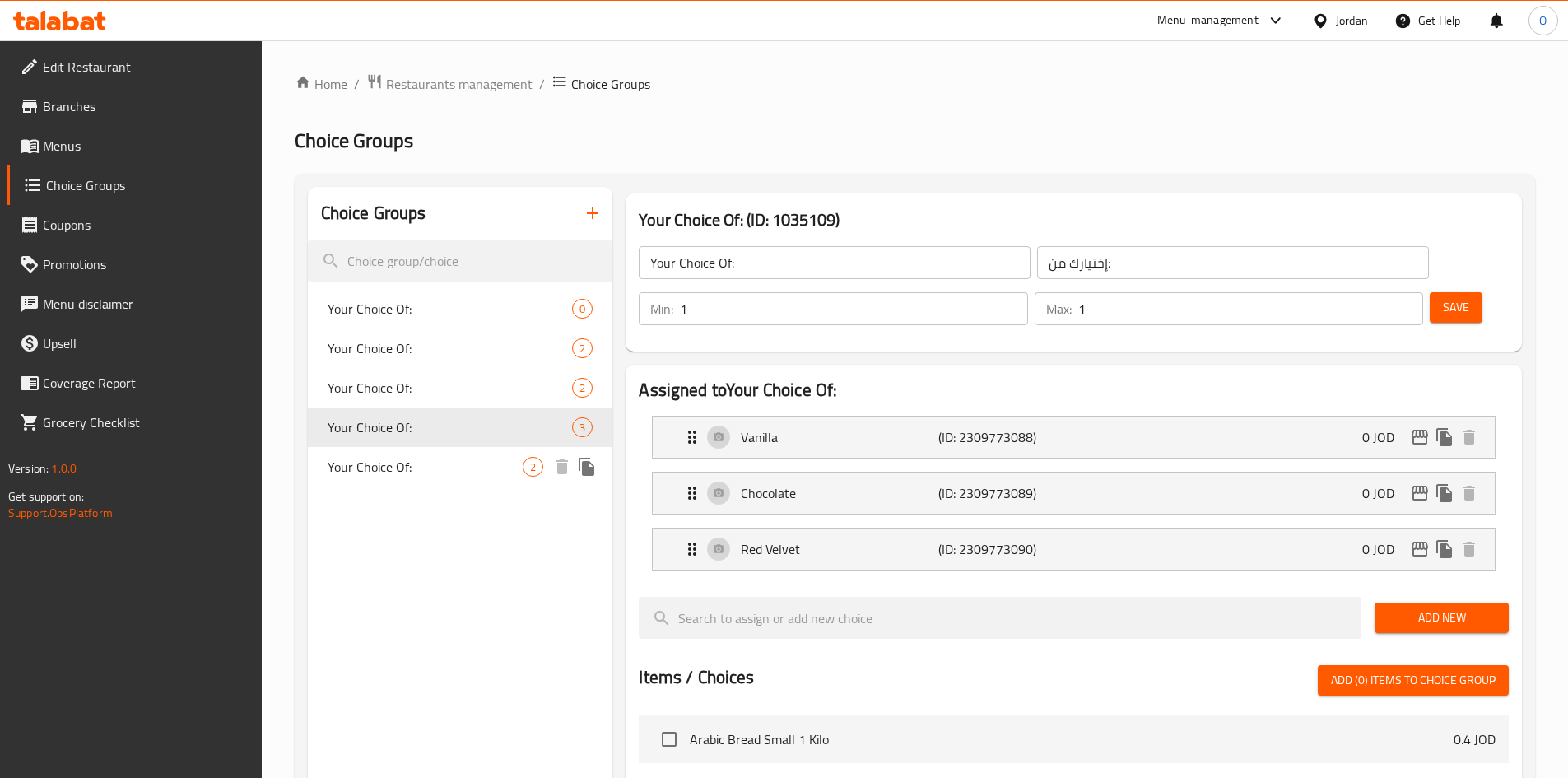
click at [430, 471] on span "Your Choice Of:" at bounding box center [426, 467] width 196 height 20
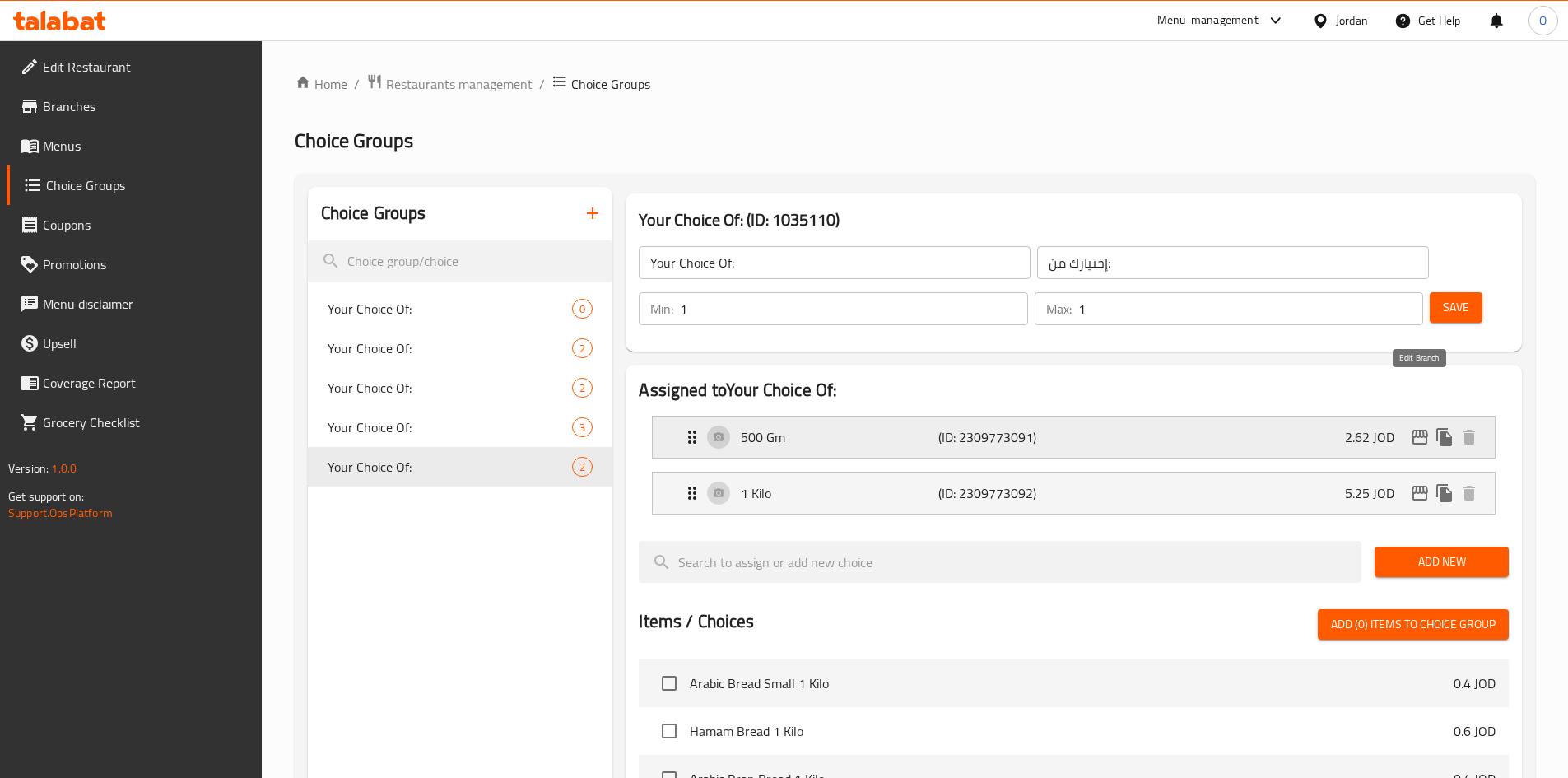
click at [1420, 427] on icon "edit" at bounding box center [1420, 437] width 20 height 20
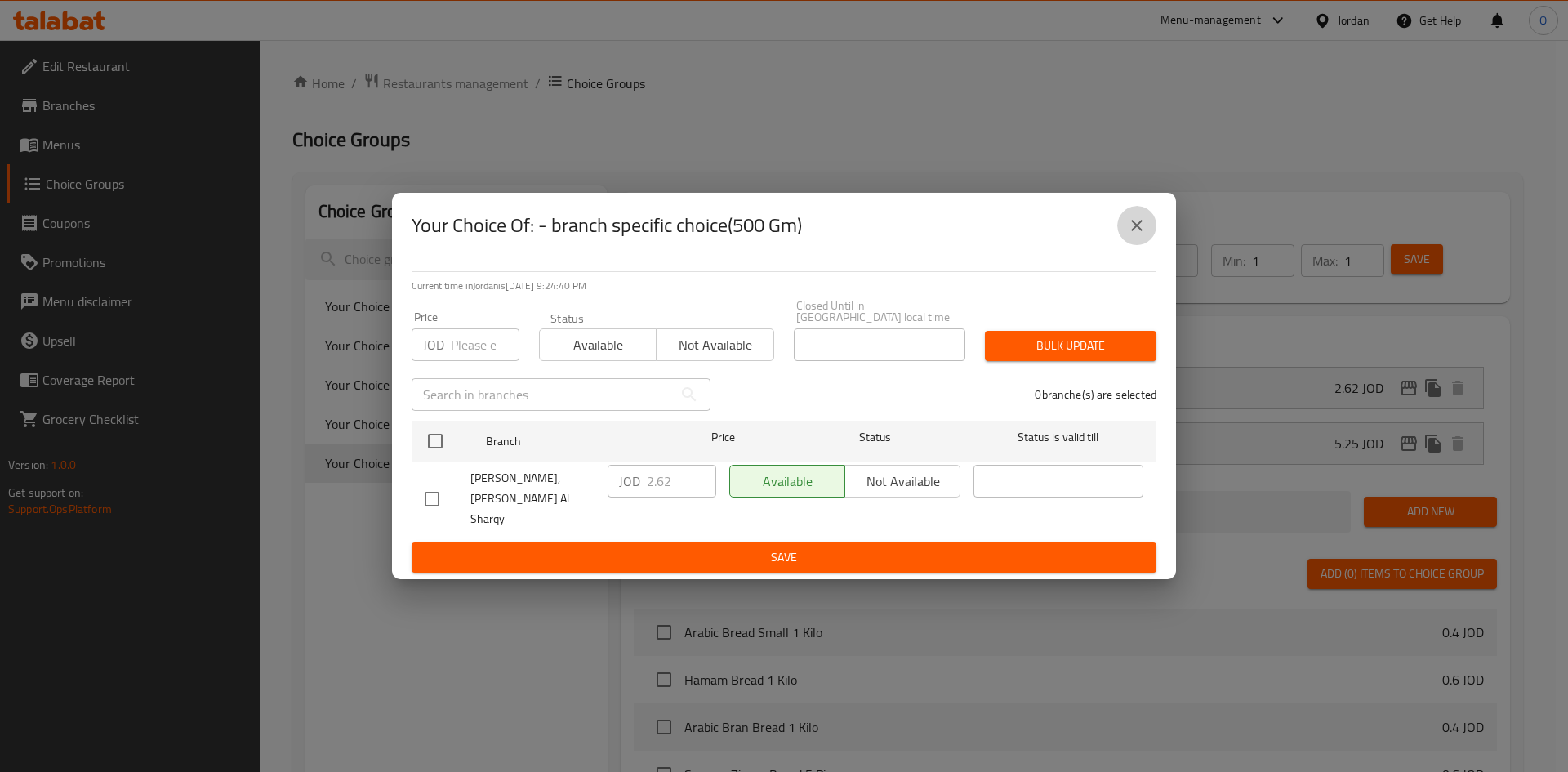
click at [1148, 241] on button "close" at bounding box center [1137, 225] width 39 height 39
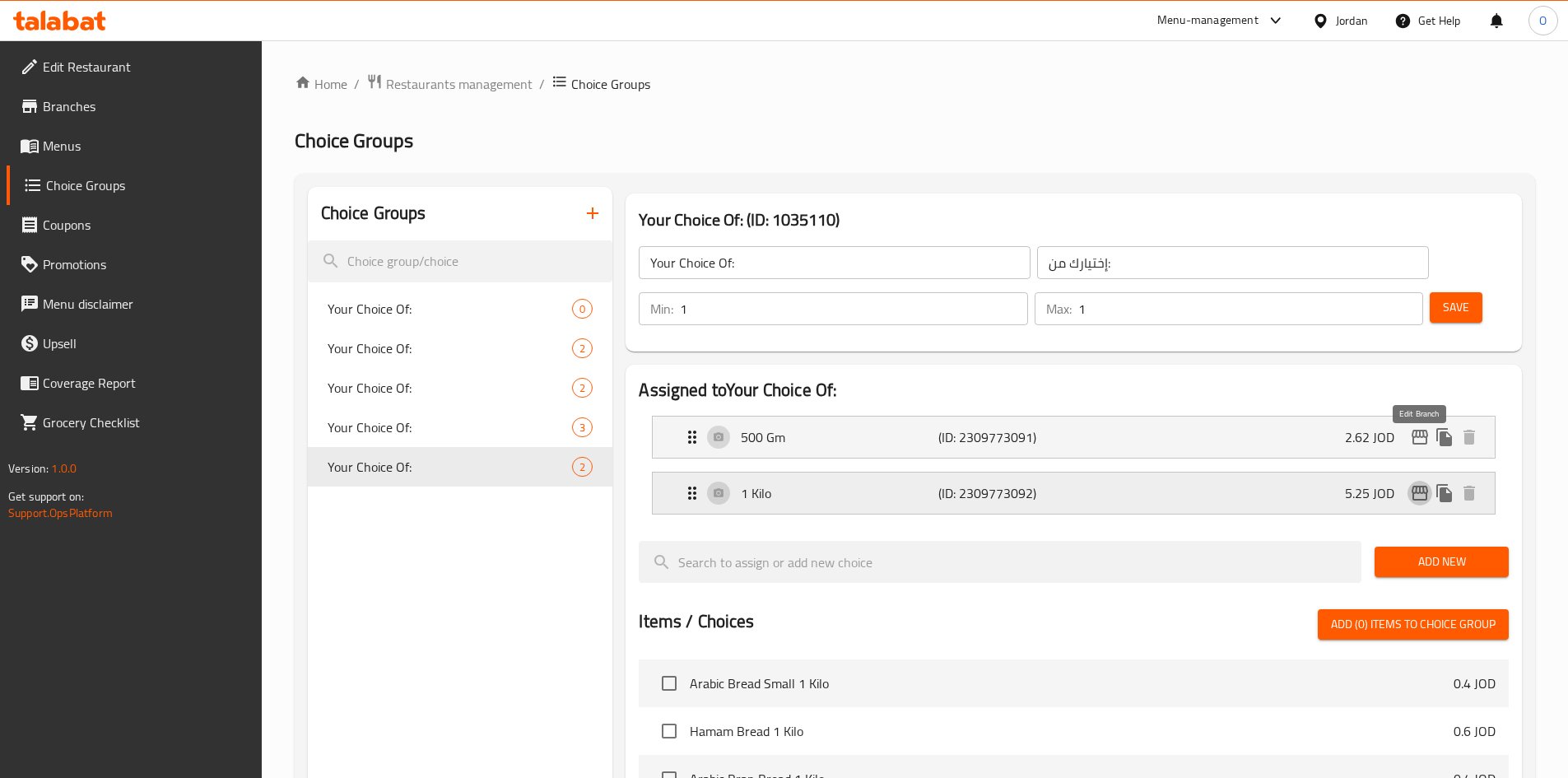
click at [1416, 485] on icon "edit" at bounding box center [1420, 492] width 16 height 15
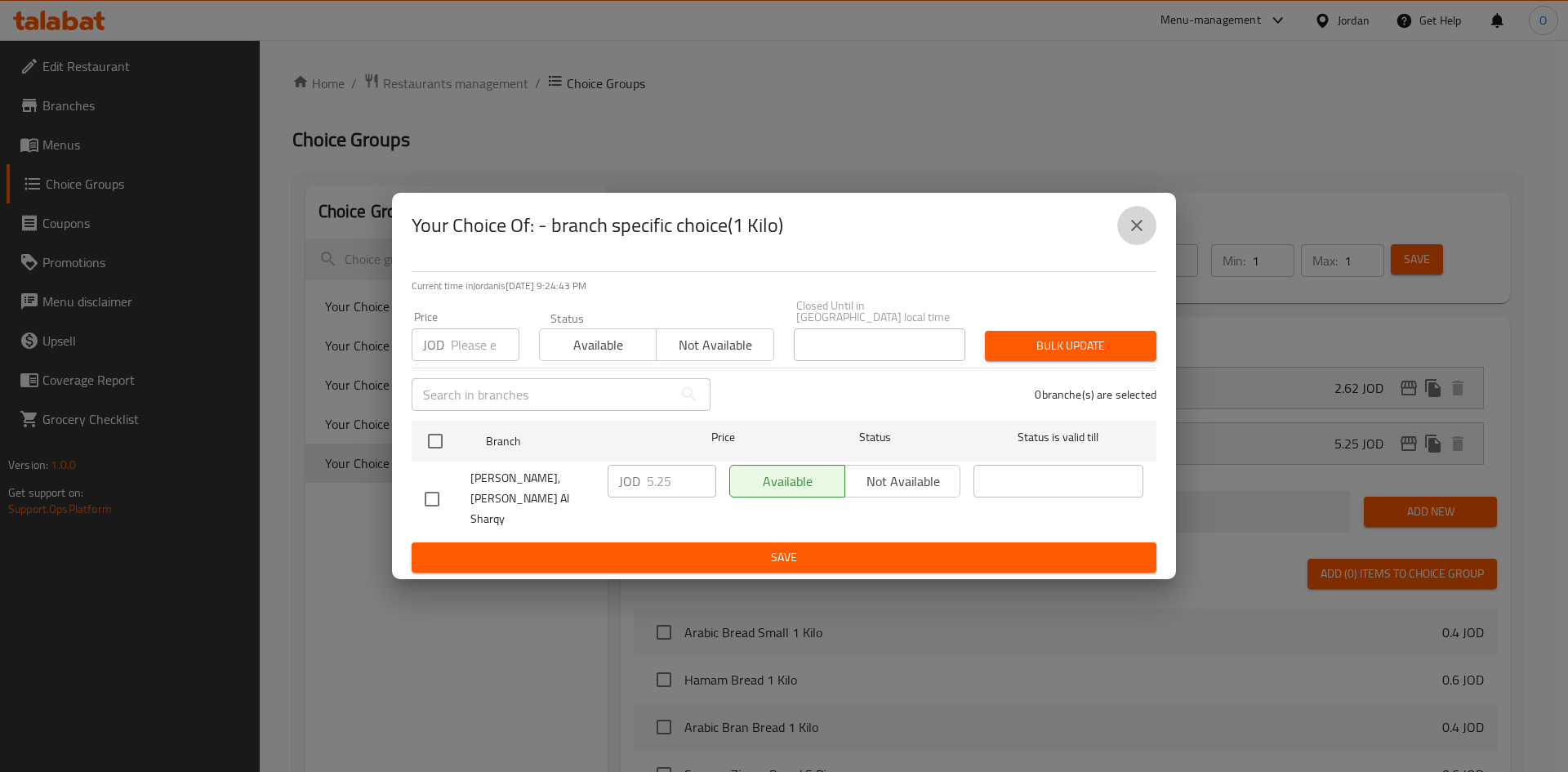
click at [1135, 235] on icon "close" at bounding box center [1137, 226] width 19 height 19
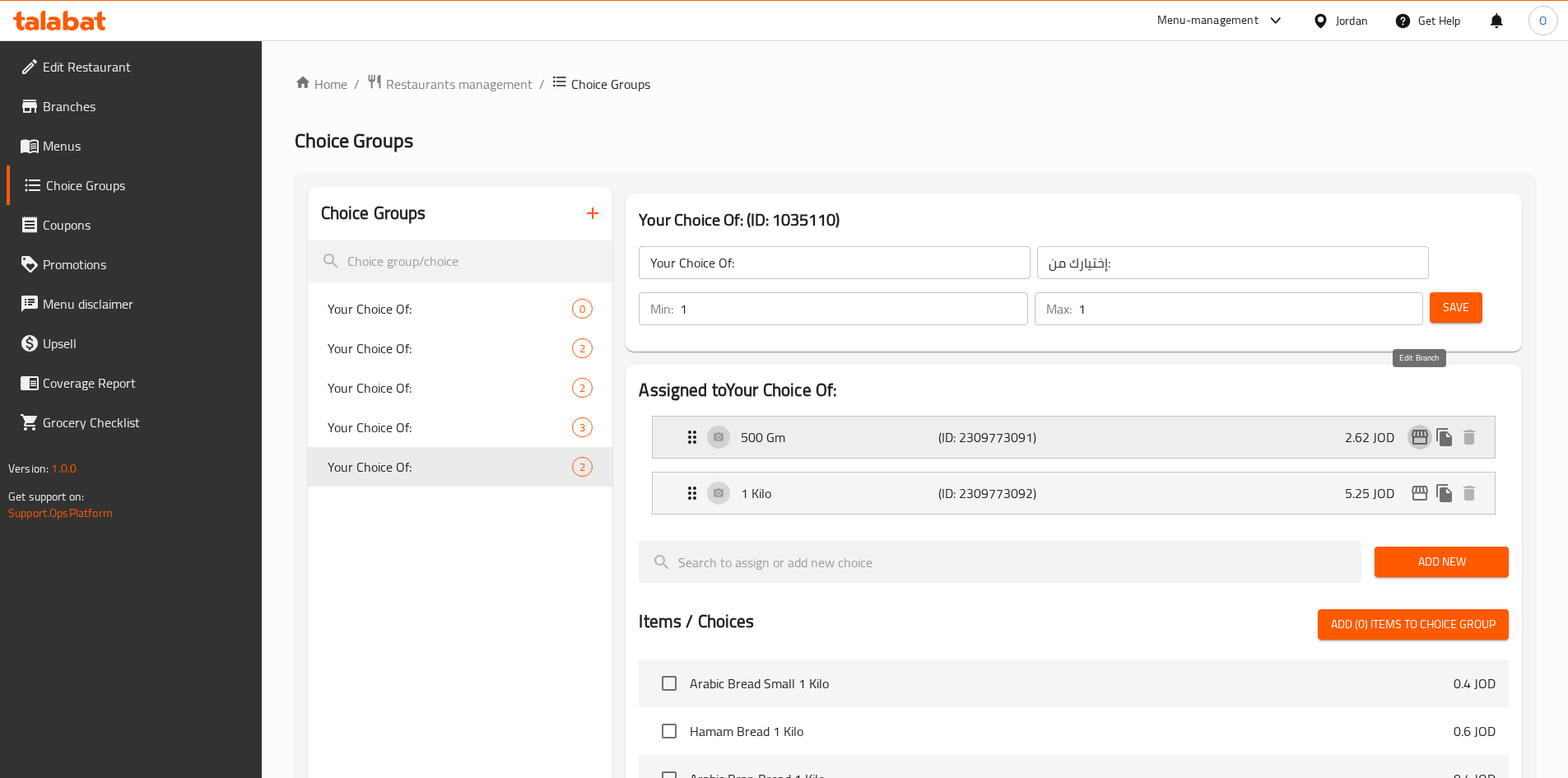
click at [1415, 427] on icon "edit" at bounding box center [1420, 437] width 20 height 20
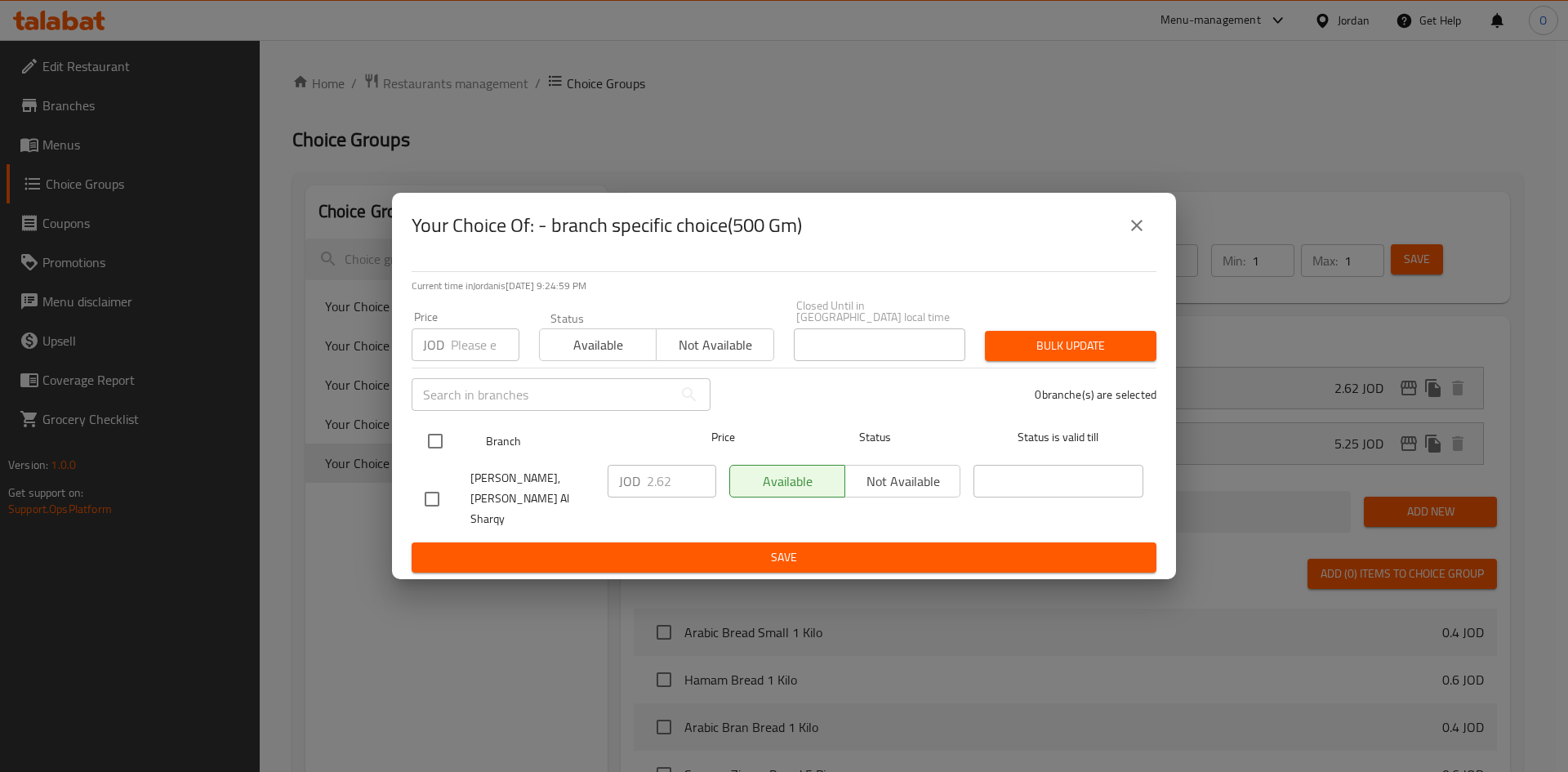
click at [441, 448] on input "checkbox" at bounding box center [435, 441] width 35 height 35
checkbox input "true"
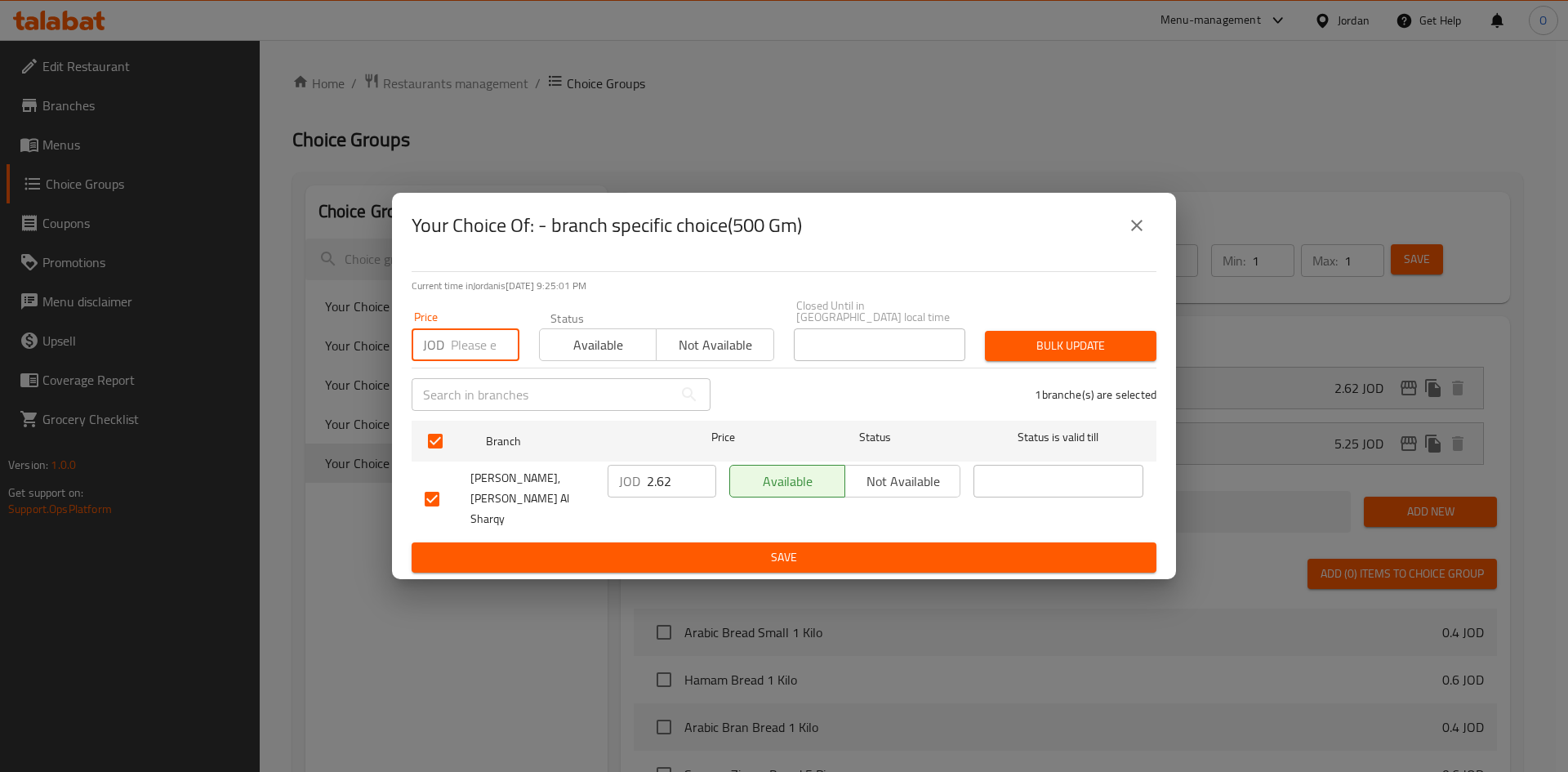
paste input "2.625"
type input "2.625"
click at [1100, 341] on span "Bulk update" at bounding box center [1070, 345] width 145 height 20
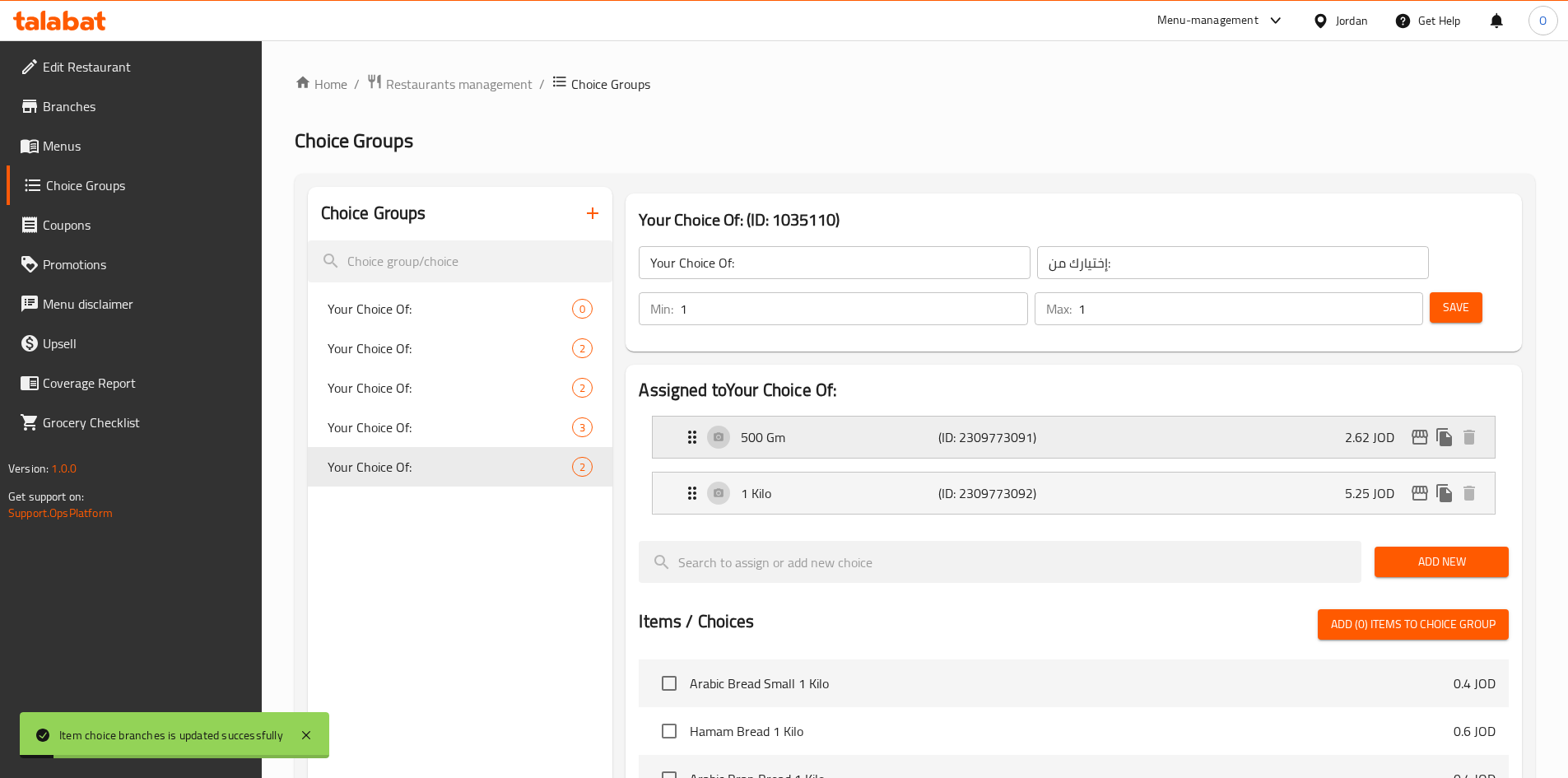
click at [1355, 427] on p "2.62 JOD" at bounding box center [1376, 437] width 62 height 20
click at [1222, 417] on div "500 Gm (ID: 2309773091) 2.62 JOD" at bounding box center [1079, 437] width 792 height 41
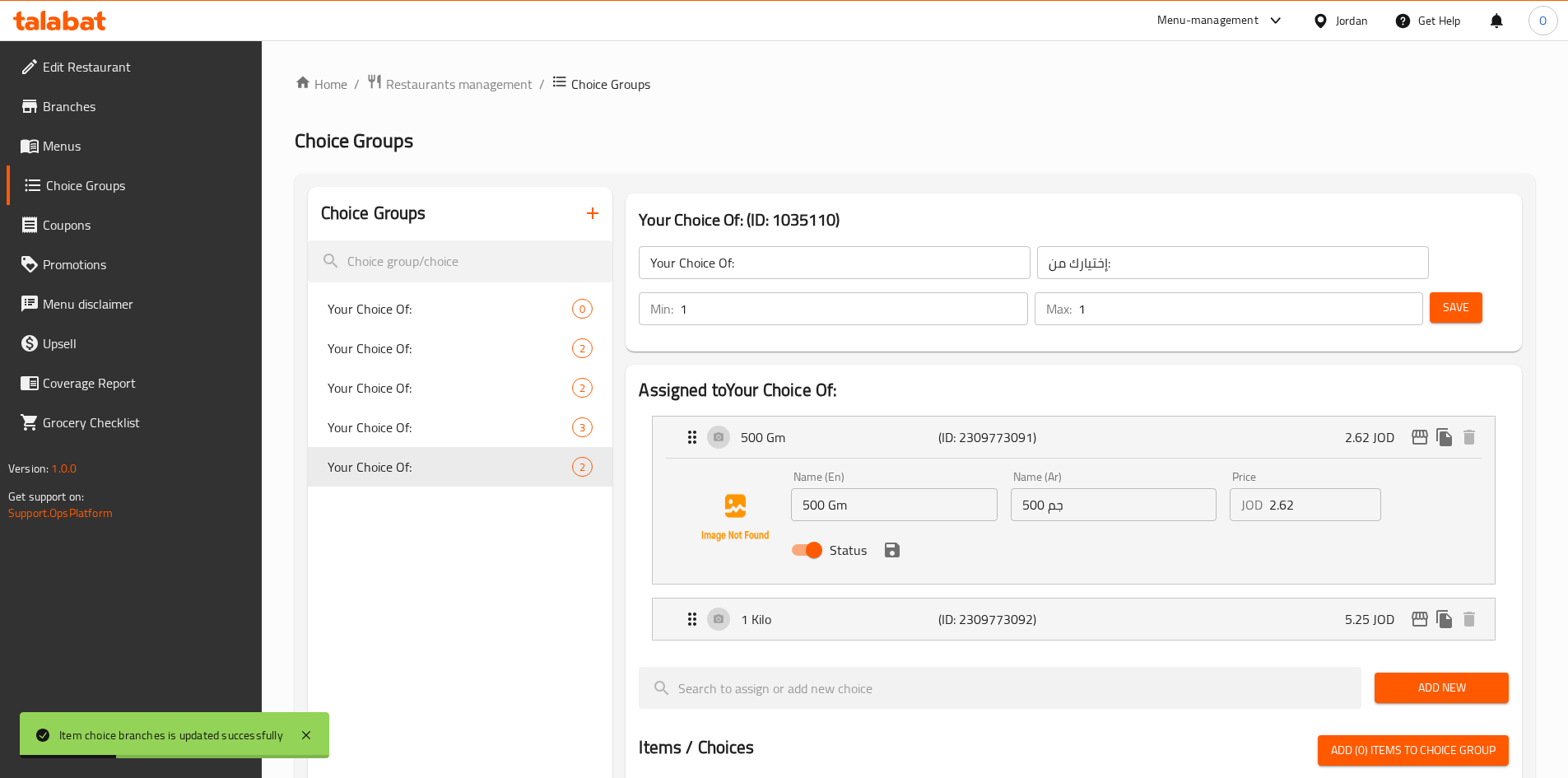
click at [1295, 488] on input "2.62" at bounding box center [1325, 504] width 112 height 33
paste input "5"
click at [892, 542] on icon "save" at bounding box center [892, 550] width 15 height 15
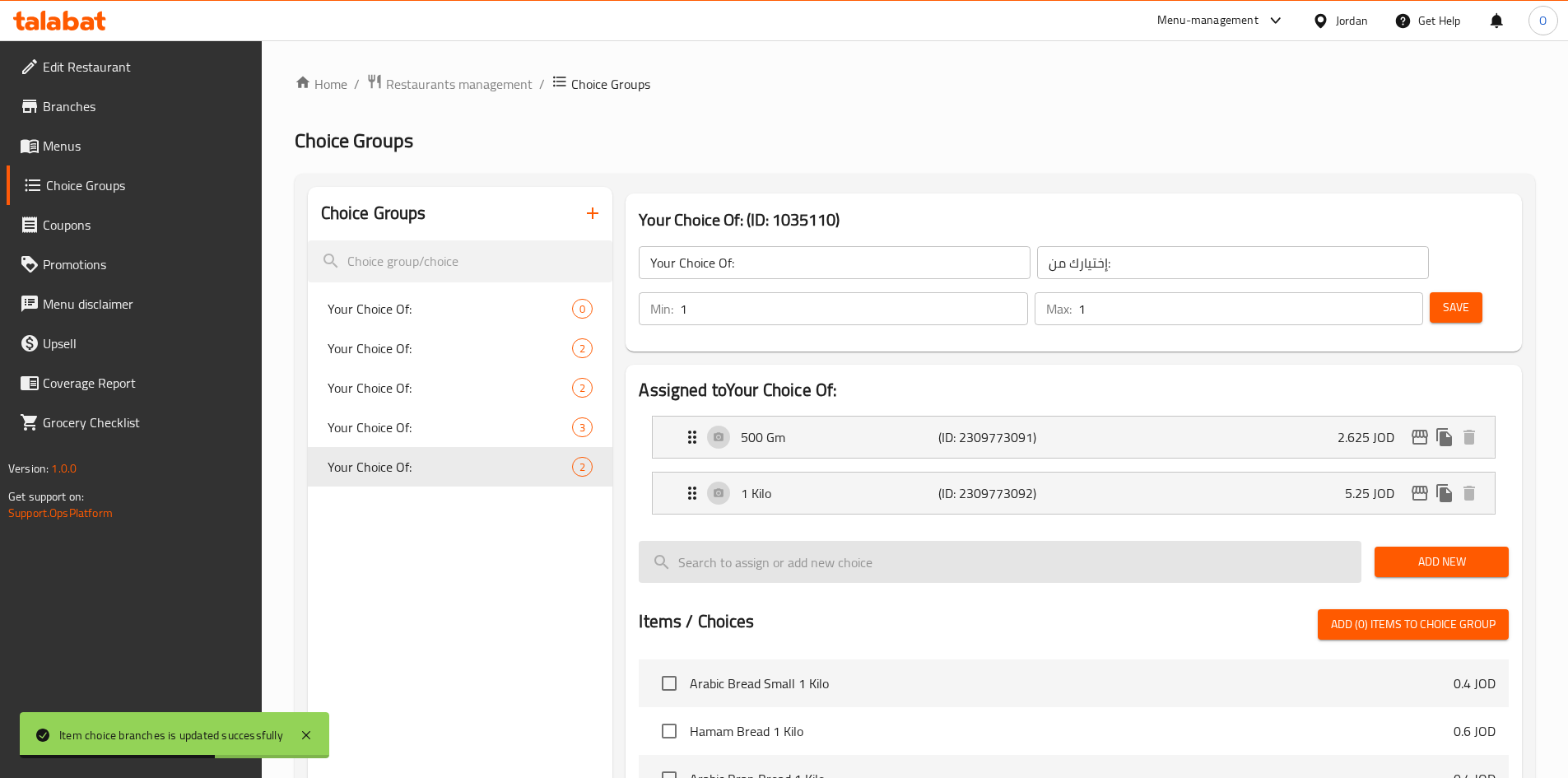
type input "2.625"
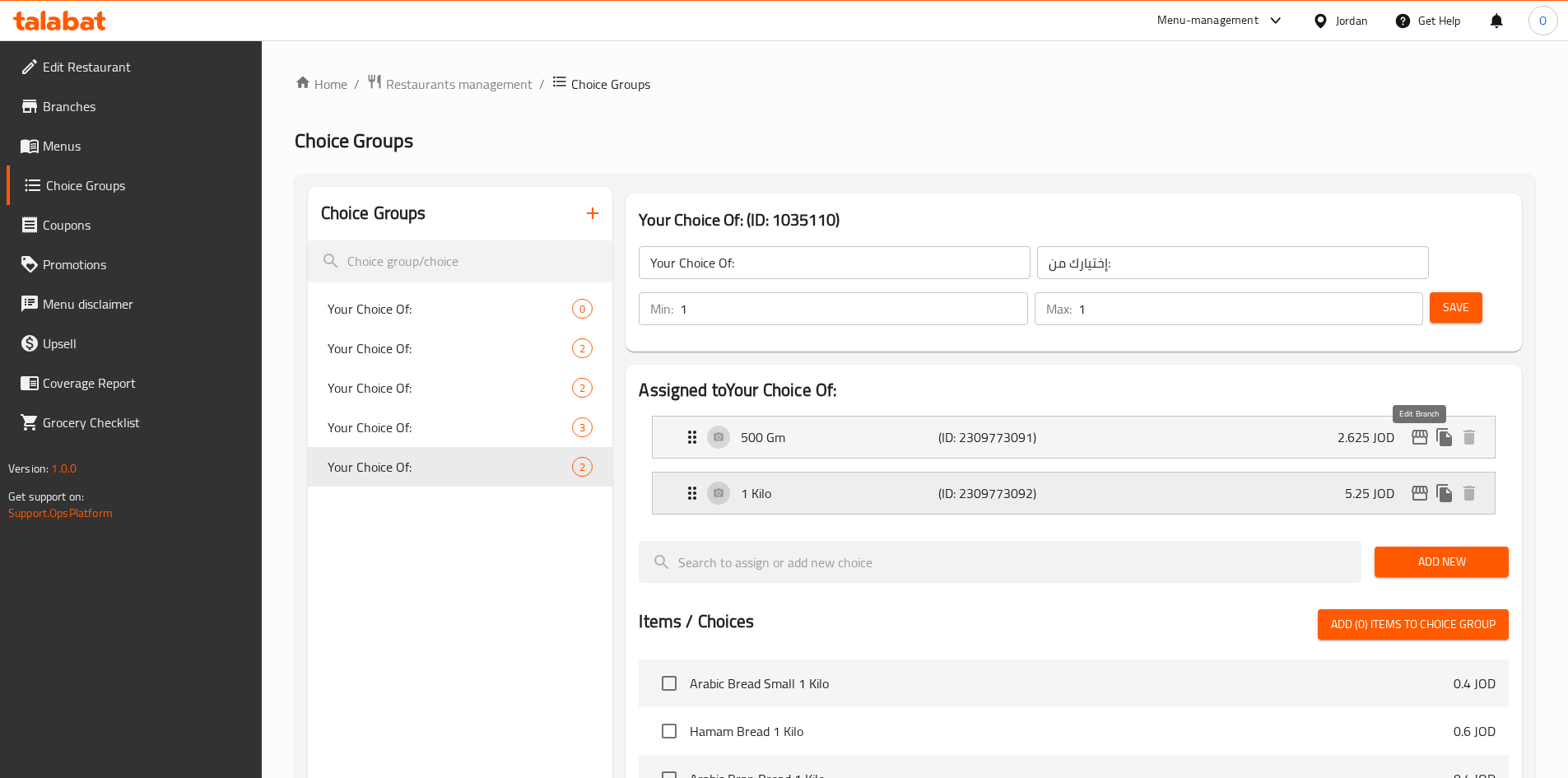
click at [1418, 484] on icon "edit" at bounding box center [1420, 493] width 20 height 20
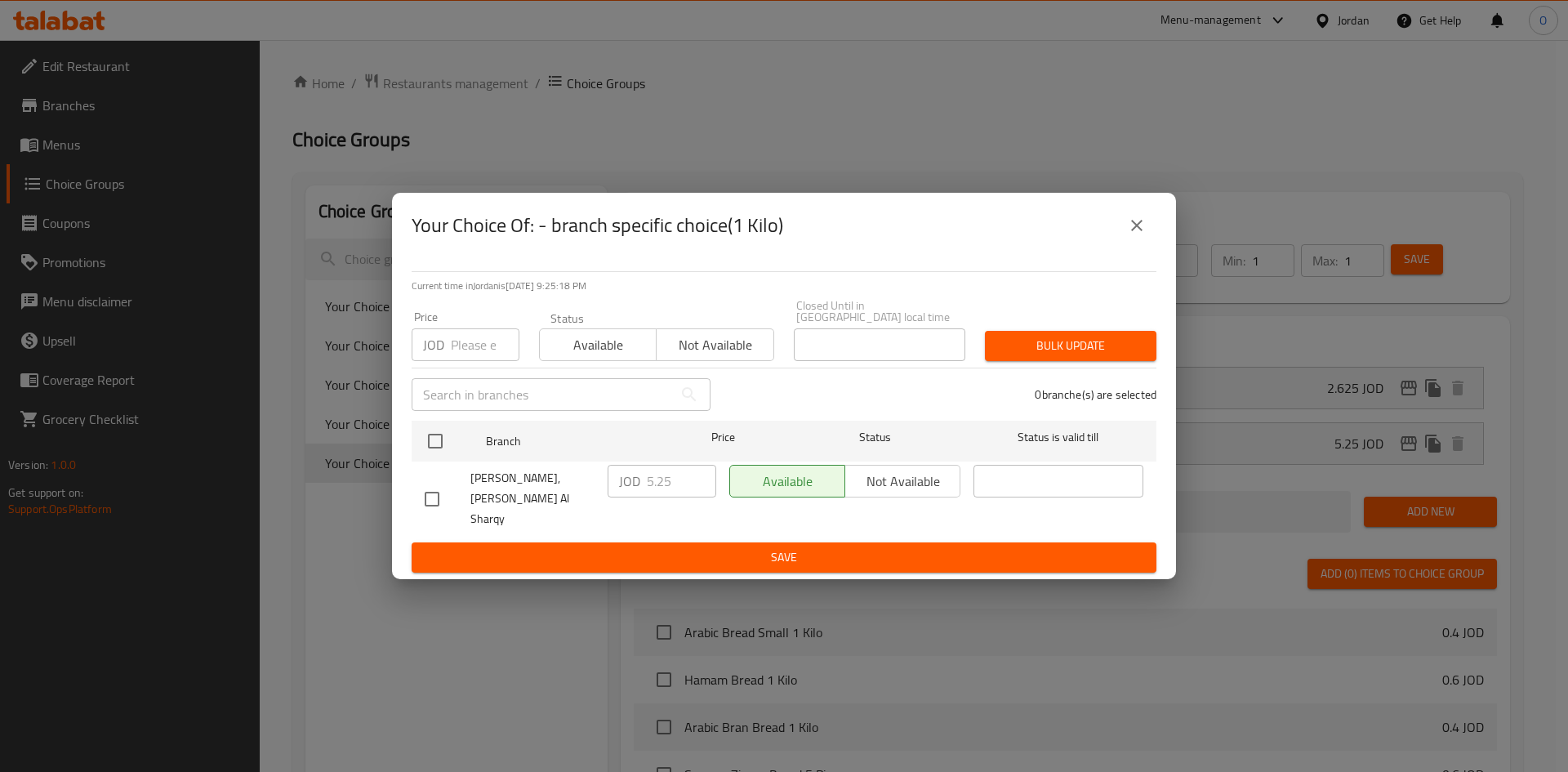
click at [1136, 235] on icon "close" at bounding box center [1137, 226] width 19 height 19
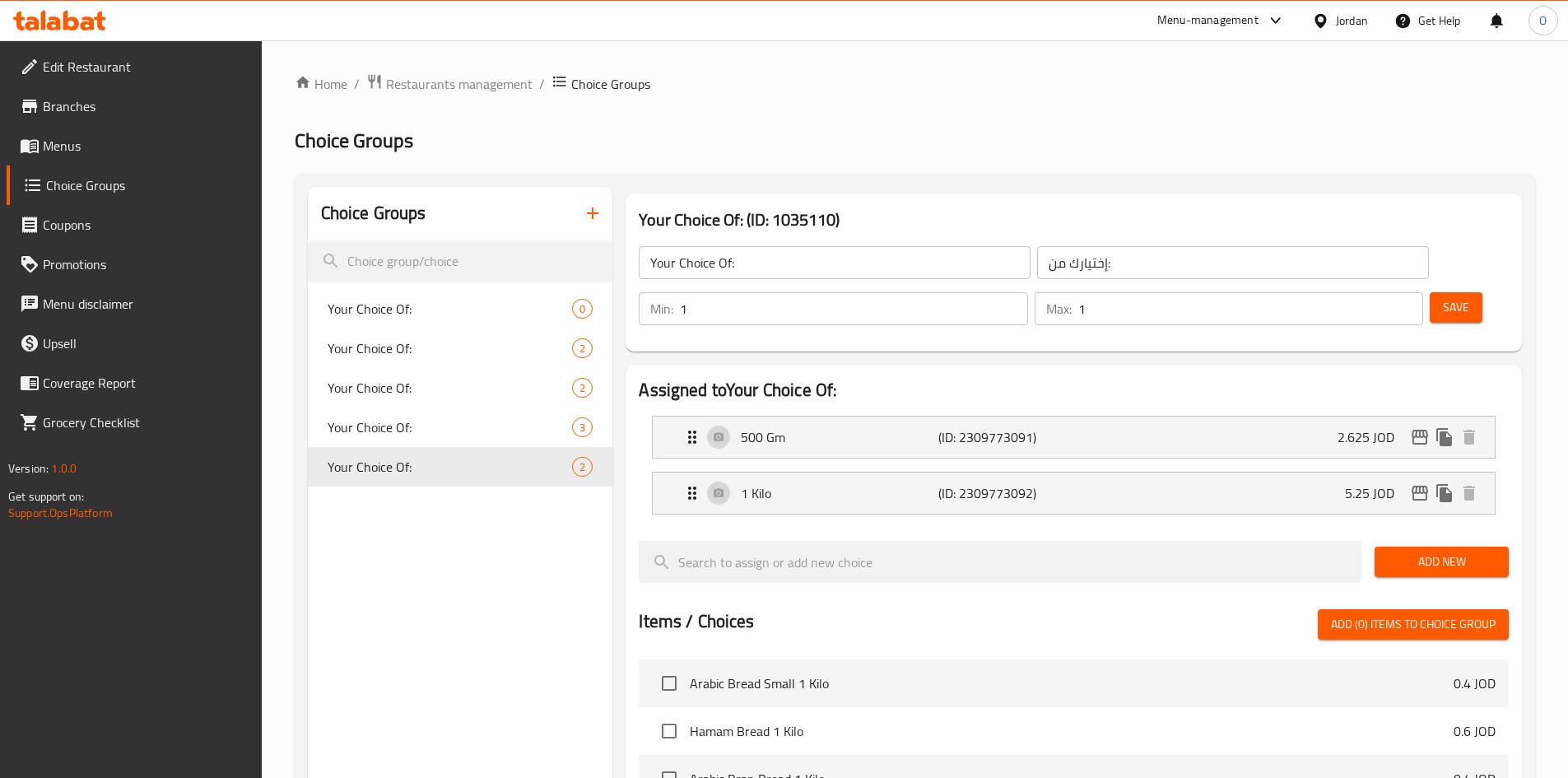
click at [1443, 297] on span "Save" at bounding box center [1456, 307] width 27 height 21
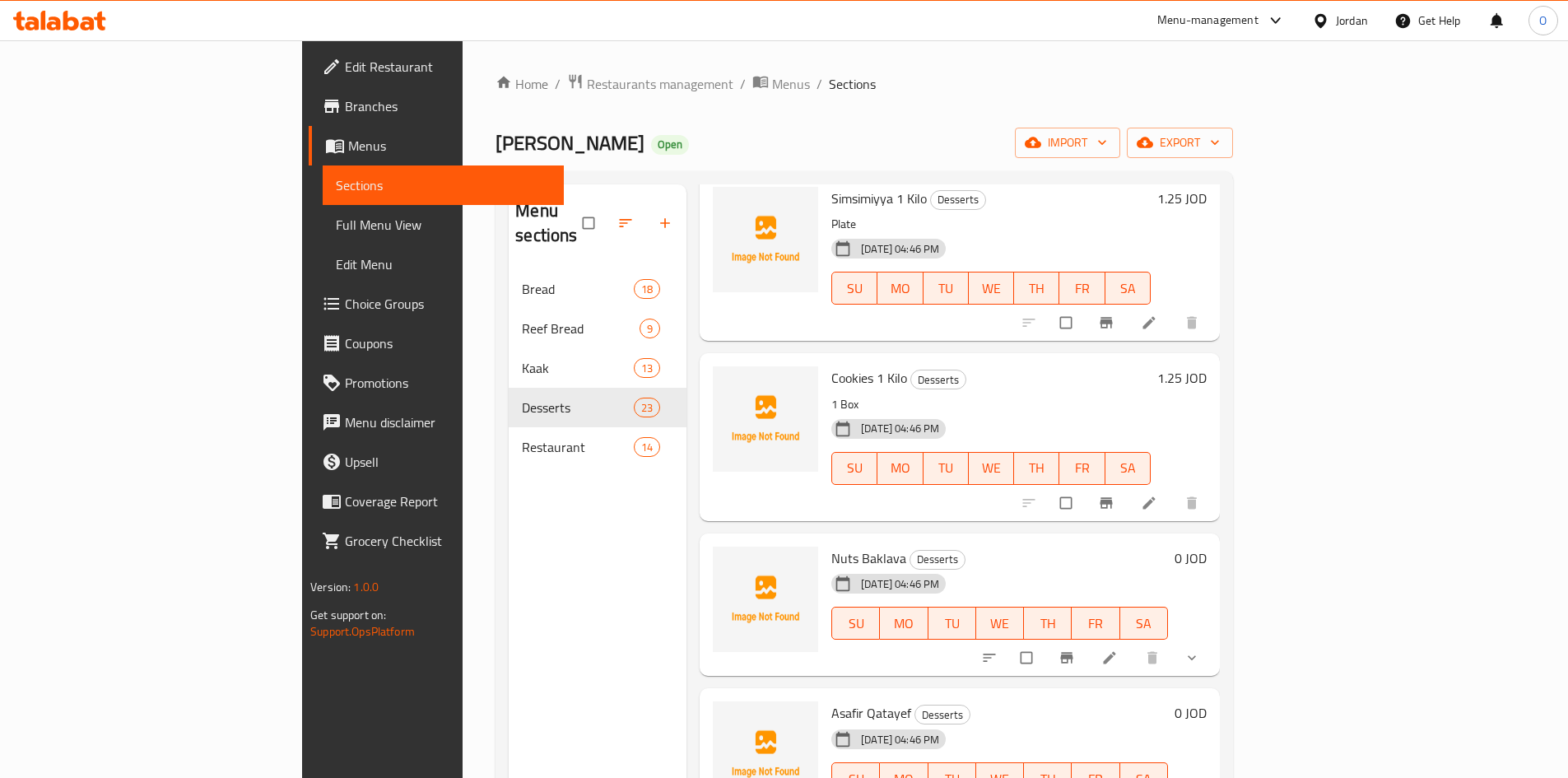
scroll to position [230, 0]
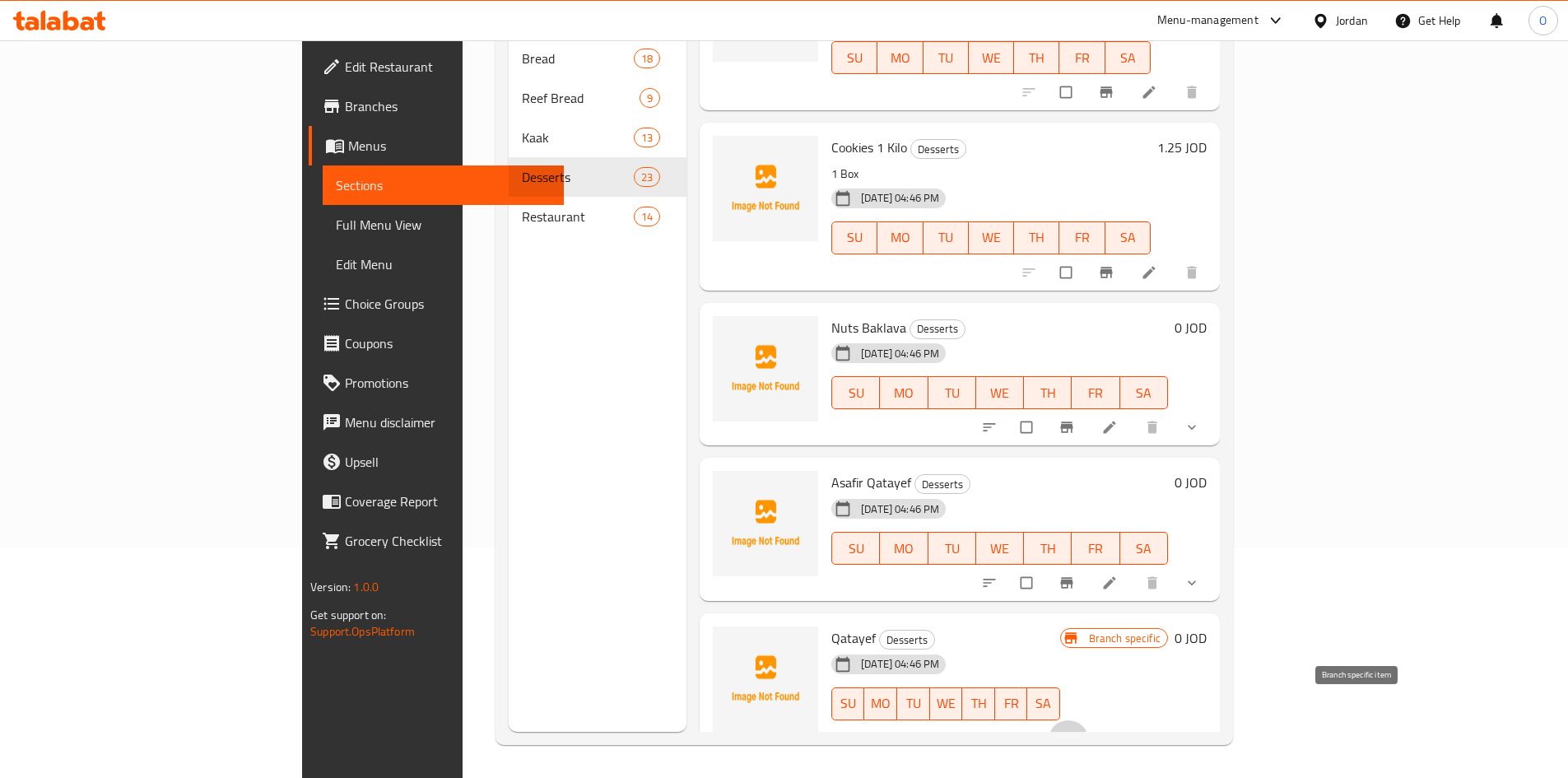
click at [1075, 730] on icon "Branch-specific-item" at bounding box center [1066, 738] width 16 height 16
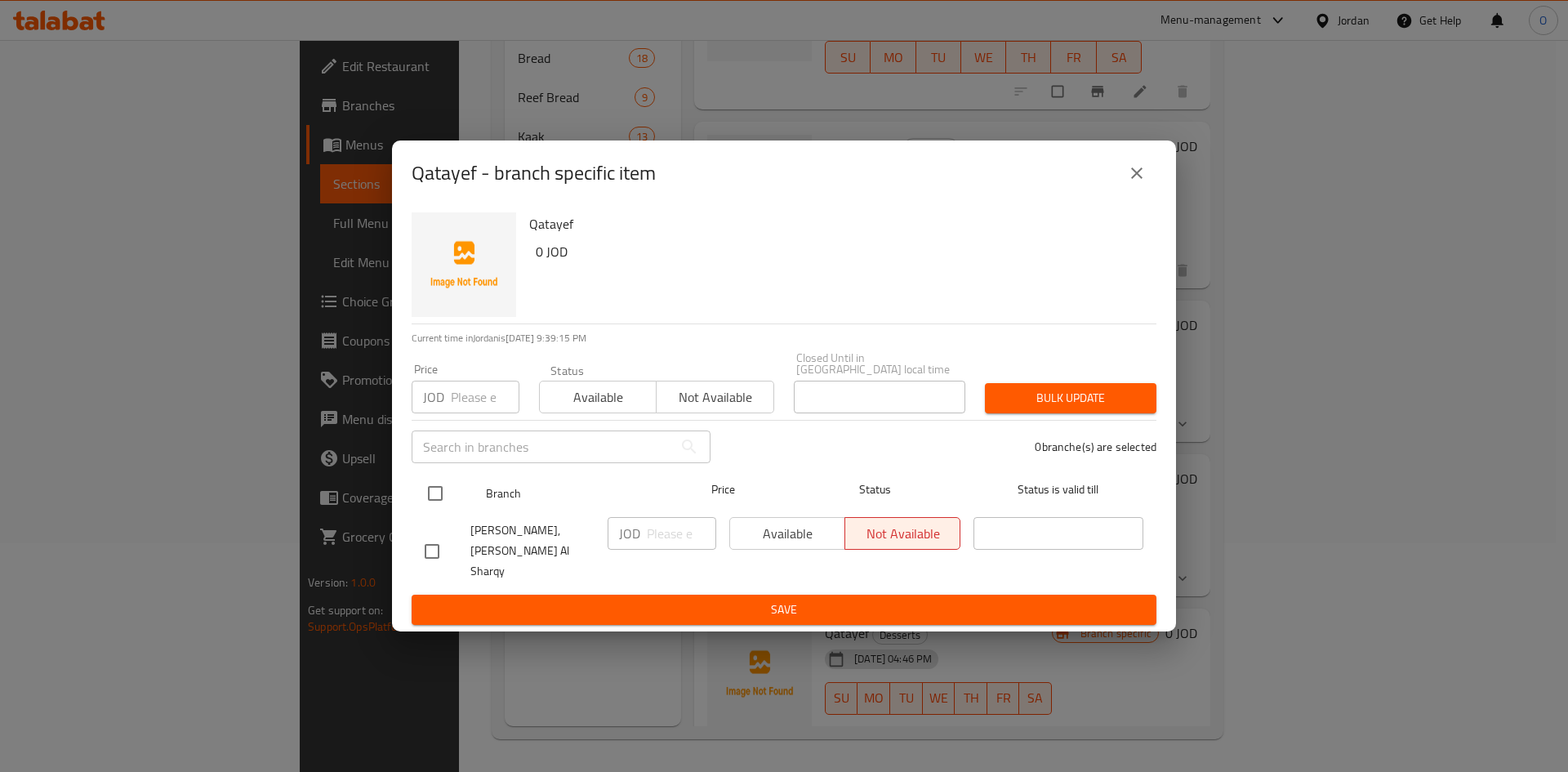
click at [439, 495] on input "checkbox" at bounding box center [435, 493] width 35 height 35
checkbox input "true"
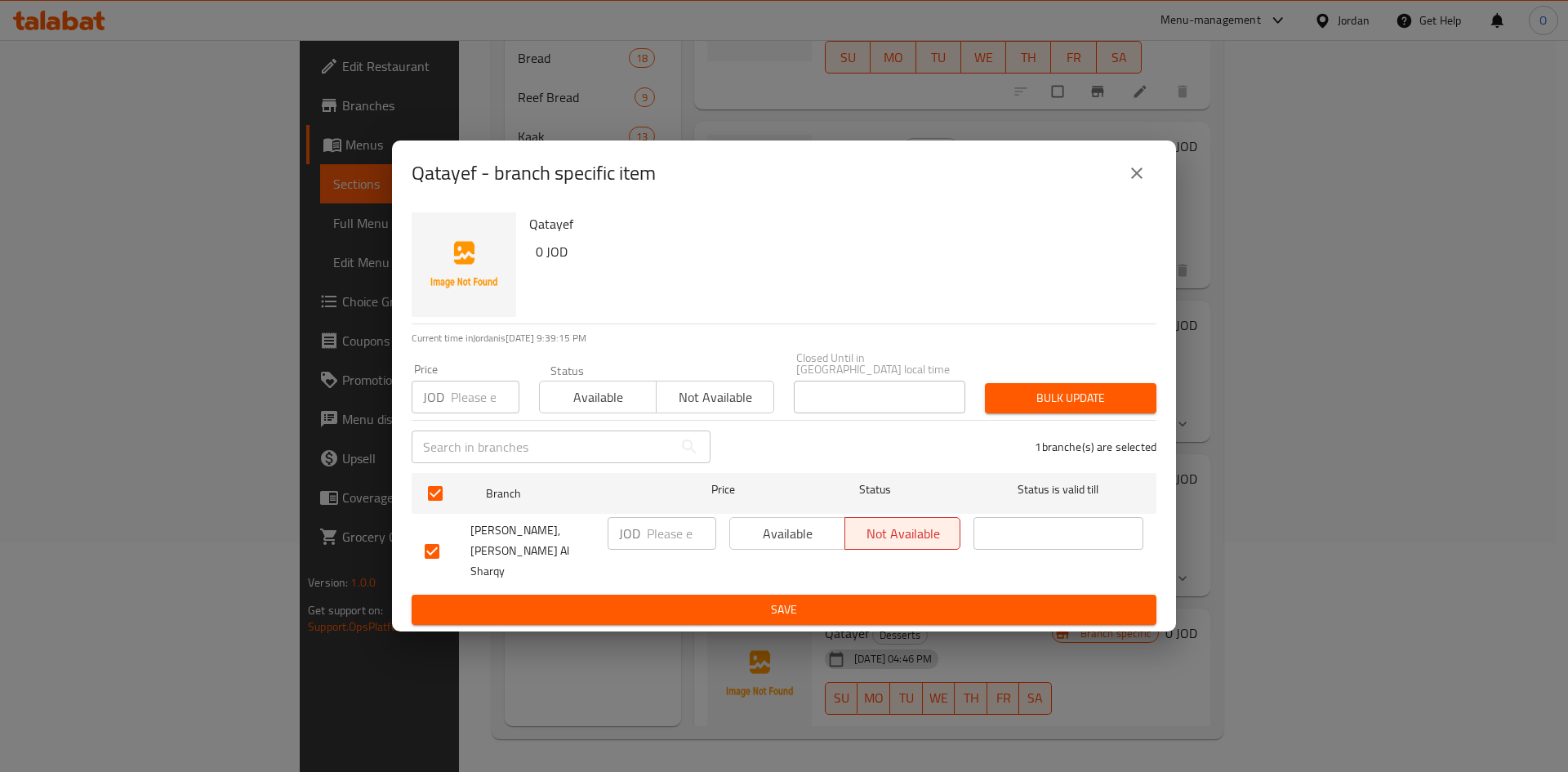
click at [581, 599] on span "Save" at bounding box center [784, 609] width 719 height 20
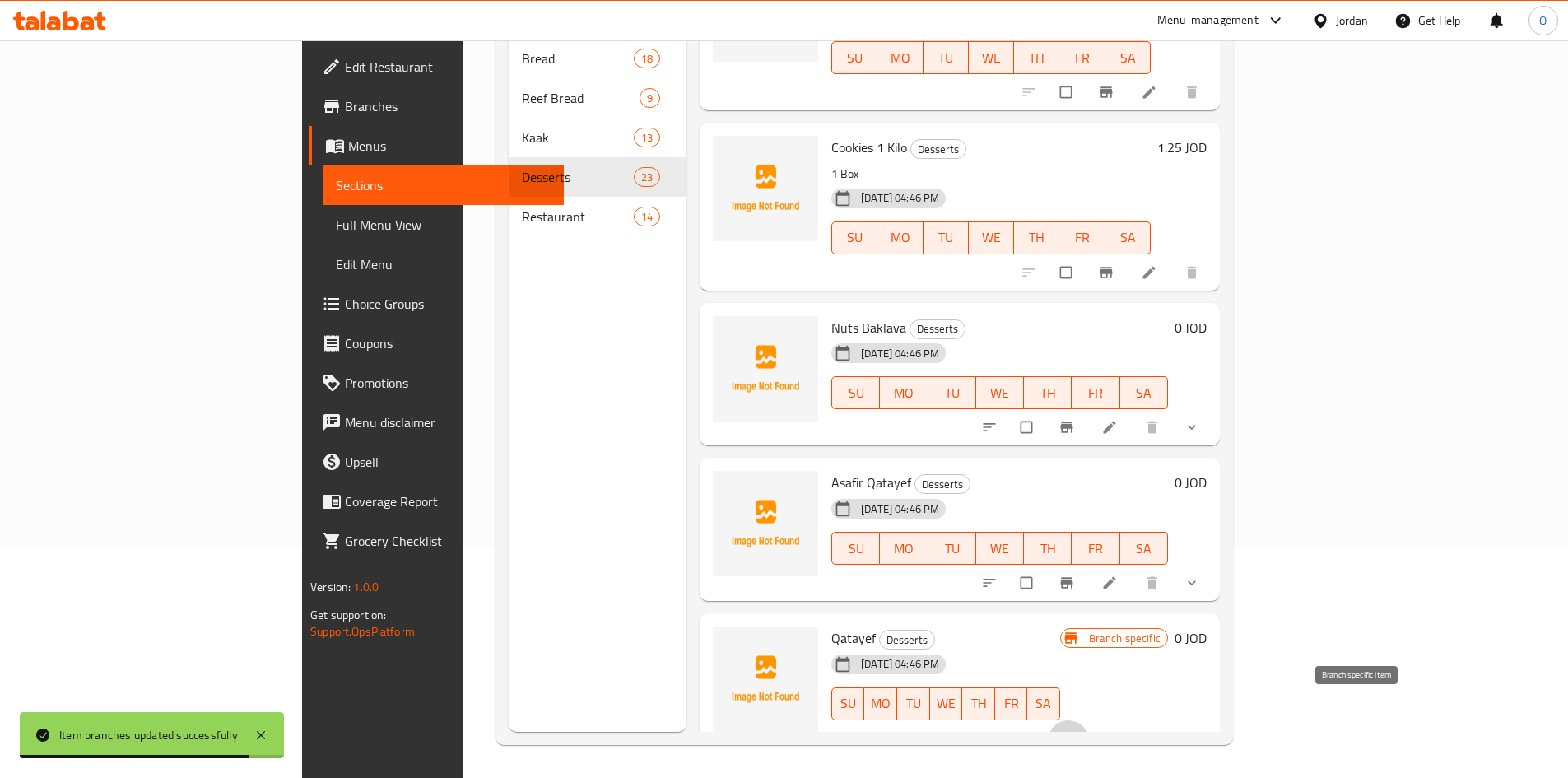
click at [1075, 730] on icon "Branch-specific-item" at bounding box center [1066, 738] width 16 height 16
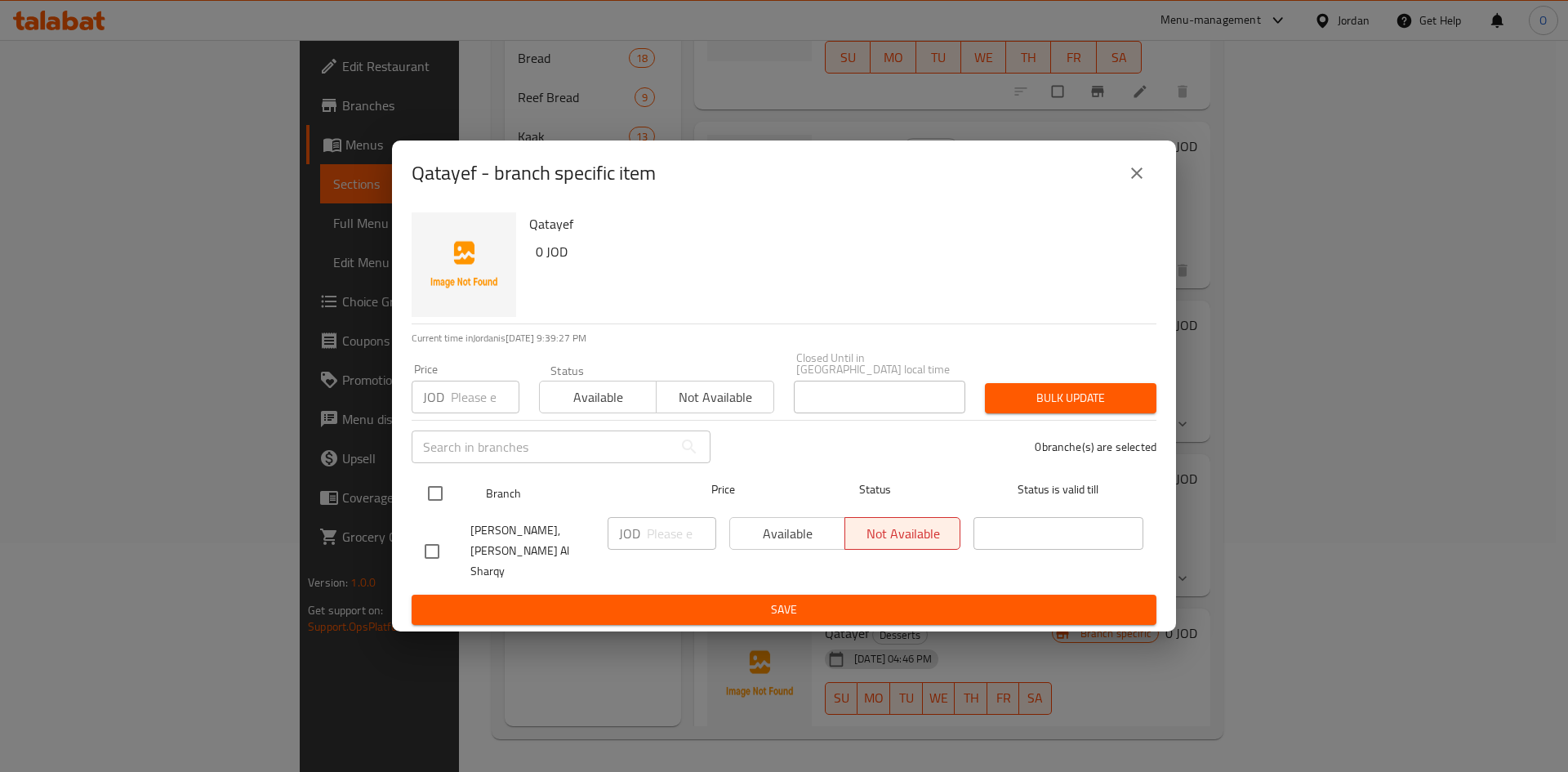
click at [445, 503] on input "checkbox" at bounding box center [435, 493] width 35 height 35
checkbox input "true"
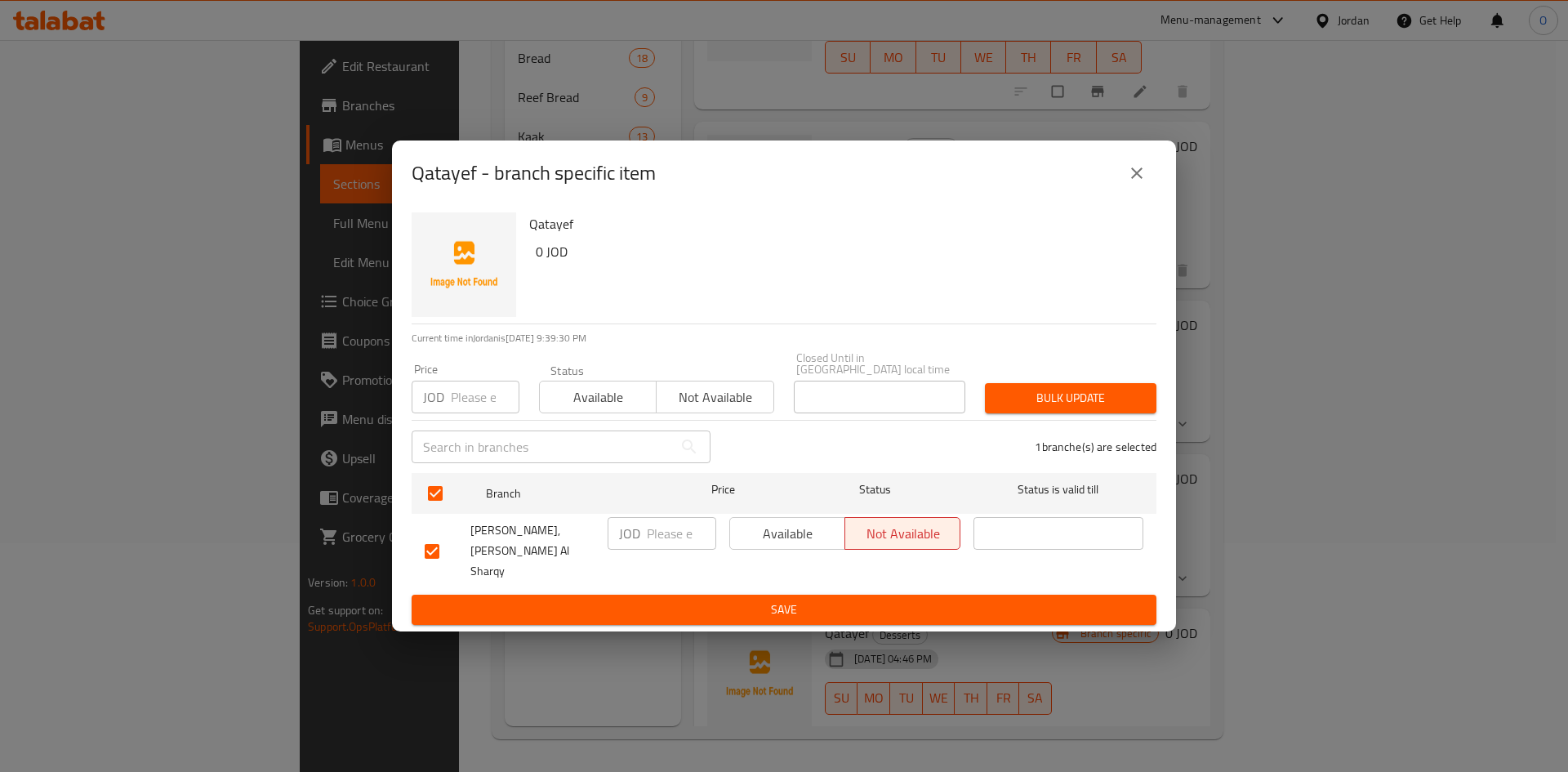
click at [792, 538] on span "Available" at bounding box center [787, 534] width 102 height 24
click at [807, 599] on span "Save" at bounding box center [784, 609] width 719 height 20
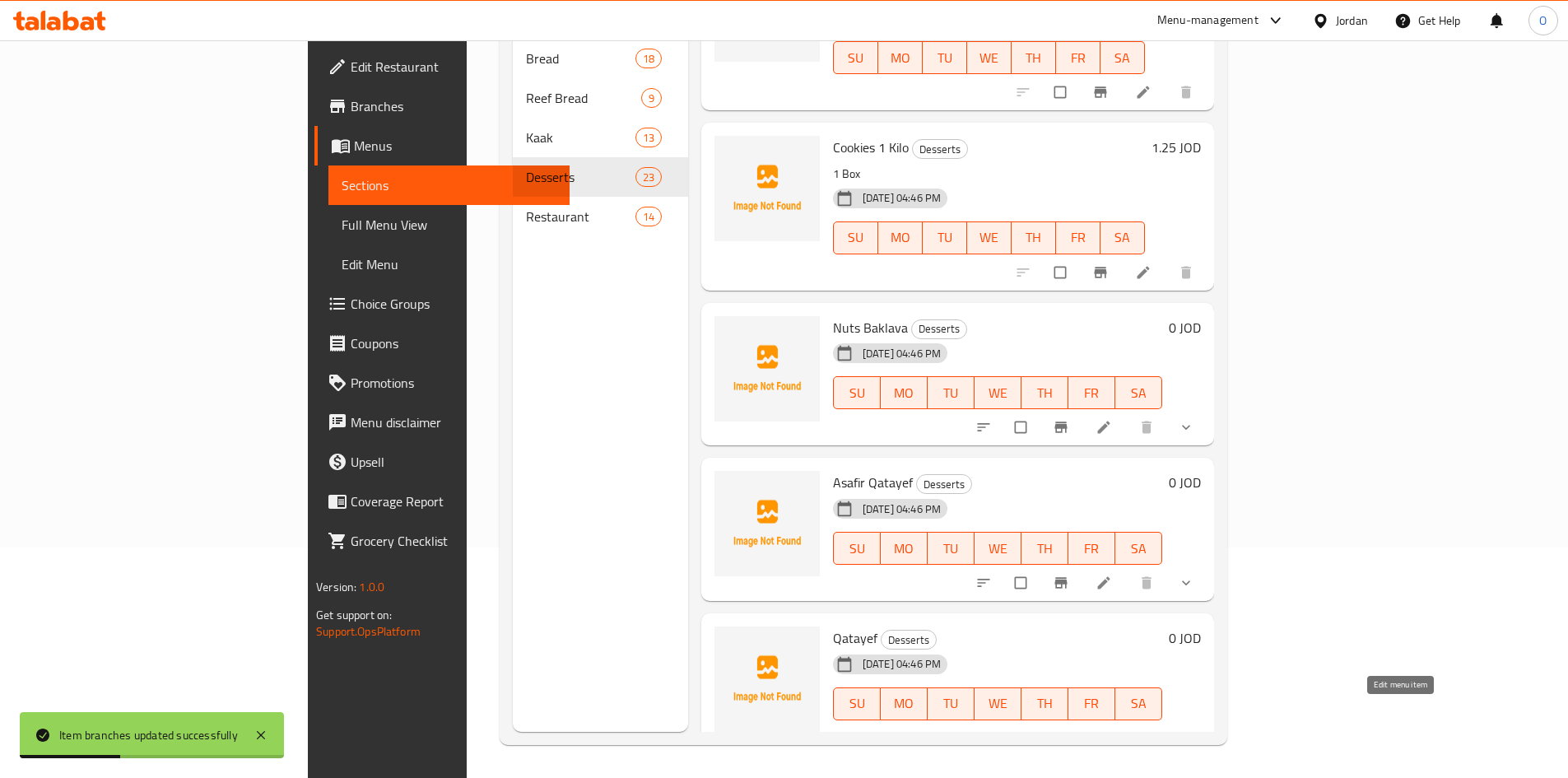
click at [1112, 730] on icon at bounding box center [1104, 738] width 16 height 16
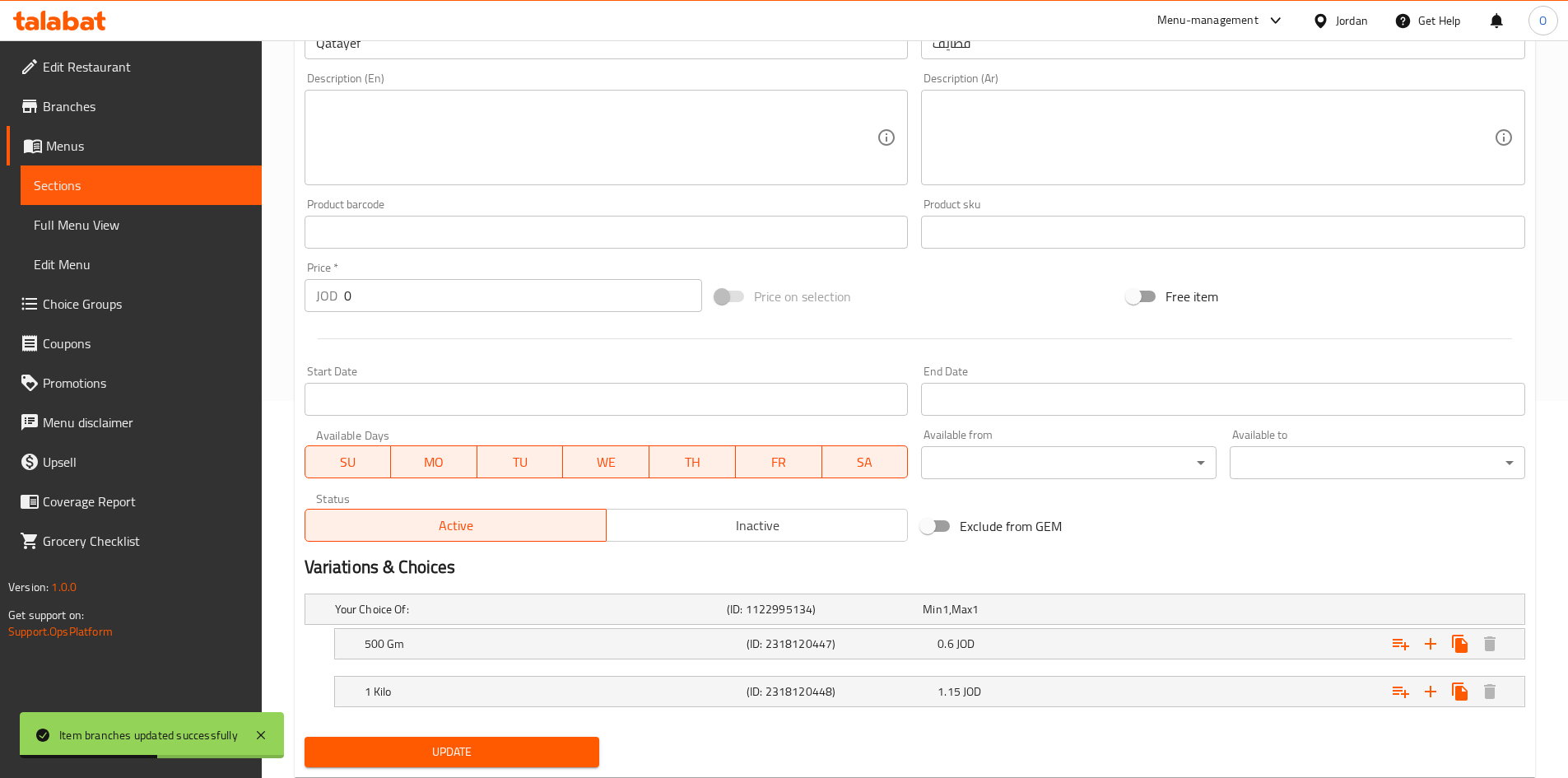
scroll to position [422, 0]
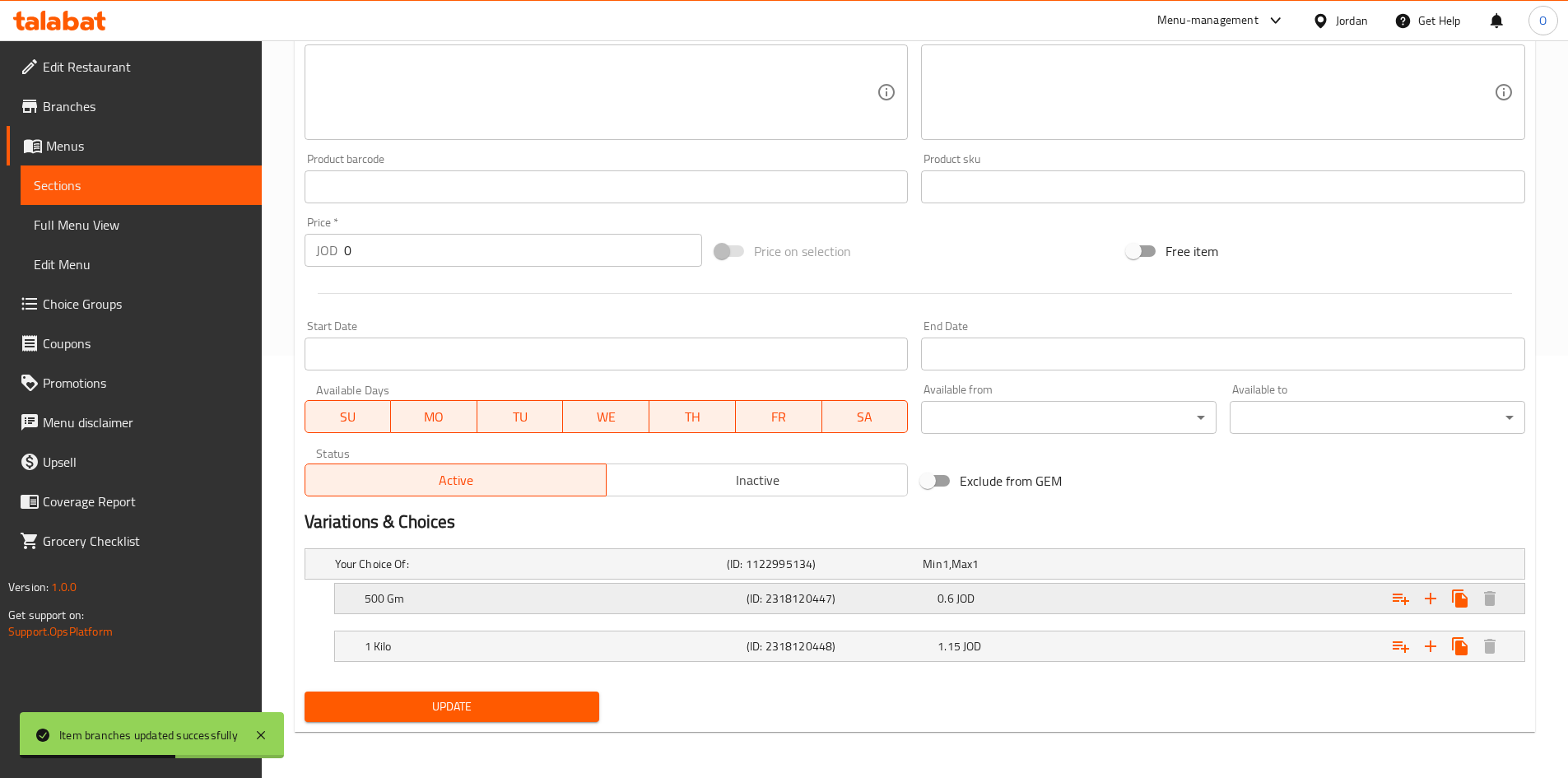
click at [1095, 598] on div "0.6 JOD" at bounding box center [1030, 598] width 185 height 16
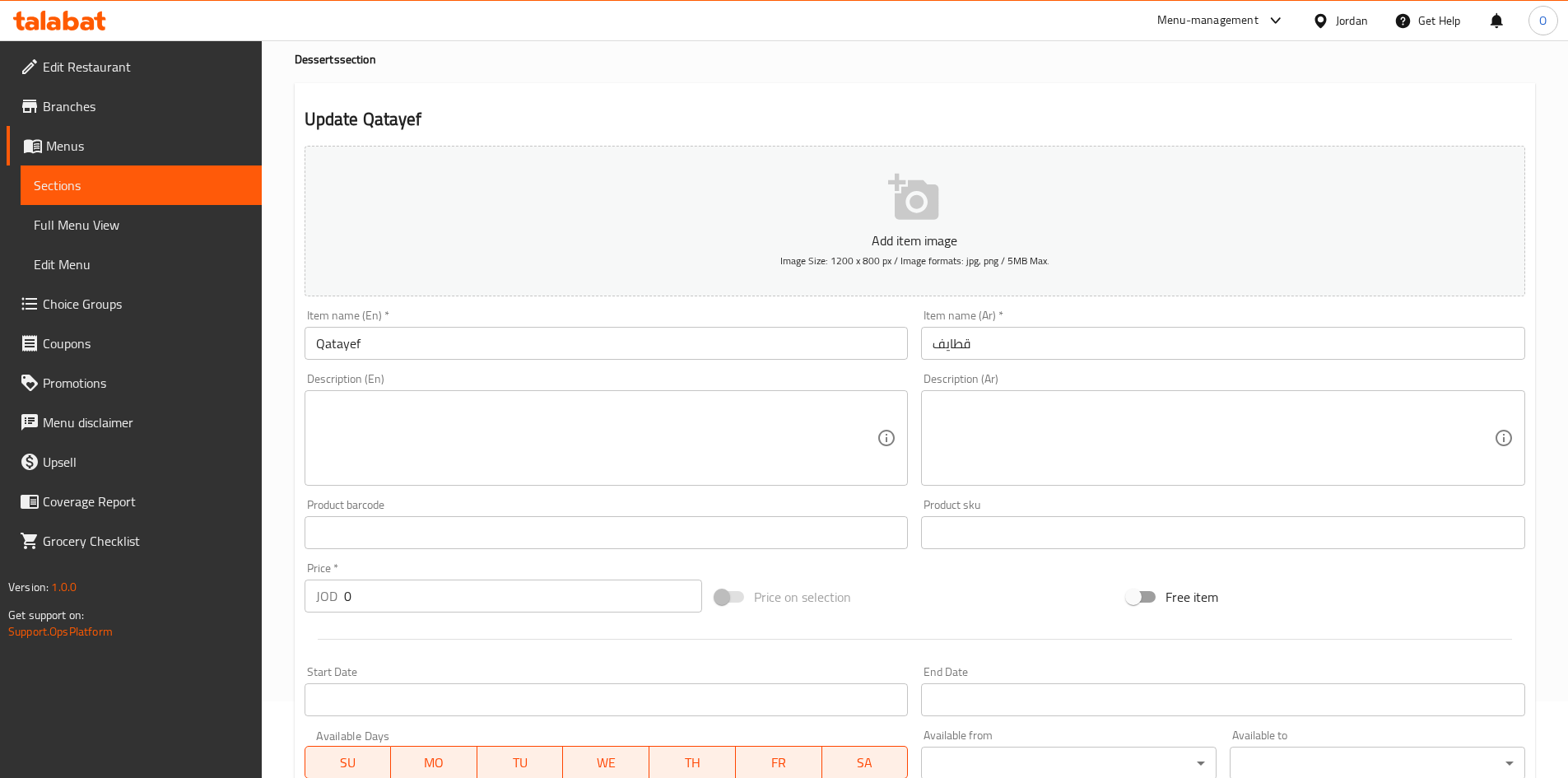
scroll to position [0, 0]
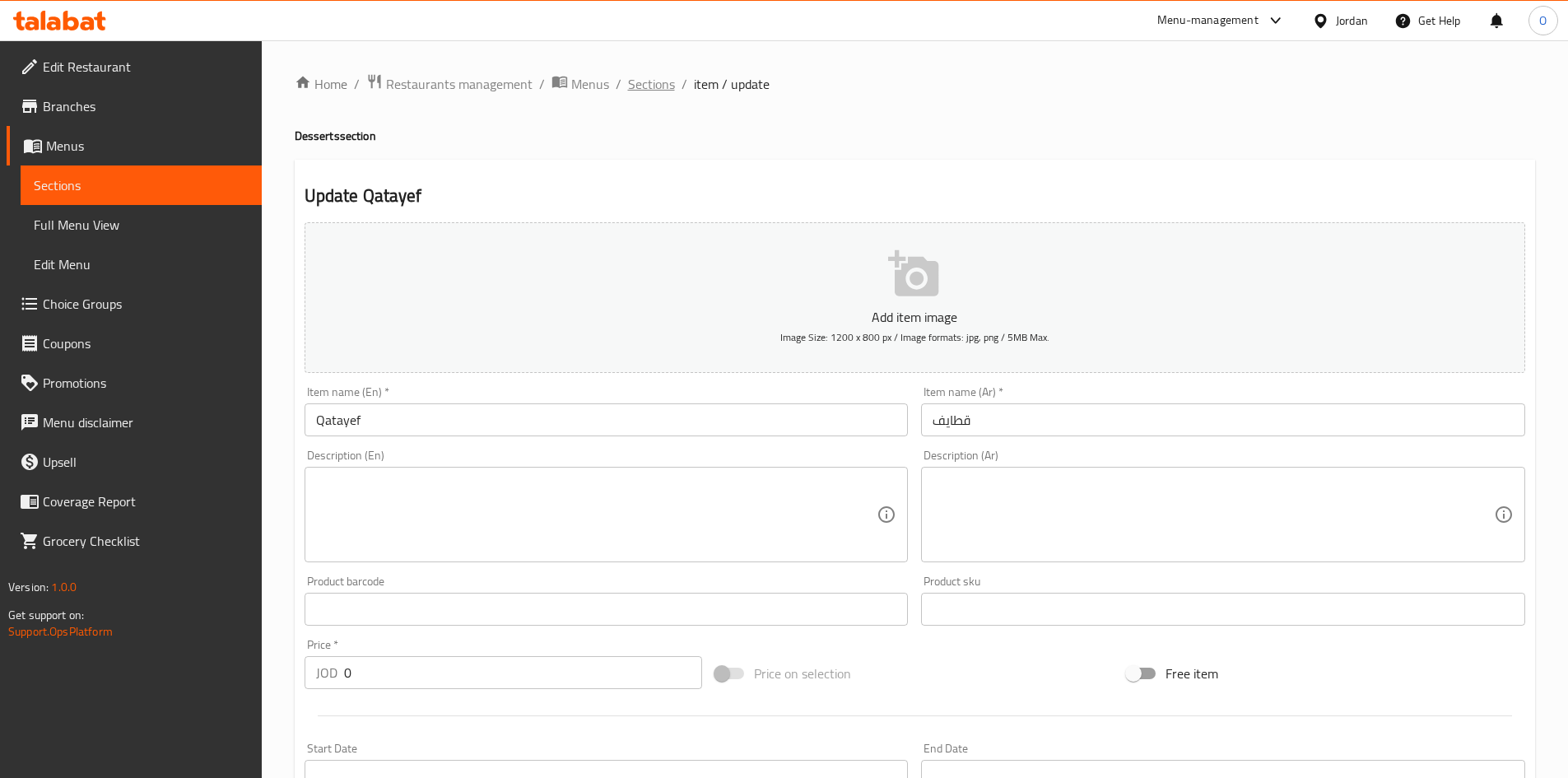
click at [634, 85] on span "Sections" at bounding box center [651, 84] width 47 height 20
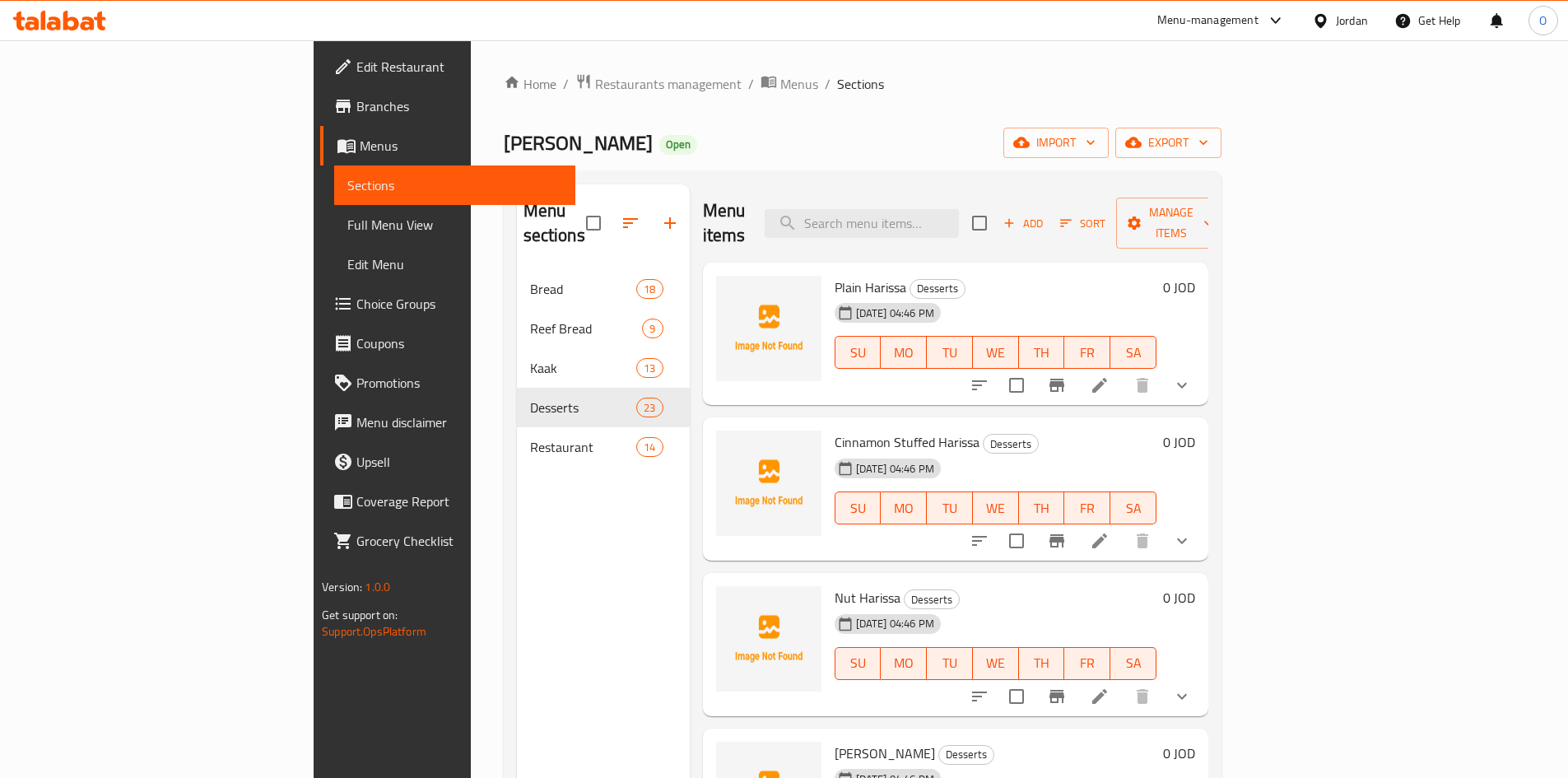
click at [1049, 223] on button "Add" at bounding box center [1023, 223] width 53 height 26
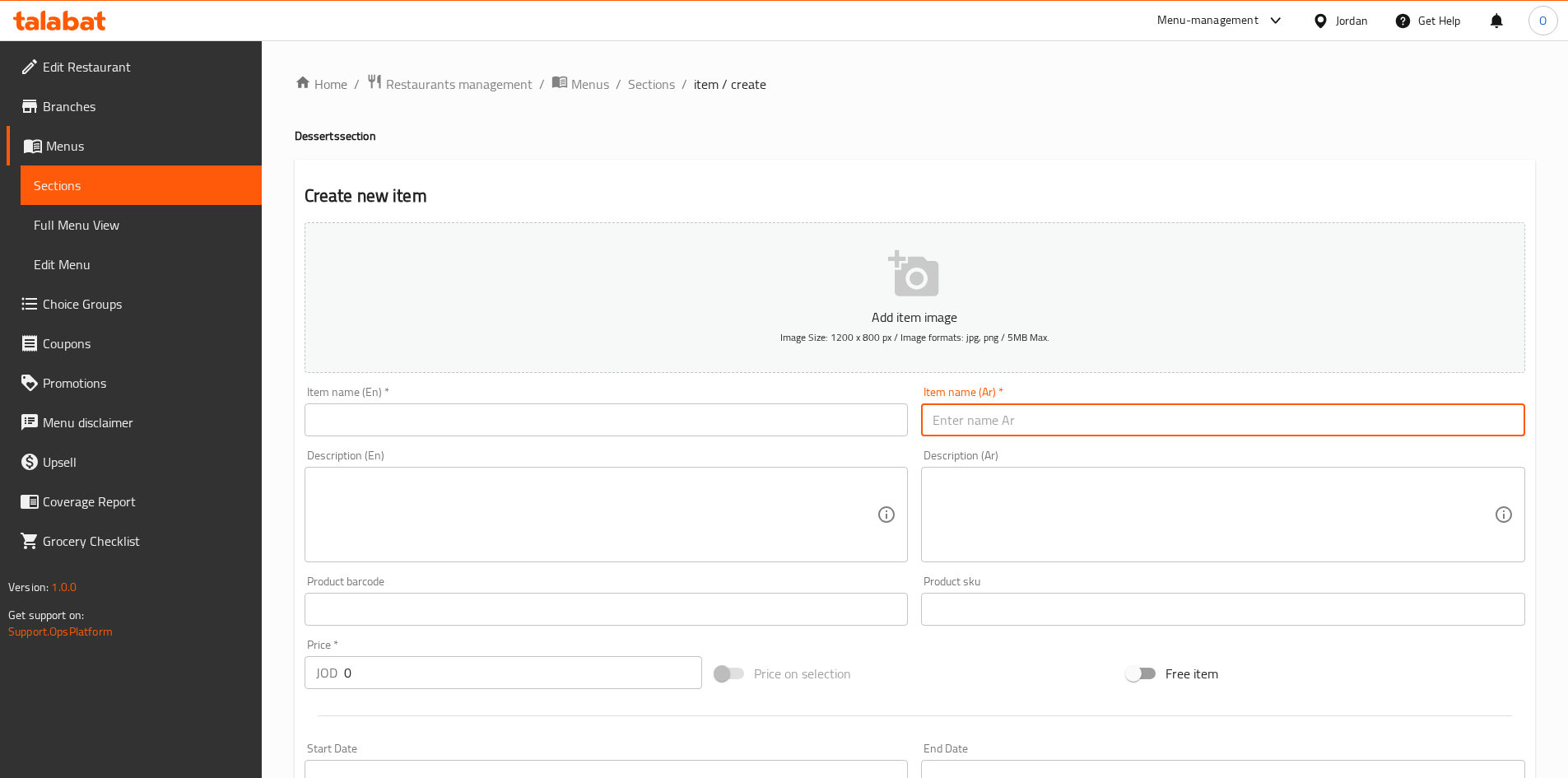
paste input "غريبة"
paste input "علبة 335 جم"
click at [997, 417] on input "غريبة علبة 335 جم" at bounding box center [1223, 419] width 604 height 33
click at [996, 417] on input "غريبة علبة 335 جم" at bounding box center [1223, 419] width 604 height 33
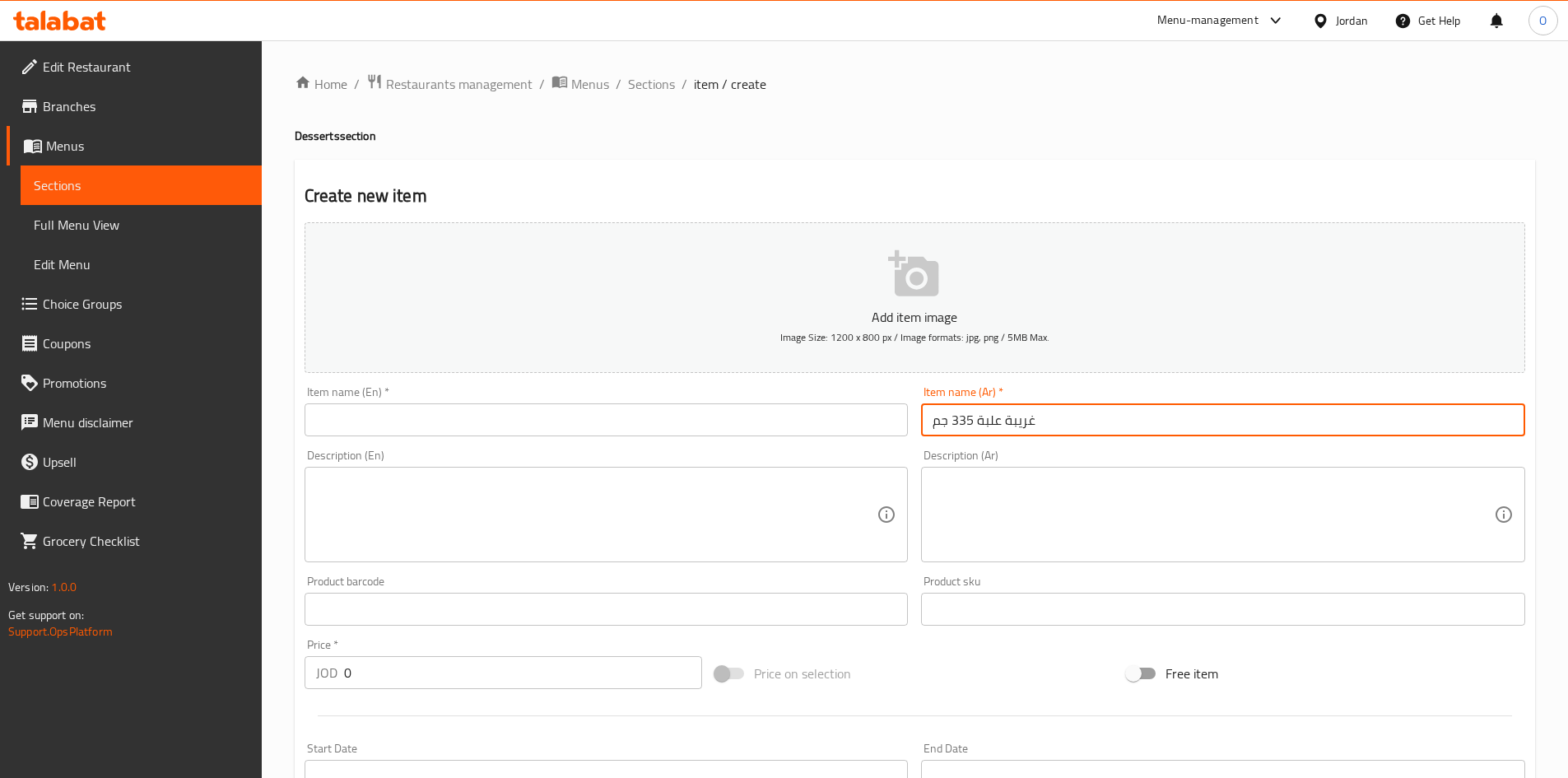
type input "غريبة علبة 335 جم"
click at [444, 416] on input "text" at bounding box center [606, 419] width 604 height 33
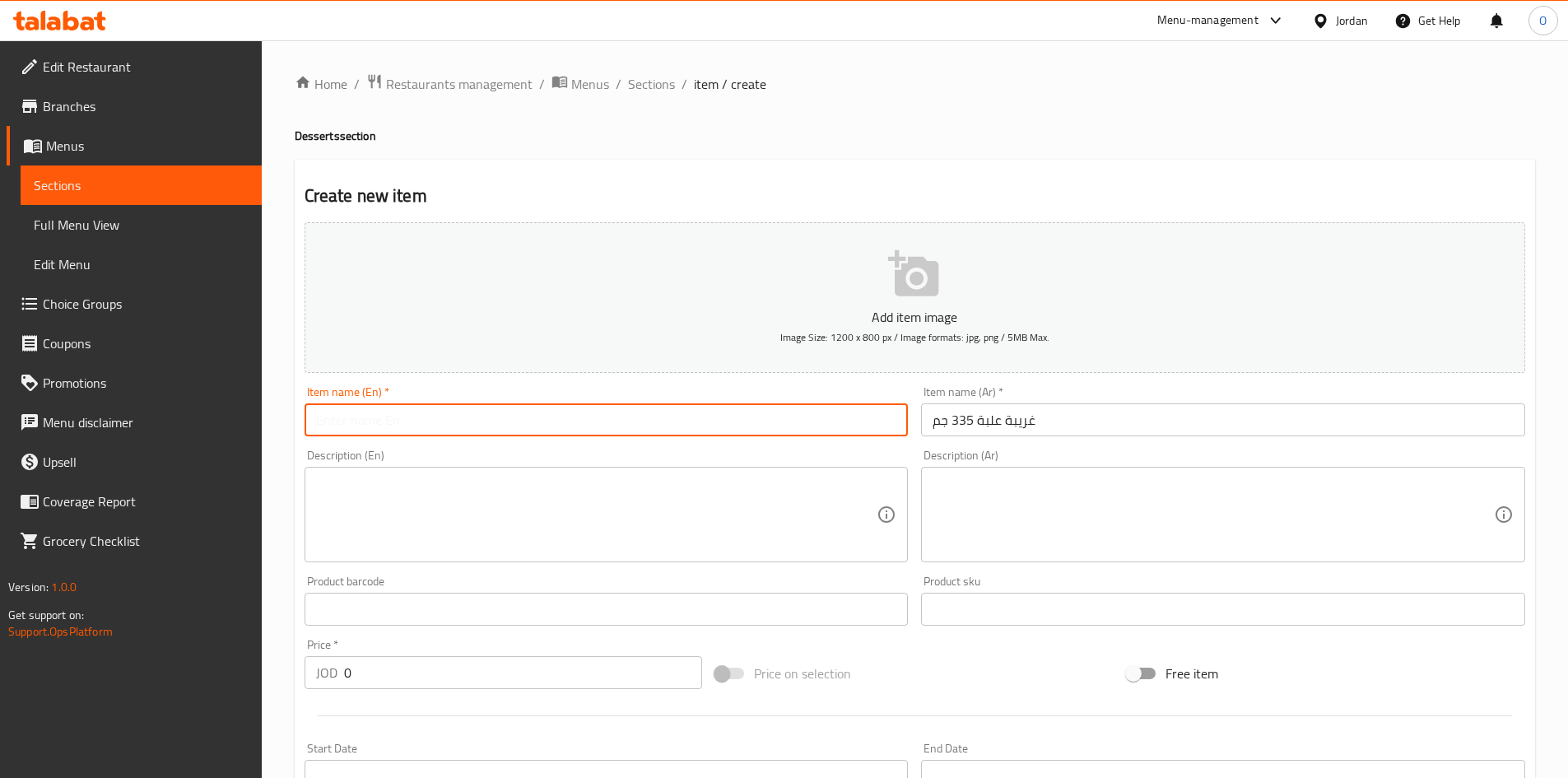
paste input "Ghriba Box 335 Gm"
type input "Ghriba Box 335 Gm"
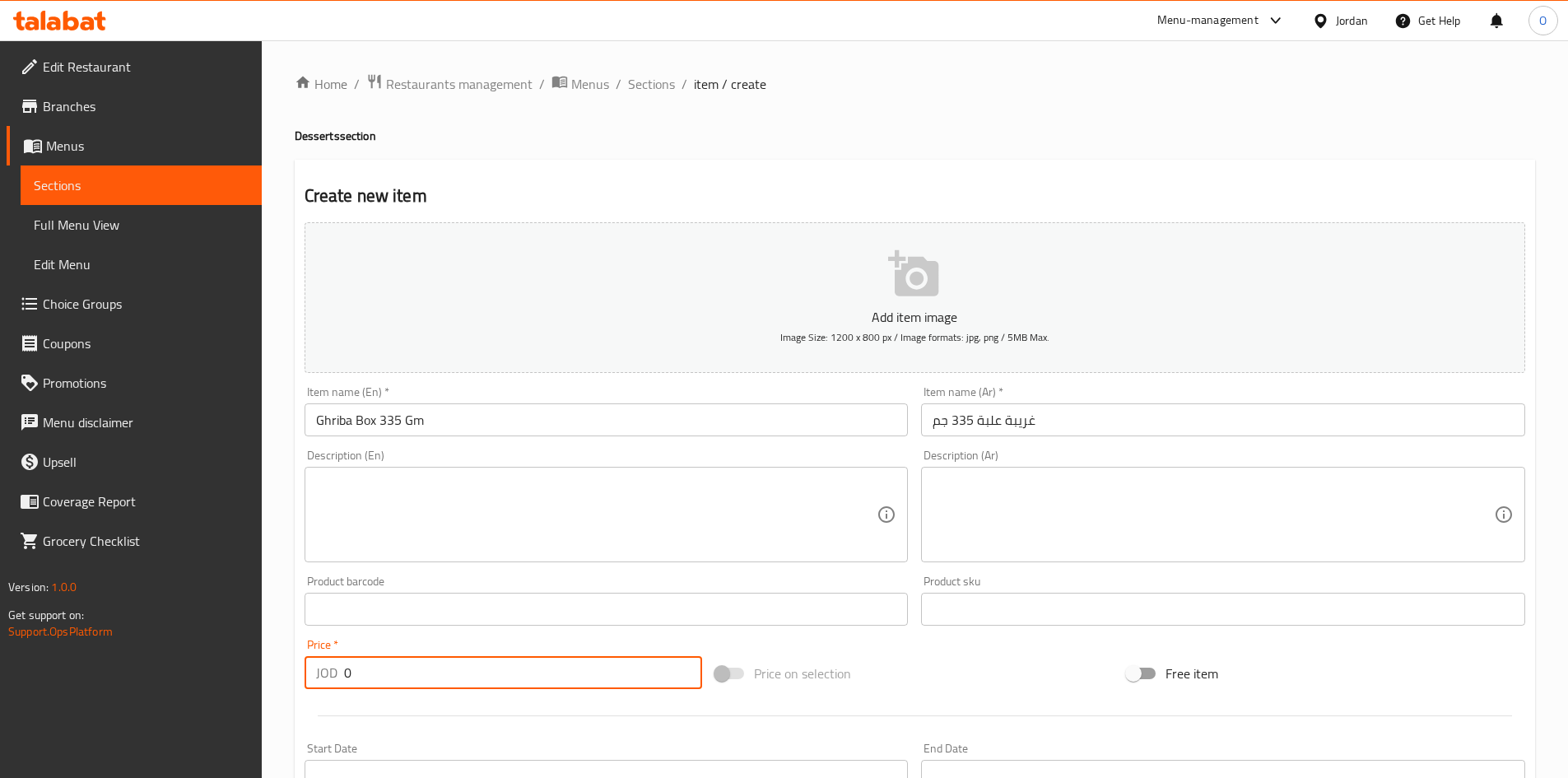
drag, startPoint x: 356, startPoint y: 683, endPoint x: 296, endPoint y: 666, distance: 62.4
click at [296, 666] on div "Create new item Add item image Image Size: 1200 x 800 px / Image formats: jpg, …" at bounding box center [915, 639] width 1240 height 958
paste input "1.75"
type input "1.75"
click at [427, 517] on textarea at bounding box center [596, 515] width 561 height 79
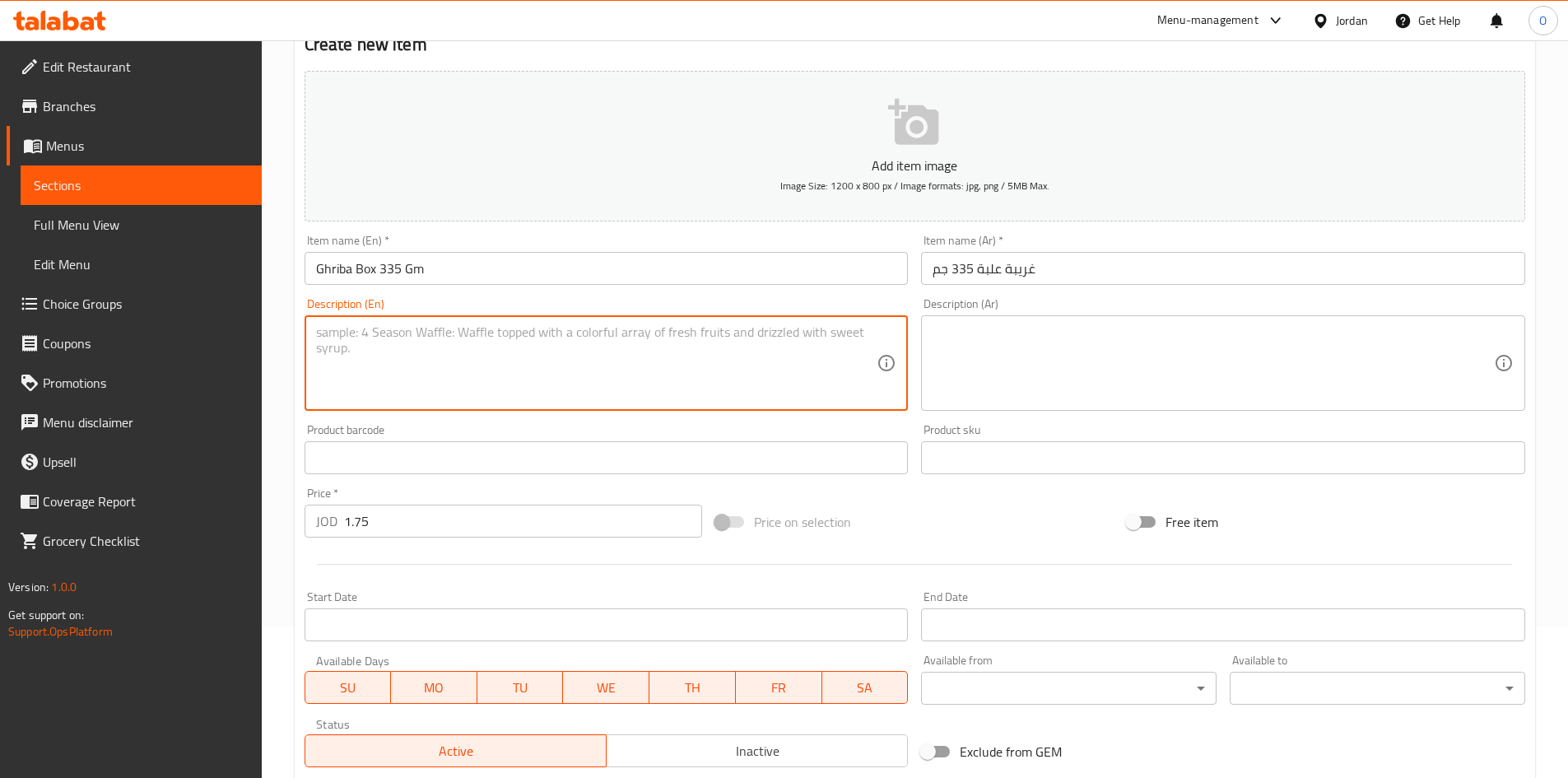
scroll to position [385, 0]
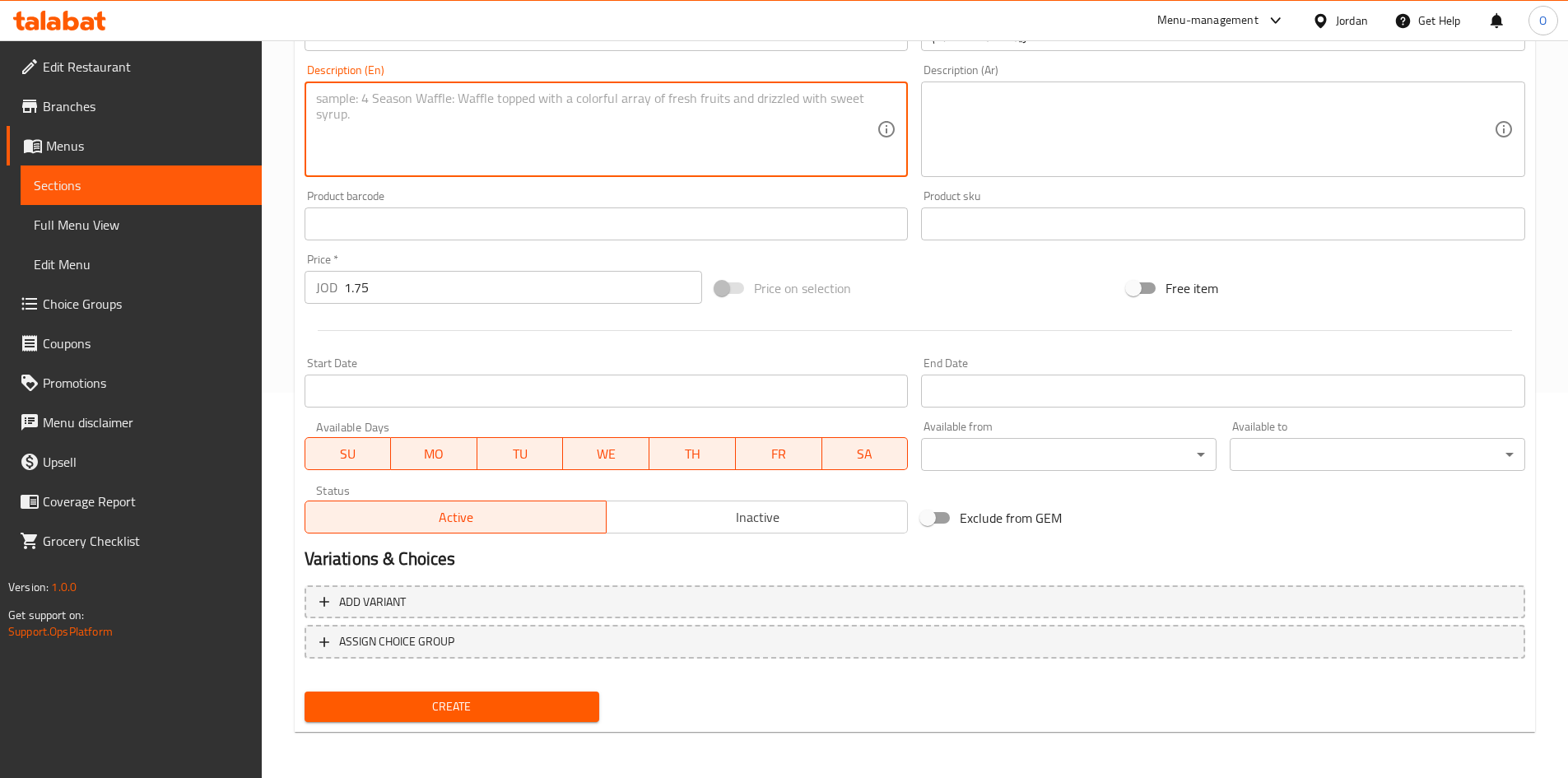
click at [433, 709] on span "Create" at bounding box center [452, 706] width 270 height 21
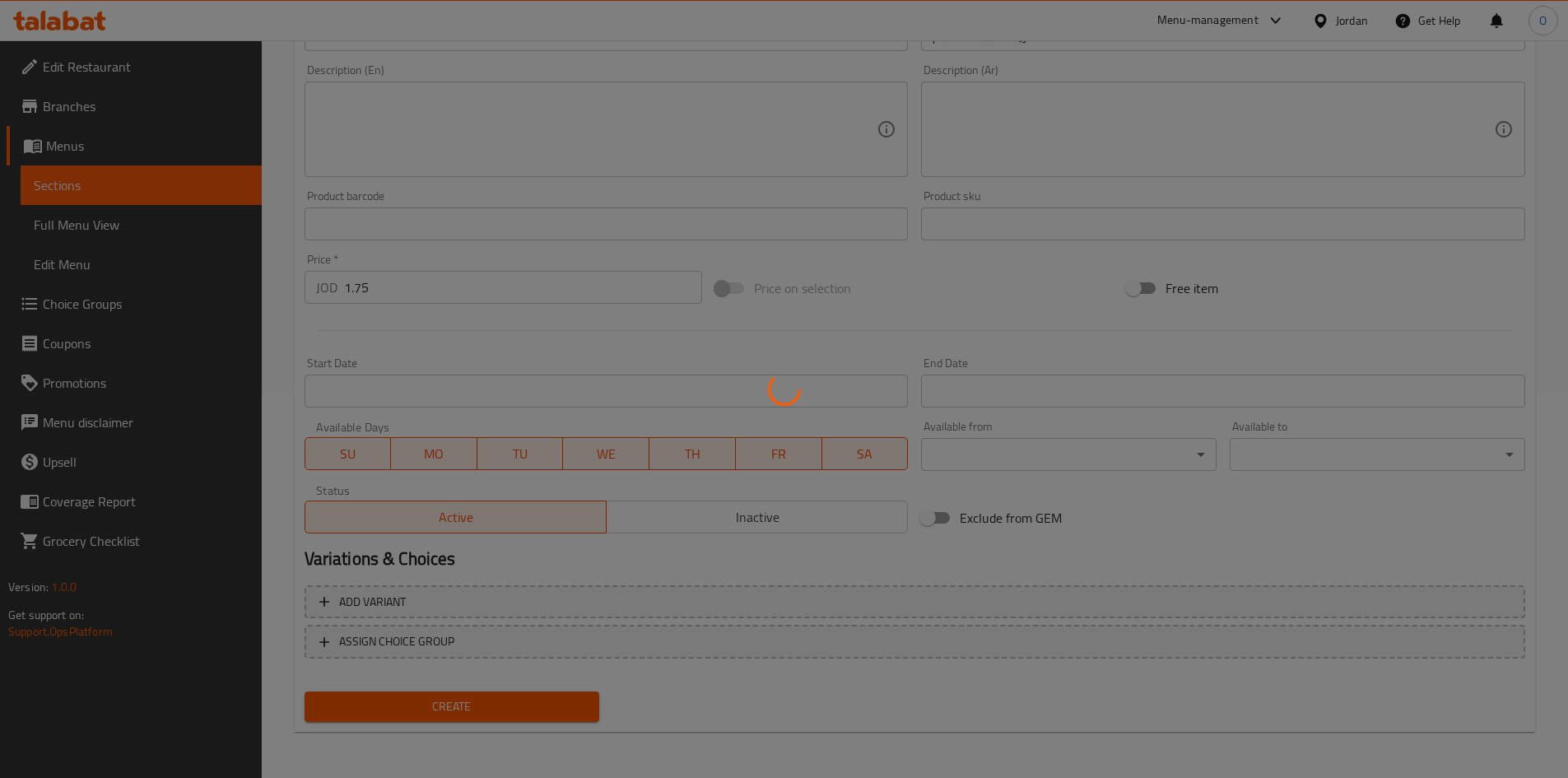
type input "0"
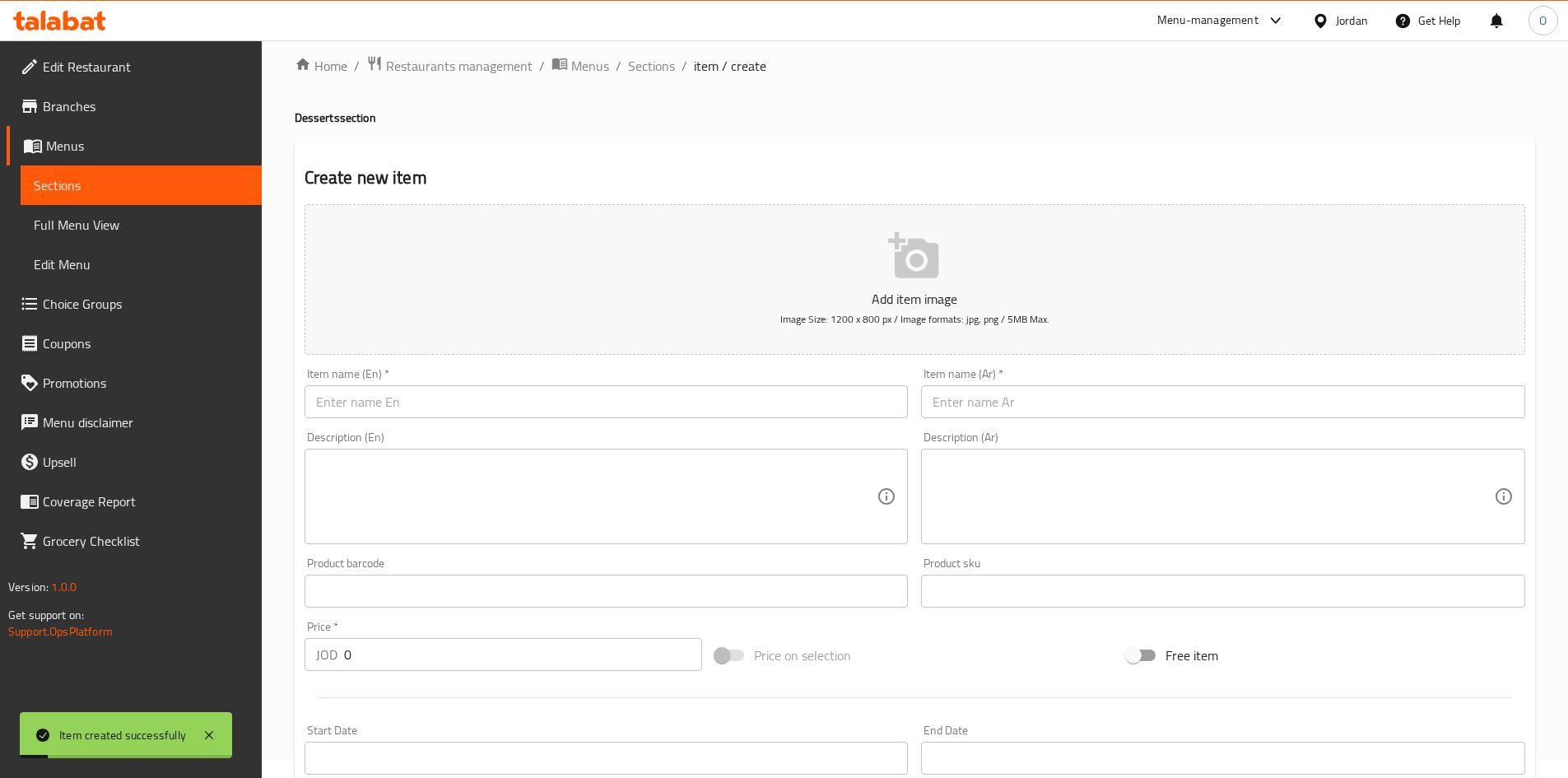
scroll to position [0, 0]
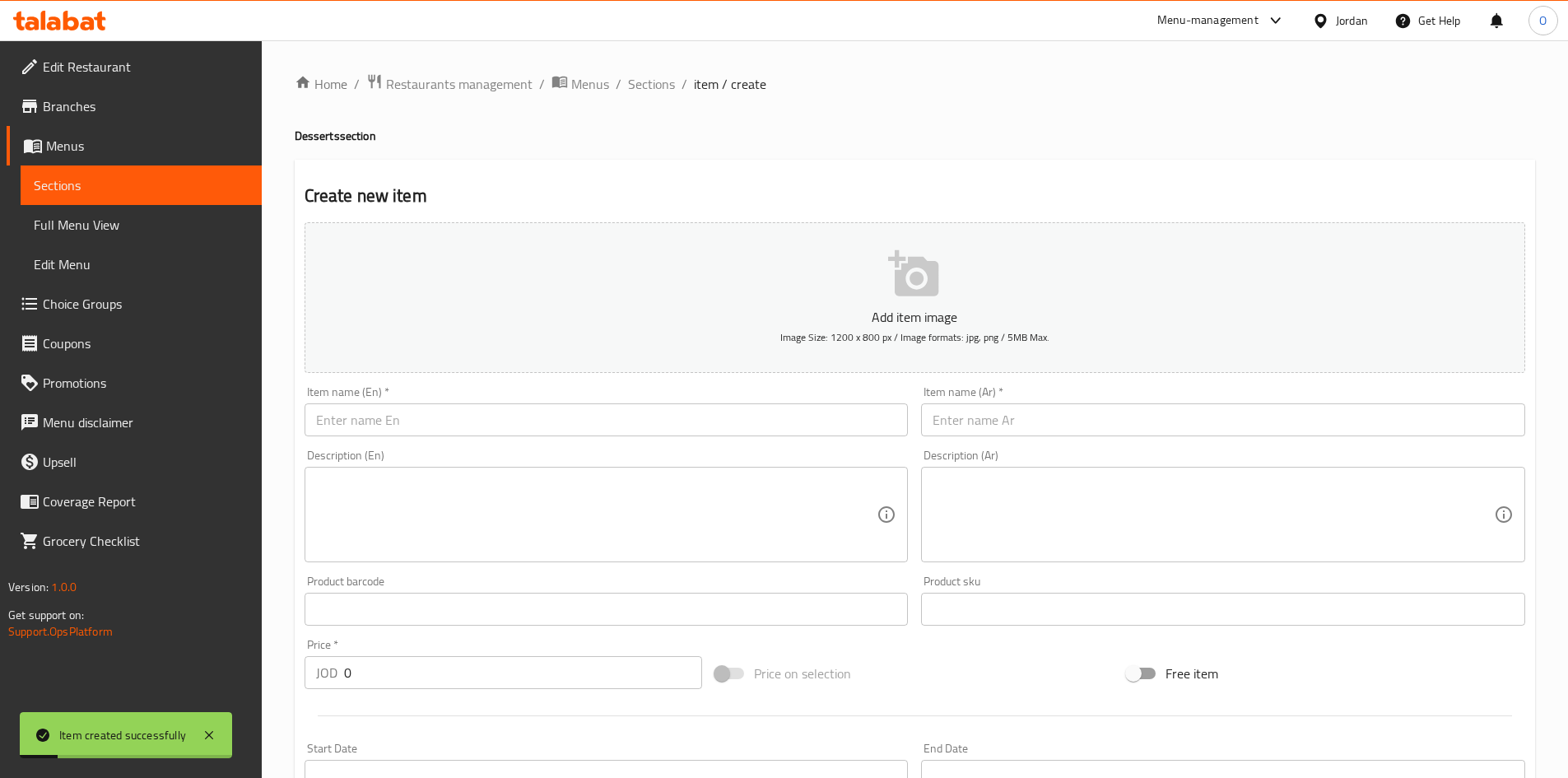
click at [1139, 430] on input "text" at bounding box center [1223, 419] width 604 height 33
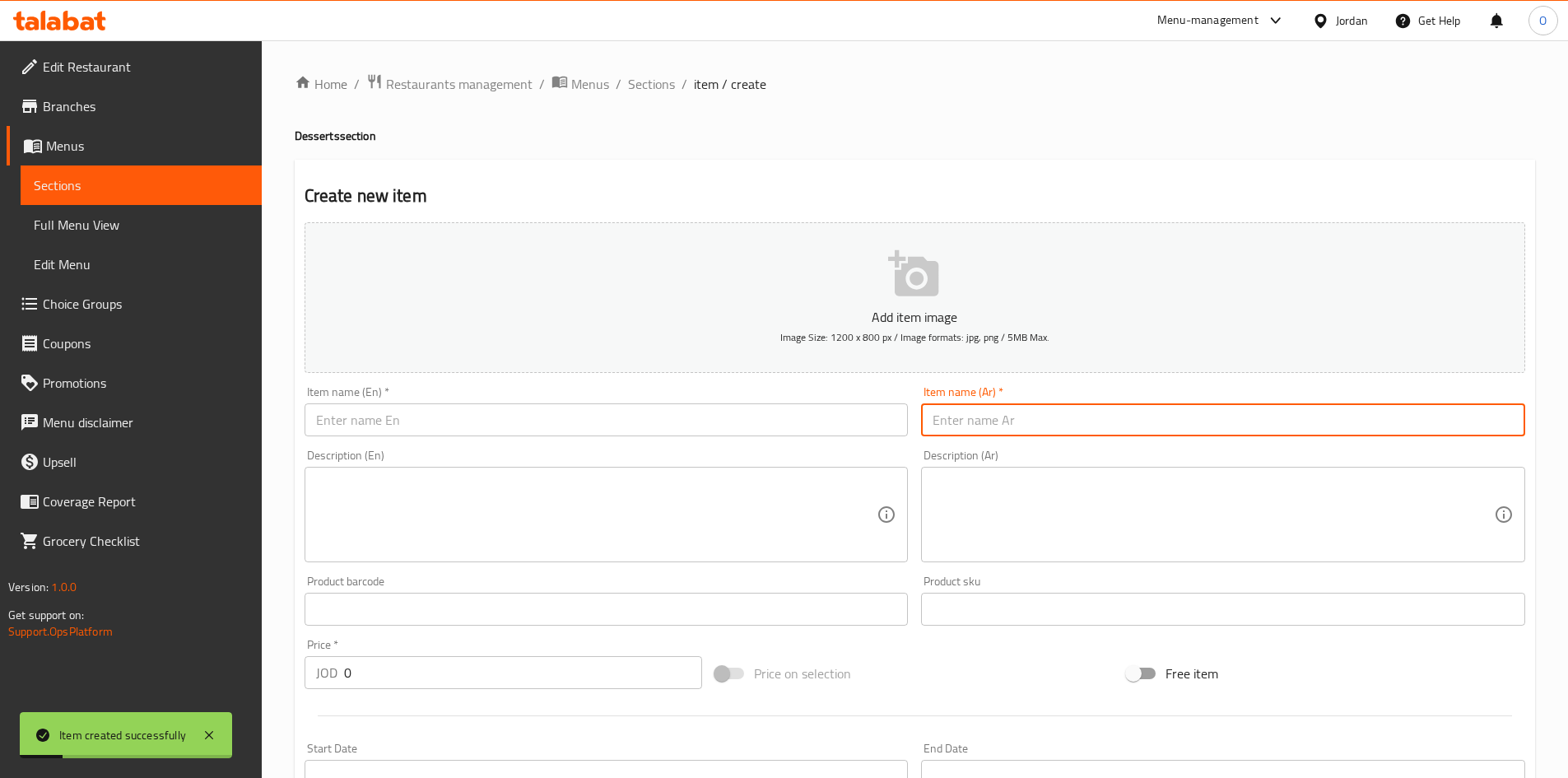
paste input "غريبة"
type input "غريبة"
click at [658, 80] on span "Sections" at bounding box center [651, 84] width 47 height 20
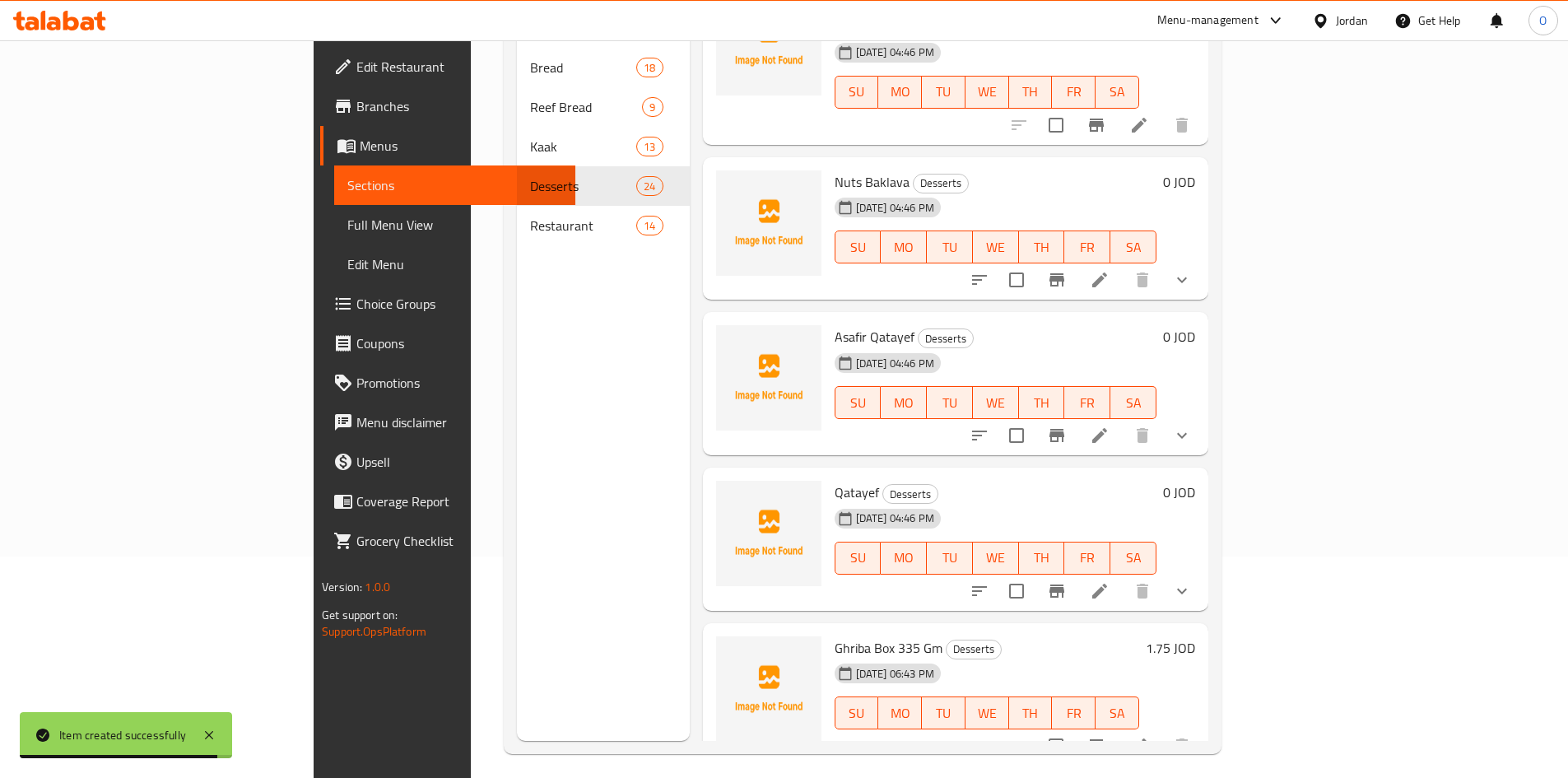
scroll to position [230, 0]
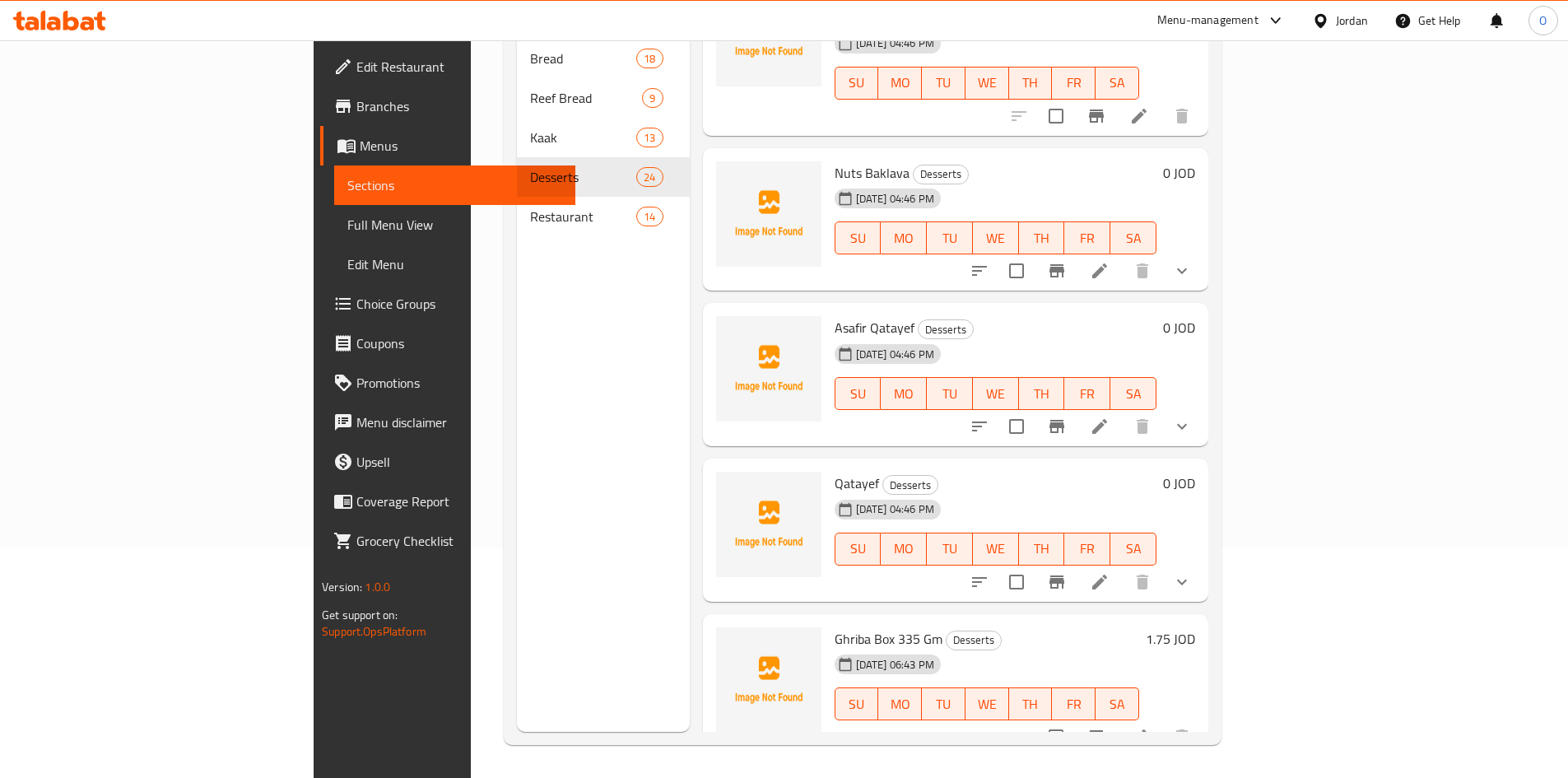
click at [834, 626] on span "Ghriba Box 335 Gm" at bounding box center [888, 639] width 108 height 25
click at [1163, 722] on li at bounding box center [1140, 736] width 46 height 29
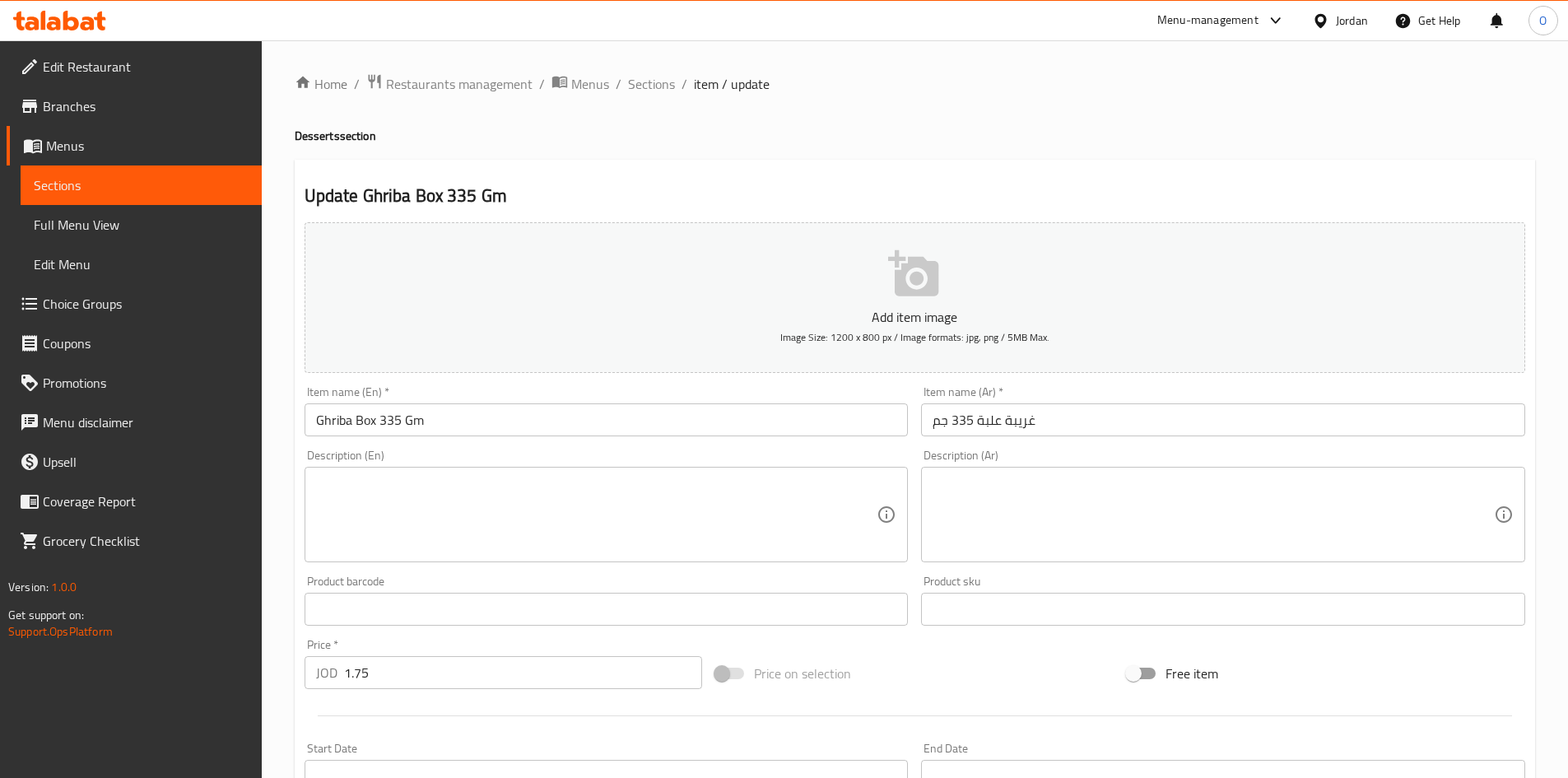
click at [1025, 419] on input "غريبة علبة 335 جم" at bounding box center [1223, 419] width 604 height 33
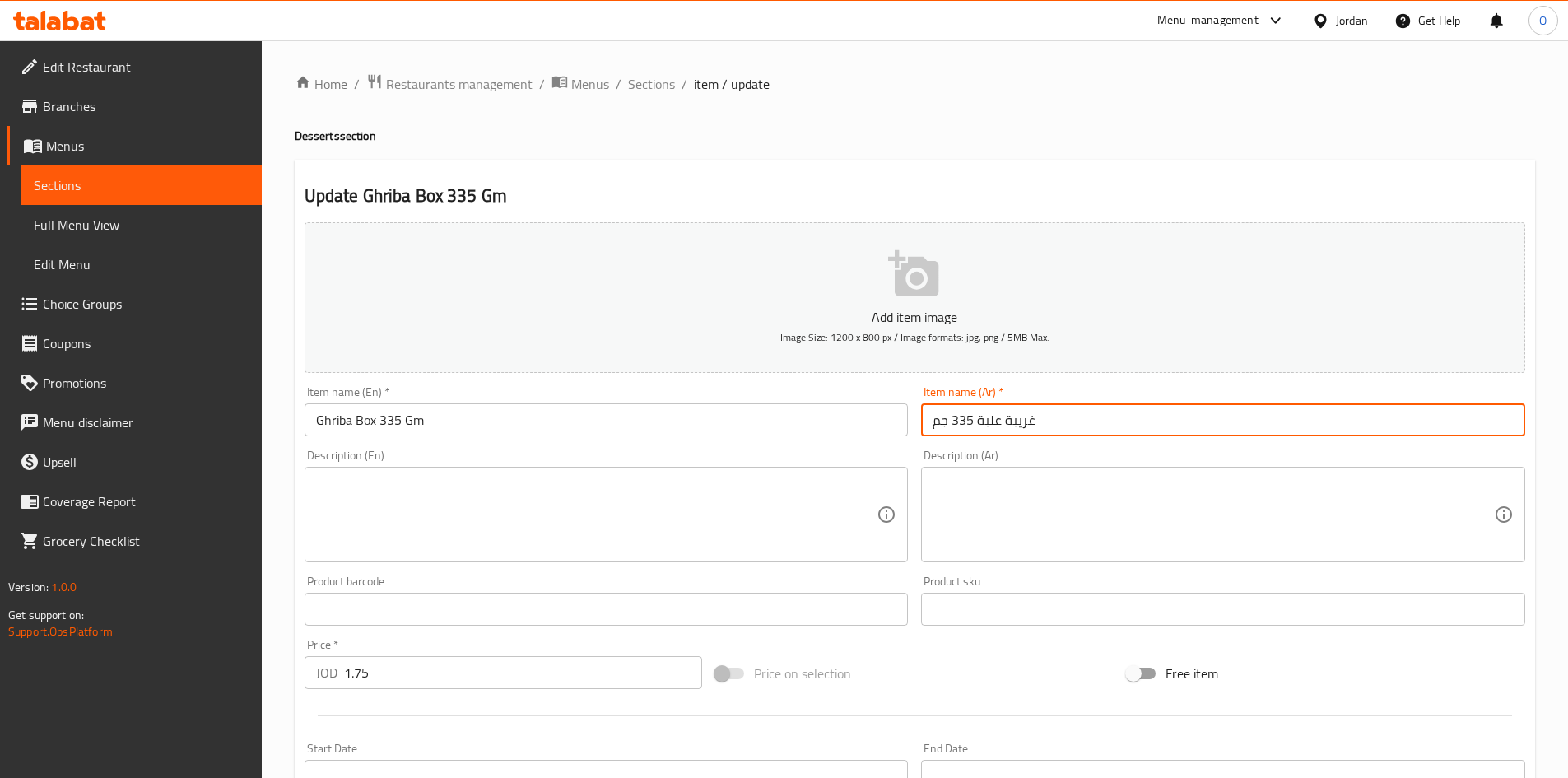
click at [1025, 419] on input "غريبة علبة 335 جم" at bounding box center [1223, 419] width 604 height 33
click at [328, 433] on input "Ghriba Box 335 Gm" at bounding box center [606, 419] width 604 height 33
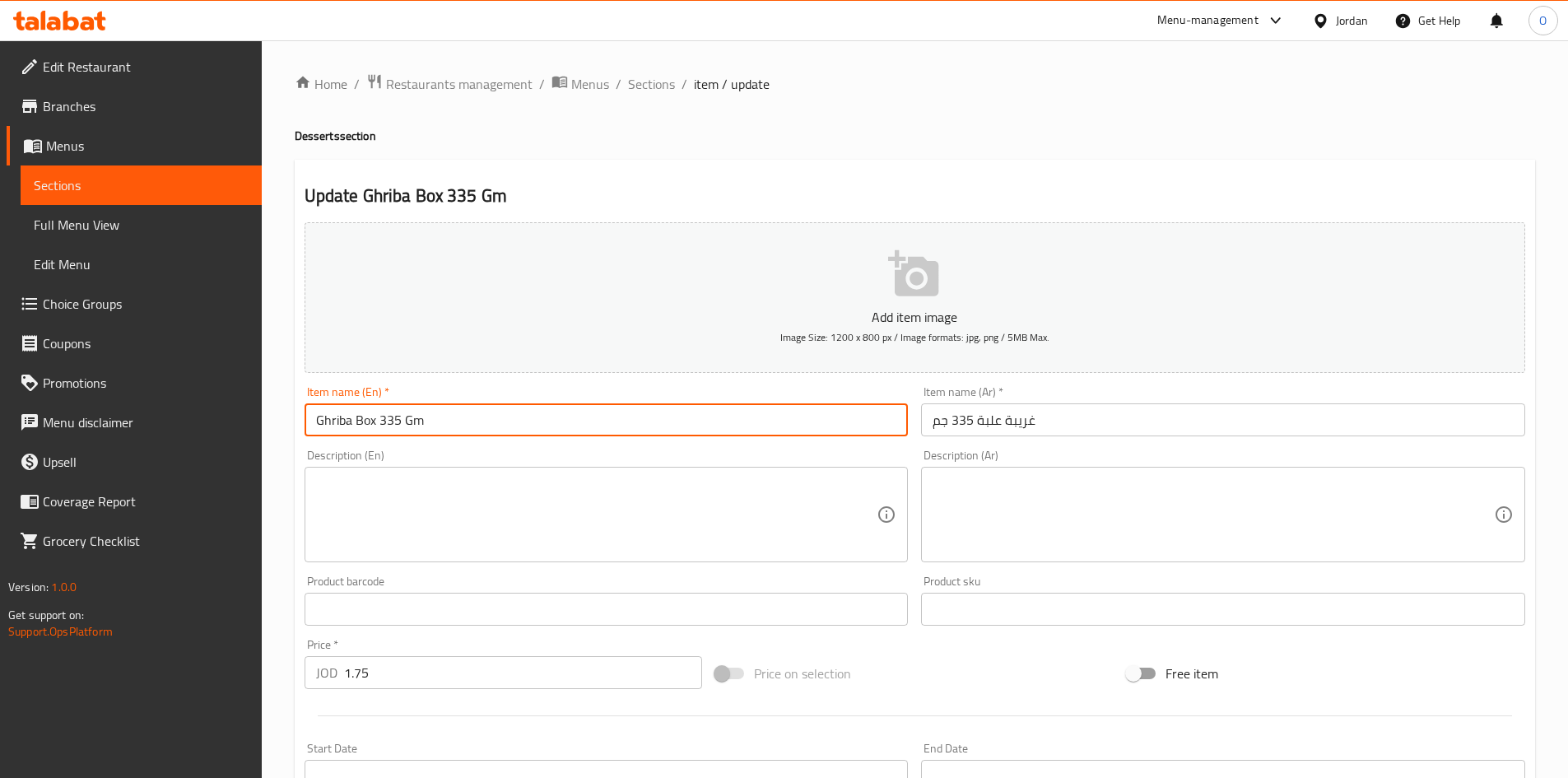
click at [328, 433] on input "Ghriba Box 335 Gm" at bounding box center [606, 419] width 604 height 33
paste input "oraye"
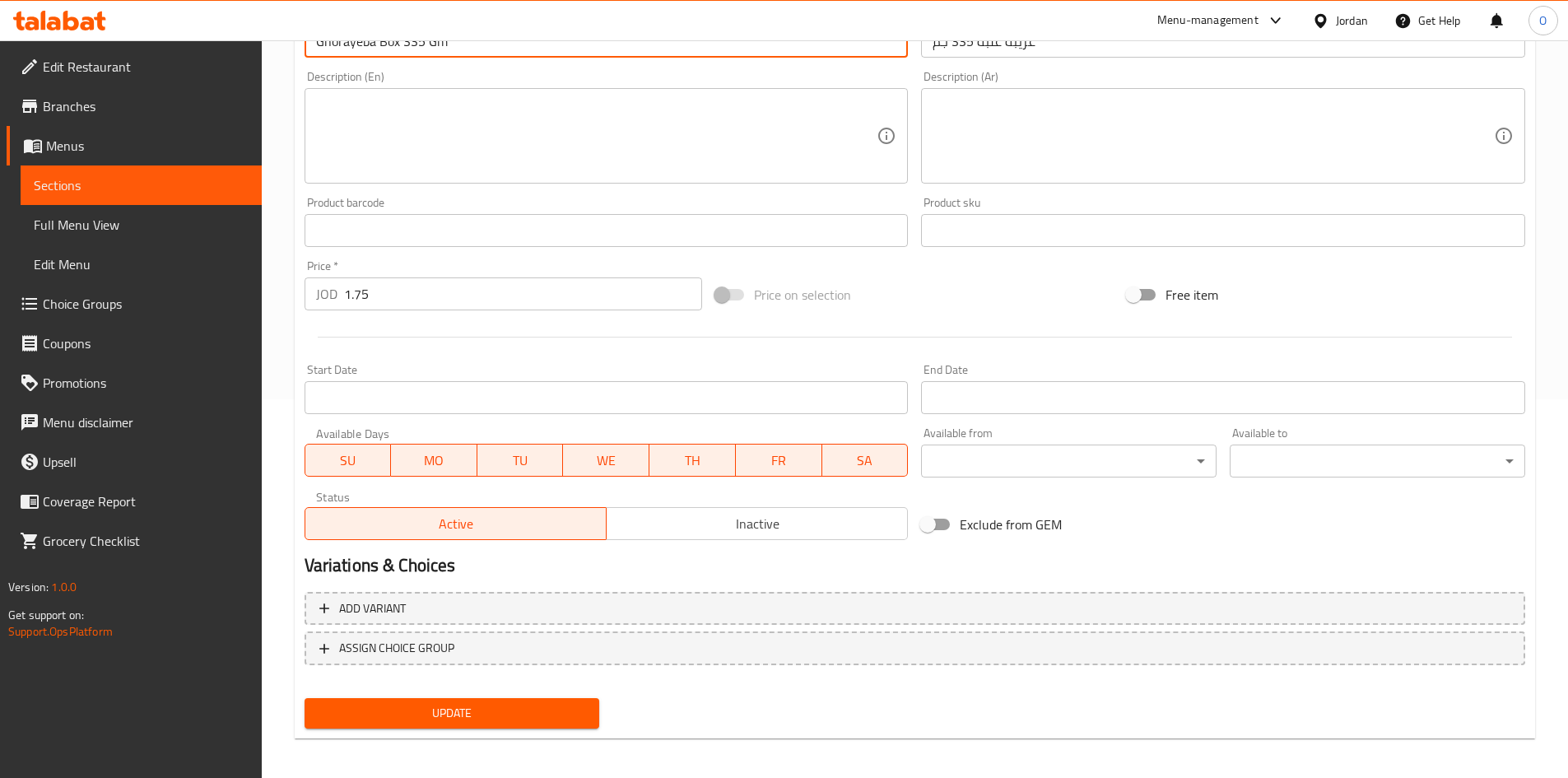
scroll to position [385, 0]
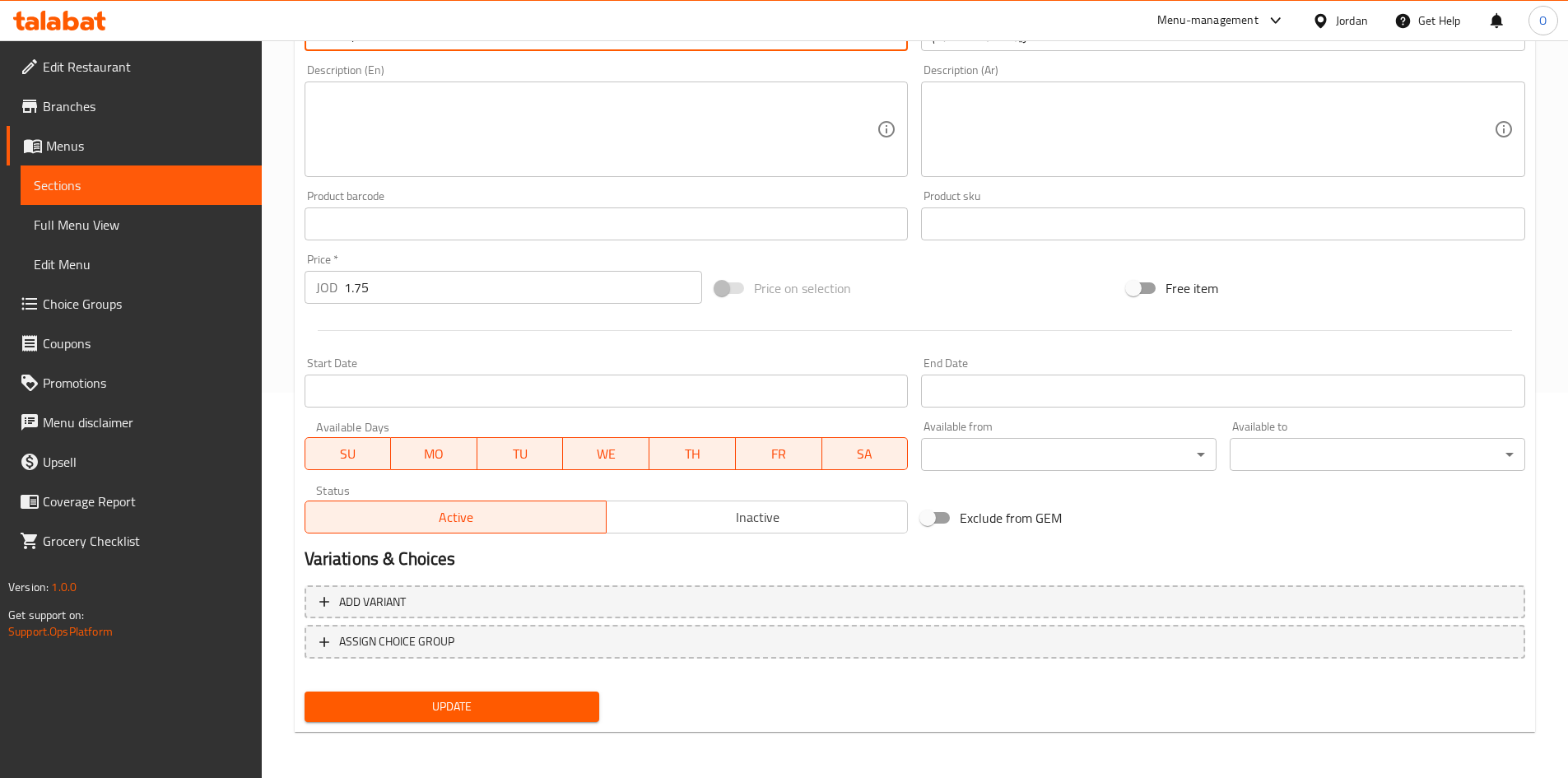
type input "Ghorayeba Box 335 Gm"
click at [435, 712] on span "Update" at bounding box center [452, 706] width 270 height 21
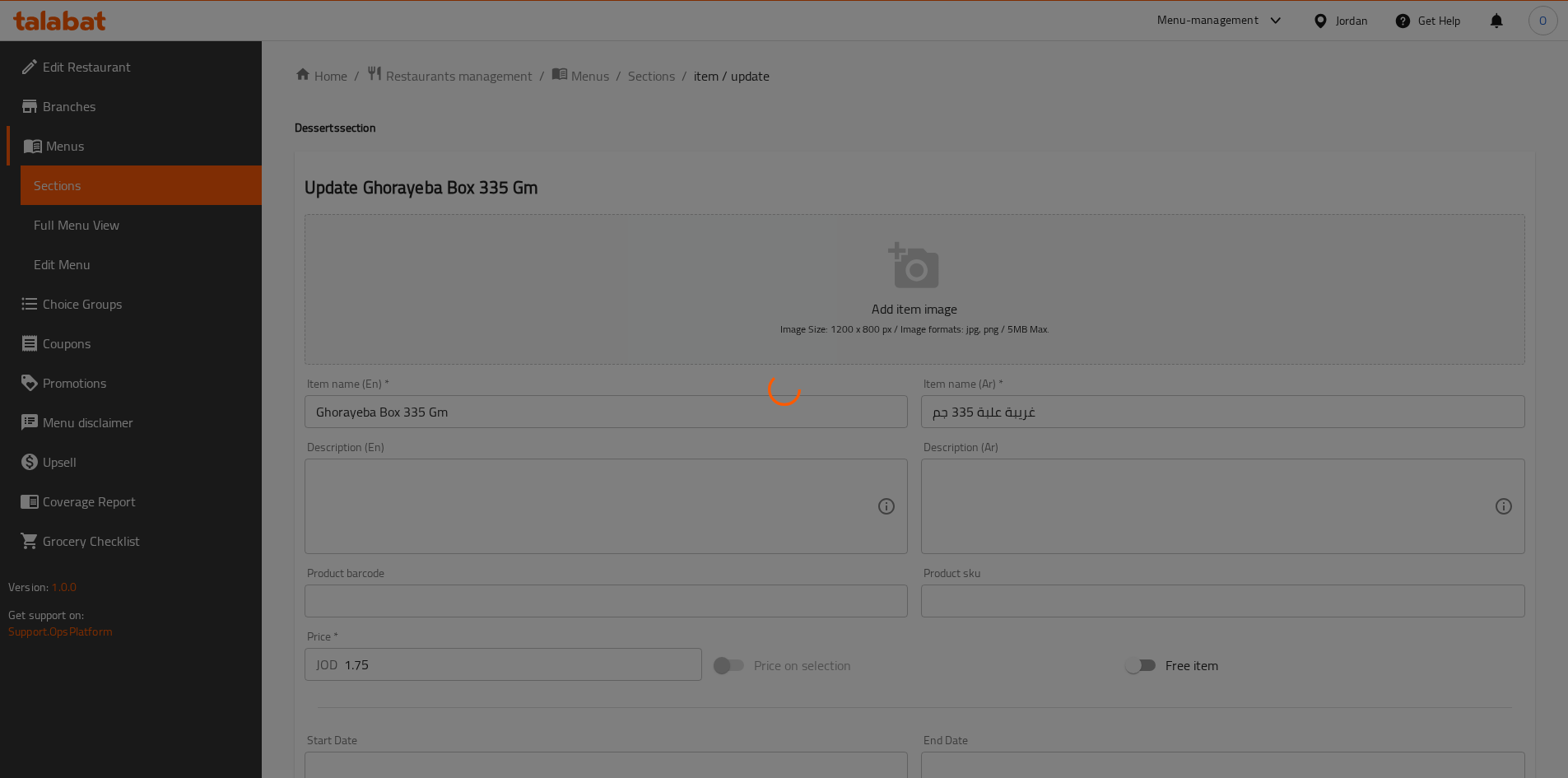
scroll to position [0, 0]
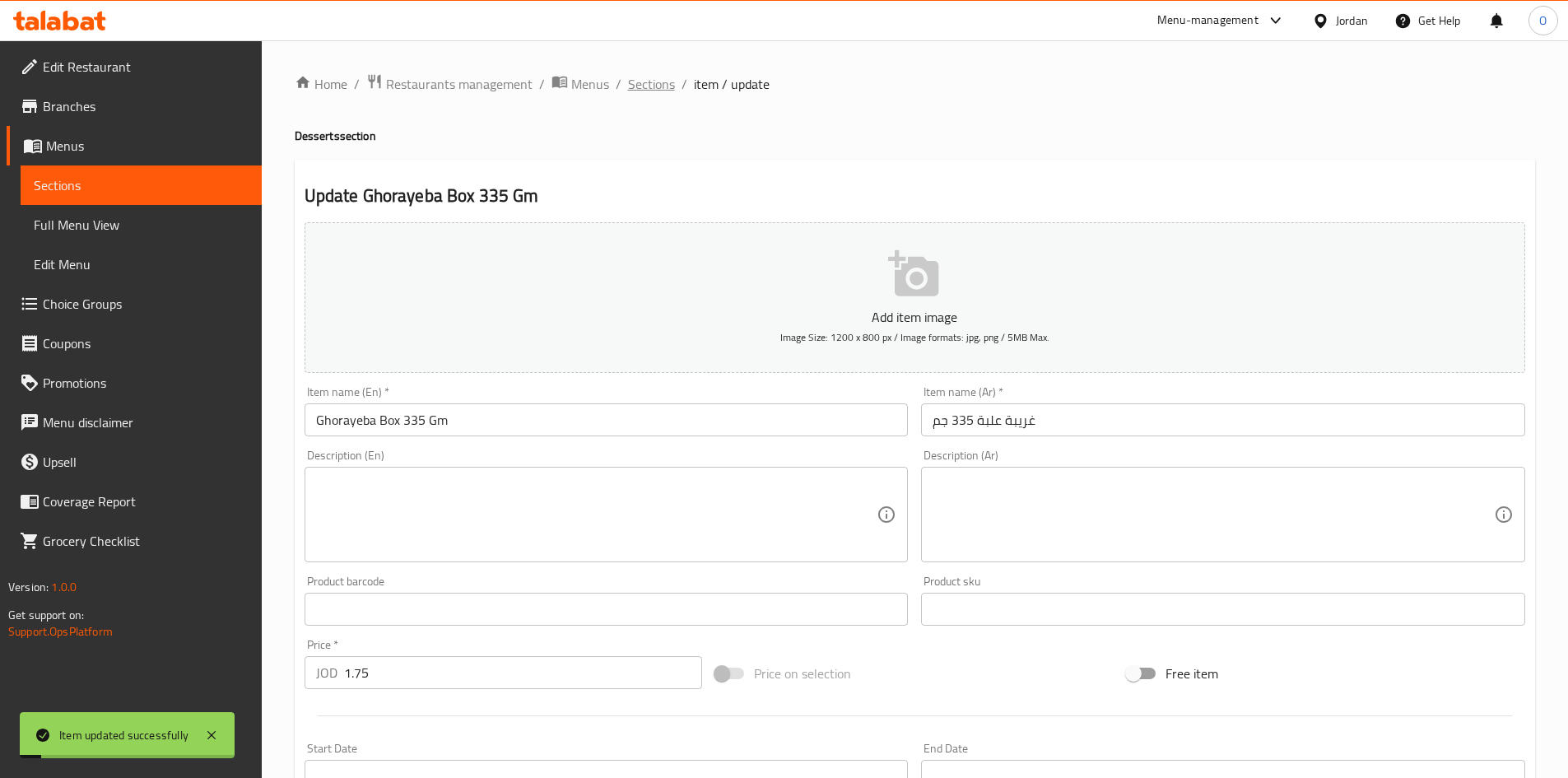
click at [643, 74] on span "Sections" at bounding box center [651, 84] width 47 height 20
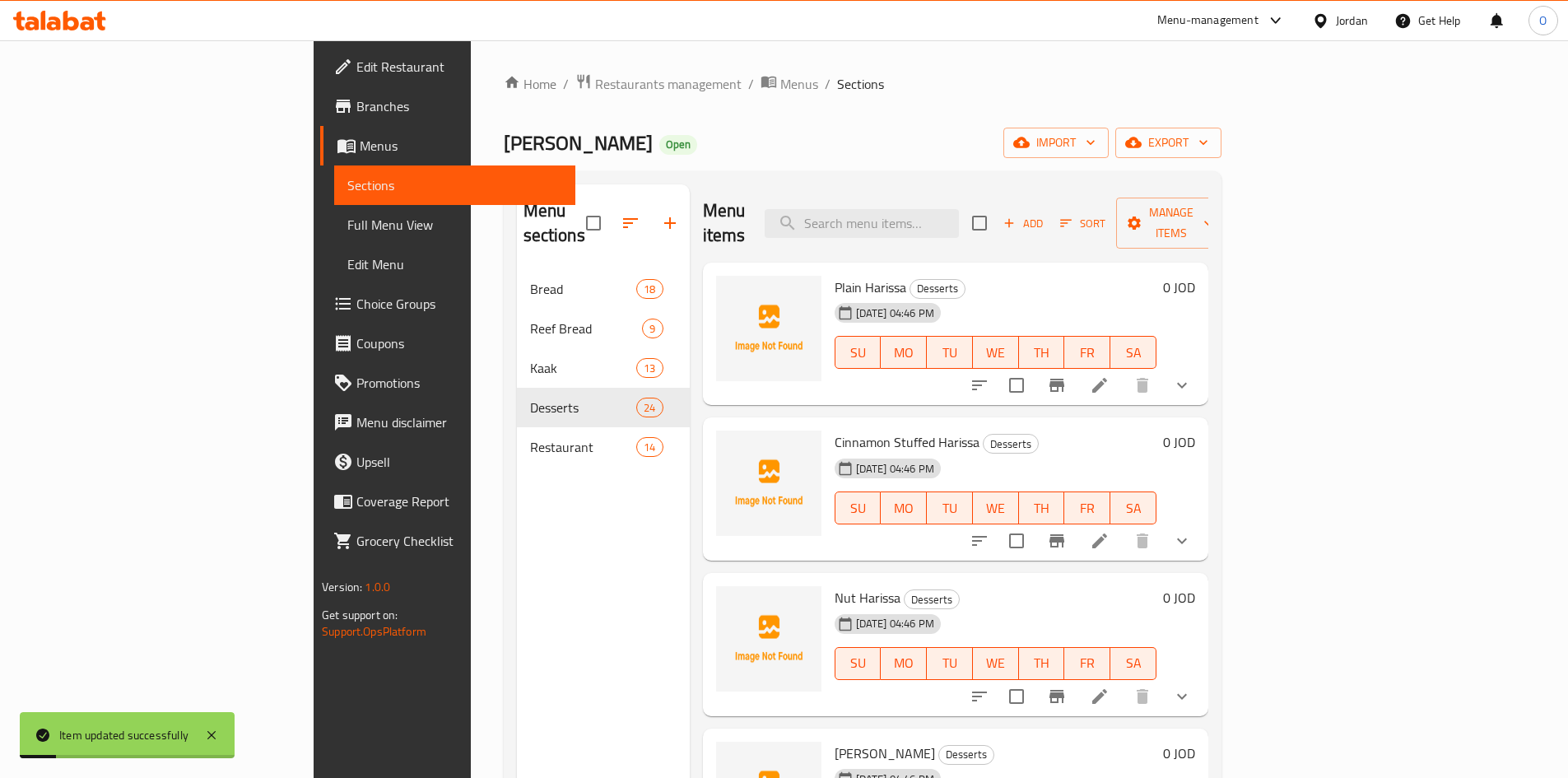
click at [1046, 216] on span "Add" at bounding box center [1024, 223] width 45 height 19
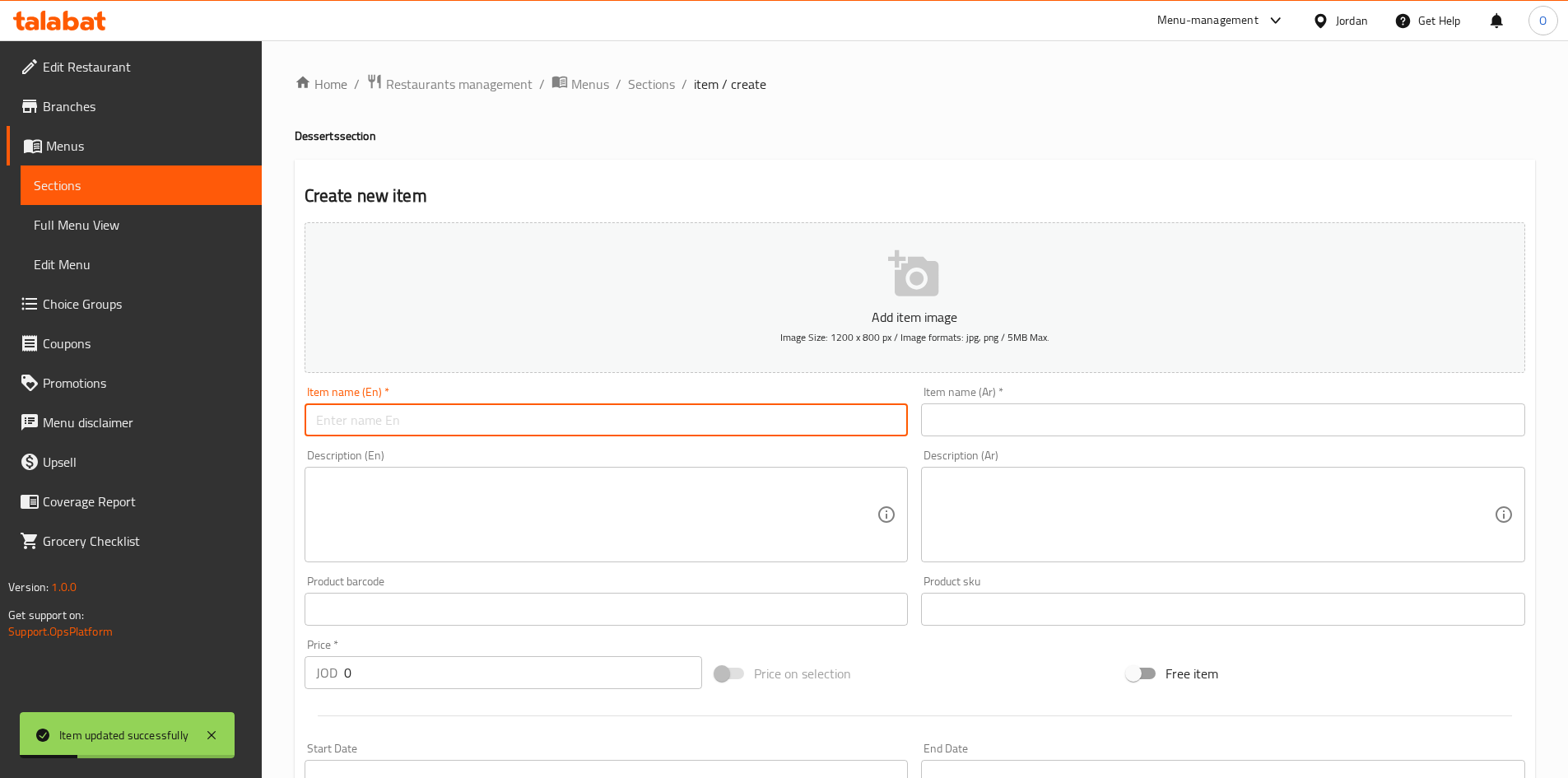
click at [417, 405] on input "text" at bounding box center [606, 419] width 604 height 33
paste input "Ghorayeba"
type input "Ghorayeba"
click at [1058, 417] on input "text" at bounding box center [1223, 419] width 604 height 33
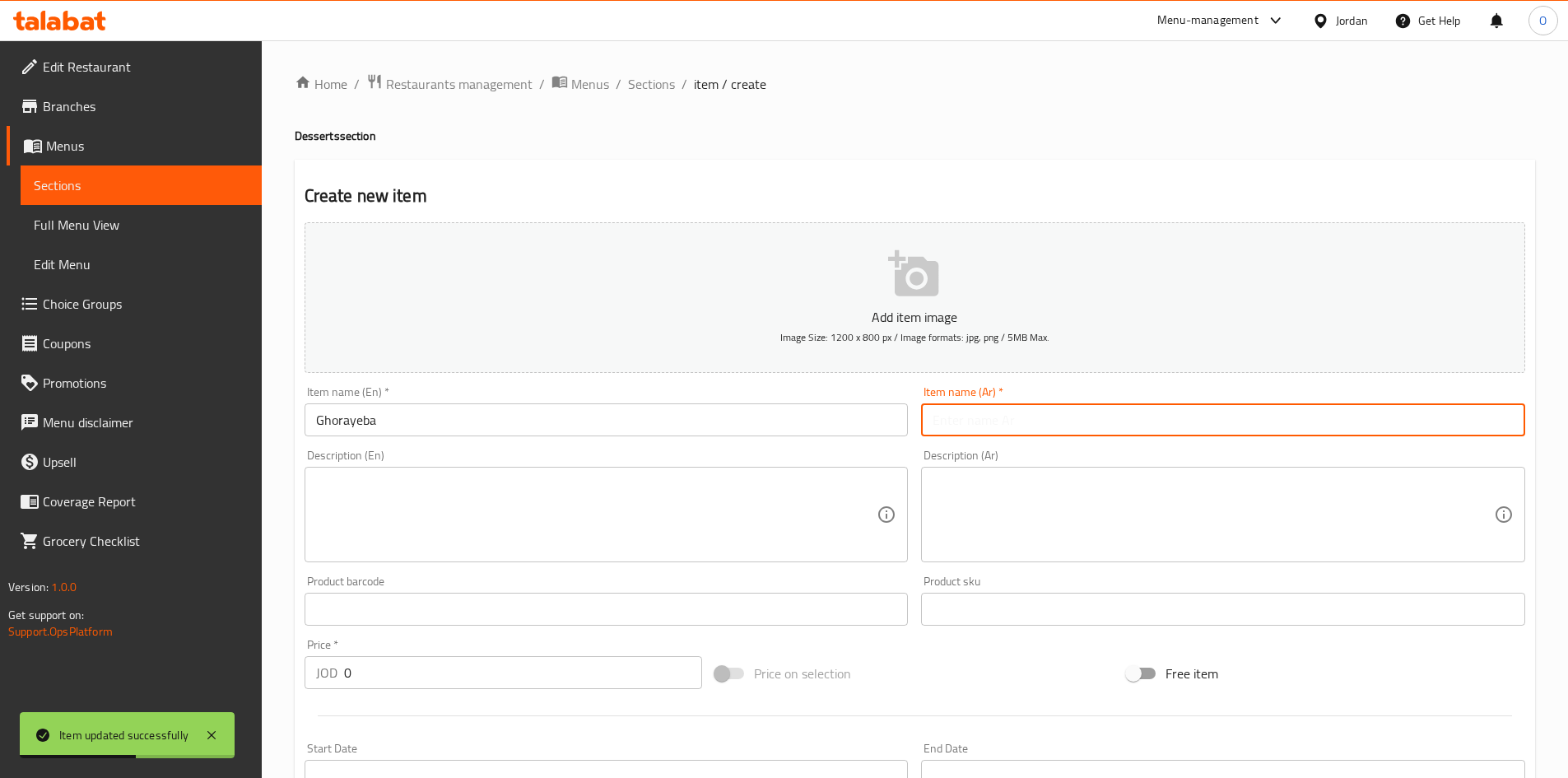
paste input "غريبة"
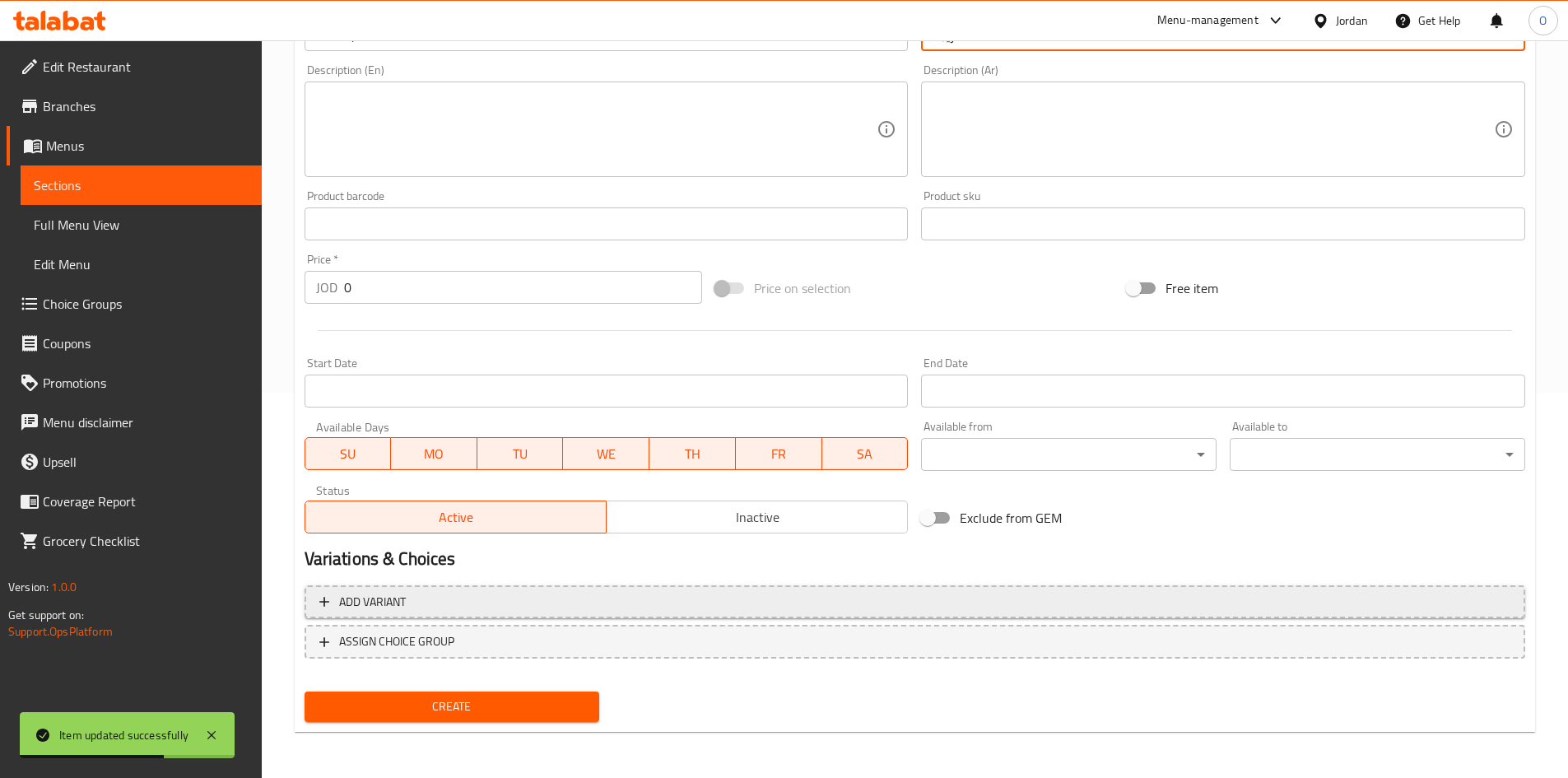
type input "غريبة"
click at [1103, 603] on span "Add variant" at bounding box center [915, 601] width 1191 height 21
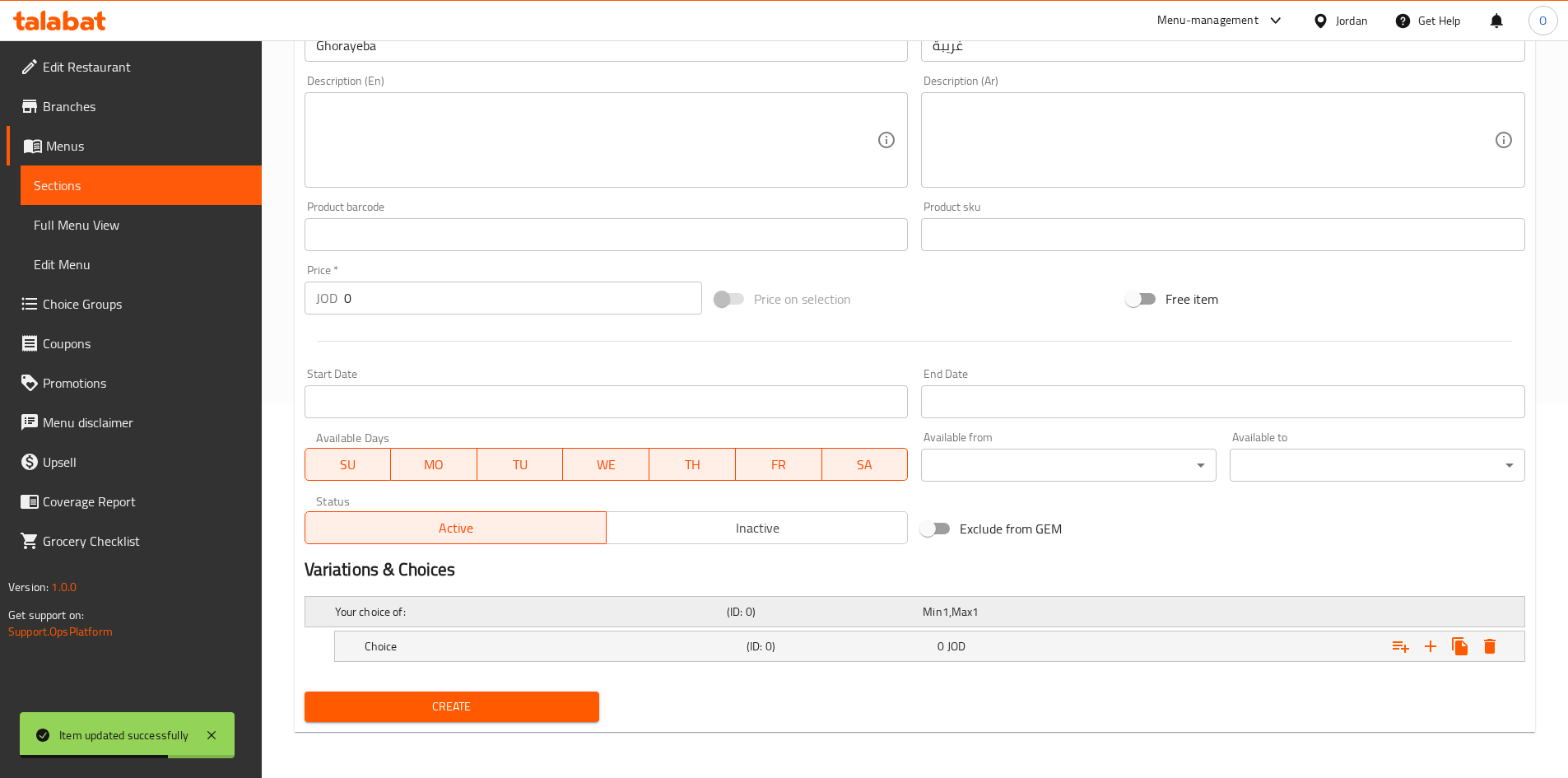
scroll to position [375, 0]
click at [1425, 634] on button "Expand" at bounding box center [1431, 646] width 29 height 29
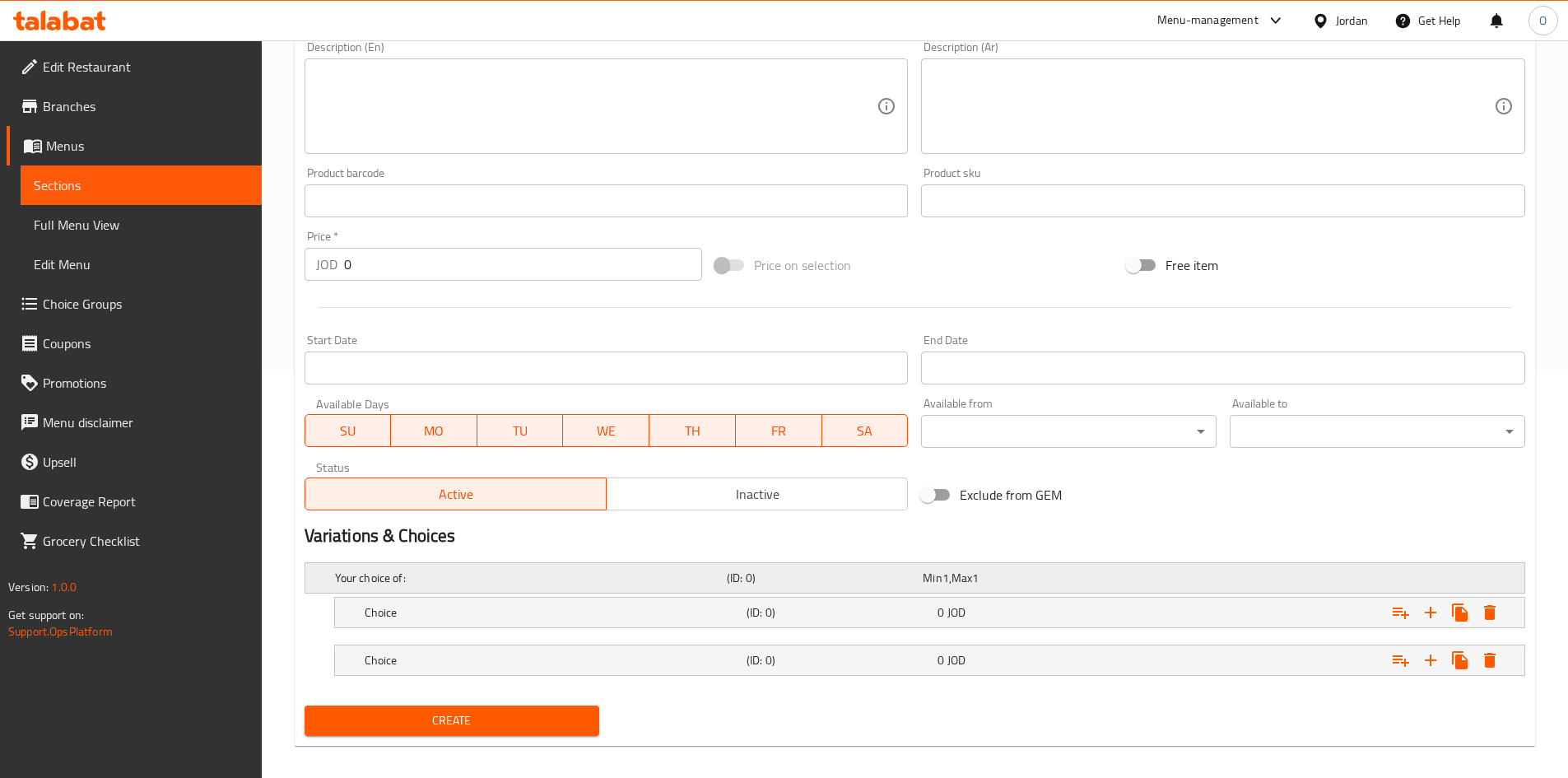
scroll to position [422, 0]
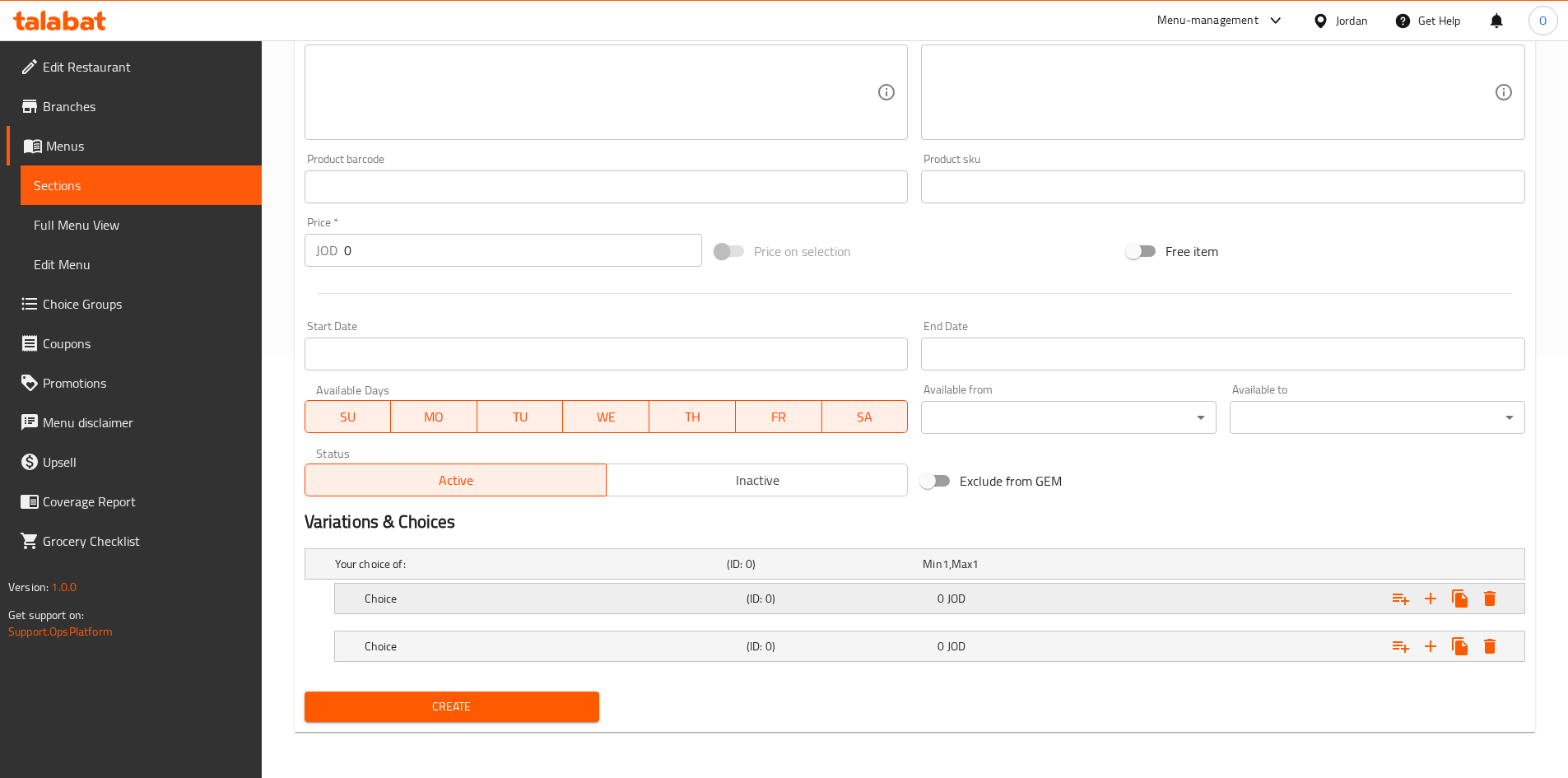
click at [986, 610] on div "Choice (ID: 0) 0 JOD" at bounding box center [934, 598] width 1147 height 37
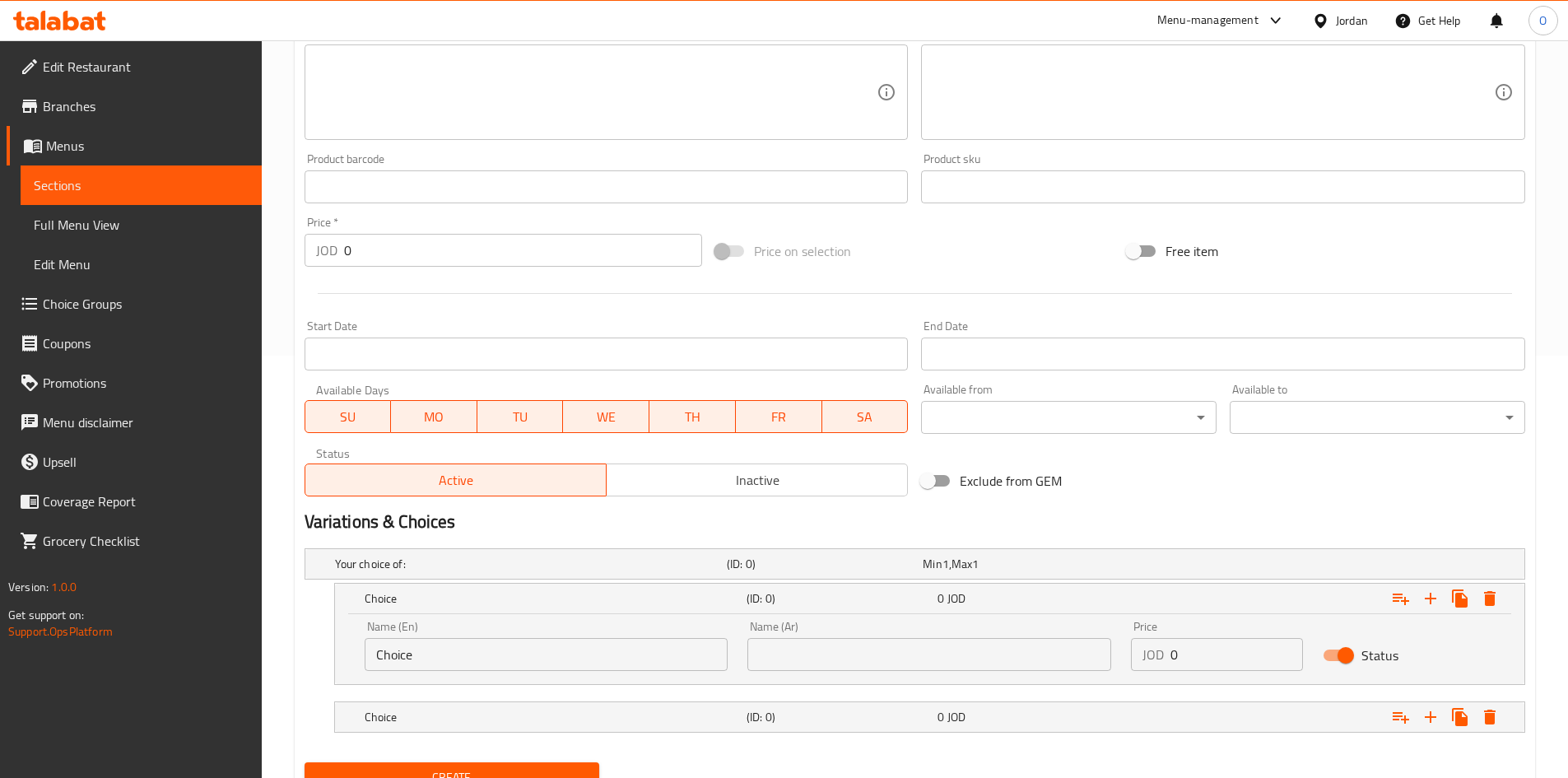
click at [973, 658] on input "text" at bounding box center [930, 654] width 364 height 33
paste input "500 جم"
type input "500 جم"
click at [463, 655] on input "Choice" at bounding box center [547, 654] width 364 height 33
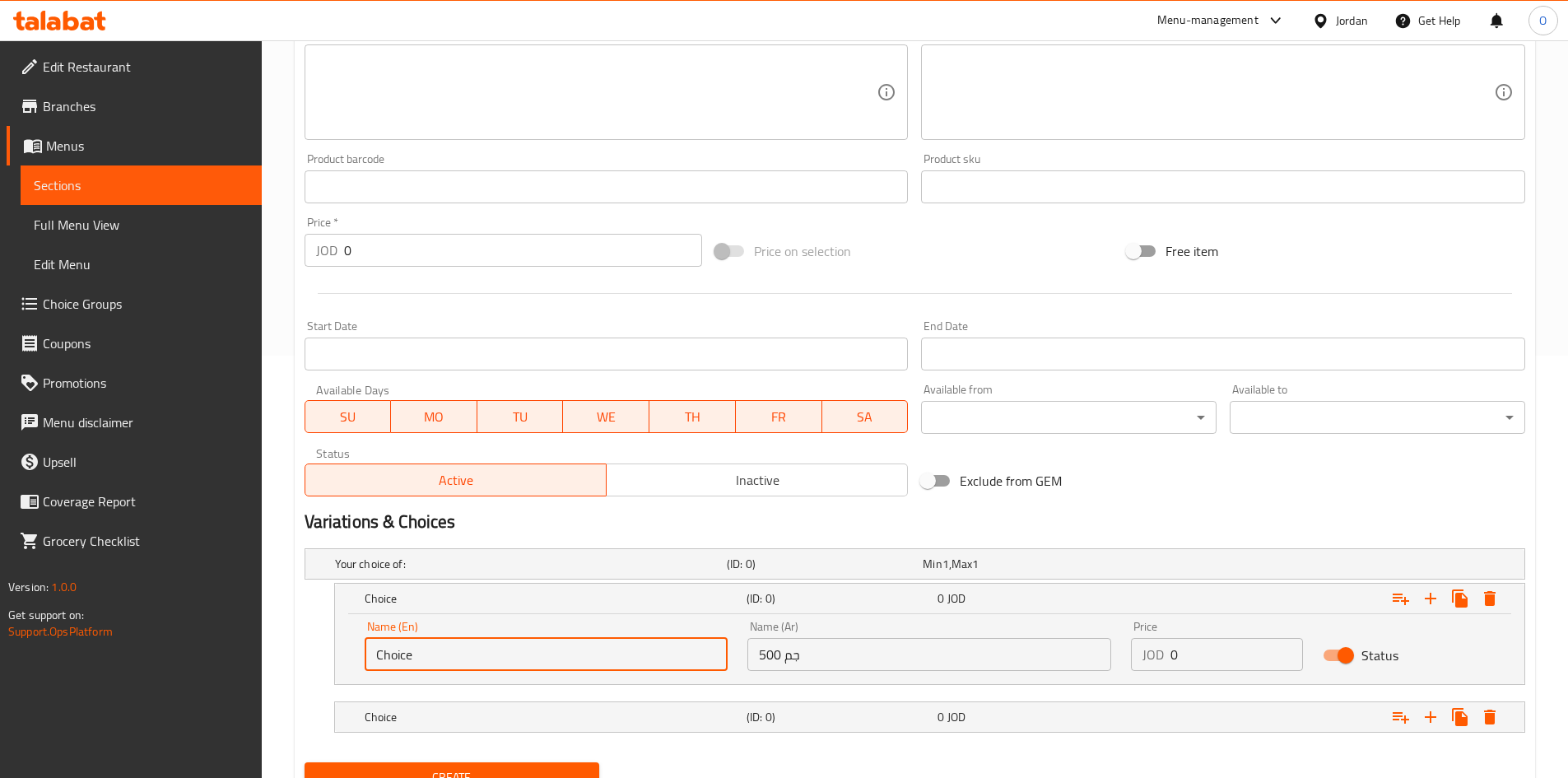
paste input "500 G"
type input "500 G"
click at [828, 724] on h5 "(ID: 0)" at bounding box center [839, 716] width 185 height 16
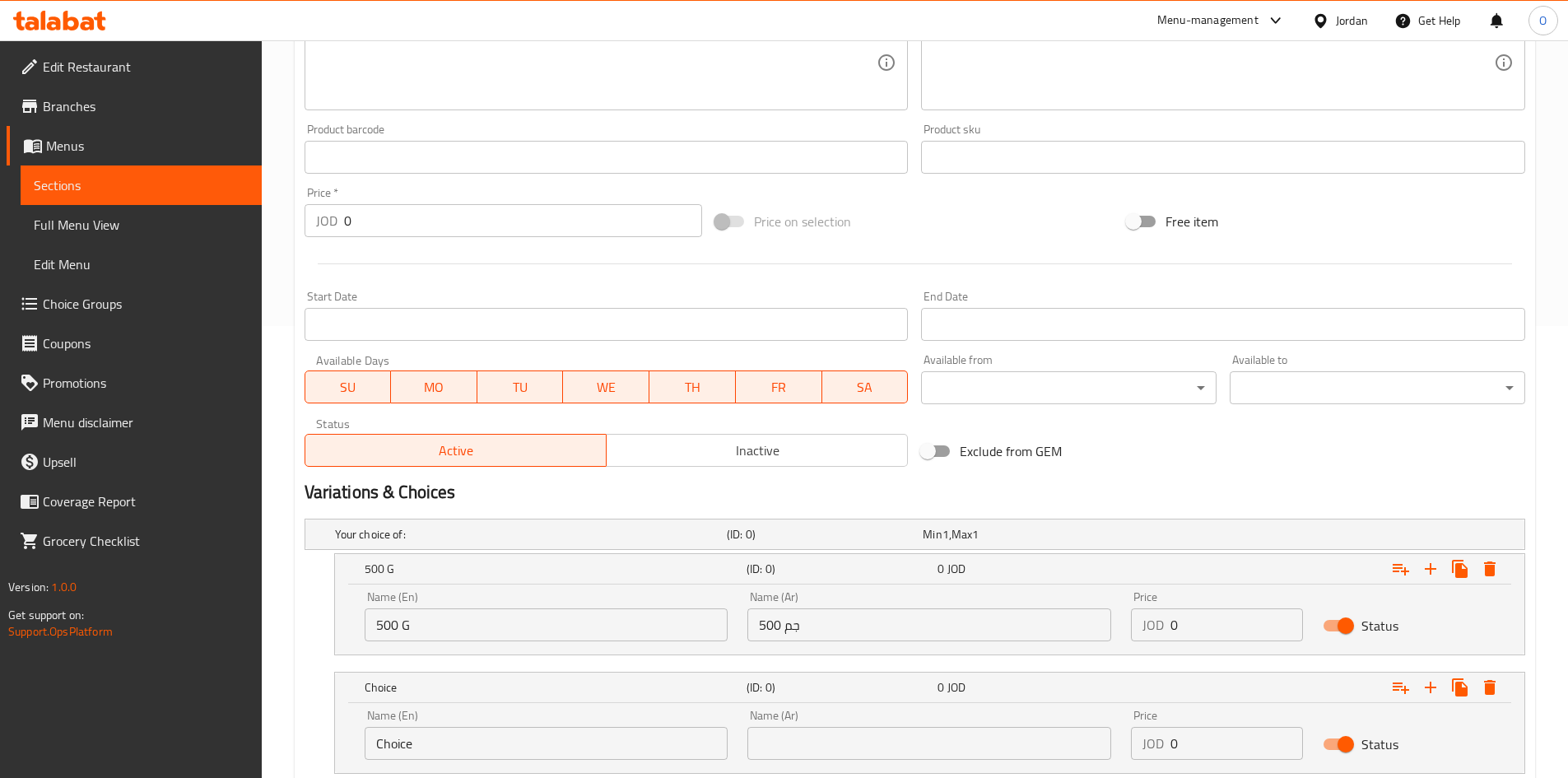
scroll to position [564, 0]
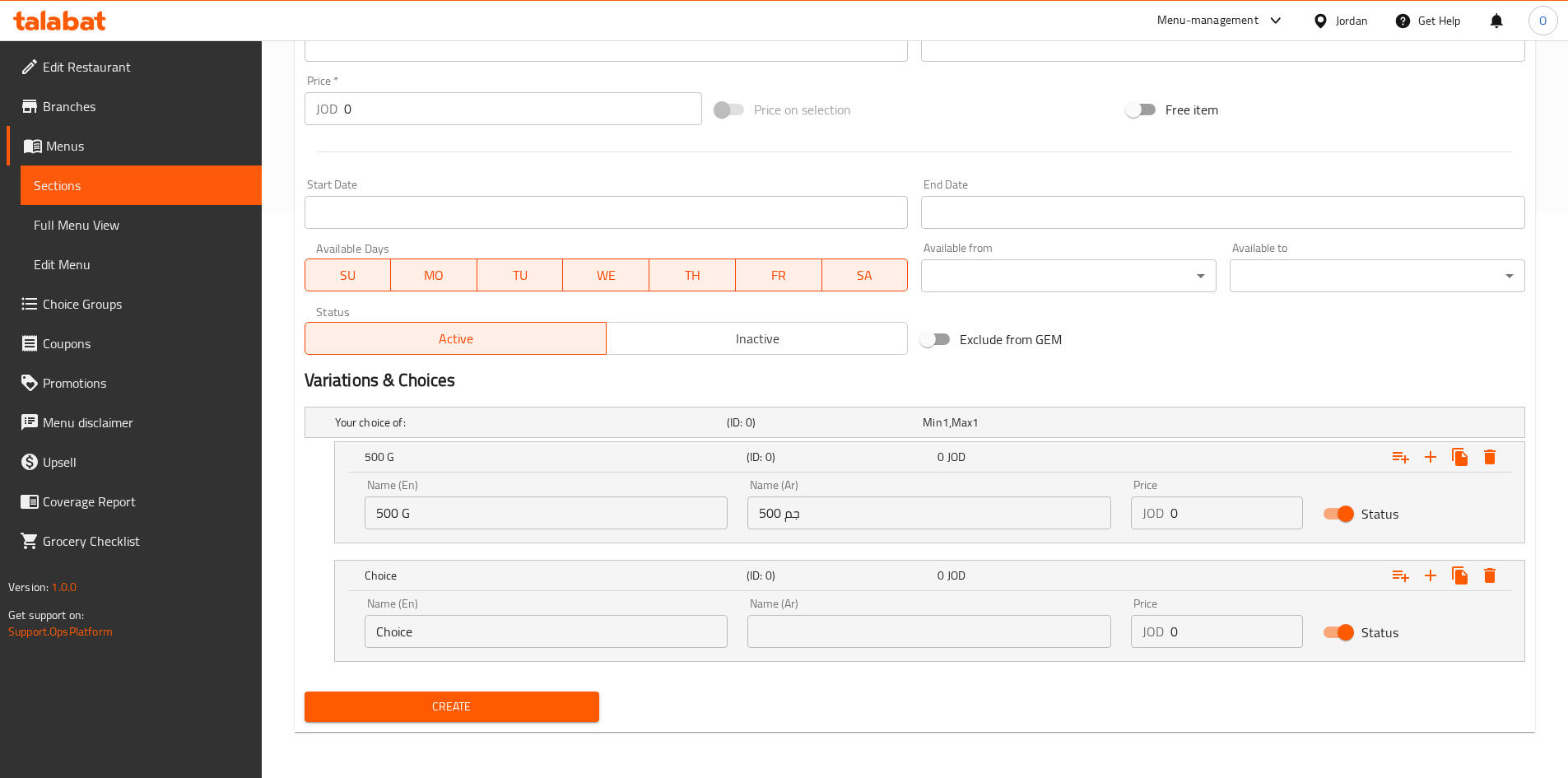
click at [801, 640] on input "text" at bounding box center [930, 631] width 364 height 33
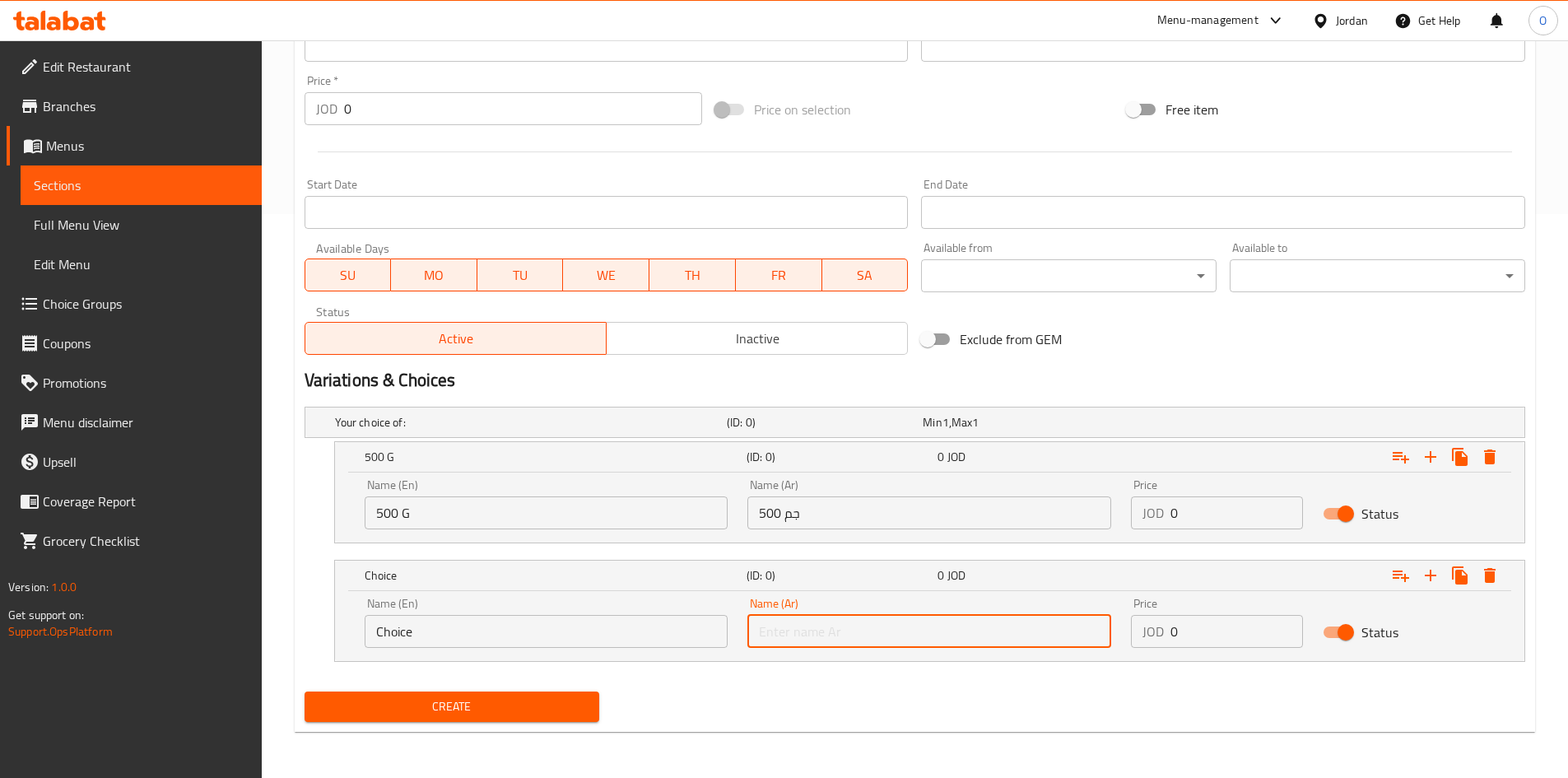
paste input "1 كيلو"
type input "1 كيلو"
click at [496, 620] on input "Choice" at bounding box center [547, 631] width 364 height 33
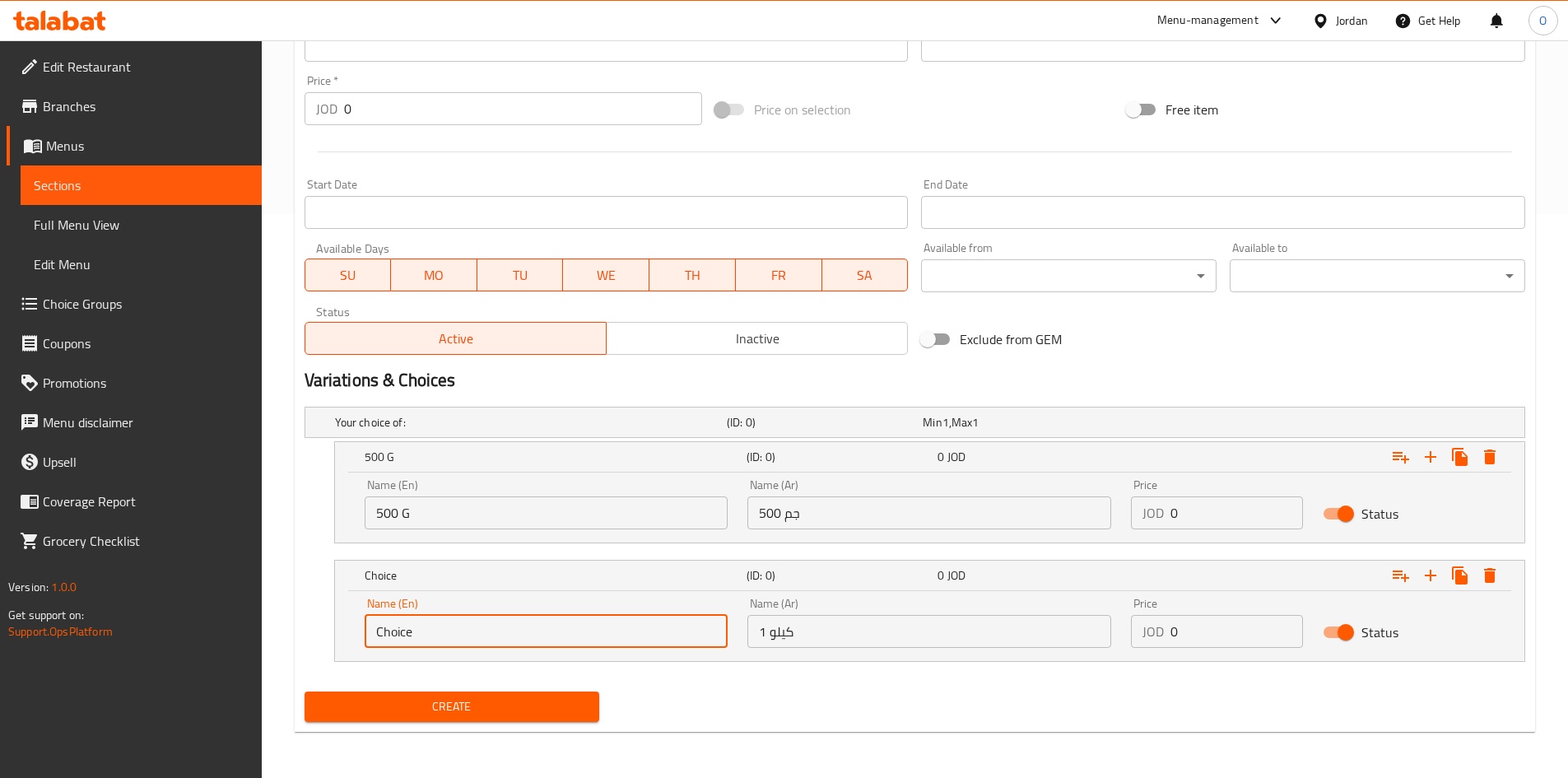
click at [496, 620] on input "Choice" at bounding box center [547, 631] width 364 height 33
paste input "1 kilo"
click at [497, 625] on input "1 kilo" at bounding box center [547, 631] width 364 height 33
type input "1 Kilo"
drag, startPoint x: 1174, startPoint y: 508, endPoint x: 1128, endPoint y: 511, distance: 46.1
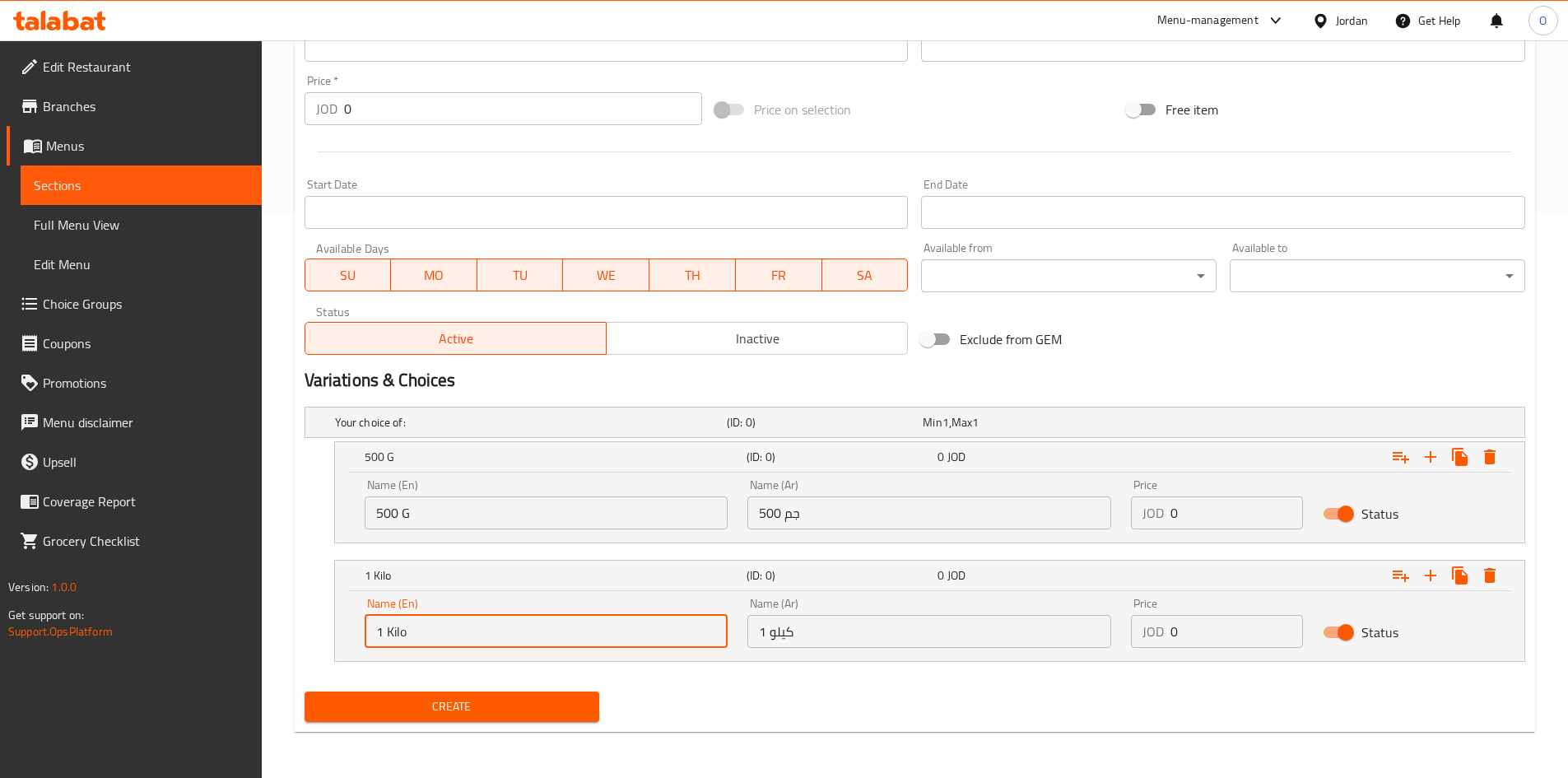
click at [1129, 510] on div "Price JOD 0 Price" at bounding box center [1217, 504] width 192 height 70
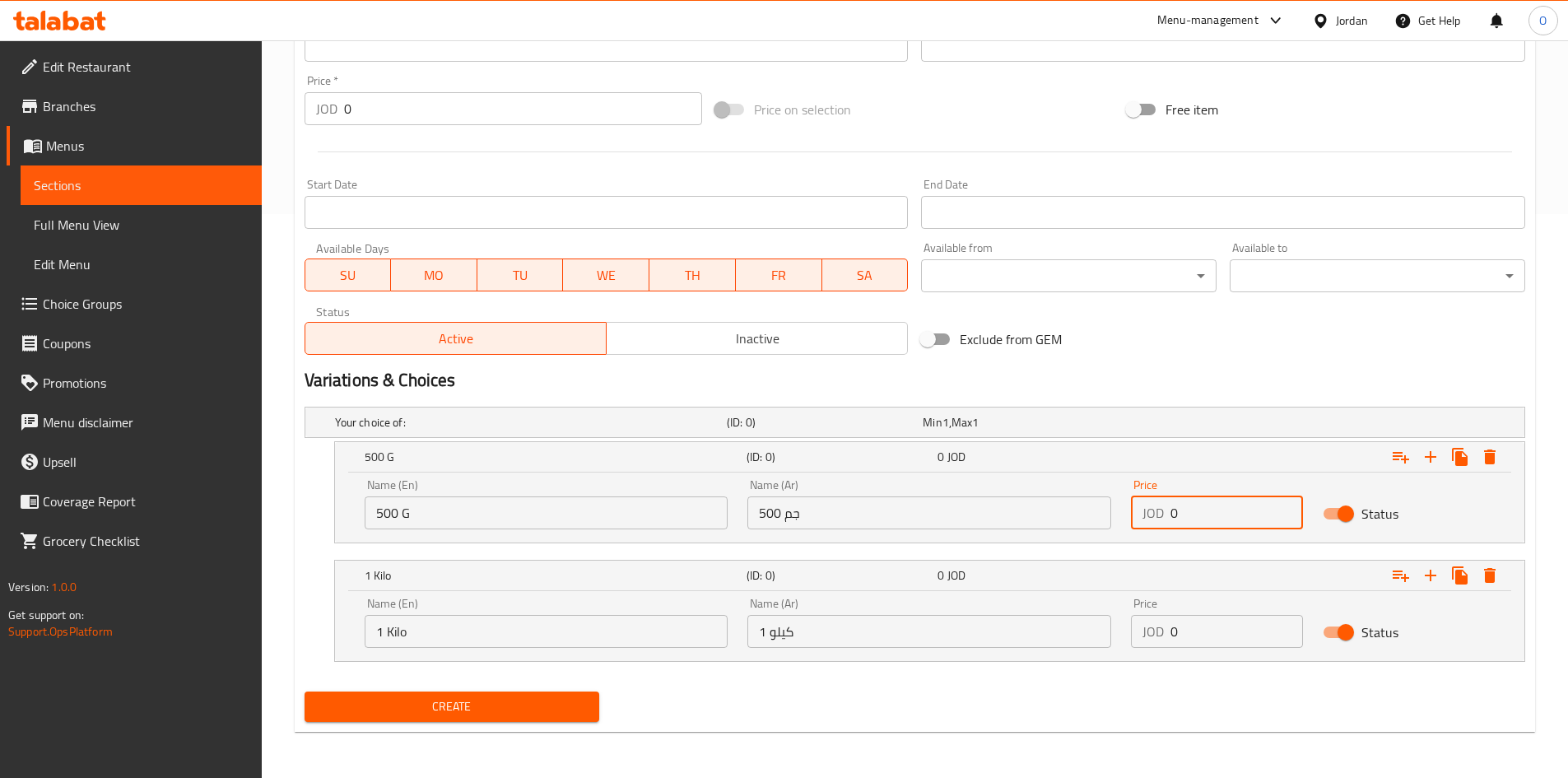
paste input "2.65"
type input "2.65"
drag, startPoint x: 1200, startPoint y: 637, endPoint x: 1000, endPoint y: 635, distance: 200.0
click at [1000, 635] on div "Name (En) 1 Kilo Name (En) Name (Ar) 1 كيلو Name (Ar) Price JOD 0 Price Status" at bounding box center [930, 623] width 1150 height 70
paste input "5.25"
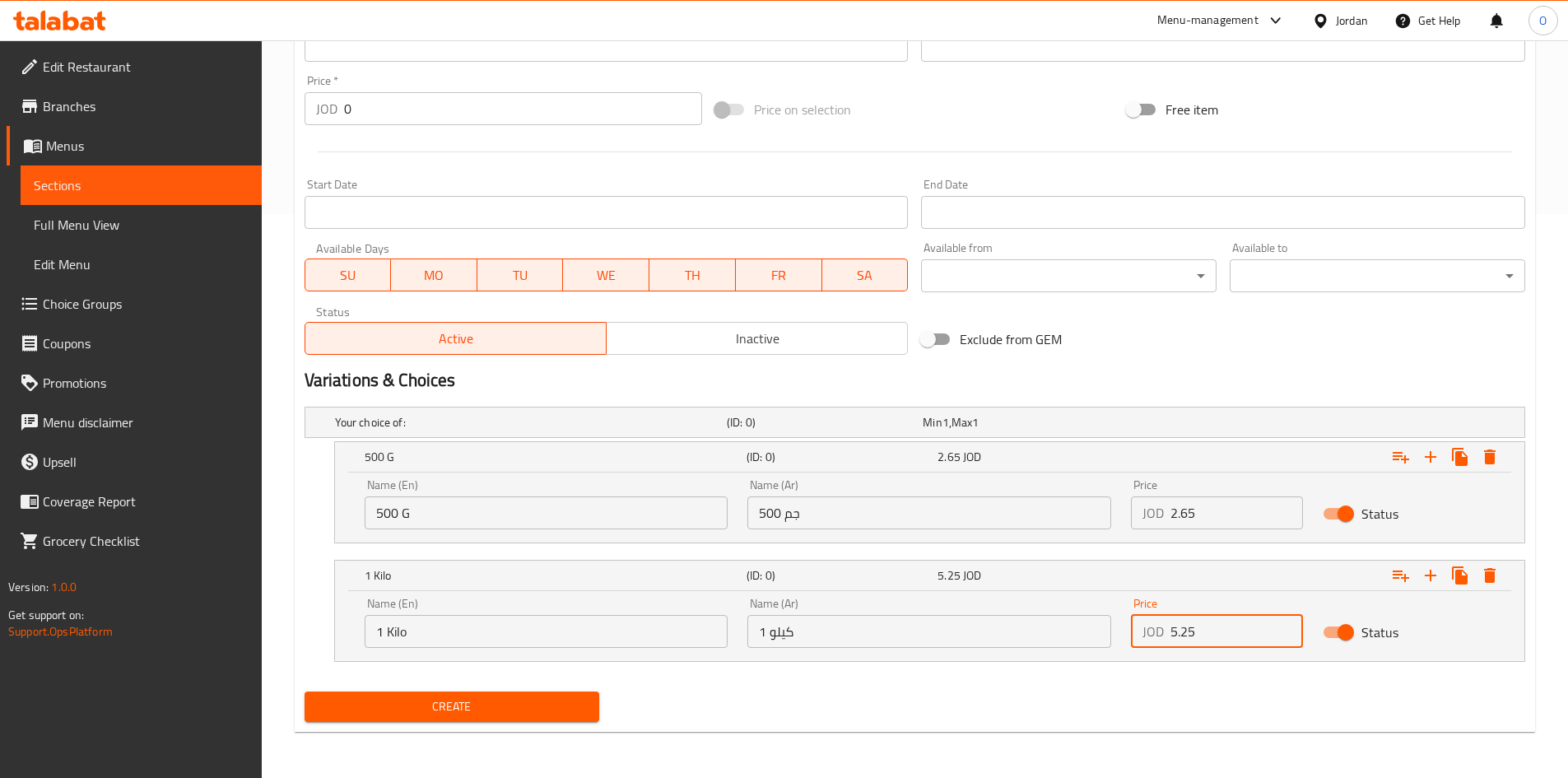
type input "5.25"
click at [391, 711] on span "Create" at bounding box center [452, 706] width 270 height 21
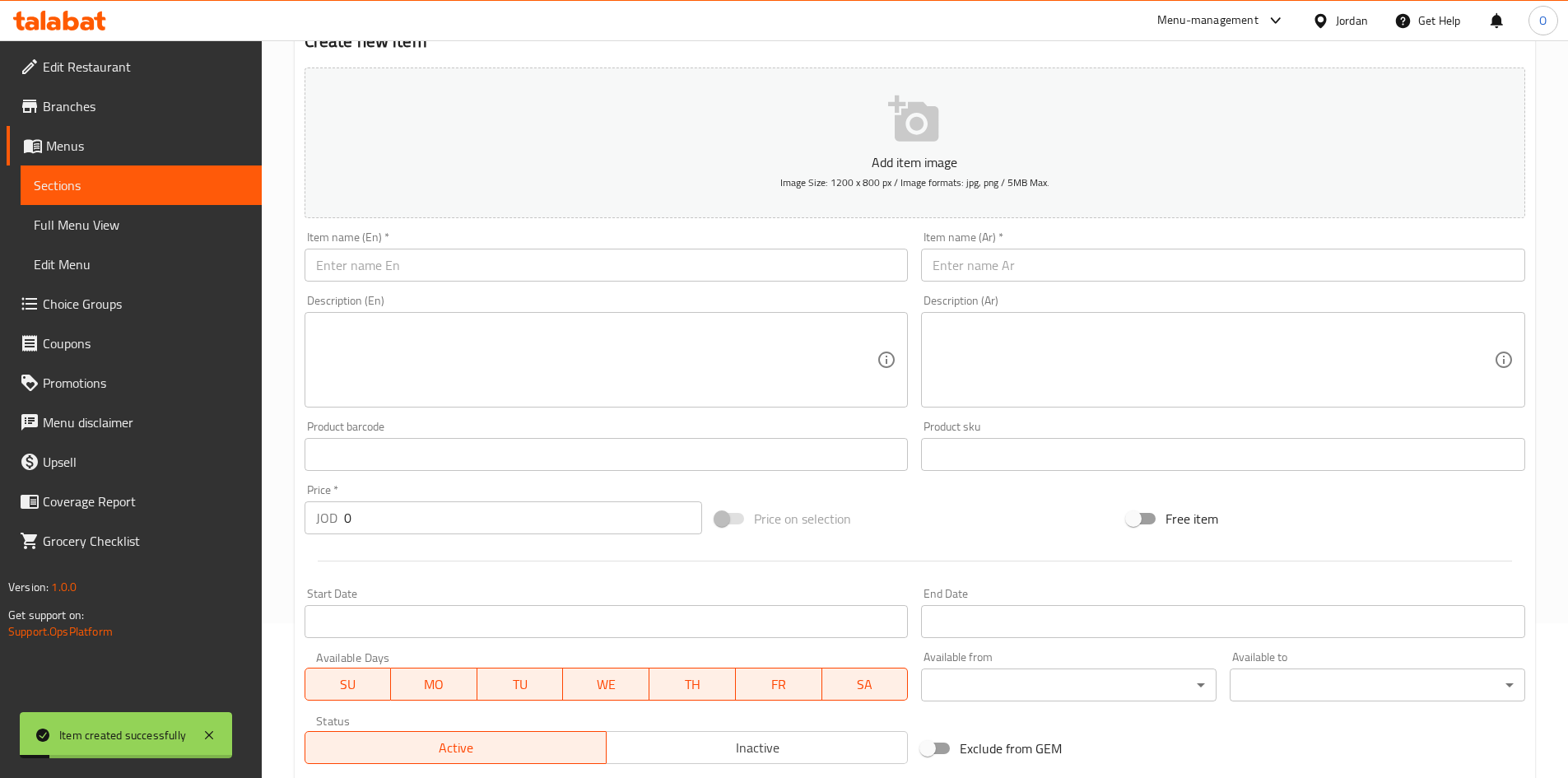
scroll to position [153, 0]
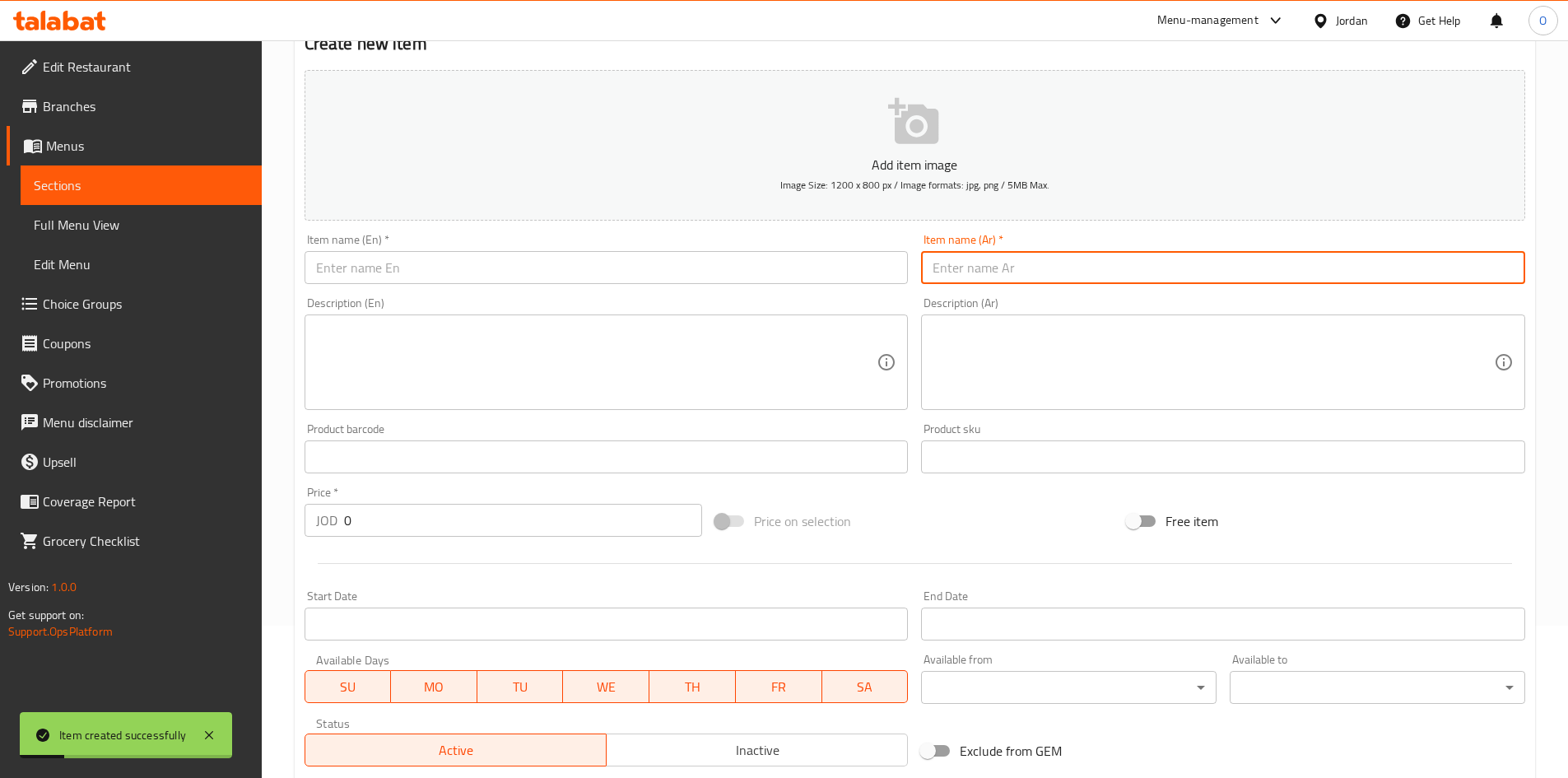
click at [1005, 274] on input "text" at bounding box center [1223, 267] width 604 height 33
paste input "معمول تمر بالبذور الصحية"
type input "معمول تمر بالبذور الصحية"
click at [447, 279] on input "text" at bounding box center [606, 267] width 604 height 33
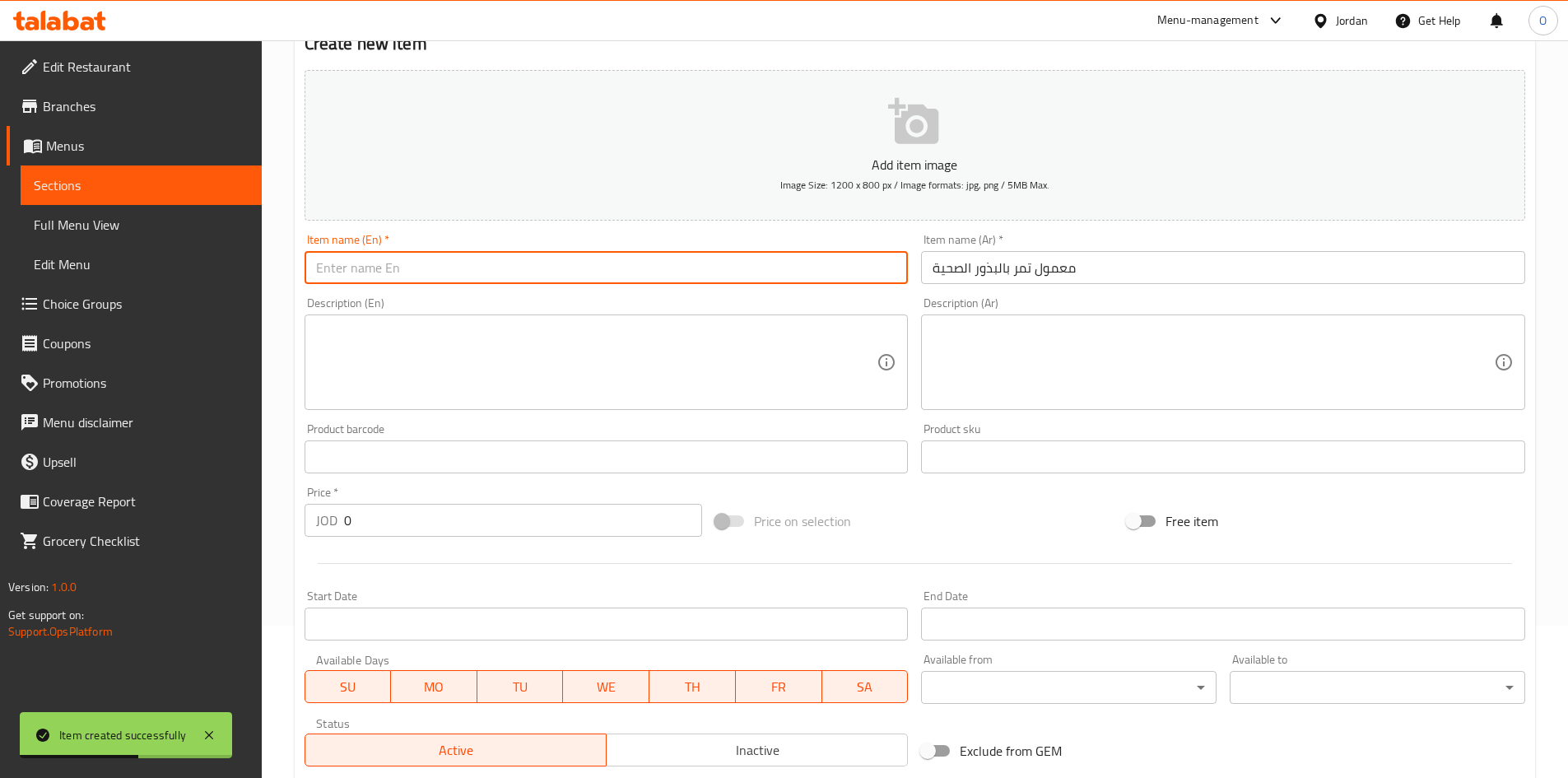
paste input "Date Maamoul With Healthy Seeds"
type input "Date Maamoul With Healthy Seeds"
click at [952, 384] on textarea at bounding box center [1213, 363] width 561 height 79
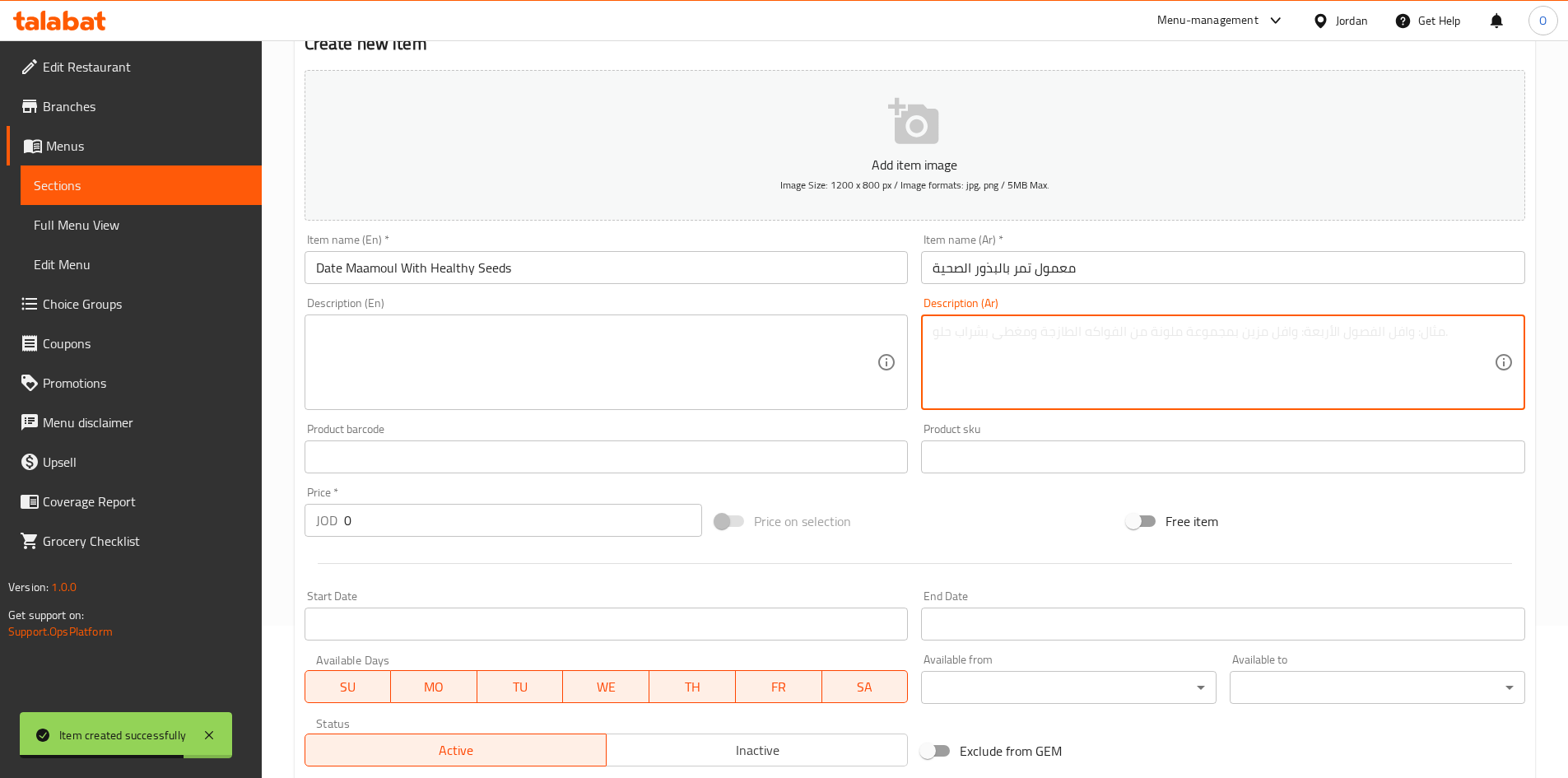
paste textarea "علبة 335 جم"
type textarea "علبة 335 جم"
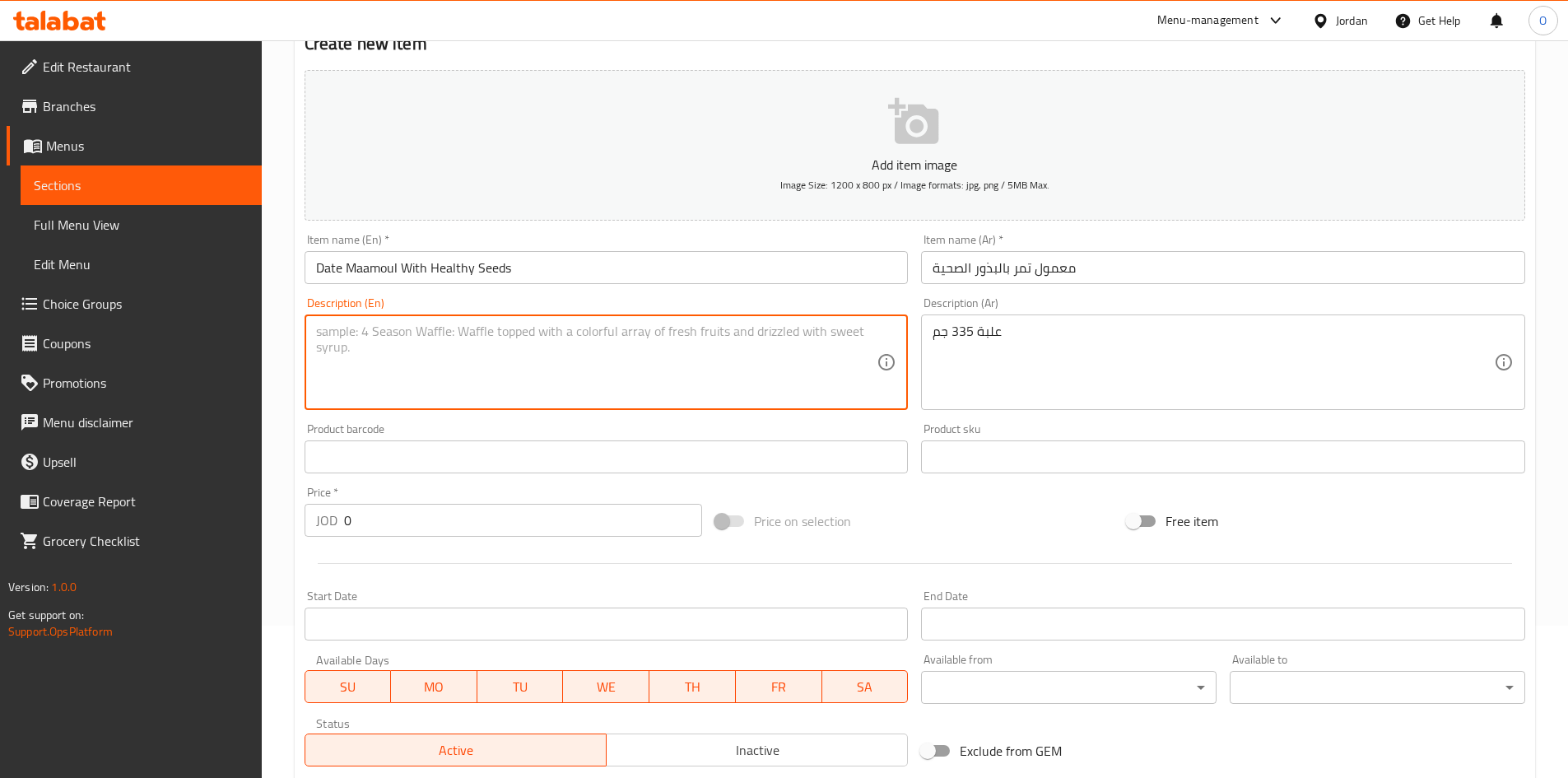
click at [452, 341] on textarea at bounding box center [596, 363] width 561 height 79
paste textarea "335g box"
type textarea "335g box"
drag, startPoint x: 366, startPoint y: 516, endPoint x: 299, endPoint y: 527, distance: 67.9
click at [299, 527] on div "Price   * JOD 0 Price *" at bounding box center [503, 511] width 411 height 63
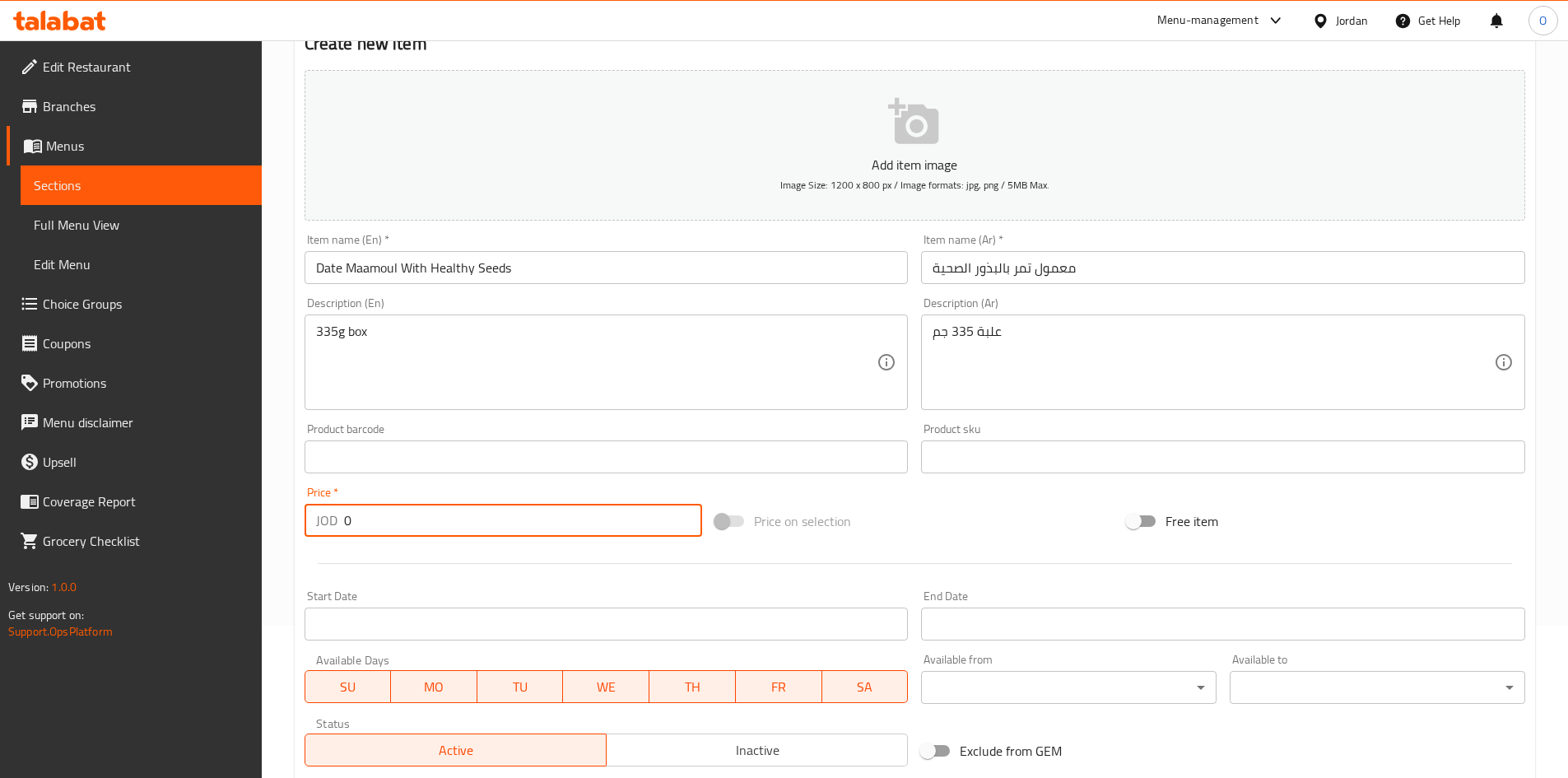
paste input "1.75"
type input "1.75"
click at [328, 571] on div at bounding box center [915, 563] width 1234 height 40
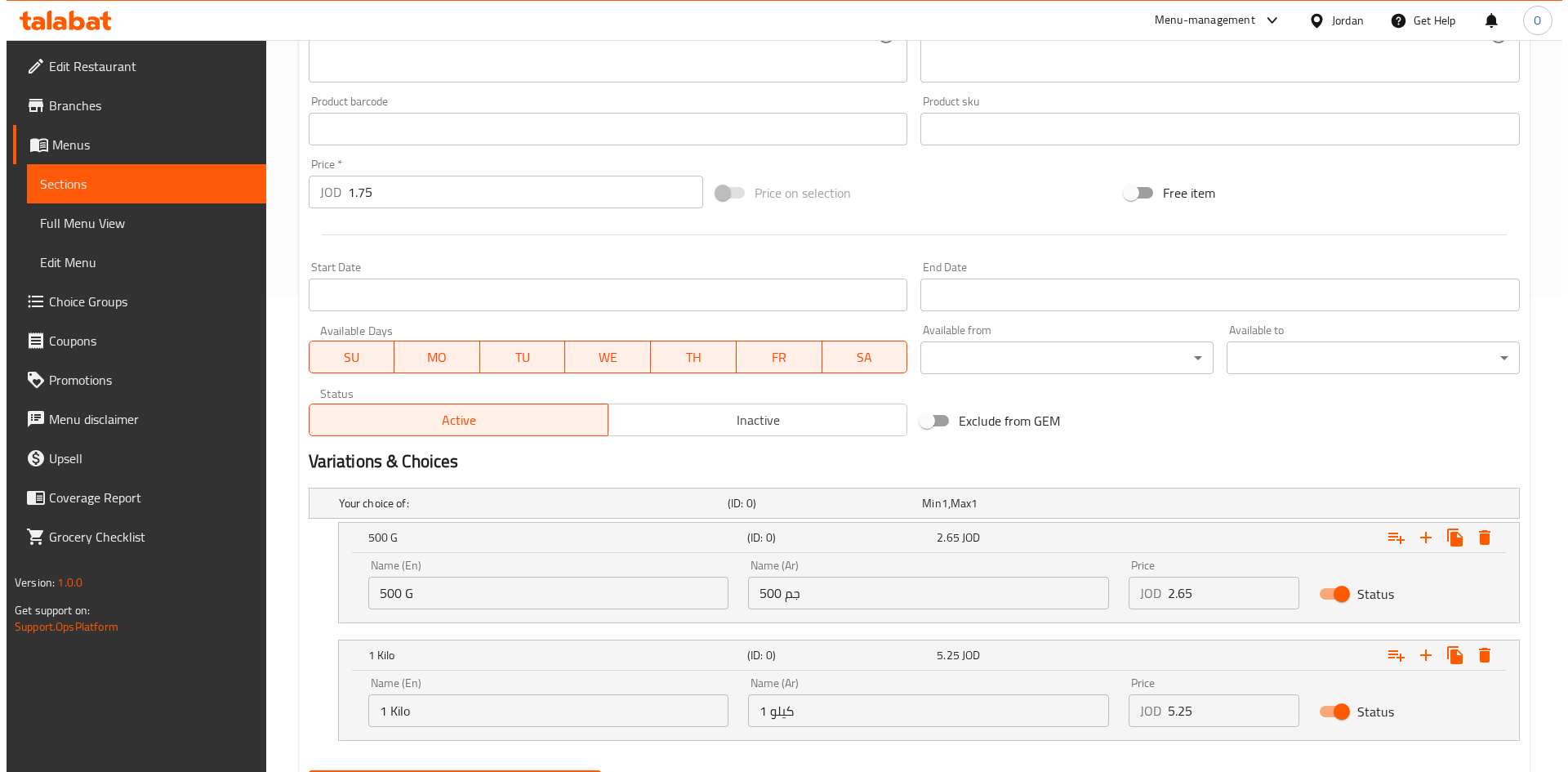
scroll to position [560, 0]
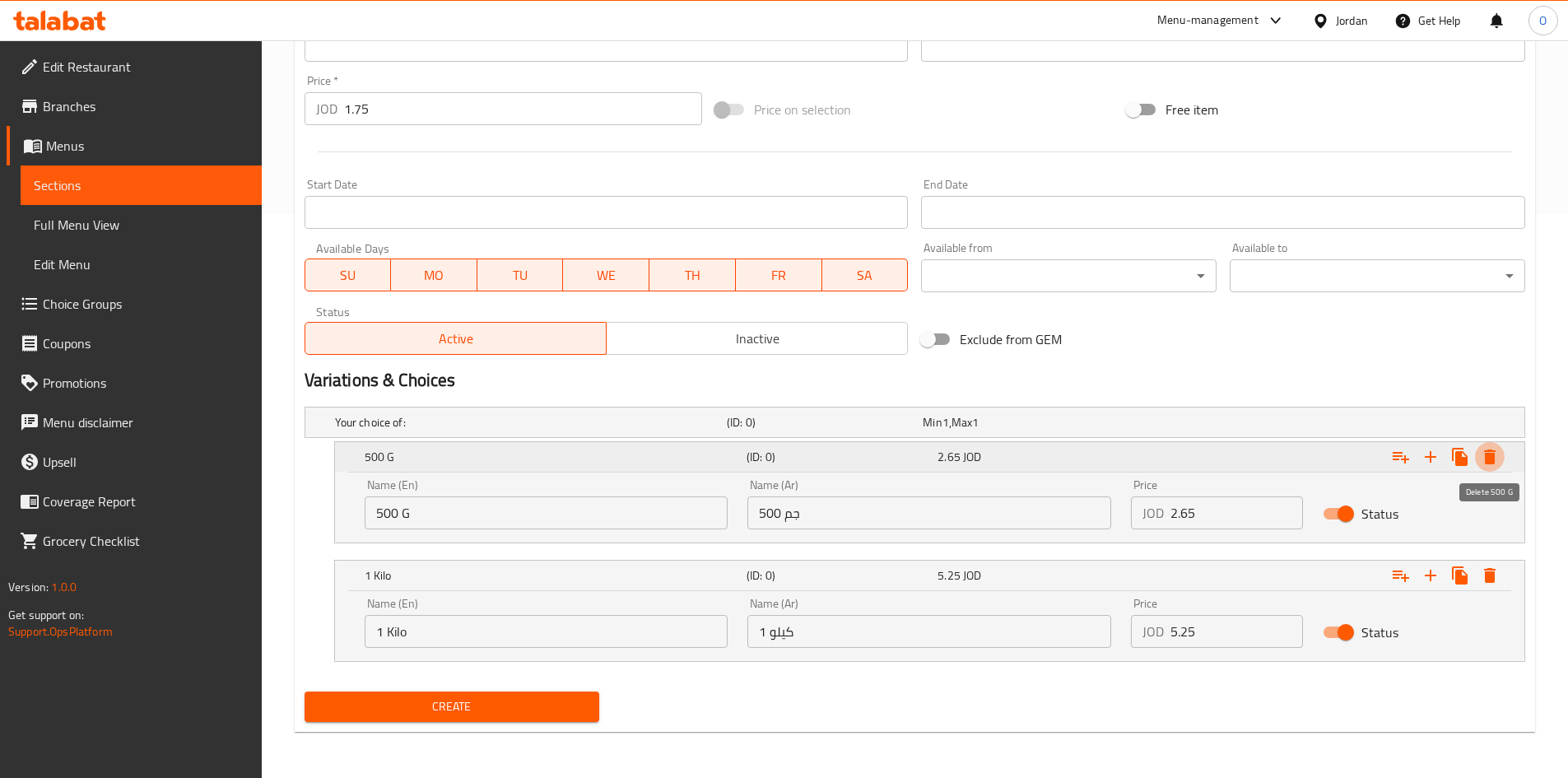
click at [1496, 456] on icon "Expand" at bounding box center [1490, 457] width 20 height 20
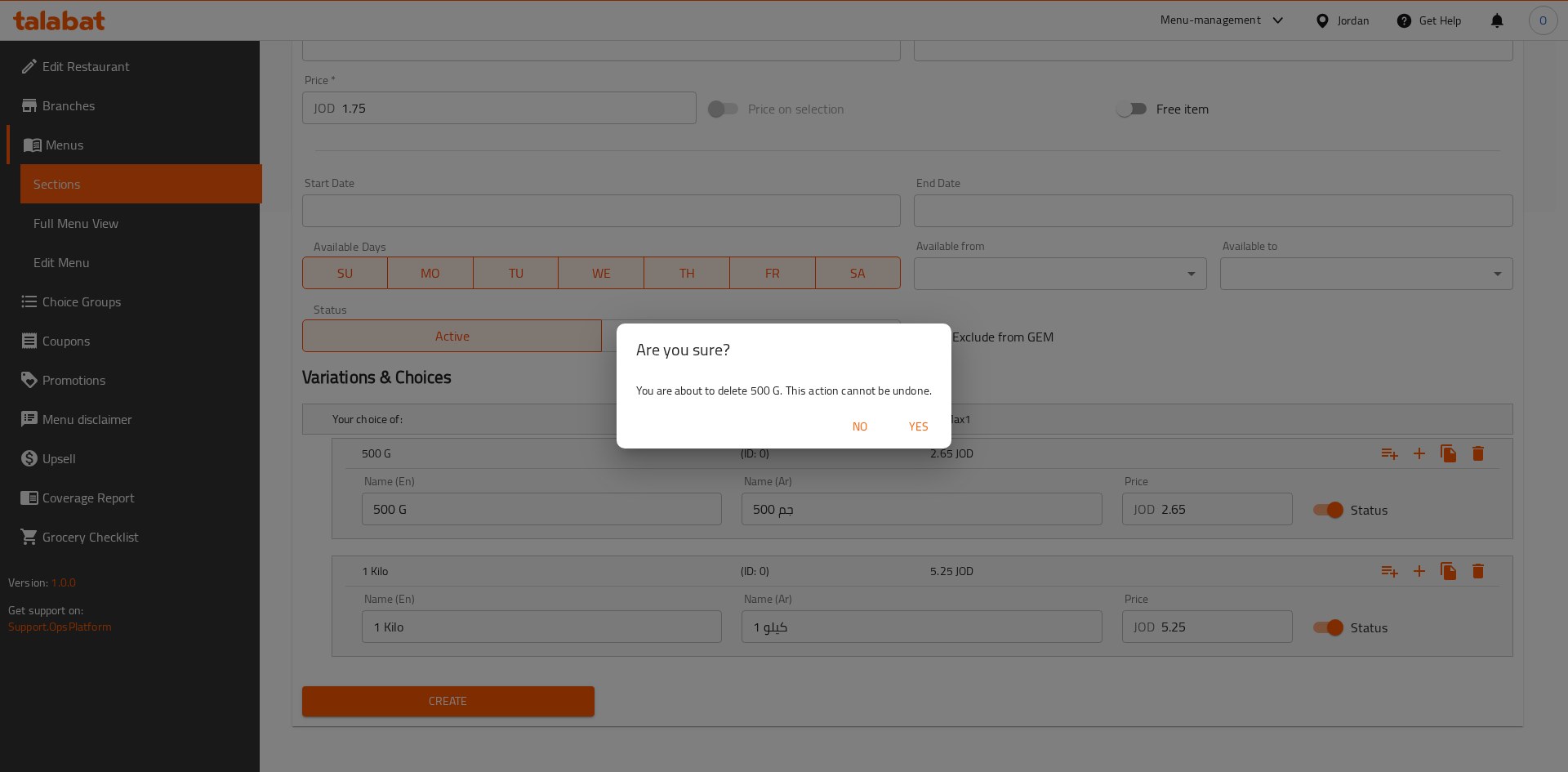
click at [939, 421] on button "Yes" at bounding box center [918, 427] width 52 height 30
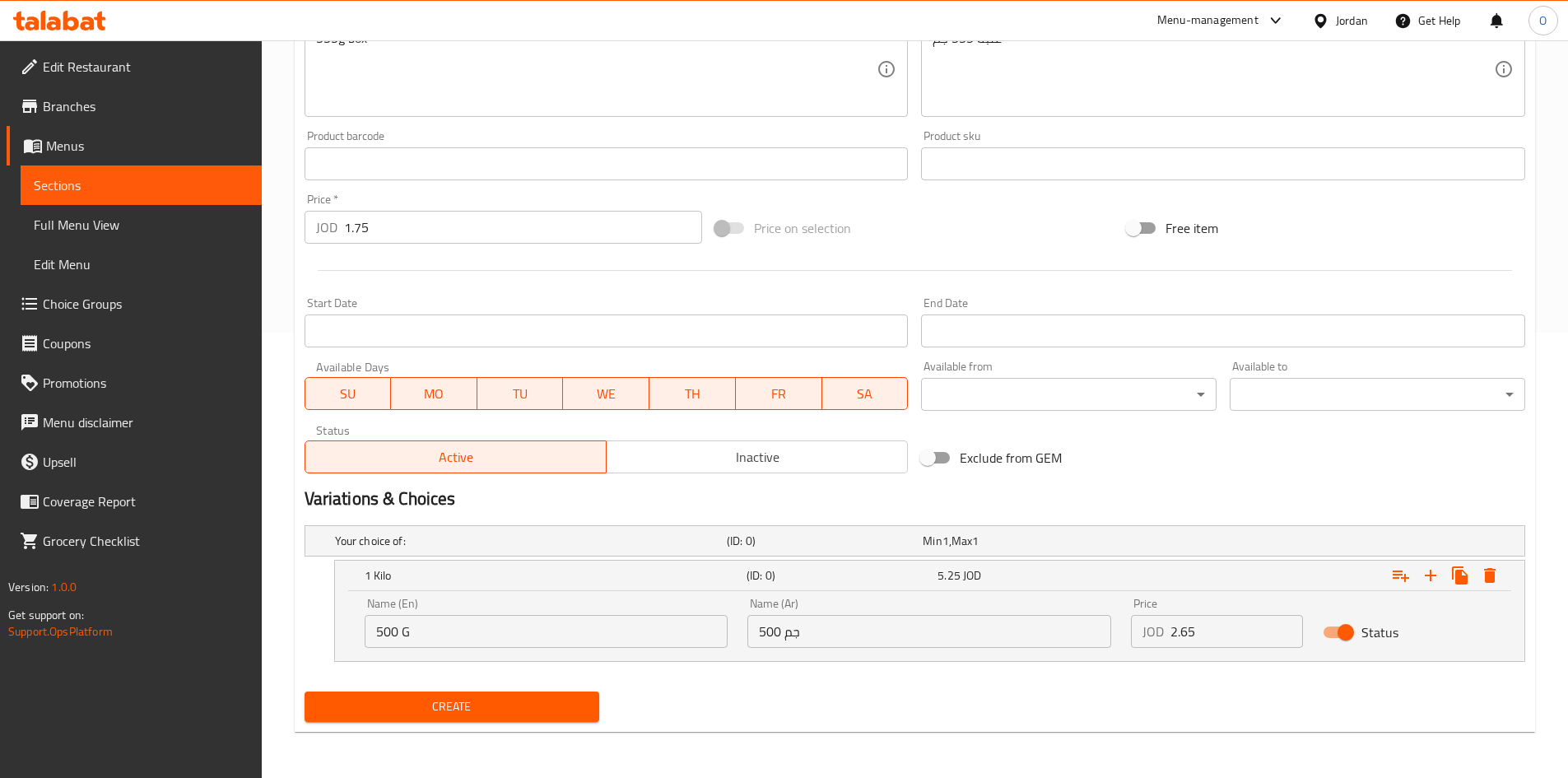
click at [943, 424] on div "Add item image Image Size: 1200 x 800 px / Image formats: jpg, png / 5MB Max. I…" at bounding box center [915, 125] width 1234 height 709
click at [1498, 568] on icon "Expand" at bounding box center [1490, 575] width 20 height 20
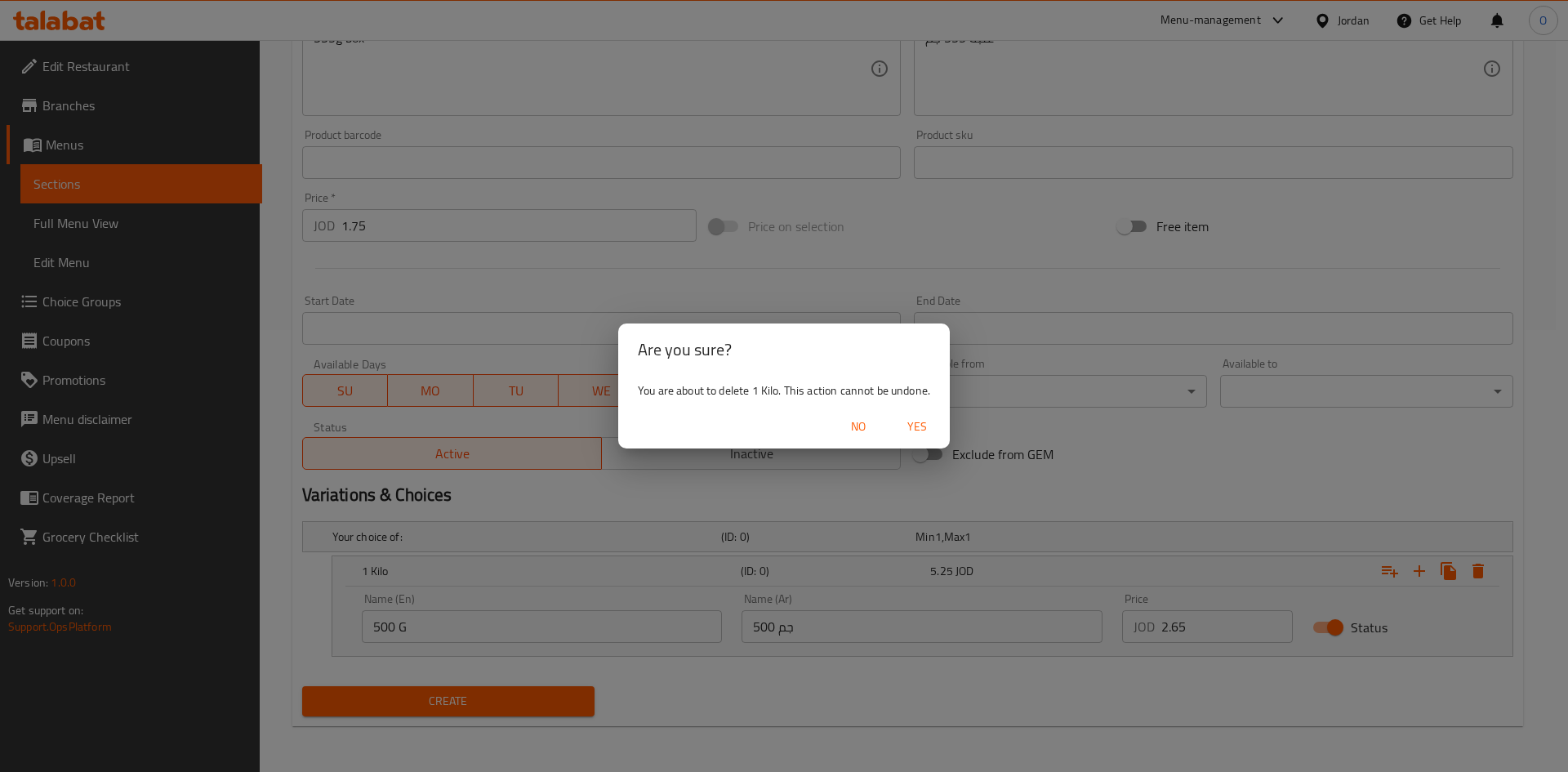
click at [901, 428] on span "Yes" at bounding box center [917, 427] width 39 height 20
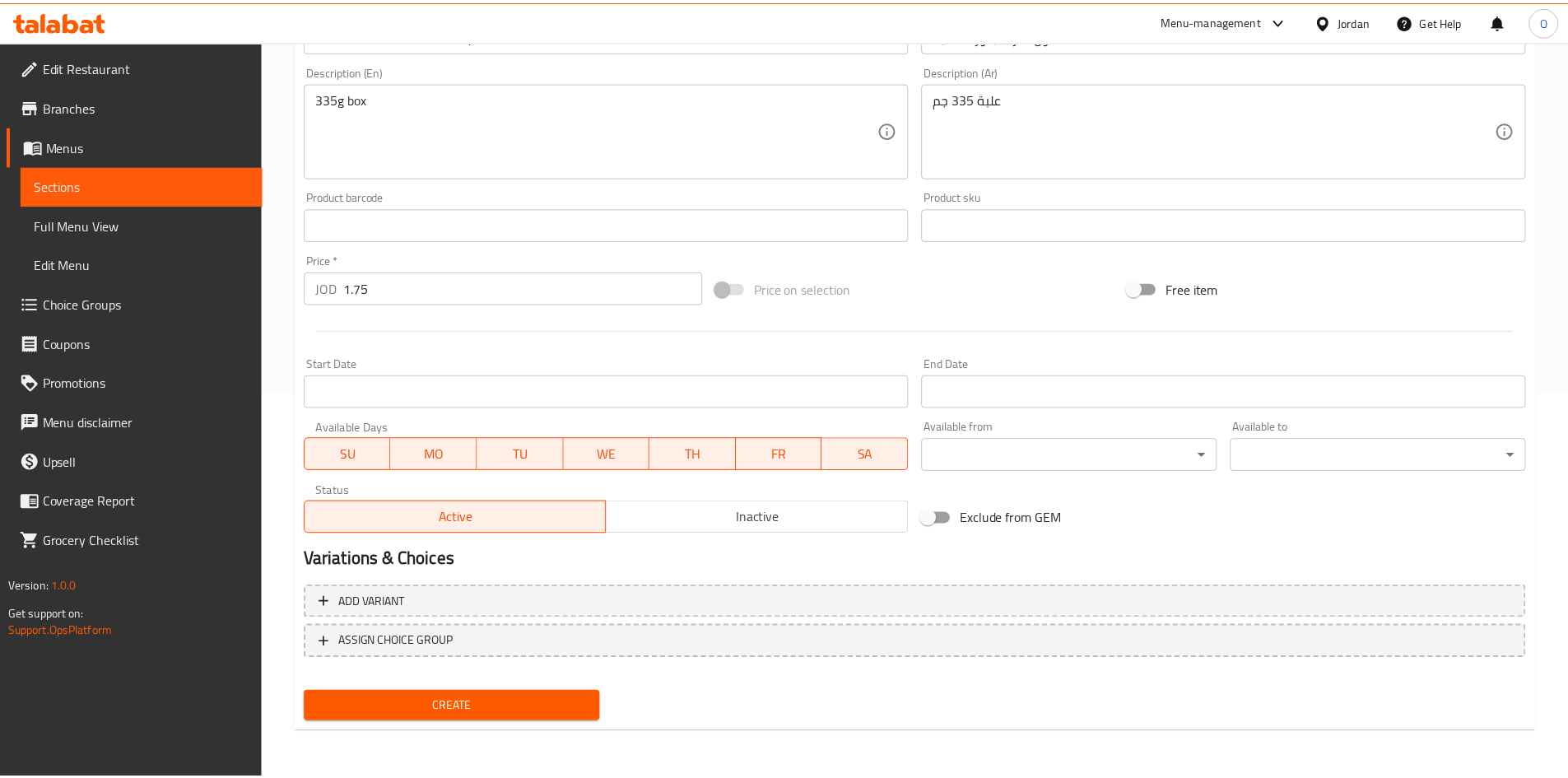
scroll to position [385, 0]
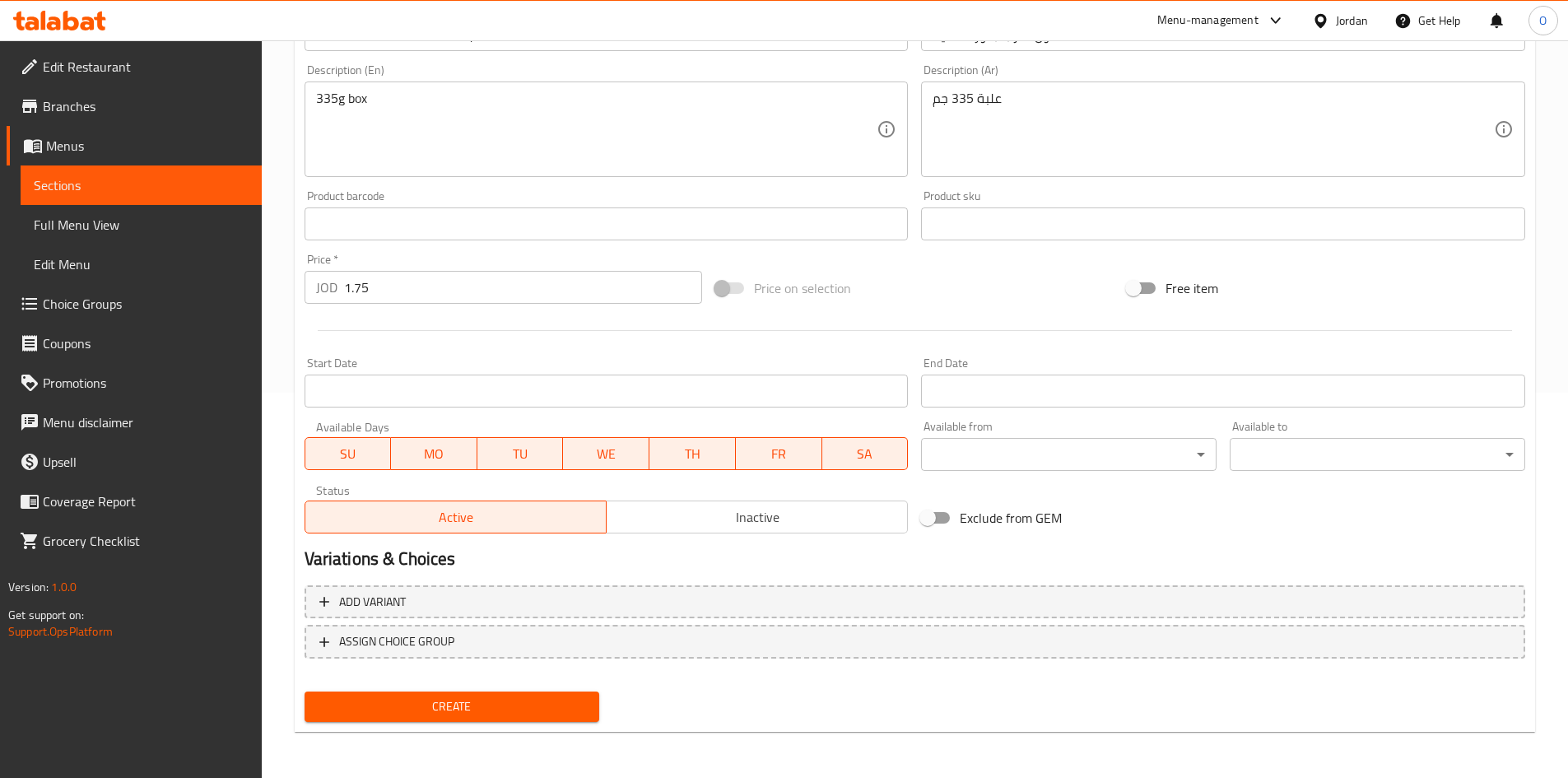
click at [347, 694] on button "Create" at bounding box center [452, 707] width 295 height 30
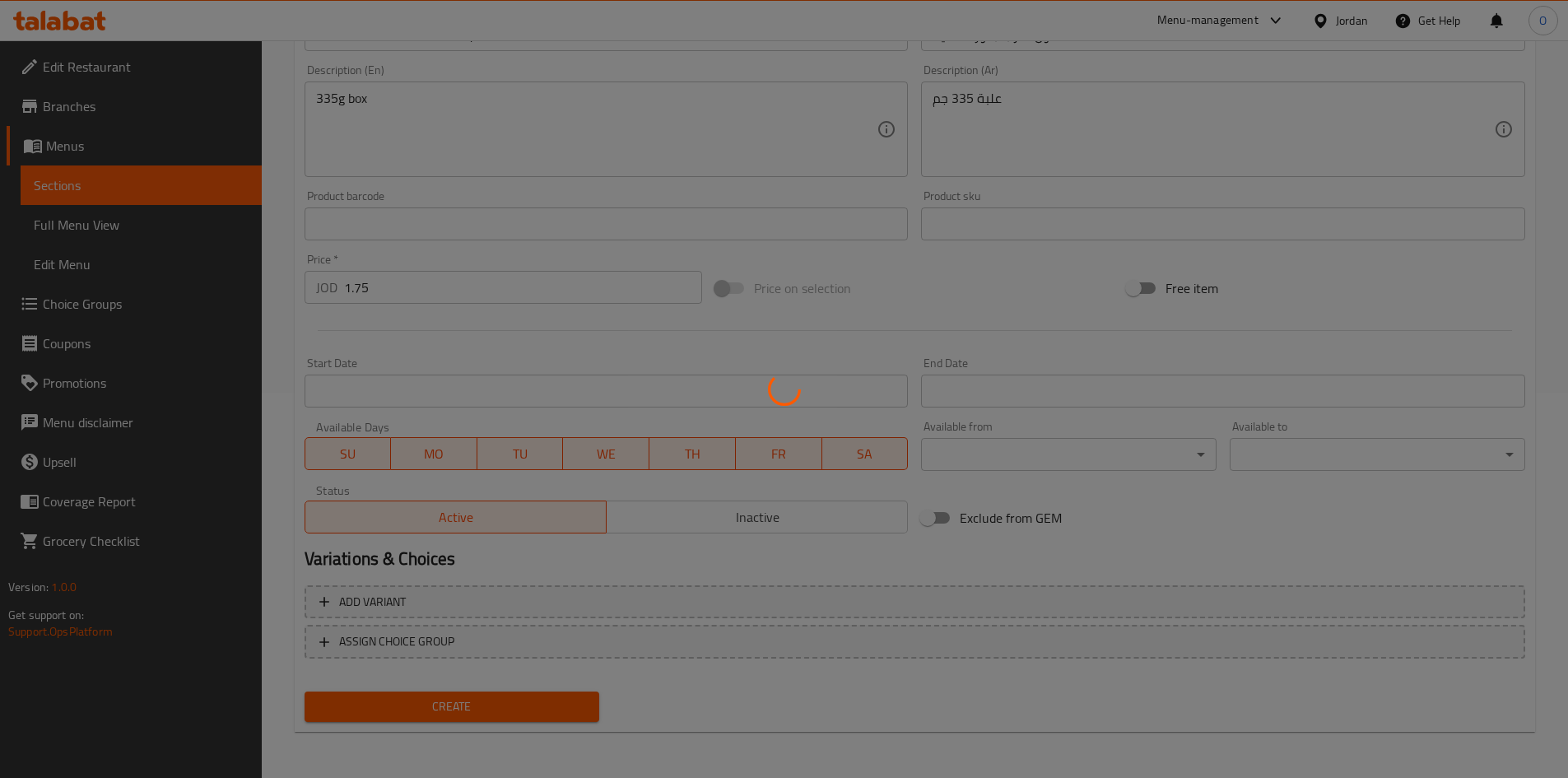
type input "0"
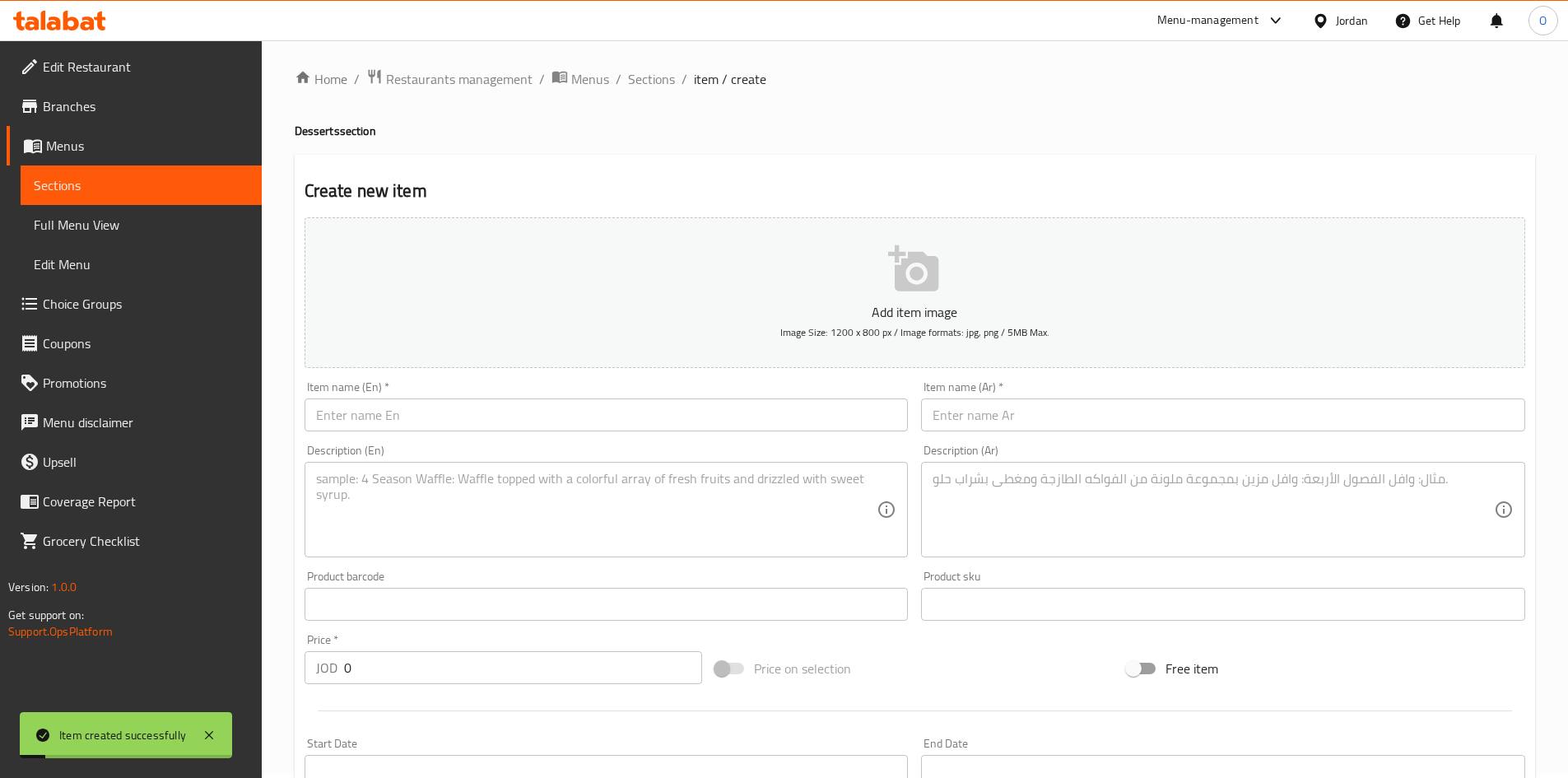
scroll to position [0, 0]
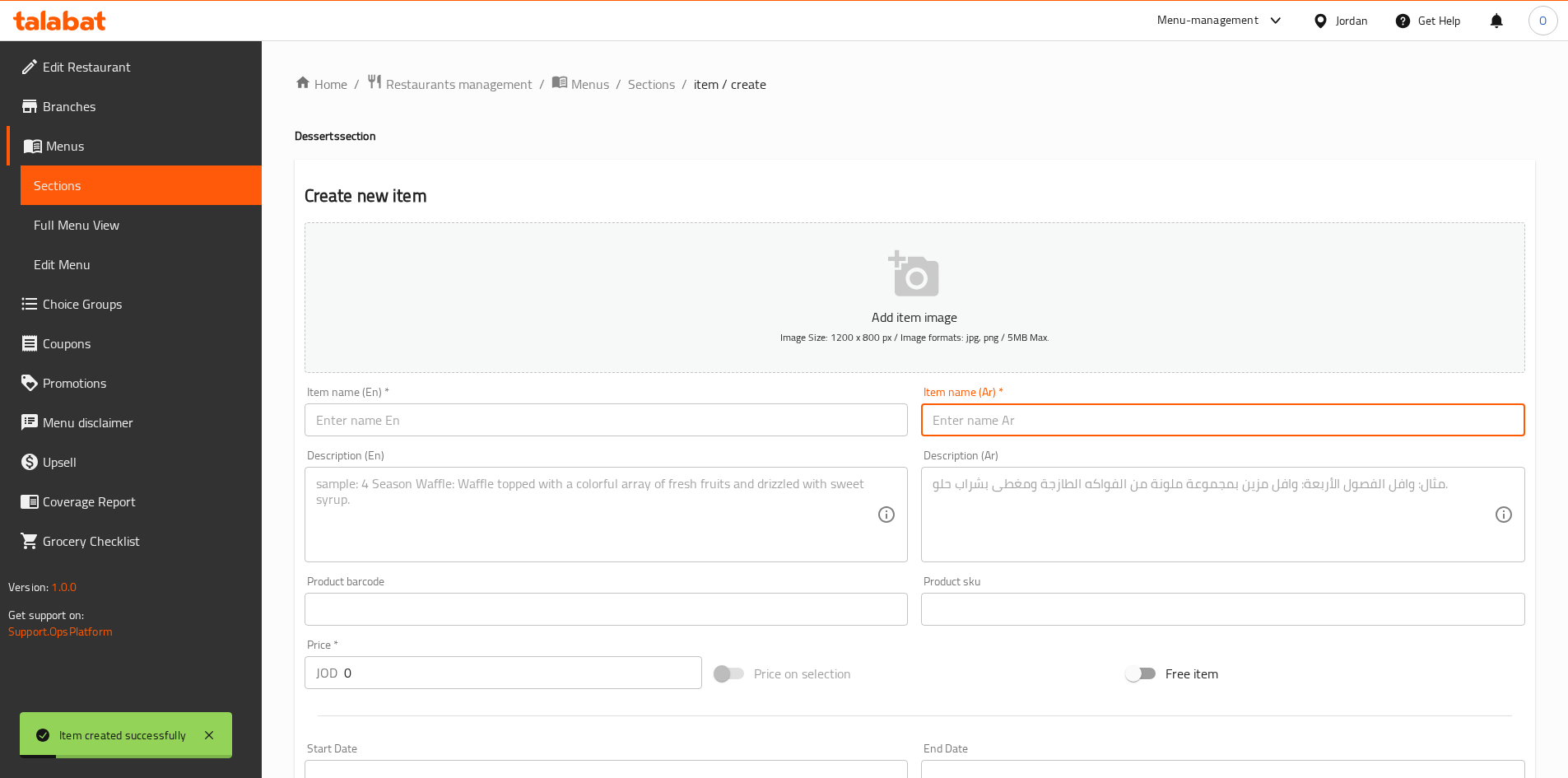
click at [1122, 417] on input "text" at bounding box center [1223, 419] width 604 height 33
paste input "معمول تمر بالبذور الصحية"
type input "معمول تمر بالبذور الصحية"
click at [480, 430] on input "text" at bounding box center [606, 419] width 604 height 33
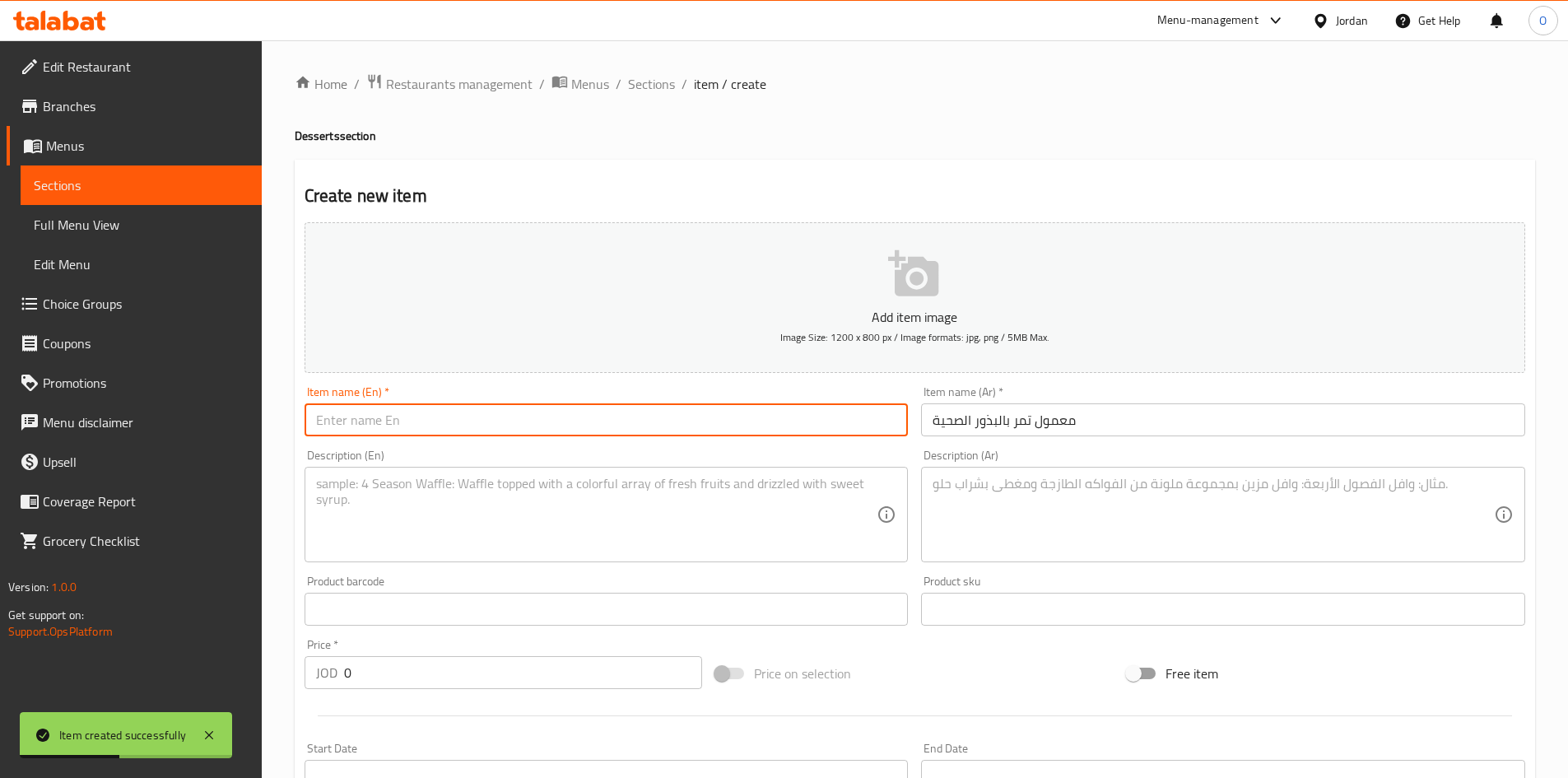
paste input "Date Maamoul With Healthy Seeds"
type input "Date Maamoul With Healthy Seeds"
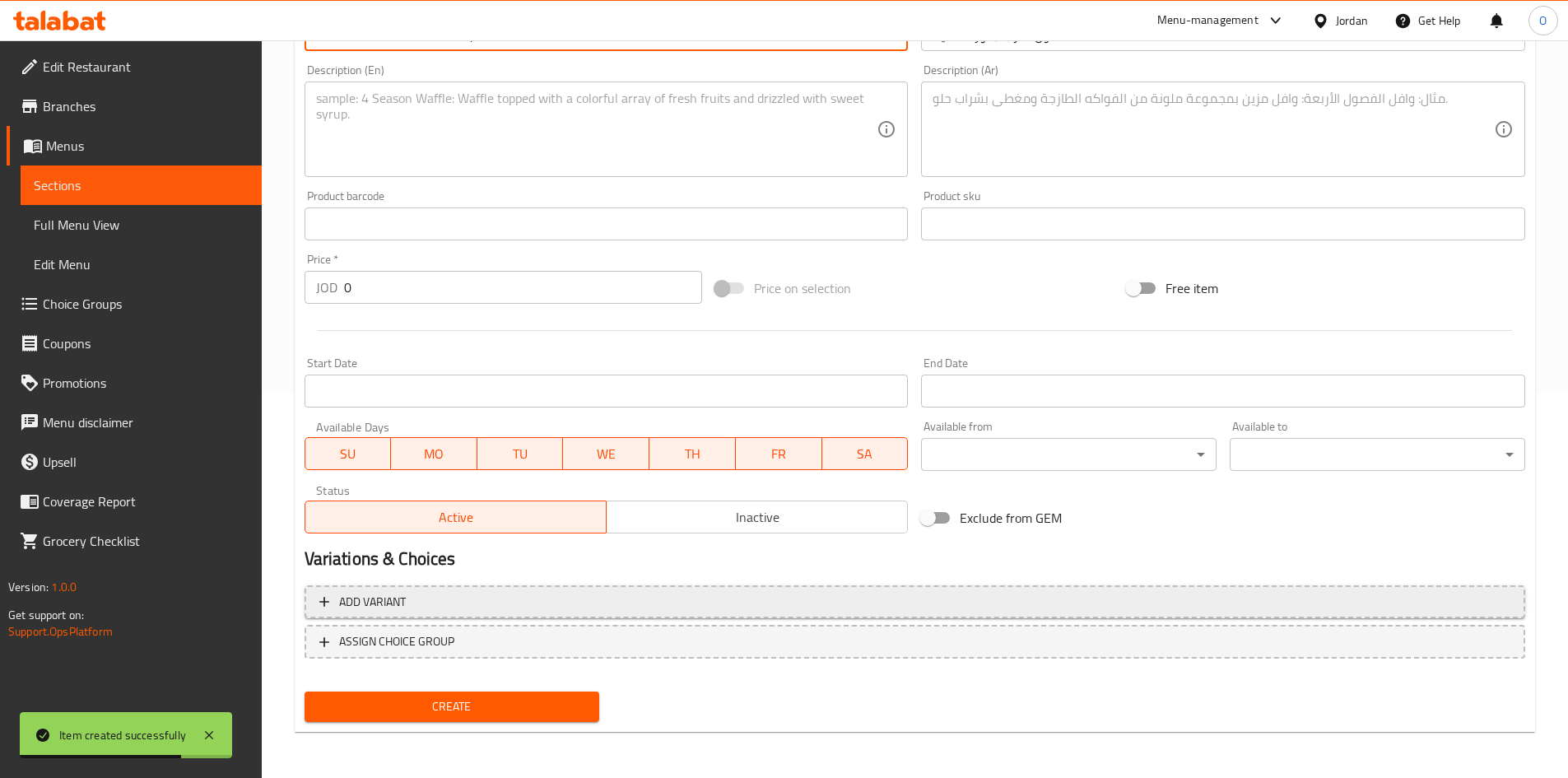
click at [1186, 603] on span "Add variant" at bounding box center [915, 601] width 1191 height 21
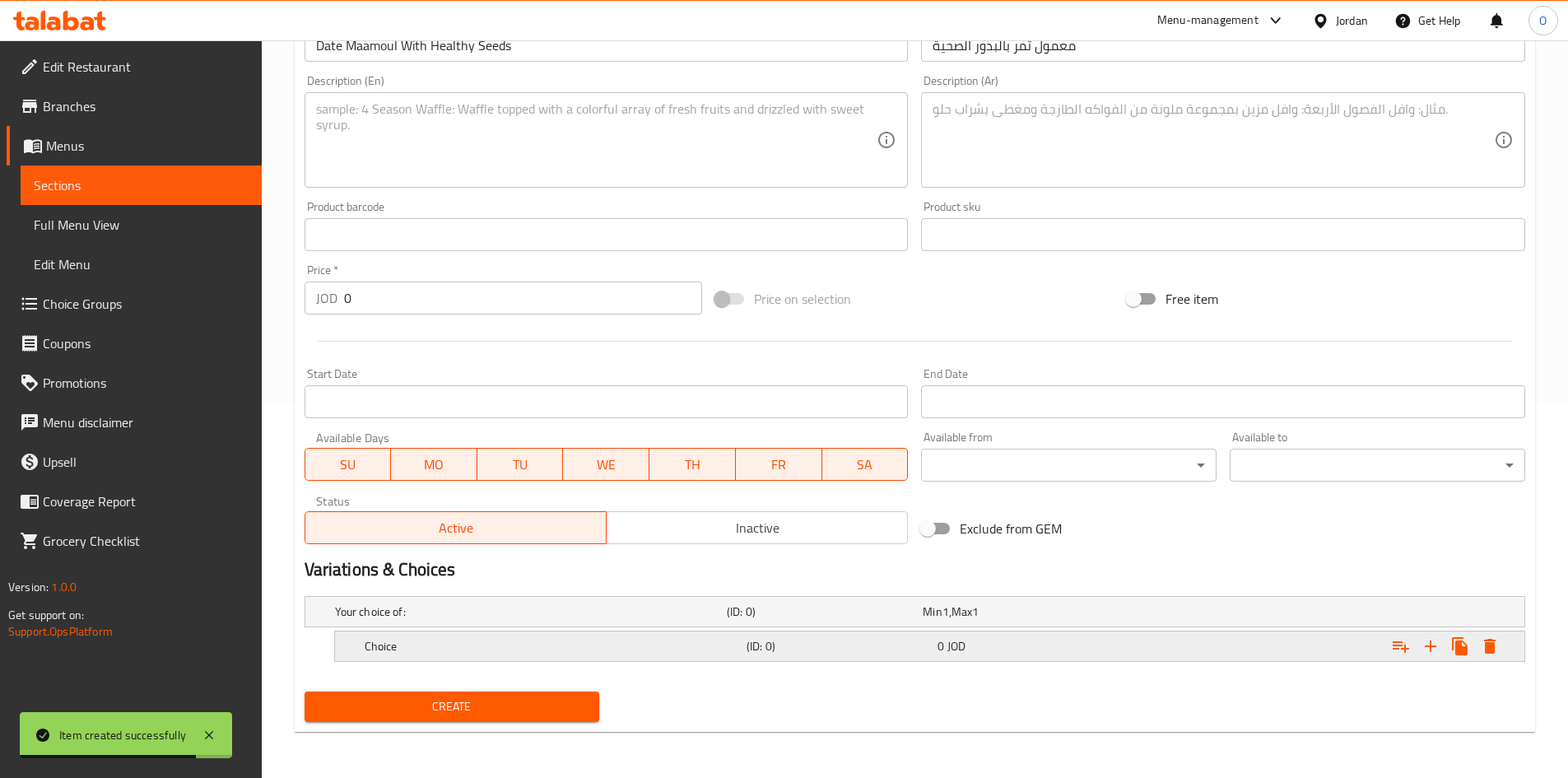
click at [1431, 650] on icon "Expand" at bounding box center [1431, 646] width 12 height 12
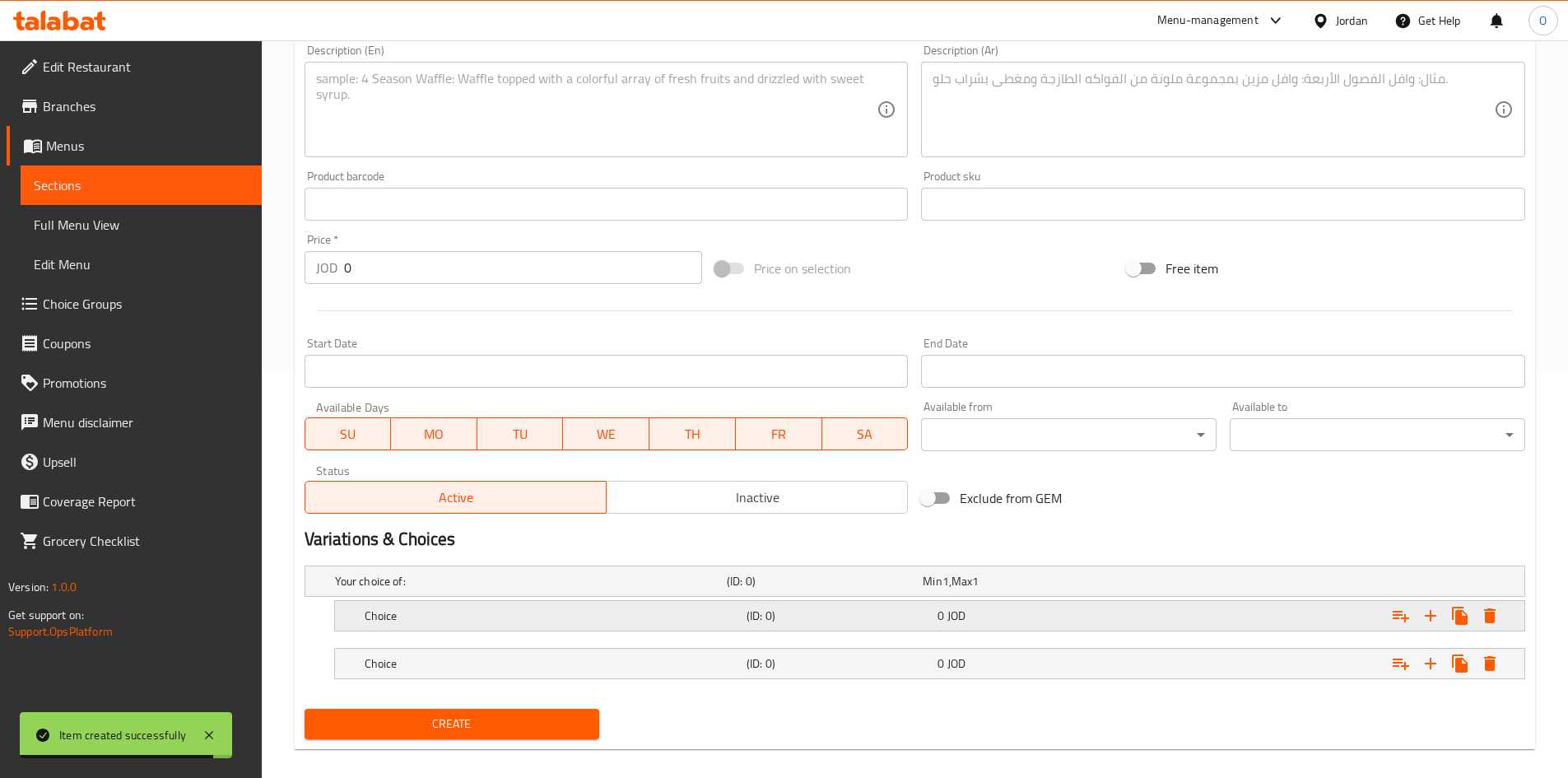
scroll to position [422, 0]
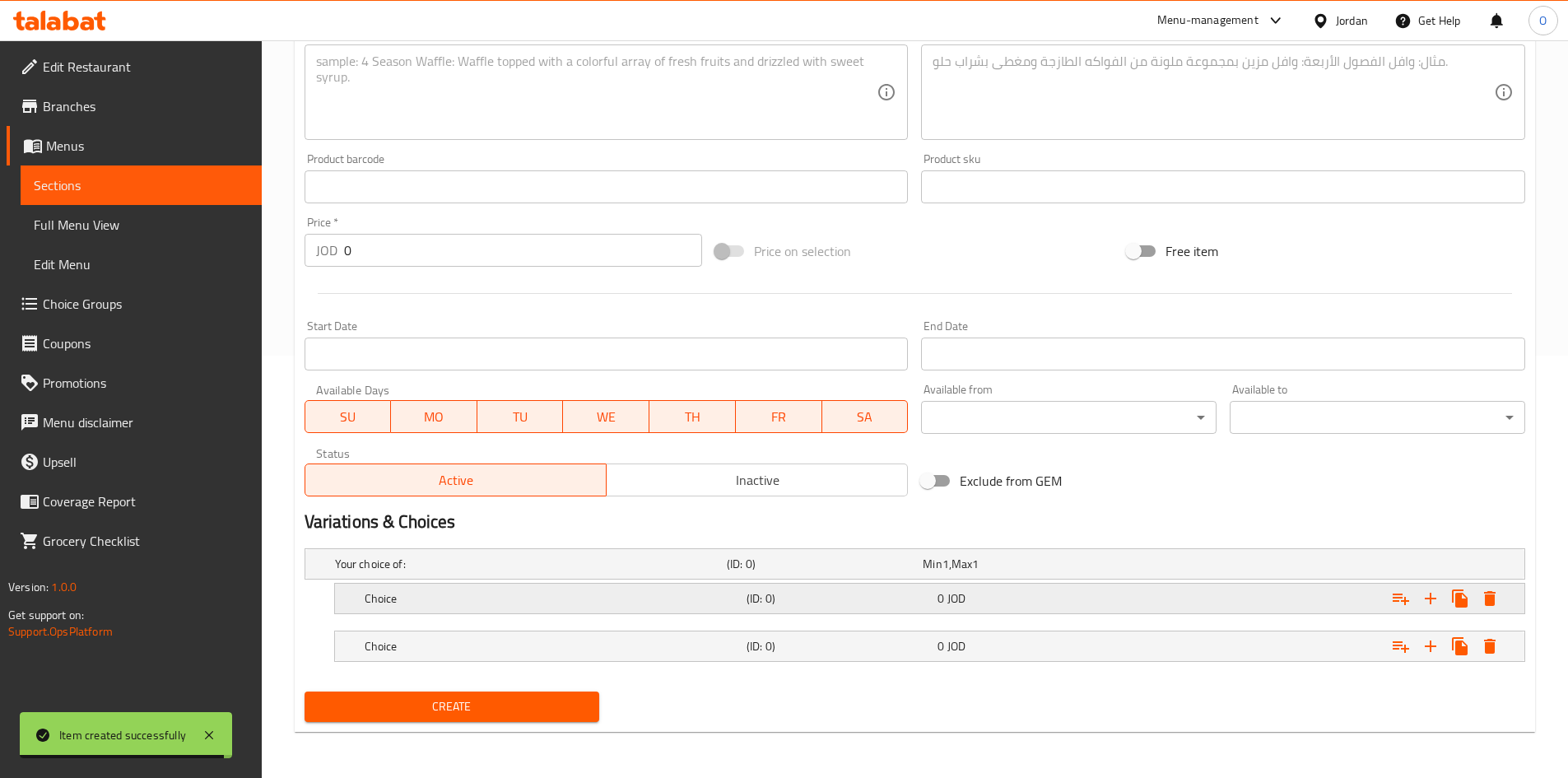
click at [863, 600] on h5 "(ID: 0)" at bounding box center [839, 598] width 185 height 16
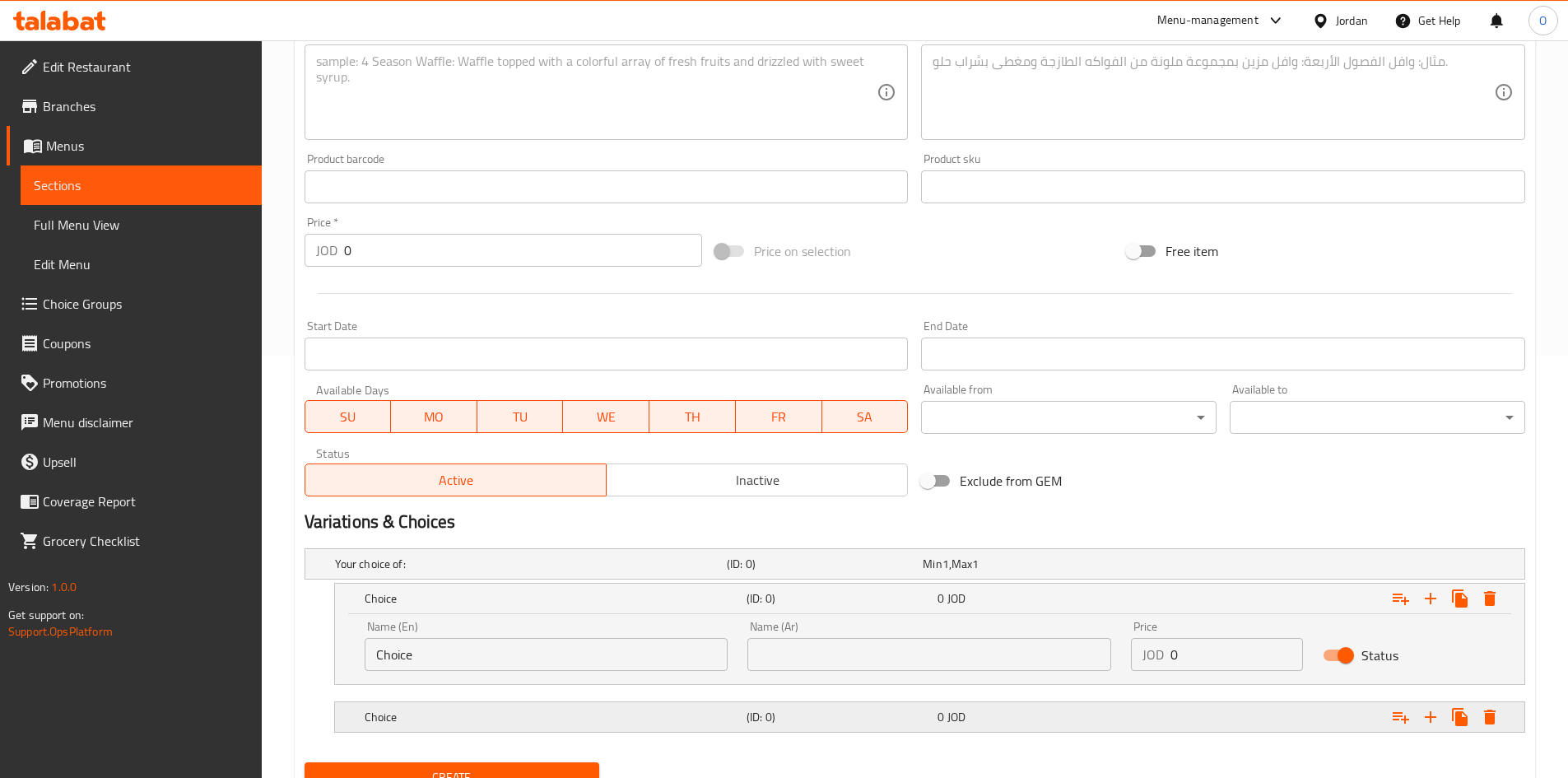
click at [926, 728] on div "(ID: 0)" at bounding box center [839, 717] width 191 height 23
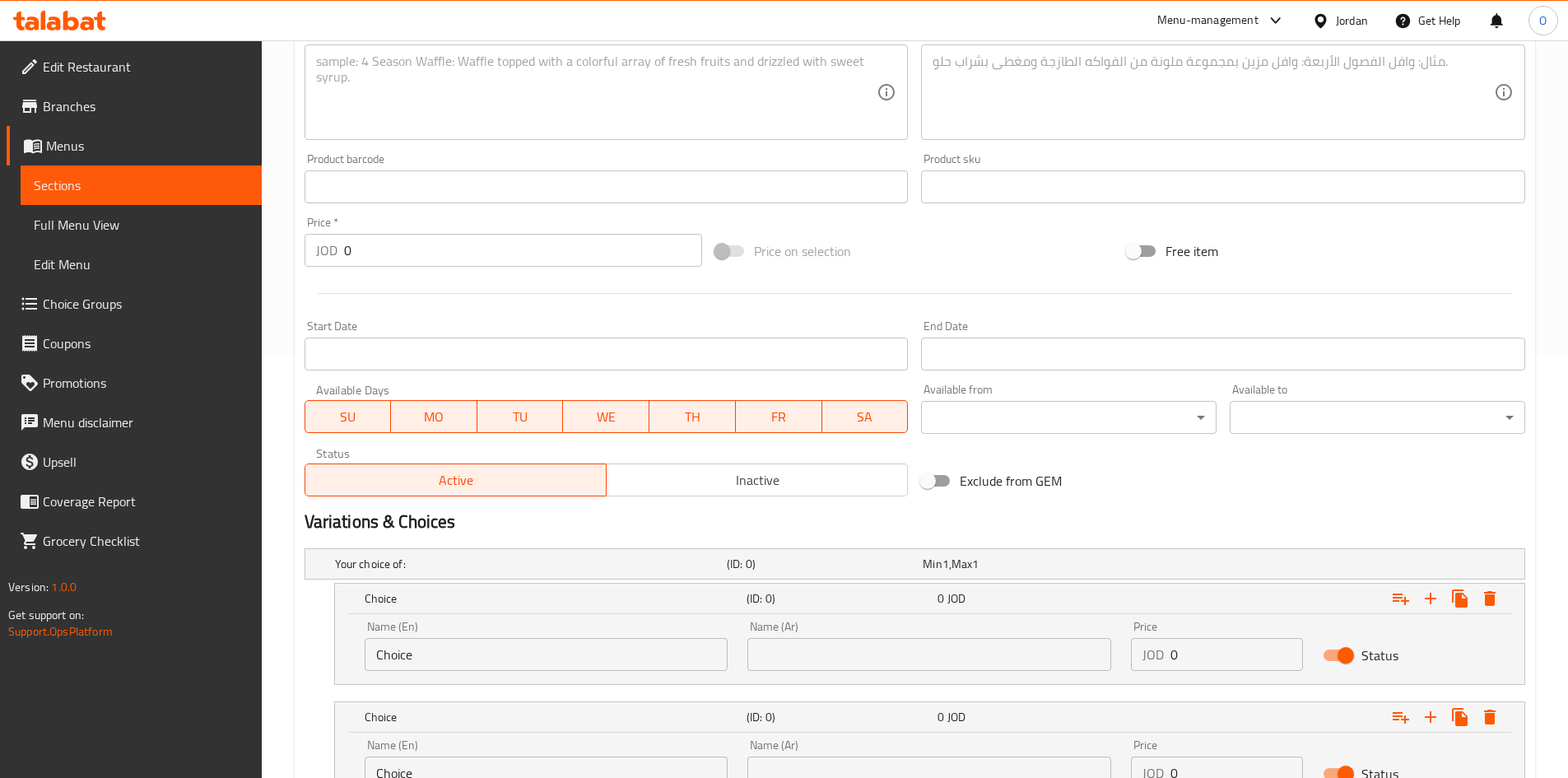
scroll to position [564, 0]
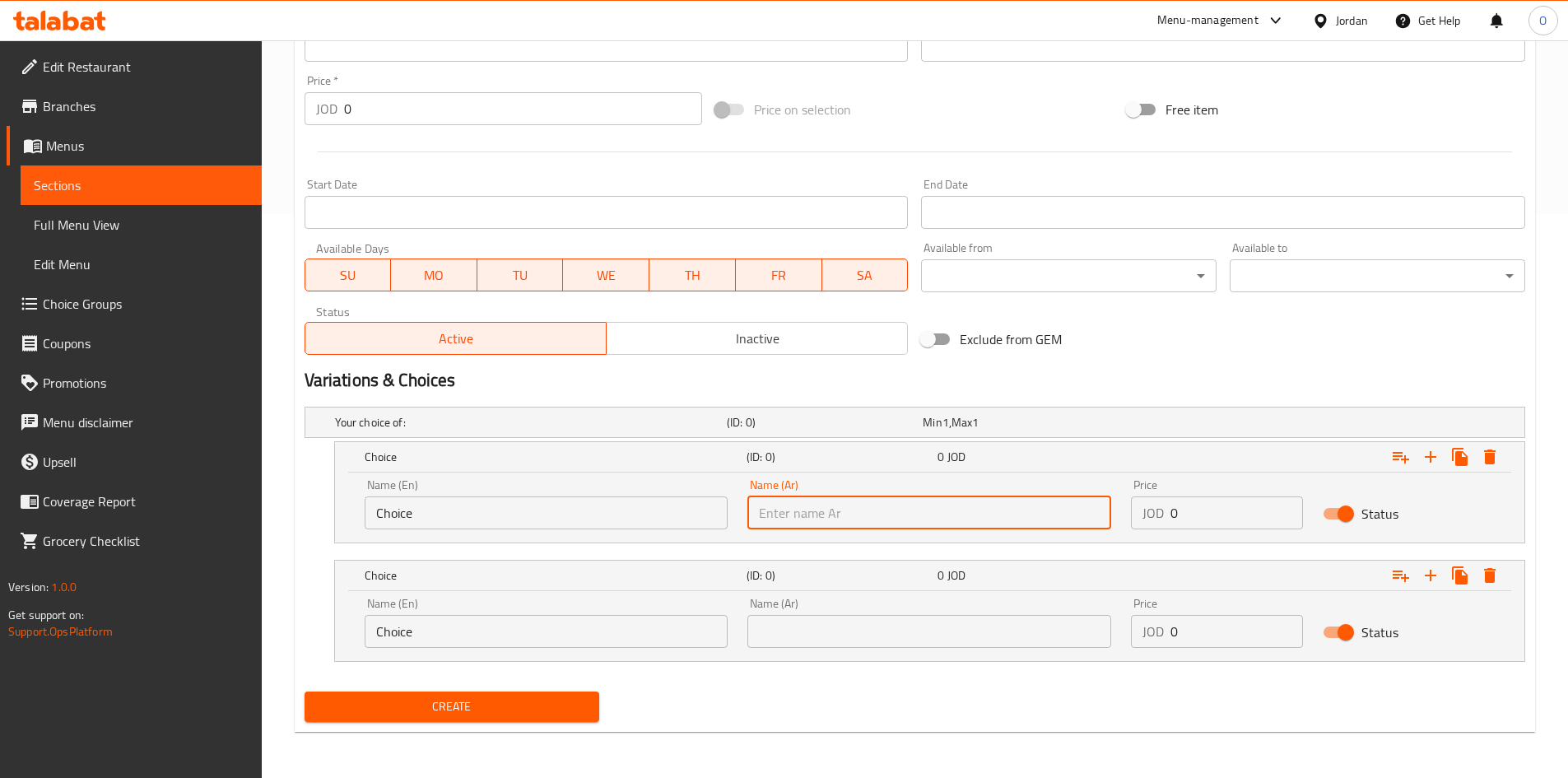
click at [963, 510] on input "text" at bounding box center [930, 512] width 364 height 33
paste input "500 جم"
type input "500 جم"
click at [449, 521] on input "Choice" at bounding box center [547, 512] width 364 height 33
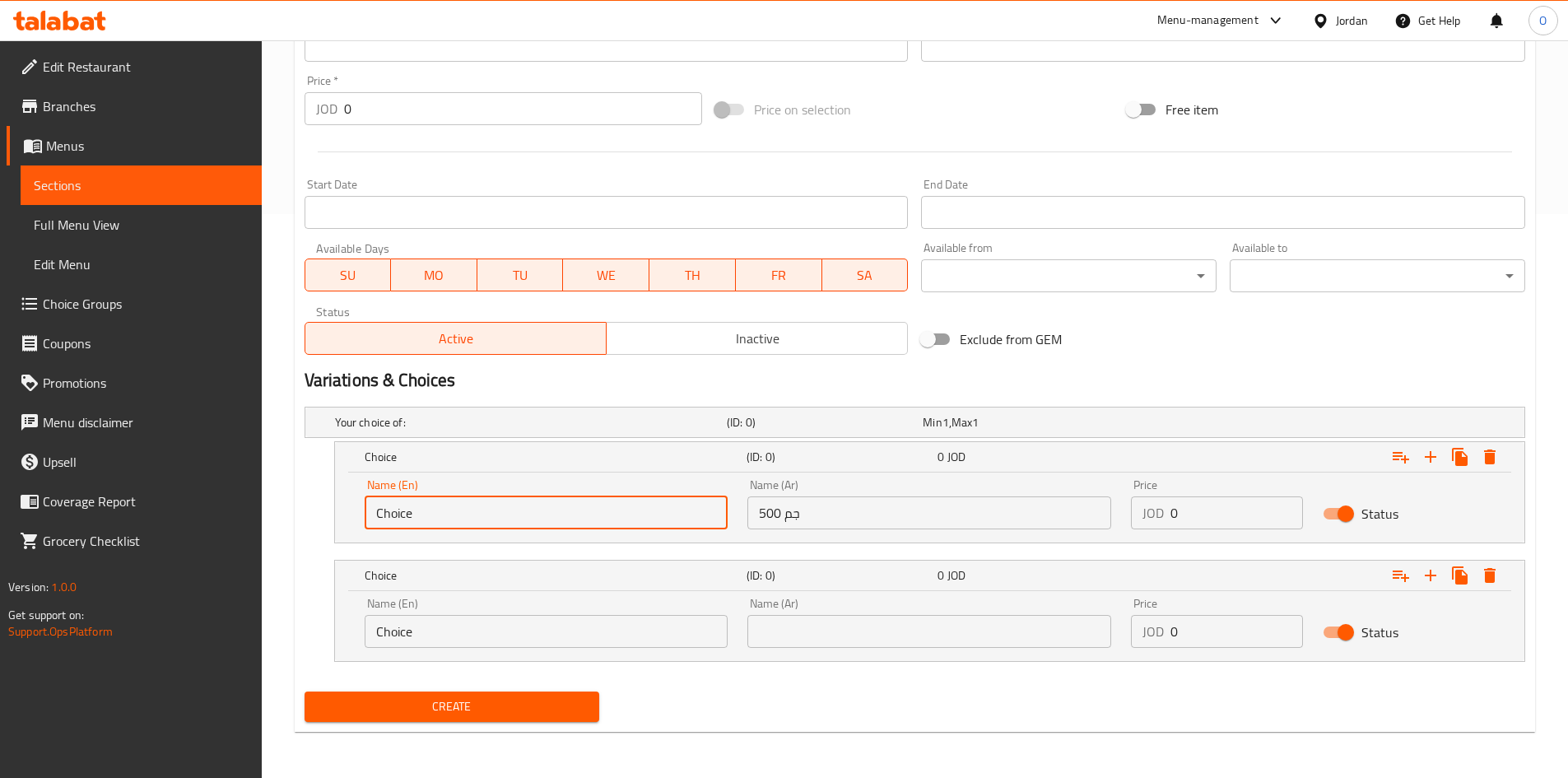
click at [449, 521] on input "Choice" at bounding box center [547, 512] width 364 height 33
paste input "500 G"
type input "500 G"
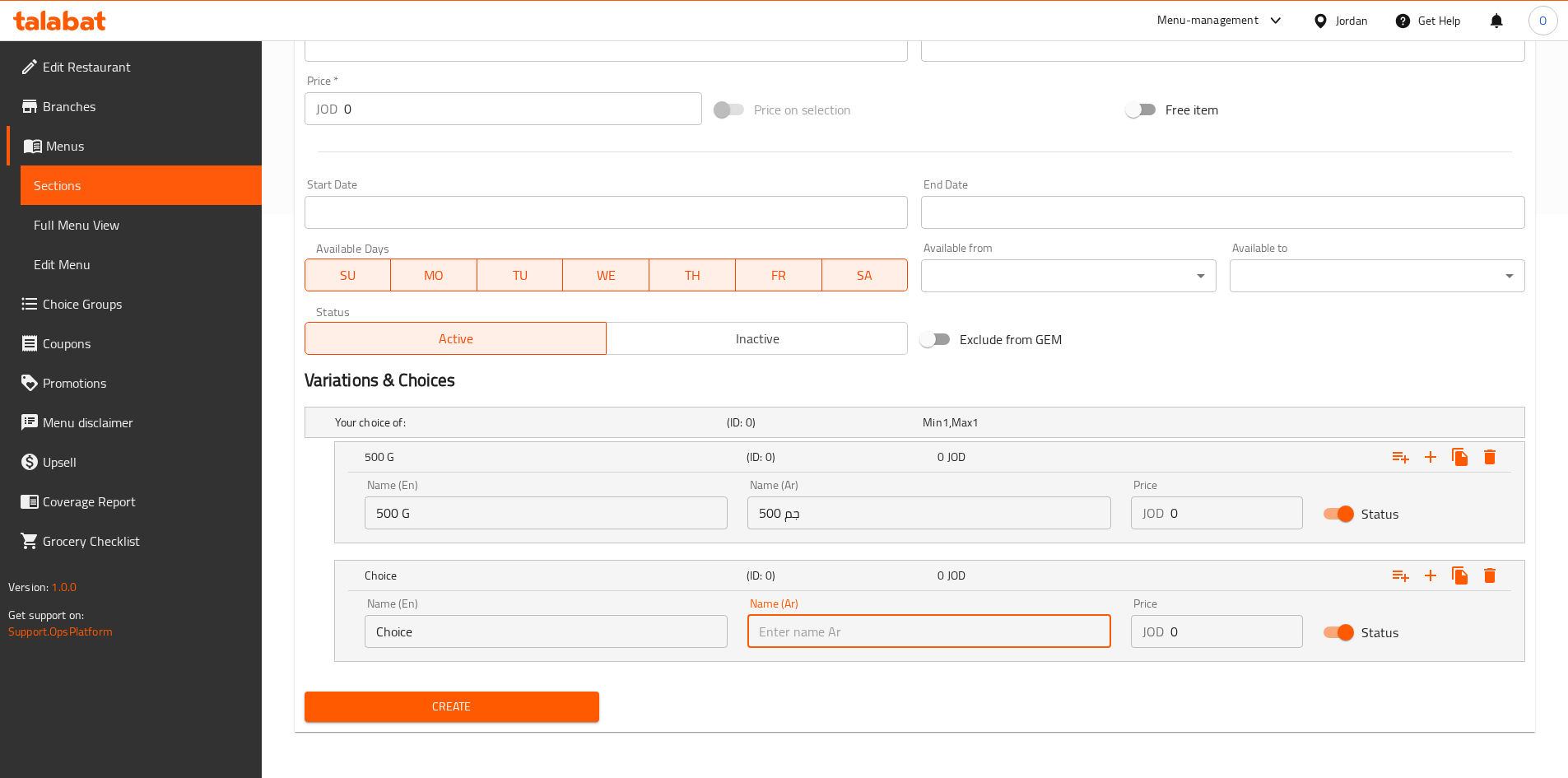
click at [894, 626] on input "text" at bounding box center [930, 631] width 364 height 33
paste input "1 كيلو"
type input "1 كيلو"
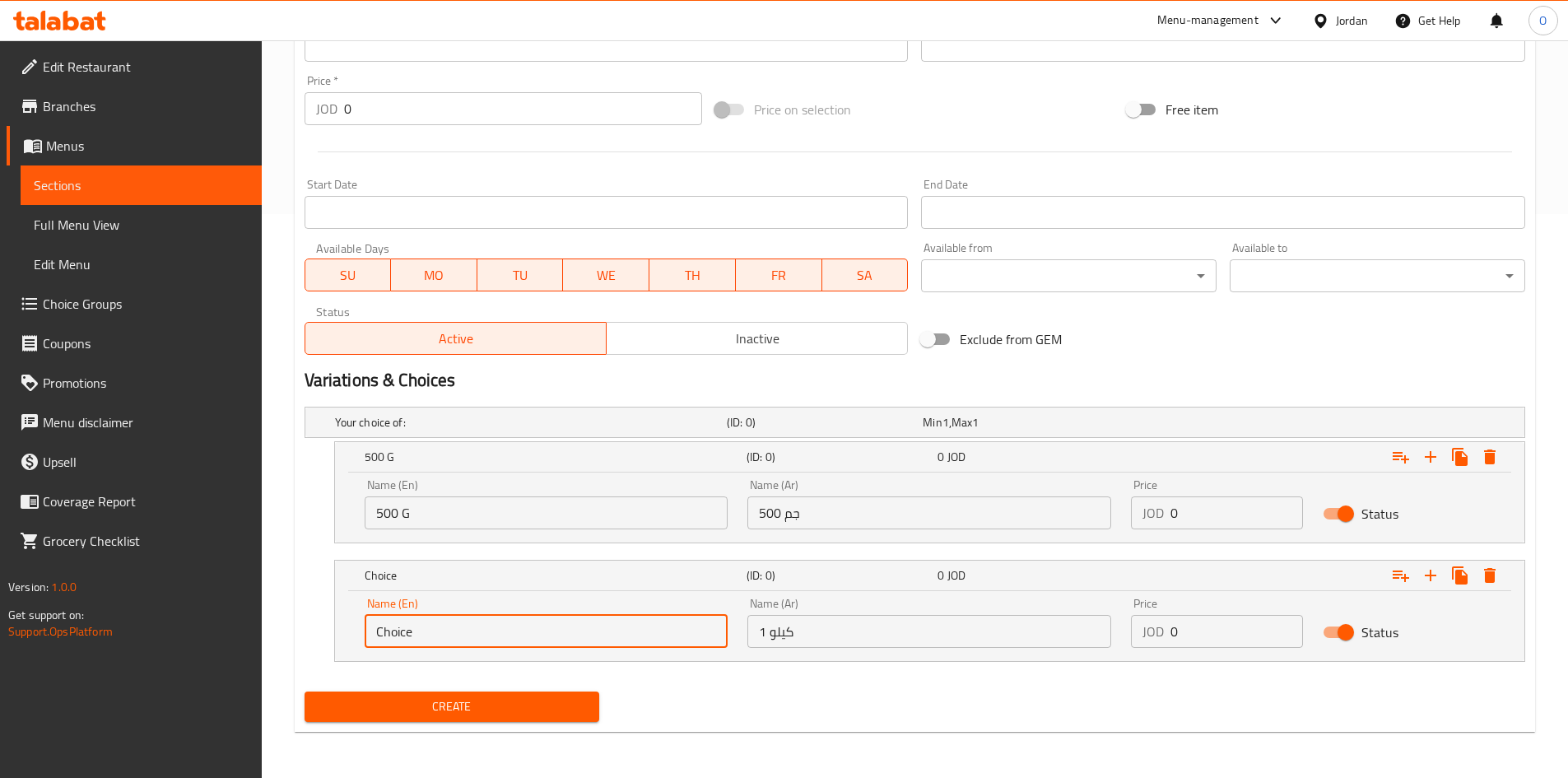
click at [489, 633] on input "Choice" at bounding box center [547, 631] width 364 height 33
paste input "1 Kilo"
type input "1 Kilo"
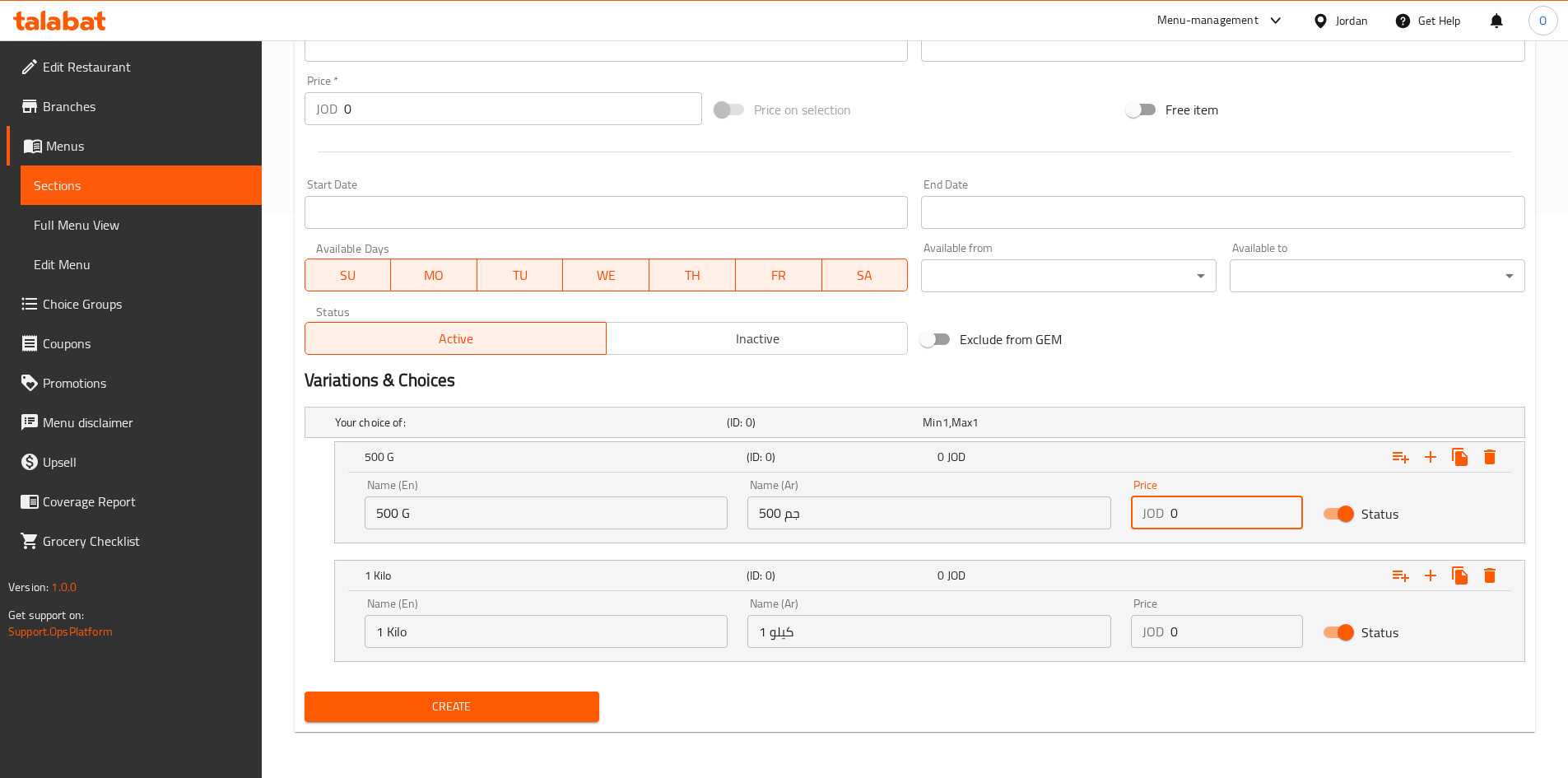
drag, startPoint x: 1173, startPoint y: 511, endPoint x: 1155, endPoint y: 507, distance: 18.4
click at [1157, 507] on div "JOD 0 Price" at bounding box center [1217, 512] width 172 height 33
paste input "2.65"
type input "2.65"
drag, startPoint x: 1181, startPoint y: 643, endPoint x: 1072, endPoint y: 644, distance: 109.0
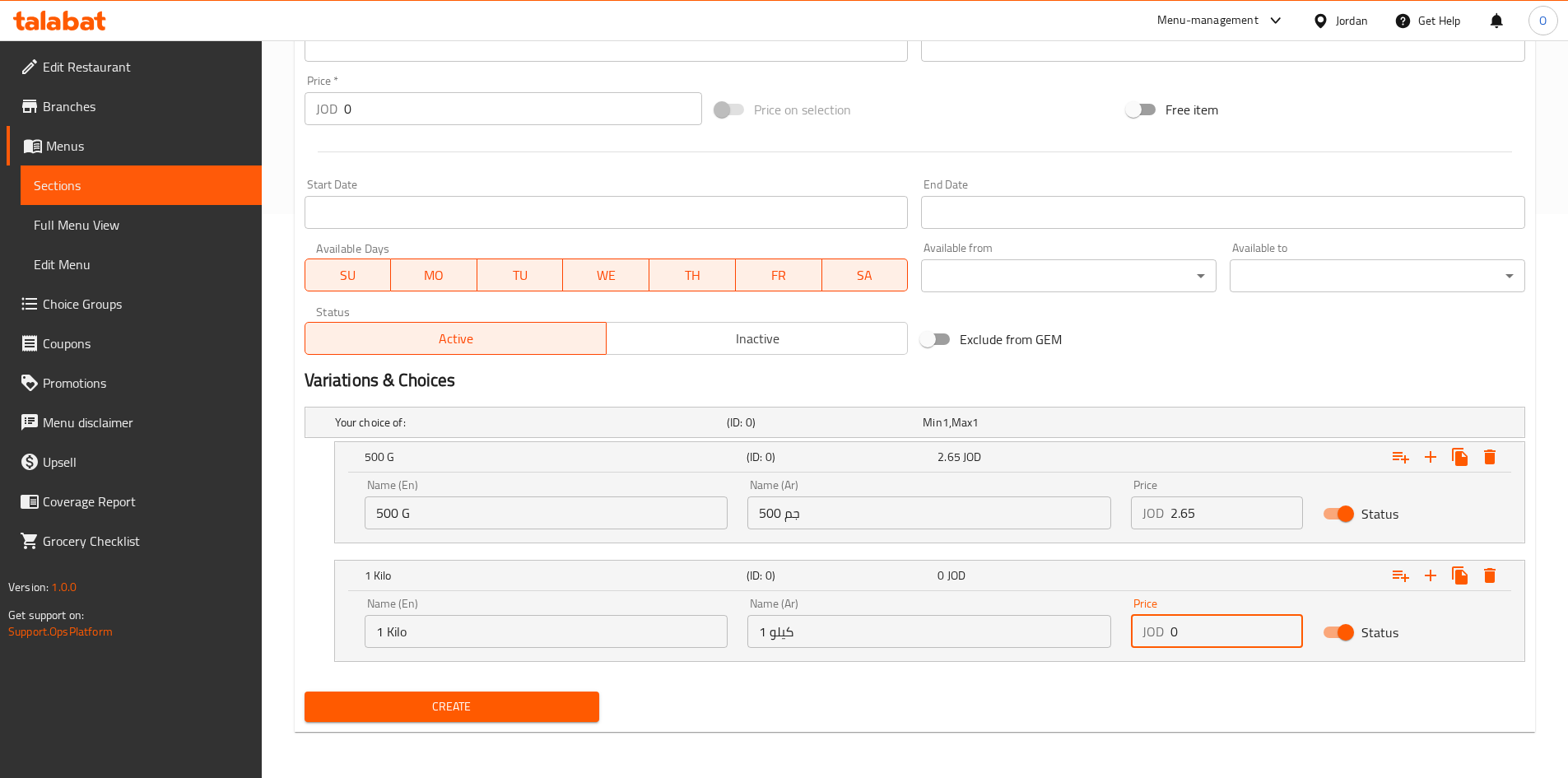
click at [1072, 644] on div "Name (En) 1 Kilo Name (En) Name (Ar) 1 كيلو Name (Ar) Price JOD 0 Price Status" at bounding box center [930, 623] width 1150 height 70
paste input "5.25"
type input "5.25"
click at [386, 707] on span "Create" at bounding box center [452, 706] width 270 height 21
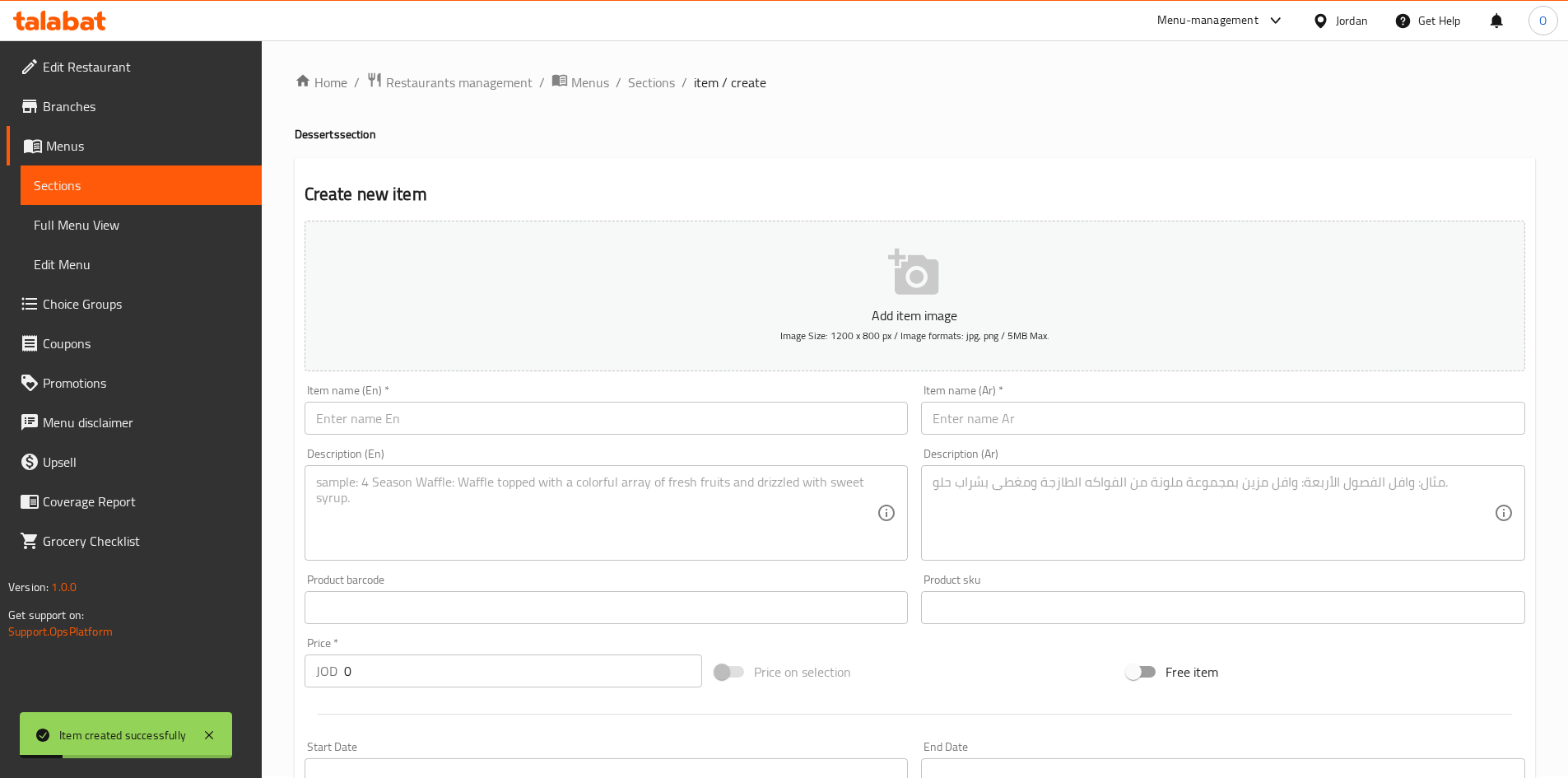
scroll to position [0, 0]
click at [666, 90] on span "Sections" at bounding box center [651, 84] width 47 height 20
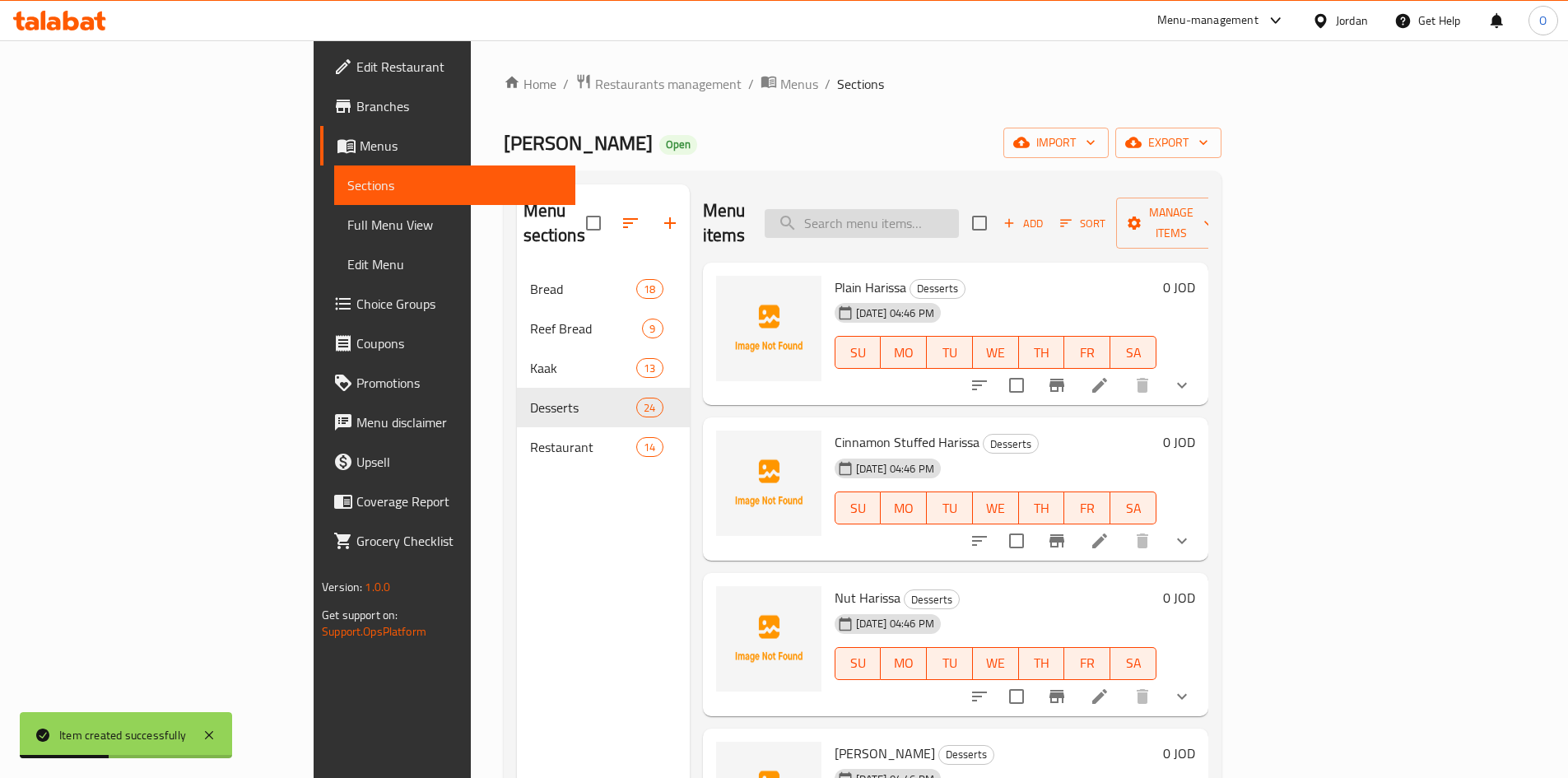
click at [959, 209] on input "search" at bounding box center [862, 223] width 195 height 29
paste input "عوامة"
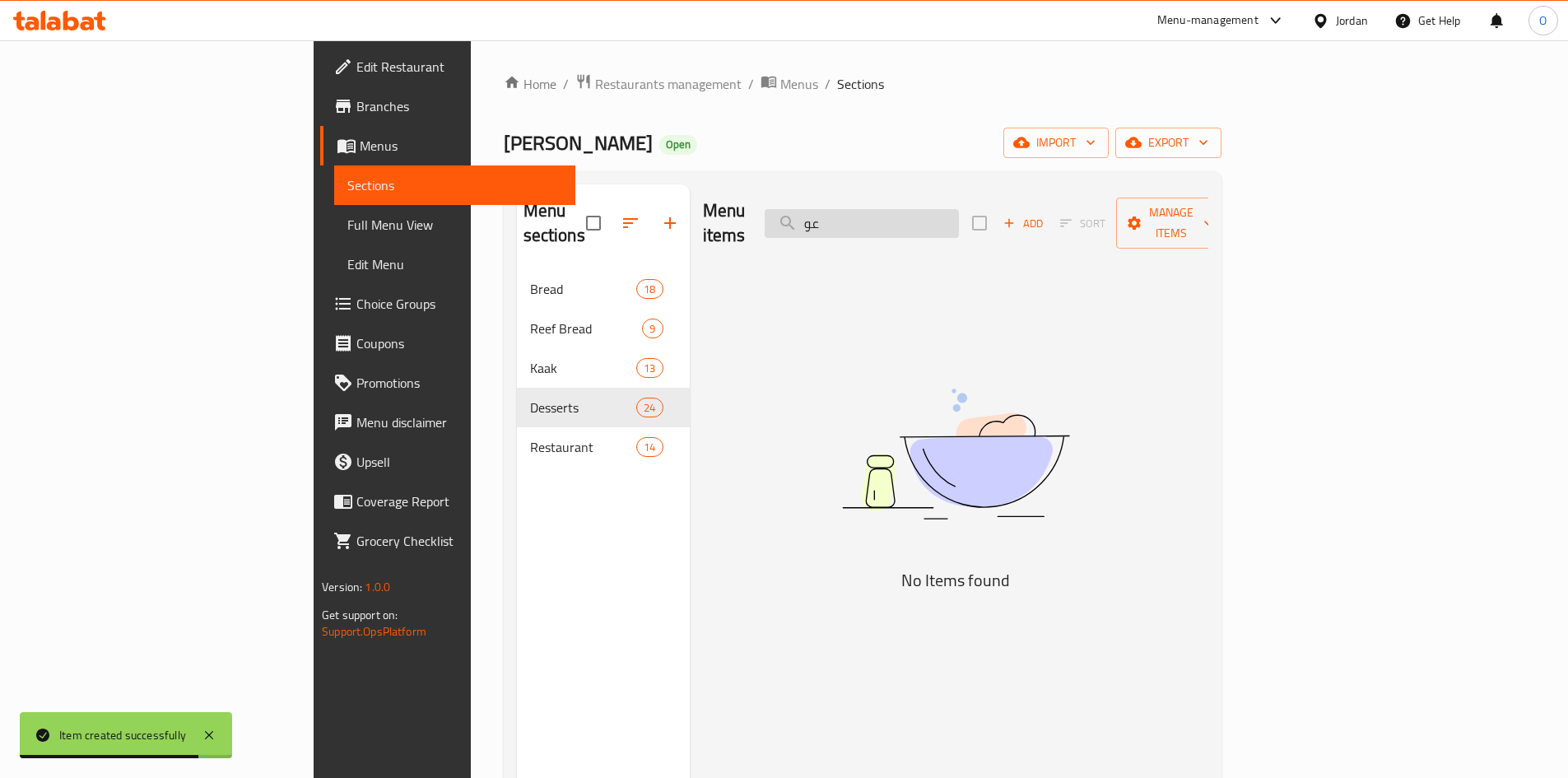
type input "ع"
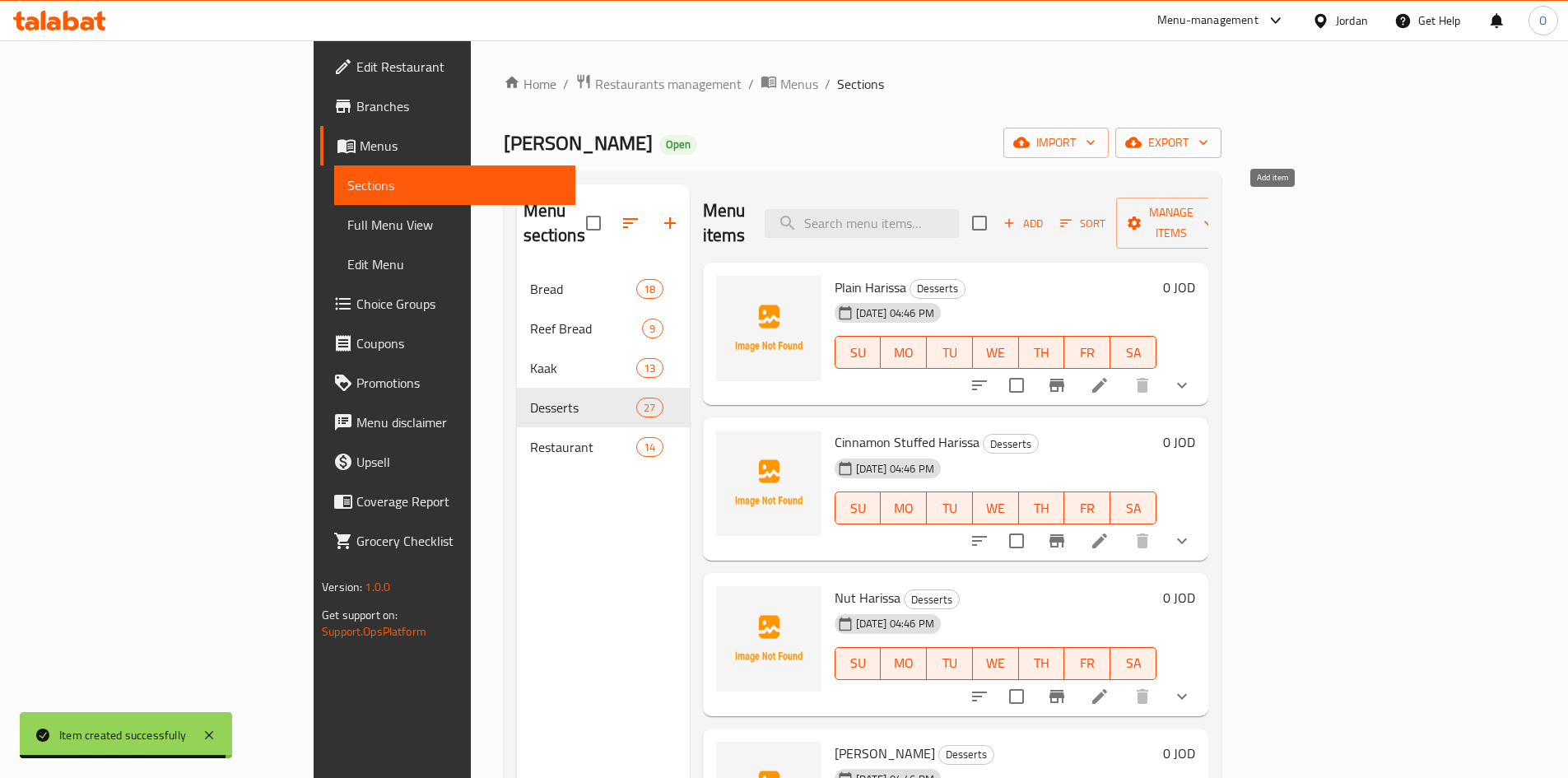
click at [1046, 214] on span "Add" at bounding box center [1024, 223] width 45 height 19
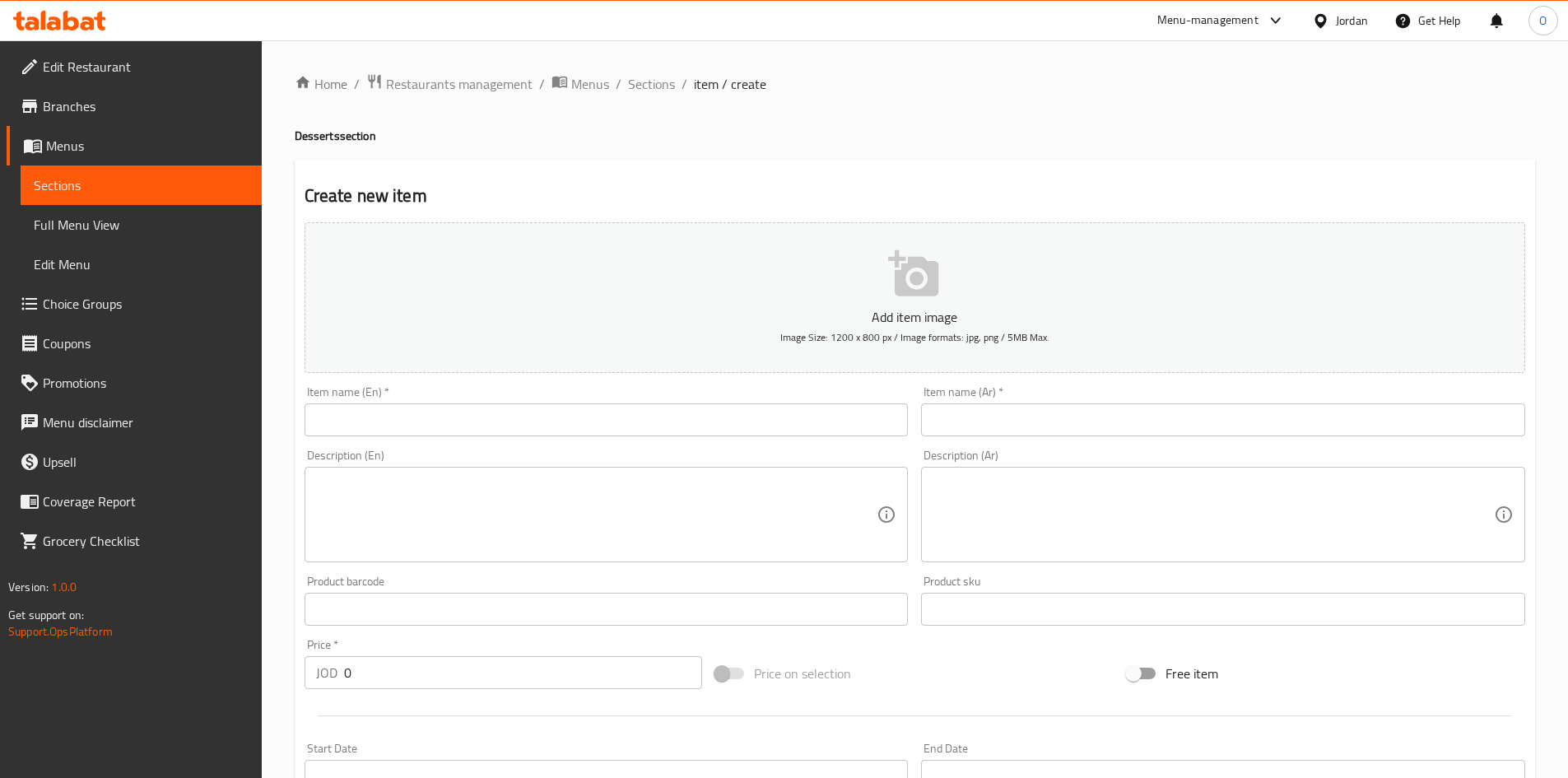
click at [999, 421] on input "text" at bounding box center [1223, 419] width 604 height 33
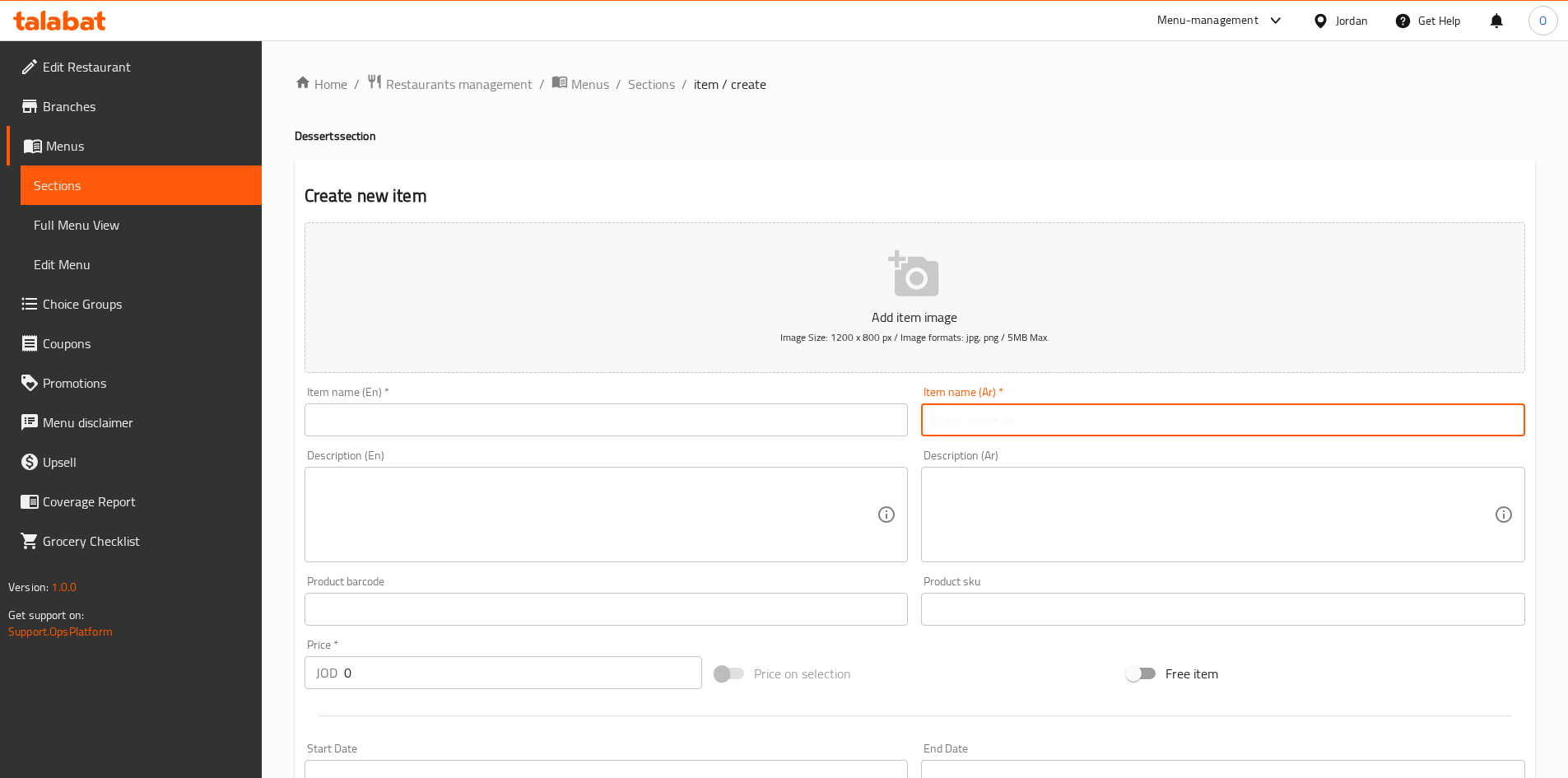
paste input "عوامة"
type input "عوامة"
click at [590, 422] on input "text" at bounding box center [606, 419] width 604 height 33
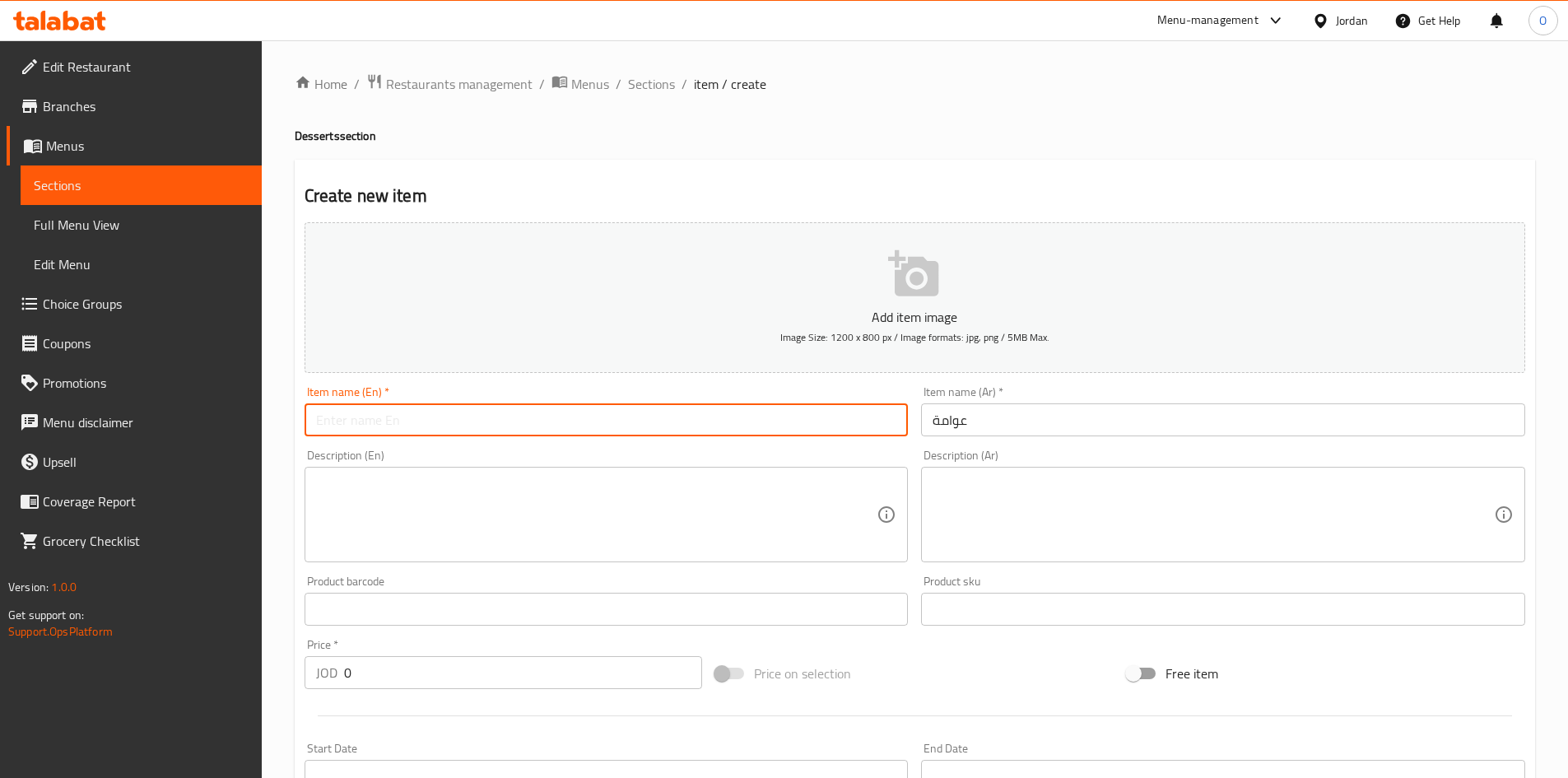
paste input "Awameh"
type input "Awameh"
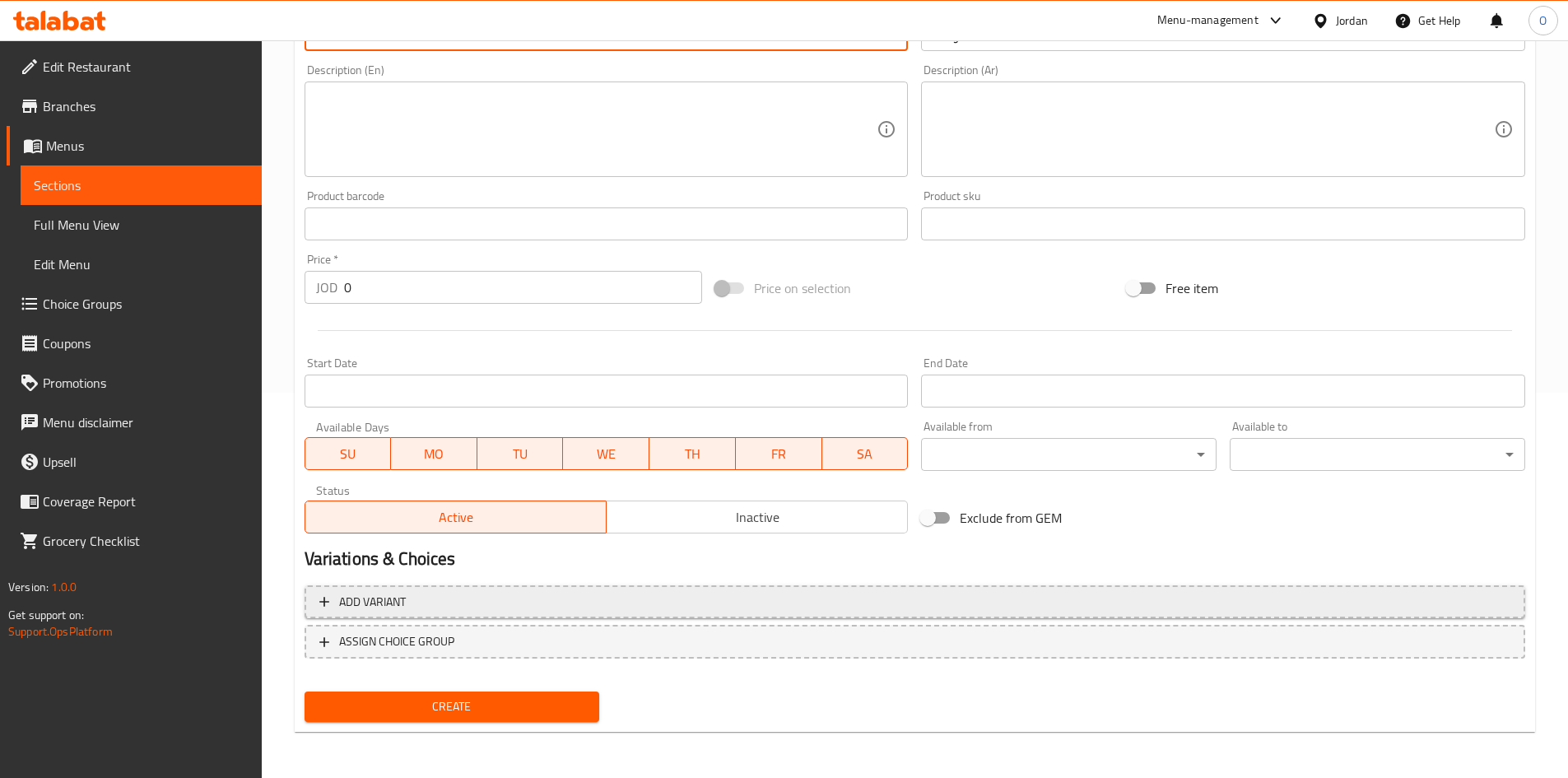
click at [991, 604] on span "Add variant" at bounding box center [915, 601] width 1191 height 21
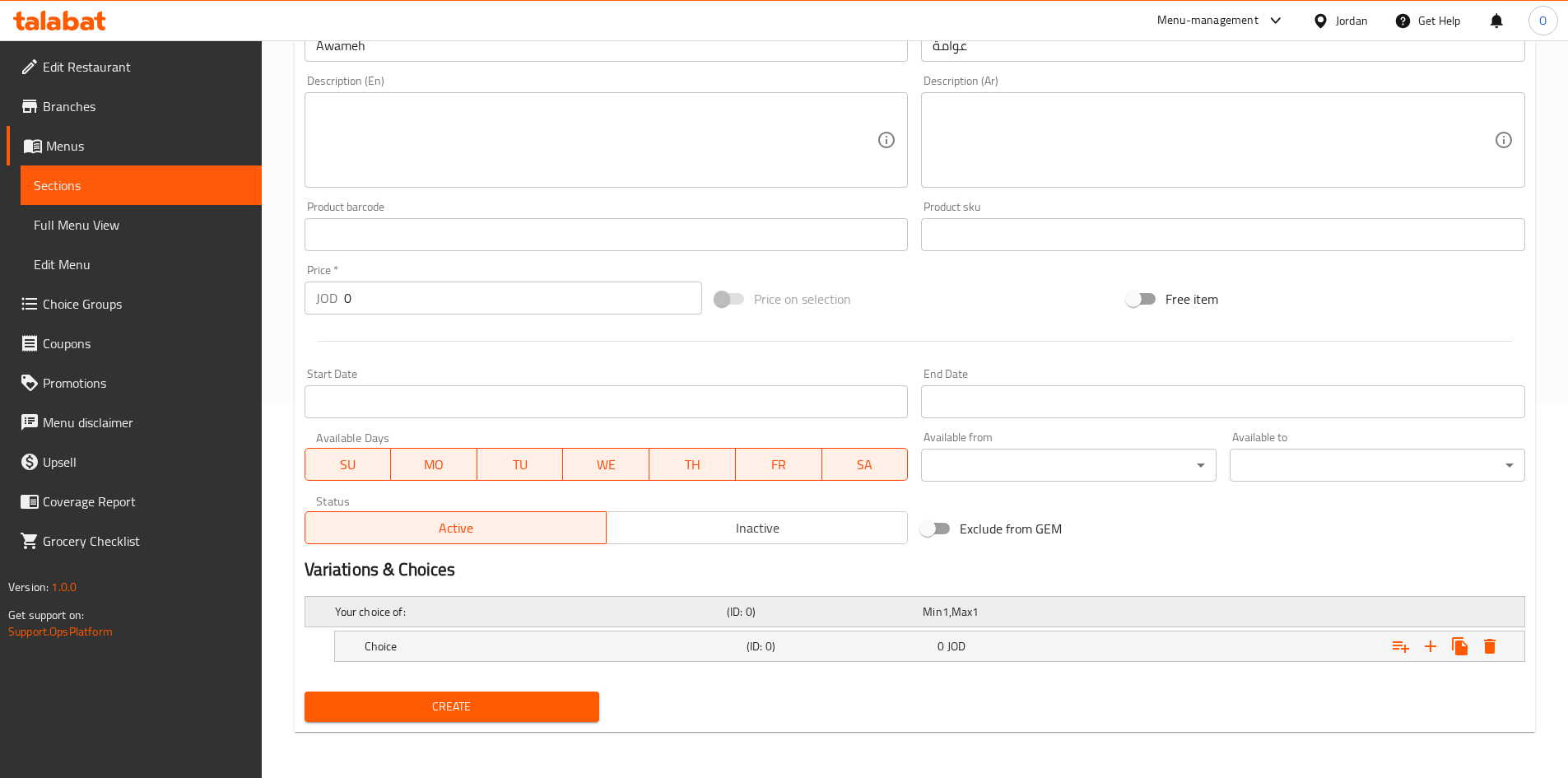
scroll to position [375, 0]
click at [1421, 643] on icon "Expand" at bounding box center [1431, 646] width 20 height 20
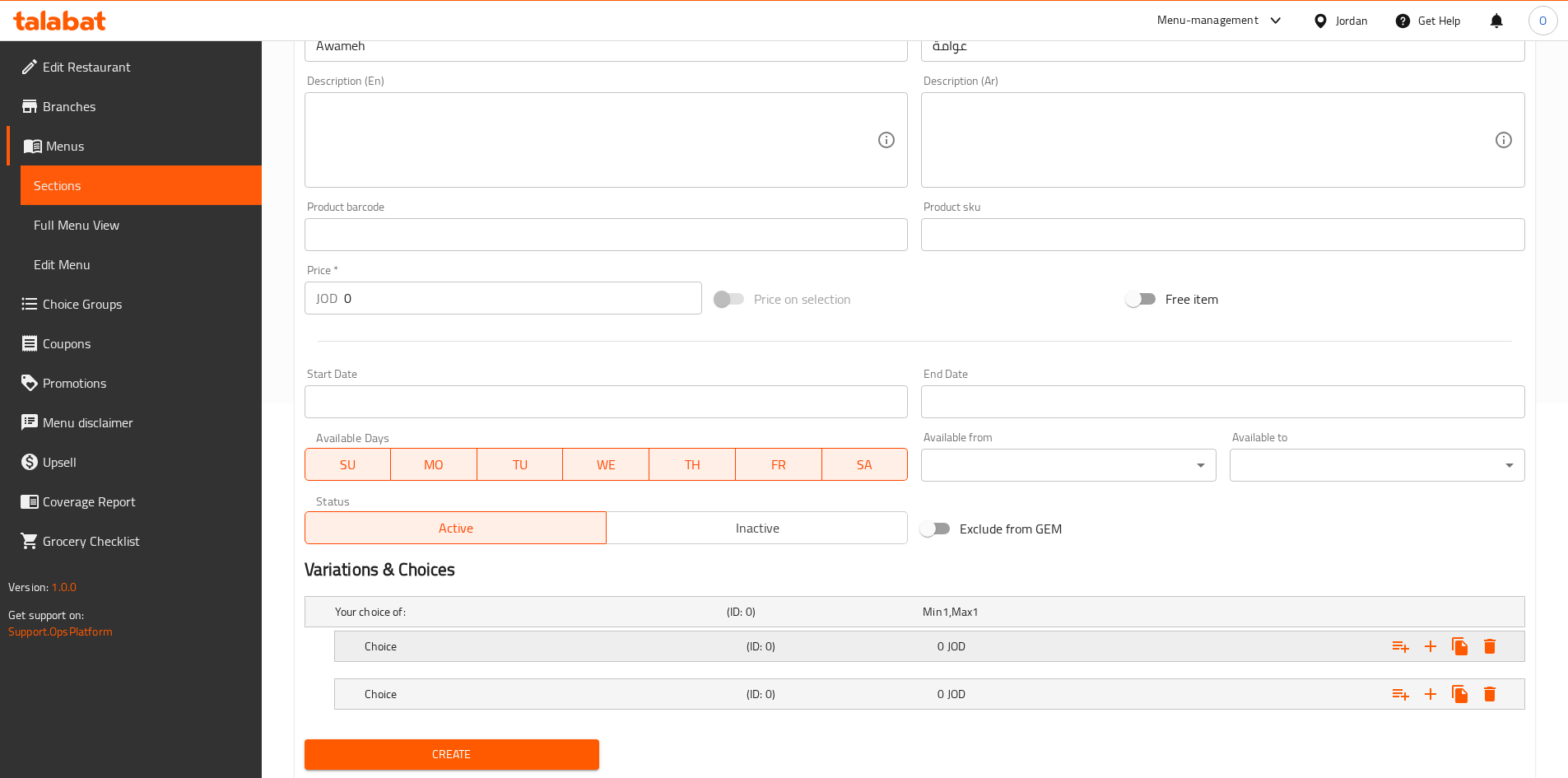
click at [802, 638] on h5 "(ID: 0)" at bounding box center [839, 646] width 185 height 16
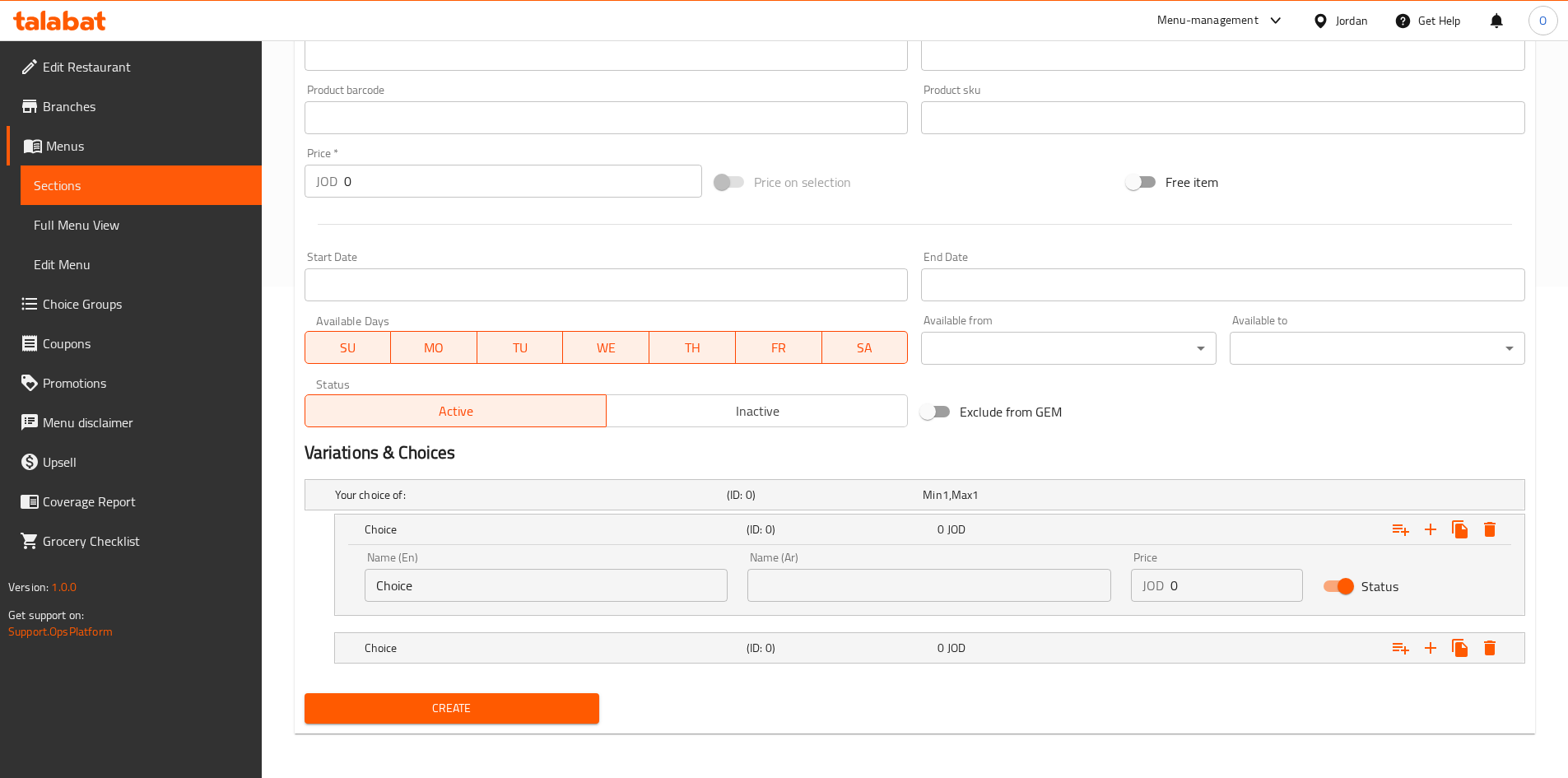
scroll to position [493, 0]
click at [882, 574] on input "text" at bounding box center [930, 584] width 364 height 33
paste input "500 جم"
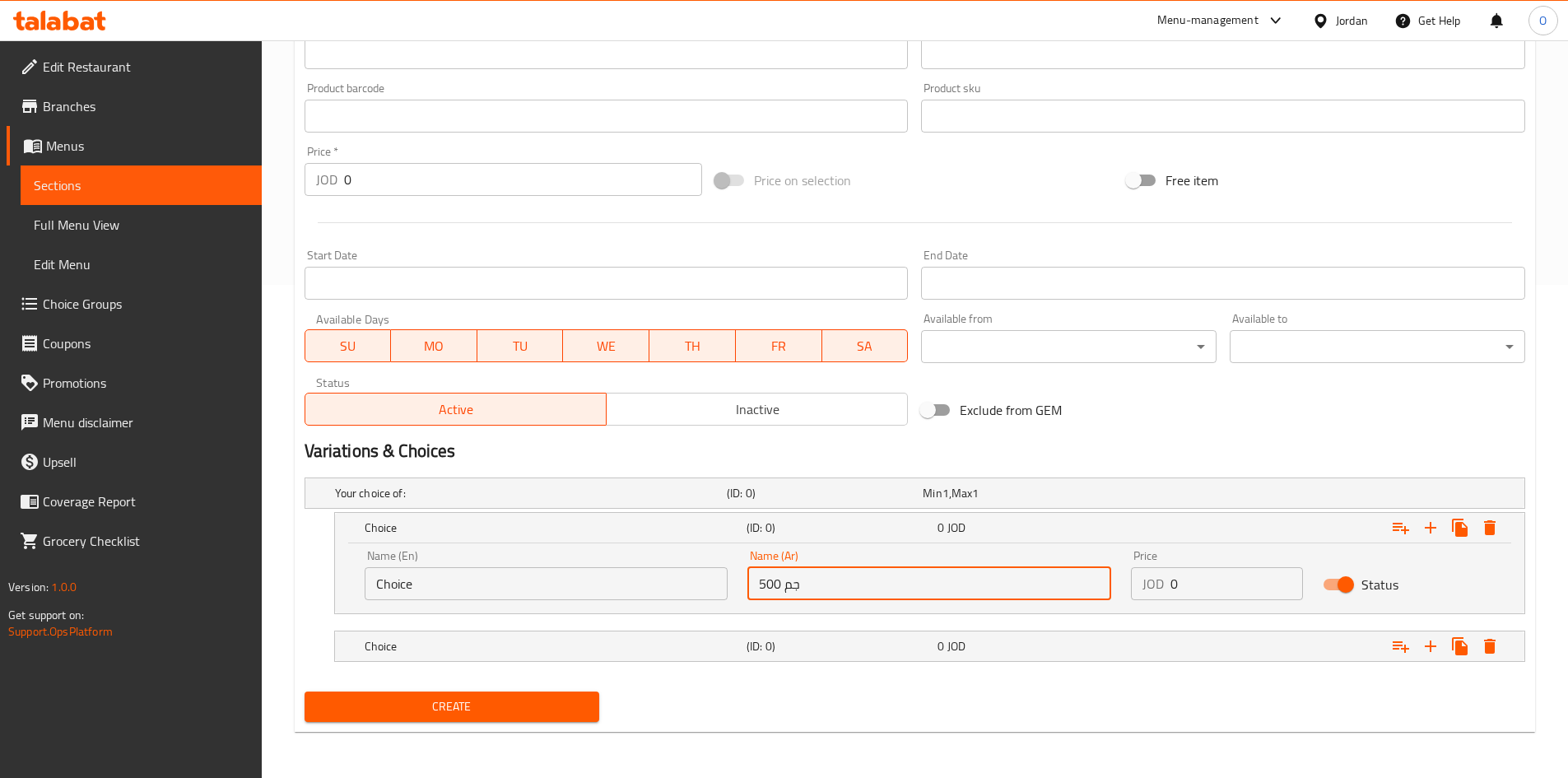
type input "500 جم"
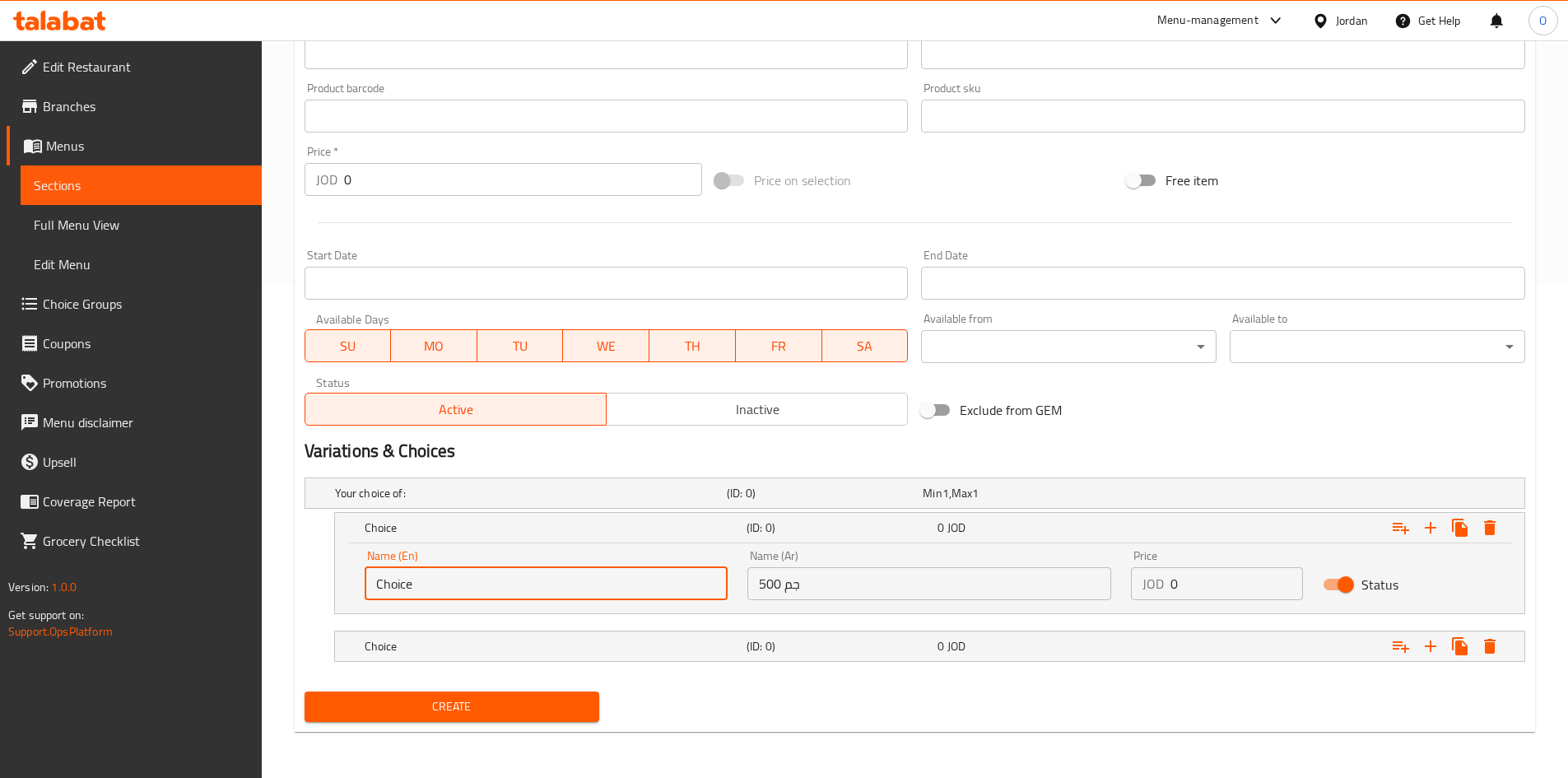
click at [444, 584] on input "Choice" at bounding box center [547, 584] width 364 height 33
paste input "500 G"
type input "500 G"
click at [866, 656] on div "(ID: 0)" at bounding box center [839, 646] width 191 height 23
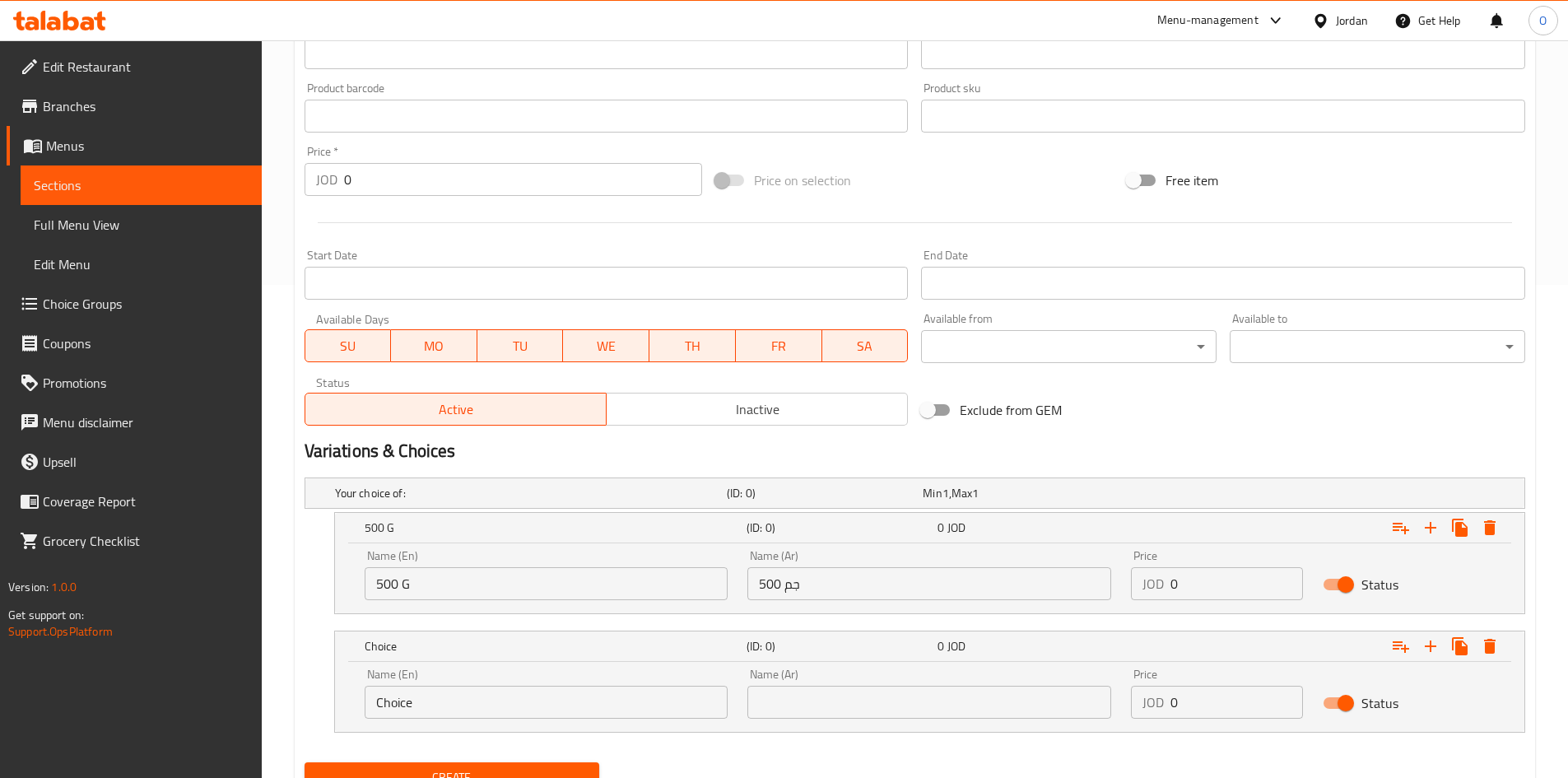
click at [868, 696] on input "text" at bounding box center [930, 701] width 364 height 33
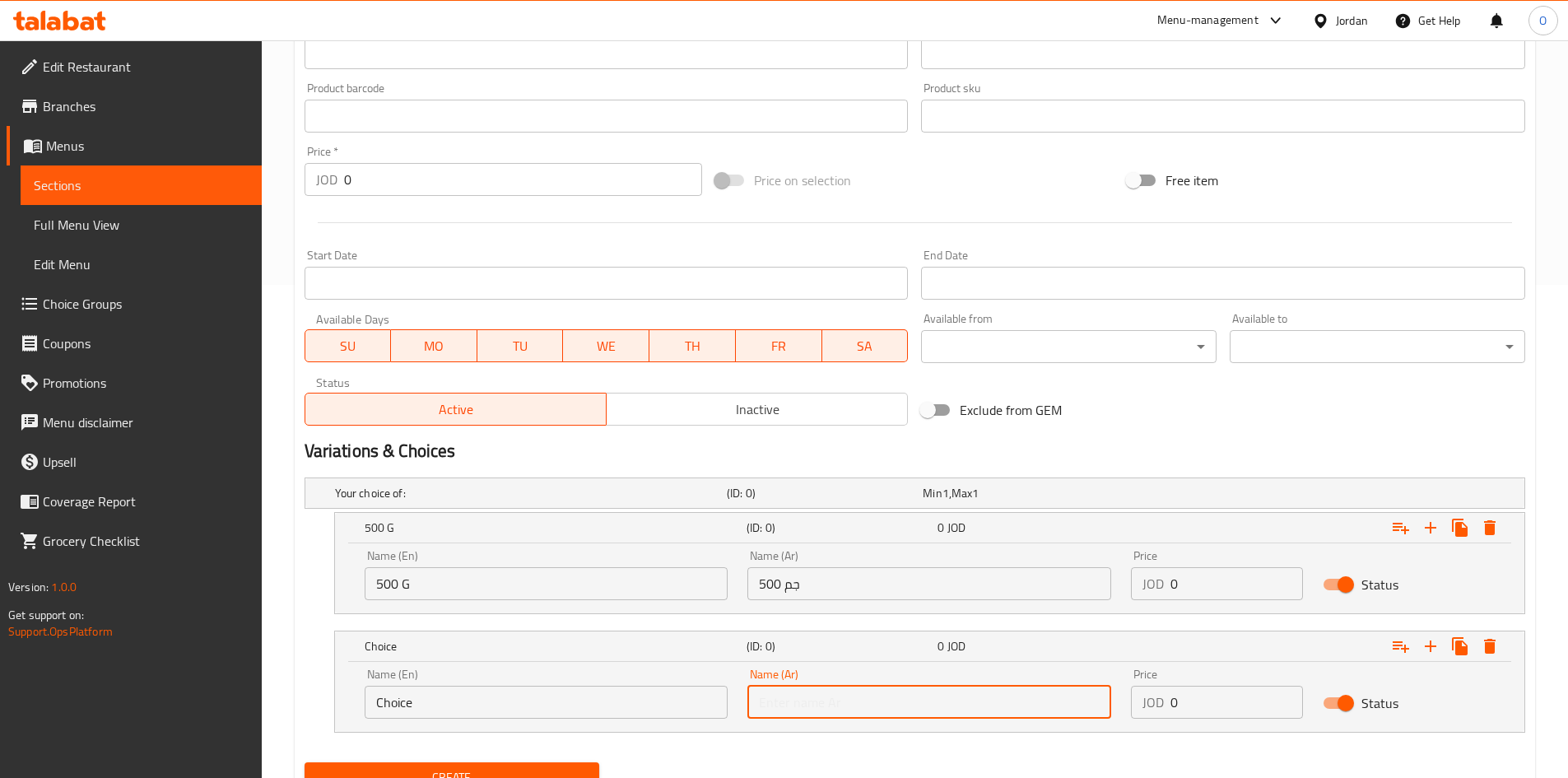
paste input "1 كيلو"
type input "1 كيلو"
click at [502, 693] on input "Choice" at bounding box center [547, 701] width 364 height 33
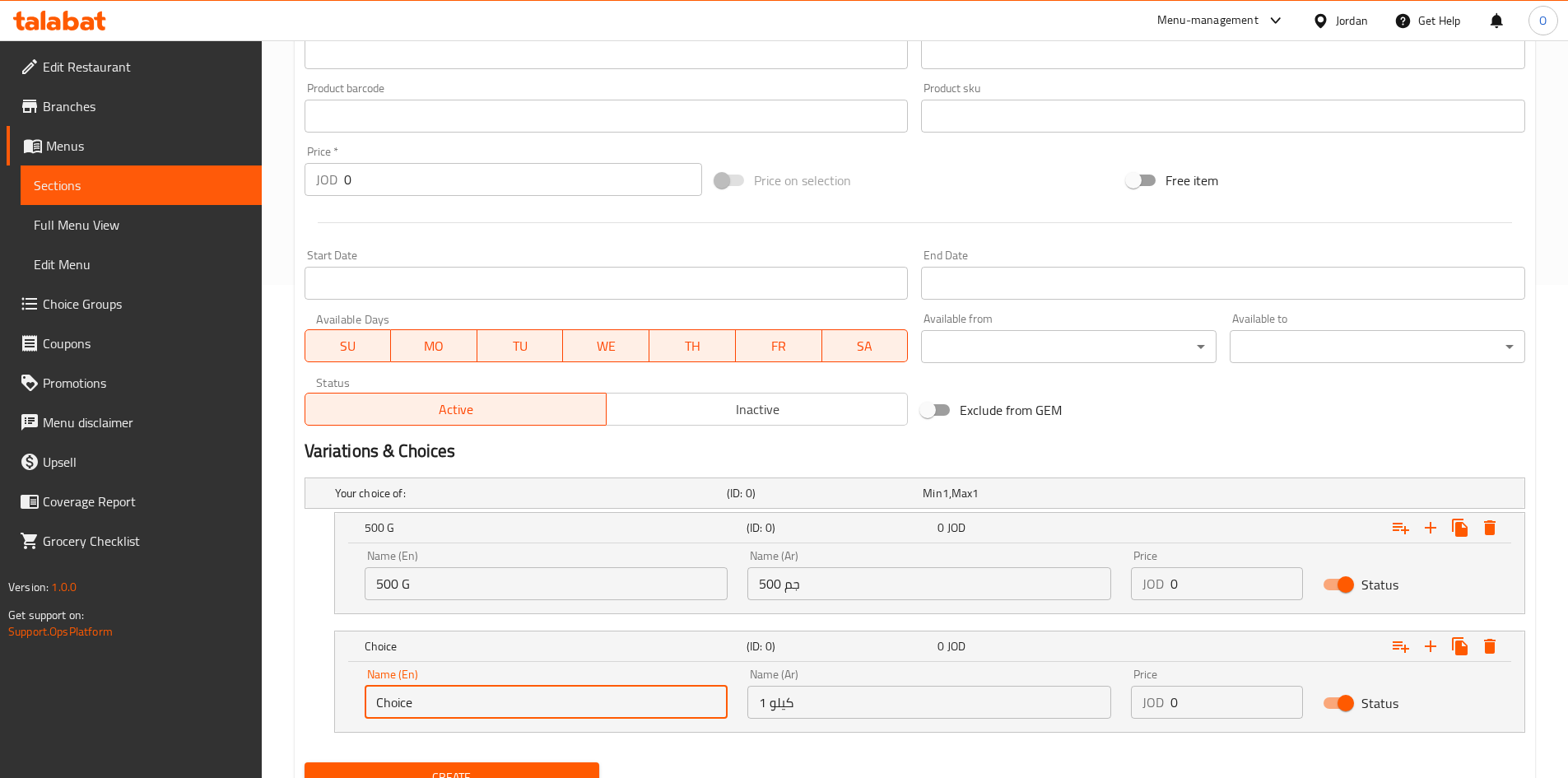
click at [502, 693] on input "Choice" at bounding box center [547, 701] width 364 height 33
paste input "1 kilo"
type input "1 Kilo"
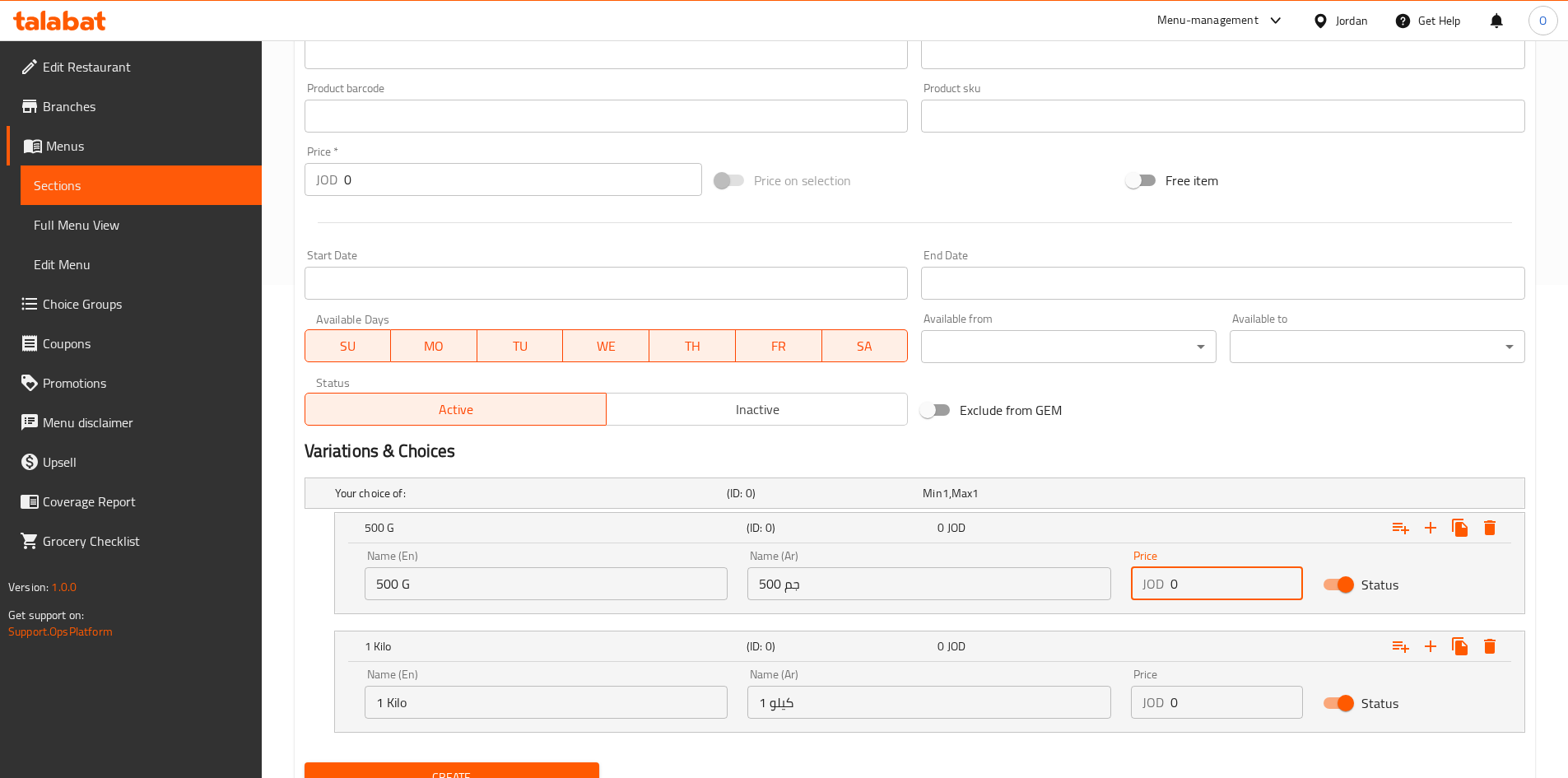
drag, startPoint x: 1219, startPoint y: 582, endPoint x: 1108, endPoint y: 575, distance: 111.2
click at [1108, 575] on div "Name (En) 500 G Name (En) Name (Ar) 500 جم Name (Ar) Price JOD 0 Price Status" at bounding box center [930, 575] width 1150 height 70
paste input "1.25"
type input "1.25"
click at [1103, 714] on div "Name (En) 1 Kilo Name (En) Name (Ar) 1 كيلو Name (Ar) Price JOD 0 Price Status" at bounding box center [930, 693] width 1150 height 70
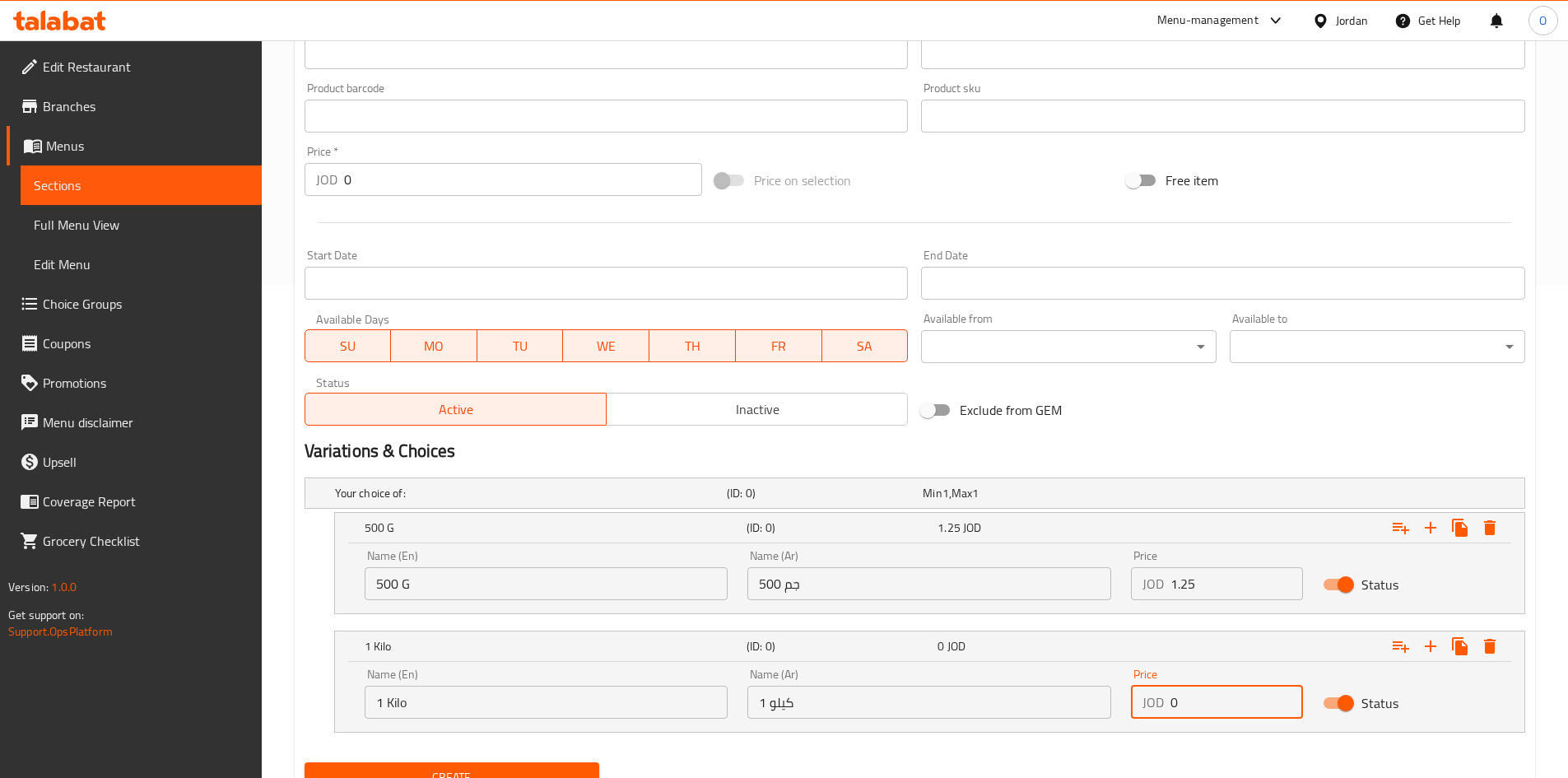
paste input "2.5"
type input "2.5"
click at [927, 754] on div "Your choice of: (ID: 0) Min 1 , Max 1 Name (En) Your choice of: Name (En) Name …" at bounding box center [915, 613] width 1234 height 285
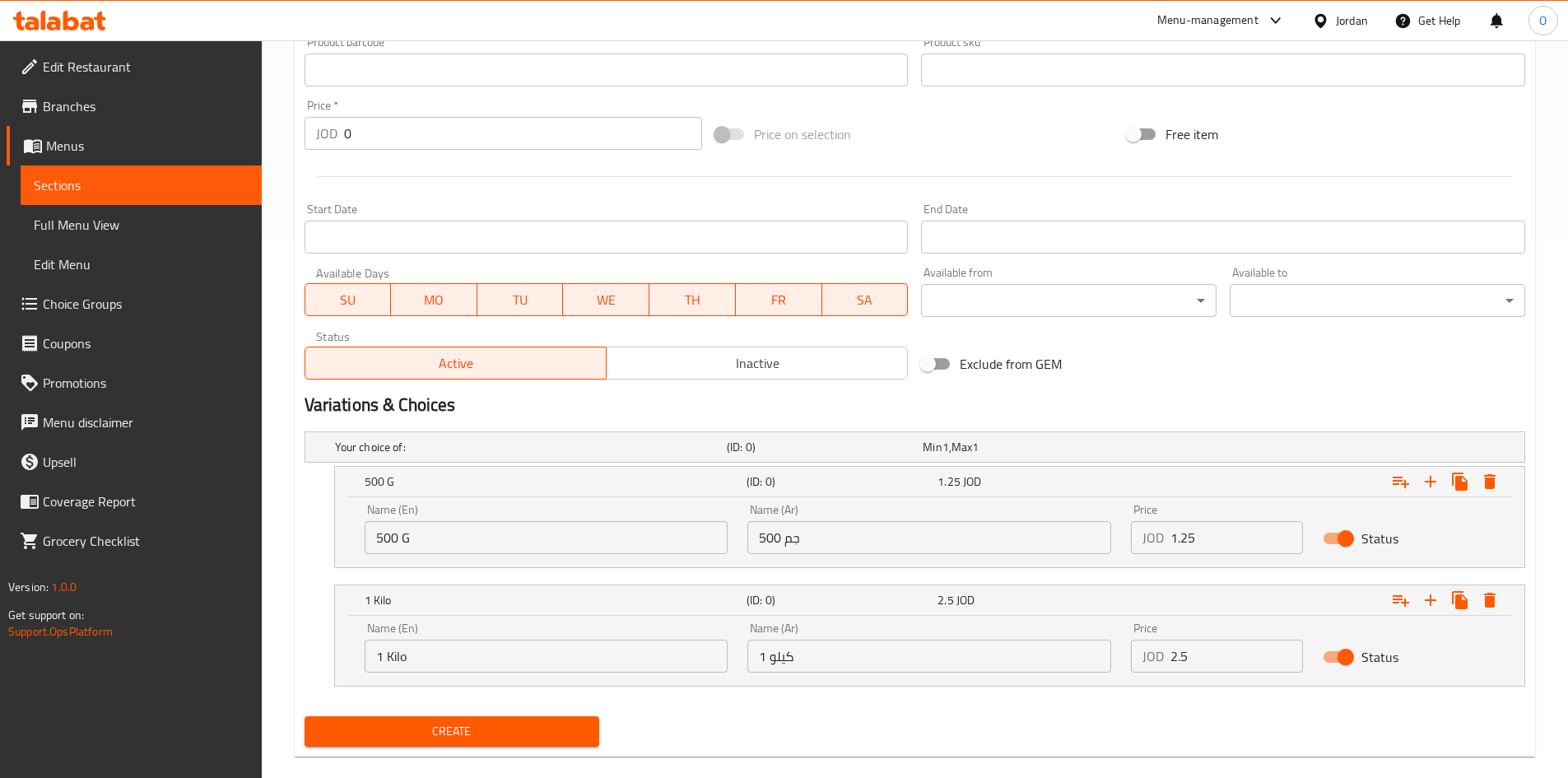
scroll to position [564, 0]
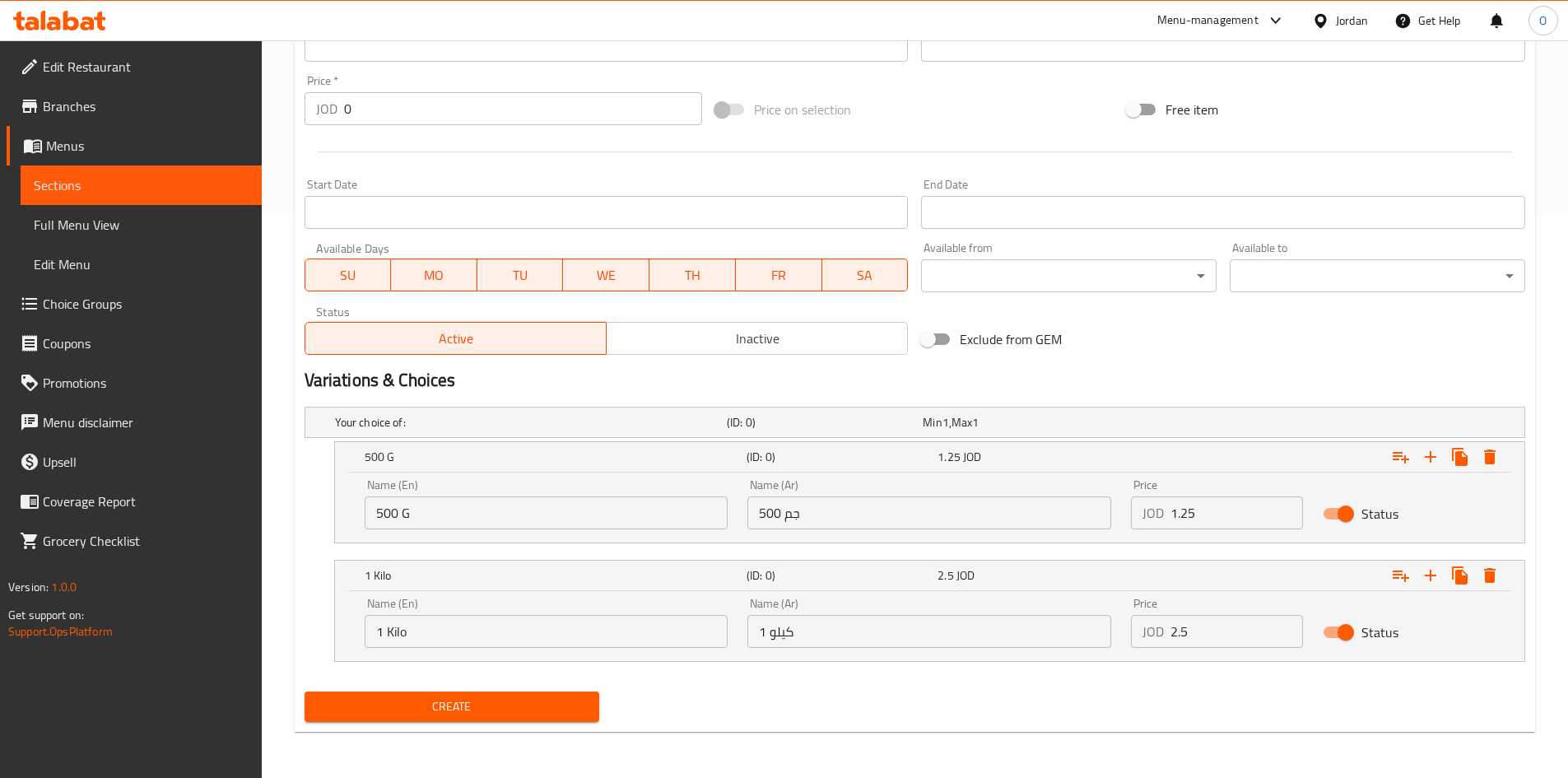
click at [559, 710] on span "Create" at bounding box center [452, 706] width 270 height 21
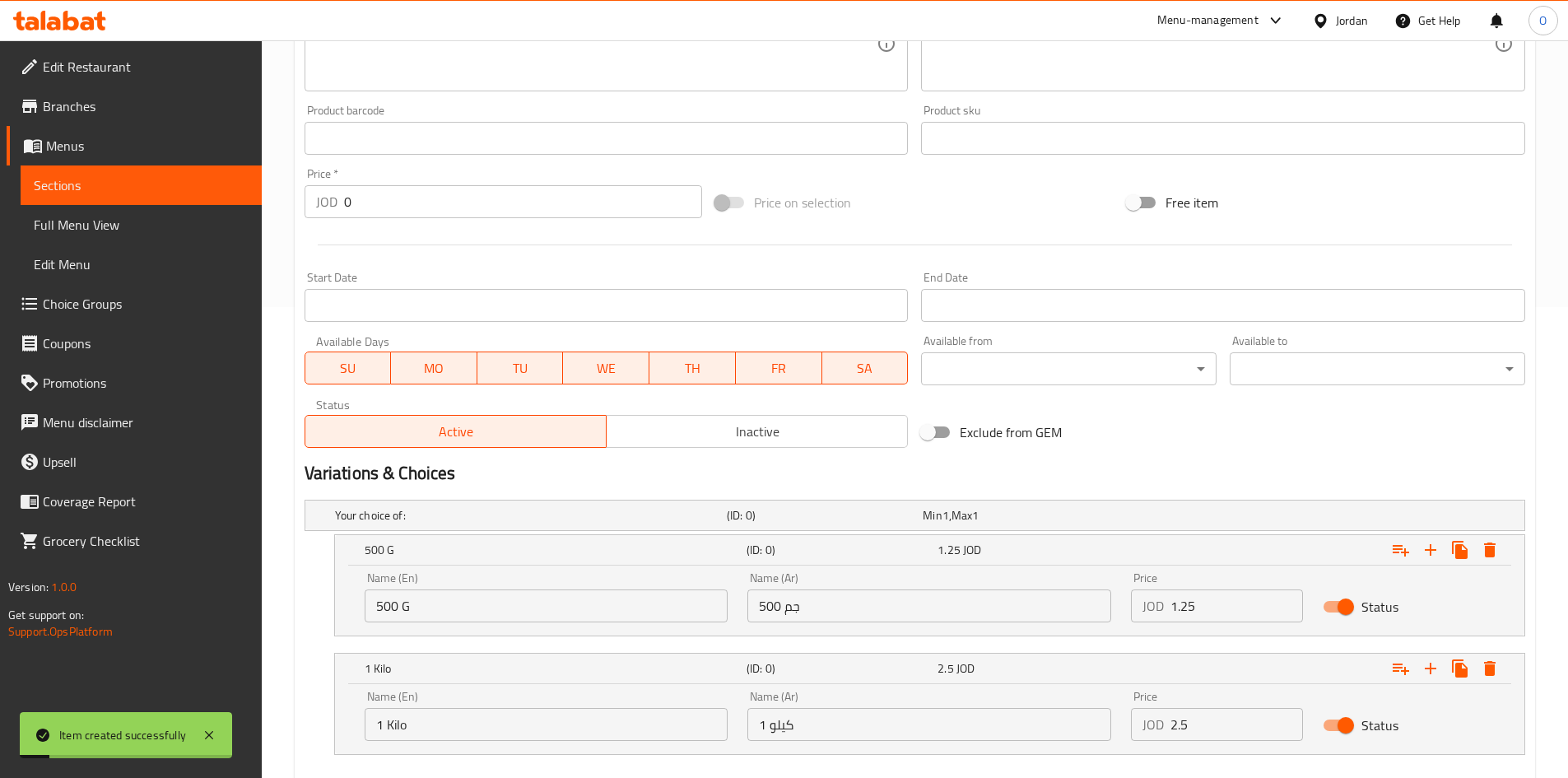
scroll to position [153, 0]
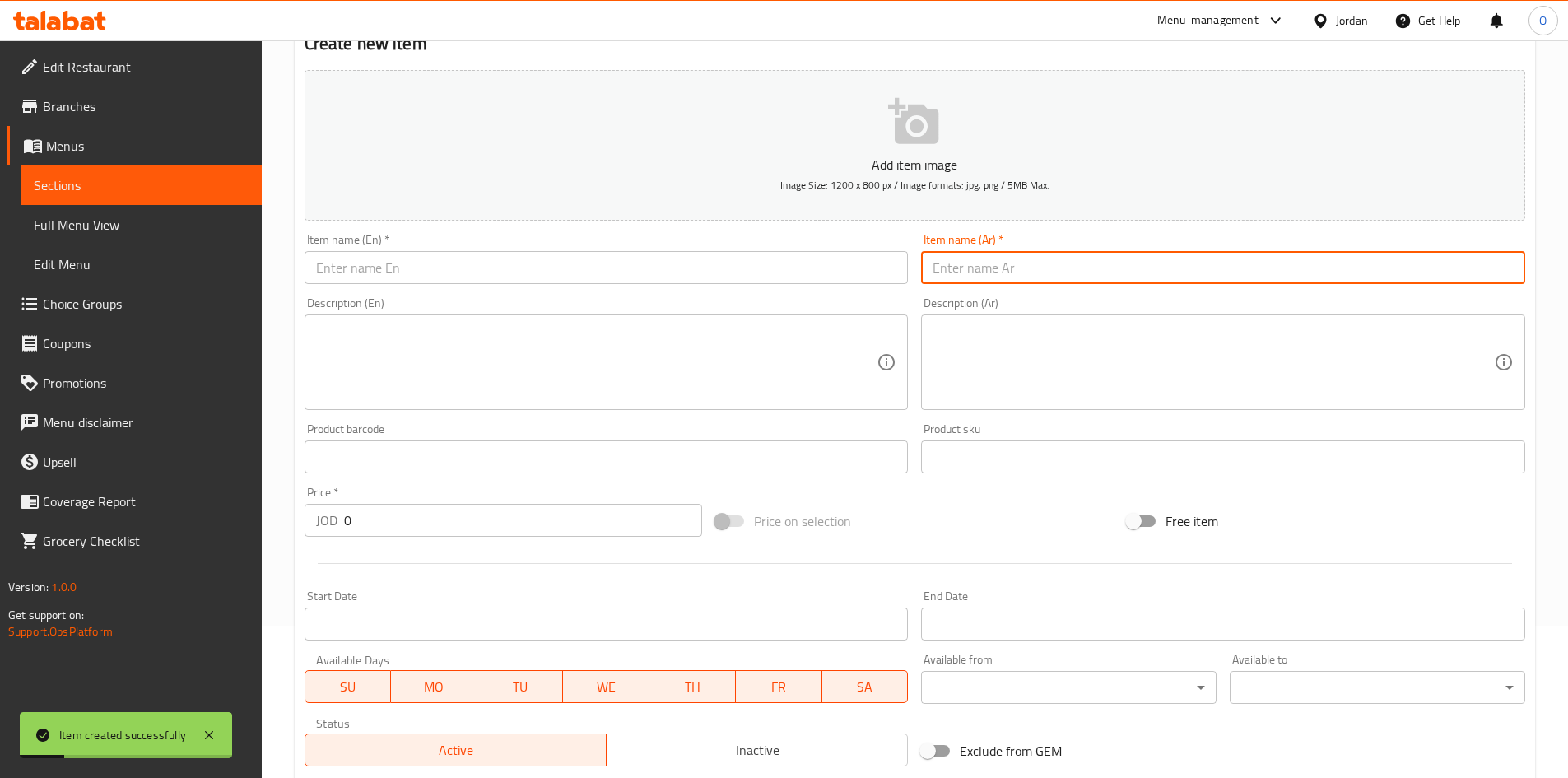
click at [1029, 261] on input "text" at bounding box center [1223, 267] width 604 height 33
paste input "معمول جوز"
type input "معمول جوز"
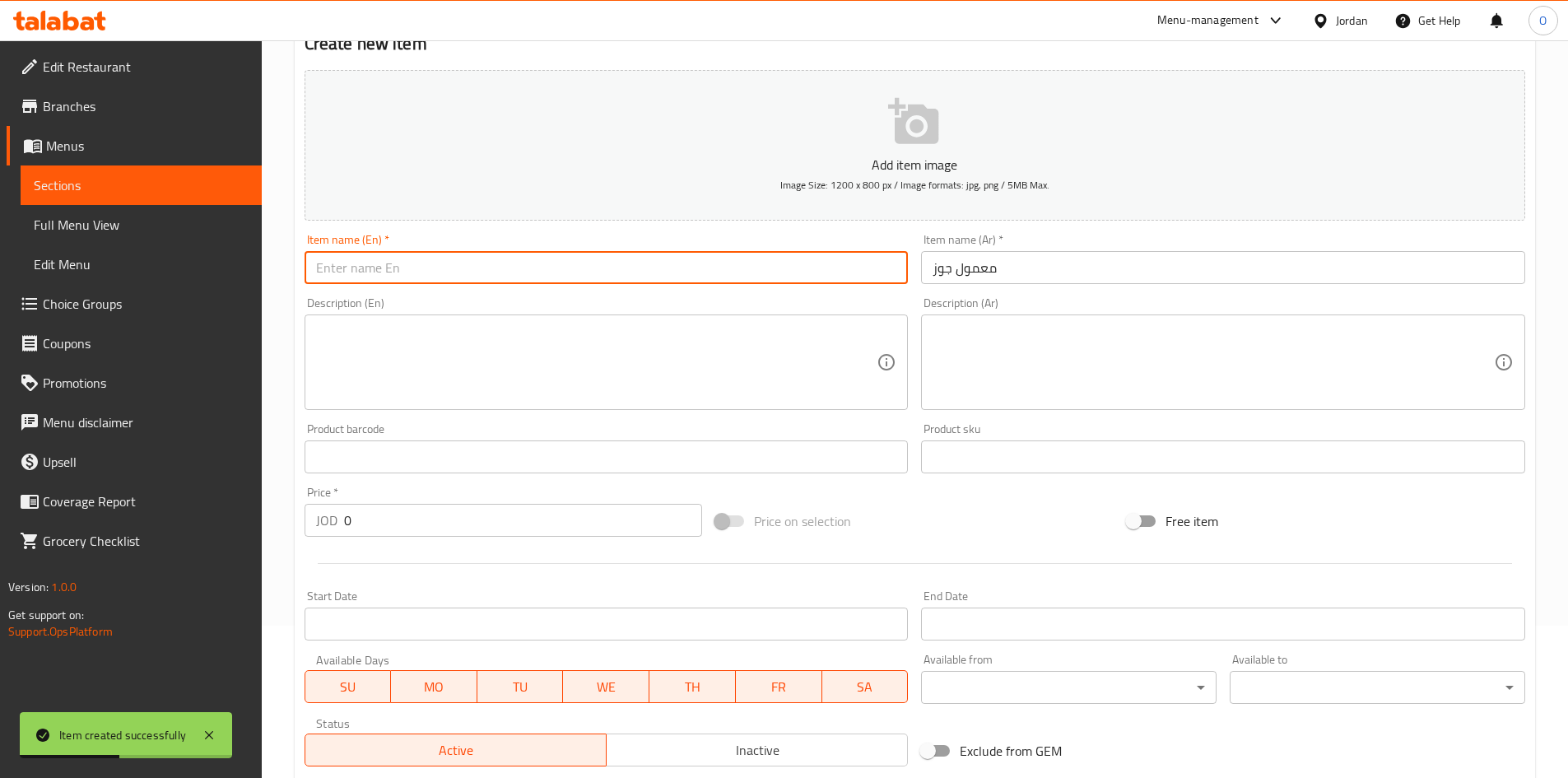
click at [345, 260] on input "text" at bounding box center [606, 267] width 604 height 33
paste input "Walnut Maamoul"
type input "Walnut Maamoul"
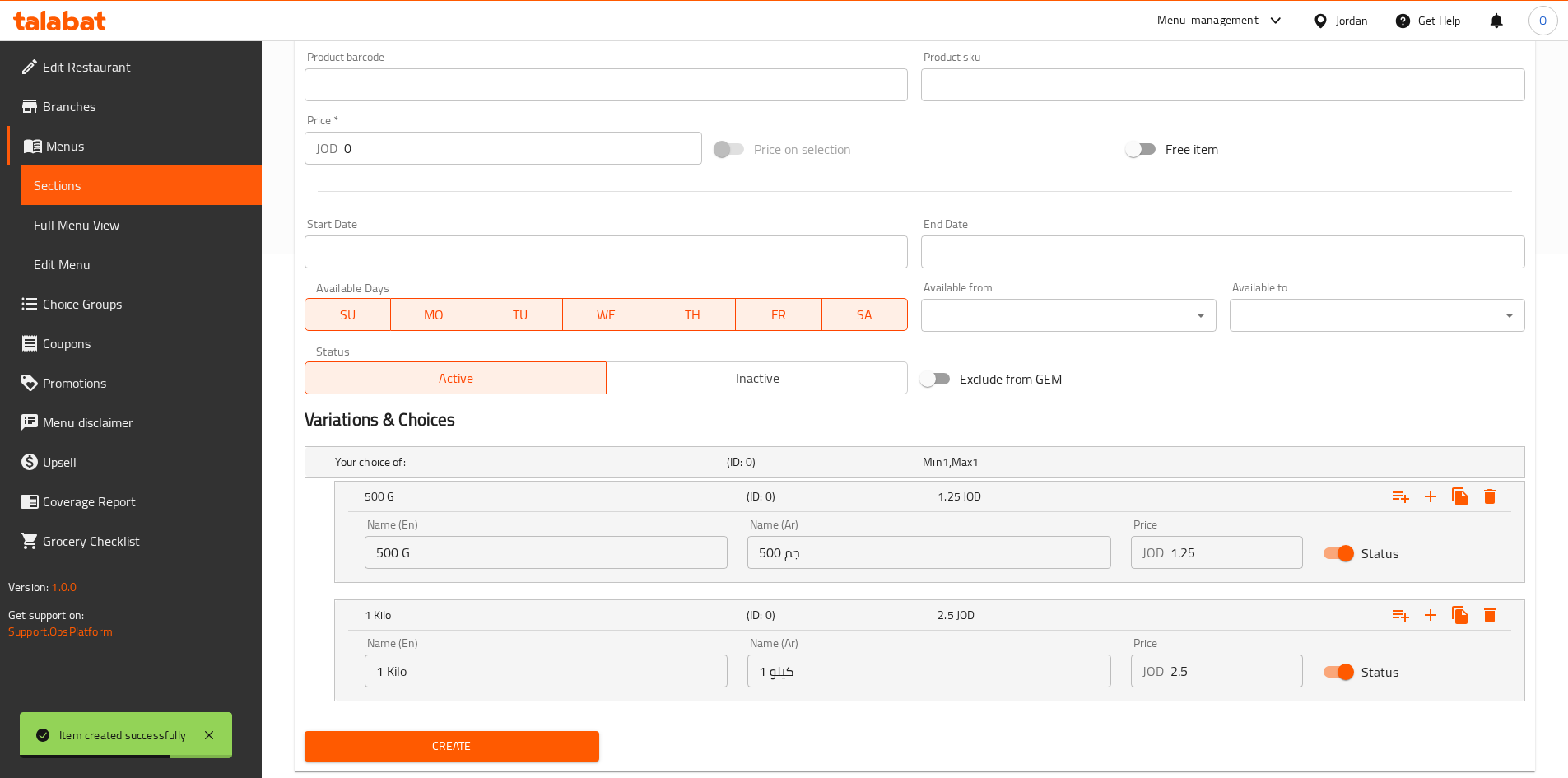
scroll to position [564, 0]
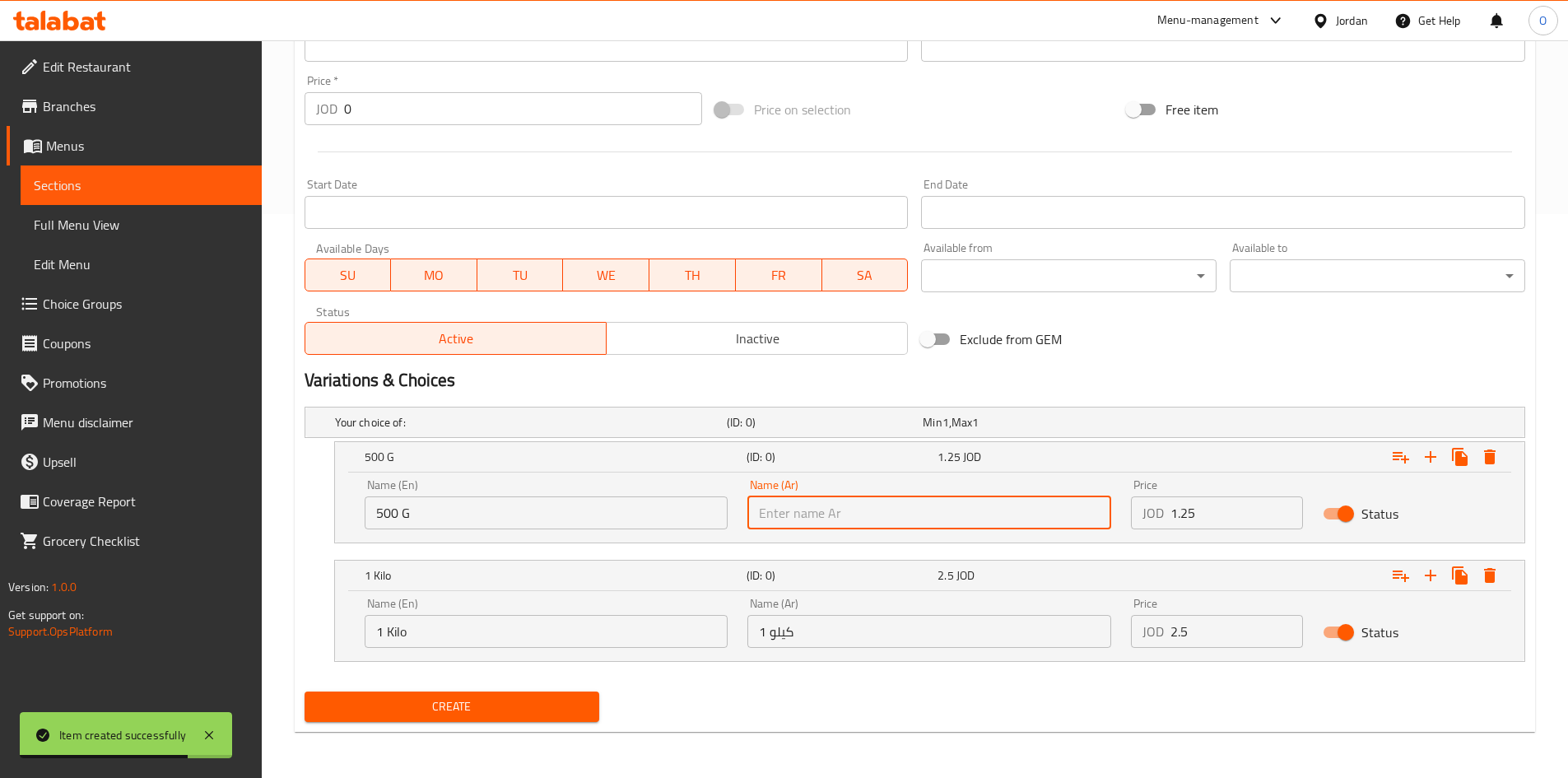
click at [974, 499] on input "text" at bounding box center [930, 512] width 364 height 33
paste input "500 جم"
type input "500 جم"
click at [436, 520] on input "500 G" at bounding box center [547, 512] width 364 height 33
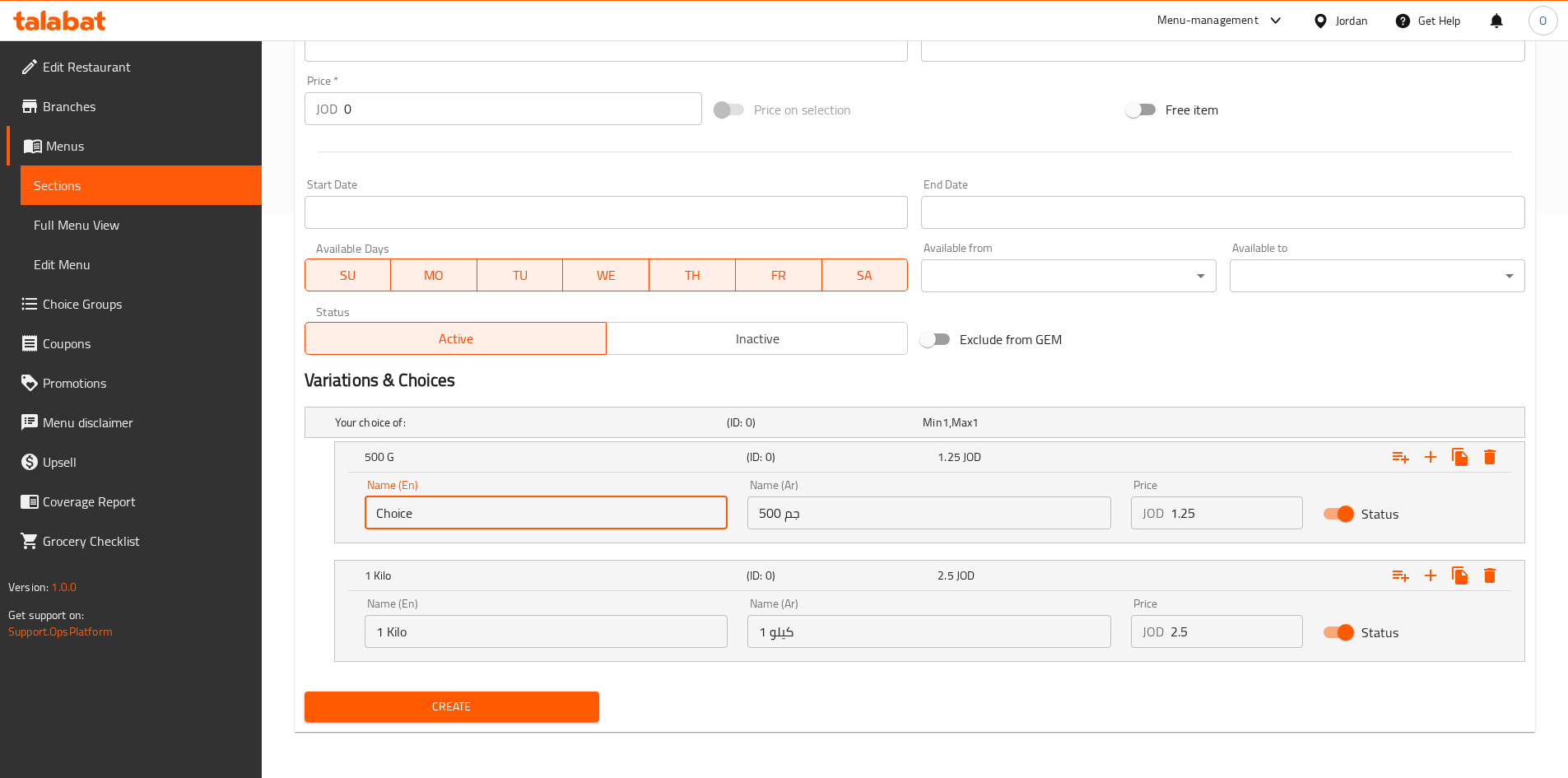
click at [436, 520] on input "Choice" at bounding box center [547, 512] width 364 height 33
paste input "500 G"
type input "500 G"
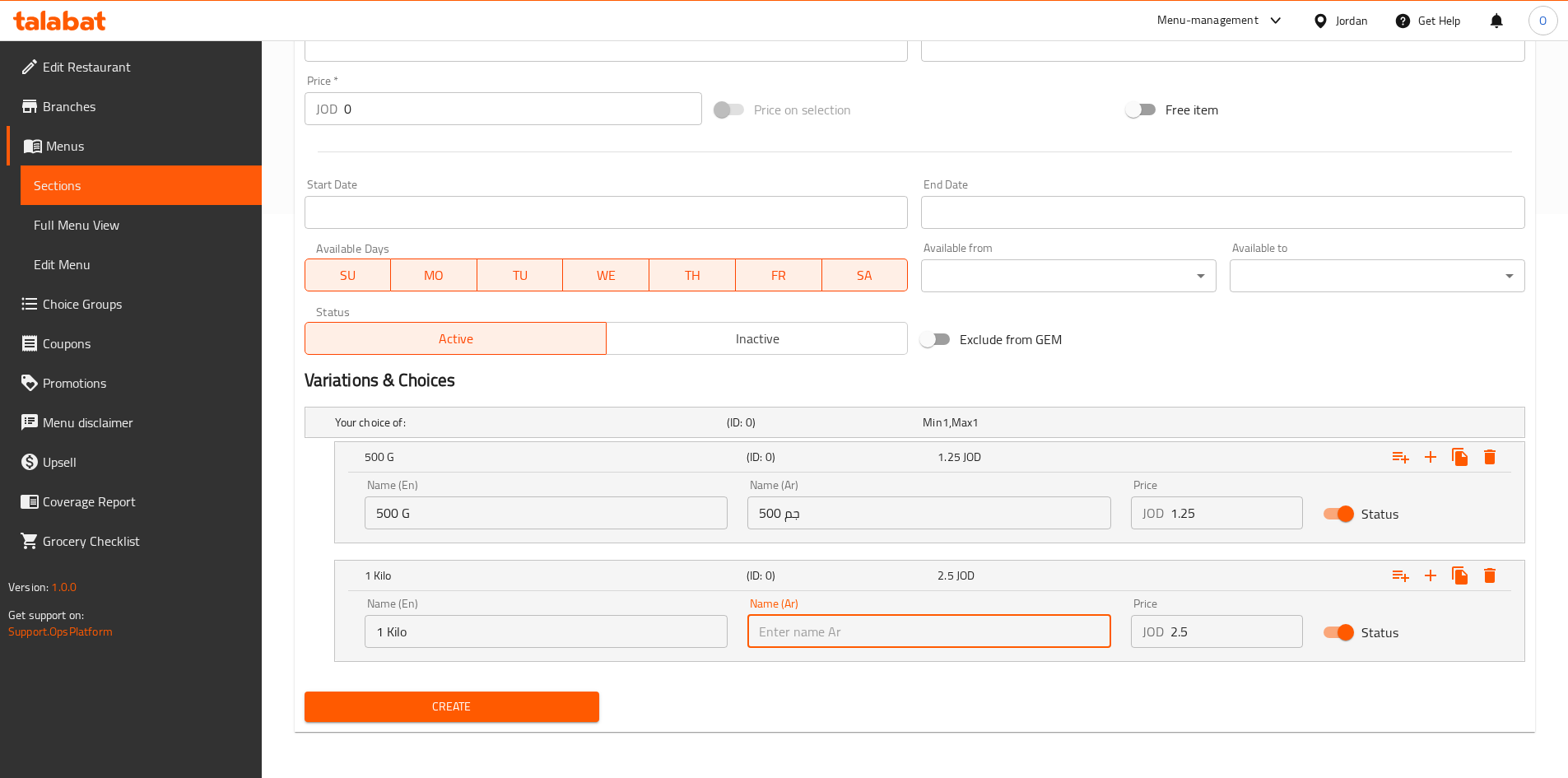
click at [768, 635] on input "text" at bounding box center [930, 631] width 364 height 33
paste input "1 كيلو"
type input "1 كيلو"
click at [452, 623] on input "1 Kilo" at bounding box center [547, 631] width 364 height 33
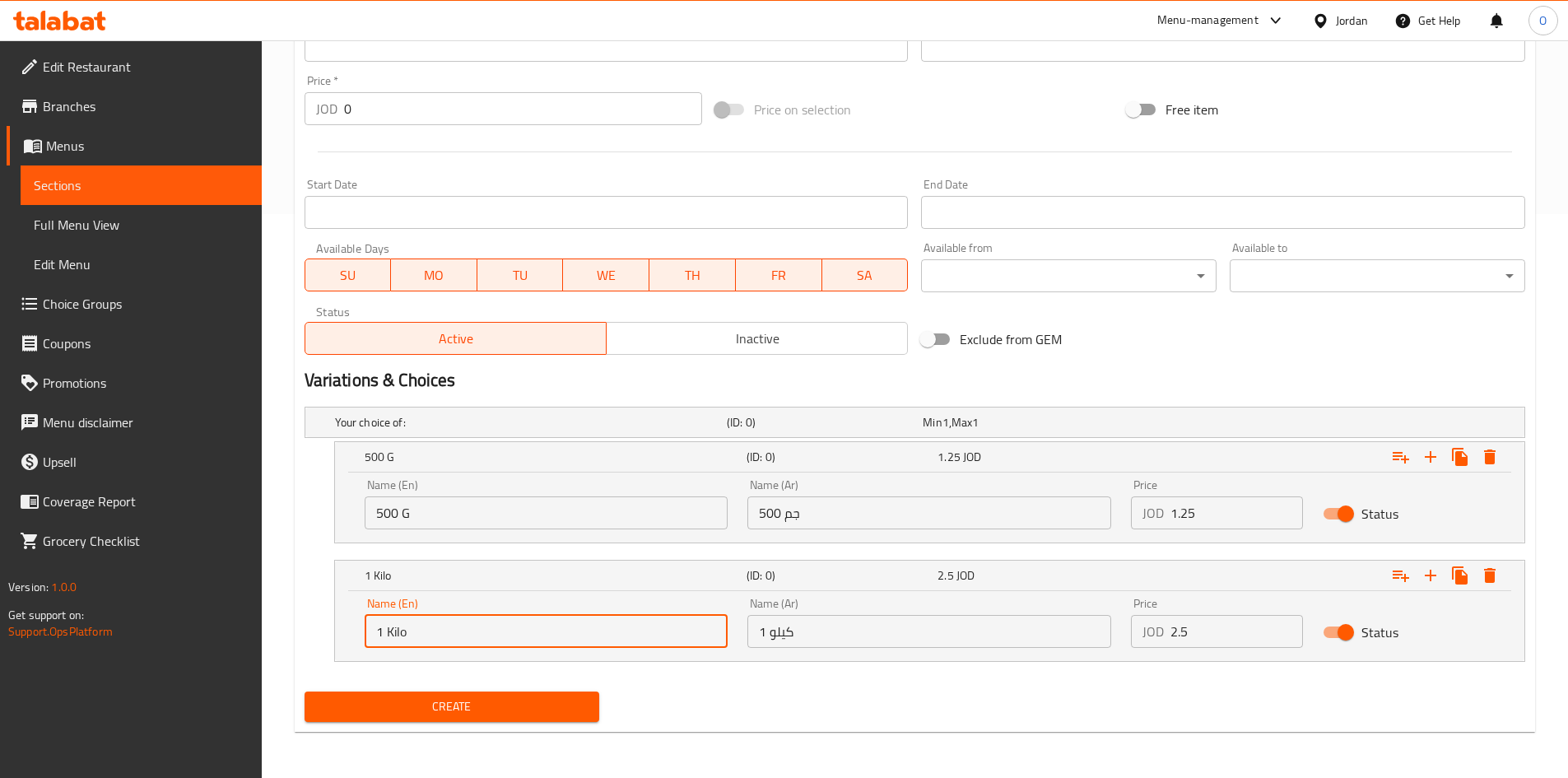
click at [452, 623] on input "1 Kilo" at bounding box center [547, 631] width 364 height 33
paste input "1 kilo"
click at [438, 632] on input "1 kilo" at bounding box center [547, 631] width 364 height 33
type input "1 Kilo"
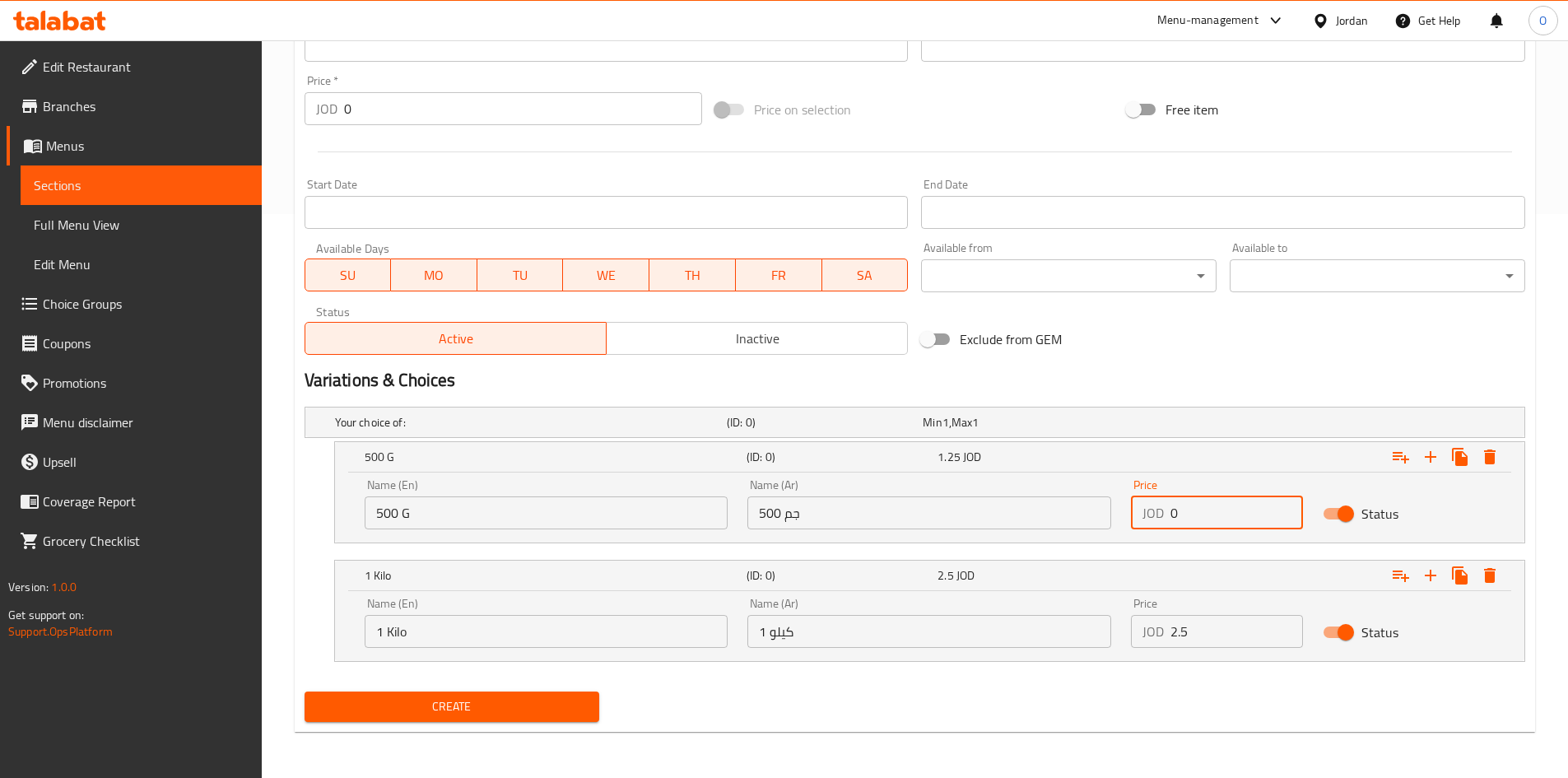
drag, startPoint x: 1184, startPoint y: 517, endPoint x: 1133, endPoint y: 516, distance: 51.0
click at [1133, 516] on div "JOD 0 Price" at bounding box center [1217, 512] width 172 height 33
paste input "4"
type input "4"
drag, startPoint x: 1207, startPoint y: 624, endPoint x: 1116, endPoint y: 646, distance: 93.6
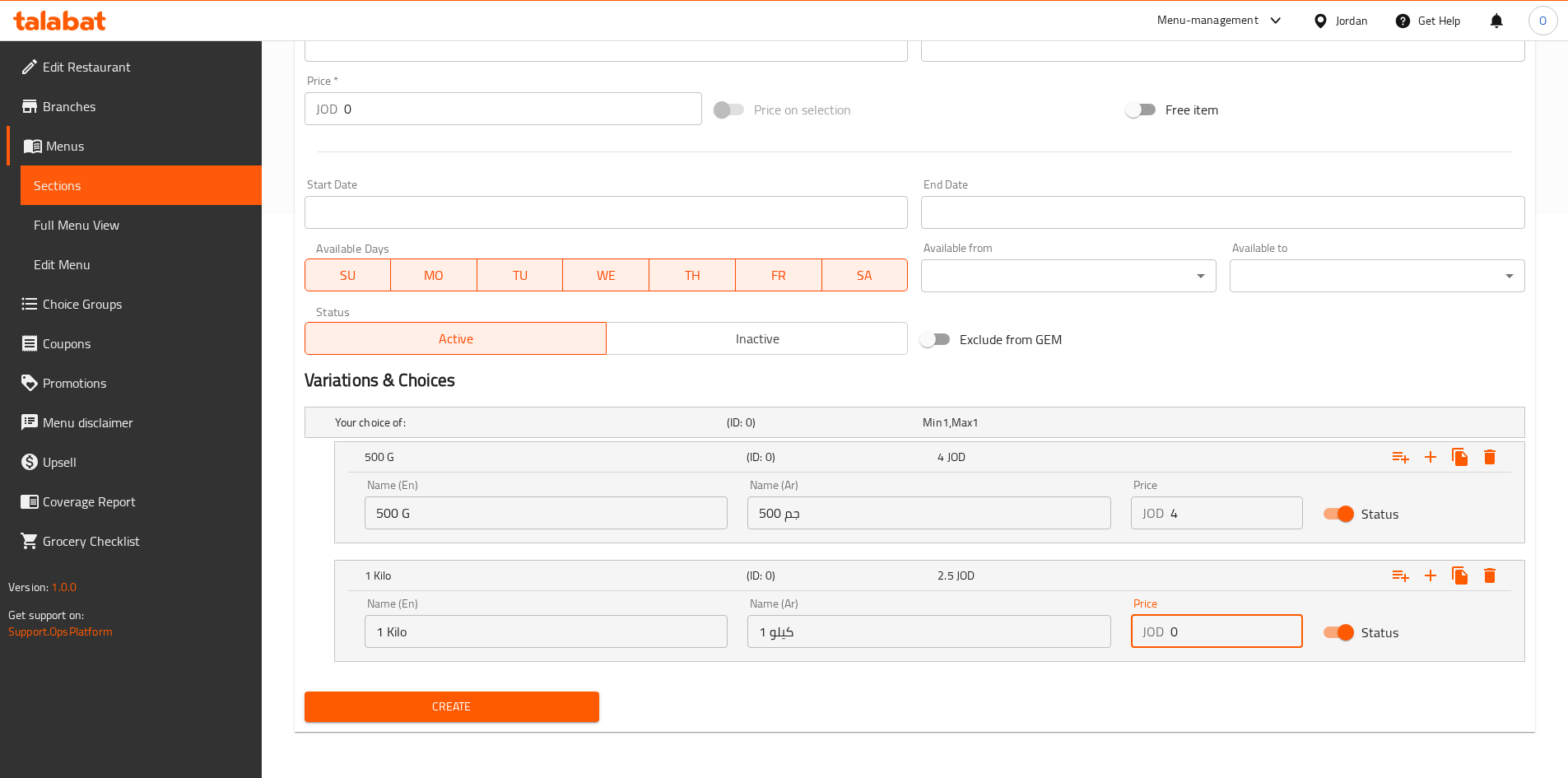
click at [1116, 646] on div "Name (En) 1 Kilo Name (En) Name (Ar) 1 كيلو Name (Ar) Price JOD 0 Price Status" at bounding box center [930, 623] width 1150 height 70
paste input "8"
type input "8"
click at [440, 704] on span "Create" at bounding box center [452, 706] width 270 height 21
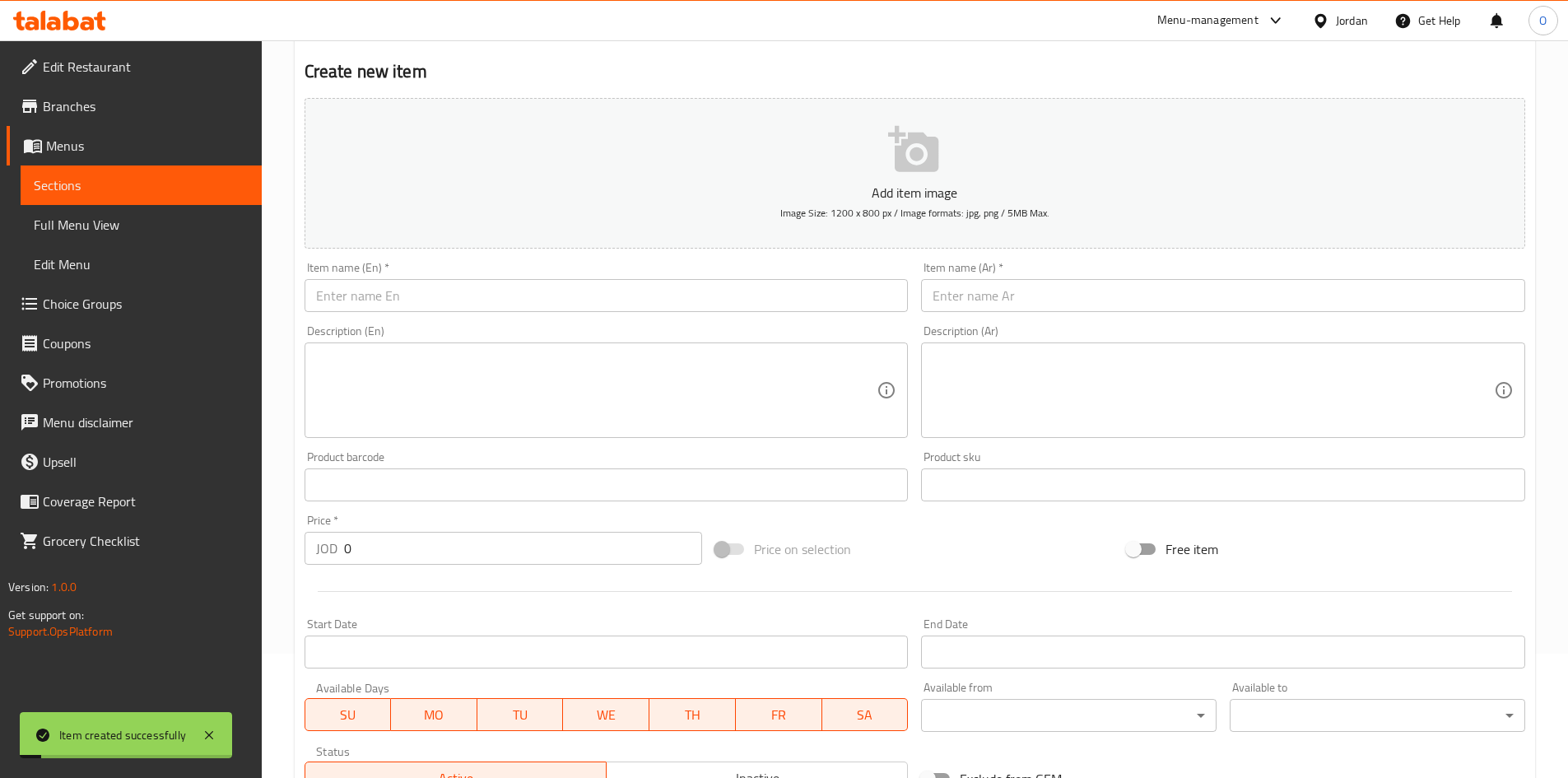
scroll to position [153, 0]
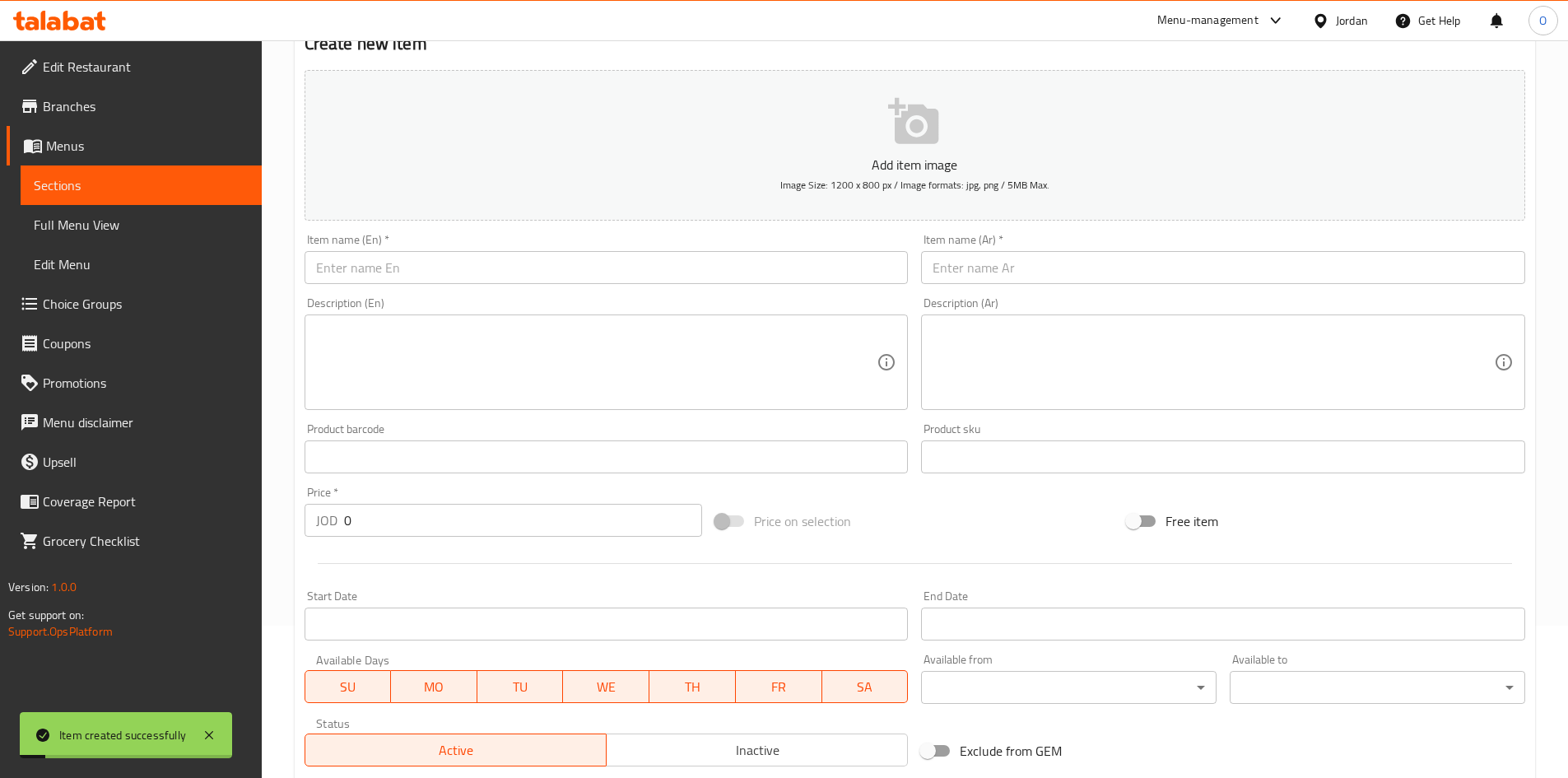
click at [1075, 271] on input "text" at bounding box center [1223, 267] width 604 height 33
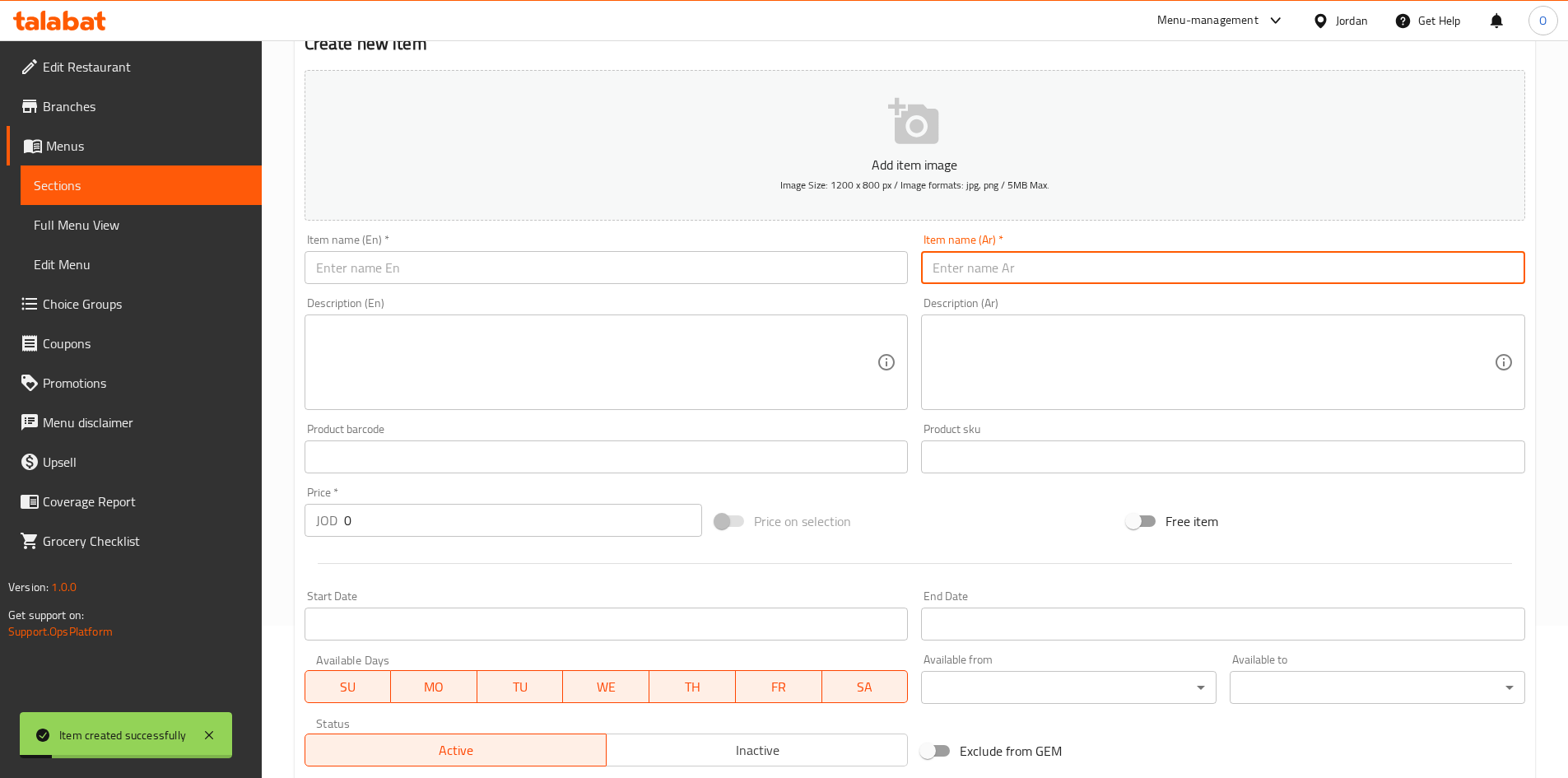
paste input "اصابع زينب"
type input "اصابع زينب"
click at [361, 279] on input "text" at bounding box center [606, 267] width 604 height 33
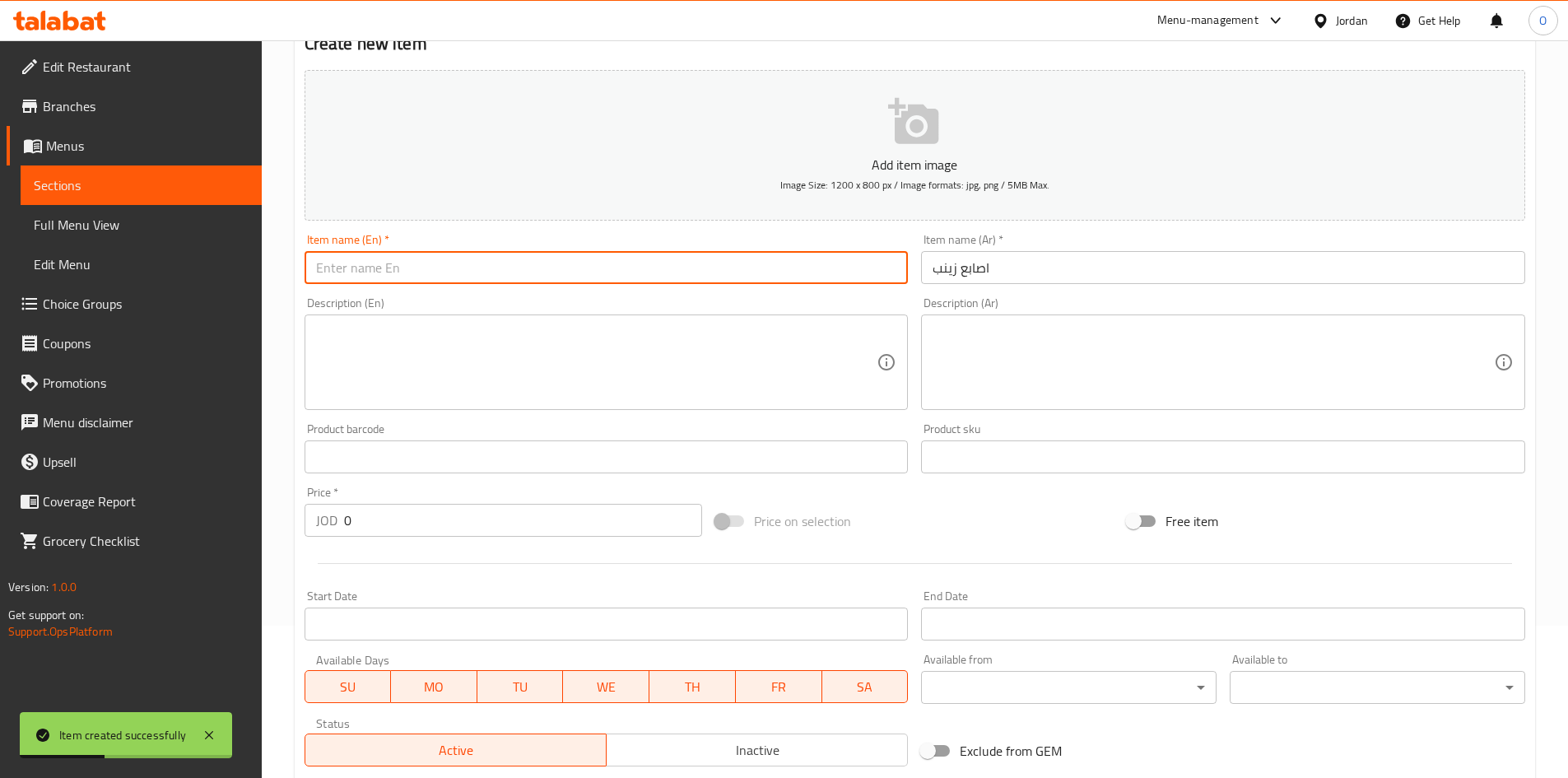
paste input "Zainab's Fingers"
type input "Zainab's Fingers"
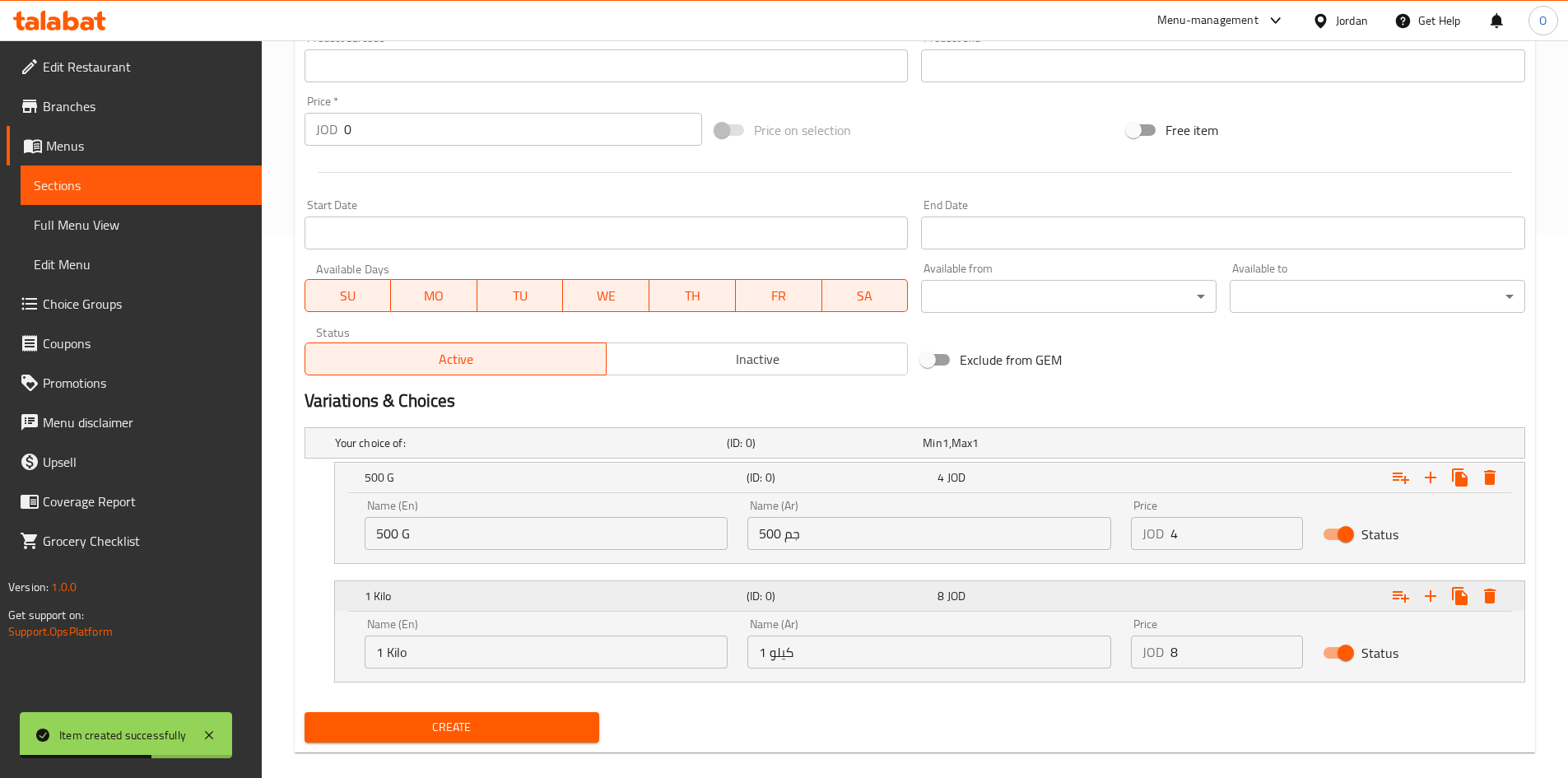
scroll to position [564, 0]
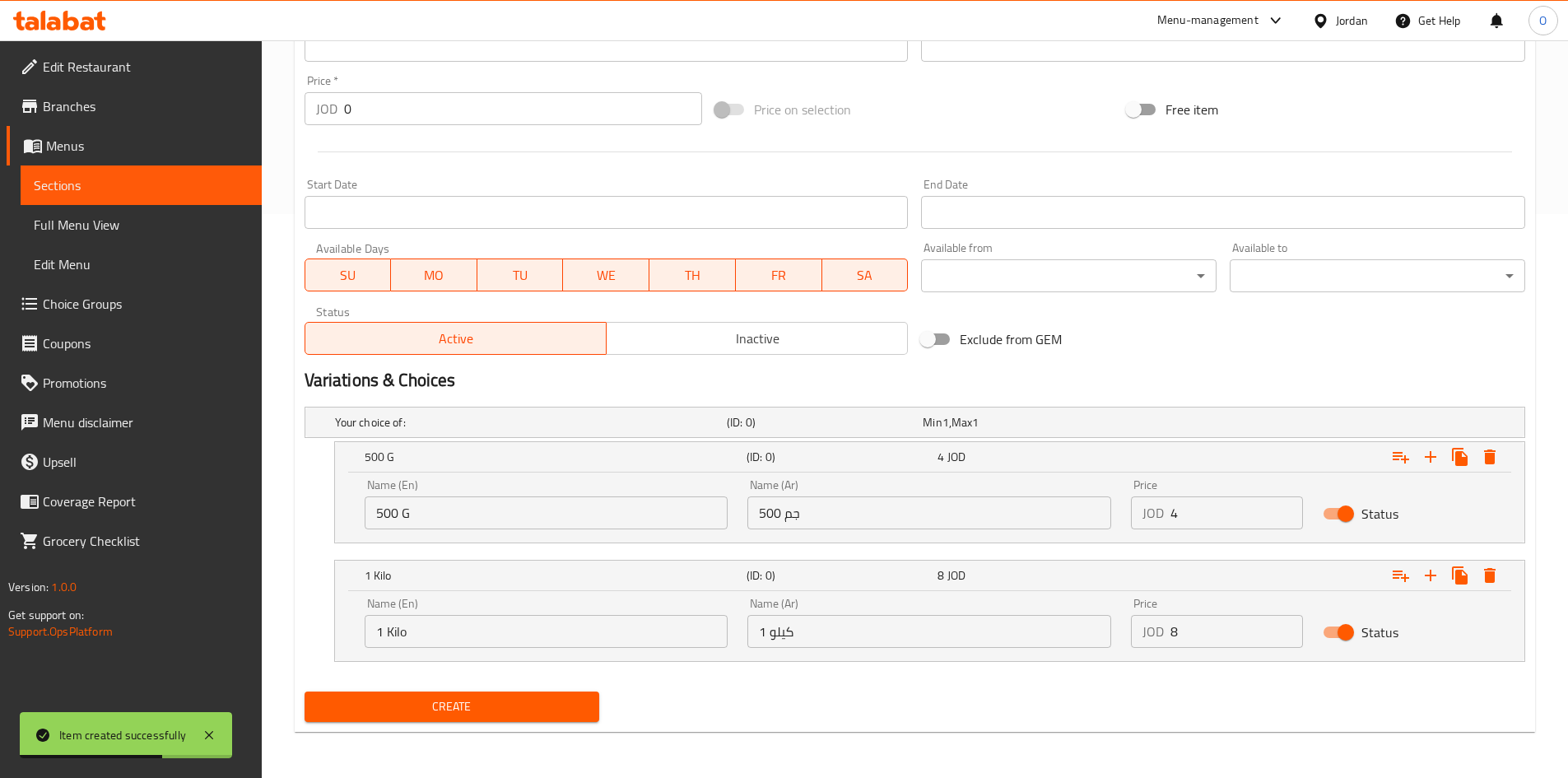
click at [969, 519] on input "500 جم" at bounding box center [930, 512] width 364 height 33
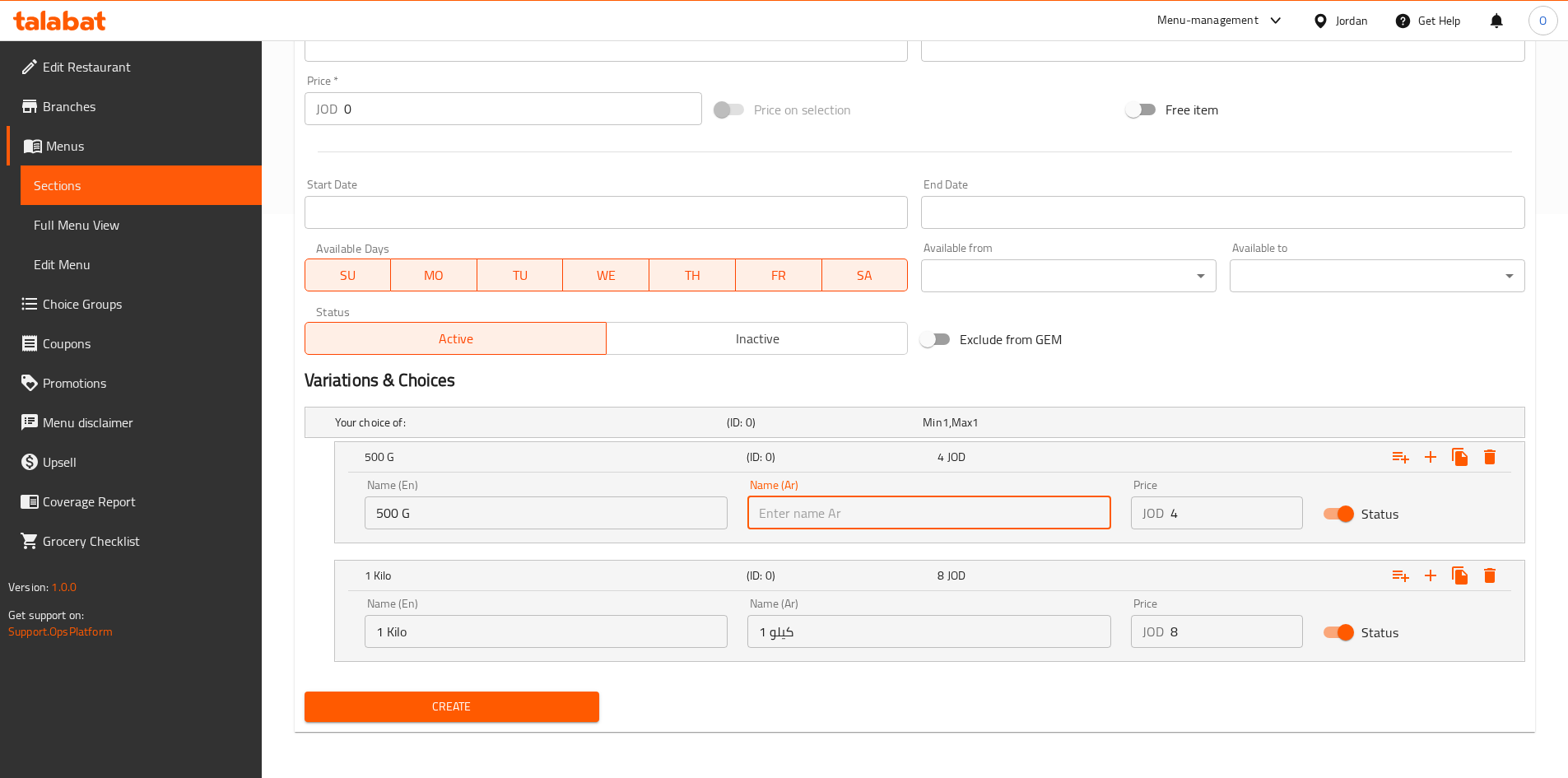
click at [896, 512] on input "text" at bounding box center [930, 512] width 364 height 33
paste input "500 جم"
type input "500 جم"
click at [465, 517] on input "500 G" at bounding box center [547, 512] width 364 height 33
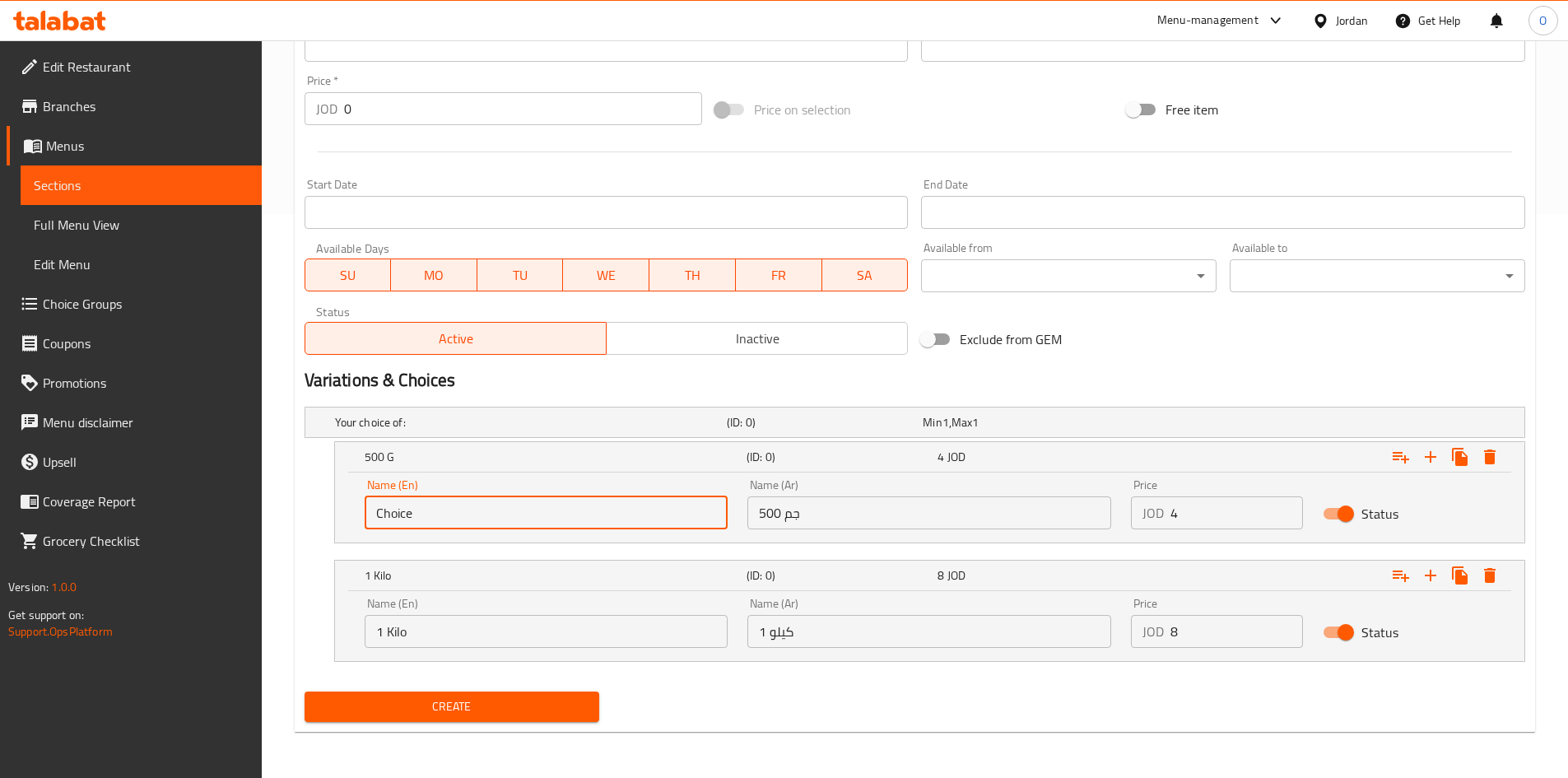
click at [465, 517] on input "Choice" at bounding box center [547, 512] width 364 height 33
paste input "500 G"
type input "500 G"
click at [825, 646] on input "text" at bounding box center [930, 631] width 364 height 33
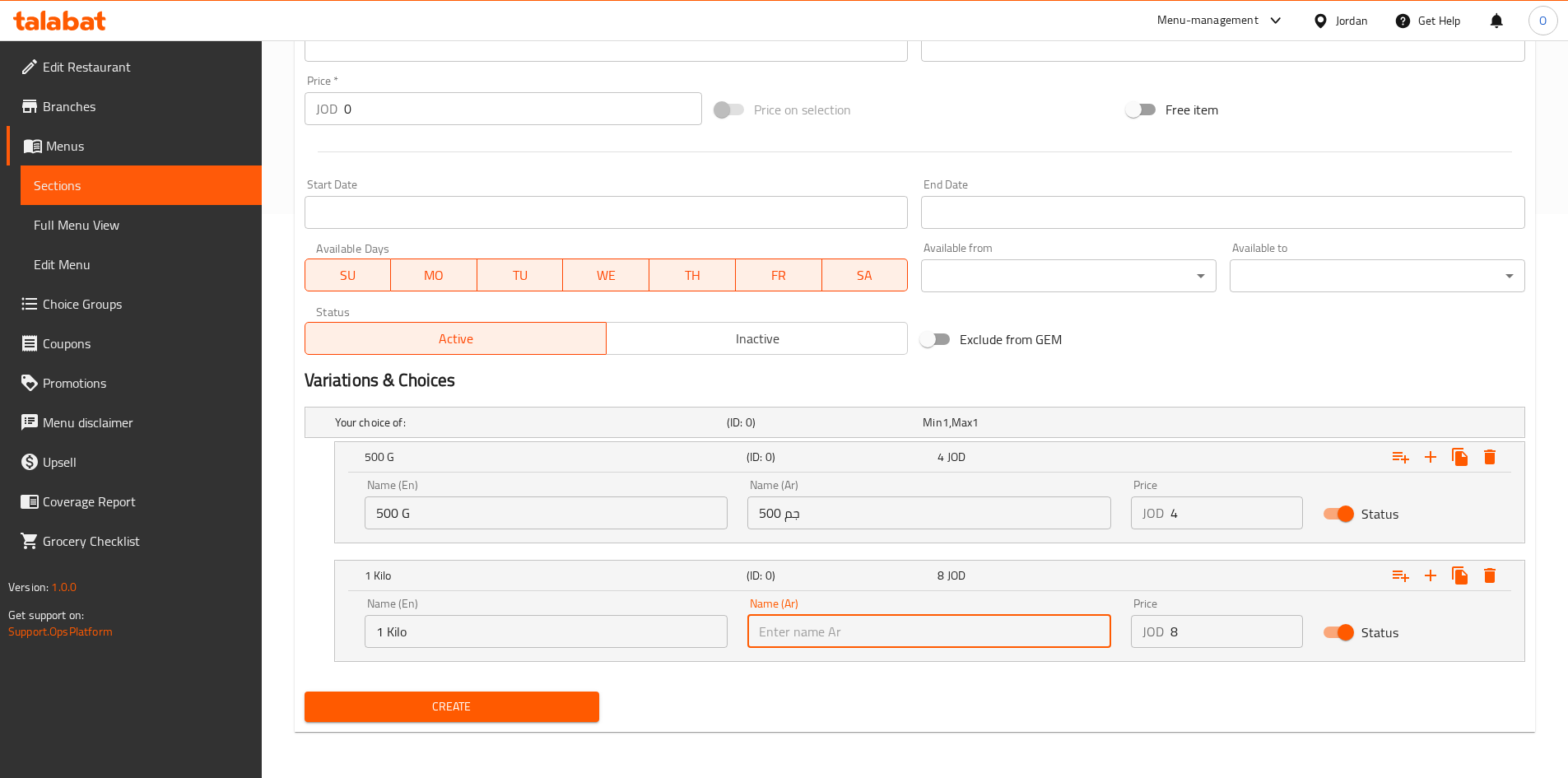
paste input "1 كيلو"
type input "1 كيلو"
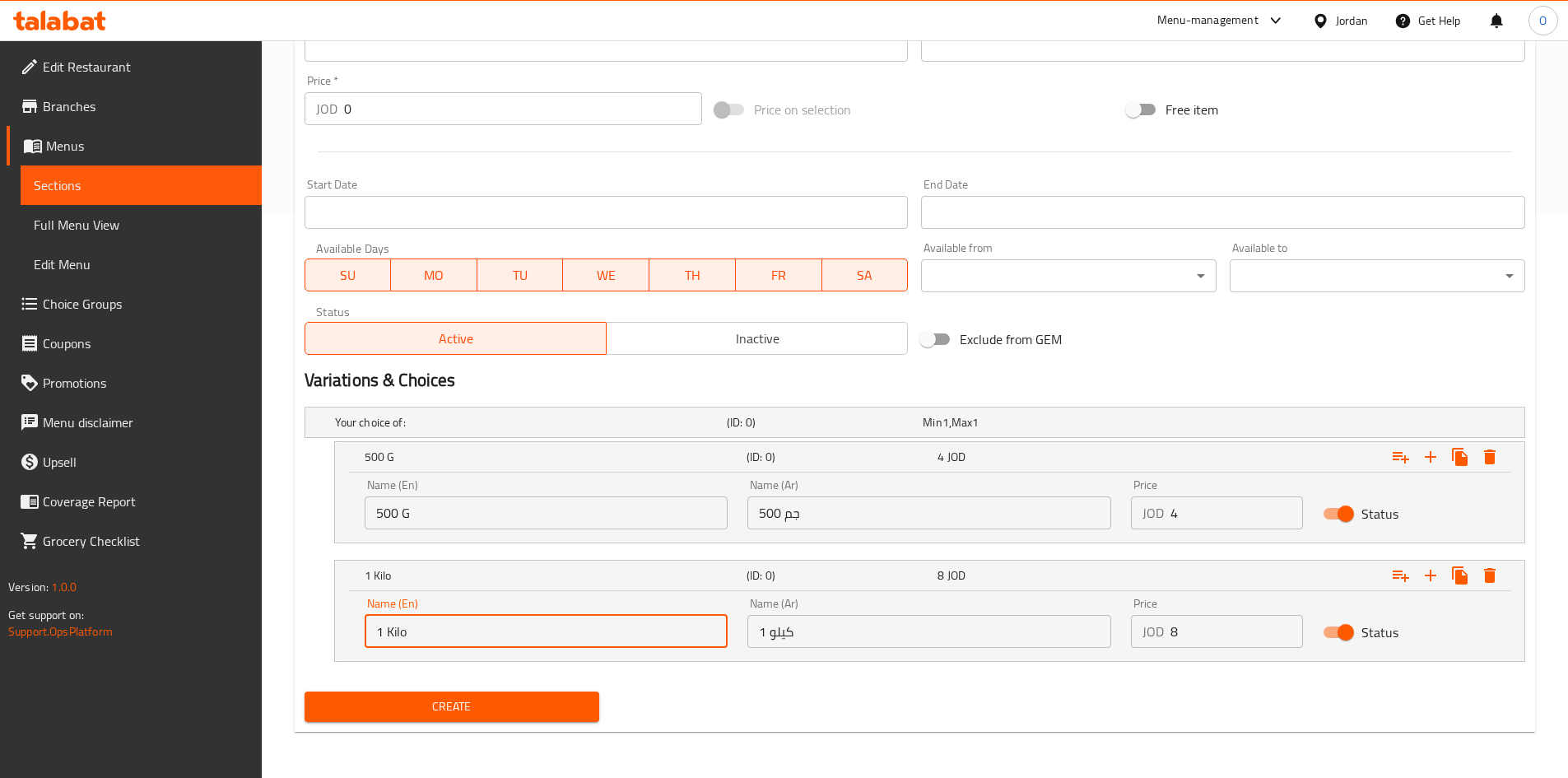
click at [465, 628] on input "1 Kilo" at bounding box center [547, 631] width 364 height 33
click at [465, 629] on input "Choice" at bounding box center [547, 631] width 364 height 33
paste input "1 kilo"
type input "1 Kilo"
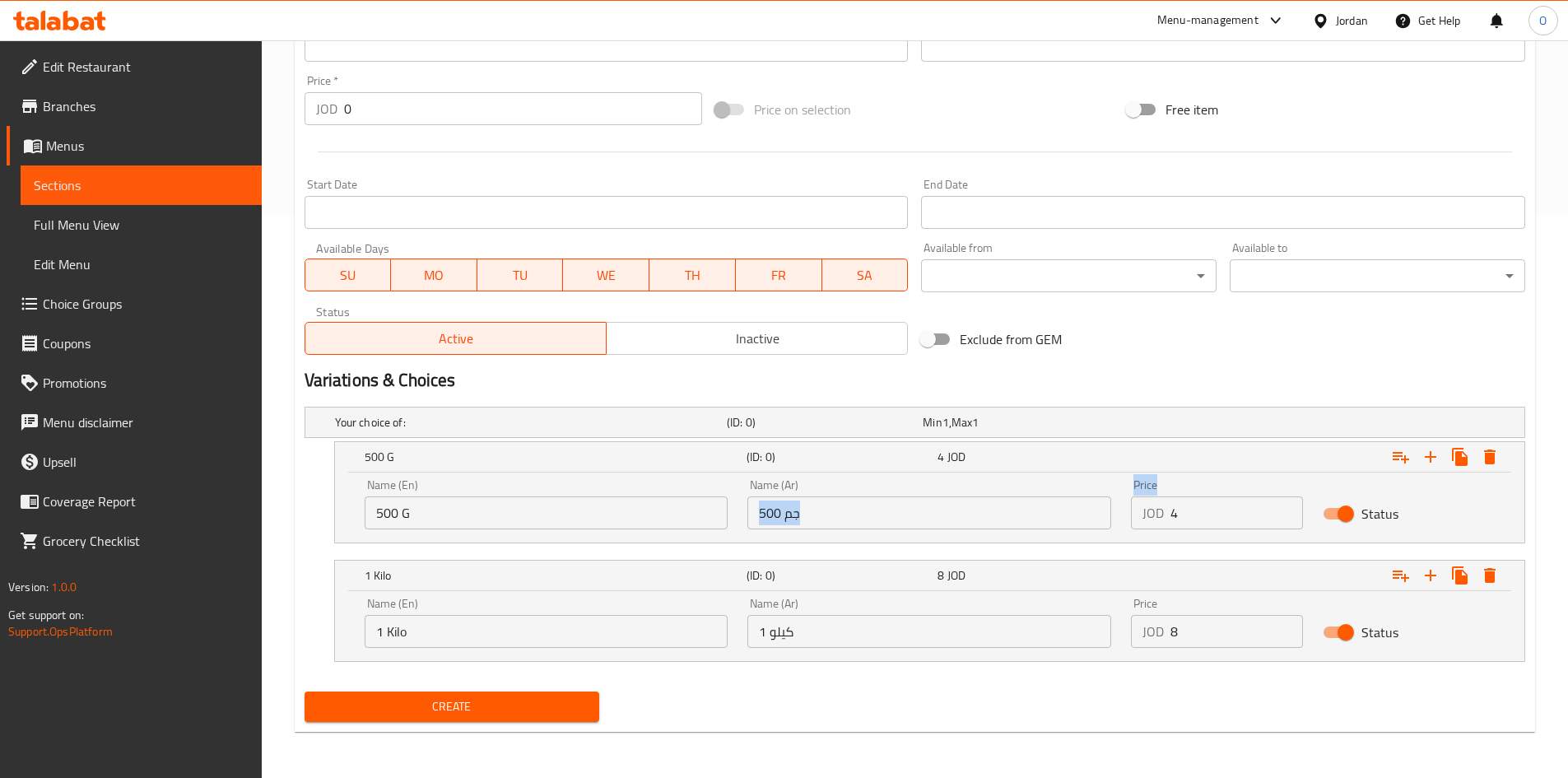
drag, startPoint x: 1182, startPoint y: 497, endPoint x: 1100, endPoint y: 520, distance: 85.2
click at [1100, 520] on div "Name (En) 500 G Name (En) Name (Ar) 500 جم Name (Ar) Price JOD 4 Price Status" at bounding box center [930, 504] width 1150 height 70
drag, startPoint x: 1190, startPoint y: 524, endPoint x: 1109, endPoint y: 524, distance: 81.0
click at [1109, 524] on div "Name (En) 500 G Name (En) Name (Ar) 500 جم Name (Ar) Price JOD 0 Price Status" at bounding box center [930, 504] width 1150 height 70
paste input "1.25"
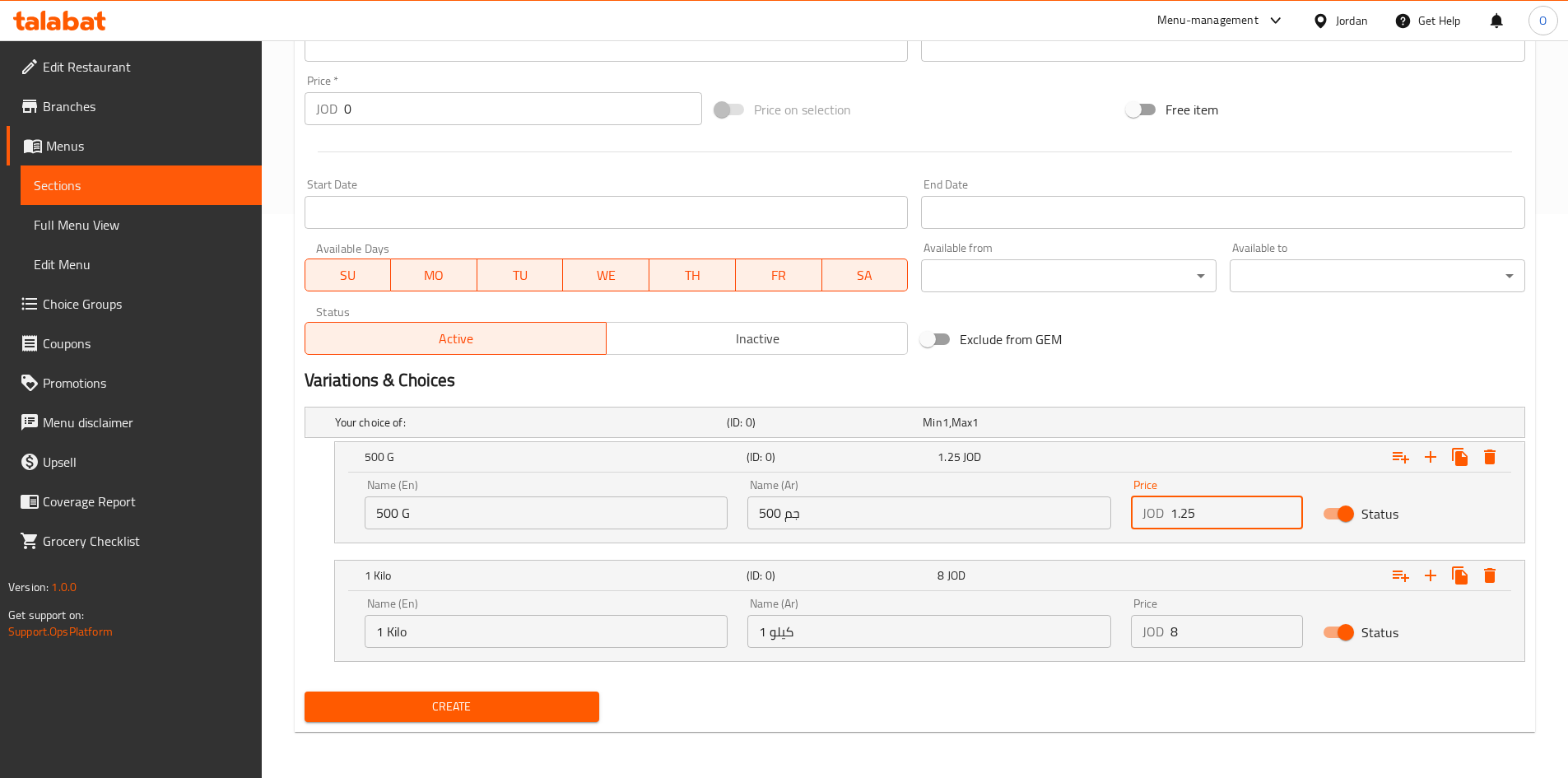
type input "1.25"
drag, startPoint x: 1192, startPoint y: 634, endPoint x: 1044, endPoint y: 634, distance: 148.0
click at [1044, 634] on div "Name (En) 1 Kilo Name (En) Name (Ar) 1 كيلو Name (Ar) Price JOD 0 Price Status" at bounding box center [930, 623] width 1150 height 70
paste input "2.5"
type input "2.5"
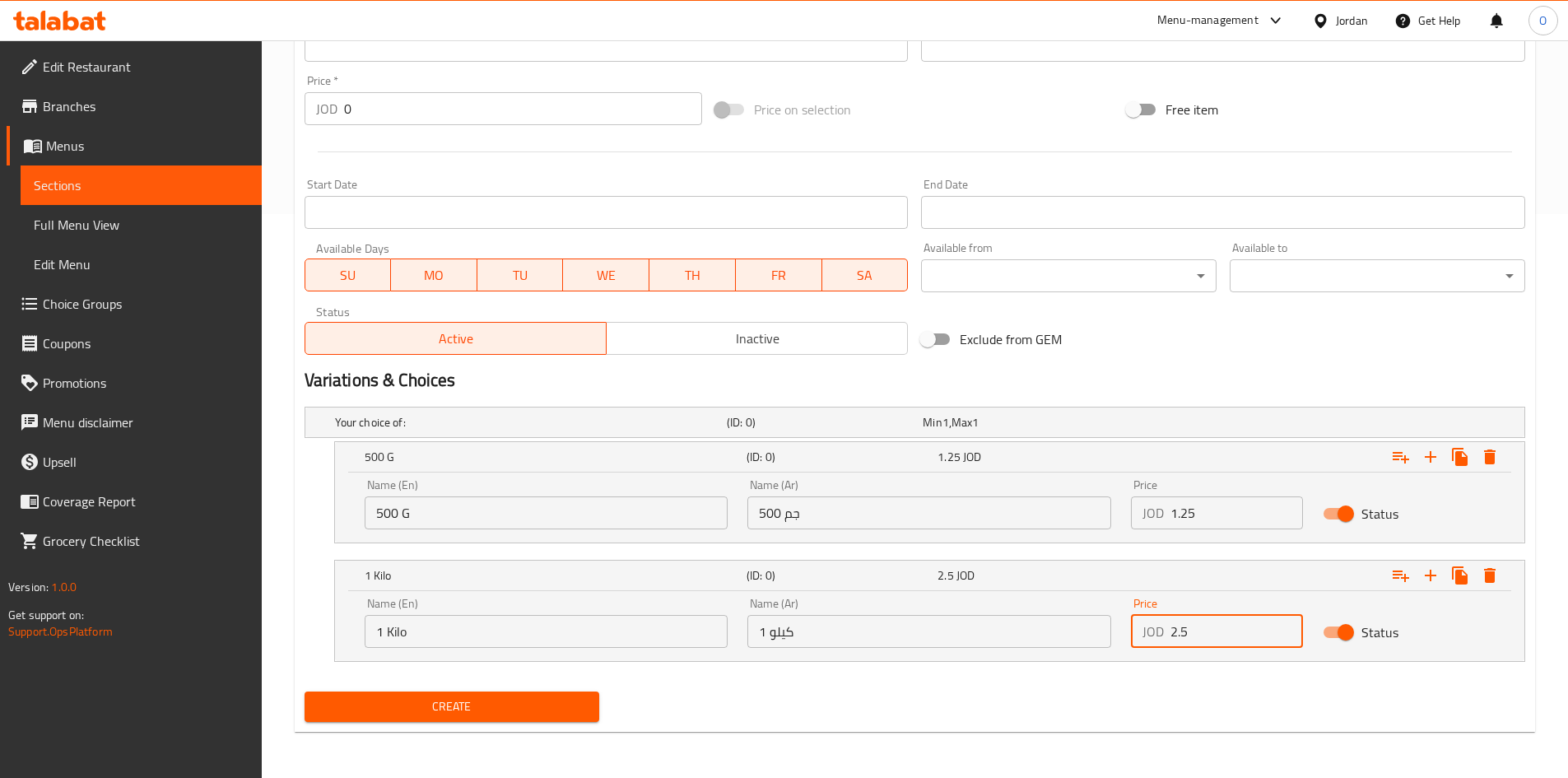
click at [355, 707] on span "Create" at bounding box center [452, 706] width 270 height 21
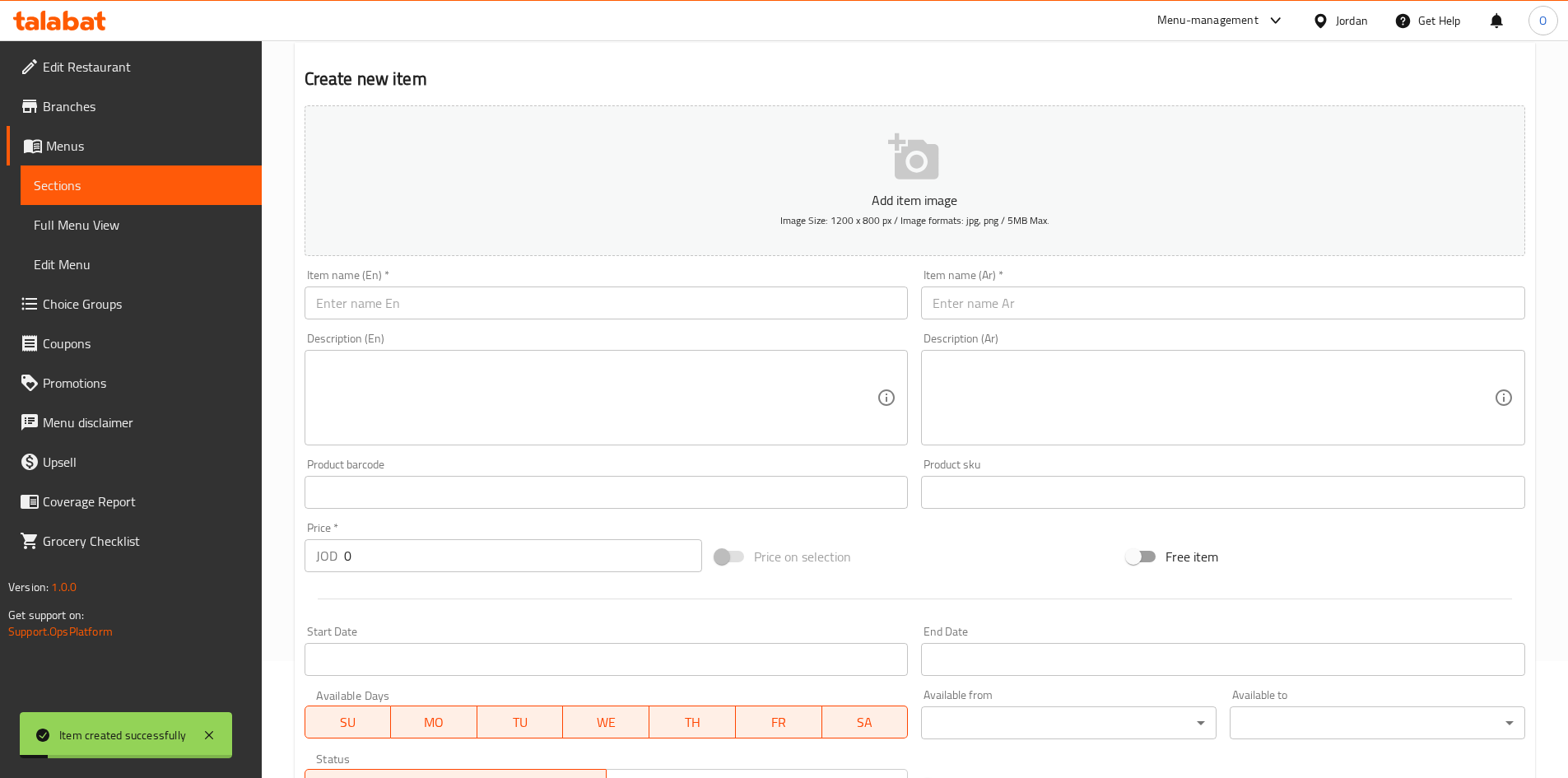
scroll to position [0, 0]
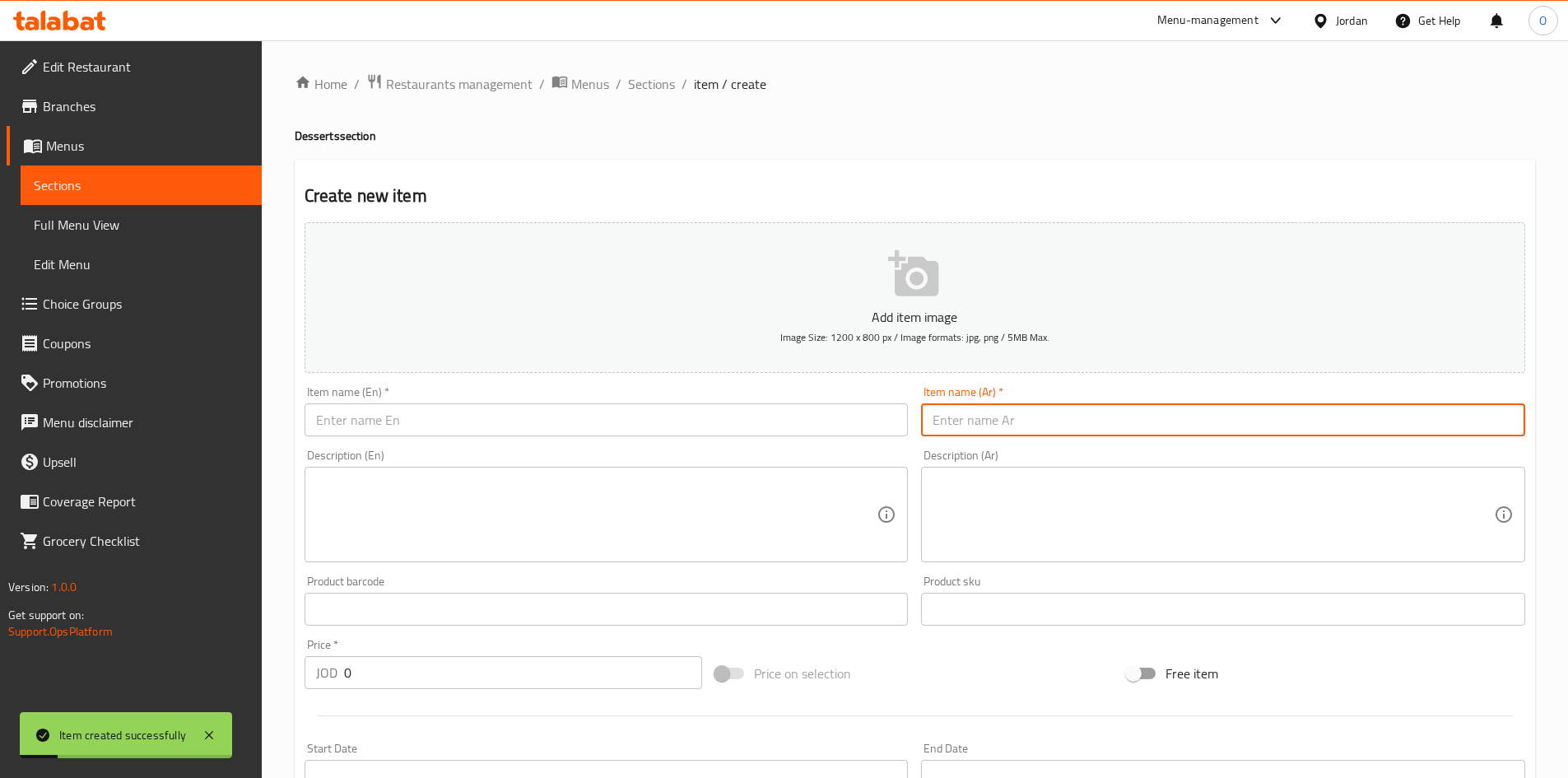
click at [1054, 434] on input "text" at bounding box center [1223, 419] width 604 height 33
paste input "كرابيج حلب"
type input "كرابيج حلب"
click at [449, 403] on input "text" at bounding box center [606, 419] width 604 height 33
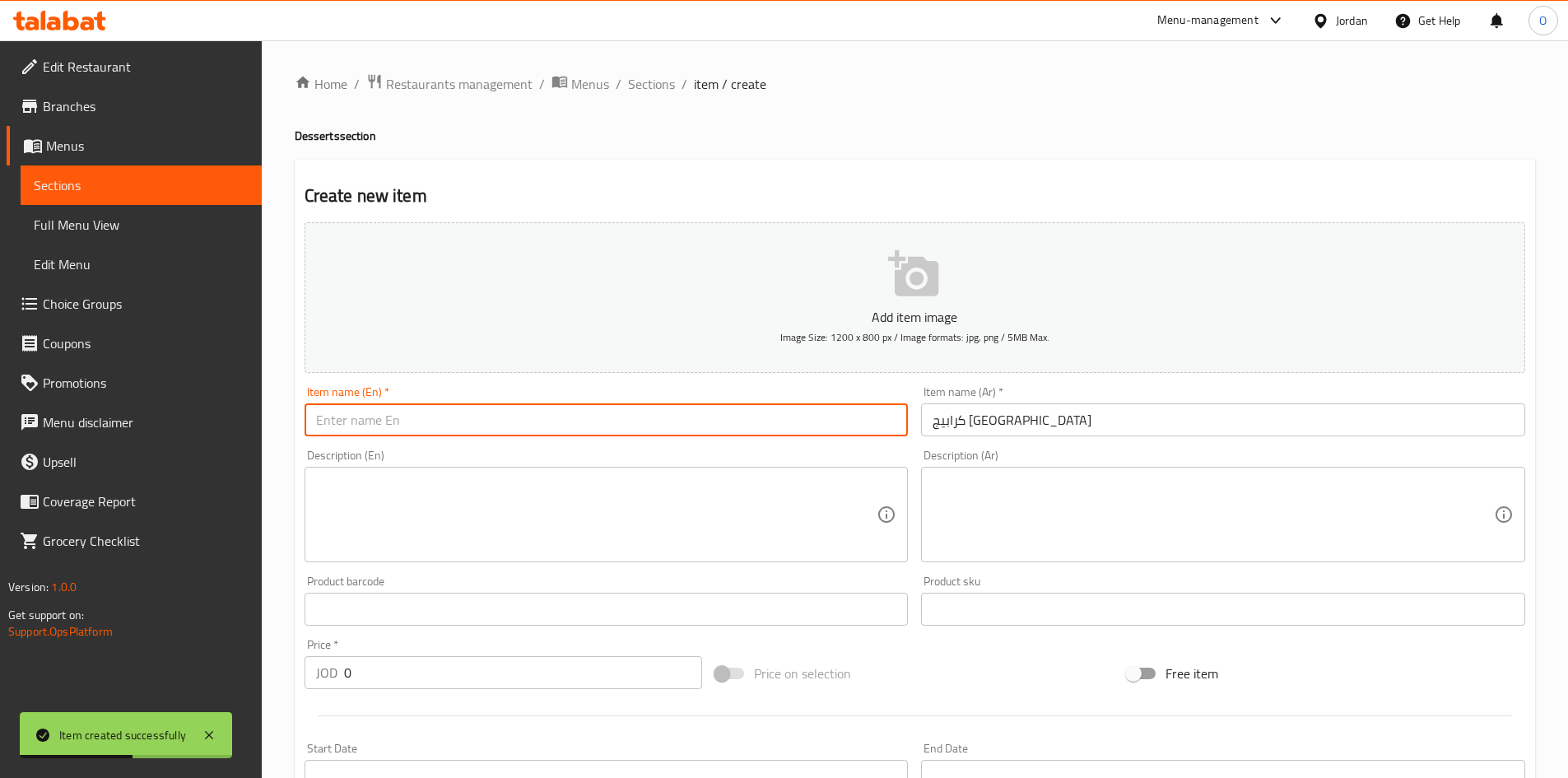
paste input "Aleppo crabs"
click at [373, 425] on input "Aleppo crabs" at bounding box center [606, 419] width 604 height 33
type input "Aleppo Karabeg"
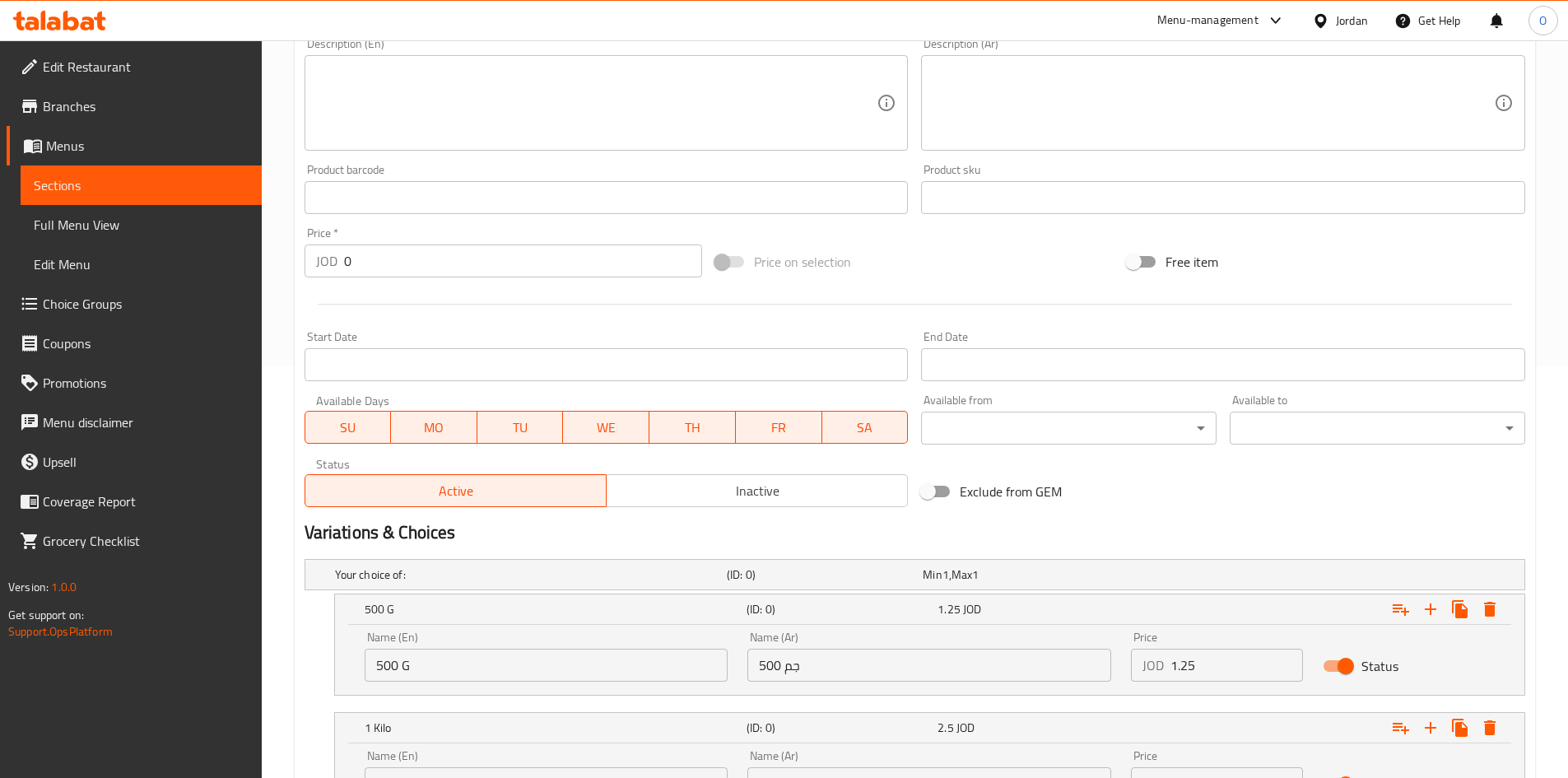
click at [983, 658] on input "500 جم" at bounding box center [930, 665] width 364 height 33
paste input "500 جم"
type input "500 جم"
click at [437, 679] on input "500 G" at bounding box center [547, 665] width 364 height 33
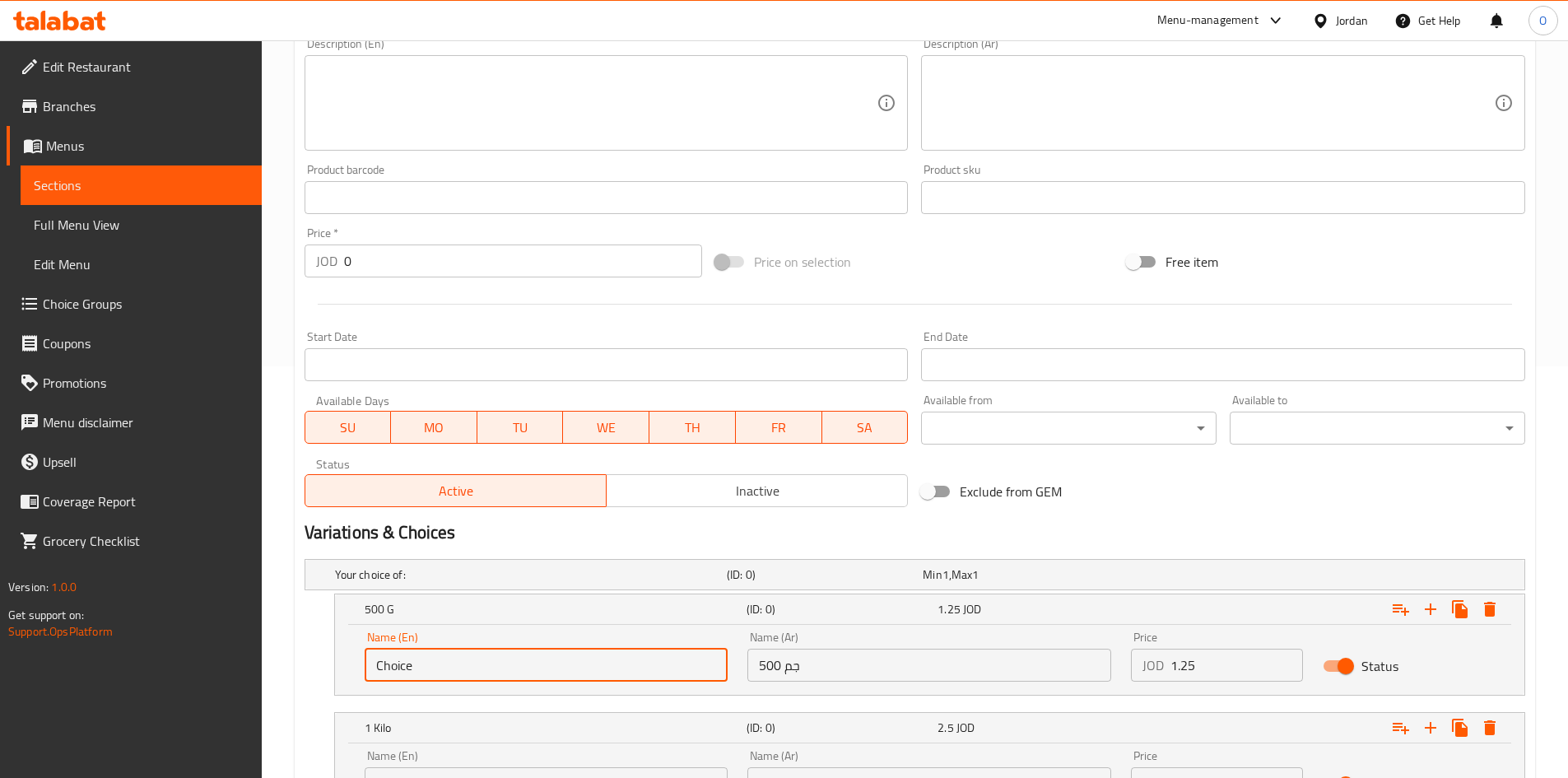
click at [437, 679] on input "Choice" at bounding box center [547, 665] width 364 height 33
paste input "500 G"
type input "500 G"
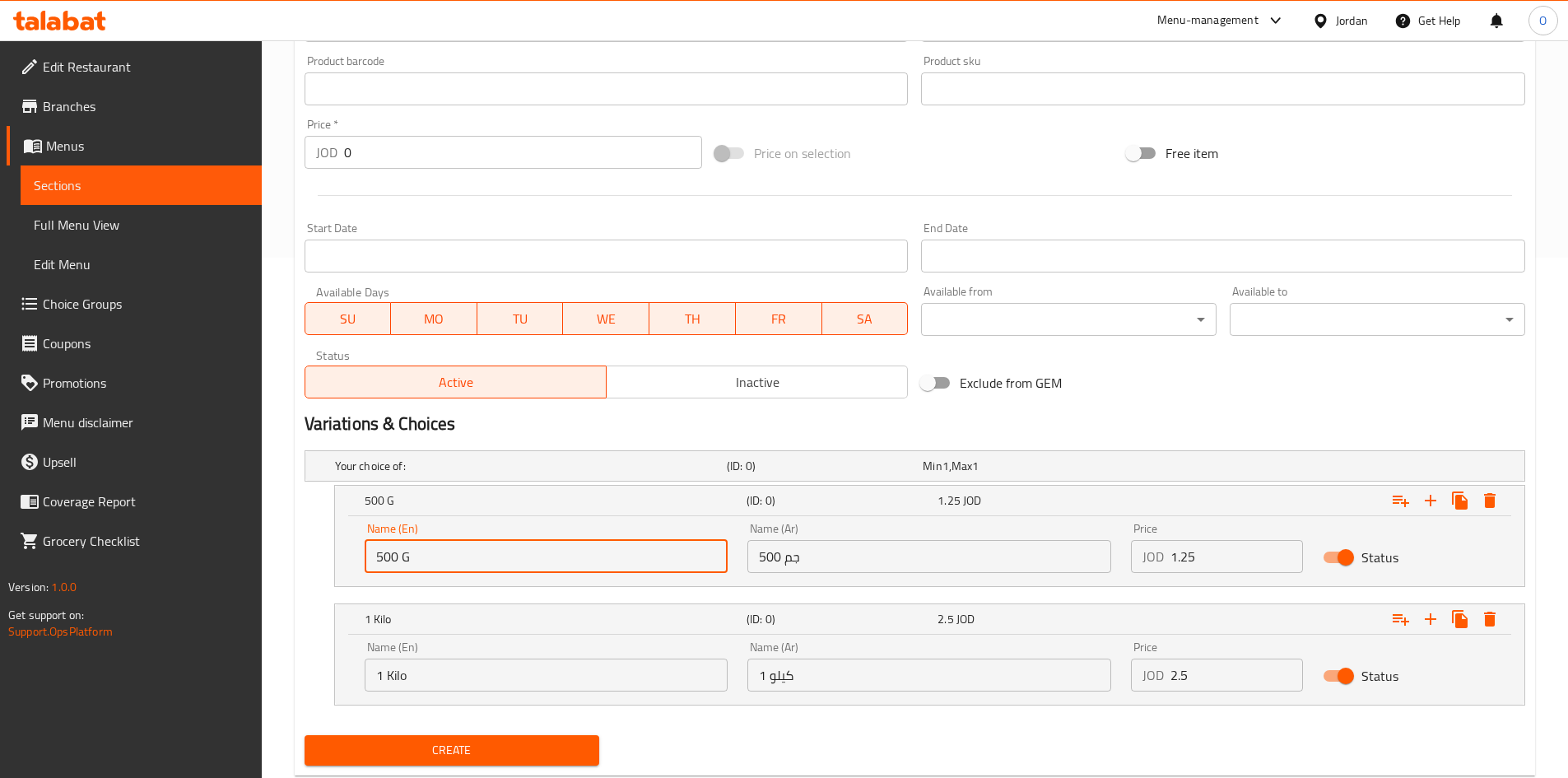
scroll to position [564, 0]
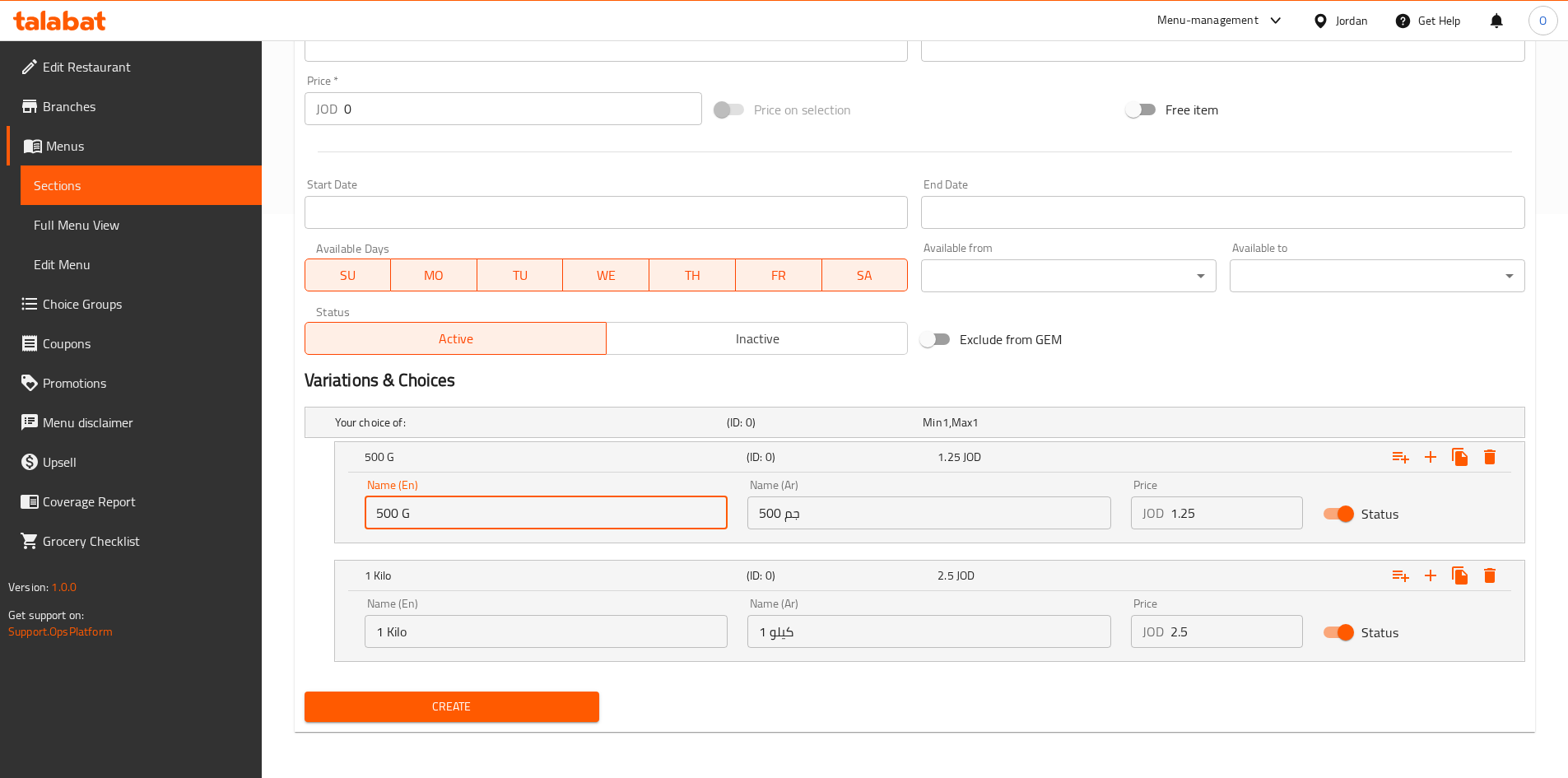
click at [812, 633] on input "1 كيلو" at bounding box center [930, 631] width 364 height 33
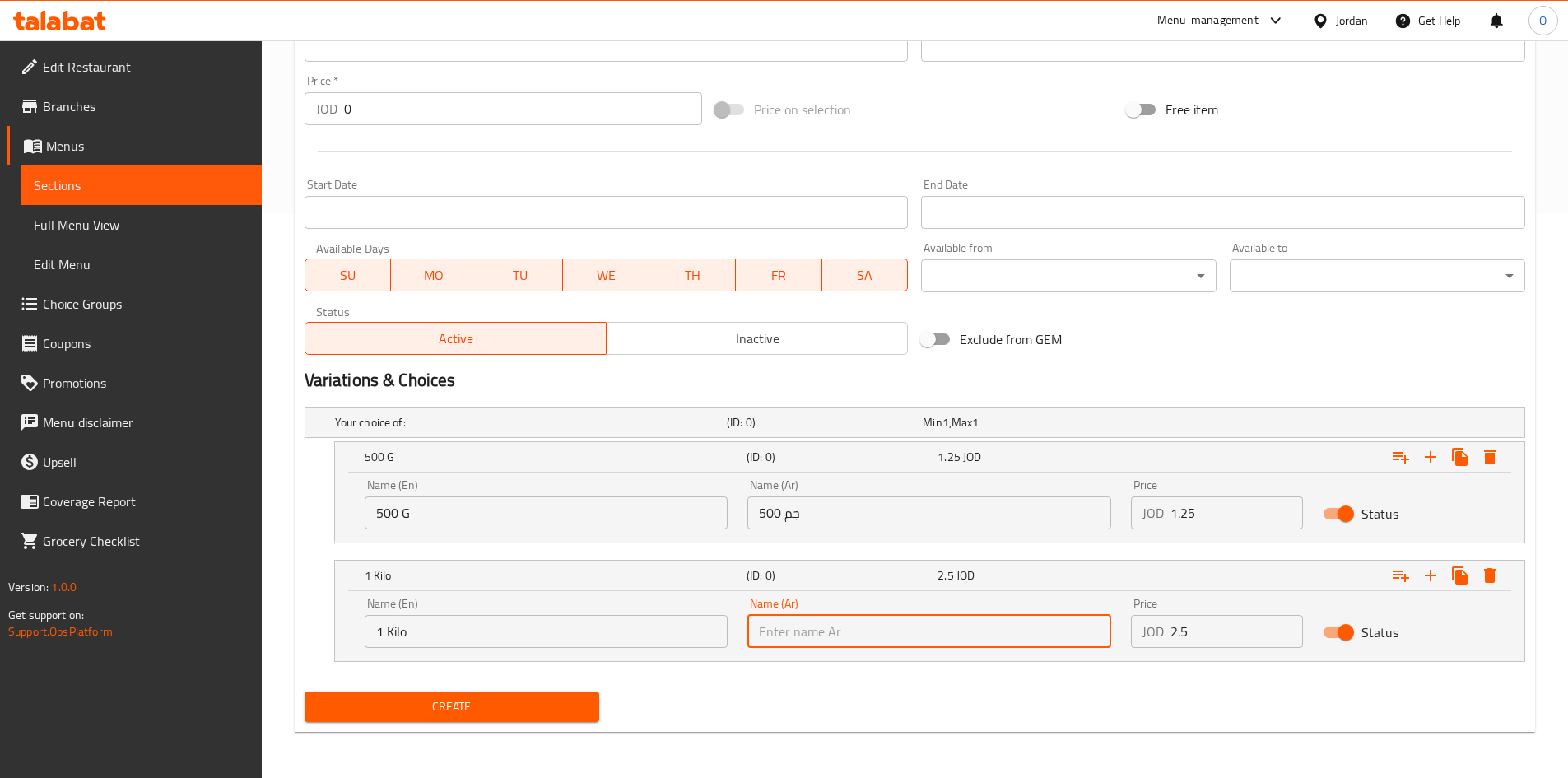
paste input "1 كيلو"
type input "1 كيلو"
click at [532, 632] on input "1 Kilo" at bounding box center [547, 631] width 364 height 33
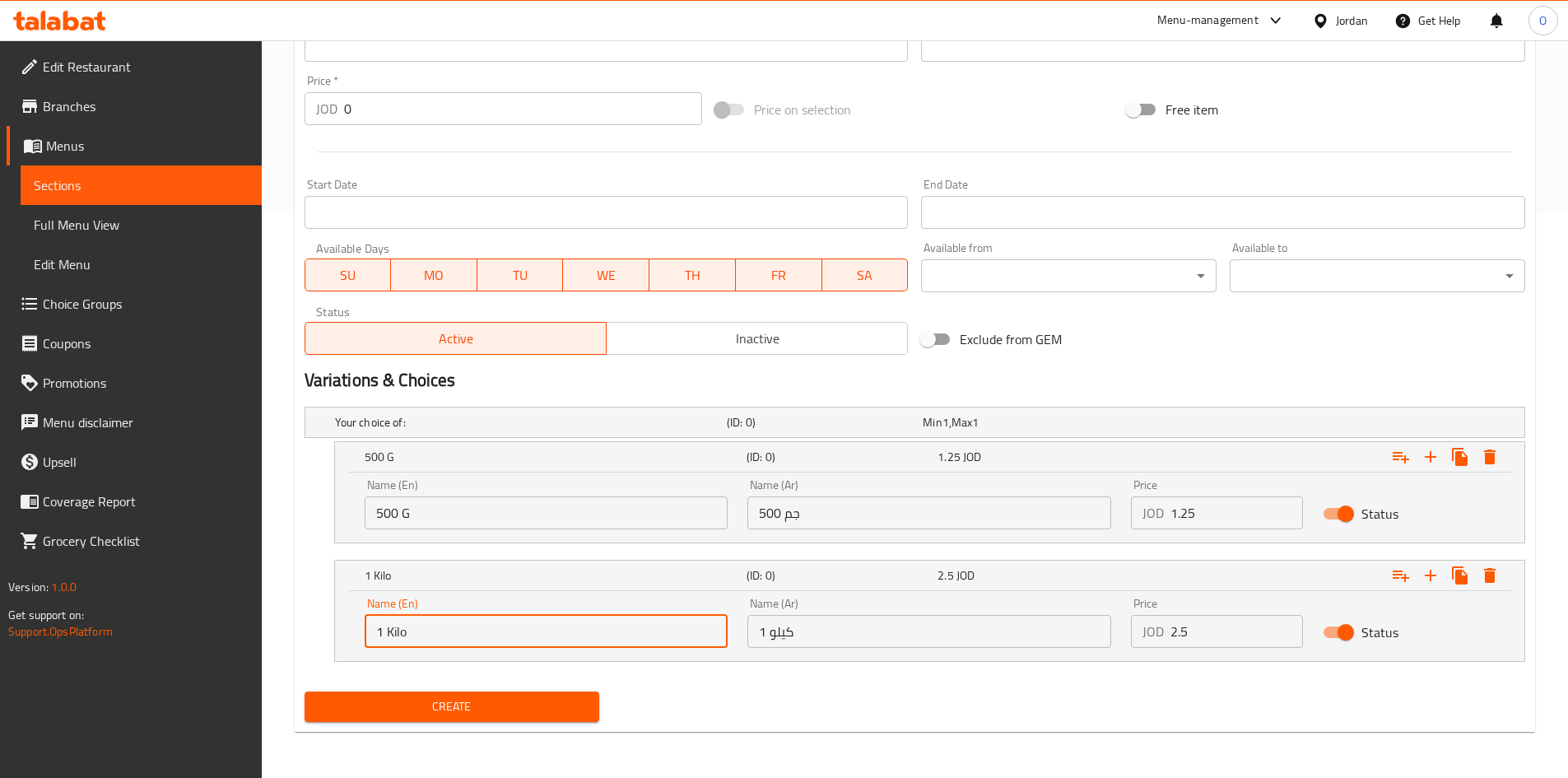
click at [532, 632] on input "1 Kilo" at bounding box center [547, 631] width 364 height 33
paste input "1 kilo"
type input "1 Kilo"
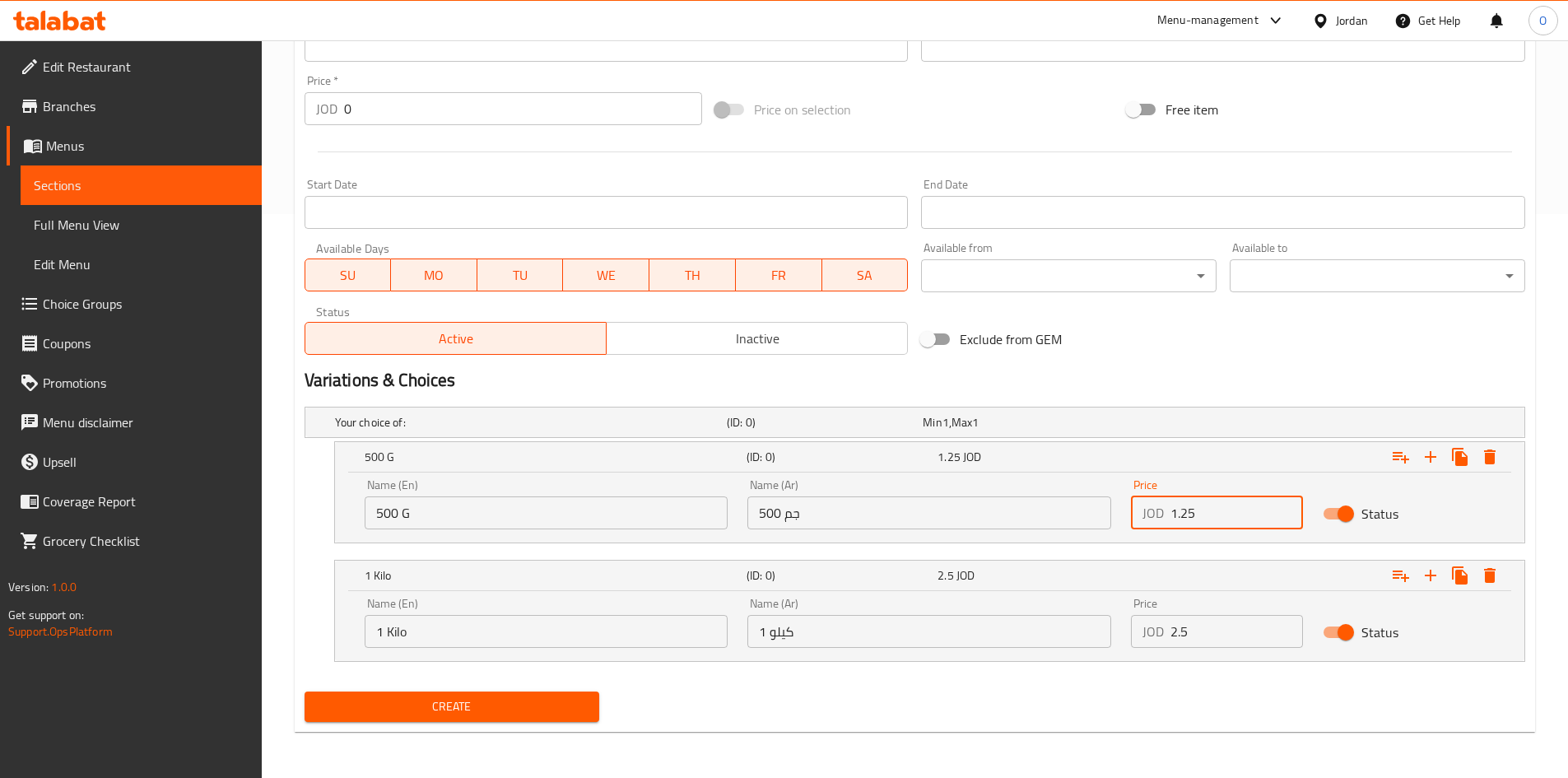
click at [1171, 520] on input "1.25" at bounding box center [1237, 512] width 133 height 33
drag, startPoint x: 1185, startPoint y: 523, endPoint x: 1145, endPoint y: 518, distance: 40.3
click at [1145, 518] on div "JOD 1.25 Price" at bounding box center [1217, 512] width 172 height 33
paste input "1.25"
type input "1.25"
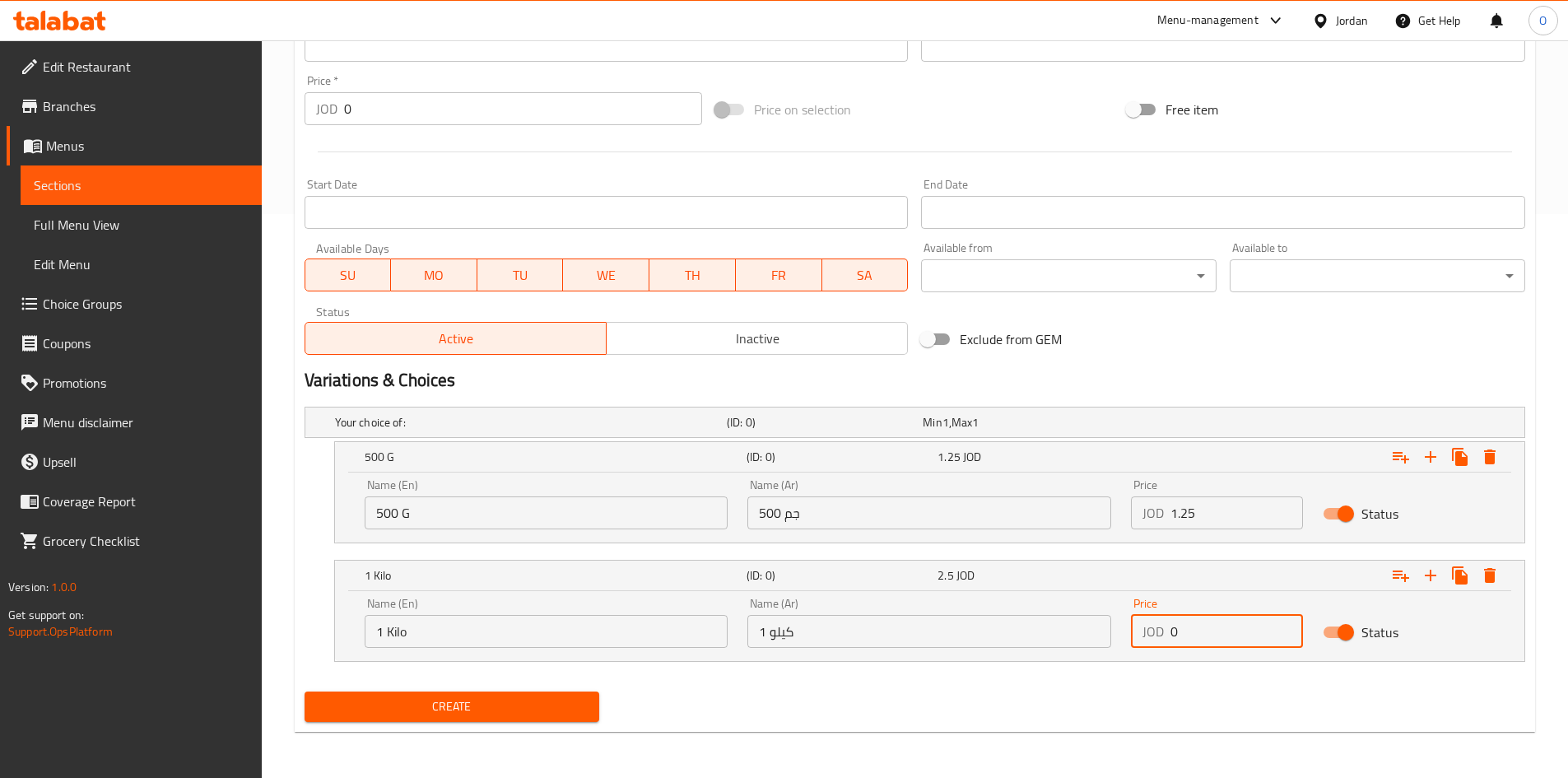
drag, startPoint x: 1193, startPoint y: 641, endPoint x: 980, endPoint y: 672, distance: 215.2
click at [1003, 669] on div "Your choice of: (ID: 0) Min 1 , Max 1 Name (En) Your choice of: Name (En) Name …" at bounding box center [915, 542] width 1234 height 285
paste input "2.5"
type input "2.5"
click at [528, 710] on span "Create" at bounding box center [452, 706] width 270 height 21
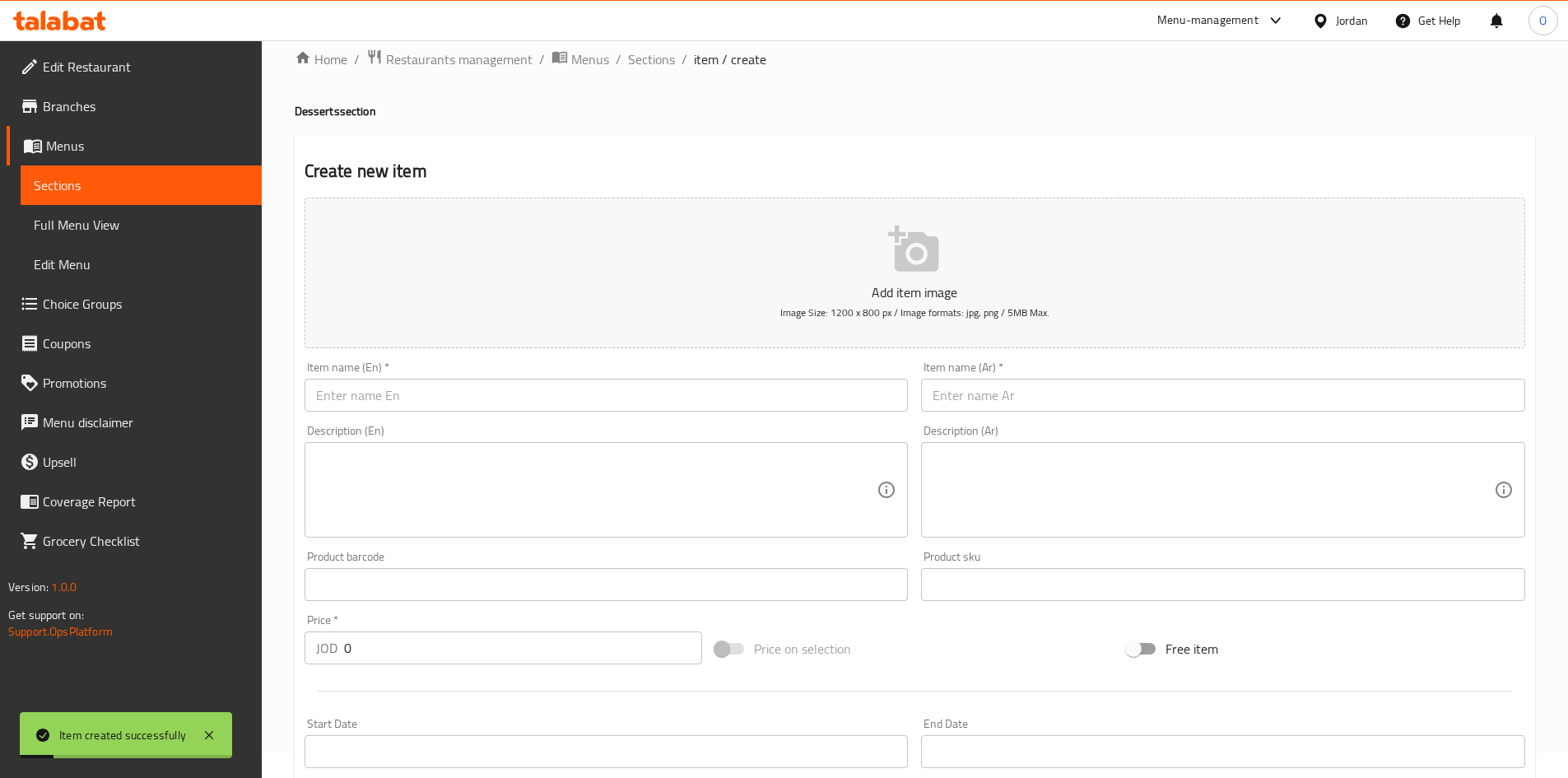
scroll to position [0, 0]
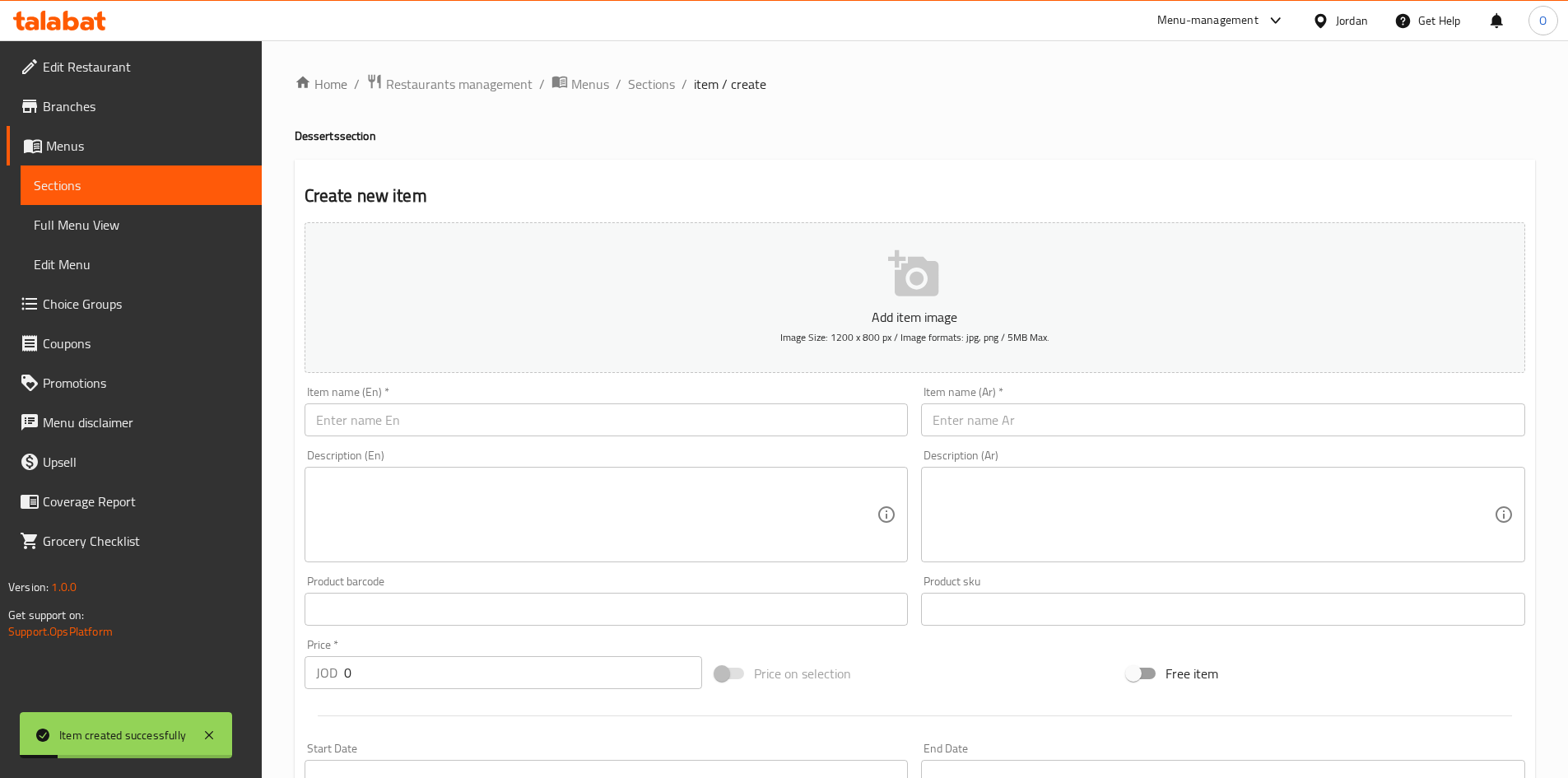
click at [639, 100] on div "Home / Restaurants management / Menus / Sections / item / create Desserts secti…" at bounding box center [915, 691] width 1240 height 1236
click at [634, 94] on span "Sections" at bounding box center [651, 84] width 47 height 20
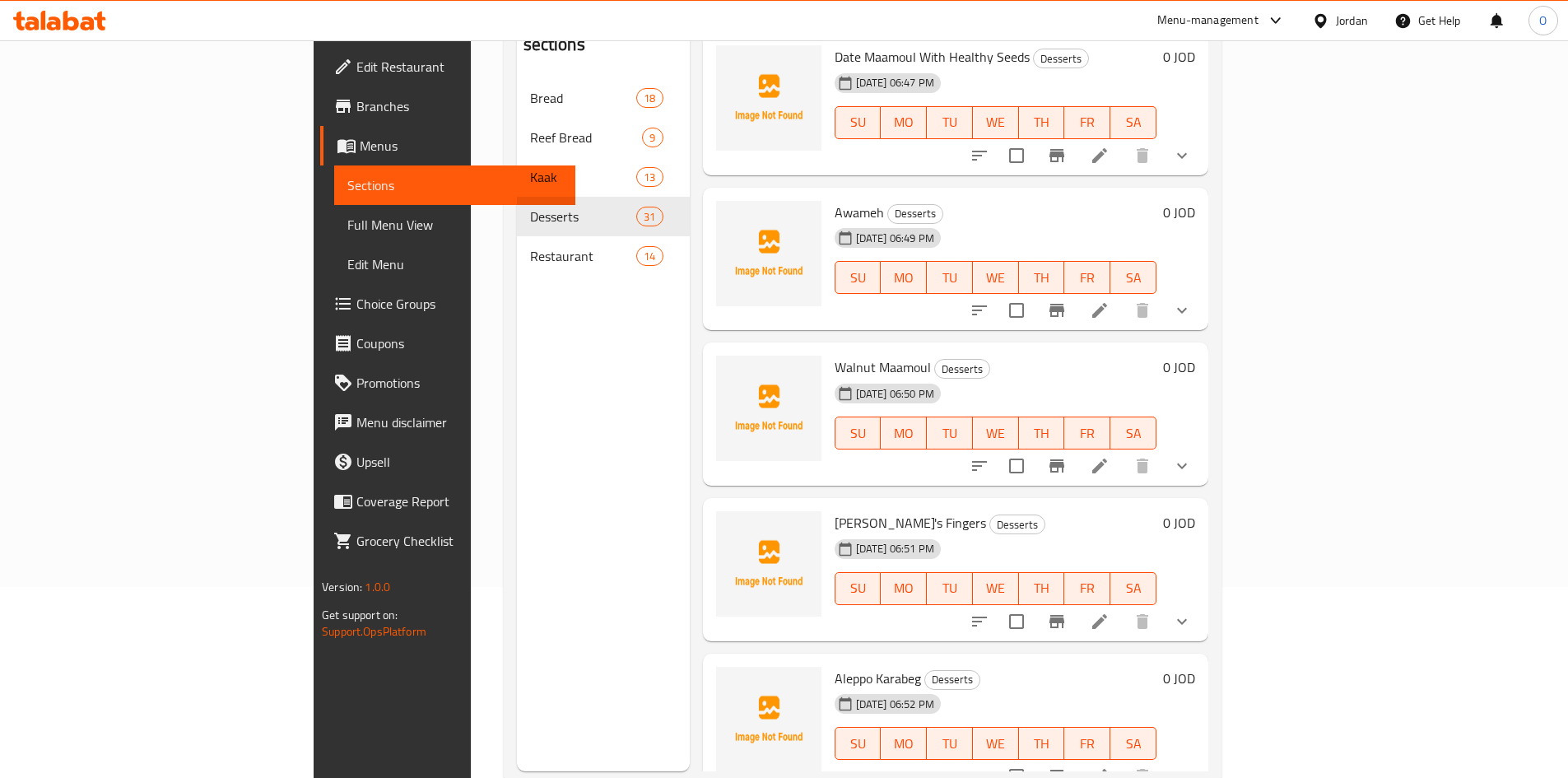
scroll to position [230, 0]
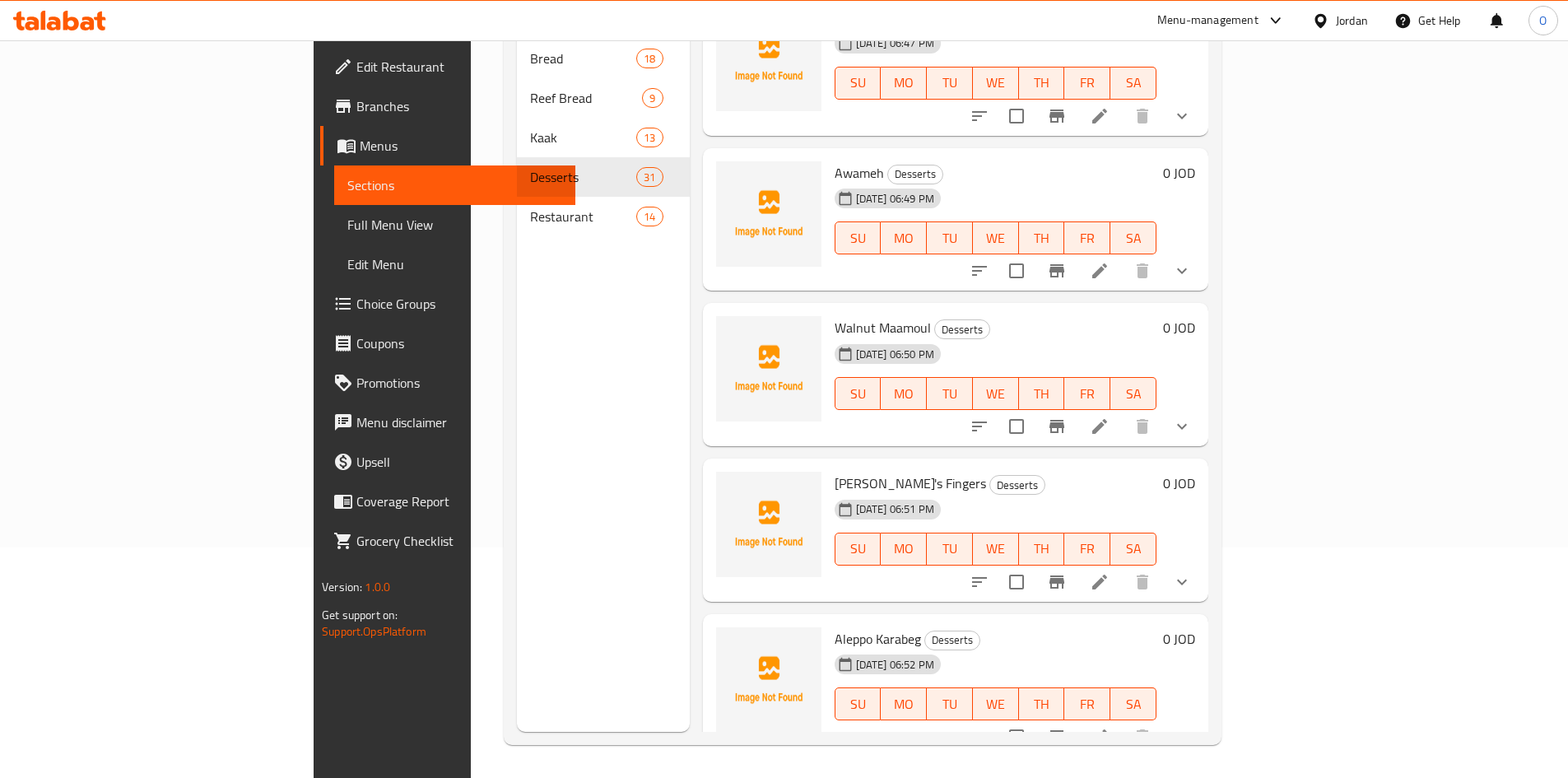
click at [530, 207] on span "Restaurant" at bounding box center [584, 217] width 107 height 20
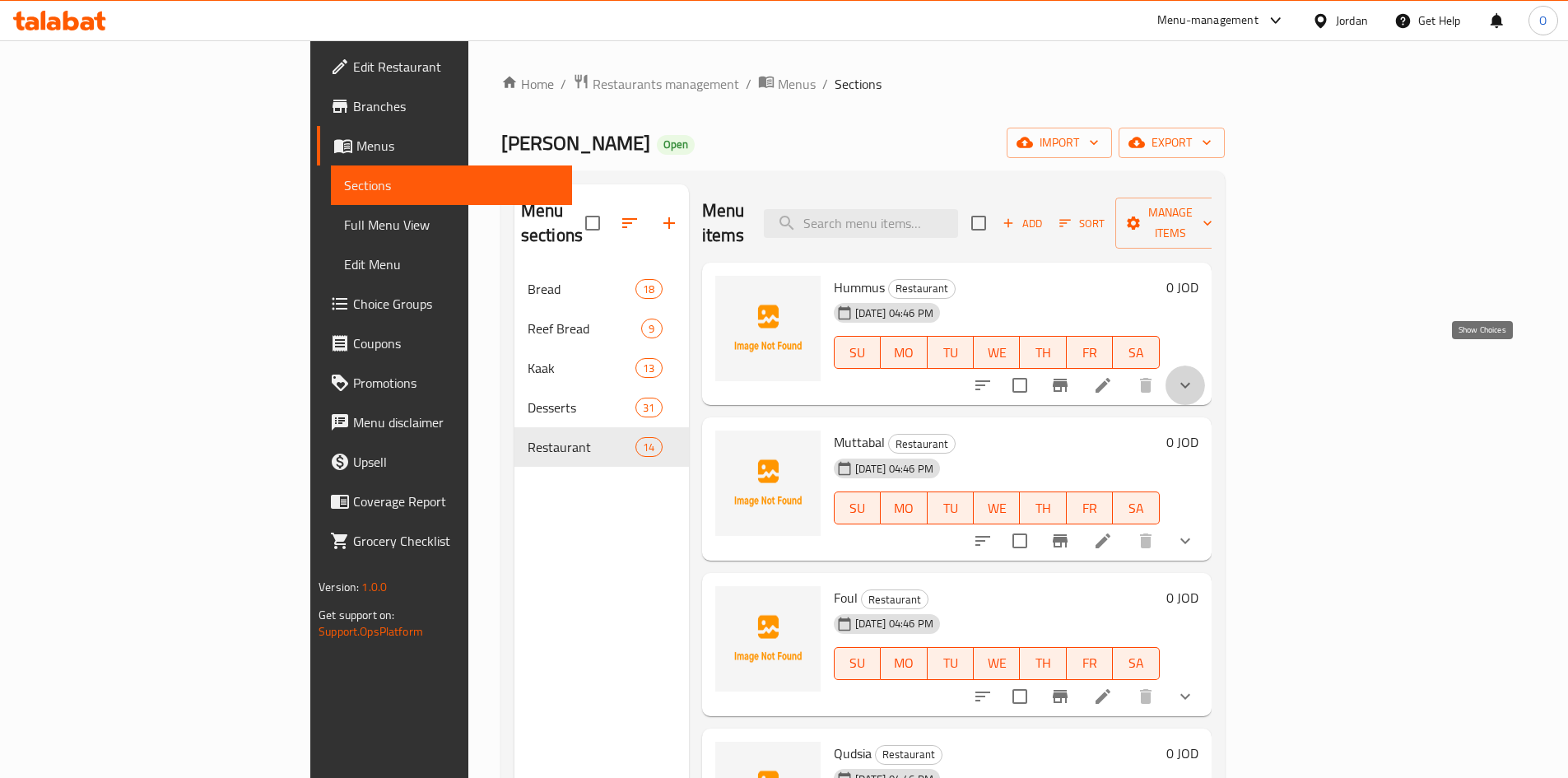
click at [1196, 376] on icon "show more" at bounding box center [1185, 385] width 20 height 20
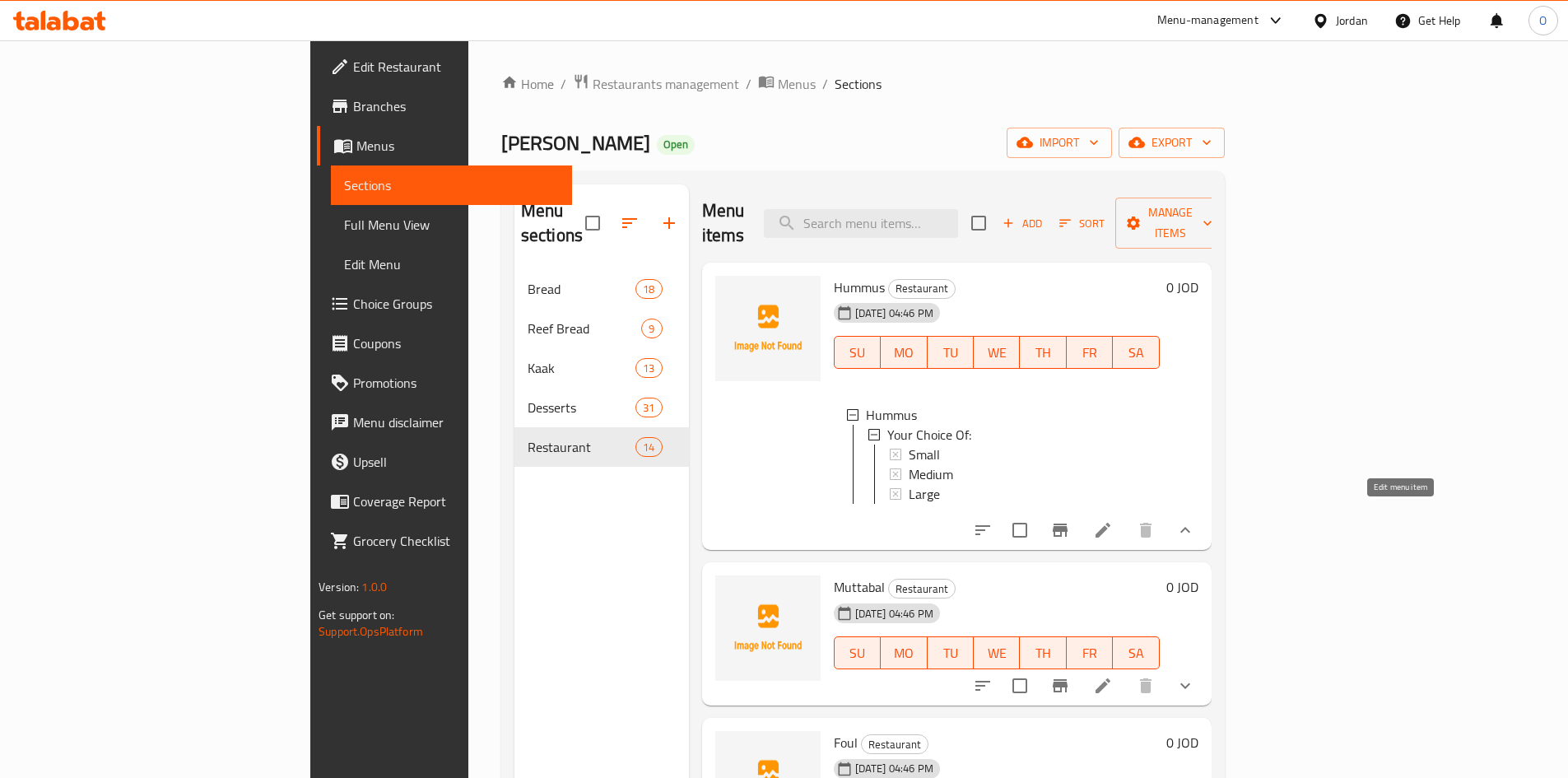
click at [1113, 520] on icon at bounding box center [1103, 530] width 20 height 20
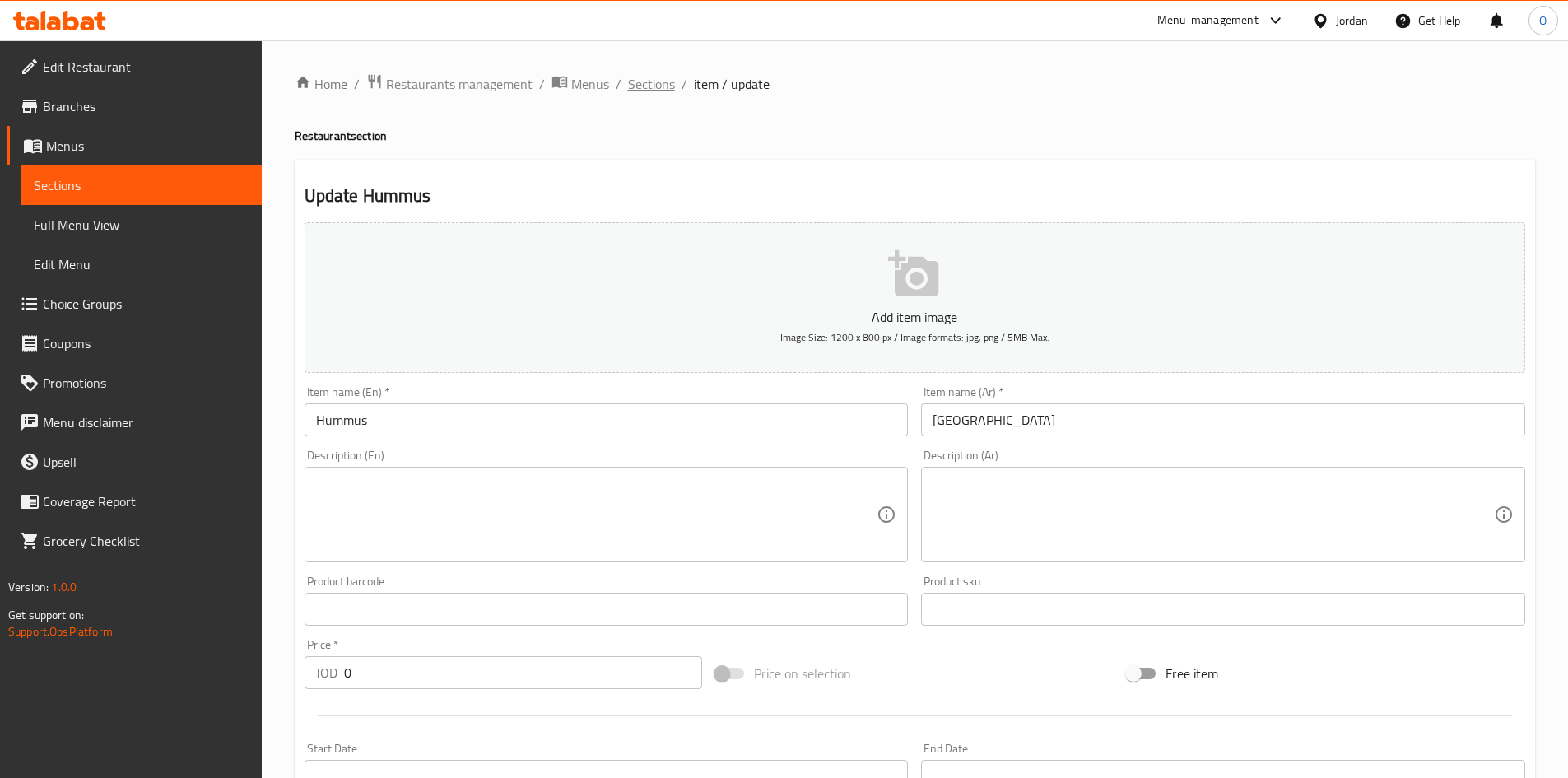
click at [655, 83] on span "Sections" at bounding box center [651, 84] width 47 height 20
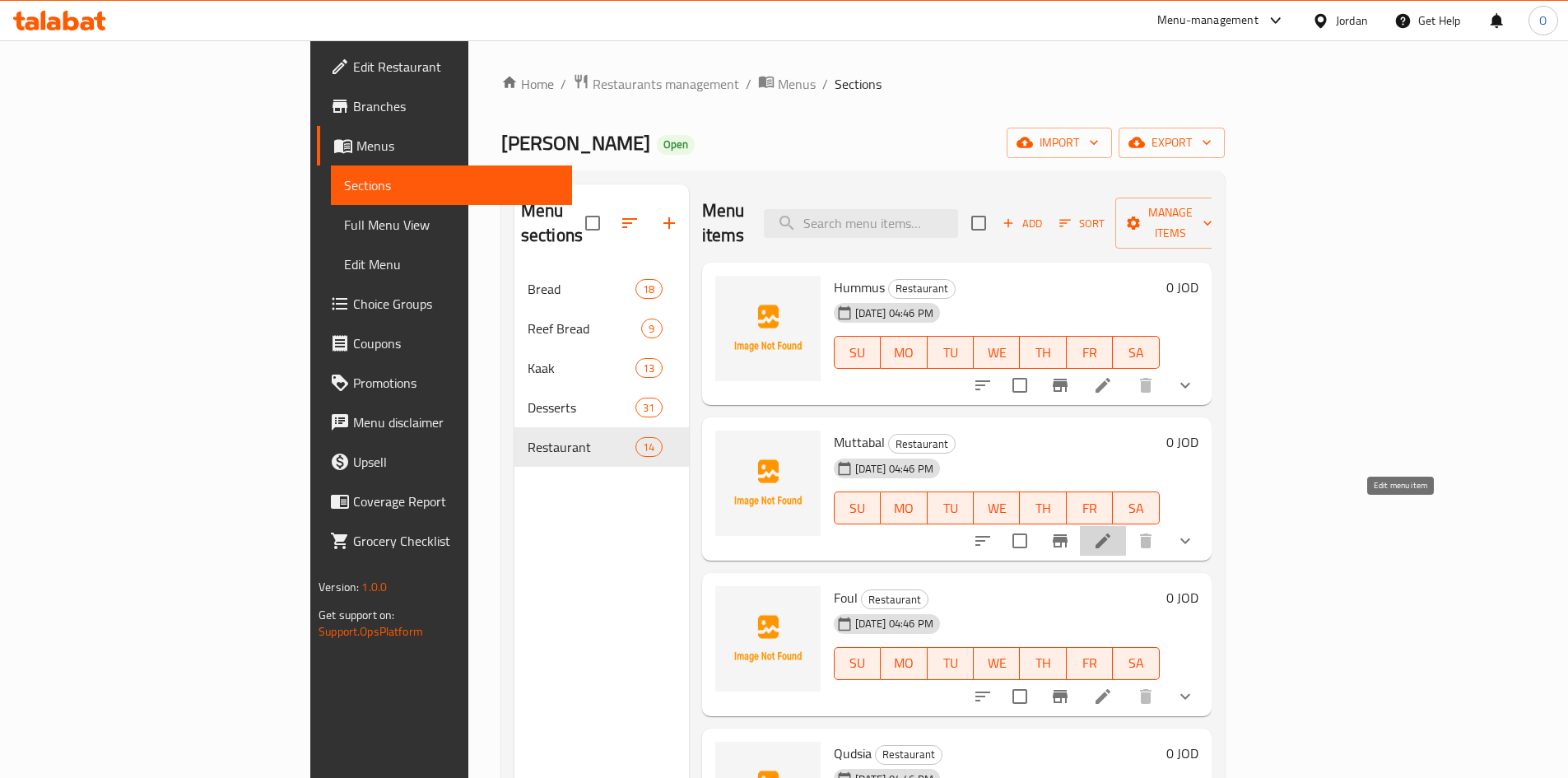
click at [1113, 531] on icon at bounding box center [1103, 541] width 20 height 20
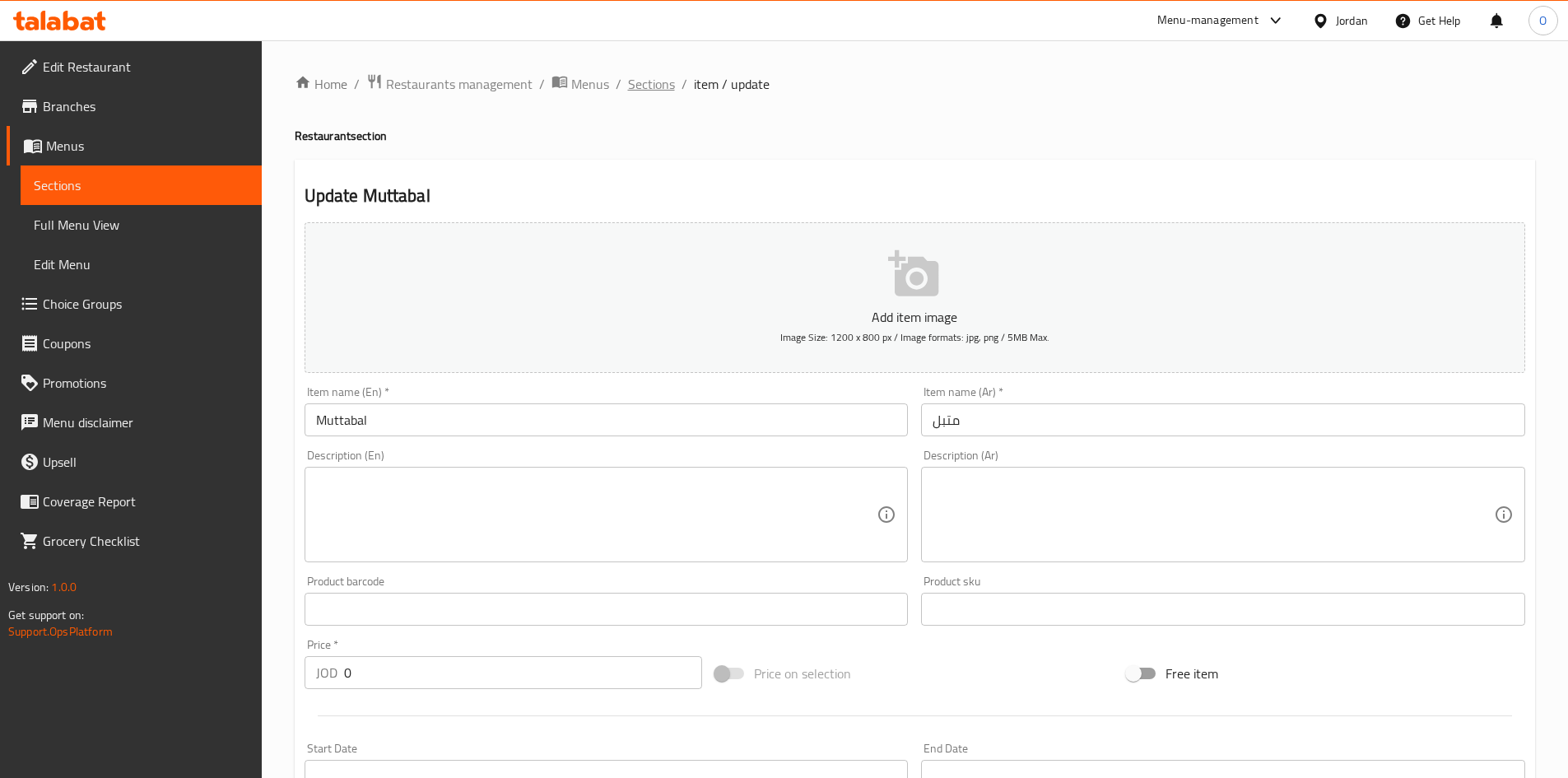
click at [665, 94] on span "Sections" at bounding box center [651, 84] width 47 height 20
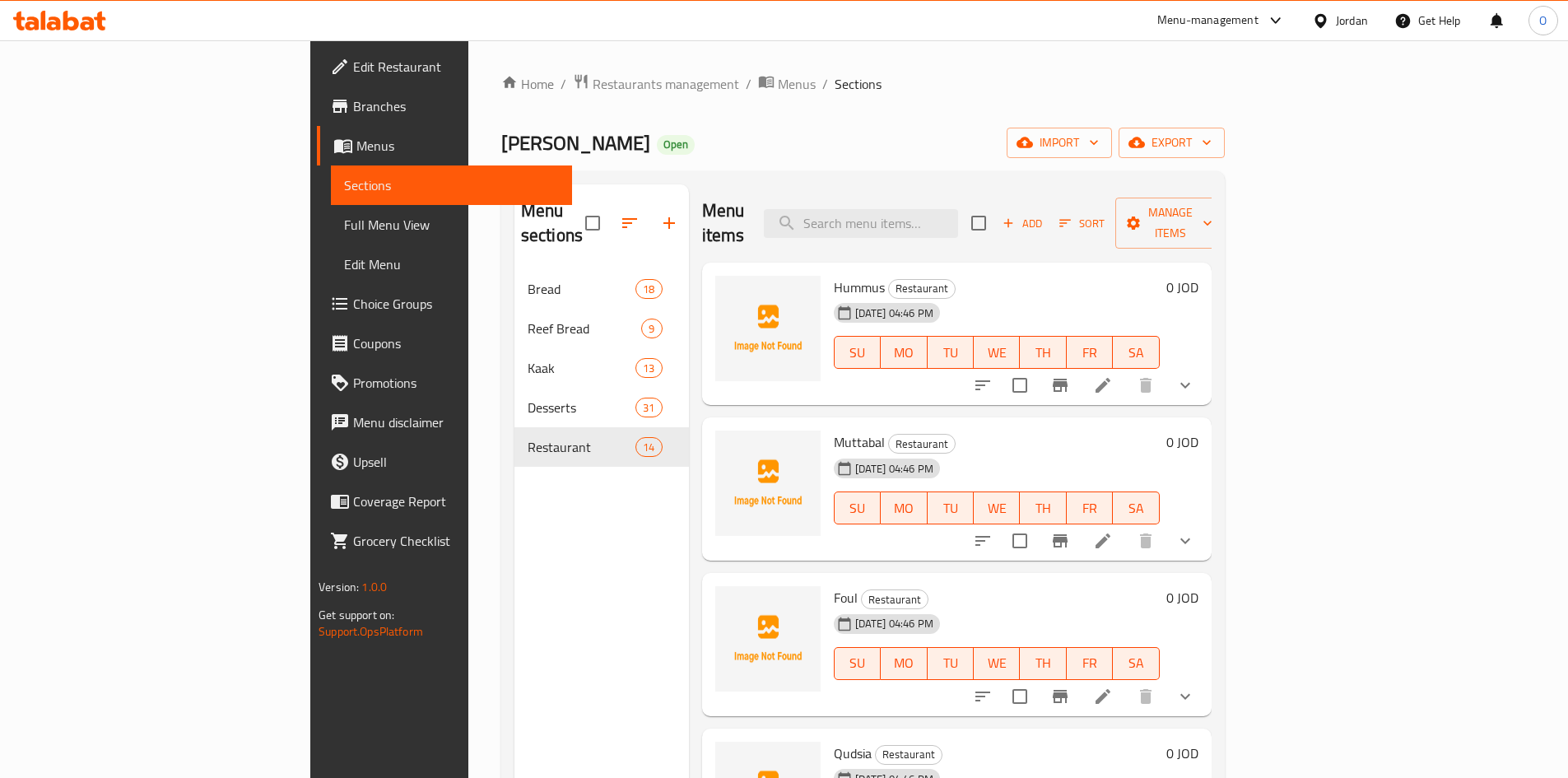
scroll to position [82, 0]
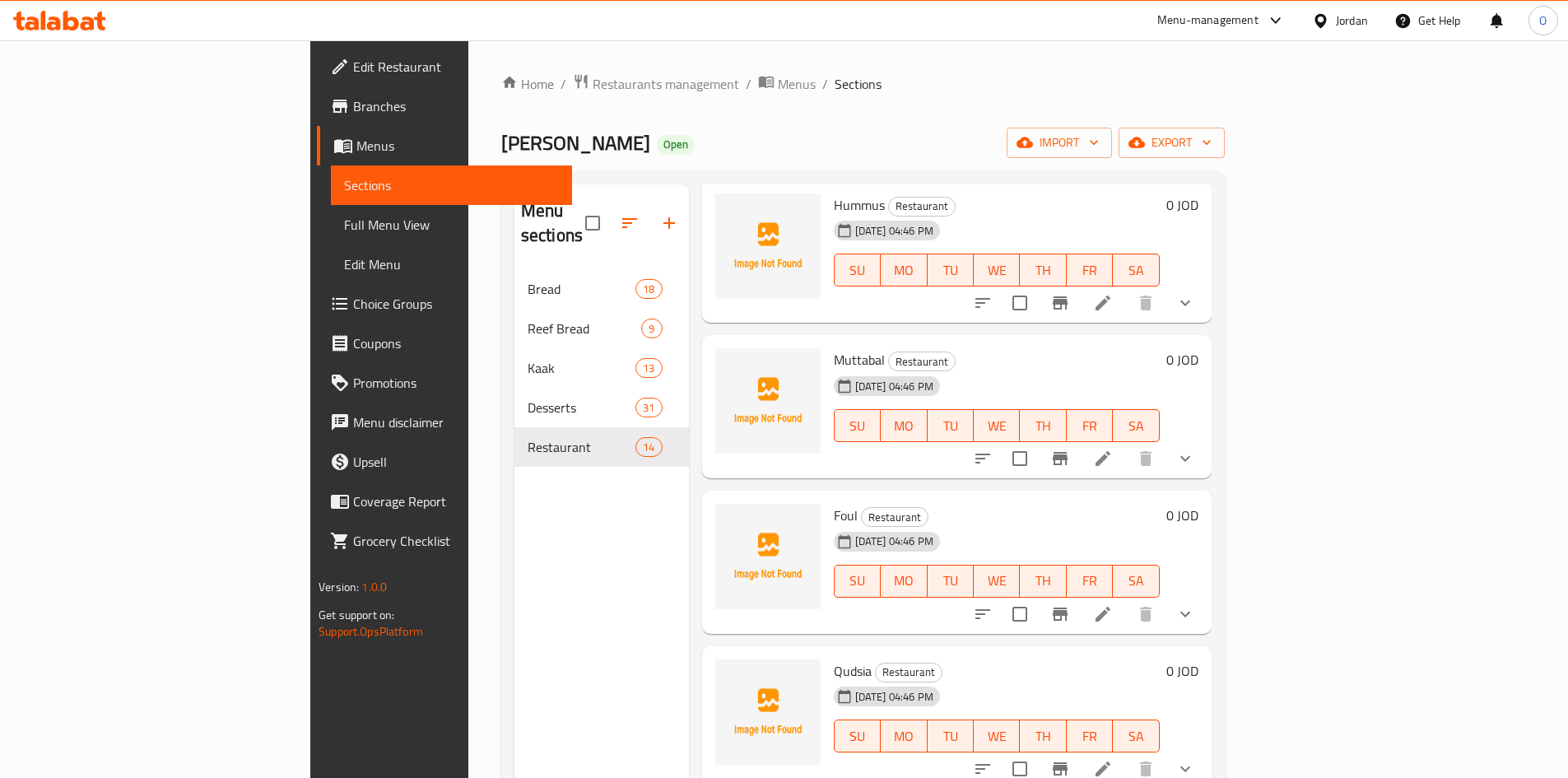
click at [1126, 600] on li at bounding box center [1103, 614] width 46 height 29
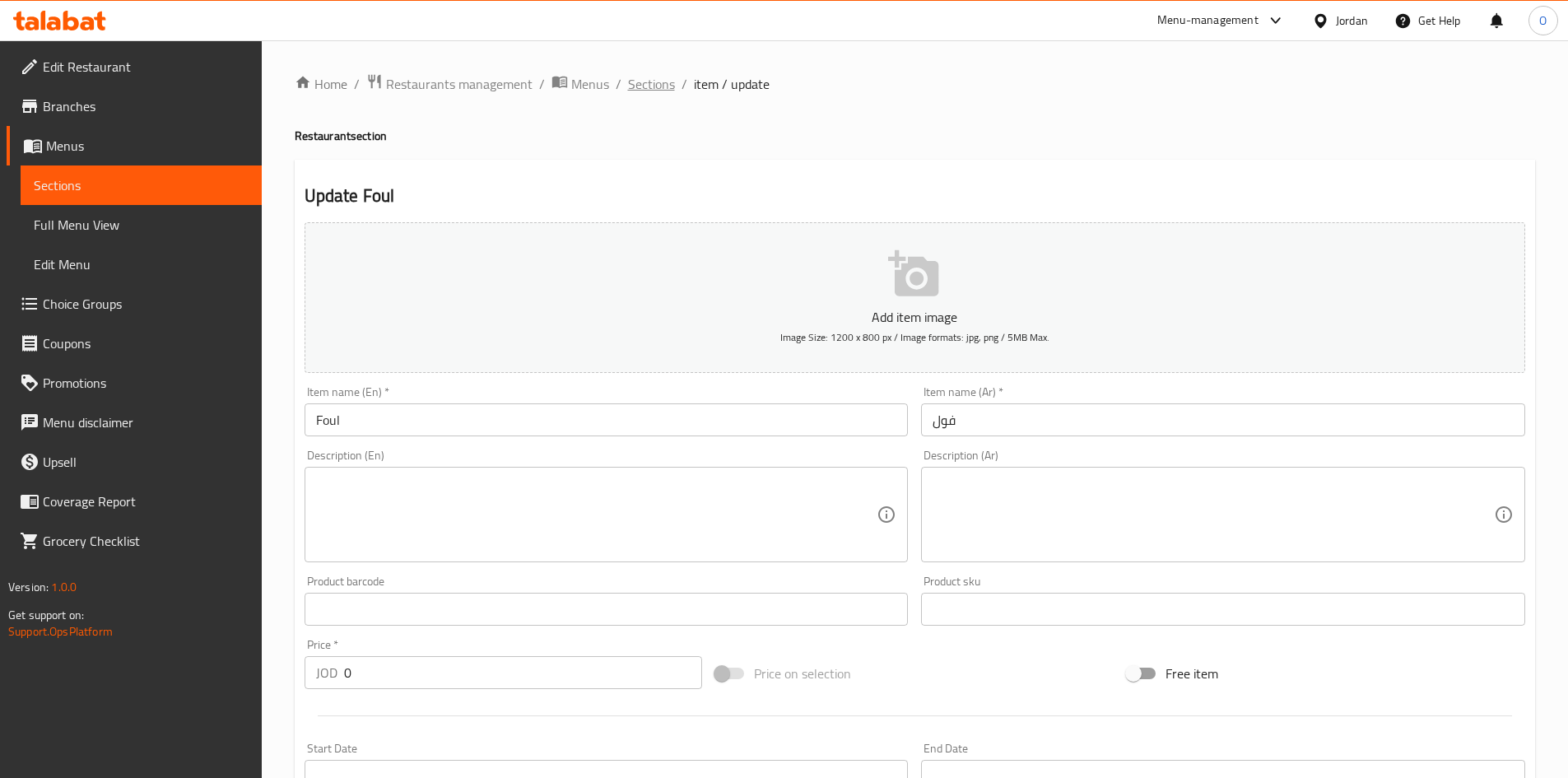
click at [654, 90] on span "Sections" at bounding box center [651, 84] width 47 height 20
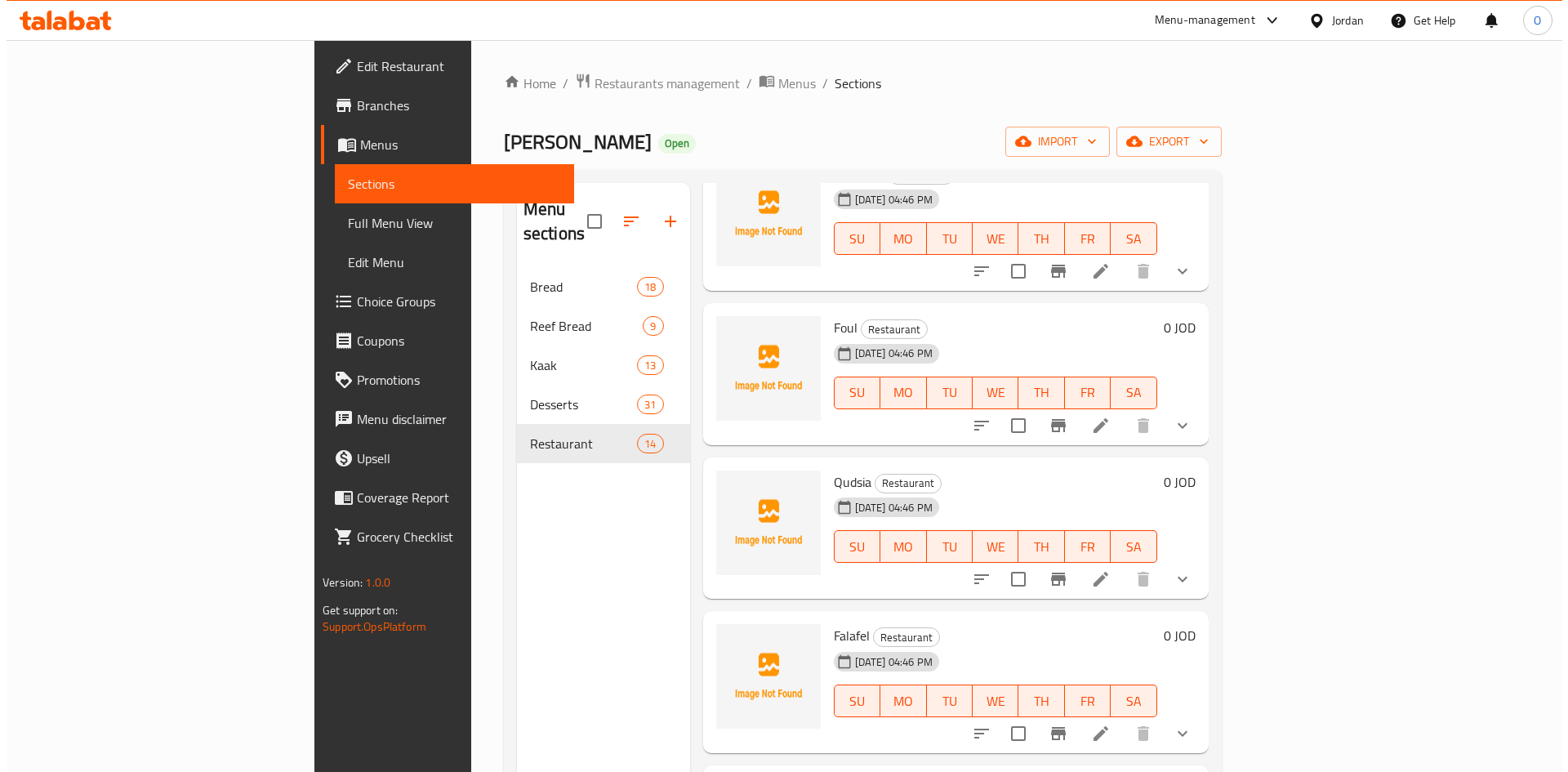
scroll to position [327, 0]
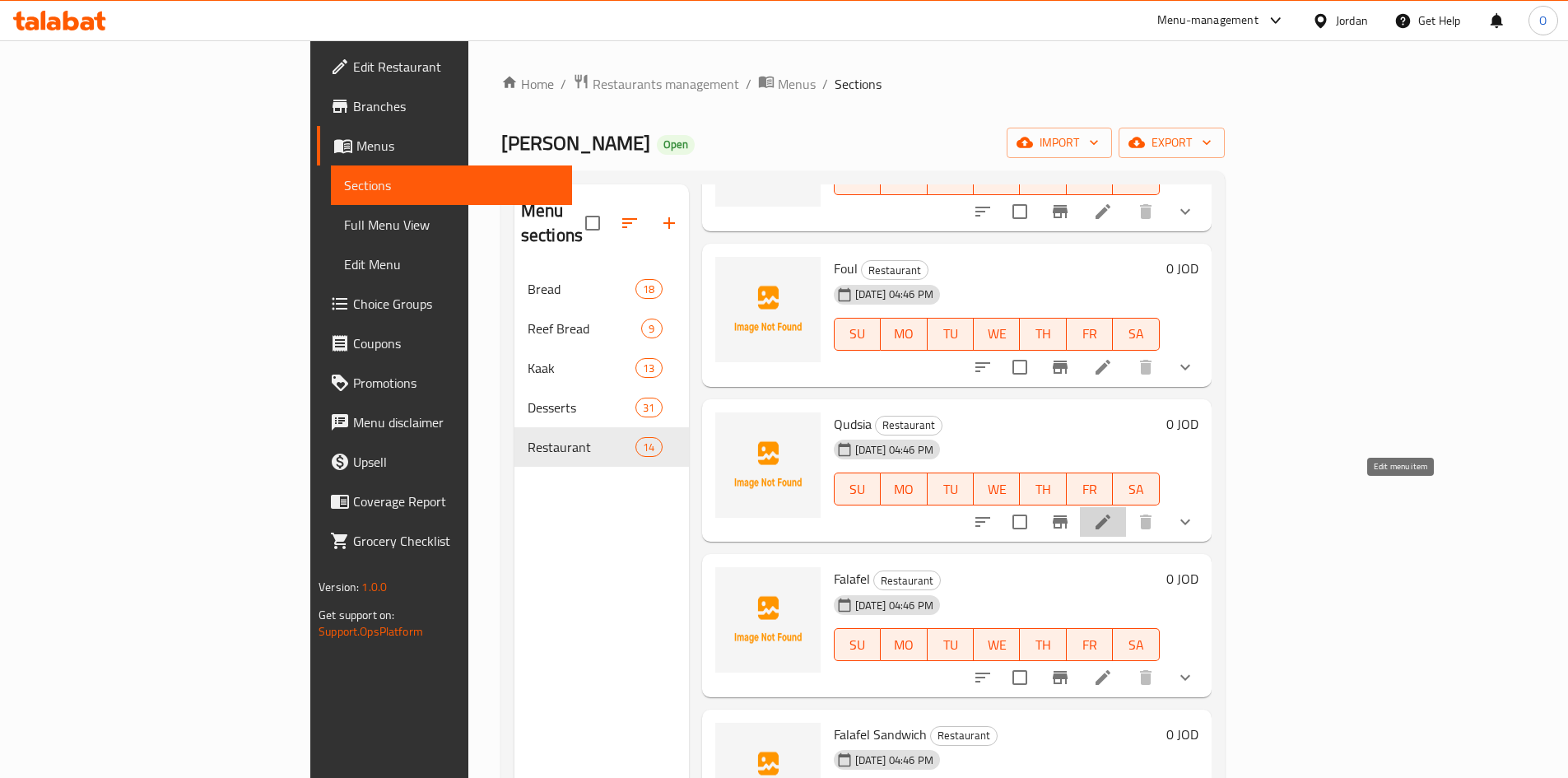
click at [1111, 515] on icon at bounding box center [1103, 522] width 15 height 15
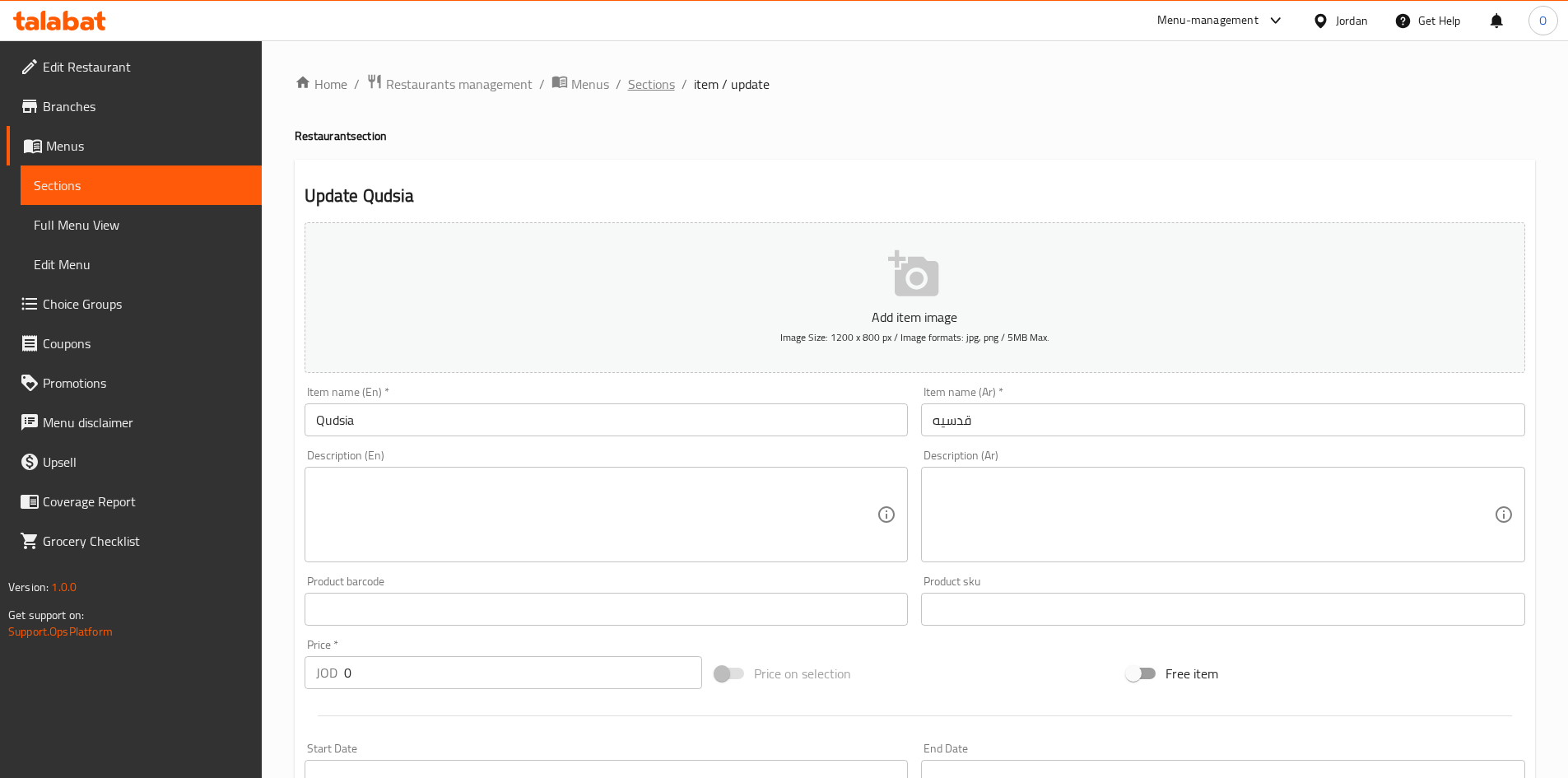
click at [642, 84] on span "Sections" at bounding box center [651, 84] width 47 height 20
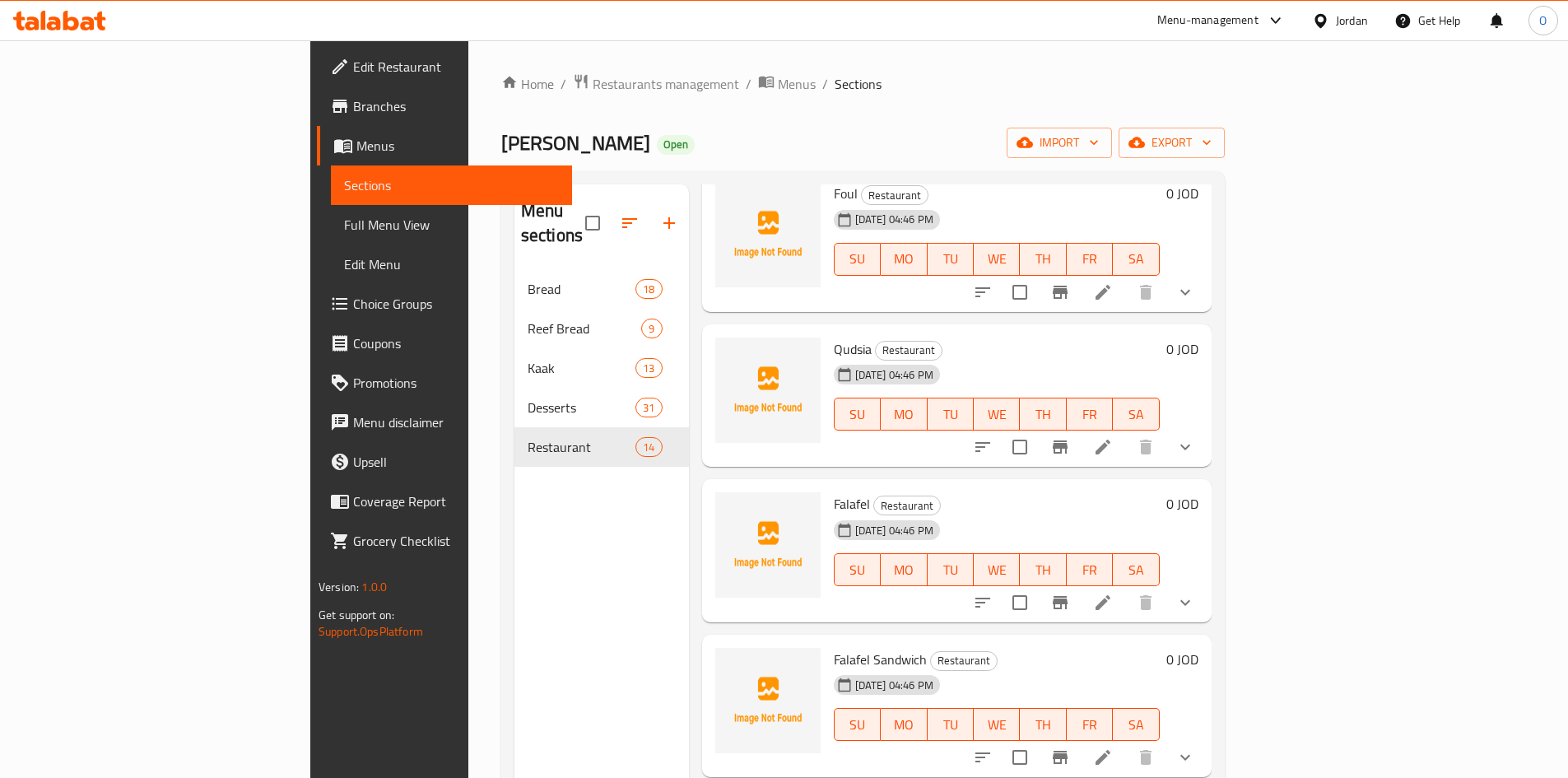
scroll to position [494, 0]
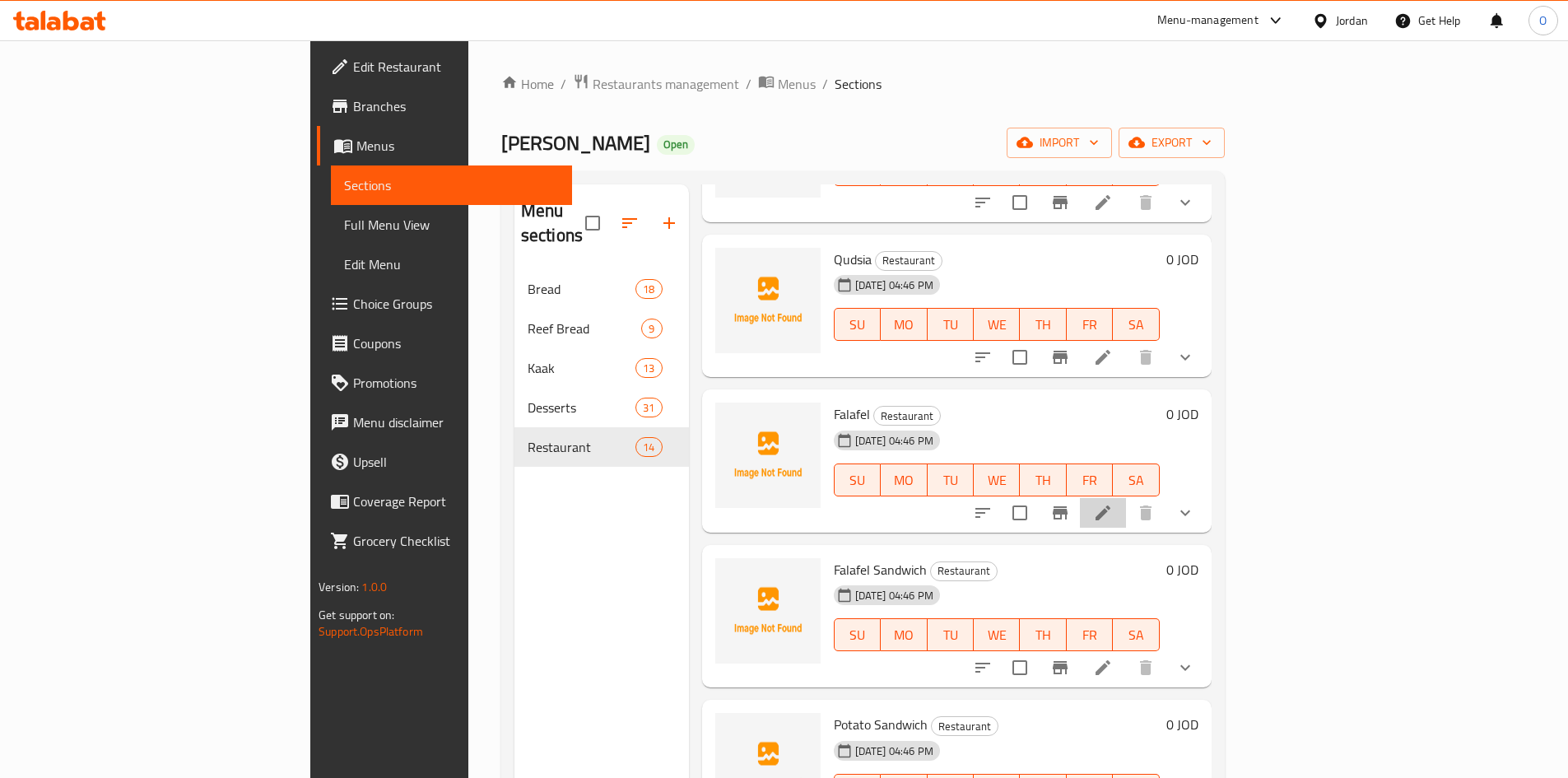
click at [1126, 501] on li at bounding box center [1103, 512] width 46 height 29
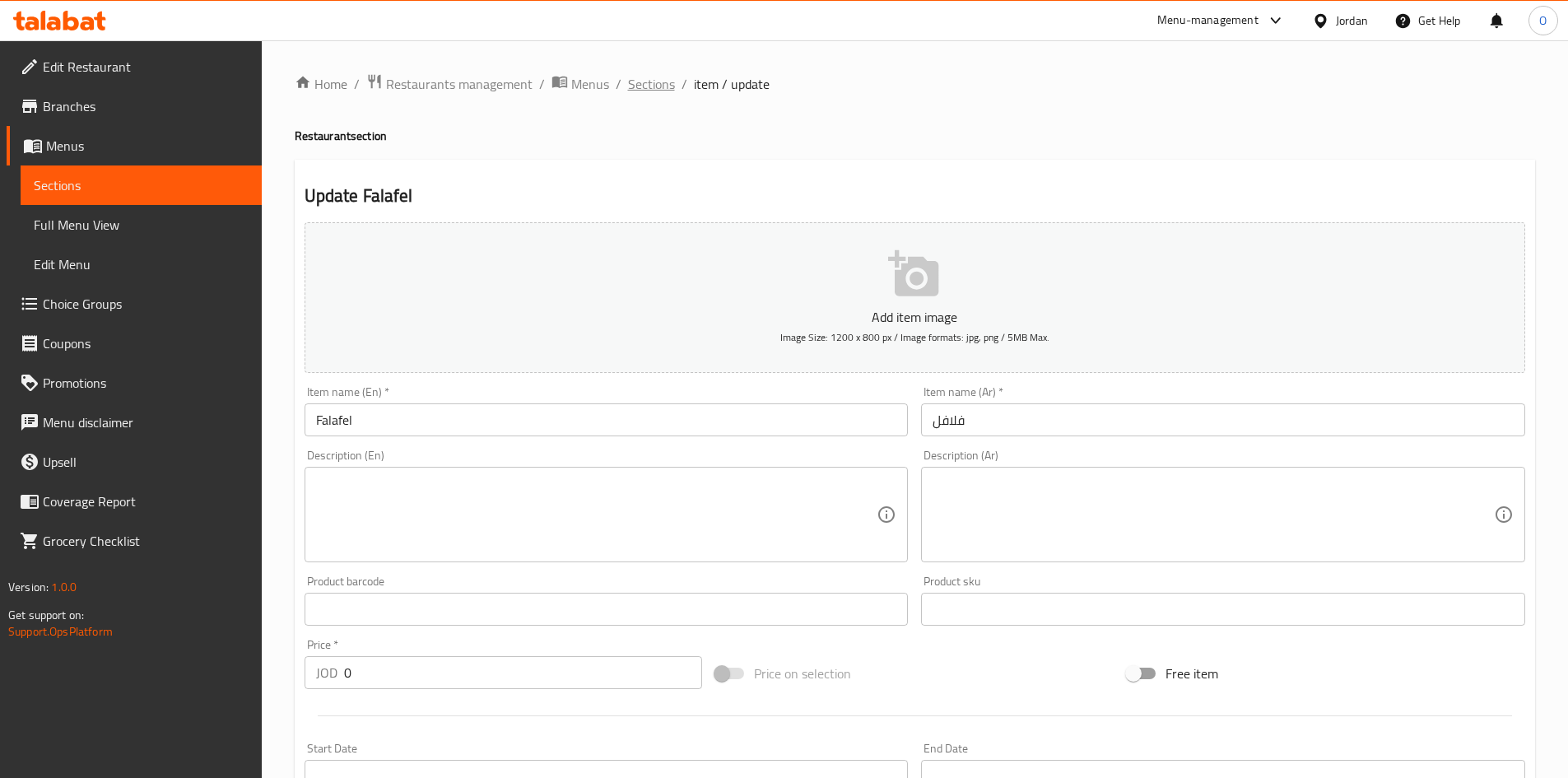
click at [643, 83] on span "Sections" at bounding box center [651, 84] width 47 height 20
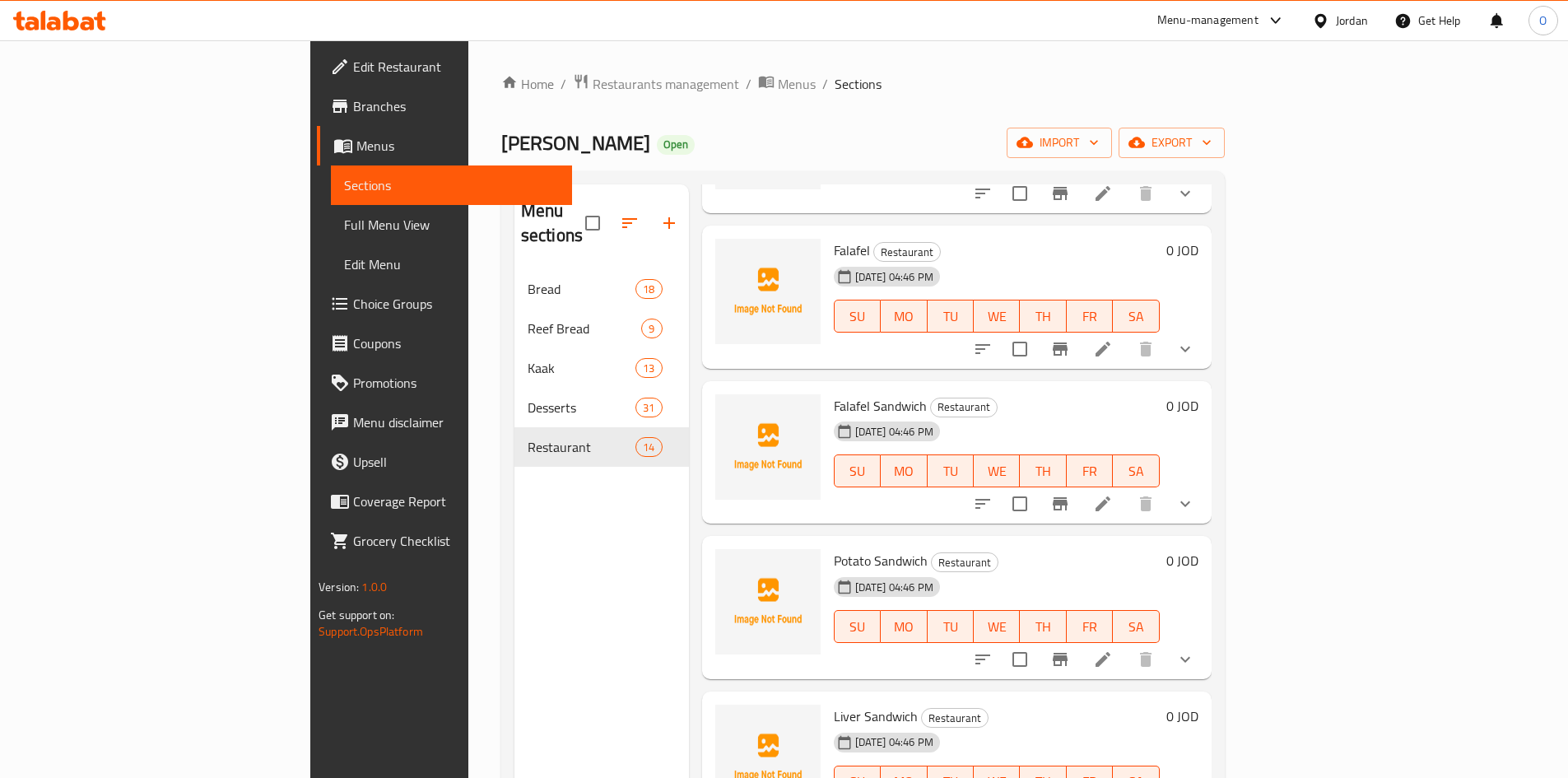
scroll to position [658, 0]
click at [1126, 488] on li at bounding box center [1103, 502] width 46 height 29
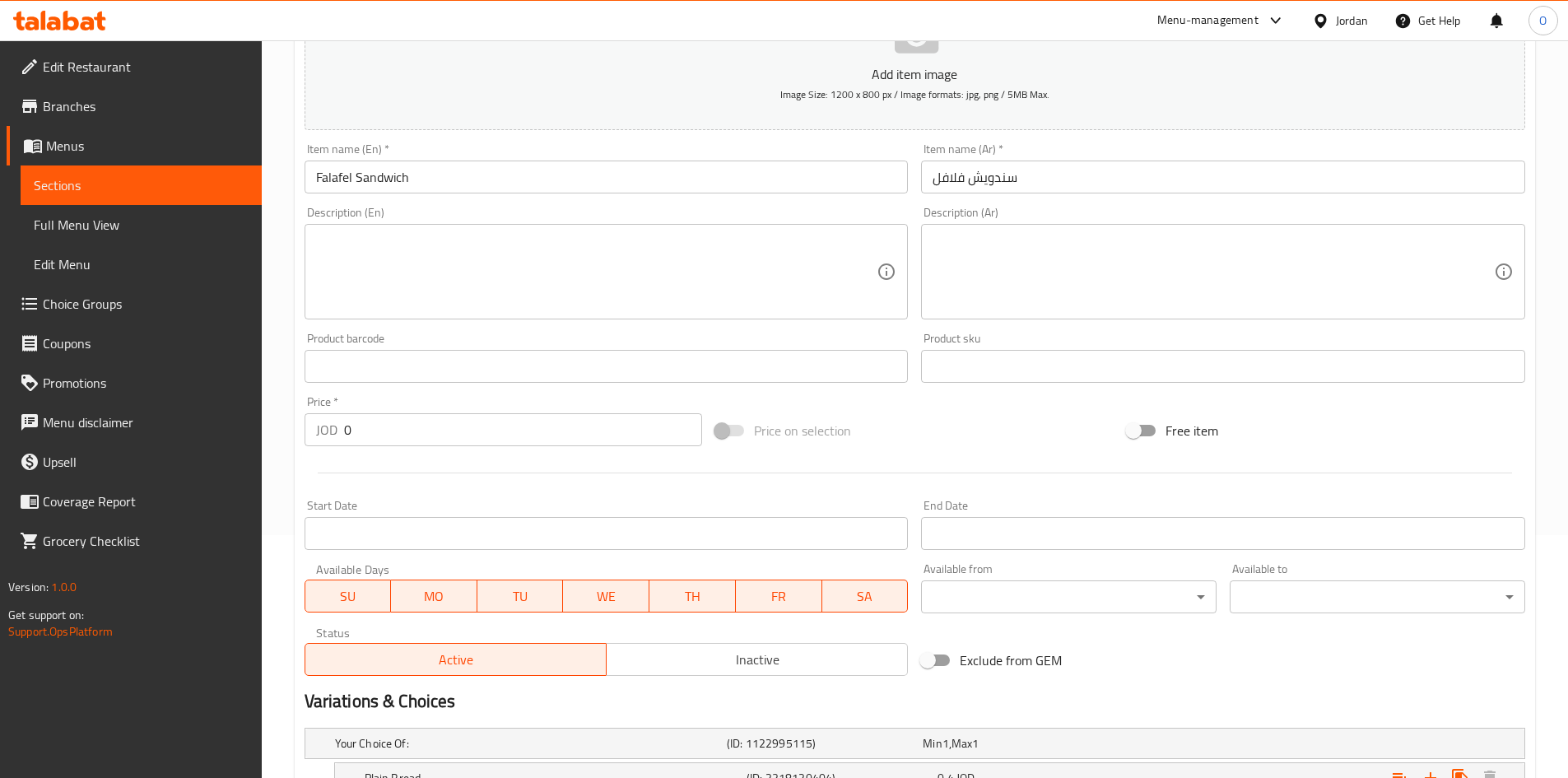
scroll to position [411, 0]
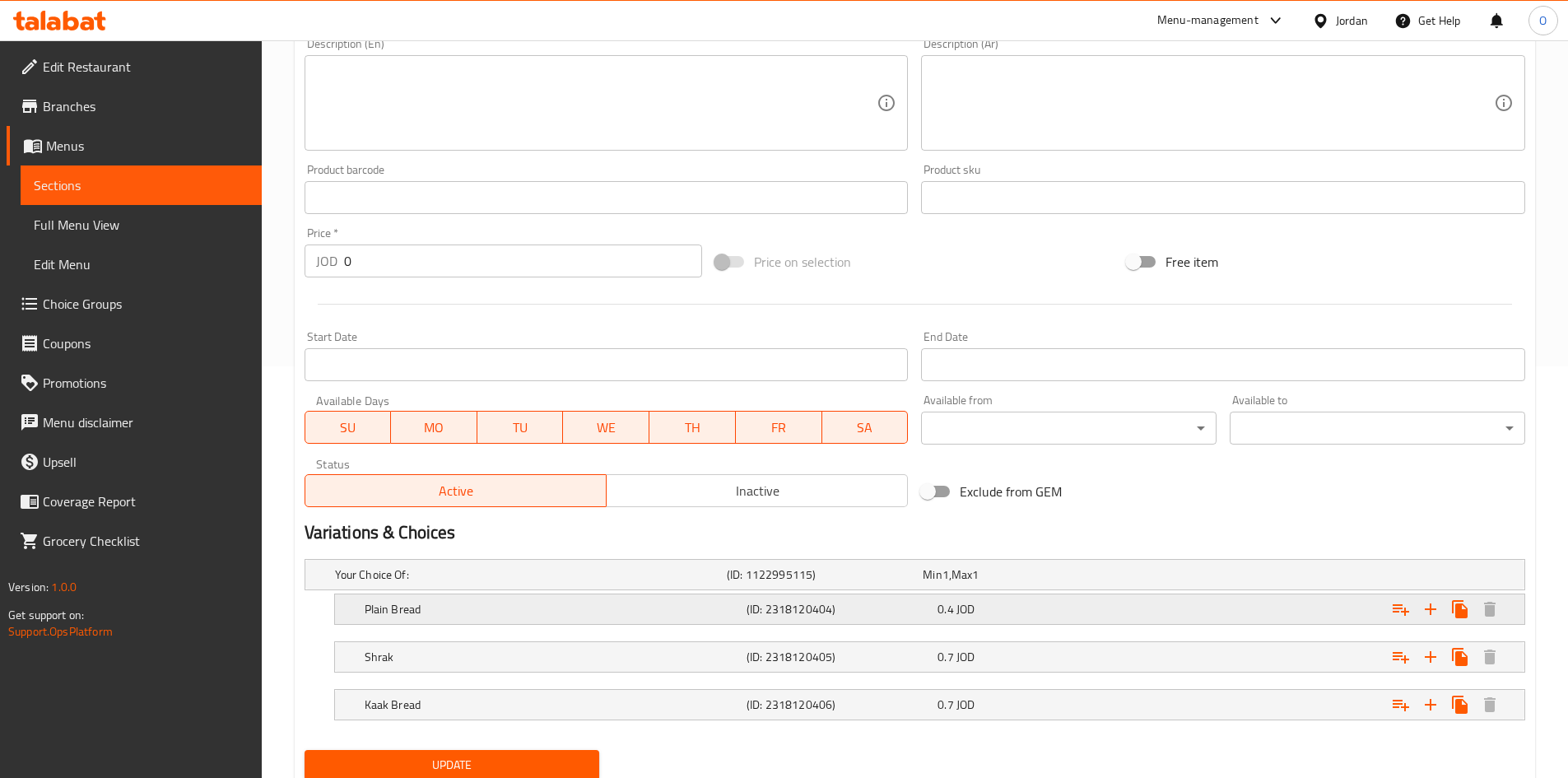
click at [684, 618] on div "Plain Bread" at bounding box center [552, 609] width 382 height 23
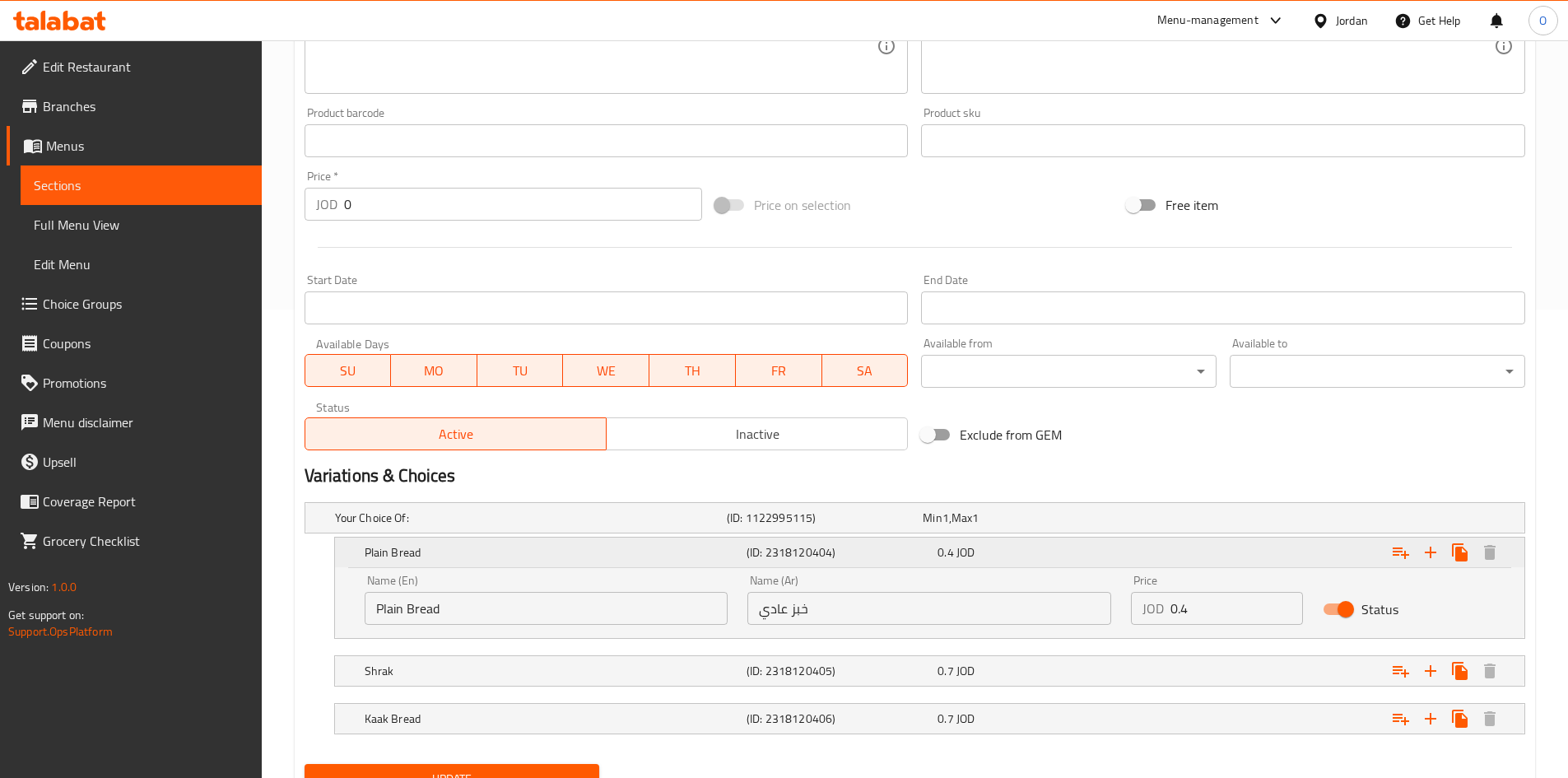
scroll to position [494, 0]
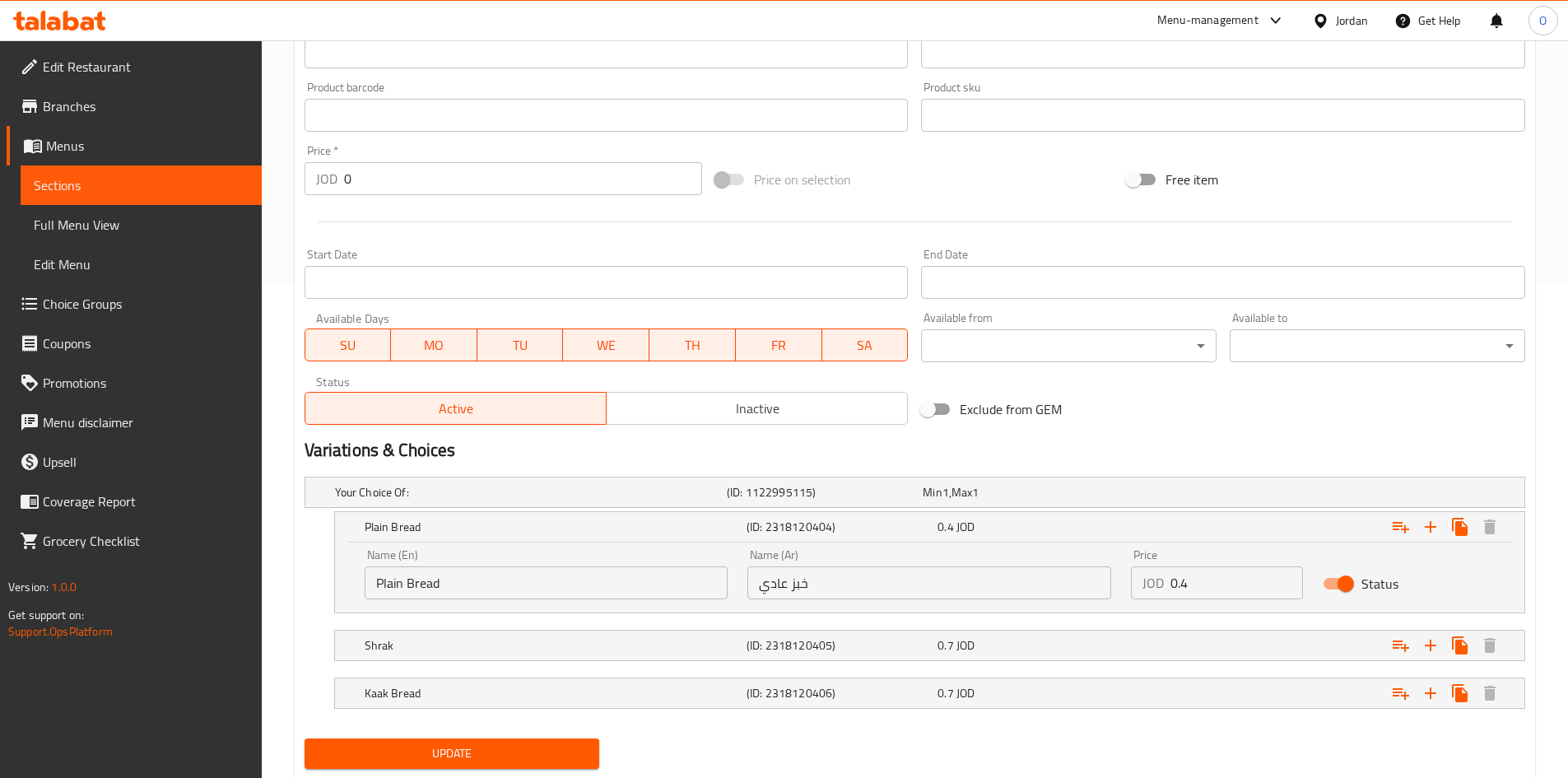
click at [684, 665] on nav at bounding box center [915, 671] width 1221 height 13
click at [682, 662] on div "Shrak (ID: 2318120405) 0.7 JOD" at bounding box center [934, 645] width 1147 height 37
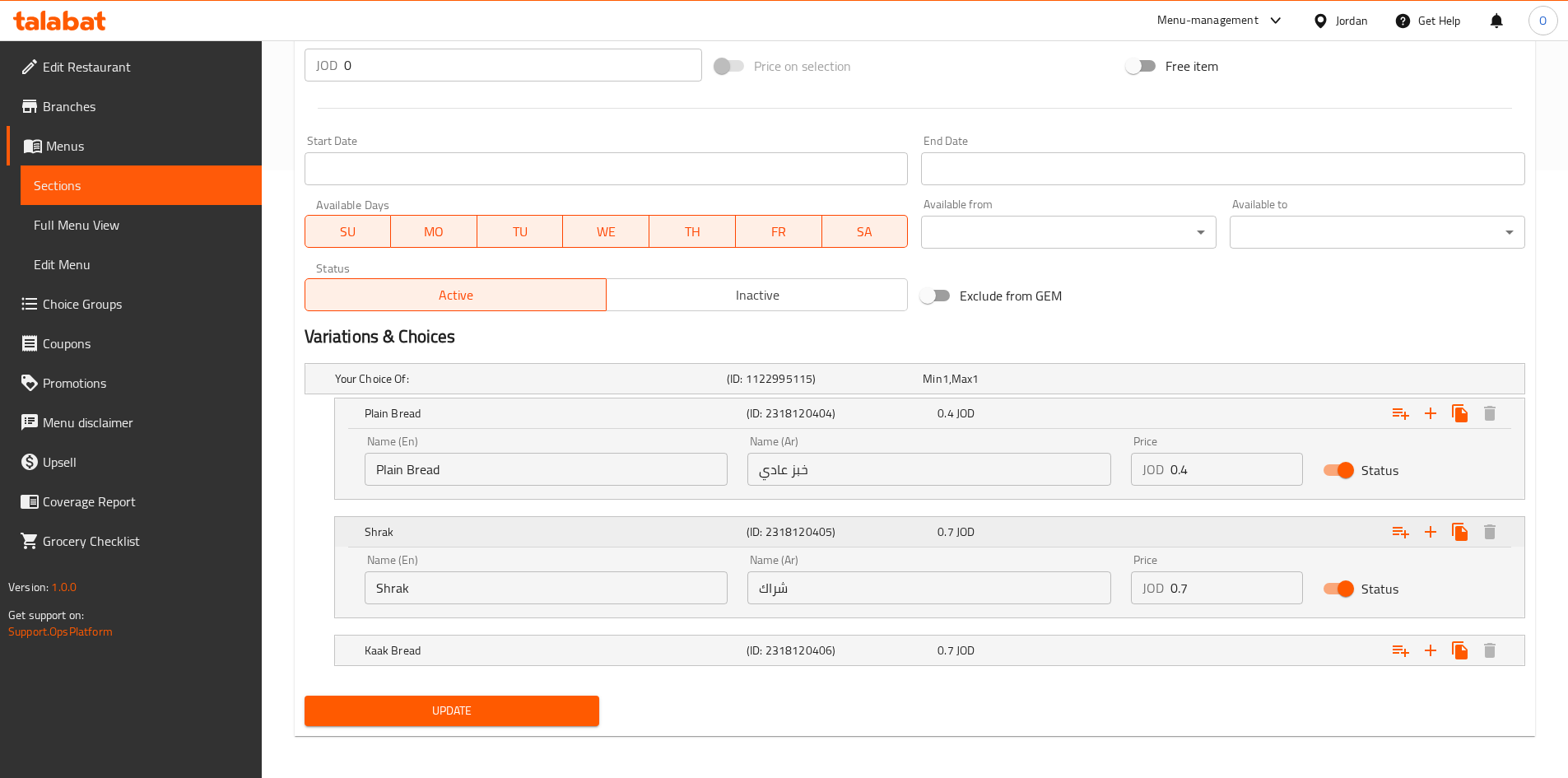
scroll to position [611, 0]
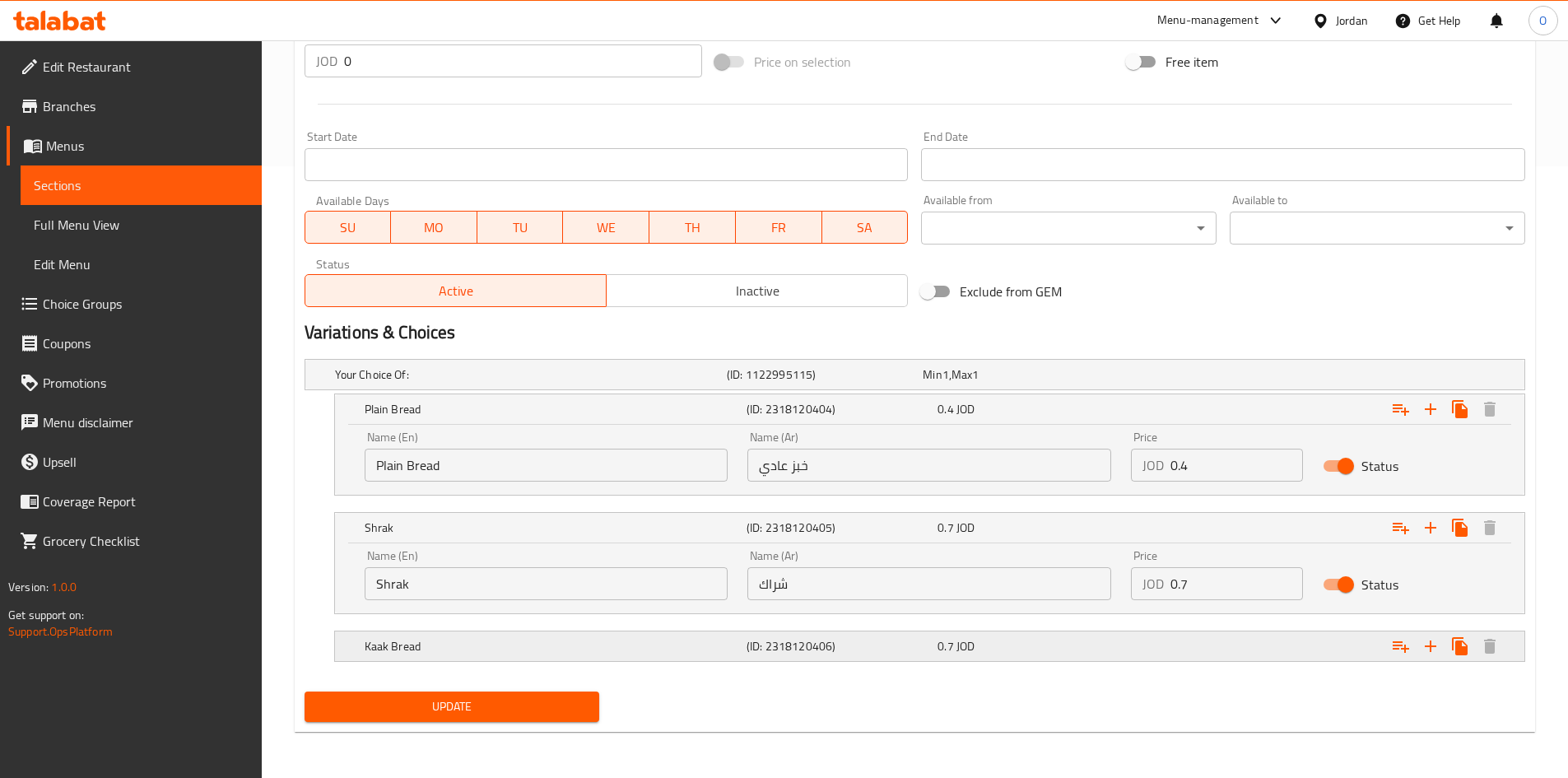
click at [682, 661] on div "Kaak Bread (ID: 2318120406) 0.7 JOD" at bounding box center [934, 646] width 1147 height 37
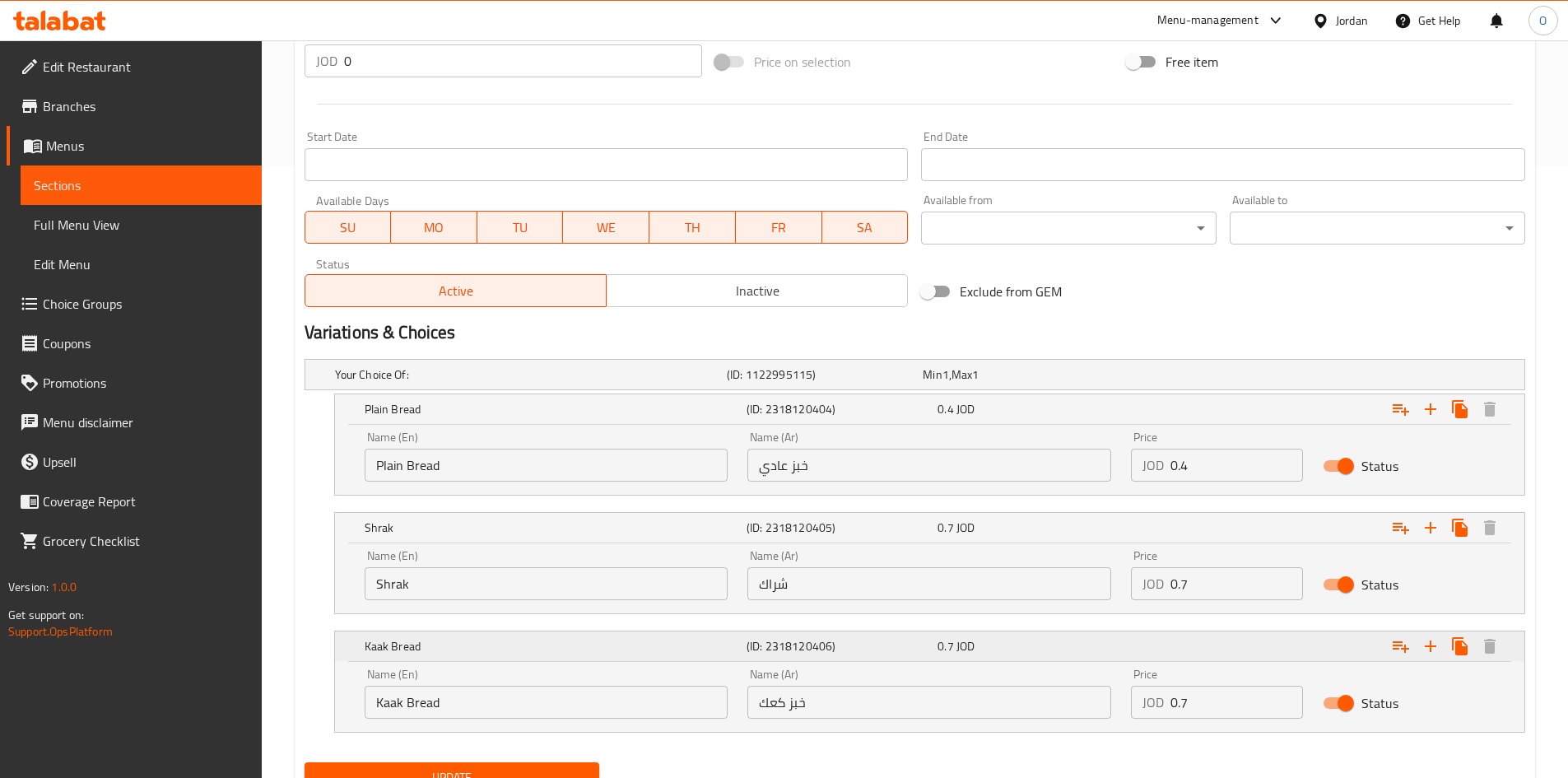
scroll to position [683, 0]
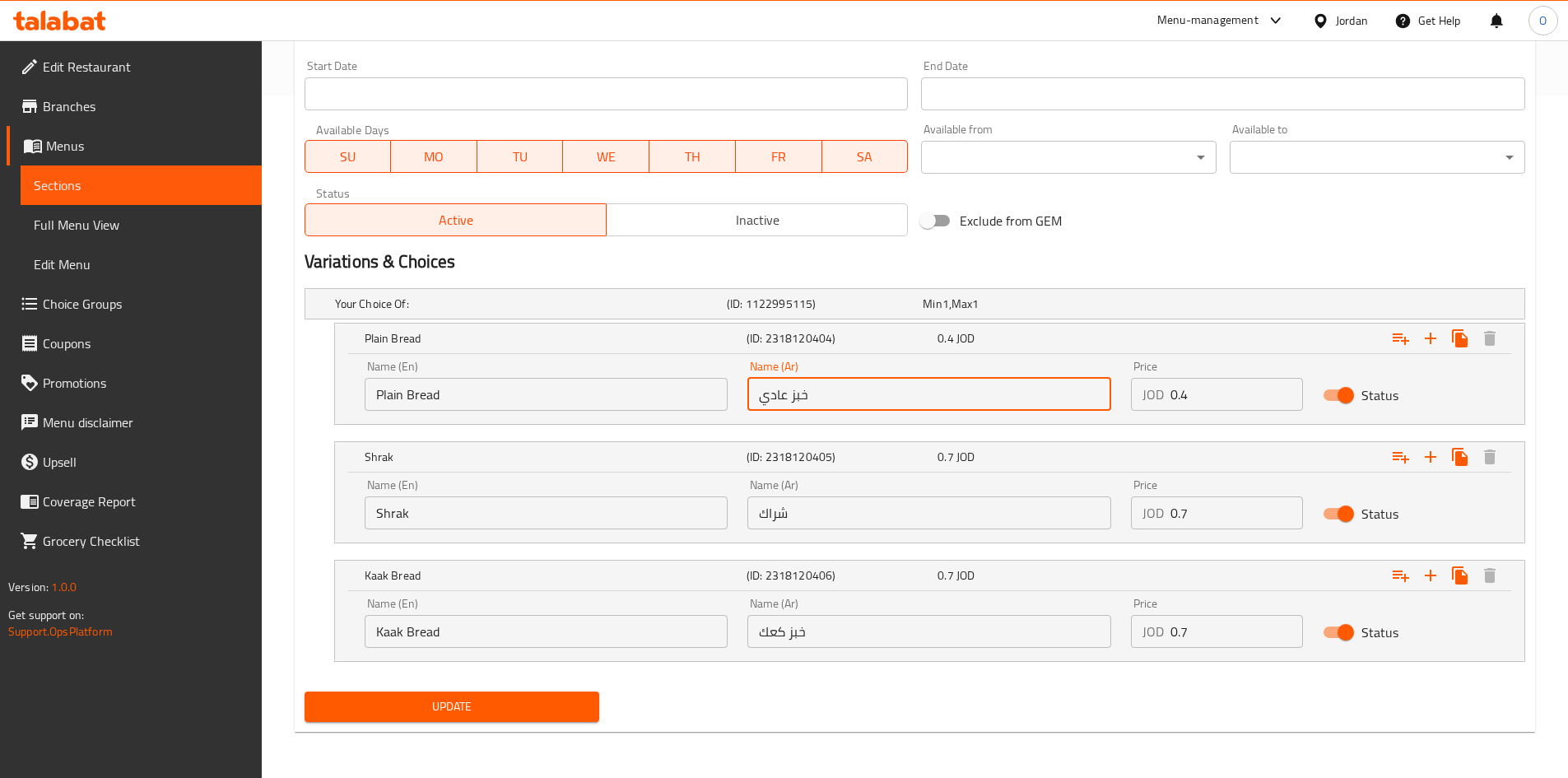
click at [779, 399] on input "خبز عادي" at bounding box center [930, 393] width 364 height 33
click at [805, 401] on input "خبز عادي" at bounding box center [930, 393] width 364 height 33
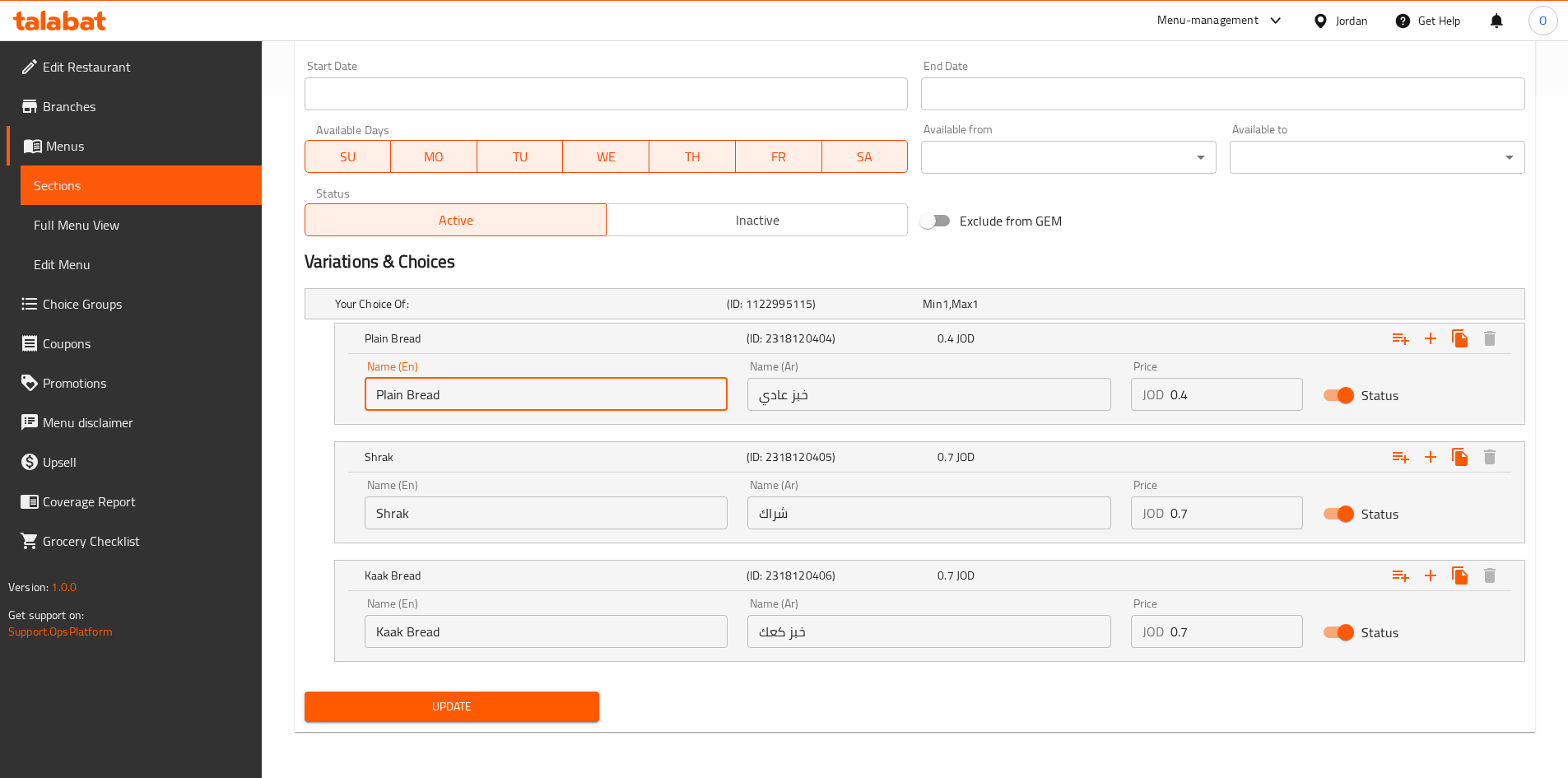
click at [386, 400] on input "Plain Bread" at bounding box center [547, 393] width 364 height 33
click at [451, 392] on input "Regular Bread" at bounding box center [547, 393] width 364 height 33
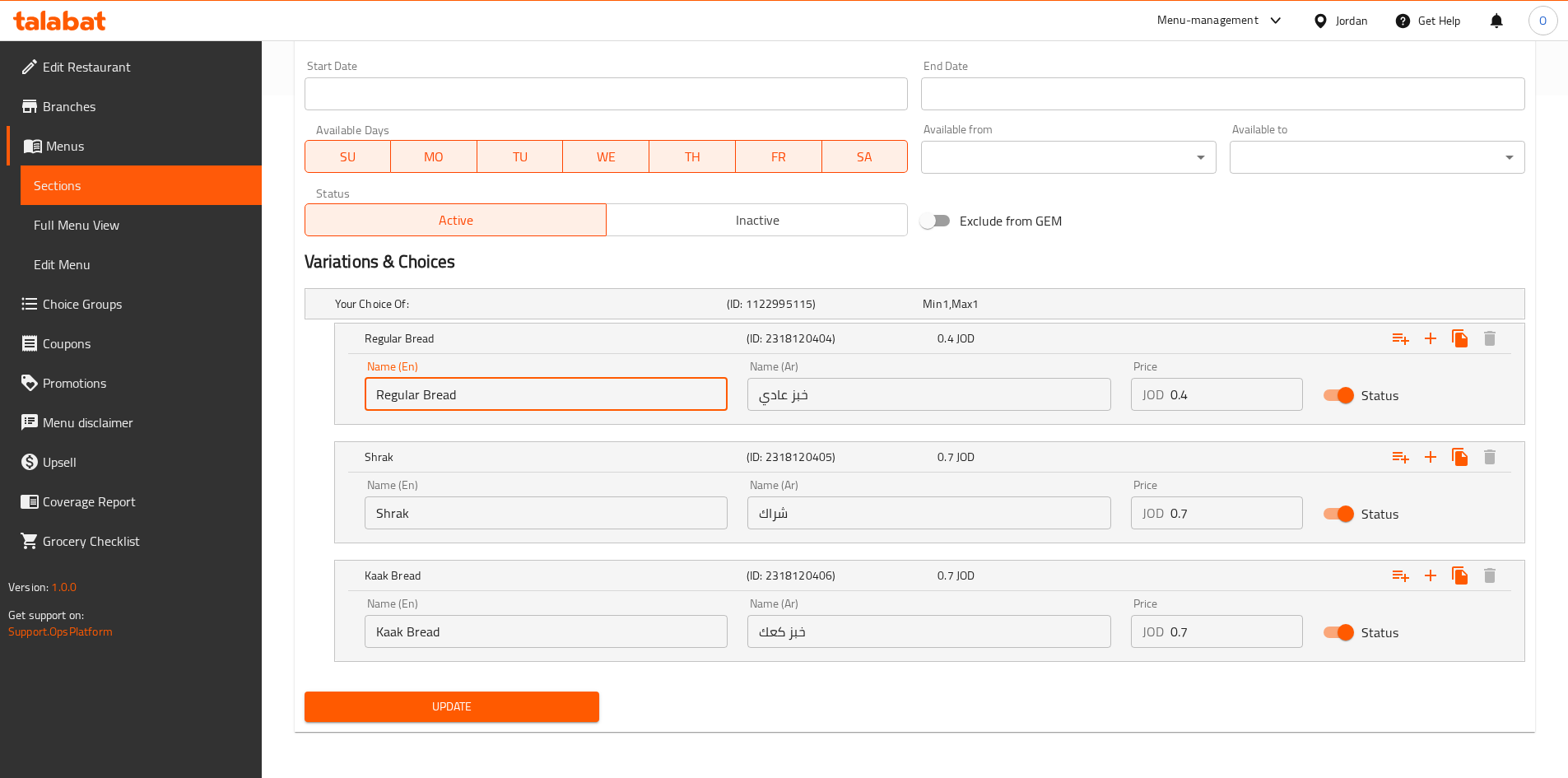
type input "Regular Bread"
click at [464, 712] on span "Update" at bounding box center [452, 706] width 270 height 21
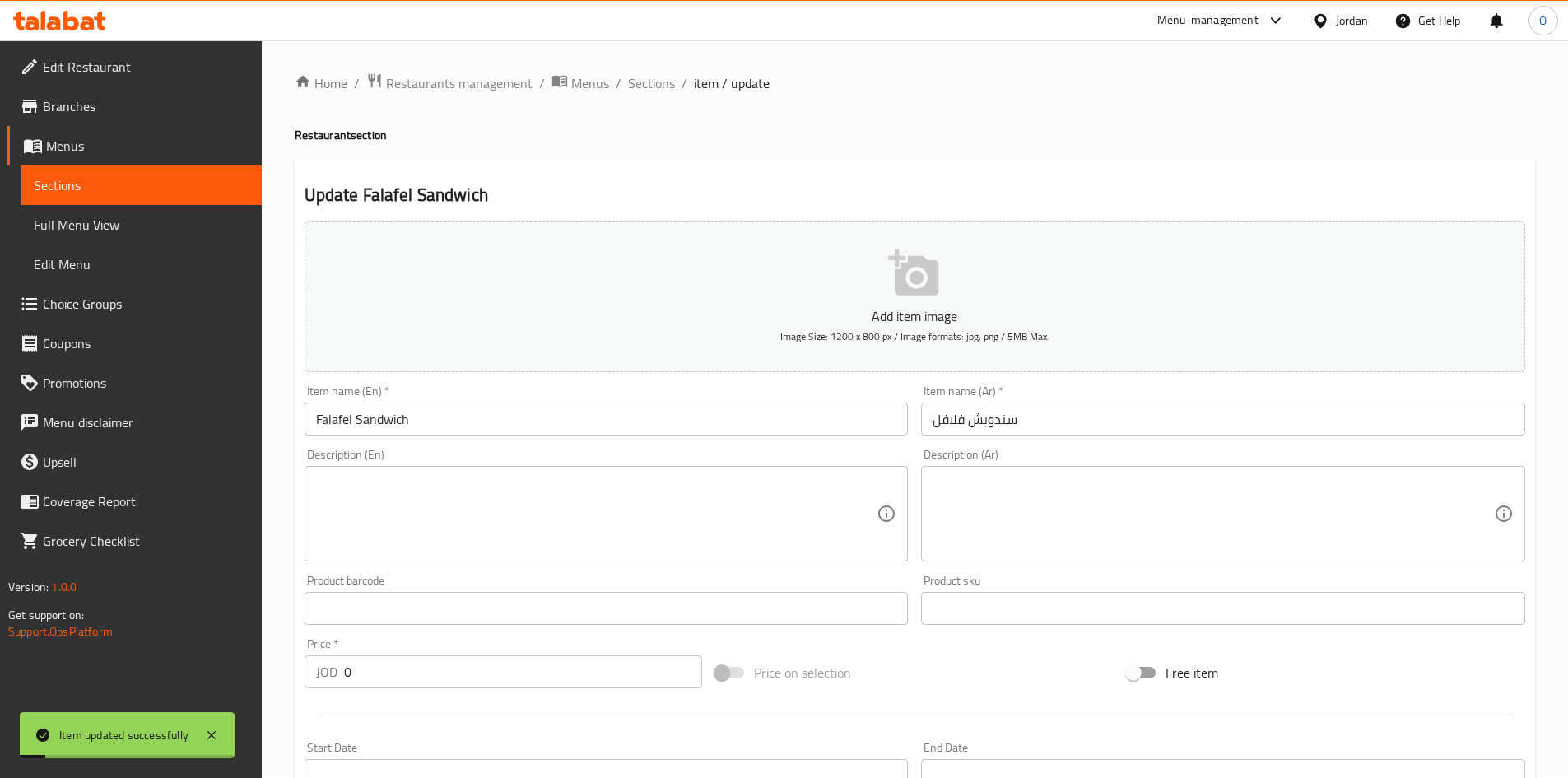
scroll to position [0, 0]
drag, startPoint x: 648, startPoint y: 90, endPoint x: 589, endPoint y: 119, distance: 65.7
click at [648, 90] on span "Sections" at bounding box center [651, 84] width 47 height 20
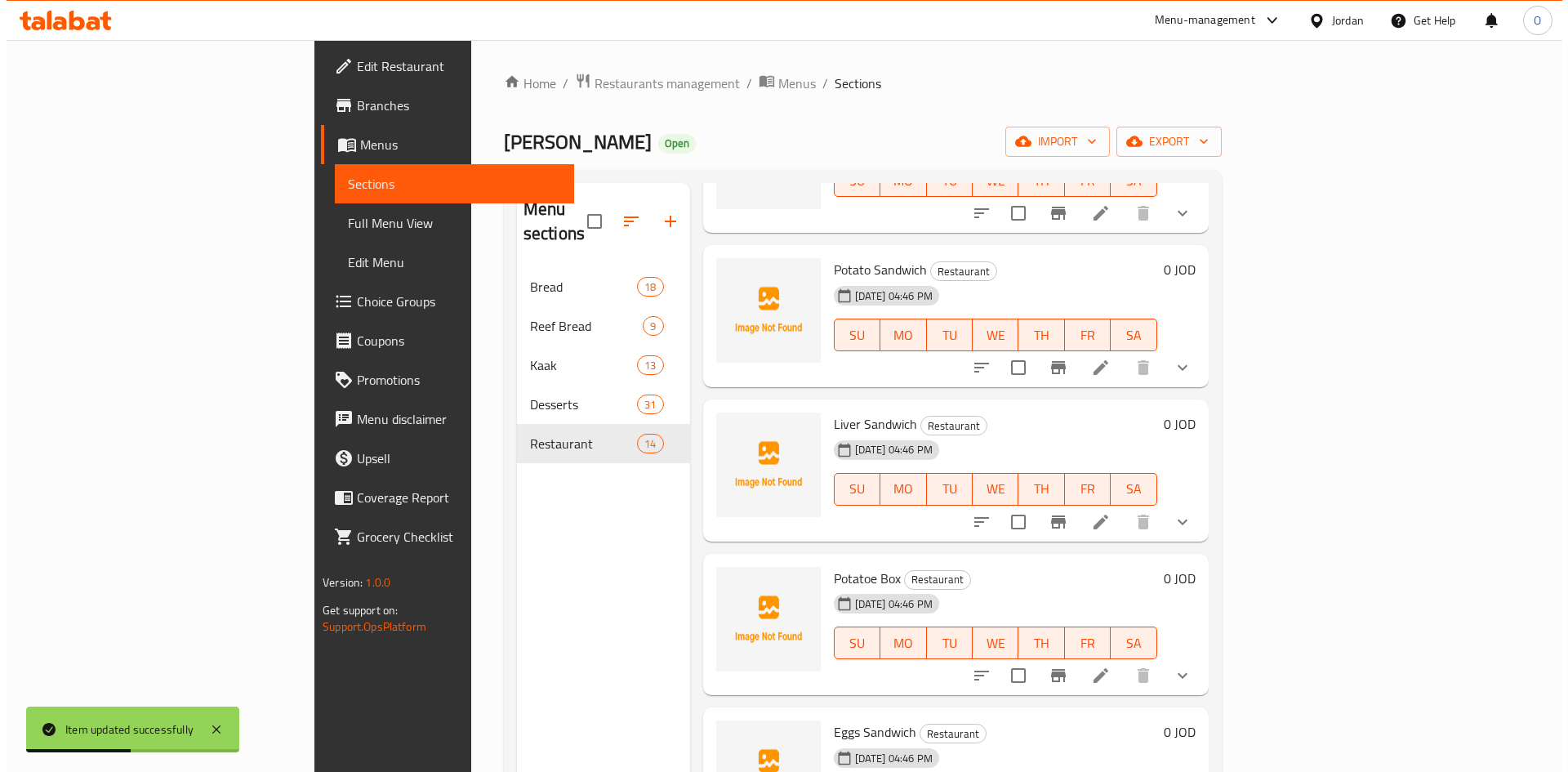
scroll to position [899, 0]
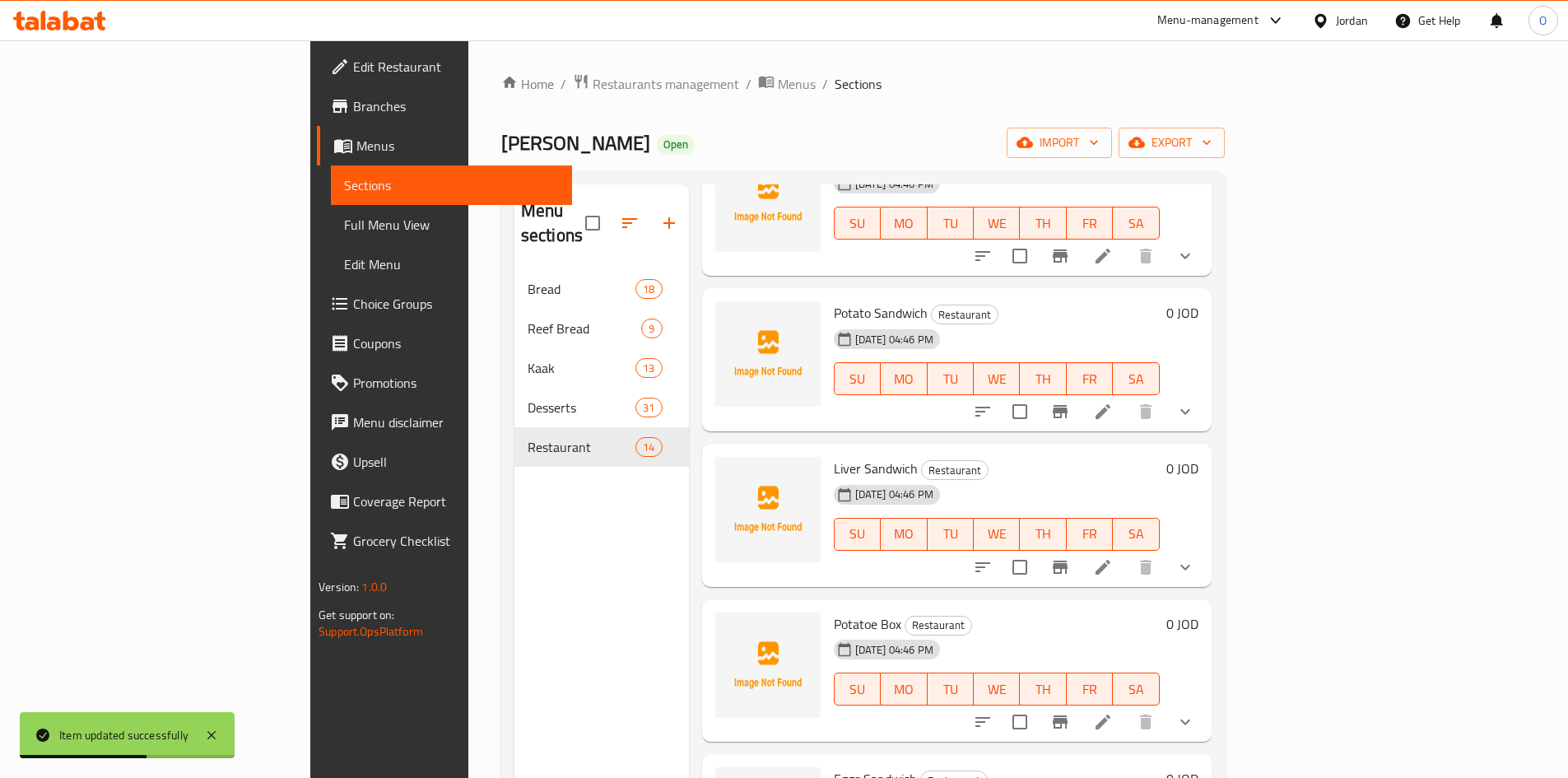
click at [1113, 401] on icon at bounding box center [1103, 411] width 20 height 20
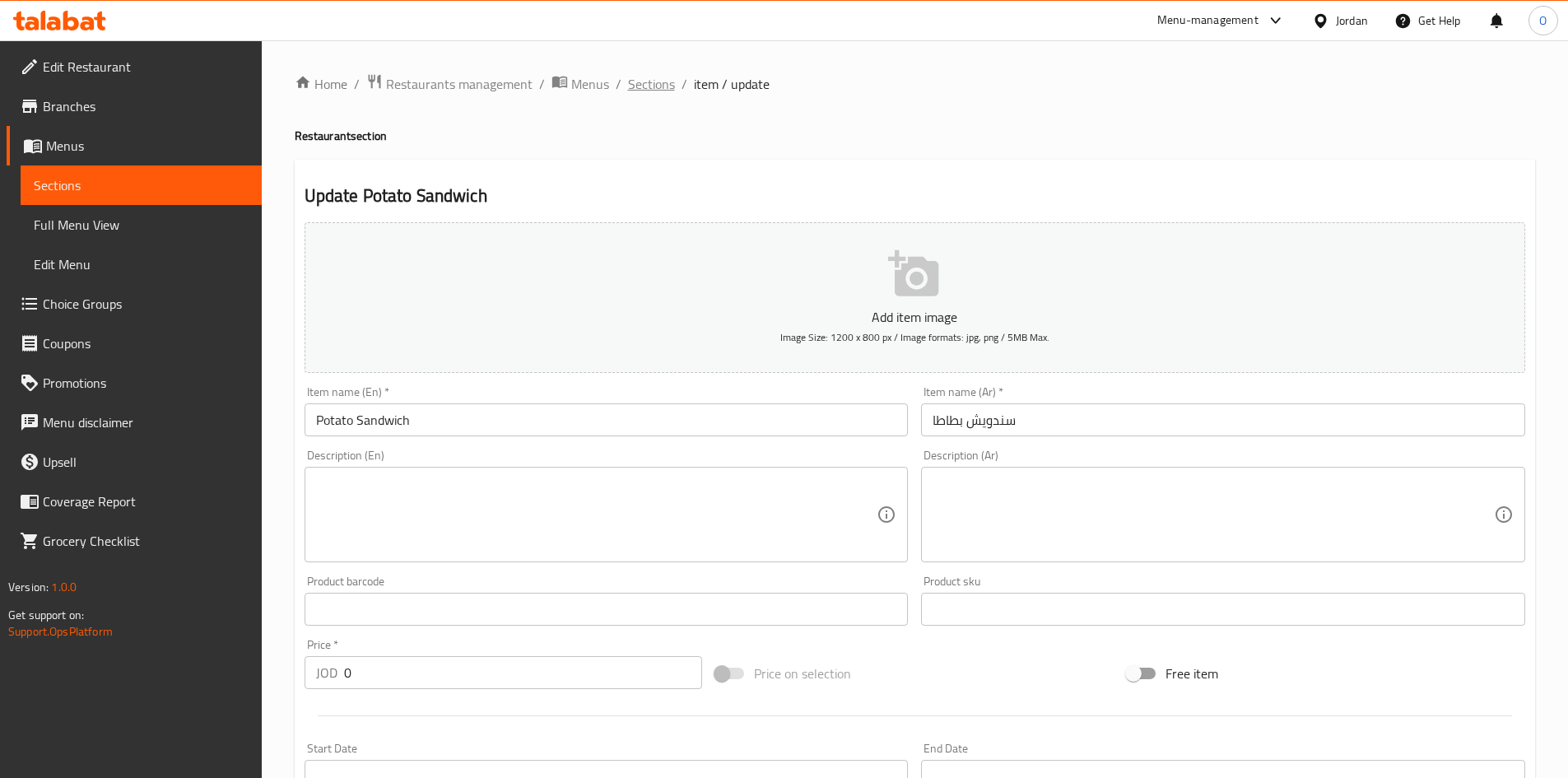
click at [660, 83] on span "Sections" at bounding box center [651, 84] width 47 height 20
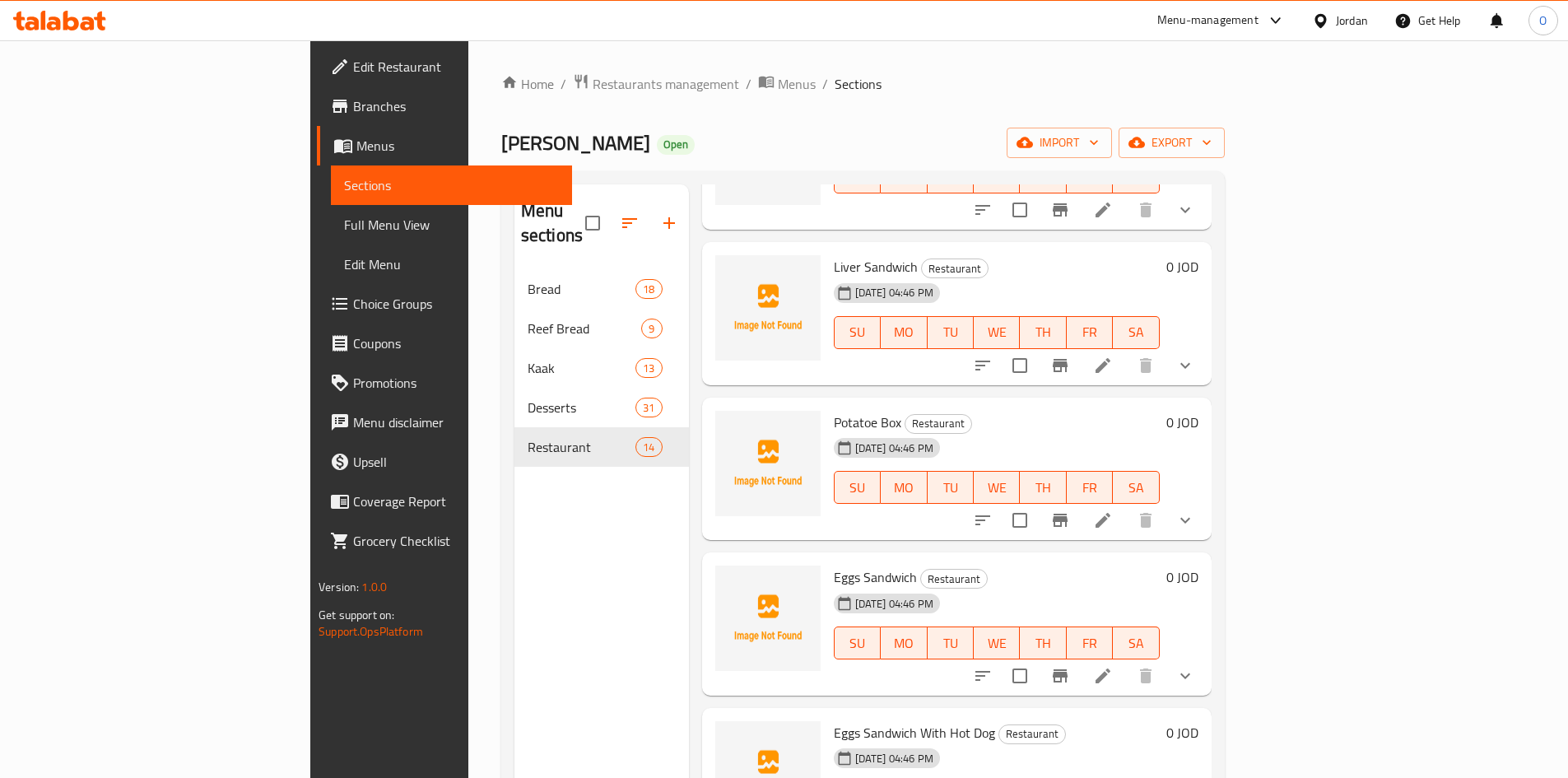
scroll to position [942, 0]
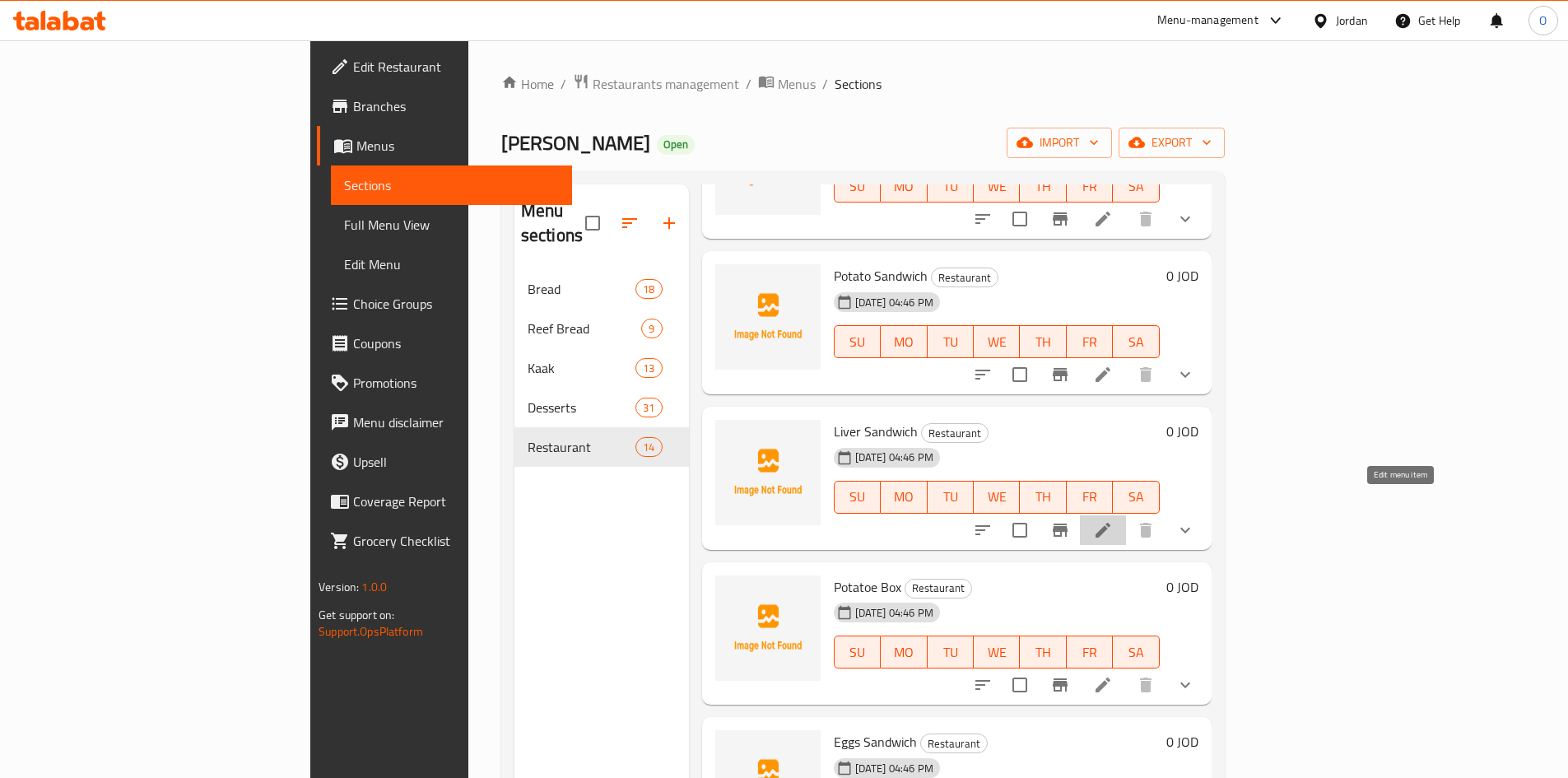
click at [1113, 520] on icon at bounding box center [1103, 530] width 20 height 20
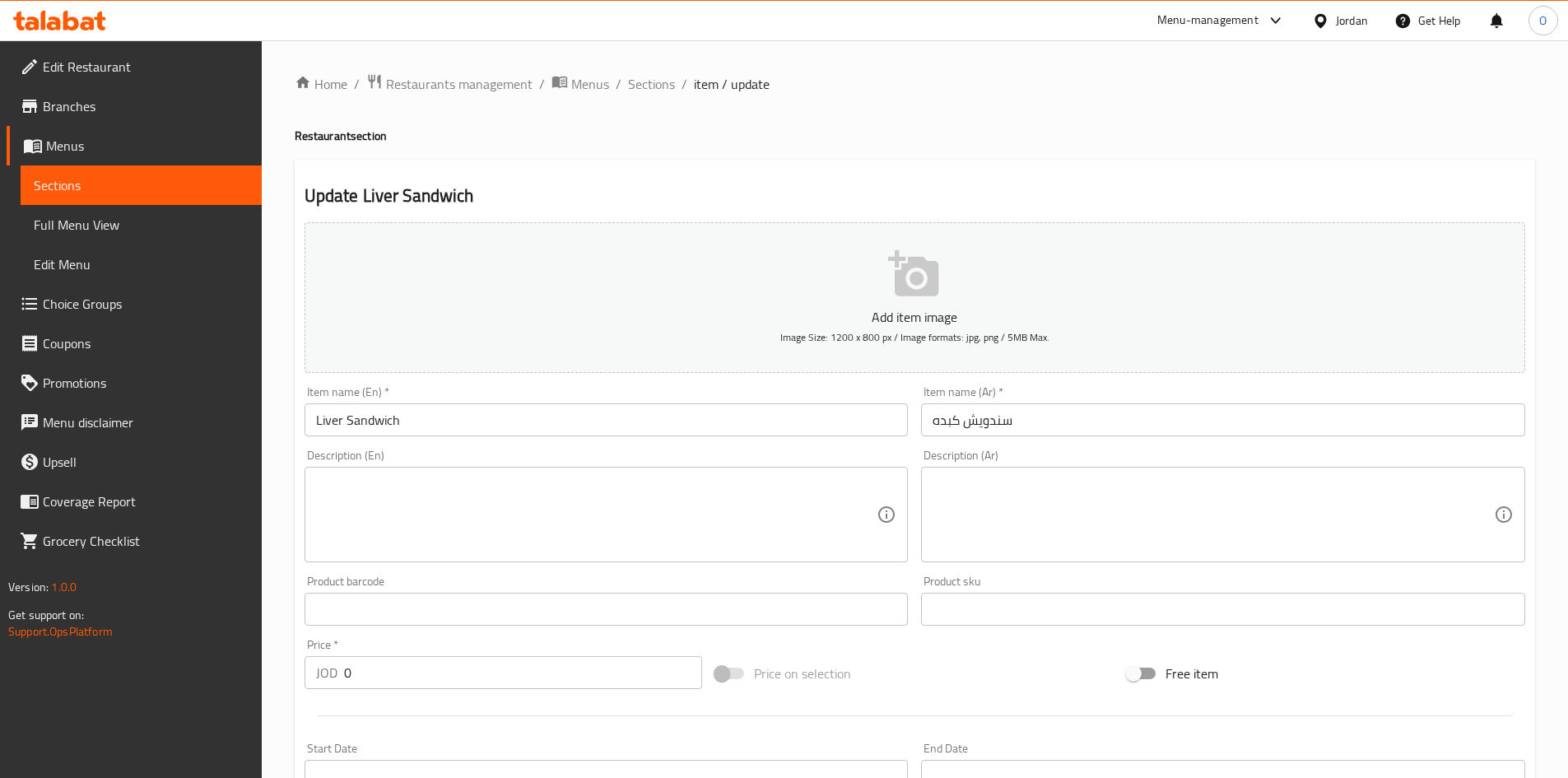
click at [654, 96] on div "Home / Restaurants management / Menus / Sections / item / update Restaurant sec…" at bounding box center [915, 644] width 1240 height 1142
click at [658, 91] on span "Sections" at bounding box center [651, 84] width 47 height 20
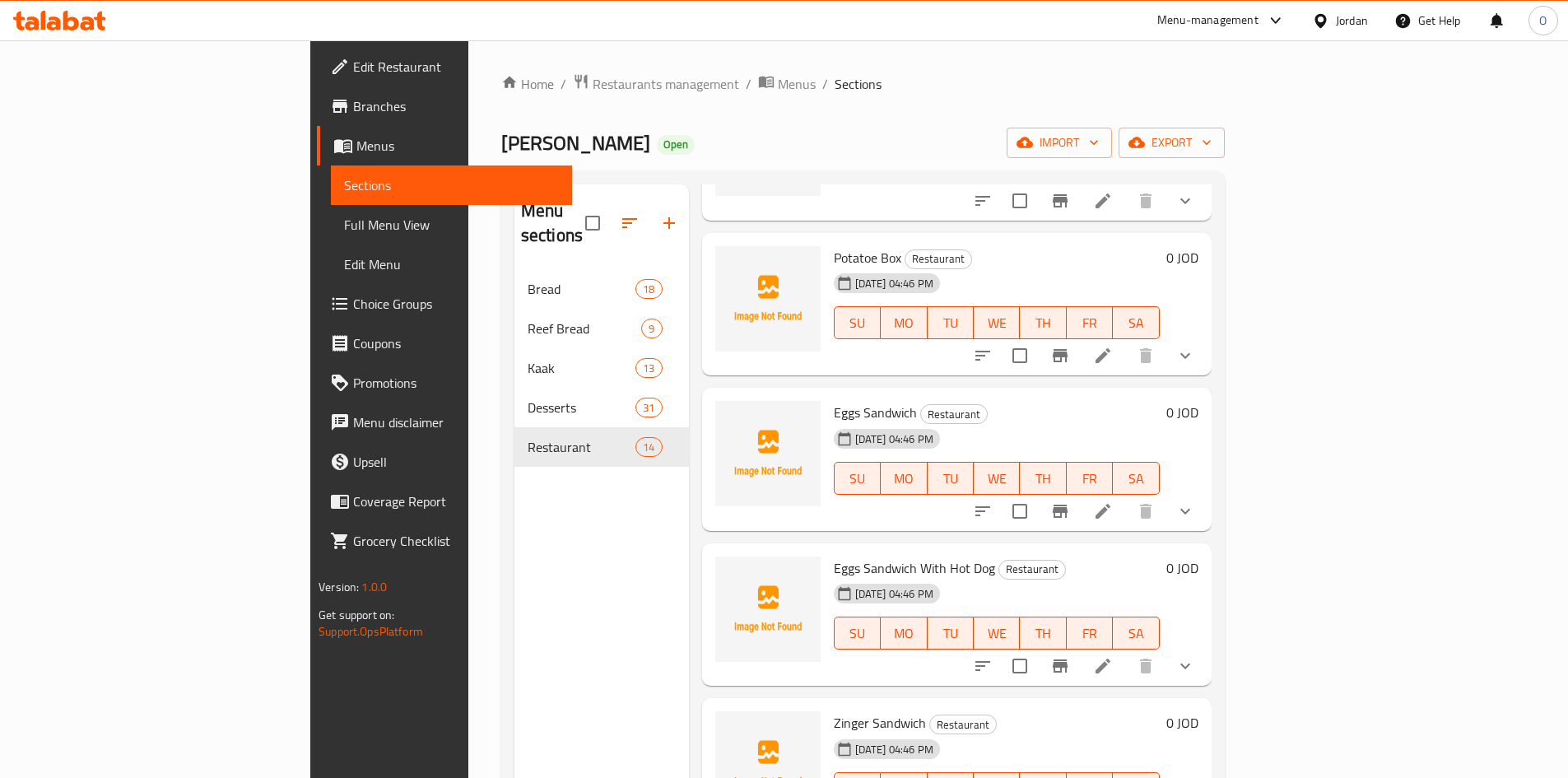
scroll to position [1189, 0]
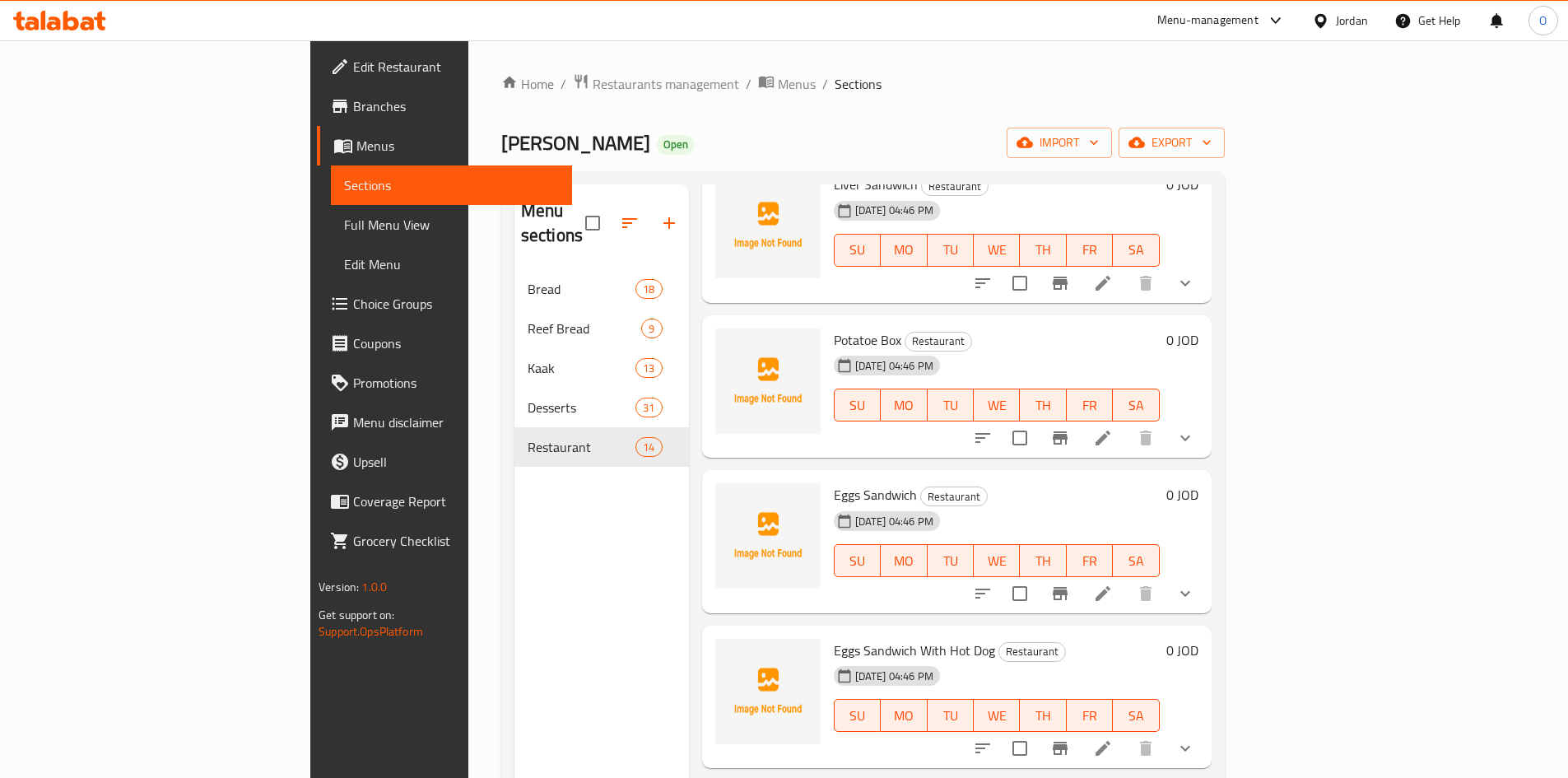
click at [1113, 428] on icon at bounding box center [1103, 438] width 20 height 20
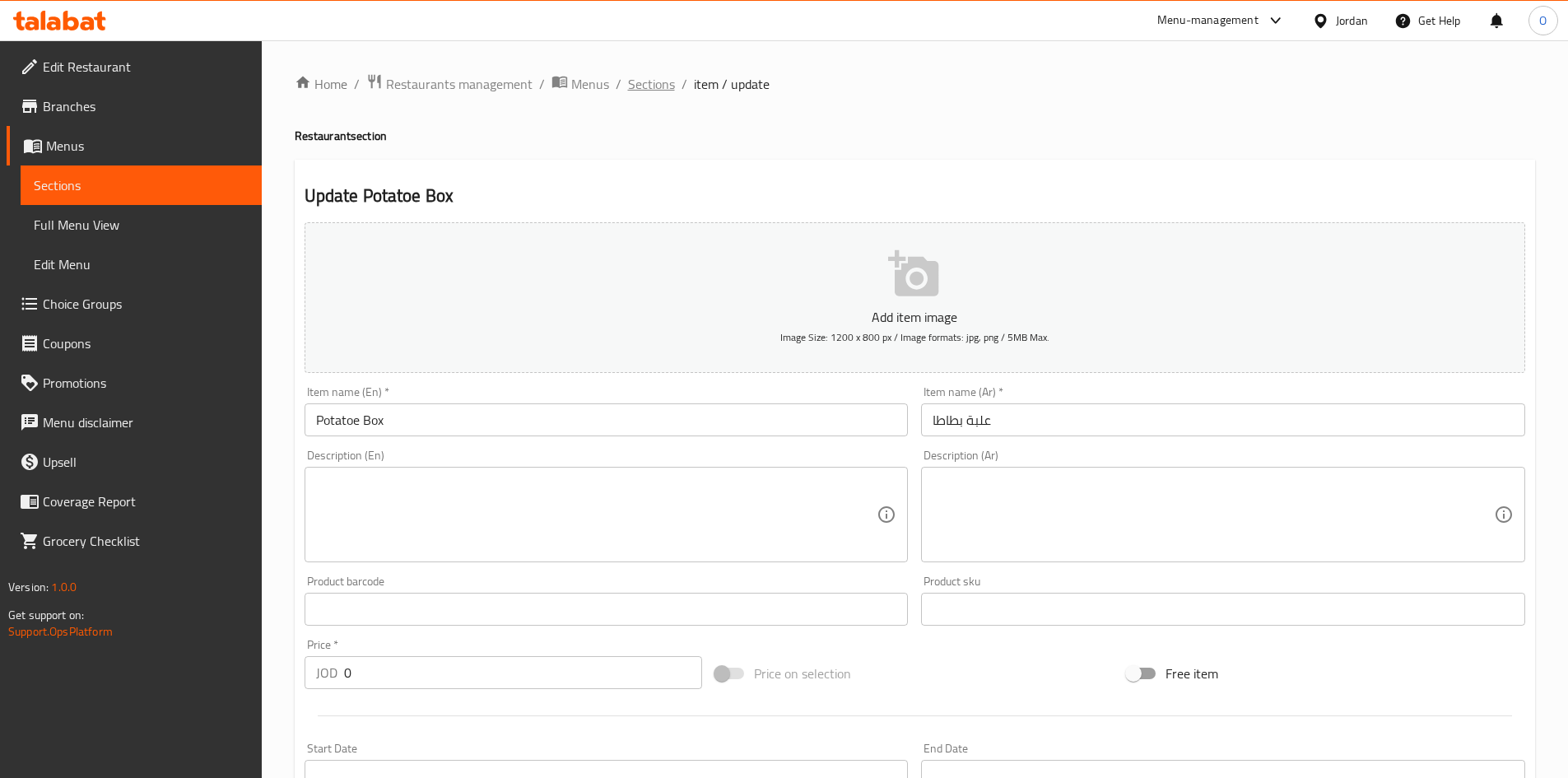
click at [664, 83] on span "Sections" at bounding box center [651, 84] width 47 height 20
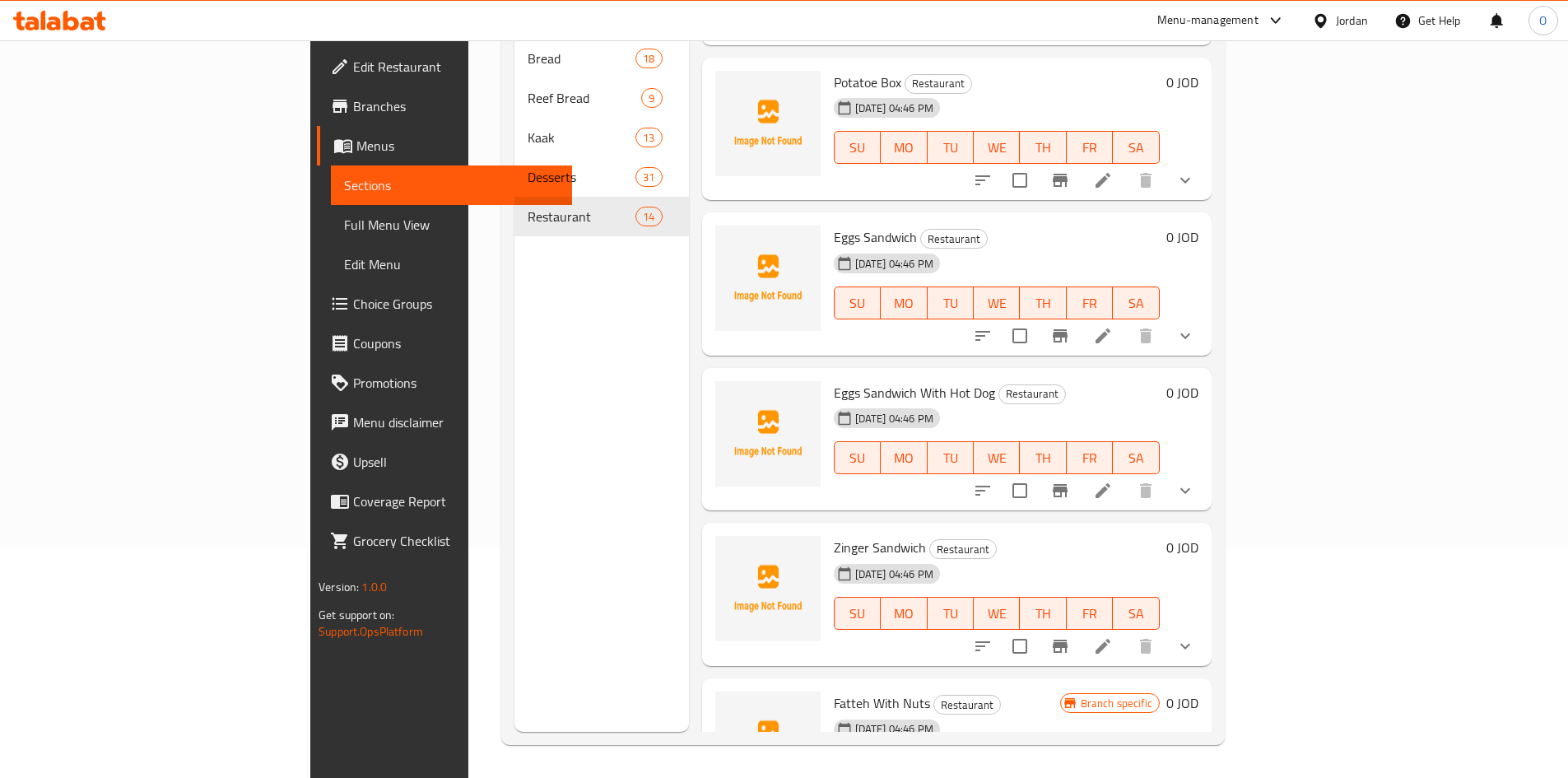
scroll to position [1189, 0]
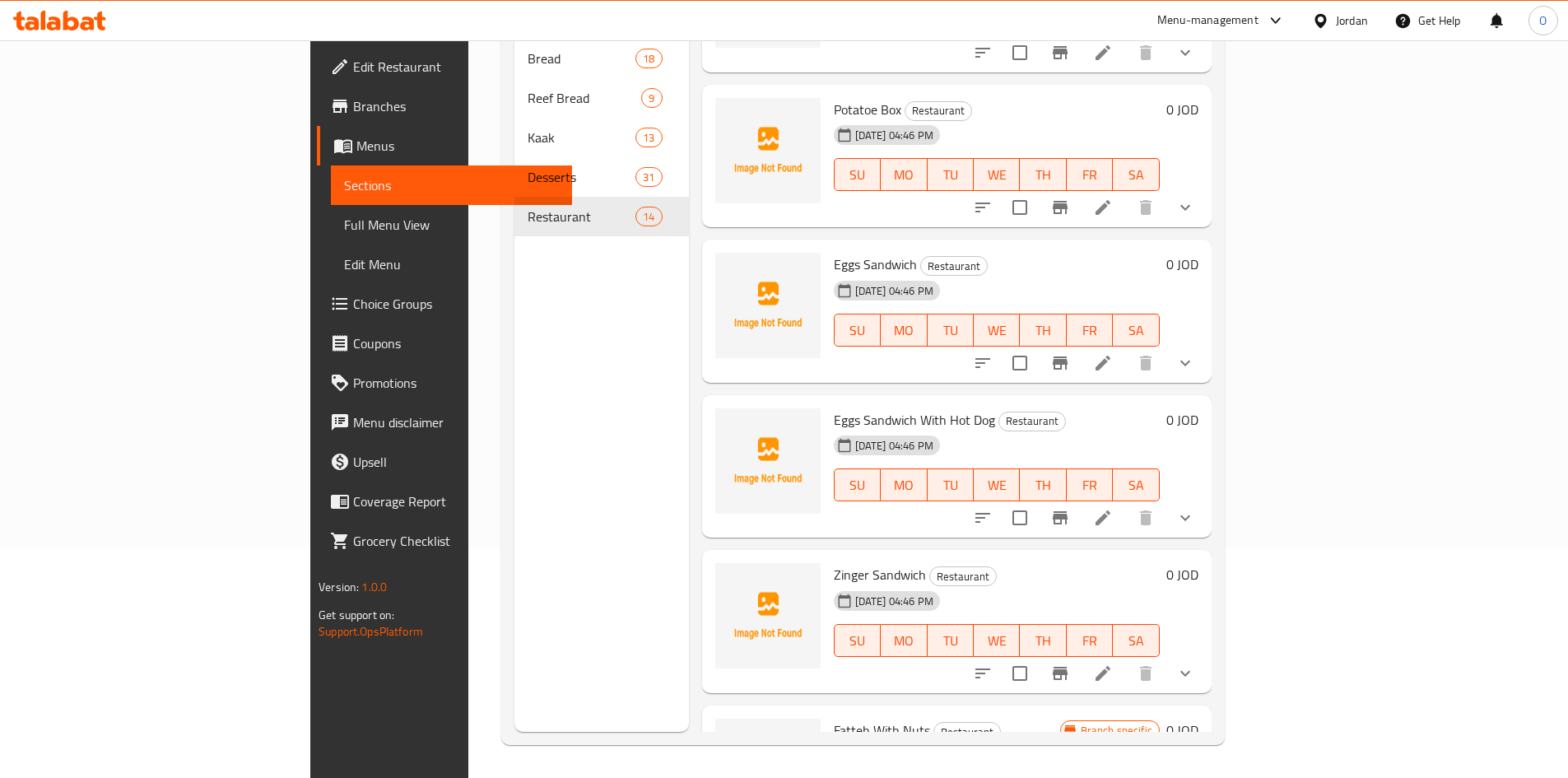
click at [1126, 348] on li at bounding box center [1103, 362] width 46 height 29
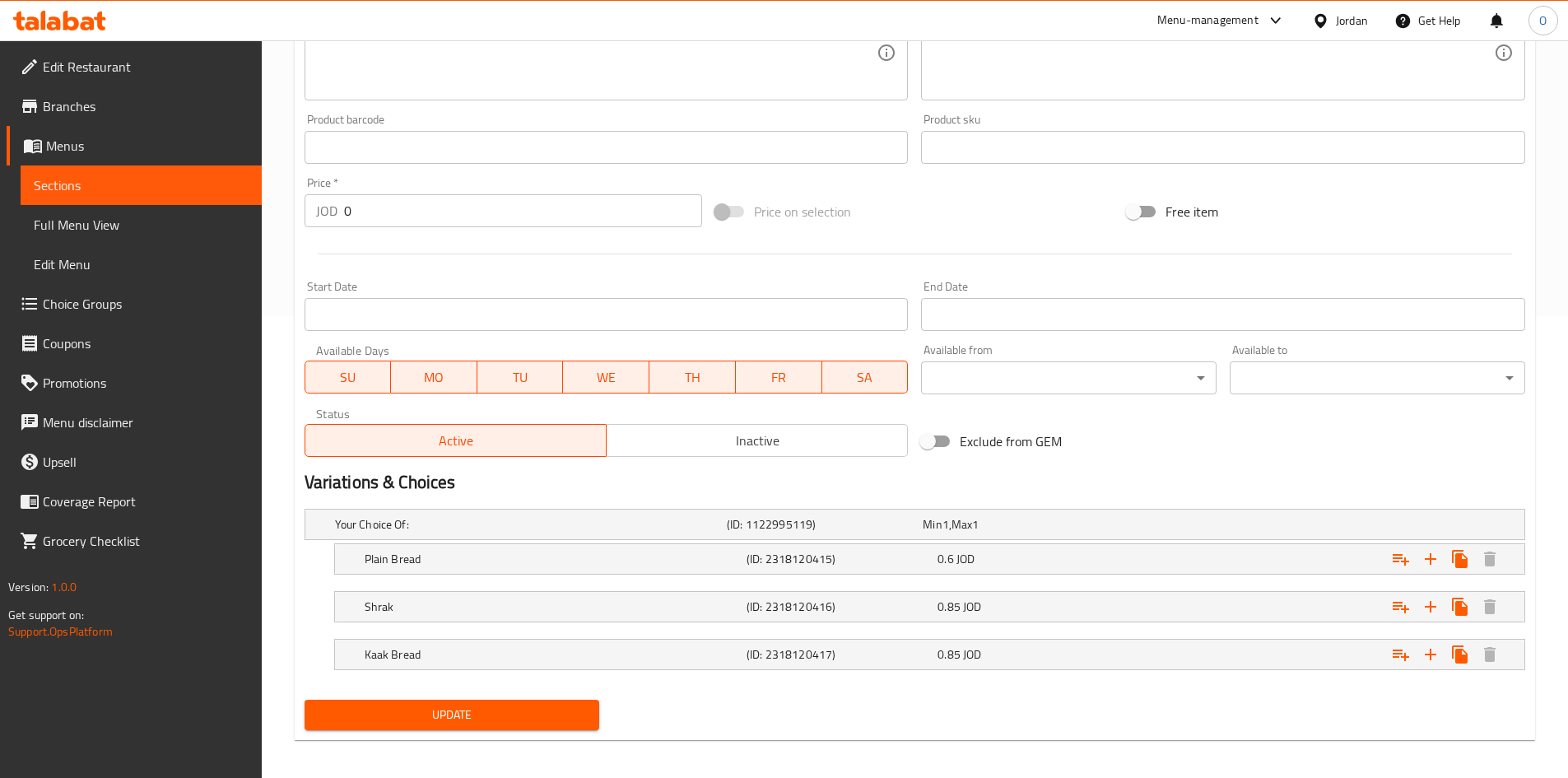
scroll to position [470, 0]
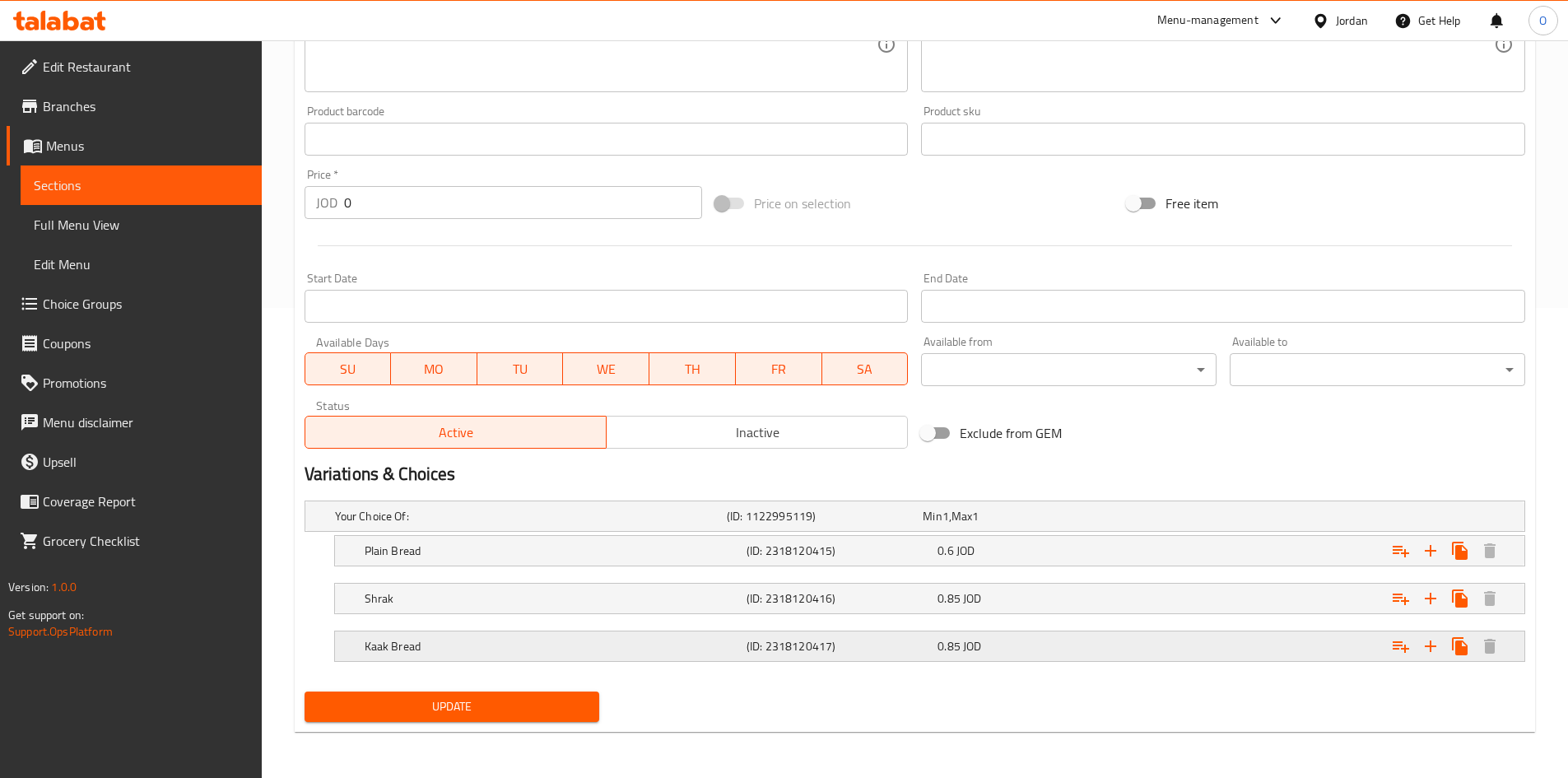
click at [1054, 660] on div "Kaak Bread (ID: 2318120417) 0.85 JOD" at bounding box center [934, 646] width 1147 height 37
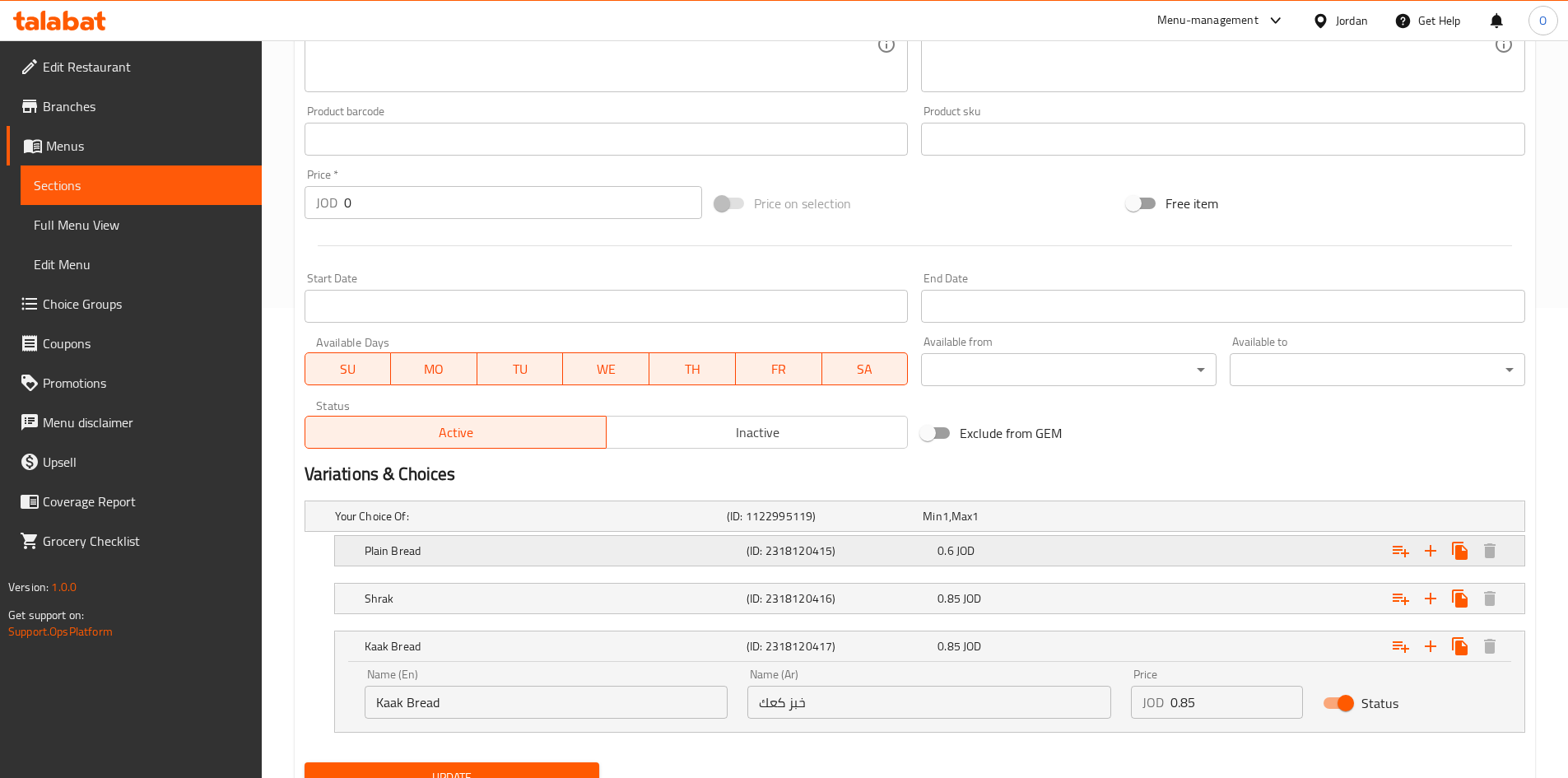
click at [639, 555] on h5 "Plain Bread" at bounding box center [552, 550] width 376 height 16
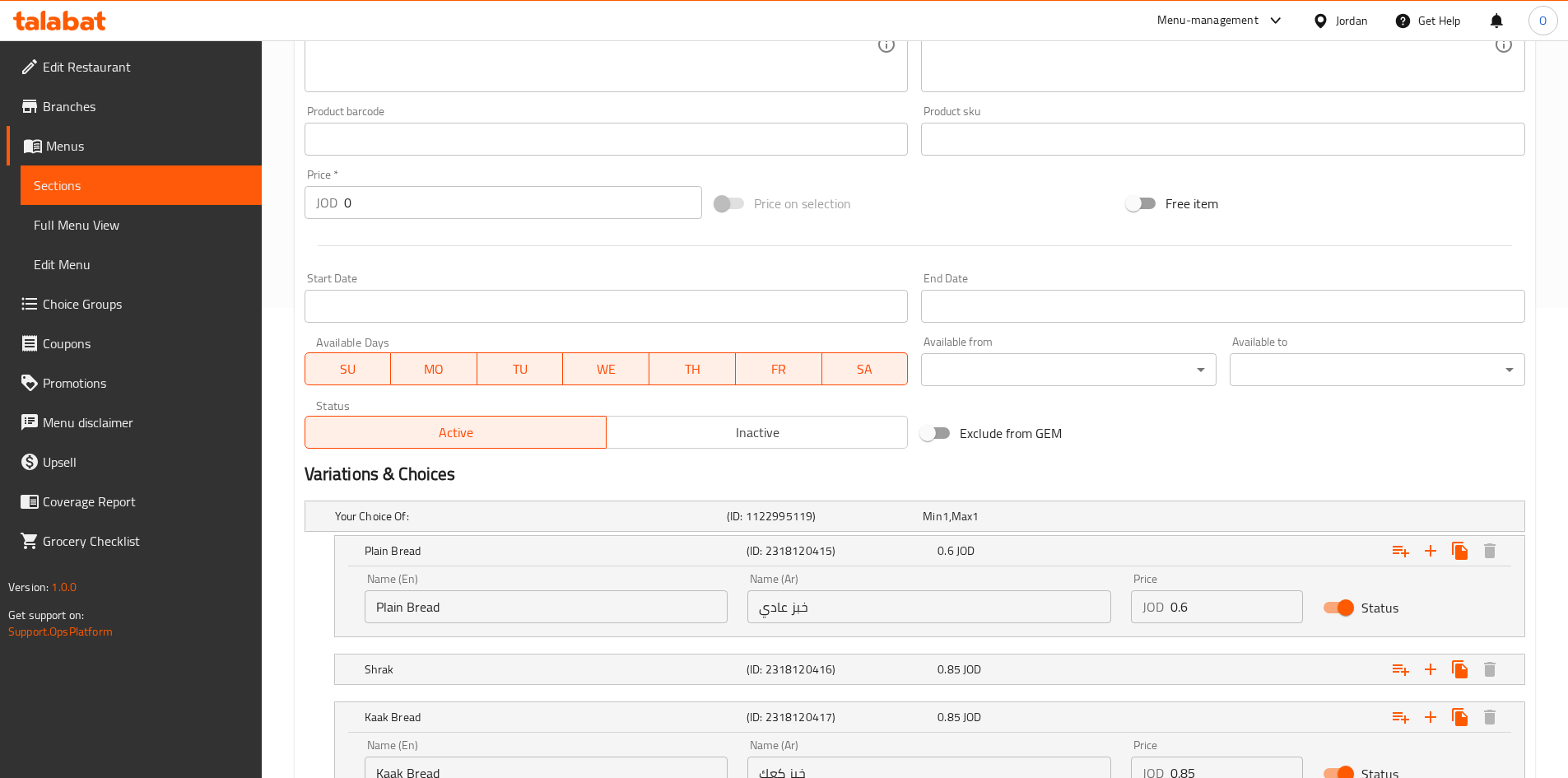
click at [390, 604] on input "Plain Bread" at bounding box center [547, 606] width 364 height 33
click at [389, 604] on input "Plain Bread" at bounding box center [547, 606] width 364 height 33
type input "Regular Bread"
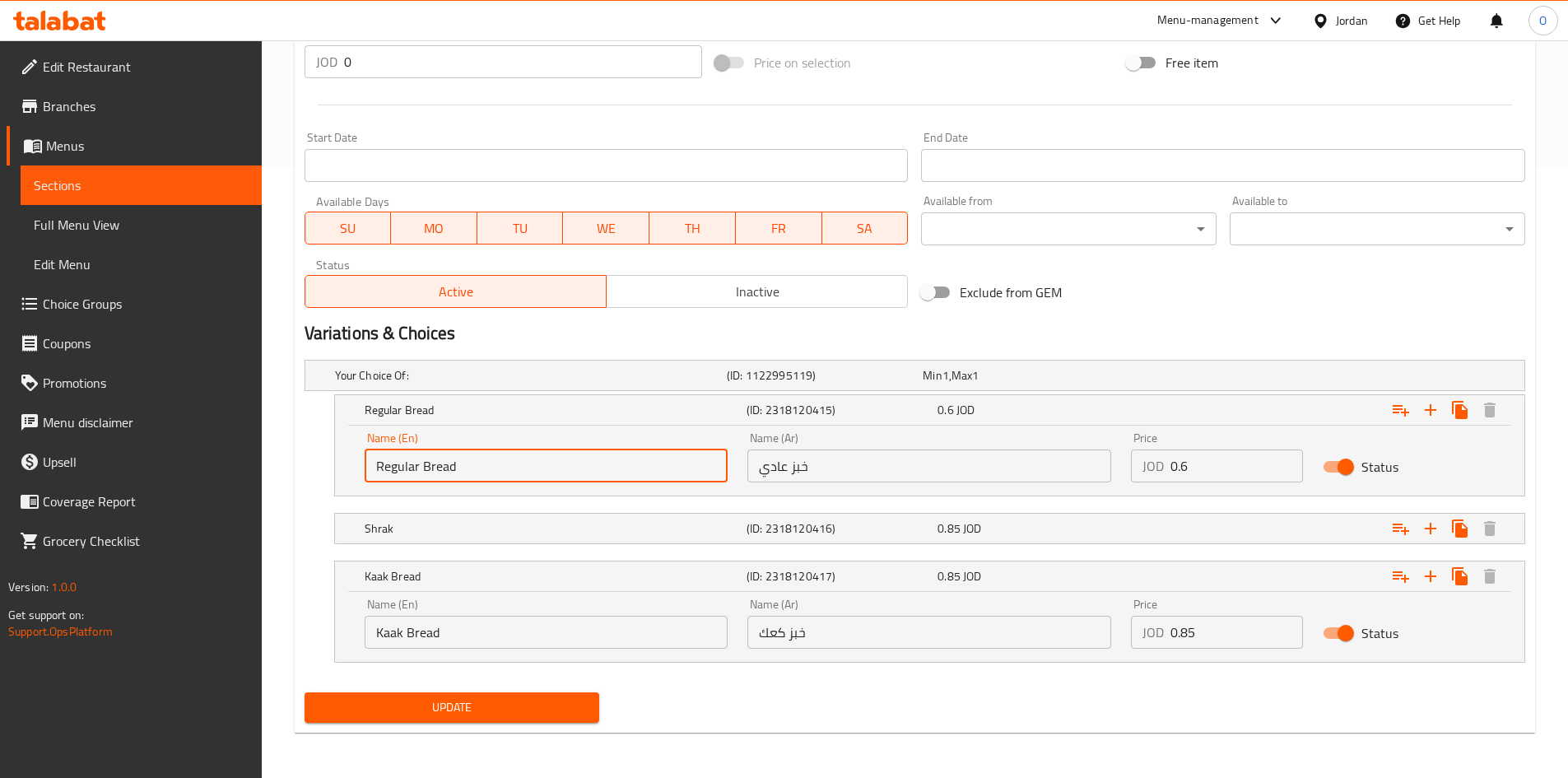
scroll to position [611, 0]
click at [496, 716] on span "Update" at bounding box center [452, 706] width 270 height 21
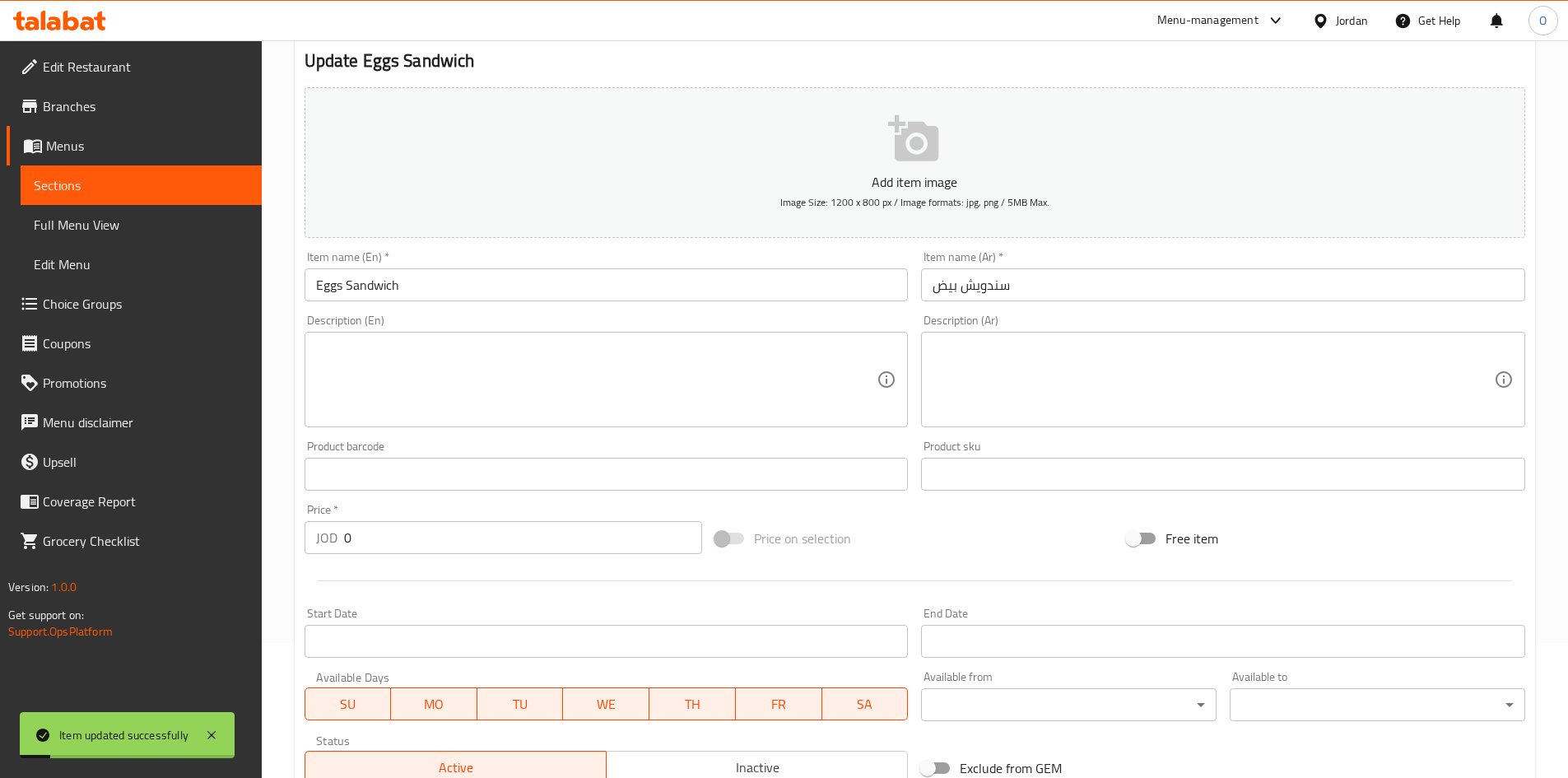
scroll to position [0, 0]
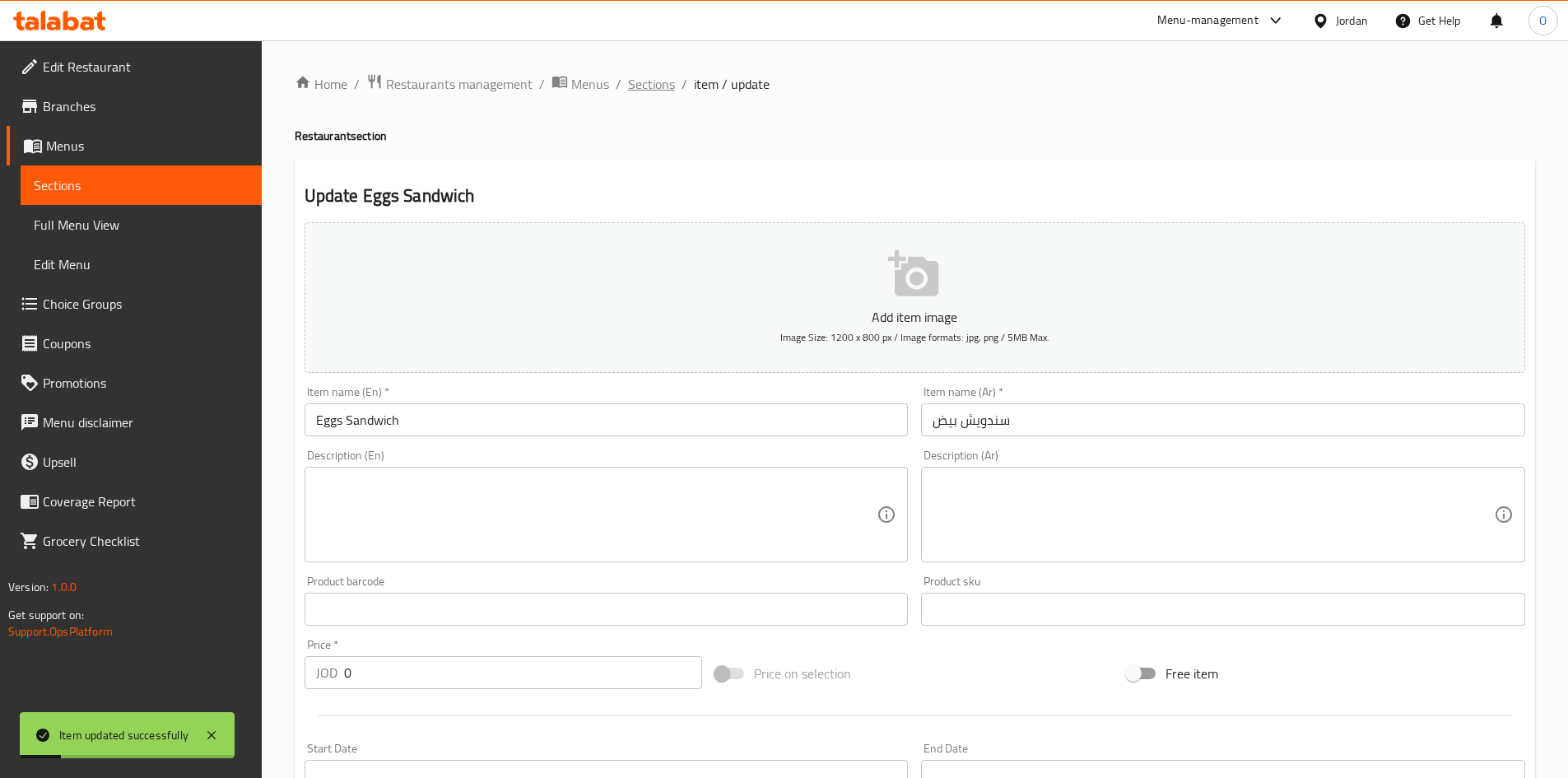
click at [650, 80] on span "Sections" at bounding box center [651, 84] width 47 height 20
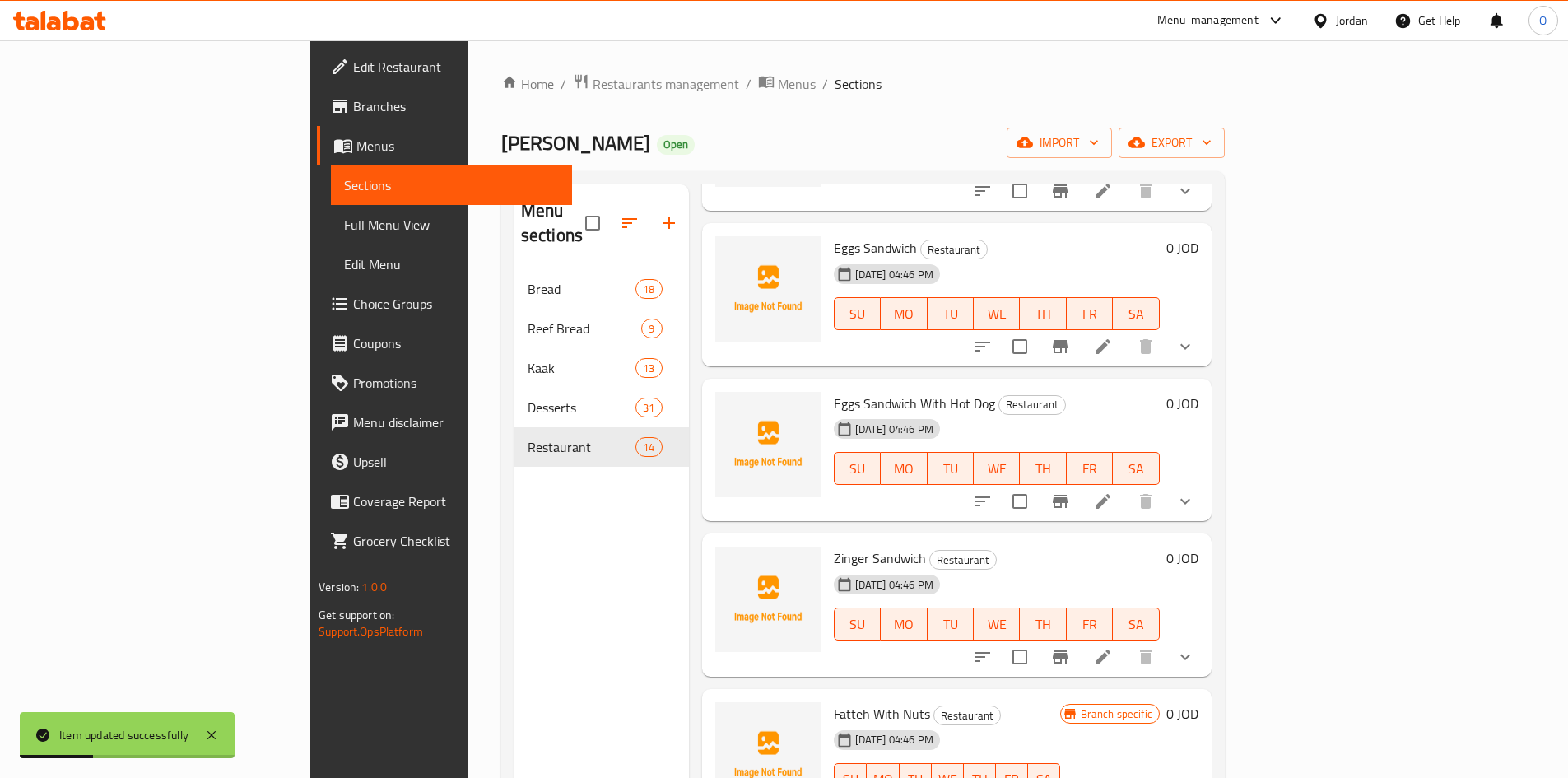
scroll to position [230, 0]
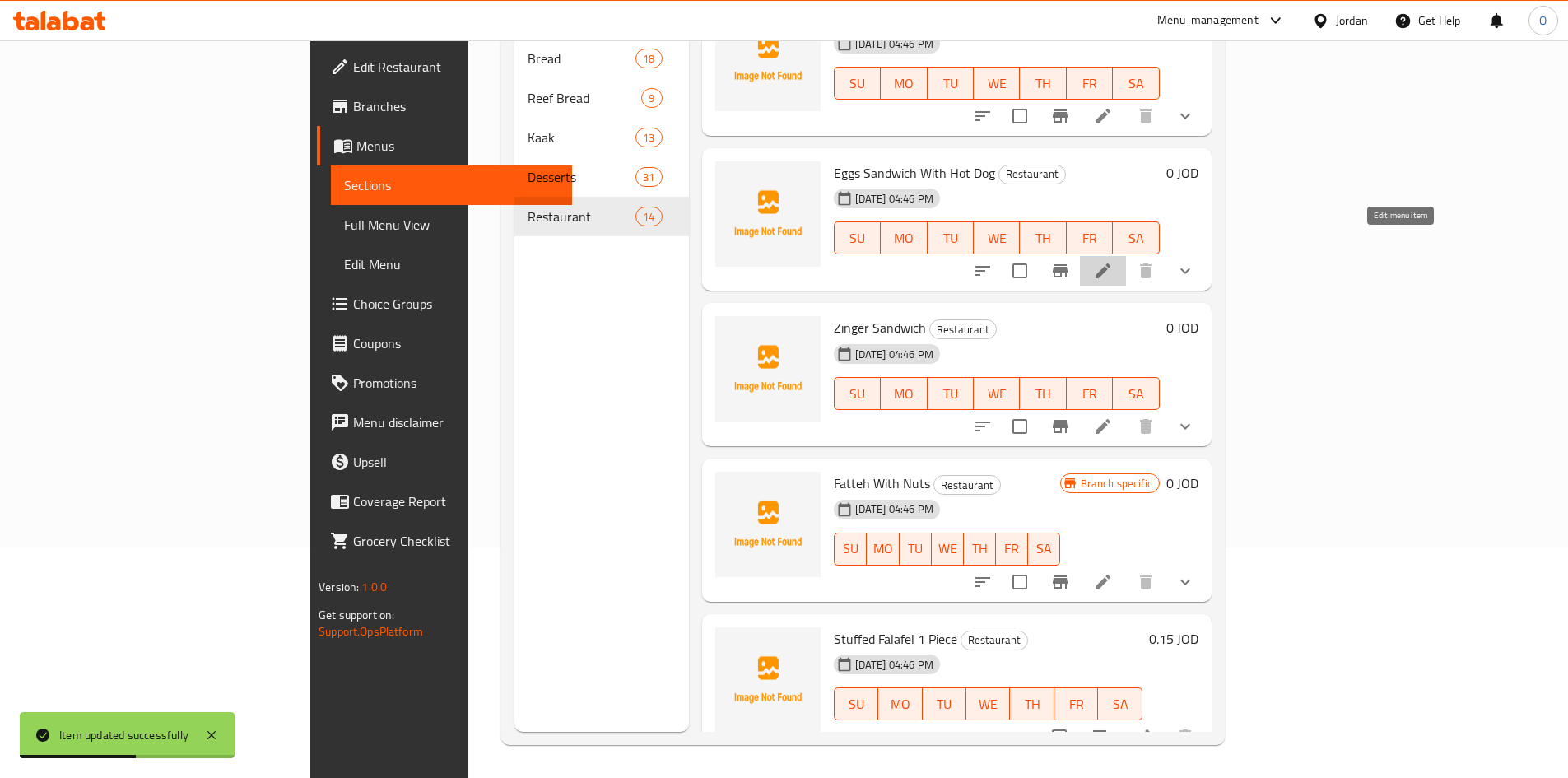
click at [1113, 261] on icon at bounding box center [1103, 270] width 20 height 20
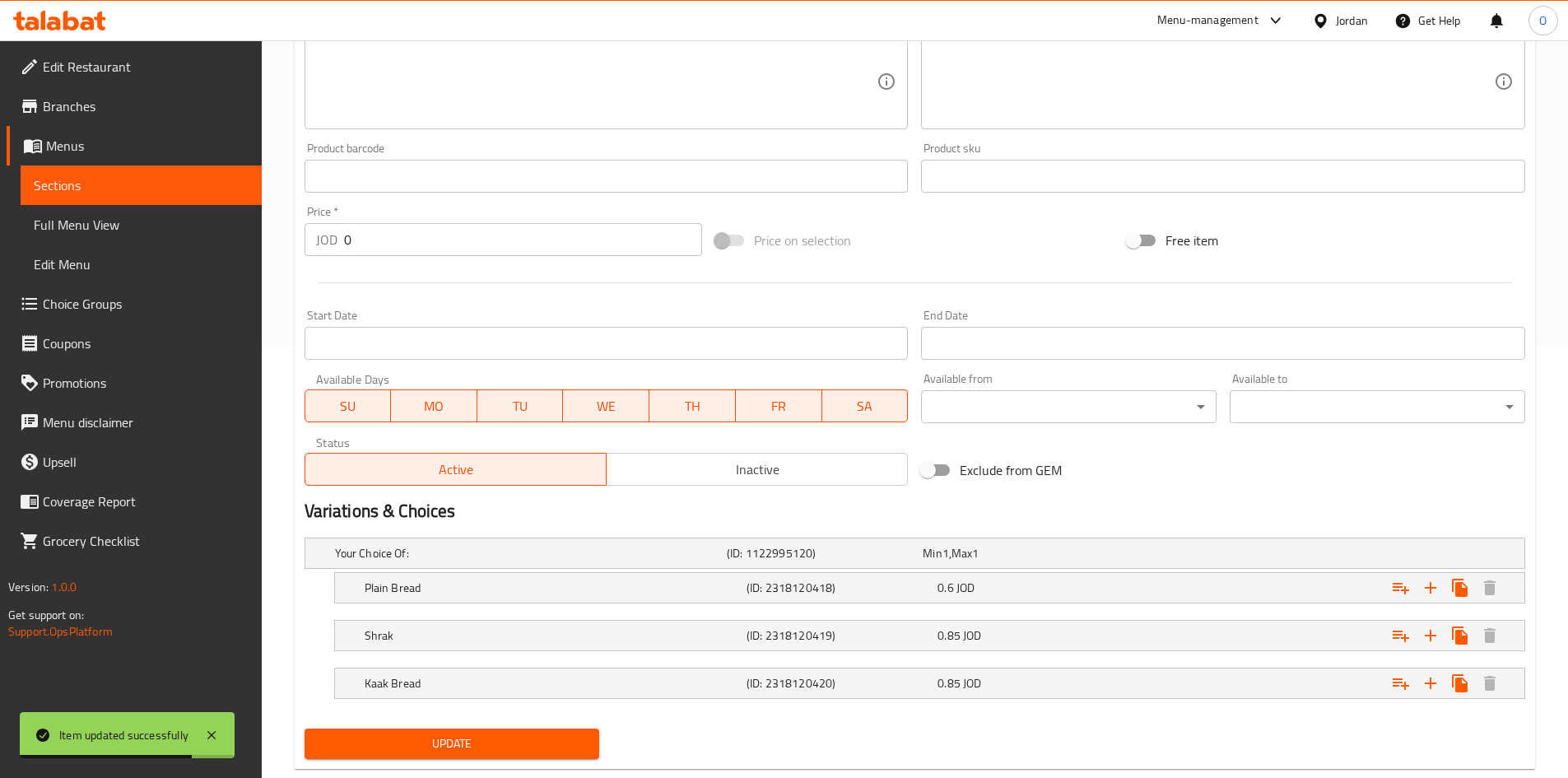
scroll to position [470, 0]
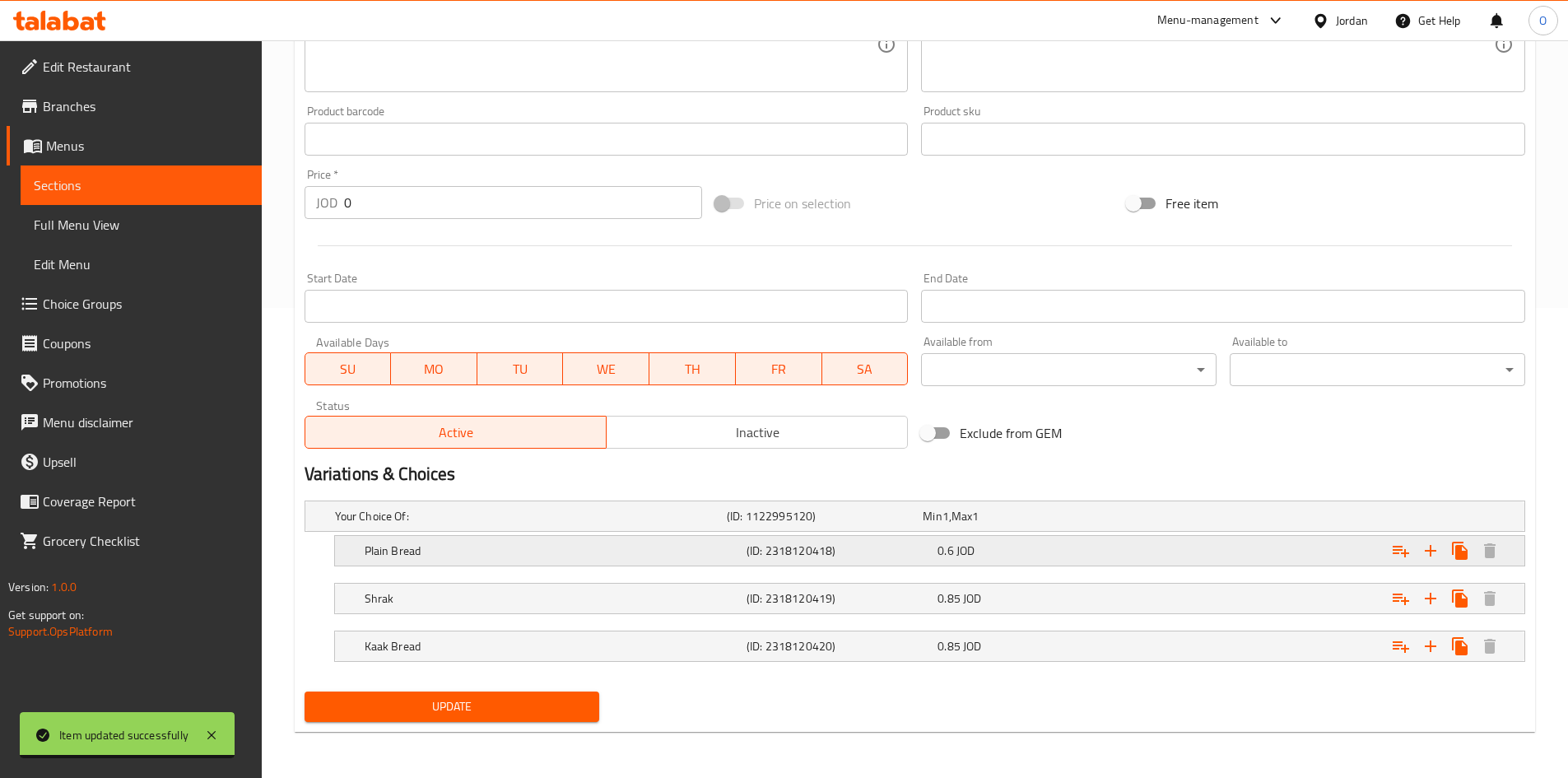
click at [547, 555] on h5 "Plain Bread" at bounding box center [552, 550] width 376 height 16
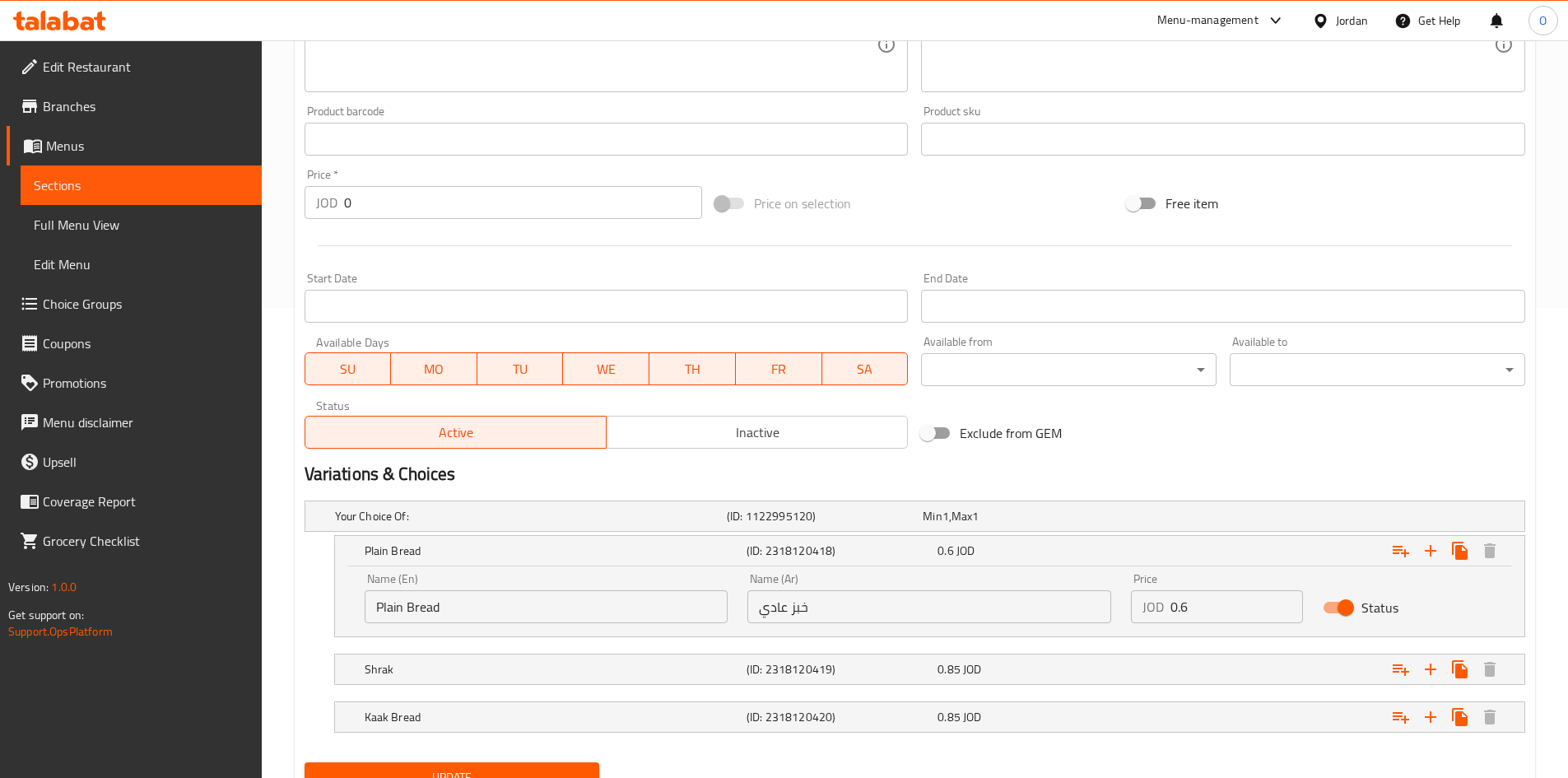
click at [384, 599] on input "Plain Bread" at bounding box center [547, 606] width 364 height 33
click at [384, 598] on input "Plain Bread" at bounding box center [547, 606] width 364 height 33
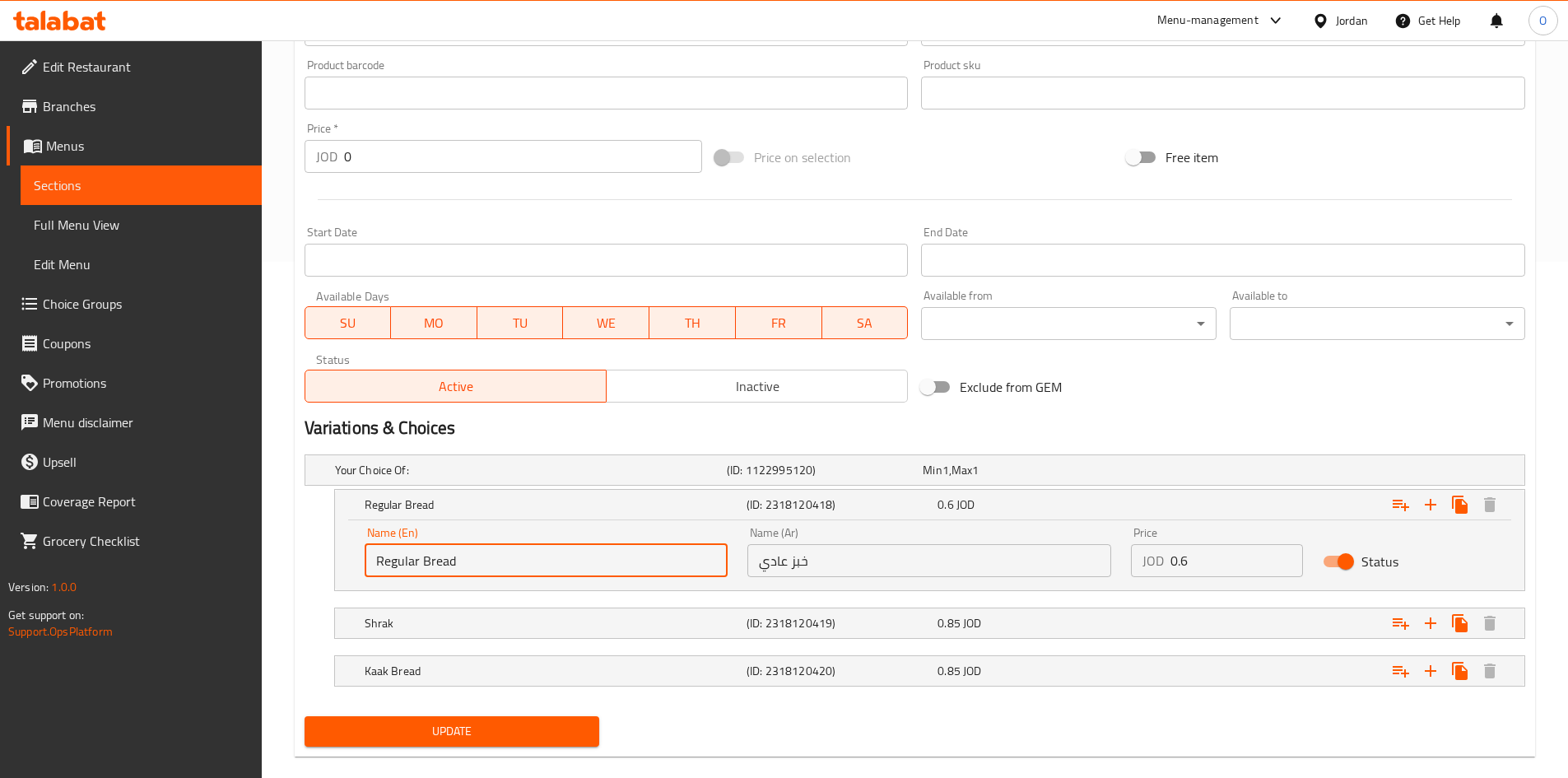
scroll to position [541, 0]
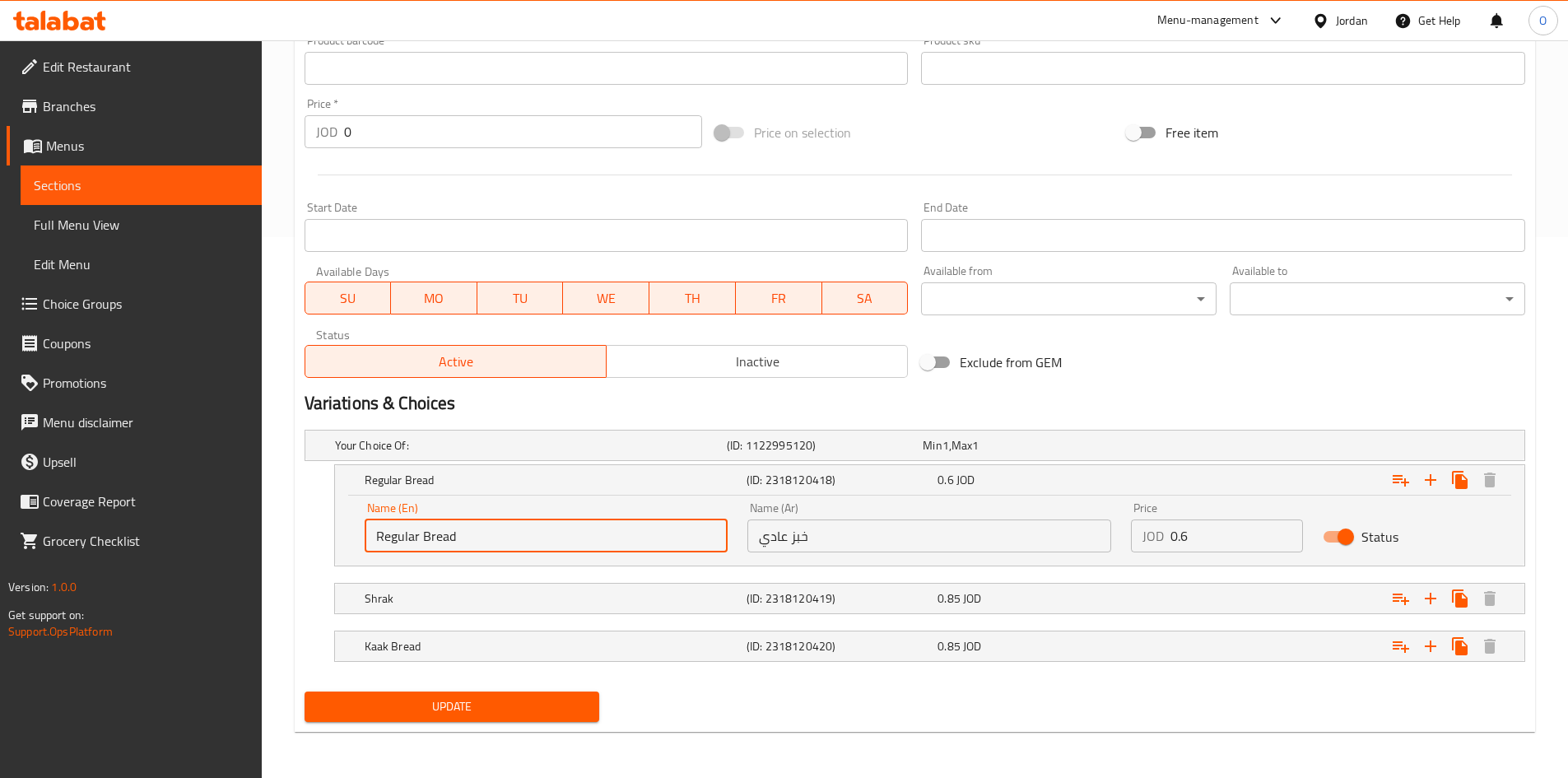
type input "Regular Bread"
click at [494, 709] on span "Update" at bounding box center [452, 706] width 270 height 21
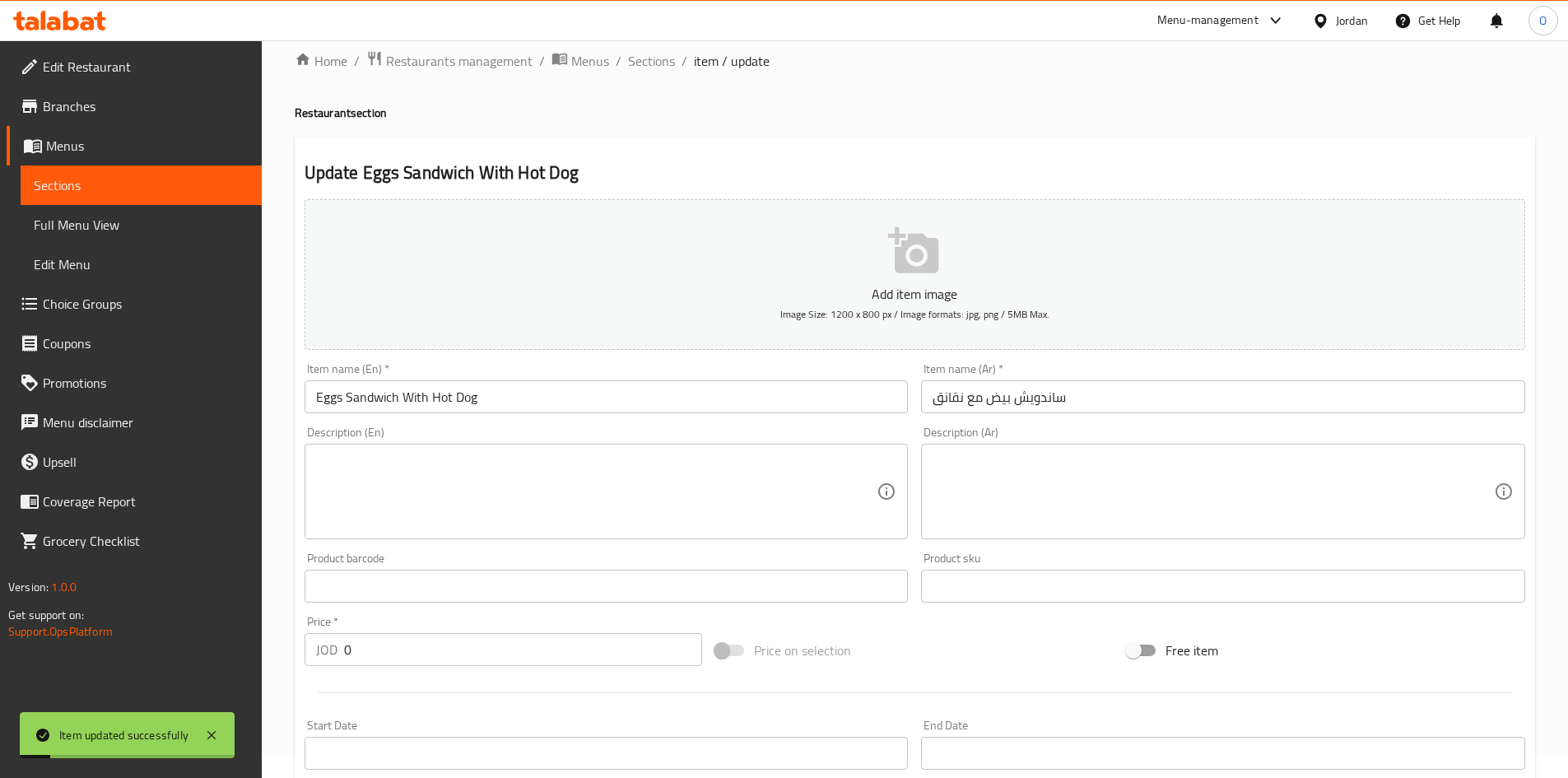
scroll to position [0, 0]
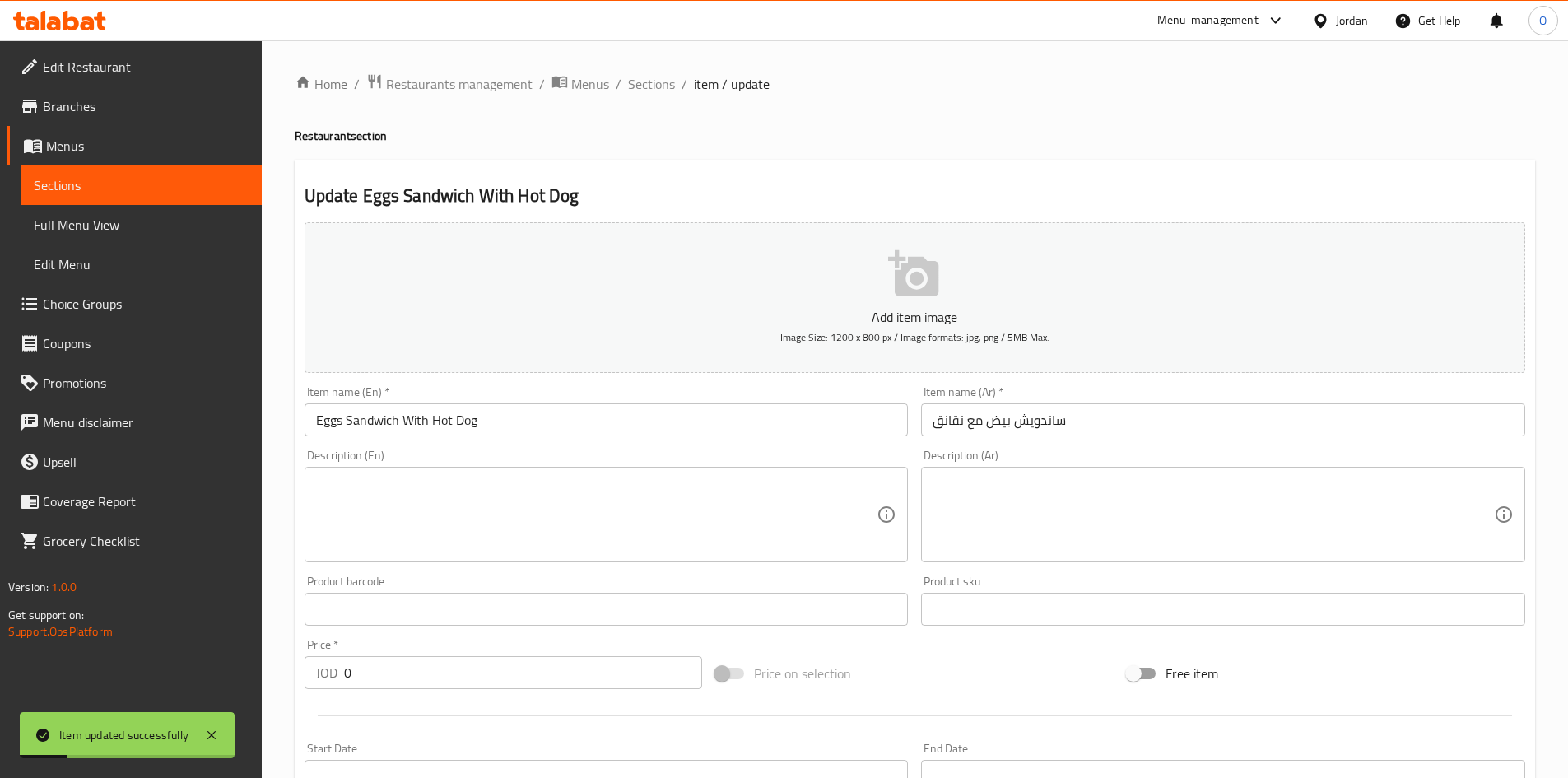
click at [657, 103] on div "Home / Restaurants management / Menus / Sections / item / update Restaurant sec…" at bounding box center [915, 679] width 1240 height 1213
click at [665, 81] on span "Sections" at bounding box center [651, 84] width 47 height 20
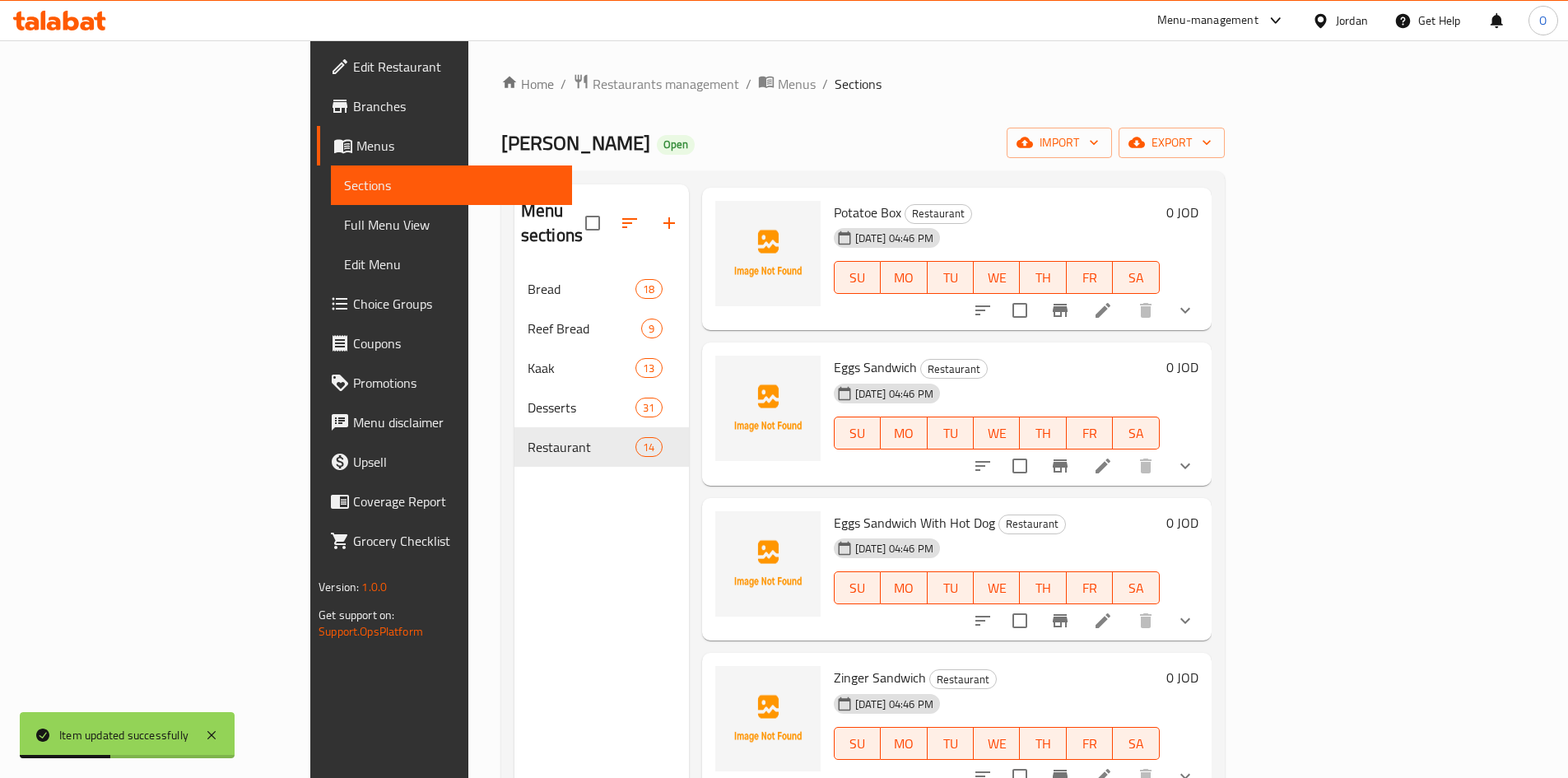
scroll to position [1436, 0]
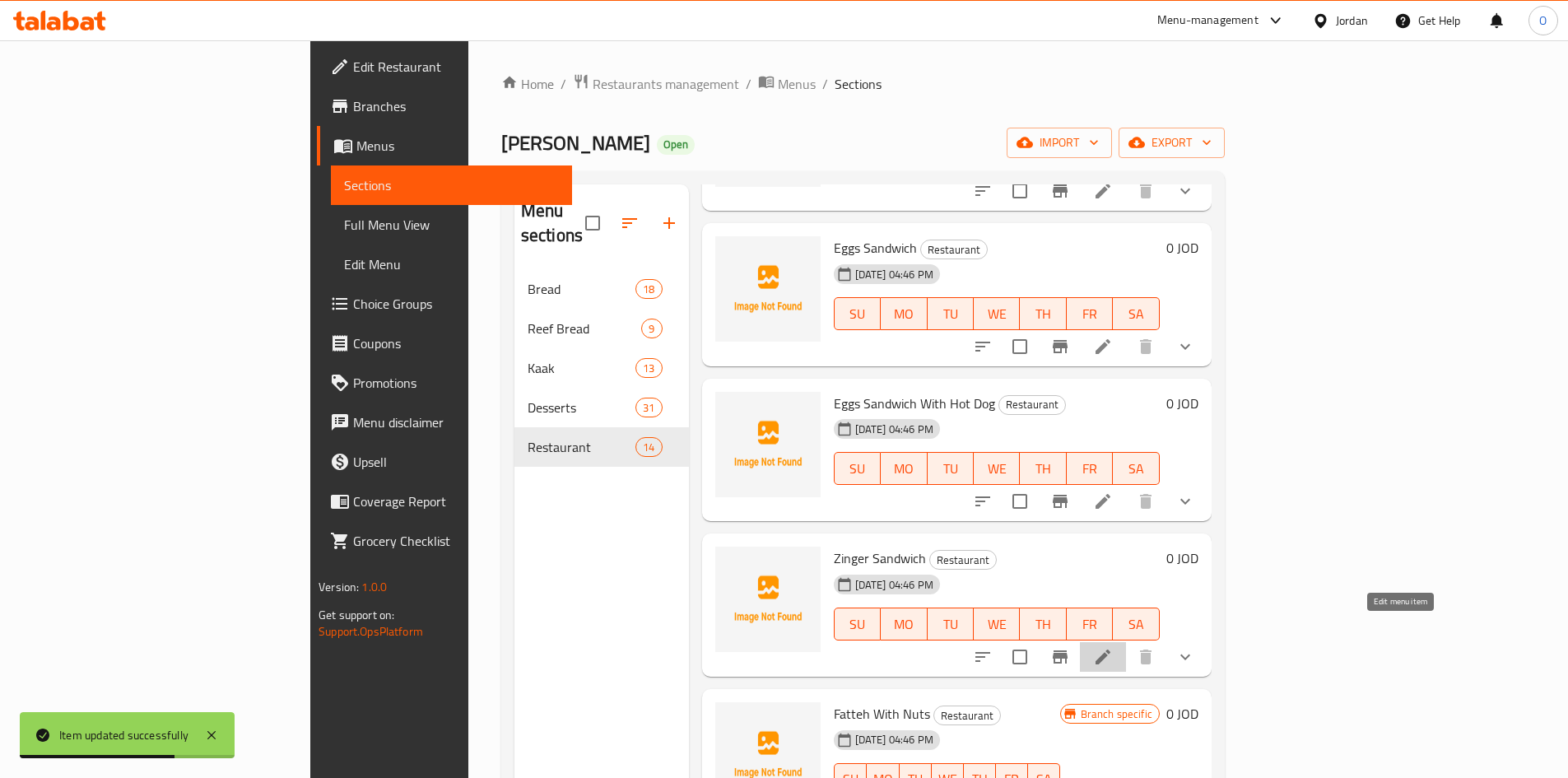
click at [1113, 647] on icon at bounding box center [1103, 657] width 20 height 20
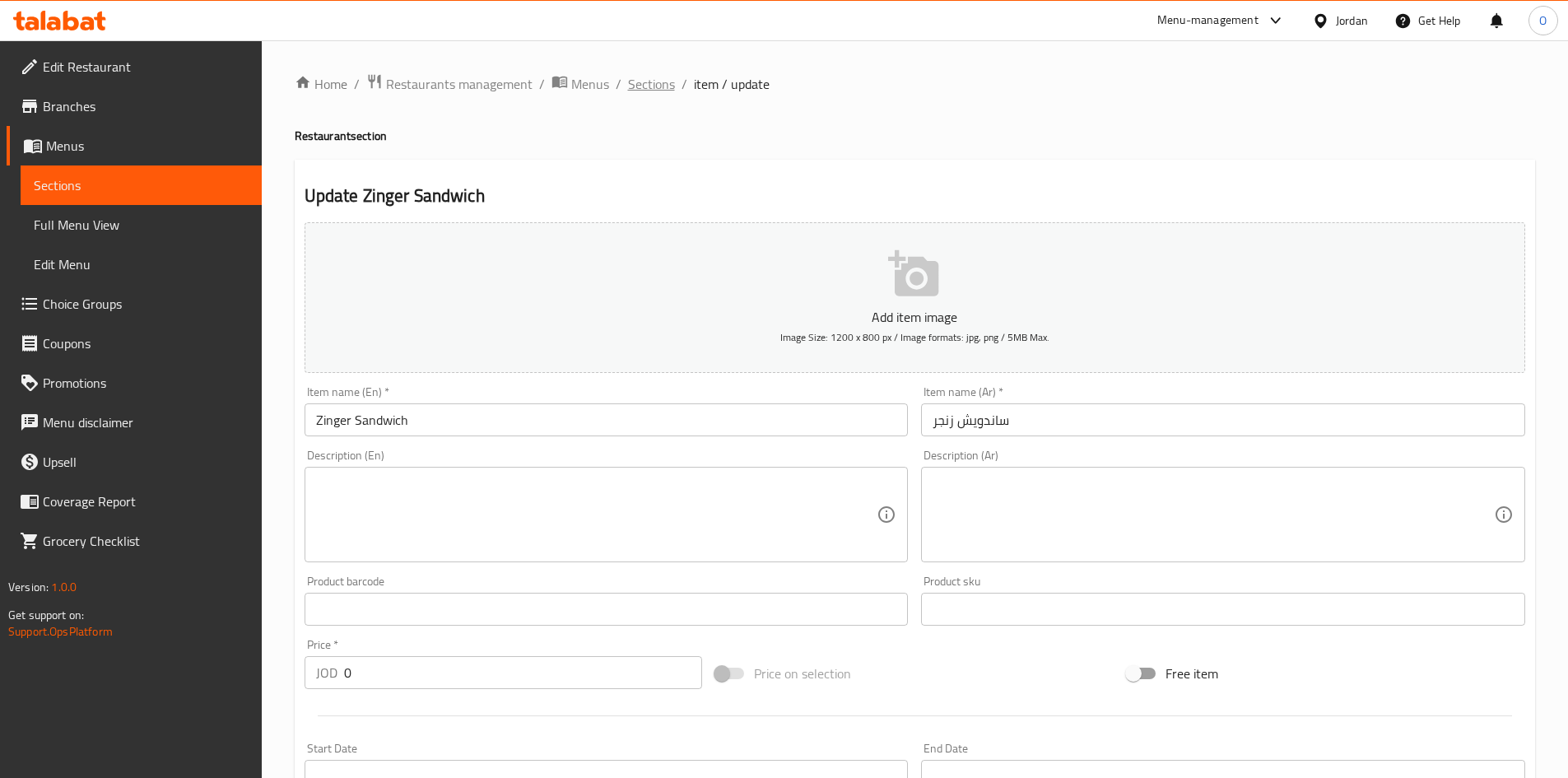
click at [645, 83] on span "Sections" at bounding box center [651, 84] width 47 height 20
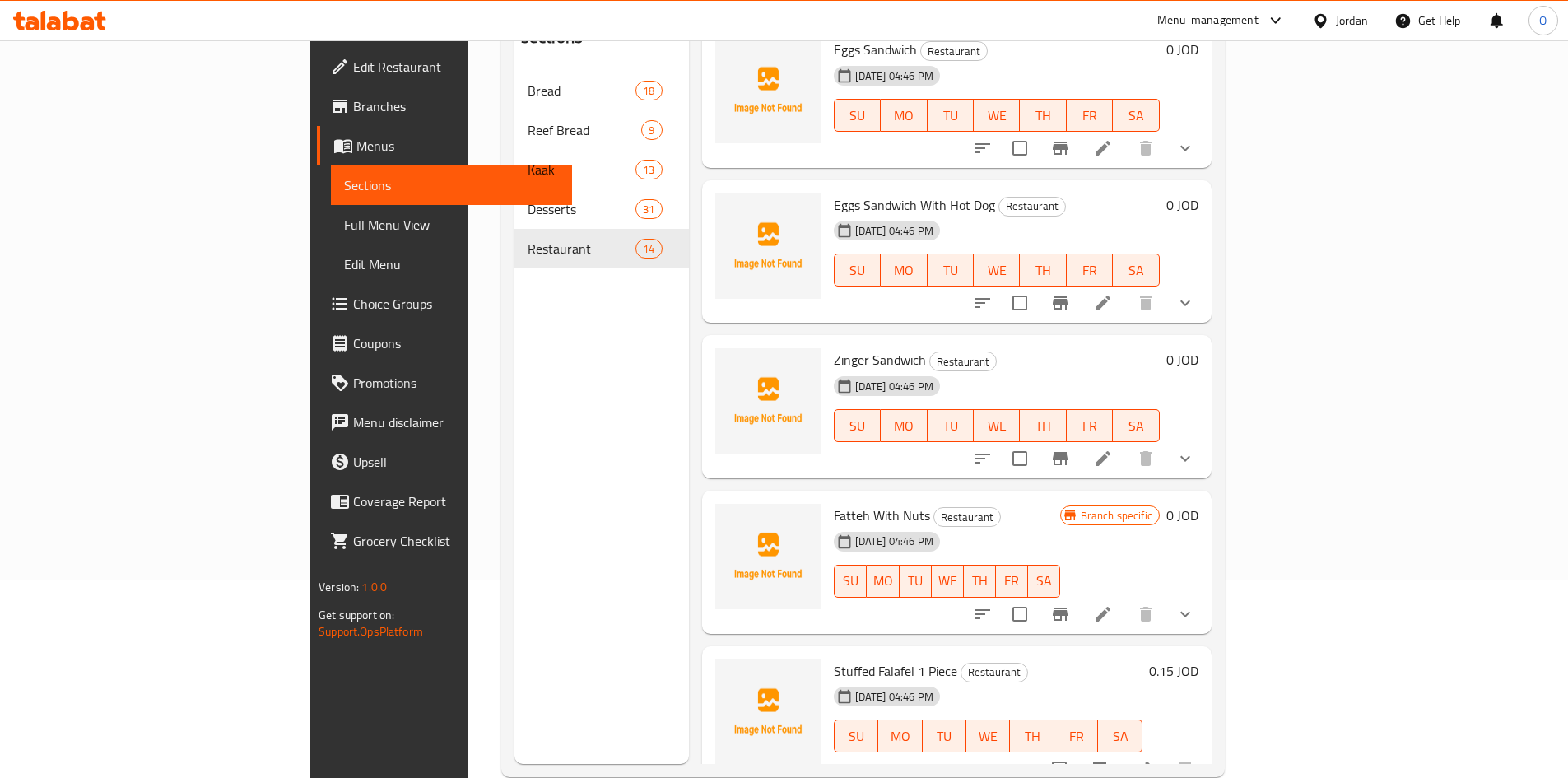
scroll to position [230, 0]
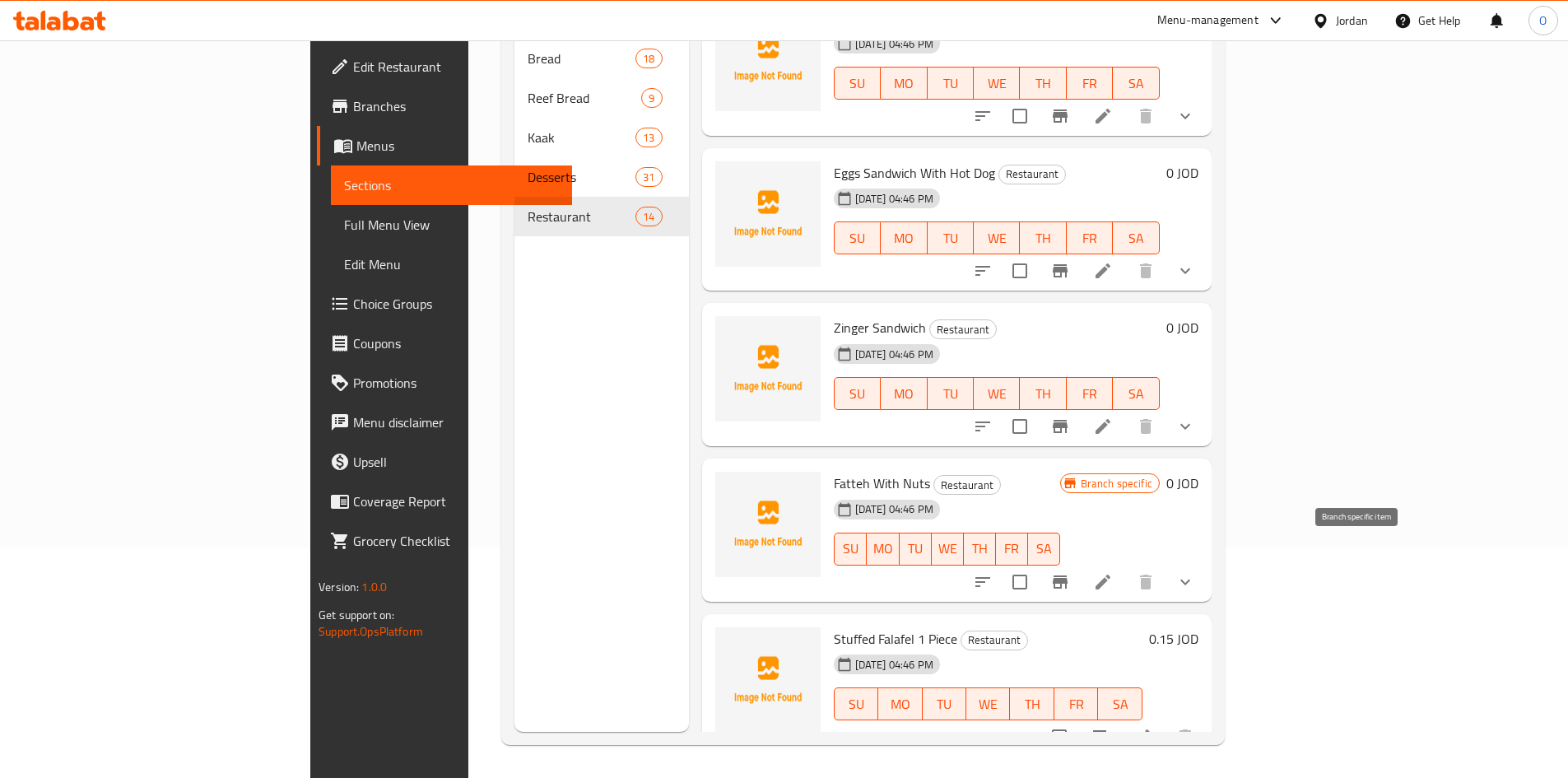
click at [1080, 562] on button "Branch-specific-item" at bounding box center [1060, 582] width 39 height 39
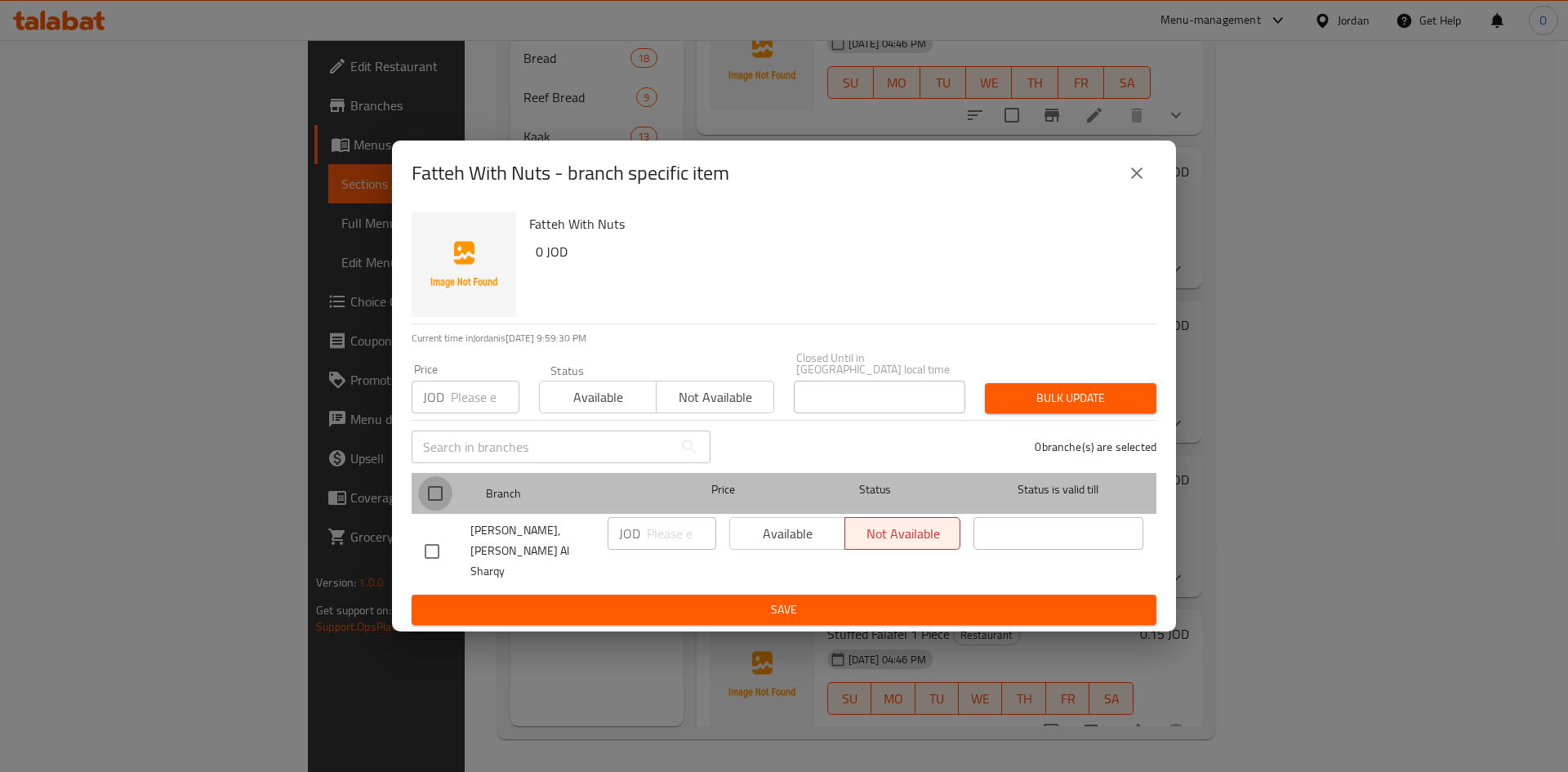
click at [437, 502] on input "checkbox" at bounding box center [435, 493] width 35 height 35
checkbox input "true"
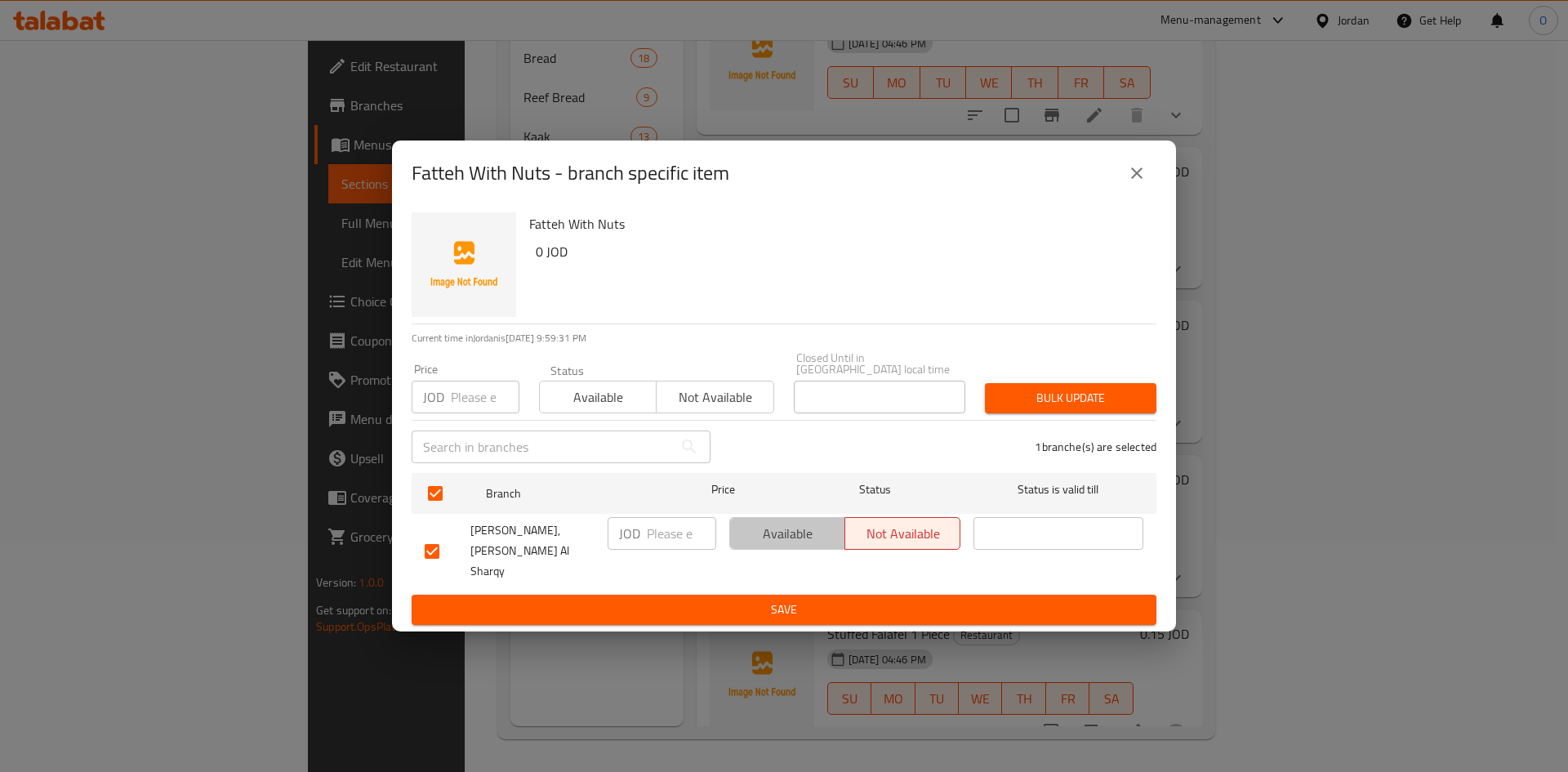
click at [823, 537] on span "Available" at bounding box center [787, 534] width 102 height 24
click at [799, 599] on span "Save" at bounding box center [784, 609] width 719 height 20
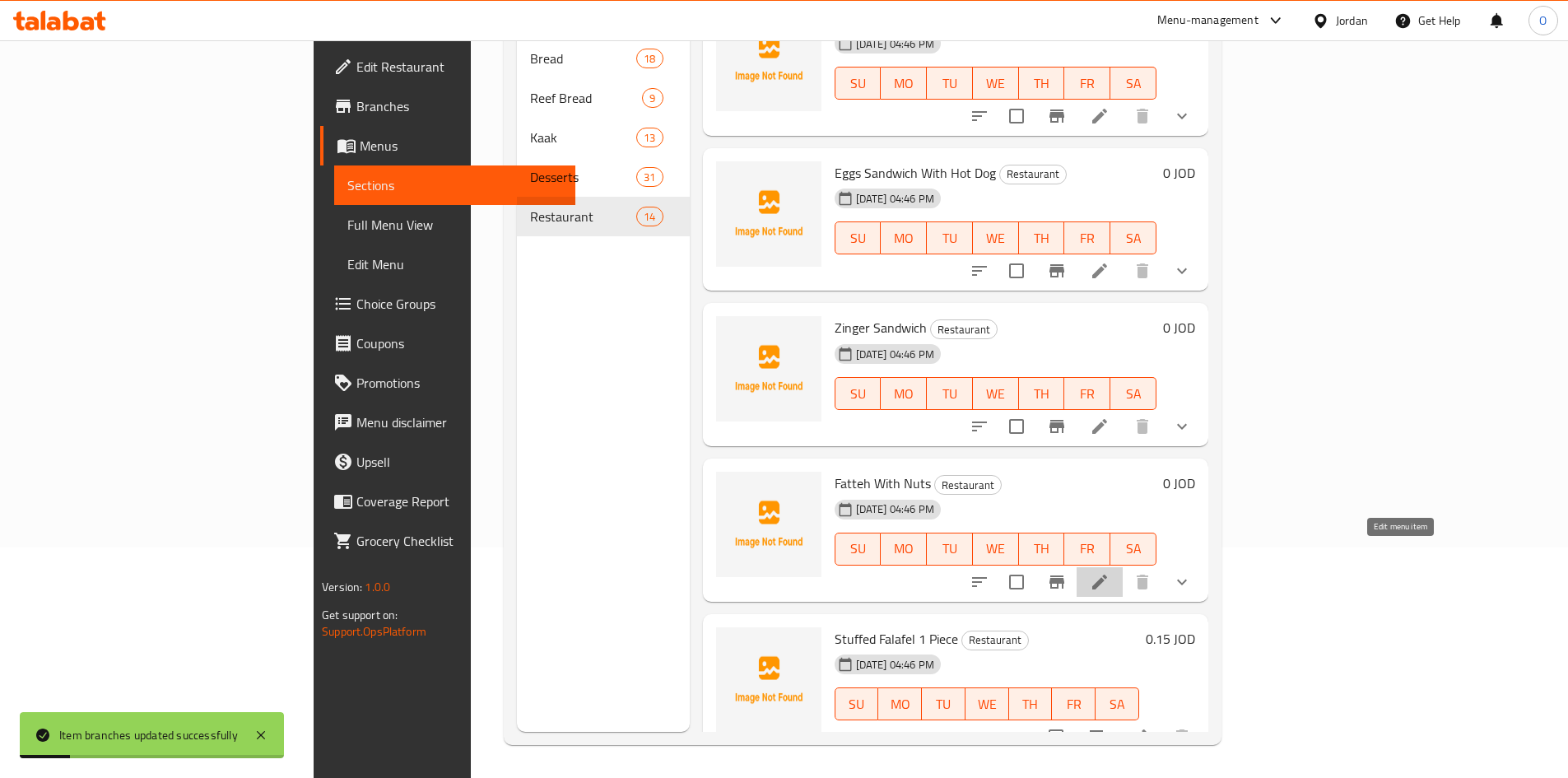
click at [1110, 572] on icon at bounding box center [1099, 582] width 20 height 20
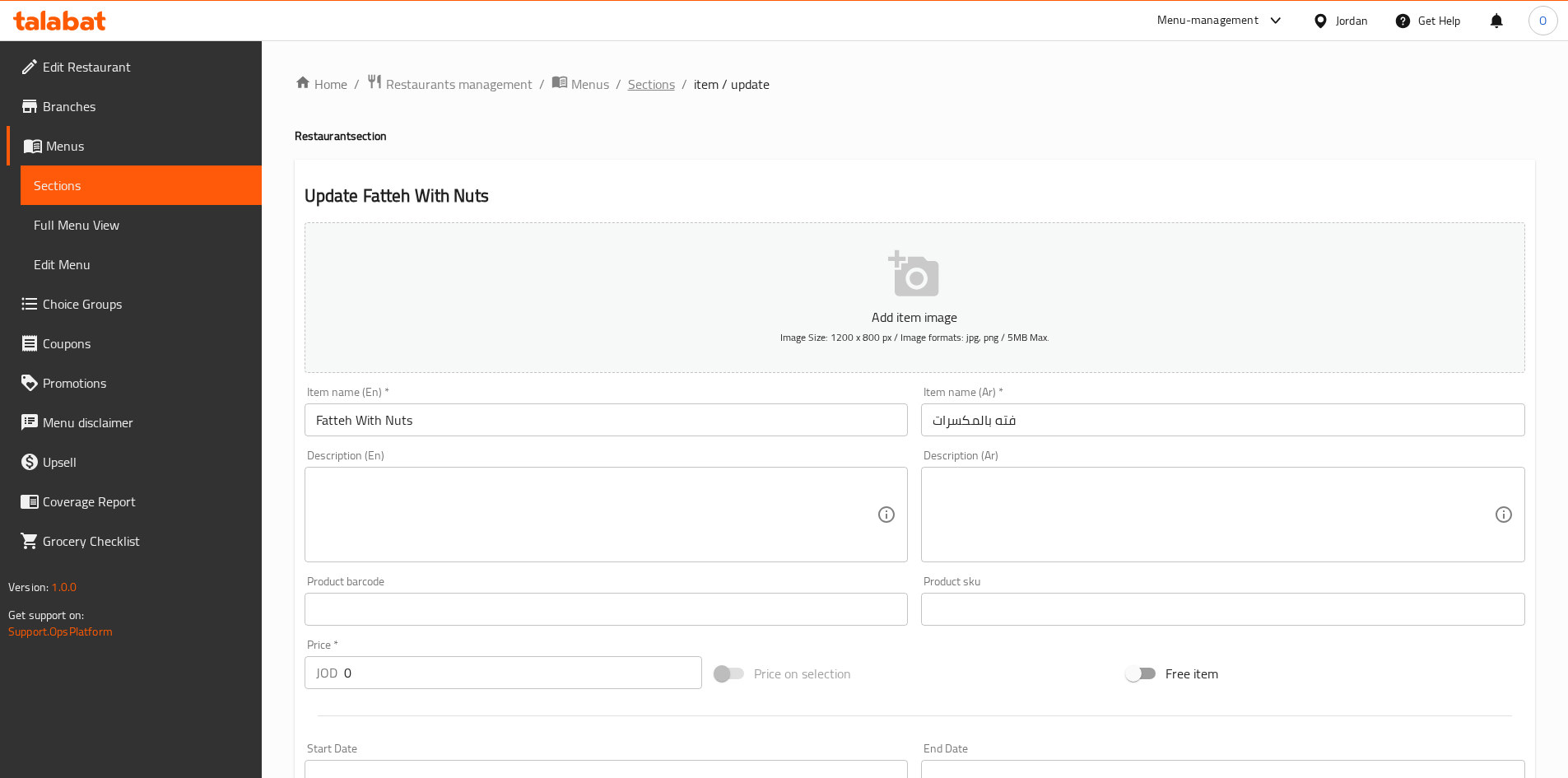
click at [632, 74] on span "Sections" at bounding box center [651, 84] width 47 height 20
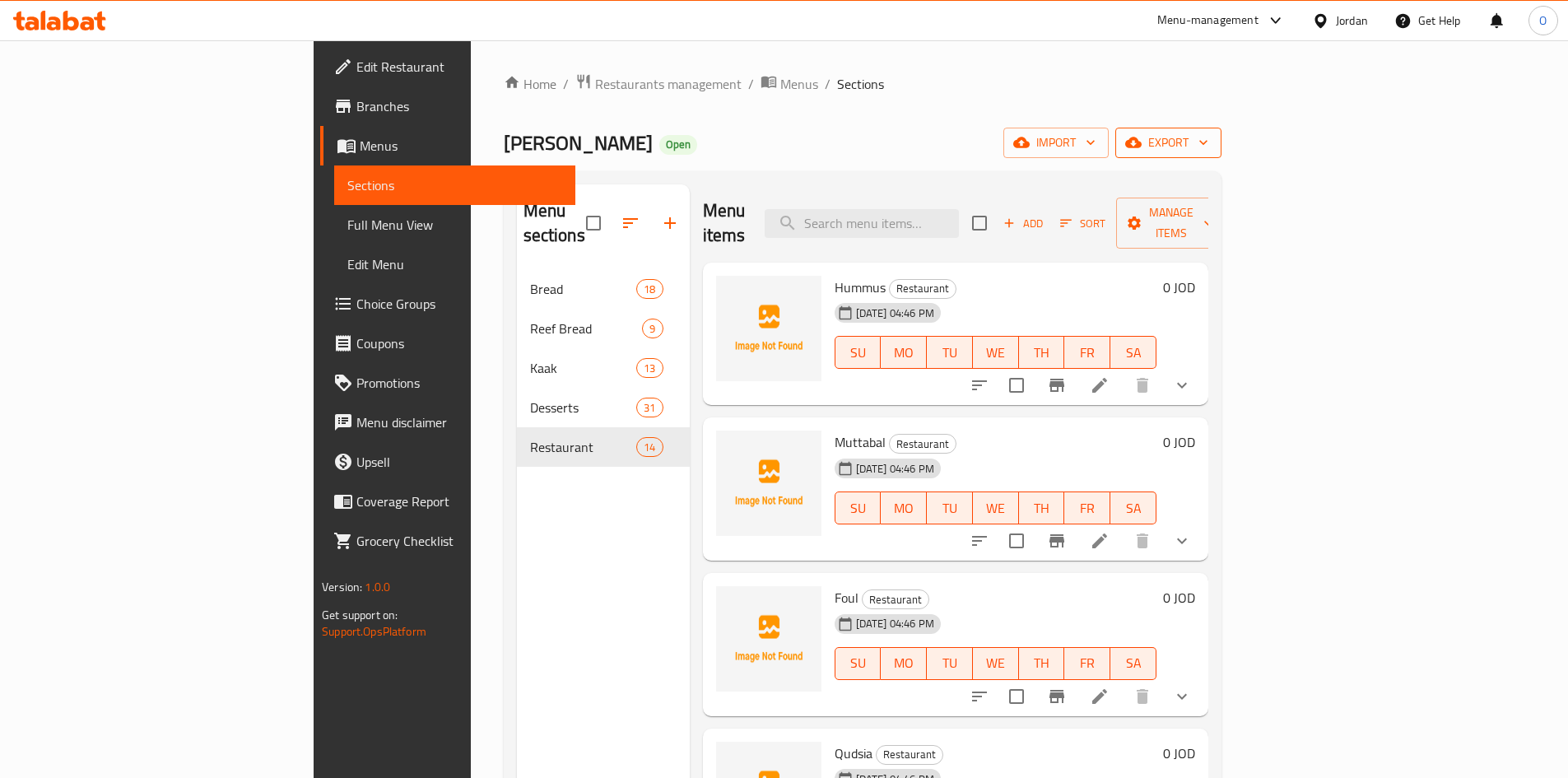
click at [1208, 145] on span "export" at bounding box center [1168, 143] width 79 height 21
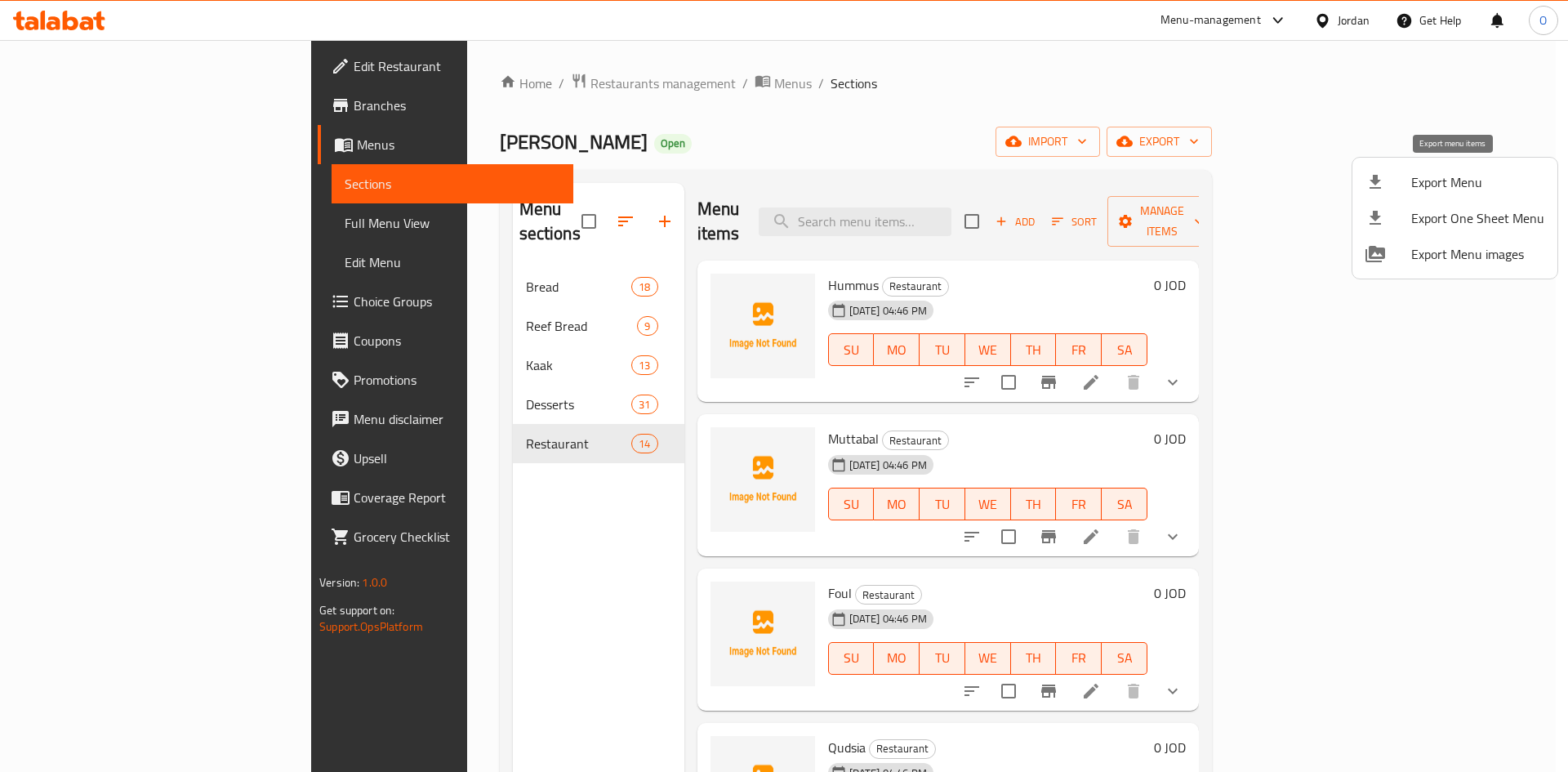
click at [1408, 182] on div at bounding box center [1389, 182] width 46 height 19
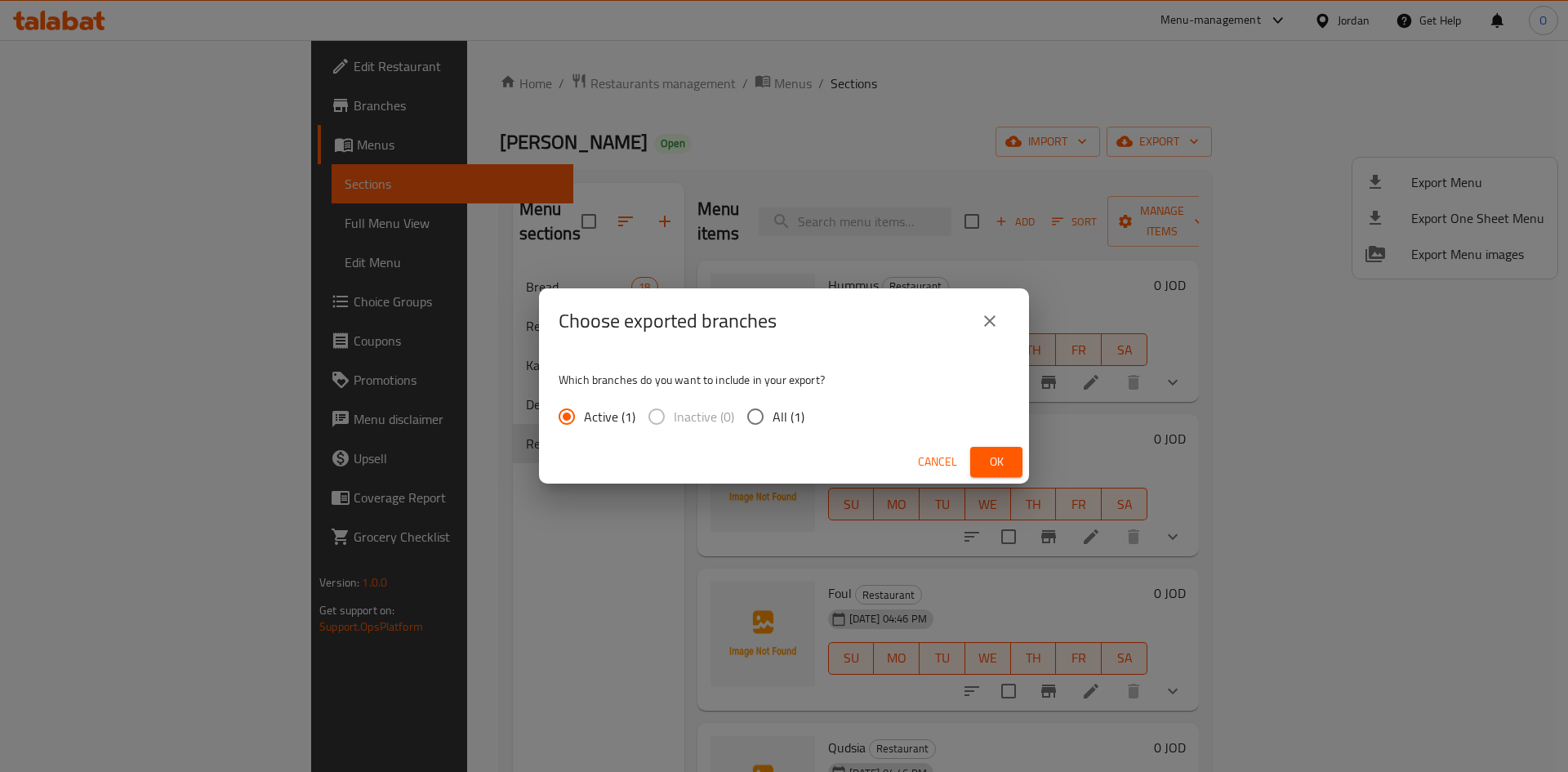
click at [989, 452] on span "Ok" at bounding box center [997, 461] width 27 height 20
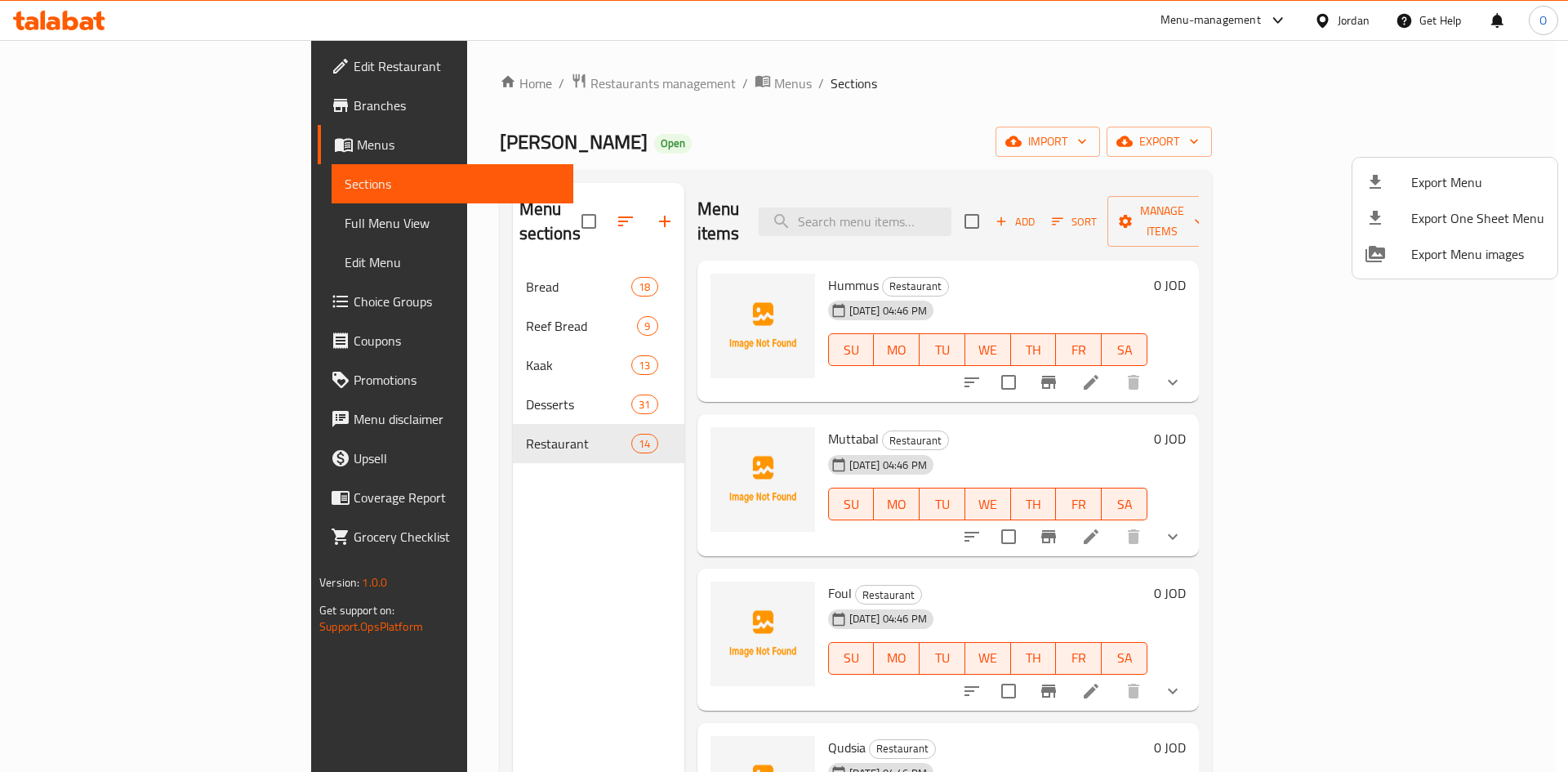
click at [427, 382] on div at bounding box center [784, 386] width 1568 height 772
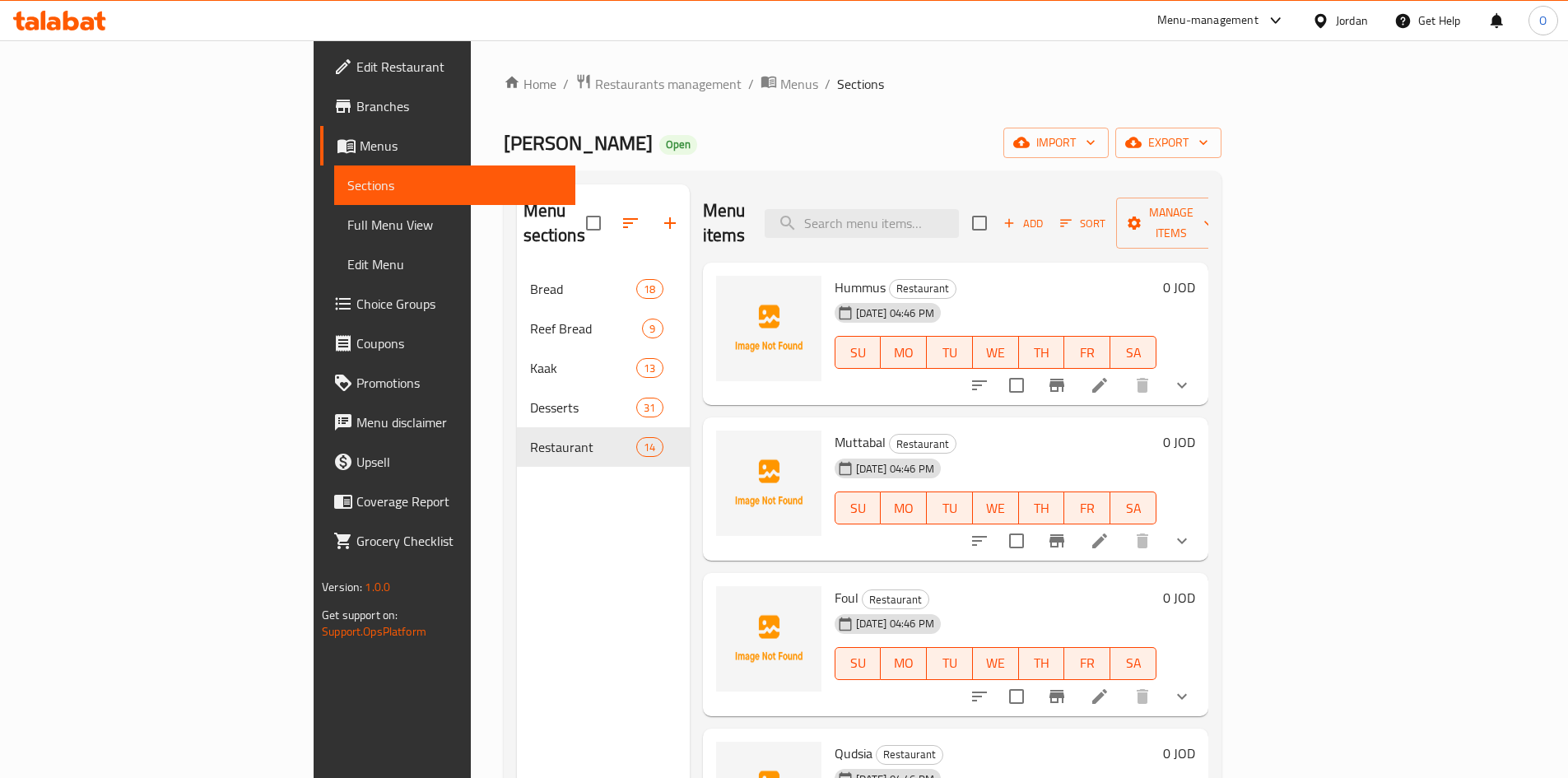
click at [528, 388] on div "Desserts 31" at bounding box center [603, 408] width 173 height 39
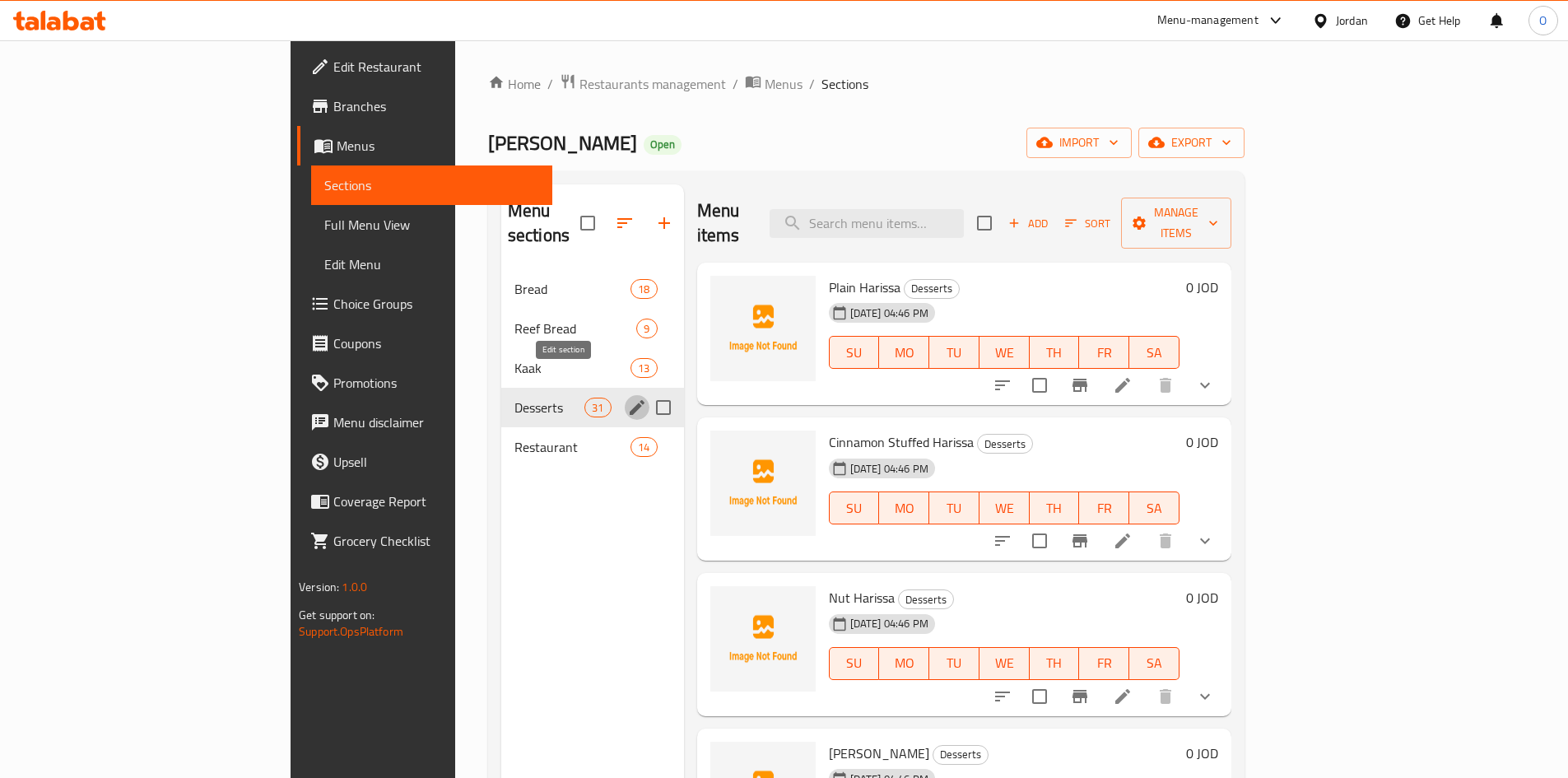
click at [627, 398] on icon "edit" at bounding box center [637, 408] width 20 height 20
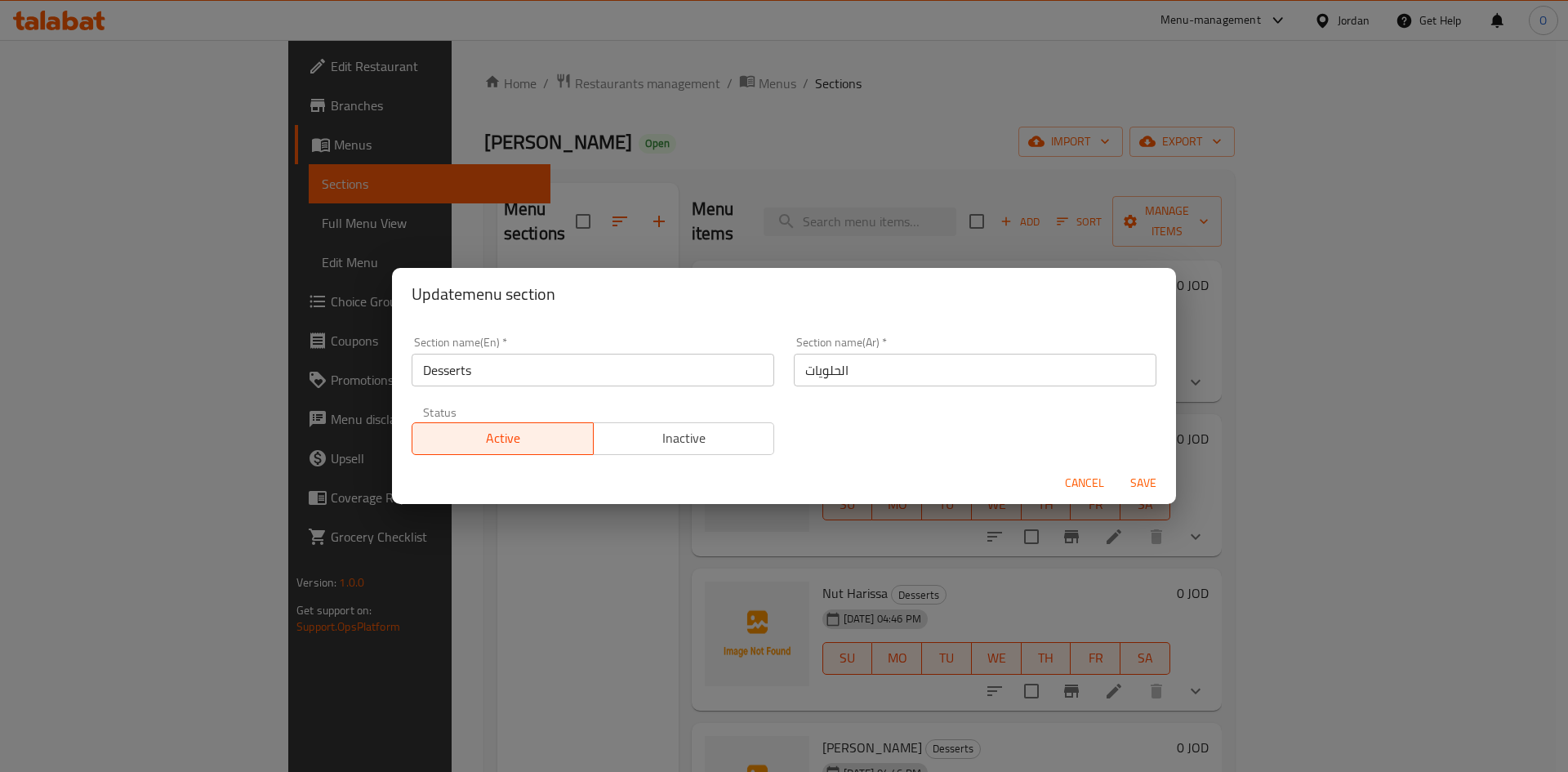
click at [504, 375] on input "Desserts" at bounding box center [593, 369] width 363 height 33
click at [504, 374] on input "Desserts" at bounding box center [593, 369] width 363 height 33
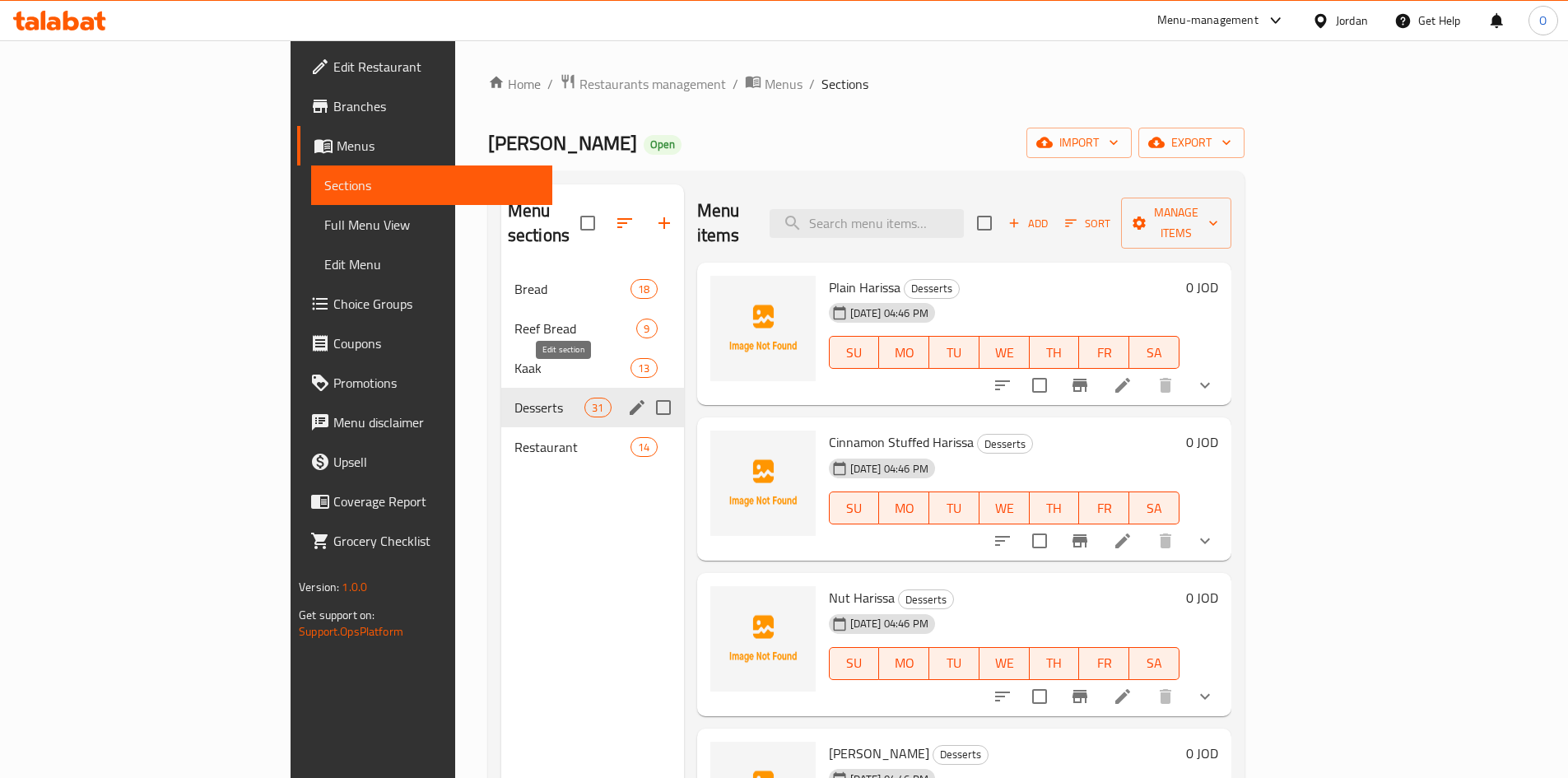
drag, startPoint x: 610, startPoint y: 398, endPoint x: 560, endPoint y: 384, distance: 51.9
click at [630, 400] on icon "edit" at bounding box center [637, 407] width 15 height 15
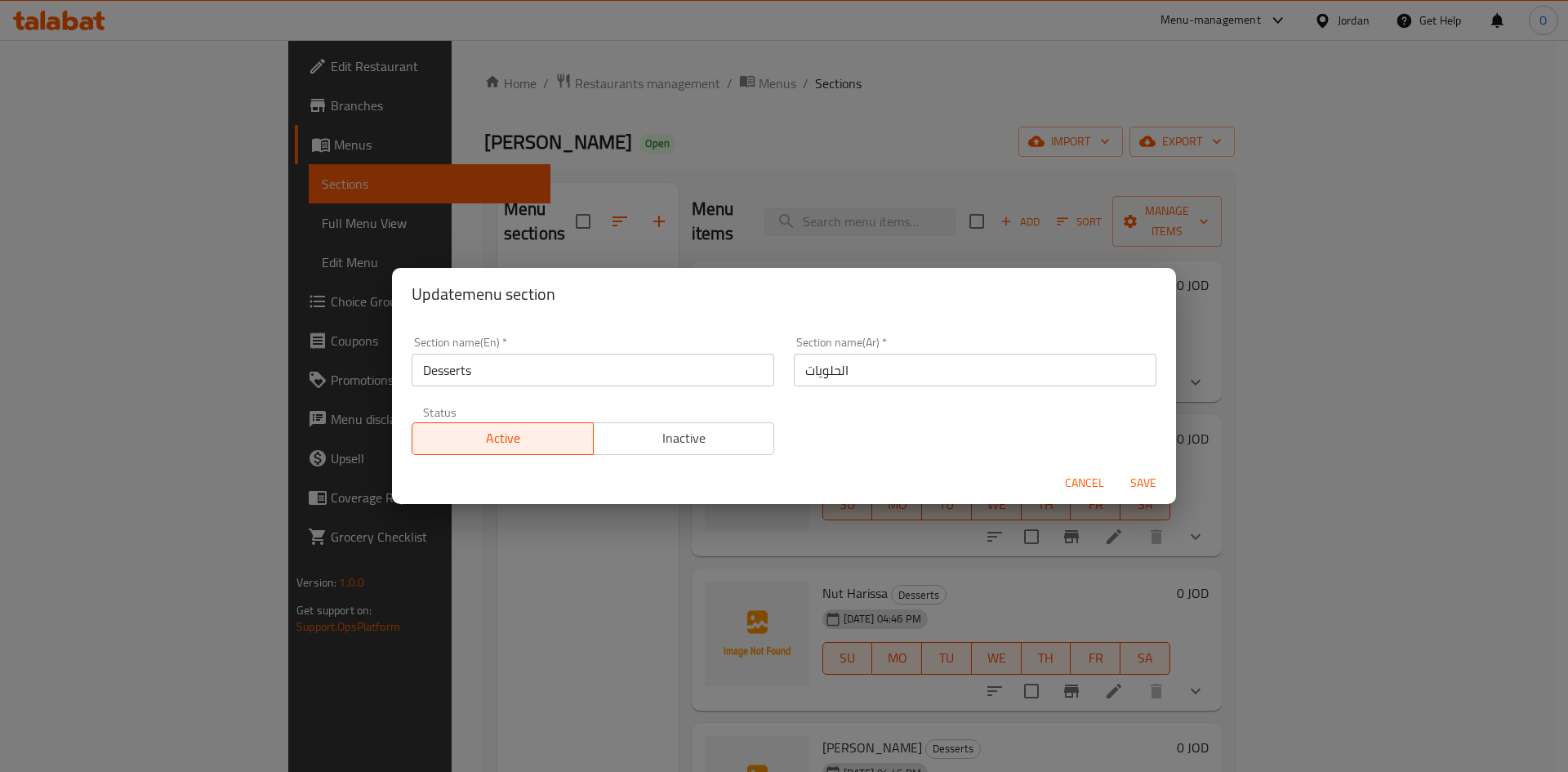
click at [841, 373] on input "الحلويات" at bounding box center [976, 369] width 363 height 33
click at [841, 372] on input "الحلويات" at bounding box center [976, 369] width 363 height 33
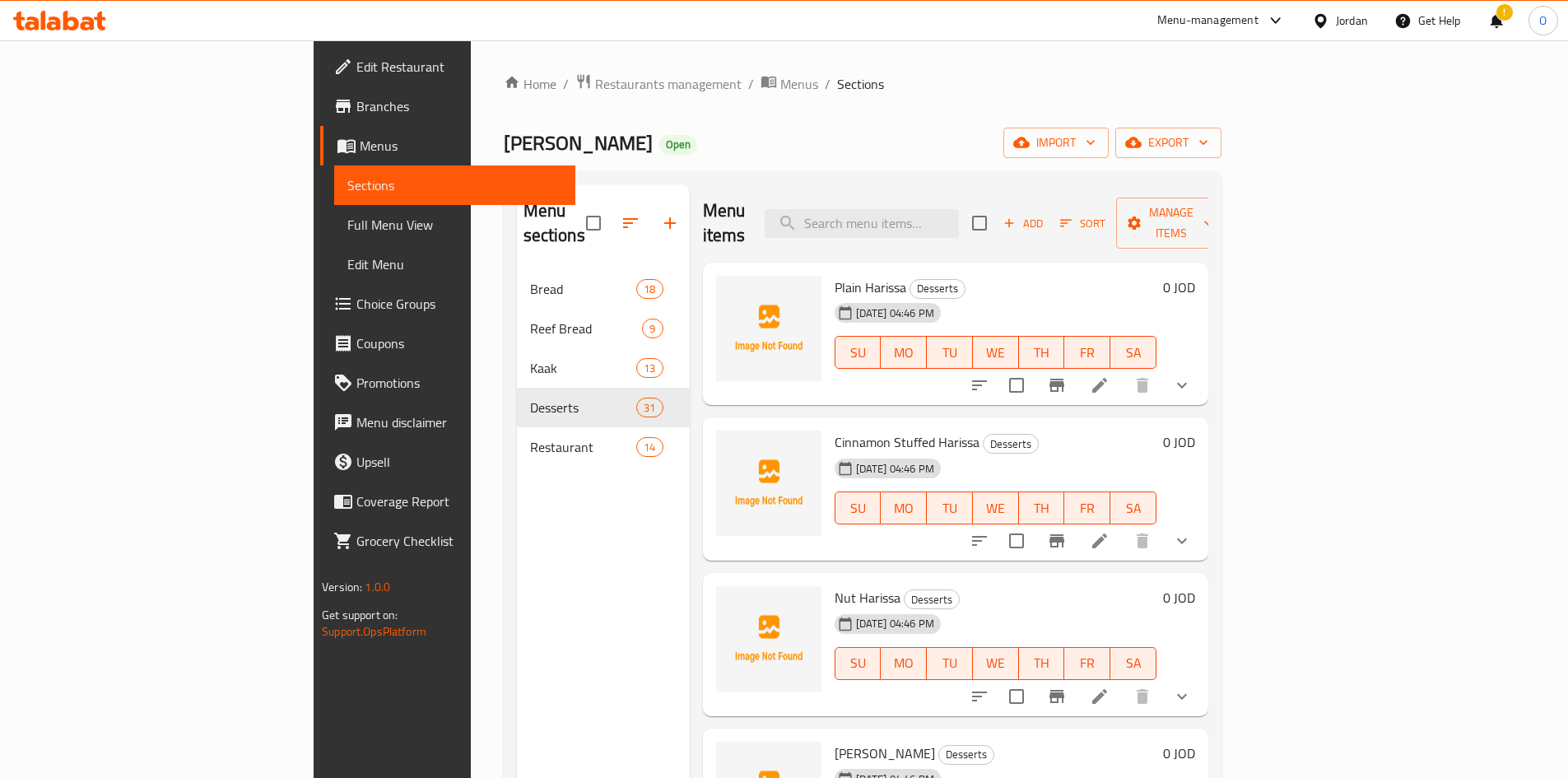
click at [1354, 22] on div "Jordan" at bounding box center [1352, 21] width 32 height 18
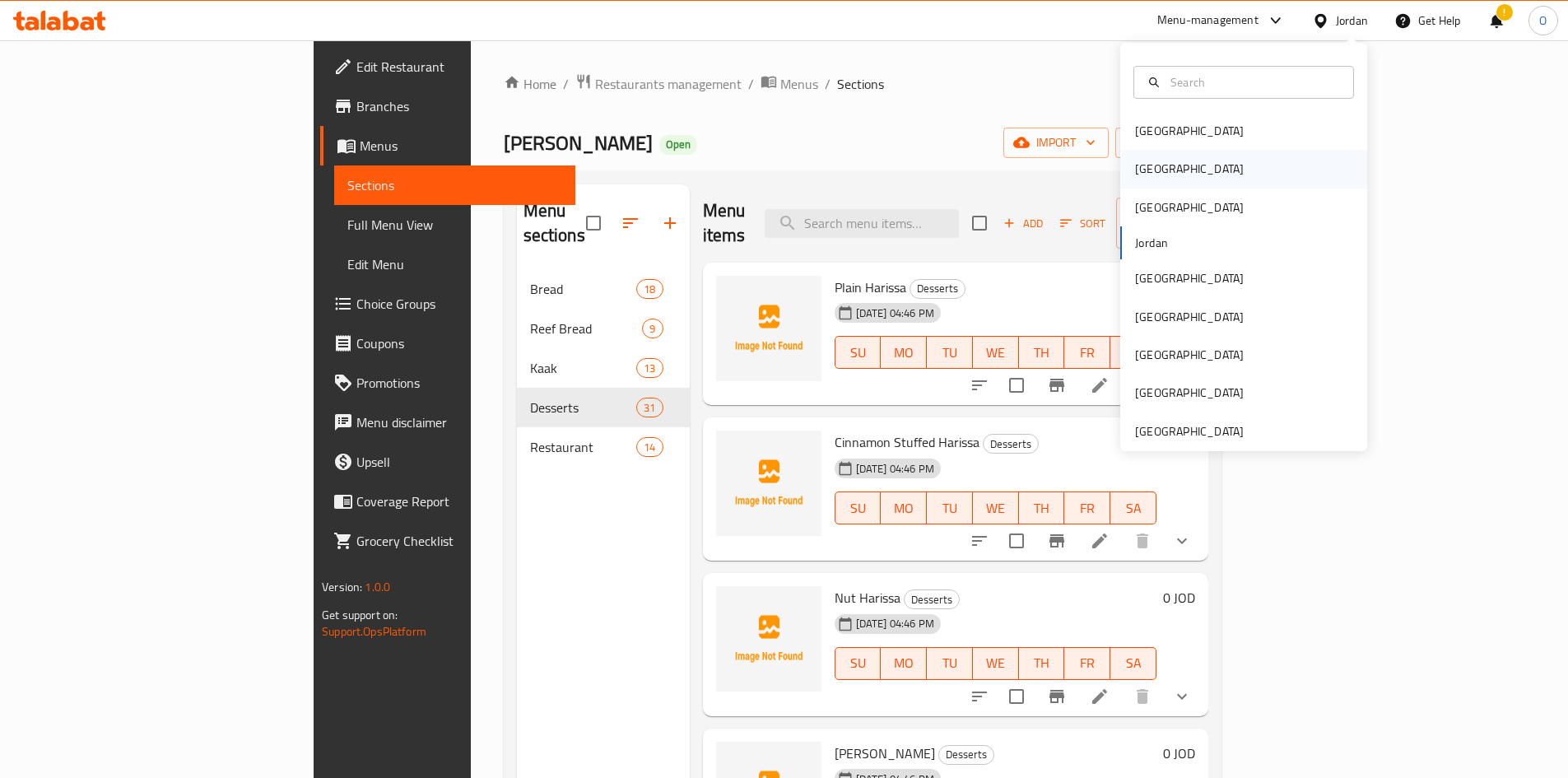
click at [1187, 181] on div "[GEOGRAPHIC_DATA]" at bounding box center [1244, 169] width 247 height 37
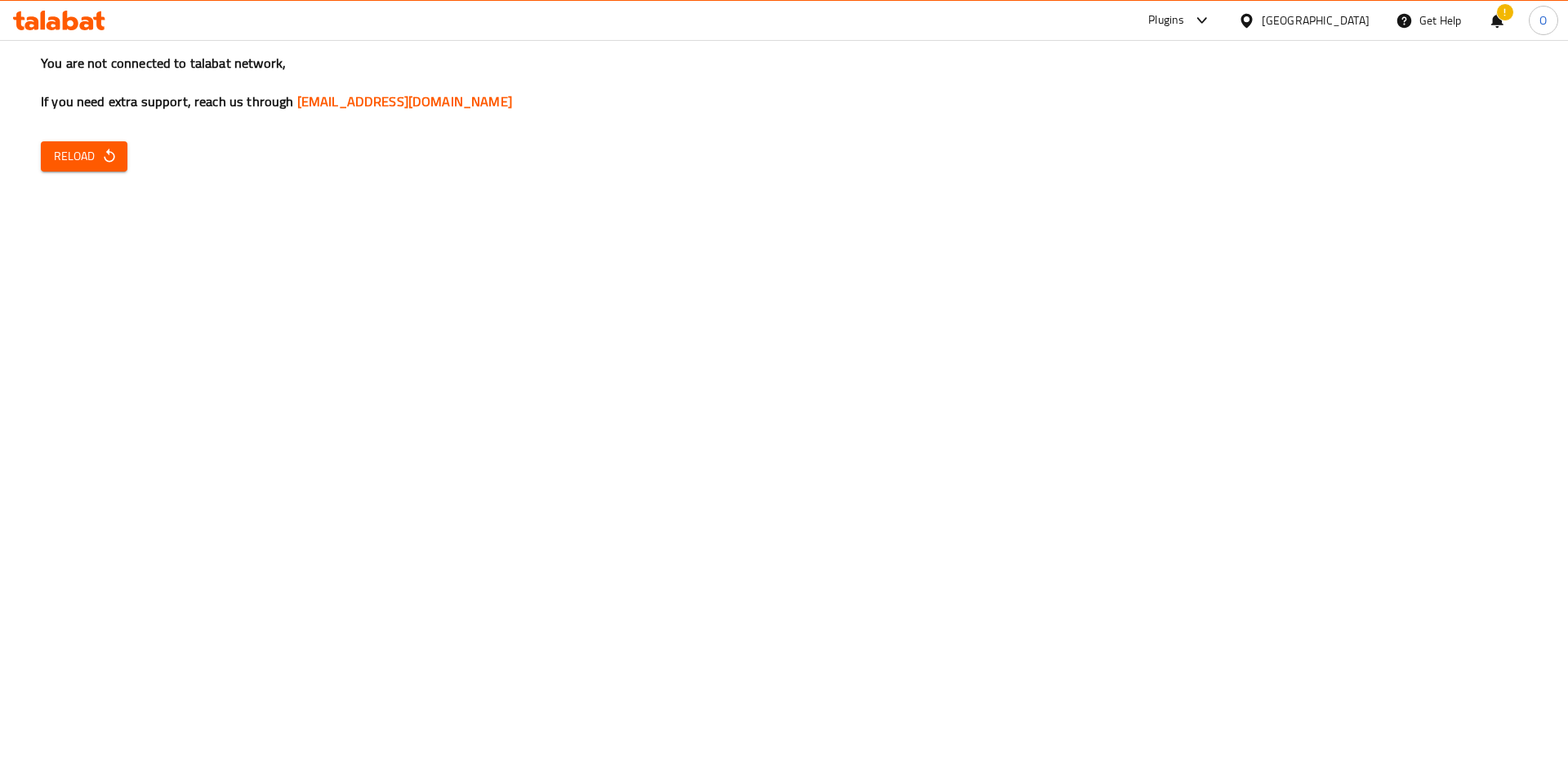
click at [111, 151] on icon "button" at bounding box center [109, 156] width 16 height 16
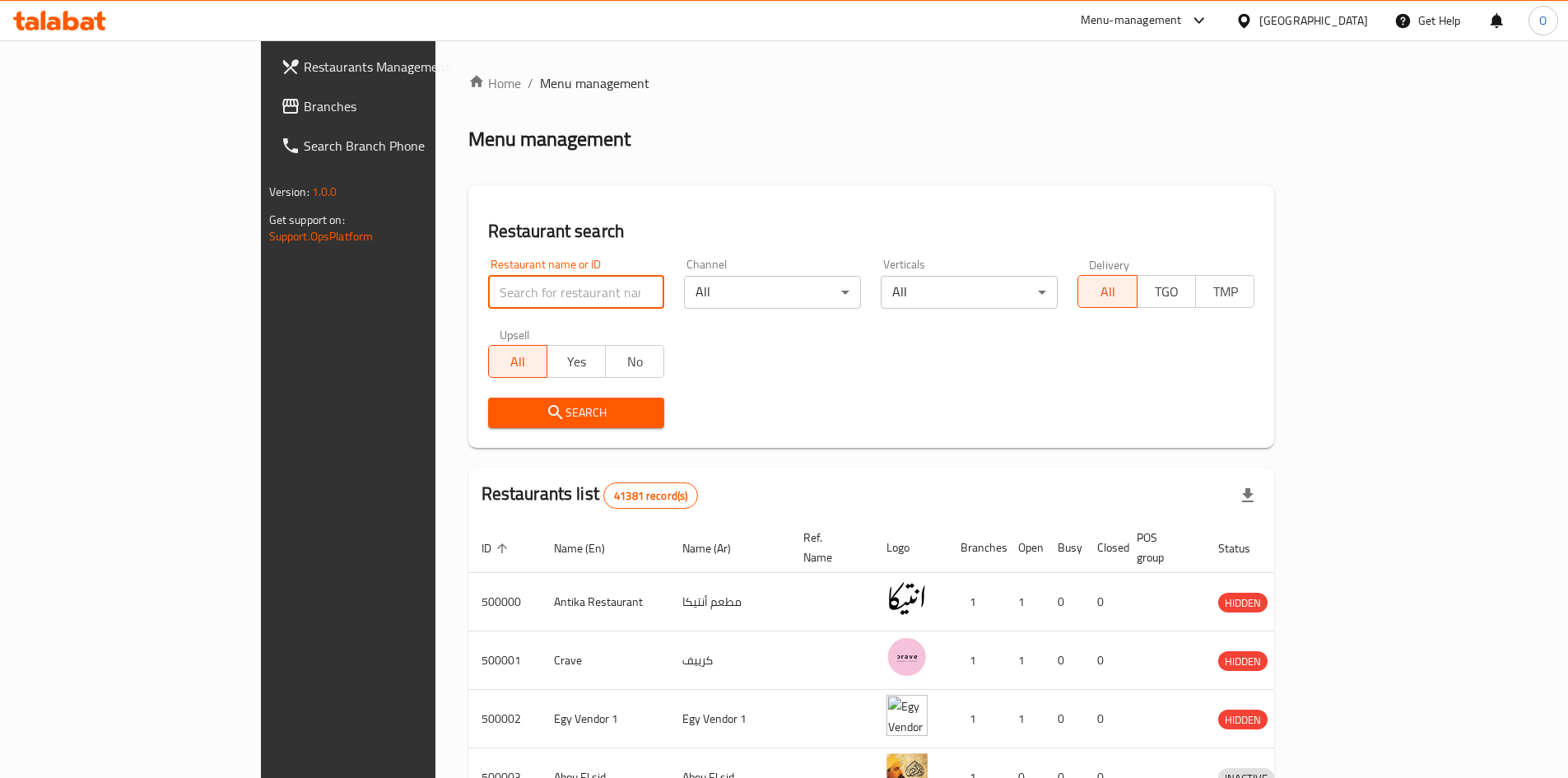
paste input "684817"
type input "684817"
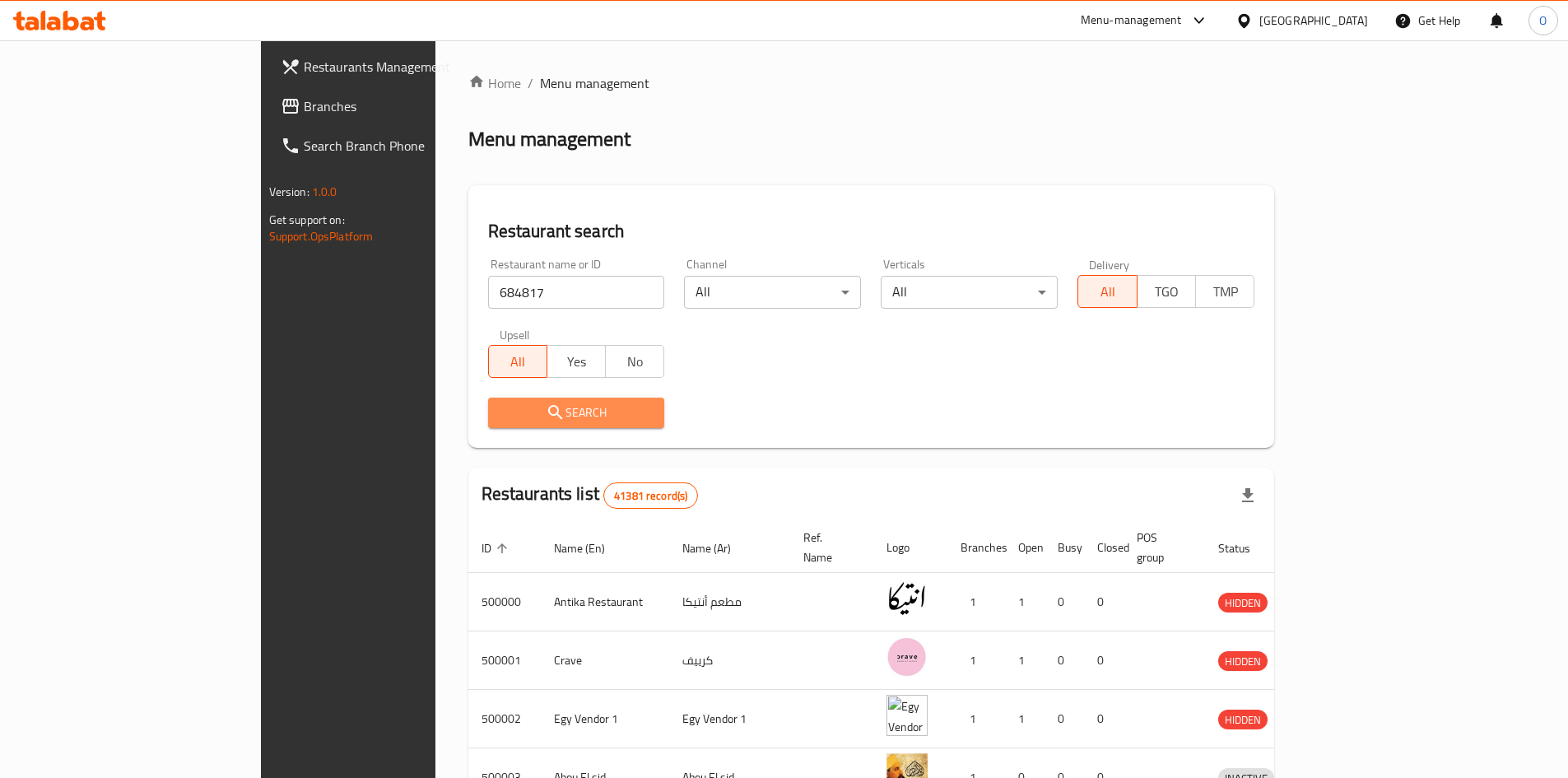
click at [502, 412] on span "Search" at bounding box center [577, 412] width 151 height 21
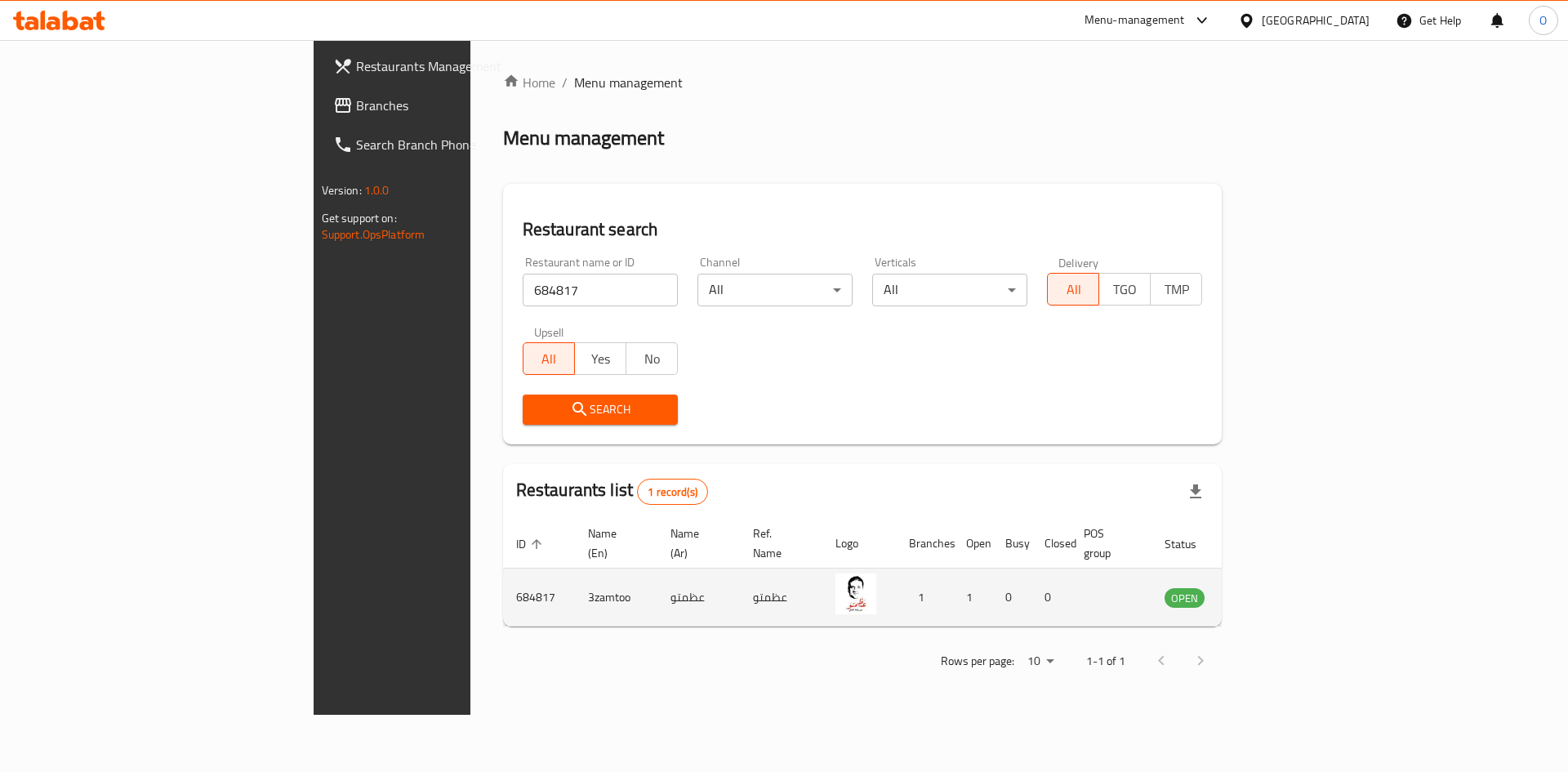
click at [575, 577] on td "3zamtoo" at bounding box center [615, 598] width 82 height 58
copy td "3zamtoo"
click at [658, 575] on td "عظمتو" at bounding box center [699, 598] width 82 height 58
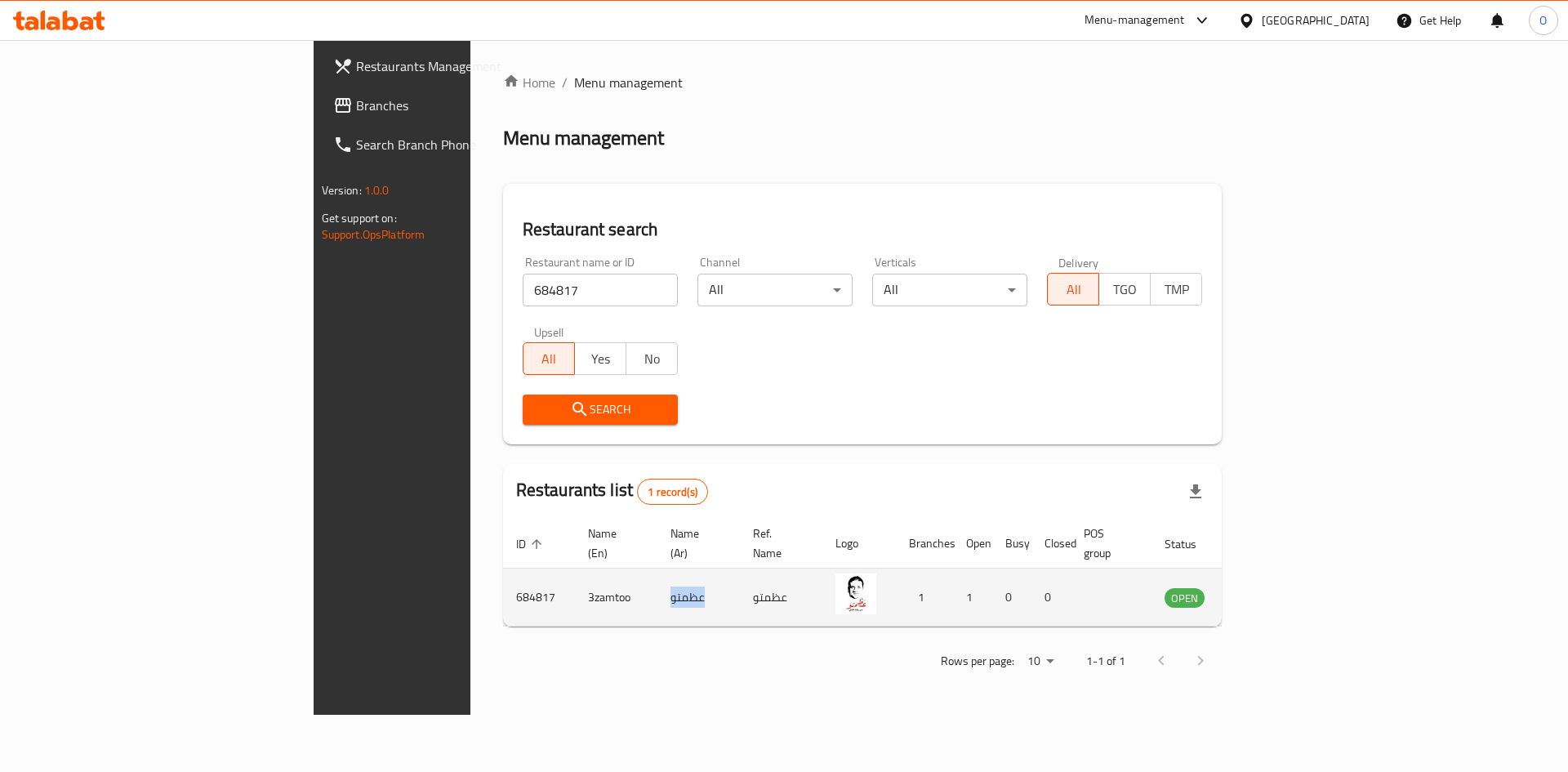
copy td "عظمتو"
click at [503, 583] on td "684817" at bounding box center [538, 598] width 72 height 58
copy td "684817"
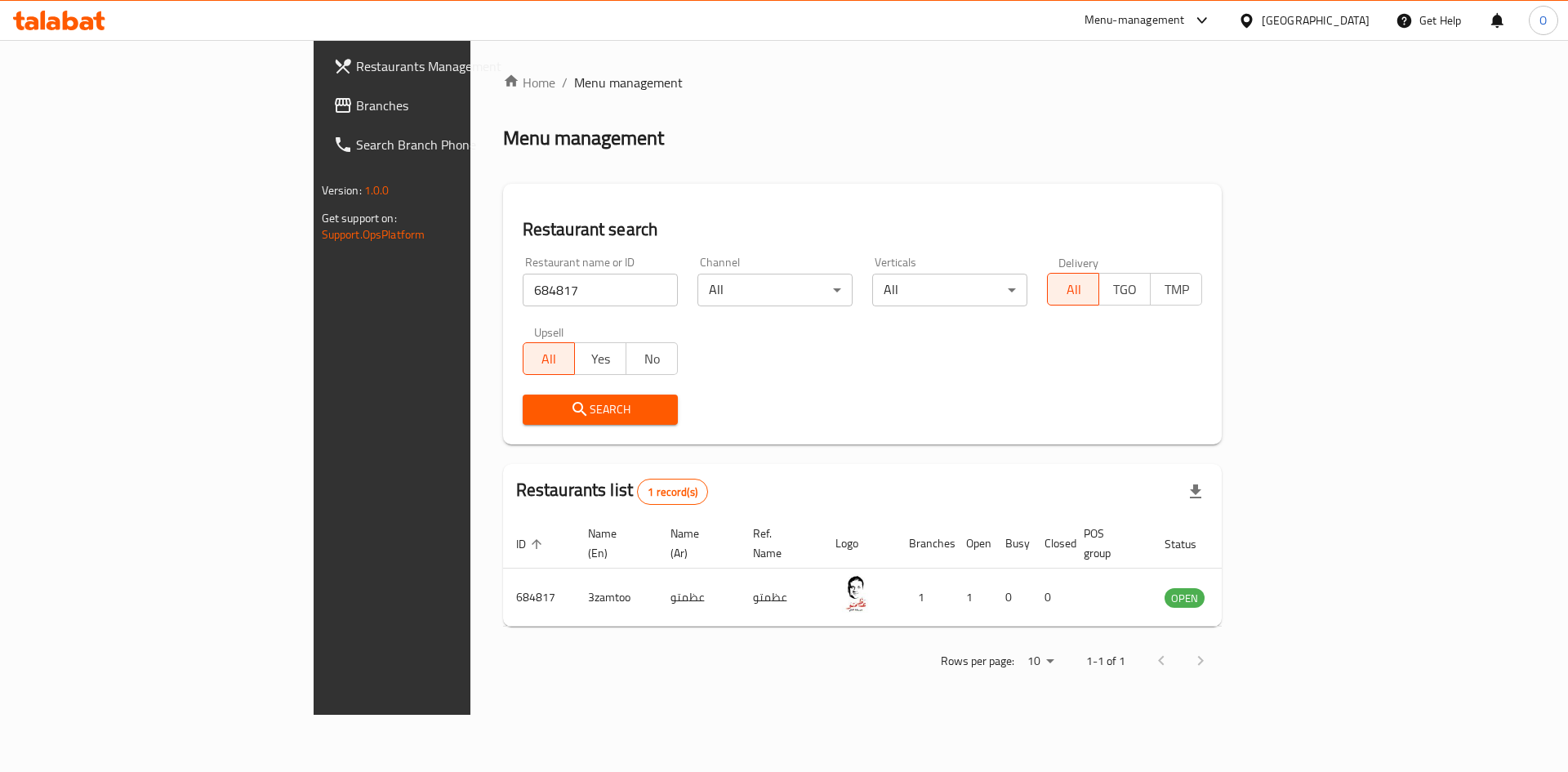
click at [1186, 19] on div "Menu-management" at bounding box center [1134, 20] width 100 height 19
click at [1134, 226] on div "Restaurant-Management" at bounding box center [1124, 218] width 128 height 18
